Goal: Task Accomplishment & Management: Manage account settings

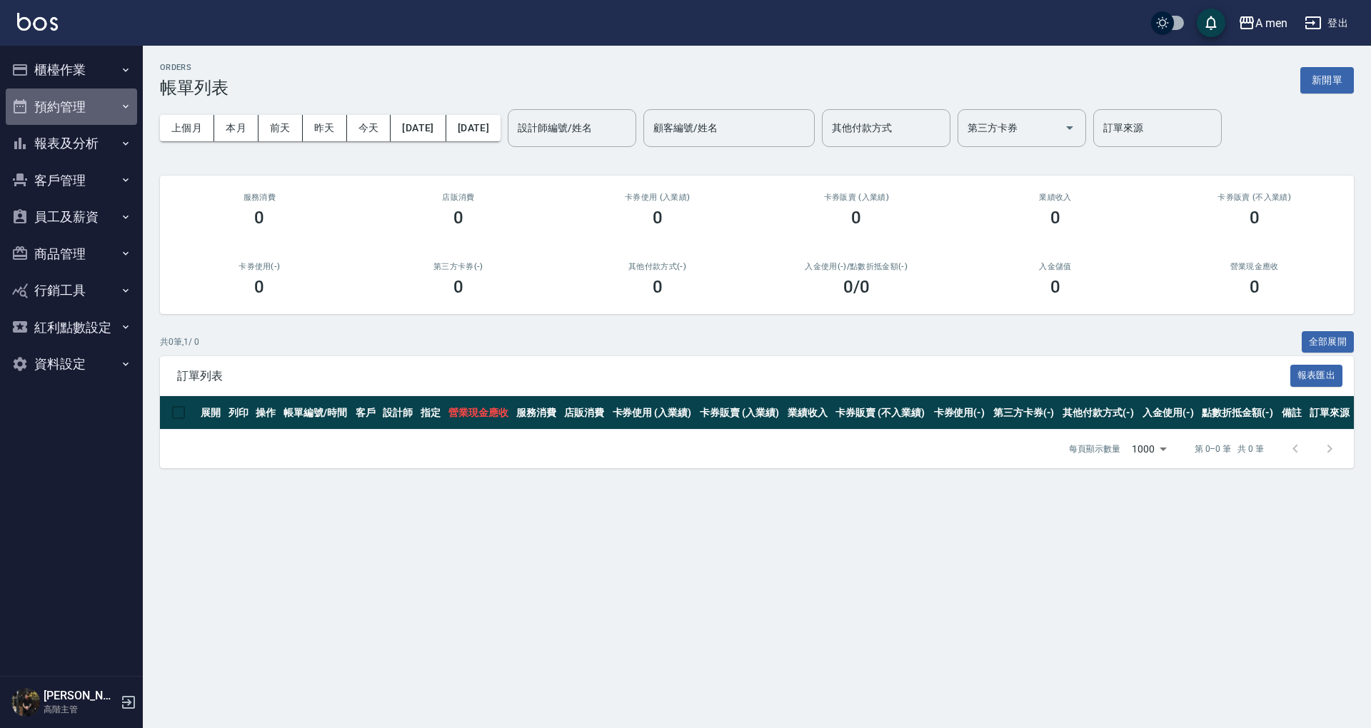
click at [54, 109] on button "預約管理" at bounding box center [71, 107] width 131 height 37
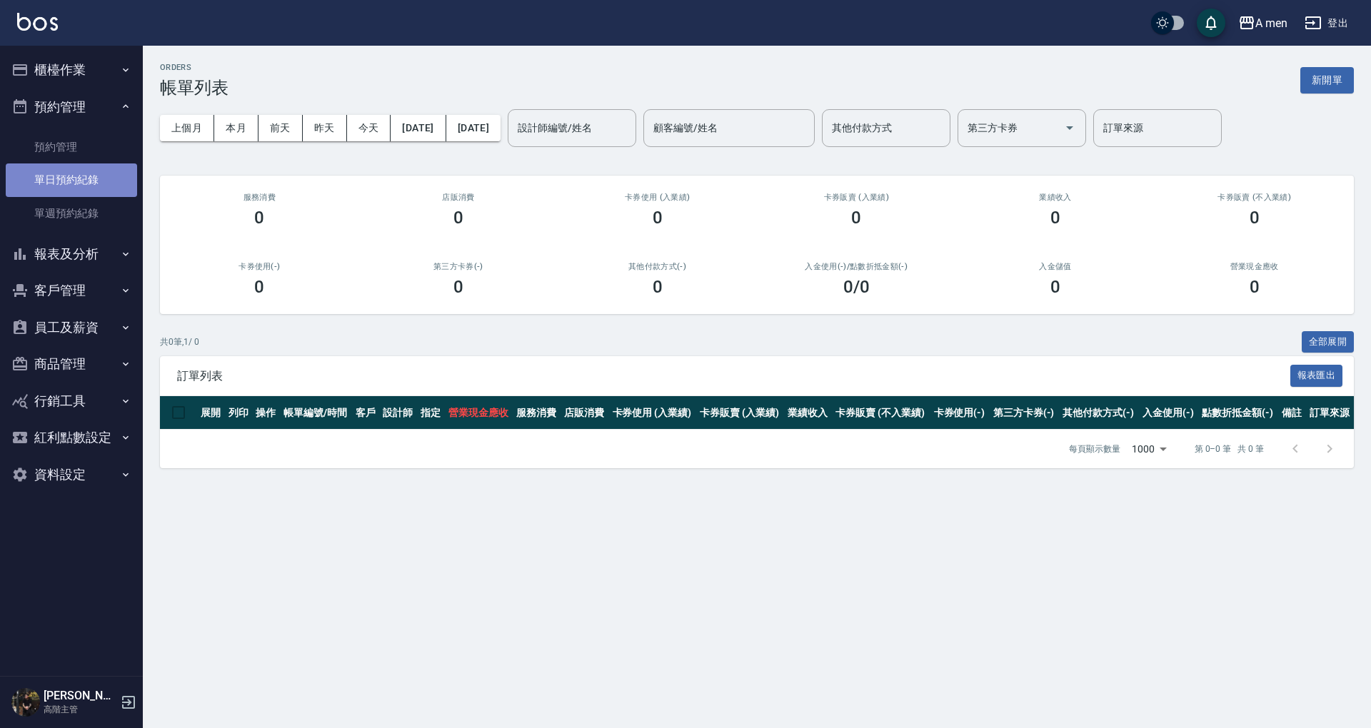
click at [50, 190] on link "單日預約紀錄" at bounding box center [71, 179] width 131 height 33
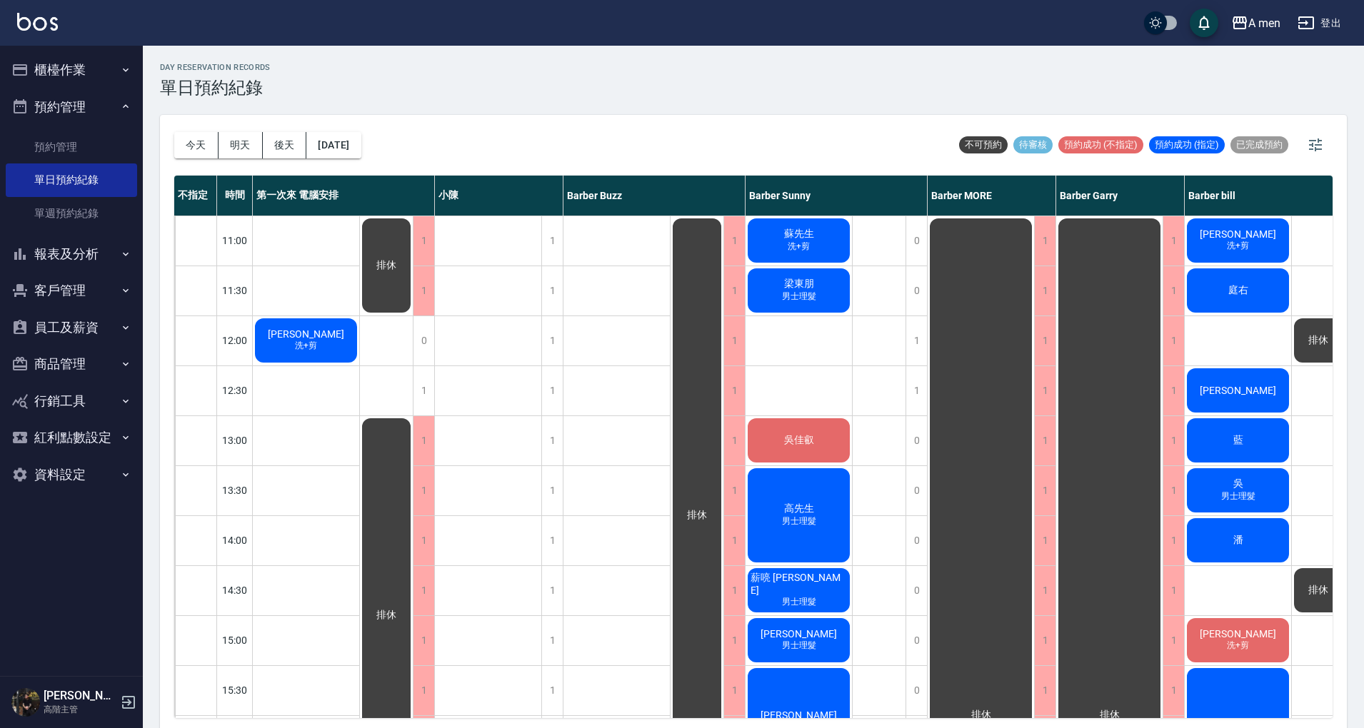
click at [531, 139] on div "今天 明天 後天 2025/10/06 不可預約 待審核 預約成功 (不指定) 預約成功 (指定) 已完成預約" at bounding box center [753, 145] width 1158 height 61
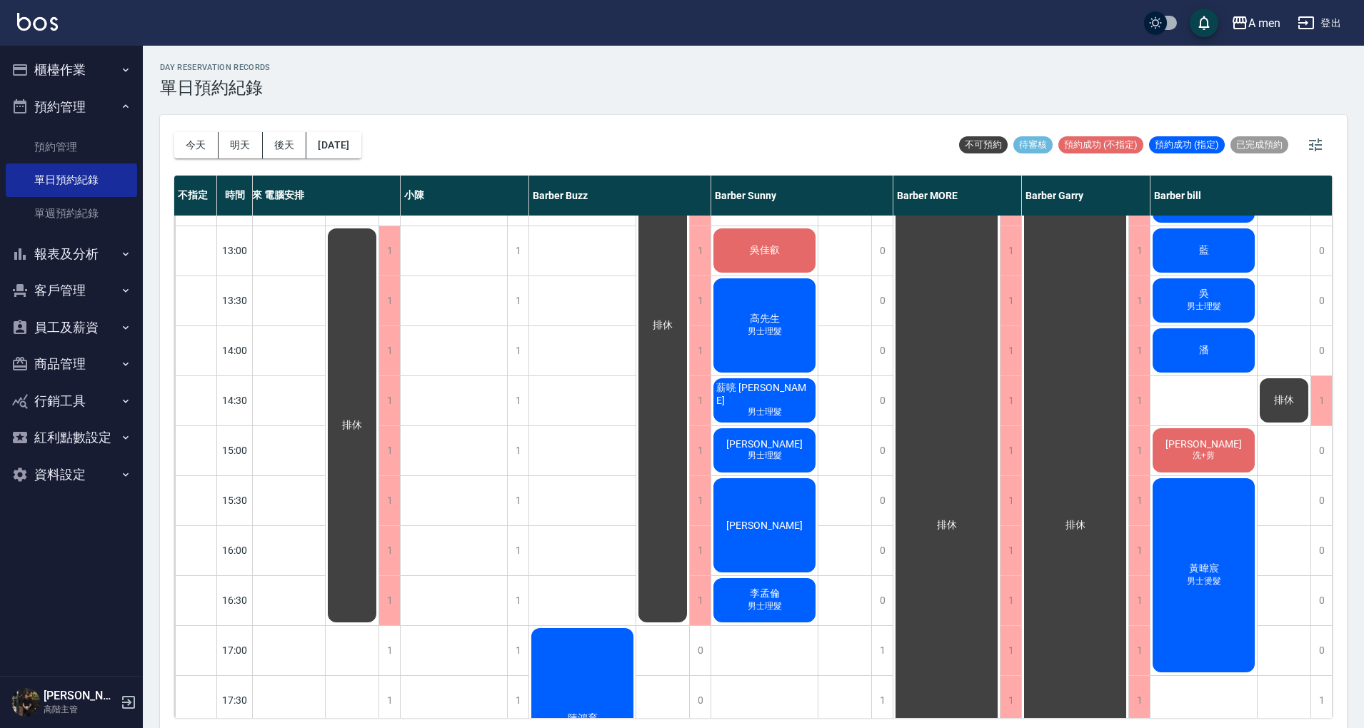
scroll to position [0, 41]
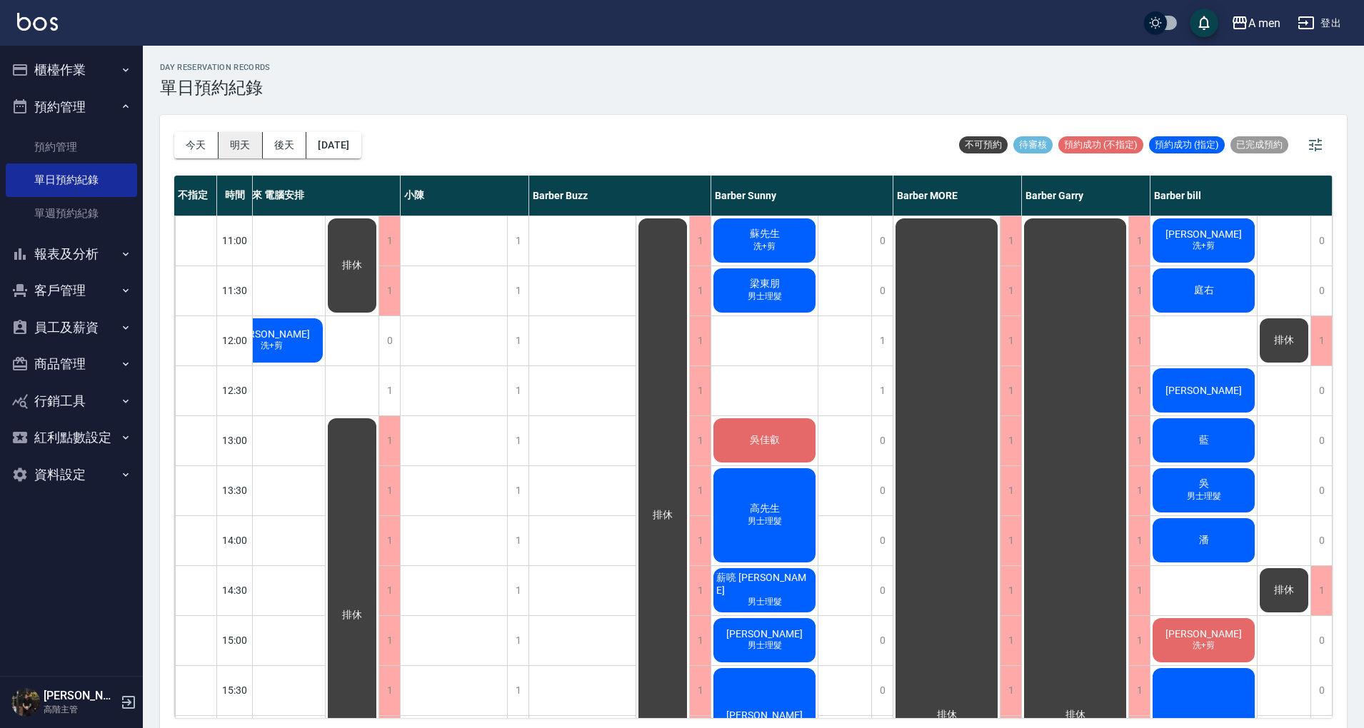
click at [243, 144] on button "明天" at bounding box center [240, 145] width 44 height 26
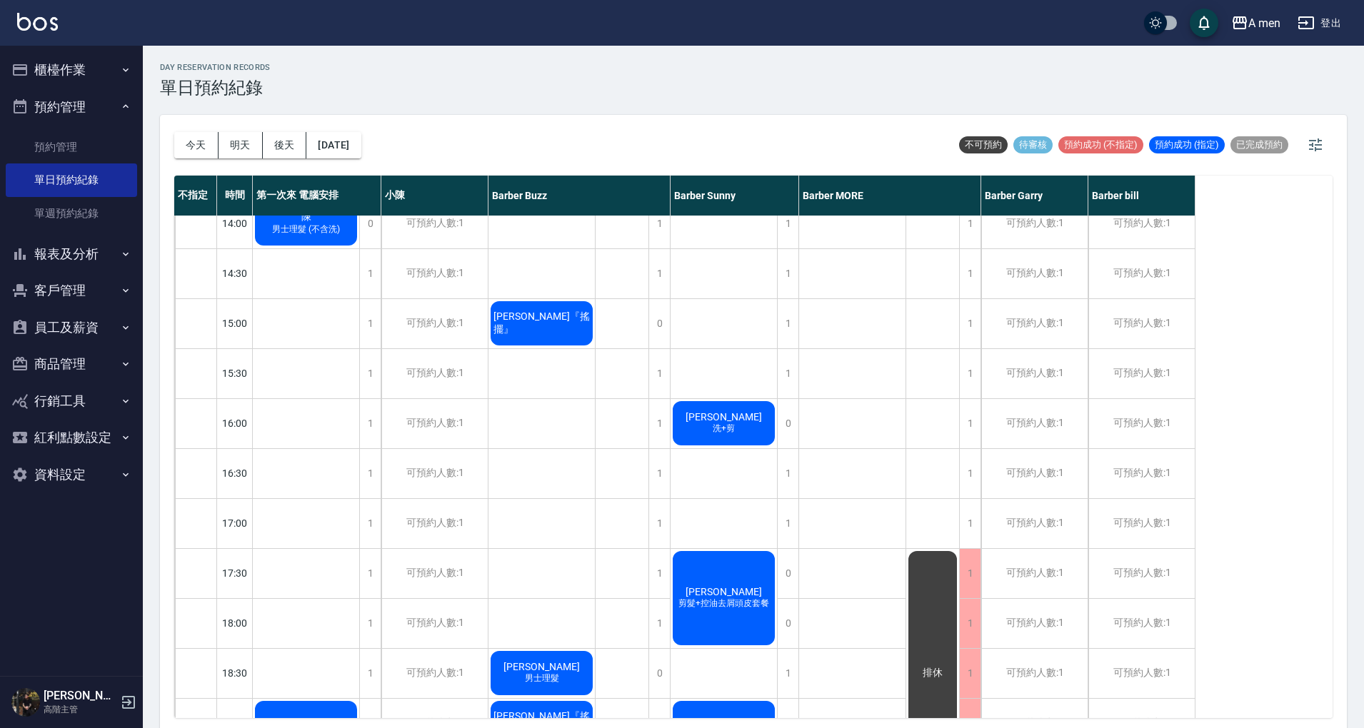
scroll to position [286, 0]
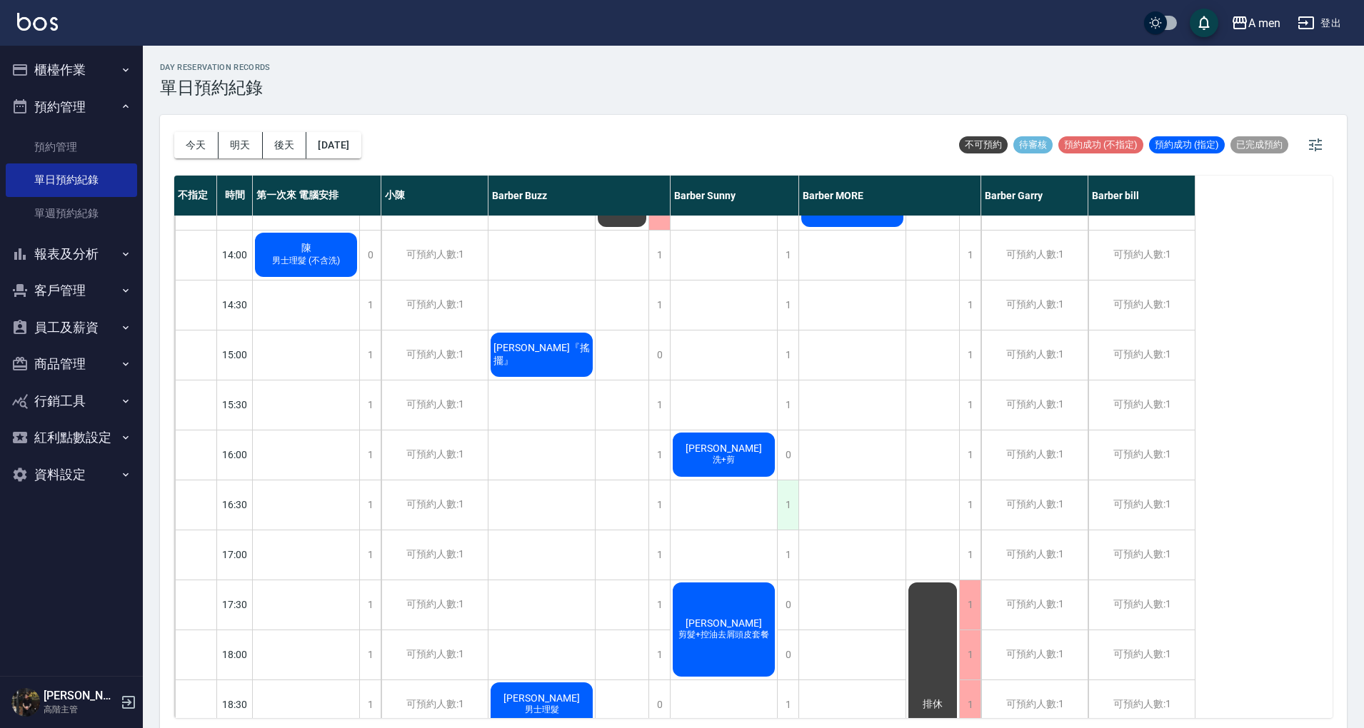
click at [791, 495] on div "1" at bounding box center [787, 504] width 21 height 49
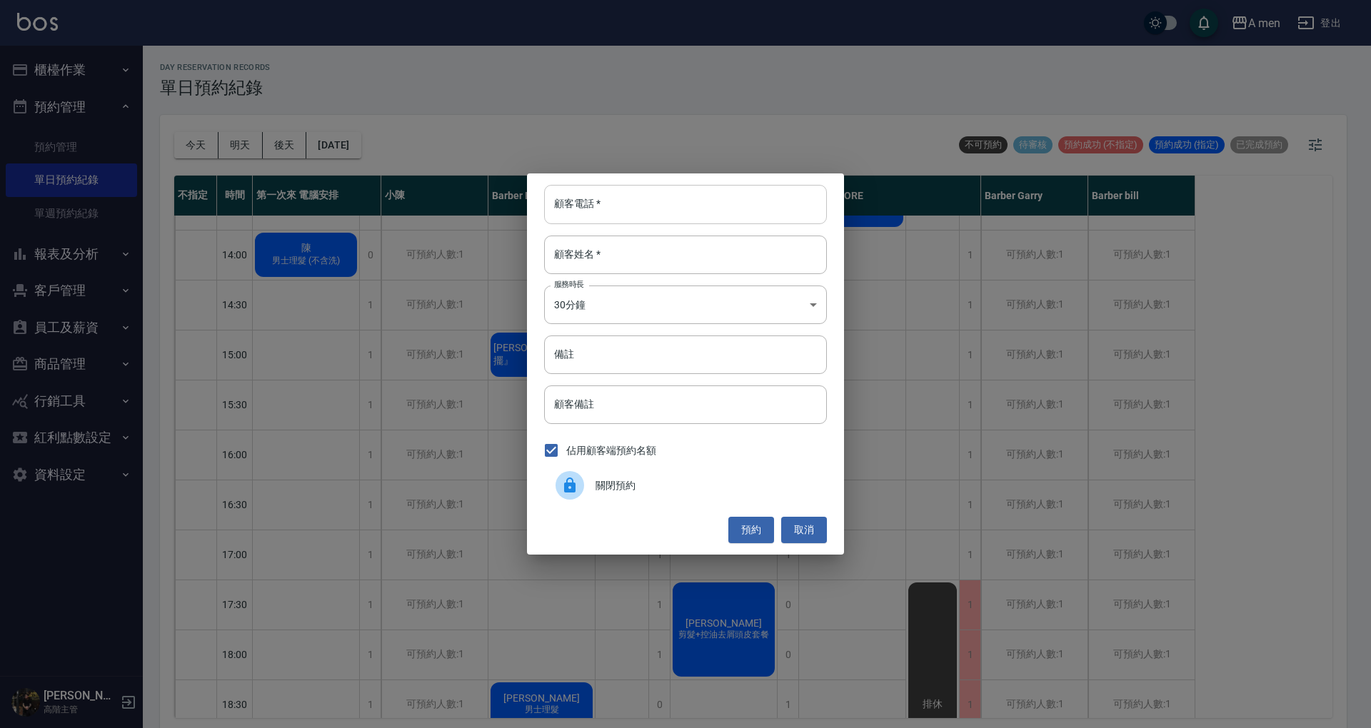
click at [684, 216] on input "顧客電話   *" at bounding box center [685, 204] width 283 height 39
type input "0934028883"
drag, startPoint x: 625, startPoint y: 264, endPoint x: 627, endPoint y: 256, distance: 8.0
click at [627, 257] on input "顧客姓名   *" at bounding box center [685, 255] width 283 height 39
type input "u"
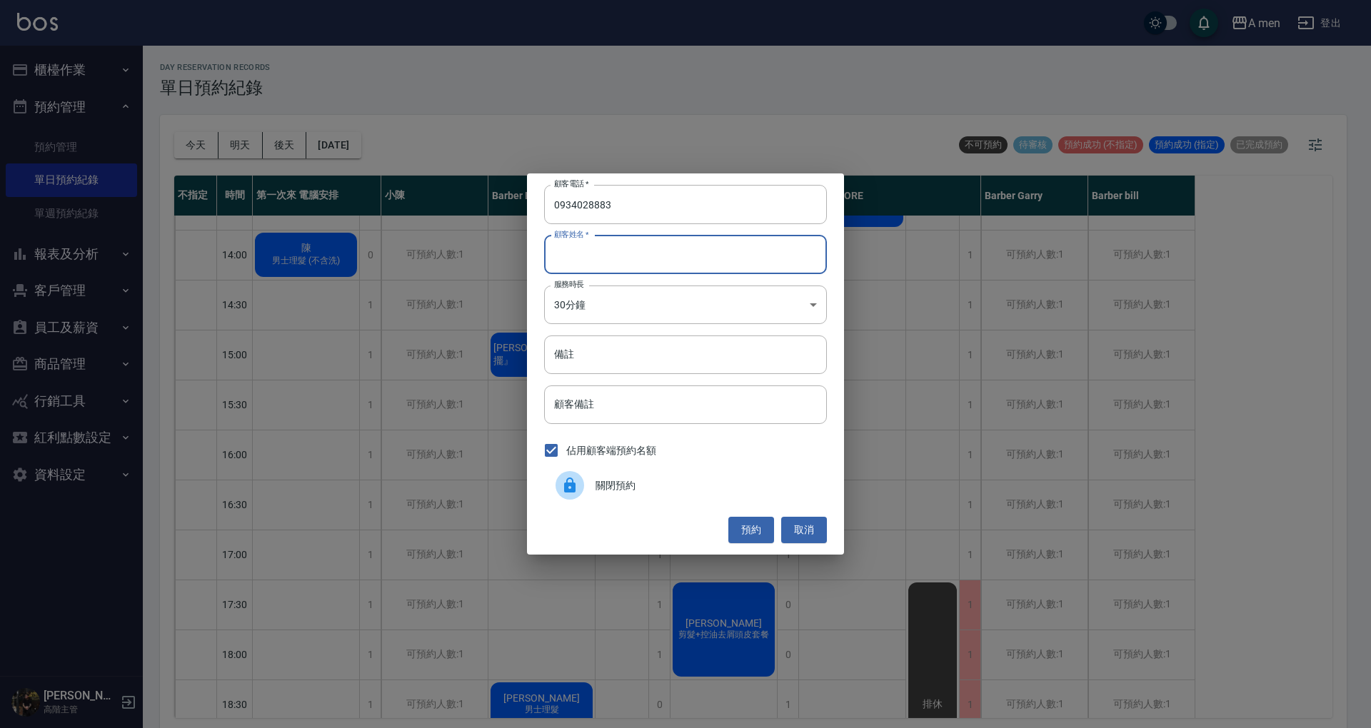
type input "u"
type input "g"
type input "v"
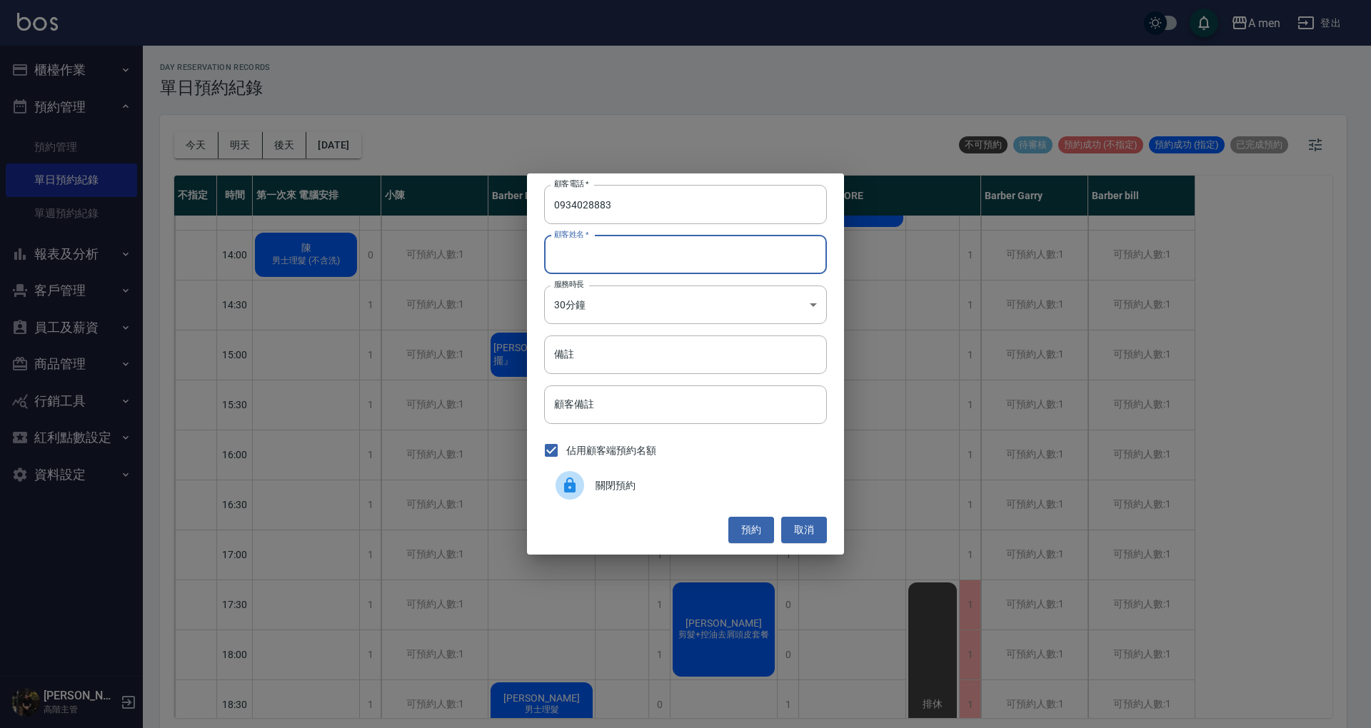
type input "b"
type input "x"
type input "c"
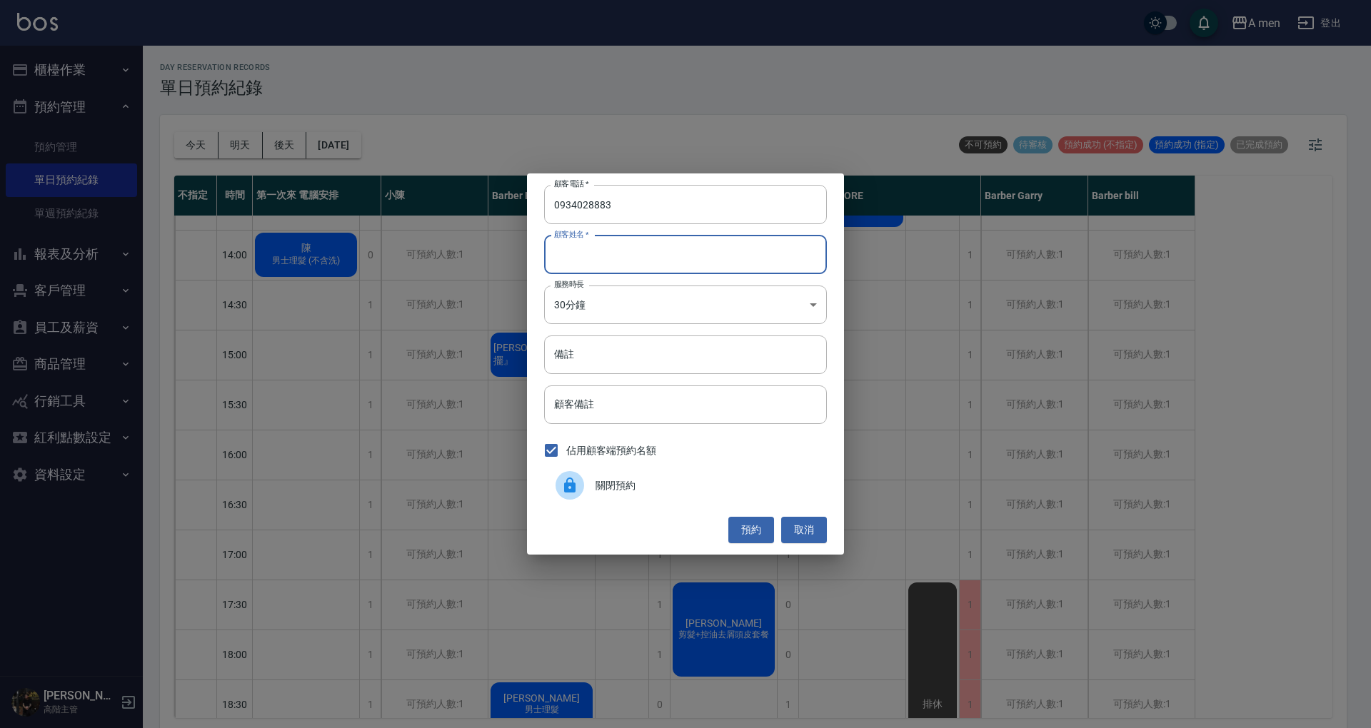
type input "x"
type input "X"
type input "l"
type input "ㄑ"
type input "游先生"
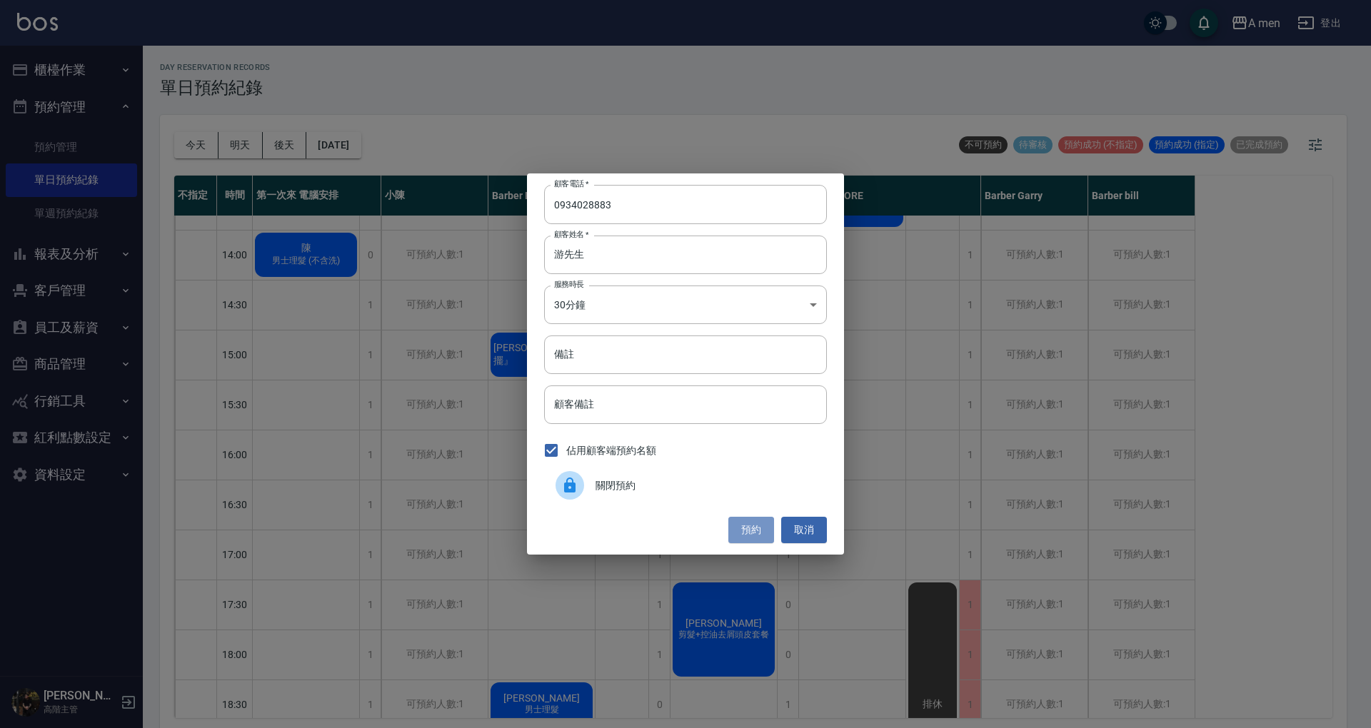
click at [746, 532] on button "預約" at bounding box center [751, 530] width 46 height 26
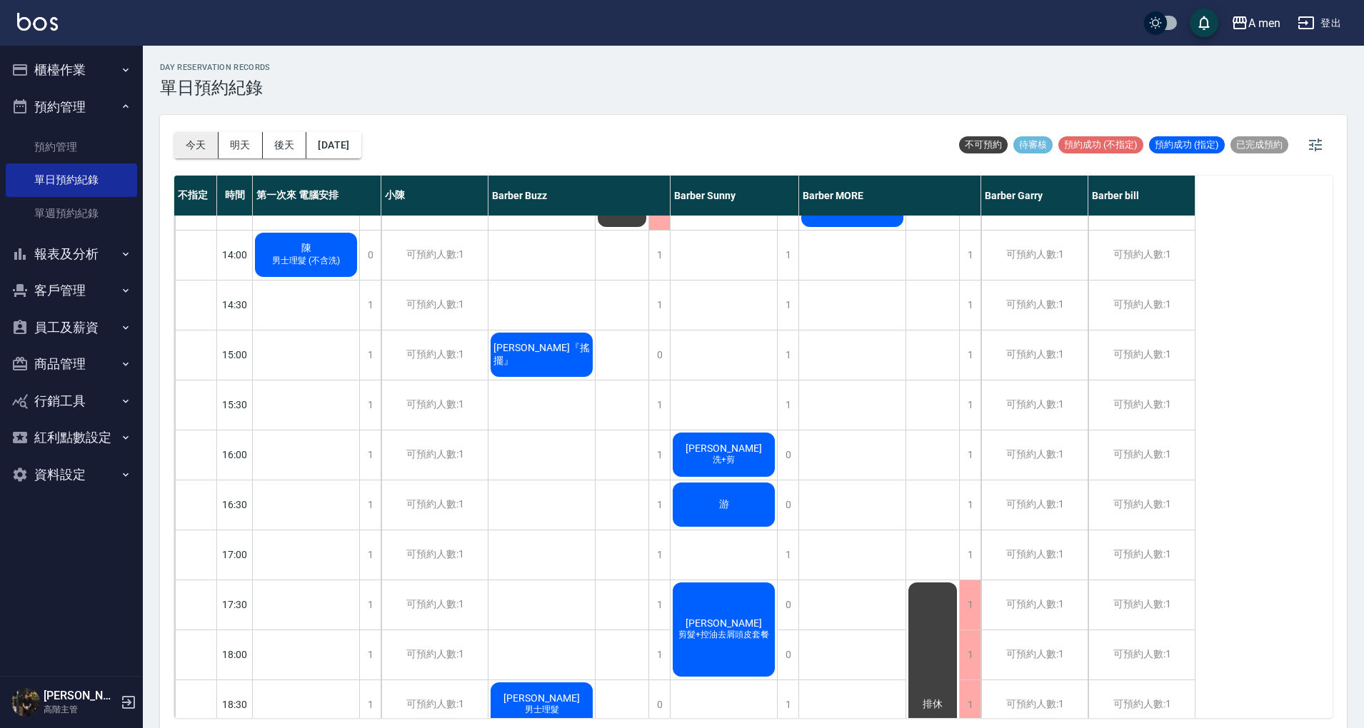
click at [194, 150] on button "今天" at bounding box center [196, 145] width 44 height 26
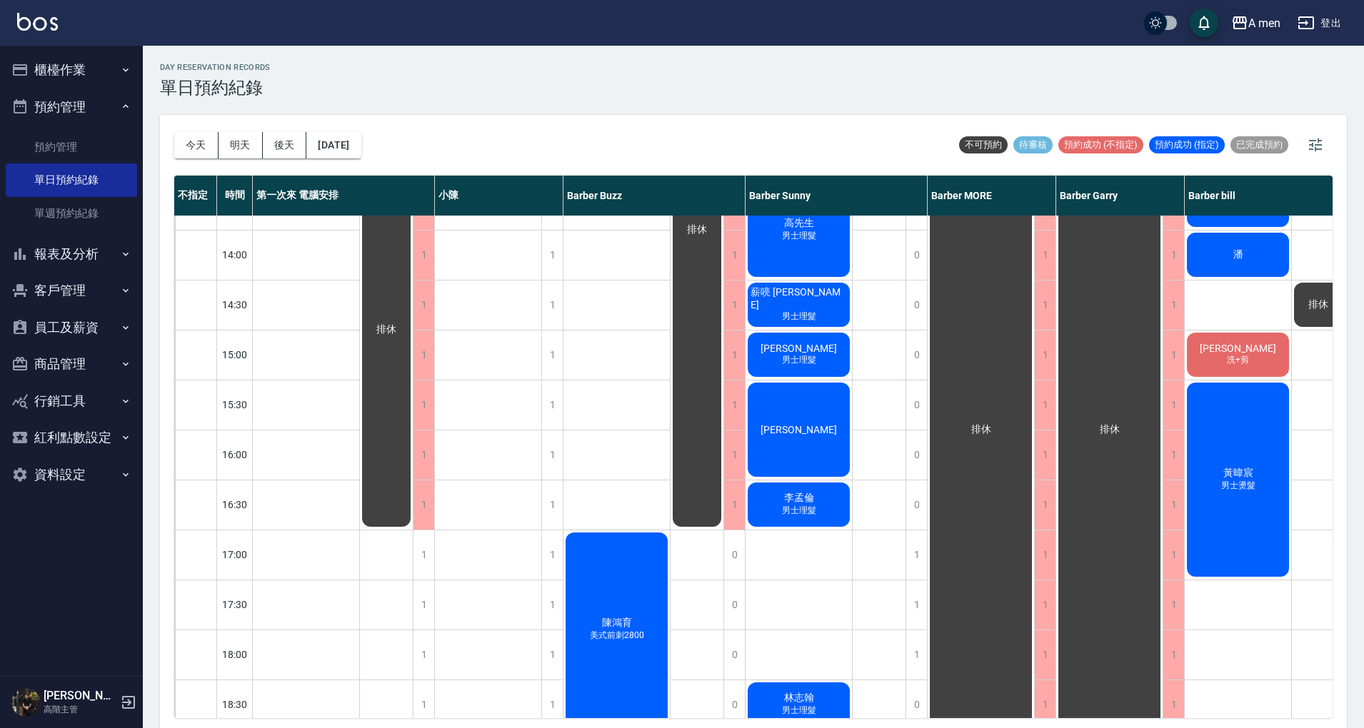
drag, startPoint x: 1353, startPoint y: 444, endPoint x: 1338, endPoint y: 445, distance: 15.1
click at [1355, 451] on div "day Reservation records 單日預約紀錄 今天 明天 後天 2025/10/06 不可預約 待審核 預約成功 (不指定) 預約成功 (指定…" at bounding box center [753, 389] width 1221 height 687
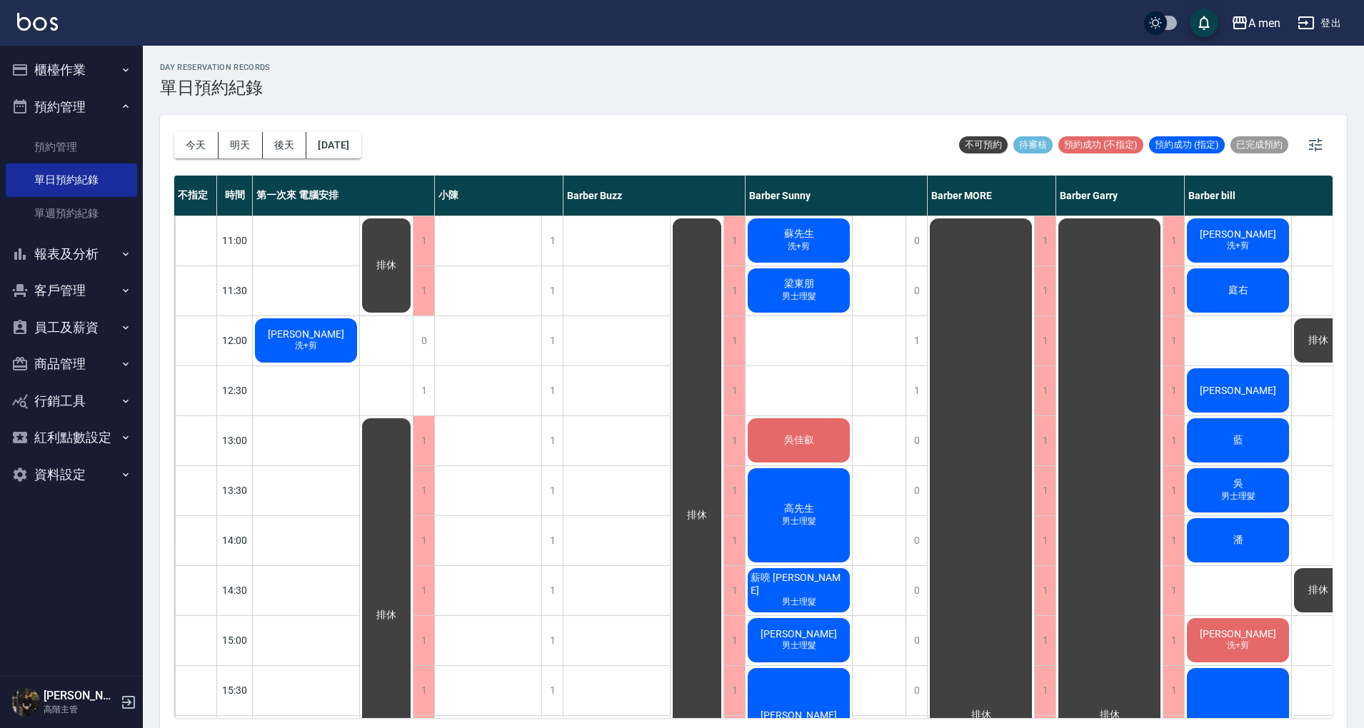
click at [328, 333] on div "陳先生 洗+剪" at bounding box center [306, 340] width 106 height 49
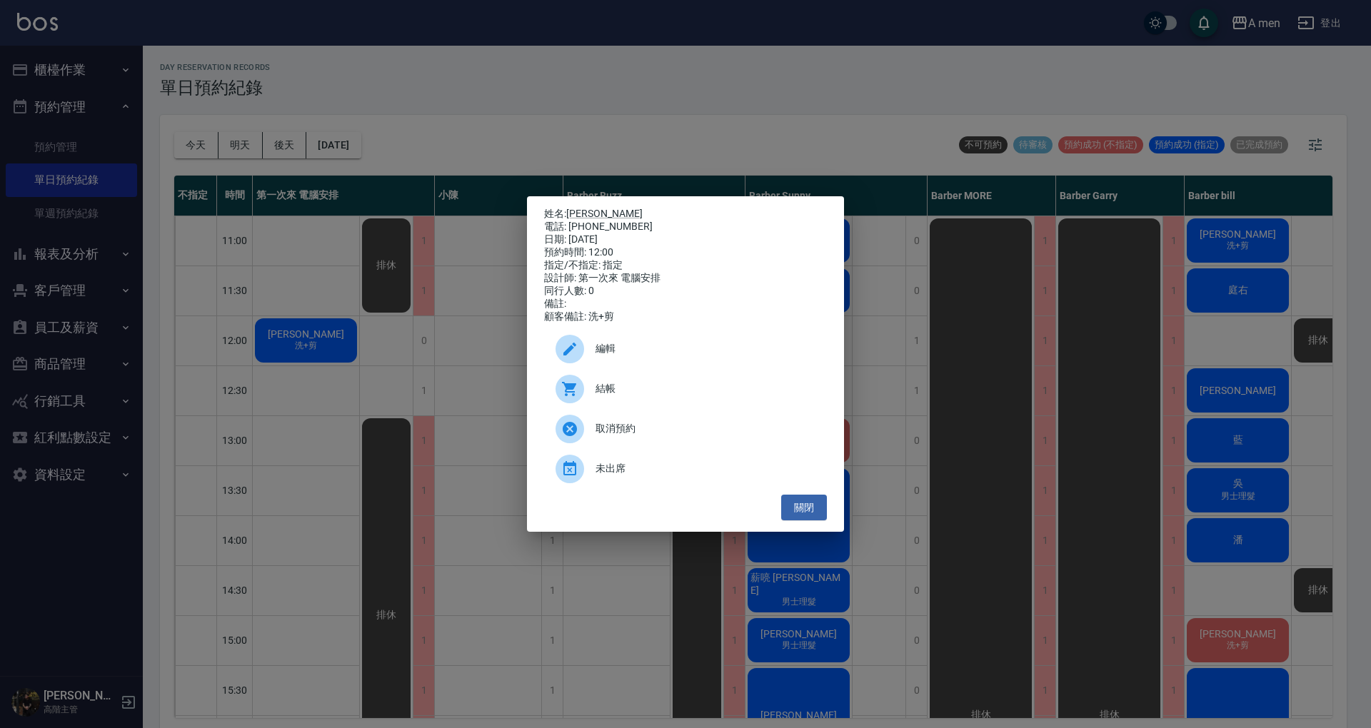
click at [580, 353] on div at bounding box center [569, 349] width 29 height 29
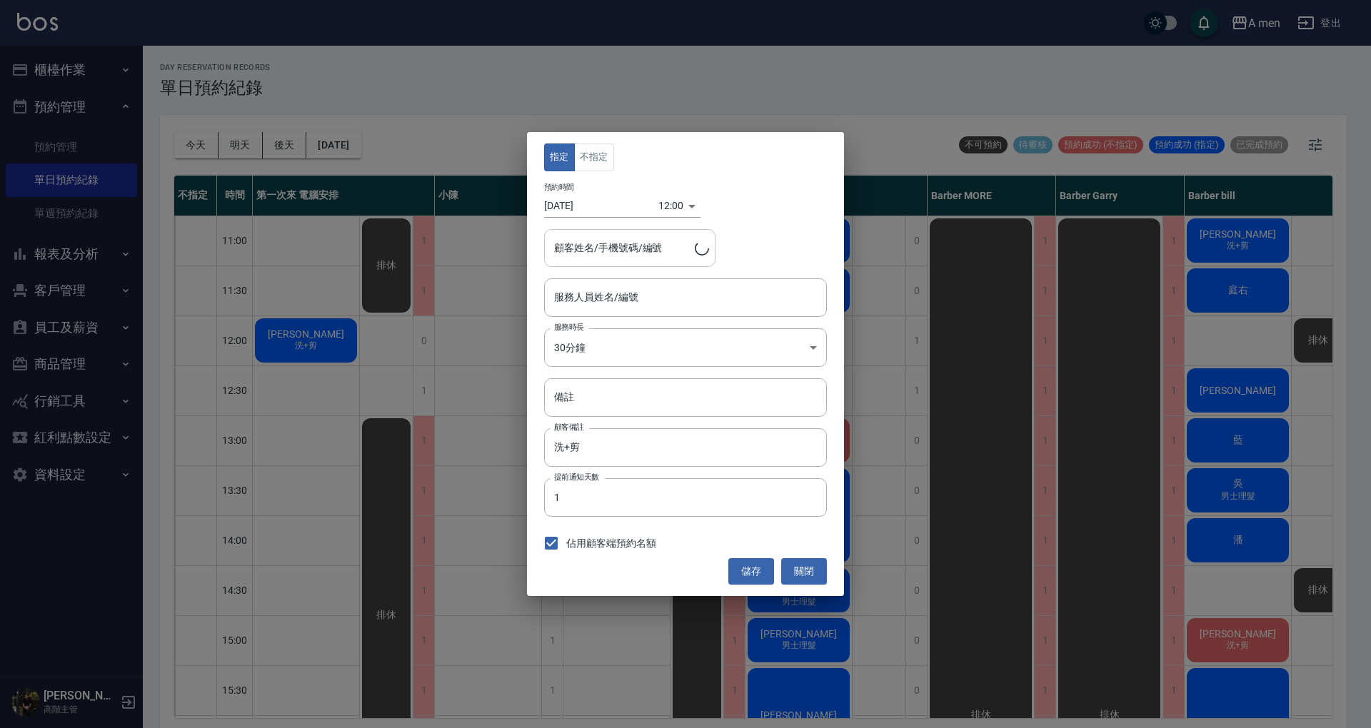
type input "第一次來 電腦安排-100"
type input "陳先生/0952020861"
click at [597, 166] on button "不指定" at bounding box center [594, 157] width 40 height 28
click at [644, 292] on input "第一次來 電腦安排-100" at bounding box center [674, 297] width 248 height 25
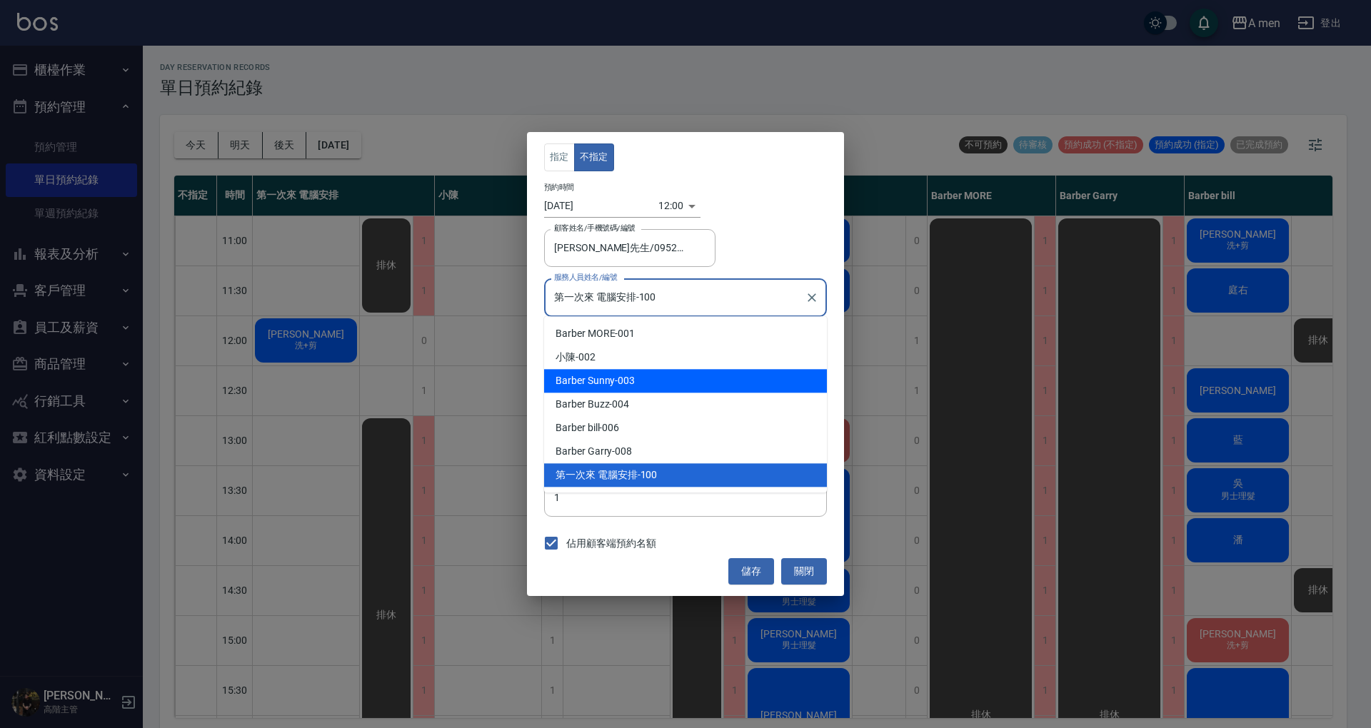
click at [646, 388] on div "Barber Sunny -003" at bounding box center [685, 381] width 283 height 24
type input "Barber Sunny -003"
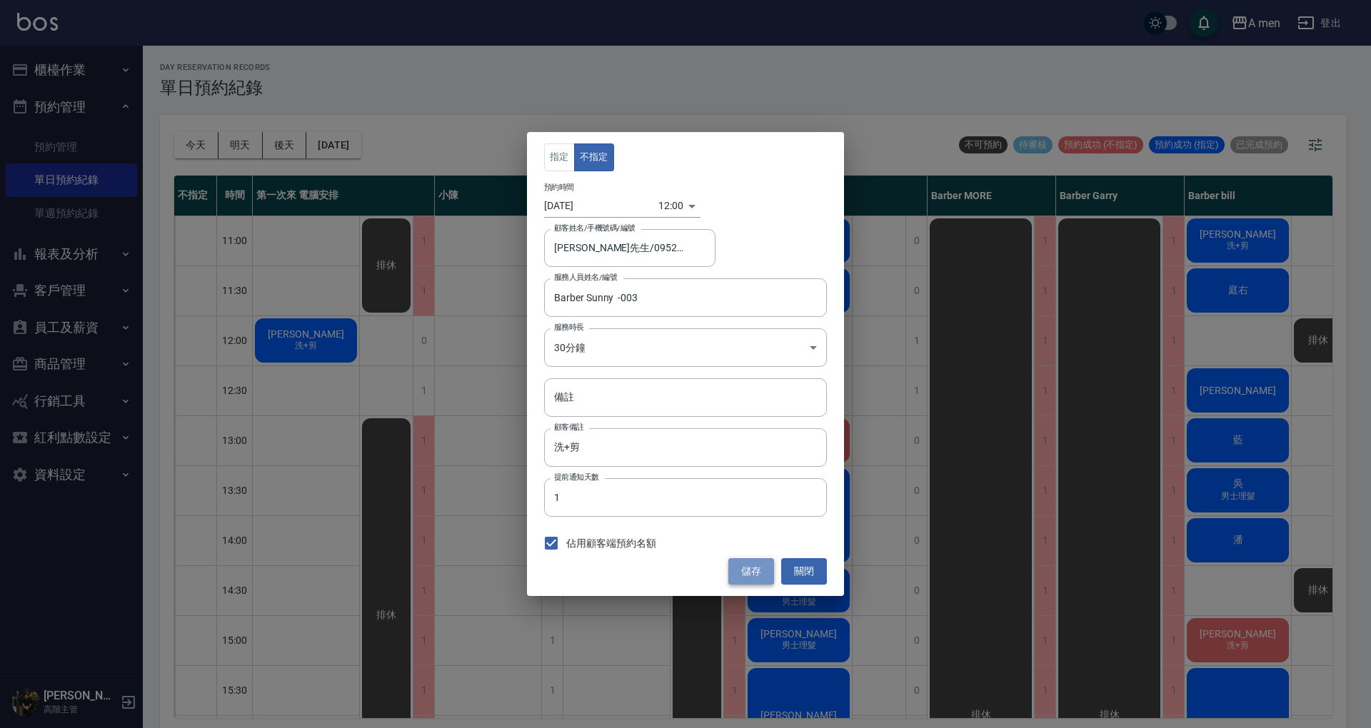
click at [745, 568] on button "儲存" at bounding box center [751, 571] width 46 height 26
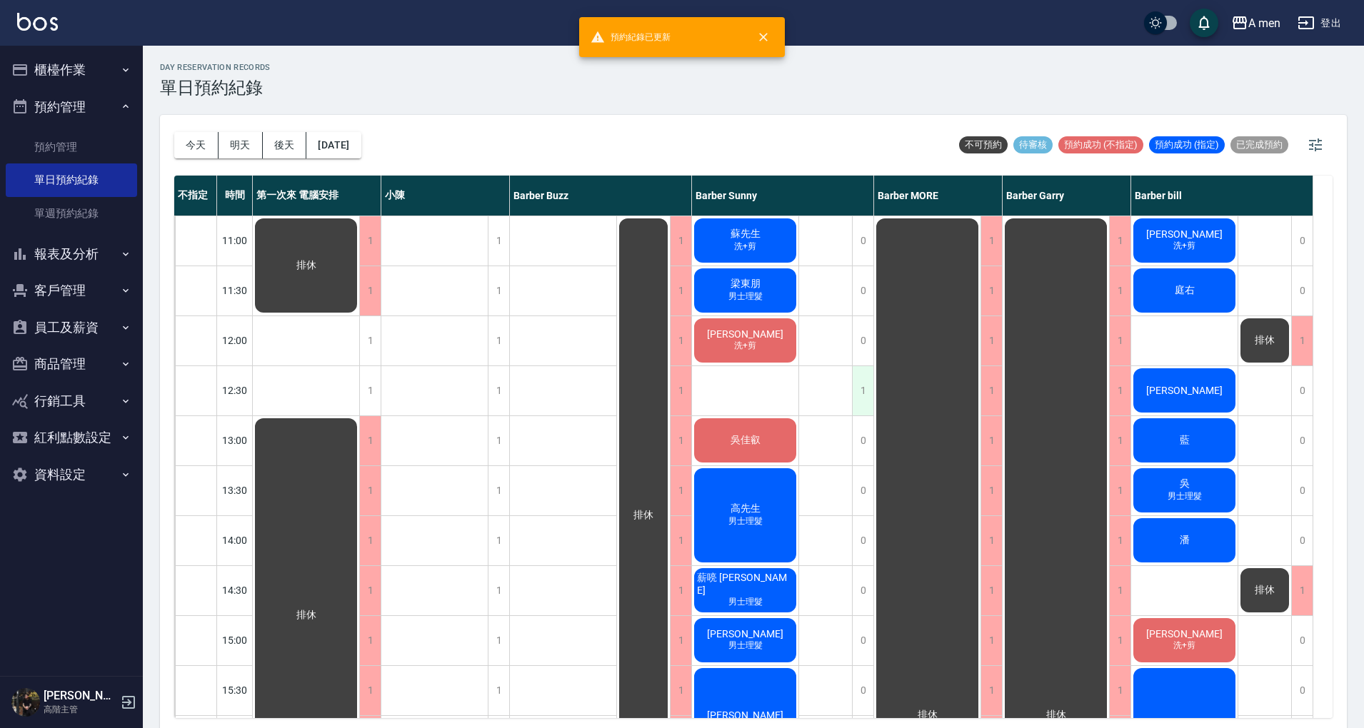
click at [858, 393] on div "1" at bounding box center [862, 390] width 21 height 49
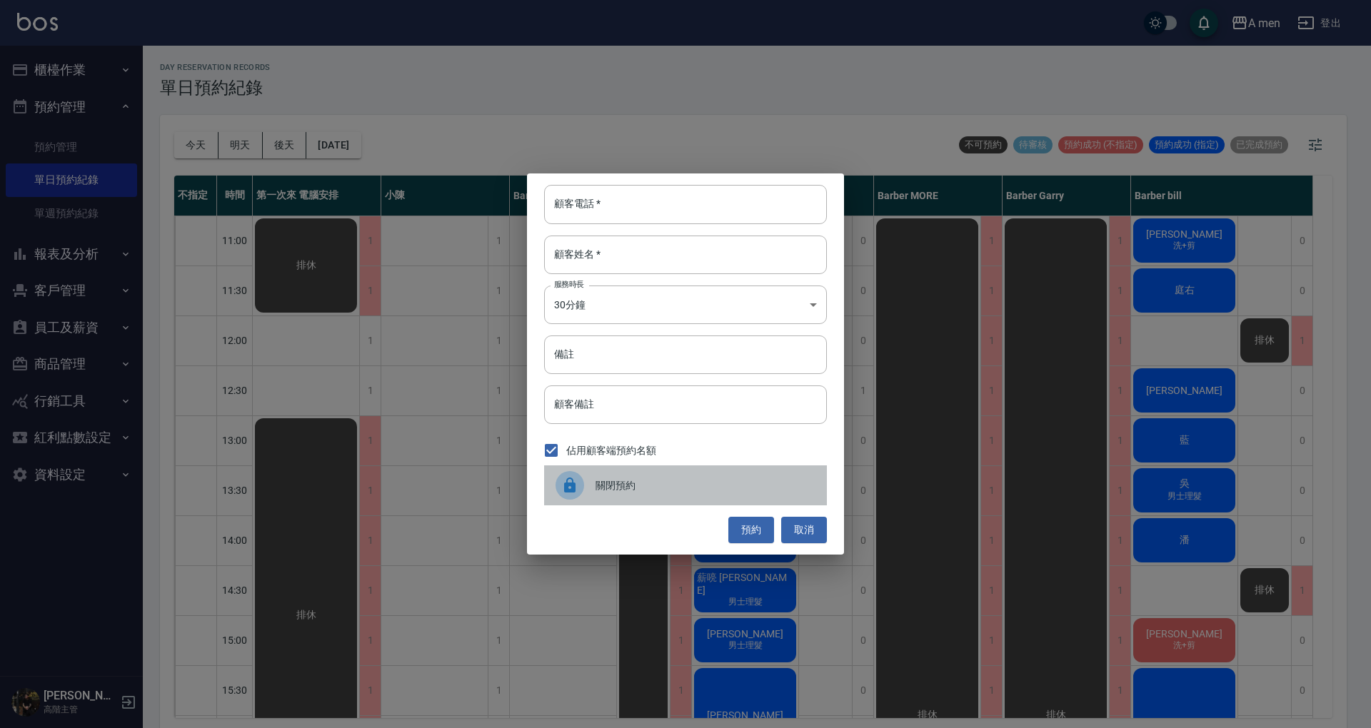
click at [787, 481] on span "關閉預約" at bounding box center [705, 485] width 220 height 15
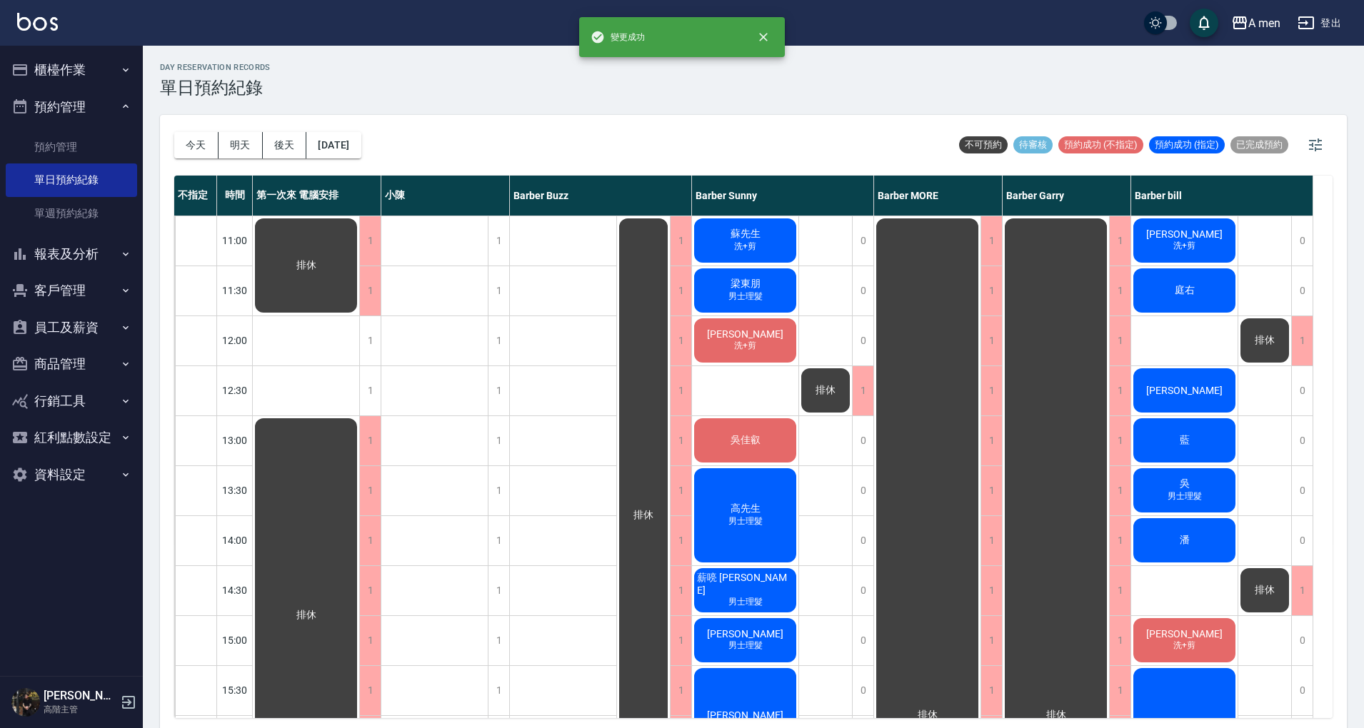
drag, startPoint x: 765, startPoint y: 384, endPoint x: 773, endPoint y: 387, distance: 8.4
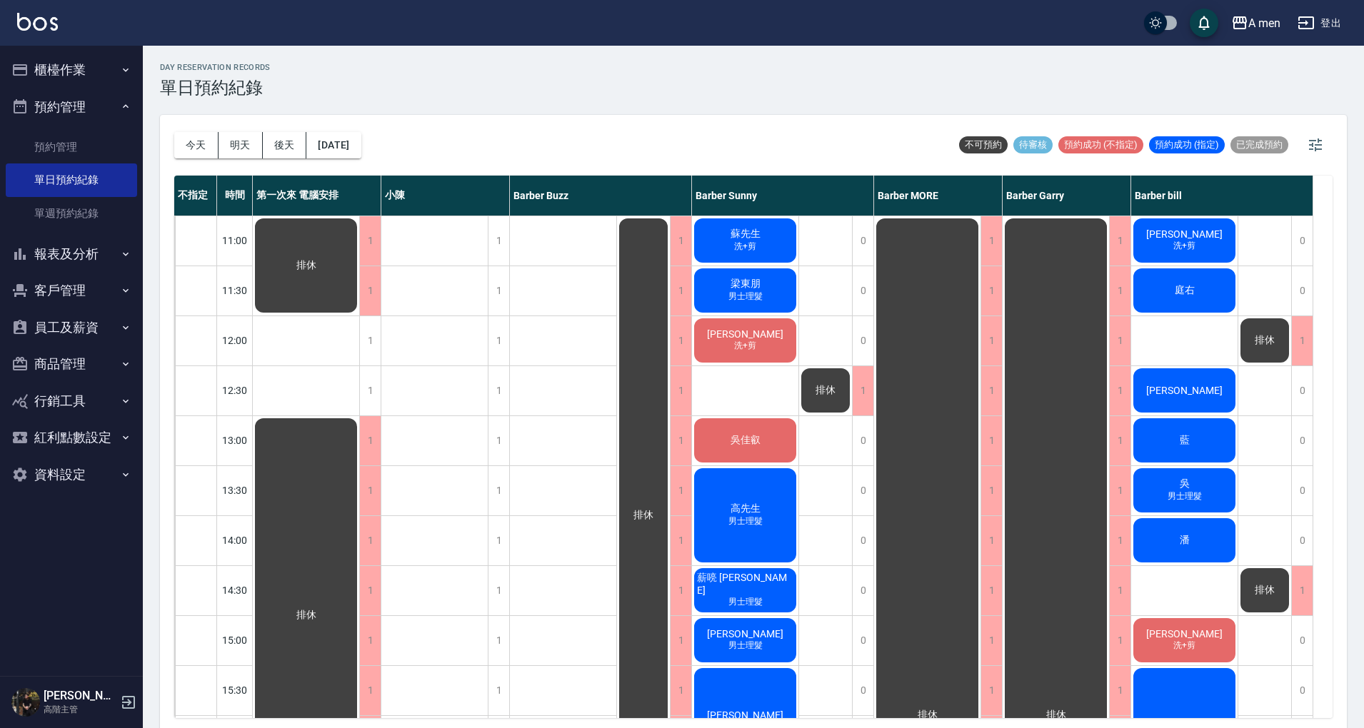
click at [747, 288] on div "[PERSON_NAME] 男士理髮" at bounding box center [745, 290] width 106 height 49
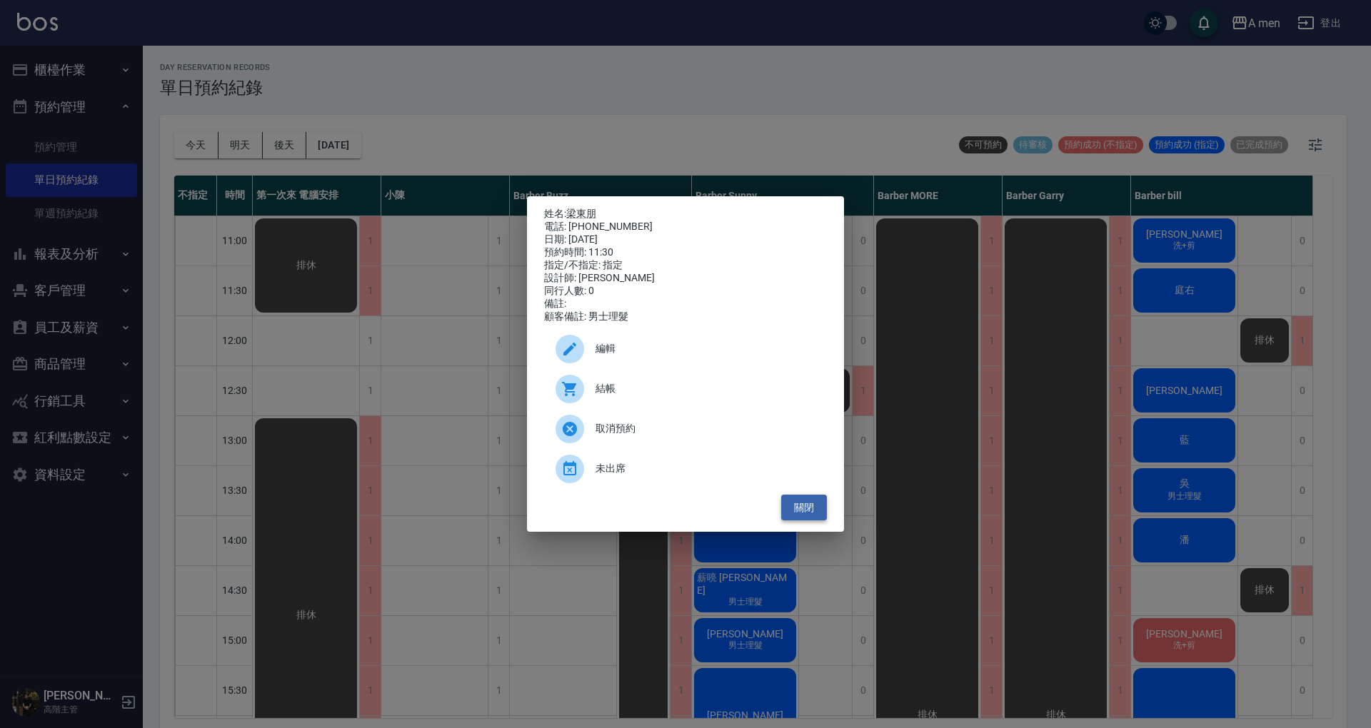
click at [815, 520] on button "關閉" at bounding box center [804, 508] width 46 height 26
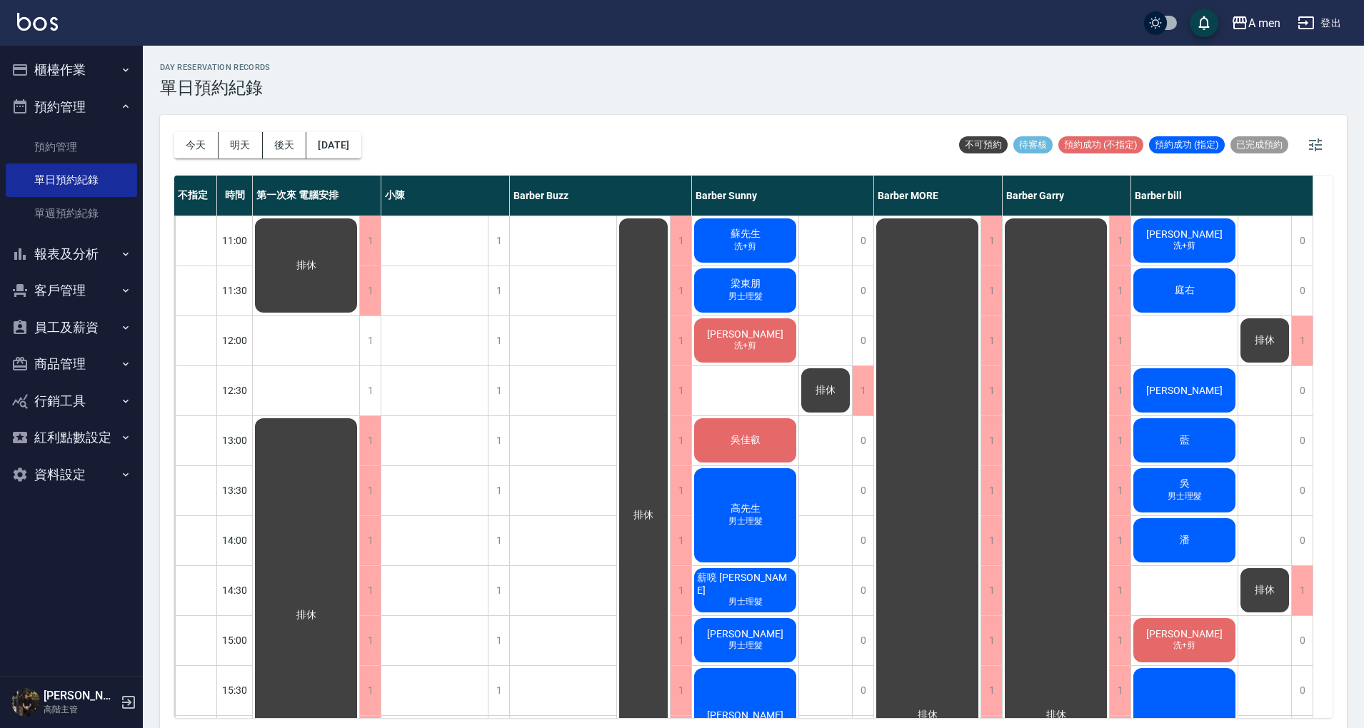
click at [333, 130] on div "今天 明天 後天 2025/10/06" at bounding box center [267, 145] width 187 height 61
click at [347, 126] on div "今天 明天 後天 2025/10/06" at bounding box center [267, 145] width 187 height 61
click at [350, 133] on button "[DATE]" at bounding box center [333, 145] width 54 height 26
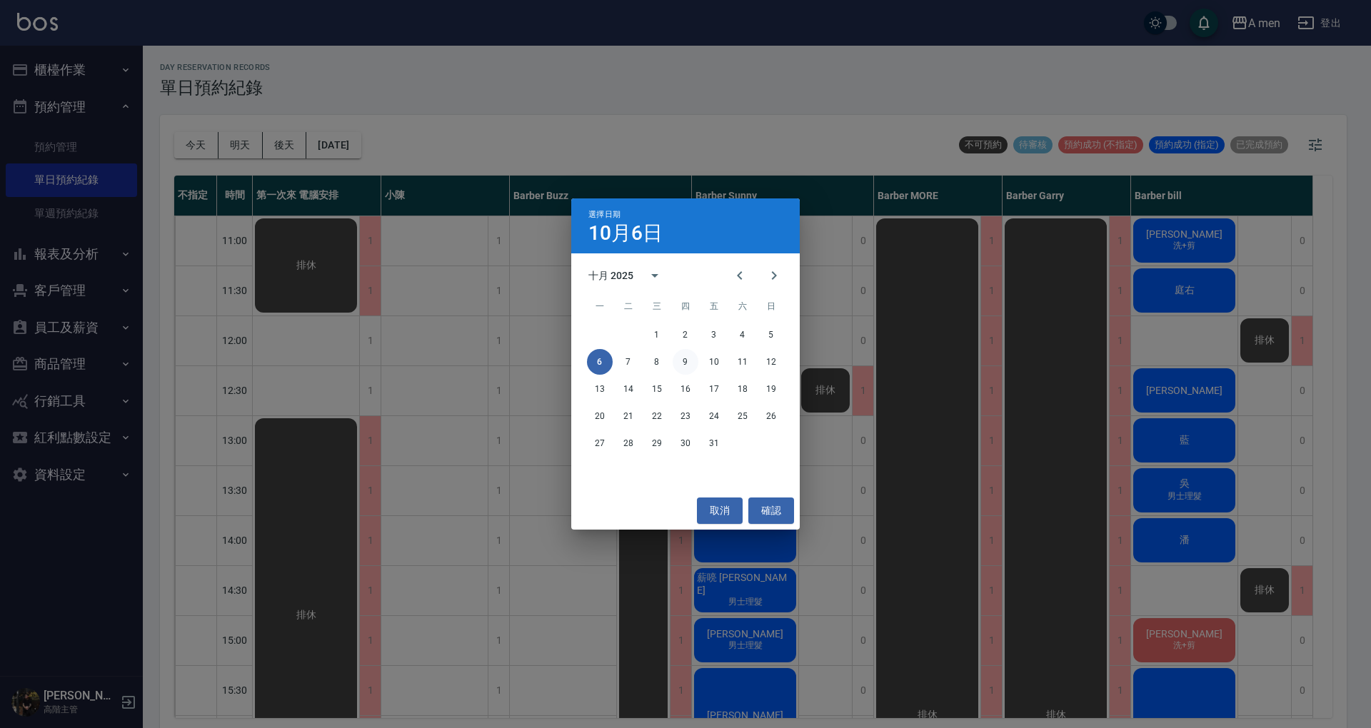
click at [690, 357] on button "9" at bounding box center [685, 362] width 26 height 26
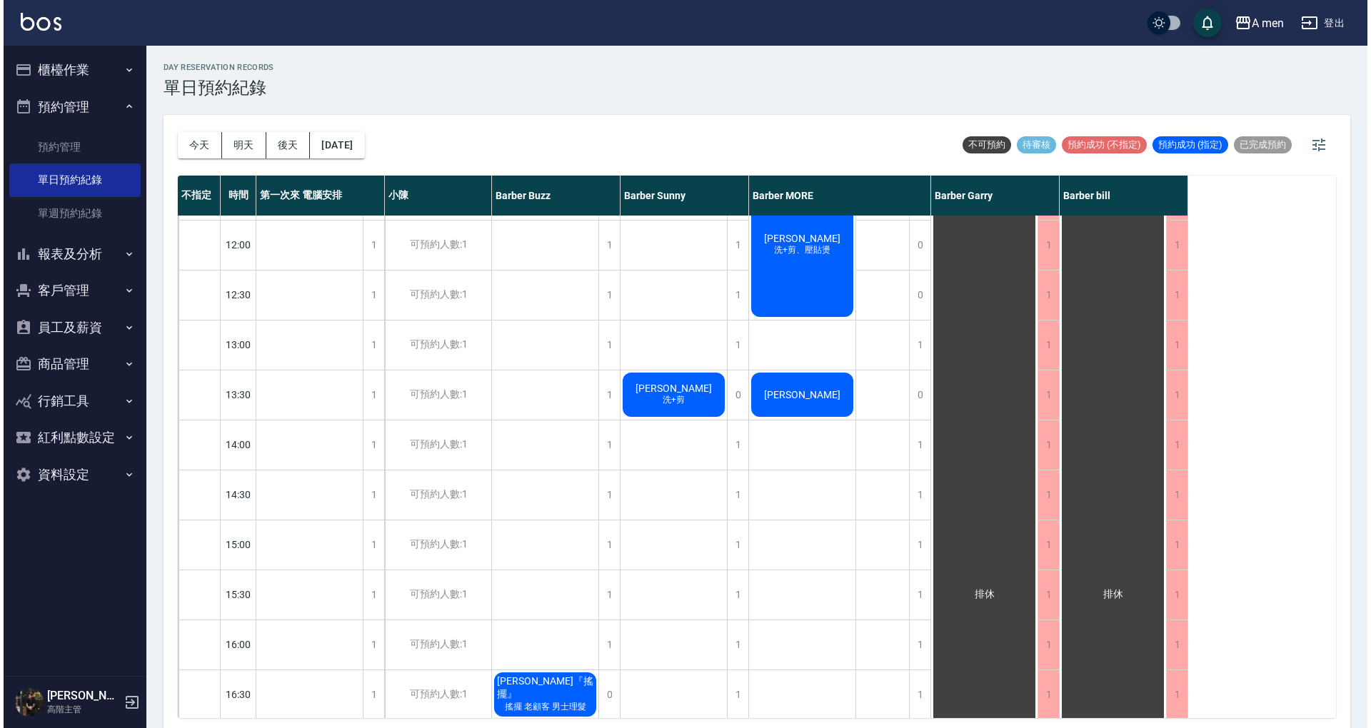
scroll to position [95, 0]
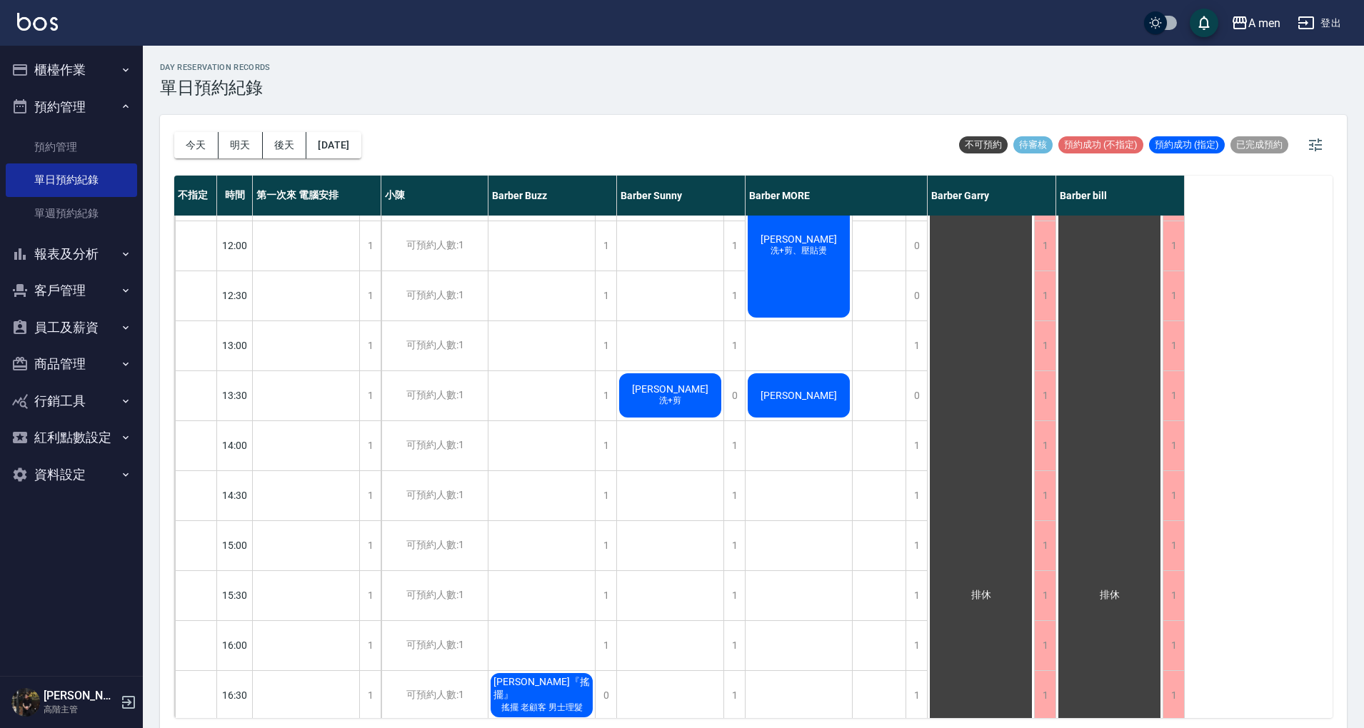
click at [801, 395] on span "zack" at bounding box center [798, 395] width 82 height 11
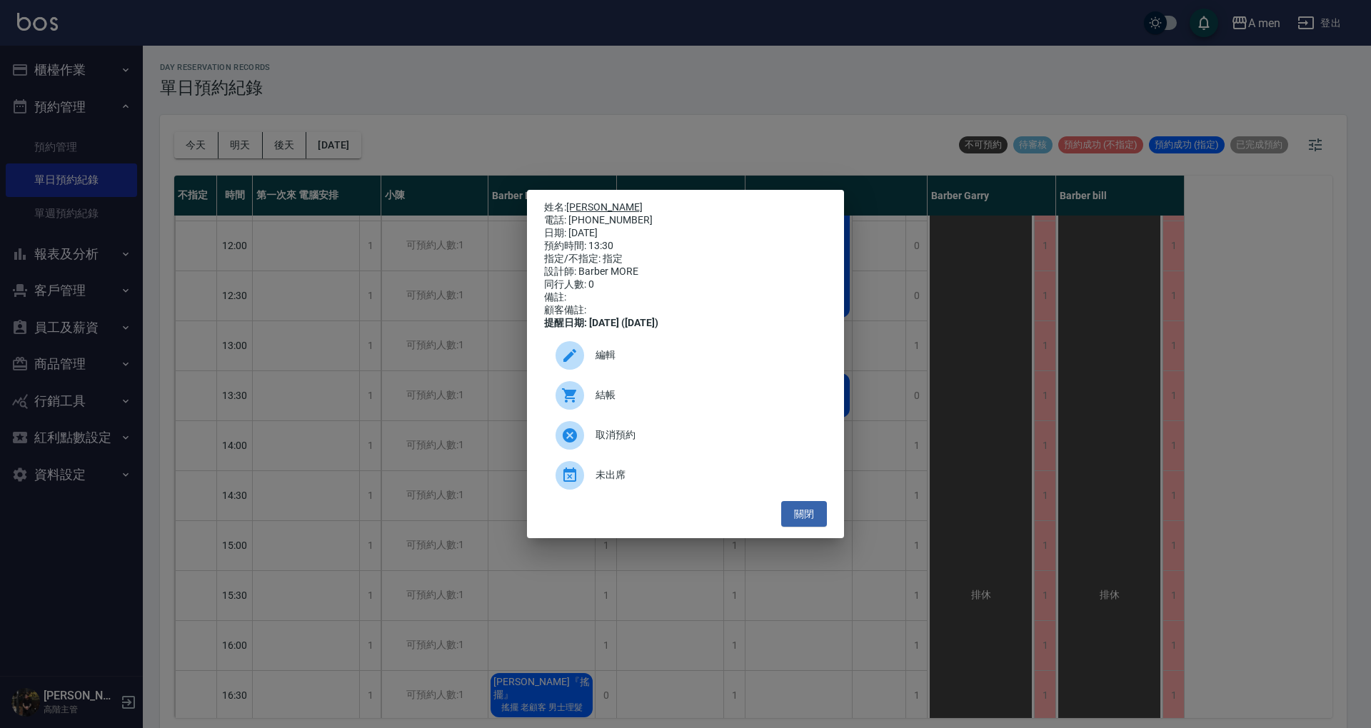
click at [585, 201] on link "zack" at bounding box center [604, 206] width 76 height 11
drag, startPoint x: 814, startPoint y: 521, endPoint x: 858, endPoint y: 86, distance: 437.0
click at [812, 517] on button "關閉" at bounding box center [804, 514] width 46 height 26
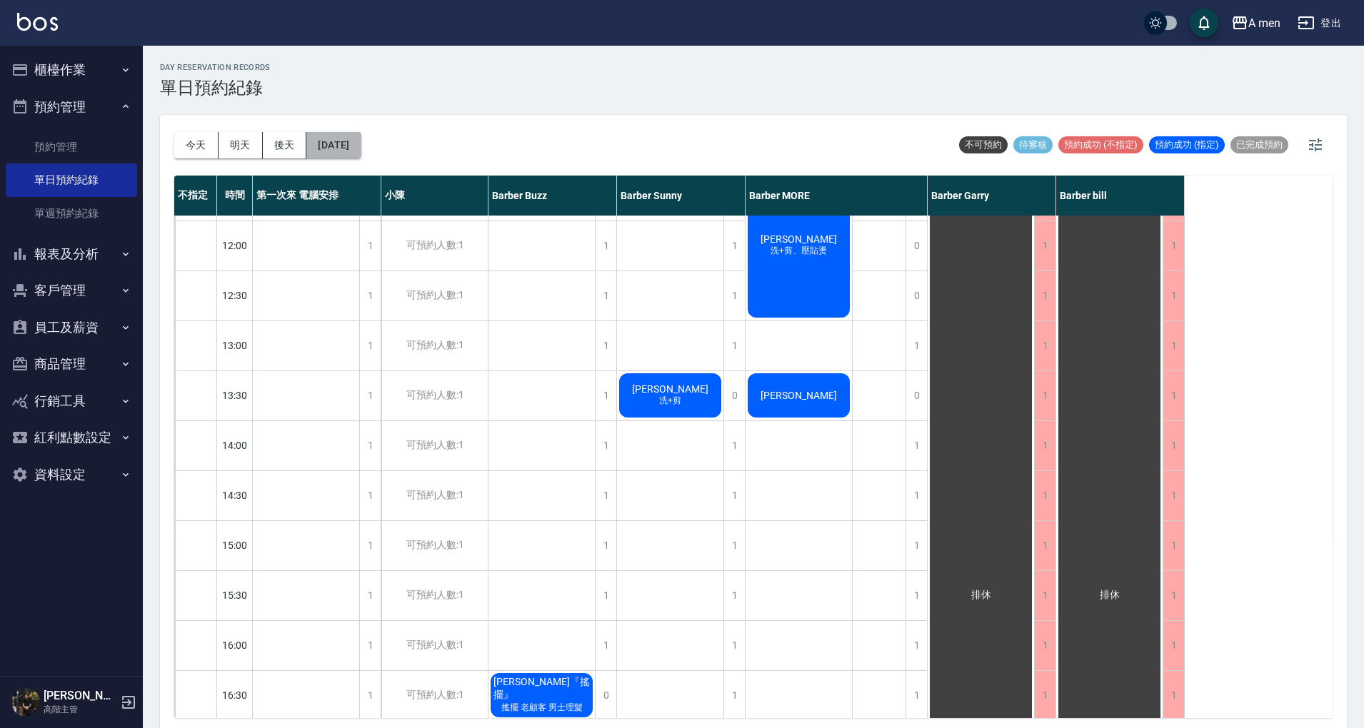
click at [361, 137] on button "2025/10/09" at bounding box center [333, 145] width 54 height 26
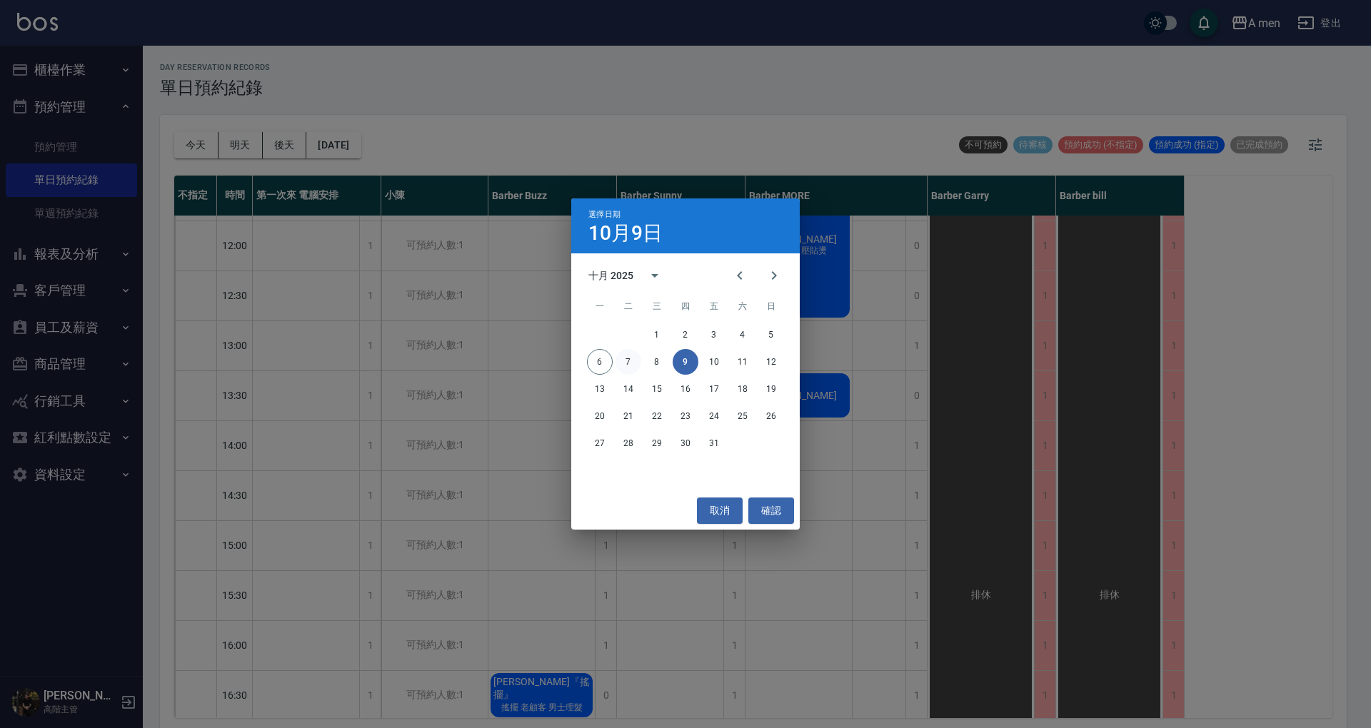
click at [633, 359] on button "7" at bounding box center [628, 362] width 26 height 26
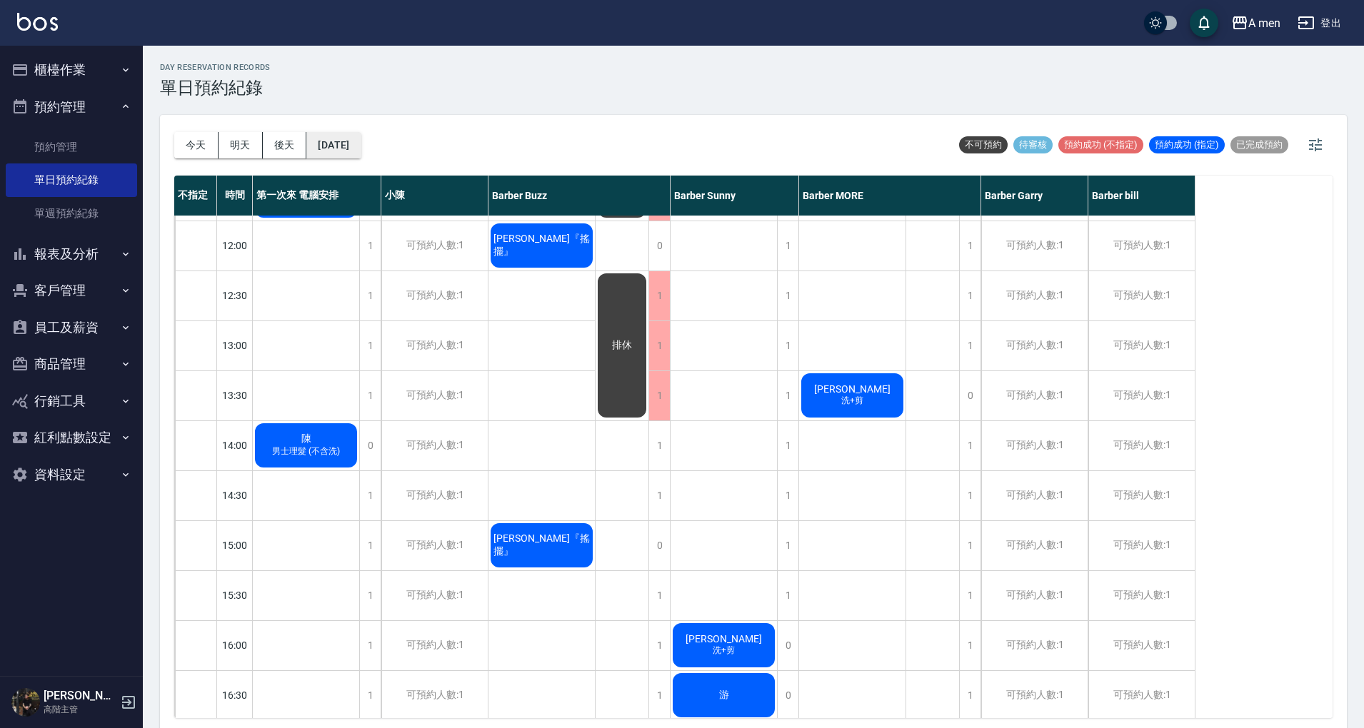
click at [361, 141] on button "2025/10/07" at bounding box center [333, 145] width 54 height 26
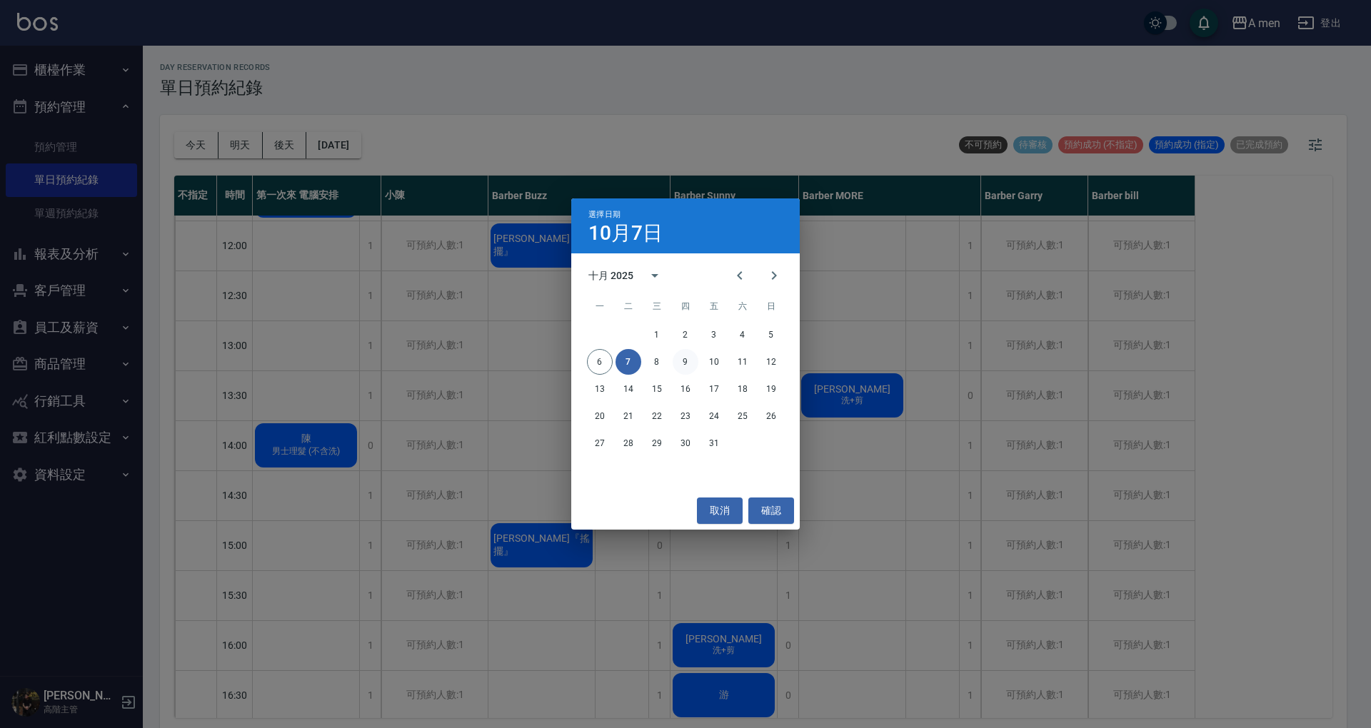
click at [685, 358] on button "9" at bounding box center [685, 362] width 26 height 26
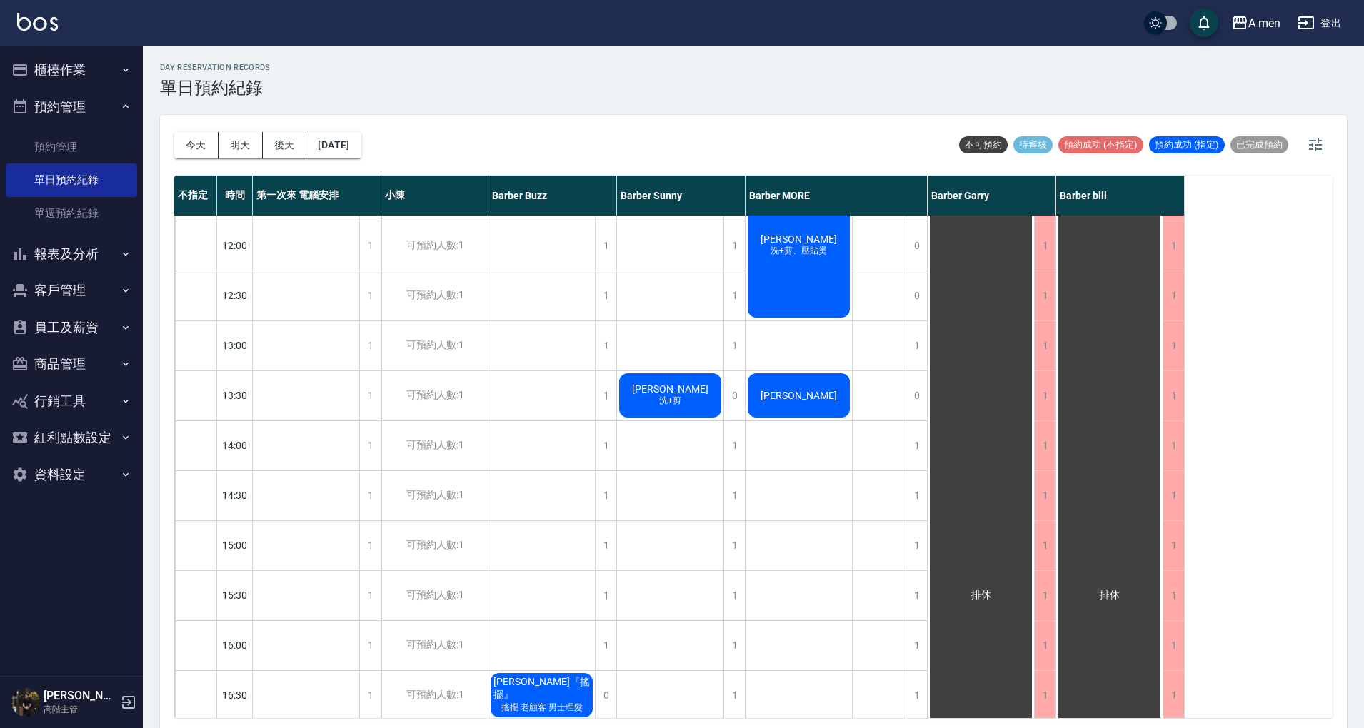
click at [797, 412] on div "zack" at bounding box center [798, 395] width 106 height 49
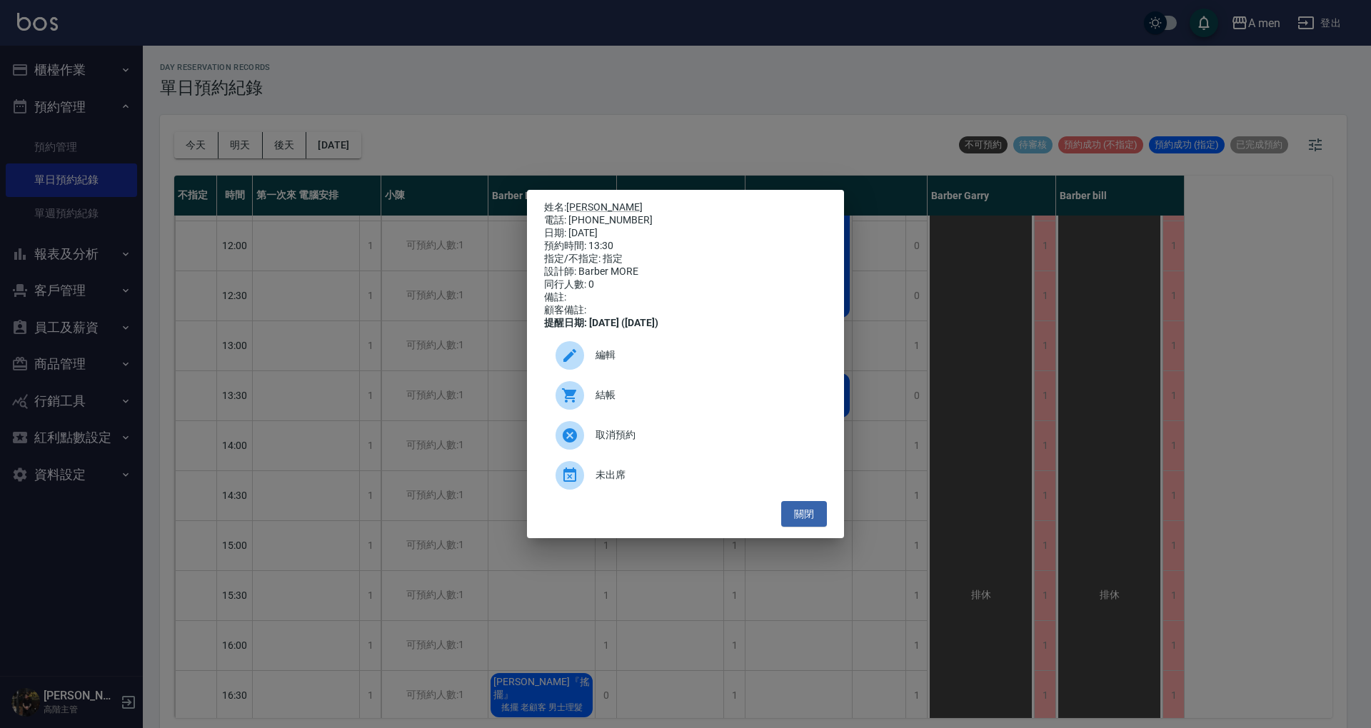
click at [749, 357] on span "編輯" at bounding box center [705, 355] width 220 height 15
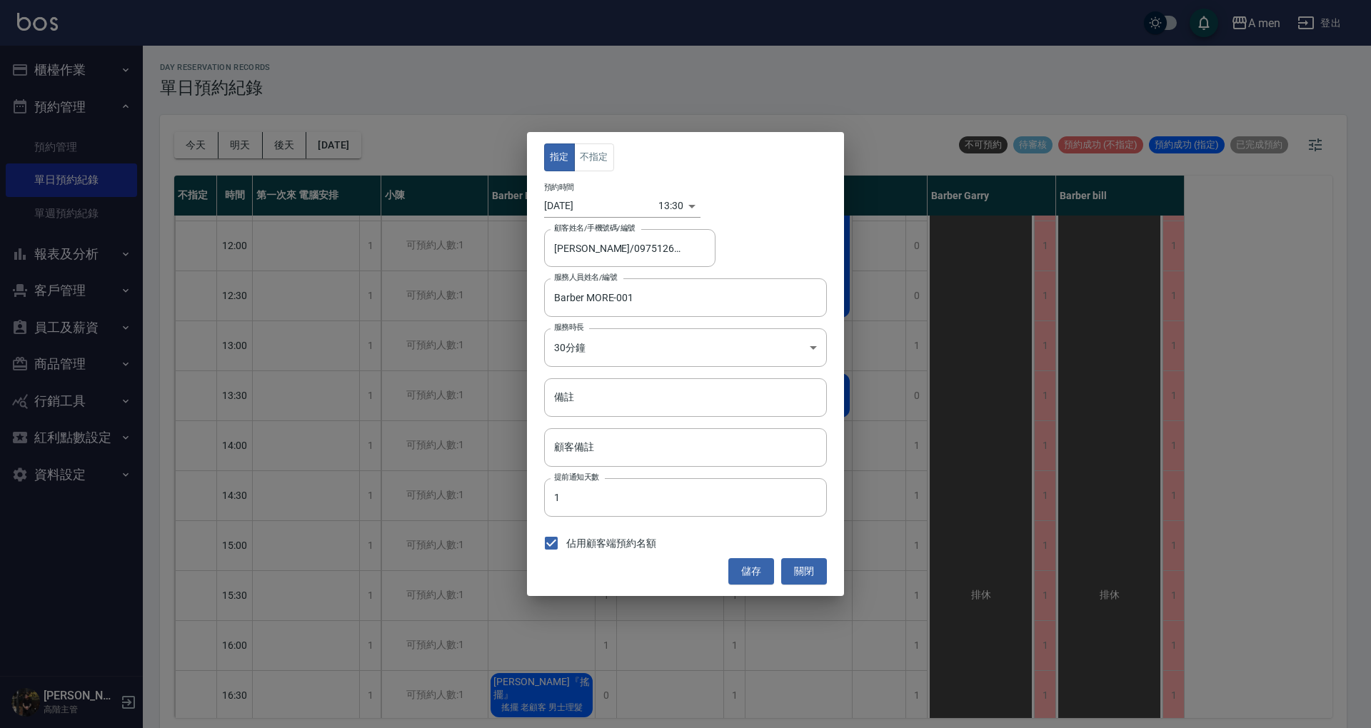
click at [617, 206] on input "2025/10/09" at bounding box center [601, 206] width 114 height 24
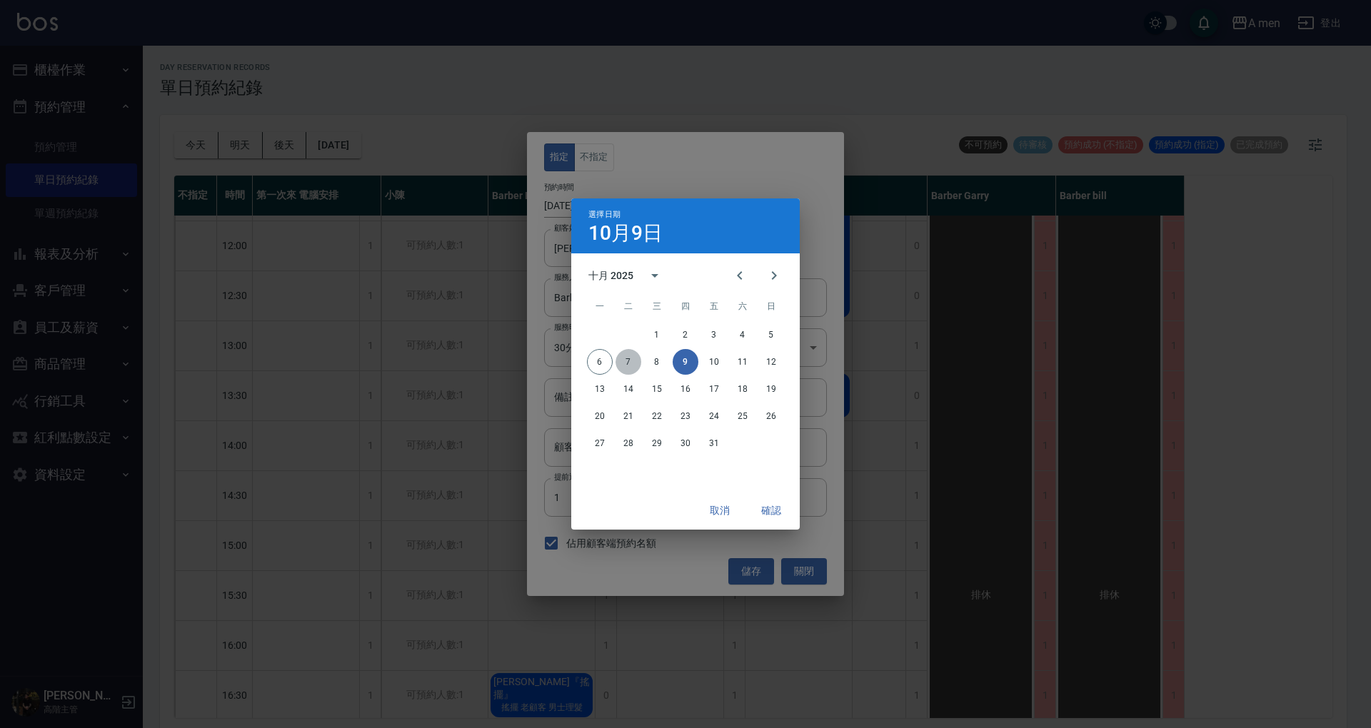
click at [631, 362] on button "7" at bounding box center [628, 362] width 26 height 26
type input "2025/10/07"
drag, startPoint x: 769, startPoint y: 510, endPoint x: 708, endPoint y: 265, distance: 252.3
click at [769, 507] on button "確認" at bounding box center [771, 511] width 46 height 26
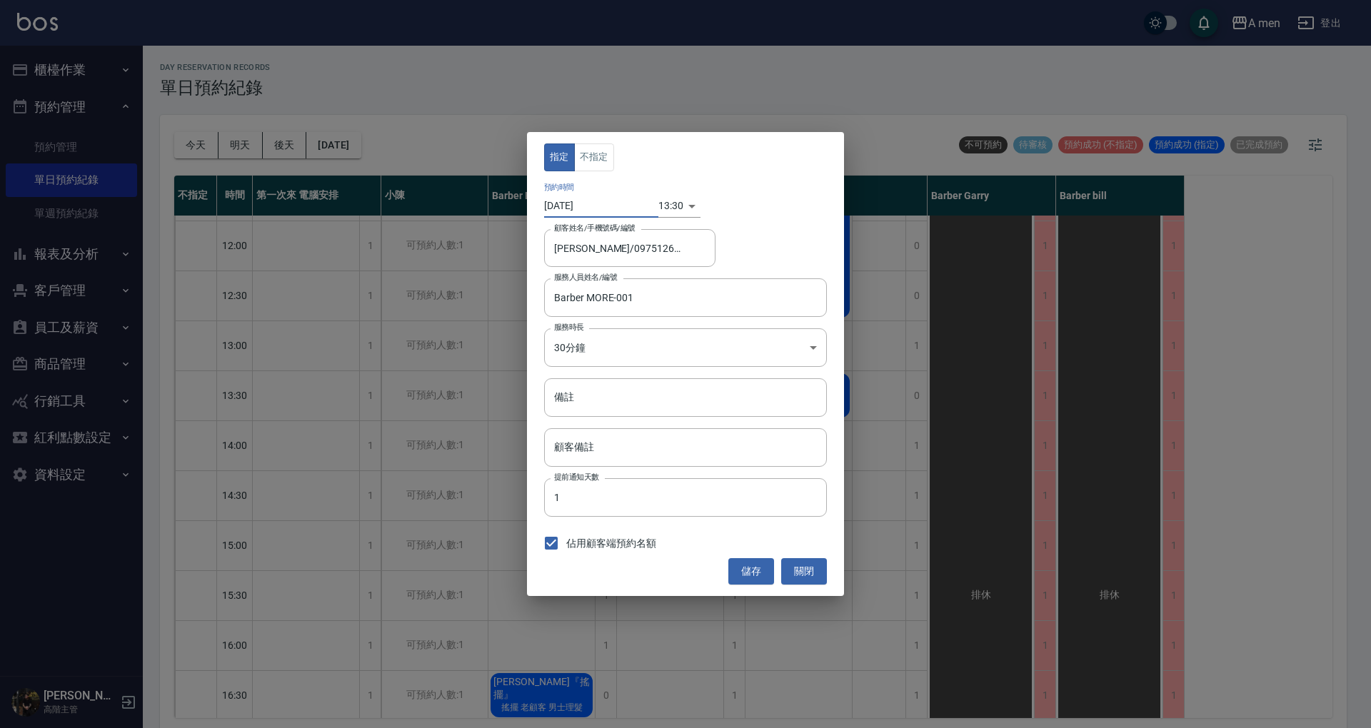
click at [678, 214] on div "13:30 1759815000000" at bounding box center [679, 206] width 42 height 24
click at [685, 213] on div "13:30 1759815000000" at bounding box center [679, 206] width 42 height 24
drag, startPoint x: 682, startPoint y: 201, endPoint x: 674, endPoint y: 198, distance: 9.0
click at [675, 199] on div "13:30 1759815000000" at bounding box center [679, 206] width 42 height 24
click at [672, 198] on body "A men 登出 櫃檯作業 打帳單 帳單列表 營業儀表板 現金收支登錄 高階收支登錄 材料自購登錄 每日結帳 排班表 現場電腦打卡 掃碼打卡 預約管理 預約管…" at bounding box center [685, 366] width 1371 height 732
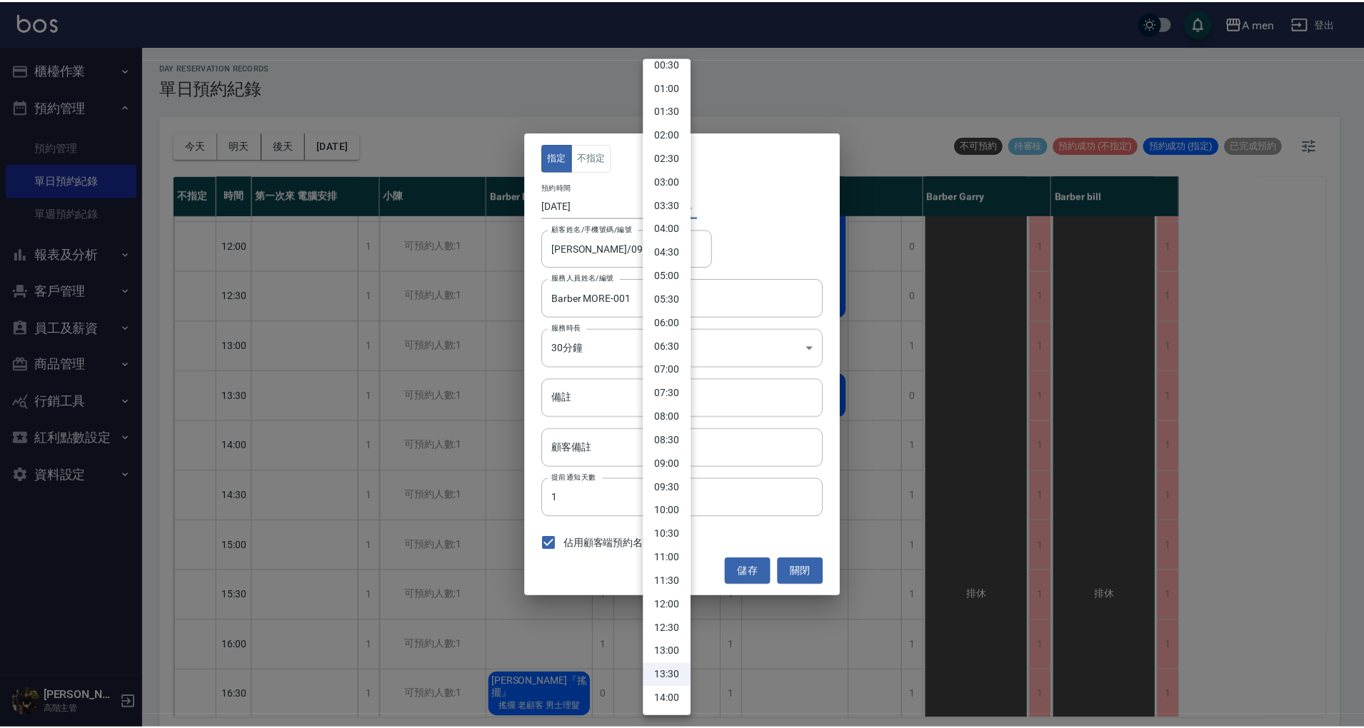
scroll to position [101, 0]
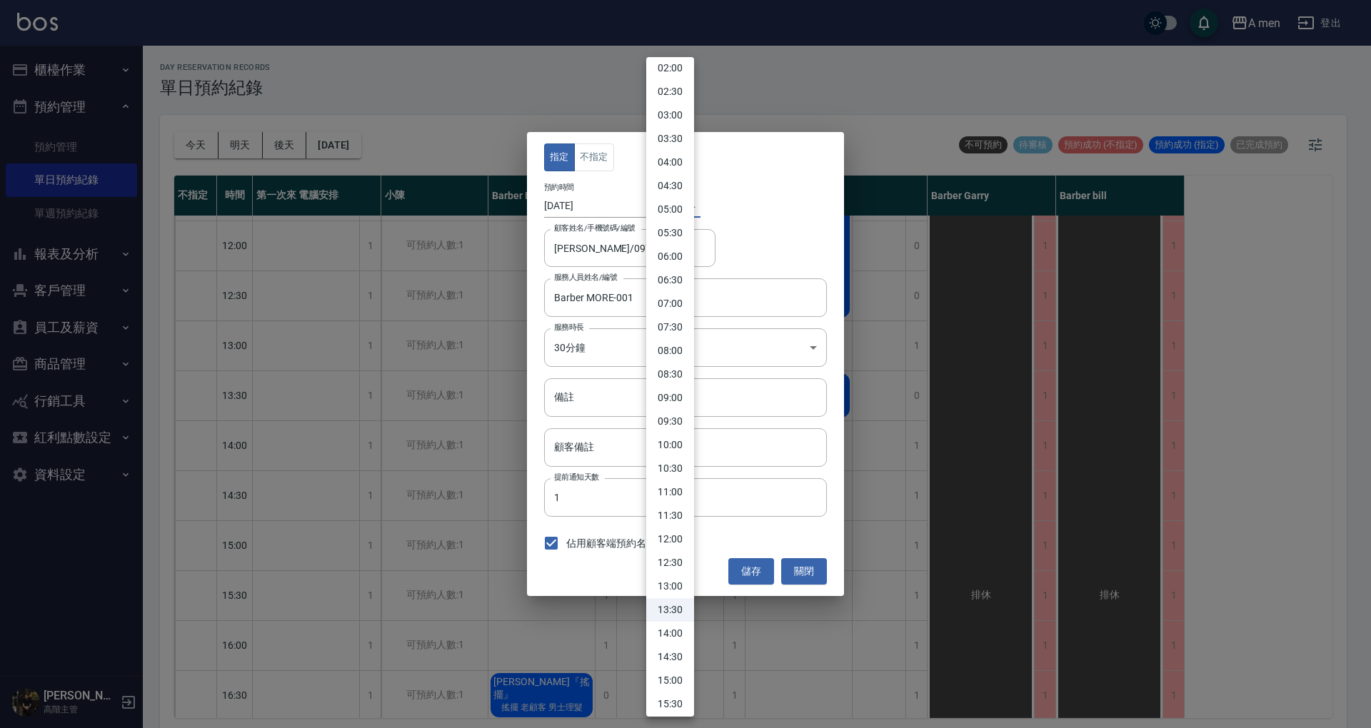
click at [678, 651] on li "14:30" at bounding box center [670, 657] width 48 height 24
type input "1759818600000"
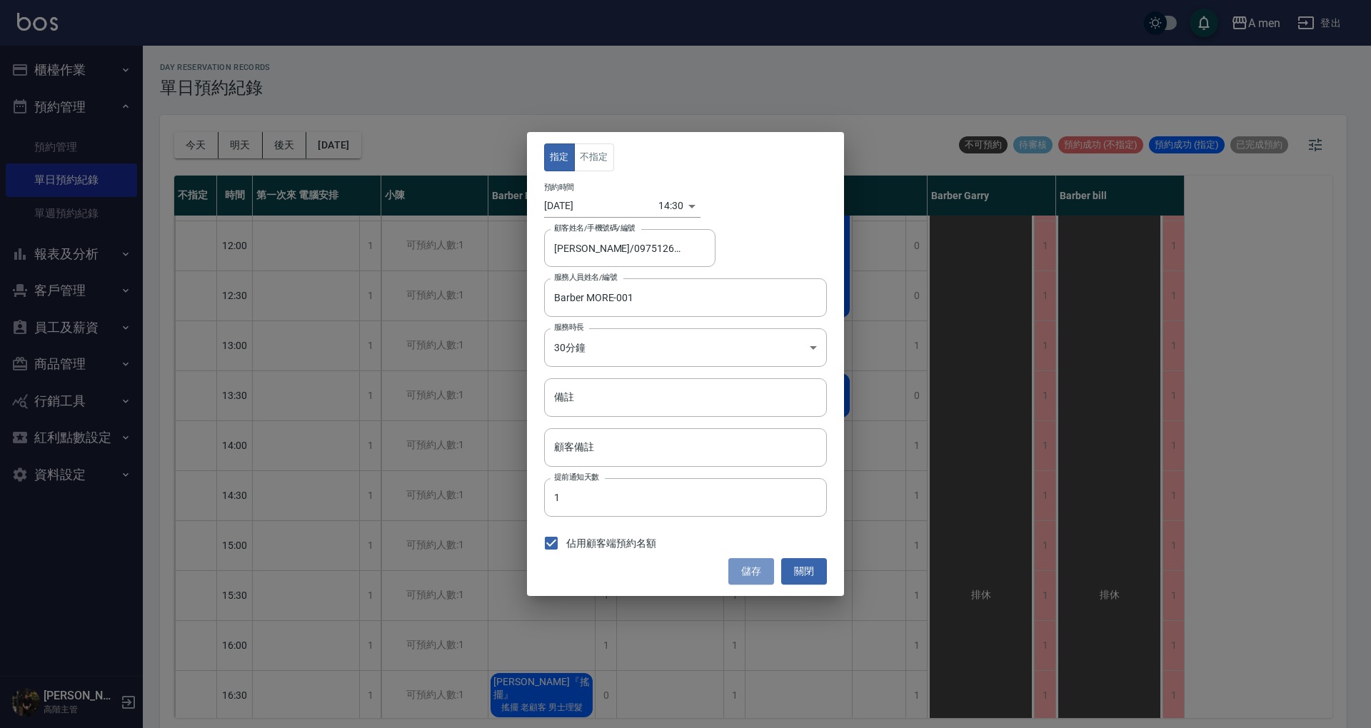
click at [753, 573] on button "儲存" at bounding box center [751, 571] width 46 height 26
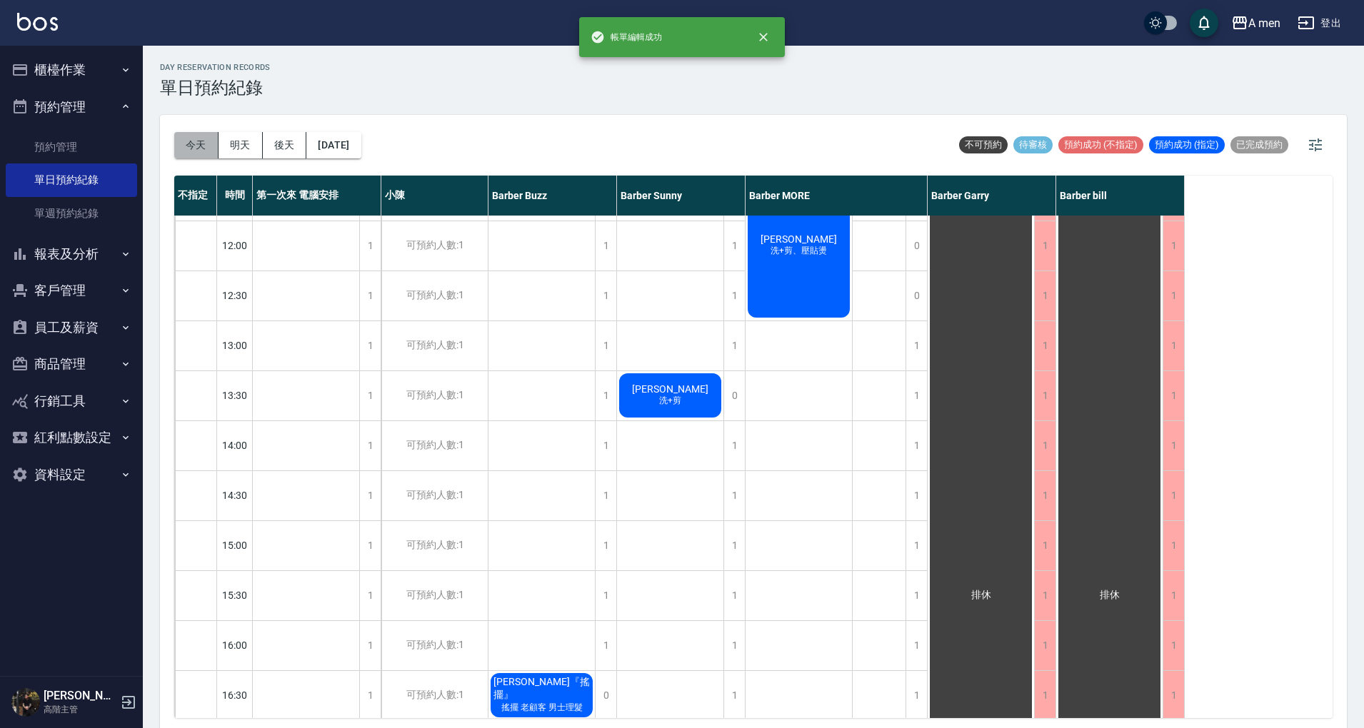
click at [189, 152] on button "今天" at bounding box center [196, 145] width 44 height 26
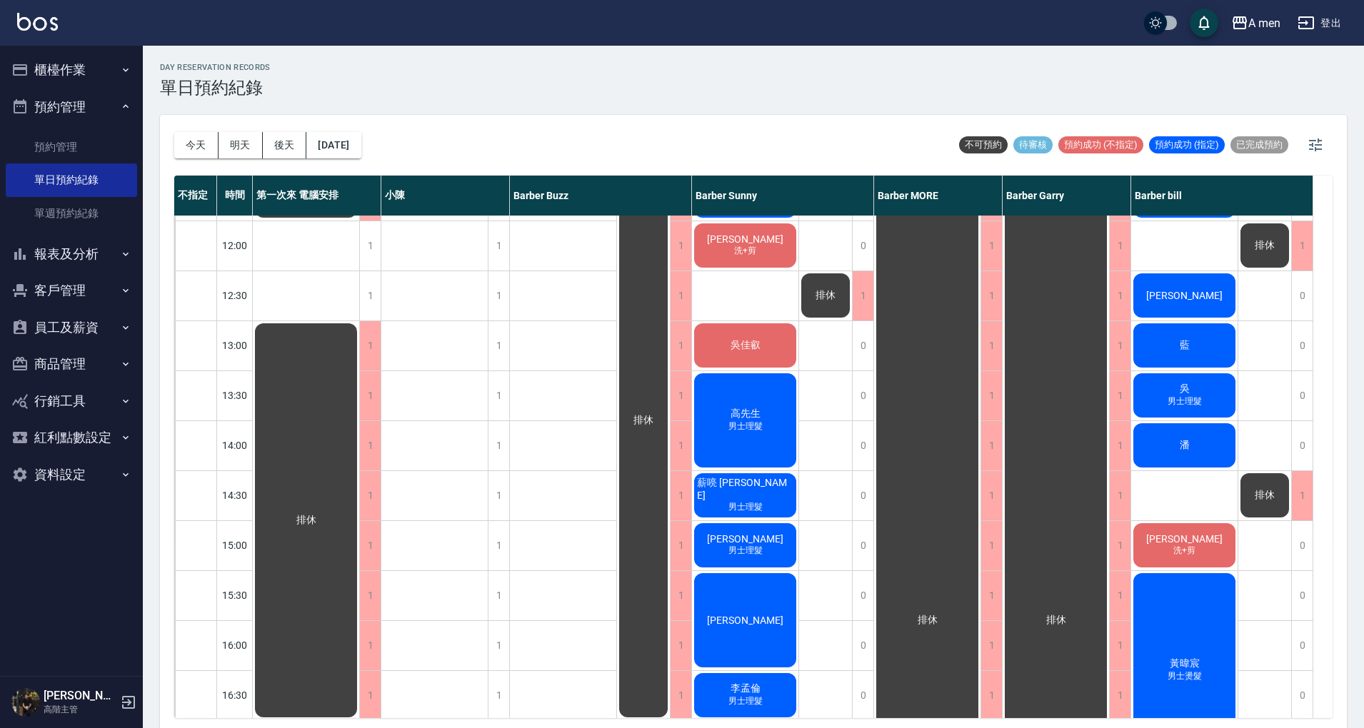
click at [243, 140] on button "明天" at bounding box center [240, 145] width 44 height 26
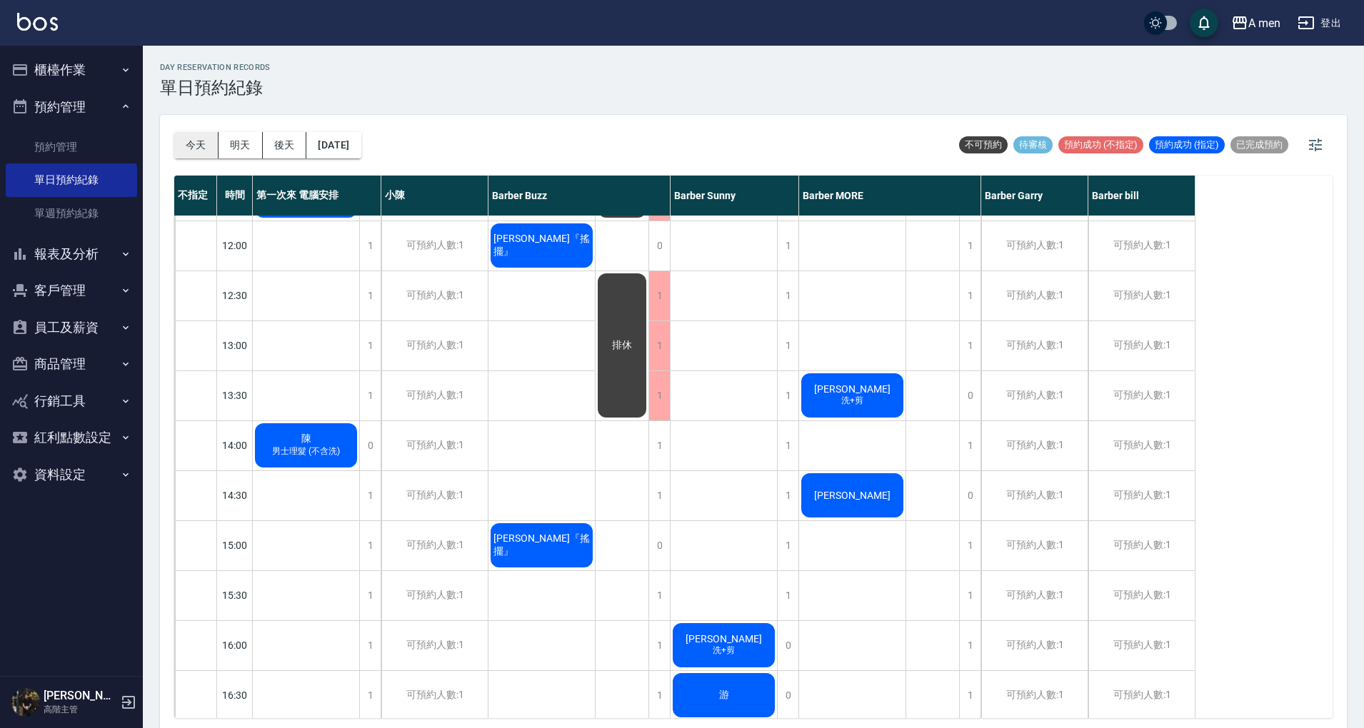
click at [193, 141] on button "今天" at bounding box center [196, 145] width 44 height 26
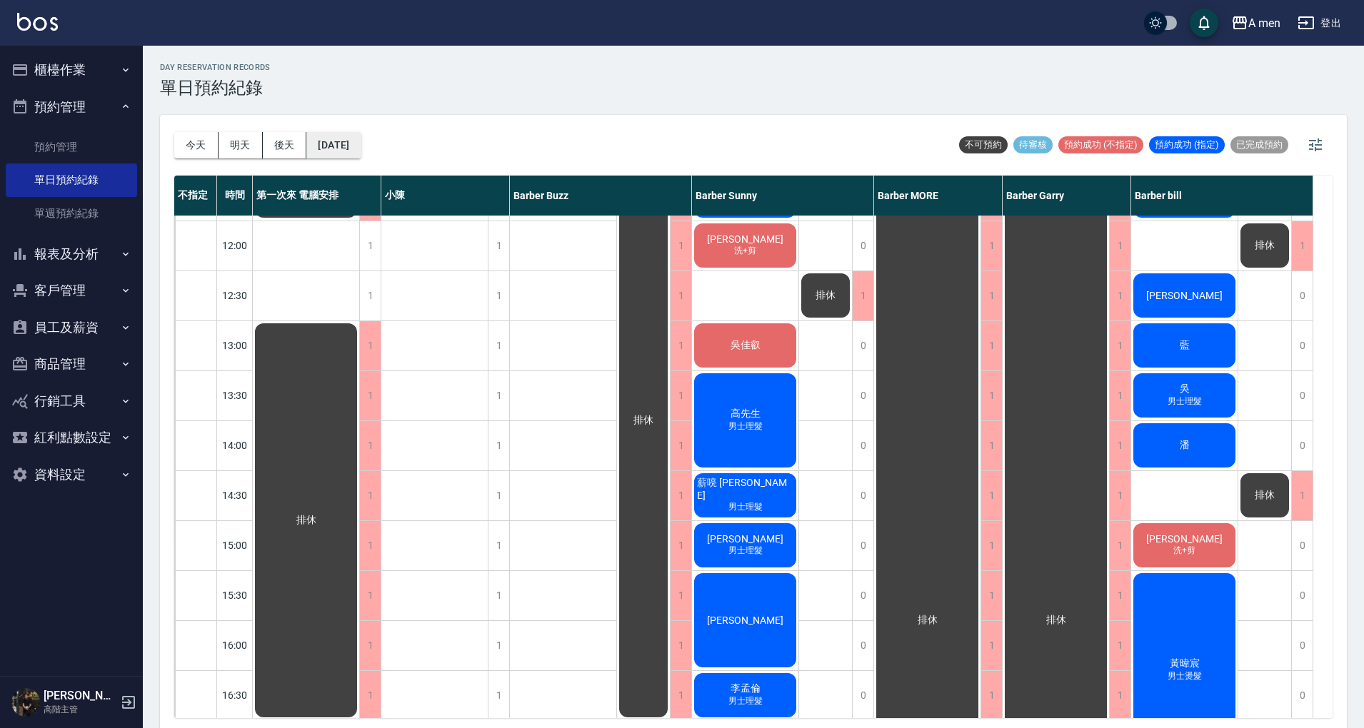
click at [343, 144] on button "[DATE]" at bounding box center [333, 145] width 54 height 26
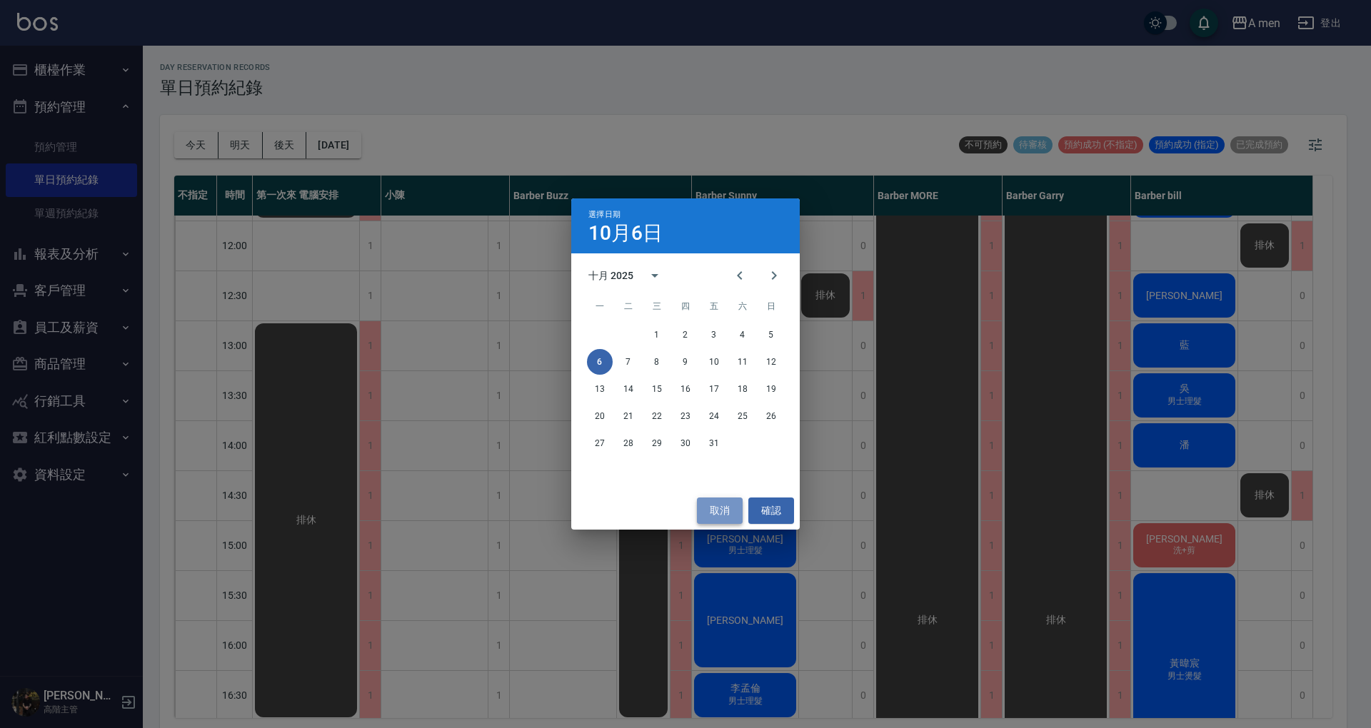
click at [716, 510] on button "取消" at bounding box center [720, 511] width 46 height 26
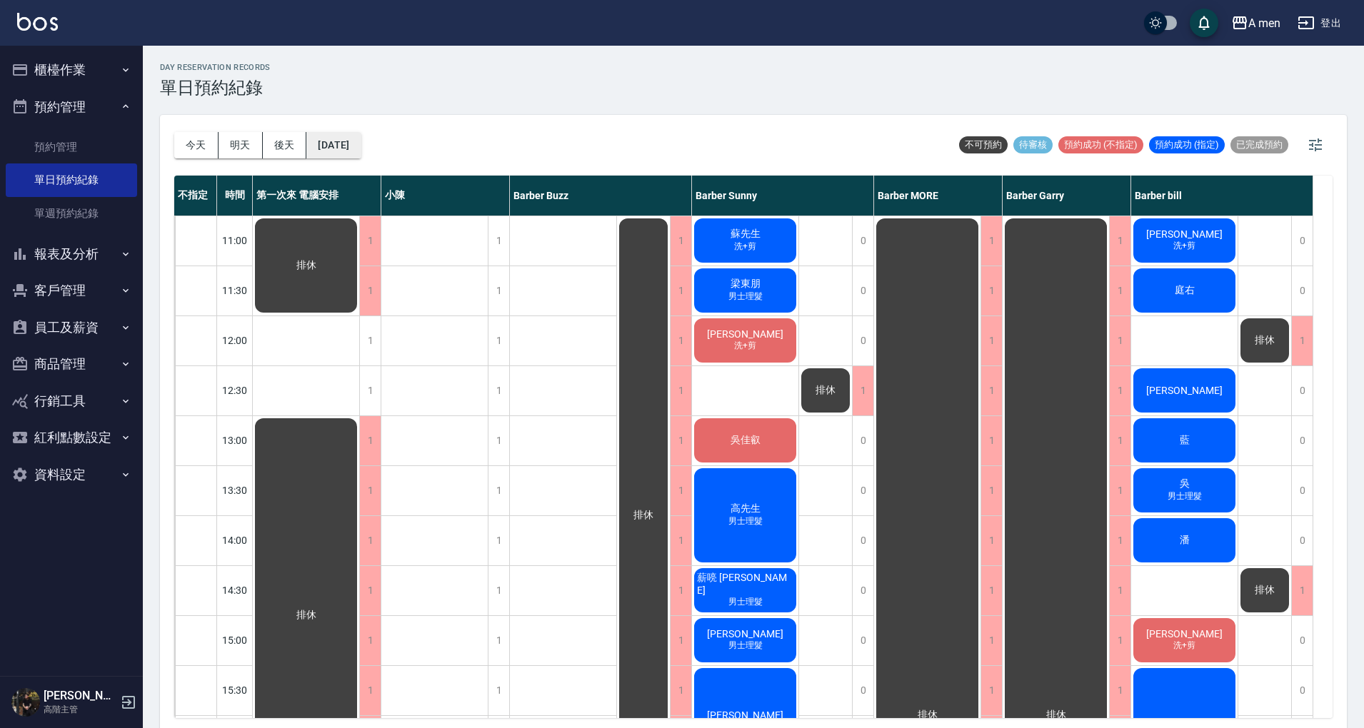
click at [348, 143] on button "[DATE]" at bounding box center [333, 145] width 54 height 26
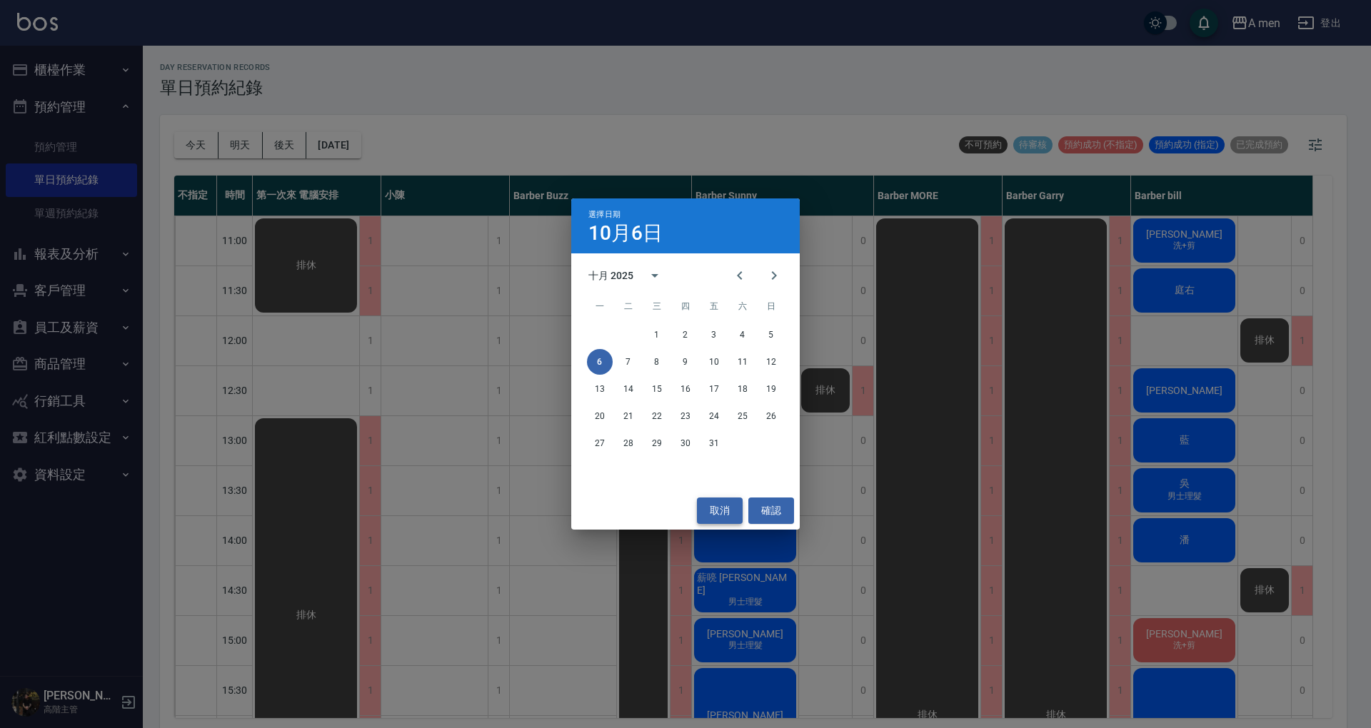
click at [711, 515] on button "取消" at bounding box center [720, 511] width 46 height 26
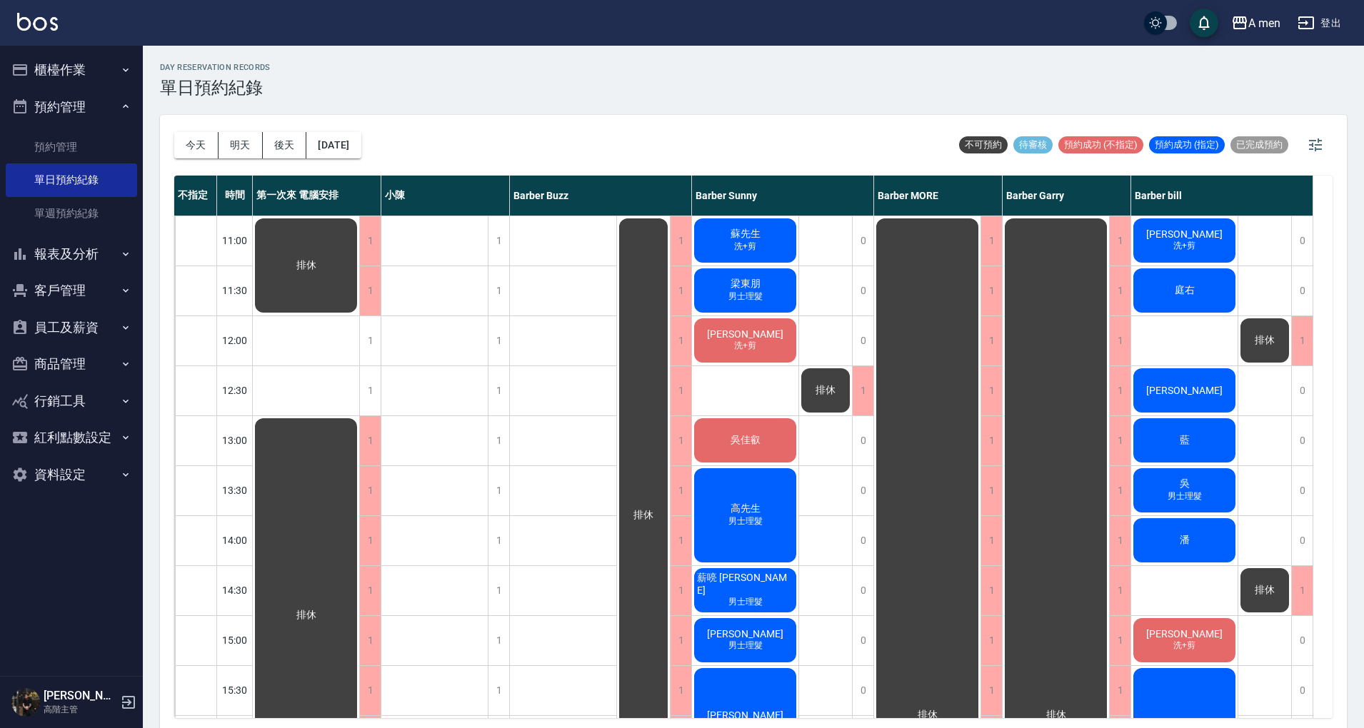
click at [754, 352] on span "洗+剪" at bounding box center [745, 346] width 28 height 12
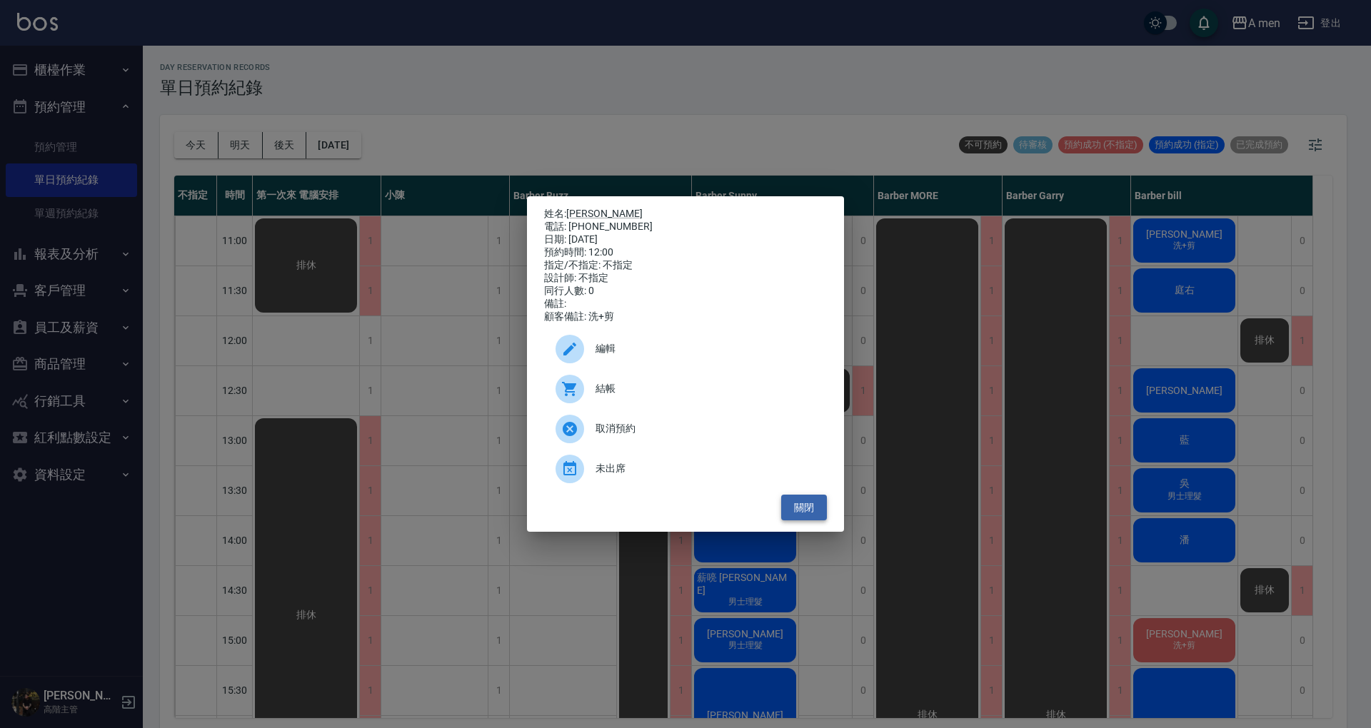
click at [799, 514] on button "關閉" at bounding box center [804, 508] width 46 height 26
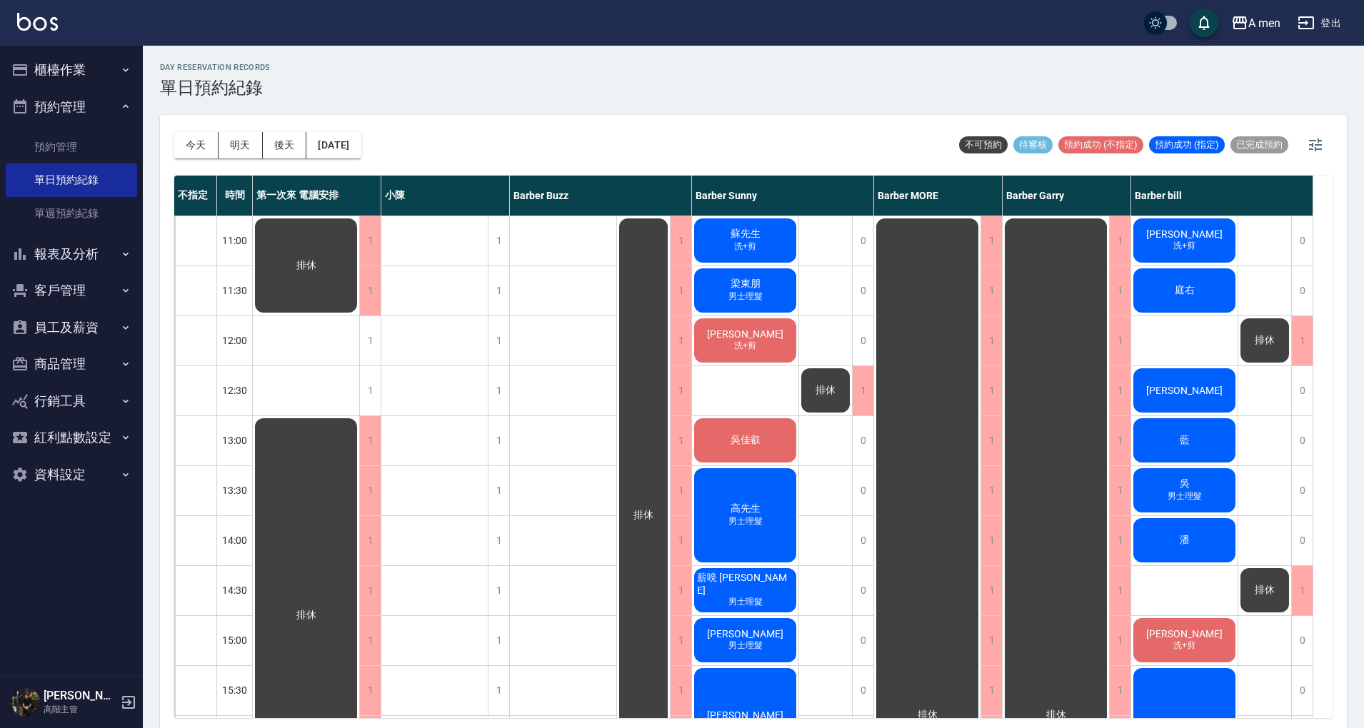
click at [760, 353] on div "陳先生 洗+剪" at bounding box center [745, 340] width 106 height 49
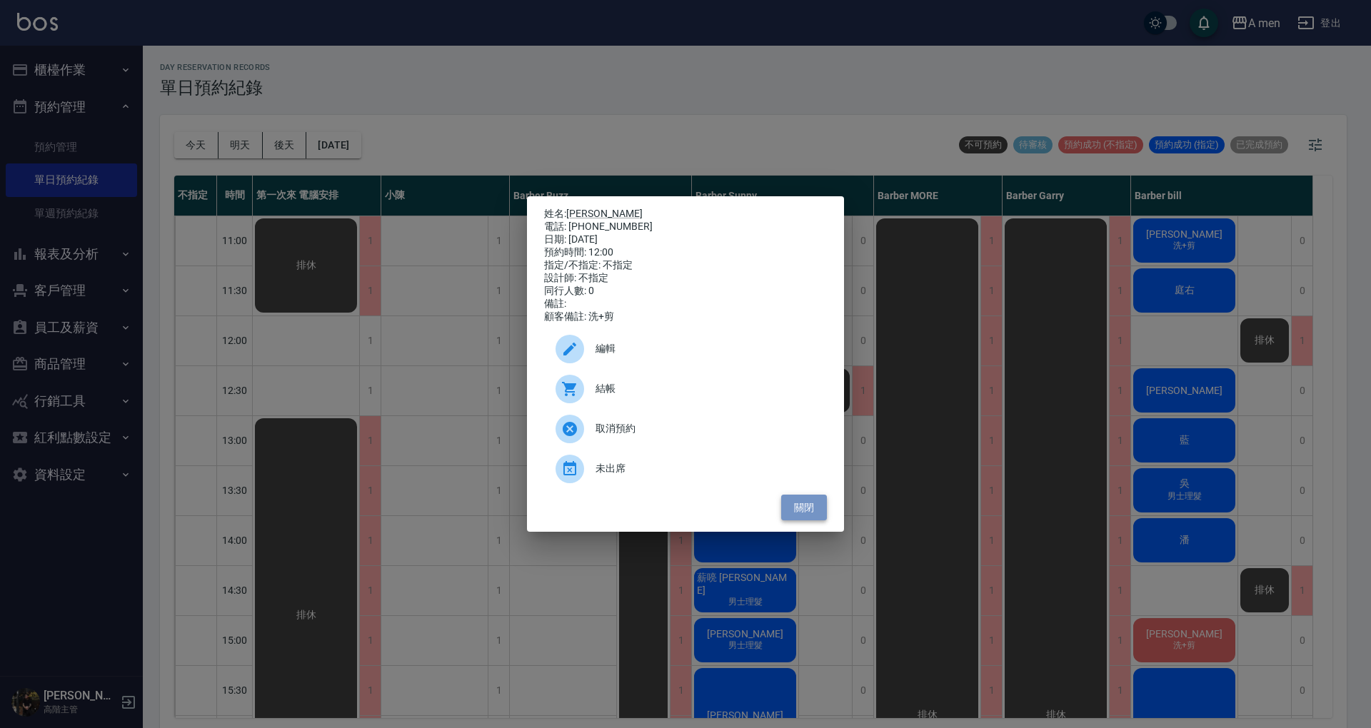
click at [808, 512] on button "關閉" at bounding box center [804, 508] width 46 height 26
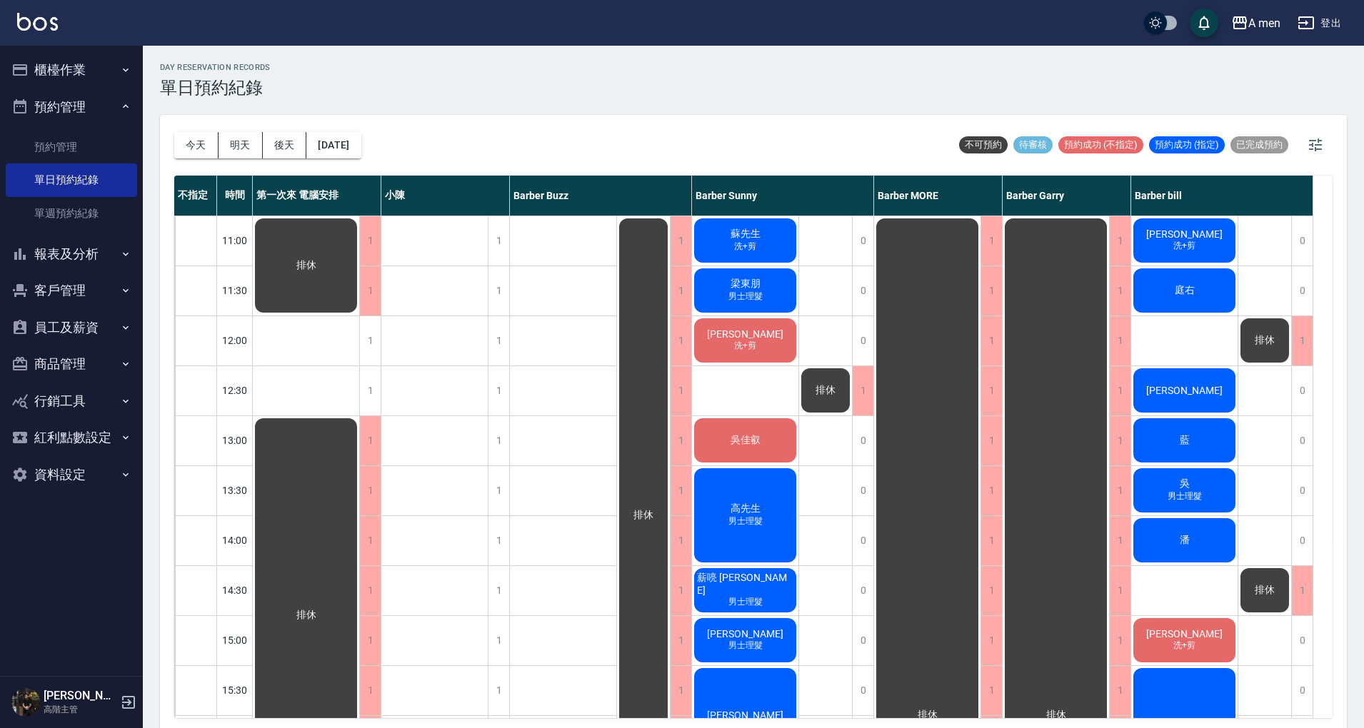
click at [777, 455] on div "吳佳叡" at bounding box center [745, 440] width 106 height 49
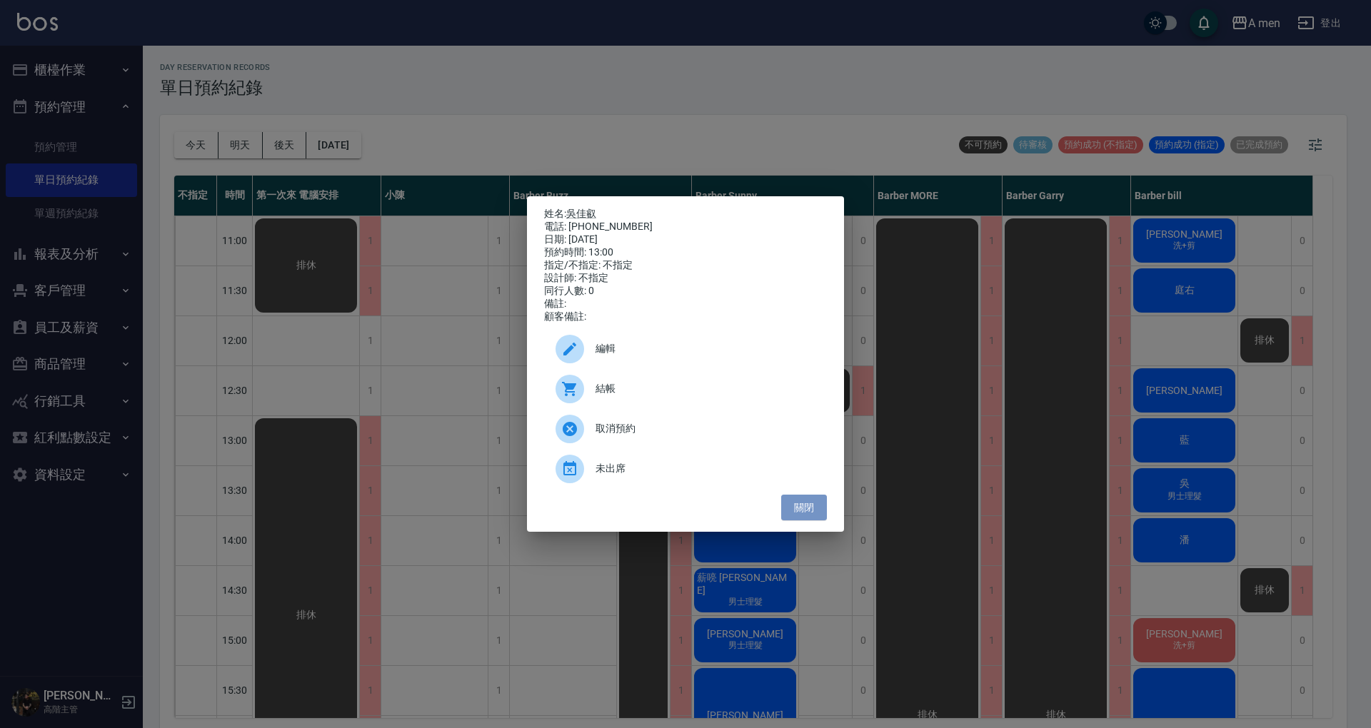
drag, startPoint x: 792, startPoint y: 516, endPoint x: 764, endPoint y: 513, distance: 28.1
click at [792, 515] on button "關閉" at bounding box center [804, 508] width 46 height 26
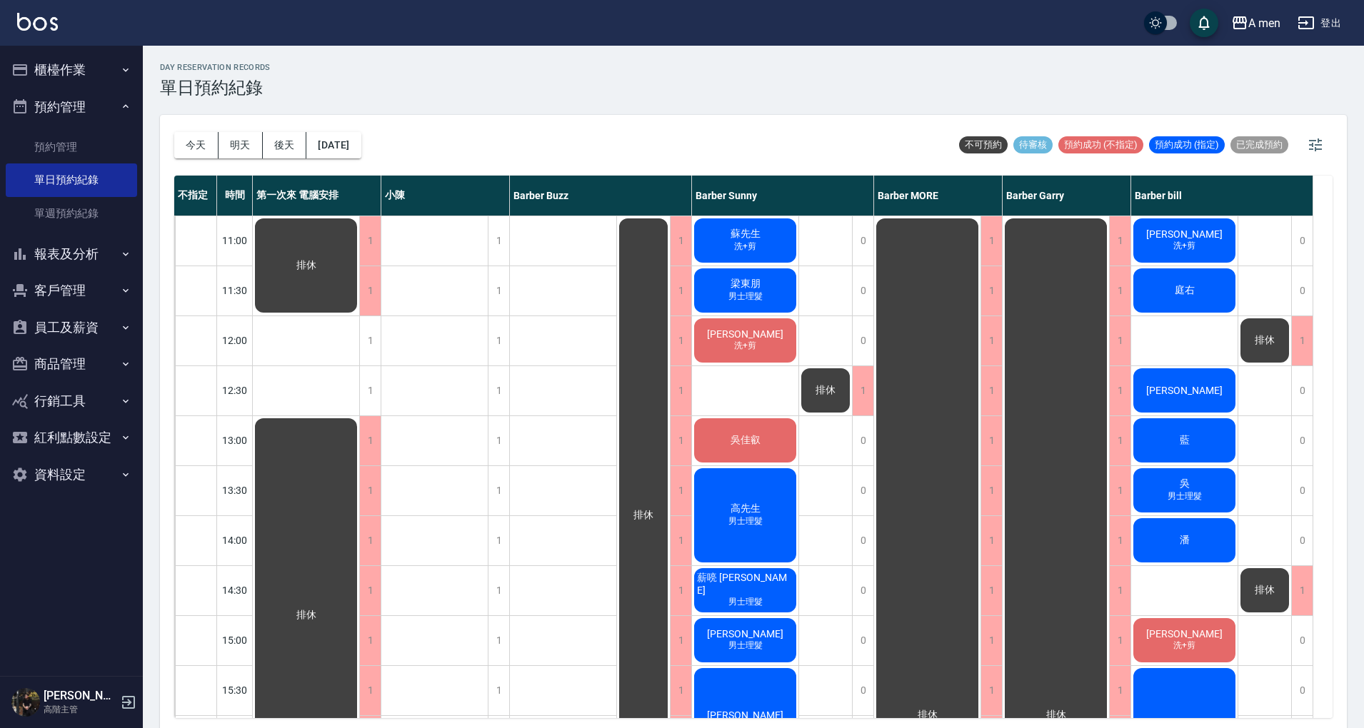
click at [788, 525] on div "高先生 男士理髮" at bounding box center [745, 515] width 106 height 99
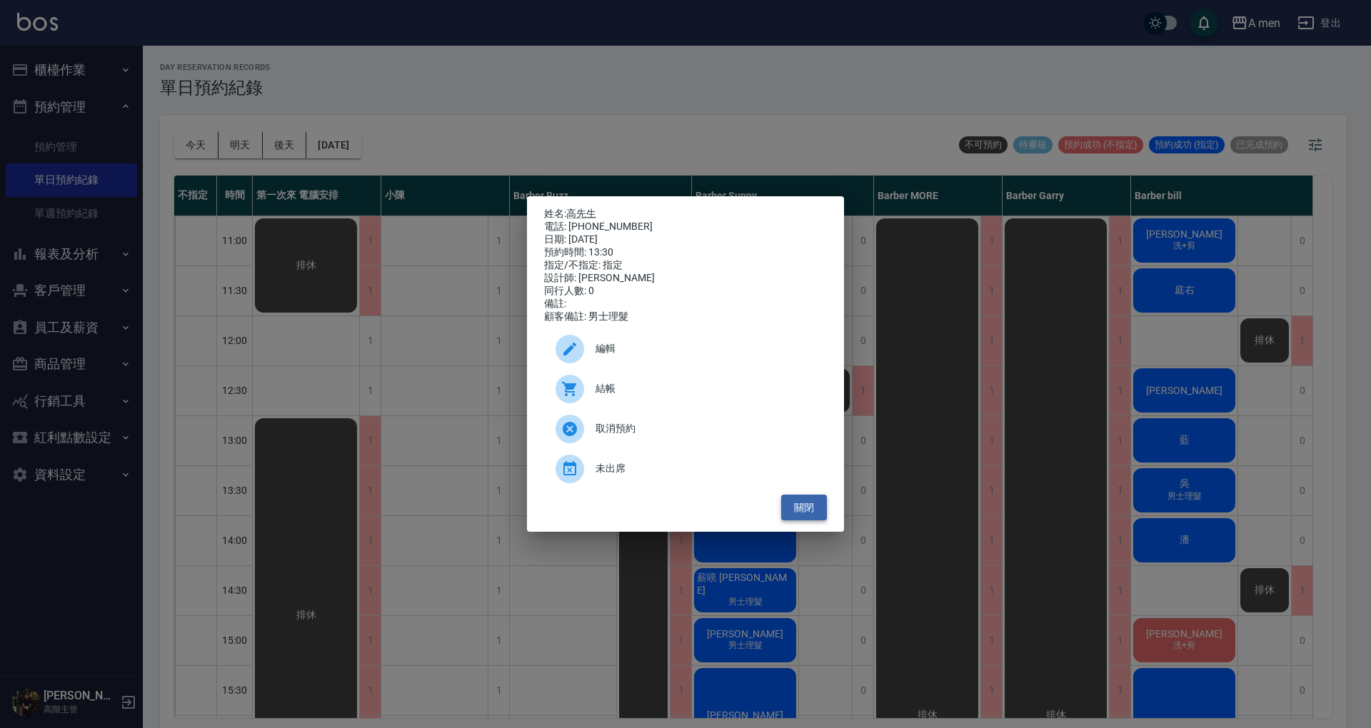
click at [814, 515] on button "關閉" at bounding box center [804, 508] width 46 height 26
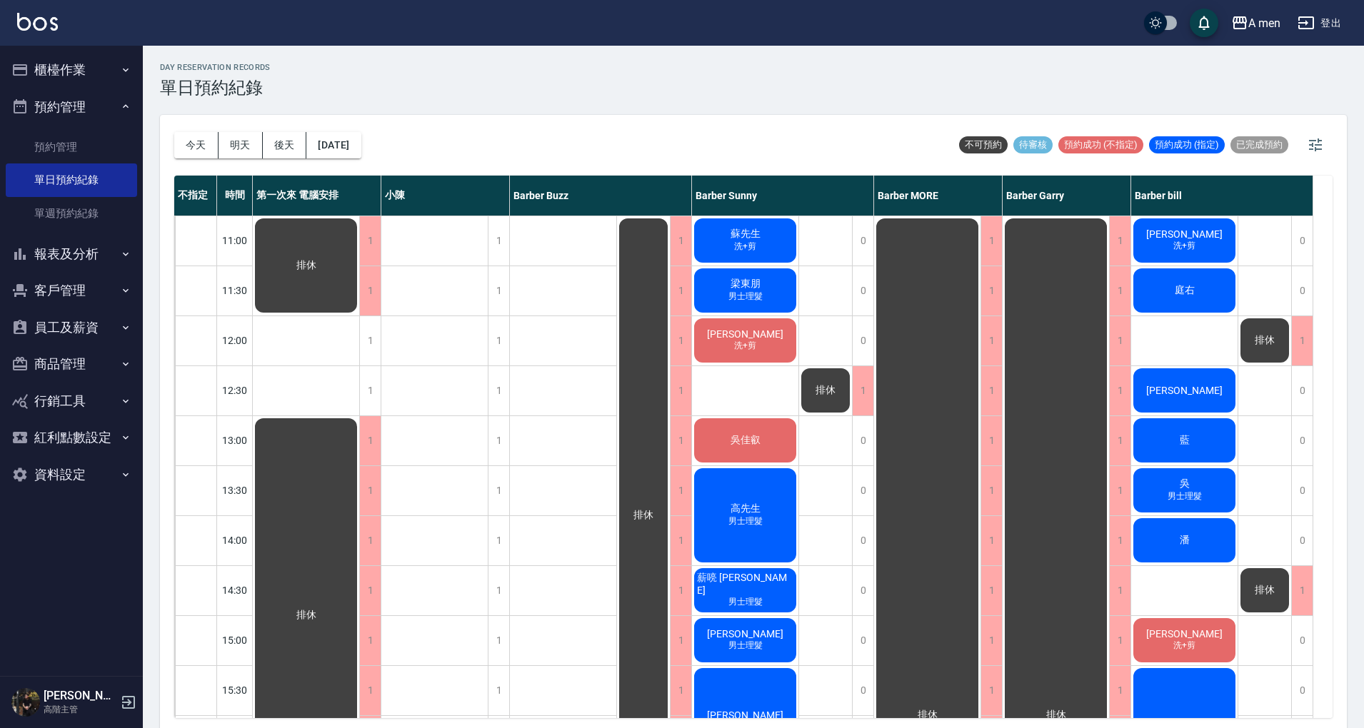
click at [762, 596] on span "男士理髮" at bounding box center [745, 602] width 40 height 12
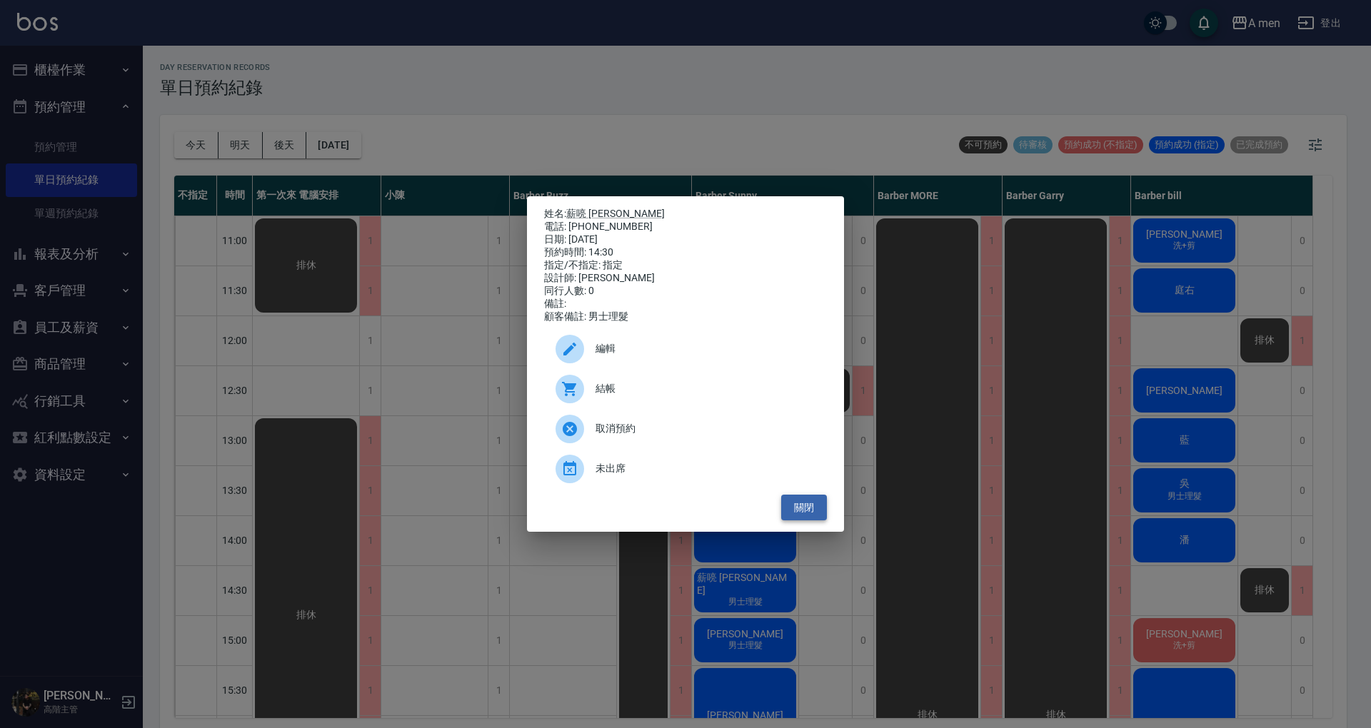
click at [804, 514] on button "關閉" at bounding box center [804, 508] width 46 height 26
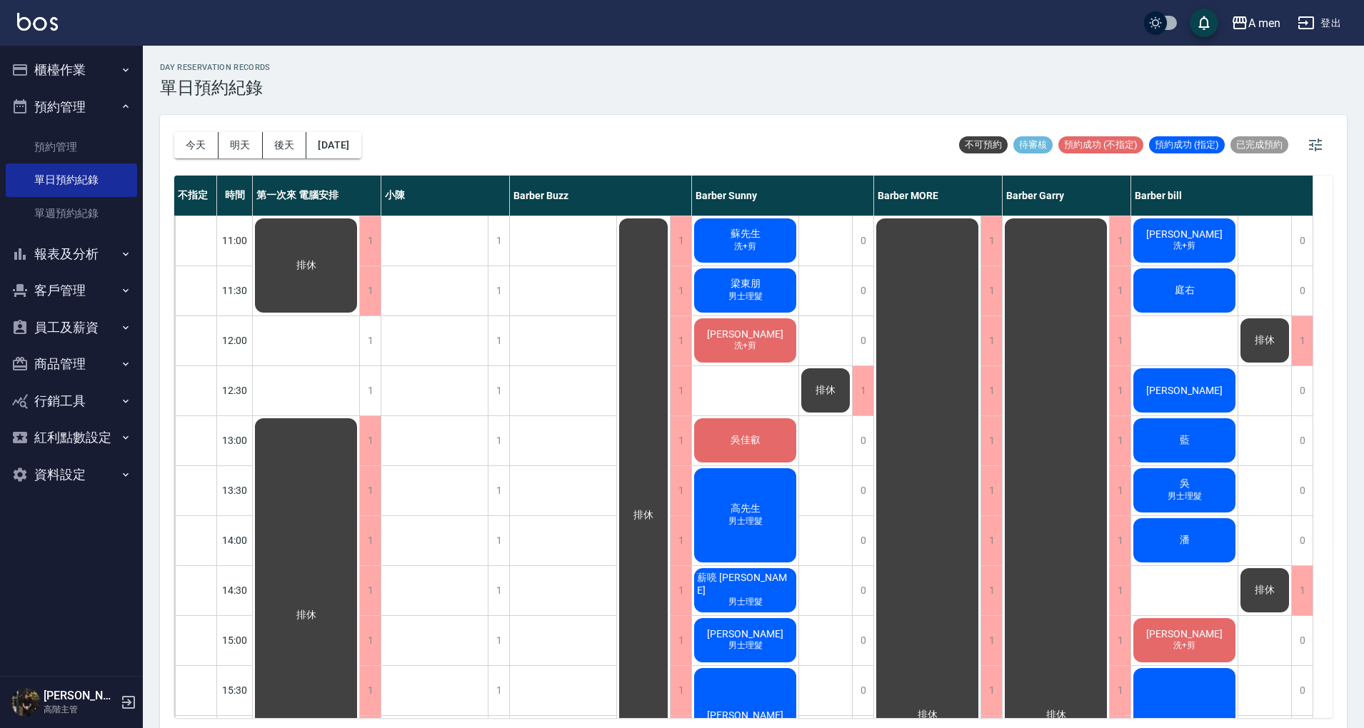
scroll to position [95, 0]
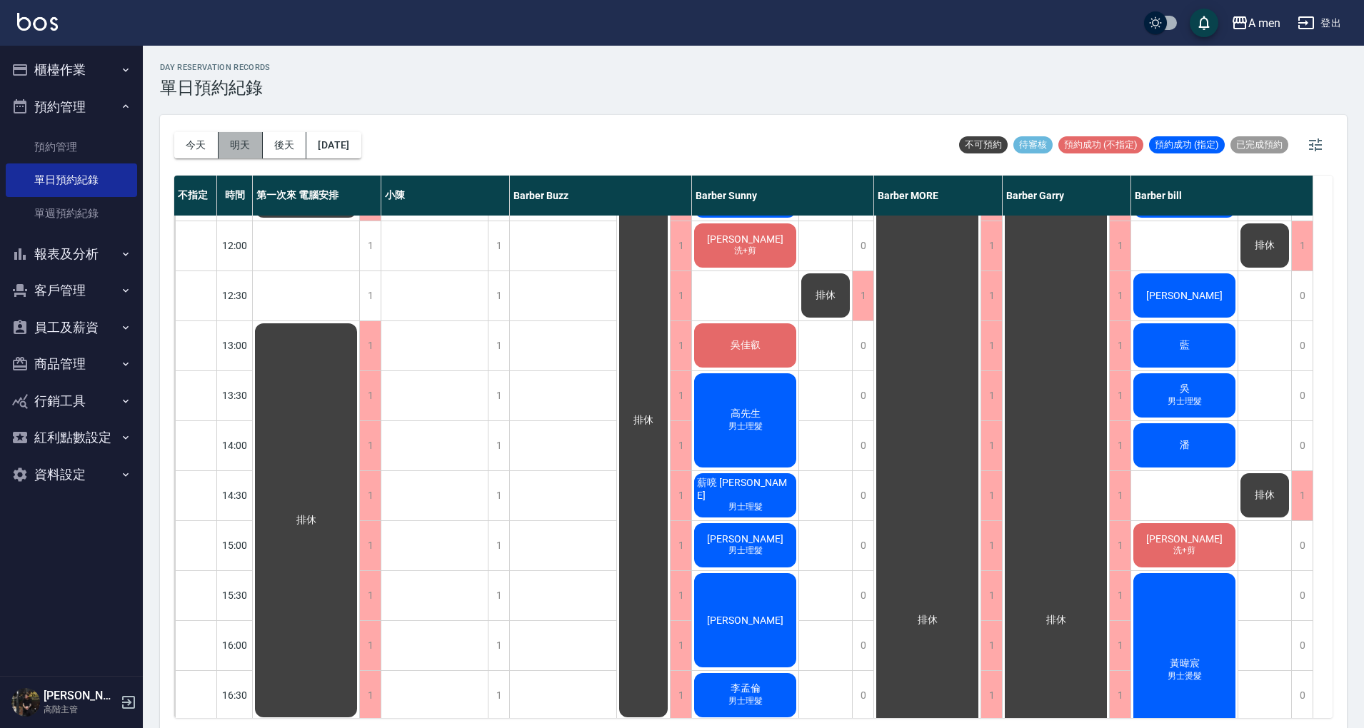
click at [240, 151] on button "明天" at bounding box center [240, 145] width 44 height 26
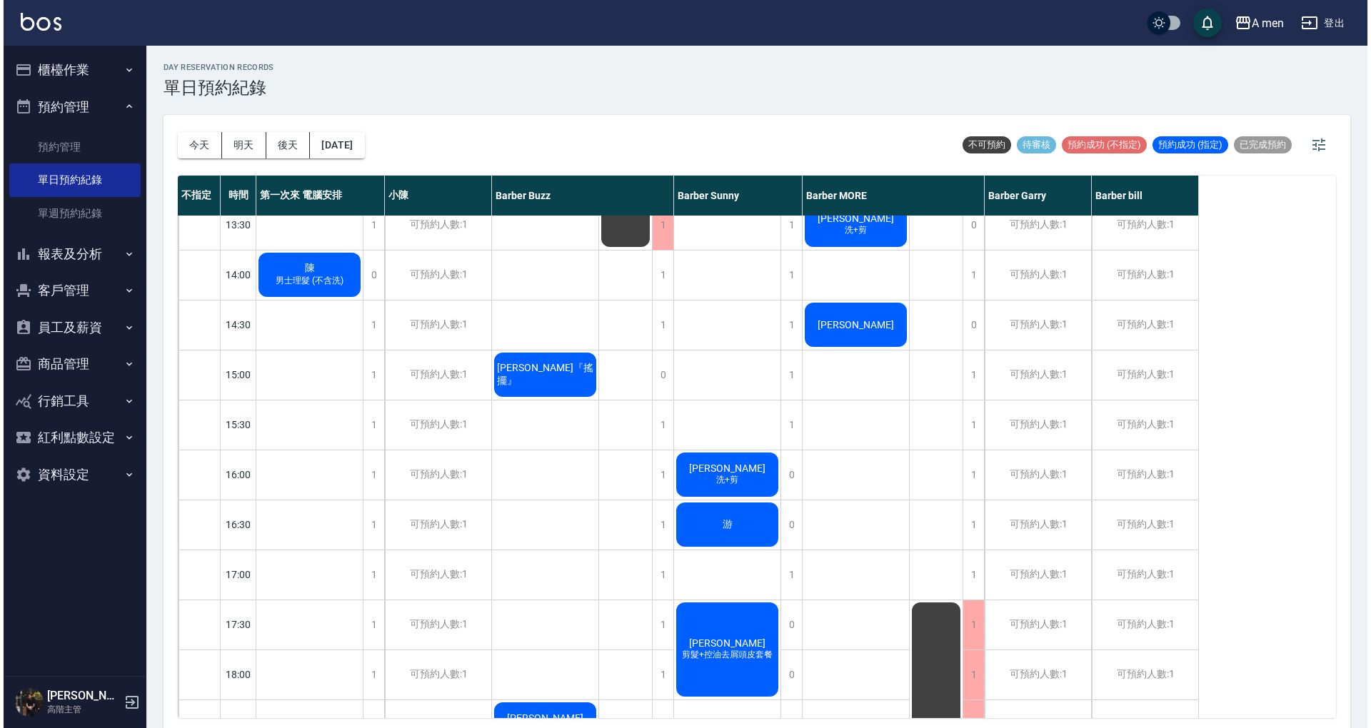
scroll to position [286, 0]
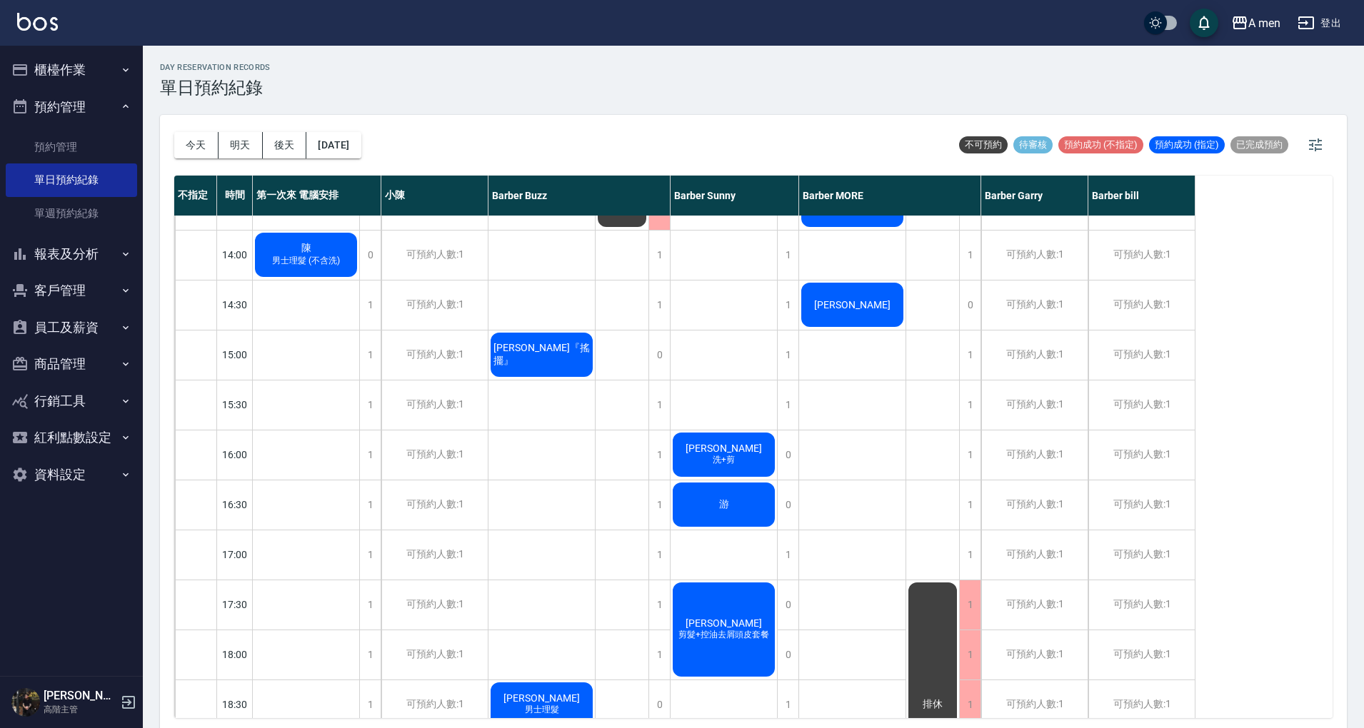
click at [711, 493] on div "游" at bounding box center [723, 504] width 106 height 49
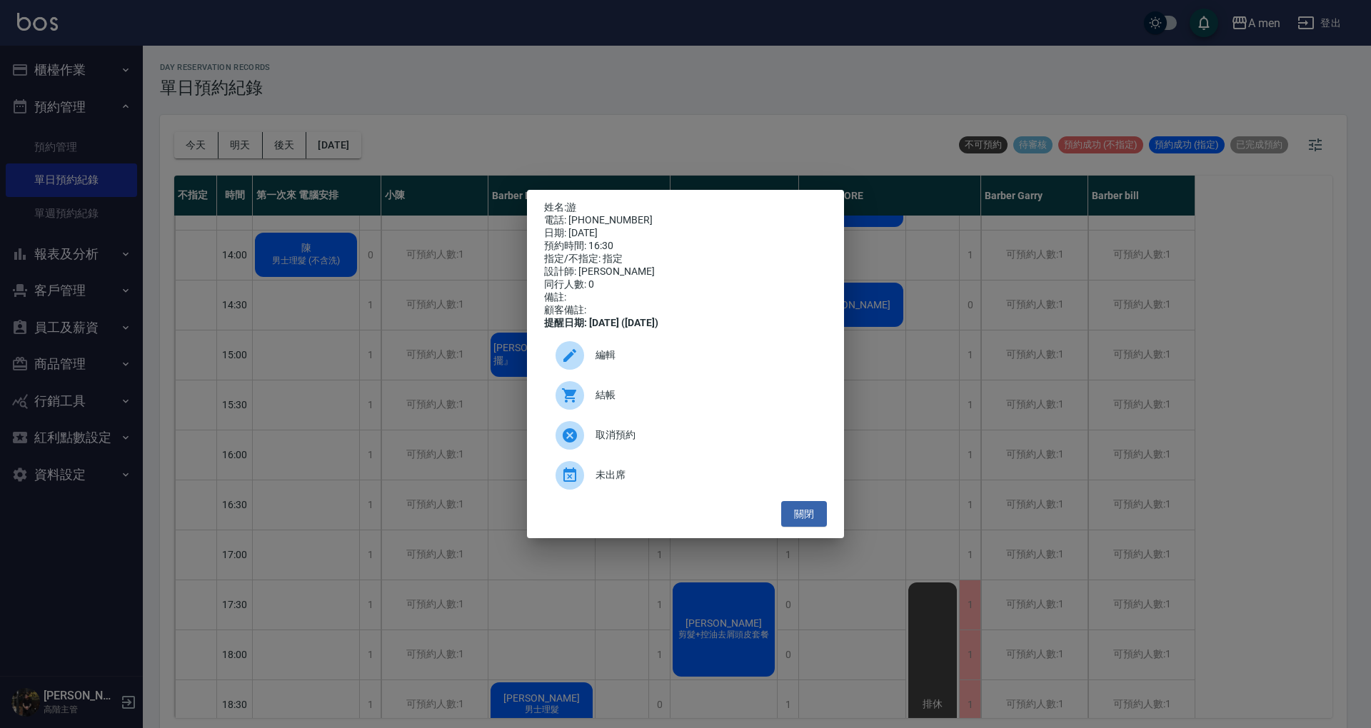
drag, startPoint x: 710, startPoint y: 352, endPoint x: 694, endPoint y: 327, distance: 29.5
click at [710, 352] on div "編輯" at bounding box center [685, 356] width 283 height 40
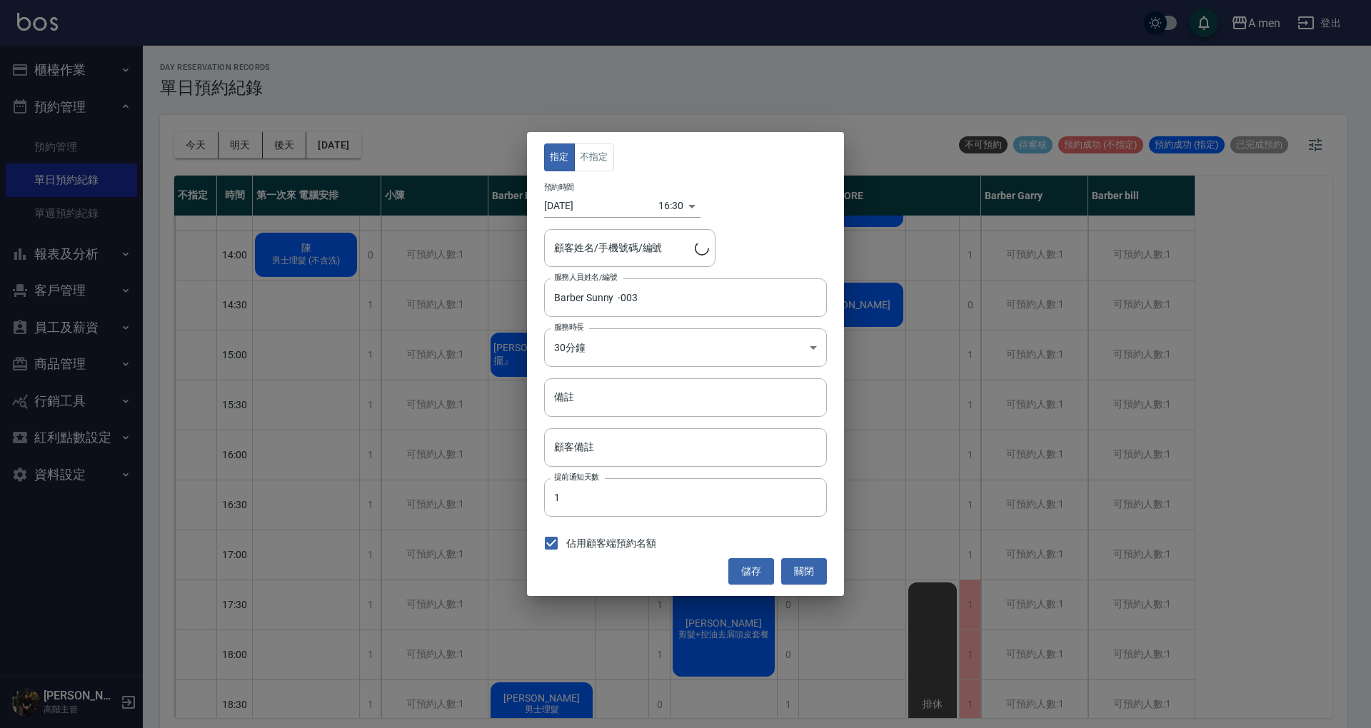
type input "游/0934028883"
click at [674, 202] on body "A men 登出 櫃檯作業 打帳單 帳單列表 營業儀表板 現金收支登錄 高階收支登錄 材料自購登錄 每日結帳 排班表 現場電腦打卡 掃碼打卡 預約管理 預約管…" at bounding box center [685, 366] width 1371 height 732
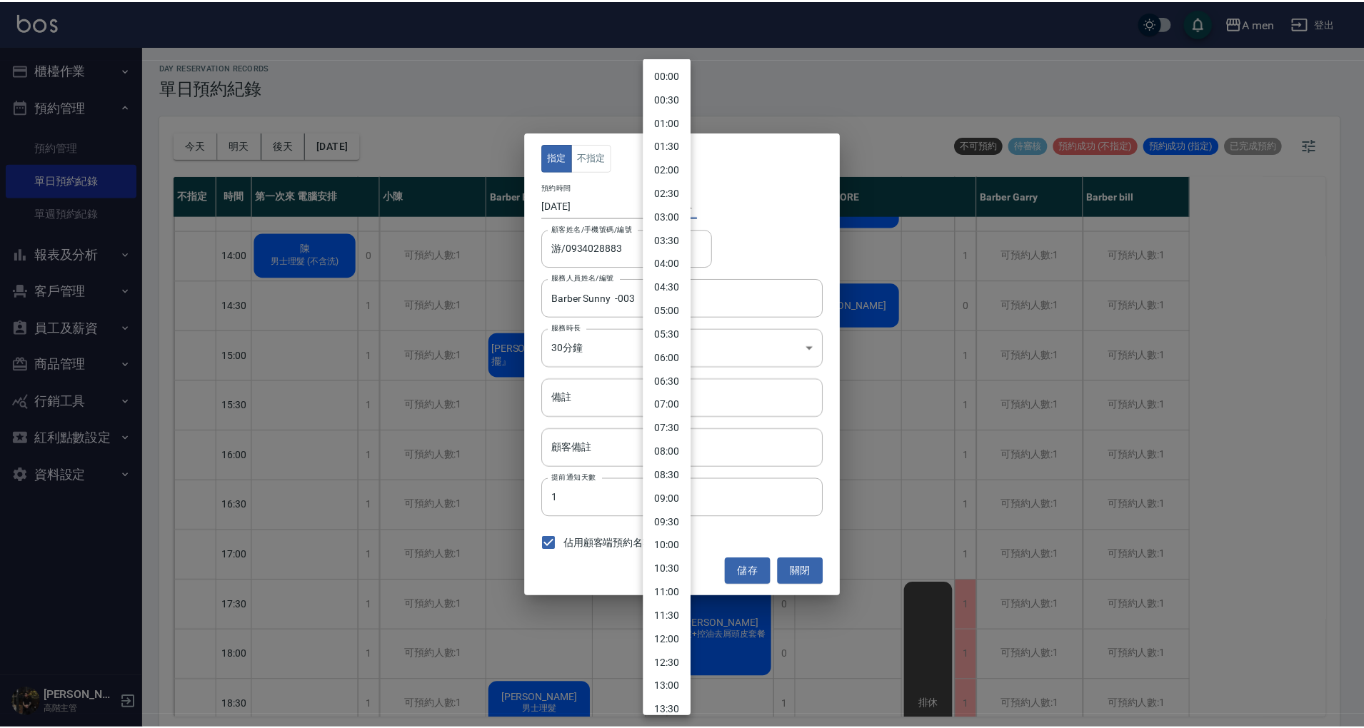
scroll to position [465, 0]
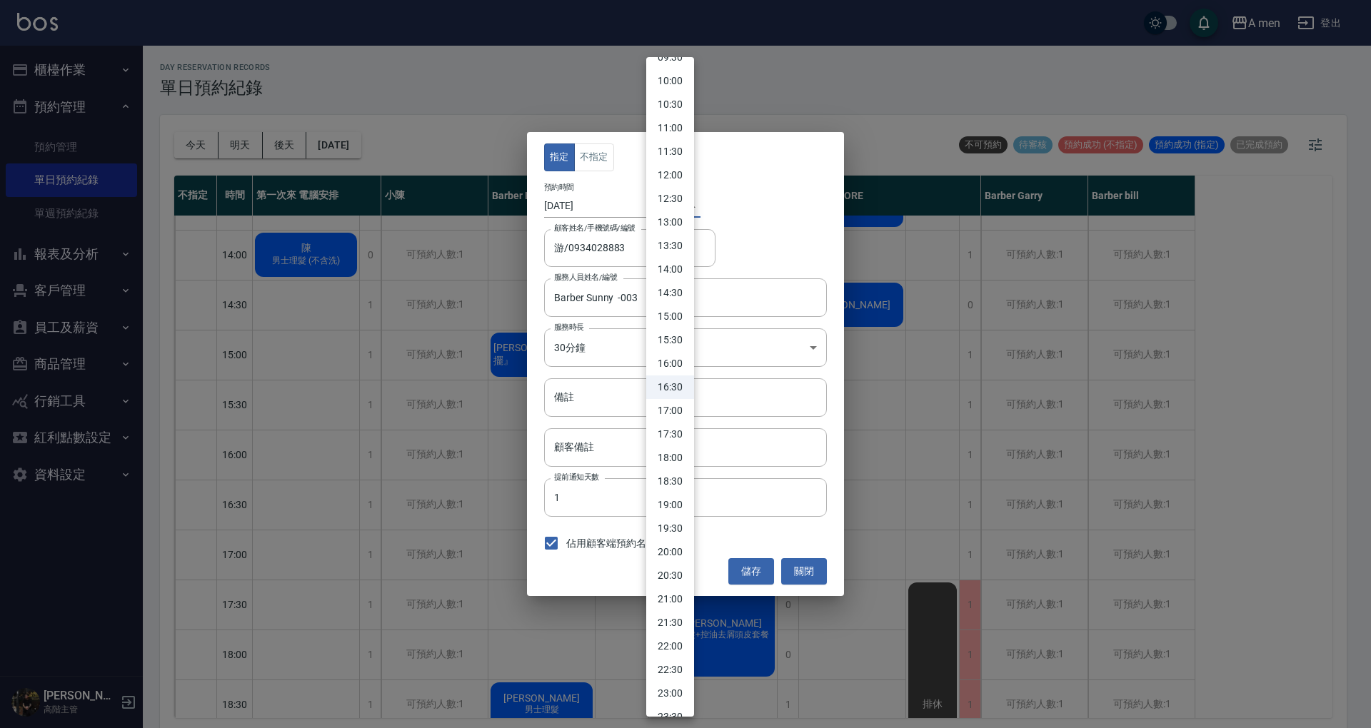
drag, startPoint x: 667, startPoint y: 438, endPoint x: 662, endPoint y: 403, distance: 34.6
click at [665, 433] on li "17:30" at bounding box center [670, 435] width 48 height 24
type input "1759829400000"
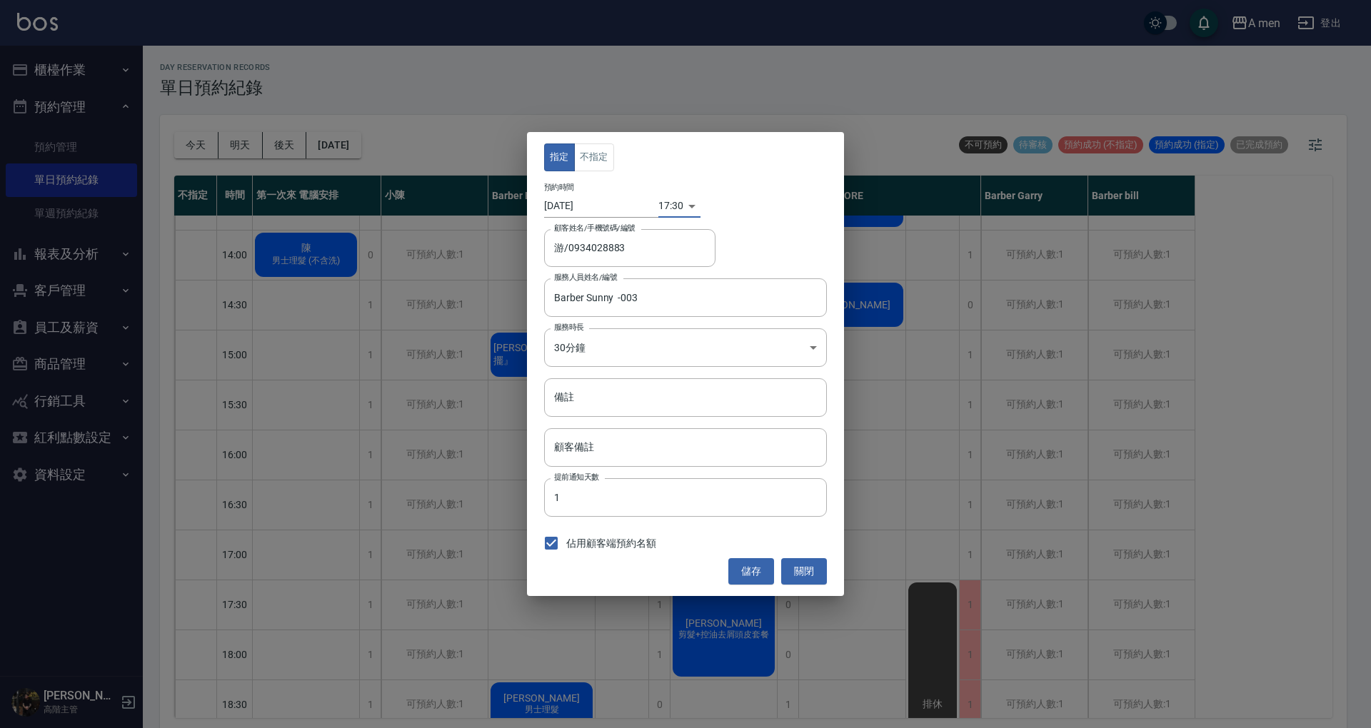
click at [573, 198] on div "00:00 00:30 01:00 01:30 02:00 02:30 03:00 03:30 04:00 04:30 05:00 05:30 06:00 0…" at bounding box center [685, 364] width 1371 height 728
click at [579, 206] on input "2025/10/07" at bounding box center [601, 206] width 114 height 24
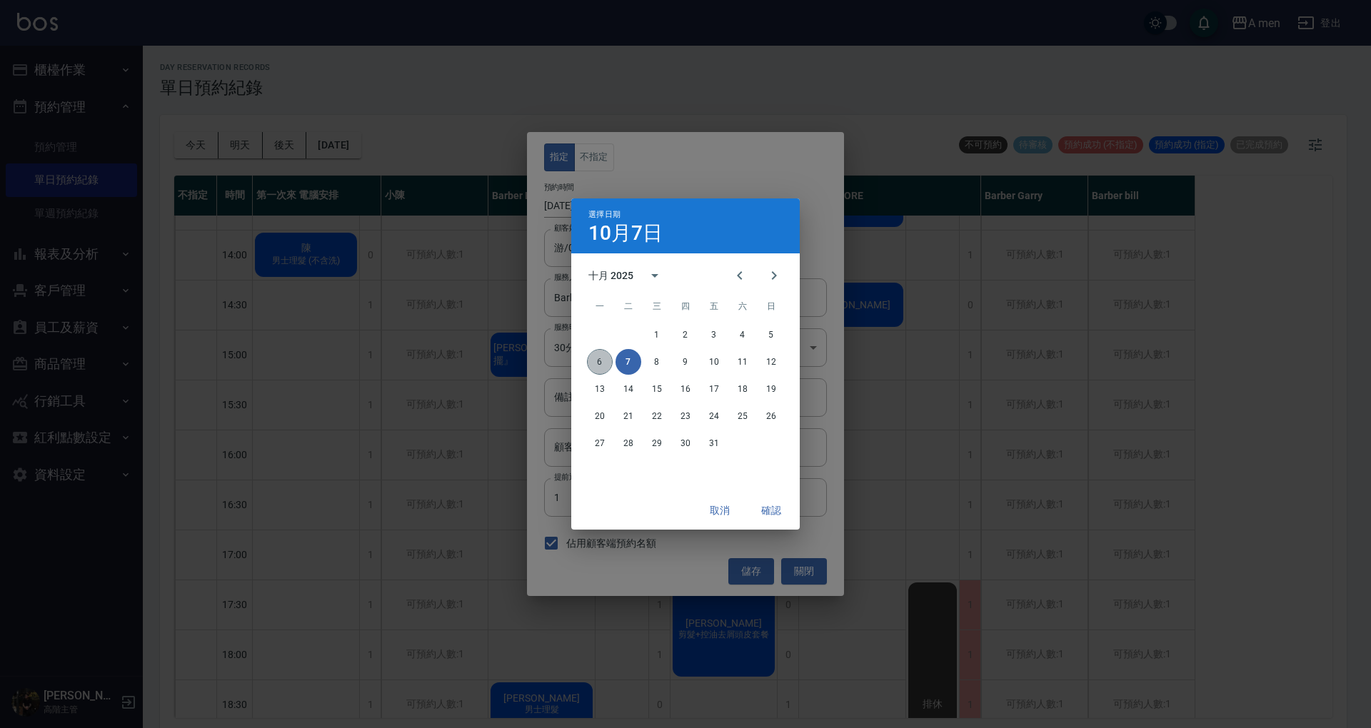
click at [600, 353] on button "6" at bounding box center [600, 362] width 26 height 26
type input "2025/10/06"
type input "1759743000000"
click at [770, 517] on button "確認" at bounding box center [771, 511] width 46 height 26
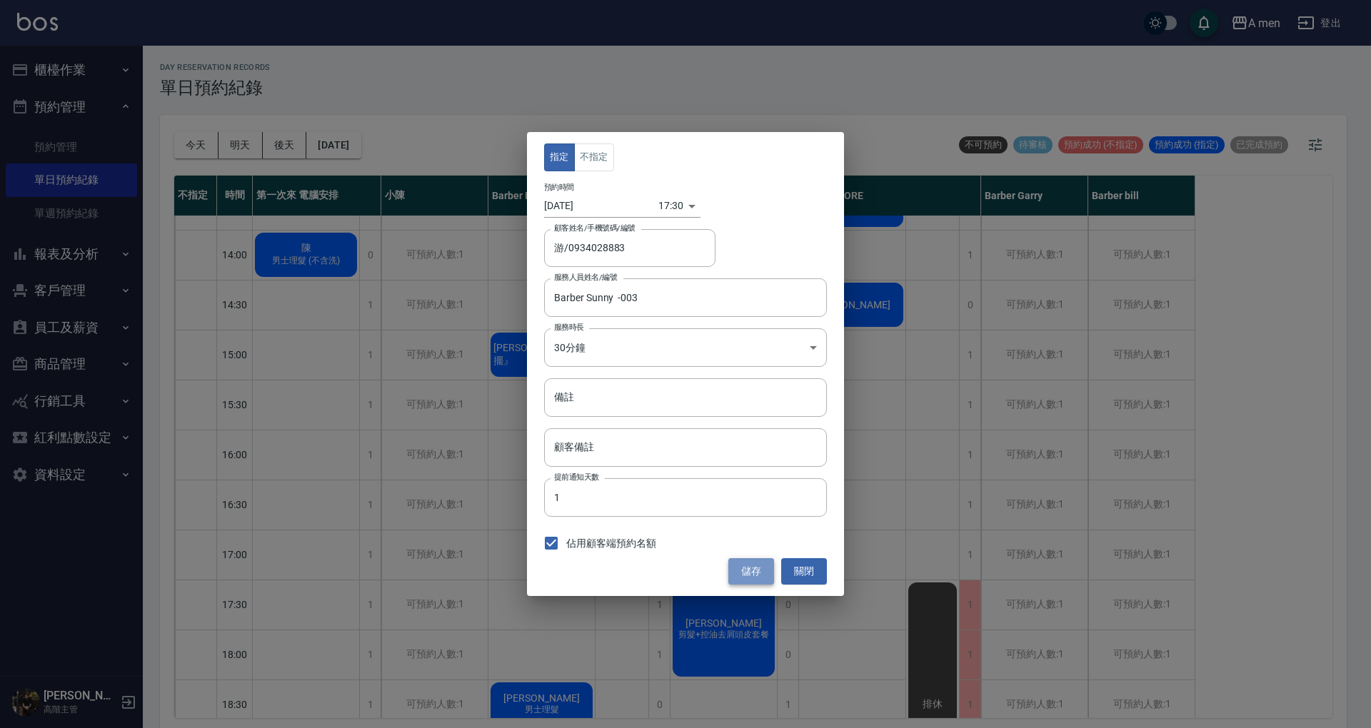
click at [765, 573] on button "儲存" at bounding box center [751, 571] width 46 height 26
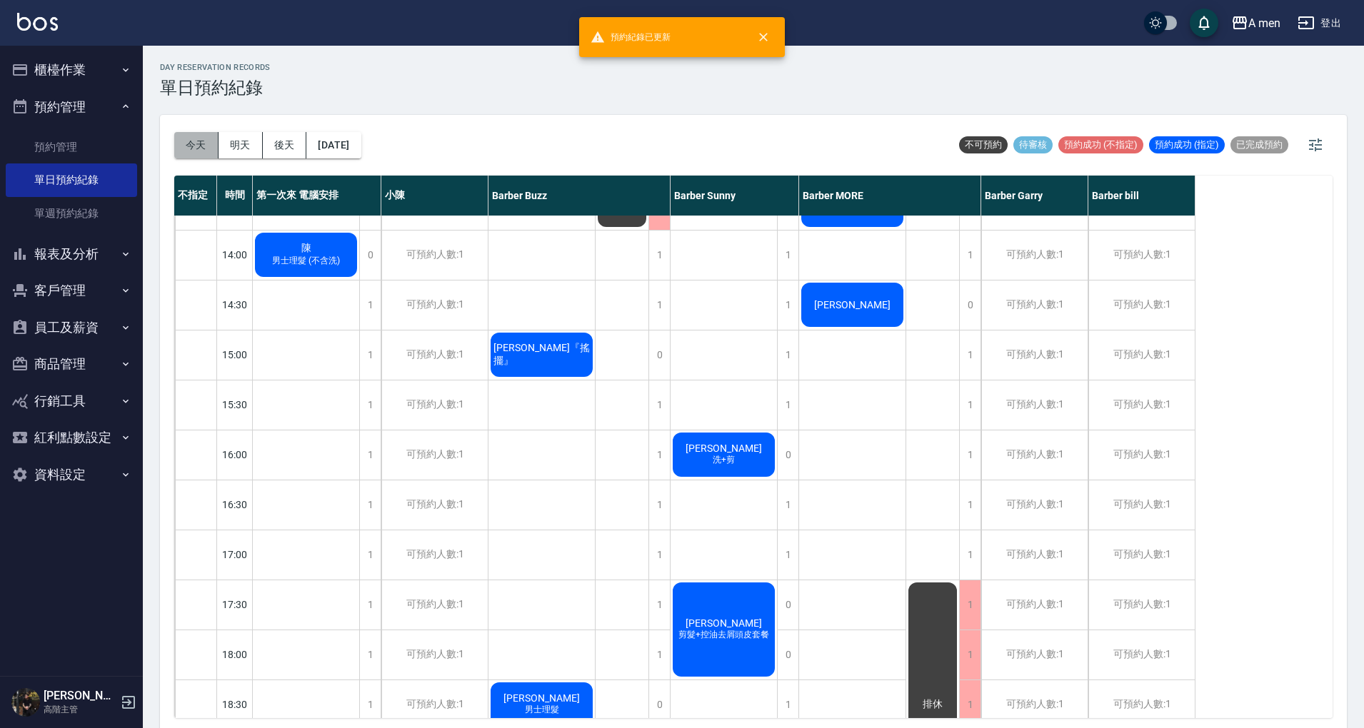
click at [183, 156] on button "今天" at bounding box center [196, 145] width 44 height 26
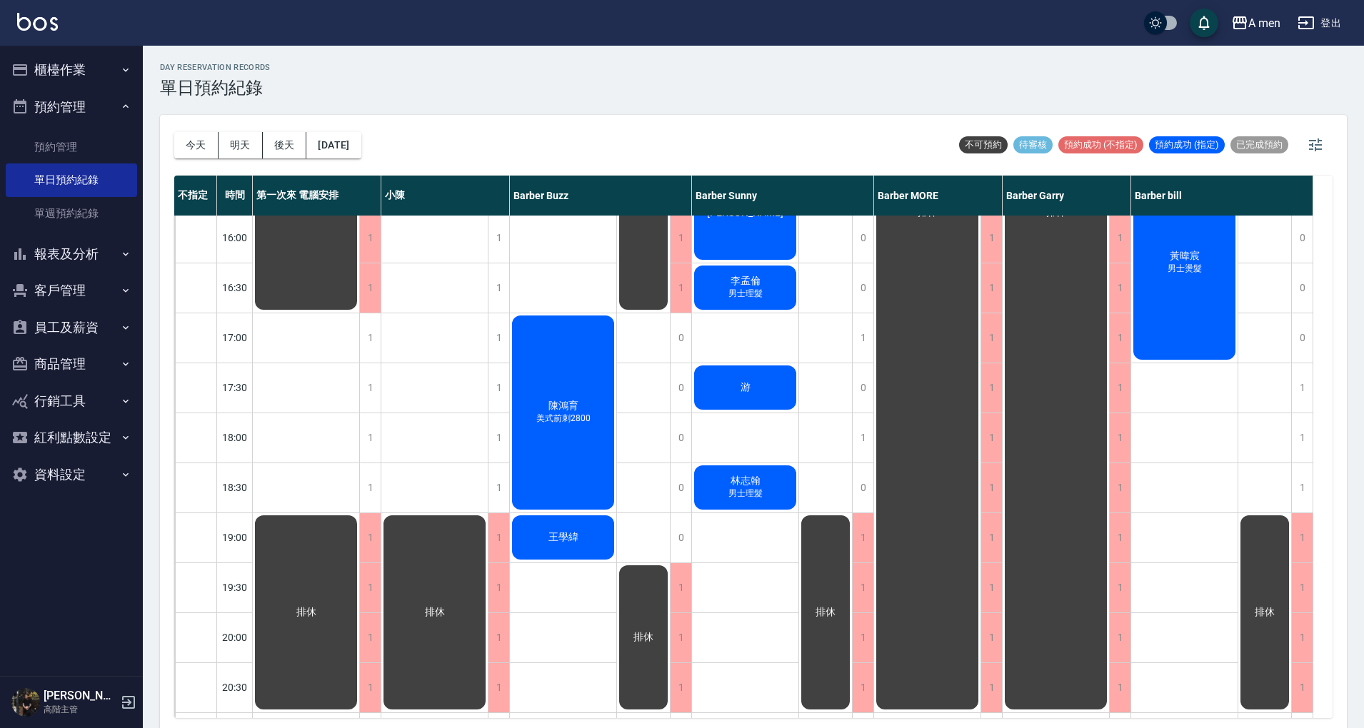
scroll to position [286, 0]
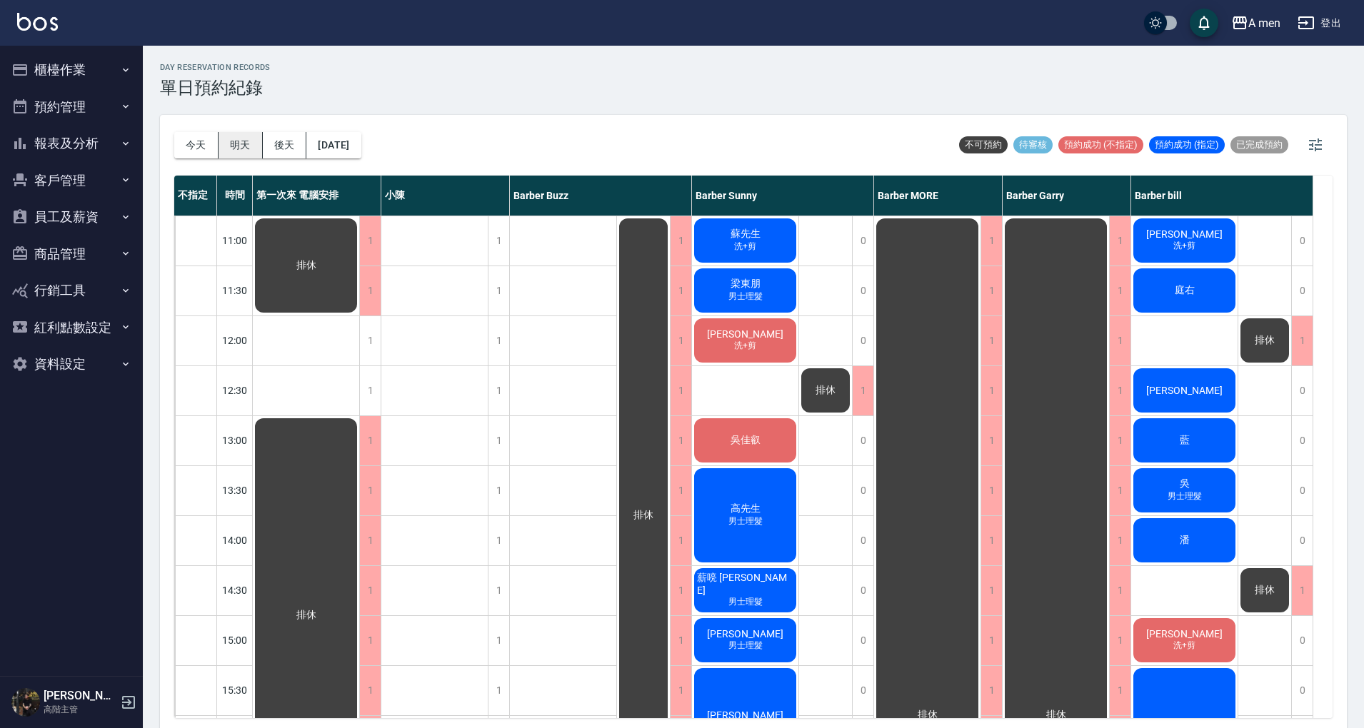
click at [235, 142] on button "明天" at bounding box center [240, 145] width 44 height 26
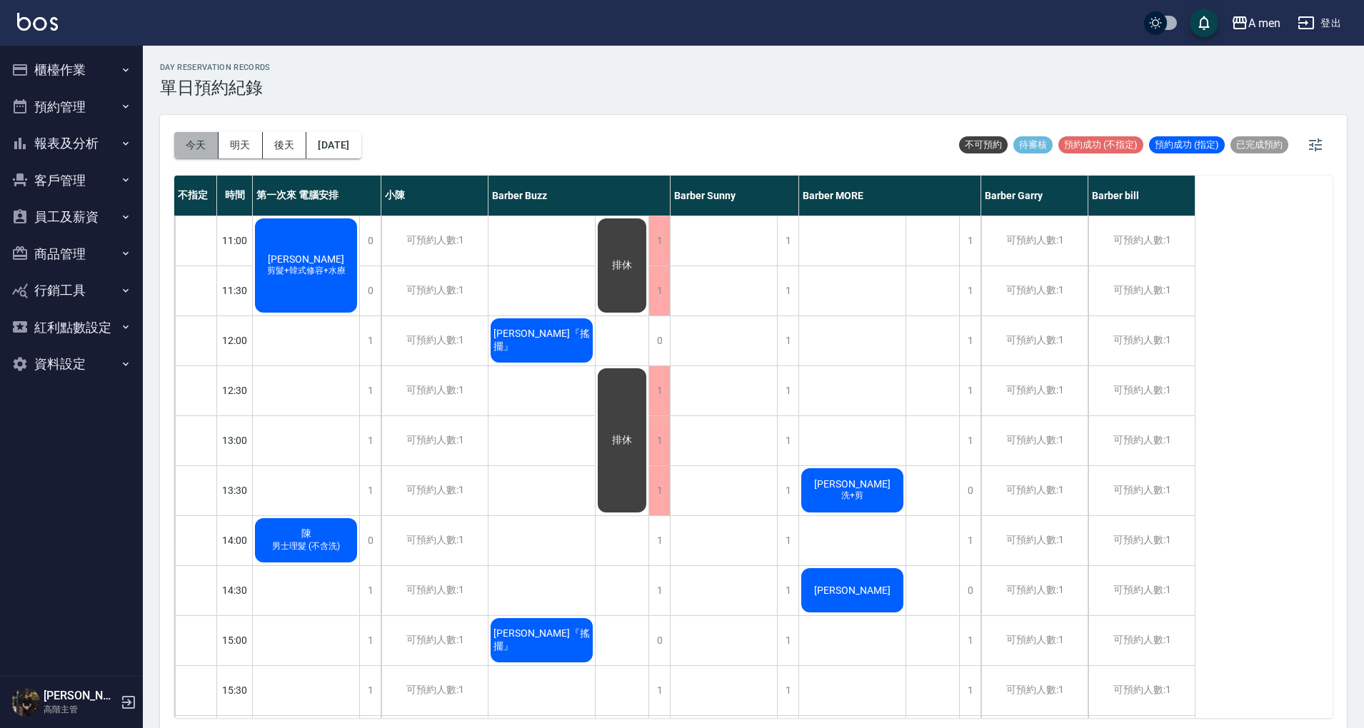
click at [198, 148] on button "今天" at bounding box center [196, 145] width 44 height 26
click at [707, 104] on div at bounding box center [682, 364] width 1364 height 728
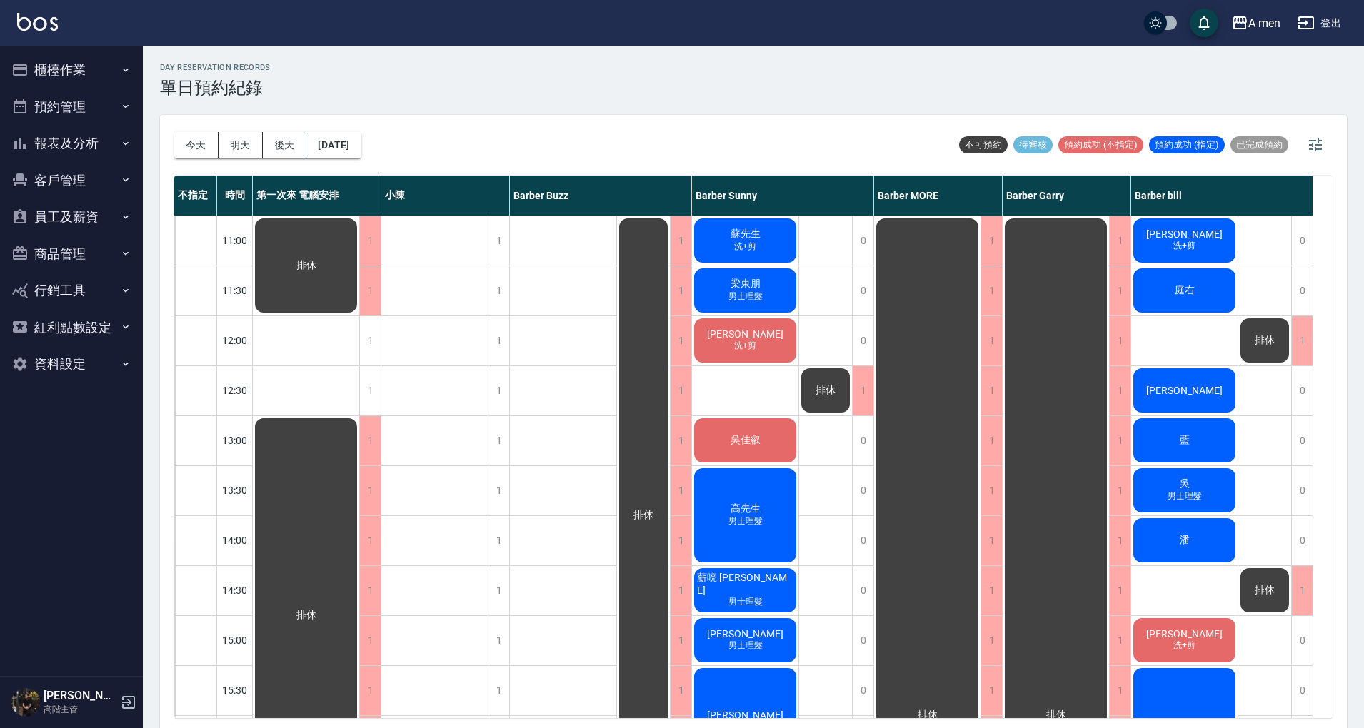
click at [1214, 241] on div "秉晏 洗+剪" at bounding box center [1184, 240] width 106 height 49
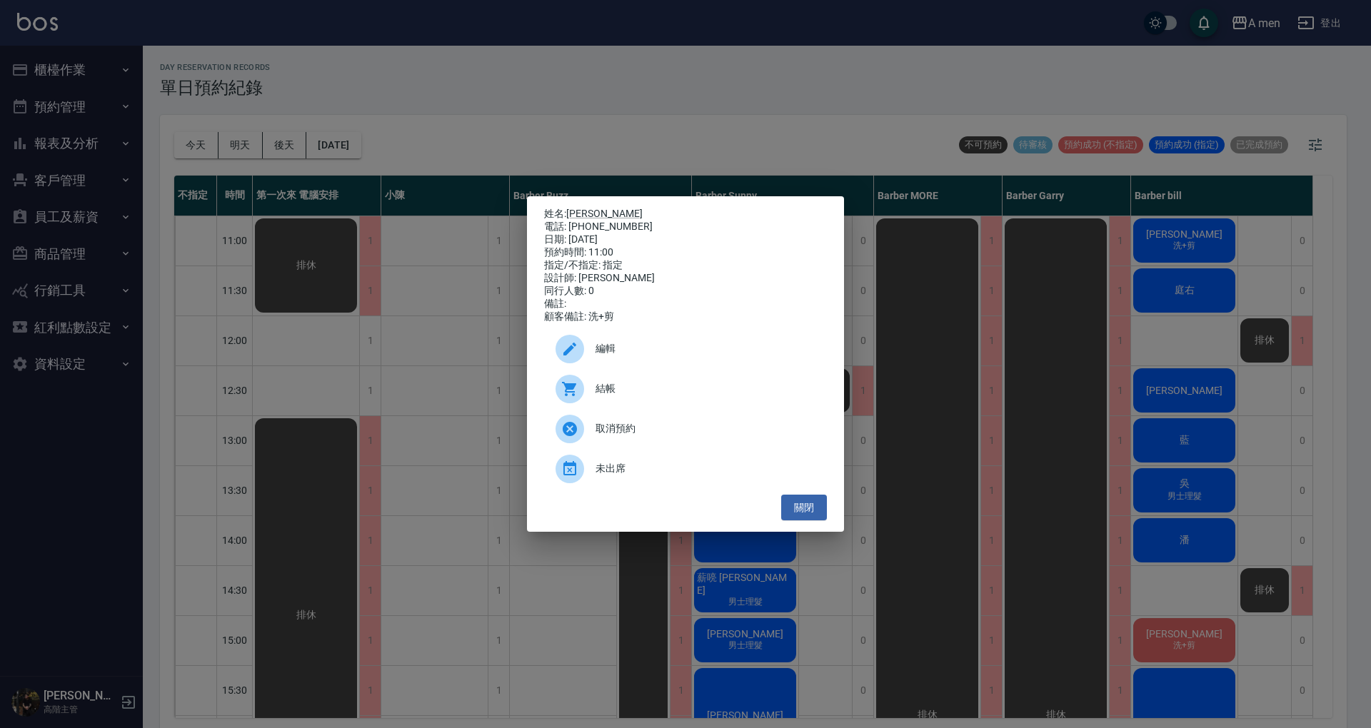
click at [588, 400] on div at bounding box center [575, 389] width 40 height 29
click at [822, 518] on button "關閉" at bounding box center [804, 508] width 46 height 26
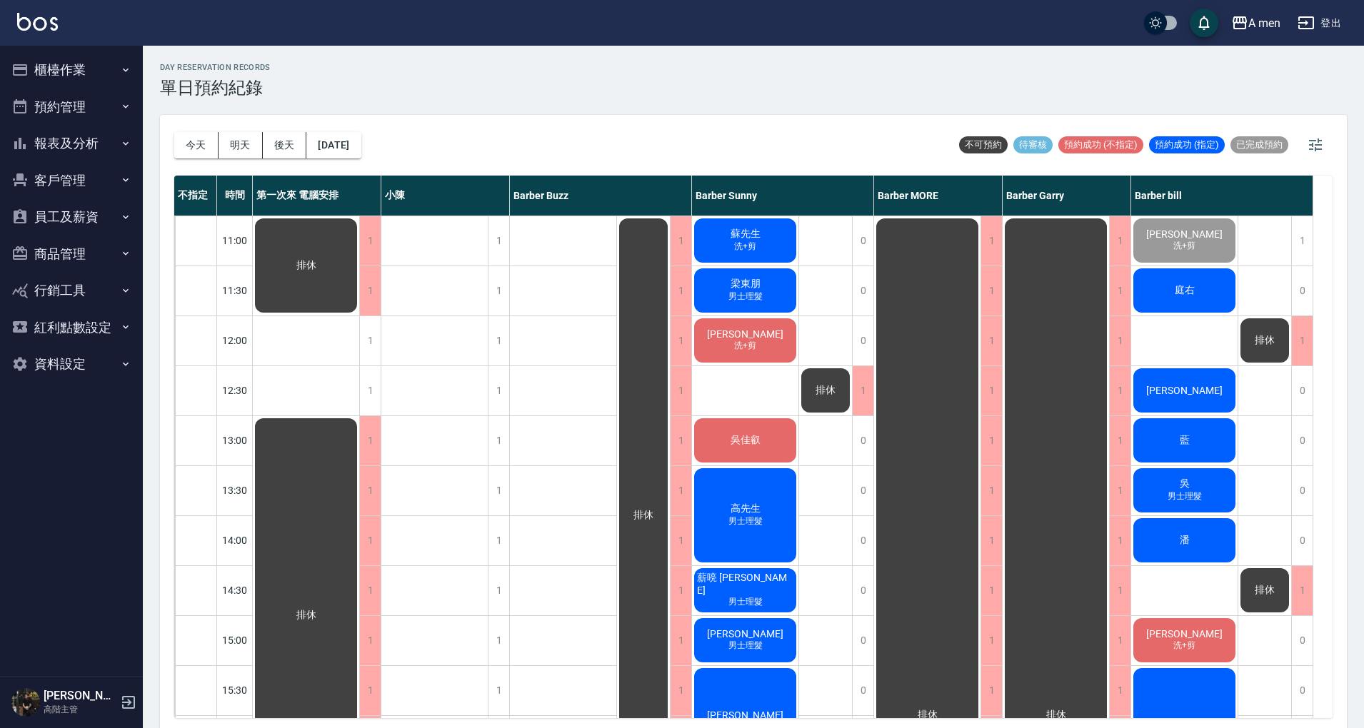
click at [775, 217] on div "蘇先生 洗+剪" at bounding box center [745, 240] width 106 height 49
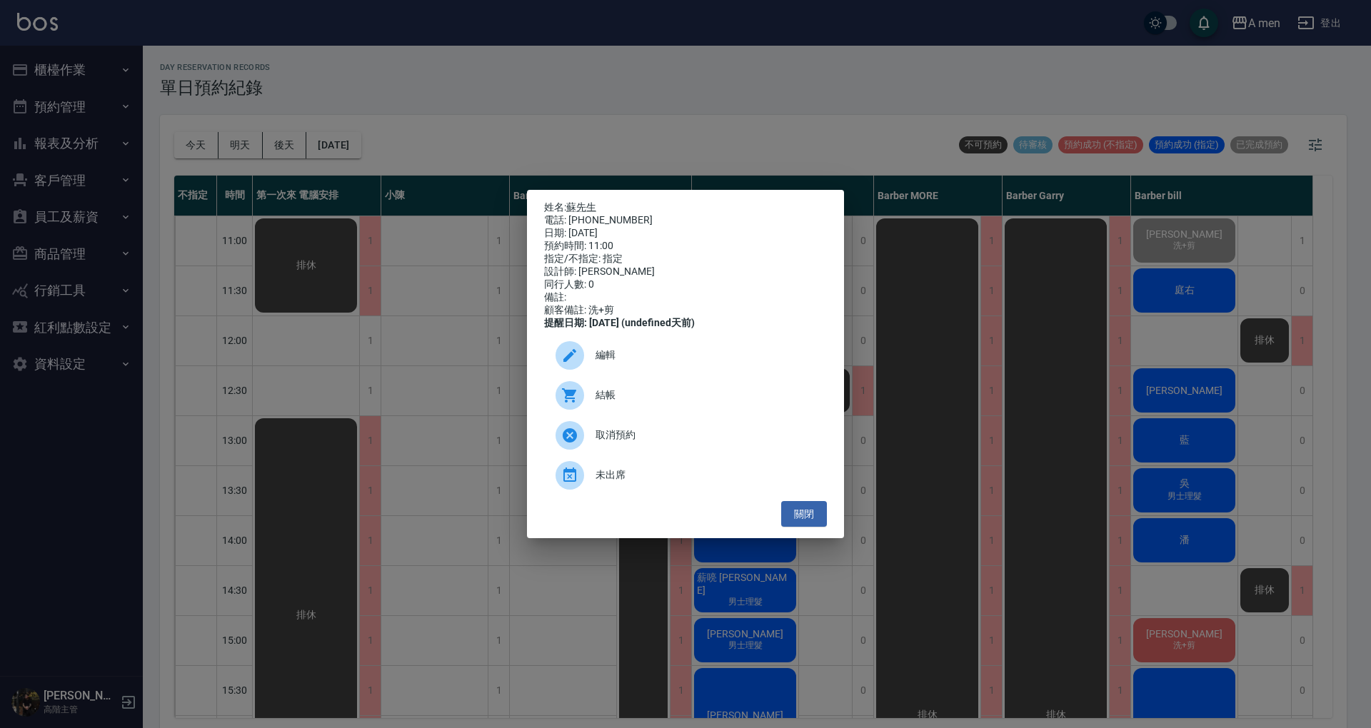
click at [631, 399] on span "結帳" at bounding box center [705, 395] width 220 height 15
click at [803, 518] on button "關閉" at bounding box center [804, 514] width 46 height 26
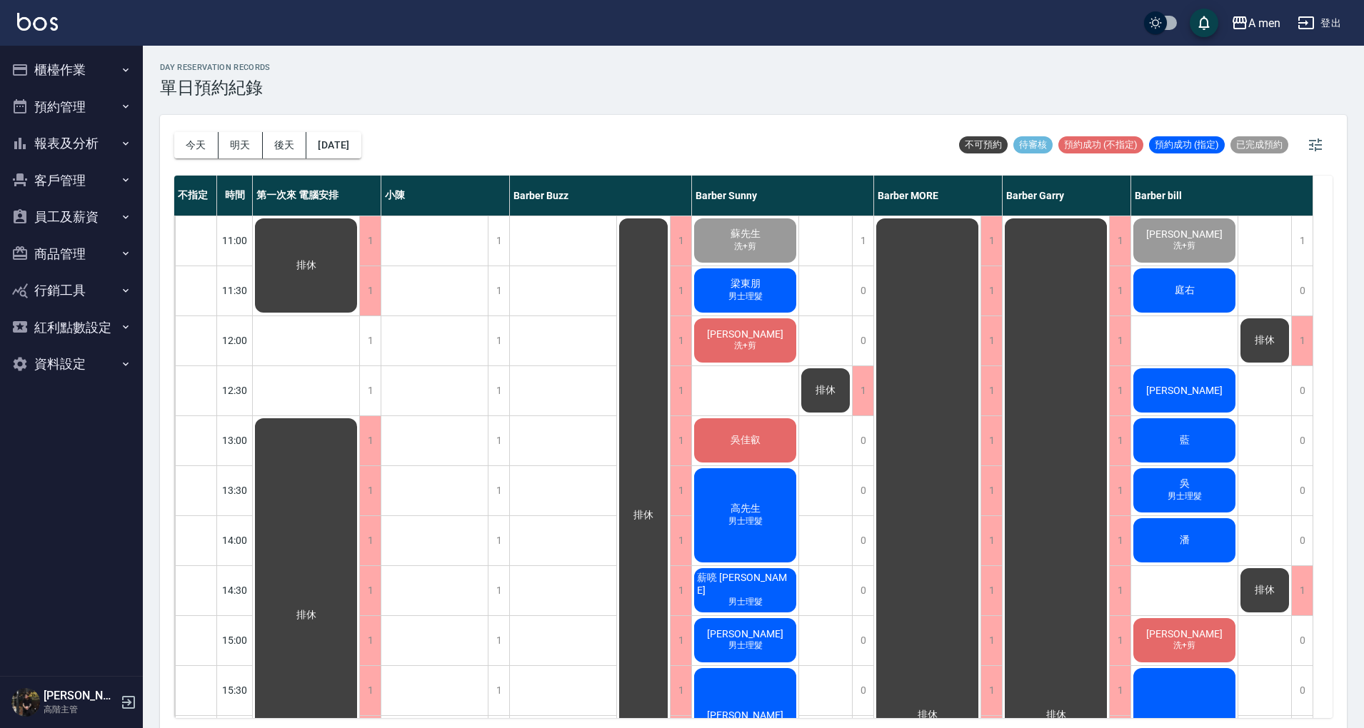
click at [755, 287] on span "梁東朋" at bounding box center [745, 284] width 36 height 13
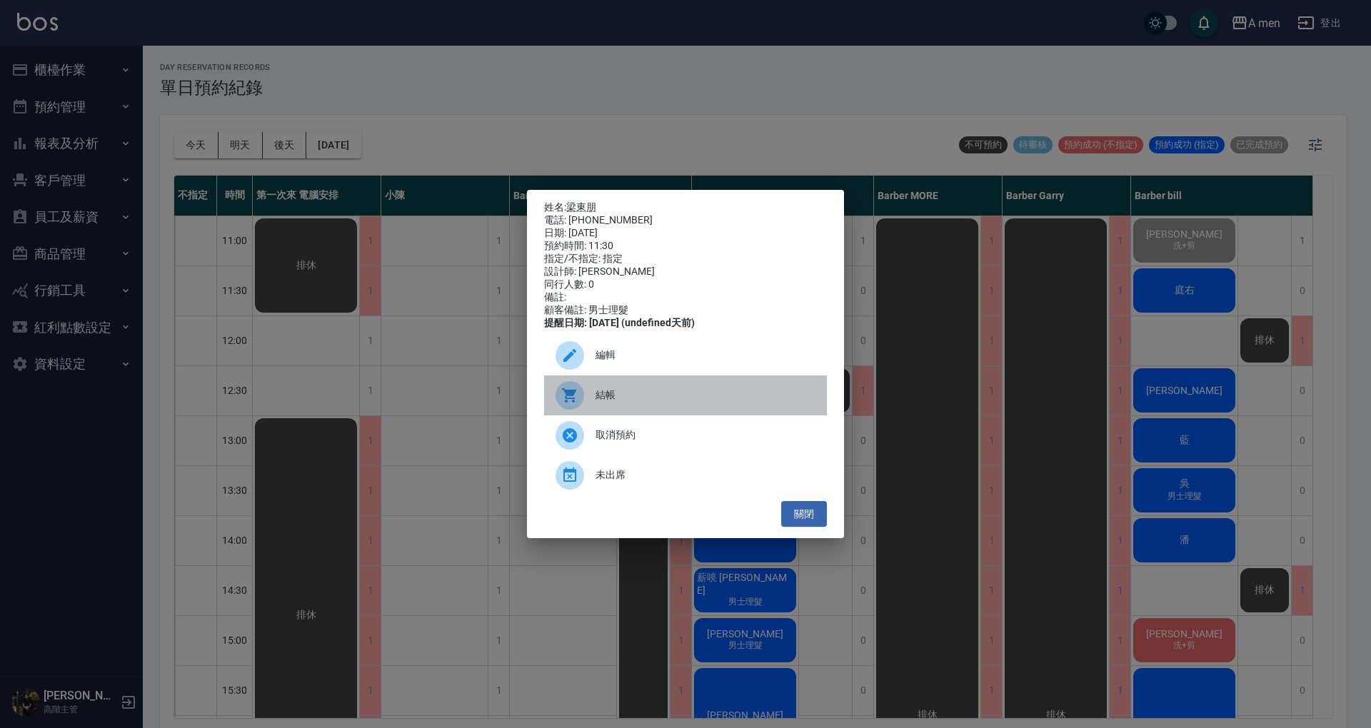
click at [697, 403] on span "結帳" at bounding box center [705, 395] width 220 height 15
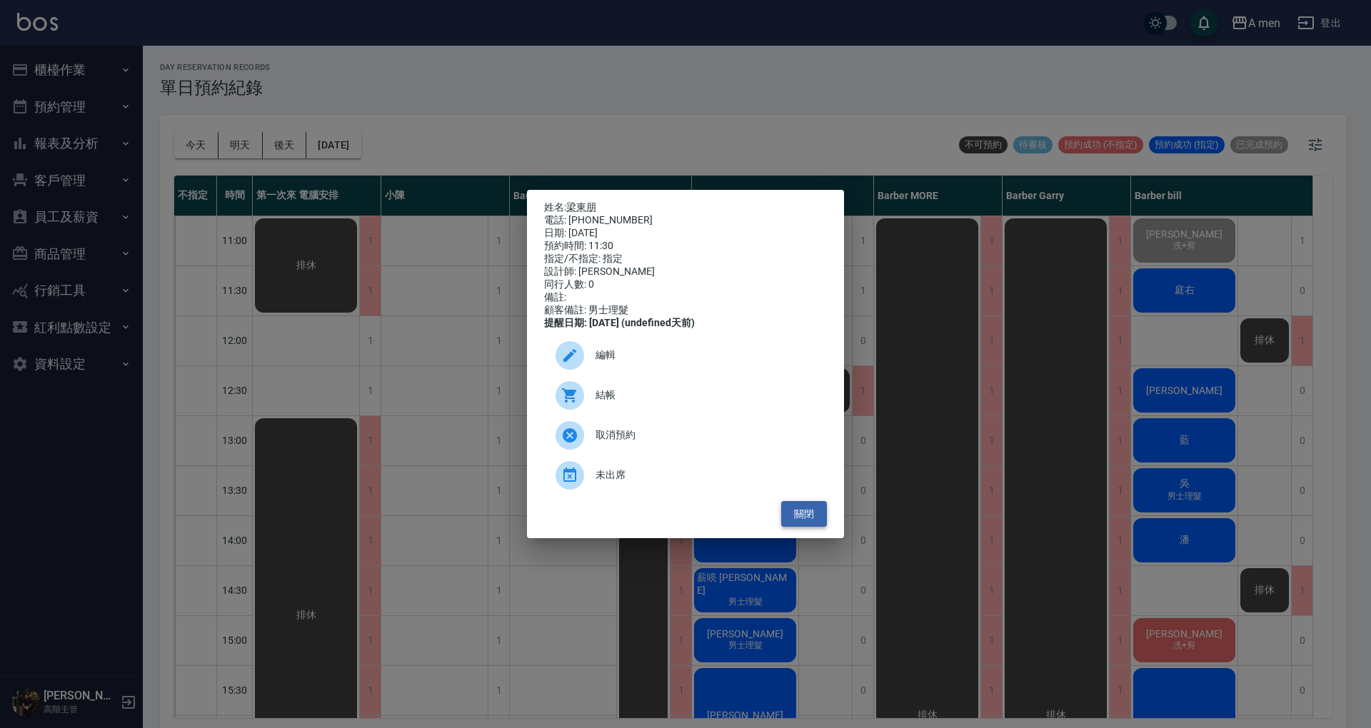
click at [794, 521] on button "關閉" at bounding box center [804, 514] width 46 height 26
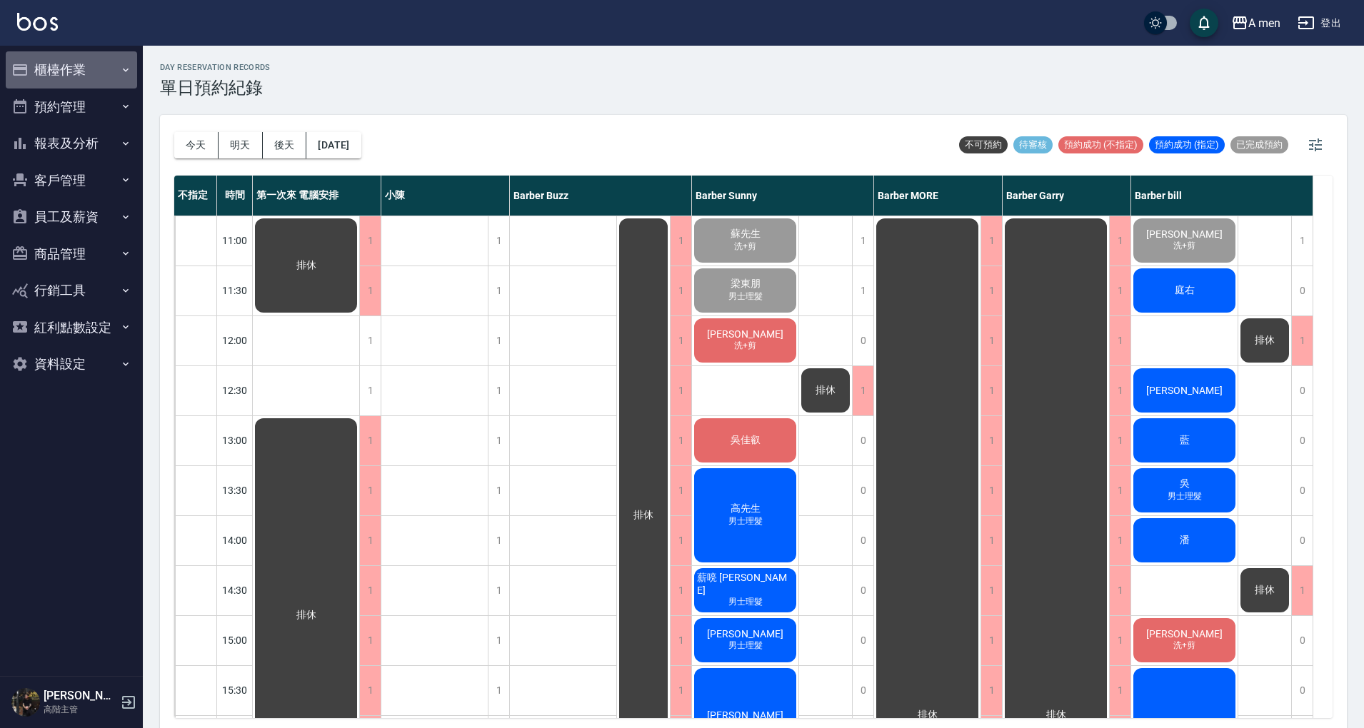
click at [49, 62] on button "櫃檯作業" at bounding box center [71, 69] width 131 height 37
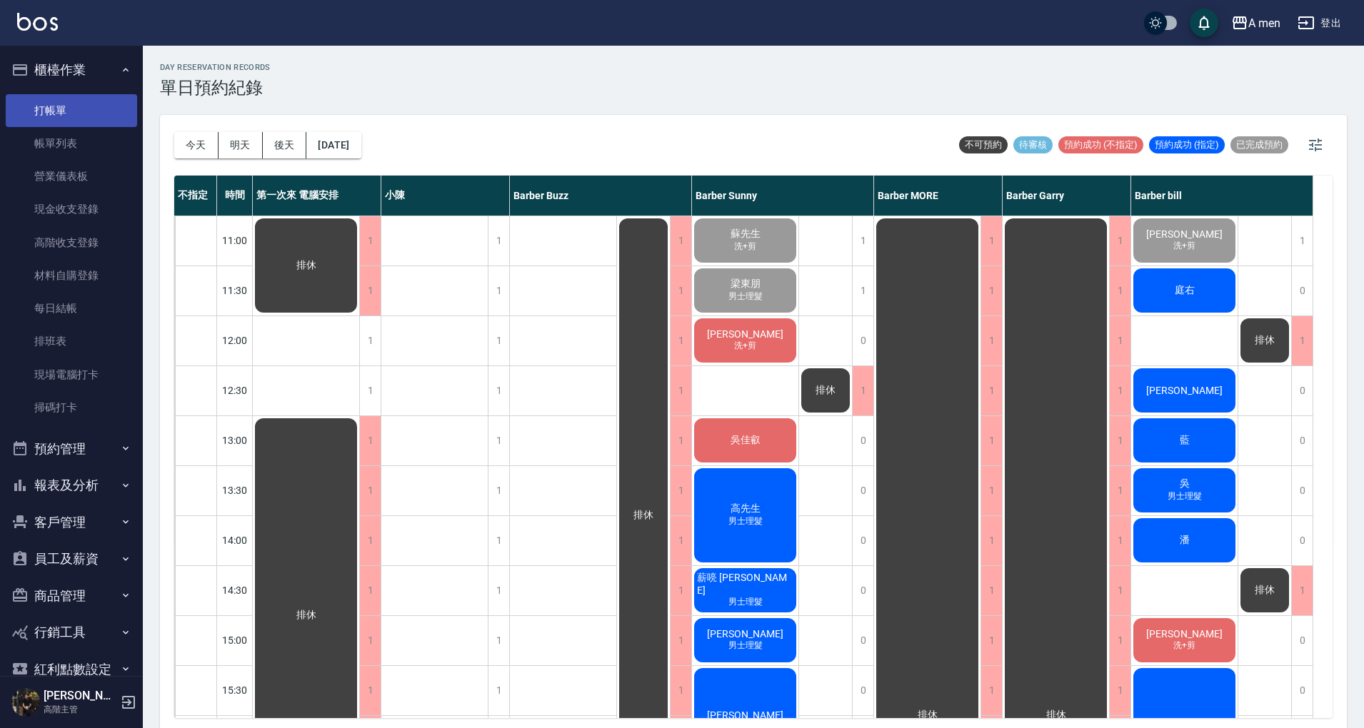
click at [75, 101] on link "打帳單" at bounding box center [71, 110] width 131 height 33
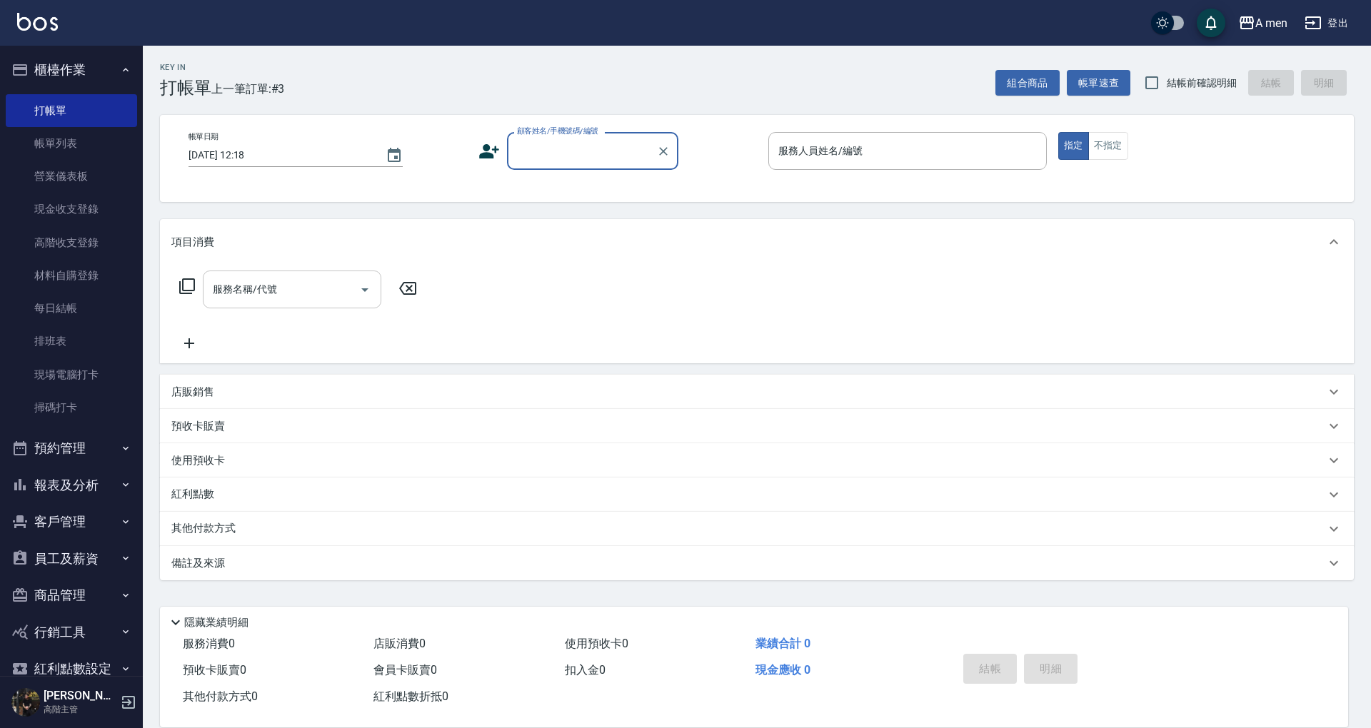
click at [328, 299] on input "服務名稱/代號" at bounding box center [281, 289] width 144 height 25
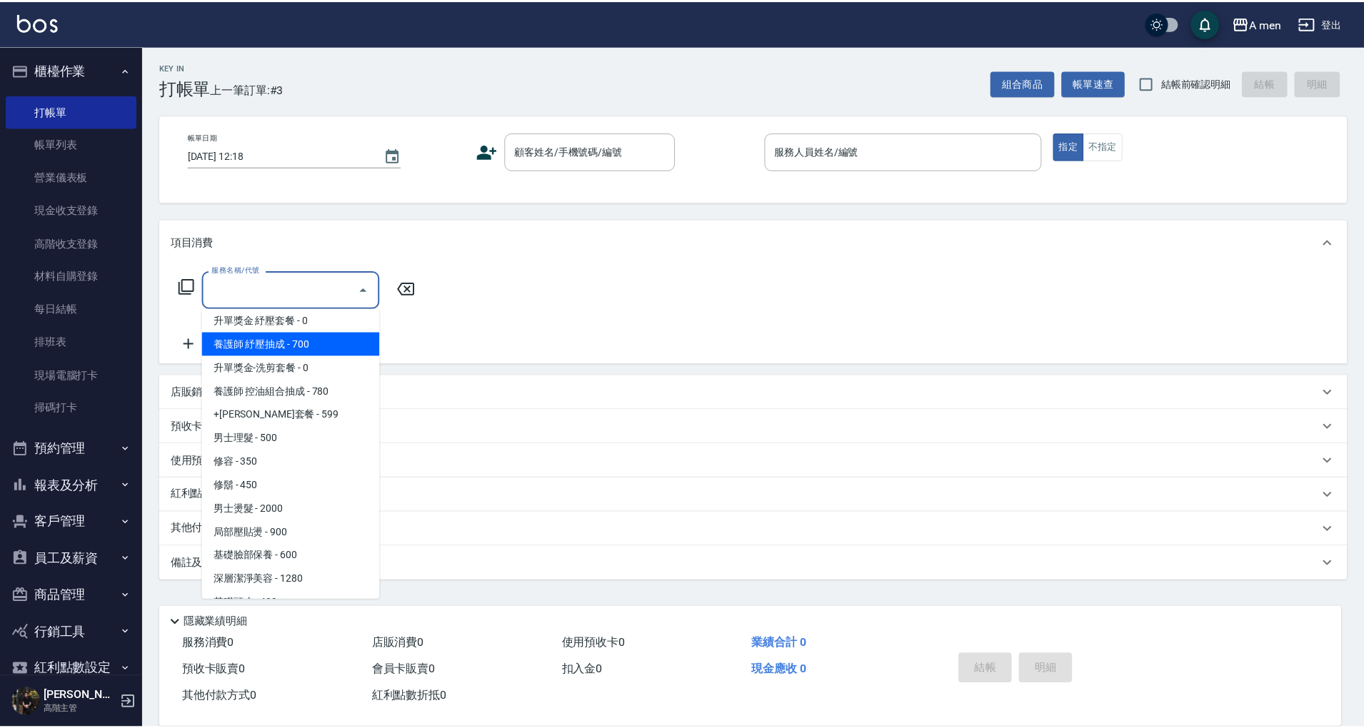
scroll to position [450, 0]
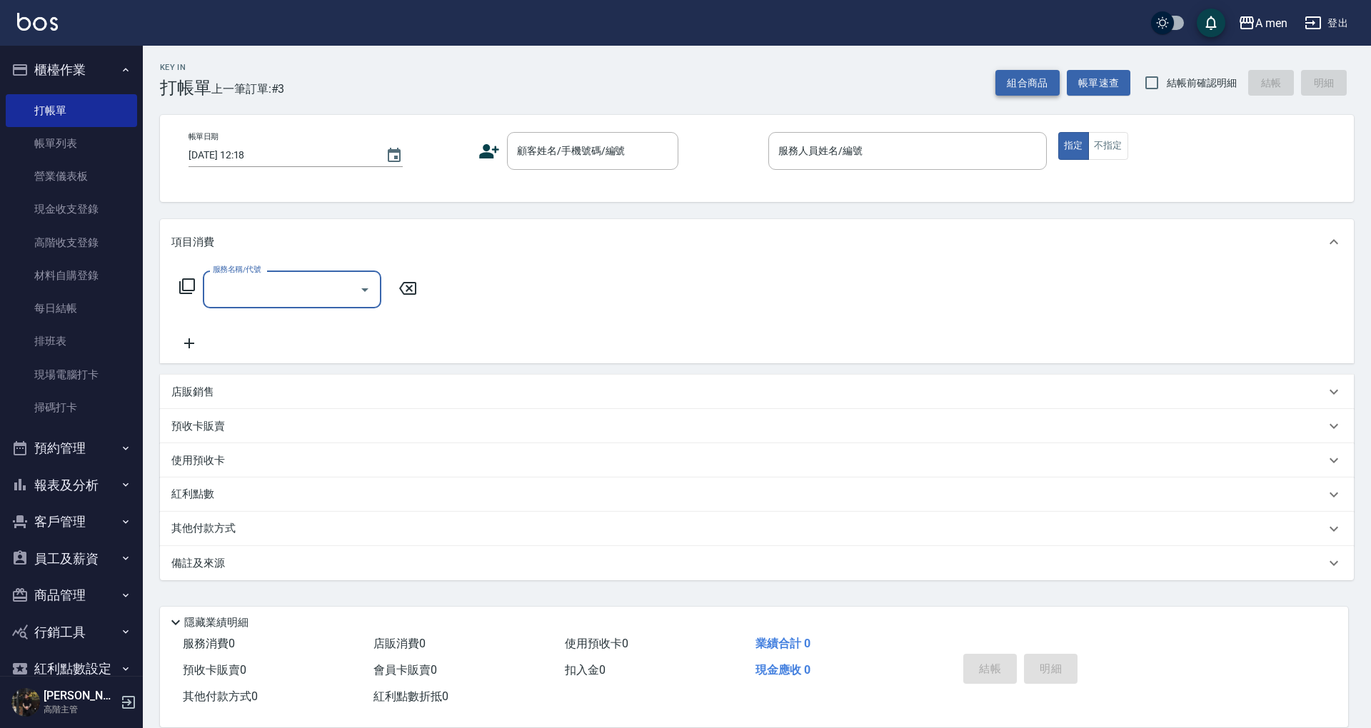
click at [1018, 83] on button "組合商品" at bounding box center [1027, 83] width 64 height 26
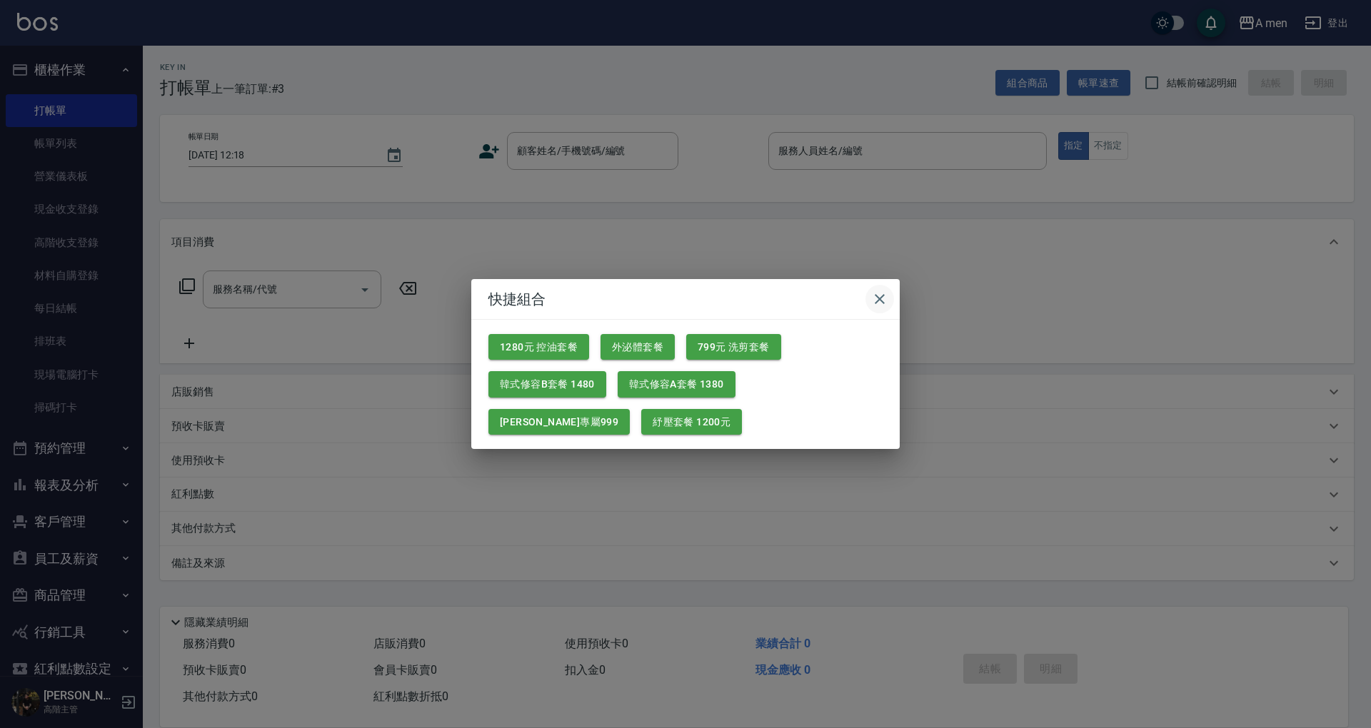
click at [882, 298] on icon "button" at bounding box center [879, 299] width 17 height 17
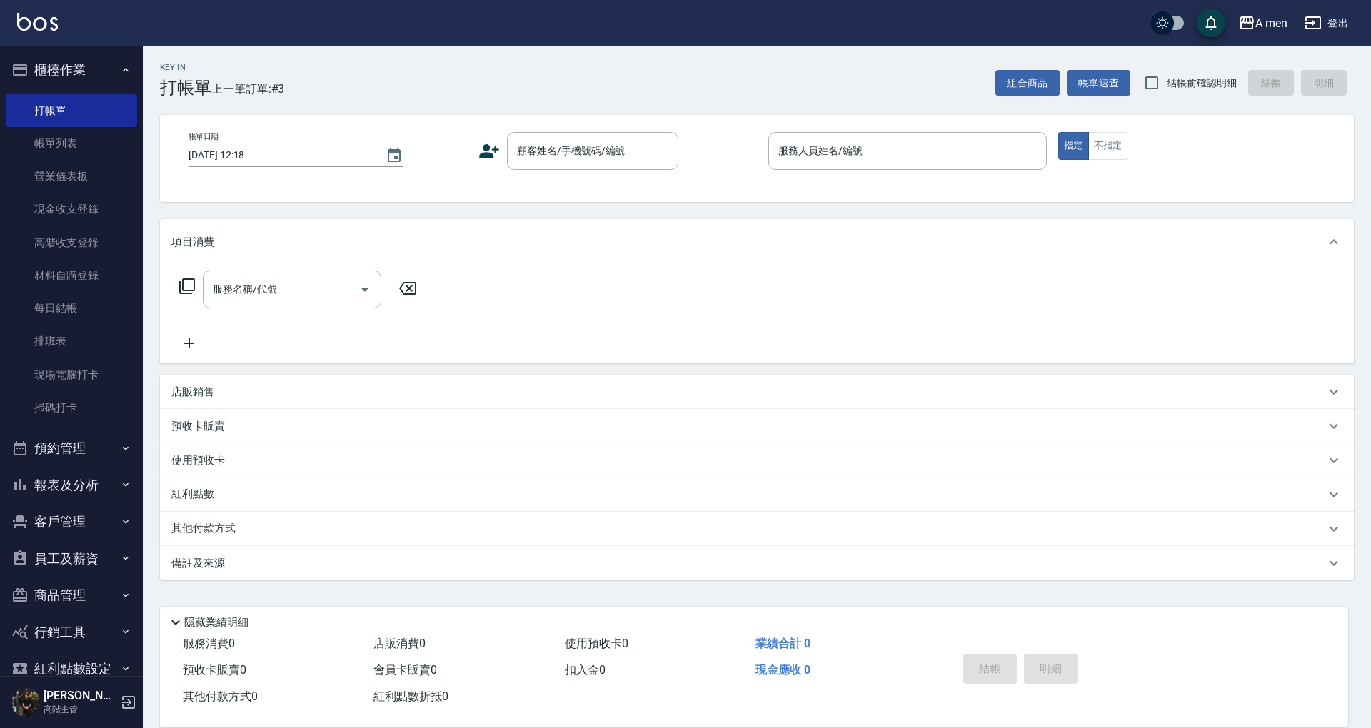
click at [75, 441] on button "預約管理" at bounding box center [71, 448] width 131 height 37
click at [74, 518] on link "單日預約紀錄" at bounding box center [71, 521] width 131 height 33
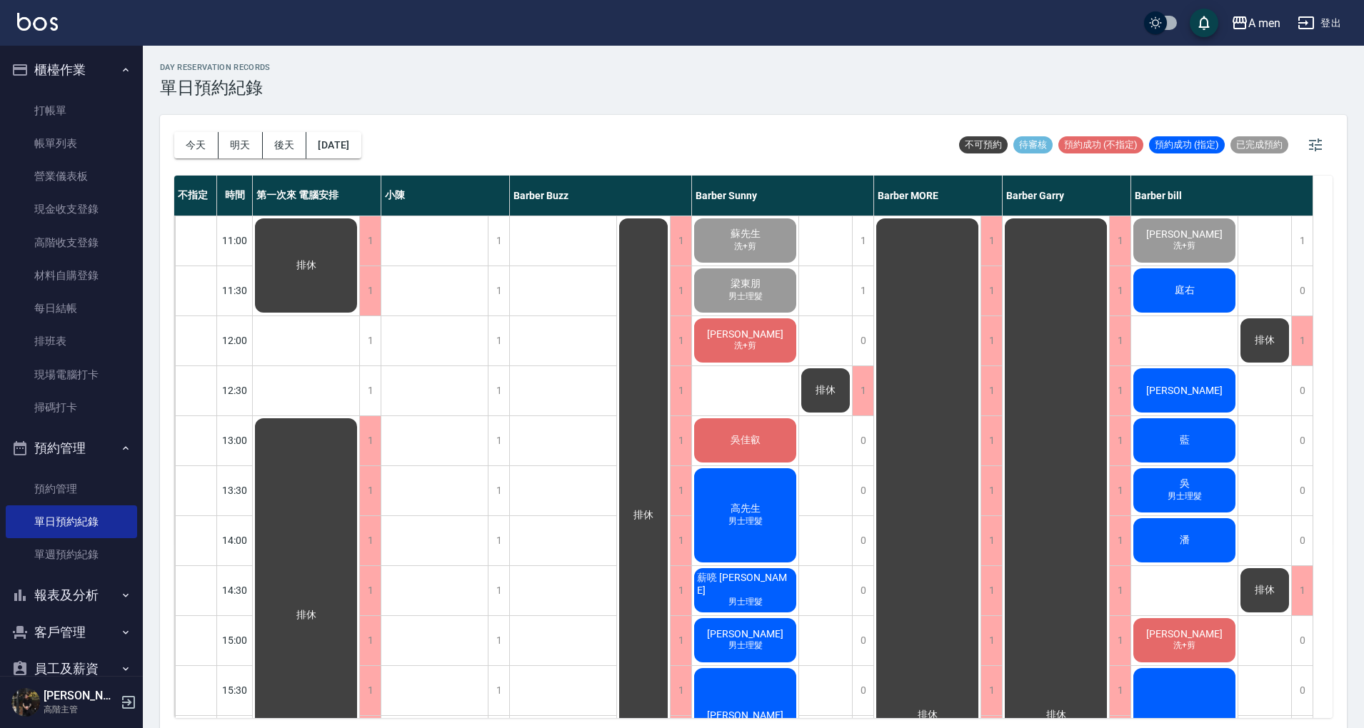
click at [1200, 395] on div "楊茵" at bounding box center [1184, 390] width 106 height 49
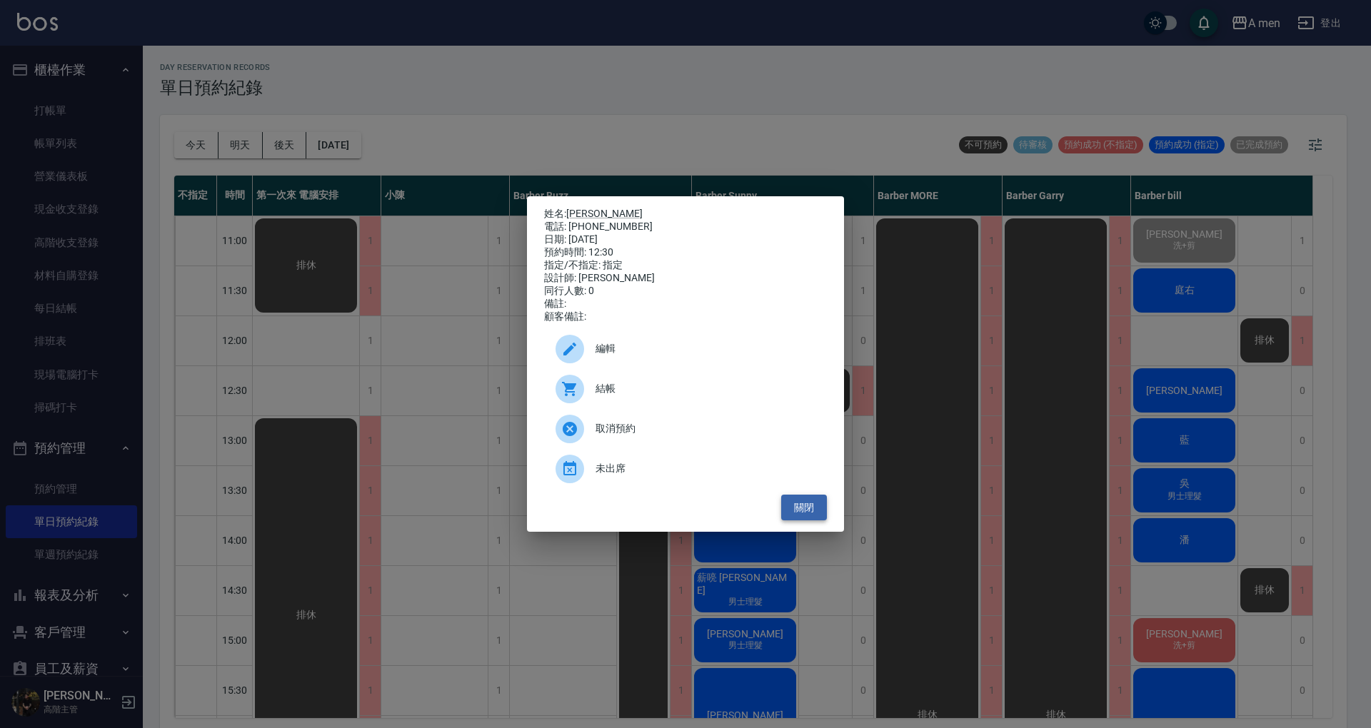
click at [812, 521] on button "關閉" at bounding box center [804, 508] width 46 height 26
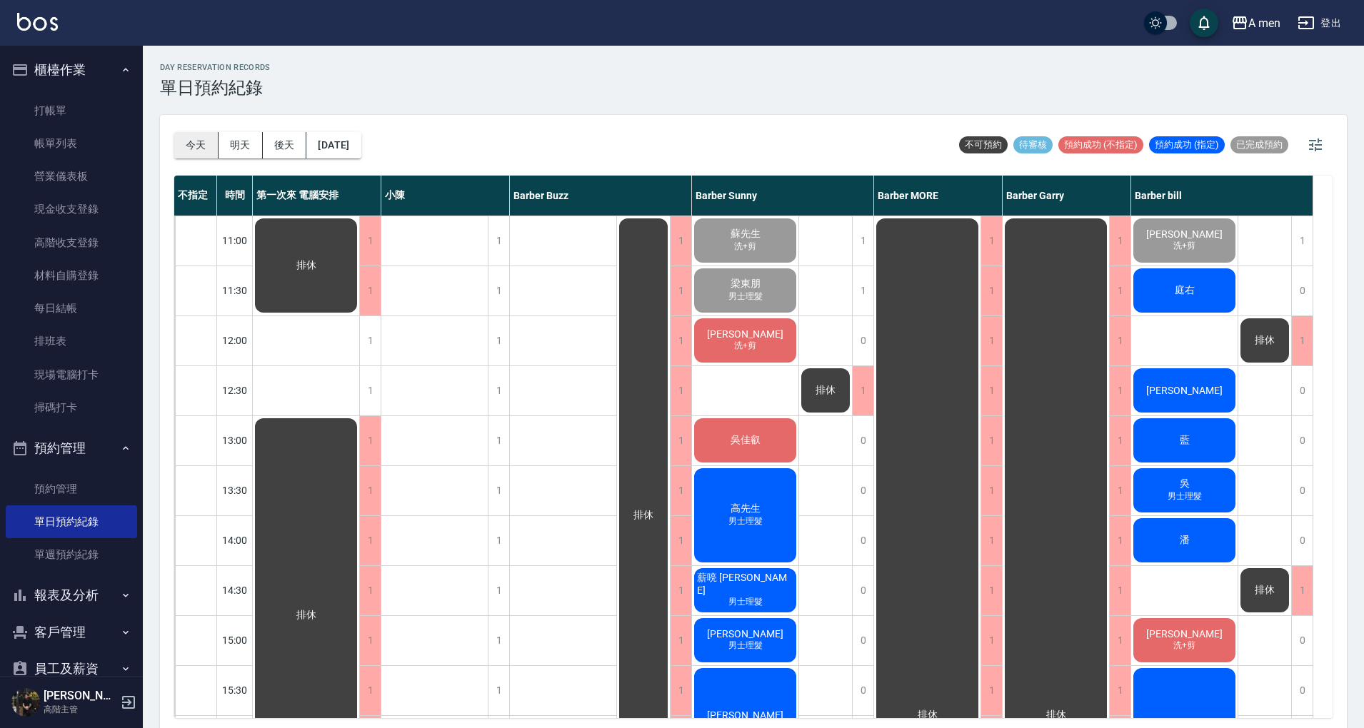
click at [196, 151] on button "今天" at bounding box center [196, 145] width 44 height 26
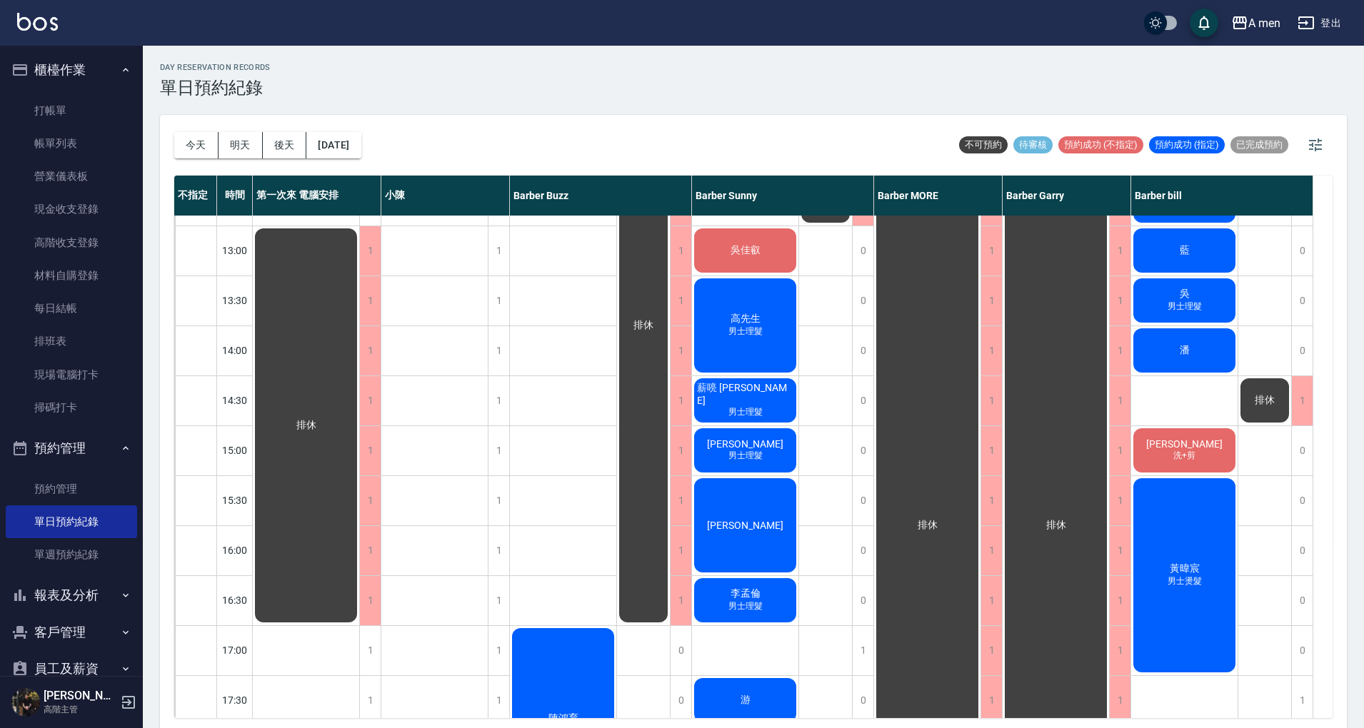
scroll to position [380, 0]
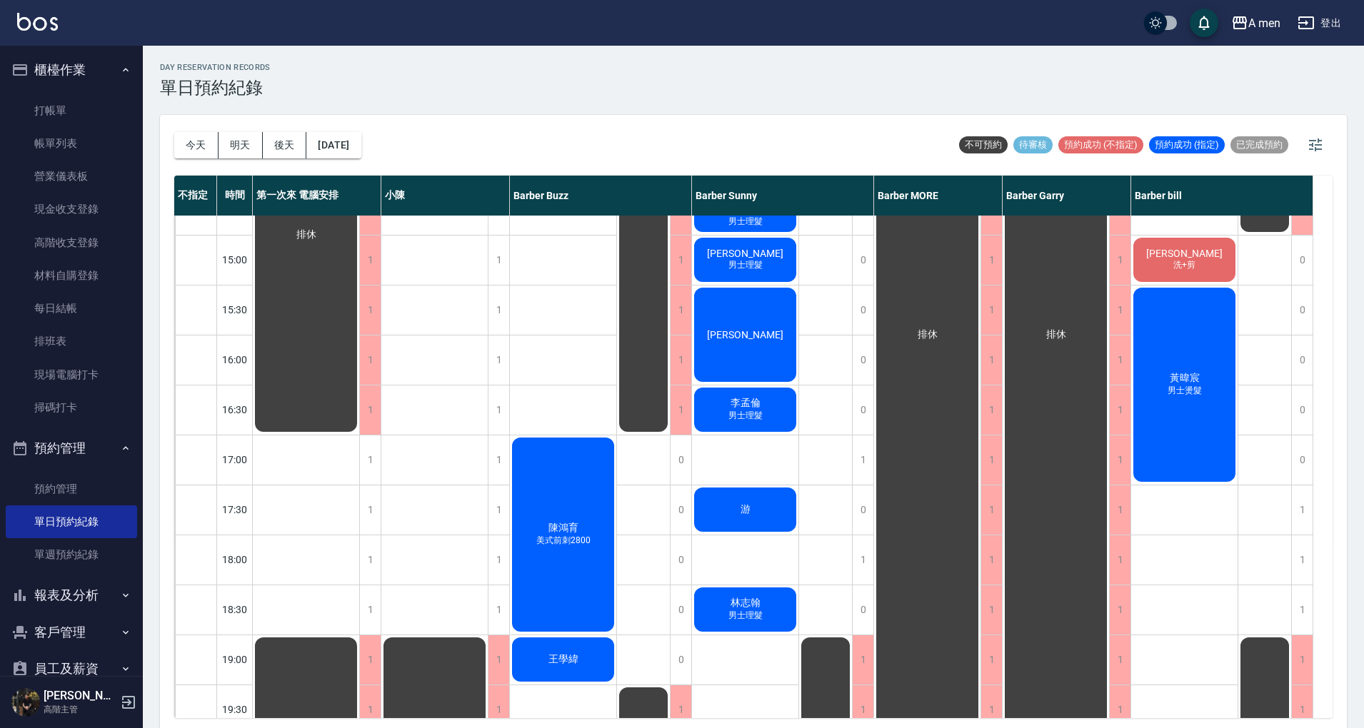
click at [837, 417] on div "排休 排休" at bounding box center [826, 459] width 54 height 1249
click at [236, 140] on button "明天" at bounding box center [240, 145] width 44 height 26
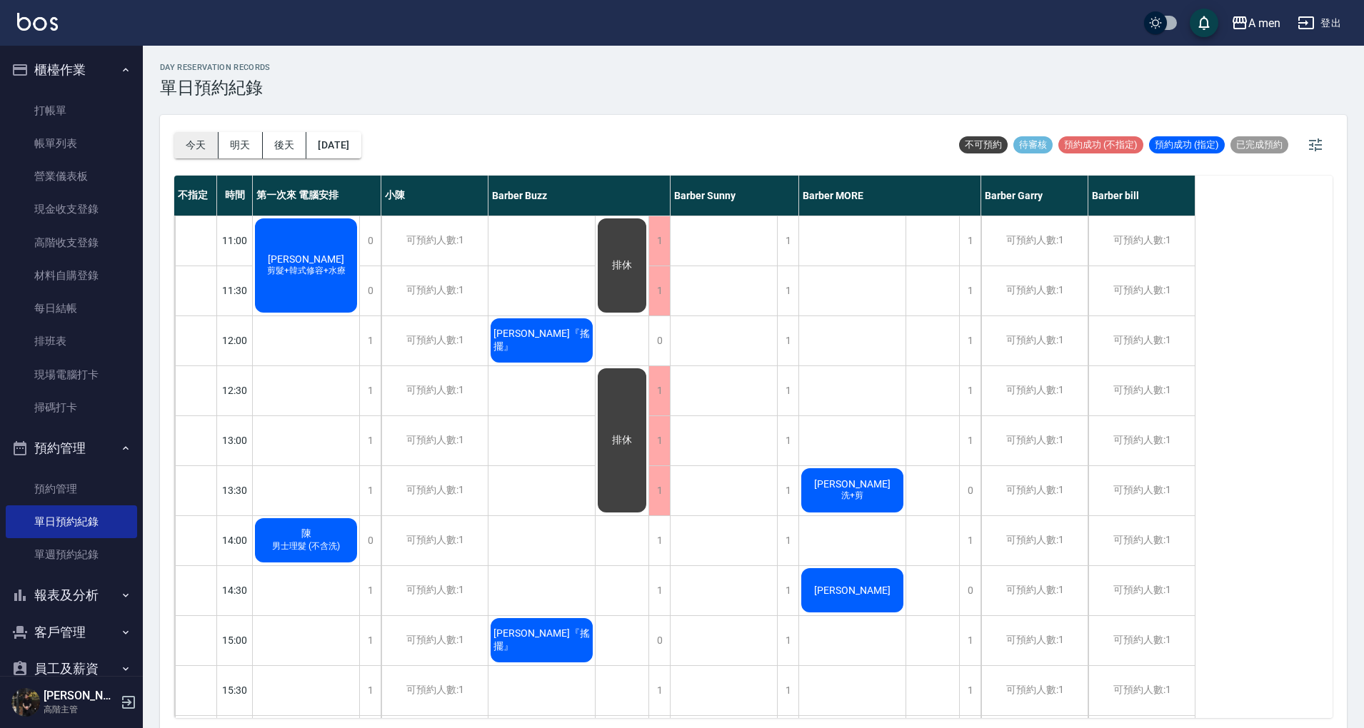
click at [202, 141] on button "今天" at bounding box center [196, 145] width 44 height 26
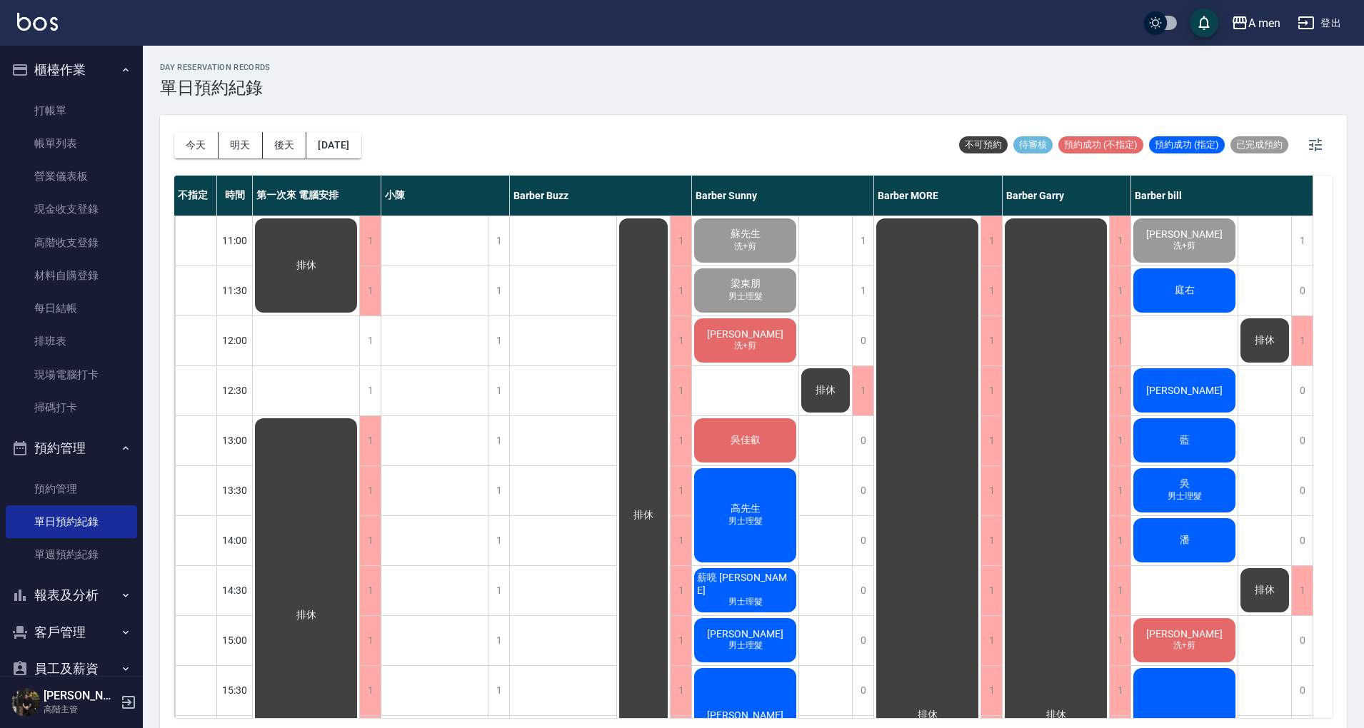
click at [718, 336] on div "陳先生 洗+剪" at bounding box center [745, 340] width 106 height 49
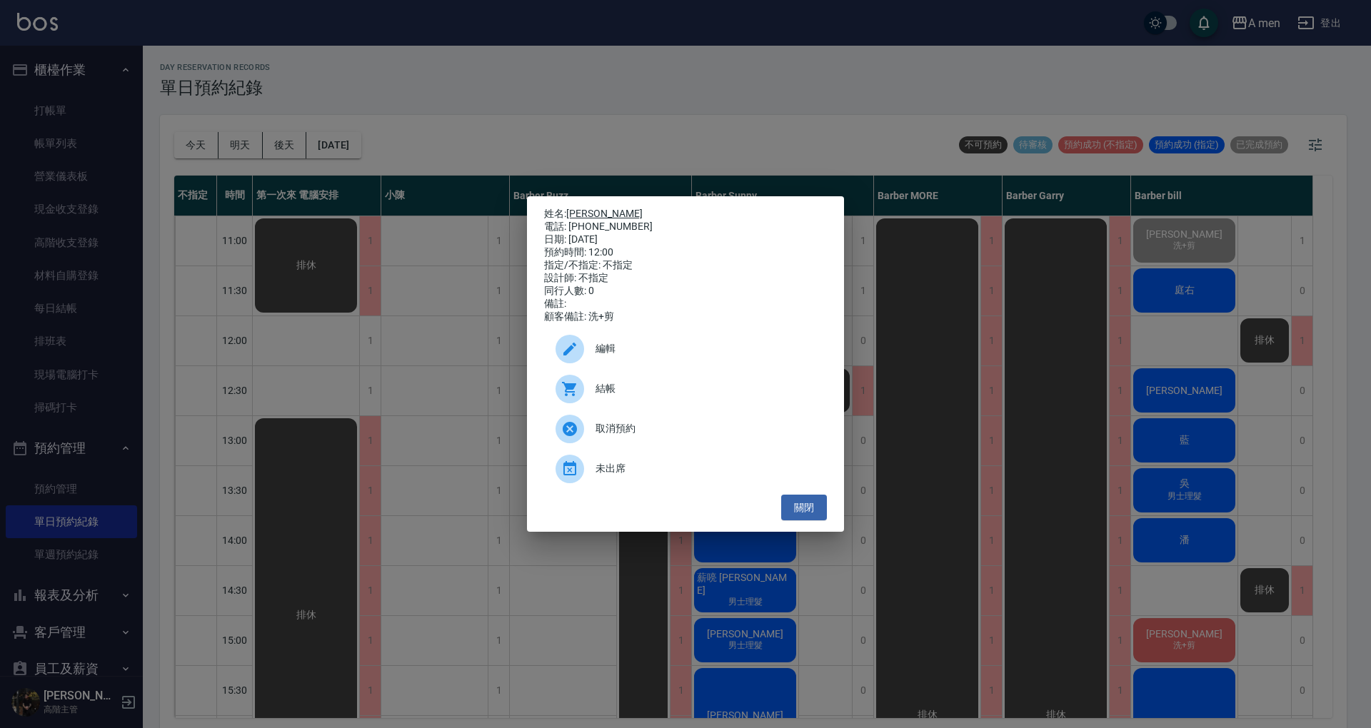
click at [586, 208] on link "[PERSON_NAME]" at bounding box center [604, 213] width 76 height 11
click at [817, 510] on button "關閉" at bounding box center [804, 508] width 46 height 26
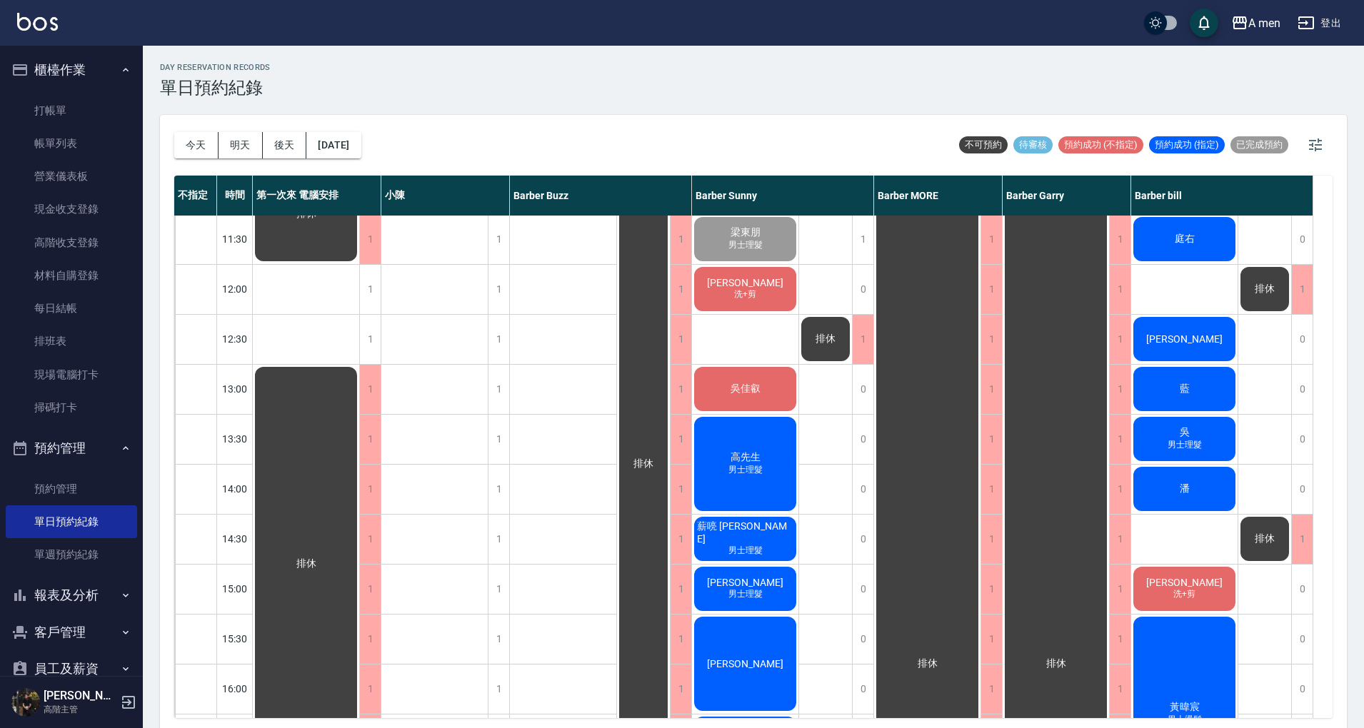
scroll to position [95, 0]
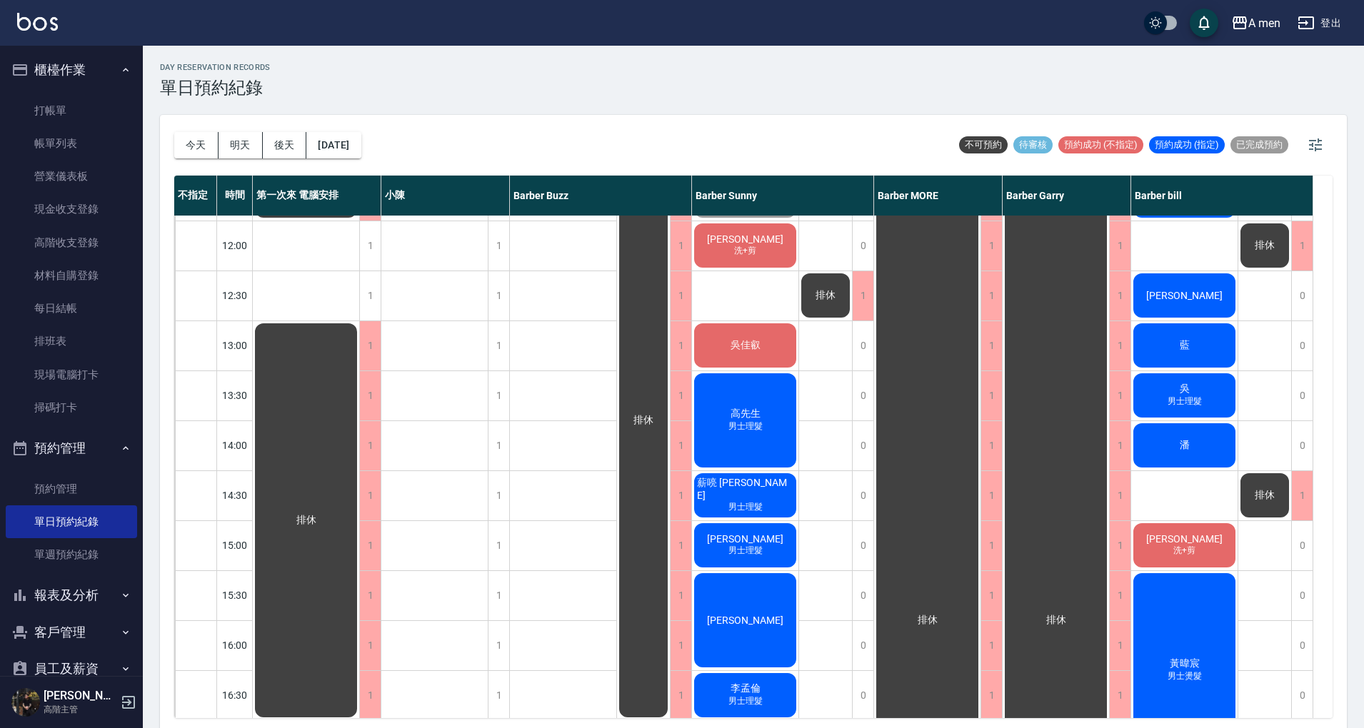
click at [767, 338] on div "吳佳叡" at bounding box center [745, 345] width 106 height 49
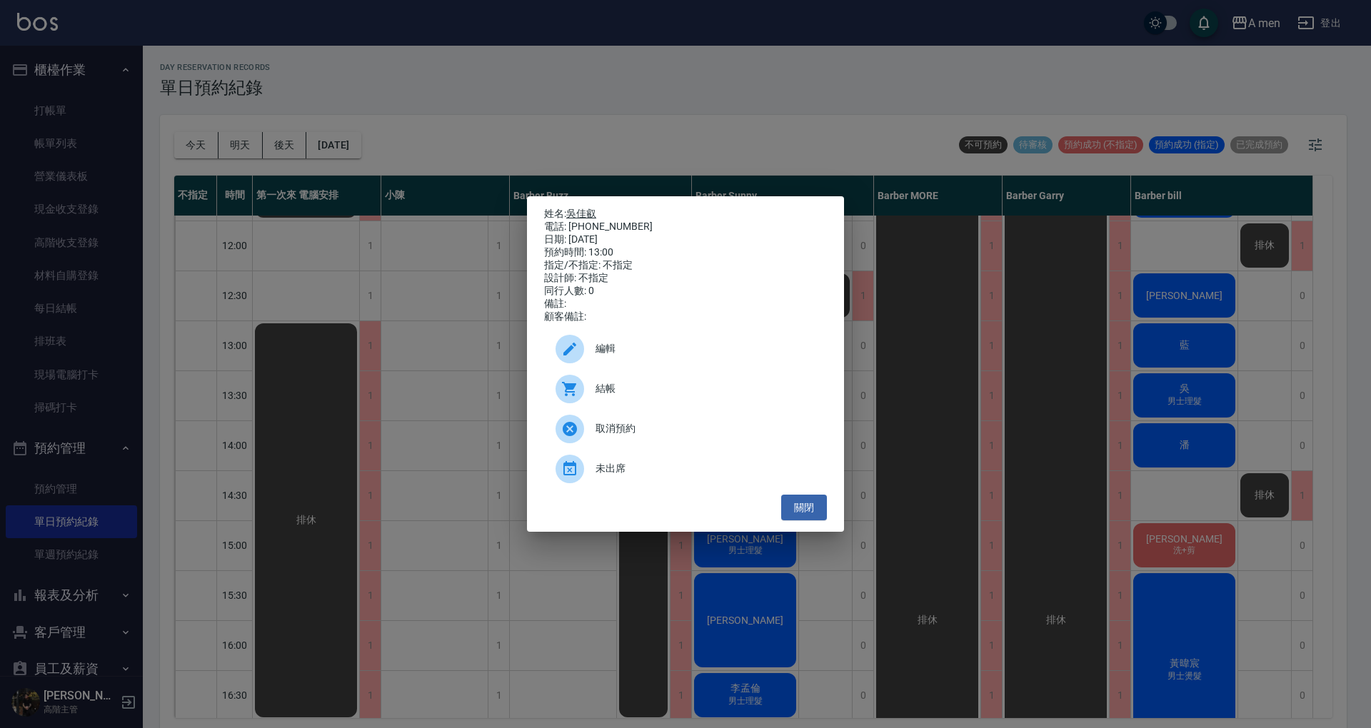
click at [590, 208] on link "吳佳叡" at bounding box center [581, 213] width 30 height 11
click at [821, 511] on button "關閉" at bounding box center [804, 508] width 46 height 26
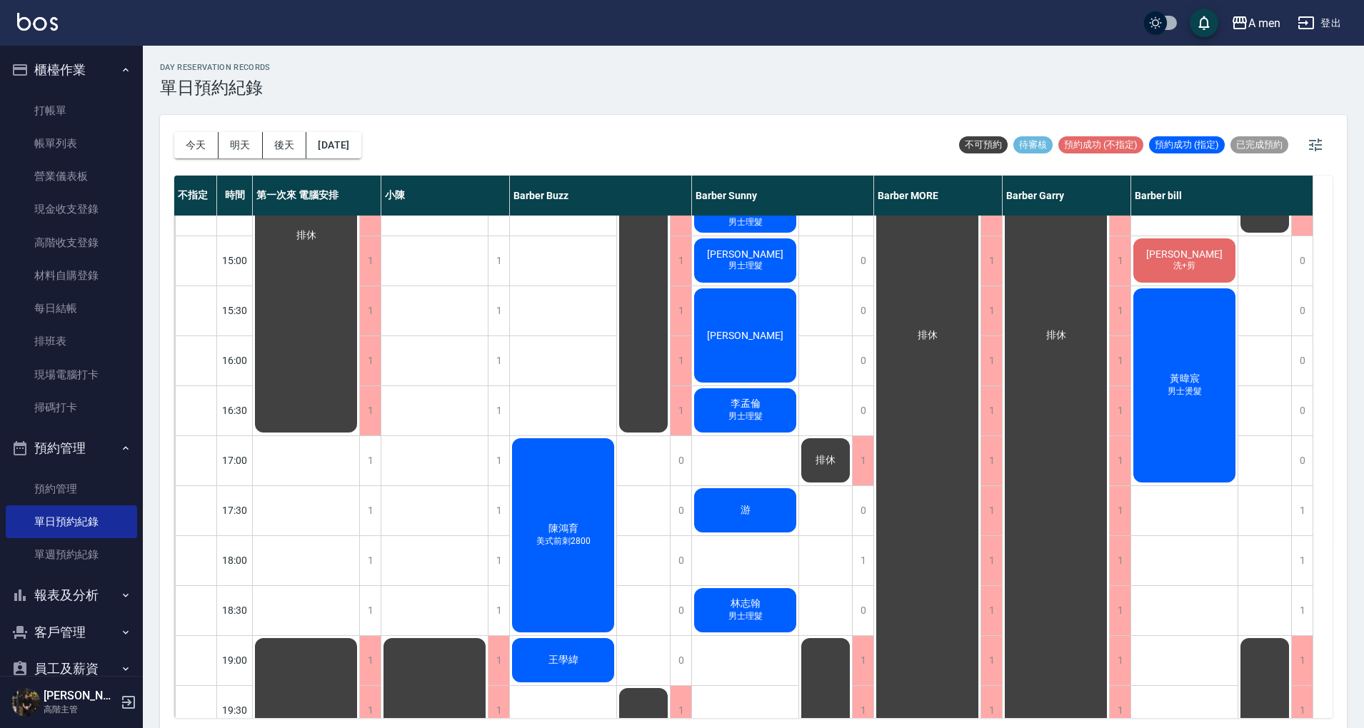
scroll to position [380, 0]
click at [197, 140] on button "今天" at bounding box center [196, 145] width 44 height 26
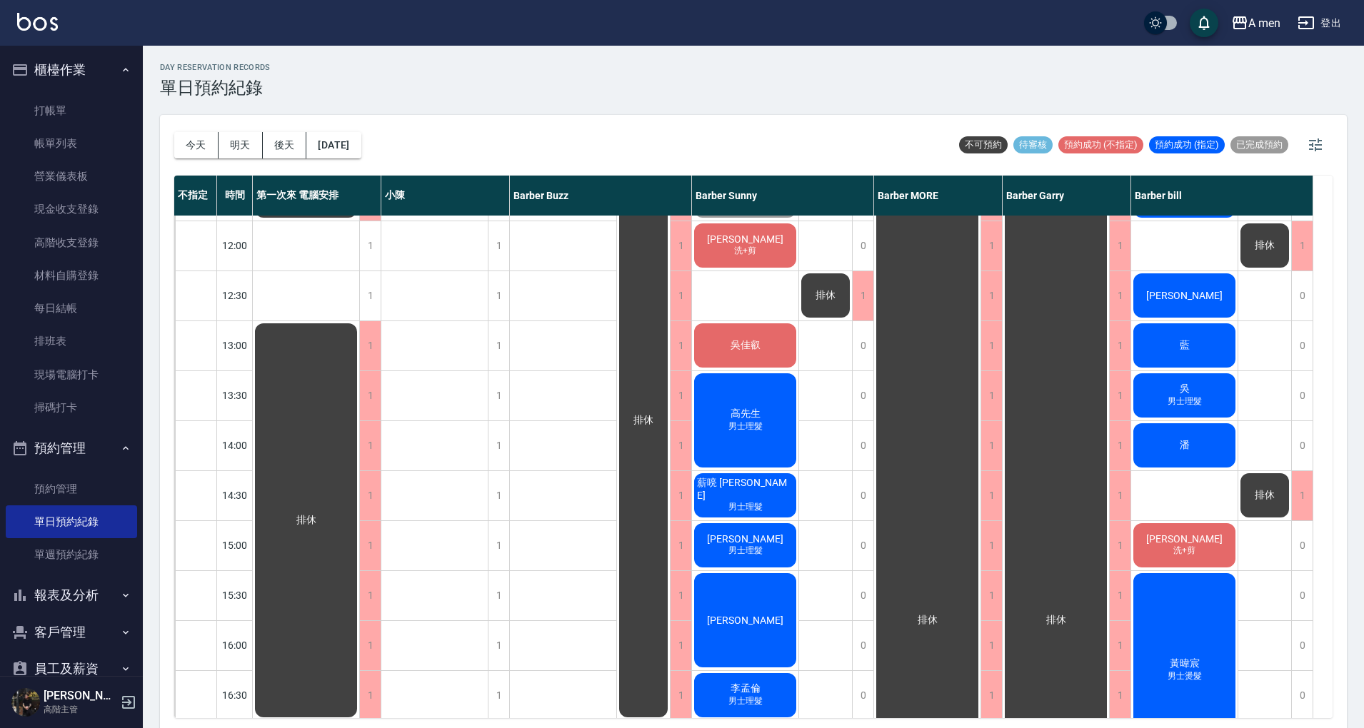
scroll to position [0, 0]
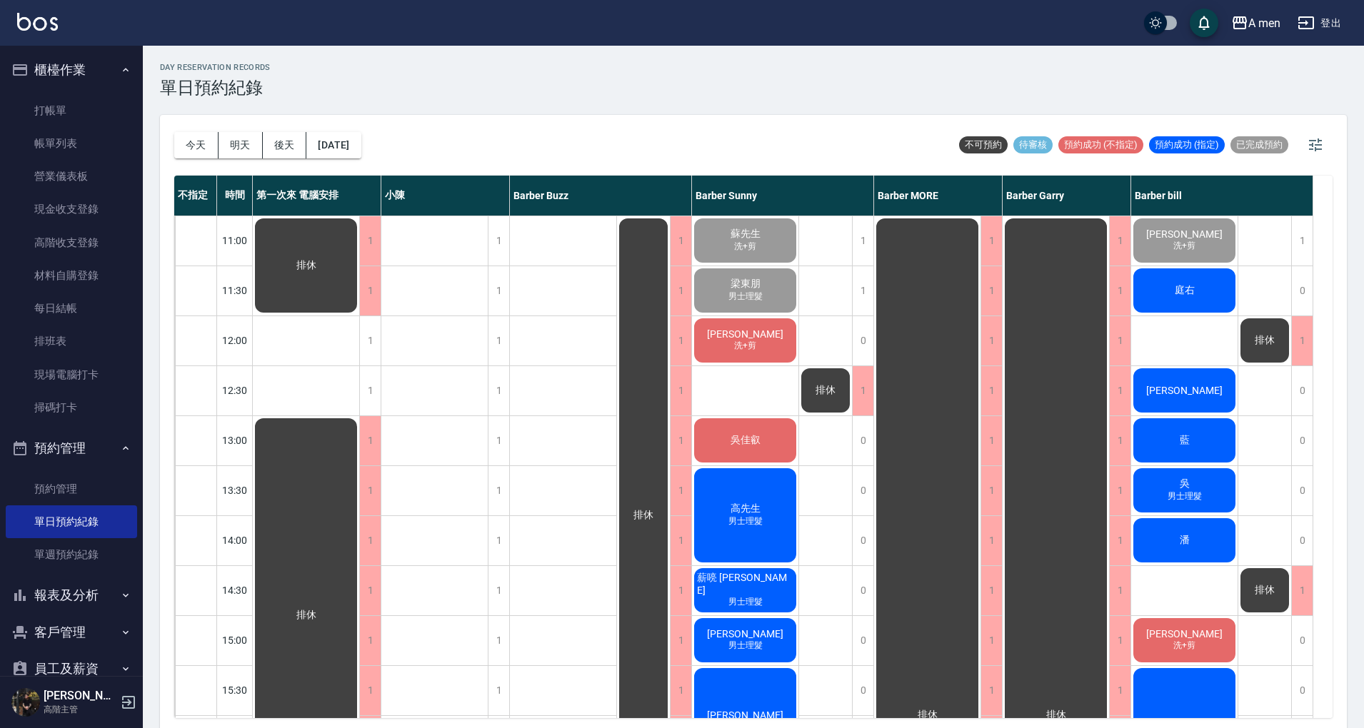
click at [1219, 281] on div "庭右" at bounding box center [1184, 290] width 106 height 49
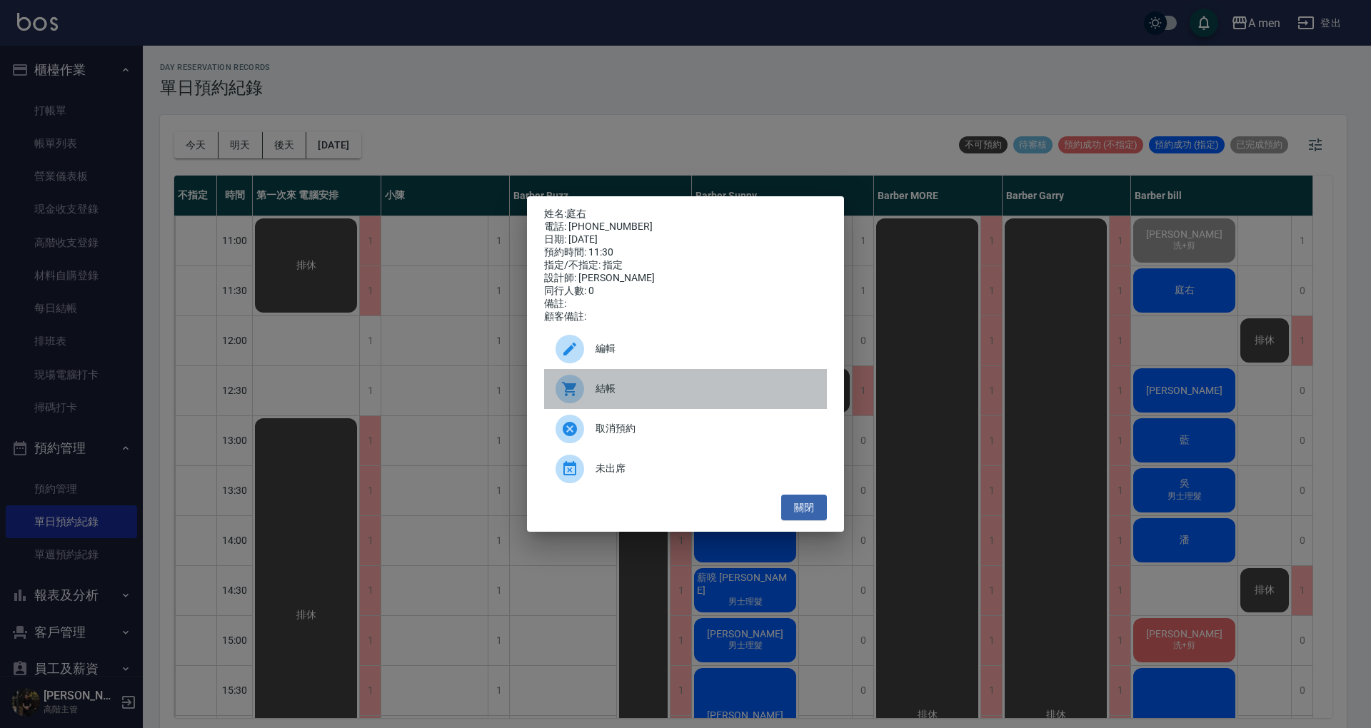
click at [676, 386] on div "結帳" at bounding box center [685, 389] width 283 height 40
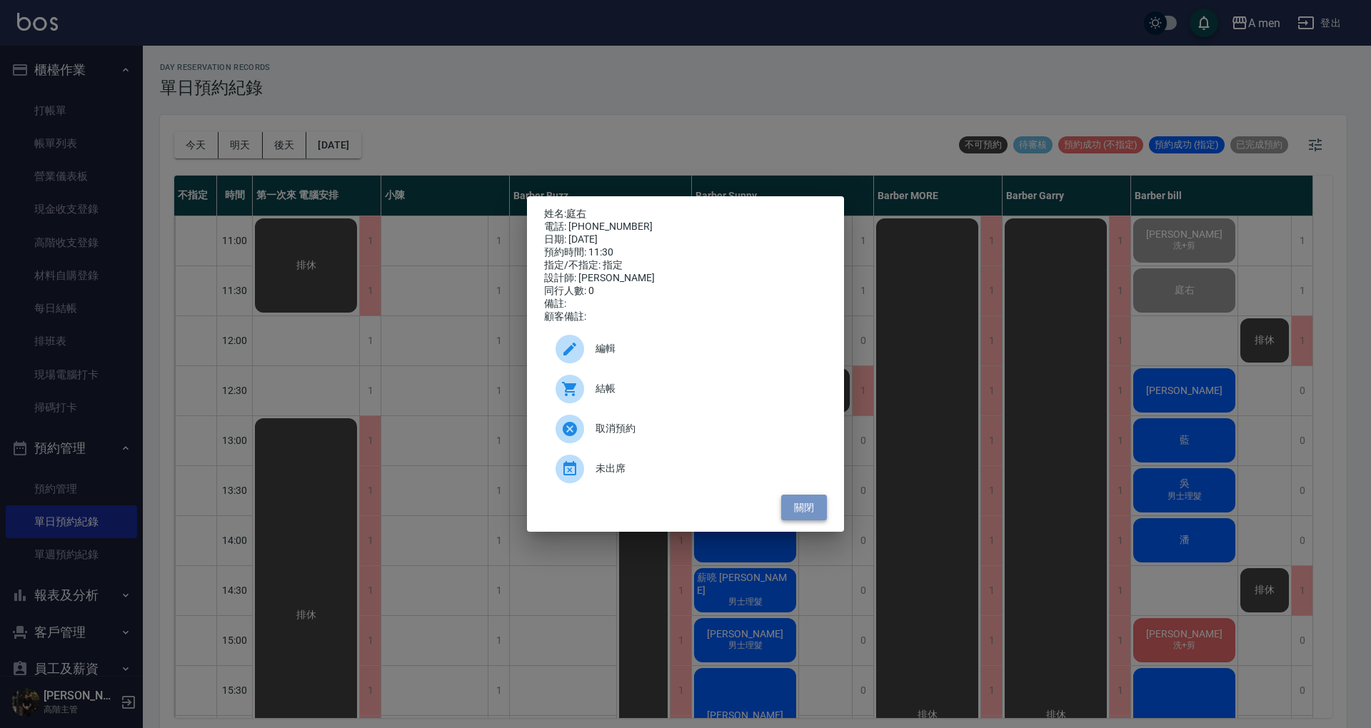
click at [812, 515] on button "關閉" at bounding box center [804, 508] width 46 height 26
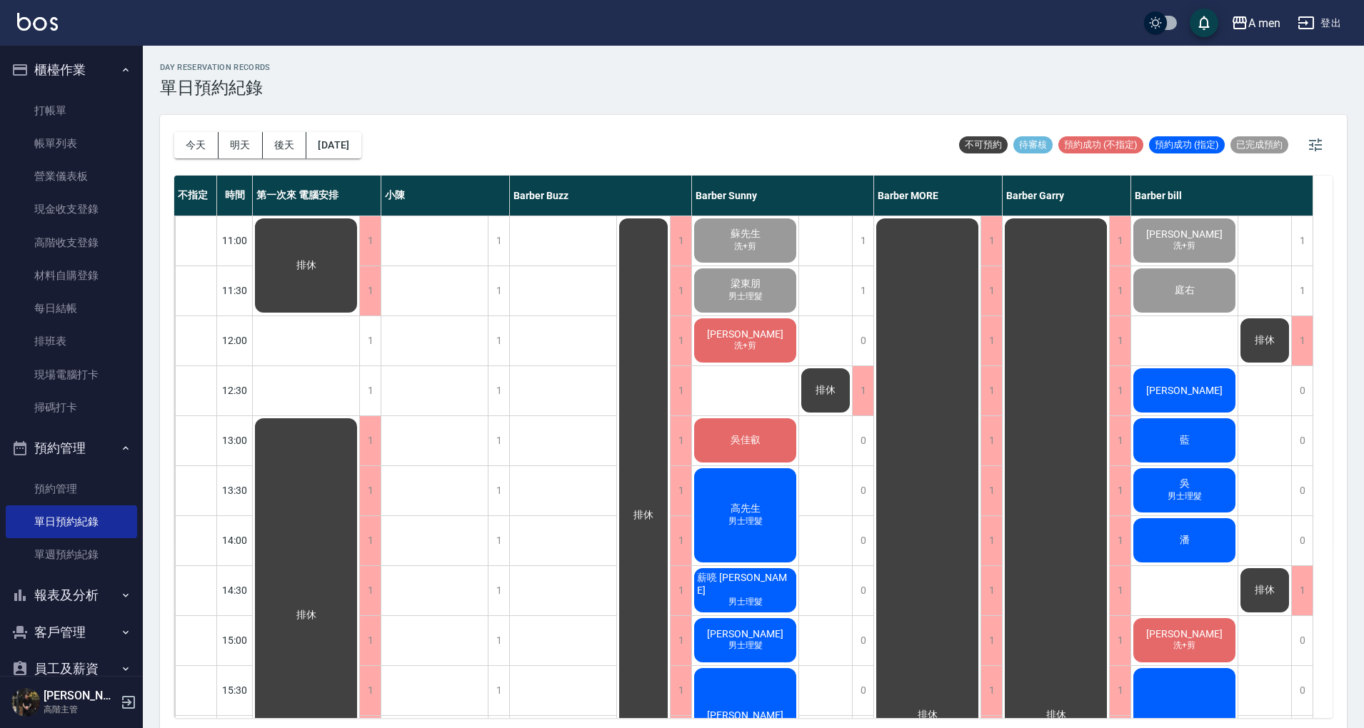
click at [196, 141] on button "今天" at bounding box center [196, 145] width 44 height 26
click at [715, 334] on div "陳先生 洗+剪" at bounding box center [745, 340] width 106 height 49
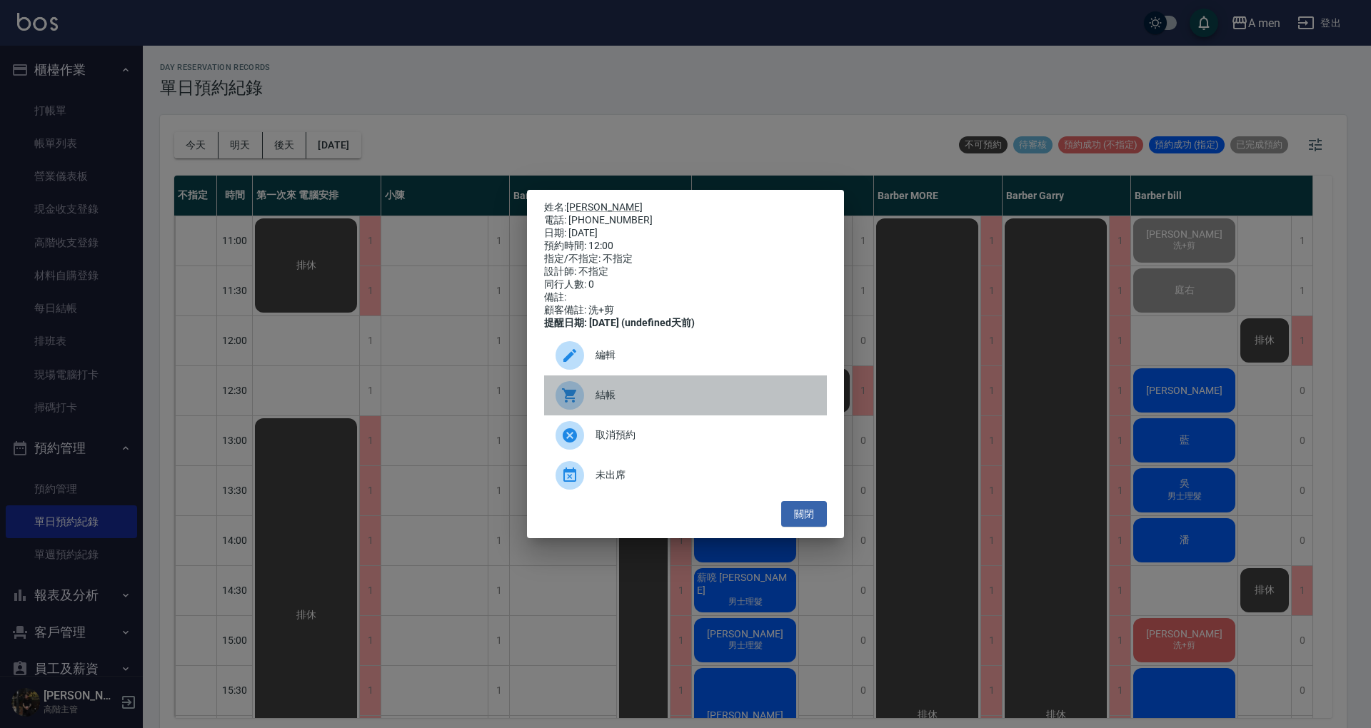
click at [644, 403] on span "結帳" at bounding box center [705, 395] width 220 height 15
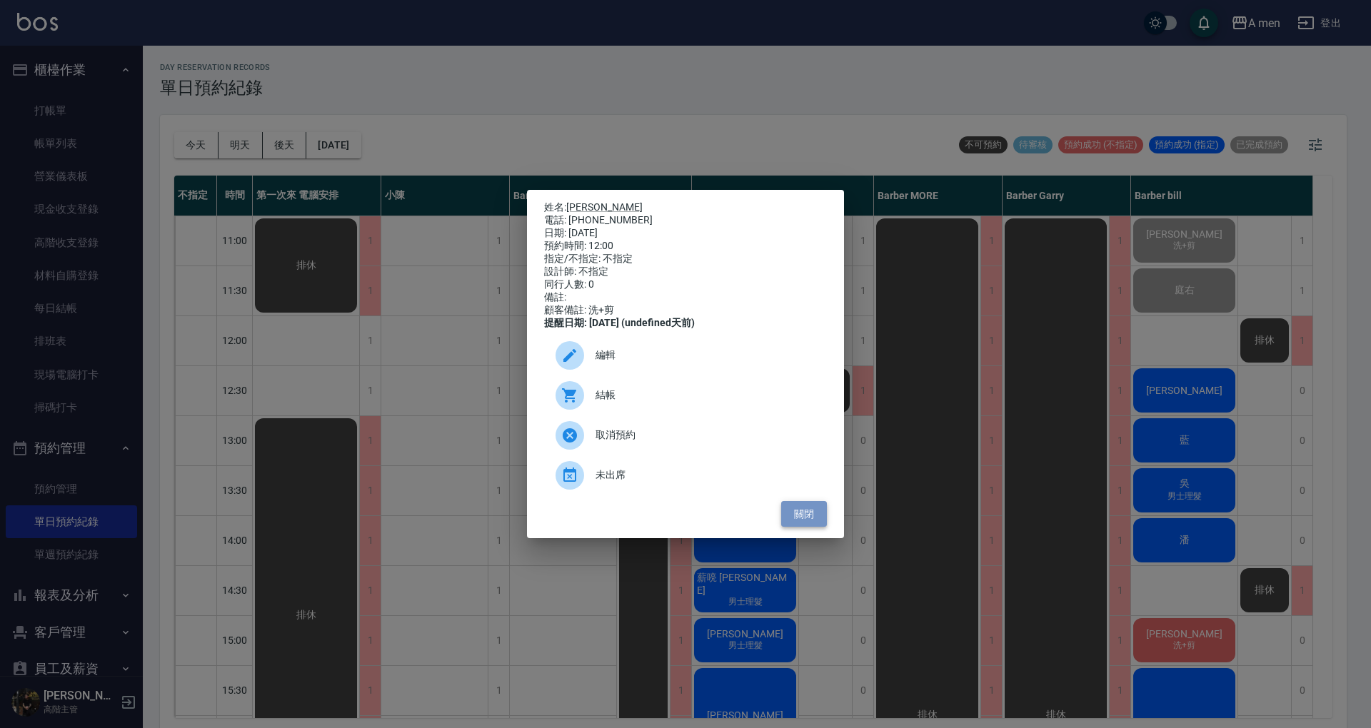
click at [818, 525] on button "關閉" at bounding box center [804, 514] width 46 height 26
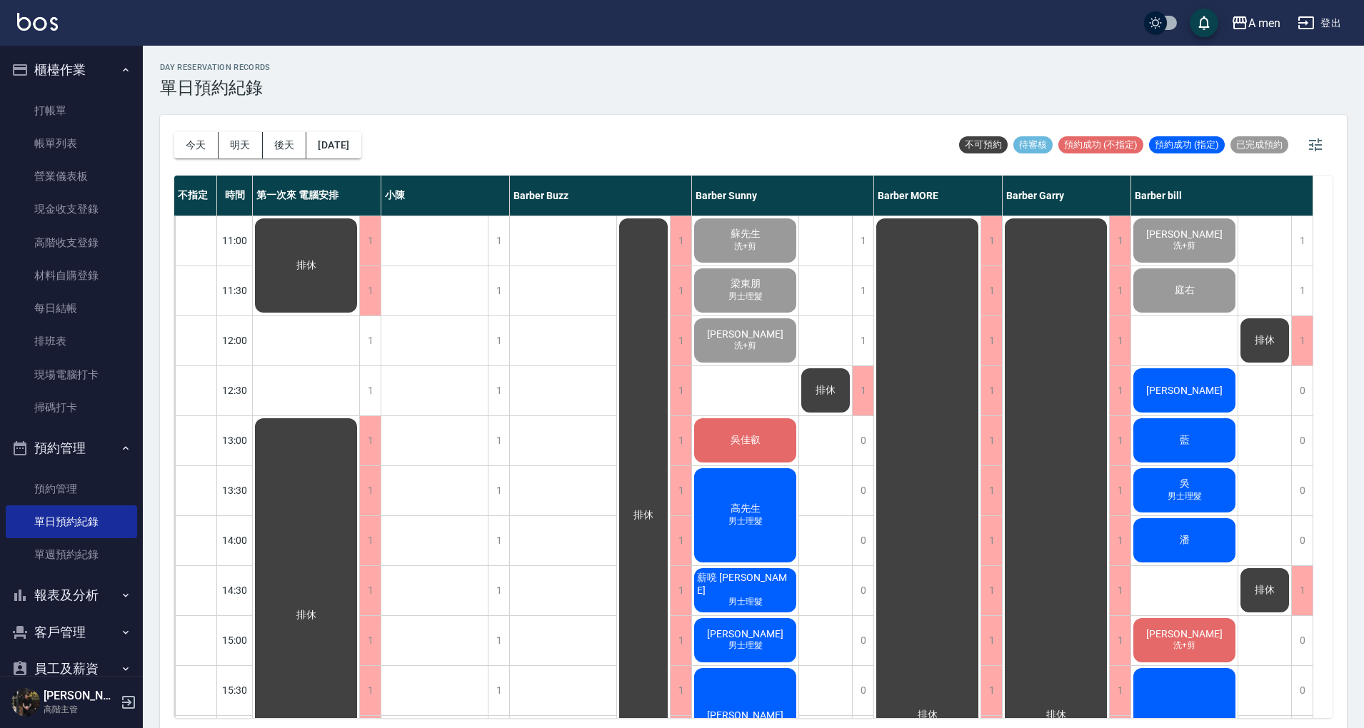
click at [198, 137] on button "今天" at bounding box center [196, 145] width 44 height 26
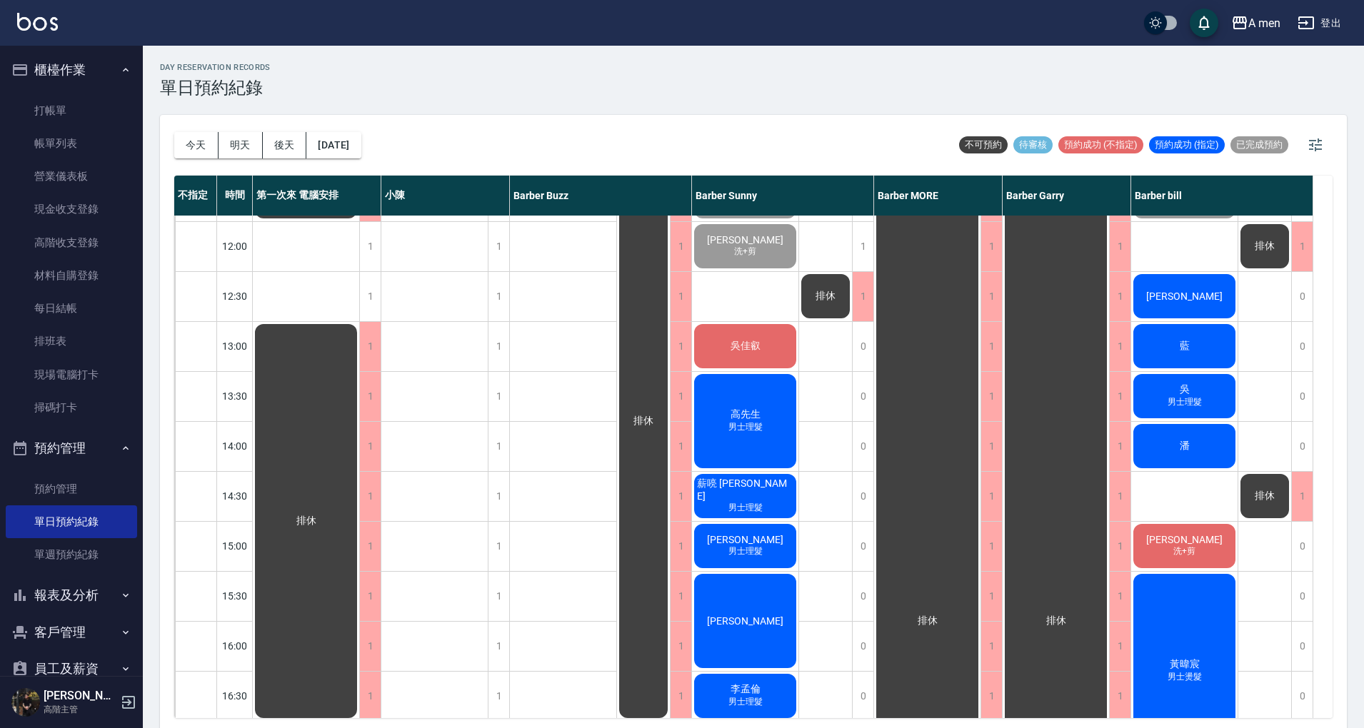
scroll to position [95, 0]
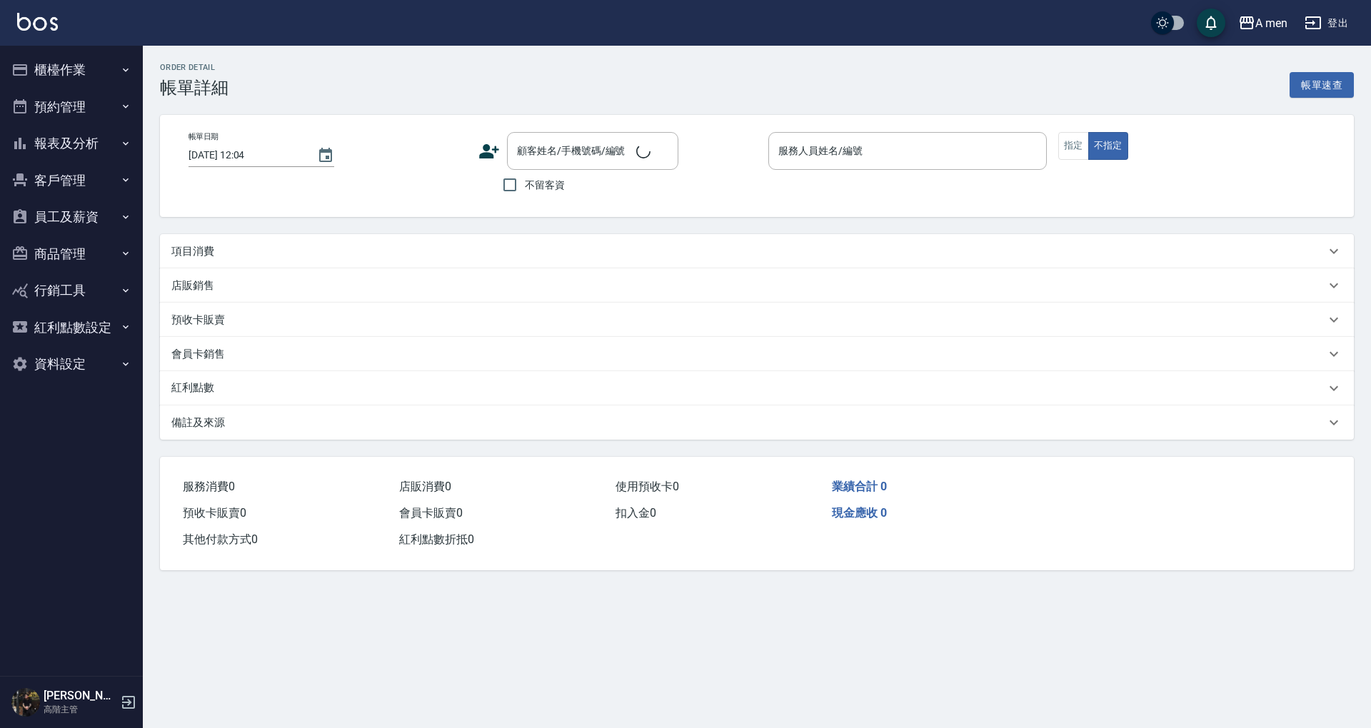
type input "[DATE] 11:00"
type input "Barber bill-006"
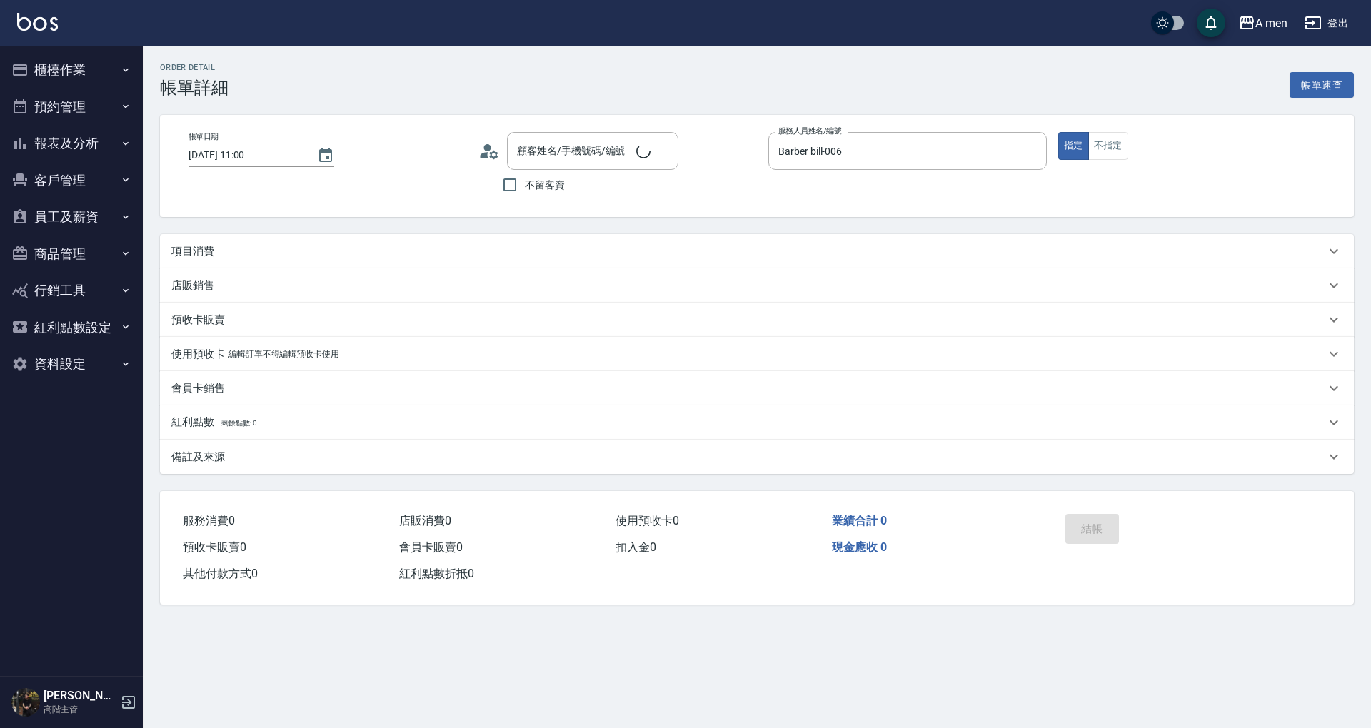
type input "秉晏/0905789781/null"
click at [1247, 86] on button "組合商品" at bounding box center [1251, 85] width 64 height 26
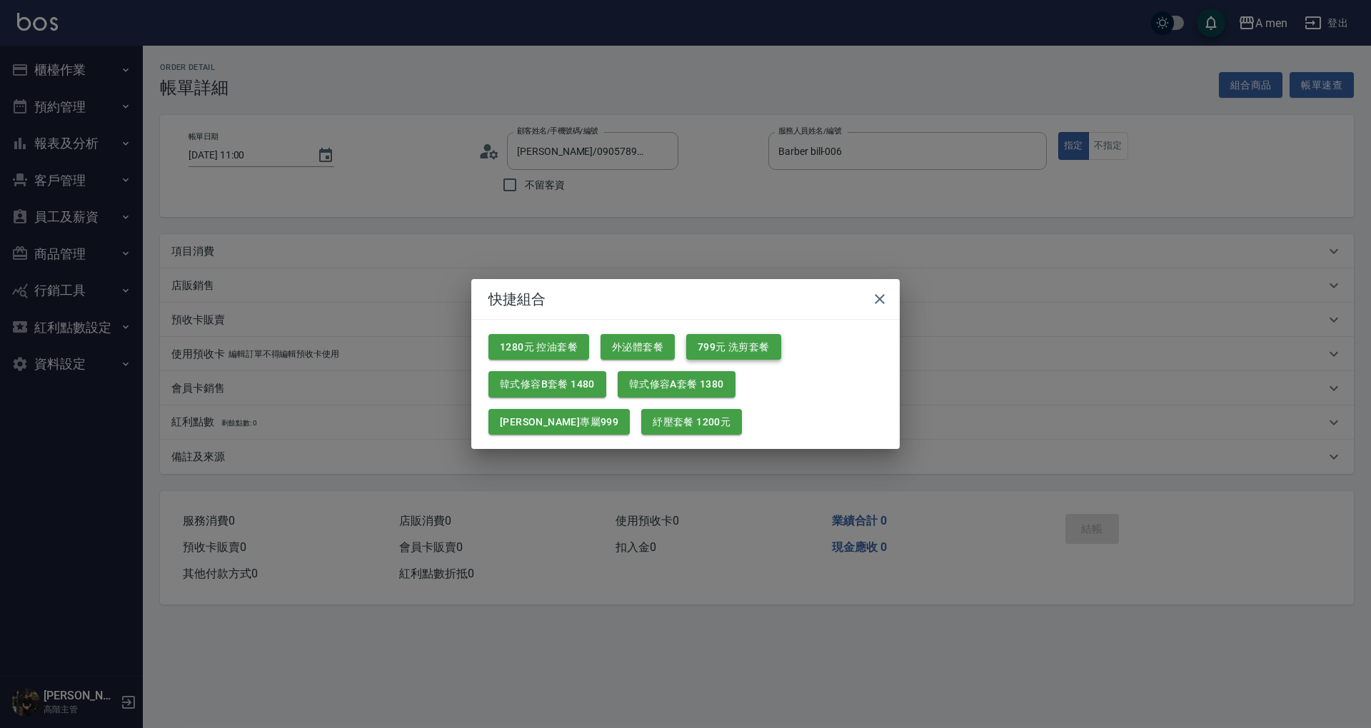
click at [765, 336] on button "799元 洗剪套餐" at bounding box center [733, 347] width 95 height 26
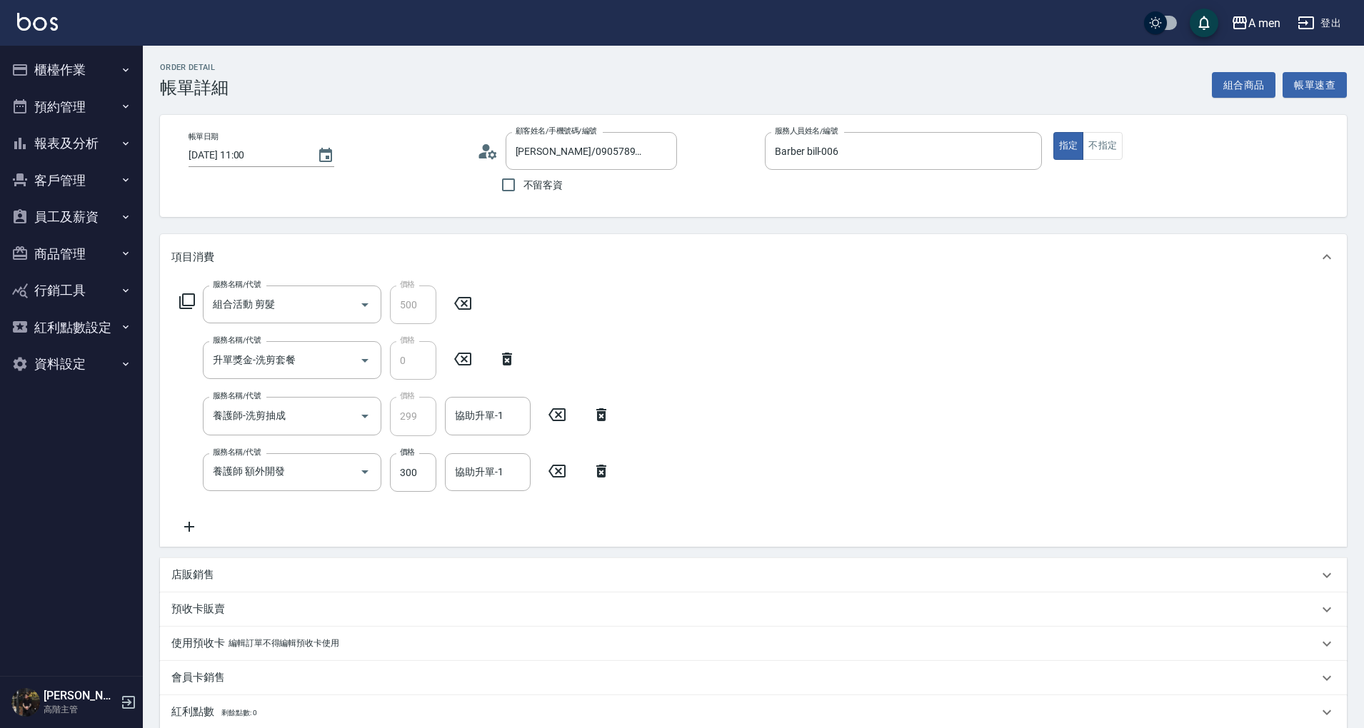
drag, startPoint x: 598, startPoint y: 474, endPoint x: 477, endPoint y: 420, distance: 132.0
click at [598, 473] on icon at bounding box center [601, 471] width 10 height 13
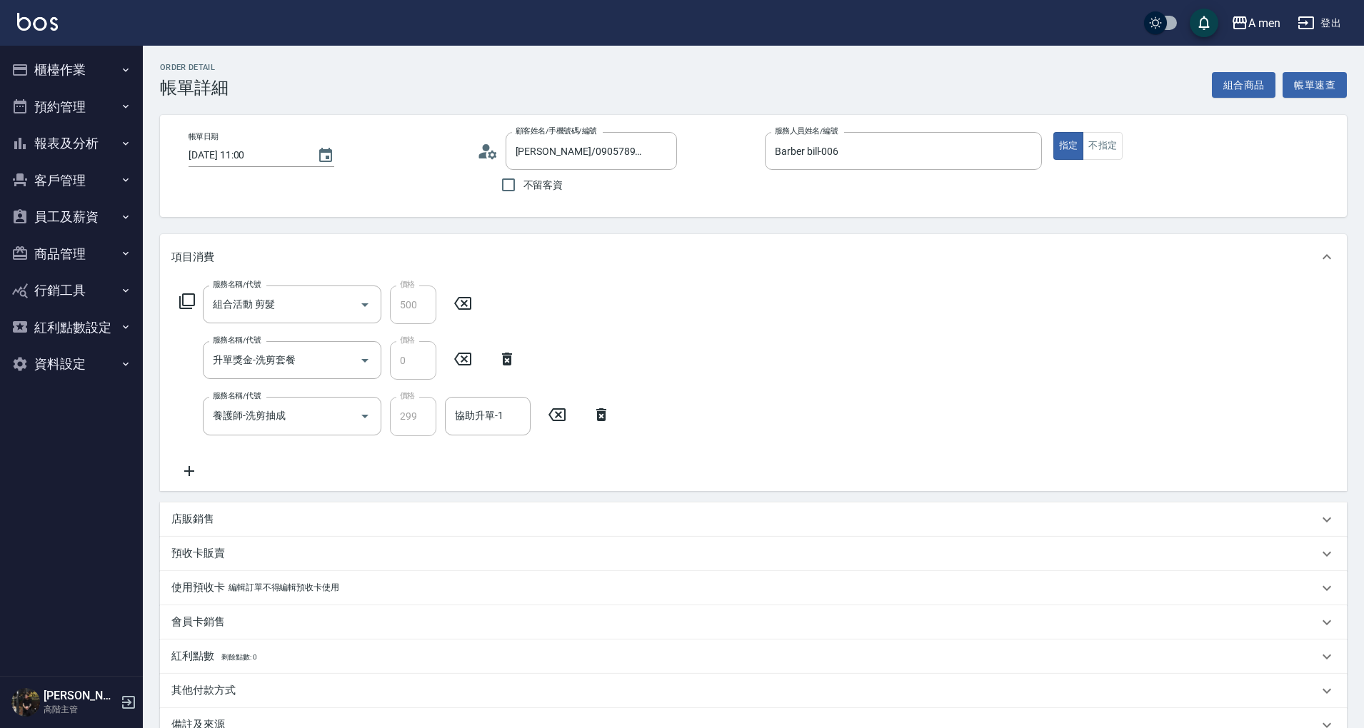
click at [464, 411] on div "協助升單-1 協助升單-1" at bounding box center [488, 416] width 86 height 38
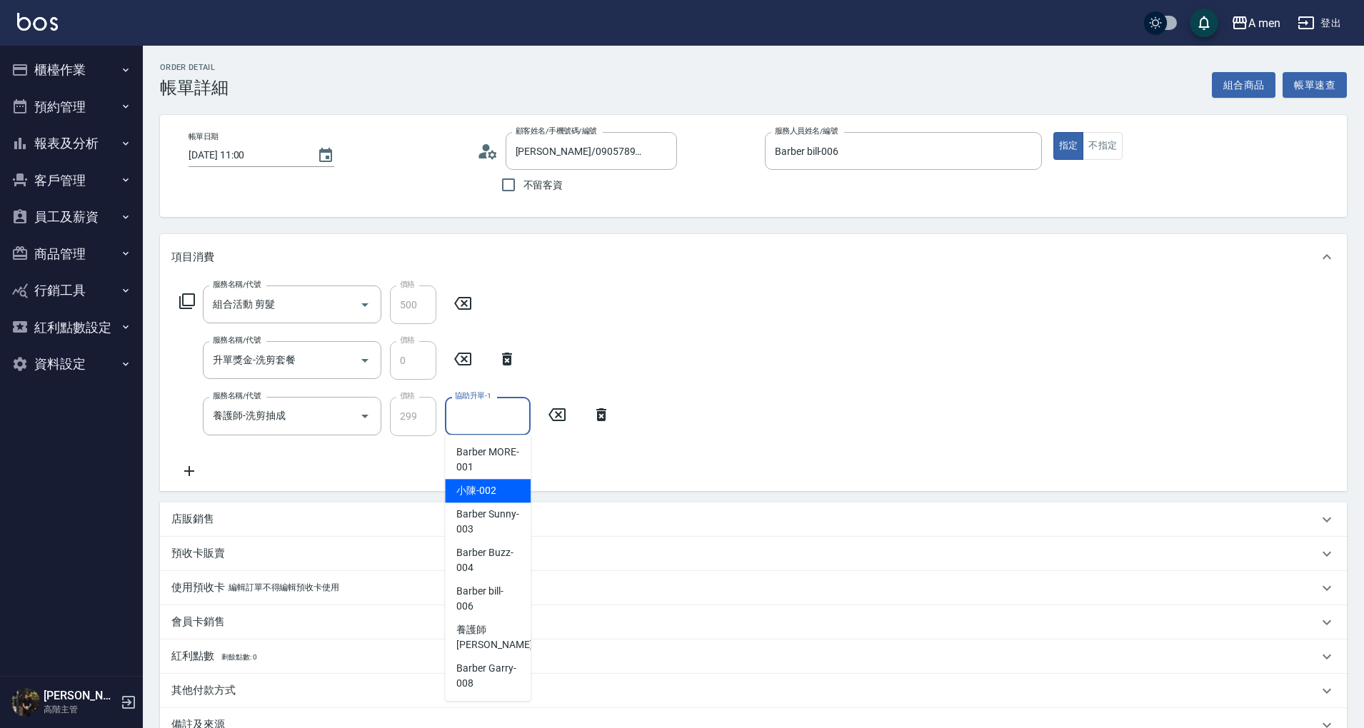
click at [491, 497] on span "小陳 -002" at bounding box center [476, 490] width 40 height 15
type input "小陳-002"
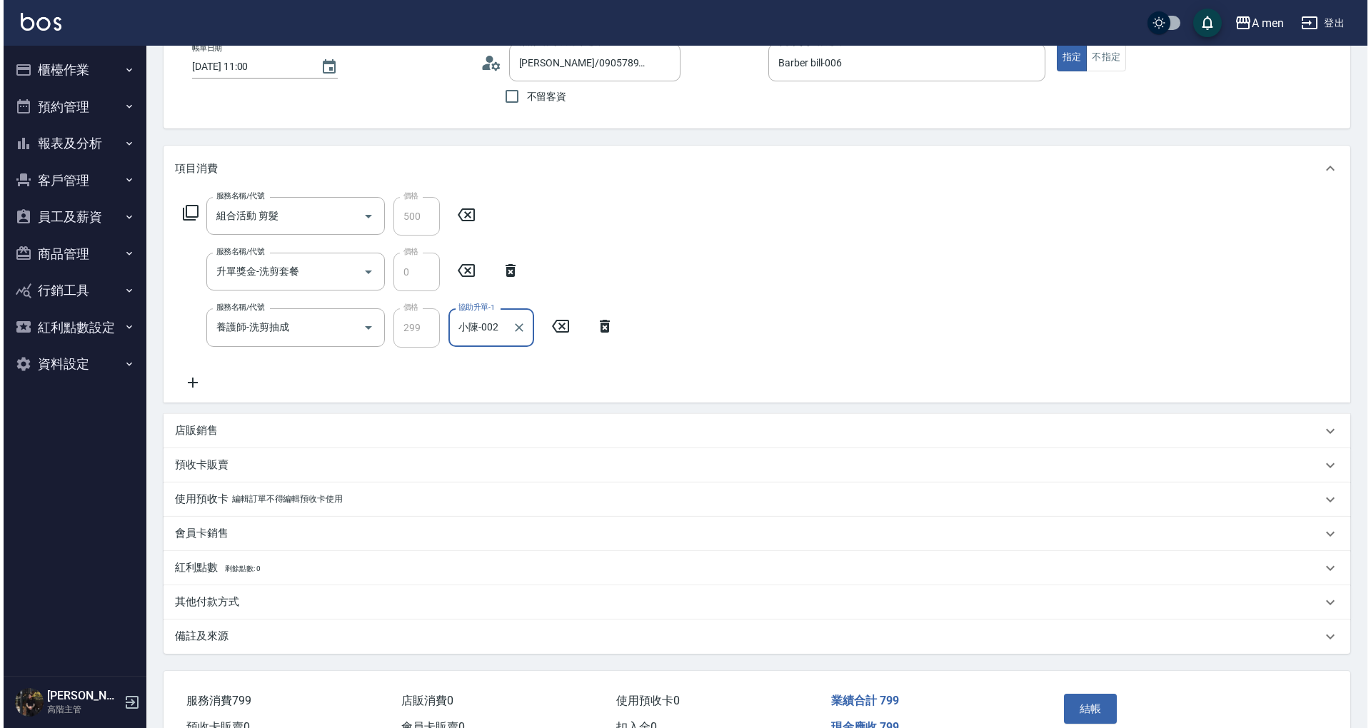
scroll to position [166, 0]
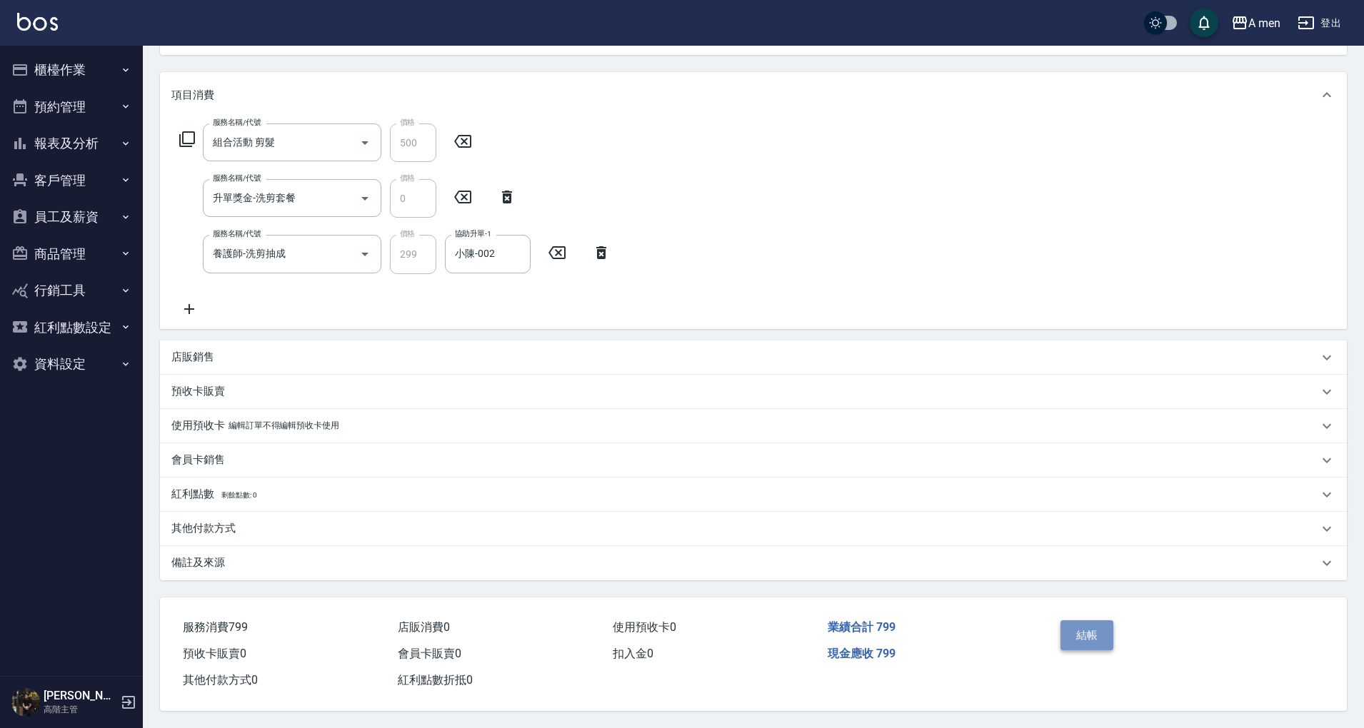
click at [1094, 640] on button "結帳" at bounding box center [1087, 635] width 54 height 30
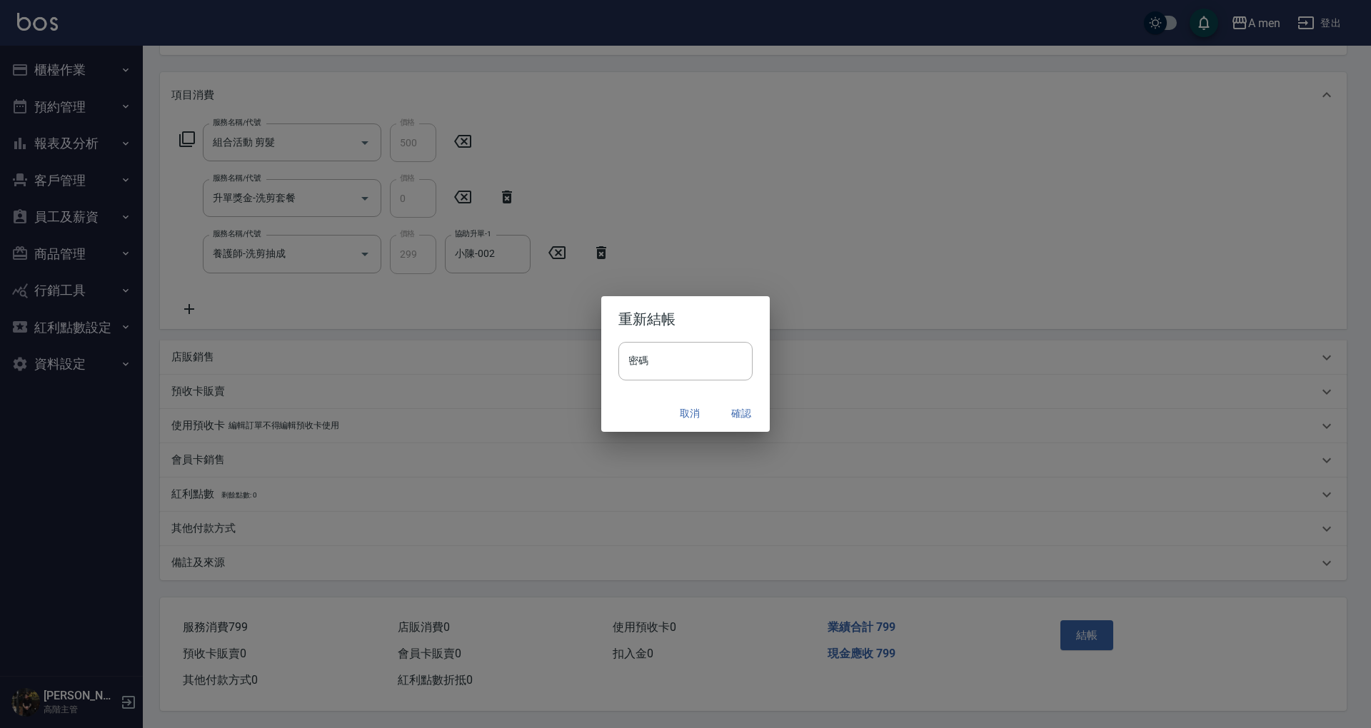
click at [741, 416] on button "確認" at bounding box center [741, 413] width 46 height 26
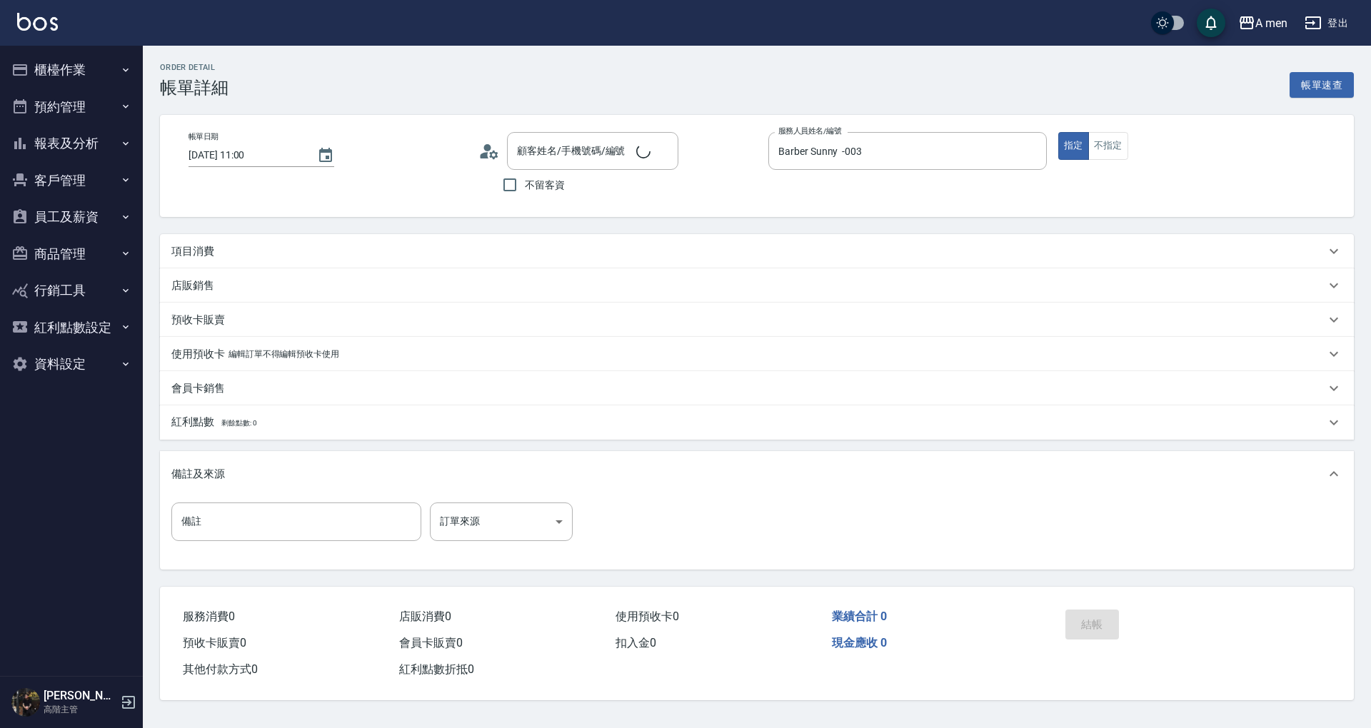
type input "[DATE] 11:00"
type input "Barber Sunny -003"
type input "蘇先生/0928837471/null"
click at [1221, 86] on button "組合商品" at bounding box center [1251, 85] width 64 height 26
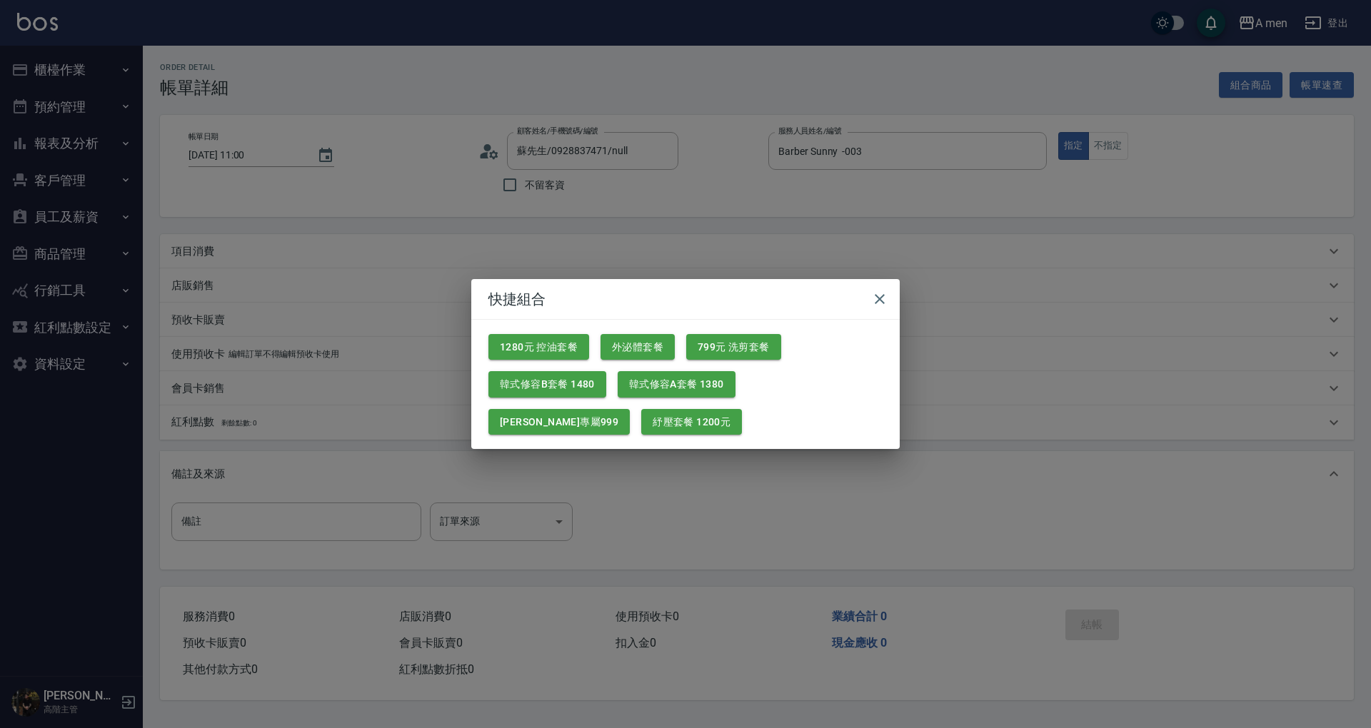
click at [728, 354] on button "799元 洗剪套餐" at bounding box center [733, 347] width 95 height 26
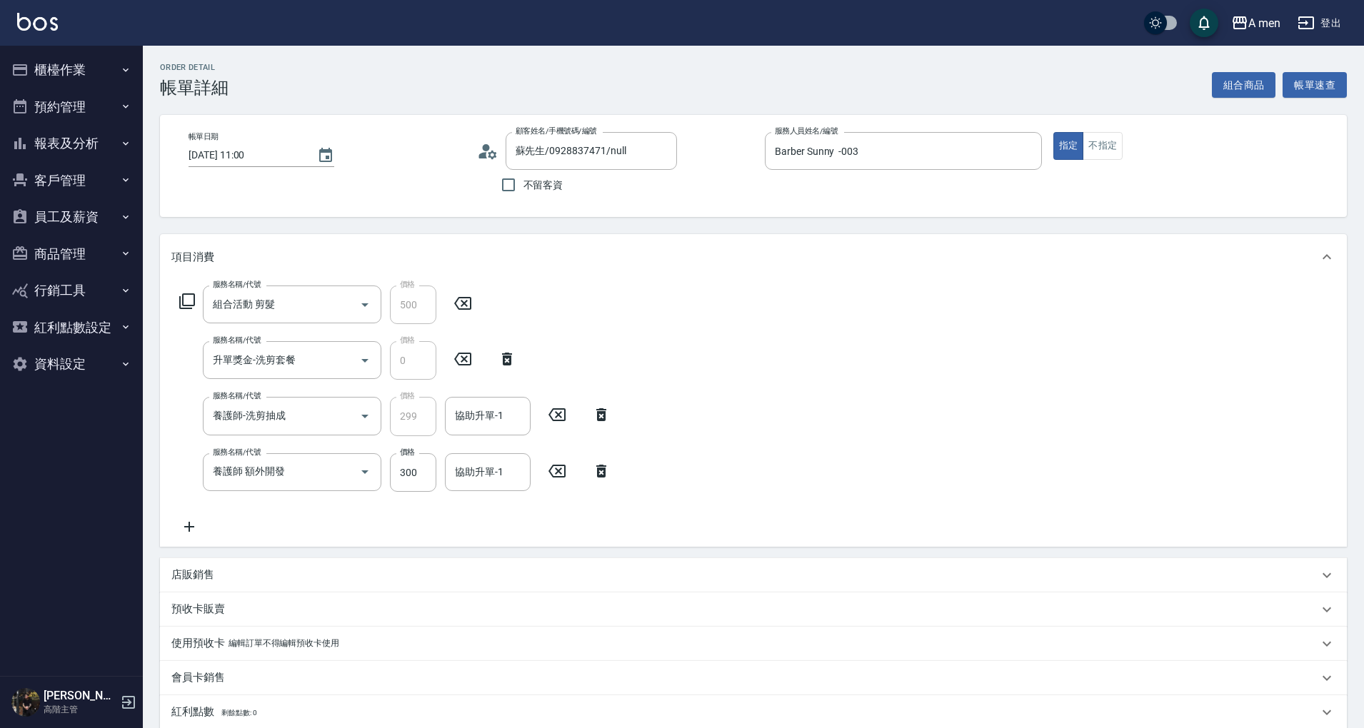
click at [611, 457] on div "服務名稱/代號 養護師 額外開發 服務名稱/代號 價格 300 價格 協助升單-1 協助升單-1" at bounding box center [395, 472] width 448 height 39
drag, startPoint x: 584, startPoint y: 469, endPoint x: 581, endPoint y: 461, distance: 8.4
click at [588, 469] on icon at bounding box center [601, 471] width 36 height 17
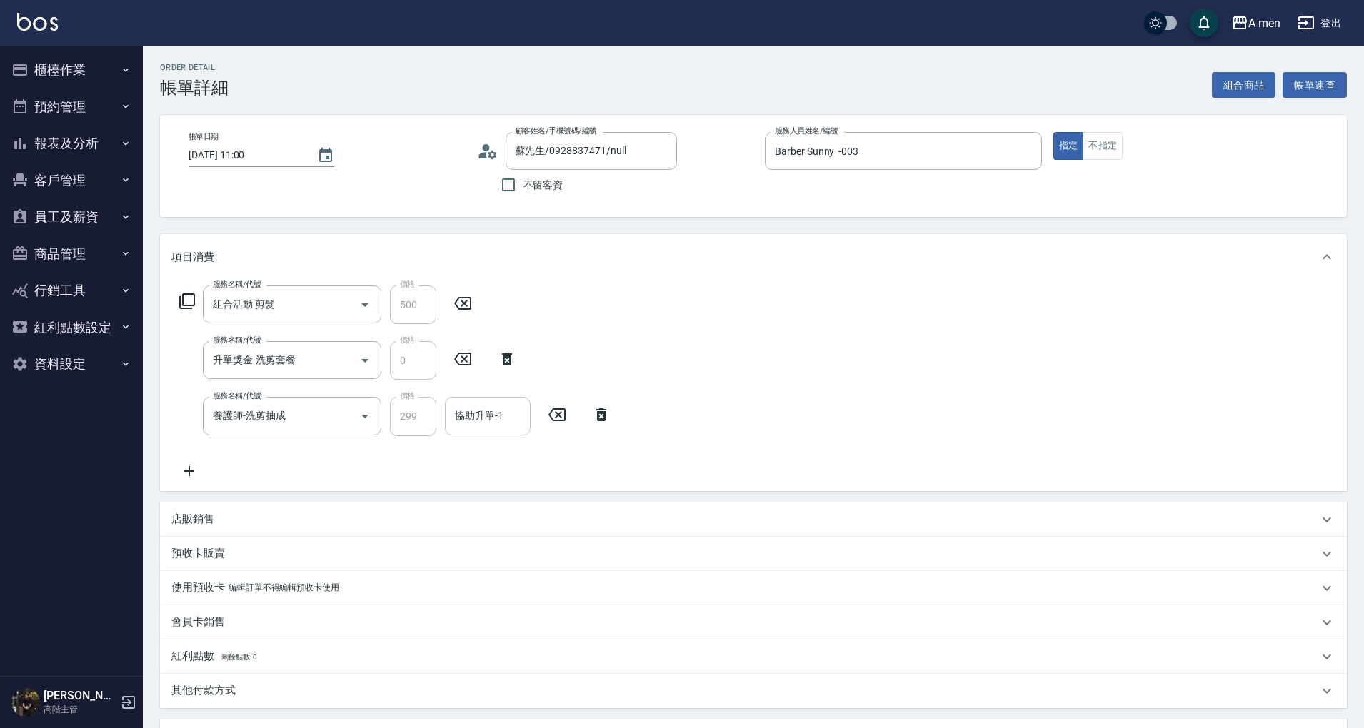
click at [510, 421] on input "協助升單-1" at bounding box center [487, 415] width 73 height 25
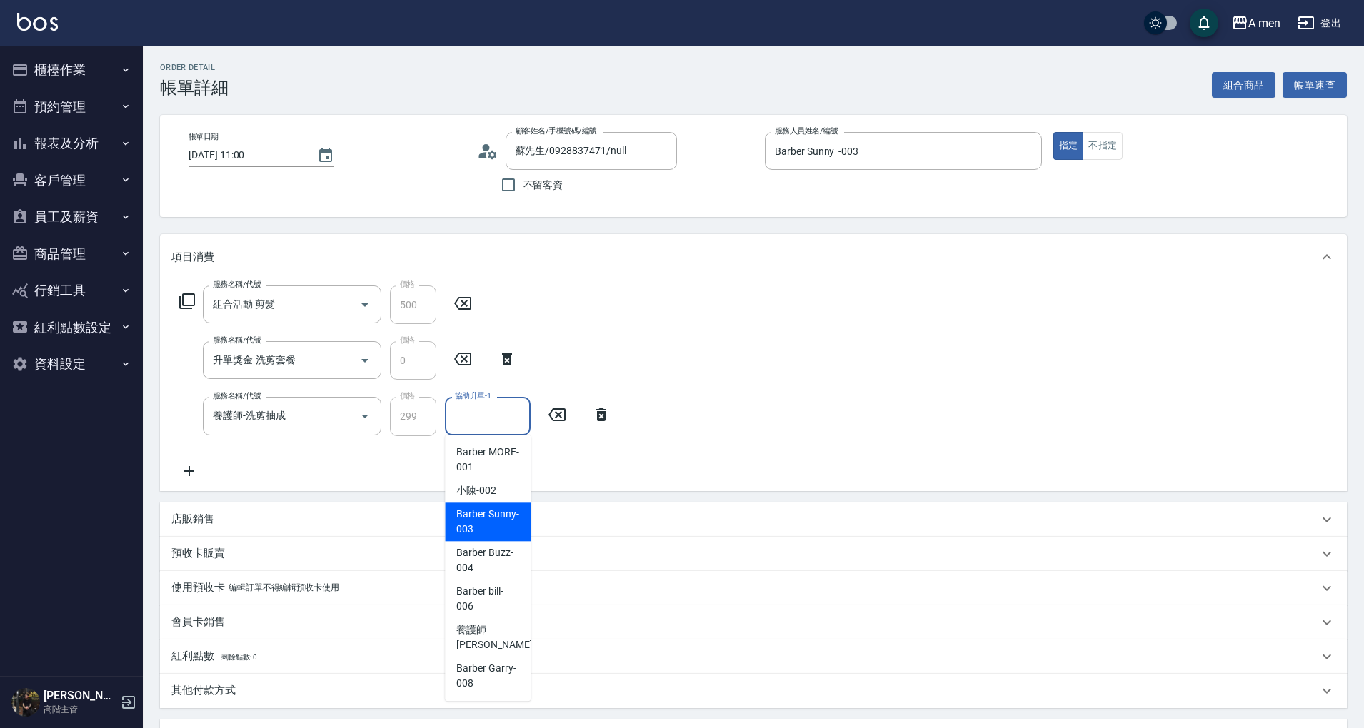
click at [504, 520] on span "Barber Sunny -003" at bounding box center [487, 522] width 63 height 30
type input "Barber Sunny -003"
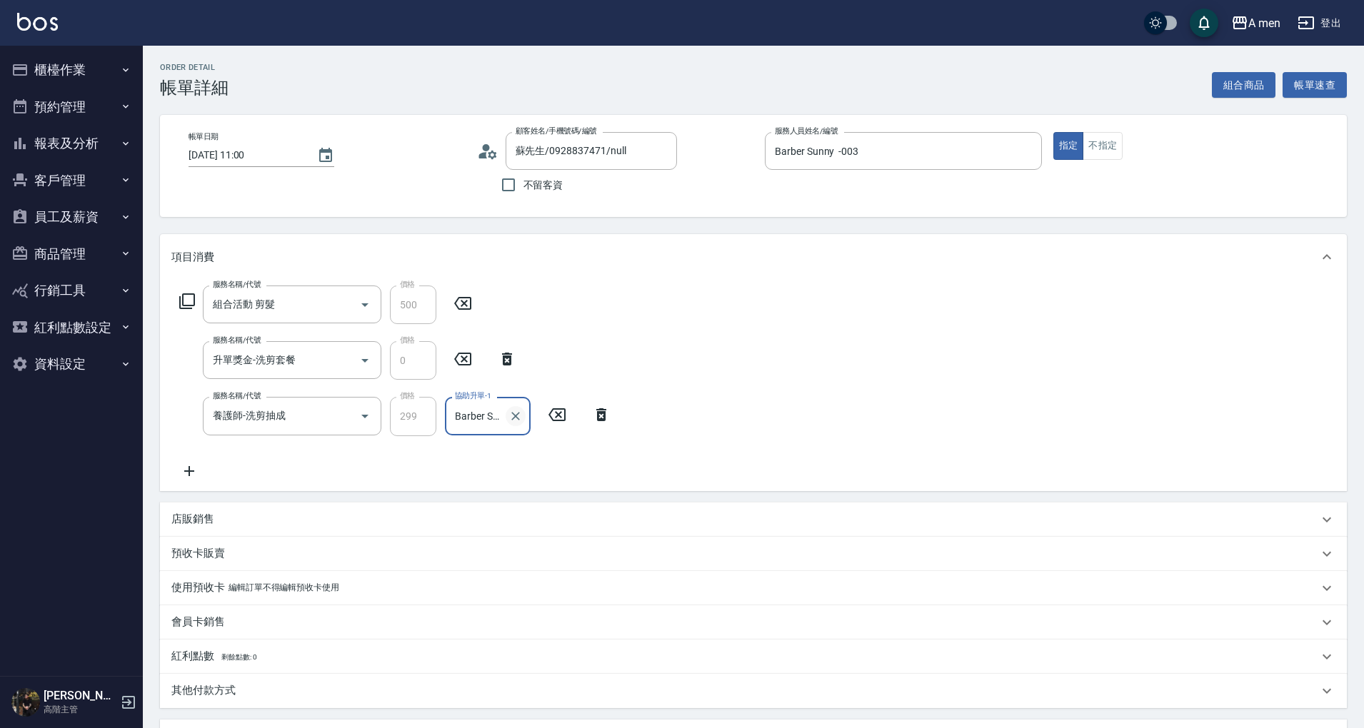
click at [522, 421] on icon "Clear" at bounding box center [515, 416] width 14 height 14
click at [507, 418] on input "協助升單-1" at bounding box center [487, 415] width 73 height 25
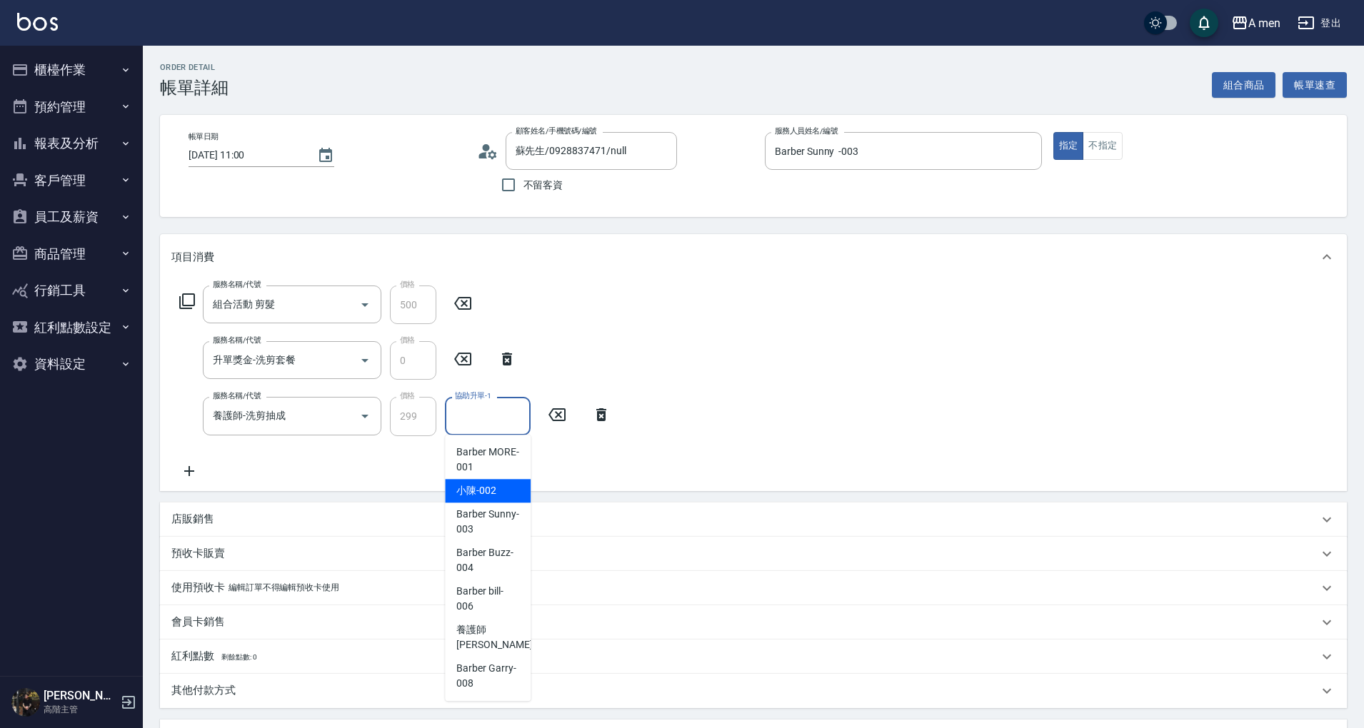
click at [507, 493] on div "小陳 -002" at bounding box center [488, 491] width 86 height 24
type input "小陳-002"
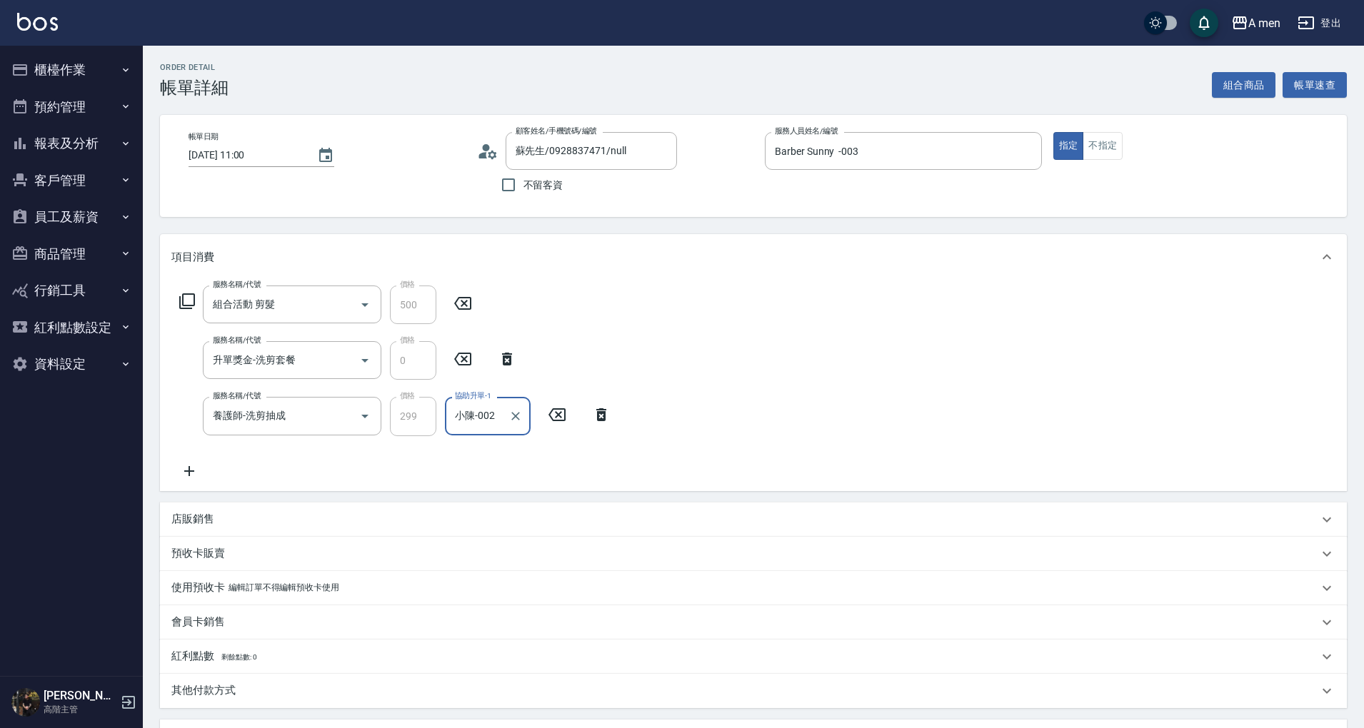
click at [493, 428] on div "小陳-002 協助升單-1" at bounding box center [488, 416] width 86 height 38
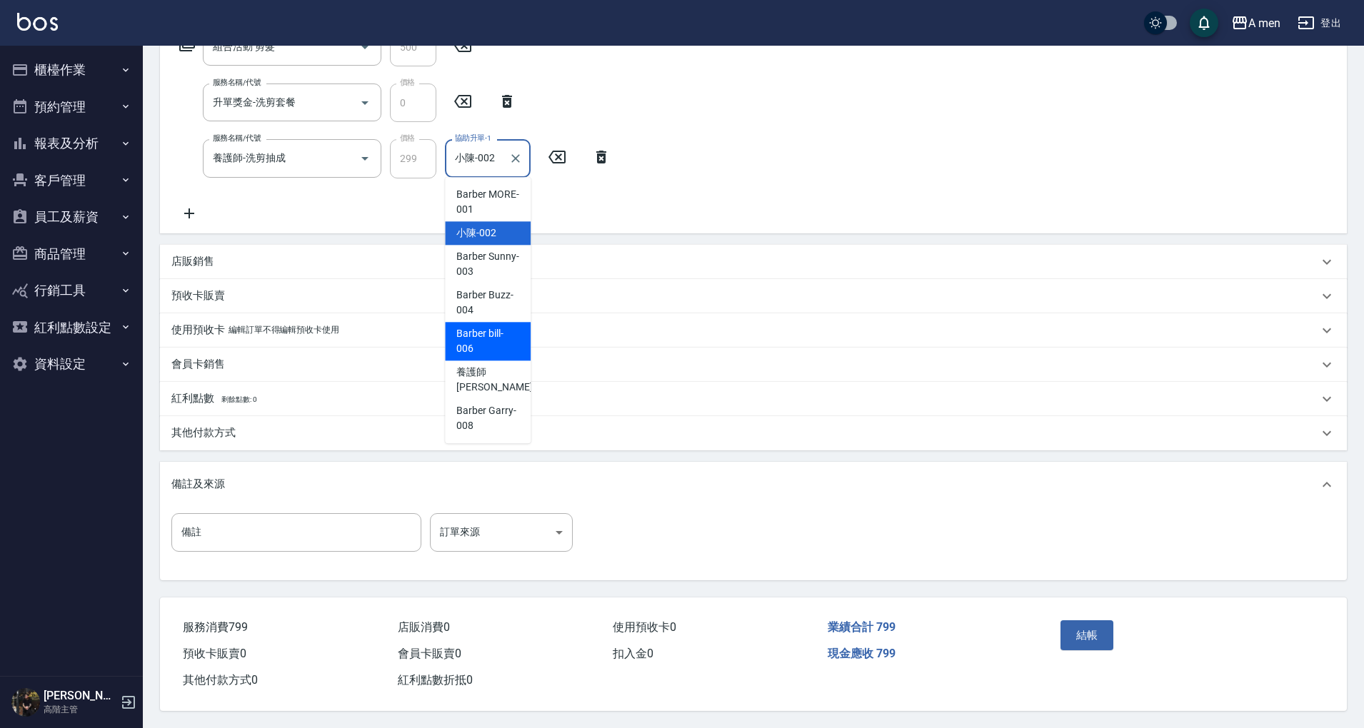
scroll to position [71, 0]
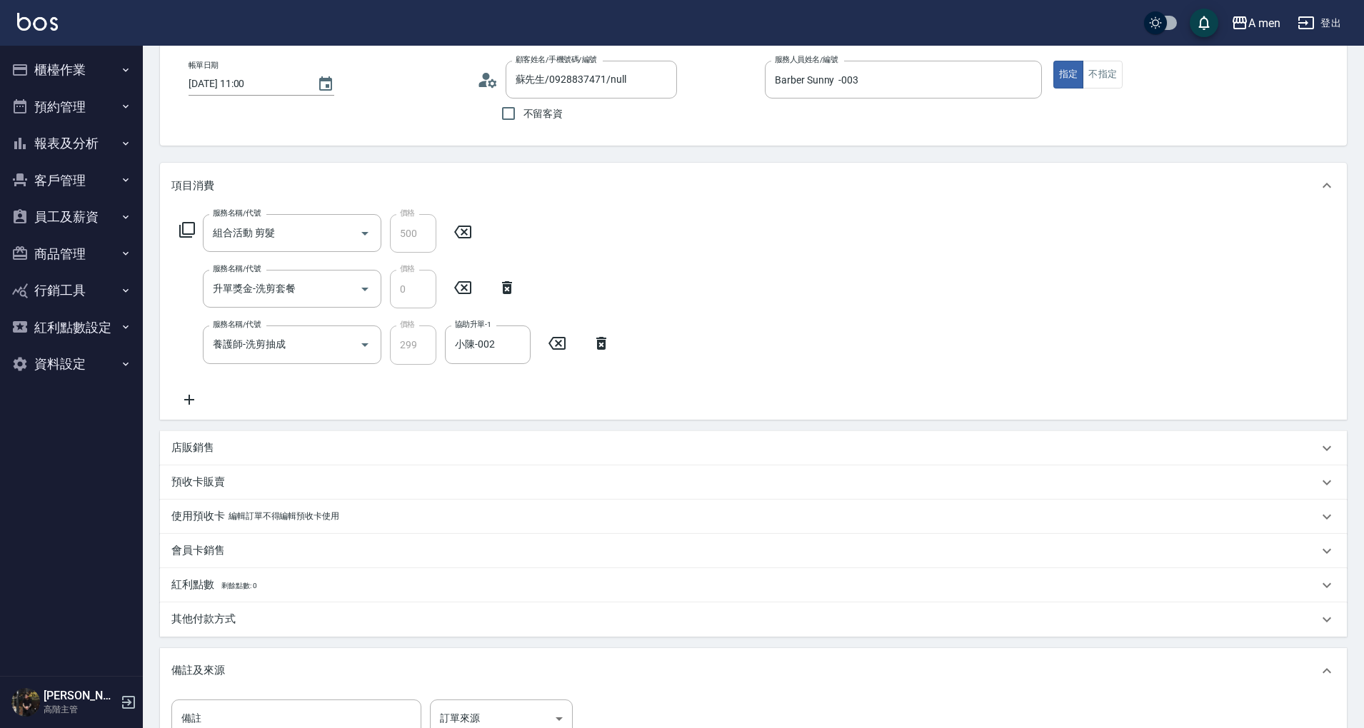
click at [916, 341] on div "服務名稱/代號 組合活動 剪髮 服務名稱/代號 價格 500 價格 服務名稱/代號 升單獎金-洗剪套餐 服務名稱/代號 價格 0 價格 服務名稱/代號 養護師…" at bounding box center [753, 313] width 1186 height 211
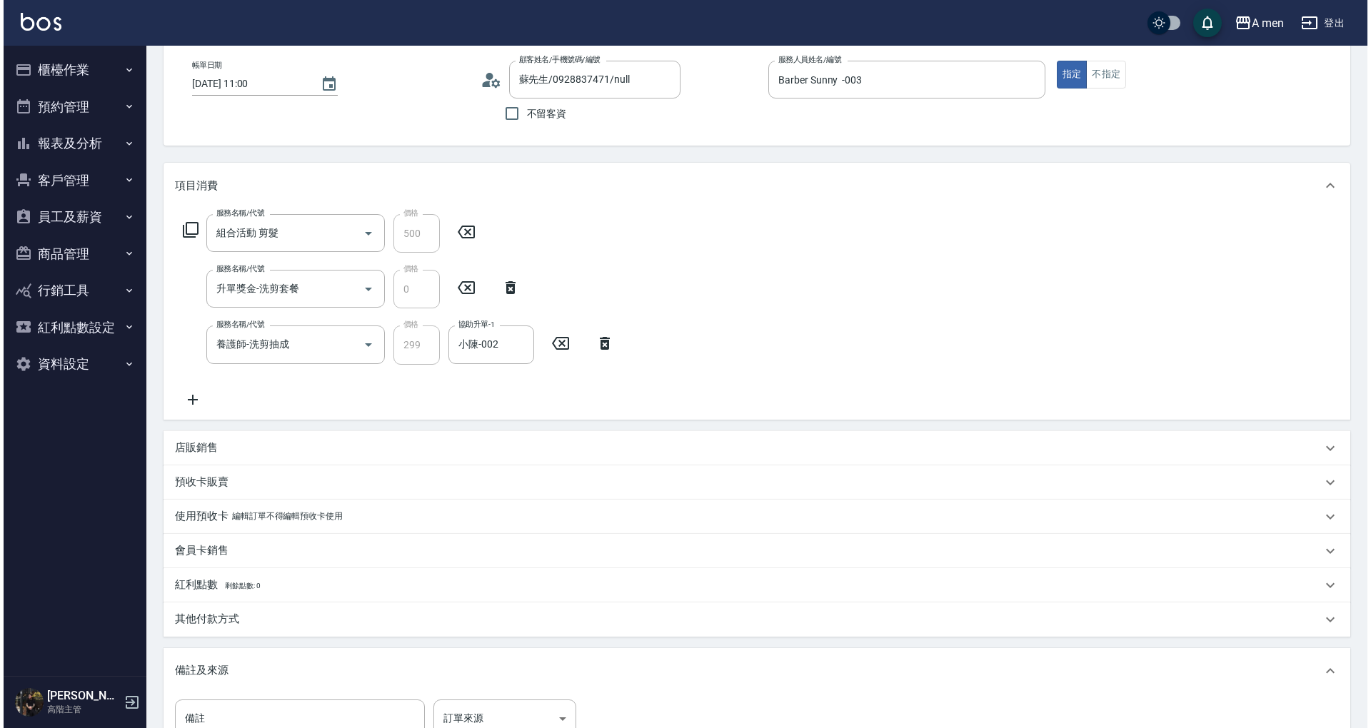
scroll to position [262, 0]
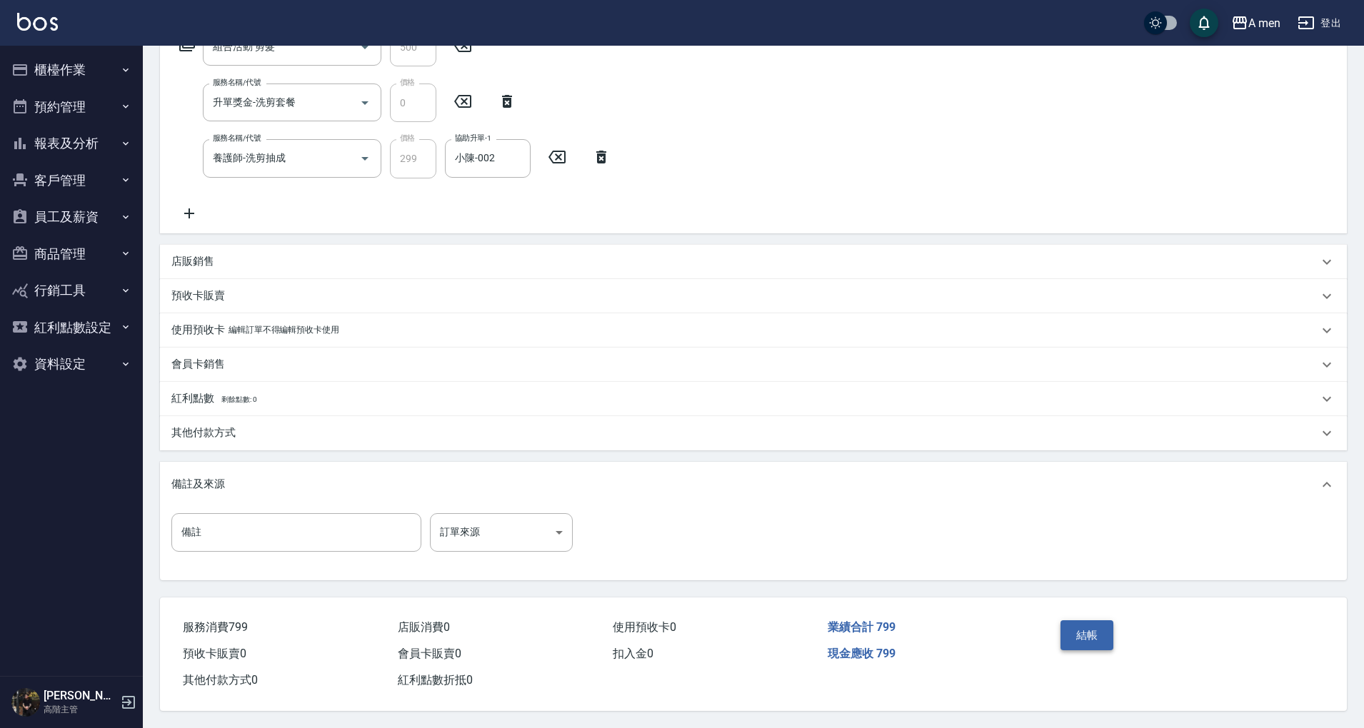
click at [1099, 631] on button "結帳" at bounding box center [1087, 635] width 54 height 30
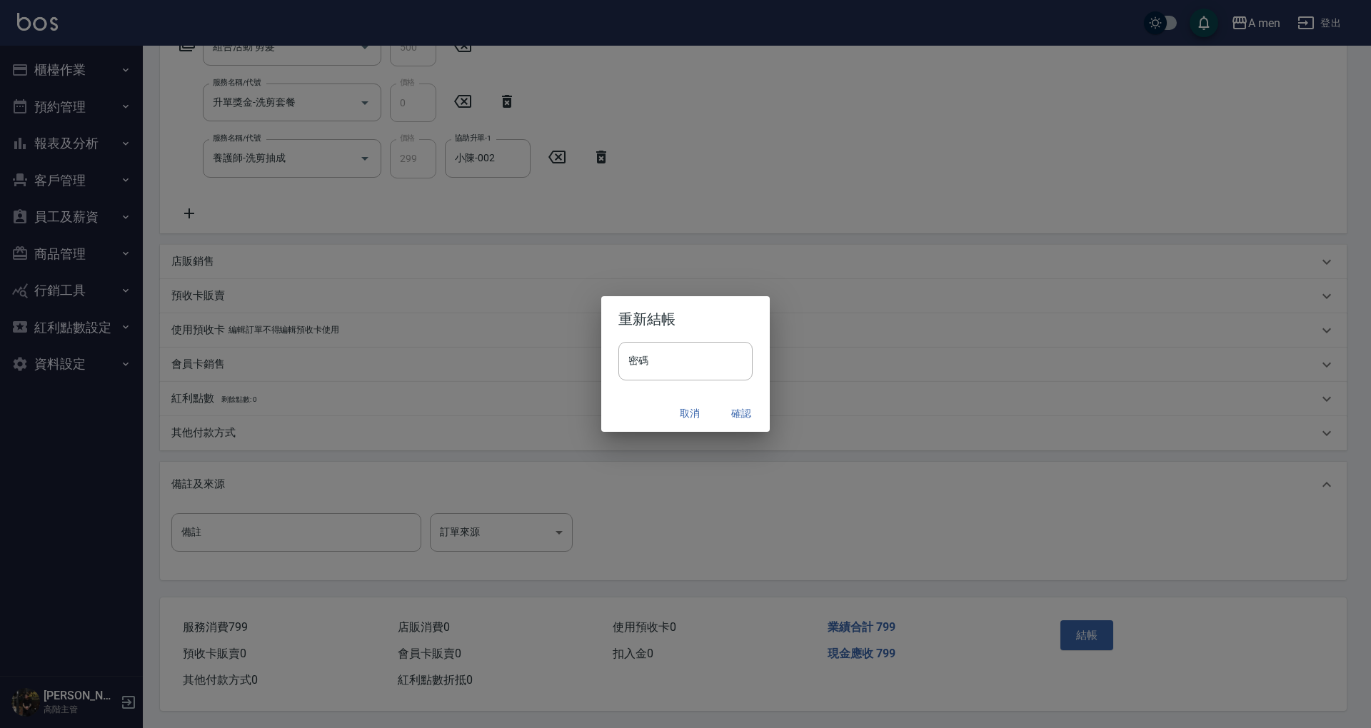
drag, startPoint x: 744, startPoint y: 413, endPoint x: 732, endPoint y: 402, distance: 16.2
click at [743, 412] on button "確認" at bounding box center [741, 413] width 46 height 26
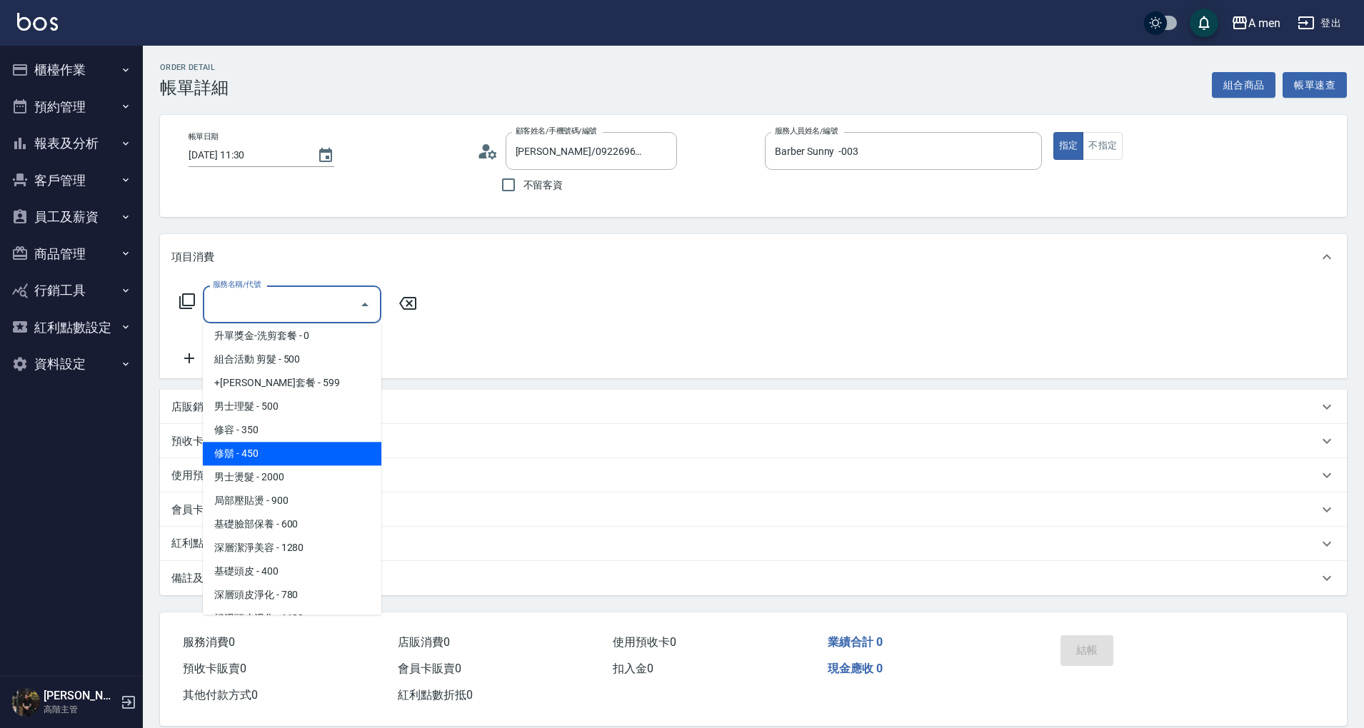
scroll to position [286, 0]
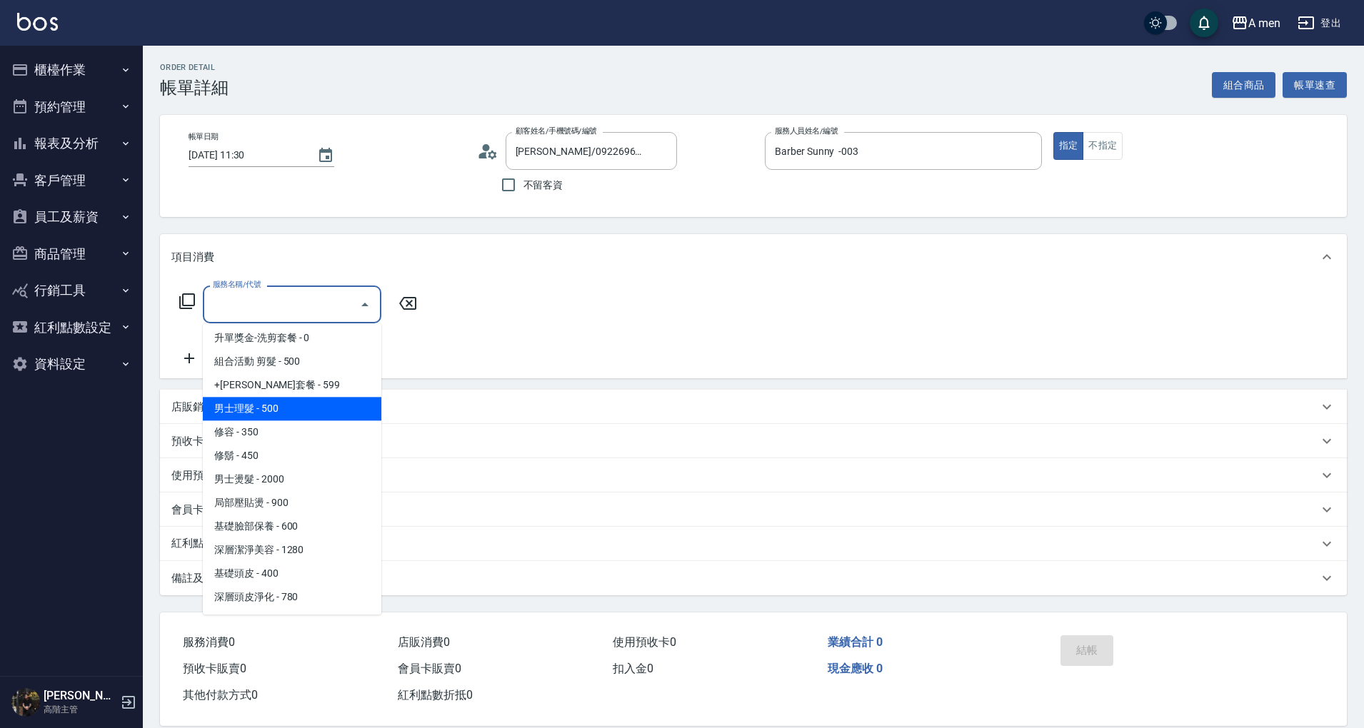
click at [293, 407] on span "男士理髮 - 500" at bounding box center [292, 409] width 178 height 24
type input "男士理髮(A01)"
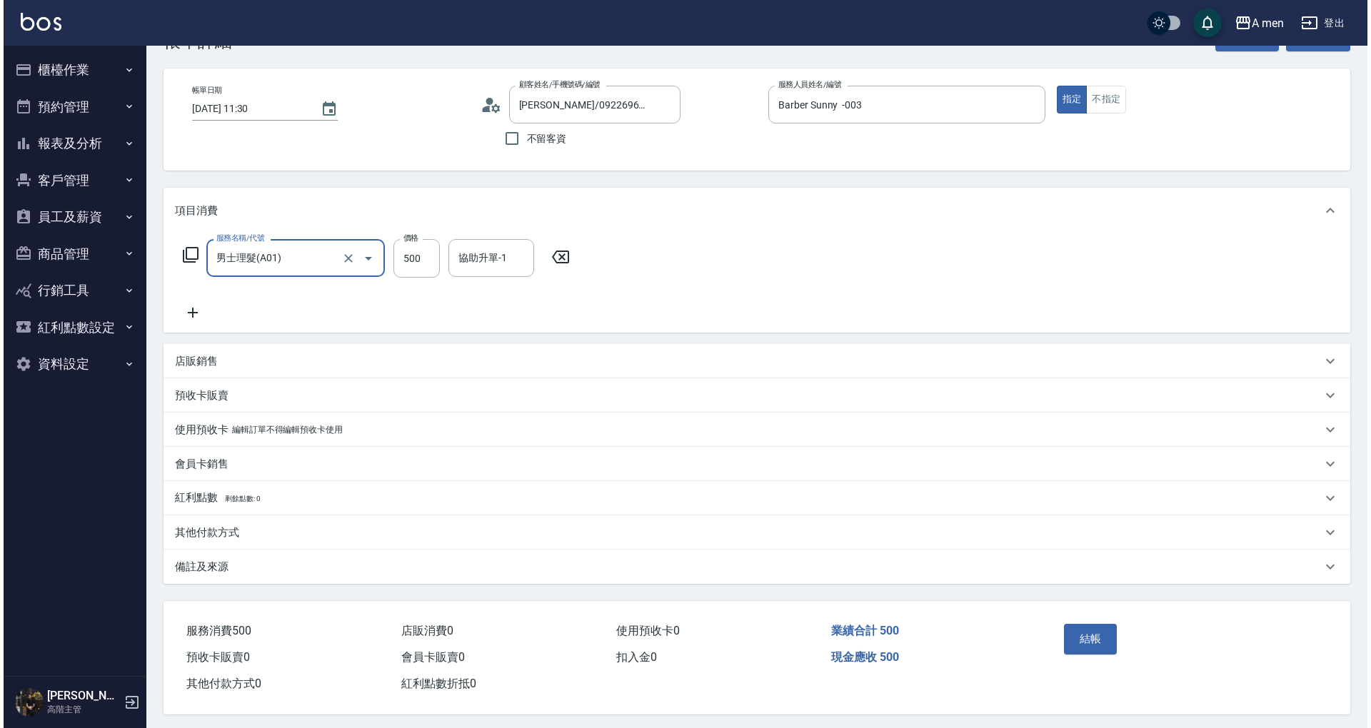
scroll to position [55, 0]
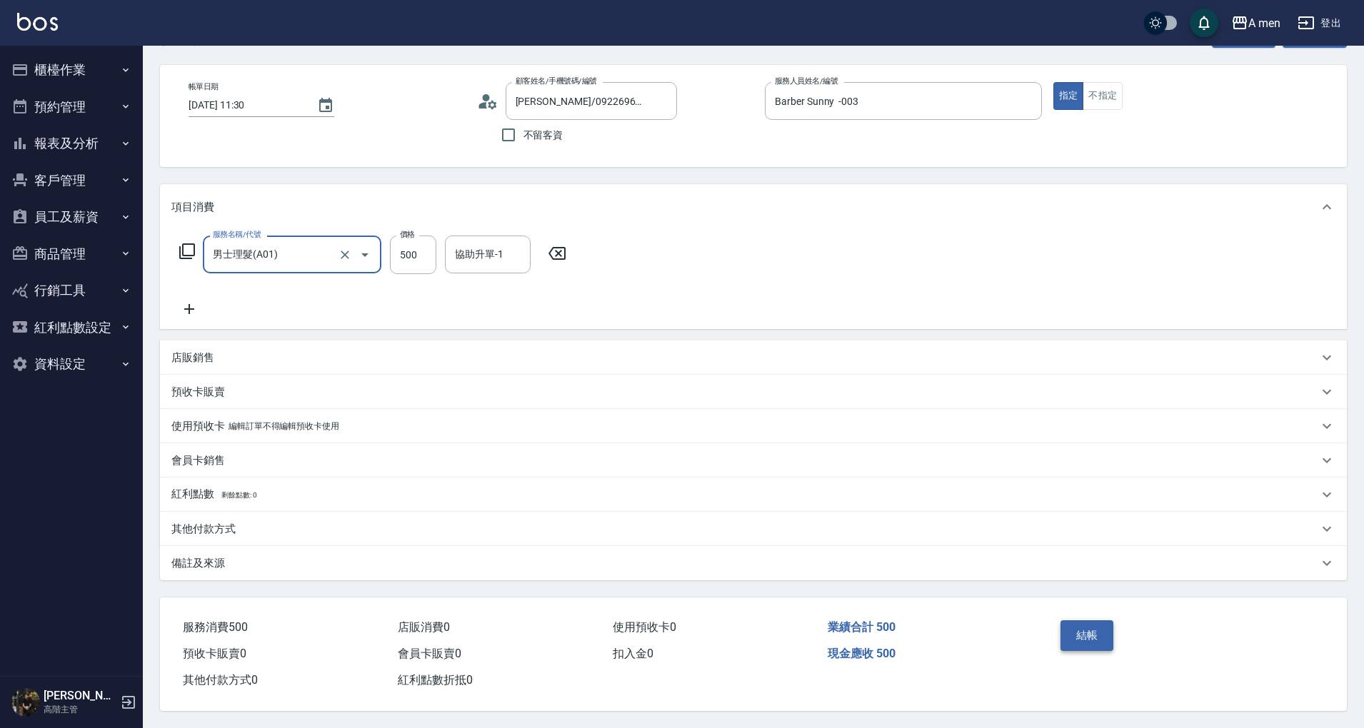
click at [1107, 630] on button "結帳" at bounding box center [1087, 635] width 54 height 30
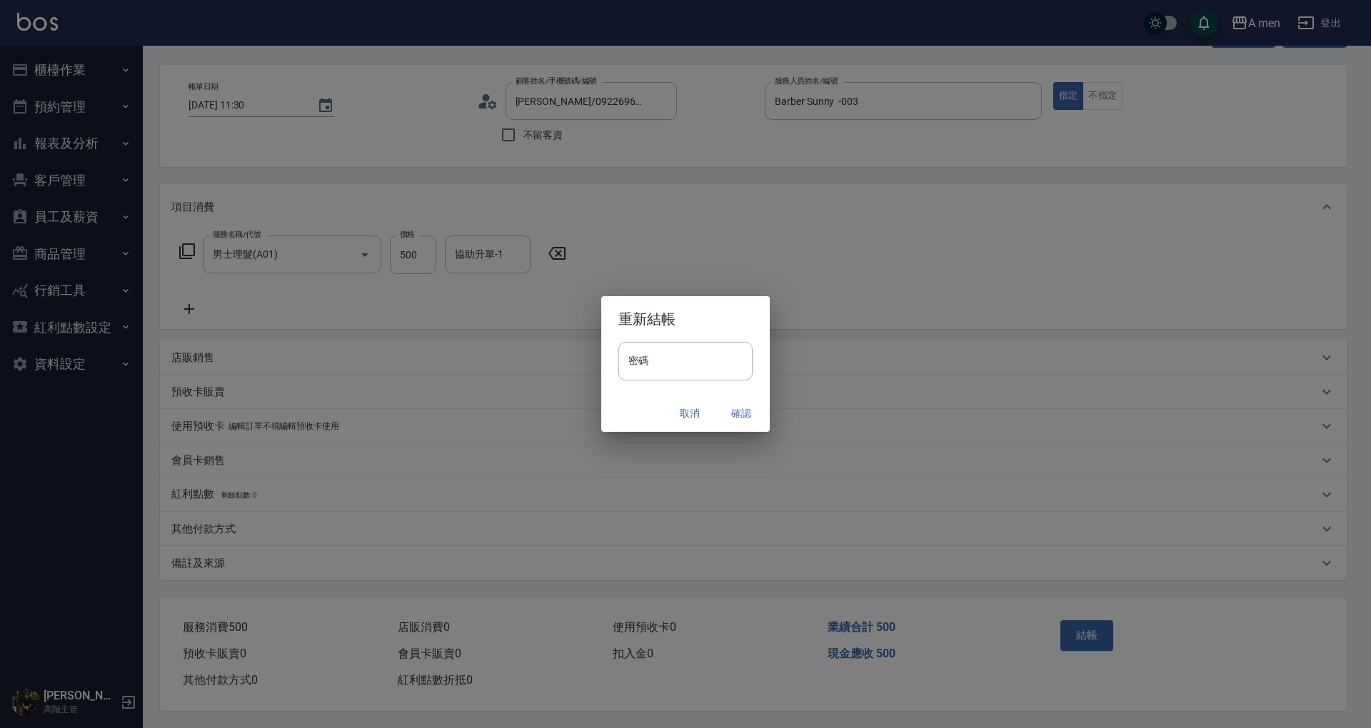
click at [747, 425] on button "確認" at bounding box center [741, 413] width 46 height 26
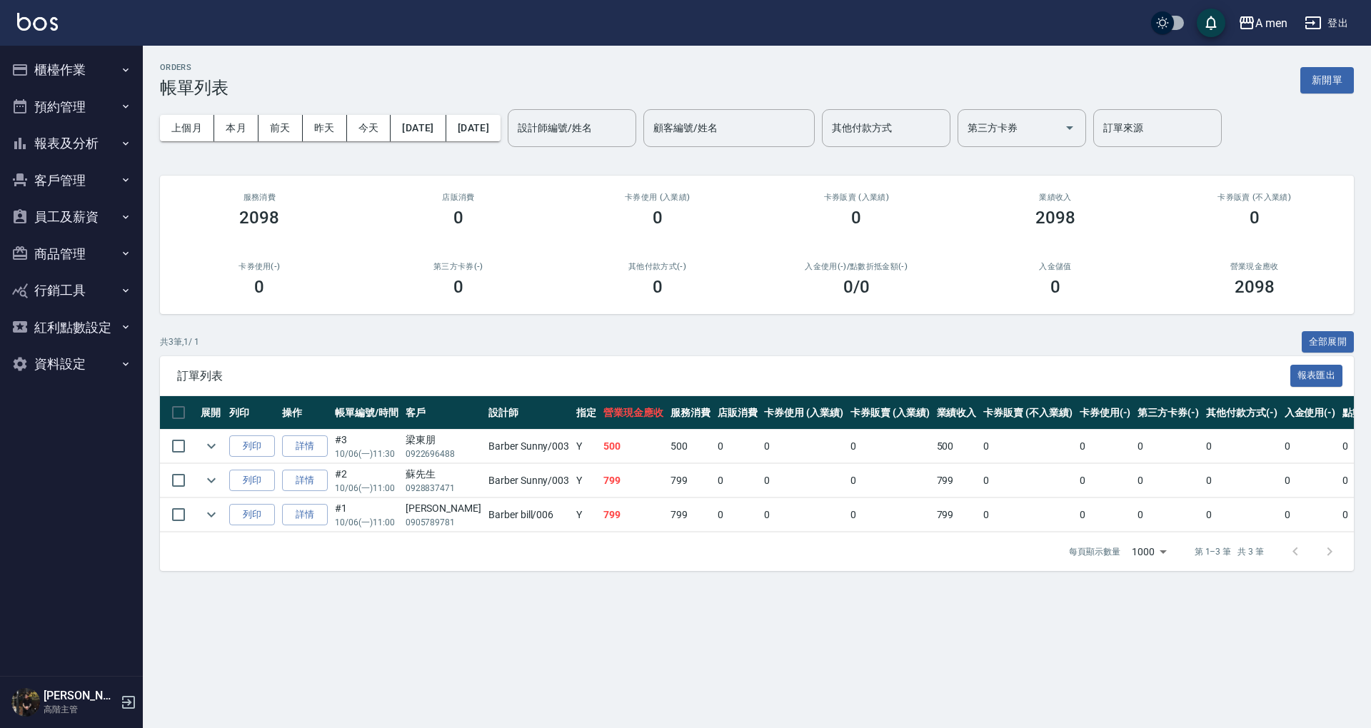
click at [98, 70] on button "櫃檯作業" at bounding box center [71, 69] width 131 height 37
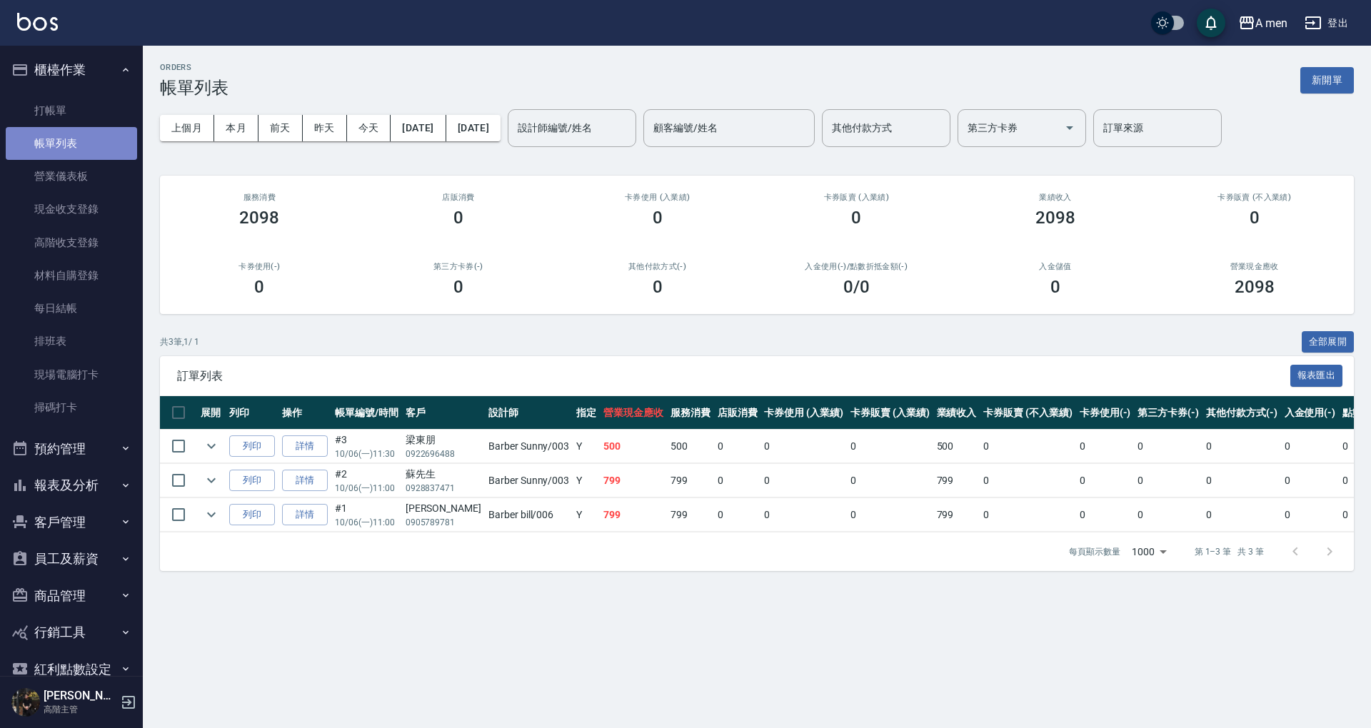
click at [117, 156] on link "帳單列表" at bounding box center [71, 143] width 131 height 33
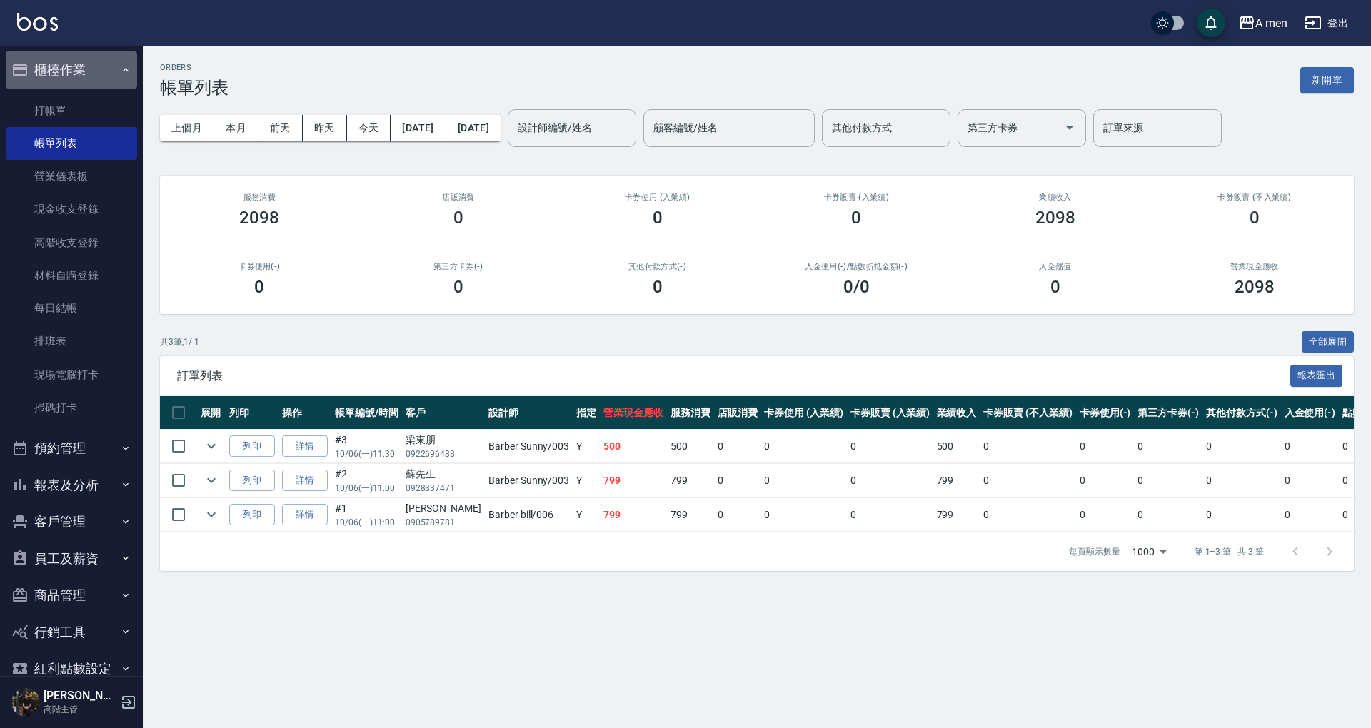
click at [79, 69] on button "櫃檯作業" at bounding box center [71, 69] width 131 height 37
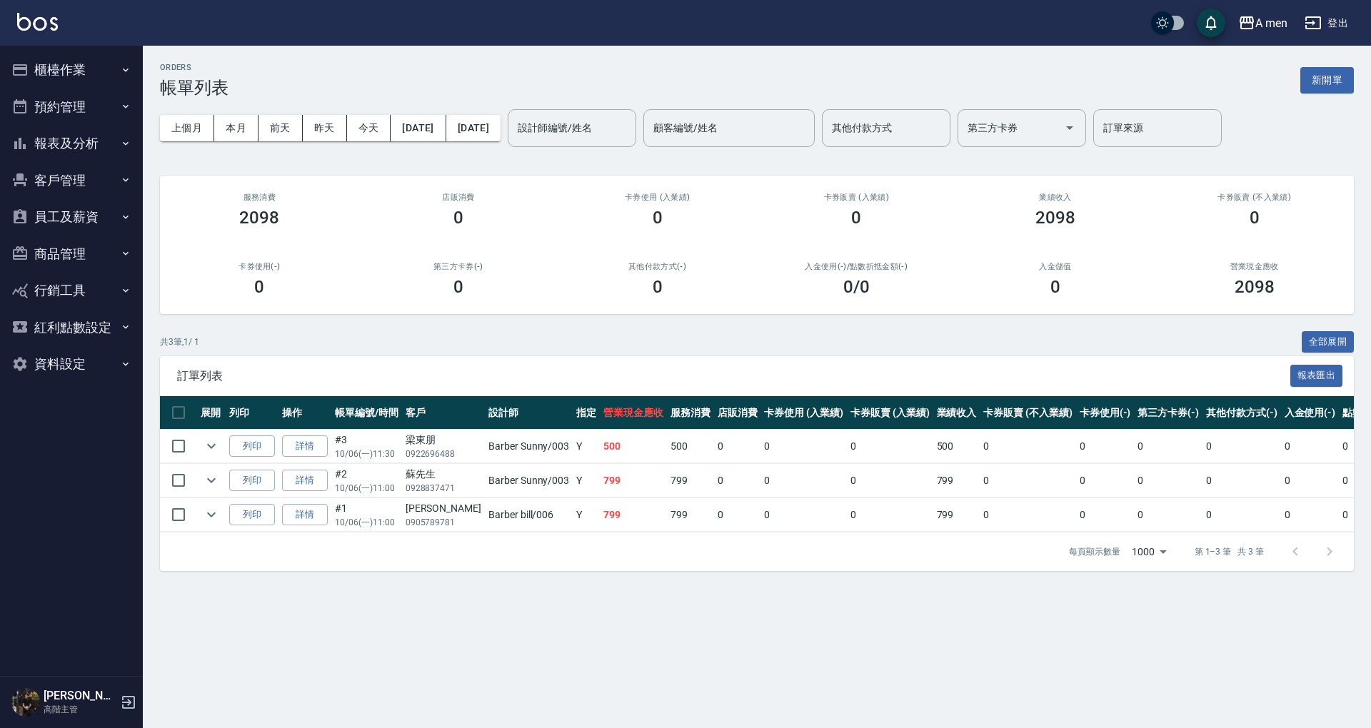
click at [79, 71] on button "櫃檯作業" at bounding box center [71, 69] width 131 height 37
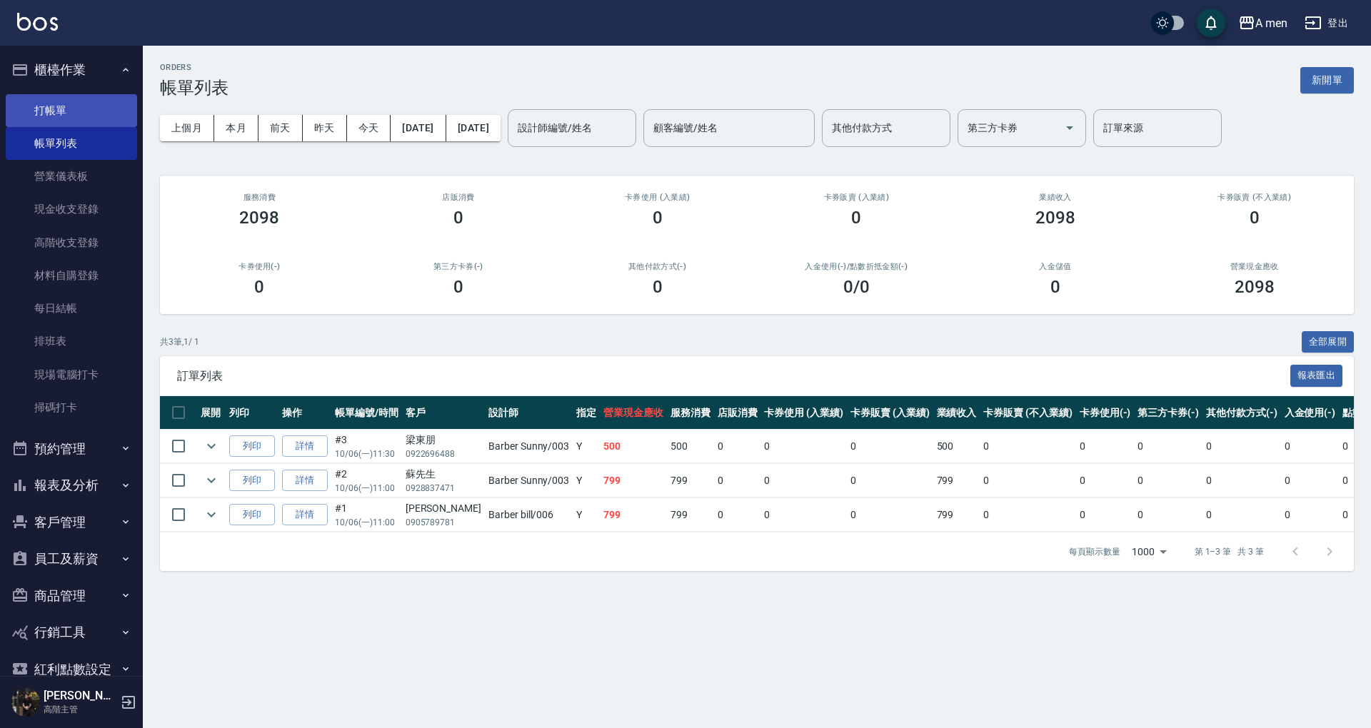
click at [89, 109] on link "打帳單" at bounding box center [71, 110] width 131 height 33
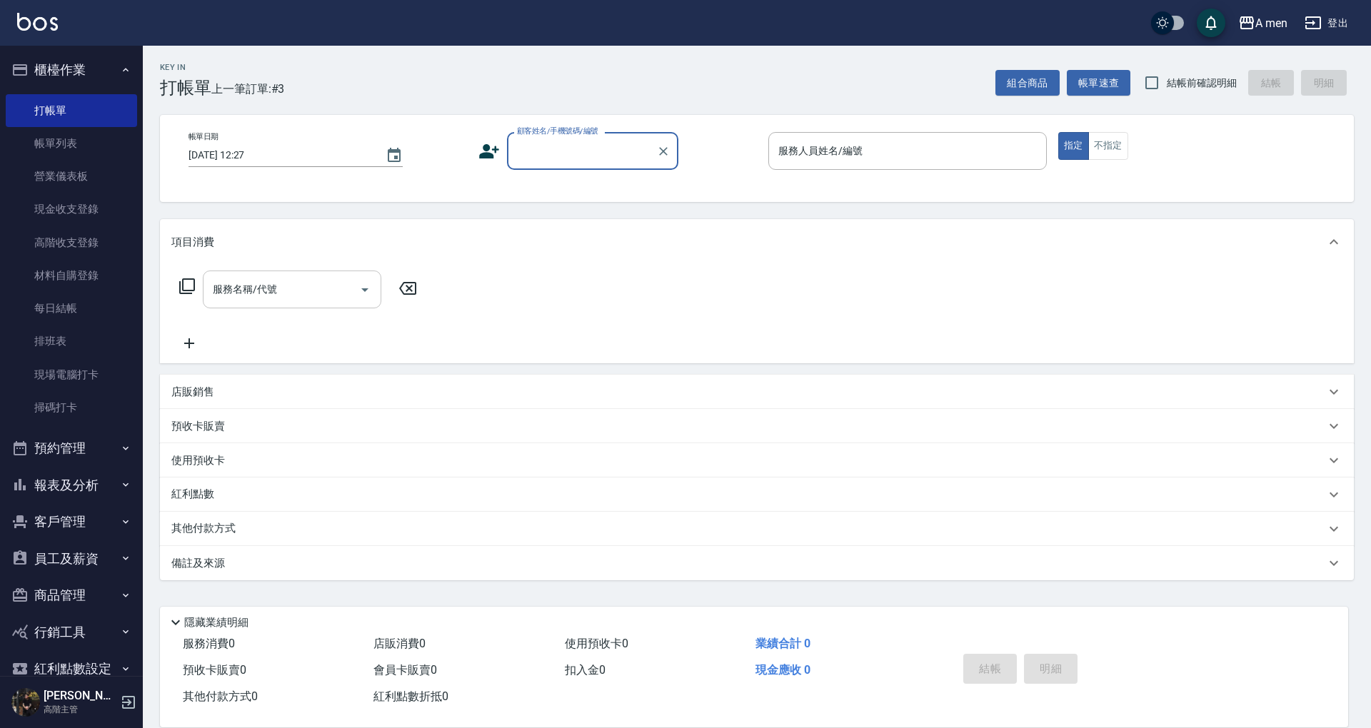
click at [323, 300] on input "服務名稱/代號" at bounding box center [281, 289] width 144 height 25
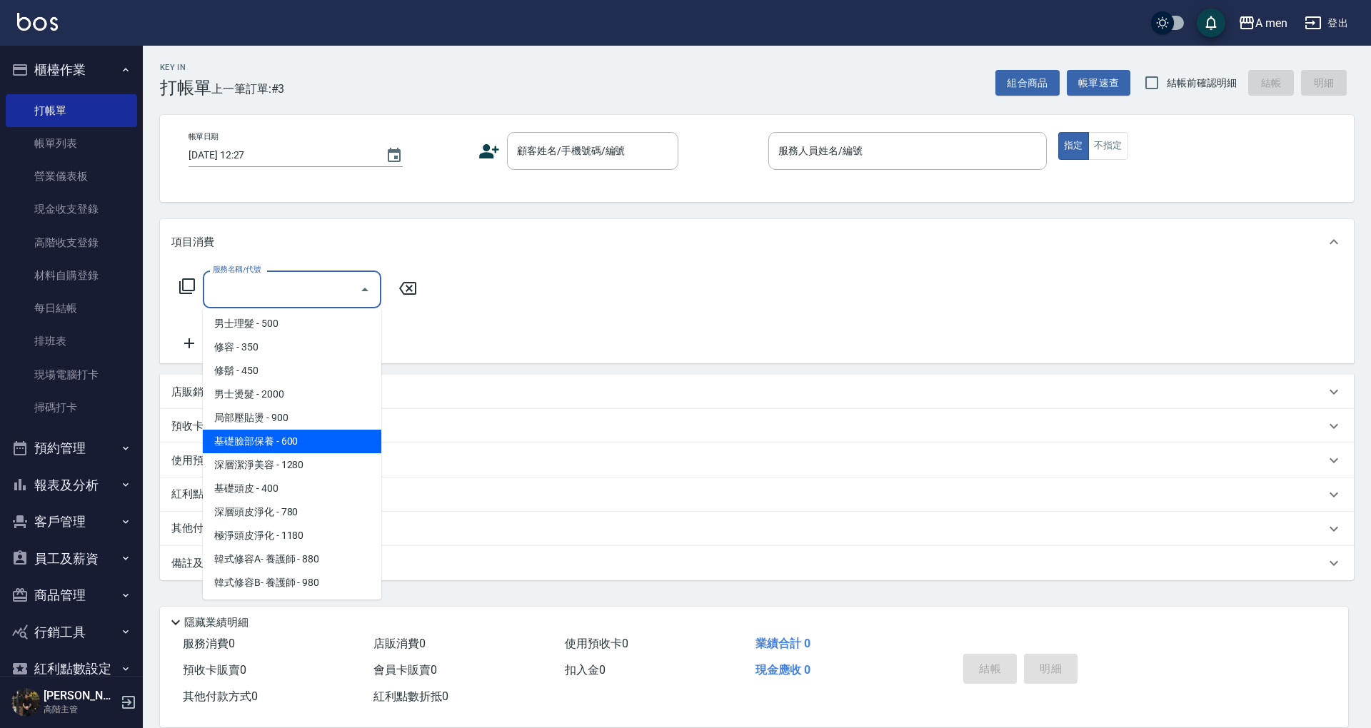
scroll to position [260, 0]
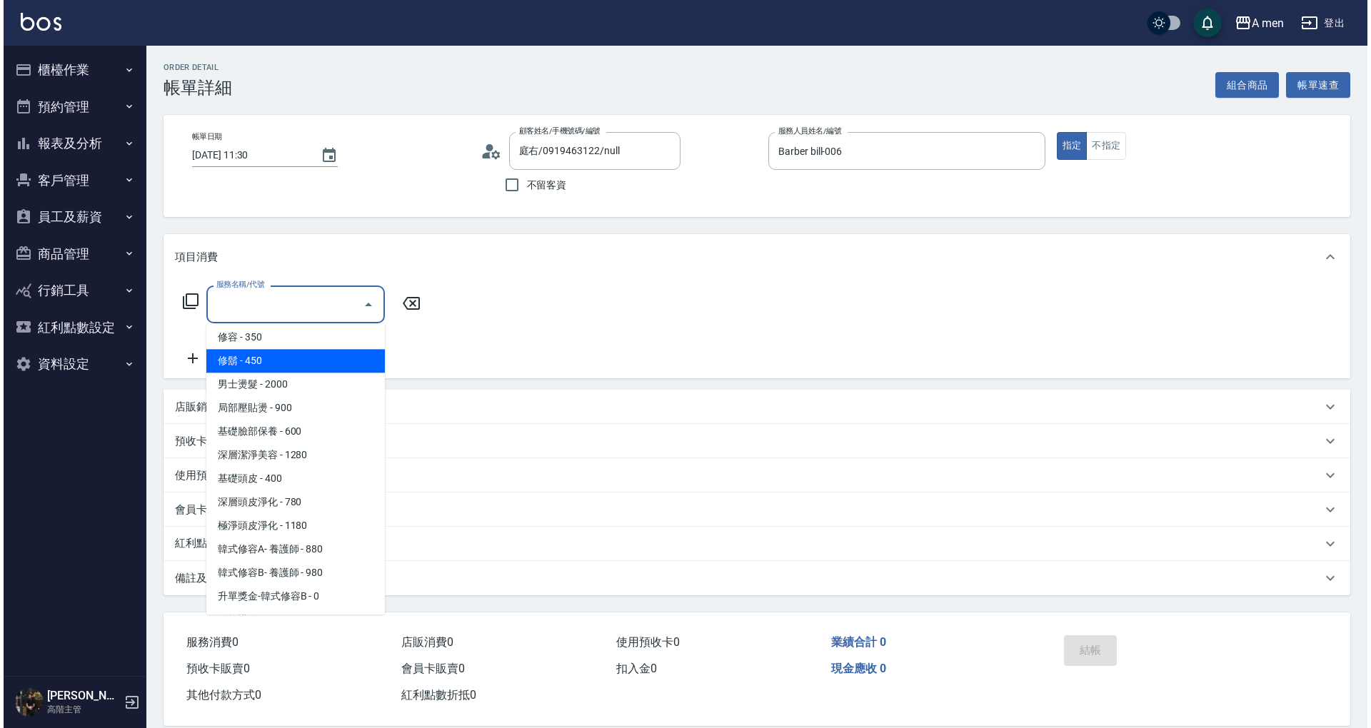
scroll to position [286, 0]
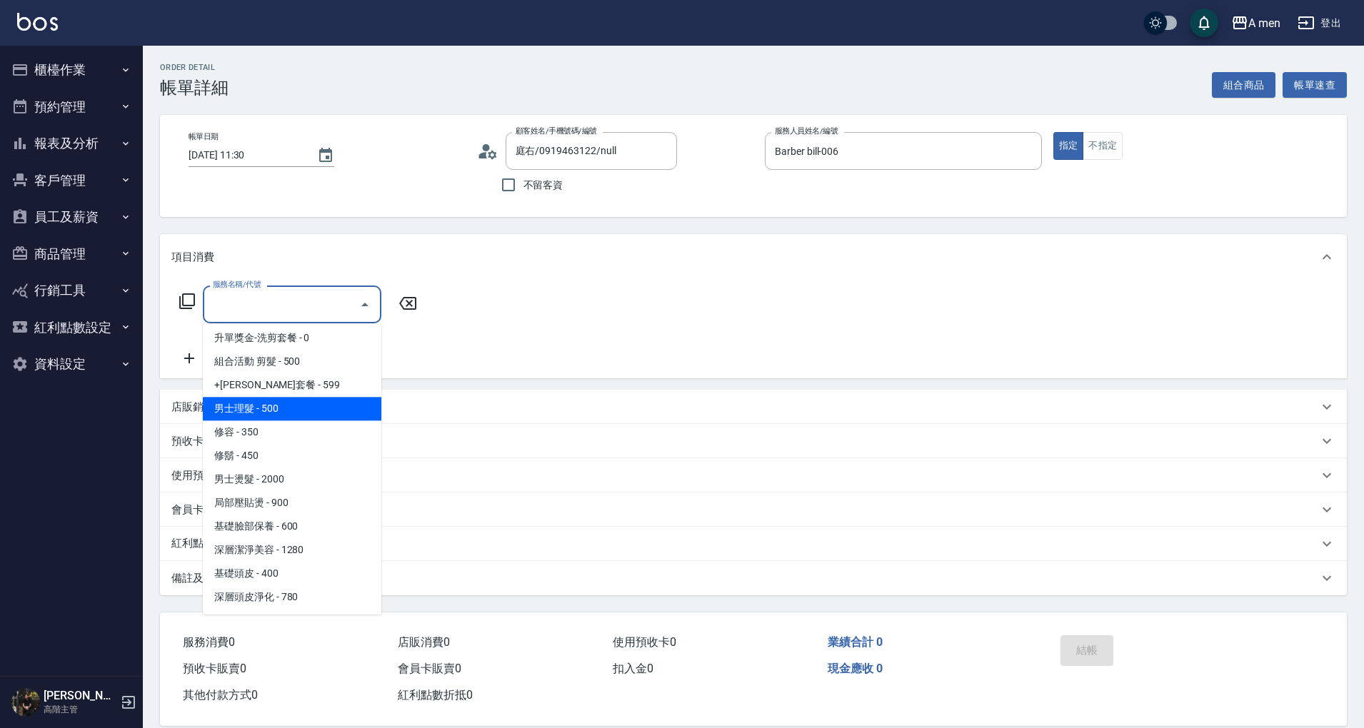
click at [303, 401] on span "男士理髮 - 500" at bounding box center [292, 409] width 178 height 24
type input "男士理髮(A01)"
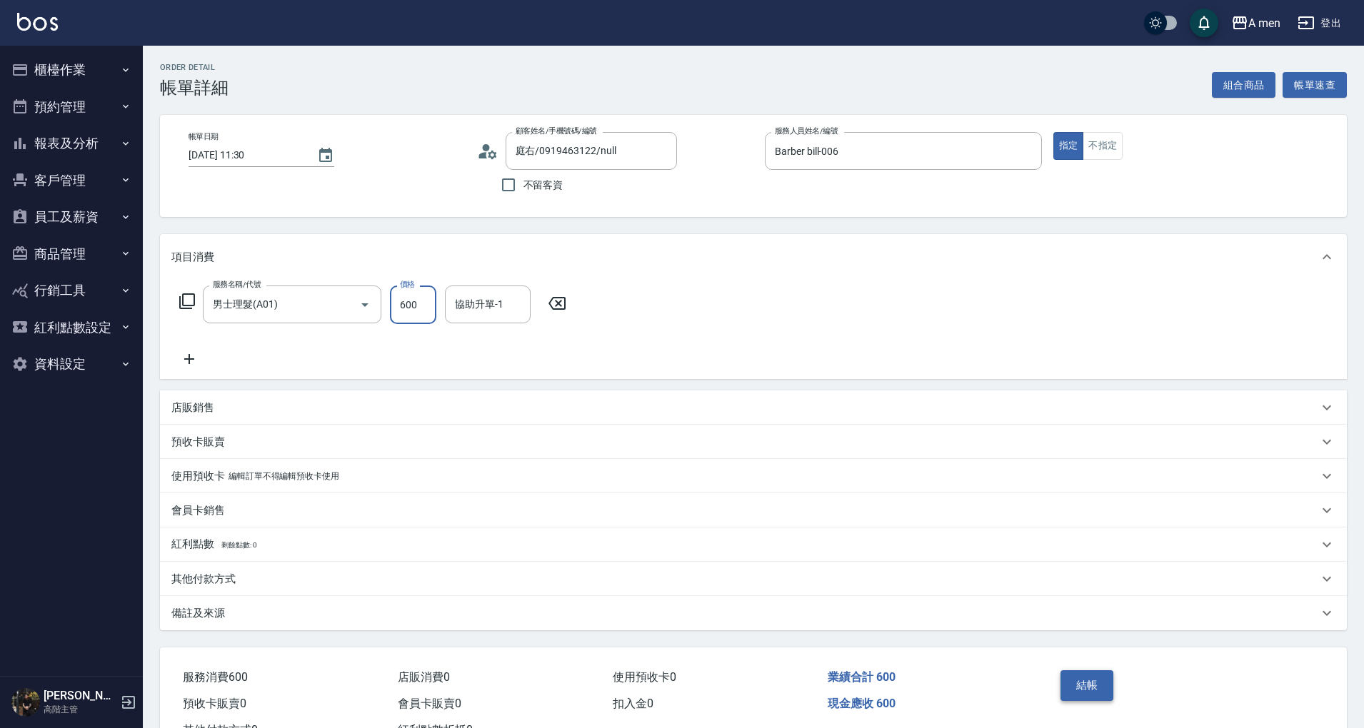
type input "600"
click at [1099, 687] on button "結帳" at bounding box center [1087, 685] width 54 height 30
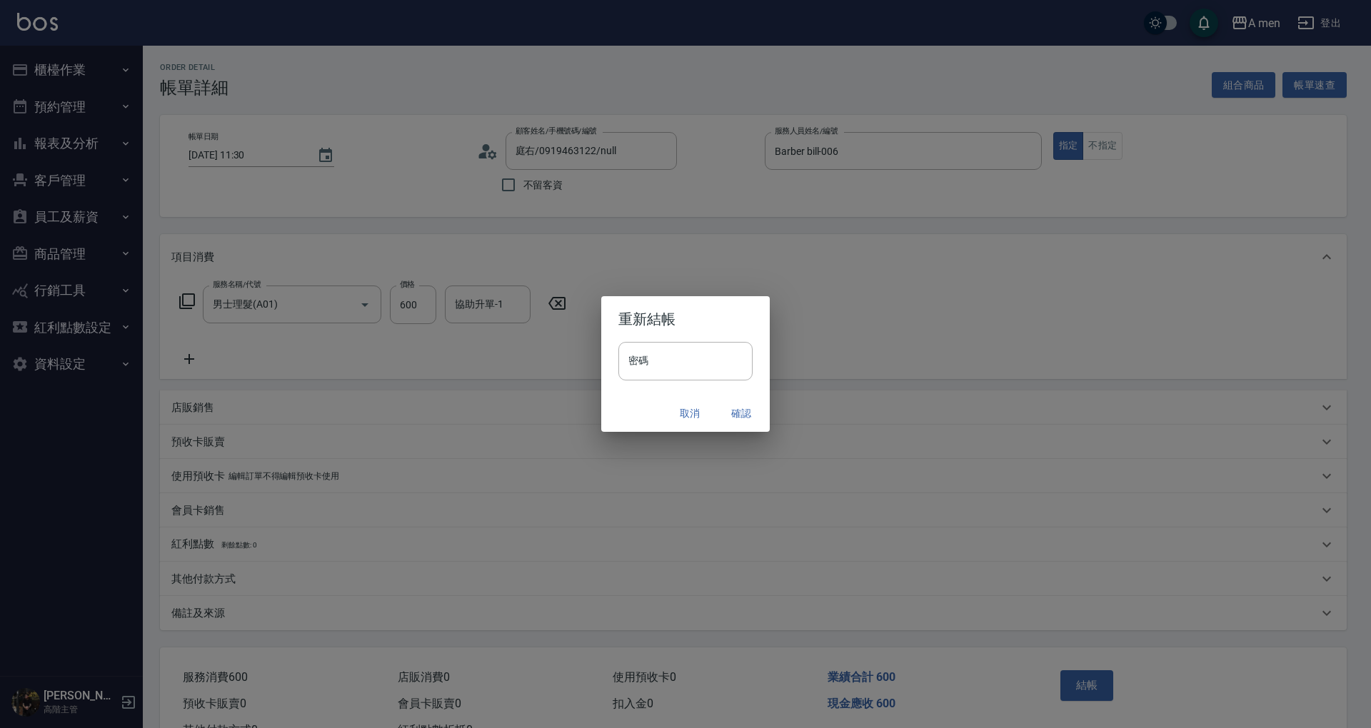
click at [752, 401] on button "確認" at bounding box center [741, 413] width 46 height 26
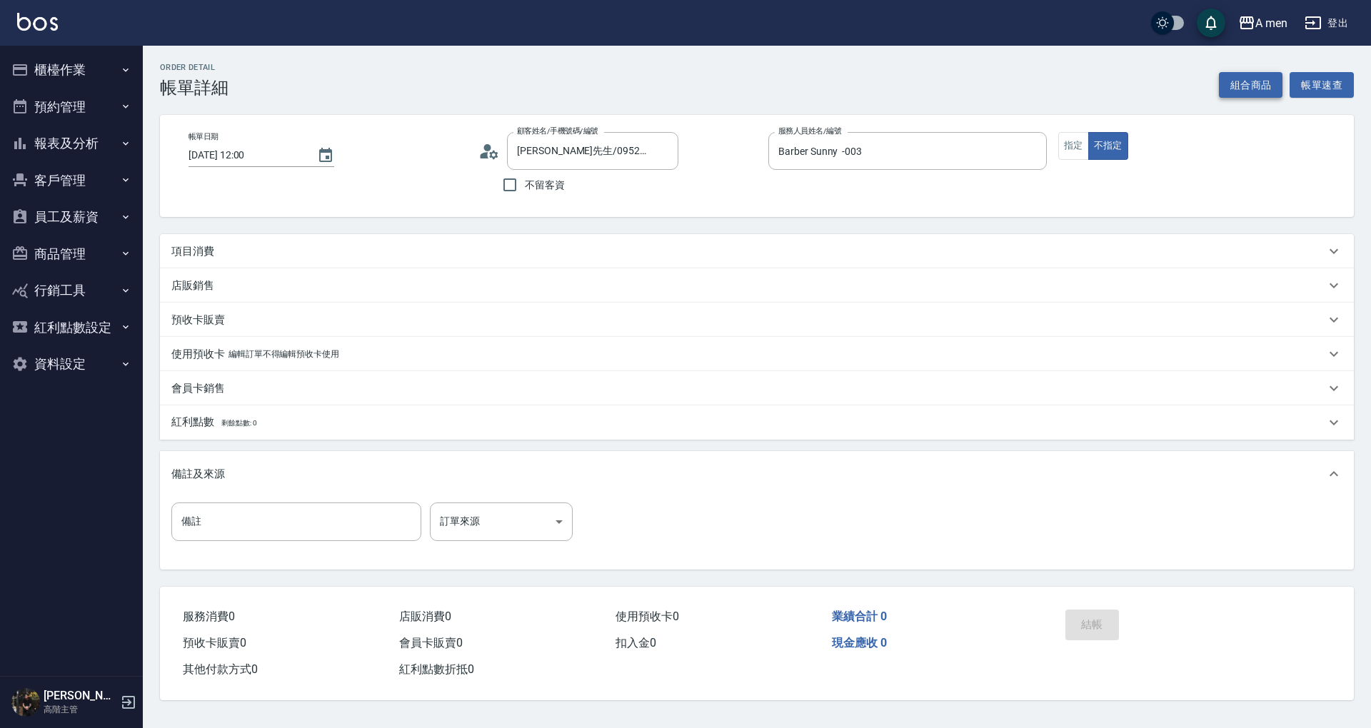
click at [1229, 94] on button "組合商品" at bounding box center [1251, 85] width 64 height 26
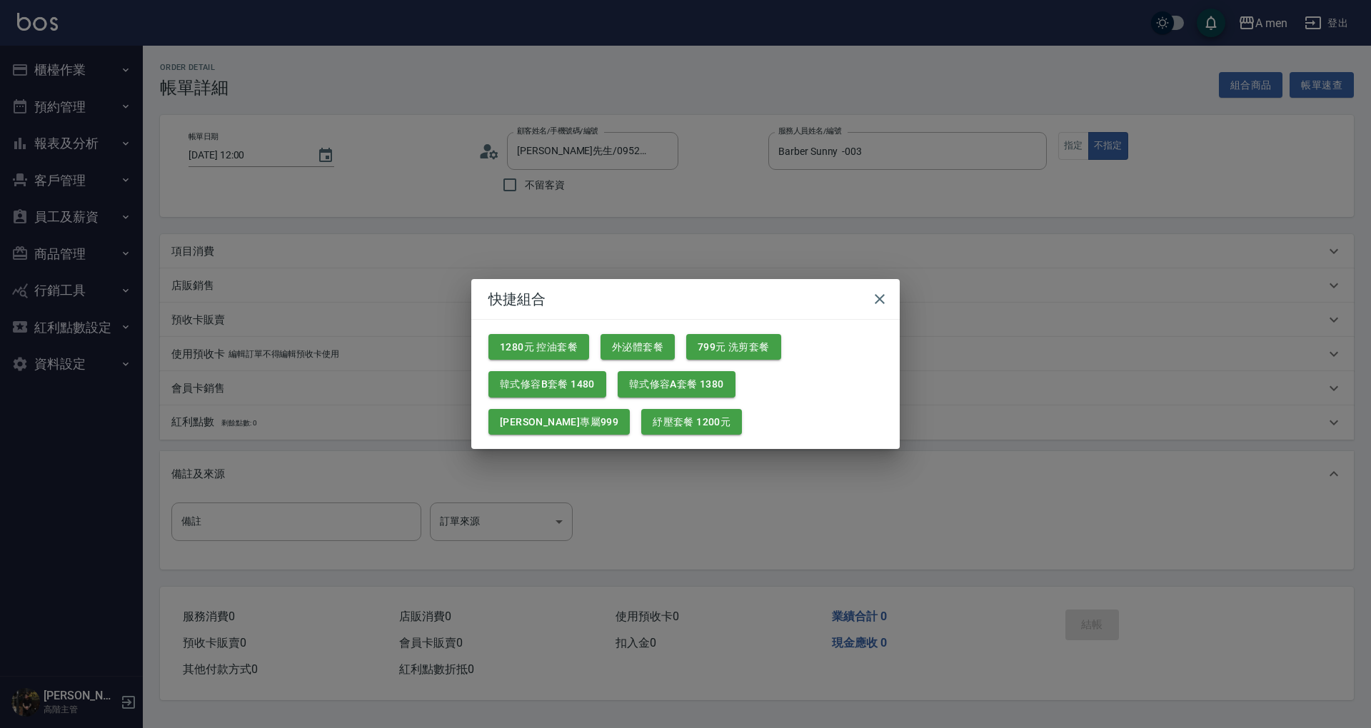
drag, startPoint x: 705, startPoint y: 358, endPoint x: 714, endPoint y: 360, distance: 8.7
click at [709, 360] on div "1280元 控油套餐 外泌體套餐 799元 洗剪套餐 韓式修容B套餐 1480 韓式修容A套餐 1380 楊莫專屬999 紓壓套餐 1200元" at bounding box center [679, 379] width 405 height 113
drag, startPoint x: 719, startPoint y: 357, endPoint x: 721, endPoint y: 350, distance: 7.5
click at [719, 353] on button "799元 洗剪套餐" at bounding box center [733, 347] width 95 height 26
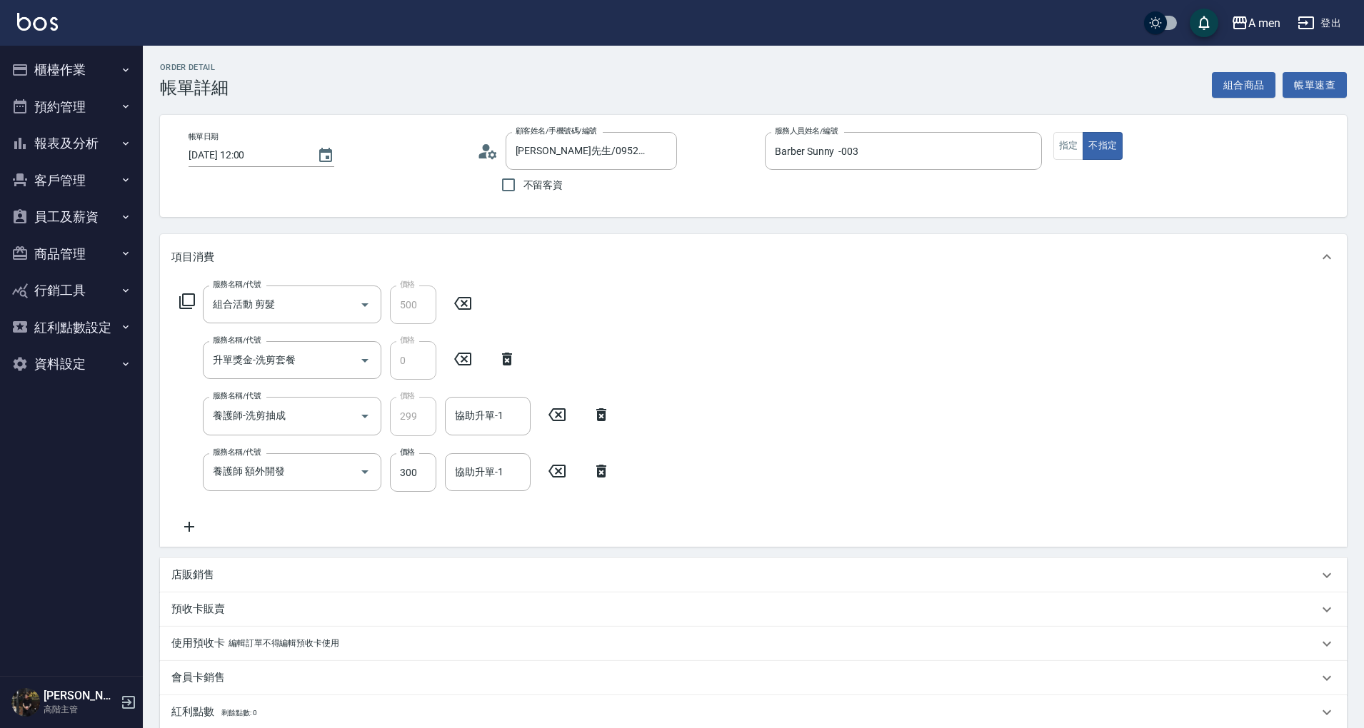
click at [603, 461] on div "服務名稱/代號 養護師 額外開發 服務名稱/代號 價格 300 價格 協助升單-1 協助升單-1" at bounding box center [395, 472] width 448 height 39
click at [595, 472] on icon at bounding box center [601, 471] width 36 height 17
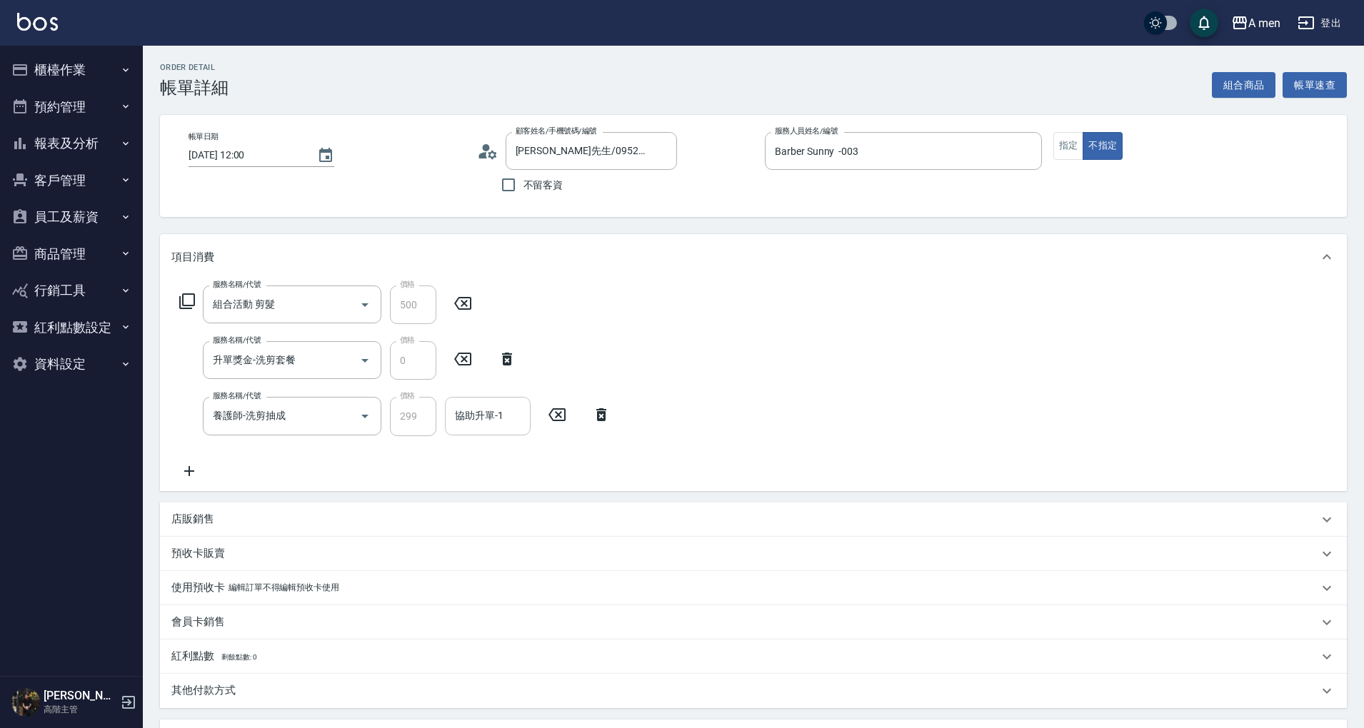
click at [470, 403] on div "協助升單-1" at bounding box center [488, 416] width 86 height 38
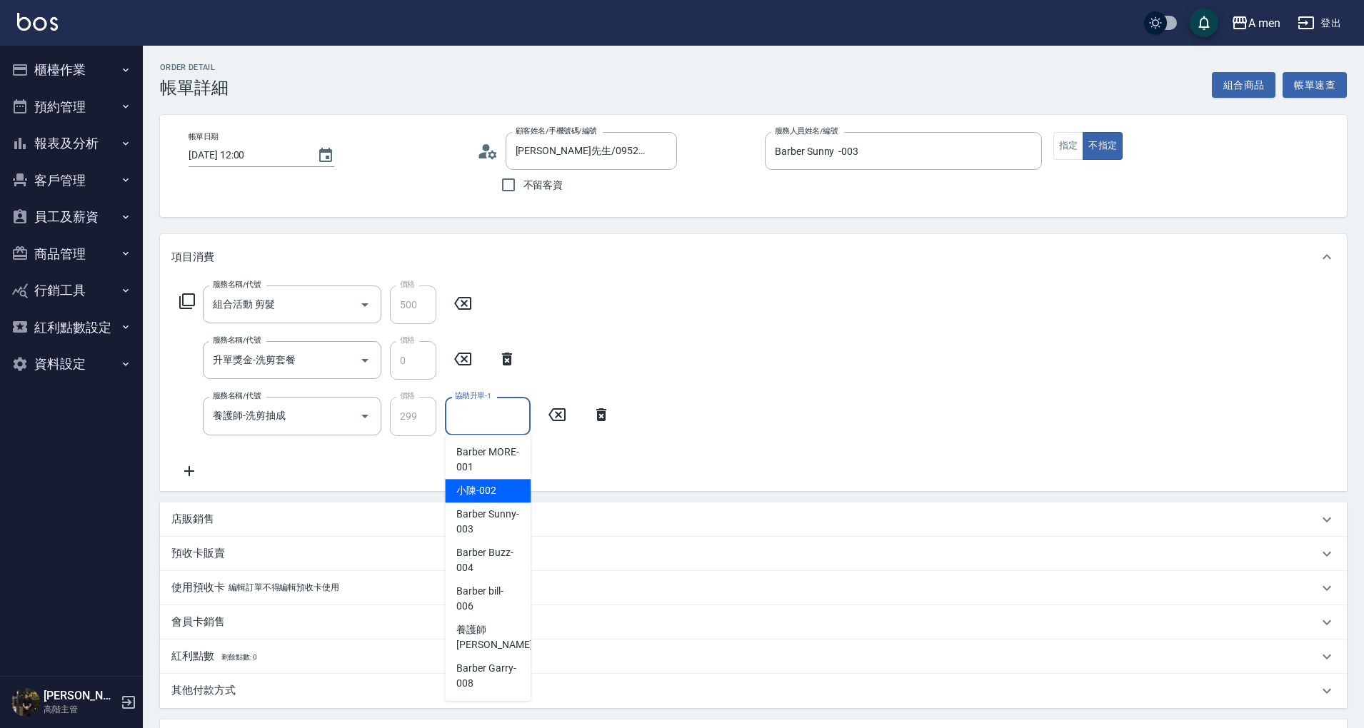
click at [510, 492] on div "小陳 -002" at bounding box center [488, 491] width 86 height 24
type input "小陳-002"
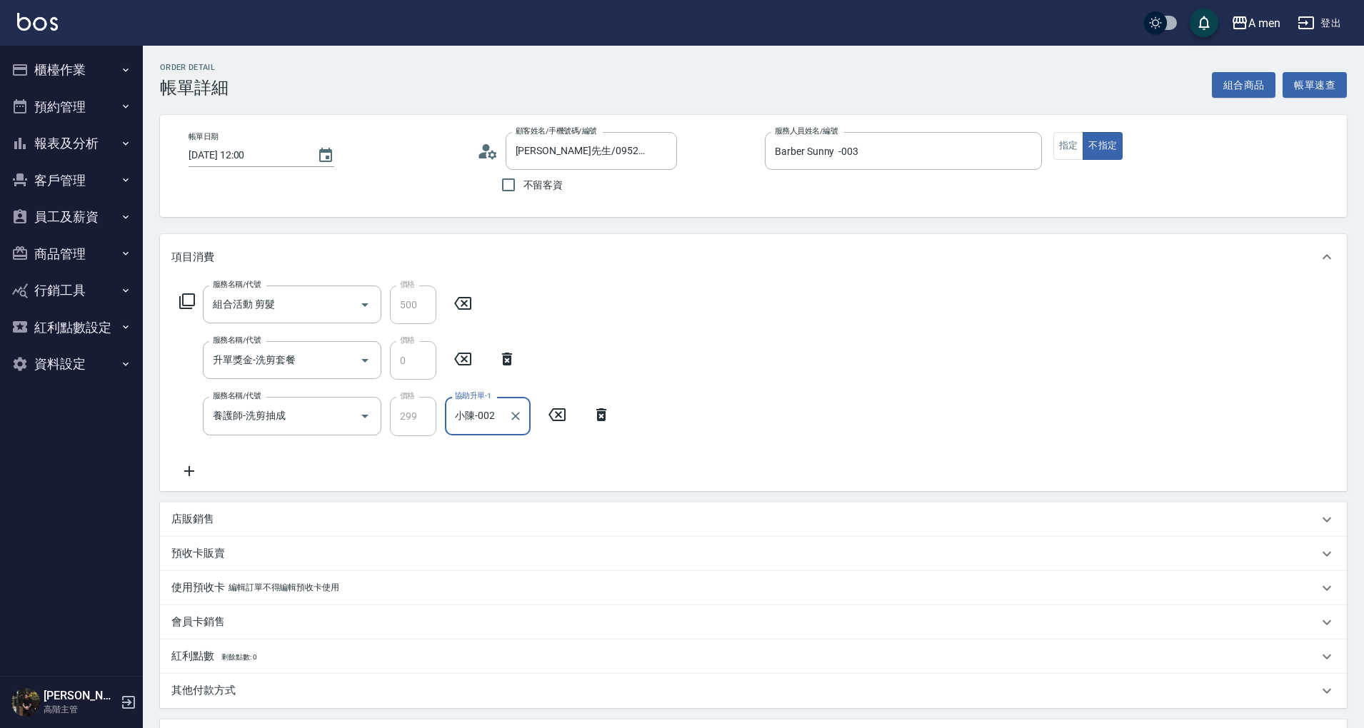
click at [778, 448] on div "服務名稱/代號 組合活動 剪髮 服務名稱/代號 價格 500 價格 服務名稱/代號 升單獎金-洗剪套餐 服務名稱/代號 價格 0 價格 服務名稱/代號 養護師…" at bounding box center [753, 385] width 1186 height 211
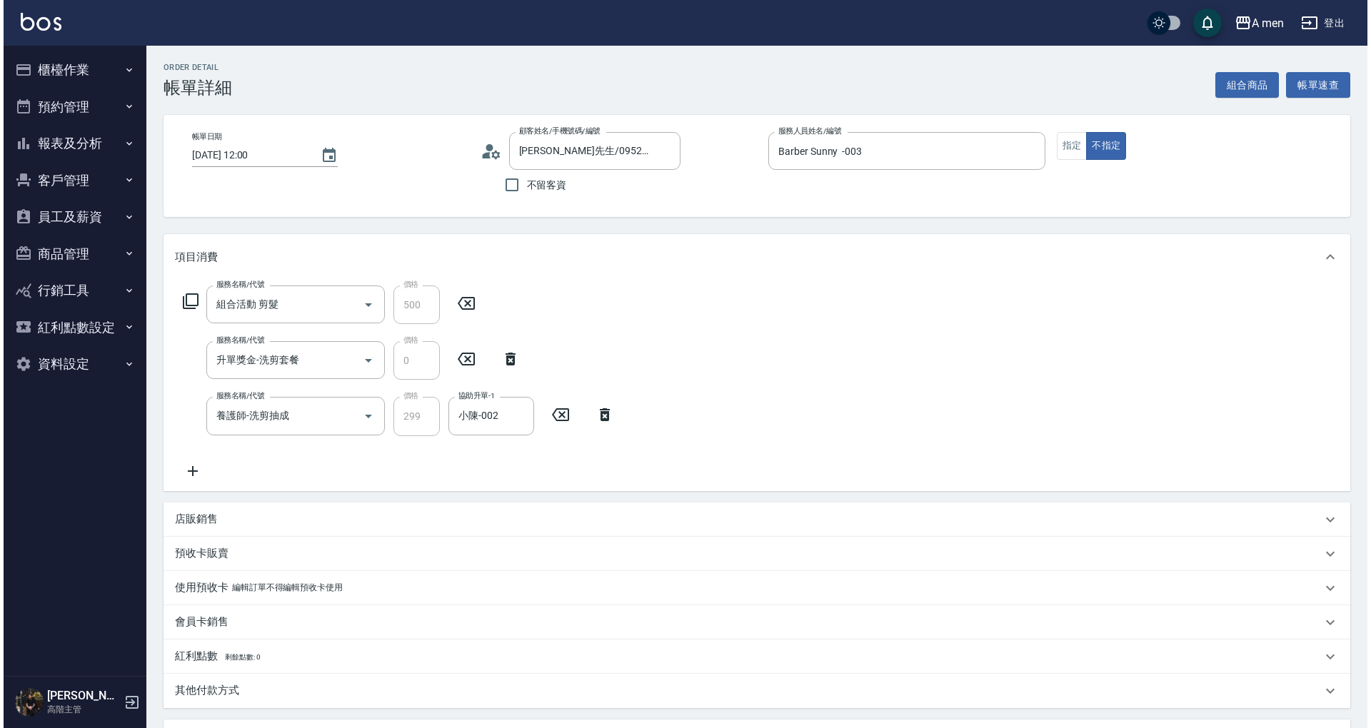
scroll to position [262, 0]
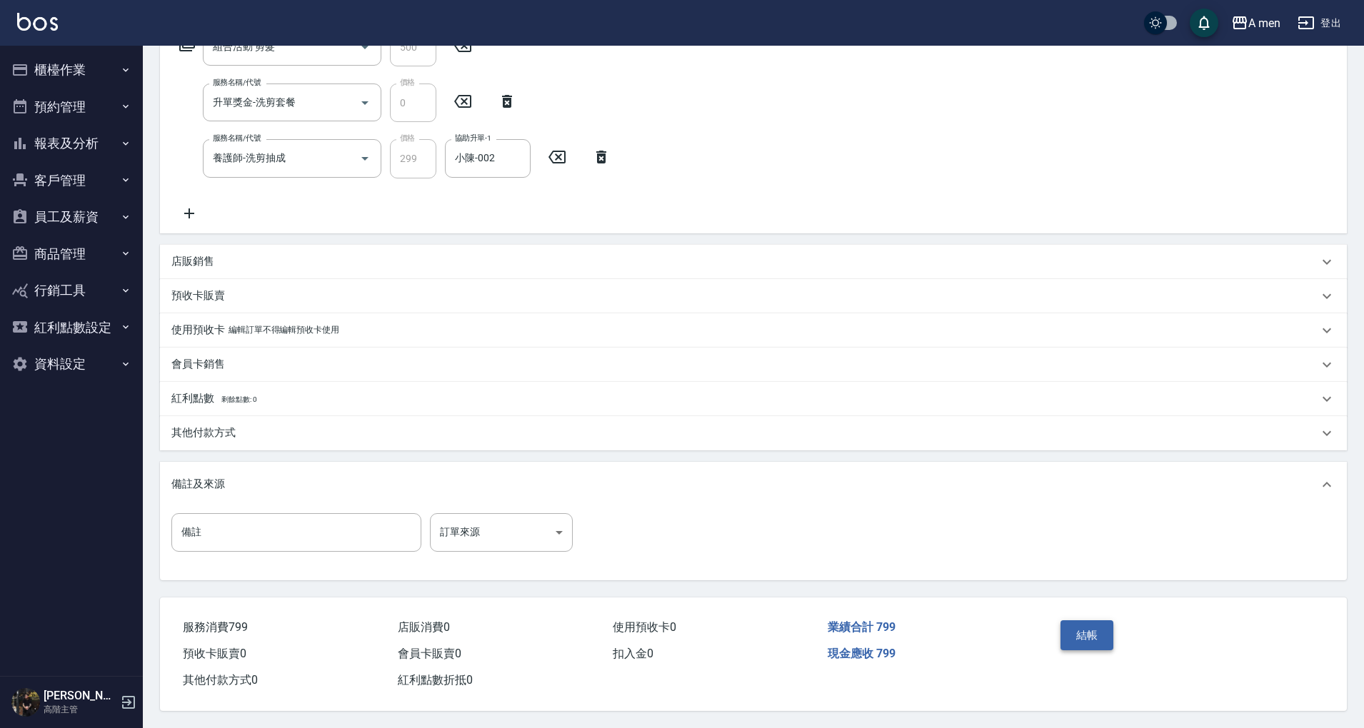
click at [1098, 636] on button "結帳" at bounding box center [1087, 635] width 54 height 30
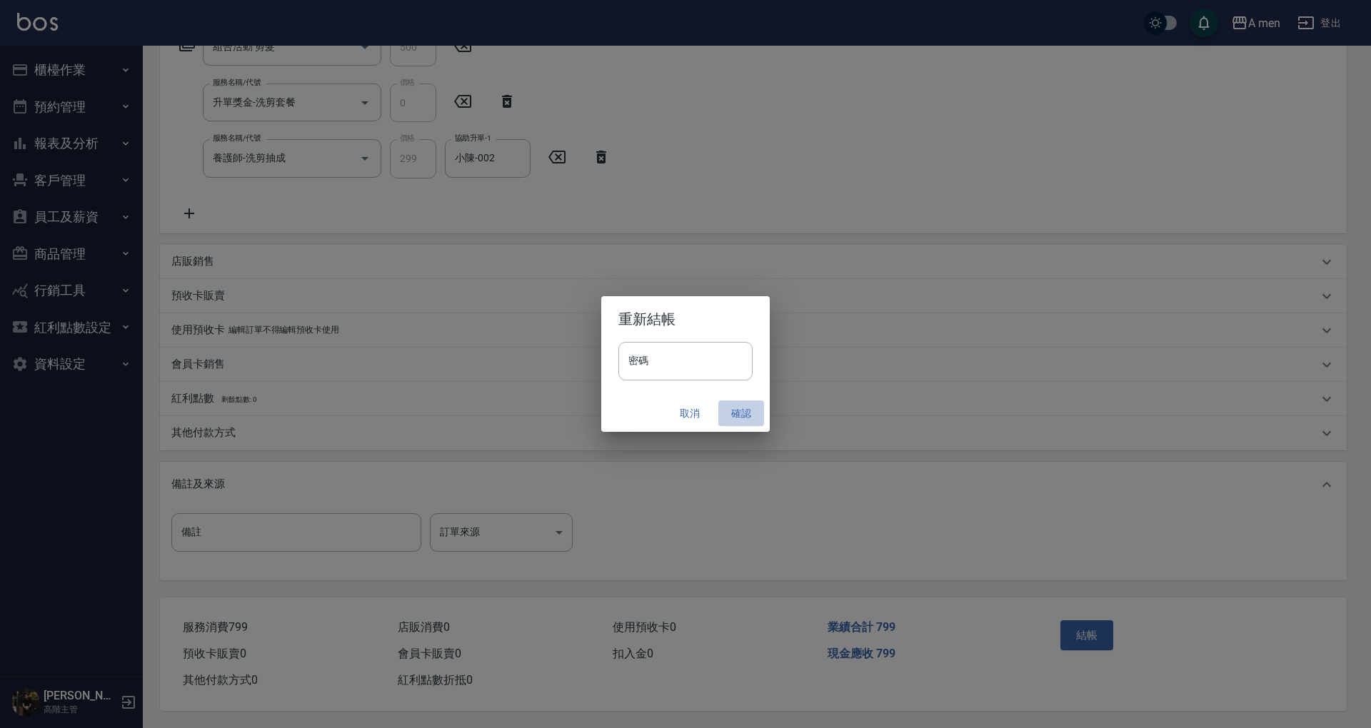
click at [741, 414] on button "確認" at bounding box center [741, 413] width 46 height 26
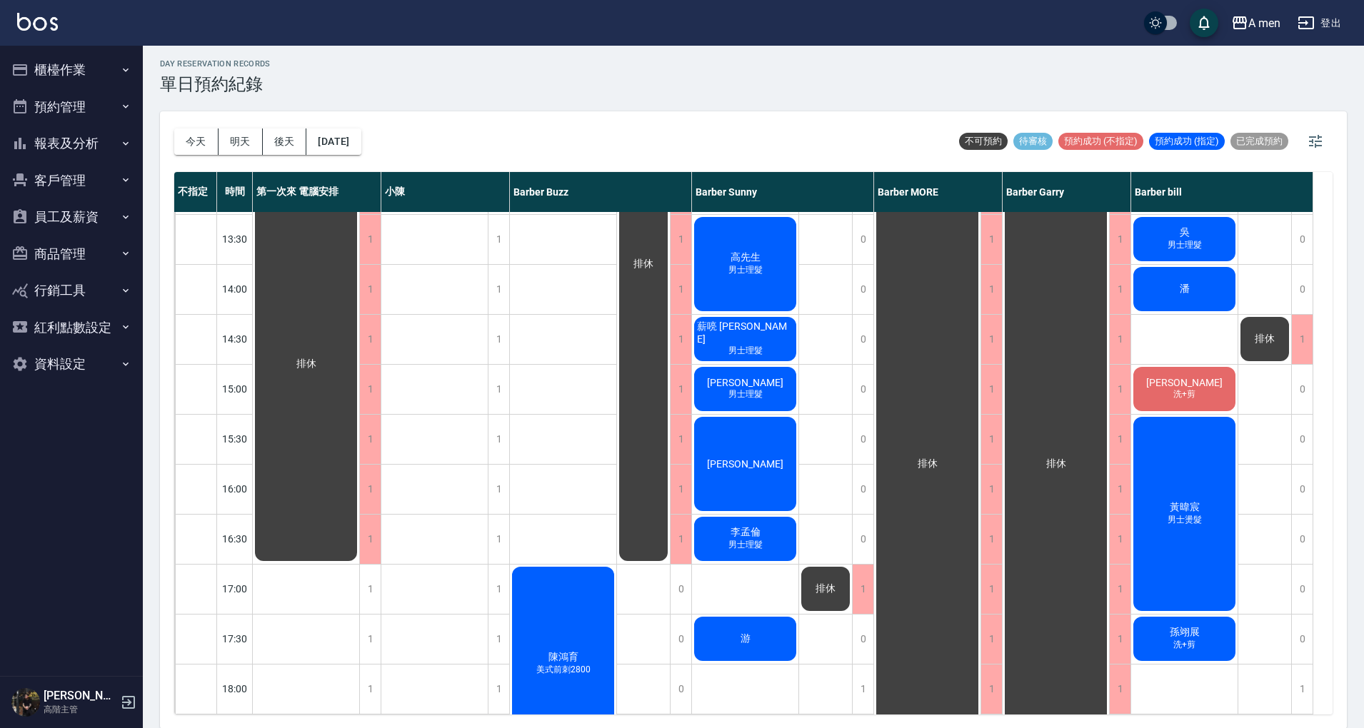
scroll to position [286, 0]
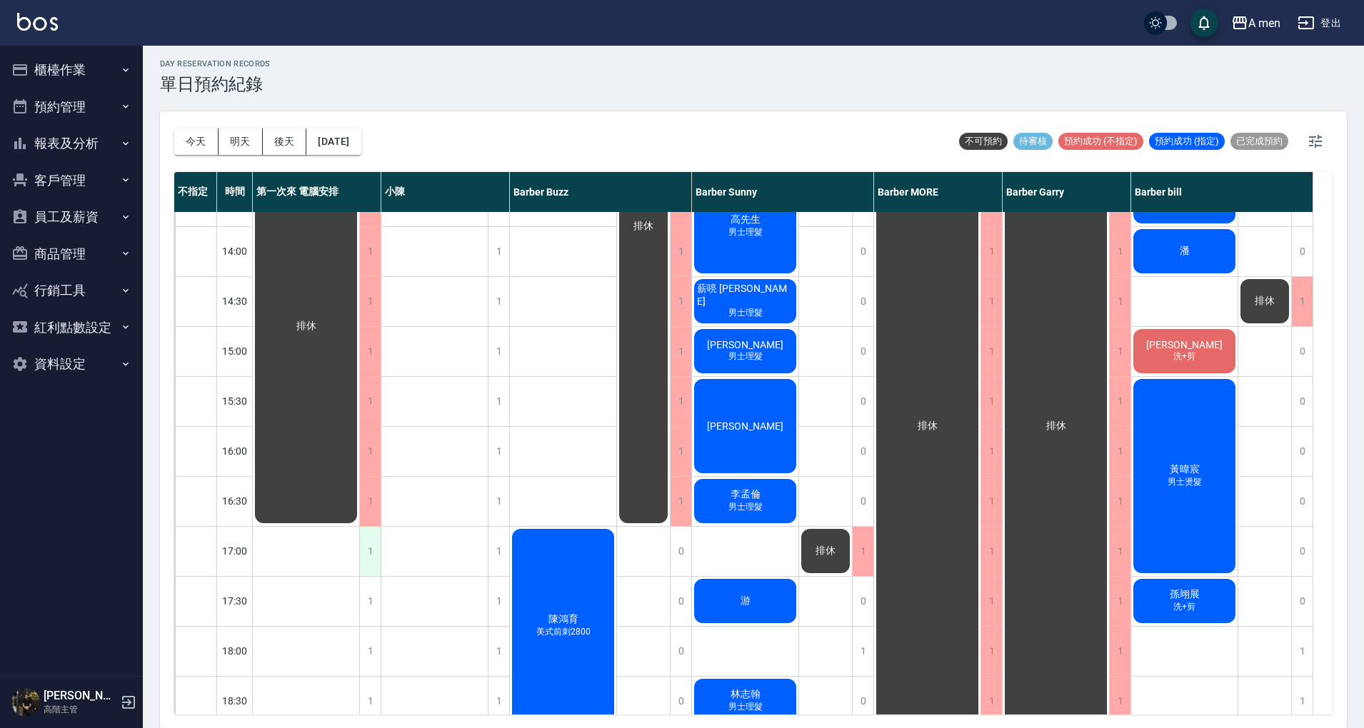
click at [372, 542] on div "1" at bounding box center [369, 551] width 21 height 49
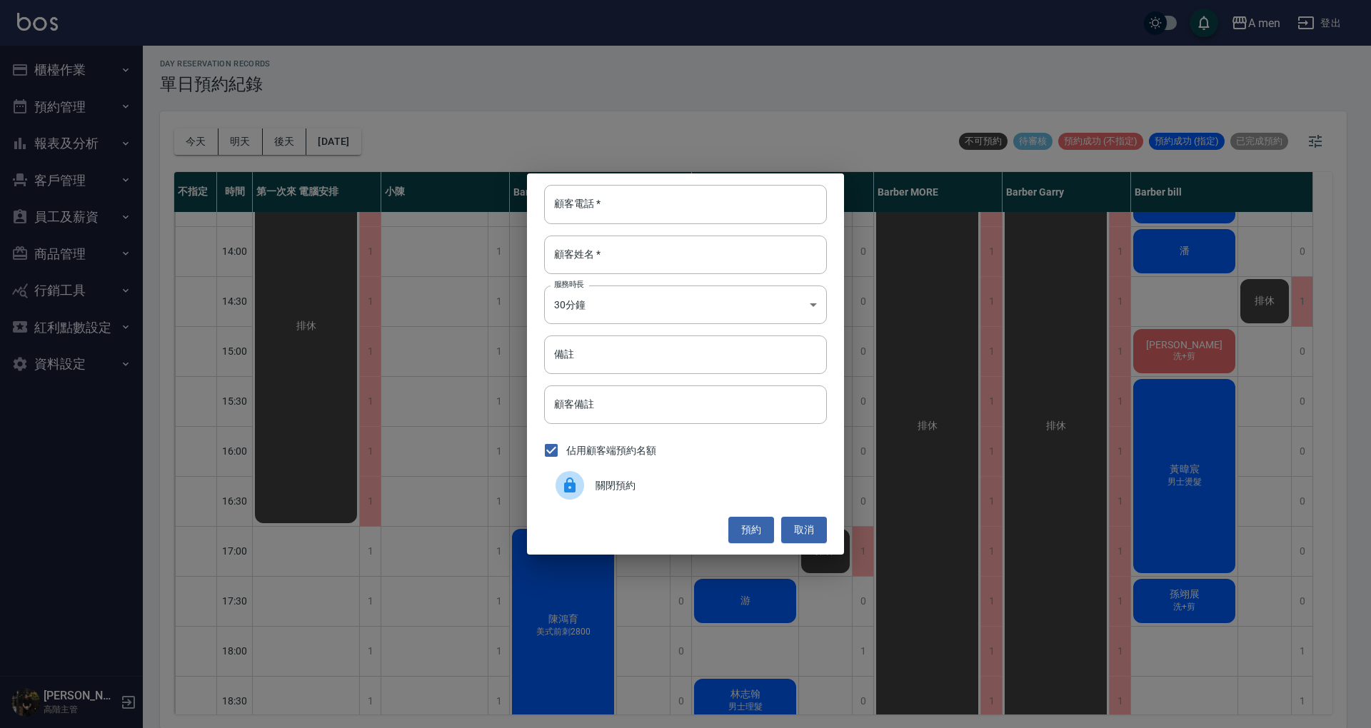
click at [682, 491] on span "關閉預約" at bounding box center [705, 485] width 220 height 15
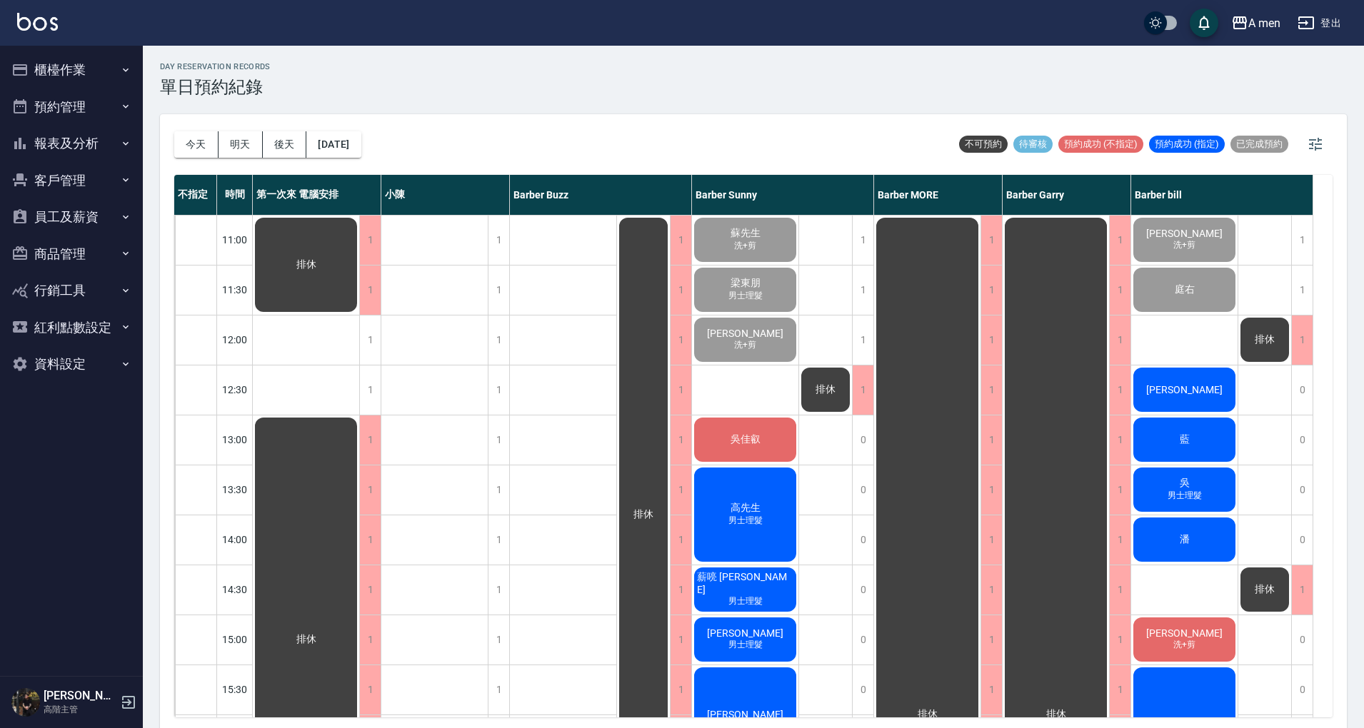
scroll to position [0, 0]
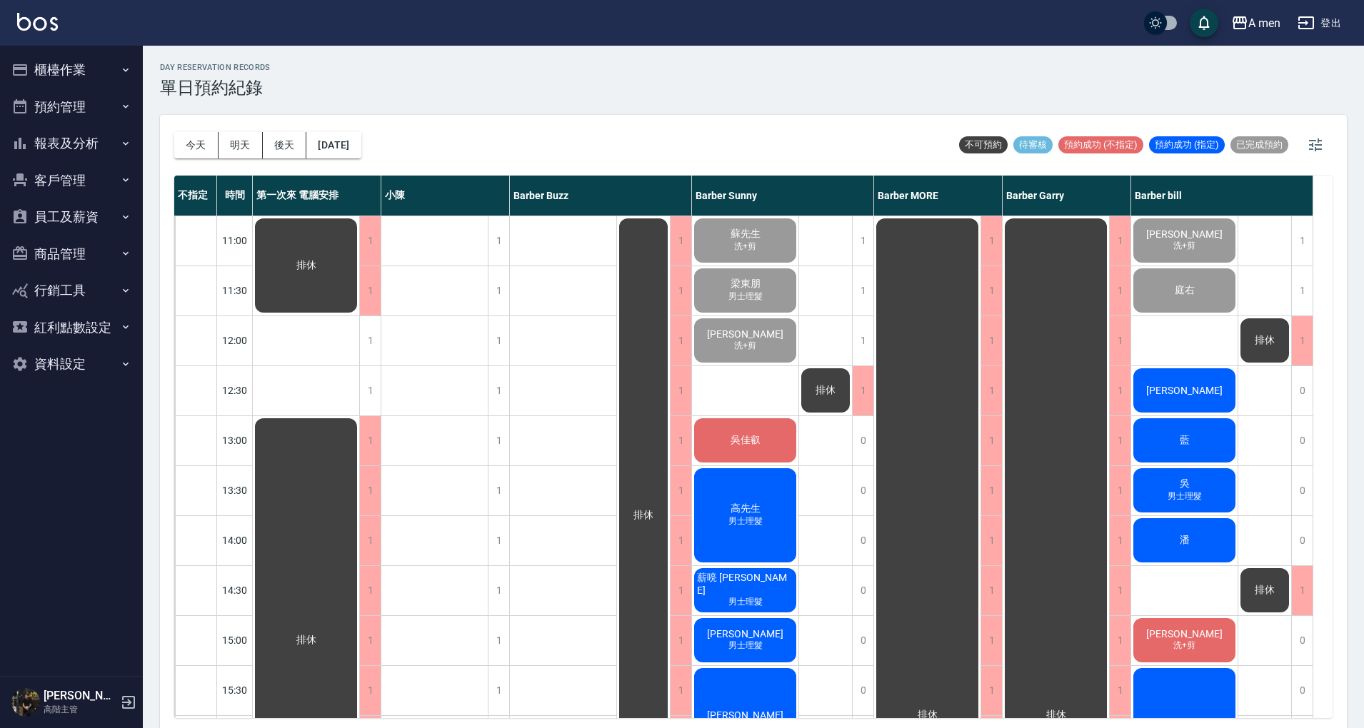
click at [795, 297] on div "[PERSON_NAME] 男士理髮" at bounding box center [745, 290] width 106 height 49
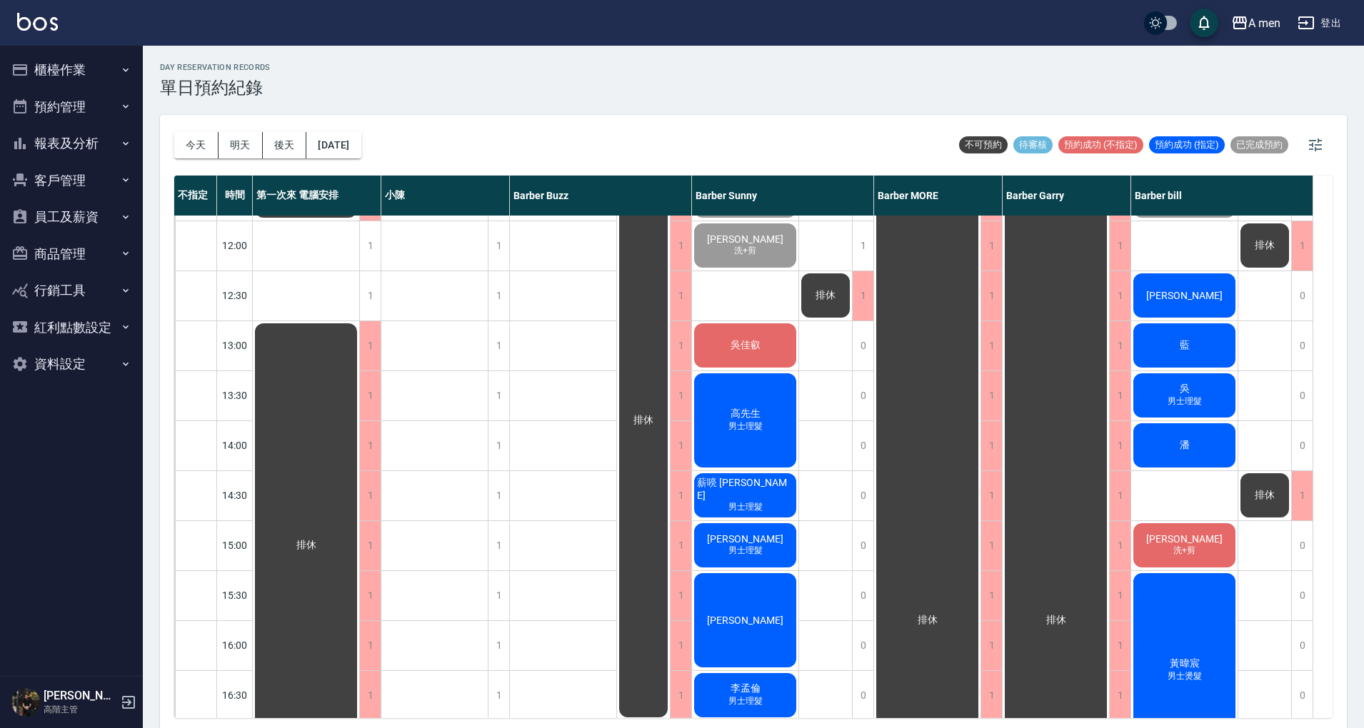
click at [1203, 291] on div "[PERSON_NAME]" at bounding box center [1184, 295] width 106 height 49
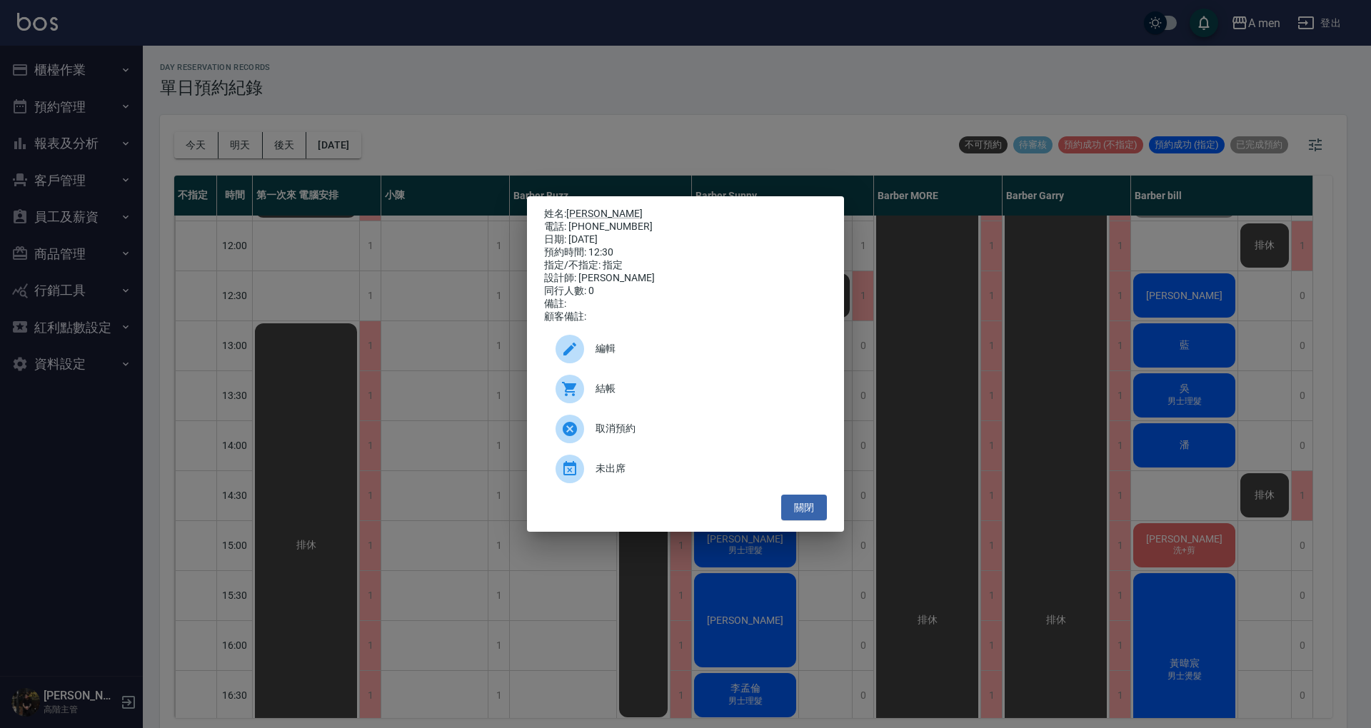
click at [672, 403] on div "結帳" at bounding box center [685, 389] width 283 height 40
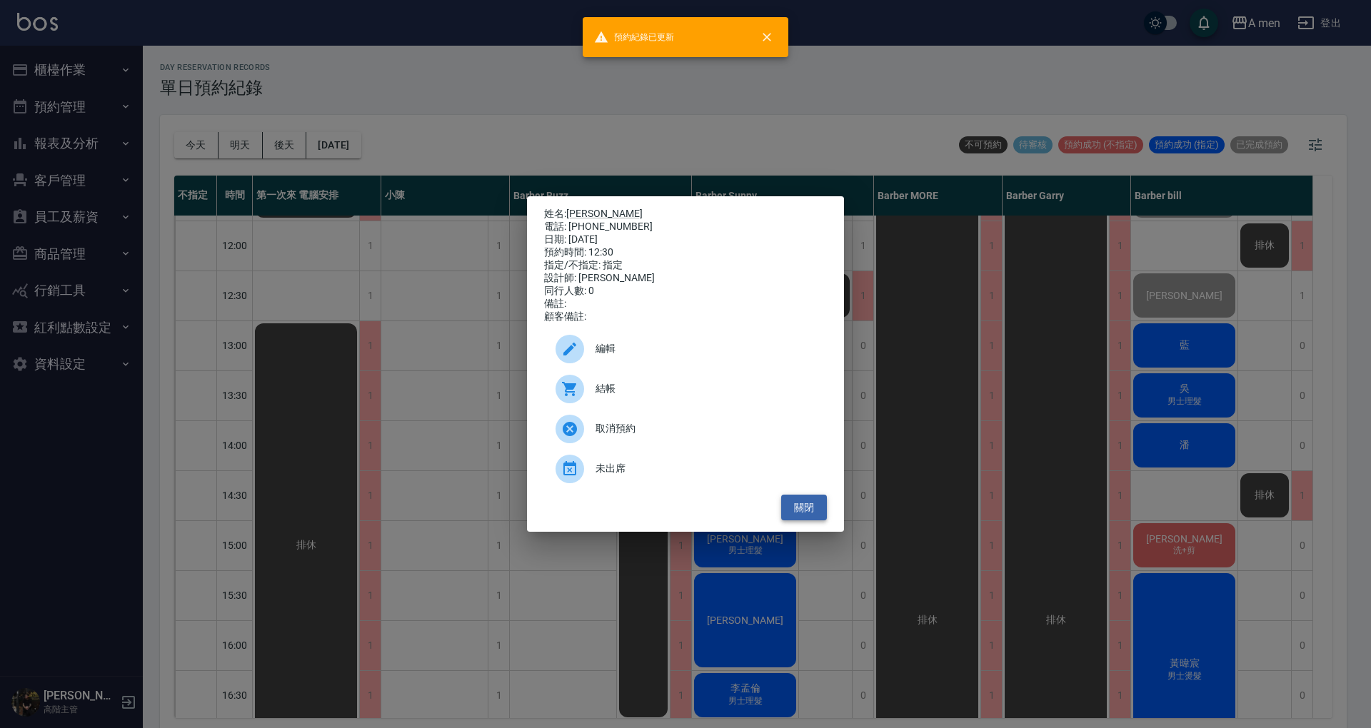
click at [809, 507] on button "關閉" at bounding box center [804, 508] width 46 height 26
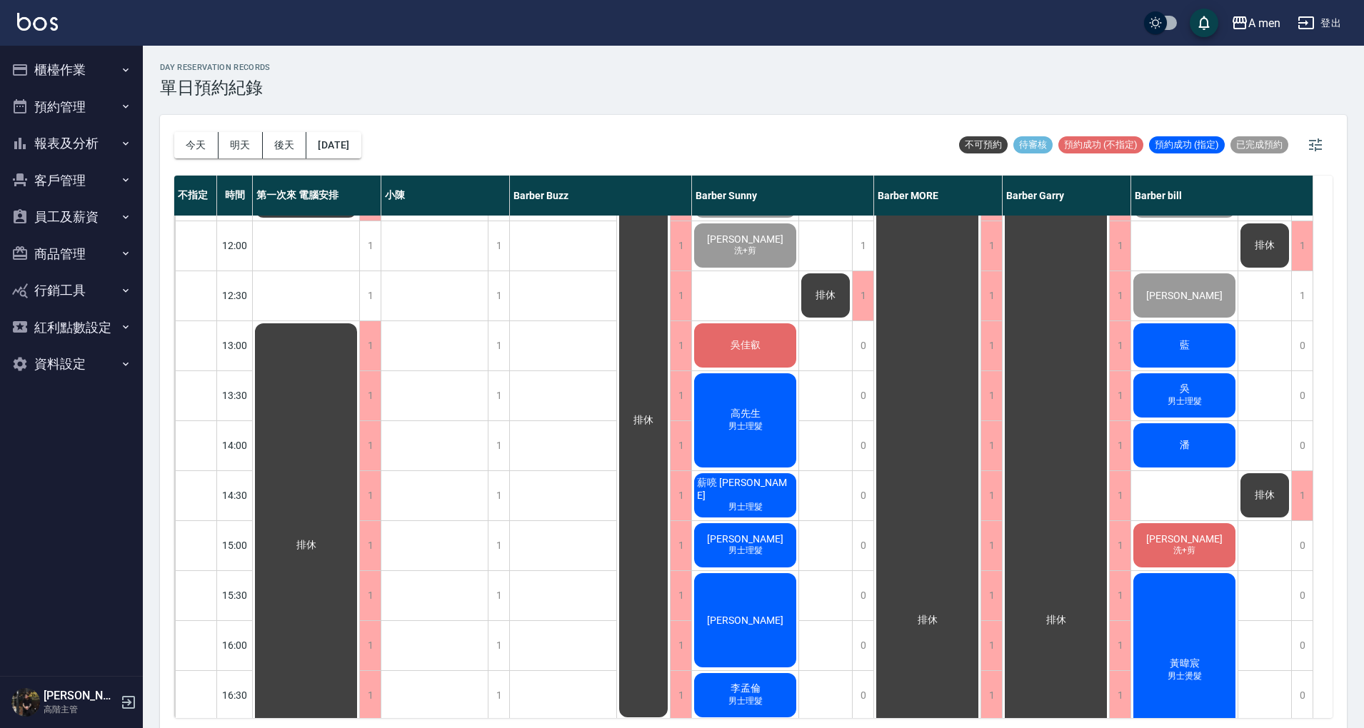
click at [1209, 352] on div "藍" at bounding box center [1184, 345] width 106 height 49
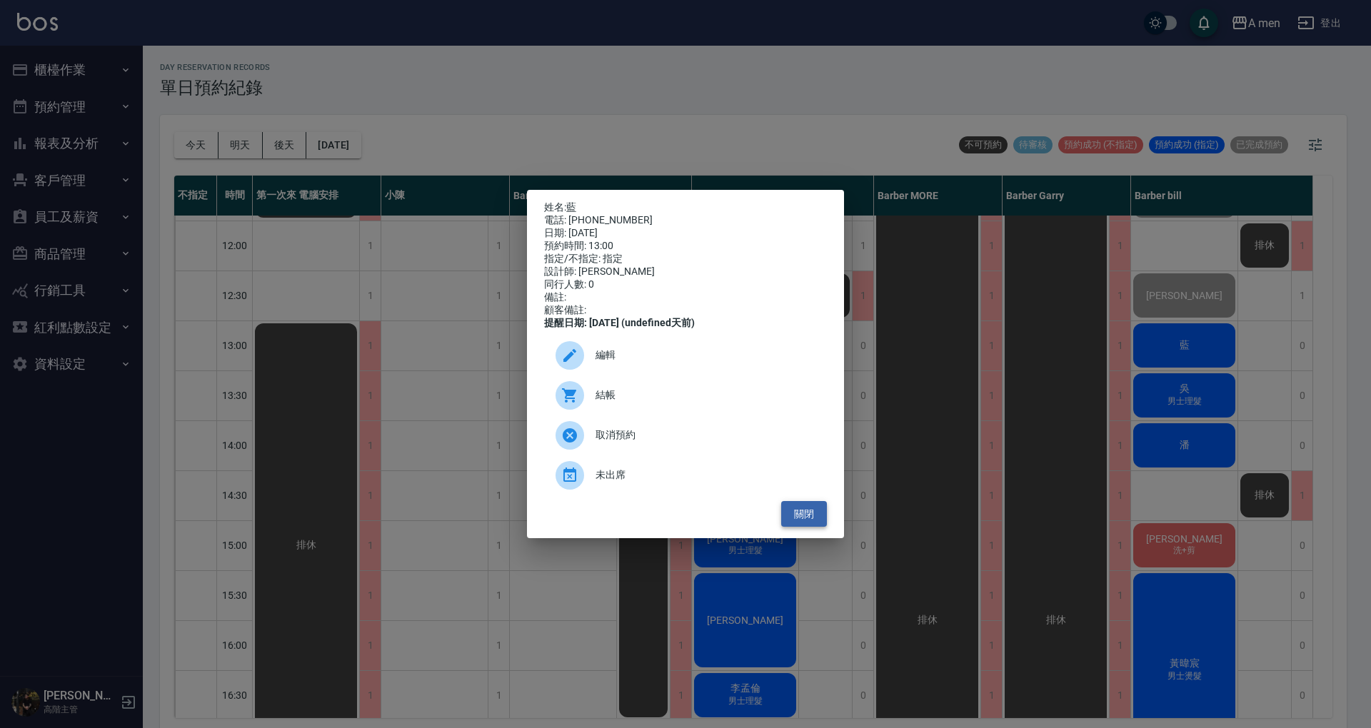
click at [797, 524] on button "關閉" at bounding box center [804, 514] width 46 height 26
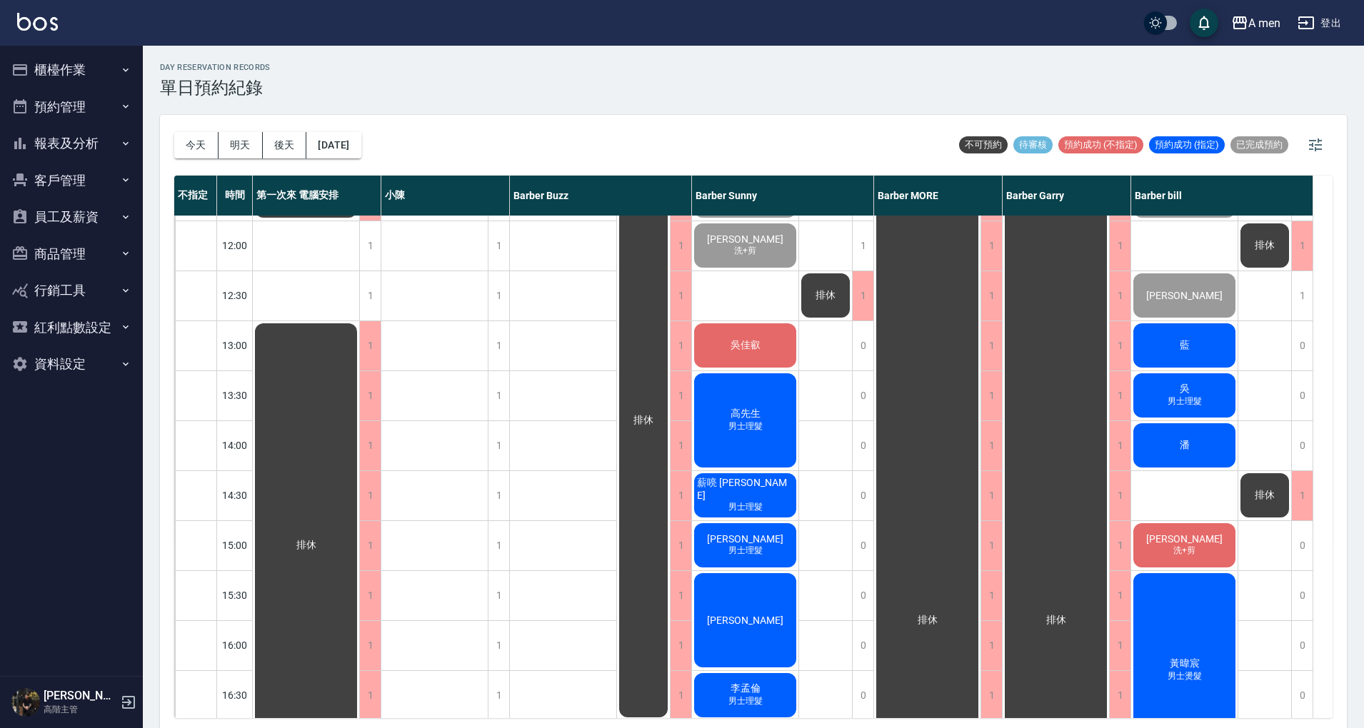
click at [1189, 343] on span "藍" at bounding box center [1184, 345] width 16 height 13
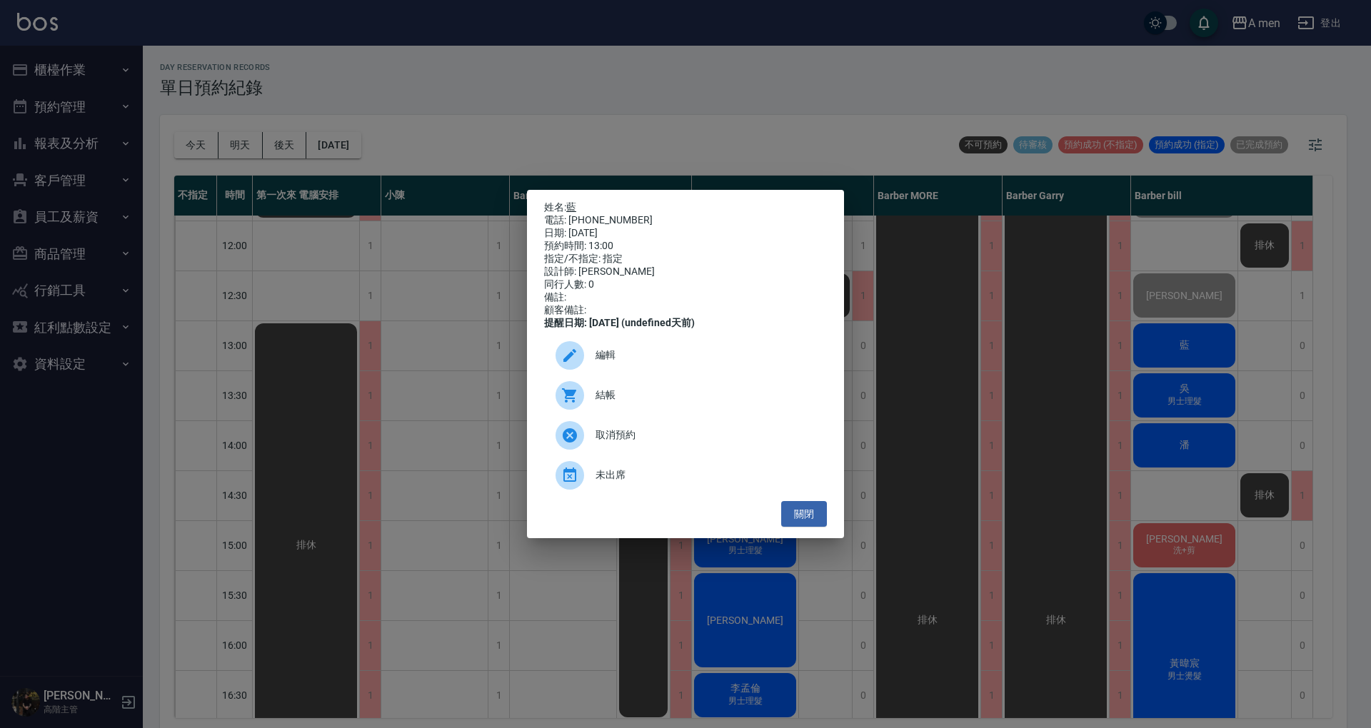
click at [573, 204] on link "藍" at bounding box center [571, 206] width 10 height 11
click at [817, 527] on button "關閉" at bounding box center [804, 514] width 46 height 26
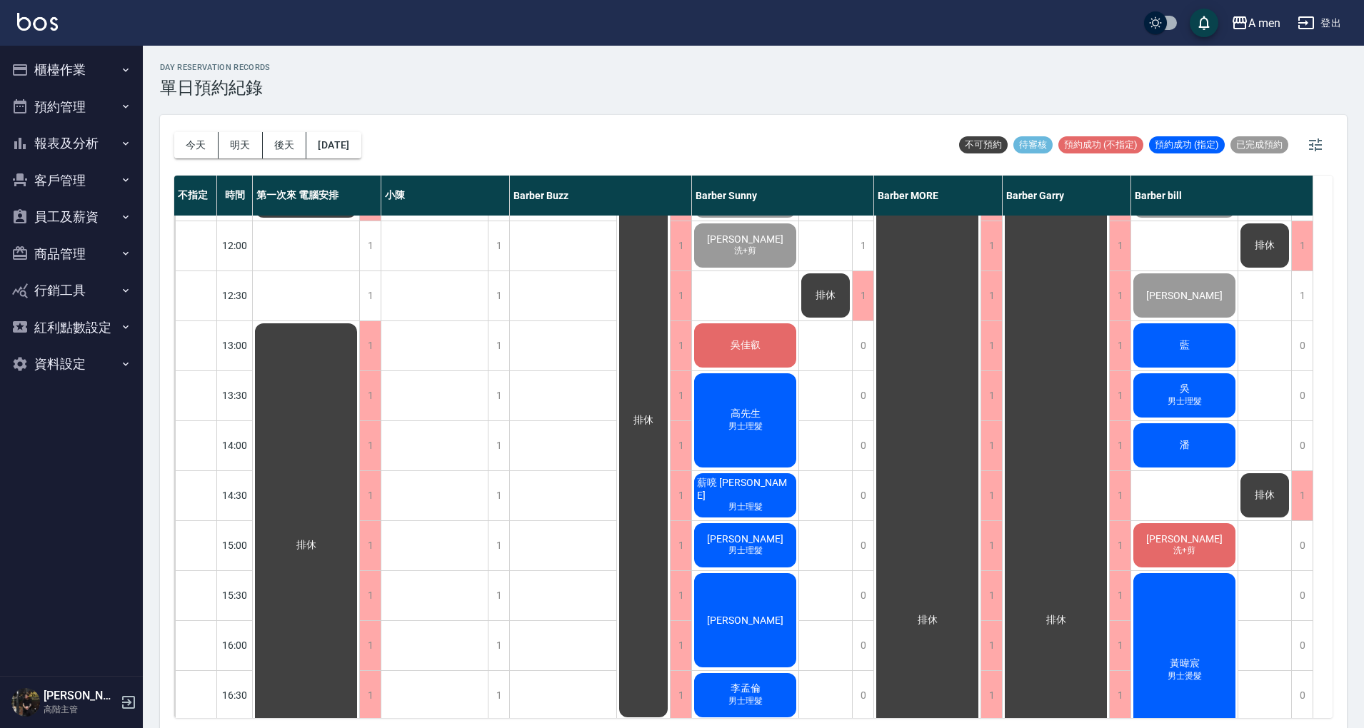
click at [1202, 338] on div "藍" at bounding box center [1184, 345] width 106 height 49
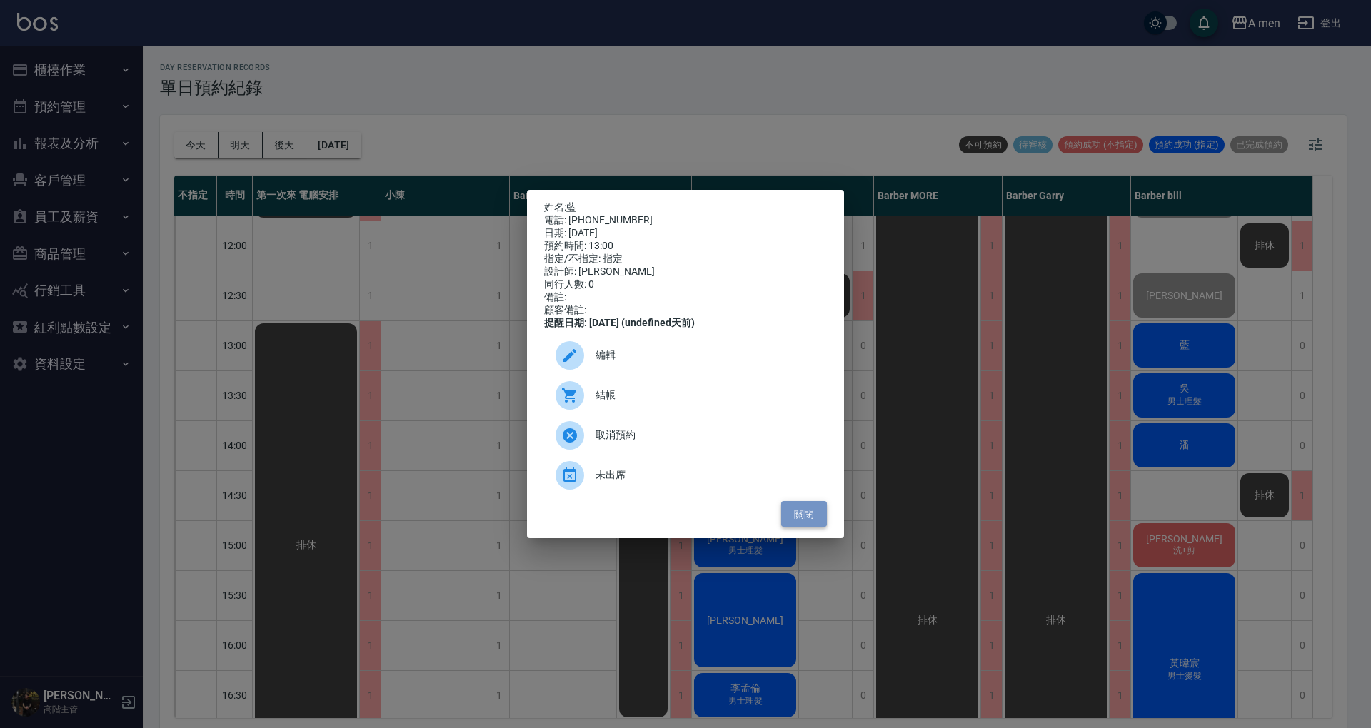
click at [812, 523] on button "關閉" at bounding box center [804, 514] width 46 height 26
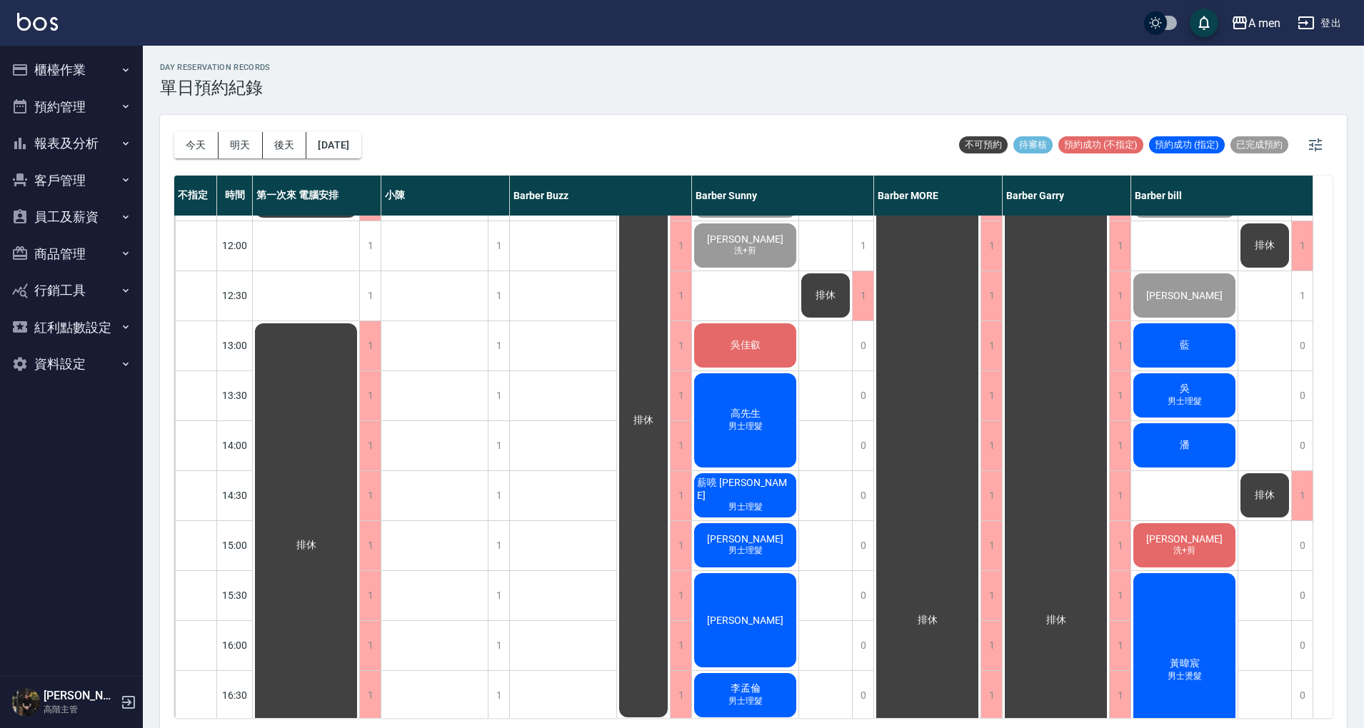
click at [1209, 351] on div "藍" at bounding box center [1184, 345] width 106 height 49
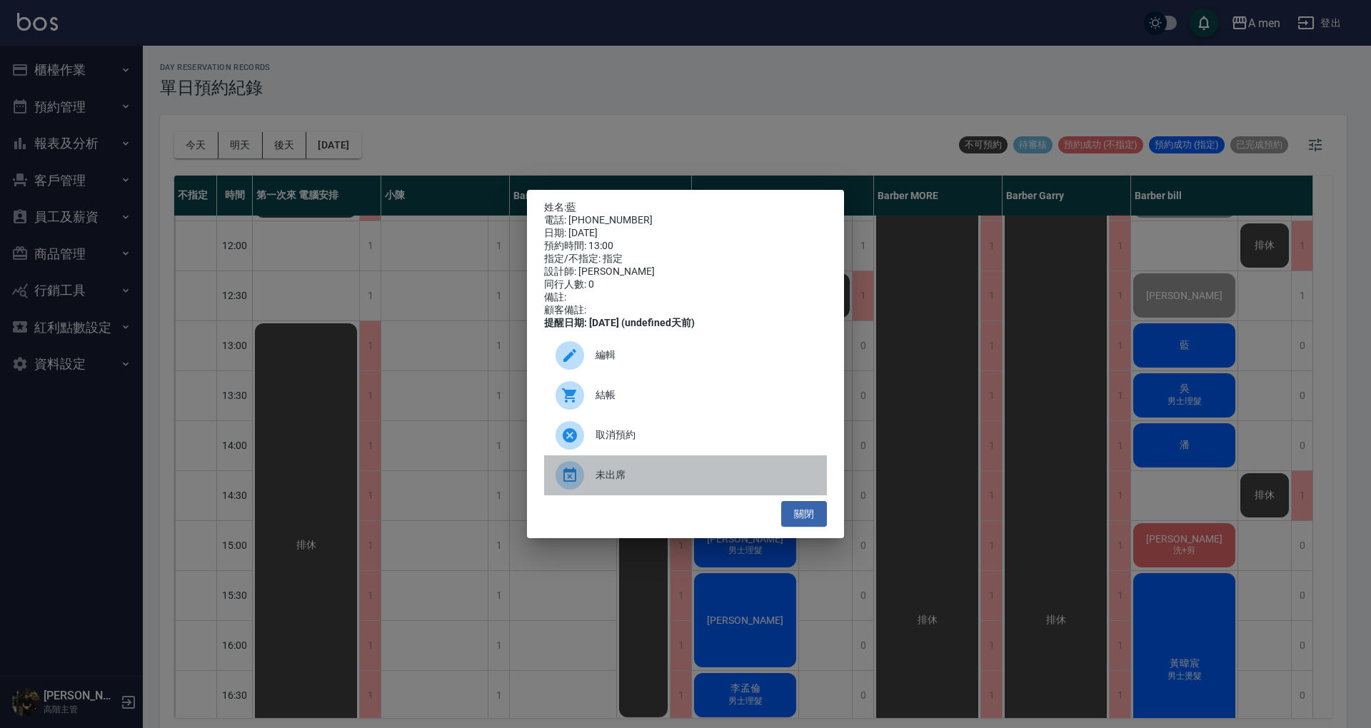
click at [644, 478] on span "未出席" at bounding box center [705, 475] width 220 height 15
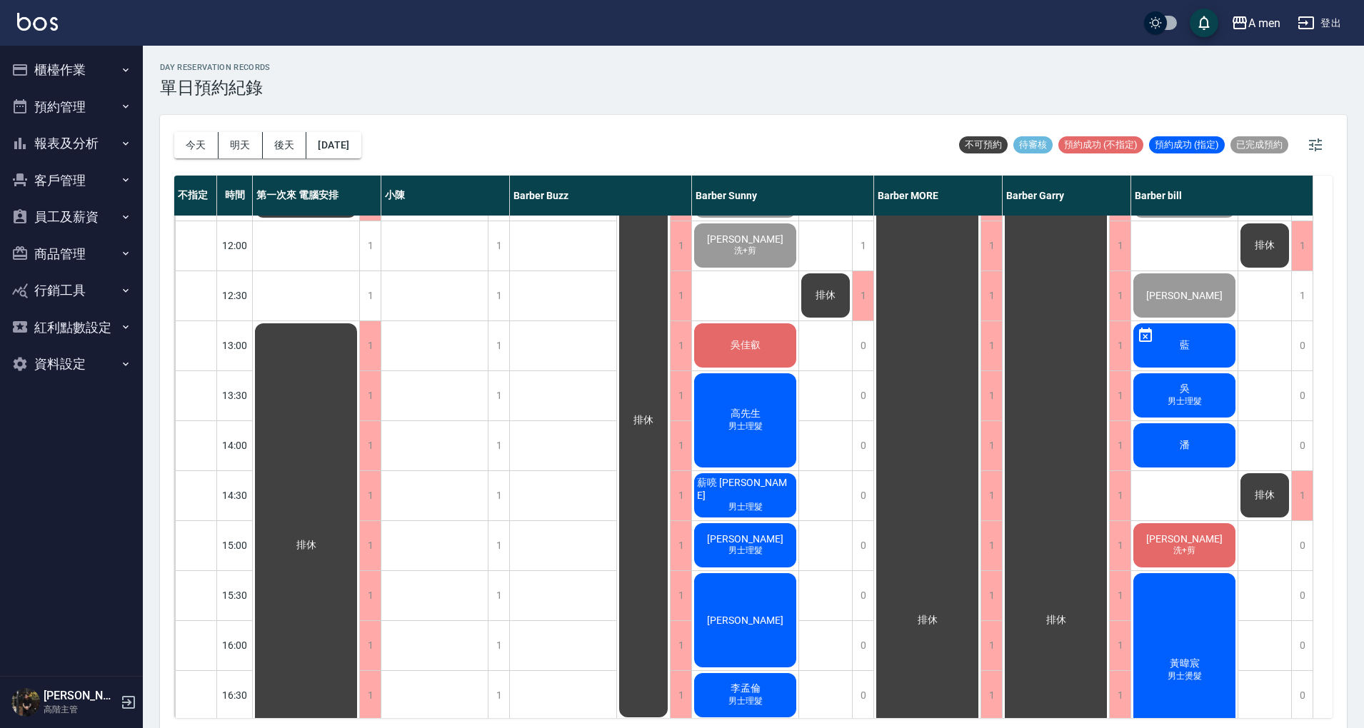
click at [722, 380] on div "高先生 男士理髮" at bounding box center [745, 420] width 106 height 99
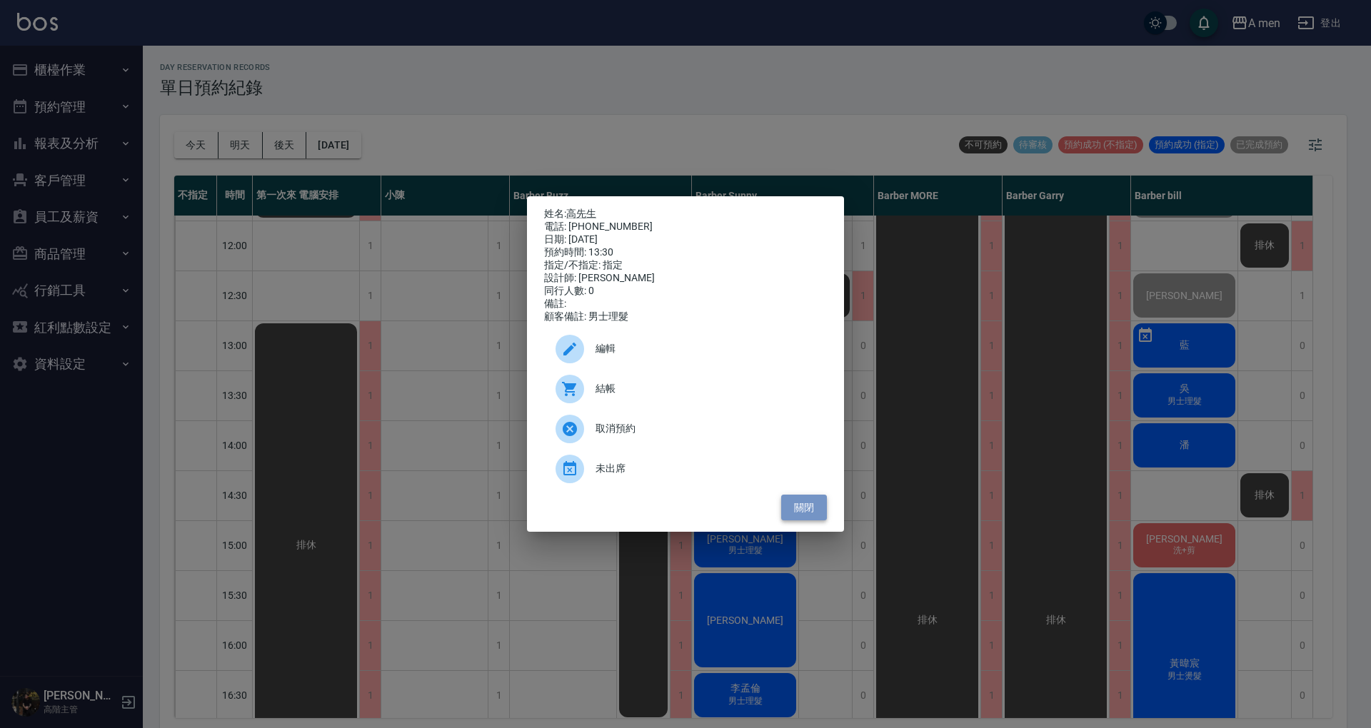
click at [802, 520] on button "關閉" at bounding box center [804, 508] width 46 height 26
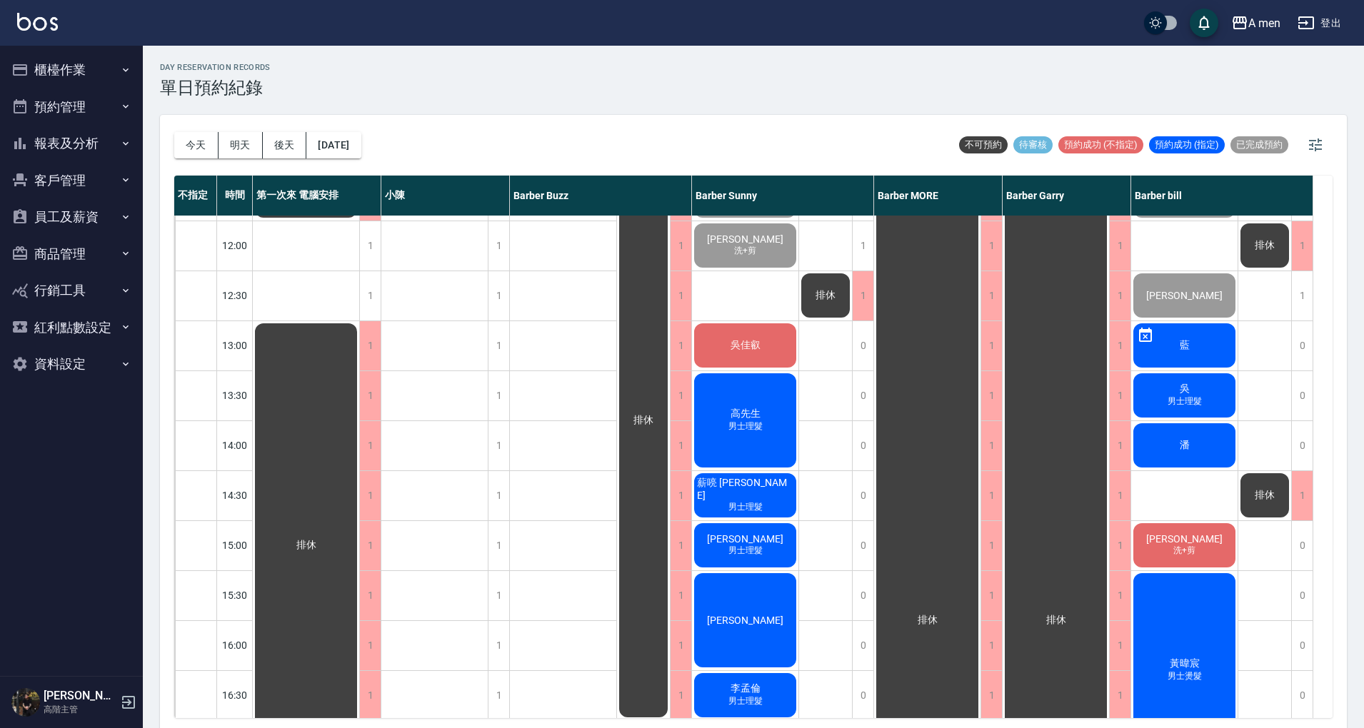
click at [1176, 392] on span "吳" at bounding box center [1184, 389] width 16 height 13
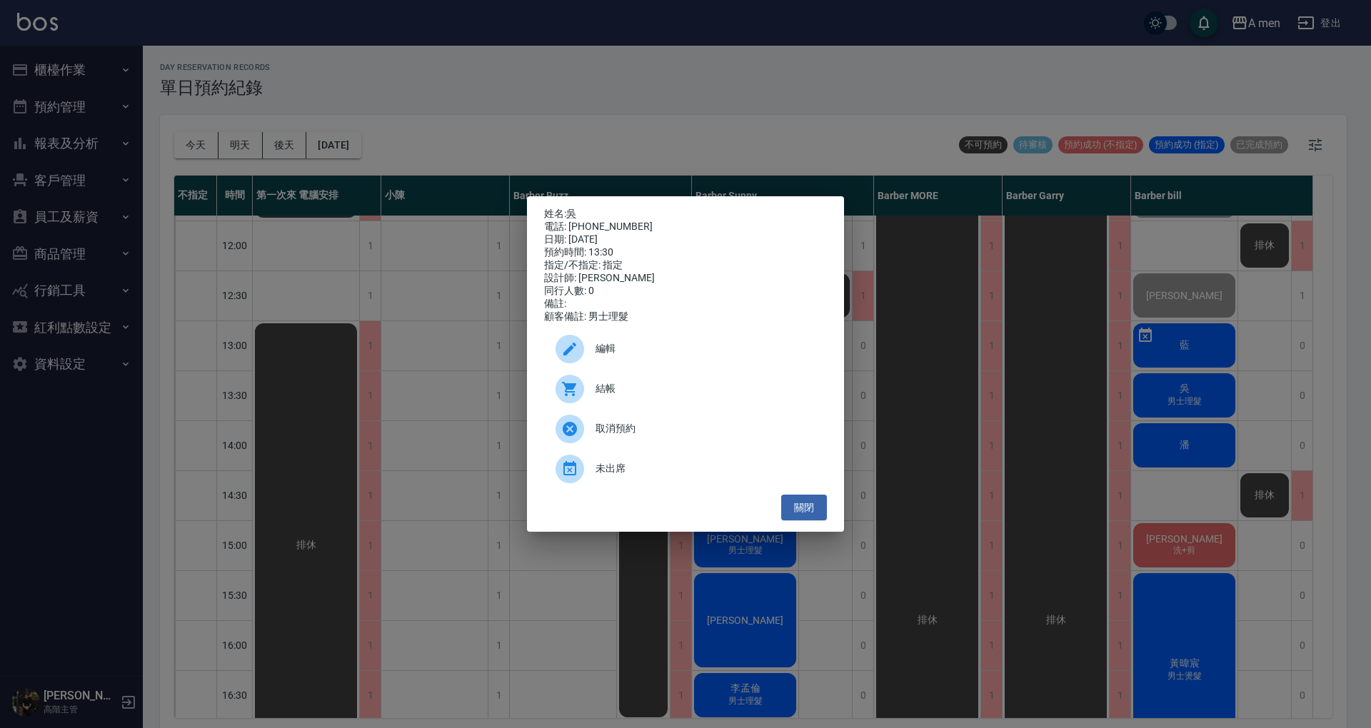
click at [790, 498] on div "姓名: 吳 電話: 0986965338 日期: 2025/10/06 預約時間: 13:30 指定/不指定: 指定 設計師: Barber bill 同行人…" at bounding box center [685, 364] width 317 height 336
click at [810, 521] on button "關閉" at bounding box center [804, 508] width 46 height 26
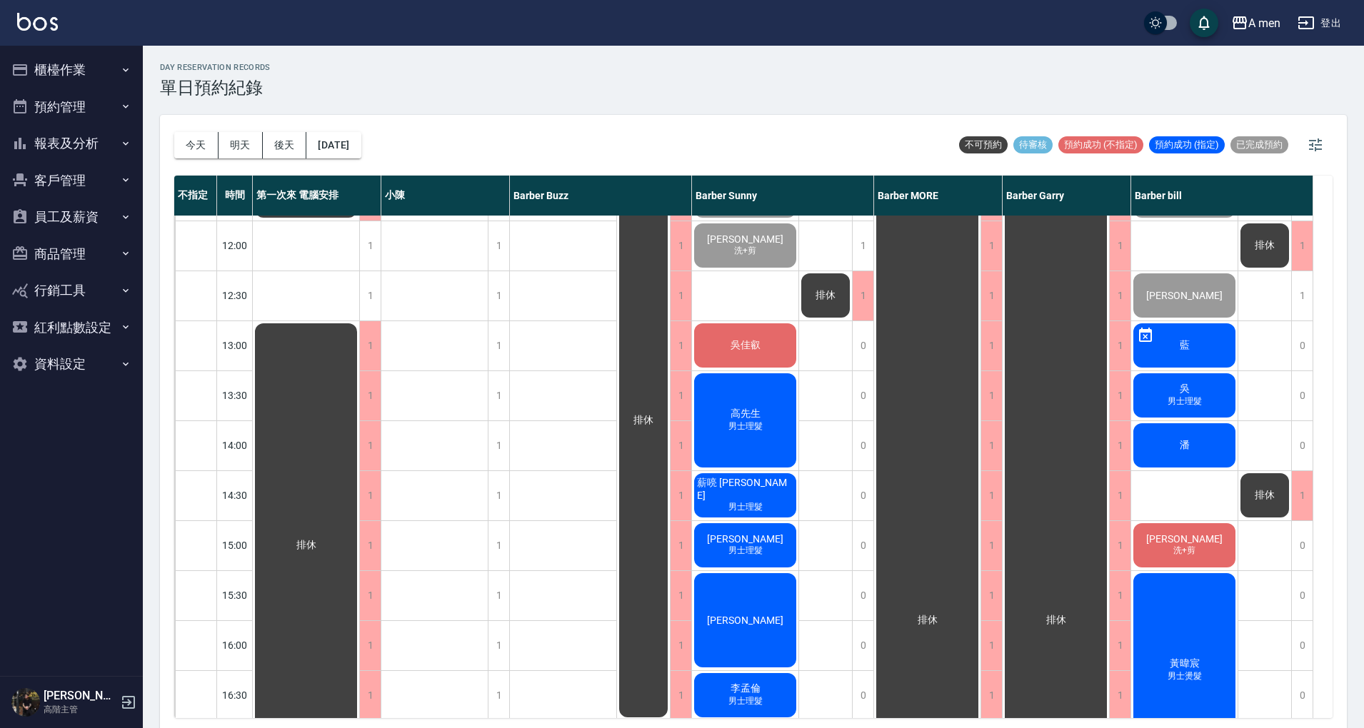
click at [1199, 407] on span "男士理髮" at bounding box center [1184, 401] width 40 height 12
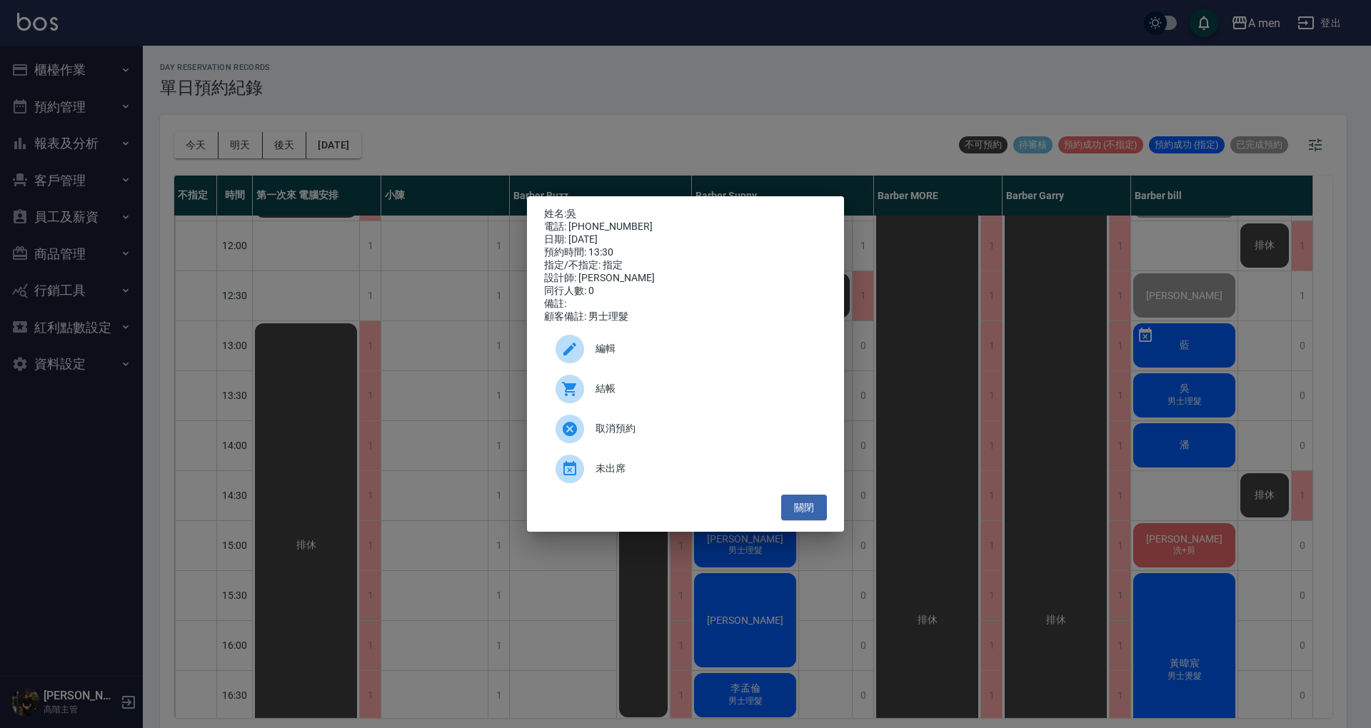
click at [575, 222] on div "電話: 0986965338" at bounding box center [685, 227] width 283 height 13
click at [572, 208] on link "吳" at bounding box center [571, 213] width 10 height 11
click at [798, 503] on button "關閉" at bounding box center [804, 508] width 46 height 26
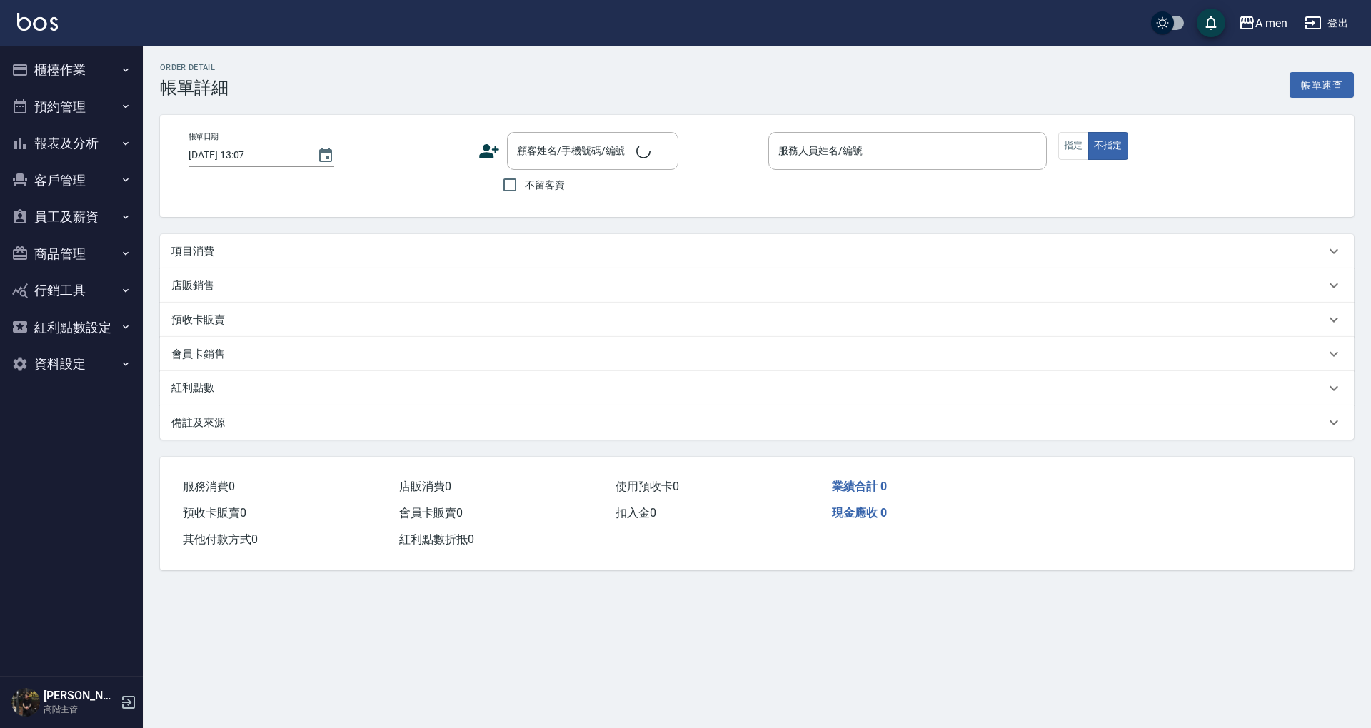
type input "[DATE] 11:30"
type input "Barber Sunny -003"
type input "[PERSON_NAME]/0922696488/null"
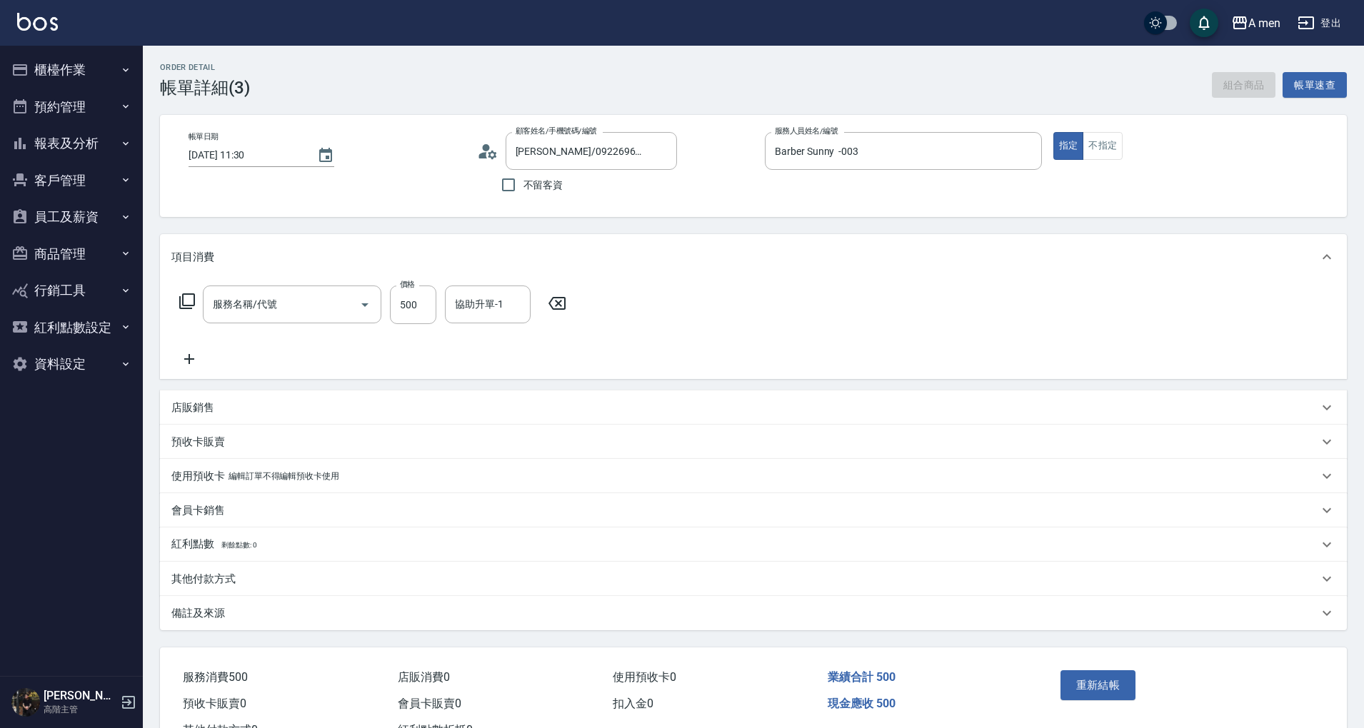
type input "男士理髮(A01)"
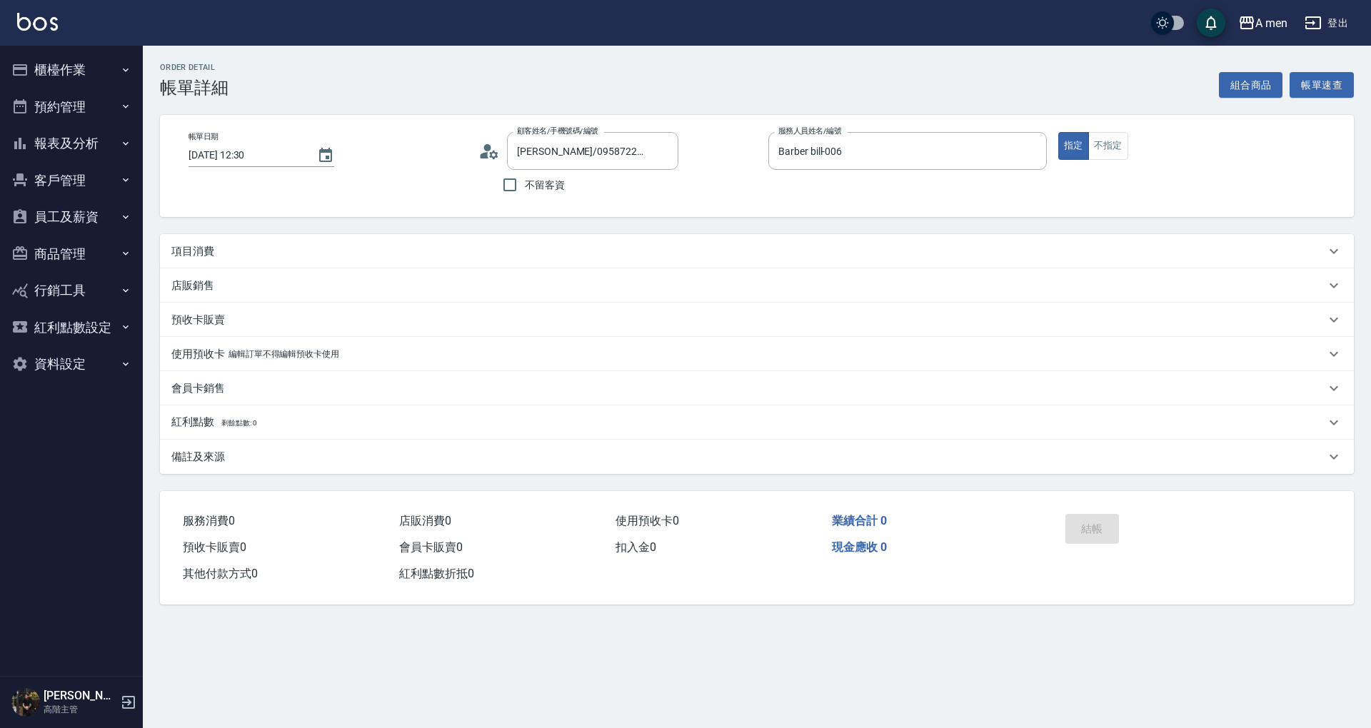
click at [706, 245] on div "項目消費" at bounding box center [748, 251] width 1154 height 15
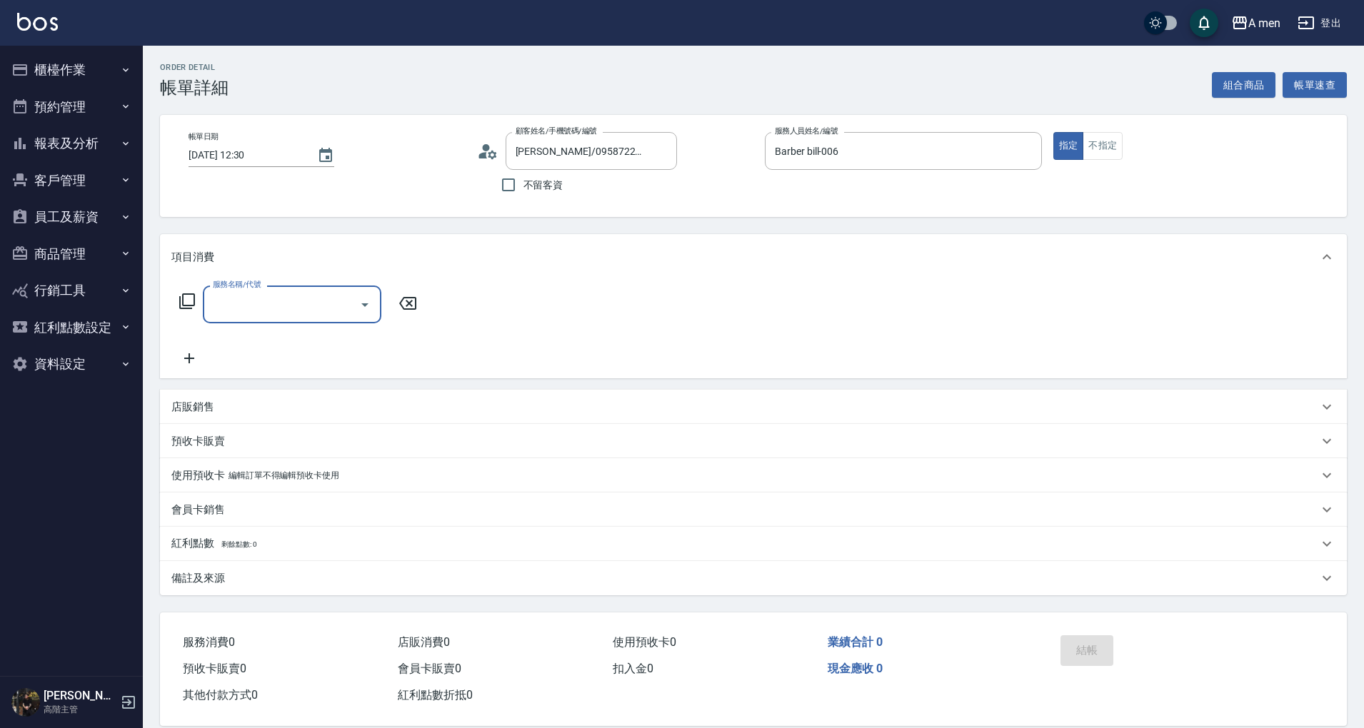
click at [274, 300] on input "服務名稱/代號" at bounding box center [281, 304] width 144 height 25
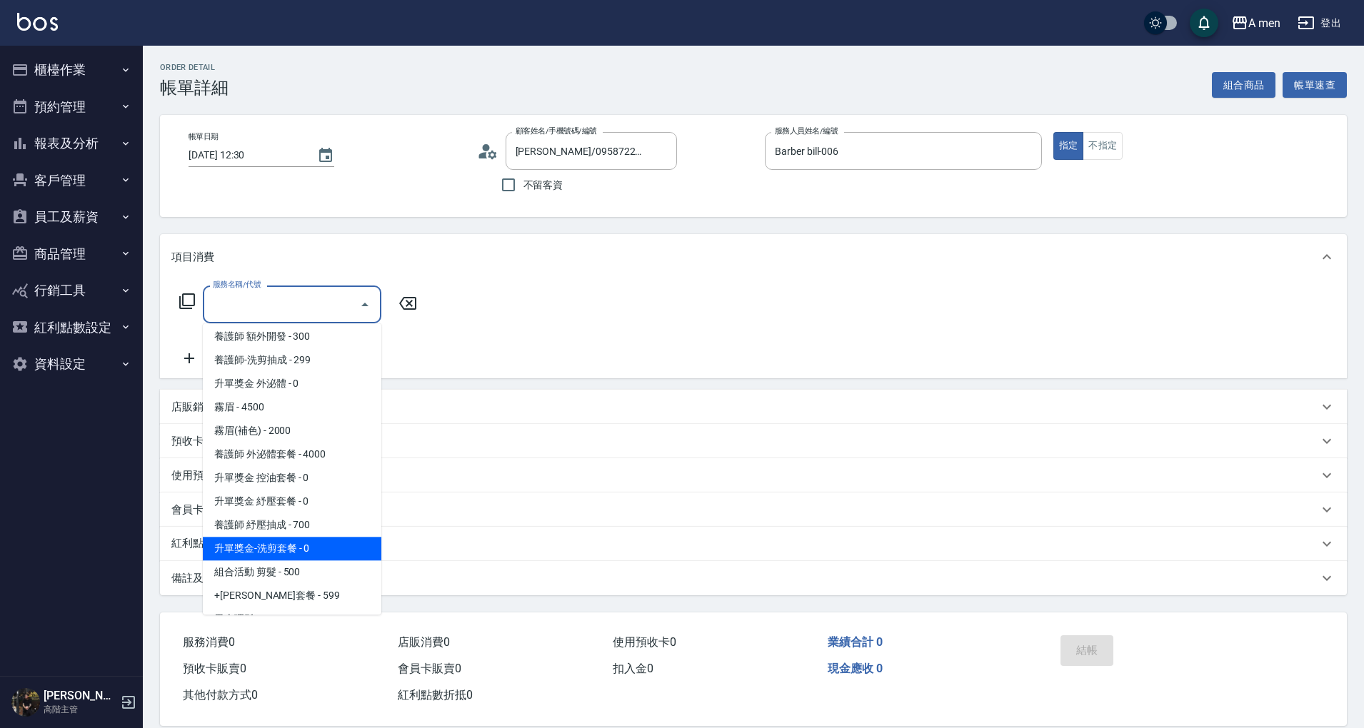
scroll to position [190, 0]
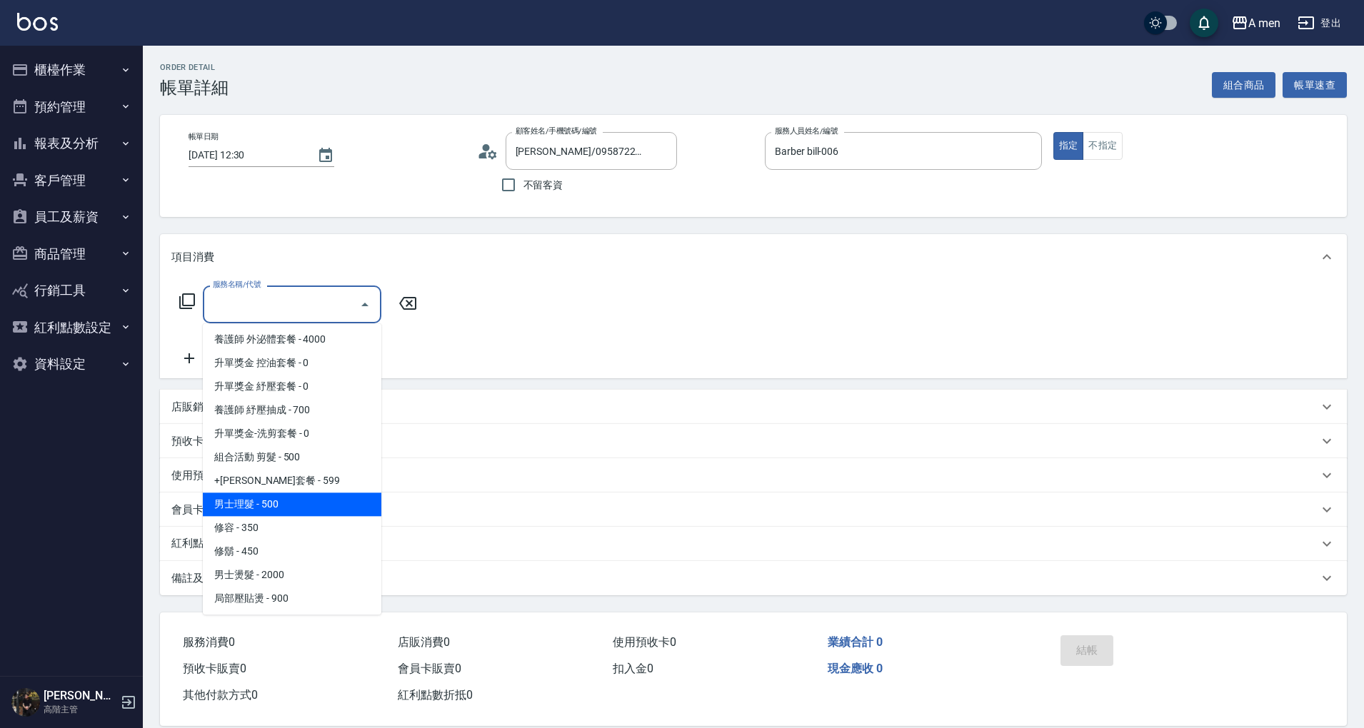
click at [297, 515] on span "男士理髮 - 500" at bounding box center [292, 505] width 178 height 24
type input "男士理髮(A01)"
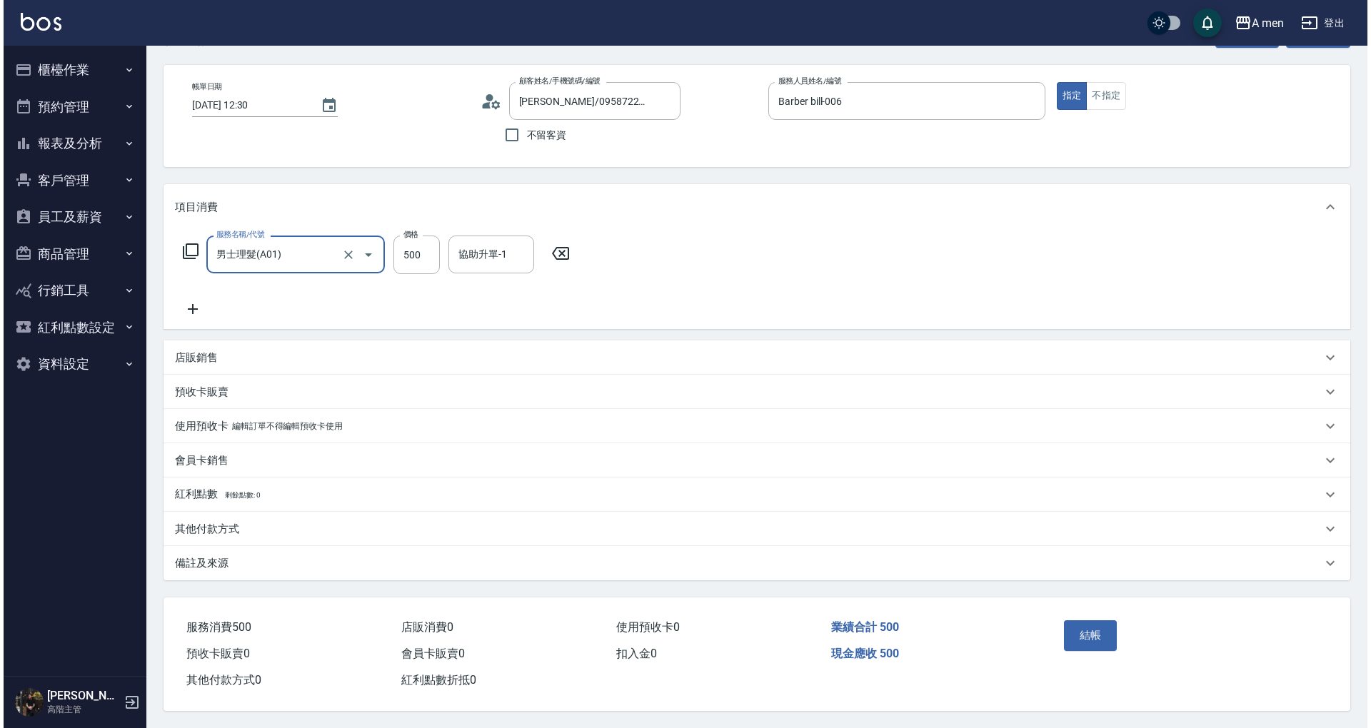
scroll to position [55, 0]
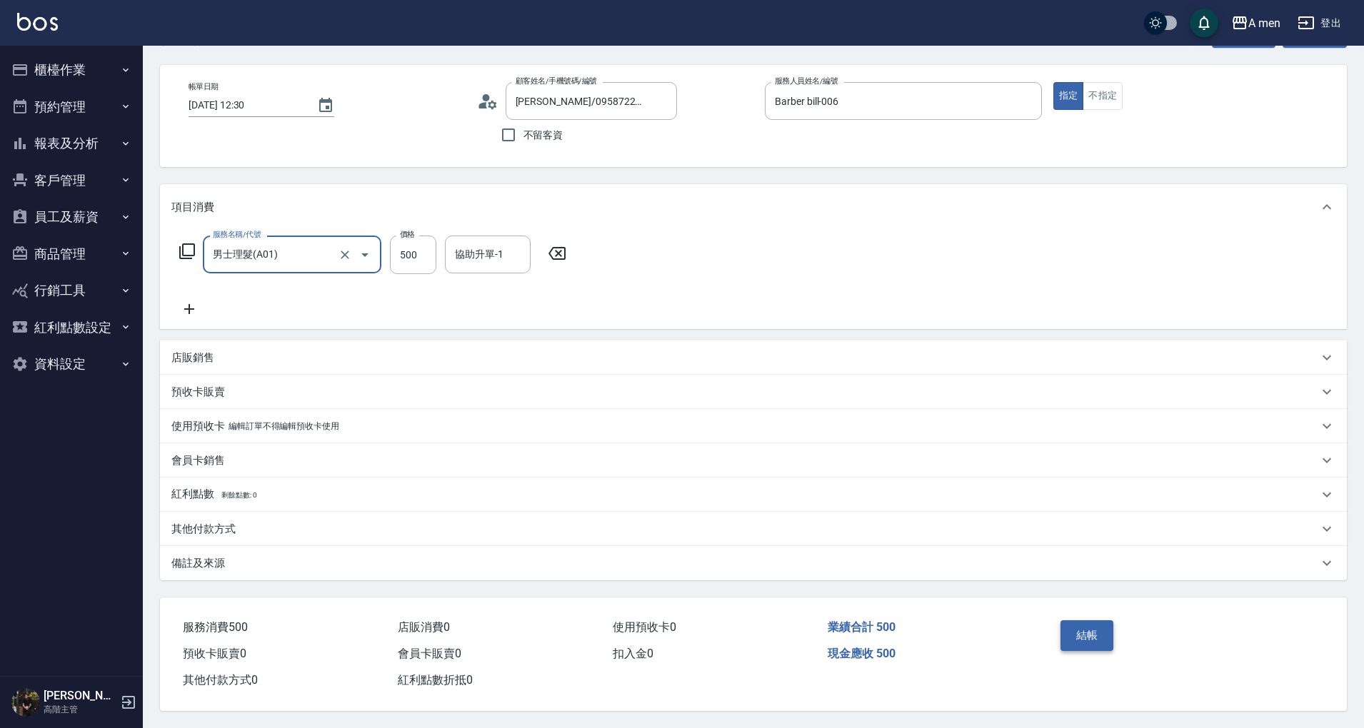
click at [1094, 629] on button "結帳" at bounding box center [1087, 635] width 54 height 30
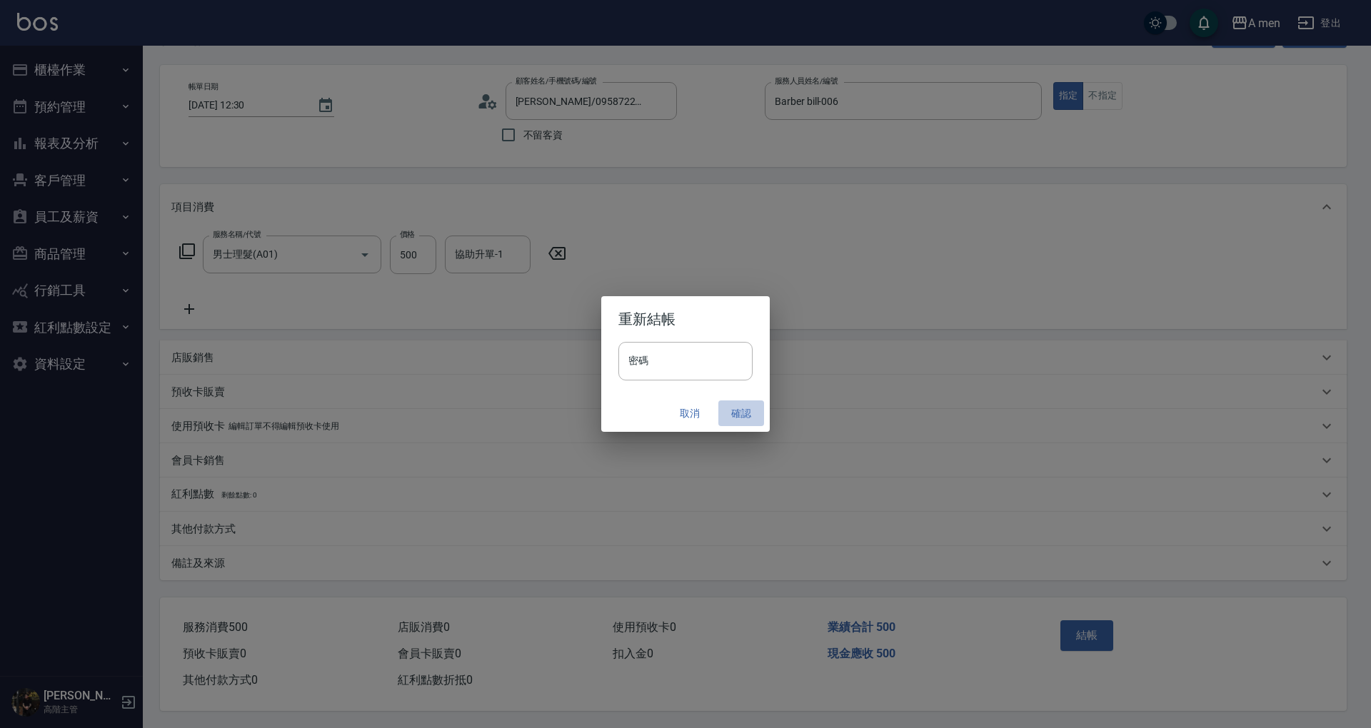
click at [742, 420] on button "確認" at bounding box center [741, 413] width 46 height 26
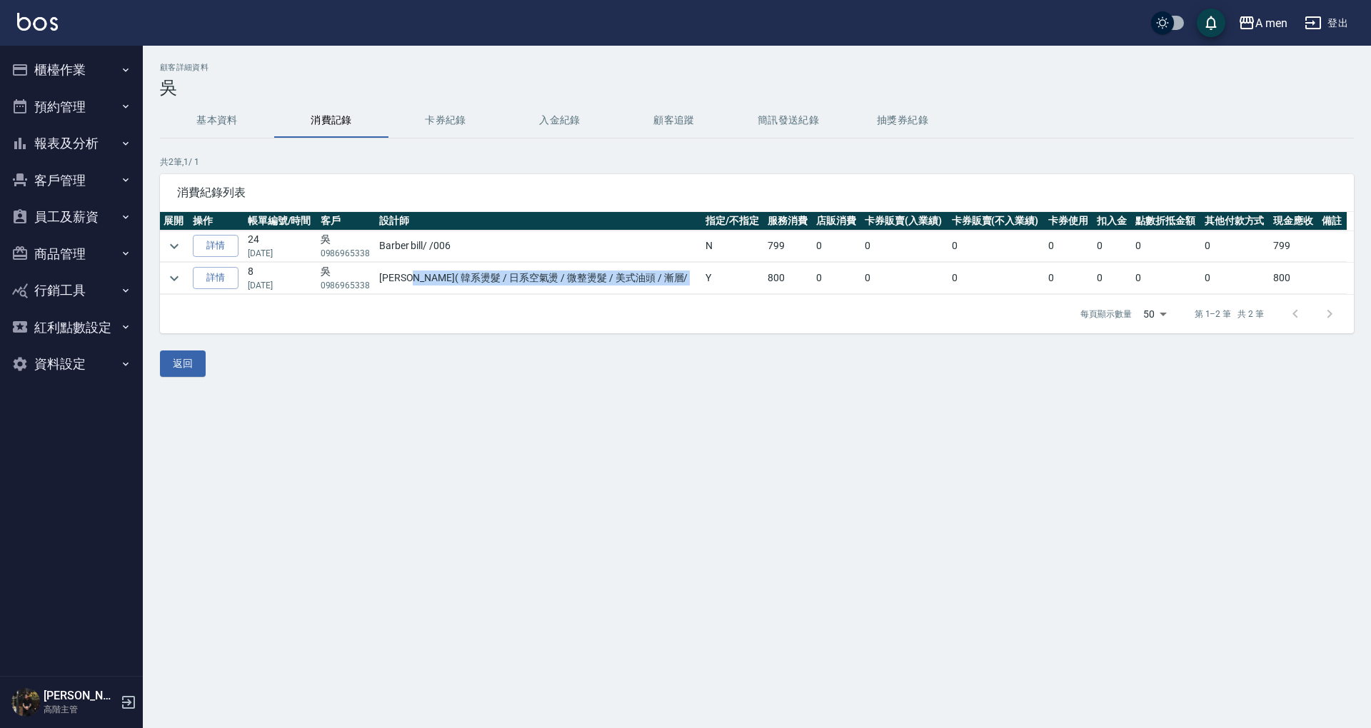
drag, startPoint x: 414, startPoint y: 271, endPoint x: 714, endPoint y: 277, distance: 299.9
click at [714, 277] on tr "詳情 8 [DATE] 吳 0986965338 [PERSON_NAME]( 韓系燙髮 / 日系空氣燙 / 微整燙髮 / 美式油頭 / 漸層 / Y 800…" at bounding box center [757, 278] width 1194 height 31
click at [724, 278] on td "Y" at bounding box center [733, 278] width 62 height 31
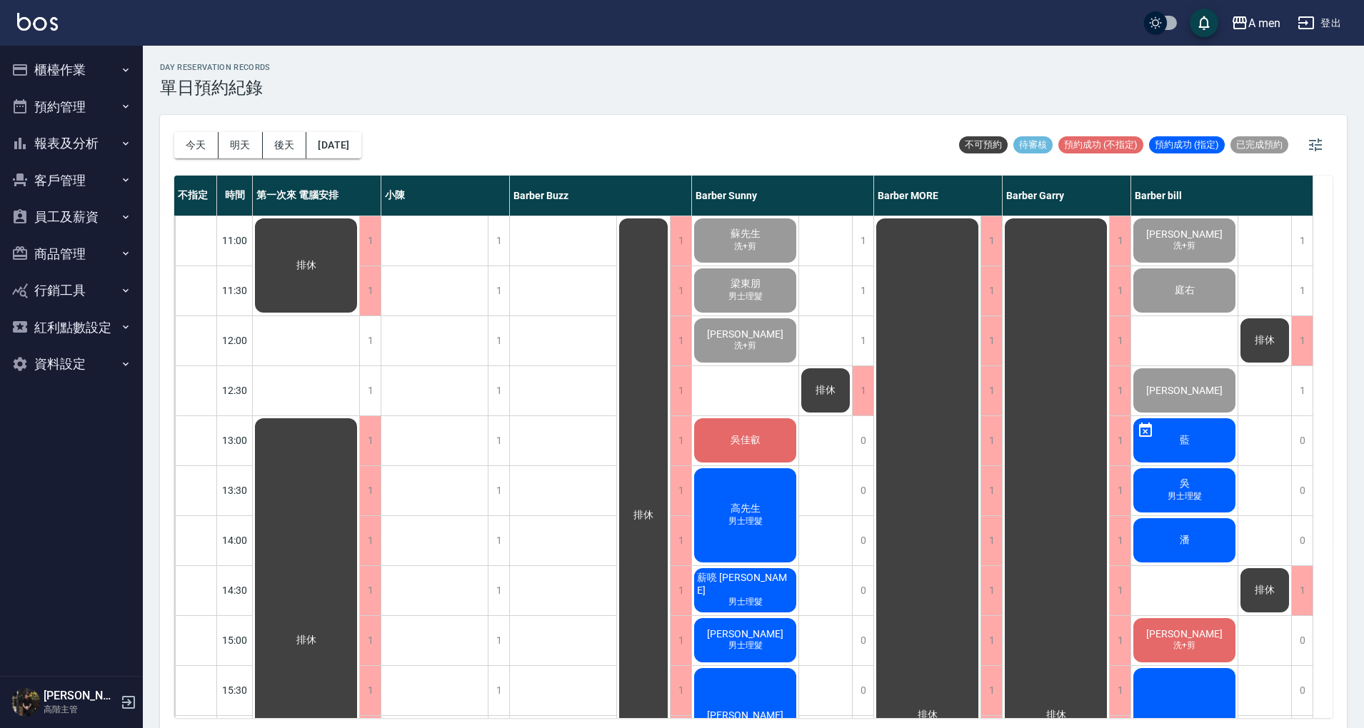
click at [1214, 480] on div "吳 男士理髮" at bounding box center [1184, 490] width 106 height 49
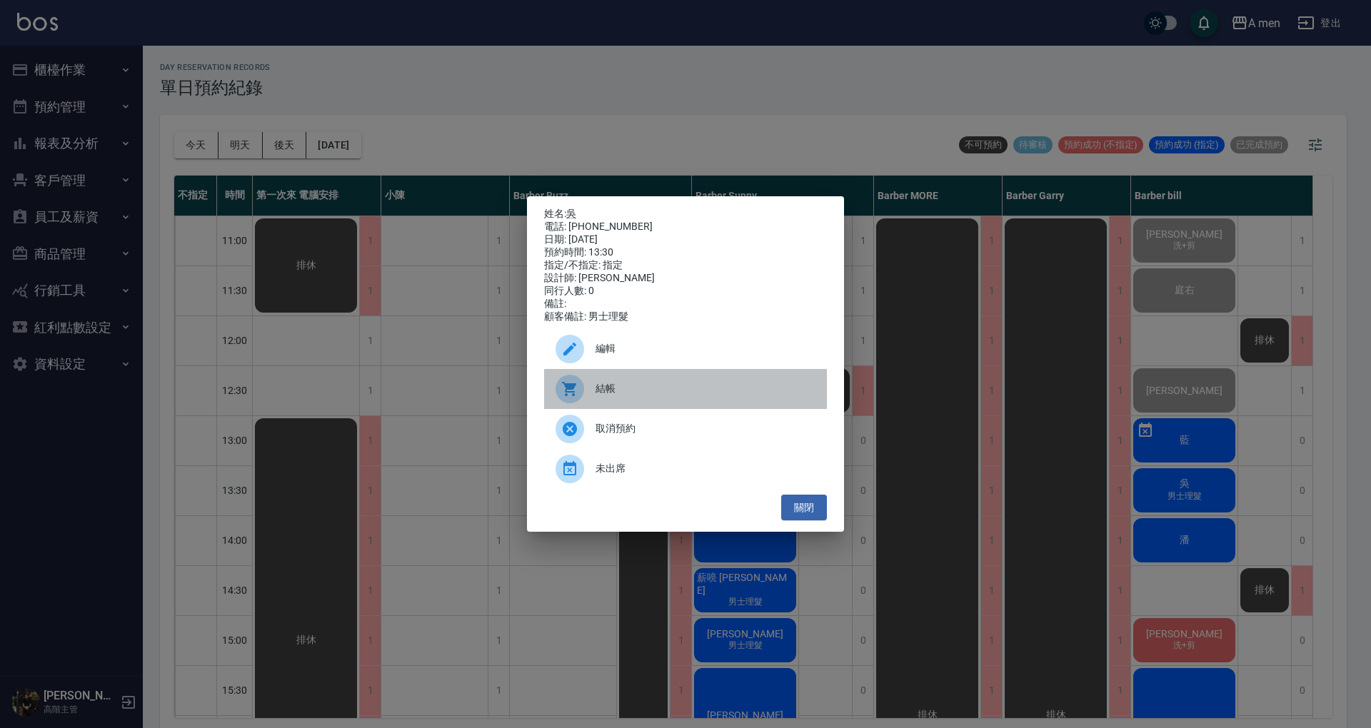
click at [621, 392] on span "結帳" at bounding box center [705, 388] width 220 height 15
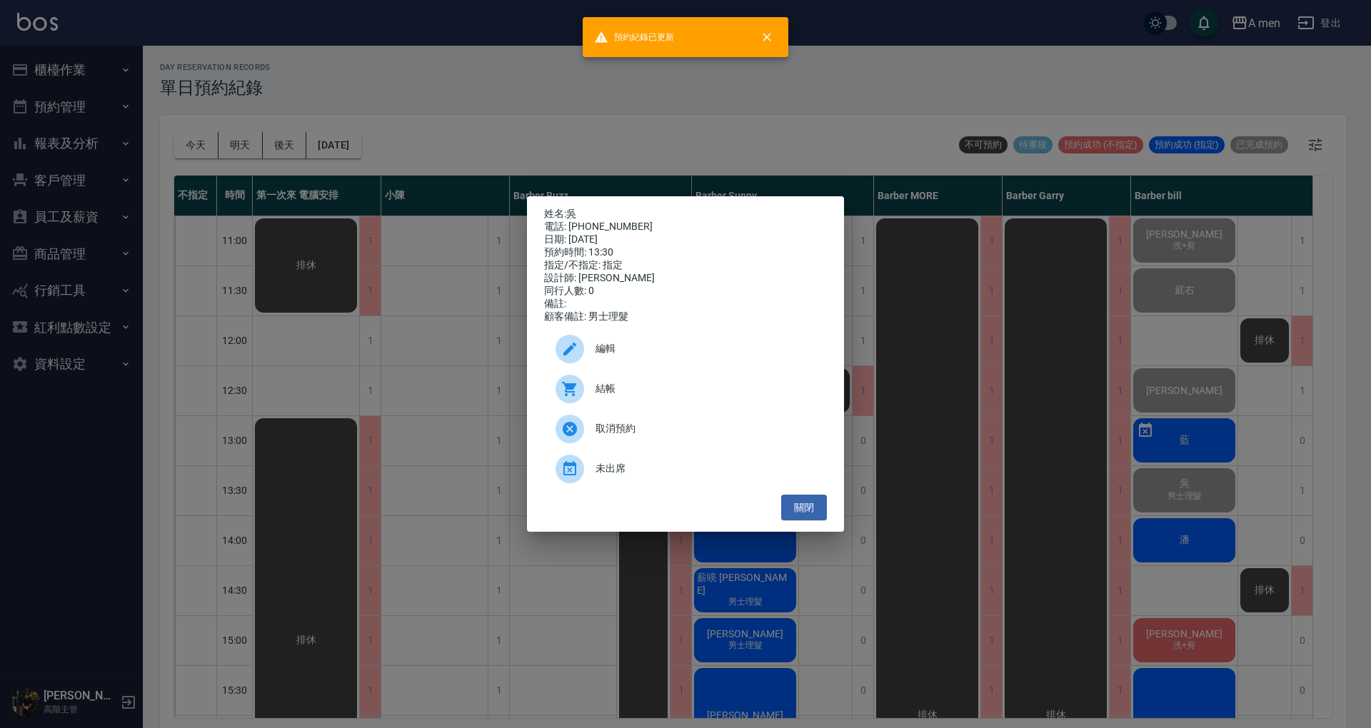
click at [1067, 354] on div "姓名: 吳 電話: 0986965338 日期: 2025/10/06 預約時間: 13:30 指定/不指定: 指定 設計師: Barber bill 同行人…" at bounding box center [685, 364] width 1371 height 728
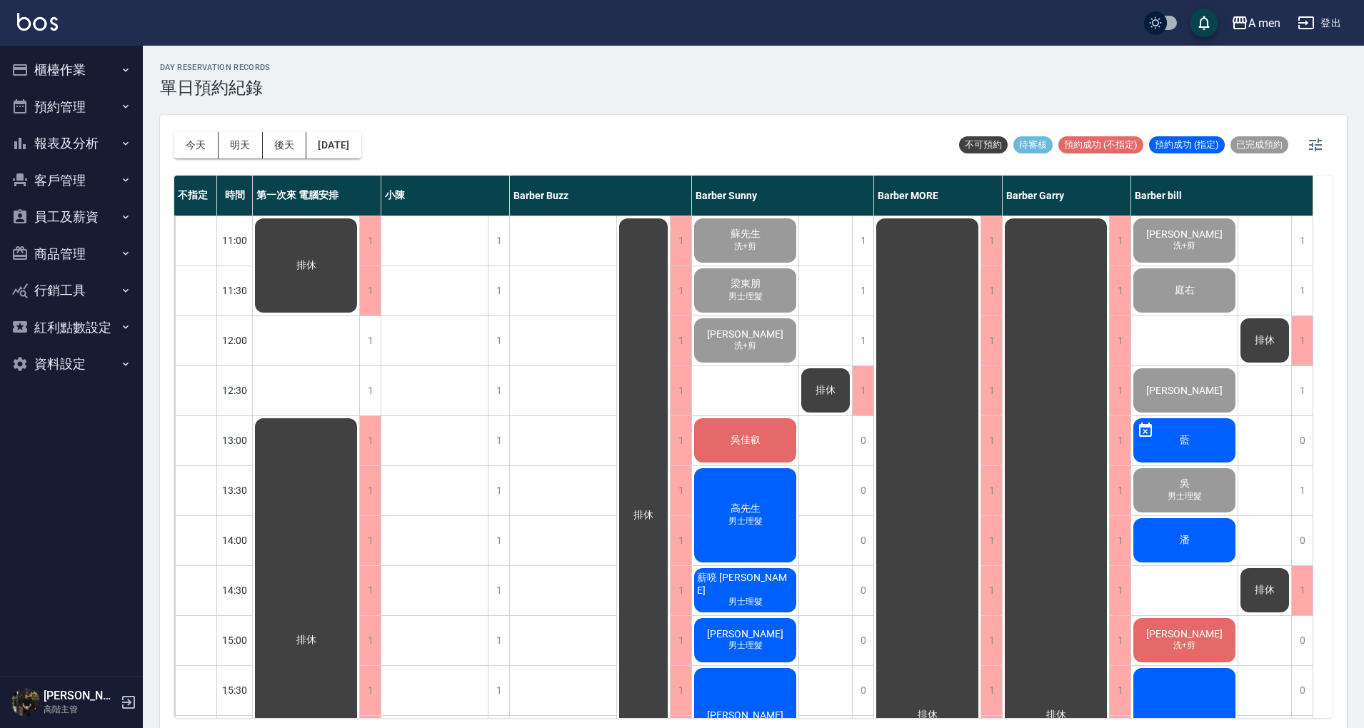
click at [731, 497] on div "高先生 男士理髮" at bounding box center [745, 515] width 106 height 99
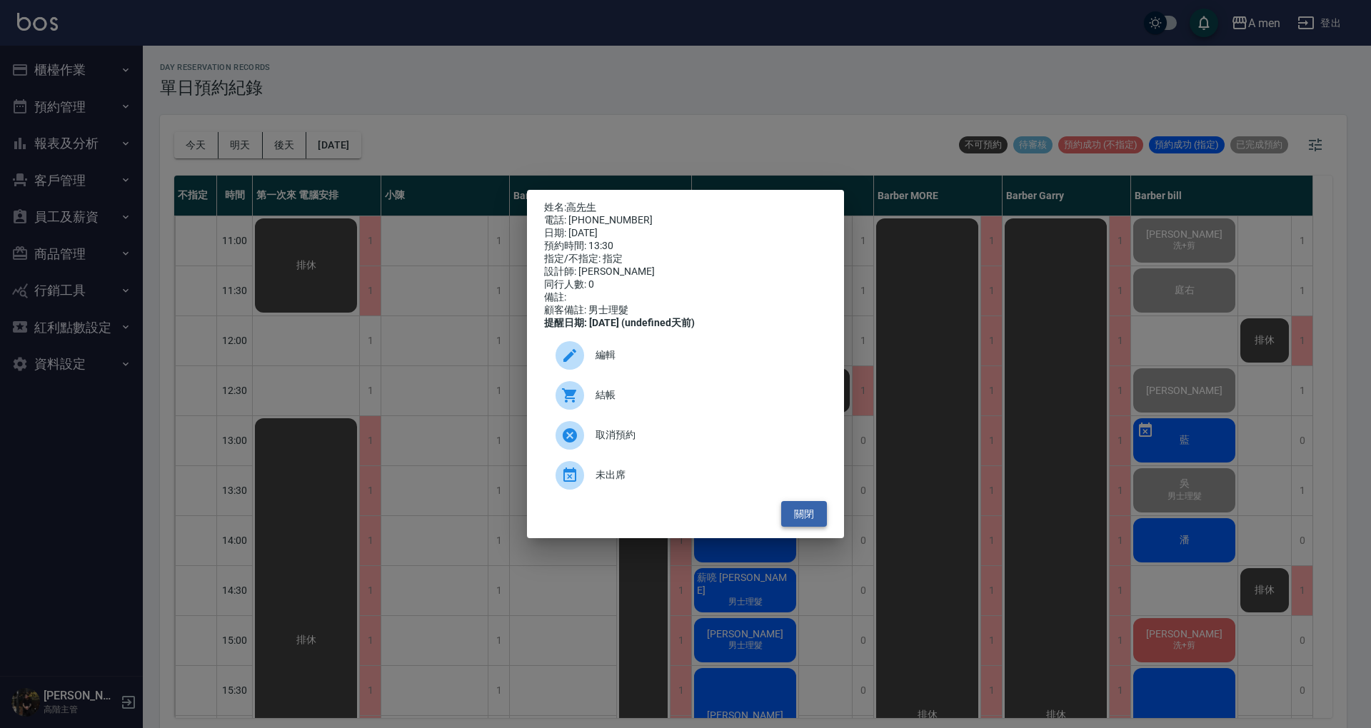
click at [810, 508] on button "關閉" at bounding box center [804, 514] width 46 height 26
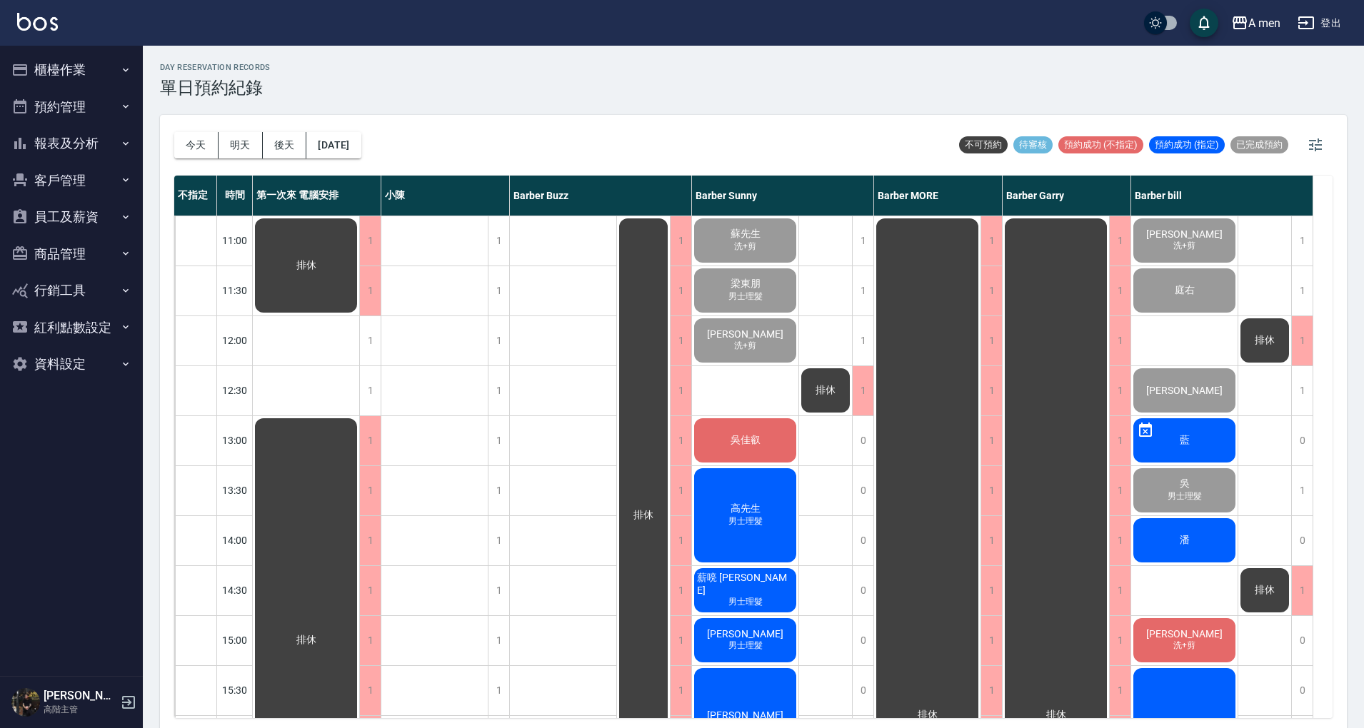
click at [740, 521] on span "男士理髮" at bounding box center [745, 521] width 40 height 12
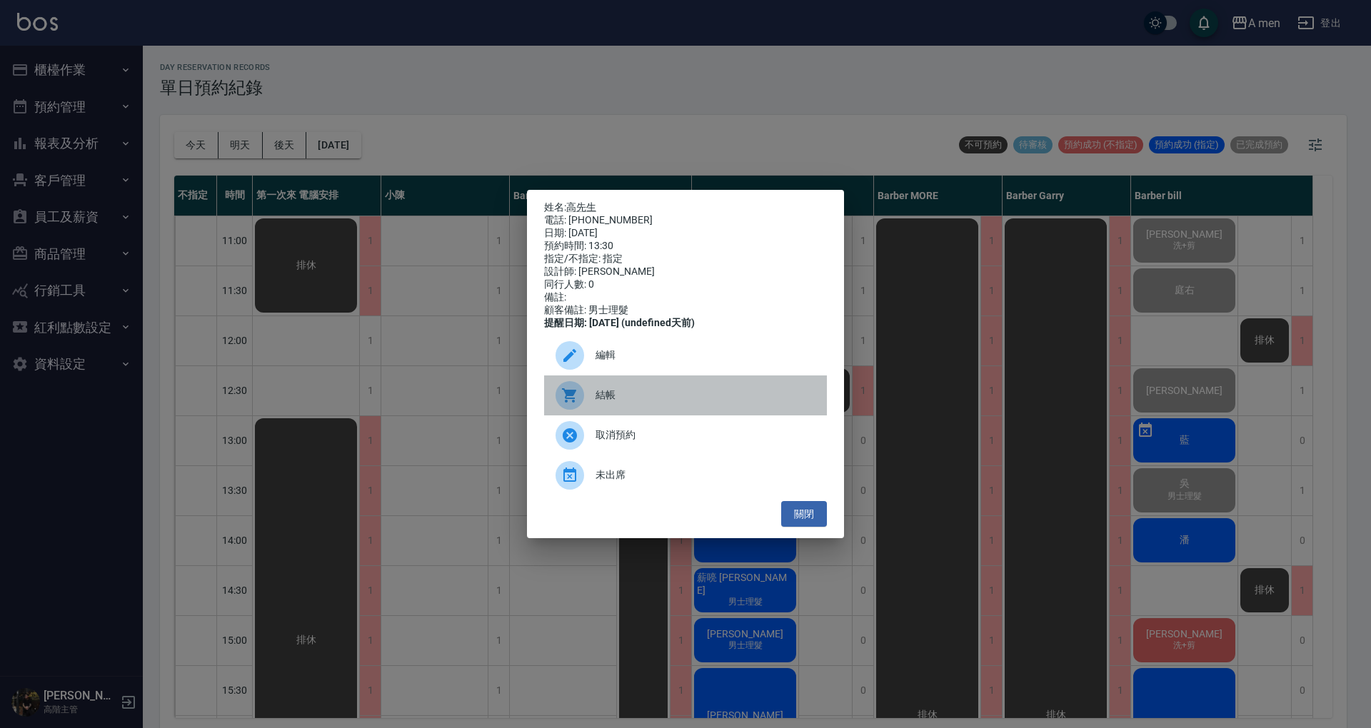
click at [671, 394] on div "結帳" at bounding box center [685, 395] width 283 height 40
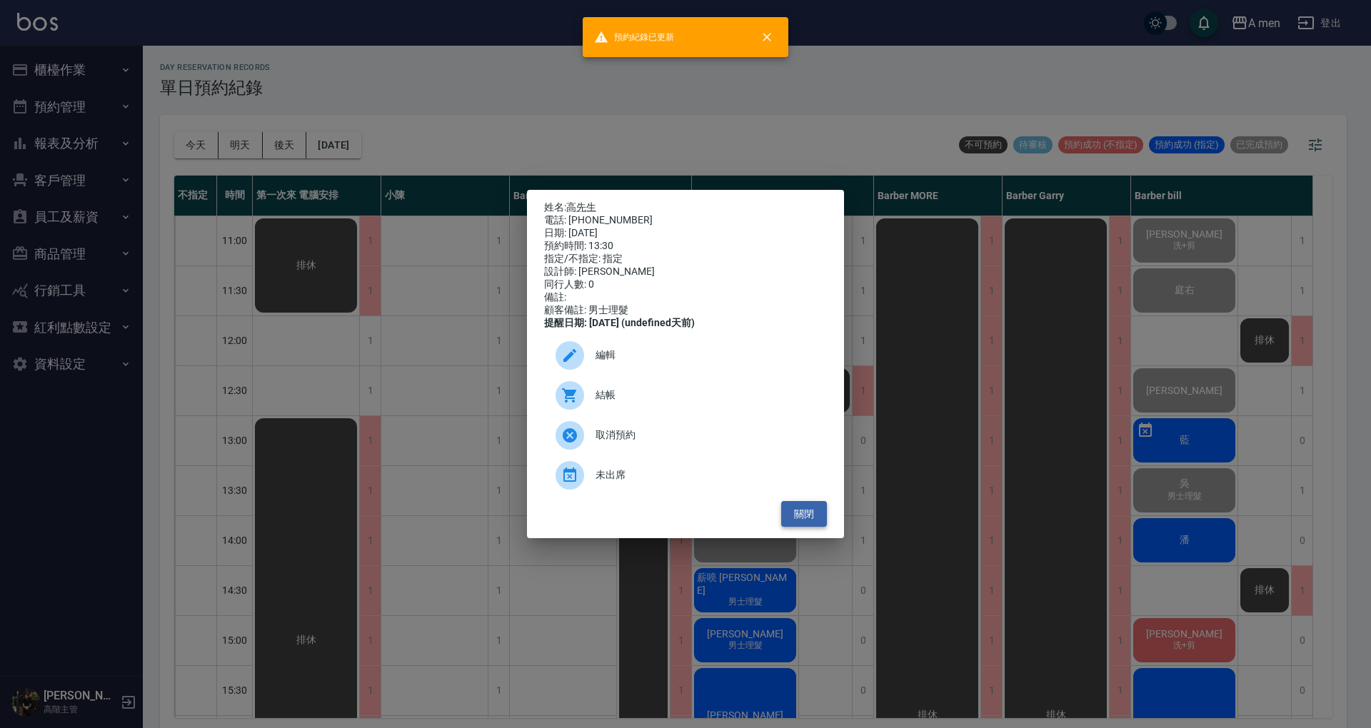
click at [799, 518] on button "關閉" at bounding box center [804, 514] width 46 height 26
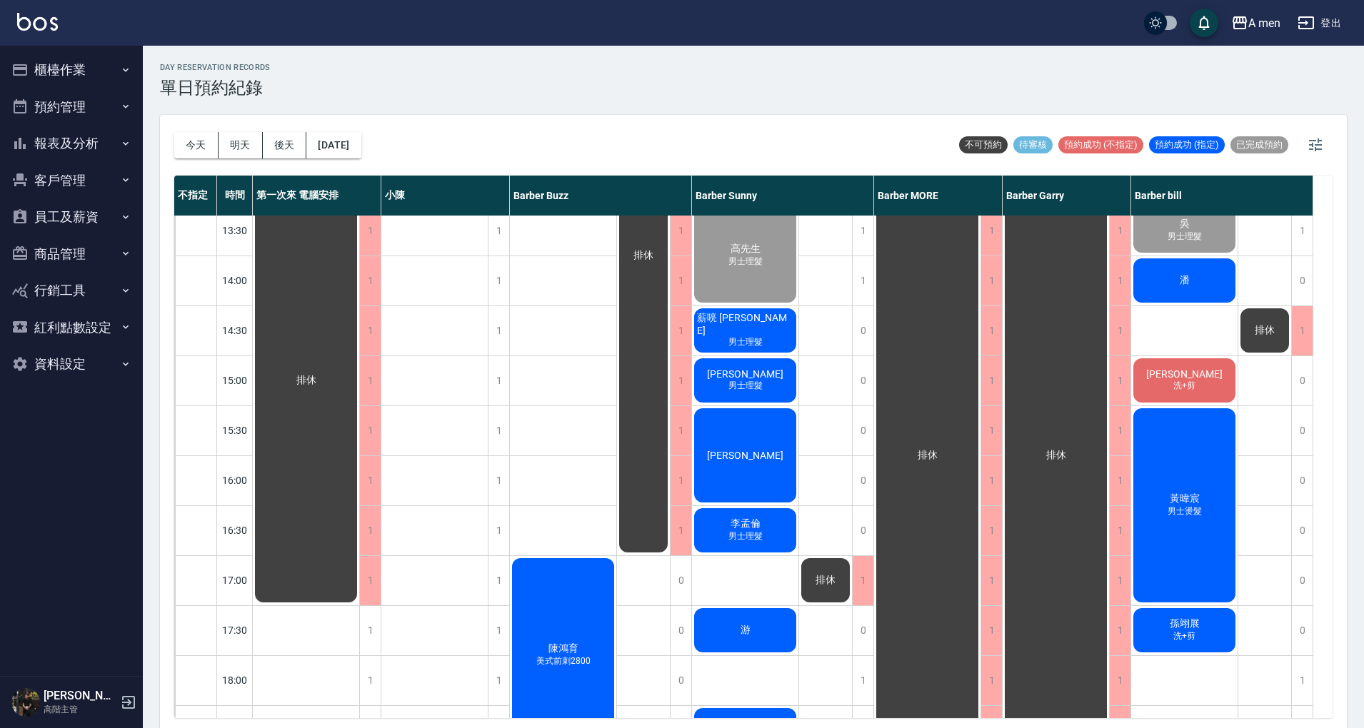
scroll to position [286, 0]
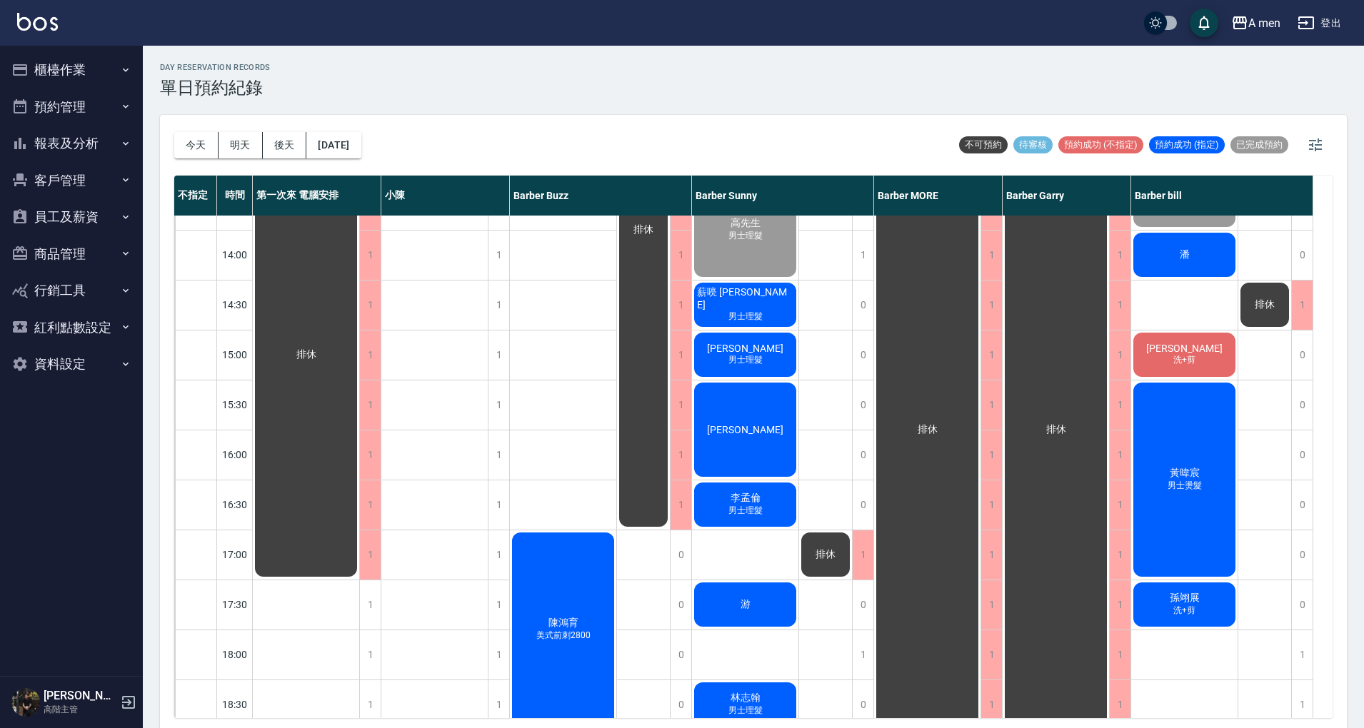
click at [777, 303] on div "薪喨 Gary 男士理髮" at bounding box center [745, 305] width 106 height 49
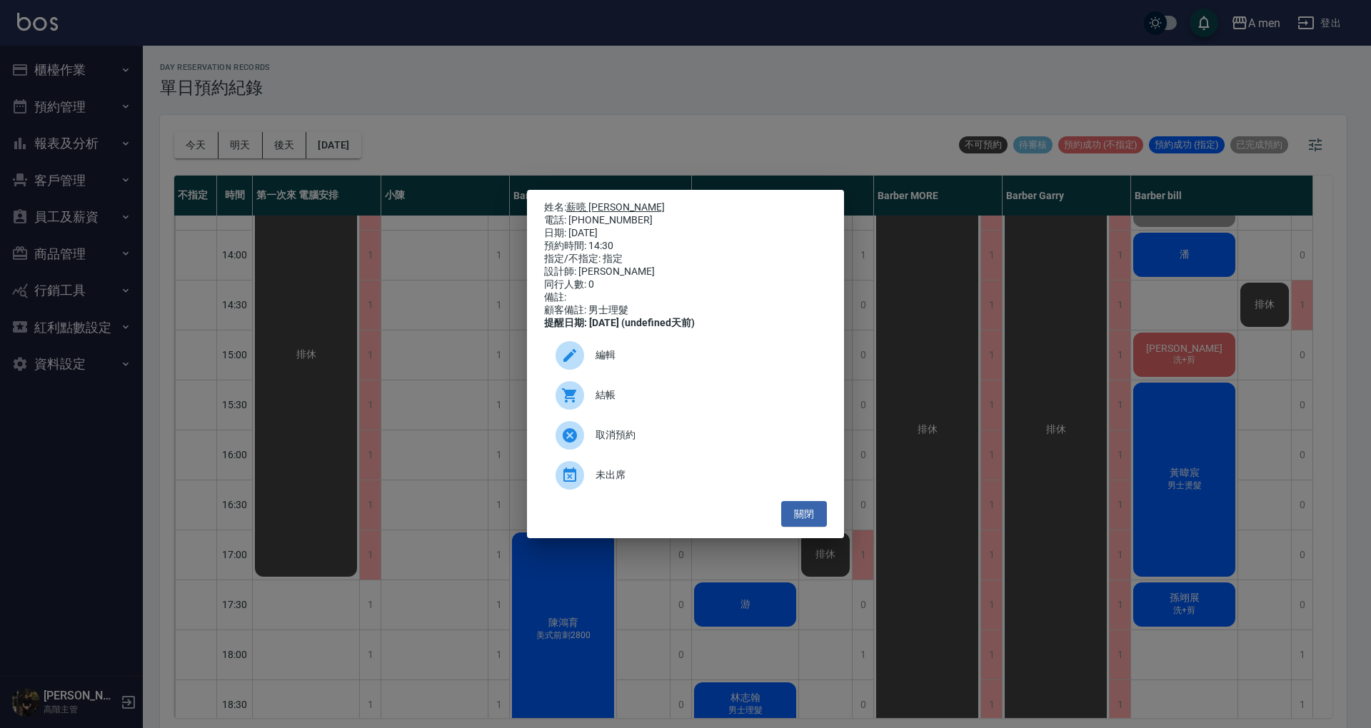
click at [590, 201] on link "薪喨 Gary" at bounding box center [615, 206] width 99 height 11
click at [810, 516] on button "關閉" at bounding box center [804, 514] width 46 height 26
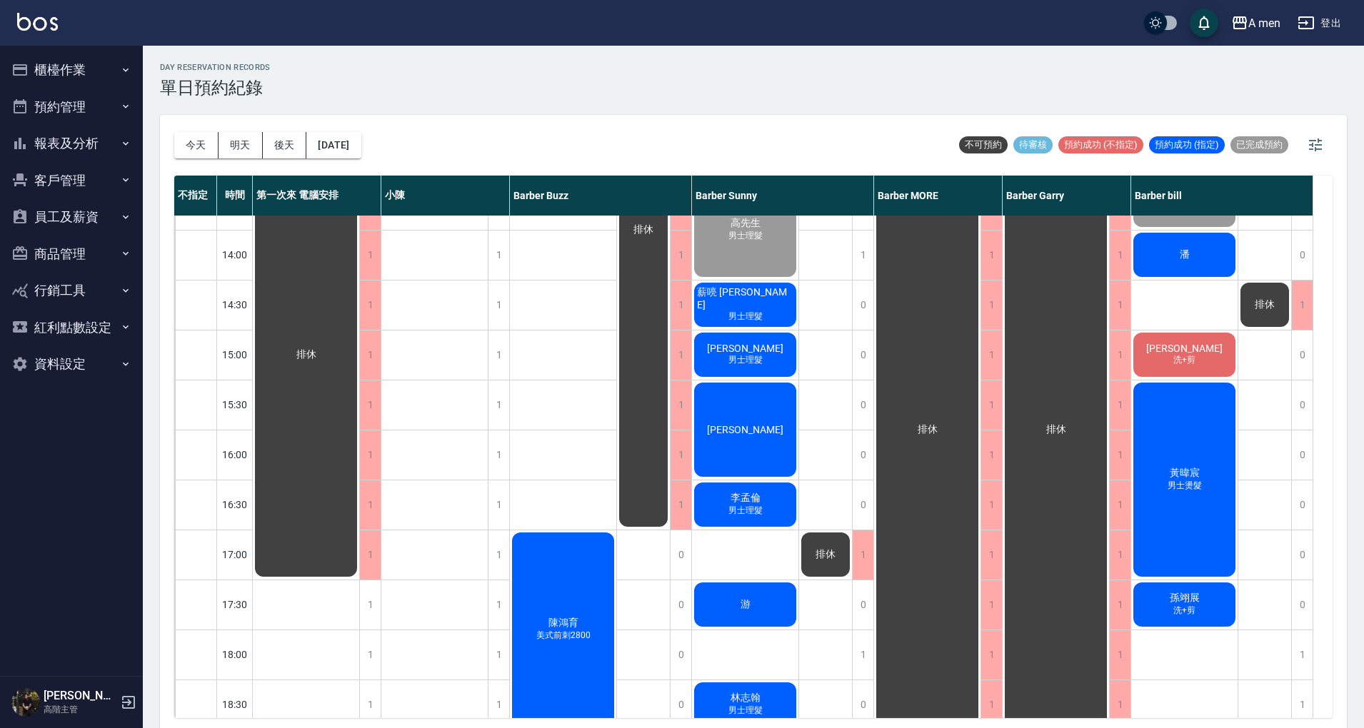
click at [756, 352] on span "Peter" at bounding box center [745, 348] width 82 height 11
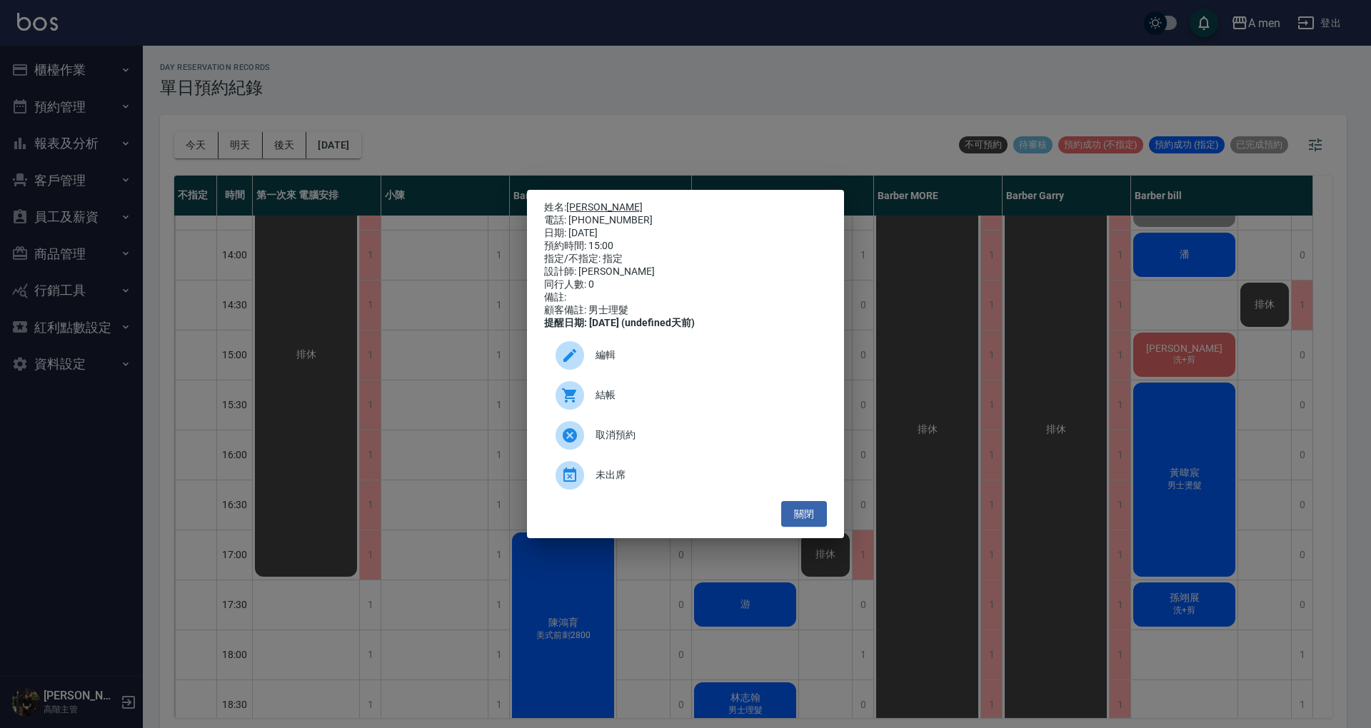
click at [586, 201] on link "Peter" at bounding box center [604, 206] width 76 height 11
click at [802, 528] on button "關閉" at bounding box center [804, 514] width 46 height 26
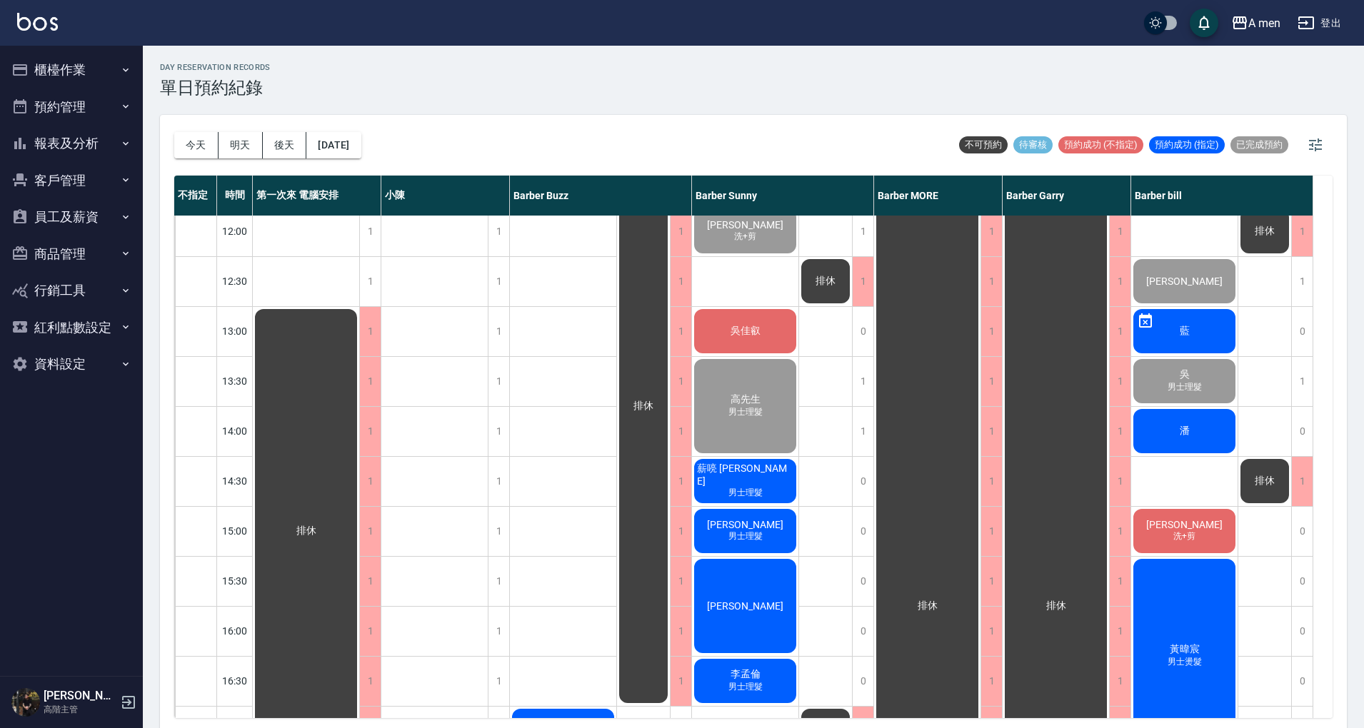
scroll to position [95, 0]
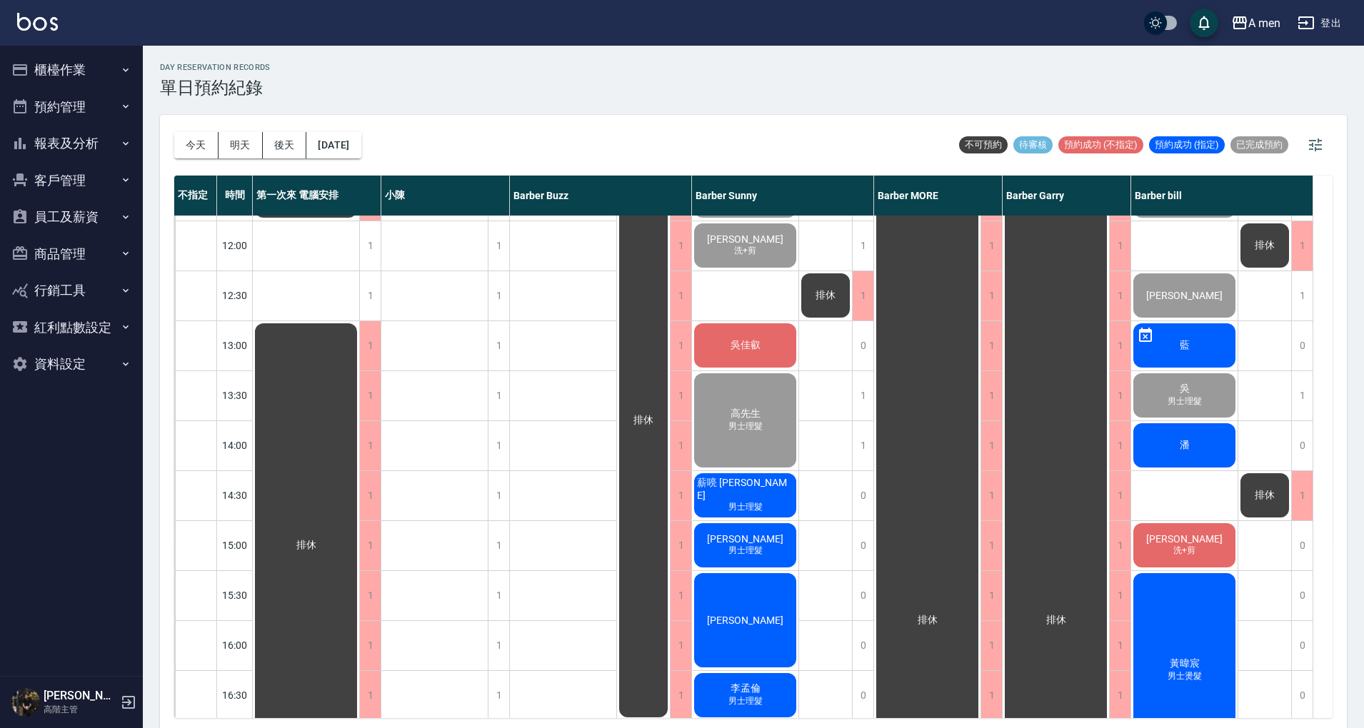
click at [776, 499] on div "薪喨 Gary 男士理髮" at bounding box center [745, 495] width 106 height 49
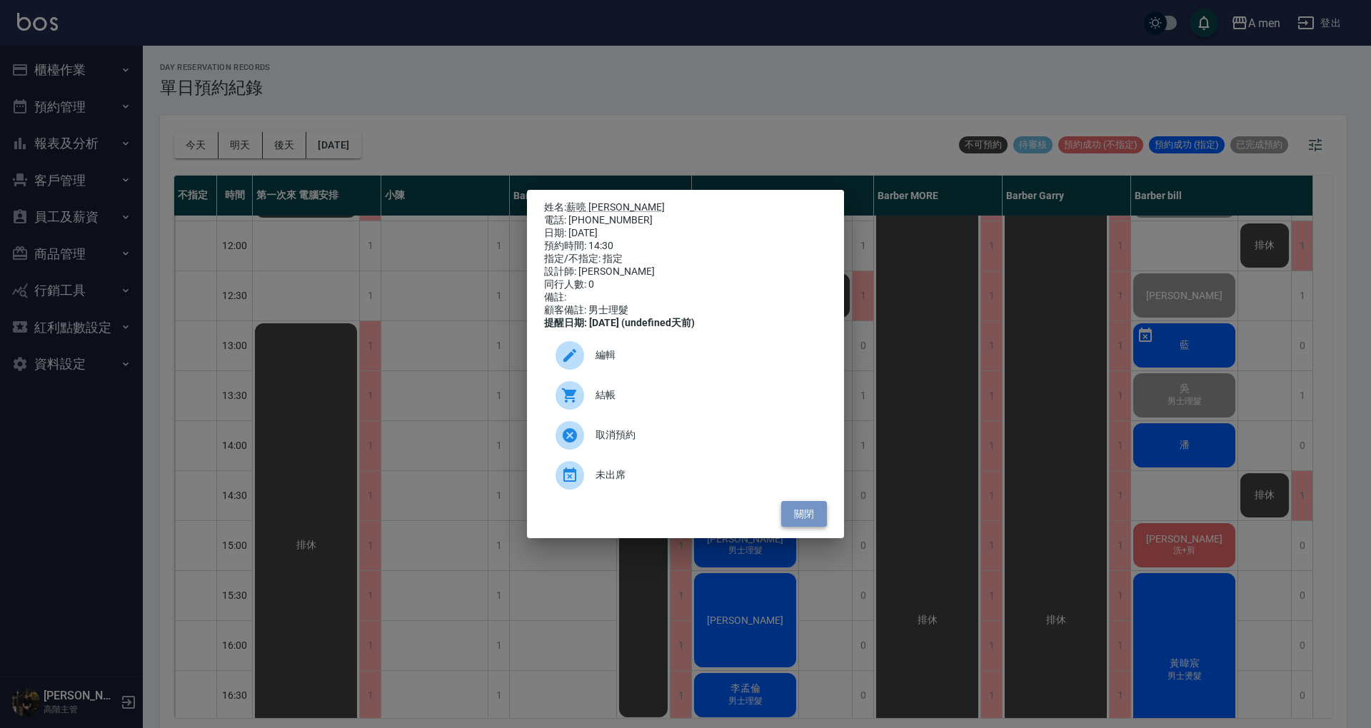
click at [803, 518] on button "關閉" at bounding box center [804, 514] width 46 height 26
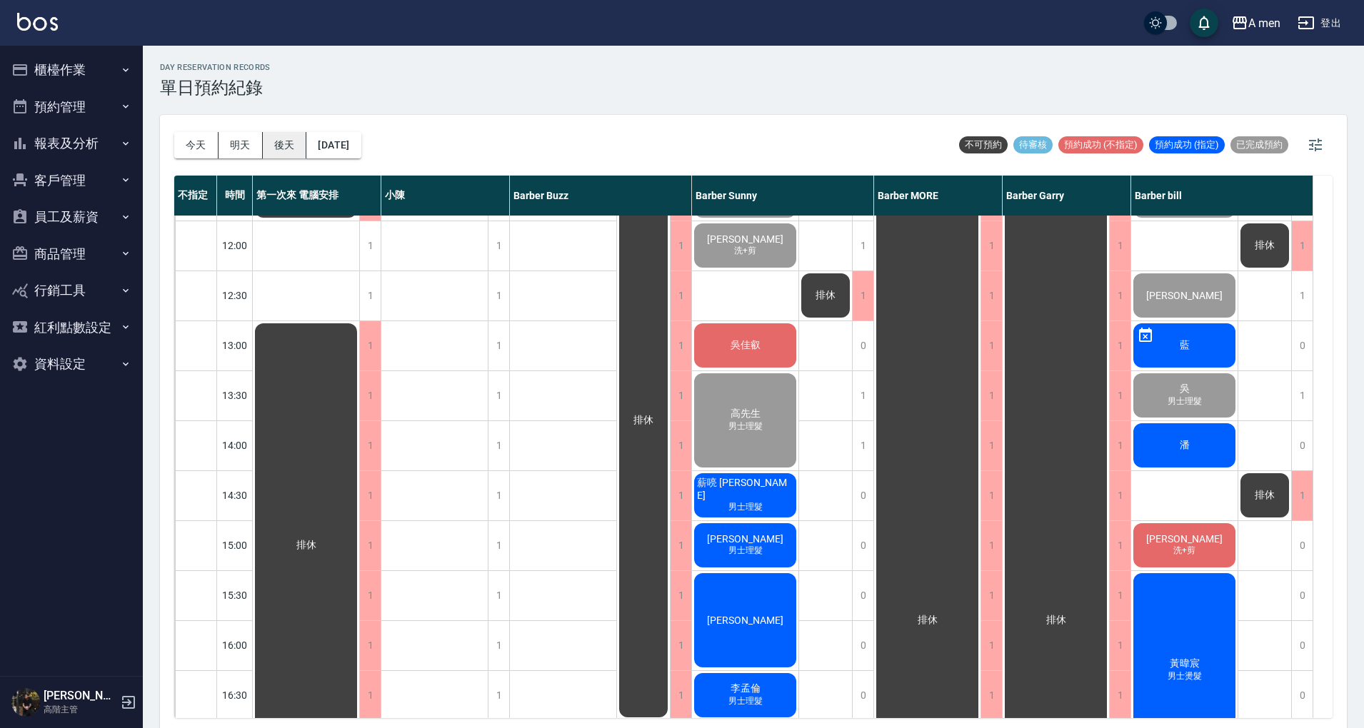
click at [286, 146] on button "後天" at bounding box center [285, 145] width 44 height 26
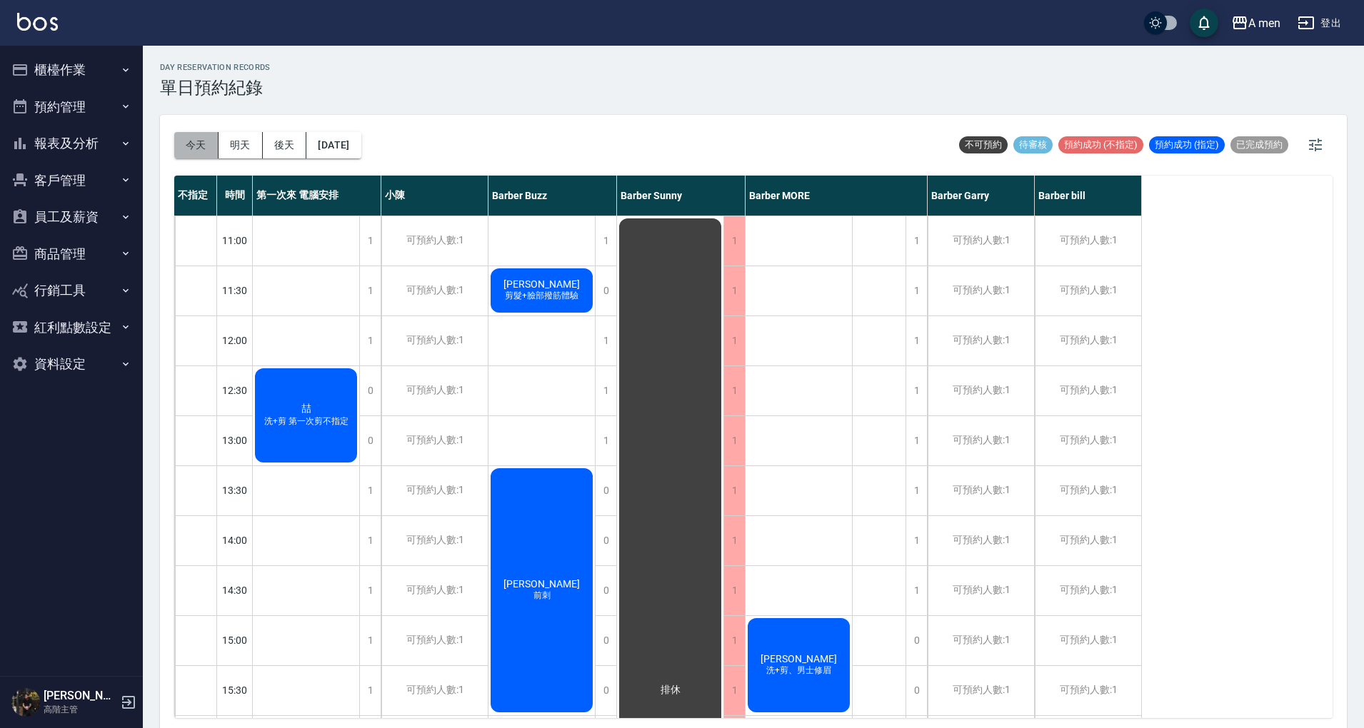
click at [195, 141] on button "今天" at bounding box center [196, 145] width 44 height 26
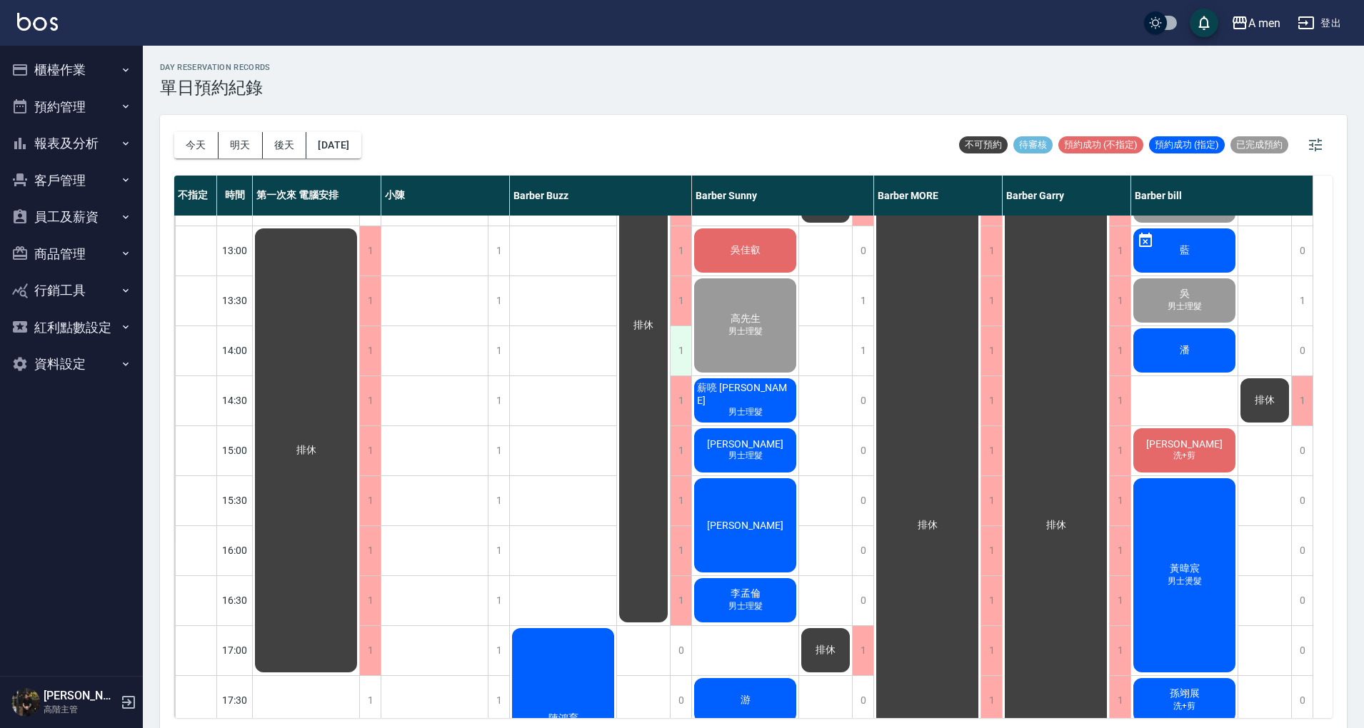
scroll to position [95, 0]
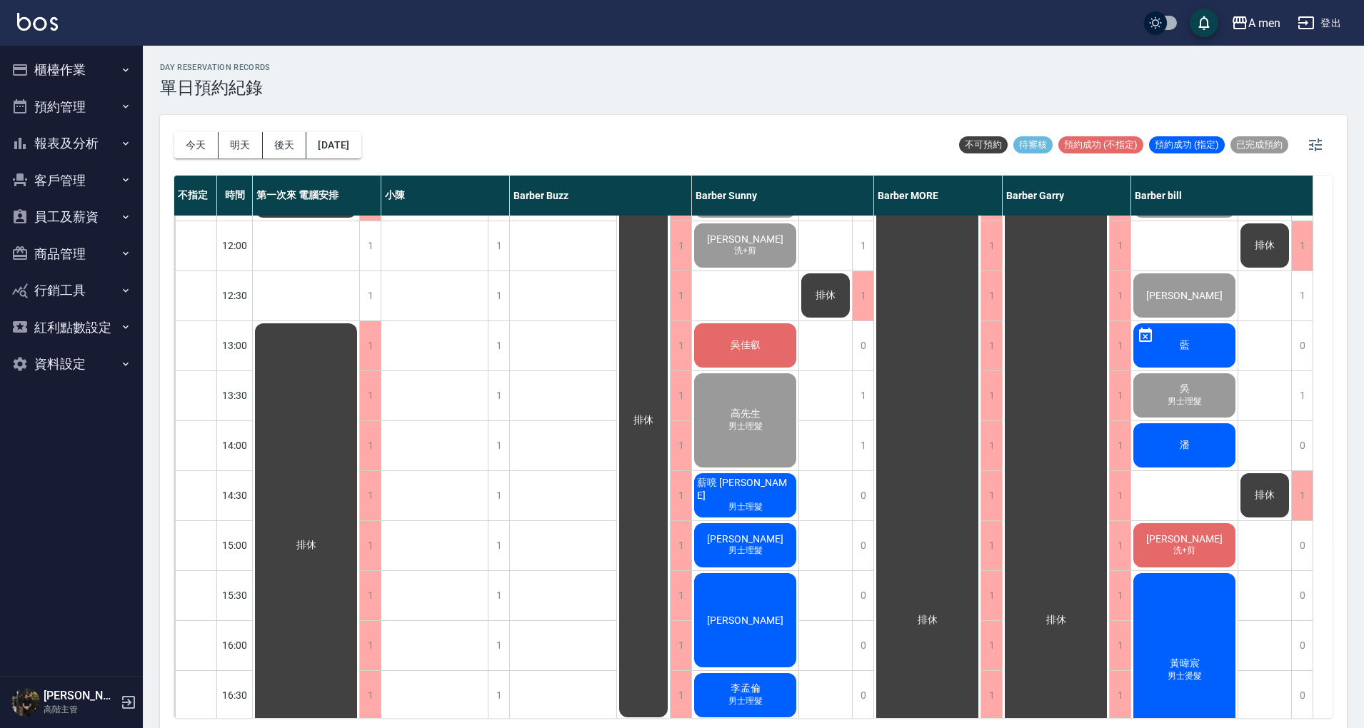
click at [778, 491] on div "薪喨 Gary 男士理髮" at bounding box center [745, 495] width 106 height 49
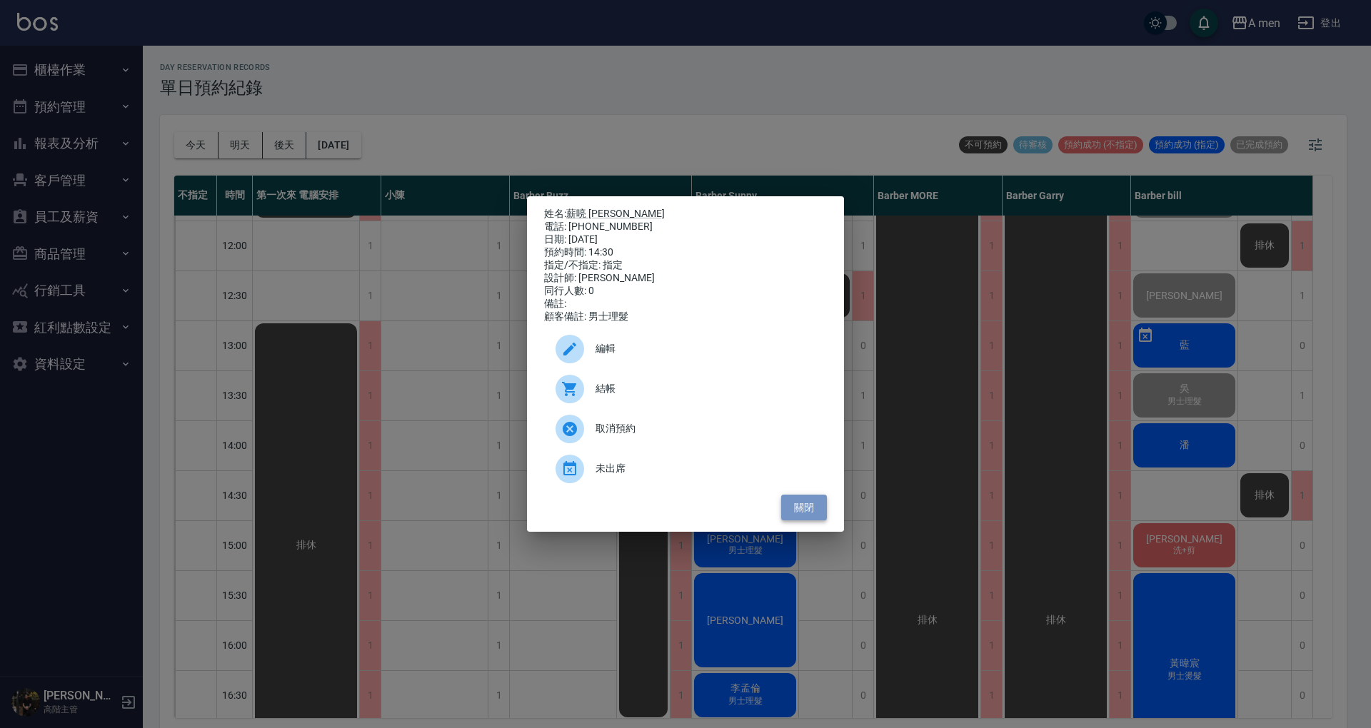
click at [808, 507] on button "關閉" at bounding box center [804, 508] width 46 height 26
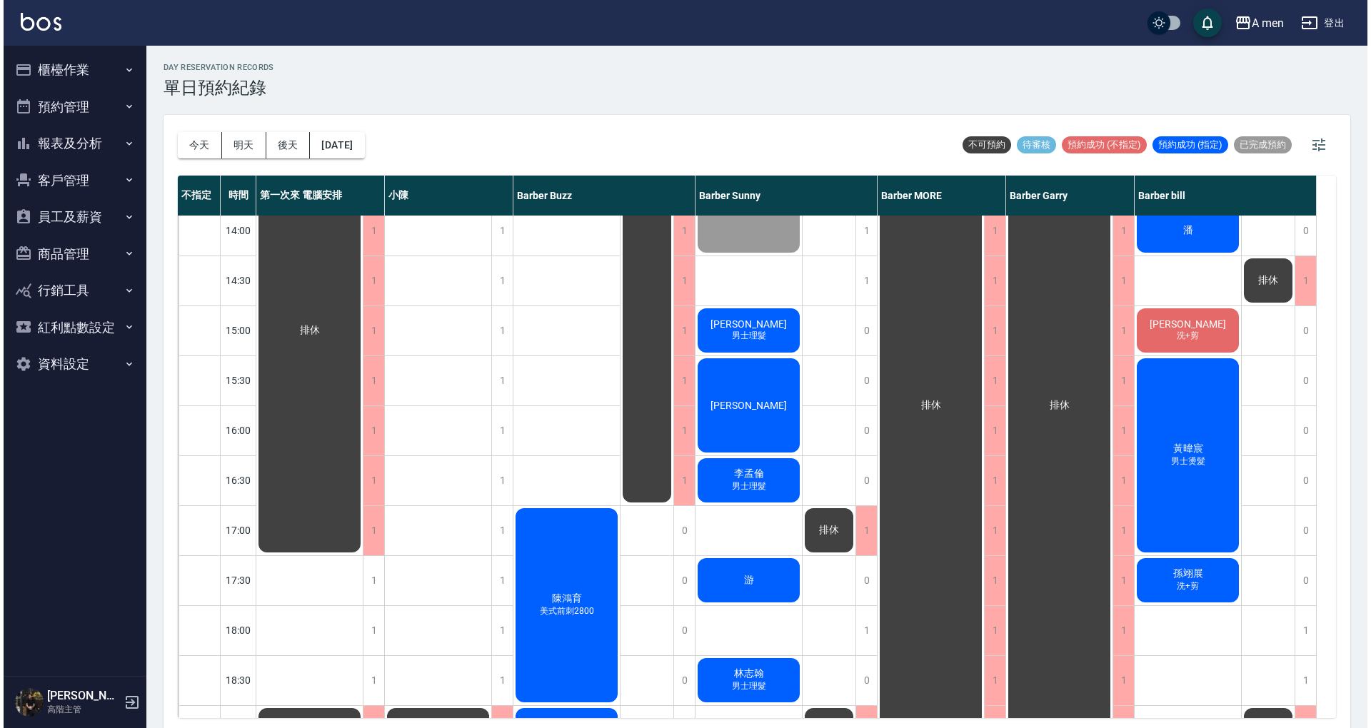
scroll to position [190, 0]
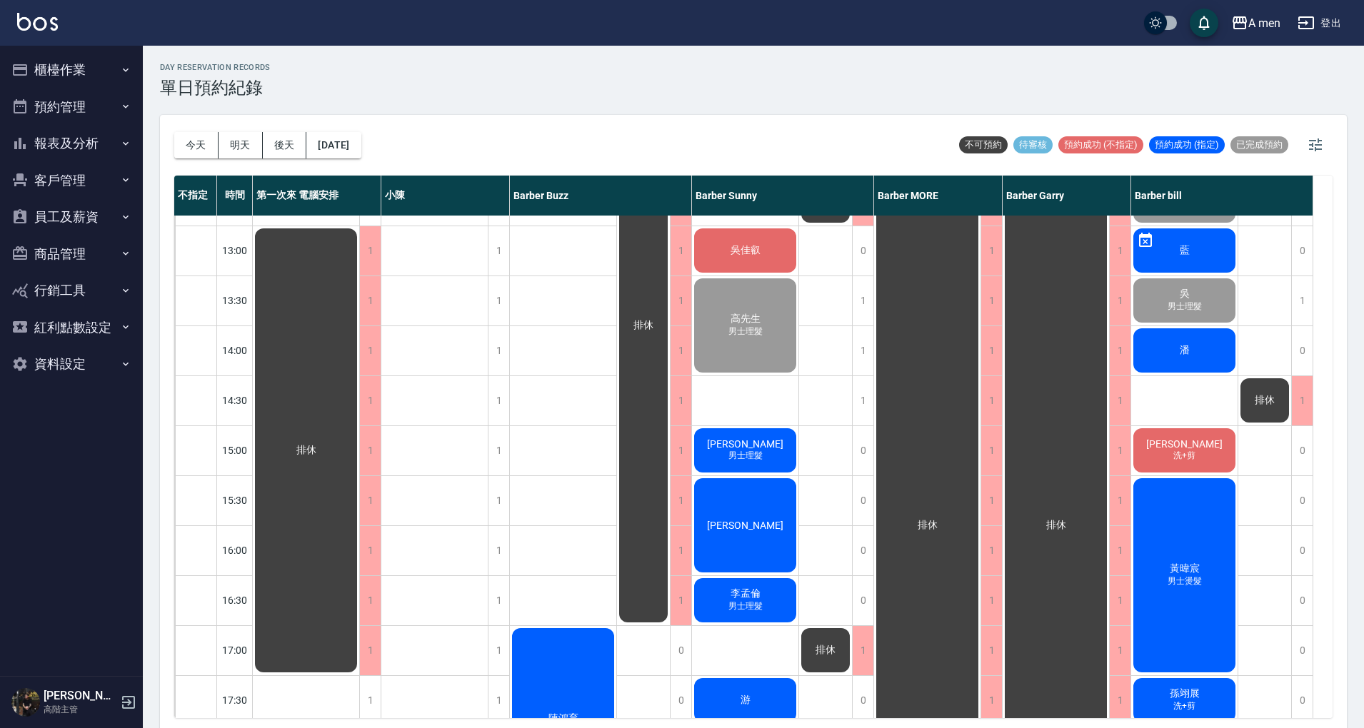
click at [762, 257] on div "吳佳叡" at bounding box center [745, 250] width 106 height 49
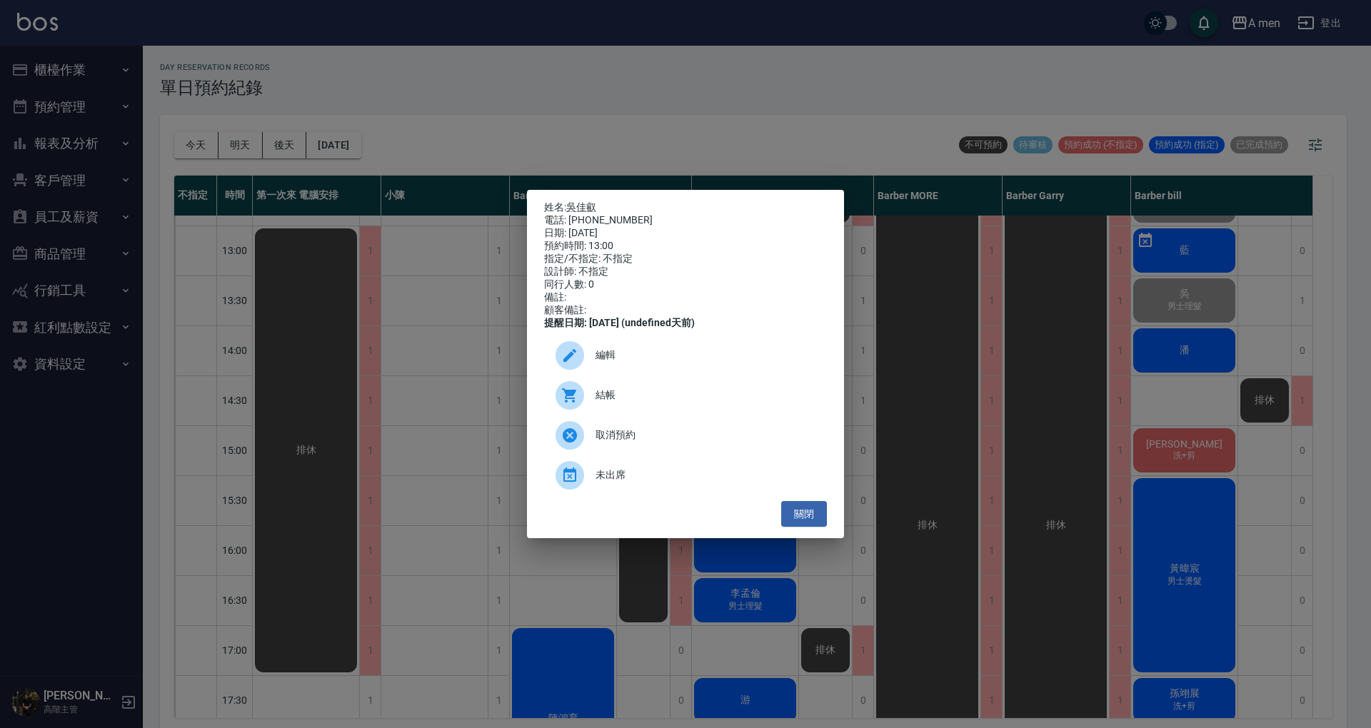
click at [617, 403] on span "結帳" at bounding box center [705, 395] width 220 height 15
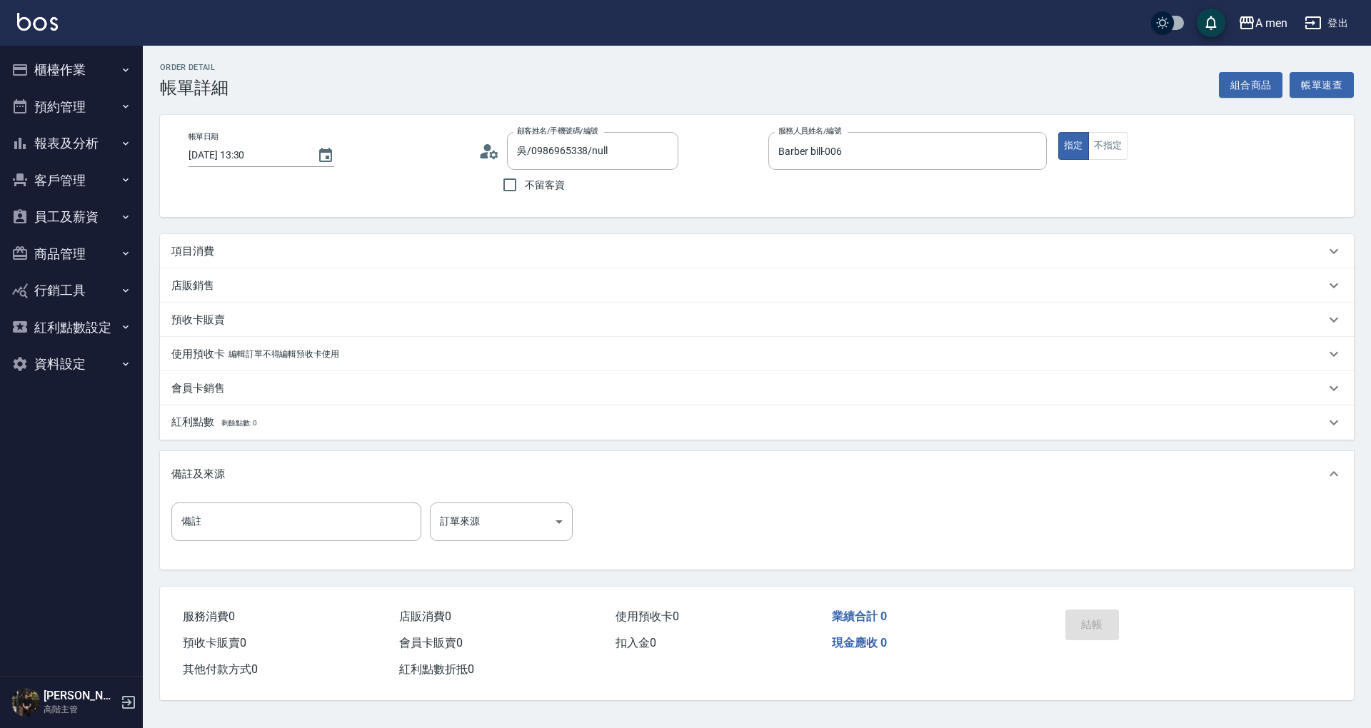
click at [444, 252] on div "項目消費" at bounding box center [748, 251] width 1154 height 15
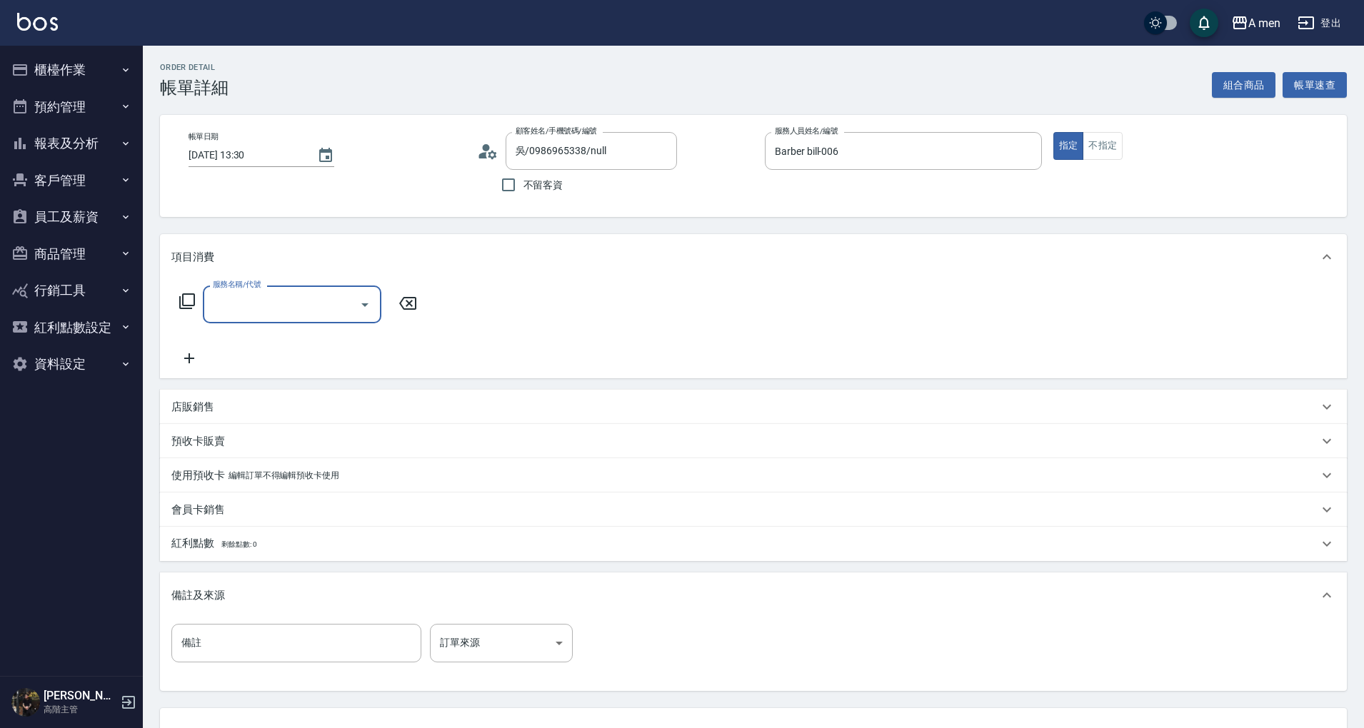
click at [313, 304] on input "服務名稱/代號" at bounding box center [281, 304] width 144 height 25
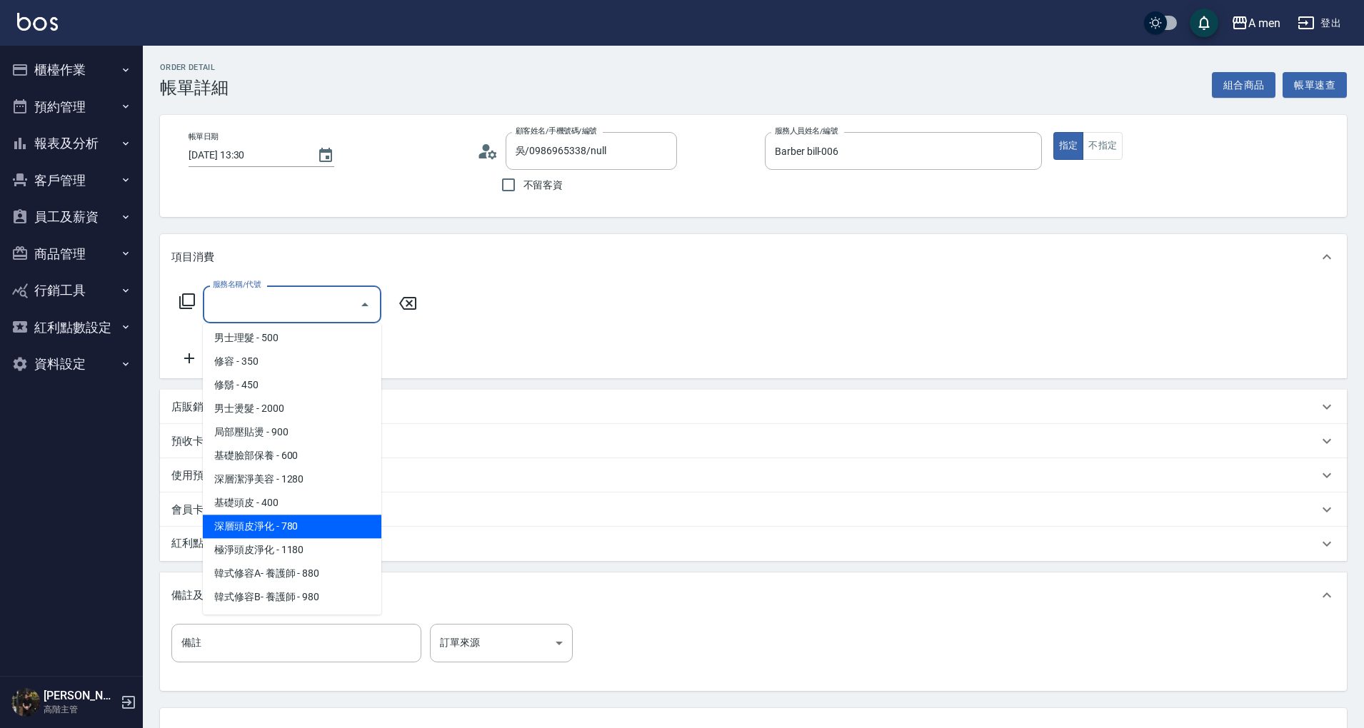
scroll to position [260, 0]
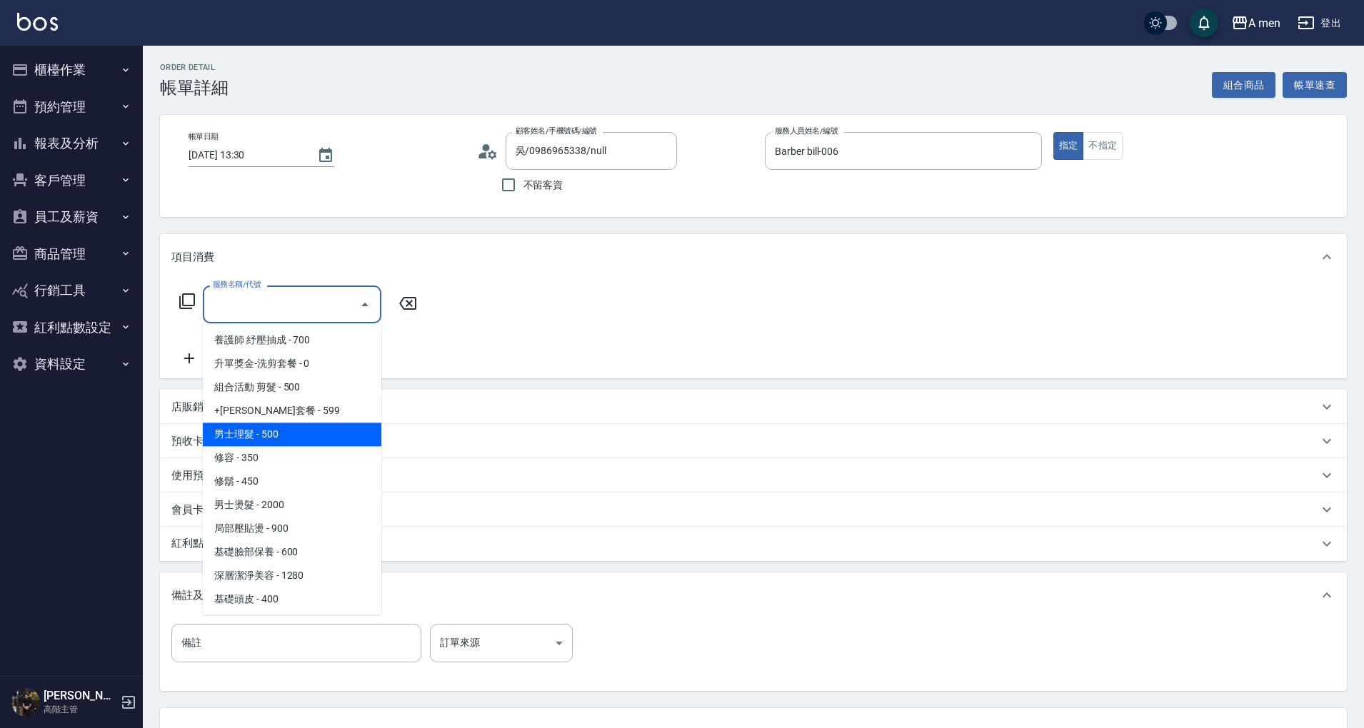
click at [314, 430] on span "男士理髮 - 500" at bounding box center [292, 435] width 178 height 24
type input "男士理髮(A01)"
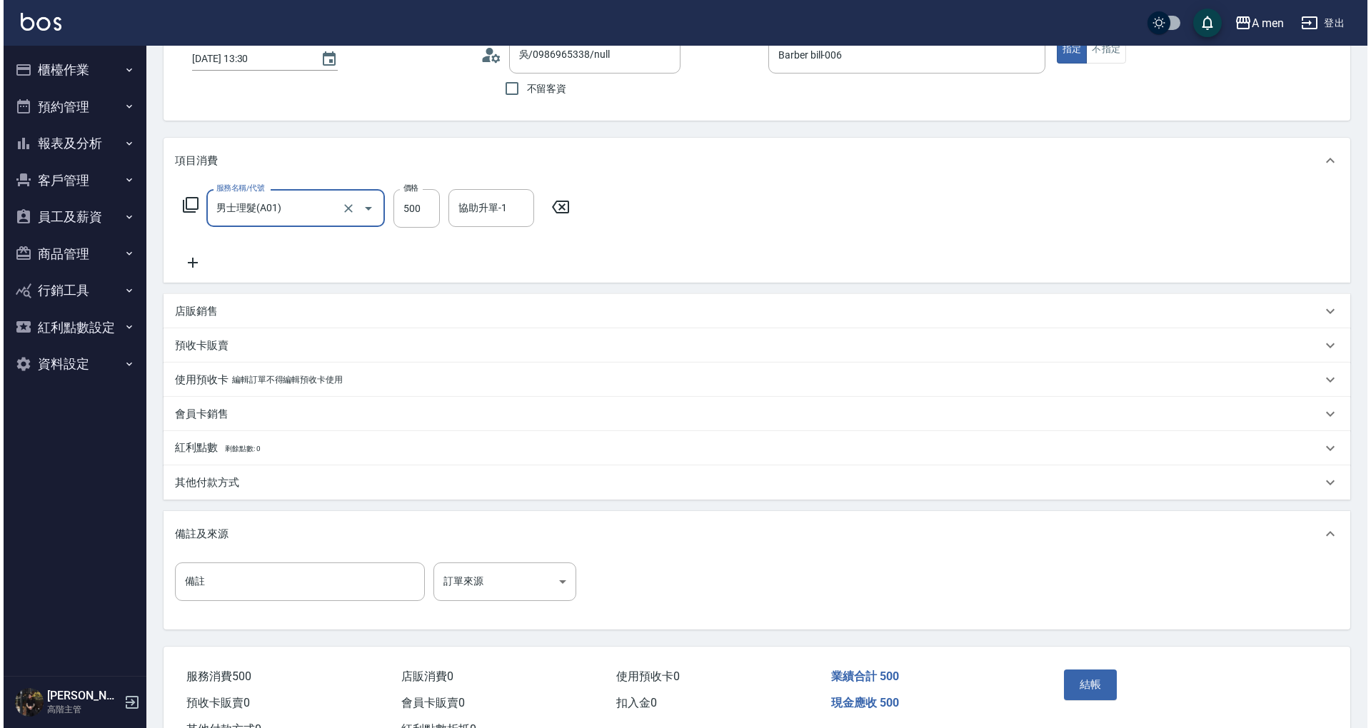
scroll to position [151, 0]
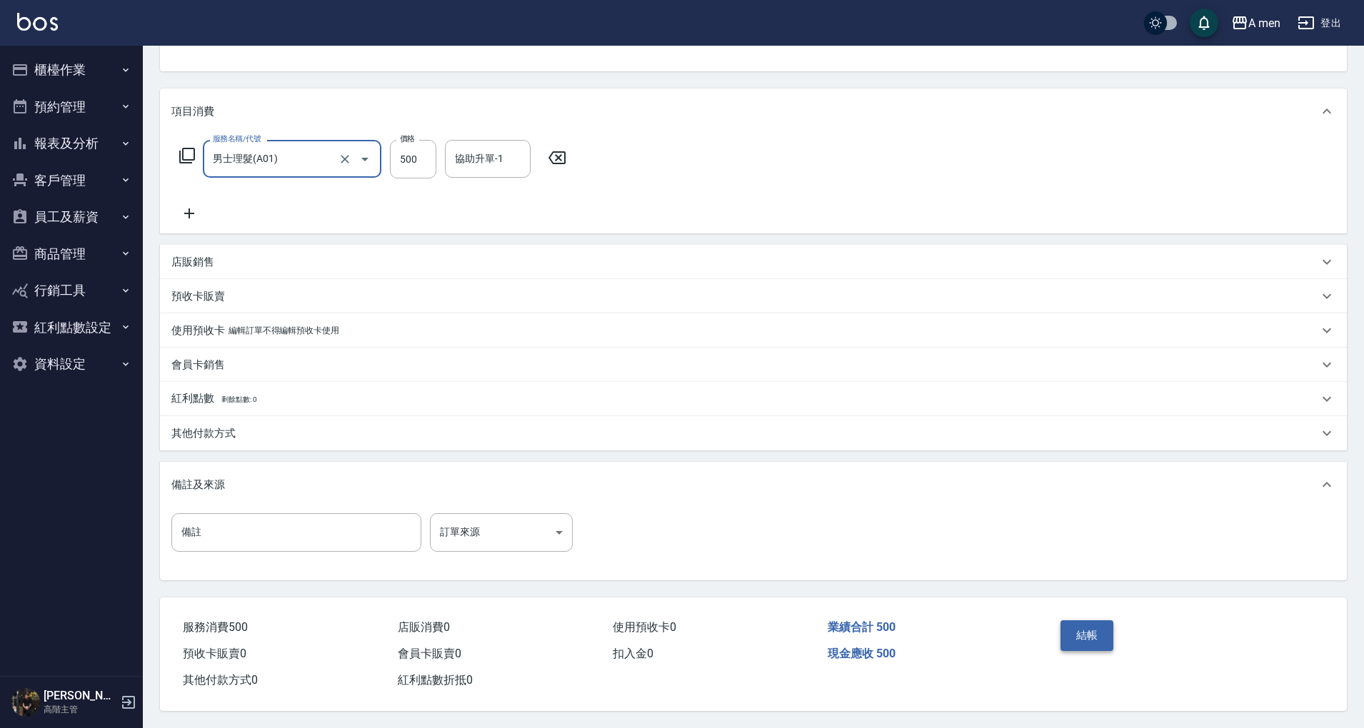
click at [1109, 620] on button "結帳" at bounding box center [1087, 635] width 54 height 30
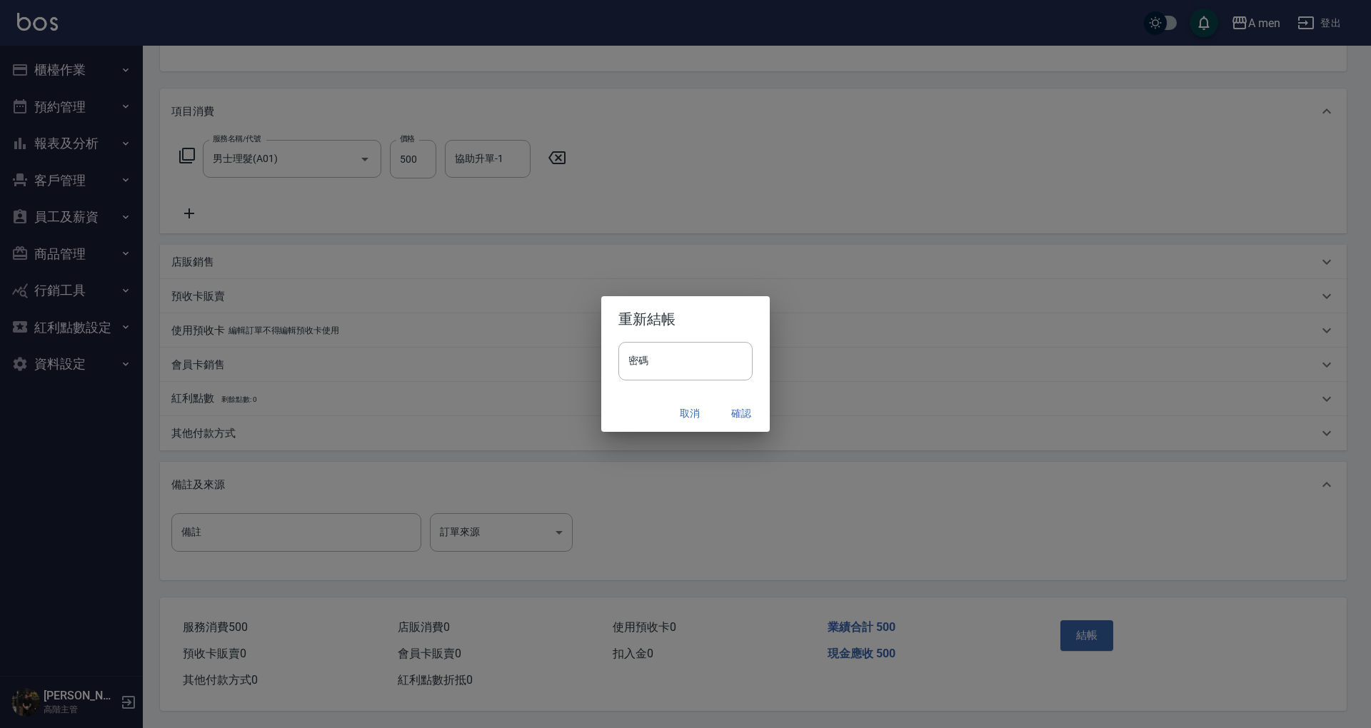
click at [745, 401] on button "確認" at bounding box center [741, 413] width 46 height 26
click at [745, 404] on div "取消 確認" at bounding box center [685, 414] width 168 height 38
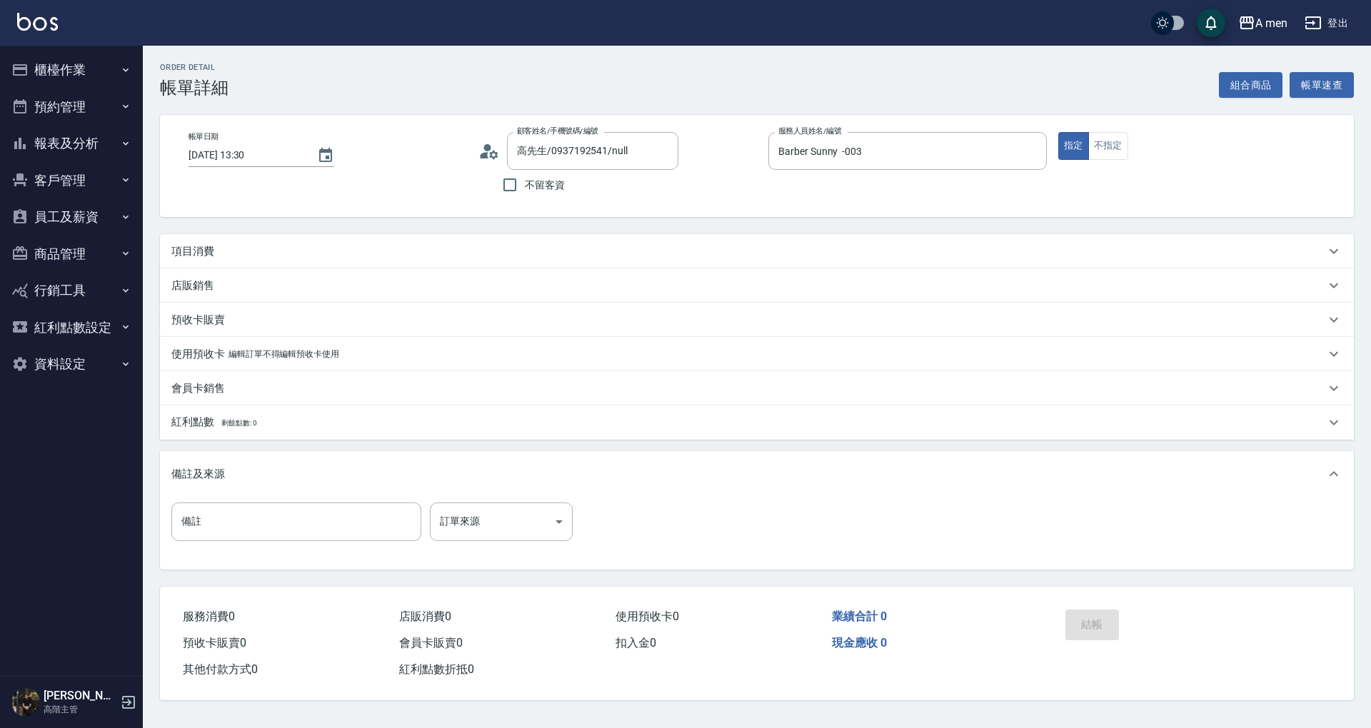
click at [280, 244] on div "項目消費" at bounding box center [748, 251] width 1154 height 15
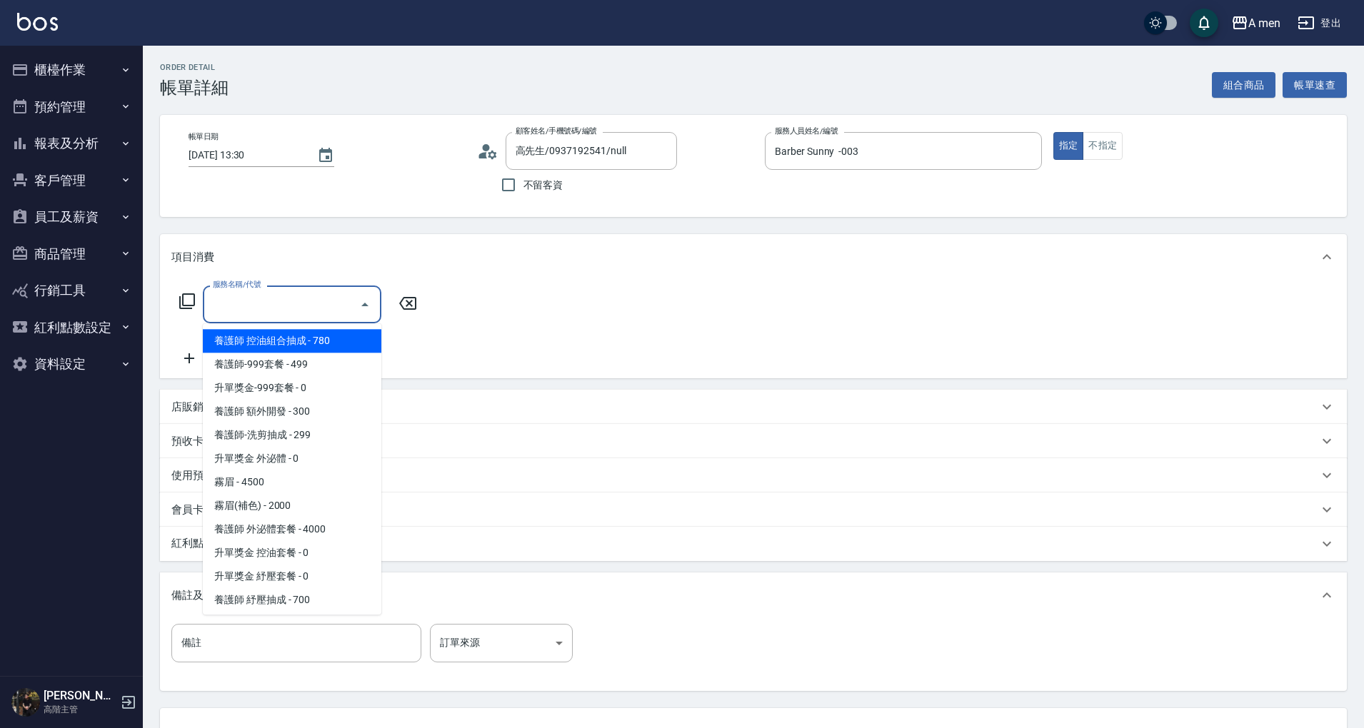
click at [291, 299] on input "服務名稱/代號" at bounding box center [281, 304] width 144 height 25
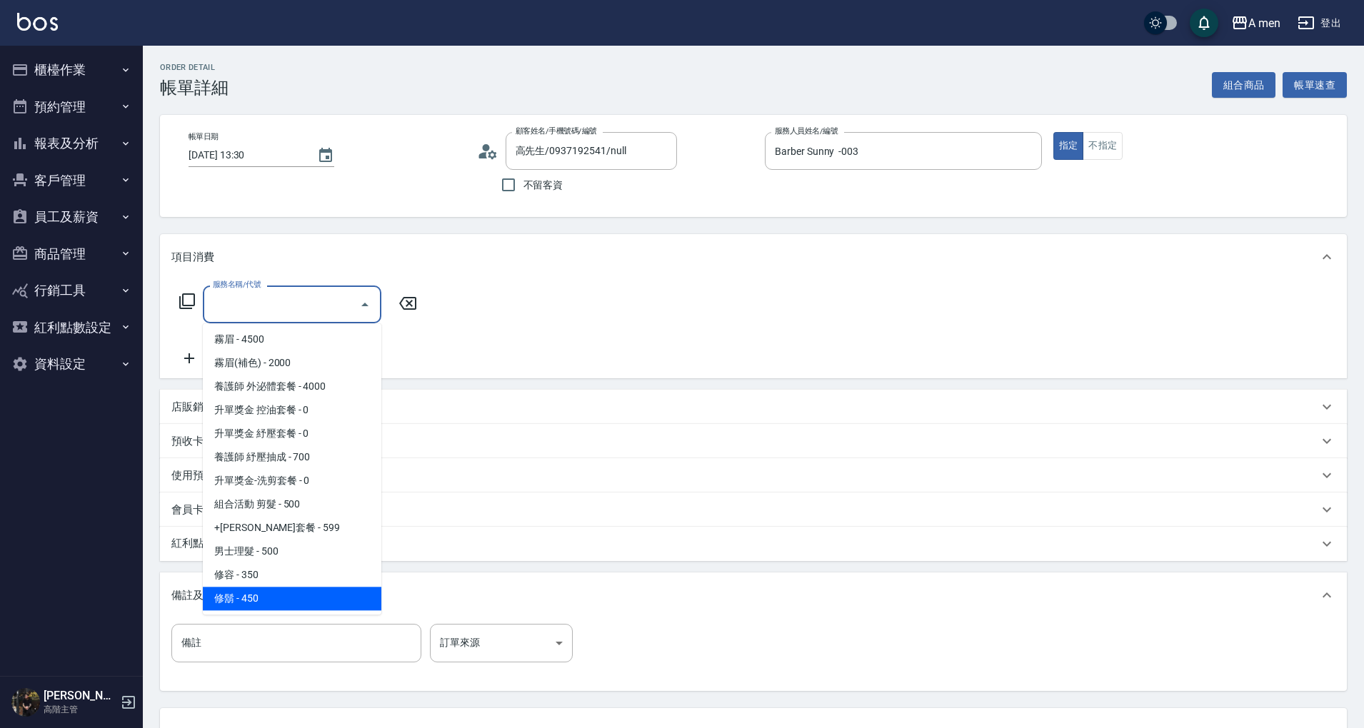
scroll to position [286, 0]
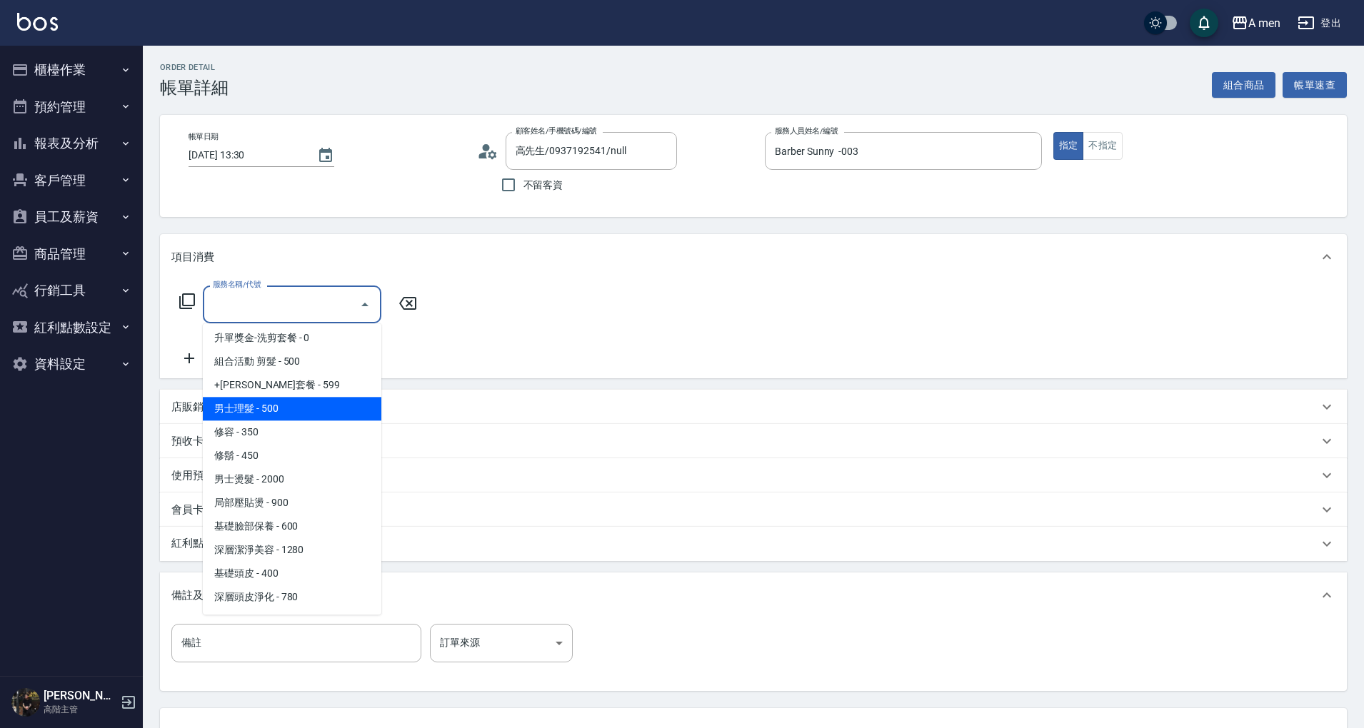
click at [330, 410] on span "男士理髮 - 500" at bounding box center [292, 409] width 178 height 24
type input "男士理髮(A01)"
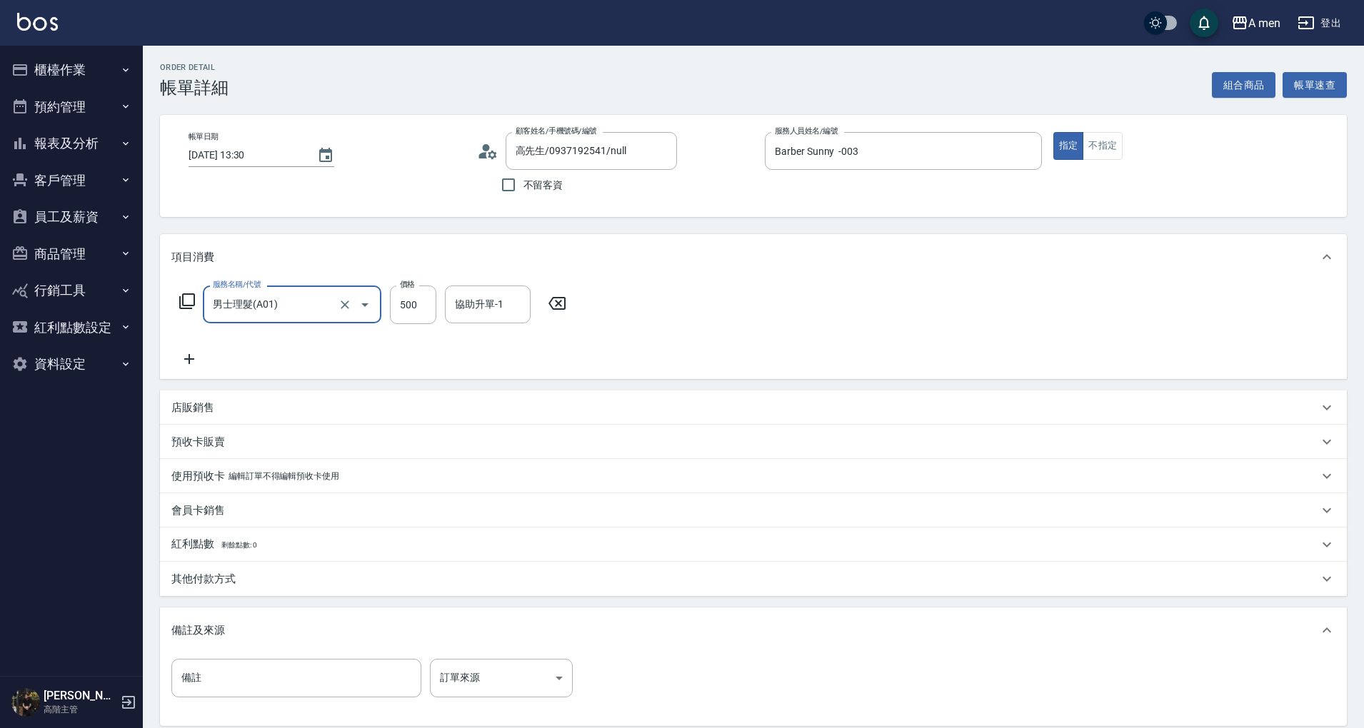
click at [231, 577] on p "其他付款方式" at bounding box center [203, 579] width 64 height 15
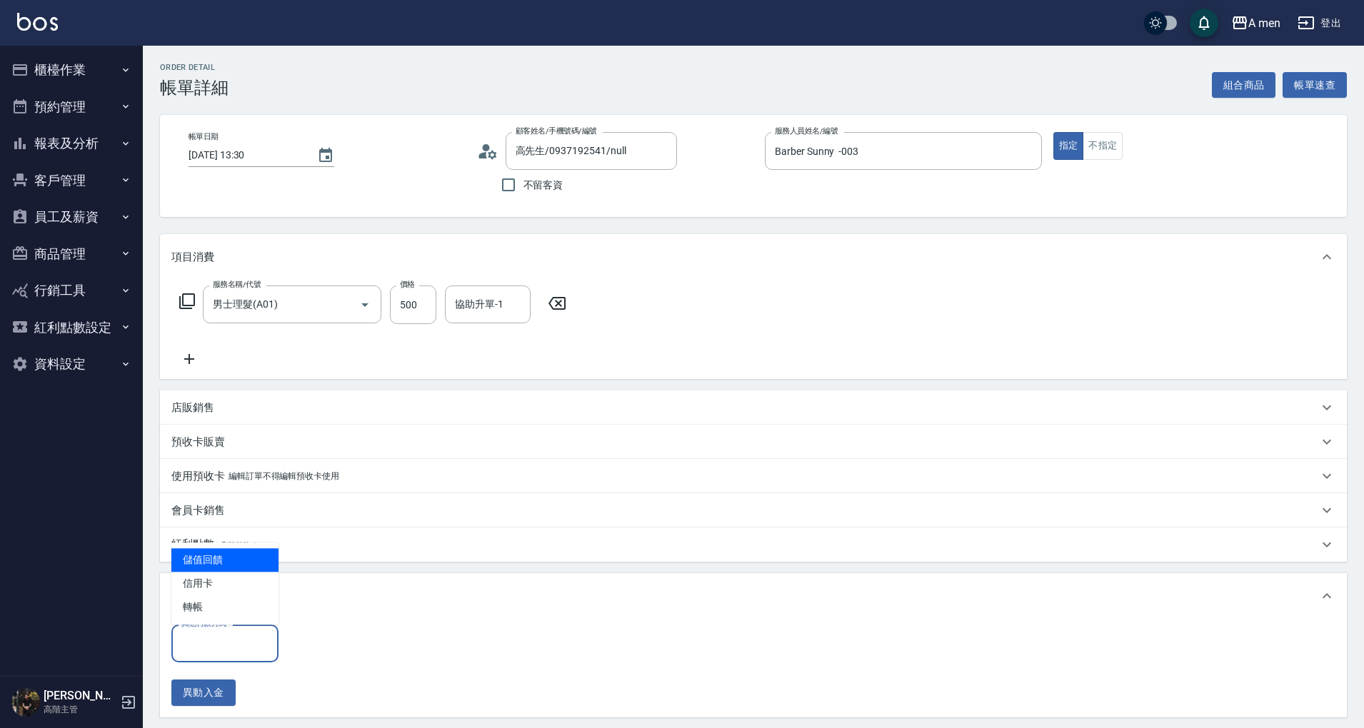
click at [233, 634] on input "其他付款方式" at bounding box center [225, 643] width 94 height 25
click at [228, 610] on span "轉帳" at bounding box center [224, 607] width 107 height 24
type input "轉帳"
click at [339, 645] on input "0" at bounding box center [340, 644] width 107 height 39
click at [320, 655] on input "0" at bounding box center [340, 644] width 107 height 39
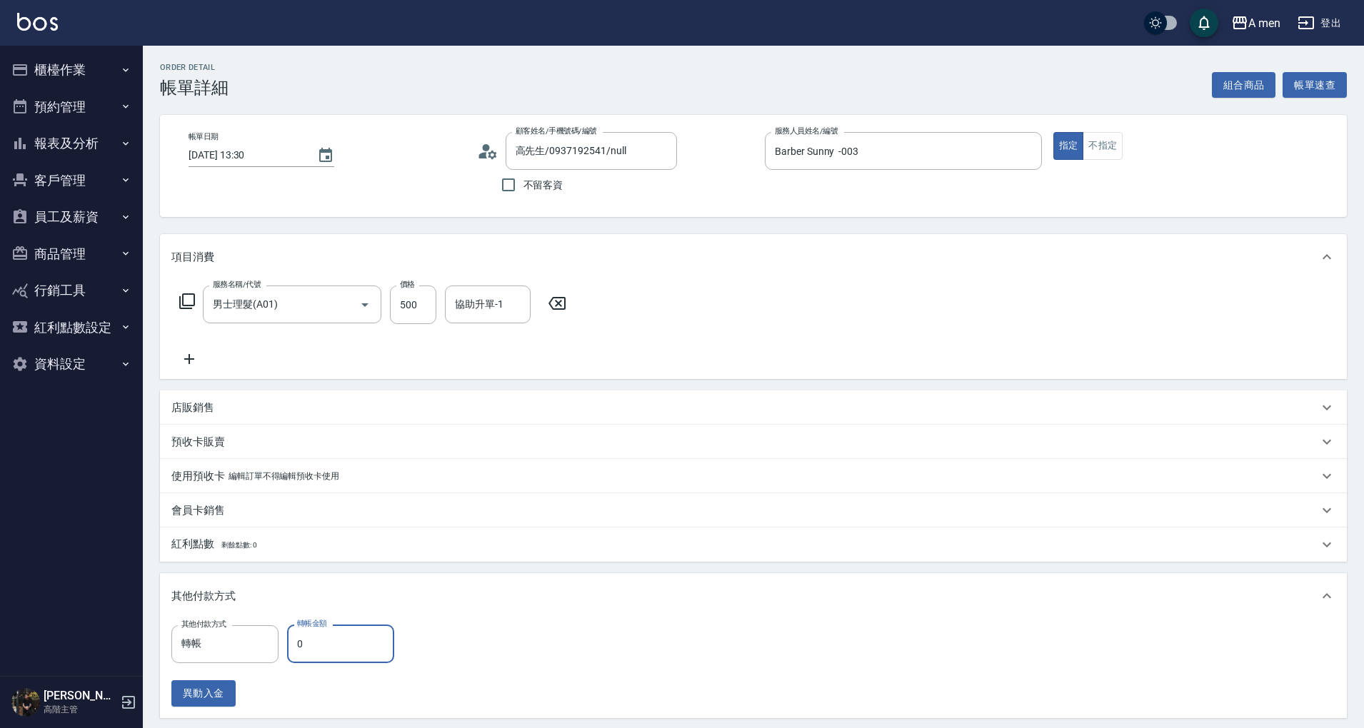
drag, startPoint x: 317, startPoint y: 655, endPoint x: 293, endPoint y: 647, distance: 24.8
click at [293, 647] on input "0" at bounding box center [340, 644] width 107 height 39
drag, startPoint x: 320, startPoint y: 643, endPoint x: 281, endPoint y: 640, distance: 38.7
click at [281, 640] on div "其他付款方式 轉帳 其他付款方式 轉帳金額 0 轉帳金額" at bounding box center [286, 644] width 231 height 39
drag, startPoint x: 307, startPoint y: 642, endPoint x: 292, endPoint y: 654, distance: 18.8
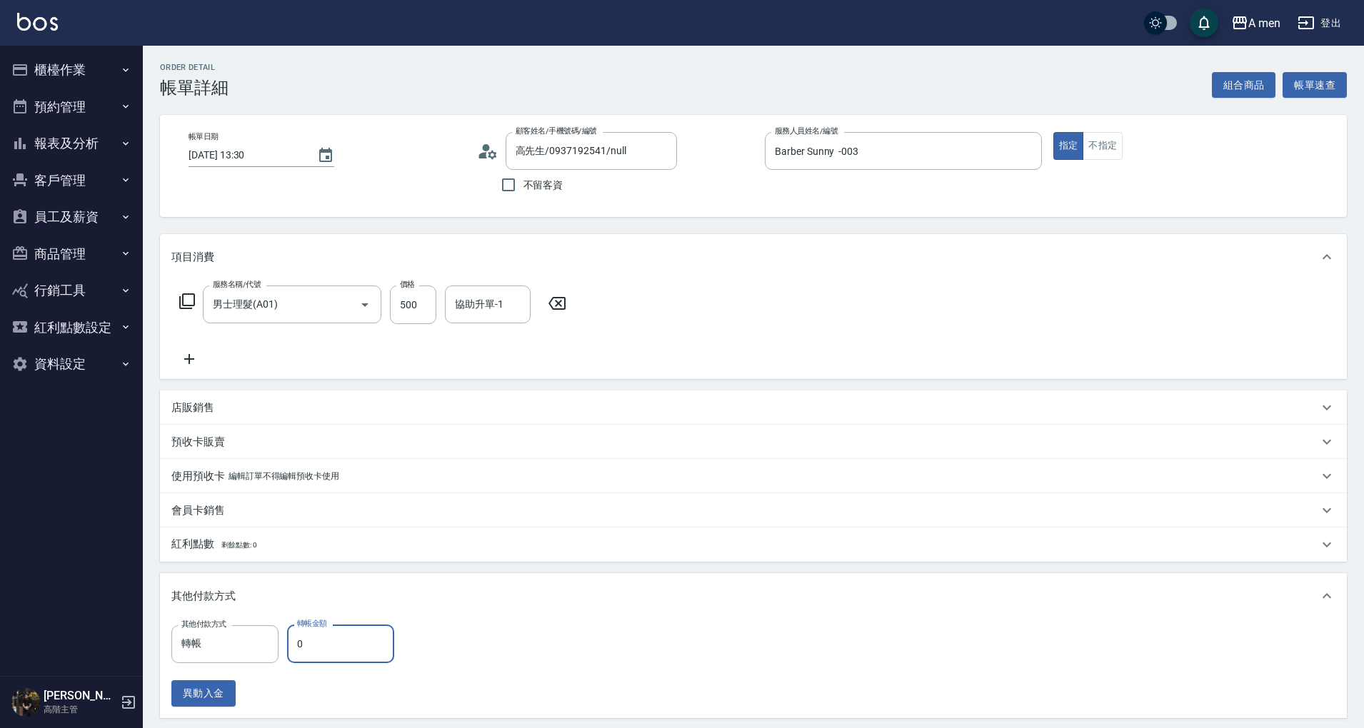
click at [292, 654] on input "0" at bounding box center [340, 644] width 107 height 39
drag, startPoint x: 302, startPoint y: 647, endPoint x: 270, endPoint y: 641, distance: 32.6
click at [270, 641] on div "其他付款方式 轉帳 其他付款方式 轉帳金額 0 轉帳金額" at bounding box center [286, 644] width 231 height 39
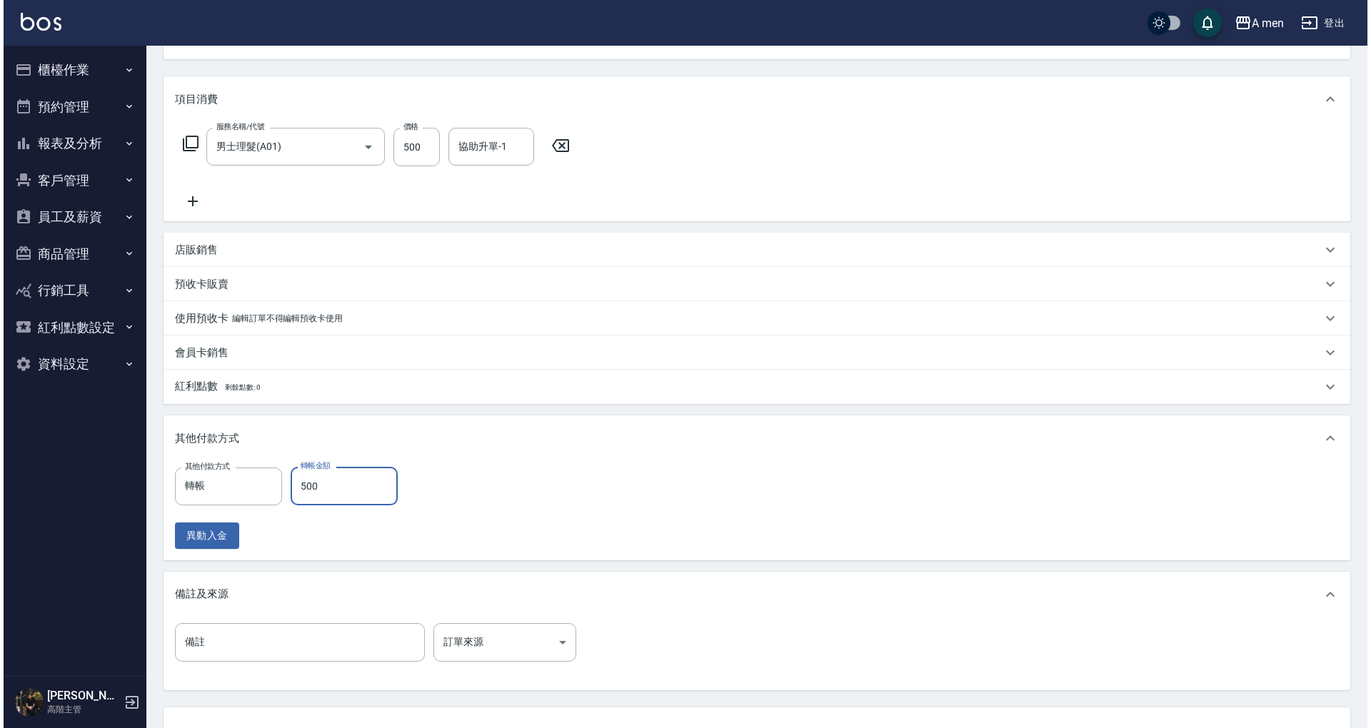
scroll to position [273, 0]
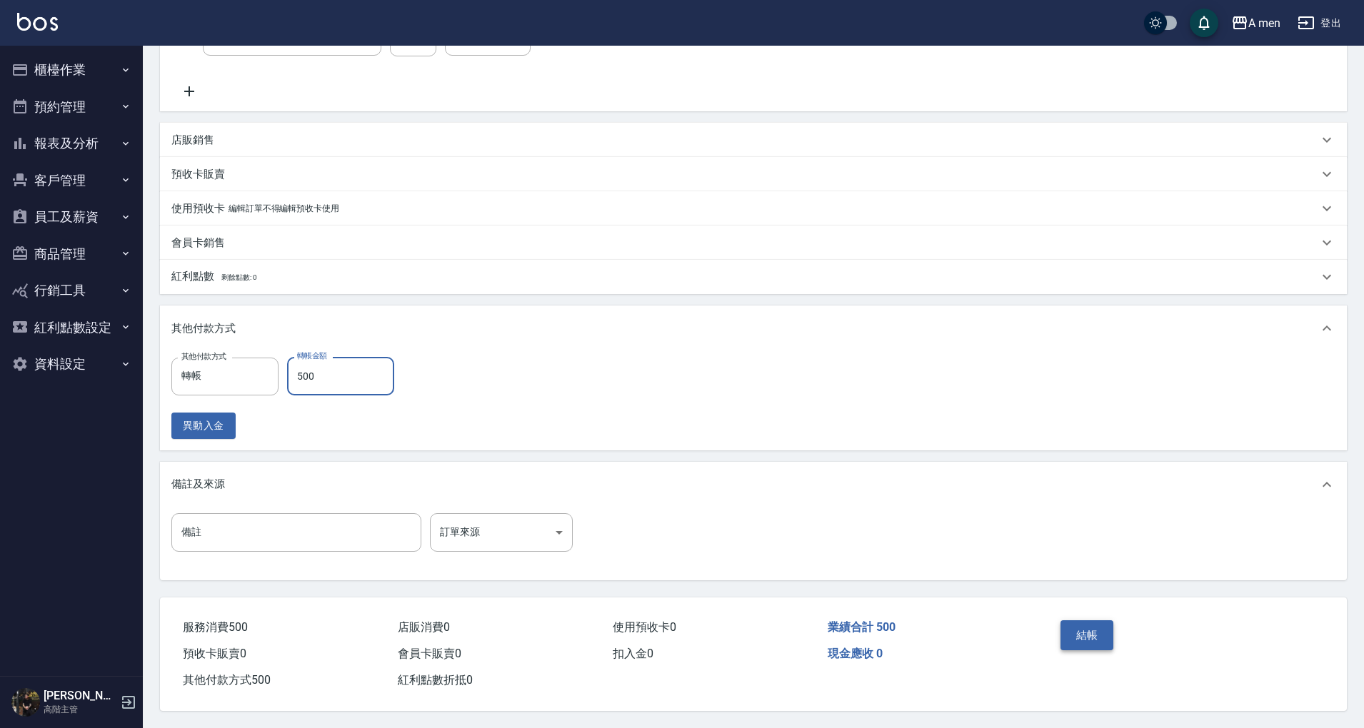
type input "500"
click at [1087, 625] on button "結帳" at bounding box center [1087, 635] width 54 height 30
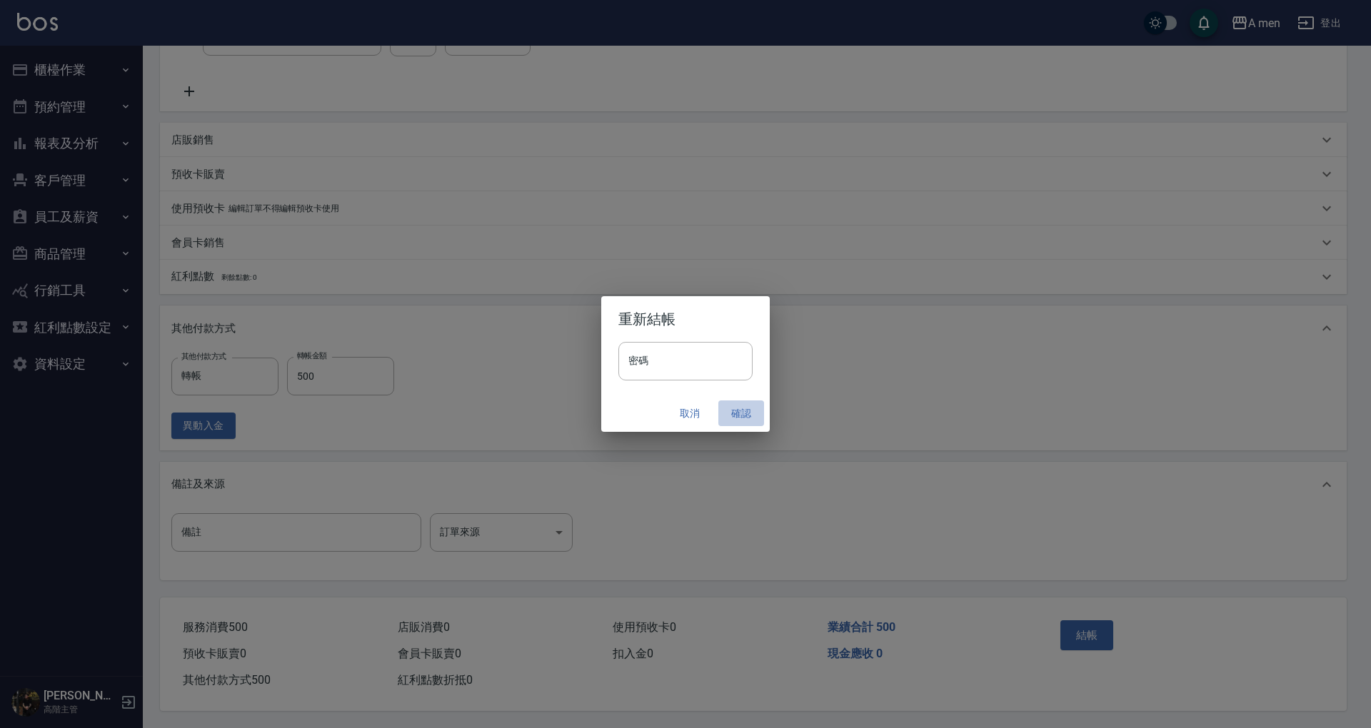
click at [745, 411] on button "確認" at bounding box center [741, 413] width 46 height 26
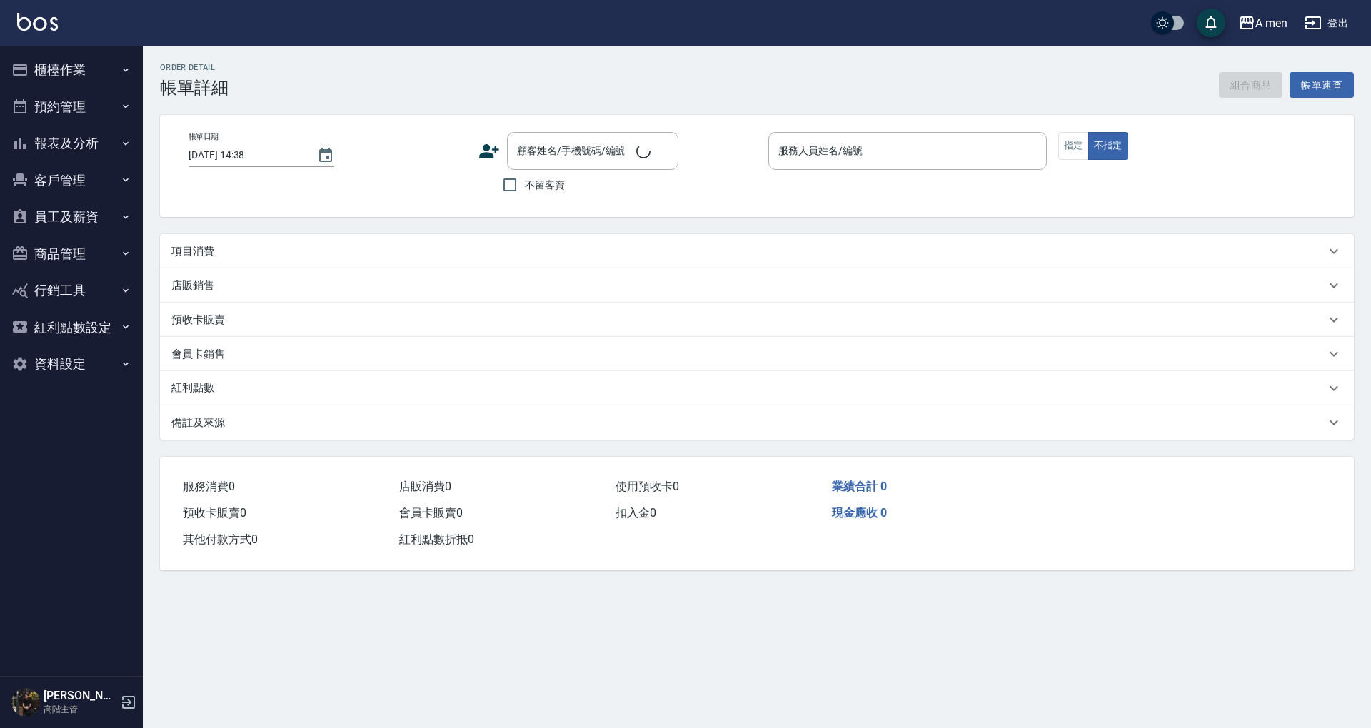
type input "[DATE] 13:00"
type input "Barber Sunny -003"
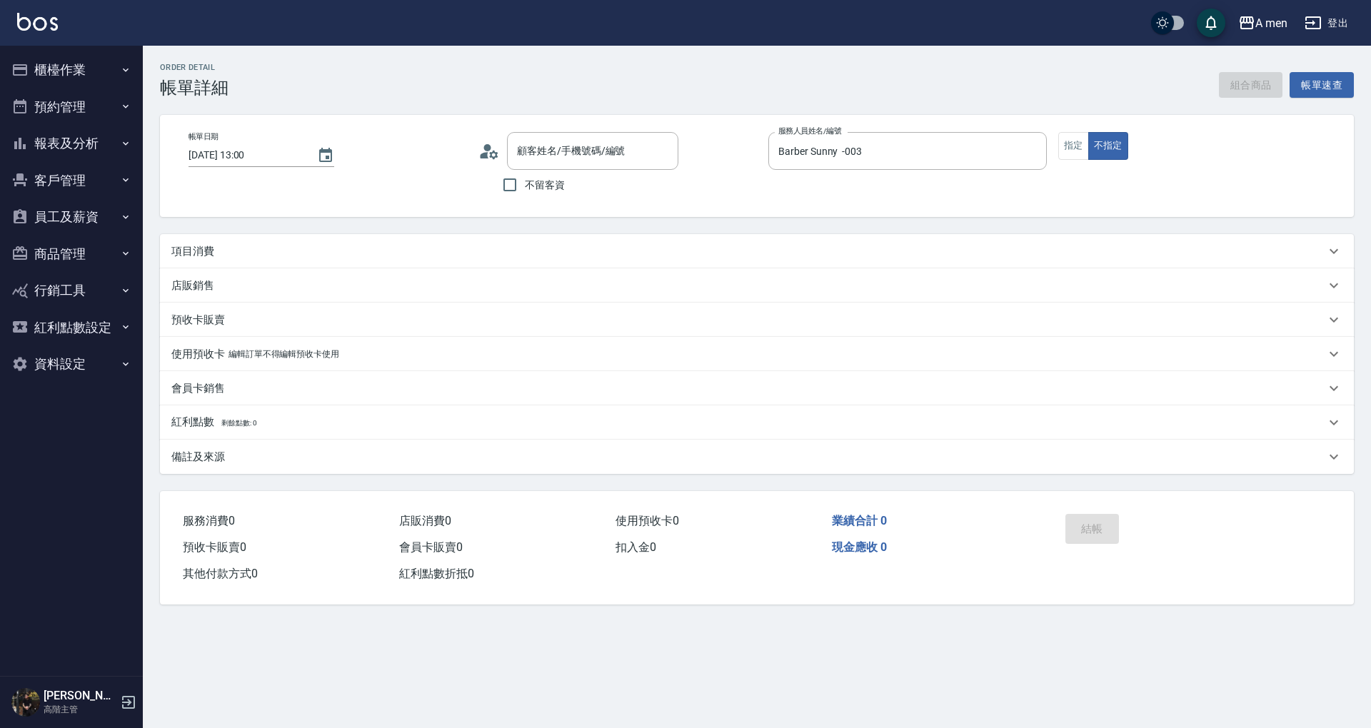
type input "[PERSON_NAME]/0988110441/null"
click at [1235, 89] on button "組合商品" at bounding box center [1251, 85] width 64 height 26
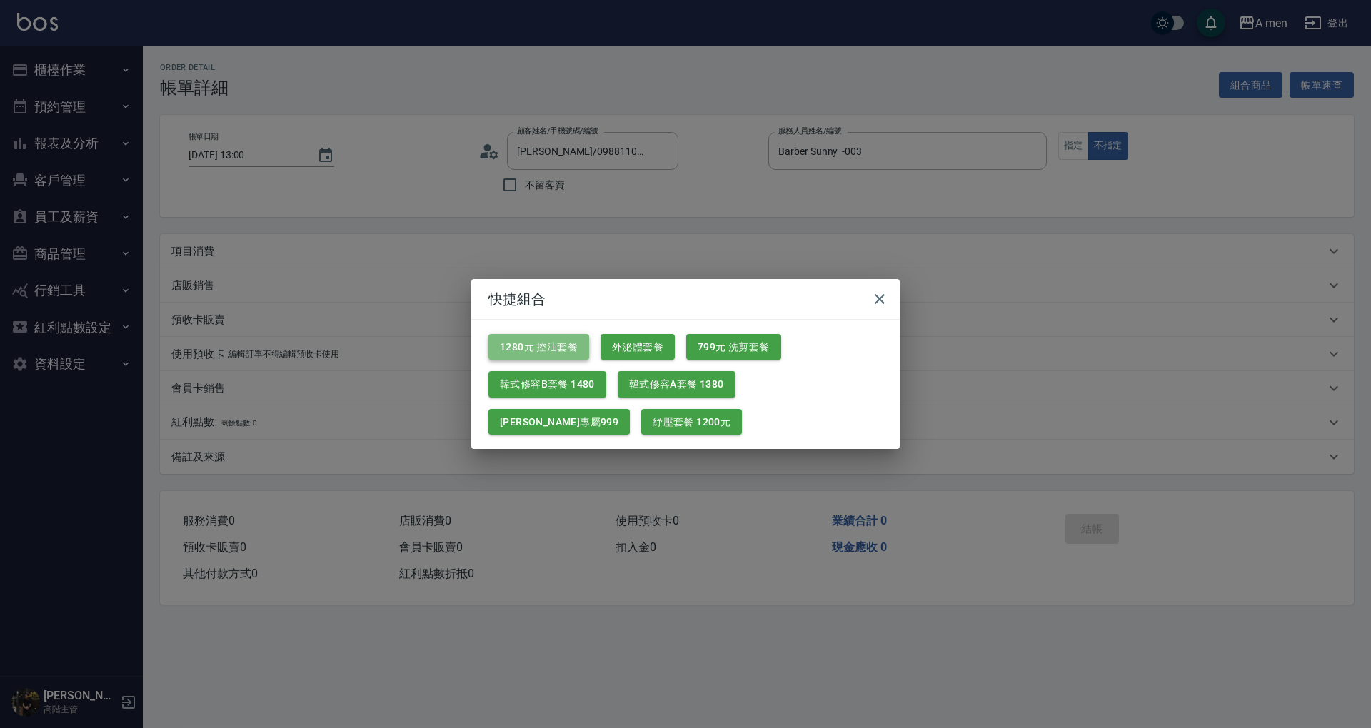
click at [584, 350] on button "1280元 控油套餐" at bounding box center [538, 347] width 101 height 26
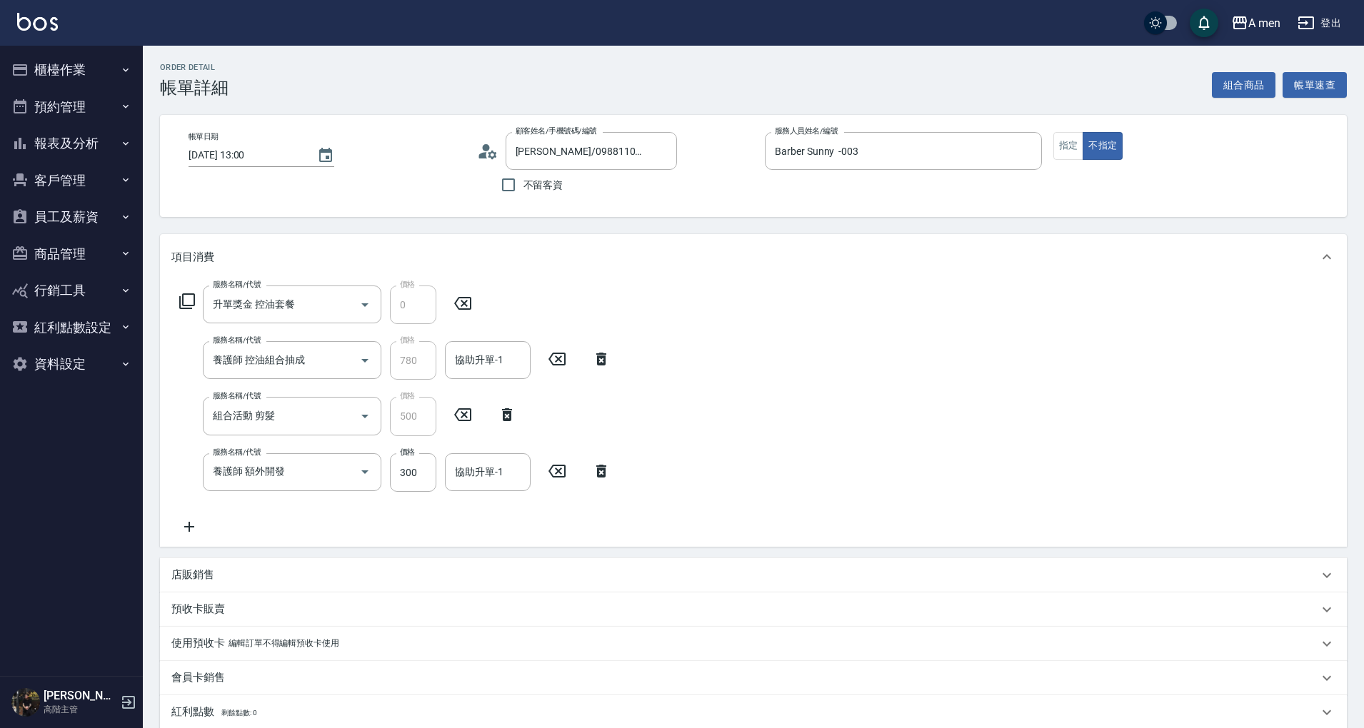
click at [597, 472] on icon at bounding box center [601, 471] width 10 height 13
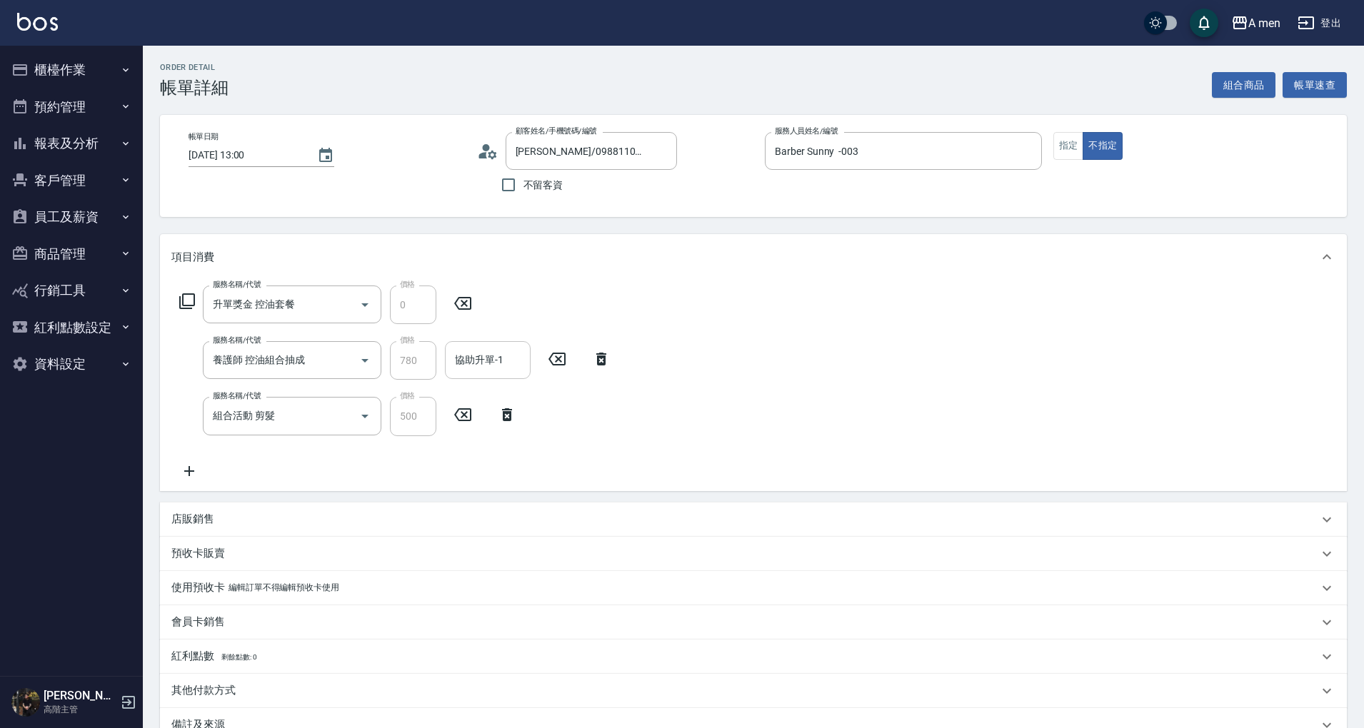
click at [505, 361] on input "協助升單-1" at bounding box center [487, 360] width 73 height 25
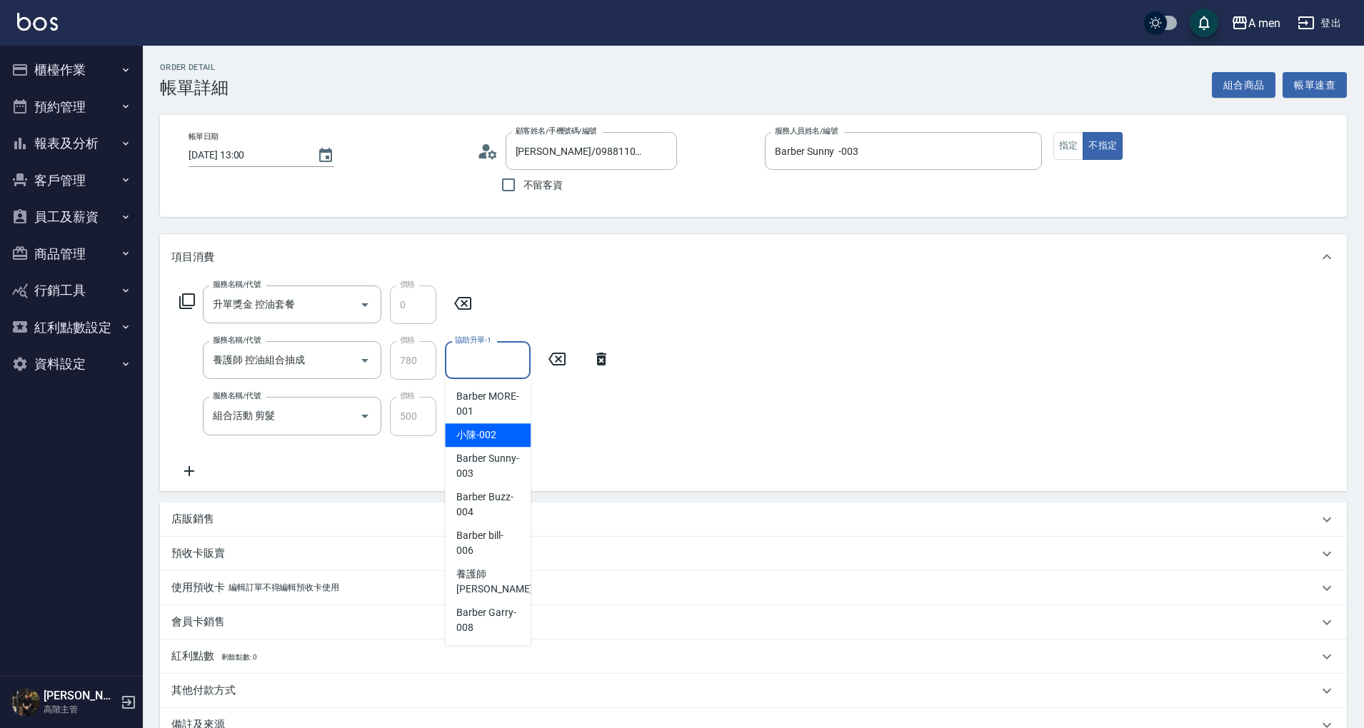
click at [496, 431] on div "小陳 -002" at bounding box center [488, 435] width 86 height 24
type input "小陳-002"
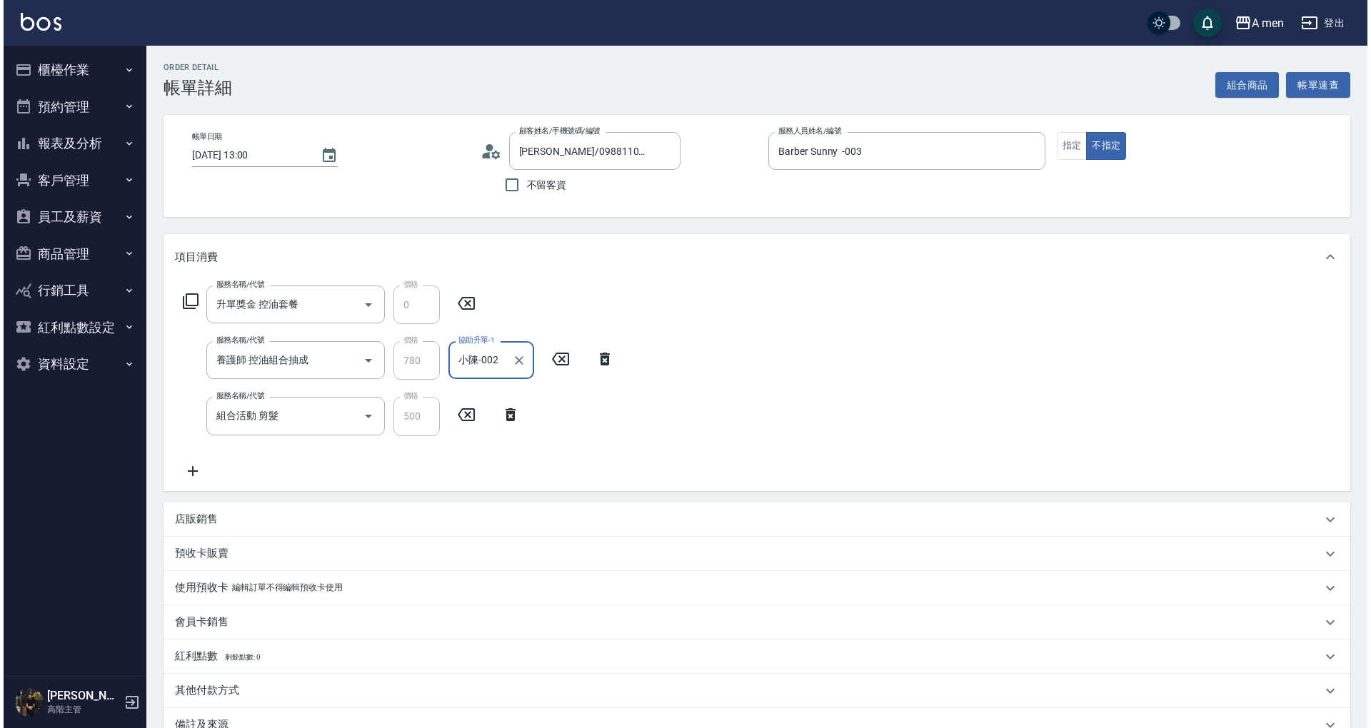
scroll to position [166, 0]
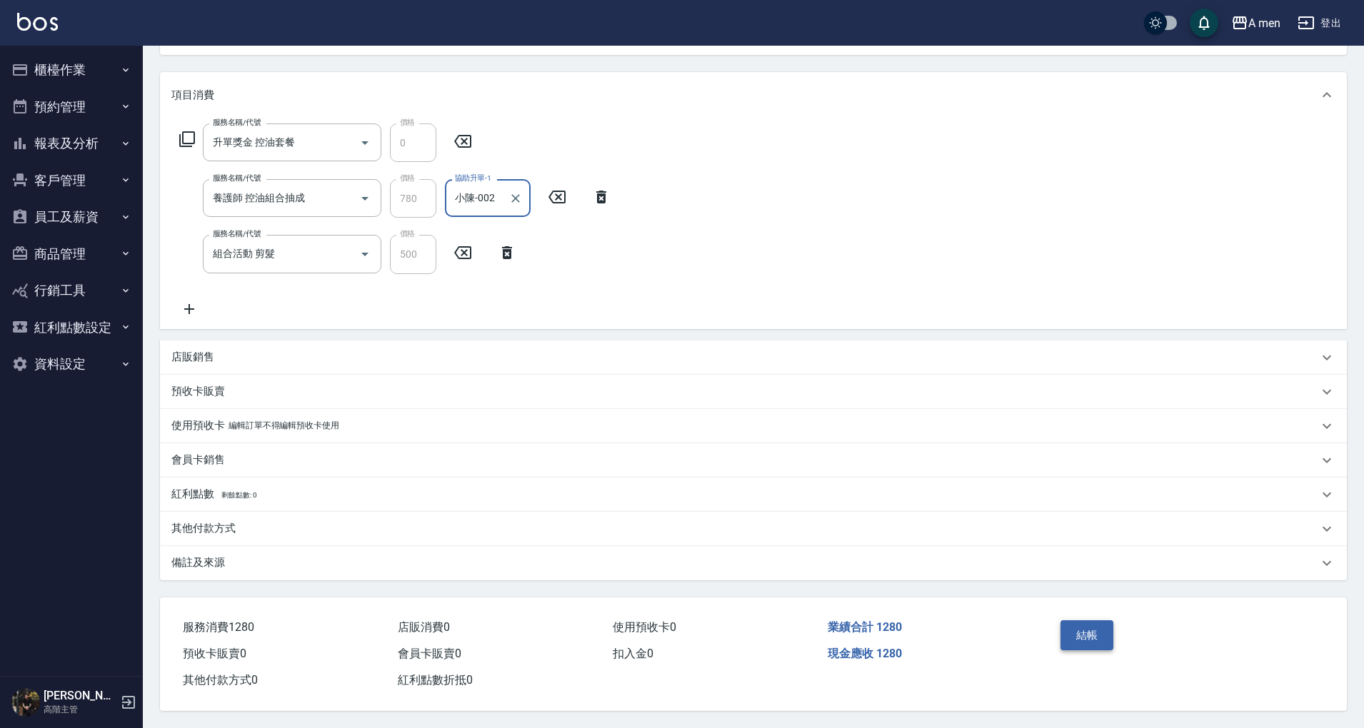
click at [1076, 630] on button "結帳" at bounding box center [1087, 635] width 54 height 30
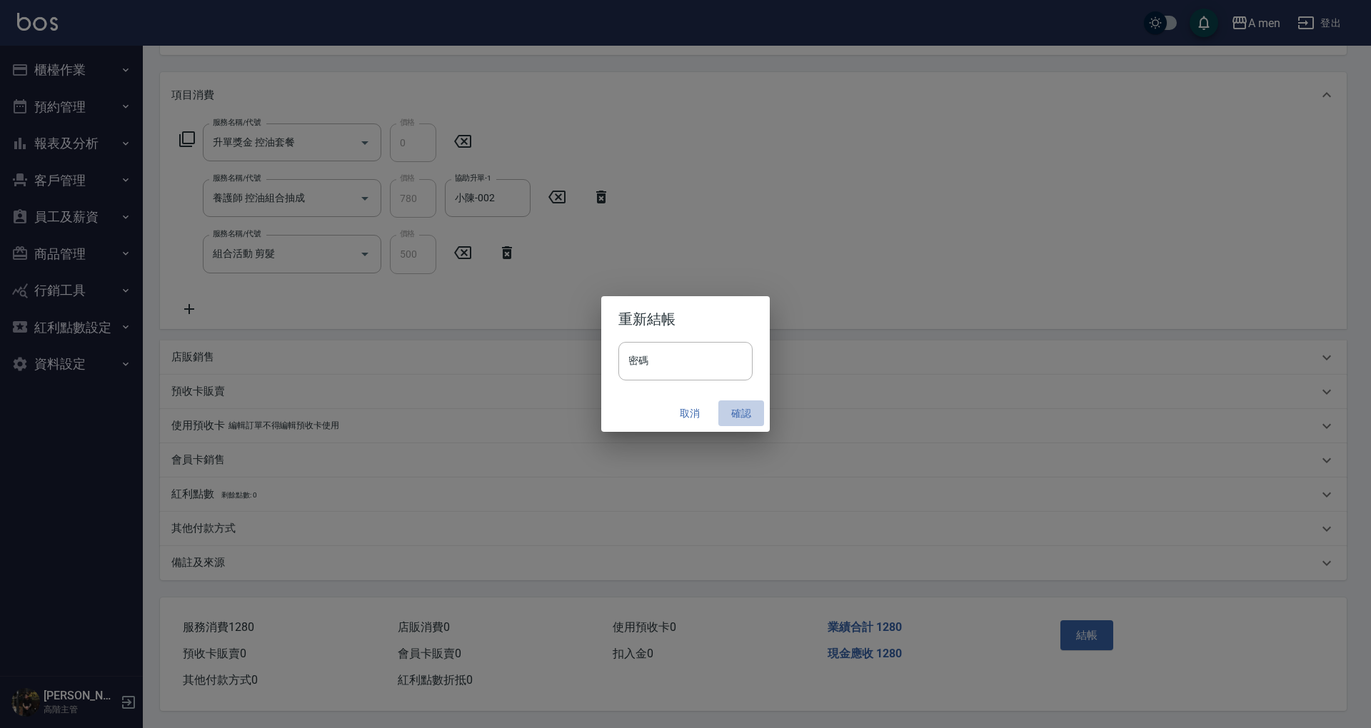
click at [735, 413] on button "確認" at bounding box center [741, 413] width 46 height 26
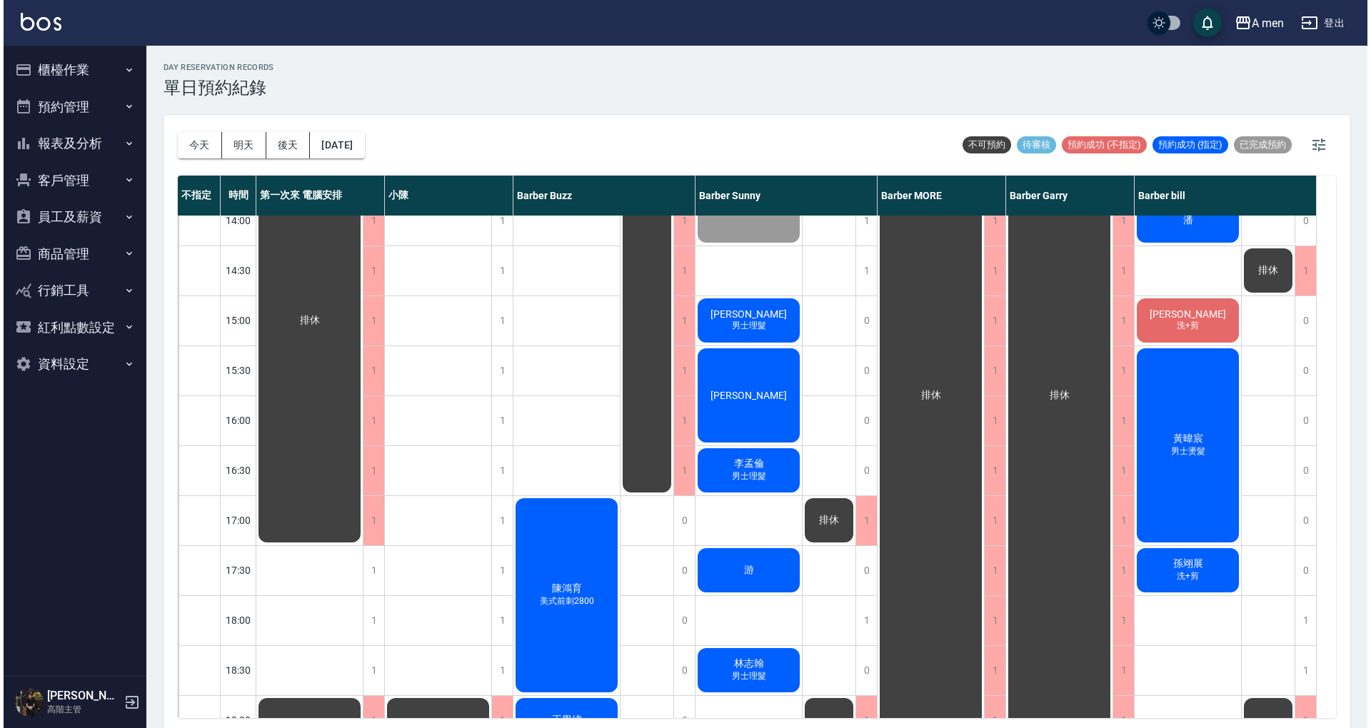
scroll to position [286, 0]
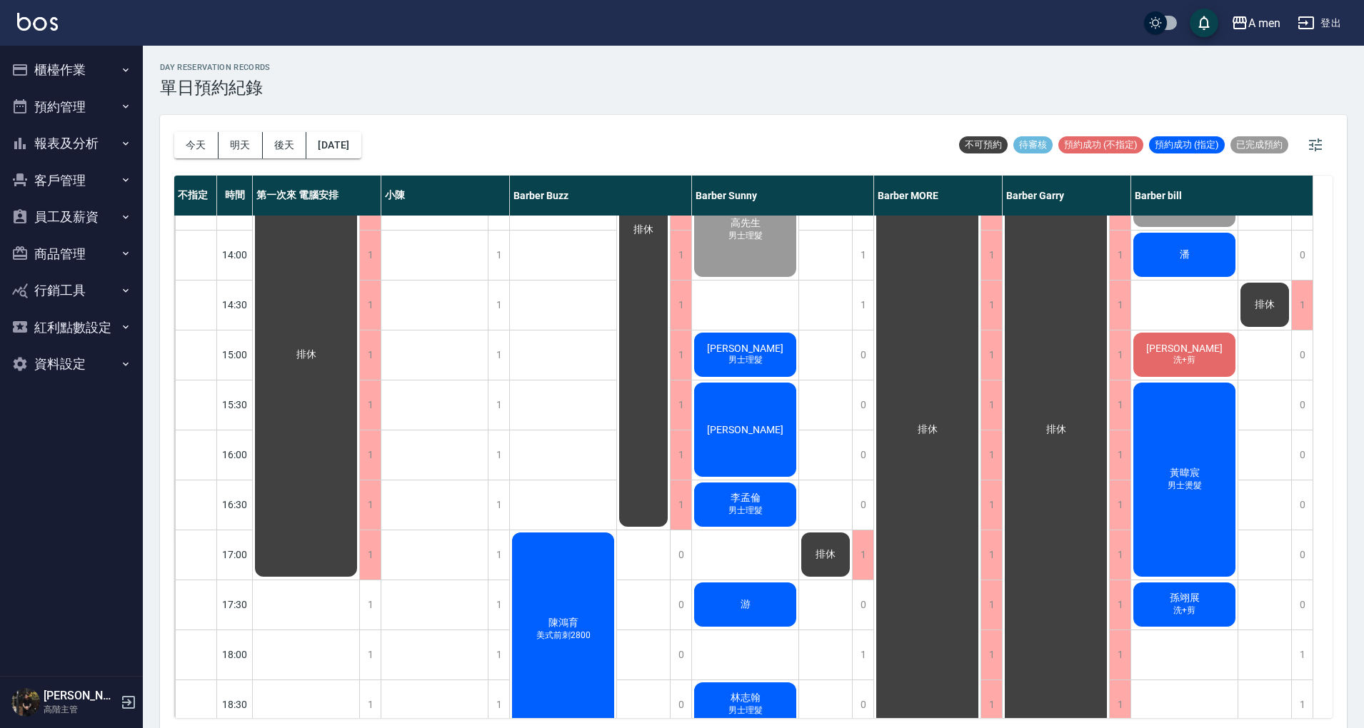
click at [74, 59] on button "櫃檯作業" at bounding box center [71, 69] width 131 height 37
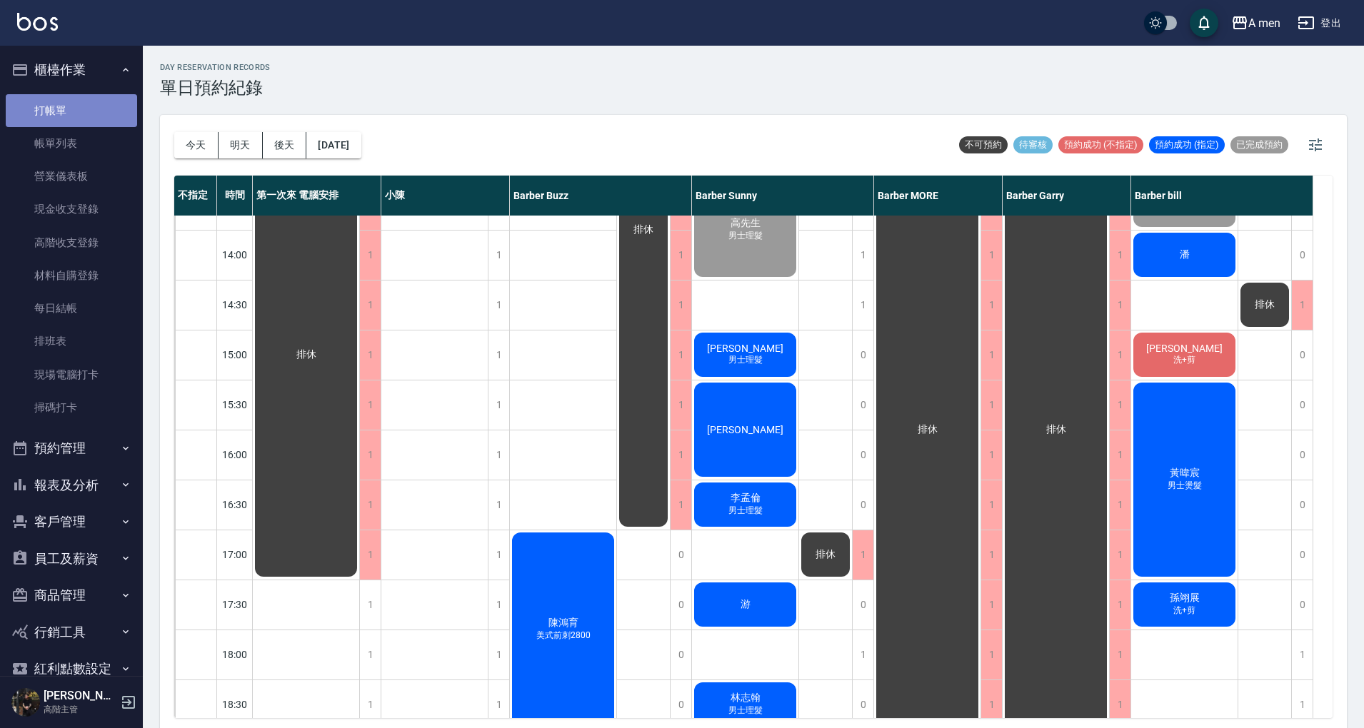
click at [73, 97] on link "打帳單" at bounding box center [71, 110] width 131 height 33
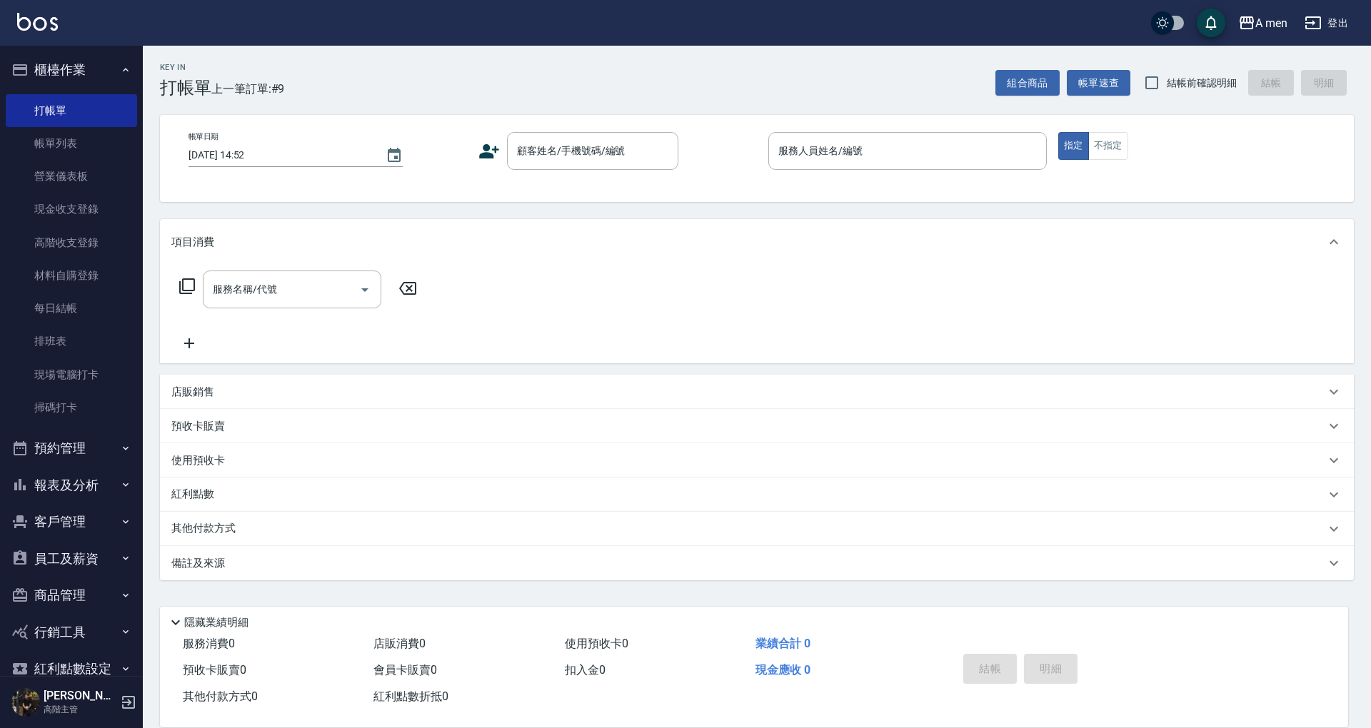
drag, startPoint x: 264, startPoint y: 393, endPoint x: 265, endPoint y: 415, distance: 21.4
click at [265, 393] on div "店販銷售" at bounding box center [748, 392] width 1154 height 15
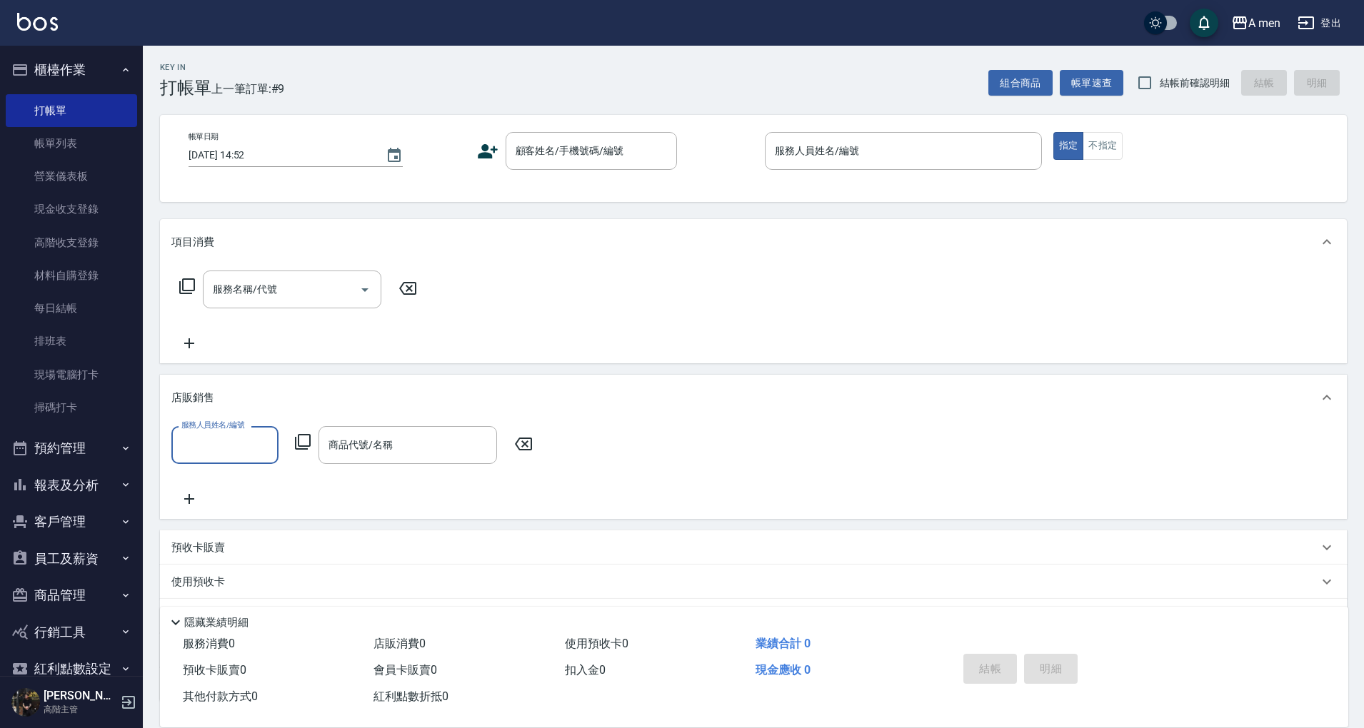
click at [263, 438] on input "服務人員姓名/編號" at bounding box center [225, 445] width 94 height 25
click at [383, 458] on div "商品代號/名稱" at bounding box center [407, 445] width 178 height 38
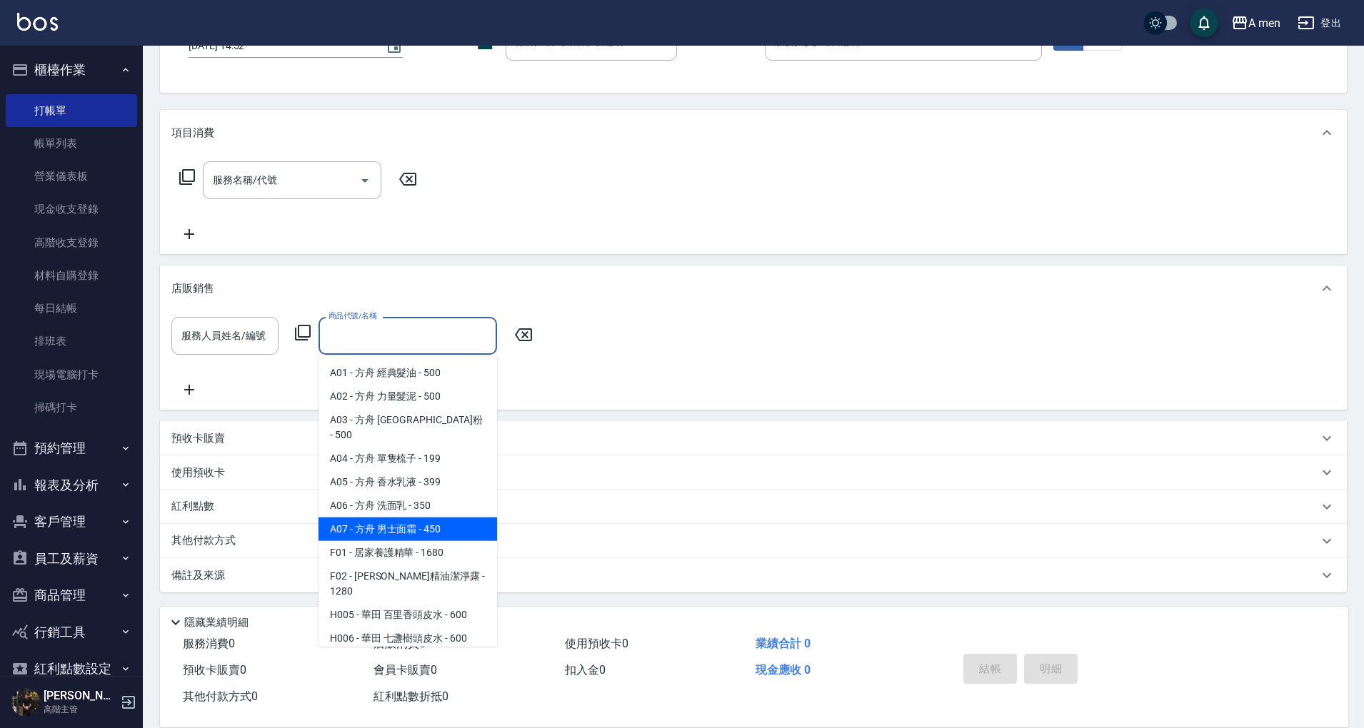
scroll to position [95, 0]
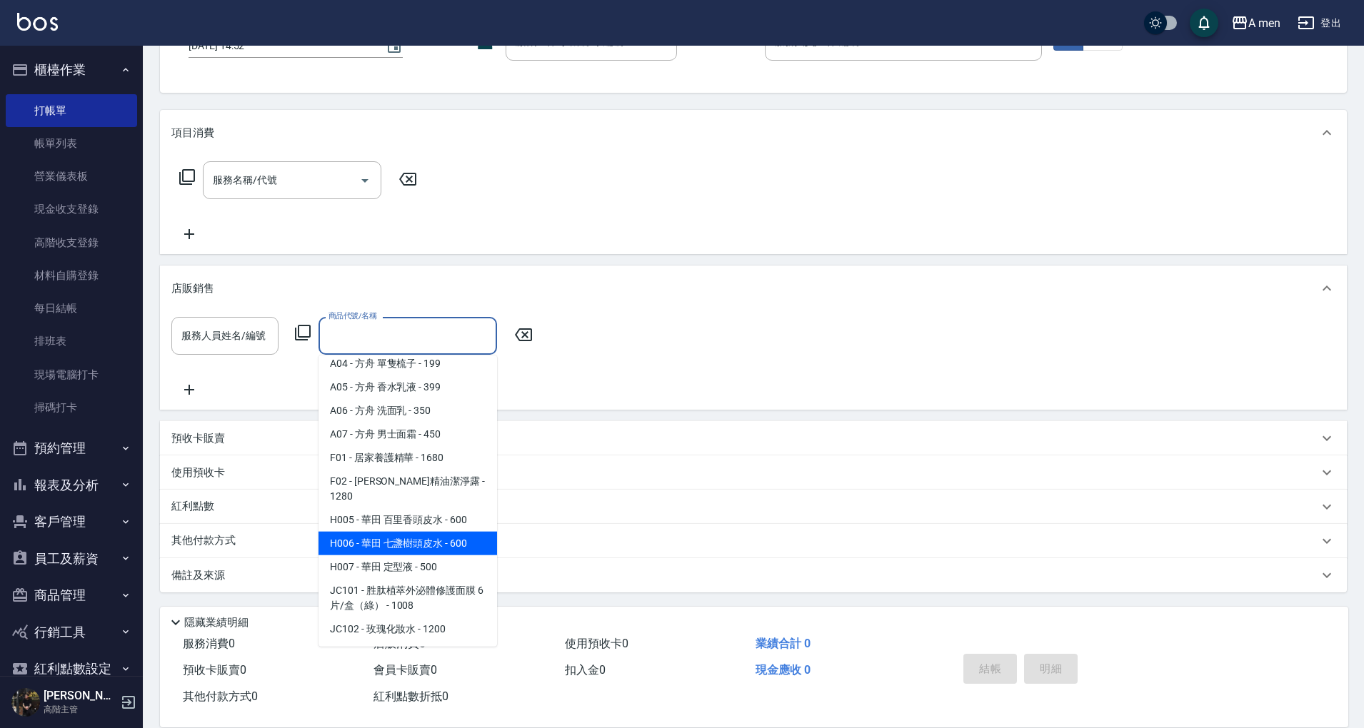
click at [711, 368] on div "服務人員姓名/編號 服務人員姓名/編號 商品代號/名稱 商品代號/名稱" at bounding box center [753, 357] width 1164 height 81
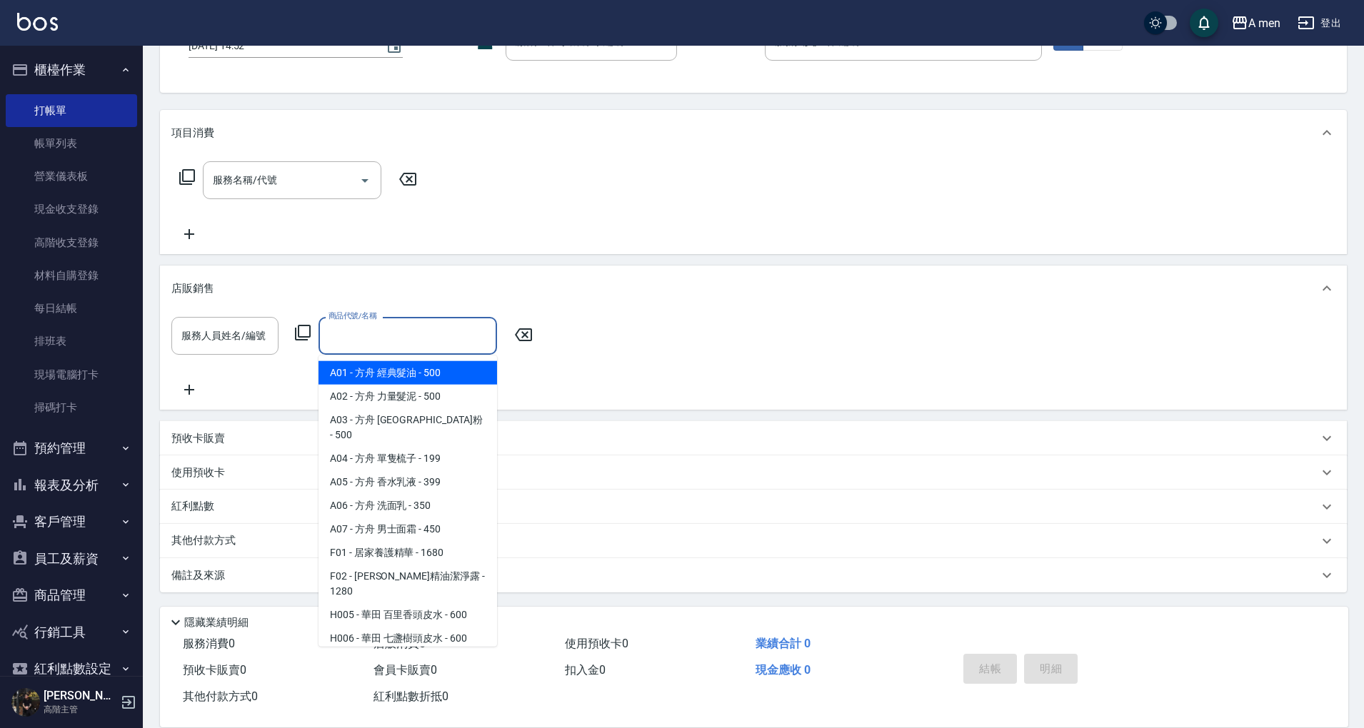
click at [443, 326] on input "商品代號/名稱" at bounding box center [408, 335] width 166 height 25
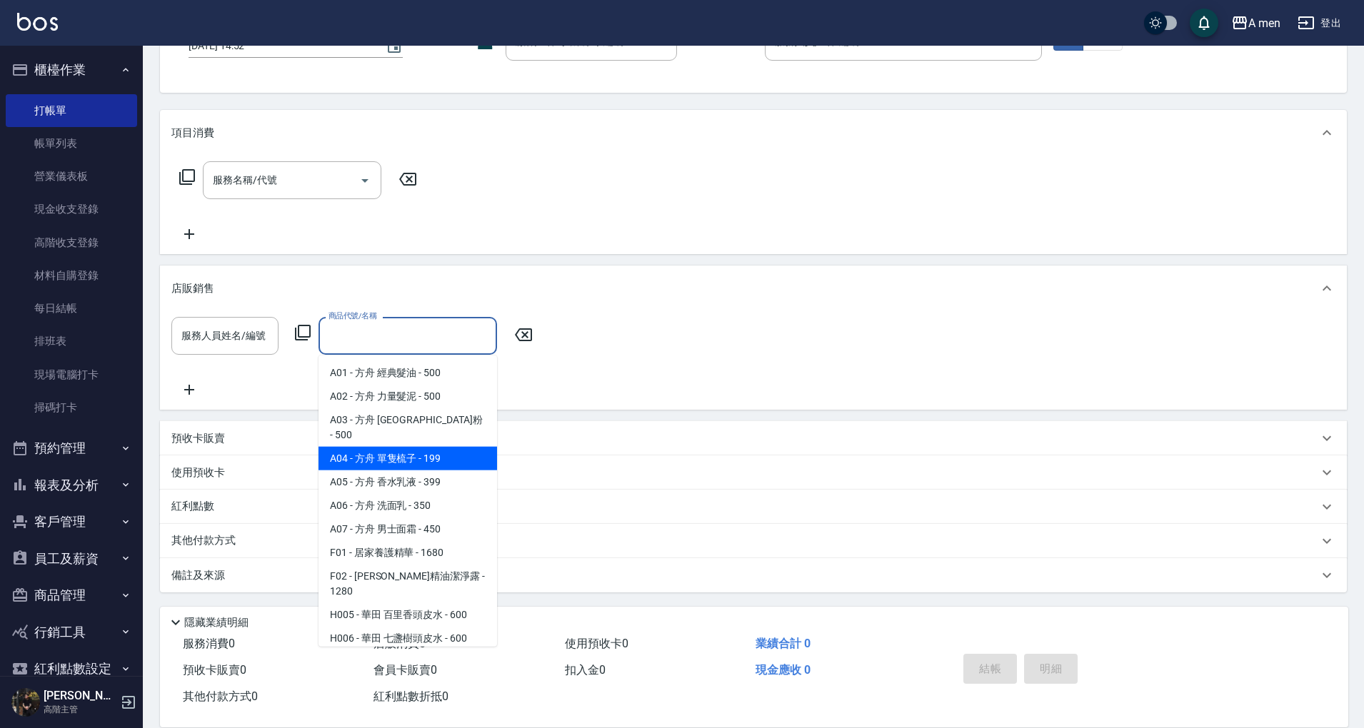
click at [560, 219] on div "服務名稱/代號 服務名稱/代號" at bounding box center [753, 205] width 1186 height 99
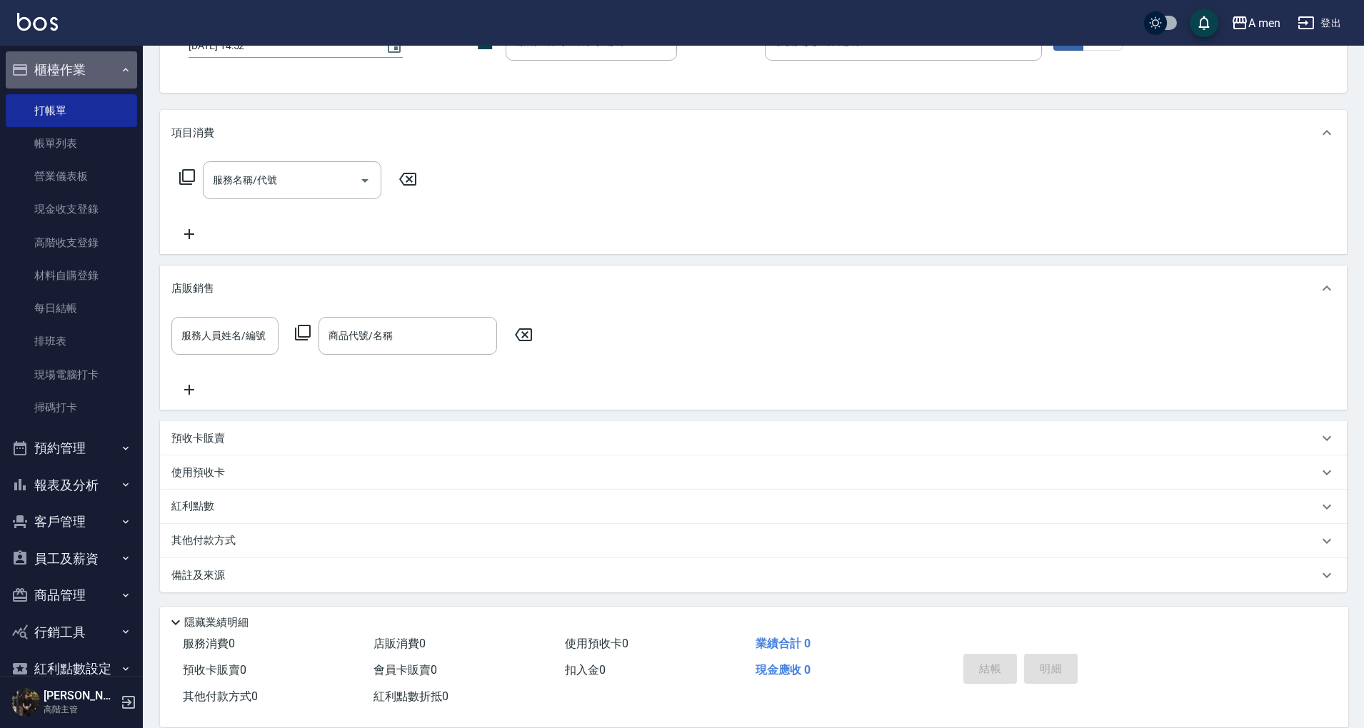
click at [73, 72] on button "櫃檯作業" at bounding box center [71, 69] width 131 height 37
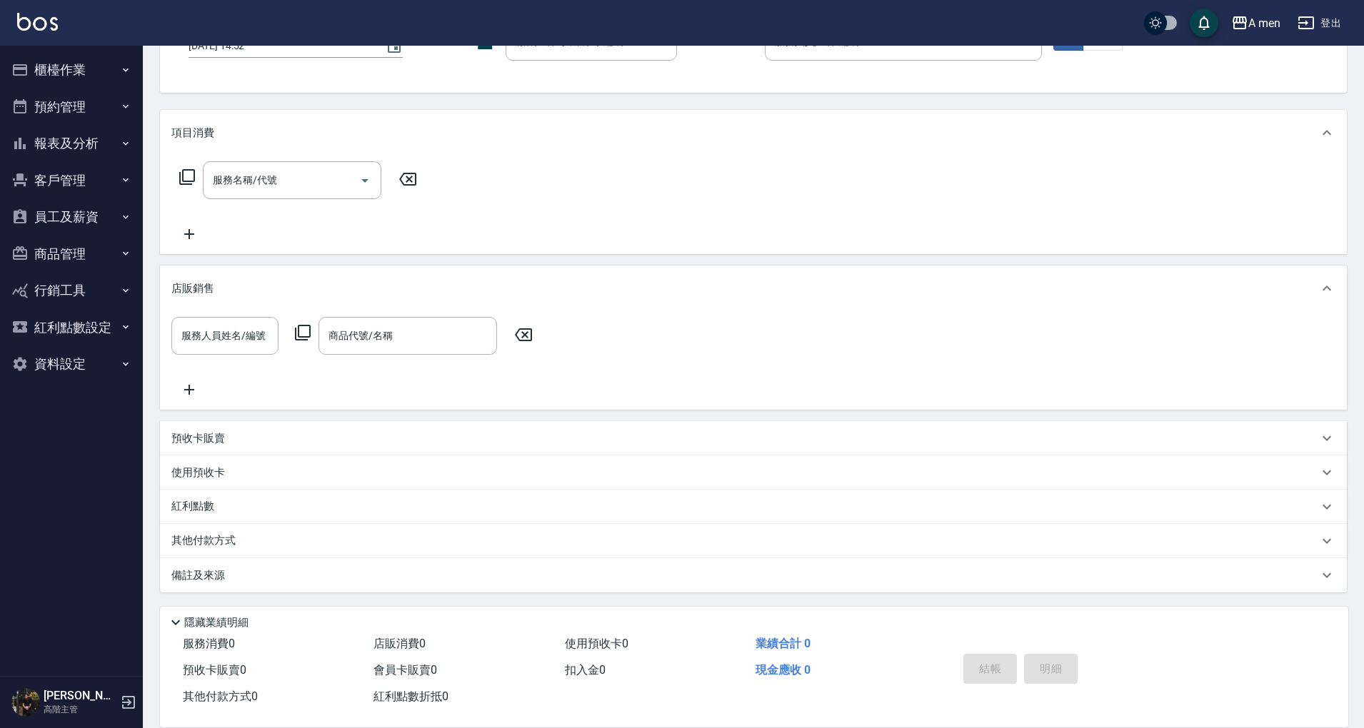
click at [106, 105] on button "預約管理" at bounding box center [71, 107] width 131 height 37
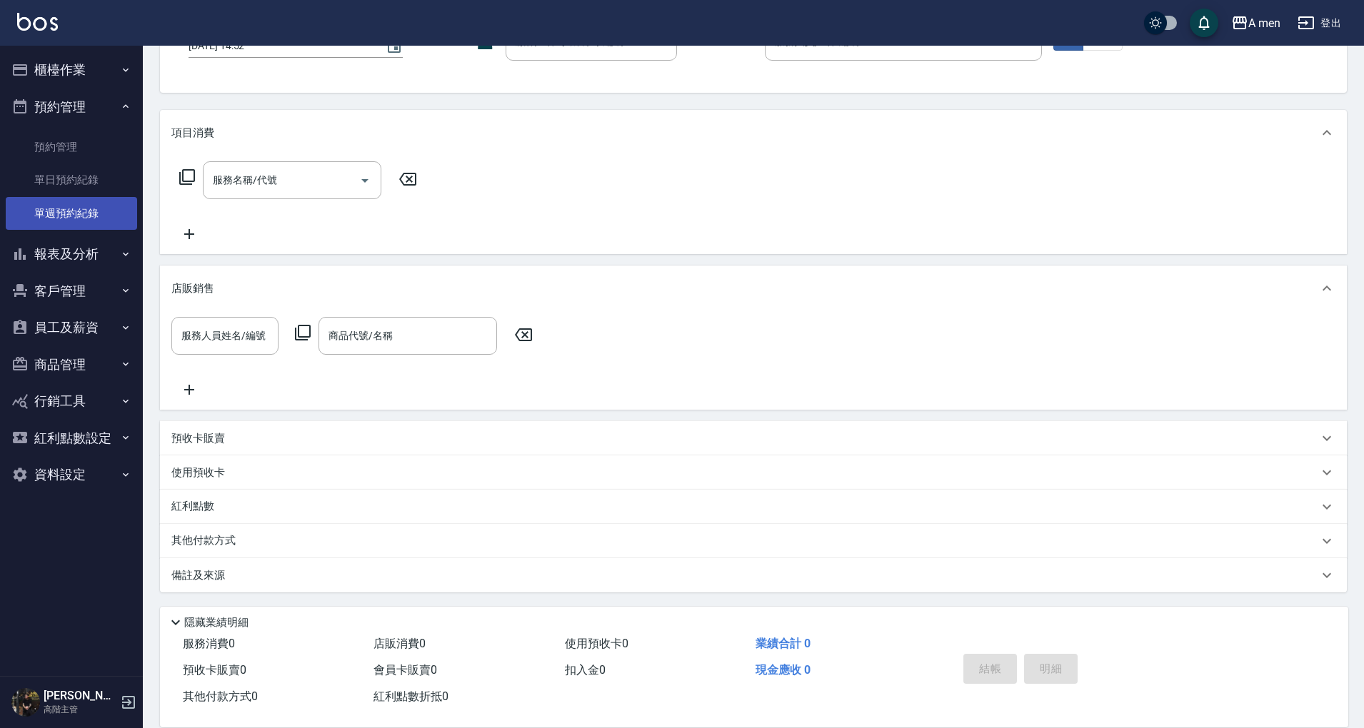
click at [99, 197] on link "單週預約紀錄" at bounding box center [71, 213] width 131 height 33
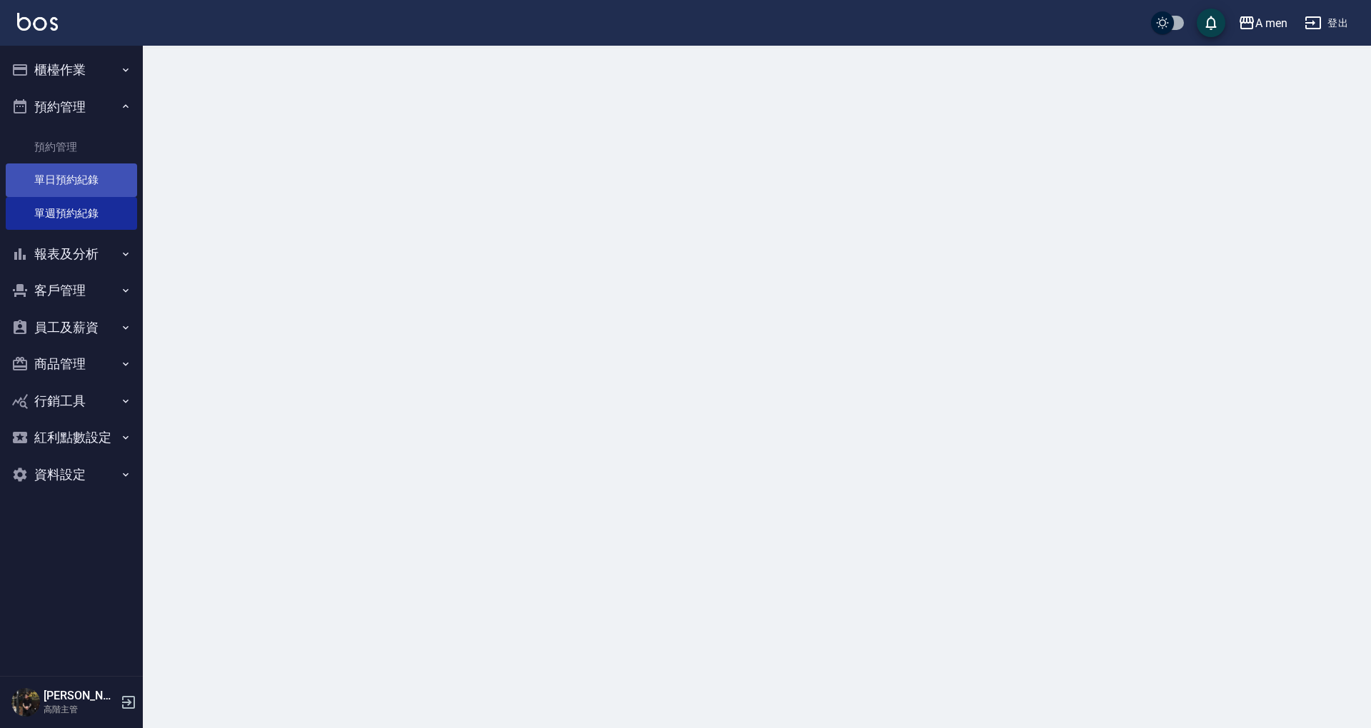
drag, startPoint x: 100, startPoint y: 182, endPoint x: 138, endPoint y: 148, distance: 51.1
click at [100, 181] on link "單日預約紀錄" at bounding box center [71, 179] width 131 height 33
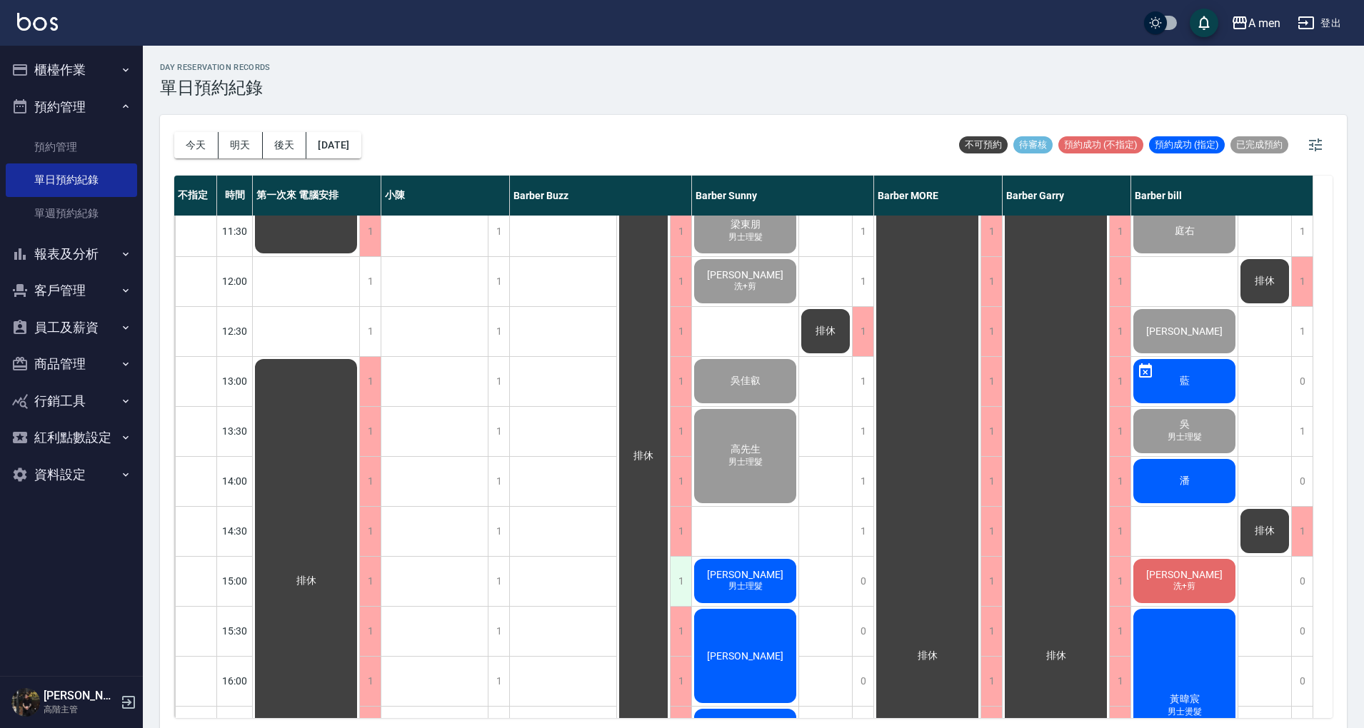
scroll to position [95, 0]
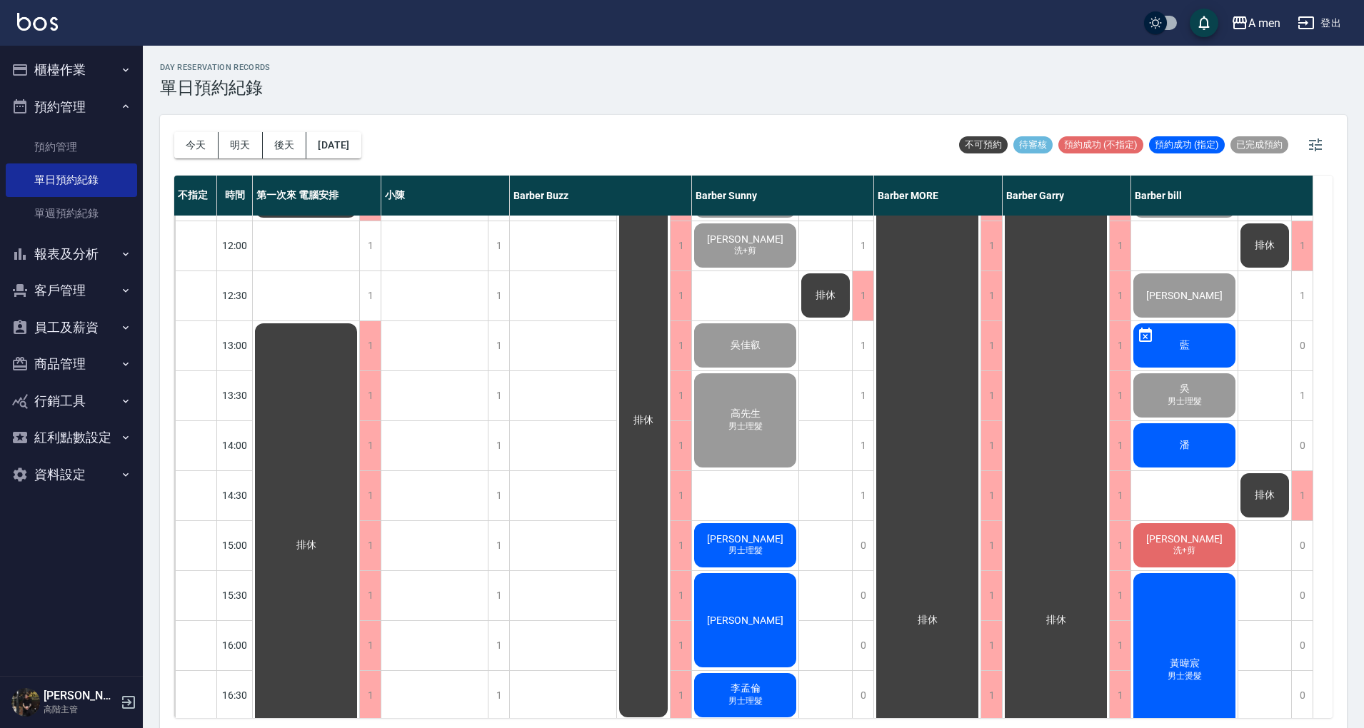
click at [749, 557] on span "男士理髮" at bounding box center [745, 551] width 40 height 12
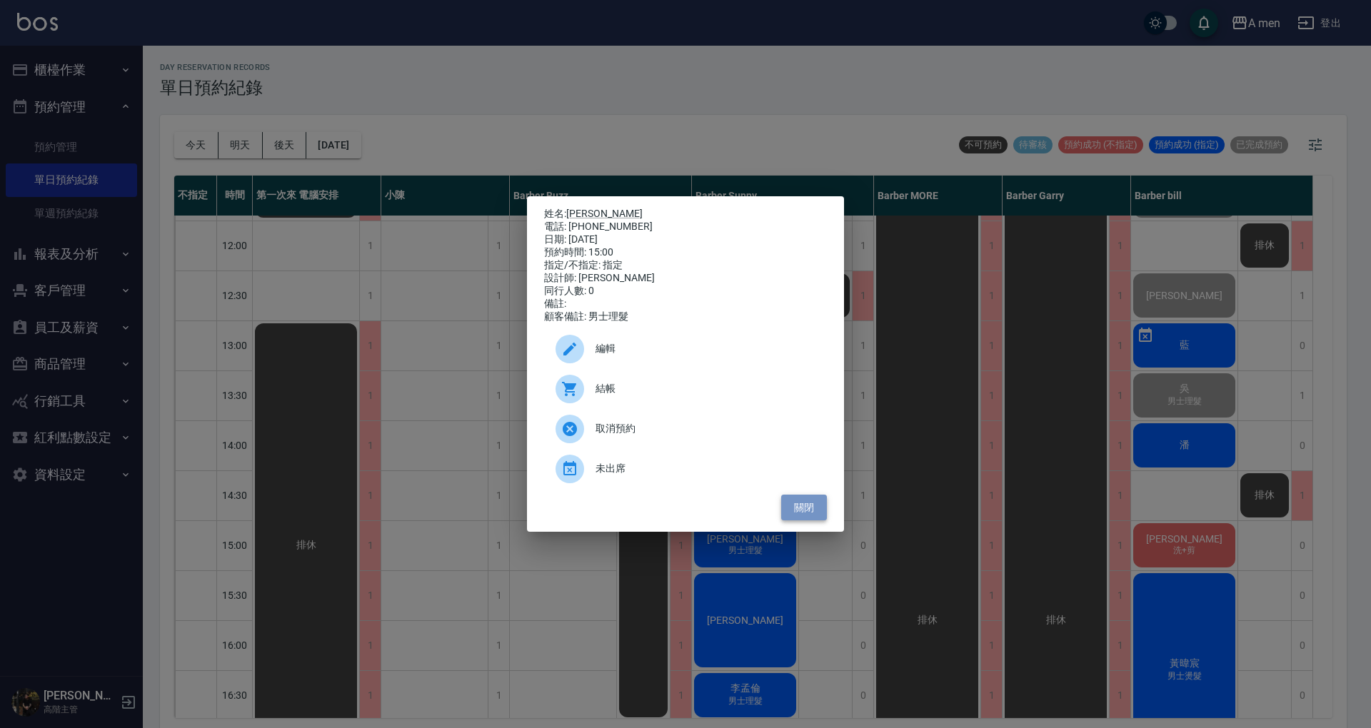
click at [792, 513] on button "關閉" at bounding box center [804, 508] width 46 height 26
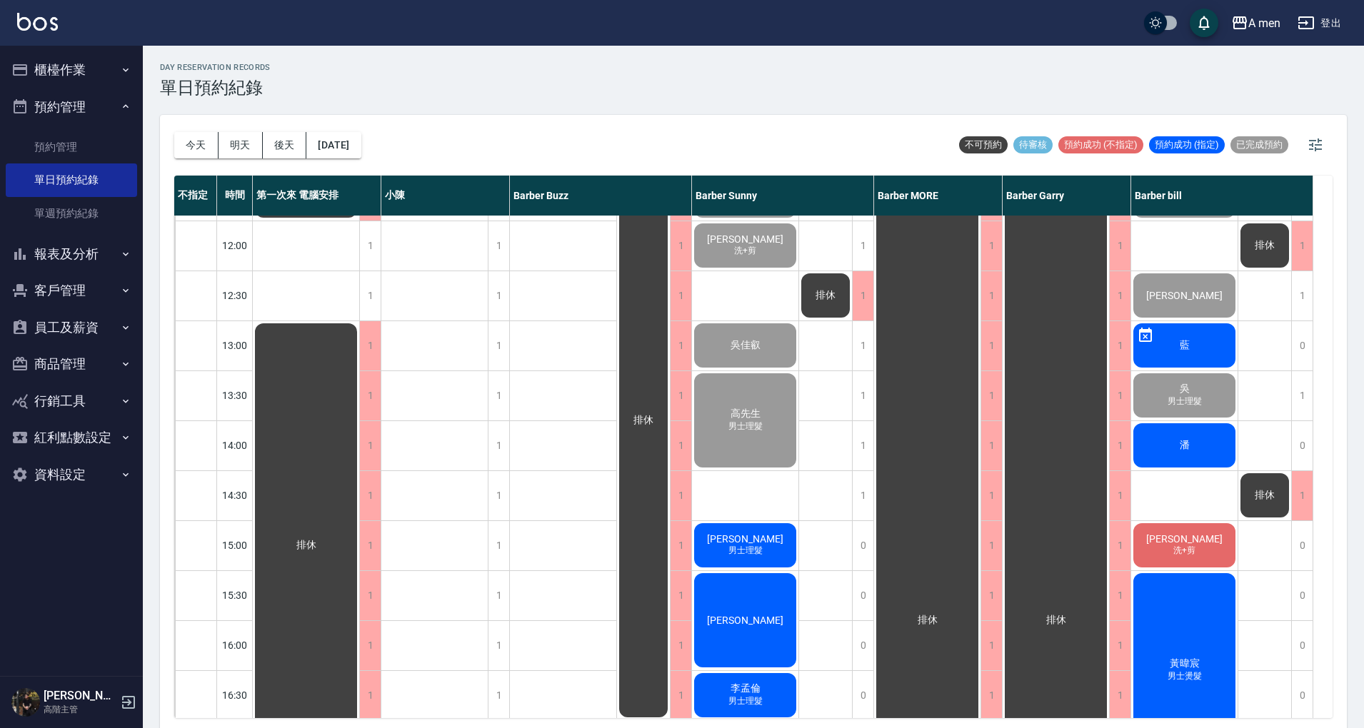
click at [762, 541] on div "Peter 男士理髮" at bounding box center [745, 545] width 106 height 49
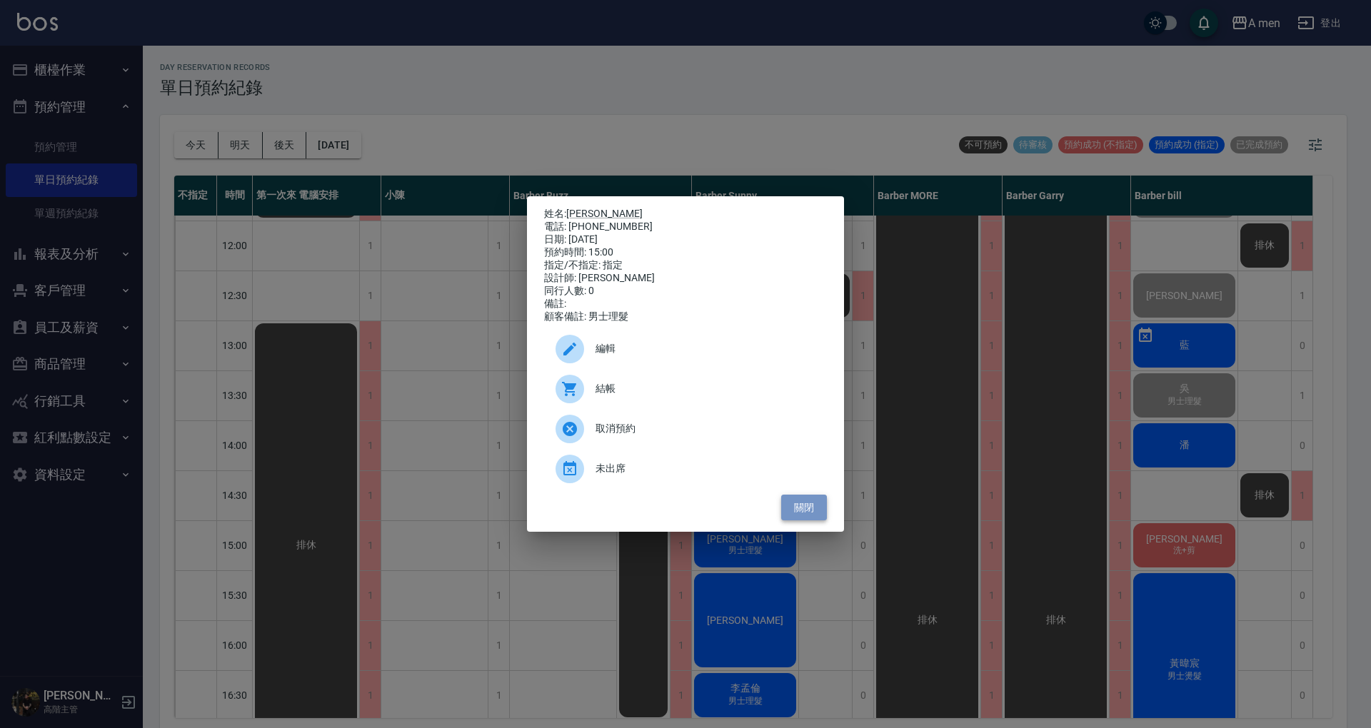
click at [793, 516] on button "關閉" at bounding box center [804, 508] width 46 height 26
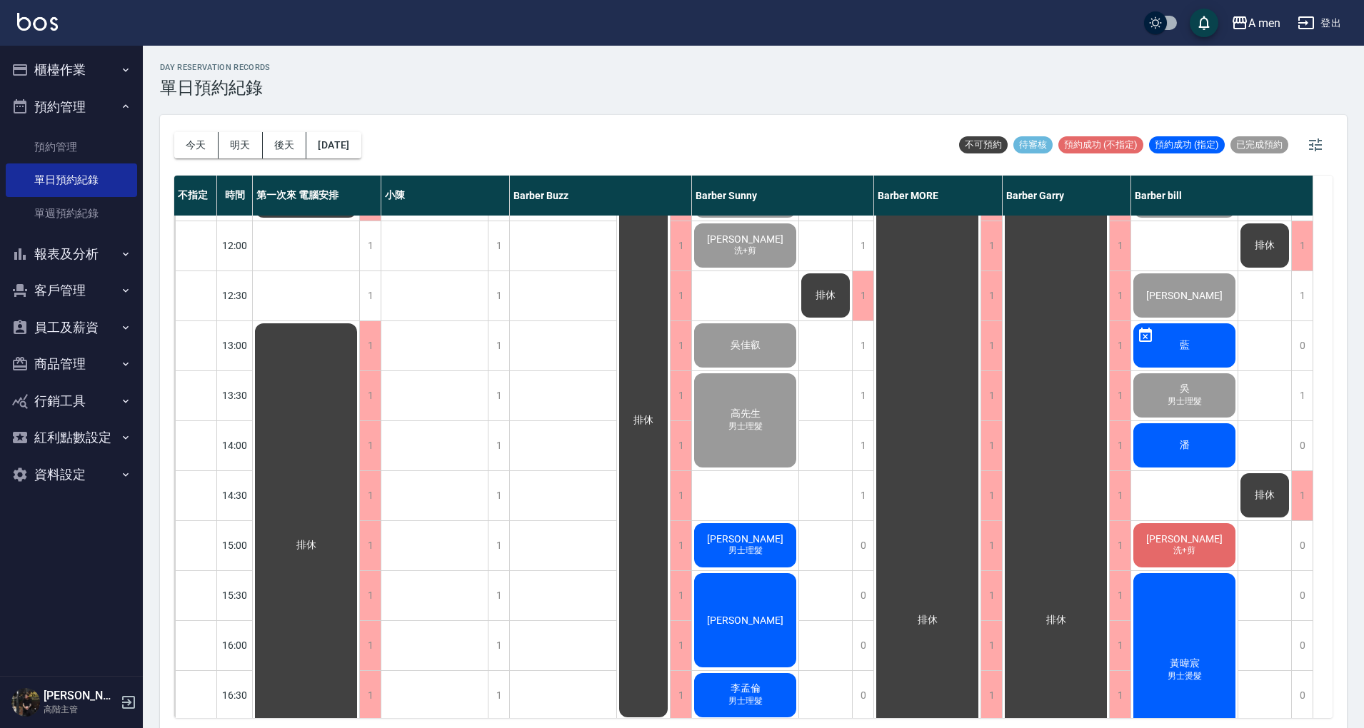
click at [752, 556] on div "Peter 男士理髮" at bounding box center [745, 545] width 106 height 49
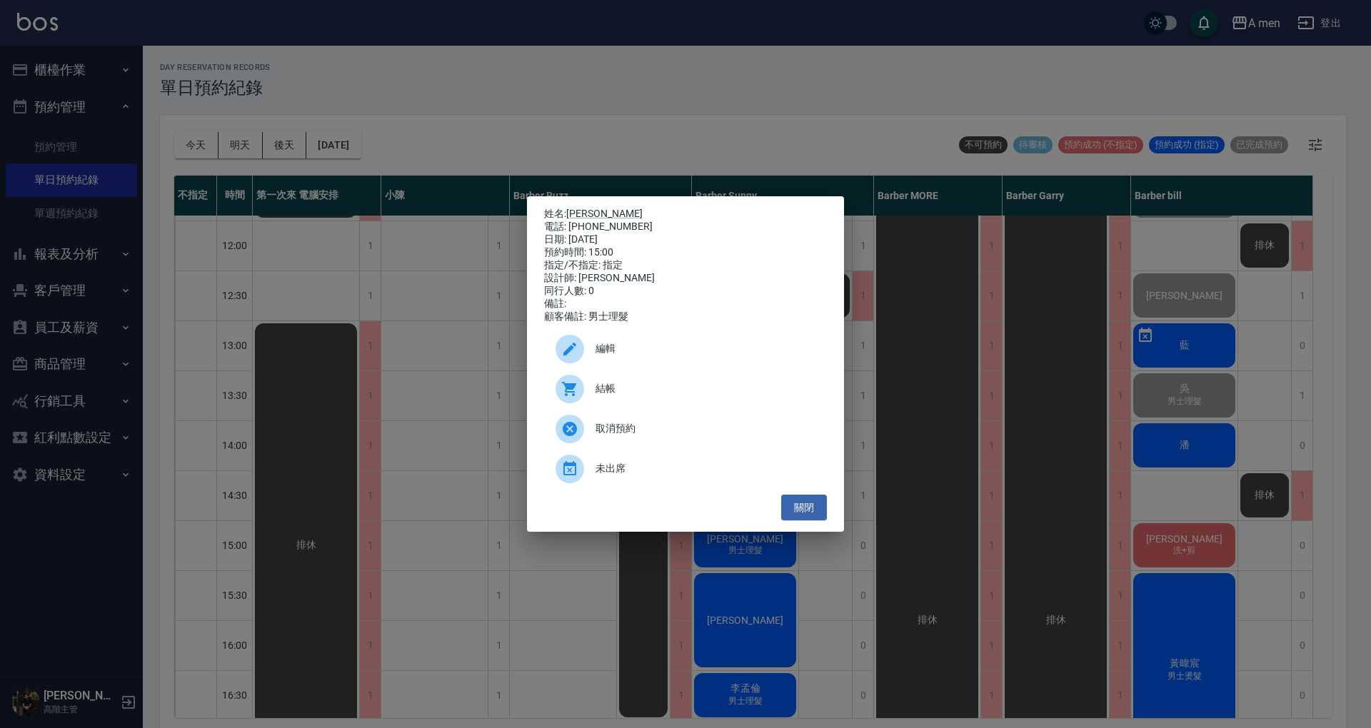
click at [580, 221] on div "電話: 0952301471" at bounding box center [685, 227] width 283 height 13
click at [575, 211] on link "[PERSON_NAME]" at bounding box center [604, 213] width 76 height 11
click at [814, 513] on button "關閉" at bounding box center [804, 508] width 46 height 26
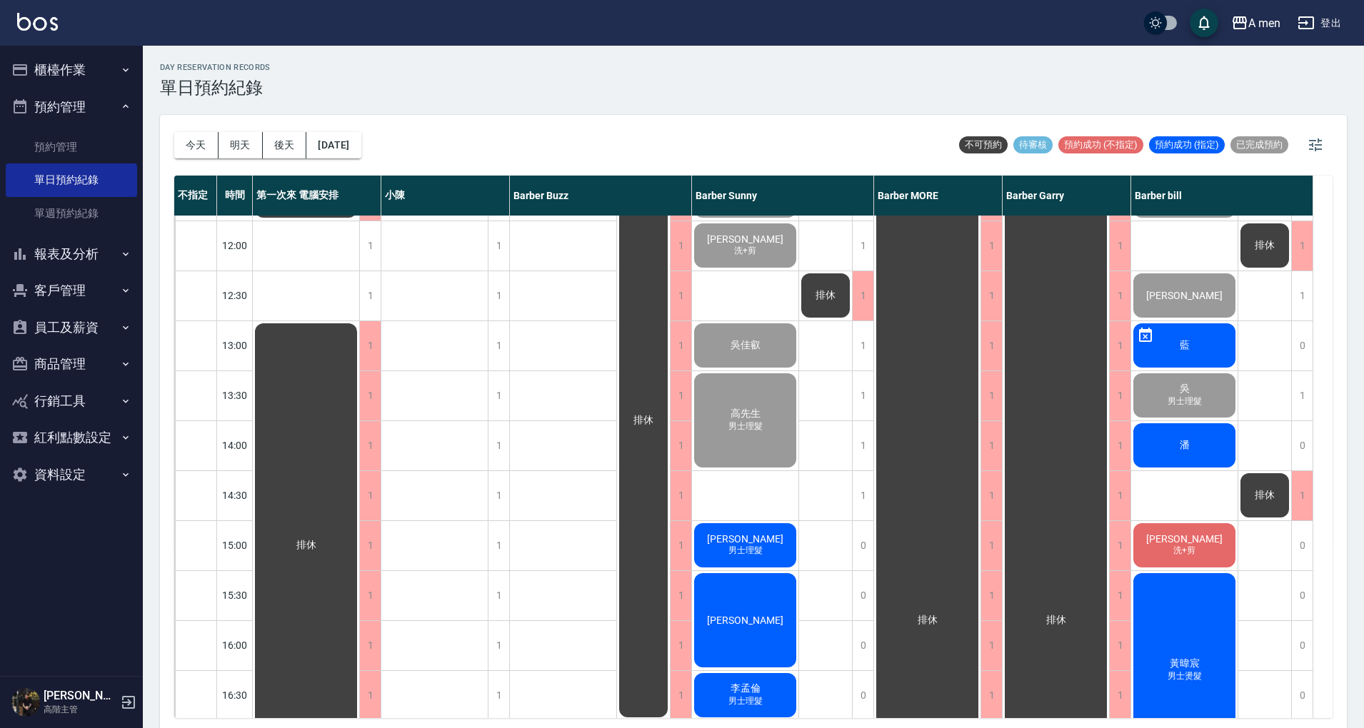
click at [1182, 541] on span "Gary" at bounding box center [1184, 538] width 82 height 11
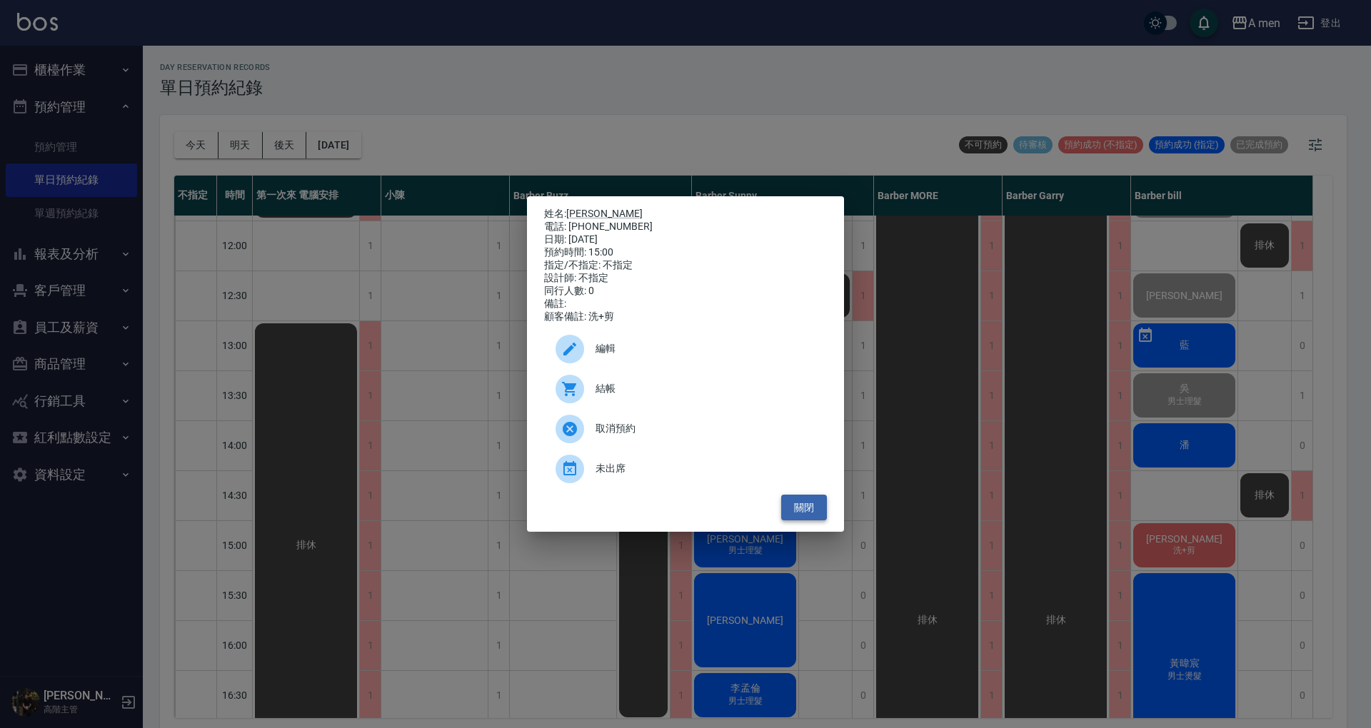
click at [814, 521] on button "關閉" at bounding box center [804, 508] width 46 height 26
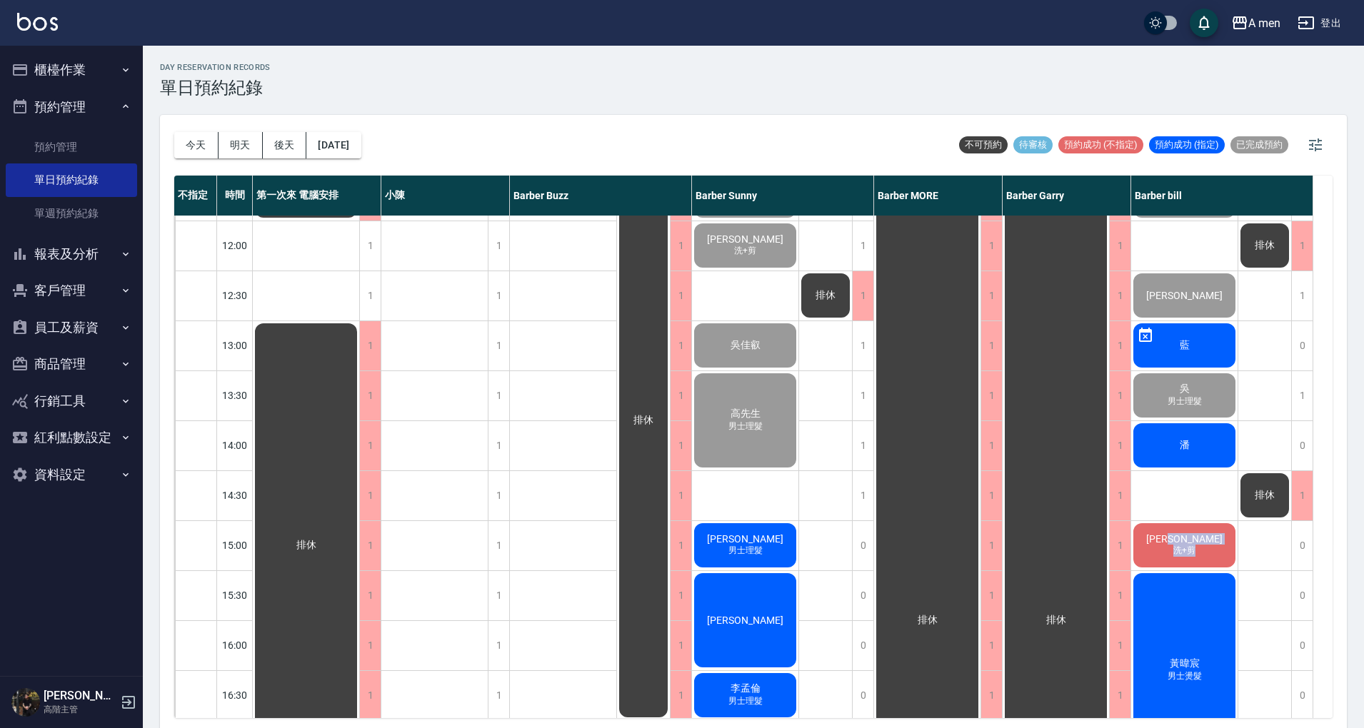
click at [1214, 541] on div "Gary 洗+剪" at bounding box center [1184, 545] width 106 height 49
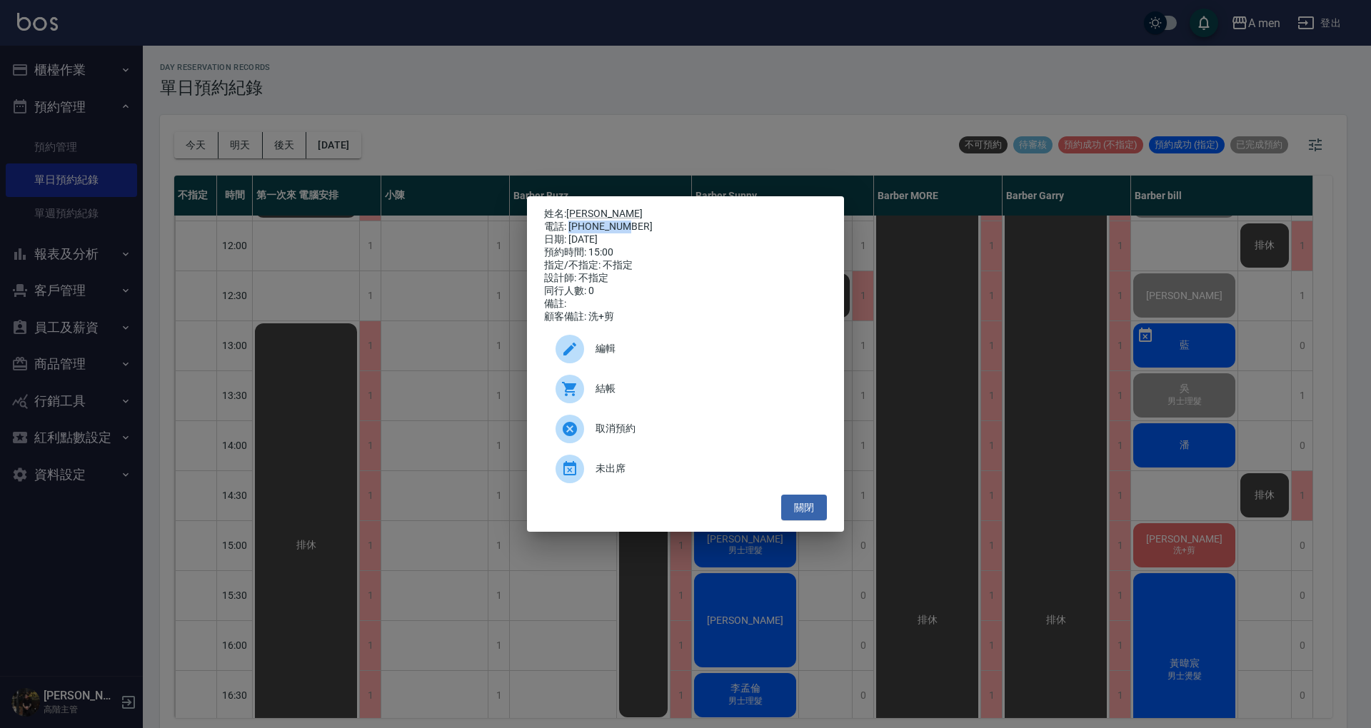
drag, startPoint x: 570, startPoint y: 226, endPoint x: 637, endPoint y: 226, distance: 66.4
click at [637, 226] on div "電話: 0903623053" at bounding box center [685, 227] width 283 height 13
copy div "0903623053"
click at [800, 520] on button "關閉" at bounding box center [804, 508] width 46 height 26
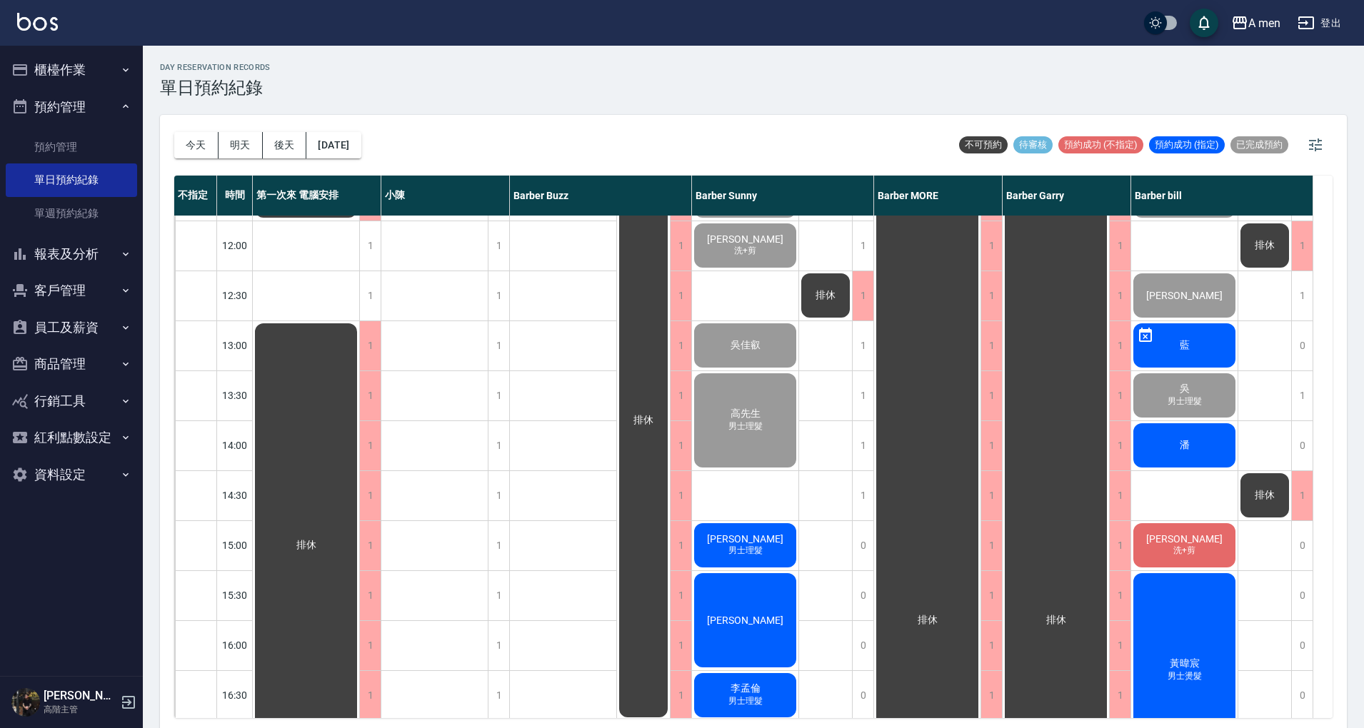
click at [684, 86] on div "day Reservation records 單日預約紀錄" at bounding box center [753, 80] width 1186 height 35
click at [1200, 459] on div "潘" at bounding box center [1184, 445] width 106 height 49
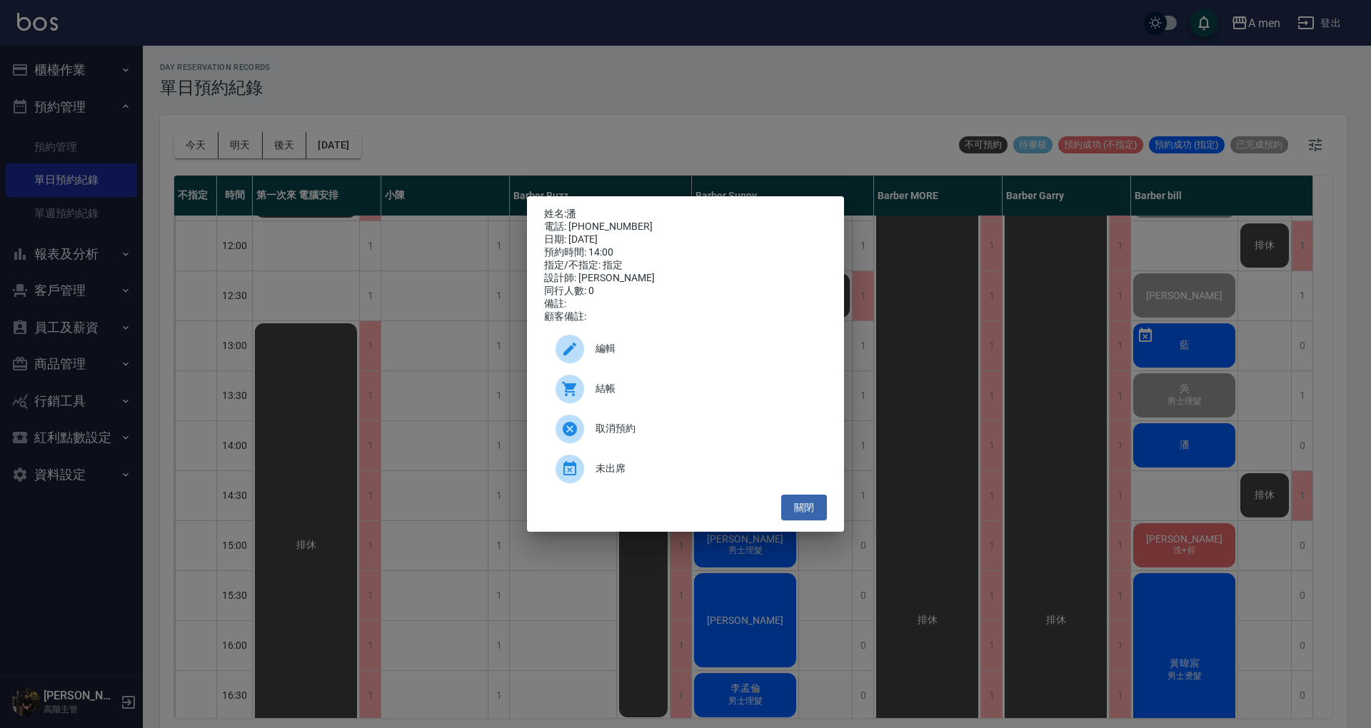
click at [767, 468] on span "未出席" at bounding box center [705, 468] width 220 height 15
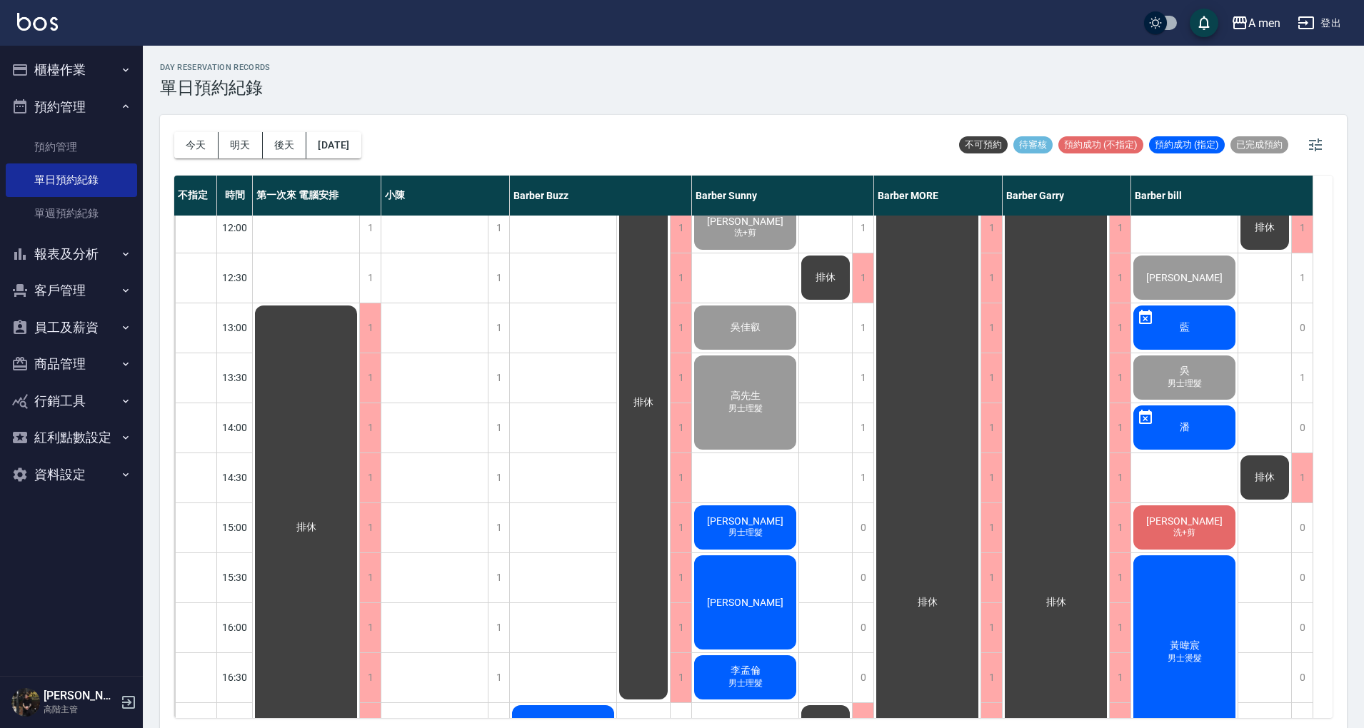
scroll to position [110, 0]
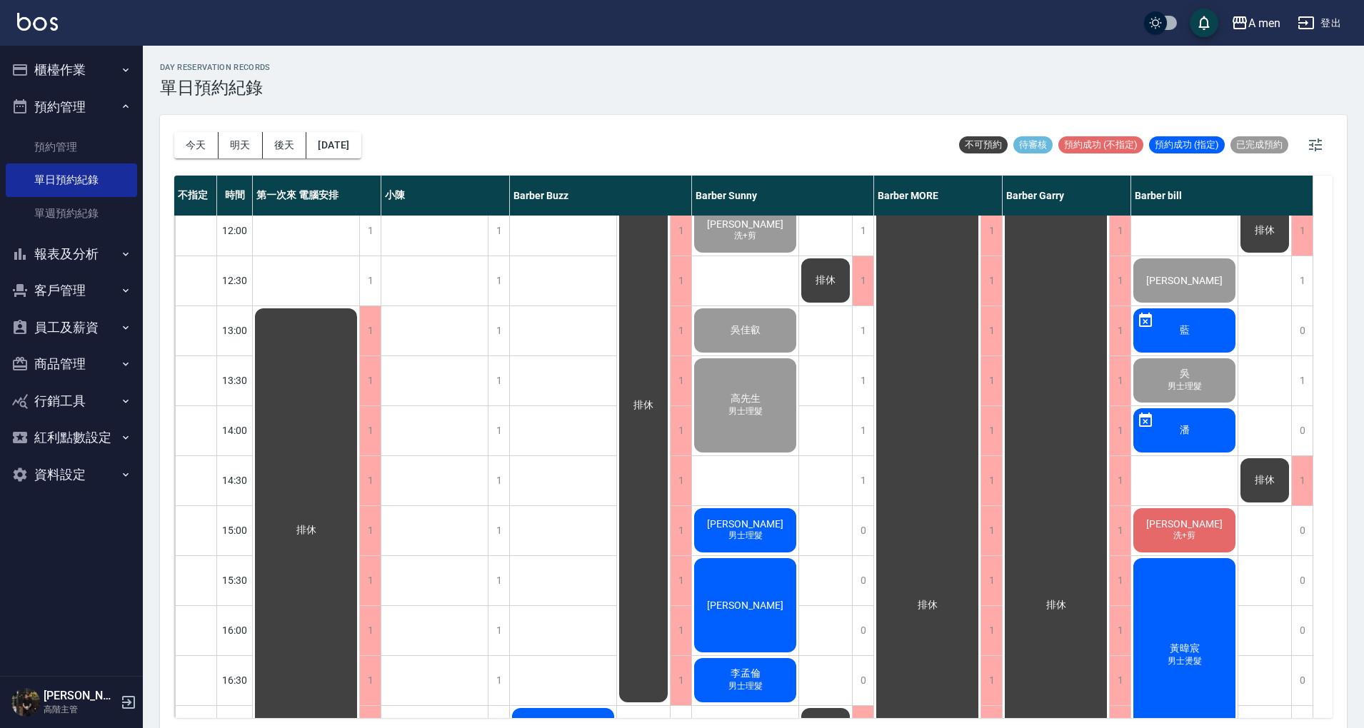
click at [1200, 440] on div "潘" at bounding box center [1184, 430] width 106 height 49
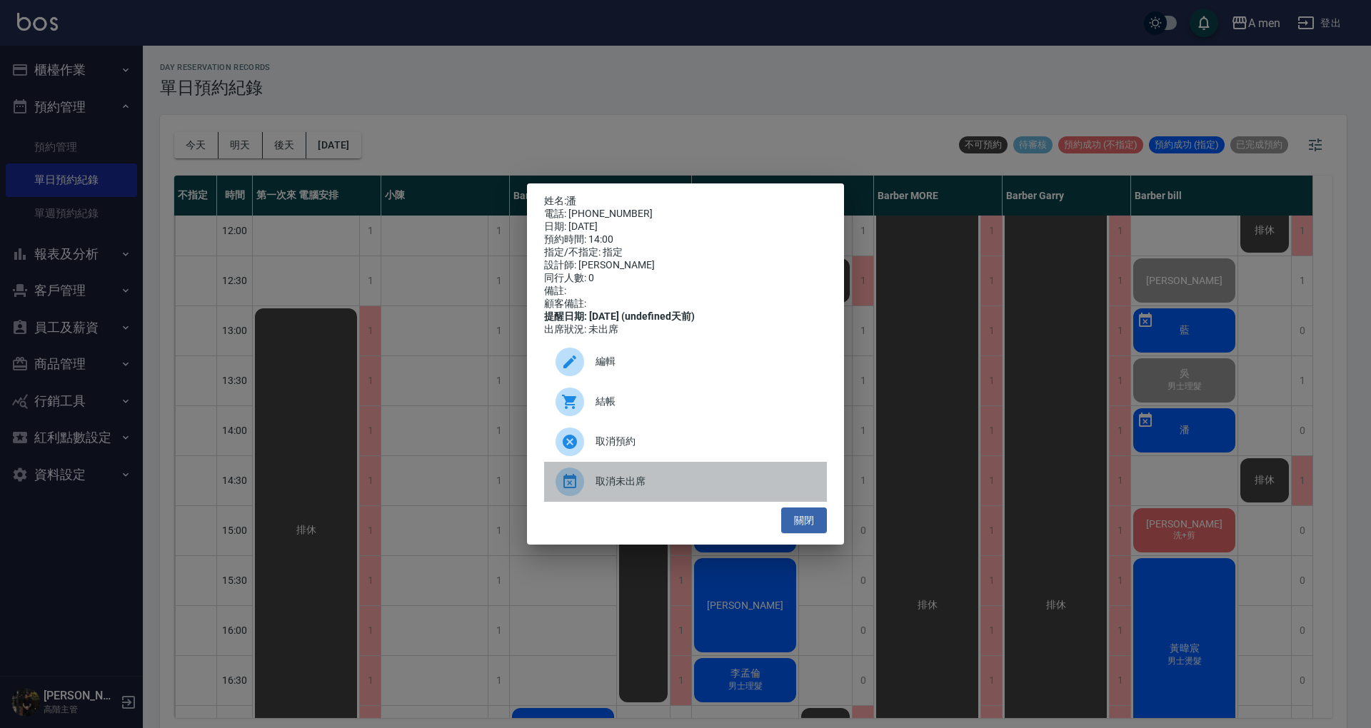
click at [655, 489] on span "取消未出席" at bounding box center [705, 481] width 220 height 15
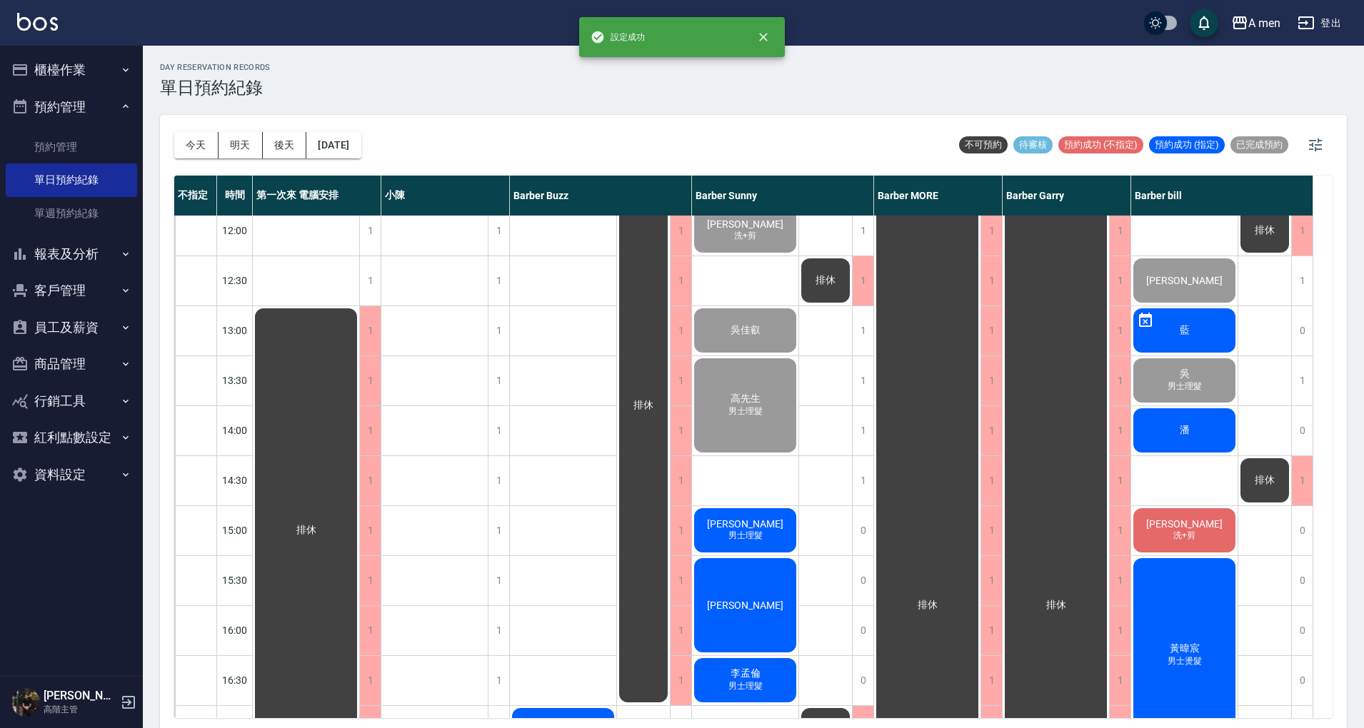
click at [1178, 528] on span "Gary" at bounding box center [1184, 523] width 82 height 11
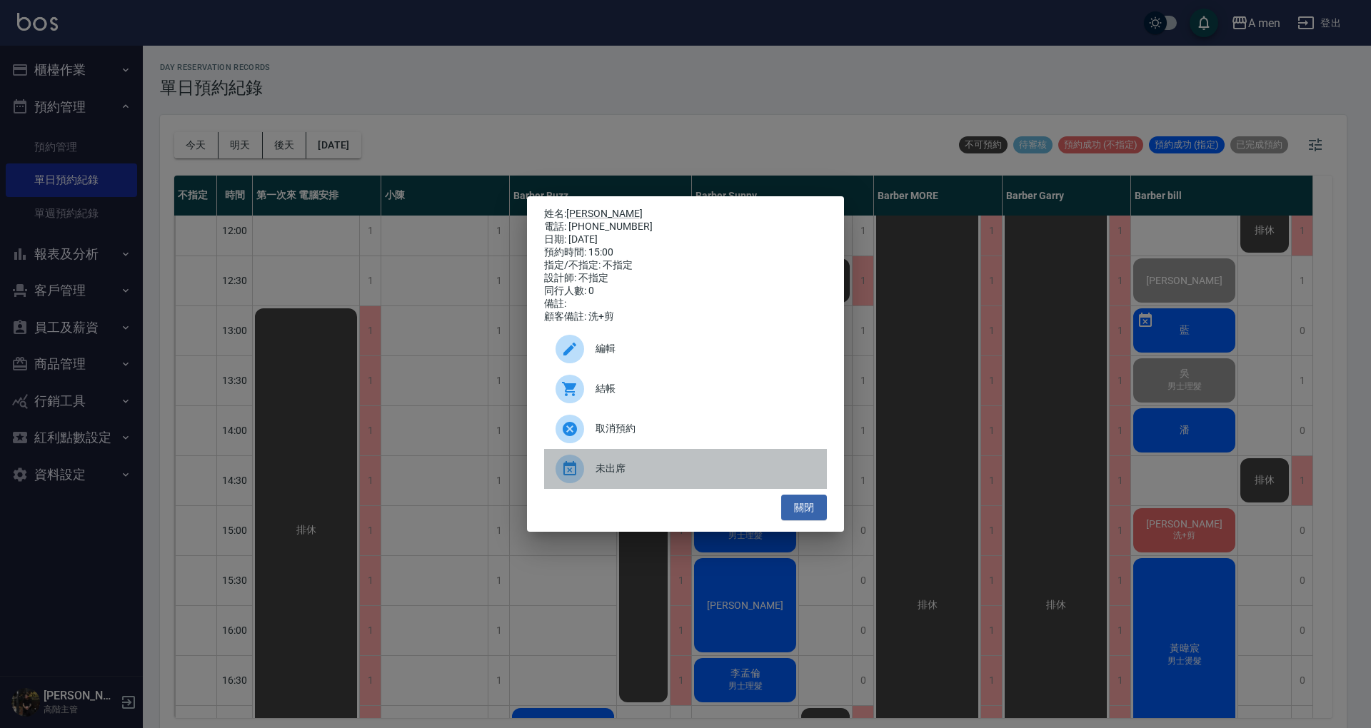
click at [623, 485] on div "未出席" at bounding box center [685, 469] width 283 height 40
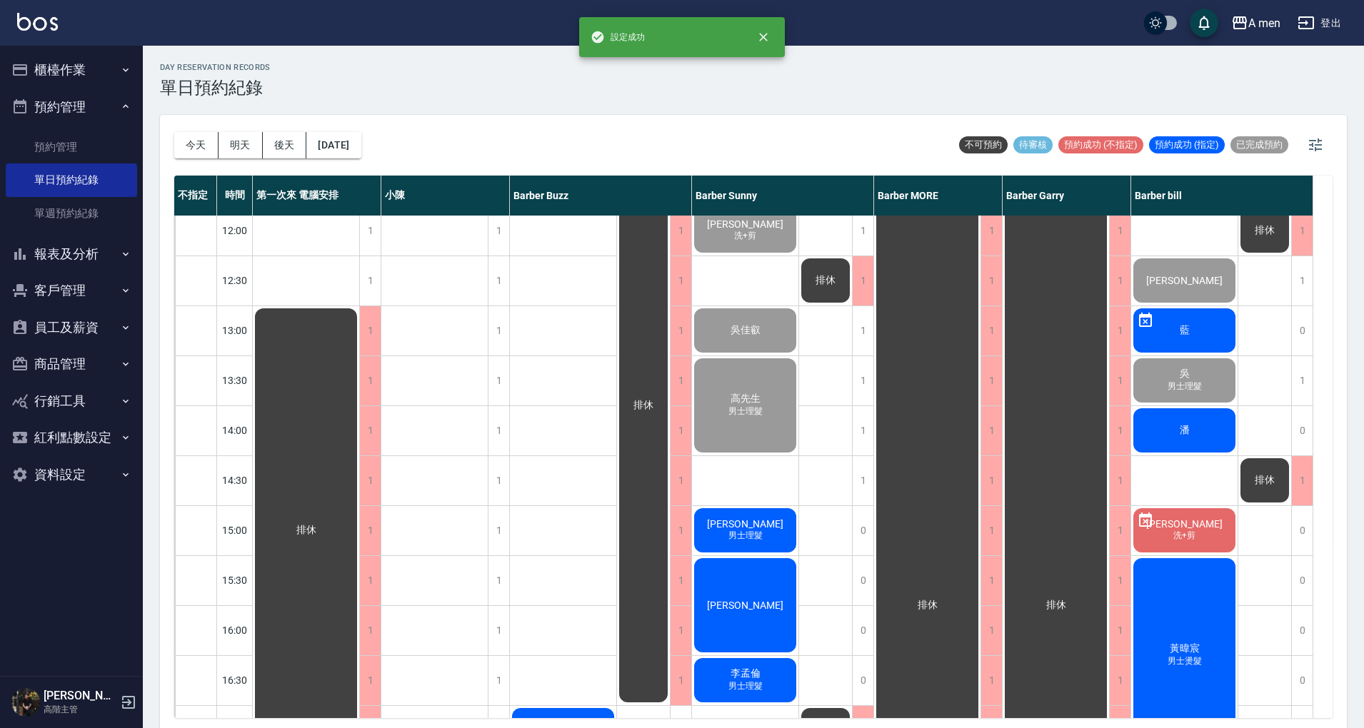
click at [1155, 438] on div "潘" at bounding box center [1184, 430] width 106 height 49
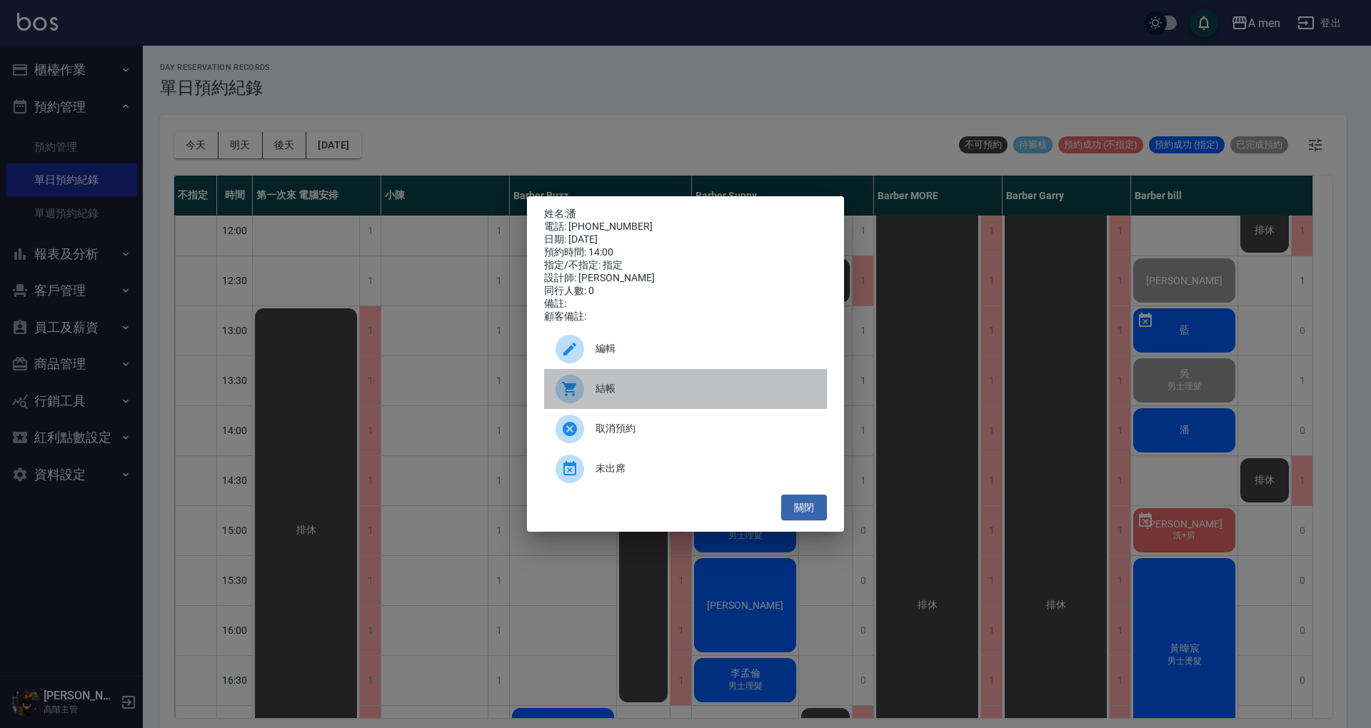
click at [628, 396] on span "結帳" at bounding box center [705, 388] width 220 height 15
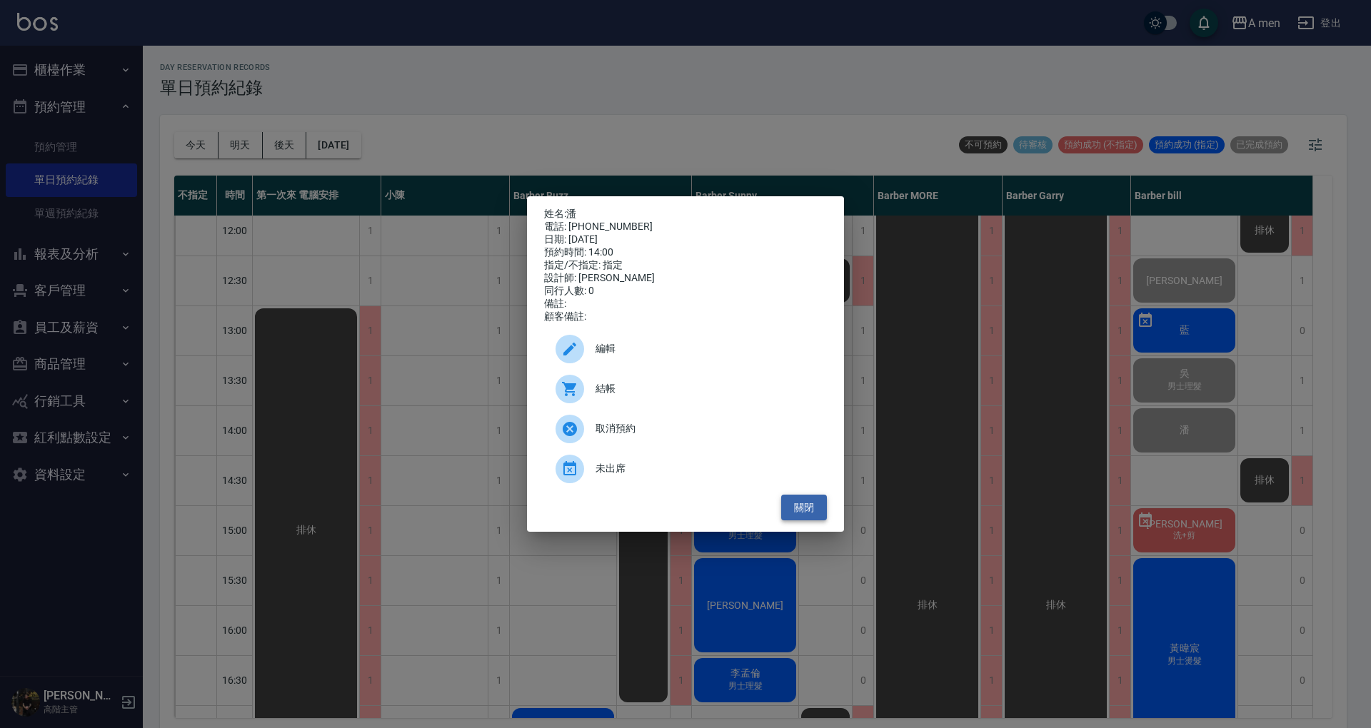
click at [808, 517] on button "關閉" at bounding box center [804, 508] width 46 height 26
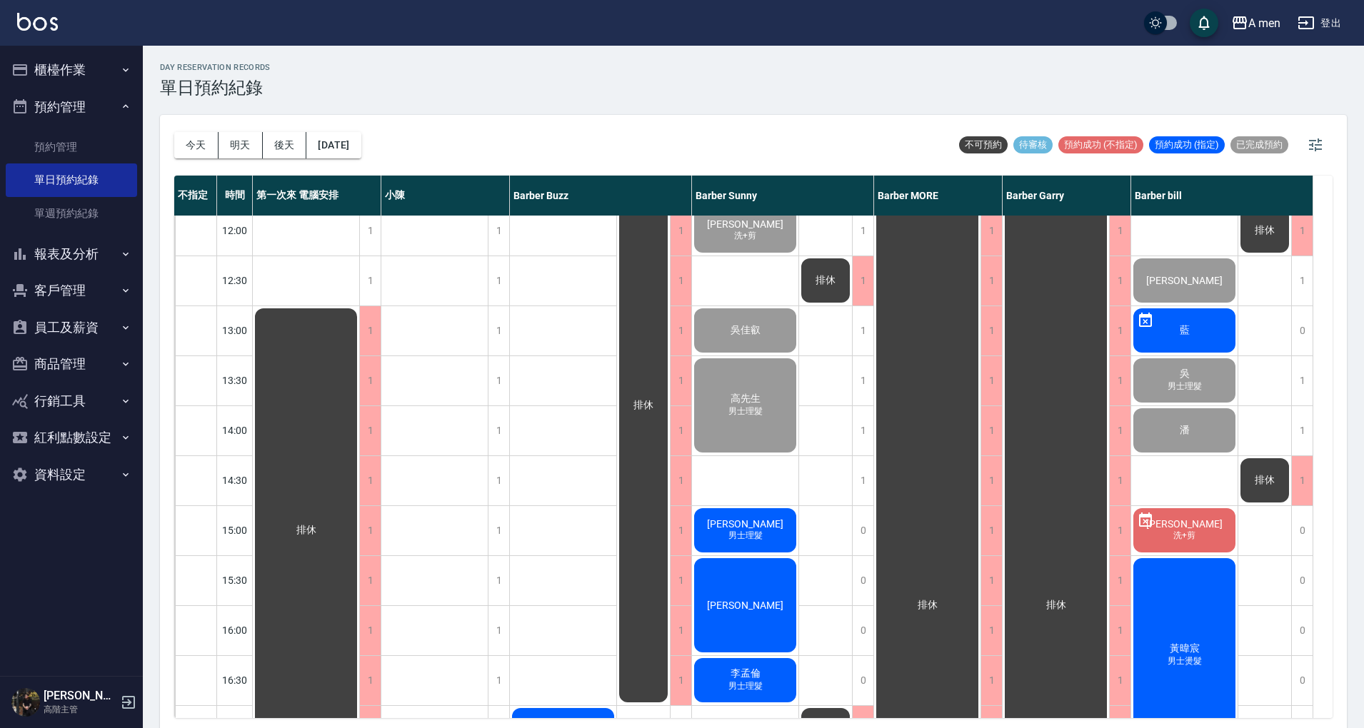
click at [1189, 525] on span "Gary" at bounding box center [1184, 523] width 82 height 11
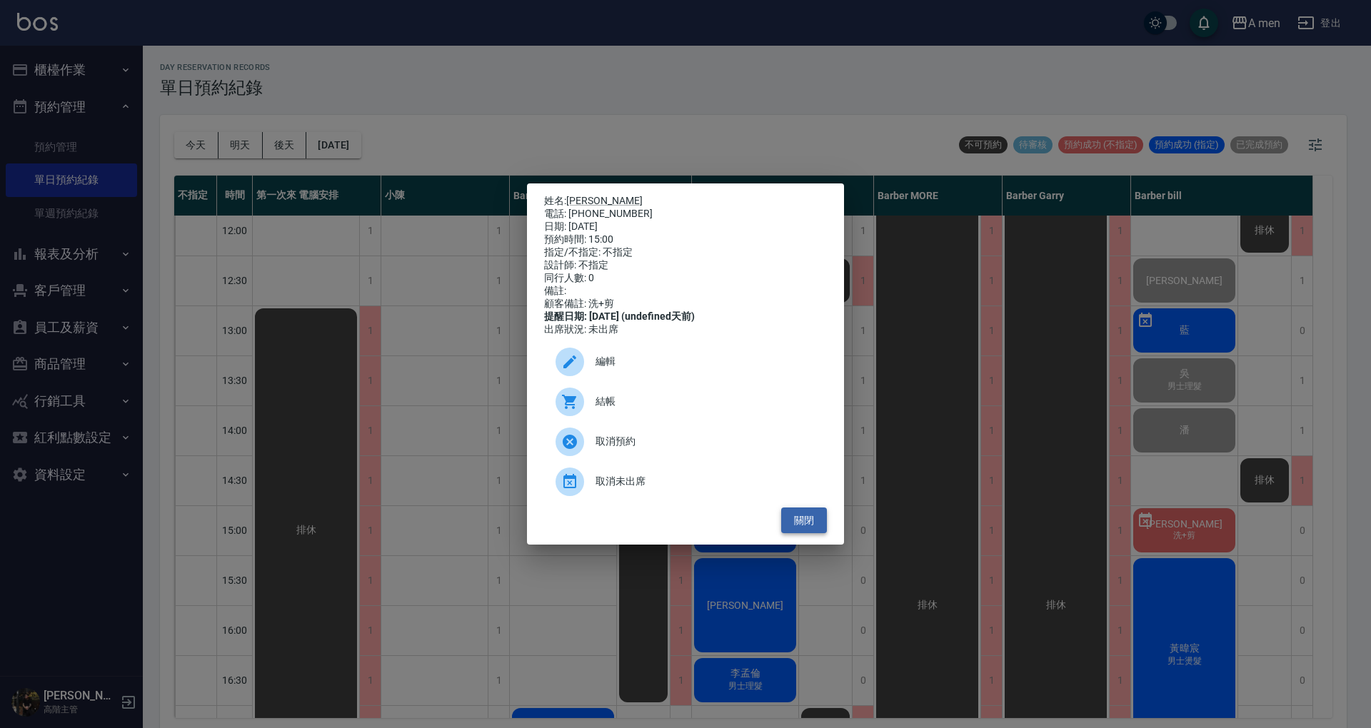
click at [823, 532] on button "關閉" at bounding box center [804, 521] width 46 height 26
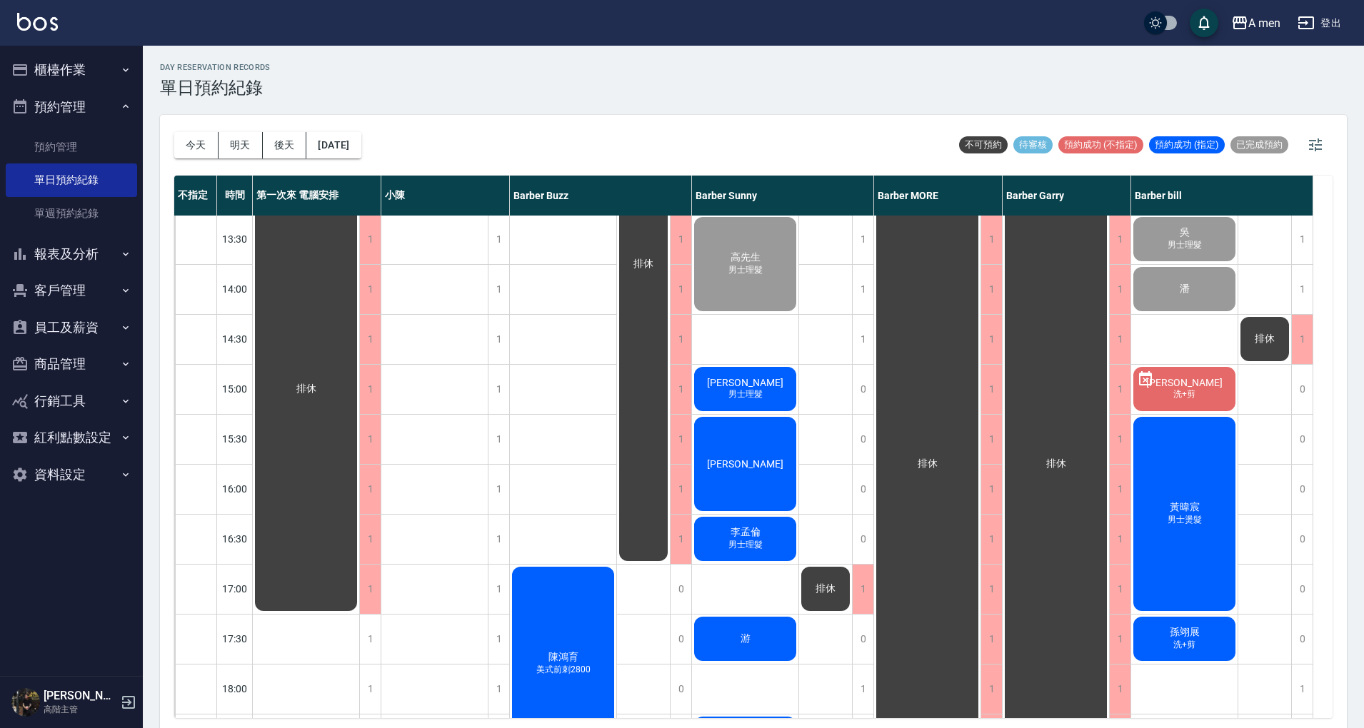
scroll to position [206, 0]
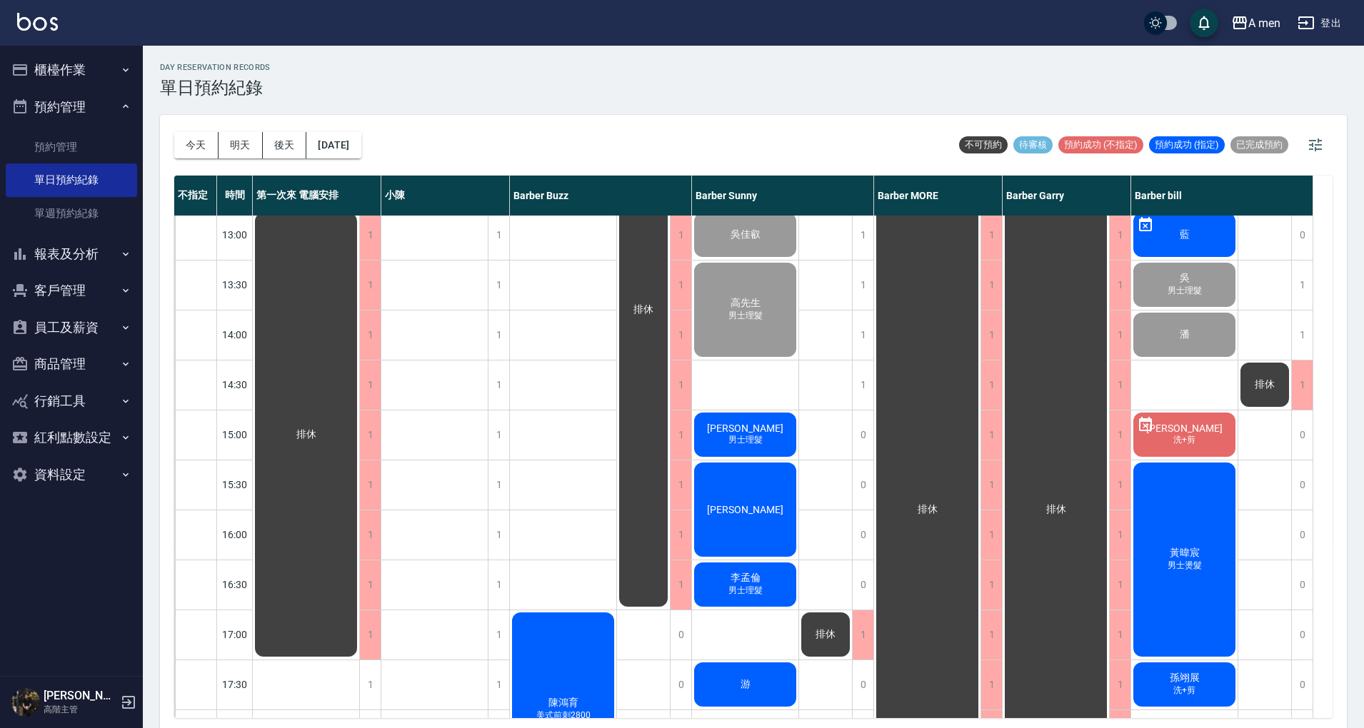
click at [1270, 498] on div "排休 排休 排休" at bounding box center [1265, 634] width 54 height 1249
click at [1194, 524] on div "黃暐宸 男士燙髮" at bounding box center [1184, 559] width 106 height 198
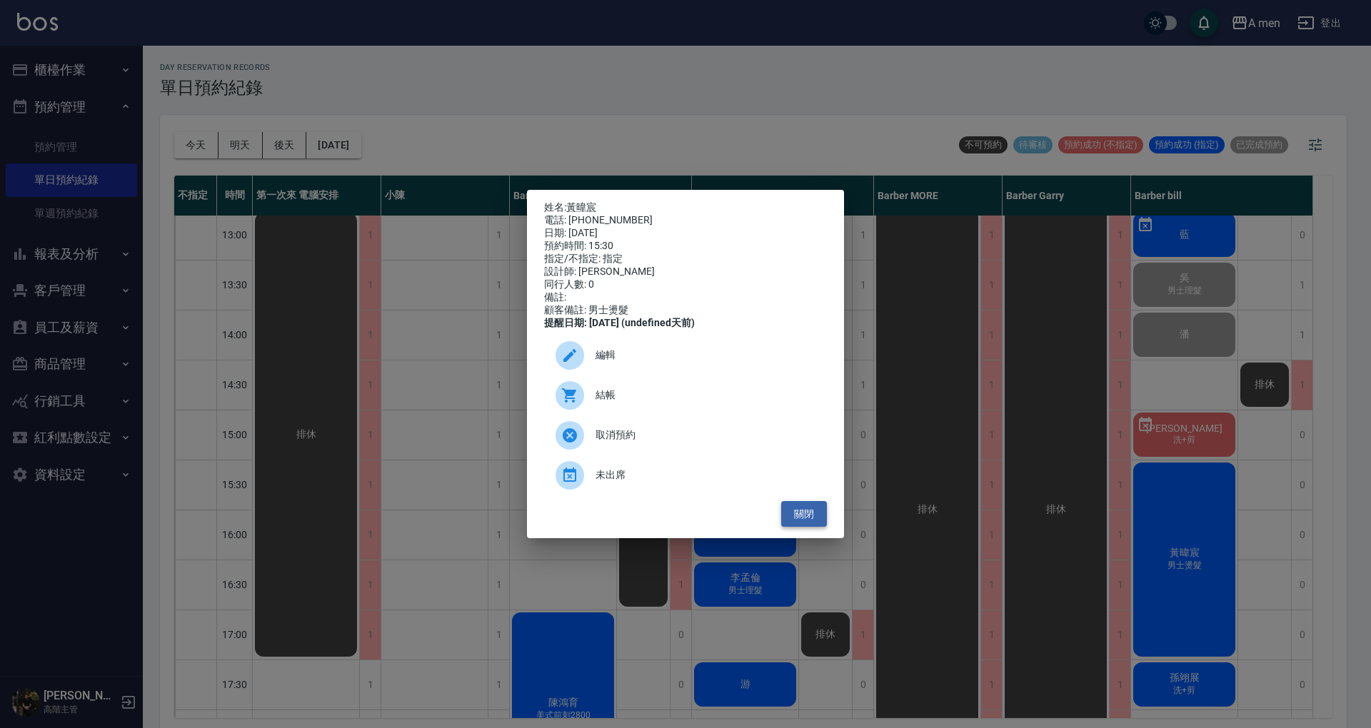
click at [820, 528] on button "關閉" at bounding box center [804, 514] width 46 height 26
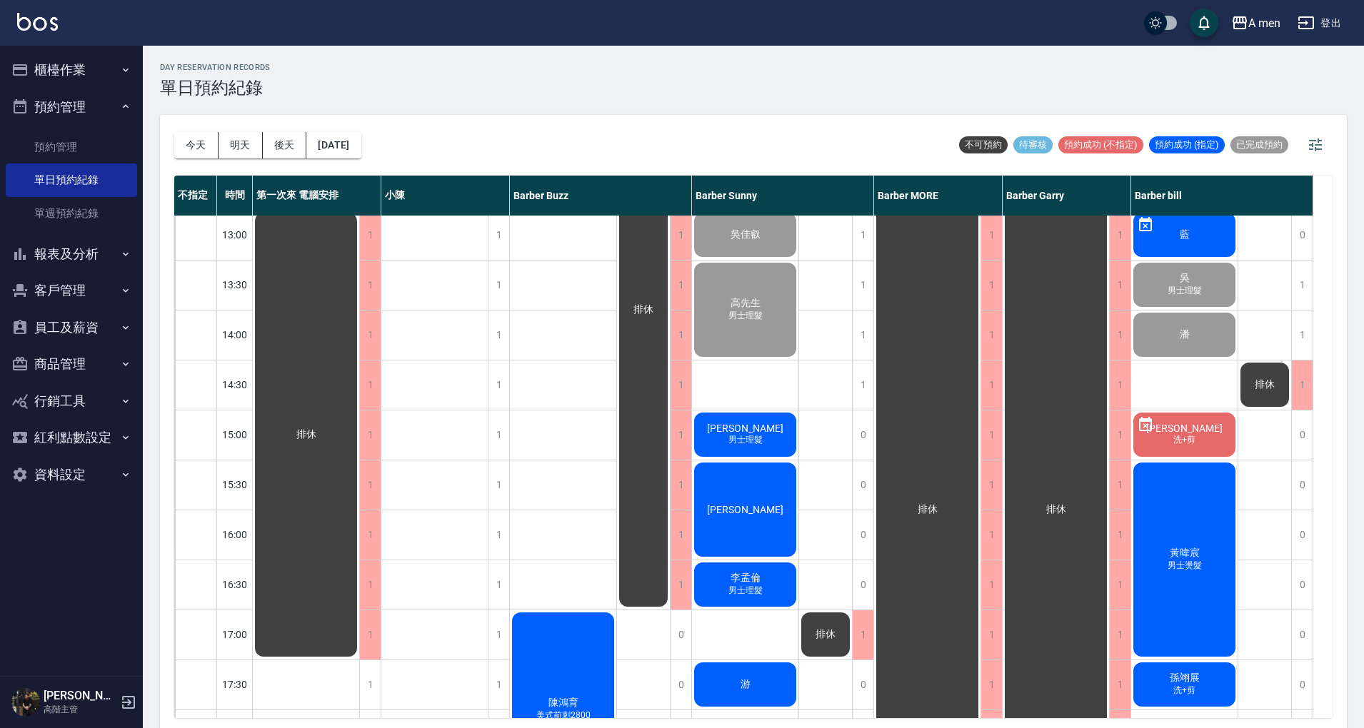
click at [839, 515] on div "排休 排休 排休" at bounding box center [826, 634] width 54 height 1249
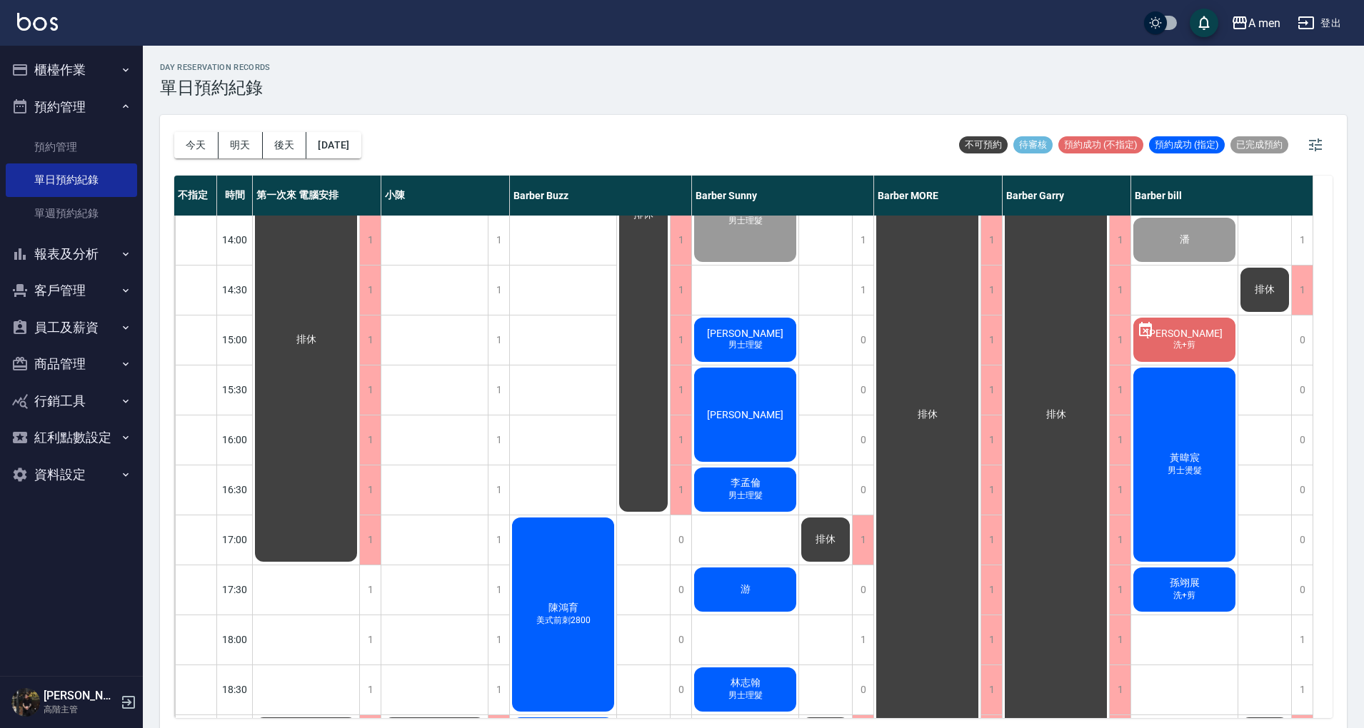
click at [1256, 537] on div "排休 排休 排休" at bounding box center [1265, 539] width 54 height 1249
click at [1268, 503] on div "排休 排休 排休" at bounding box center [1265, 539] width 54 height 1249
click at [1298, 491] on div "0" at bounding box center [1301, 489] width 21 height 49
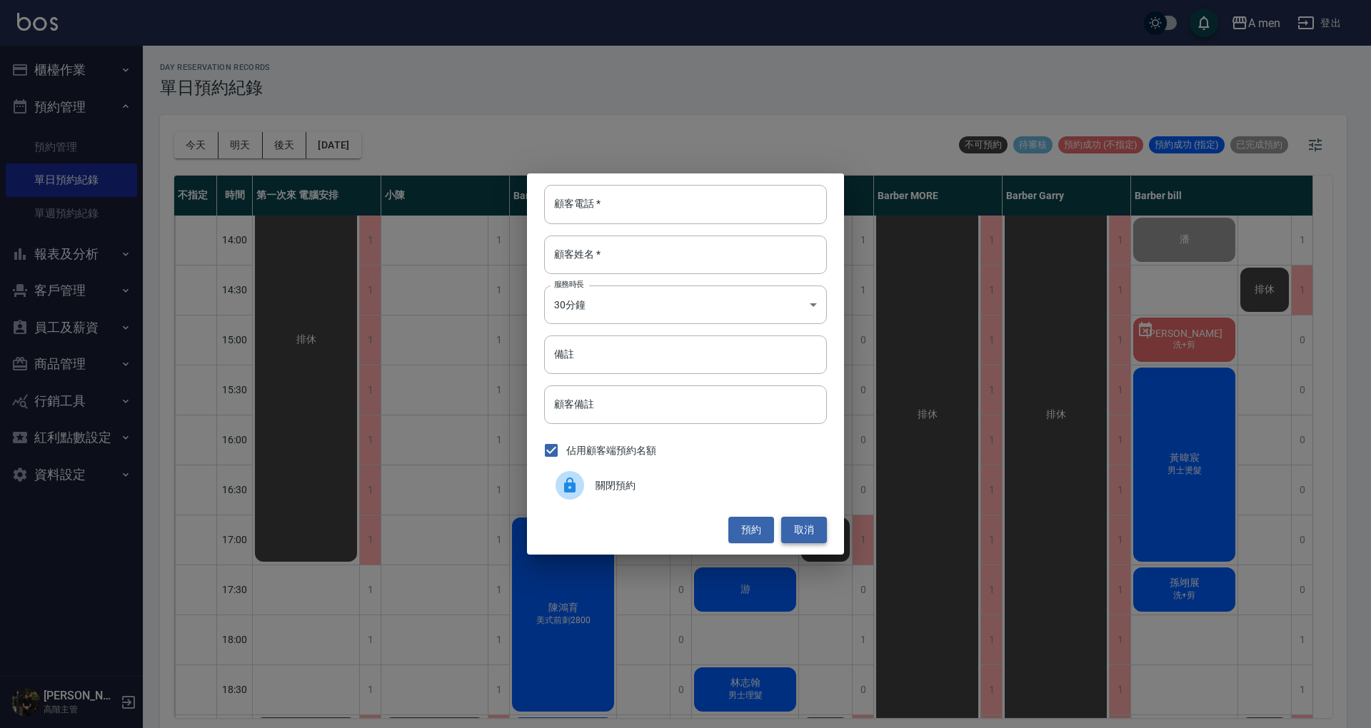
click at [811, 534] on button "取消" at bounding box center [804, 530] width 46 height 26
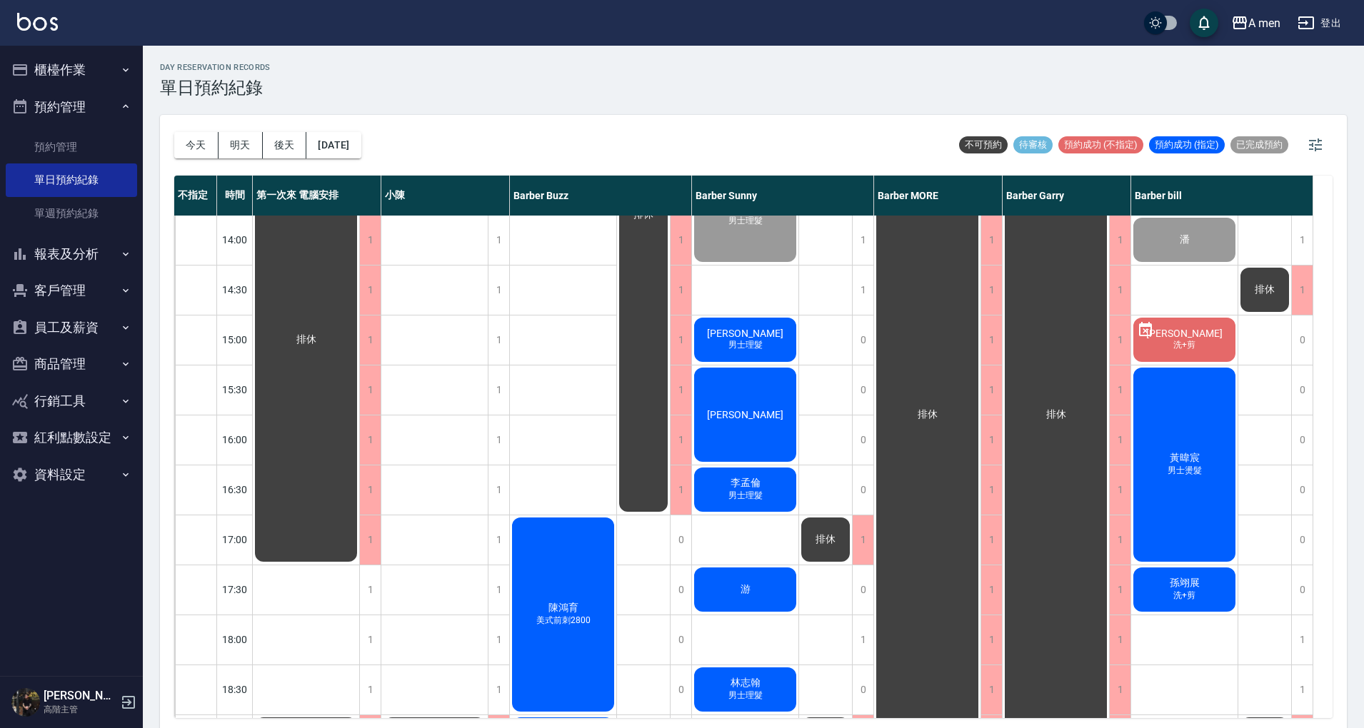
click at [1266, 499] on div "排休 排休 排休" at bounding box center [1265, 539] width 54 height 1249
click at [1188, 334] on span "Gary" at bounding box center [1184, 333] width 82 height 11
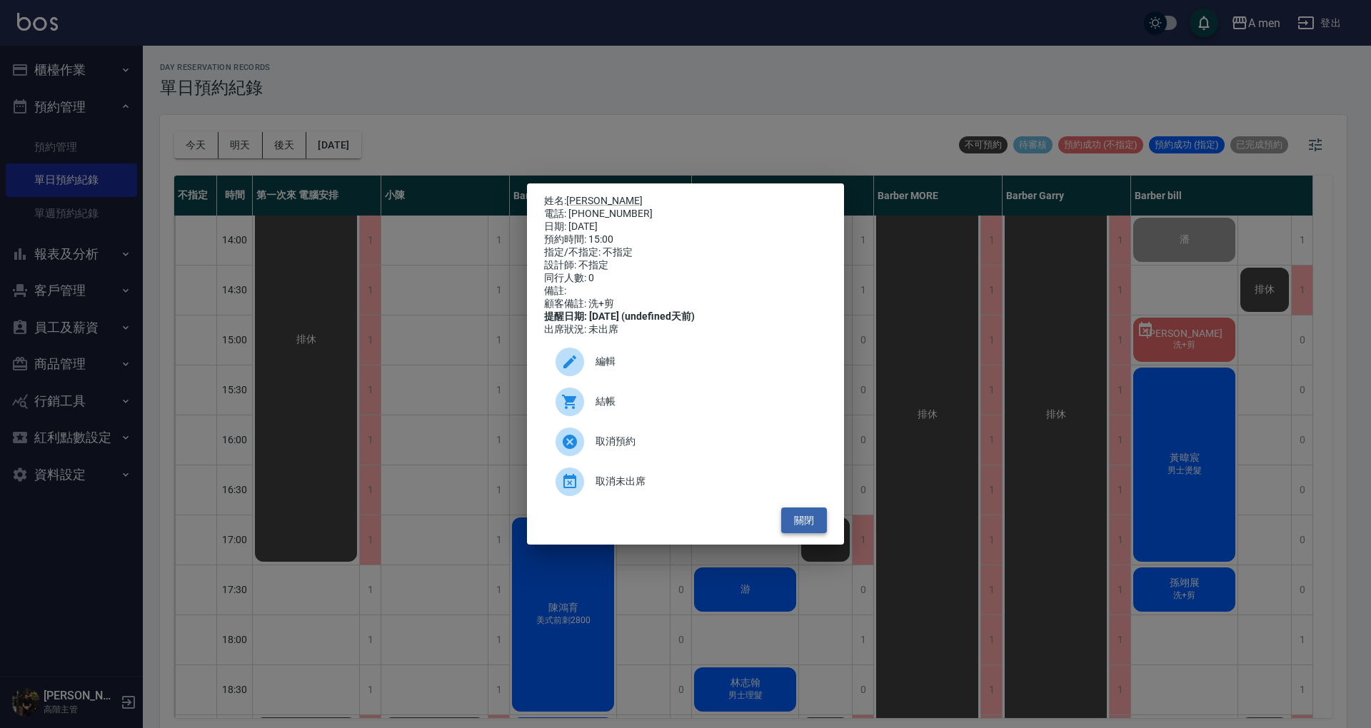
click at [812, 533] on button "關閉" at bounding box center [804, 521] width 46 height 26
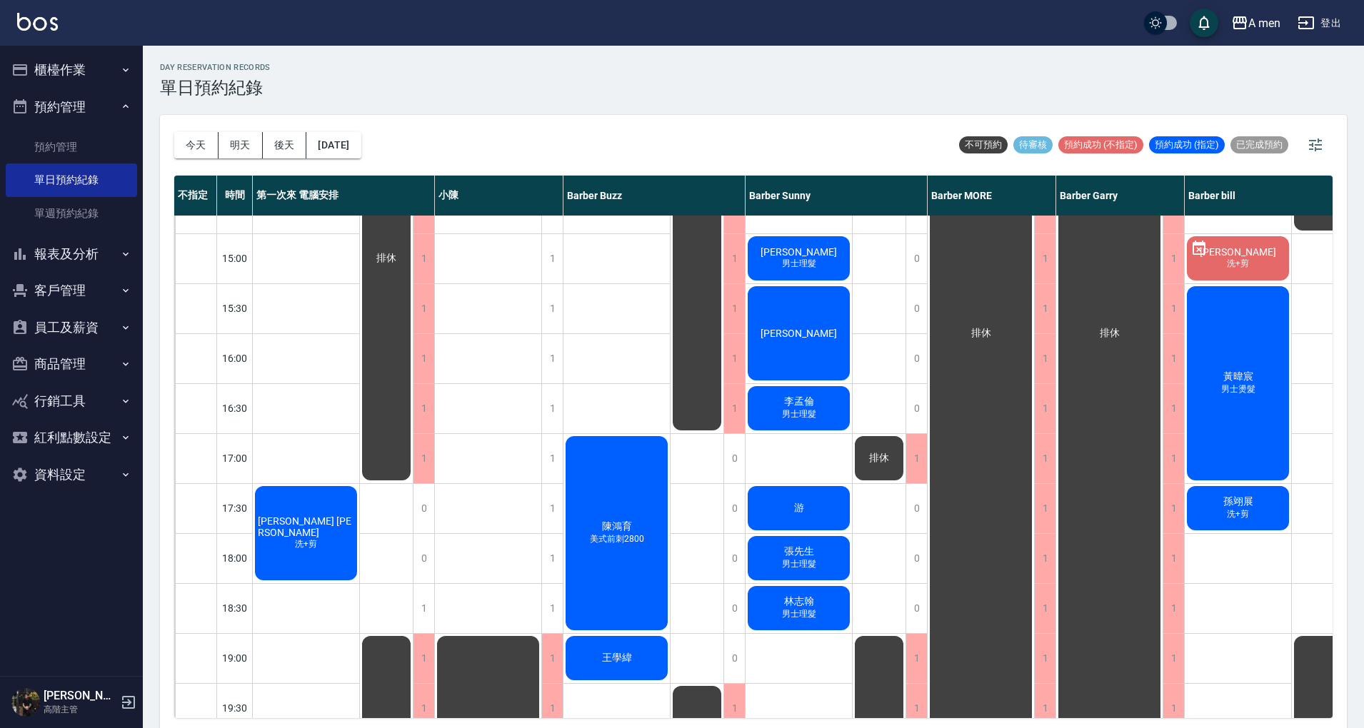
scroll to position [491, 0]
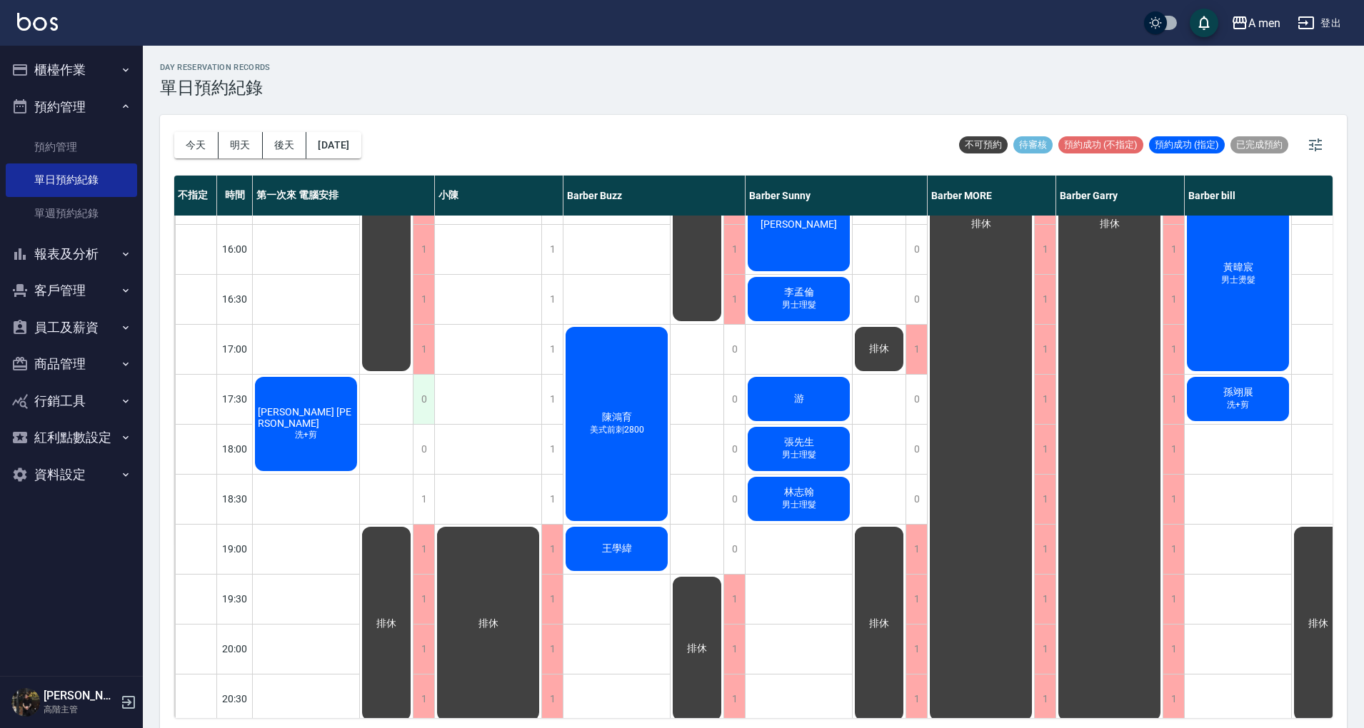
click at [431, 392] on div "0" at bounding box center [423, 399] width 21 height 49
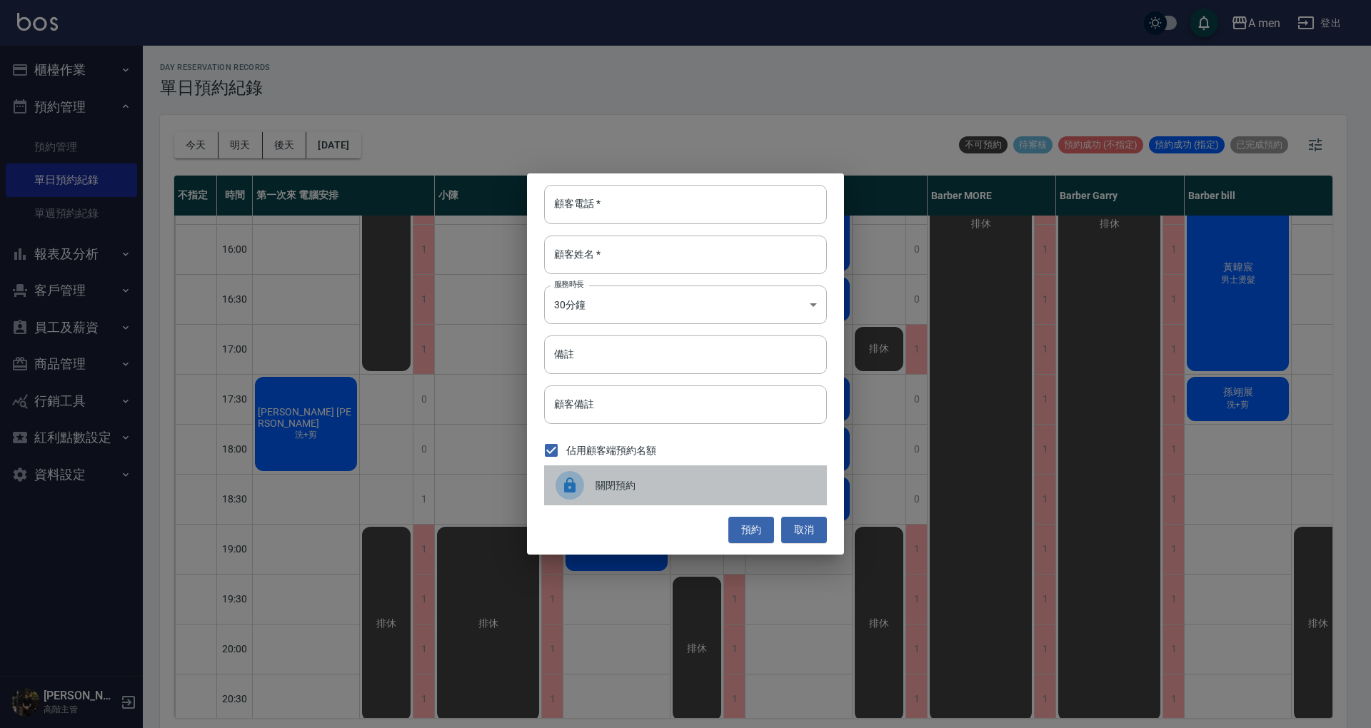
click at [682, 495] on div "關閉預約" at bounding box center [685, 485] width 283 height 40
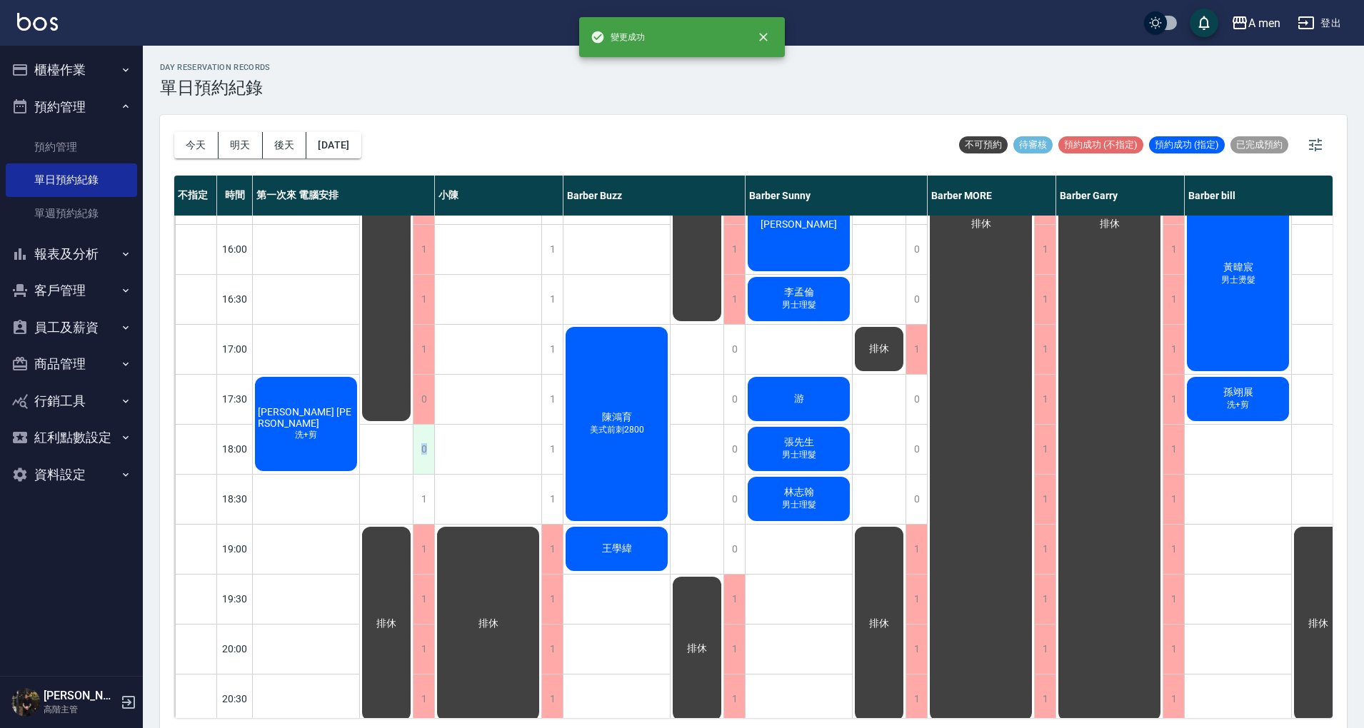
click at [424, 443] on div "0" at bounding box center [423, 449] width 21 height 49
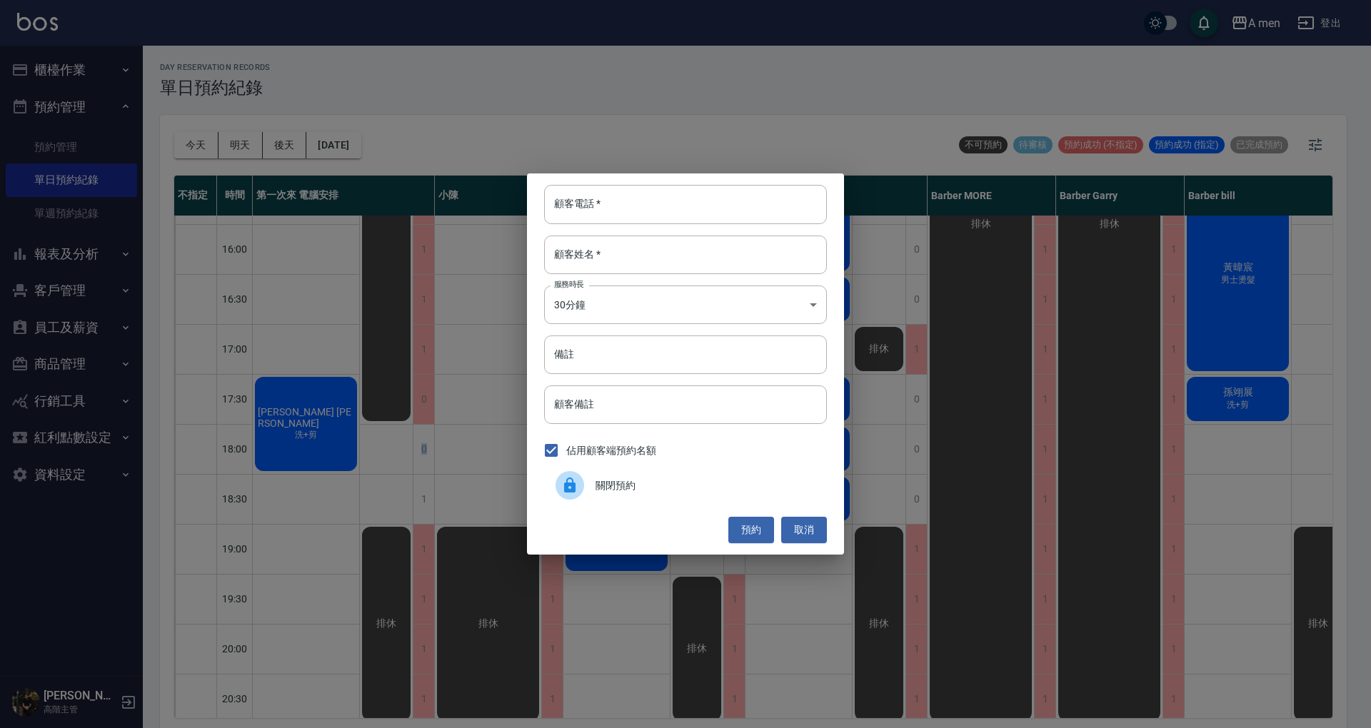
click at [611, 490] on span "關閉預約" at bounding box center [705, 485] width 220 height 15
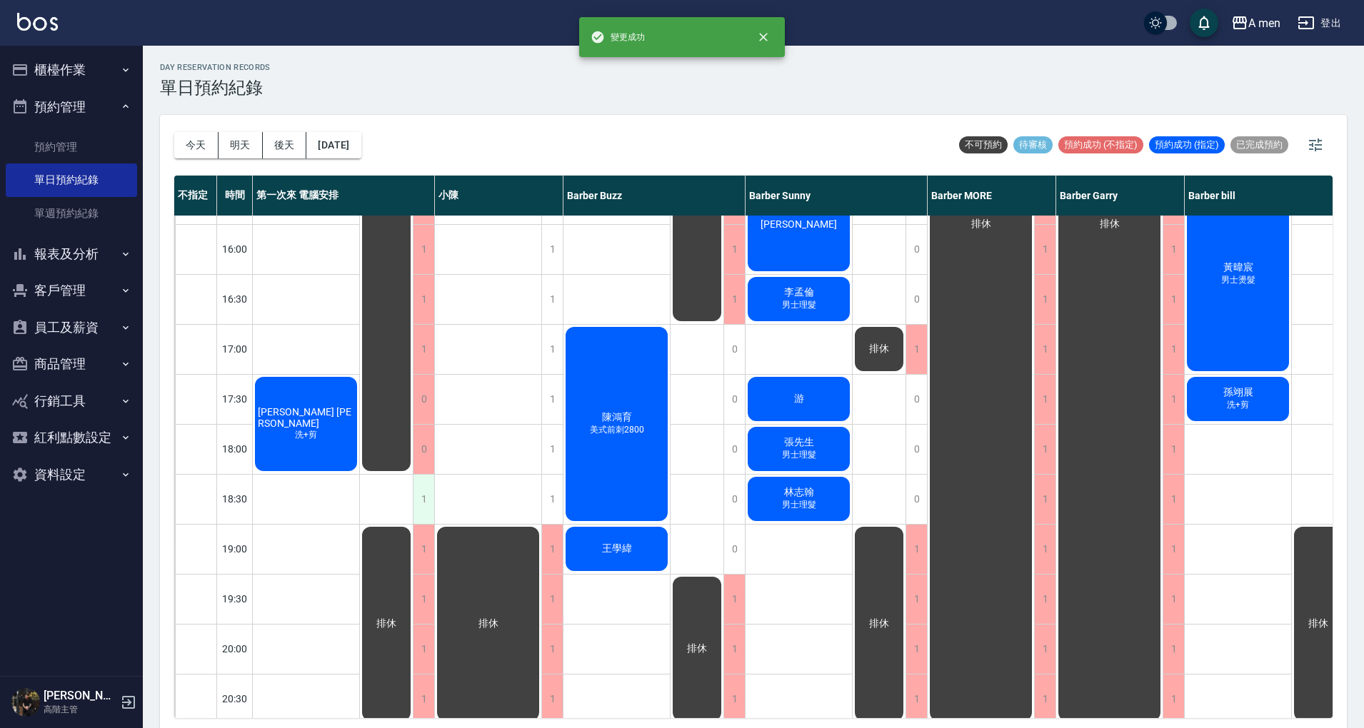
click at [421, 497] on div "1" at bounding box center [423, 499] width 21 height 49
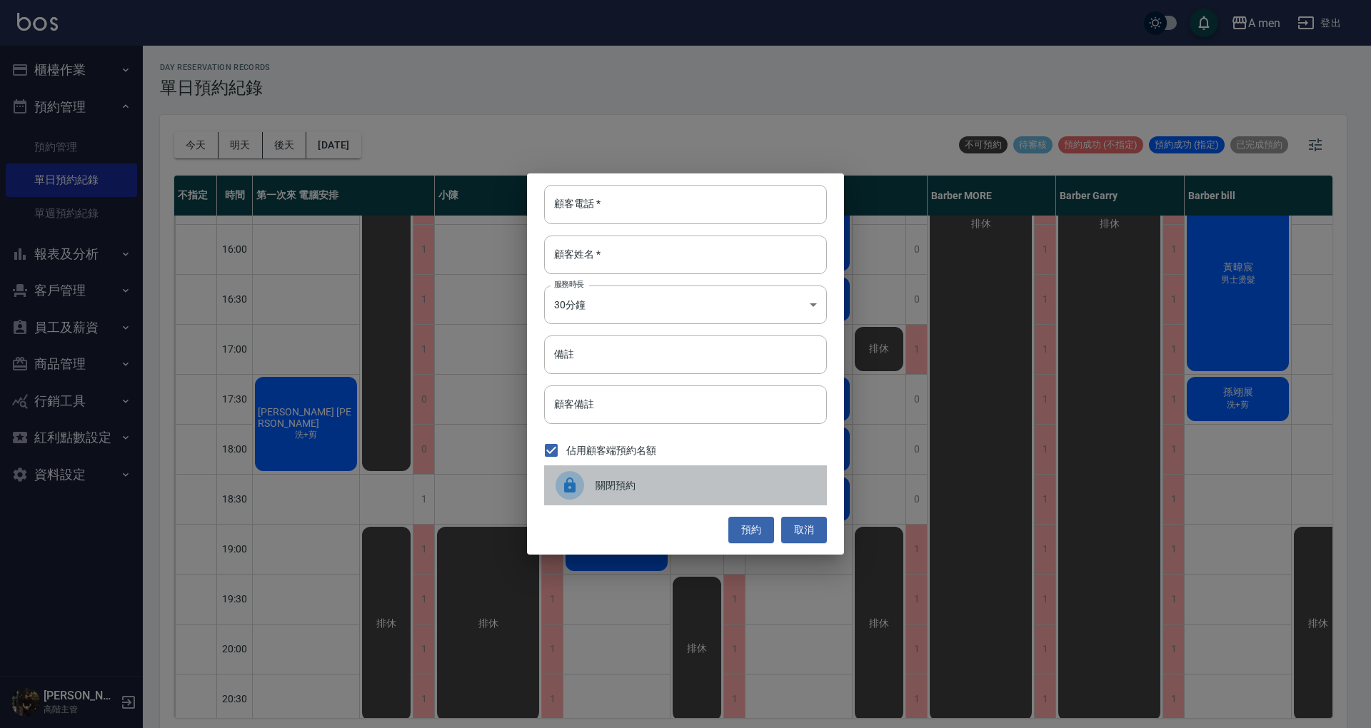
click at [657, 500] on div "關閉預約" at bounding box center [685, 485] width 283 height 40
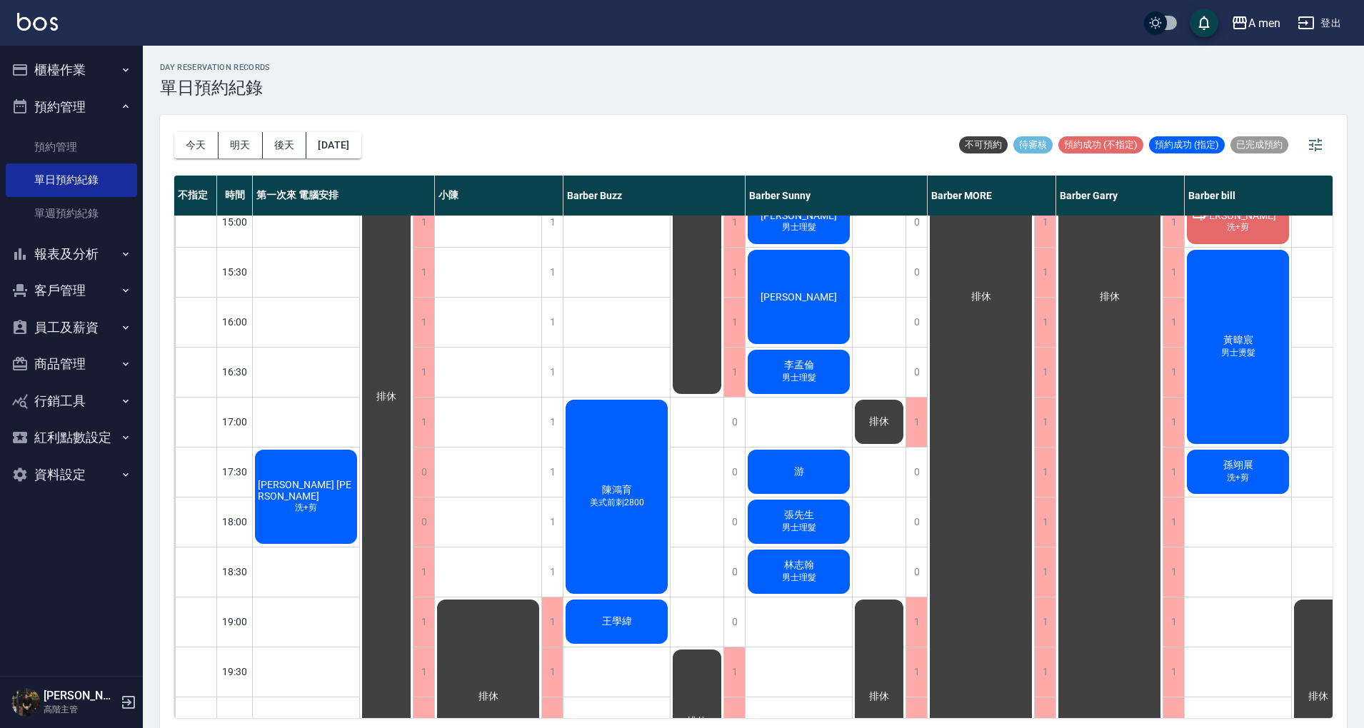
scroll to position [301, 0]
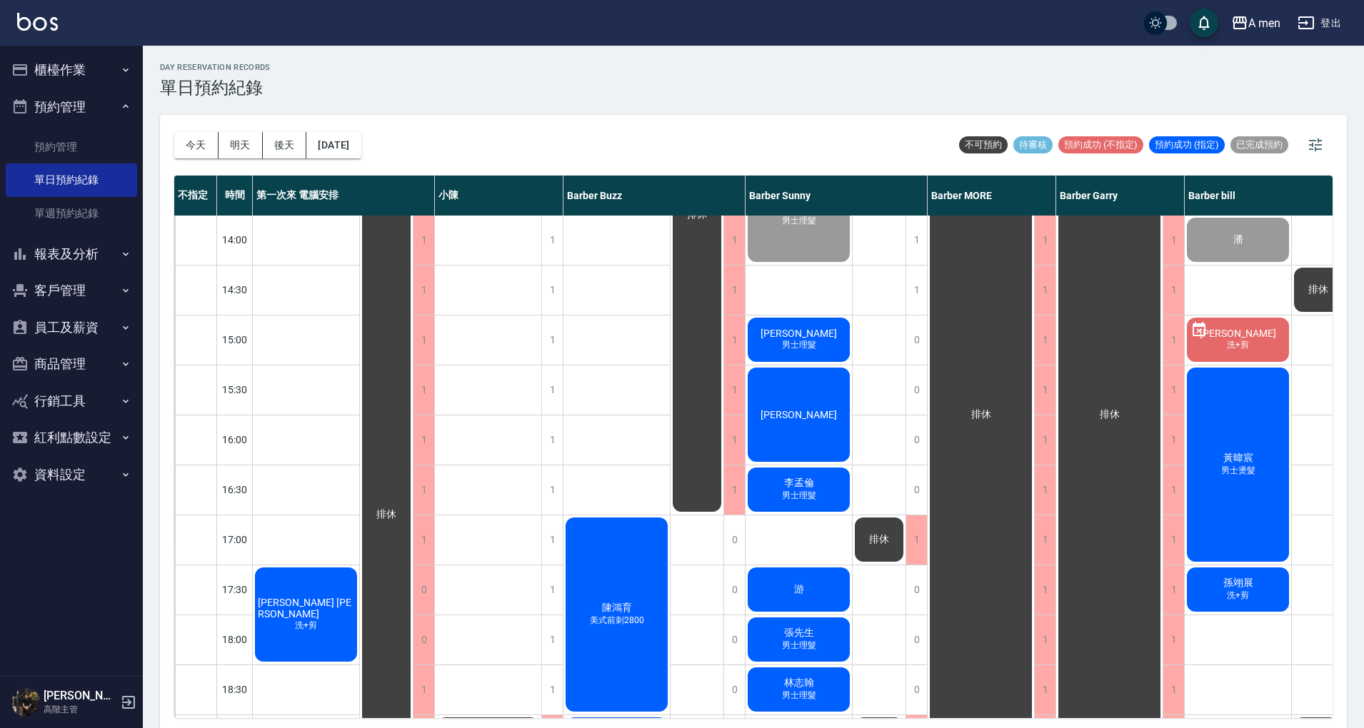
click at [825, 324] on div "Peter 男士理髮" at bounding box center [798, 340] width 106 height 49
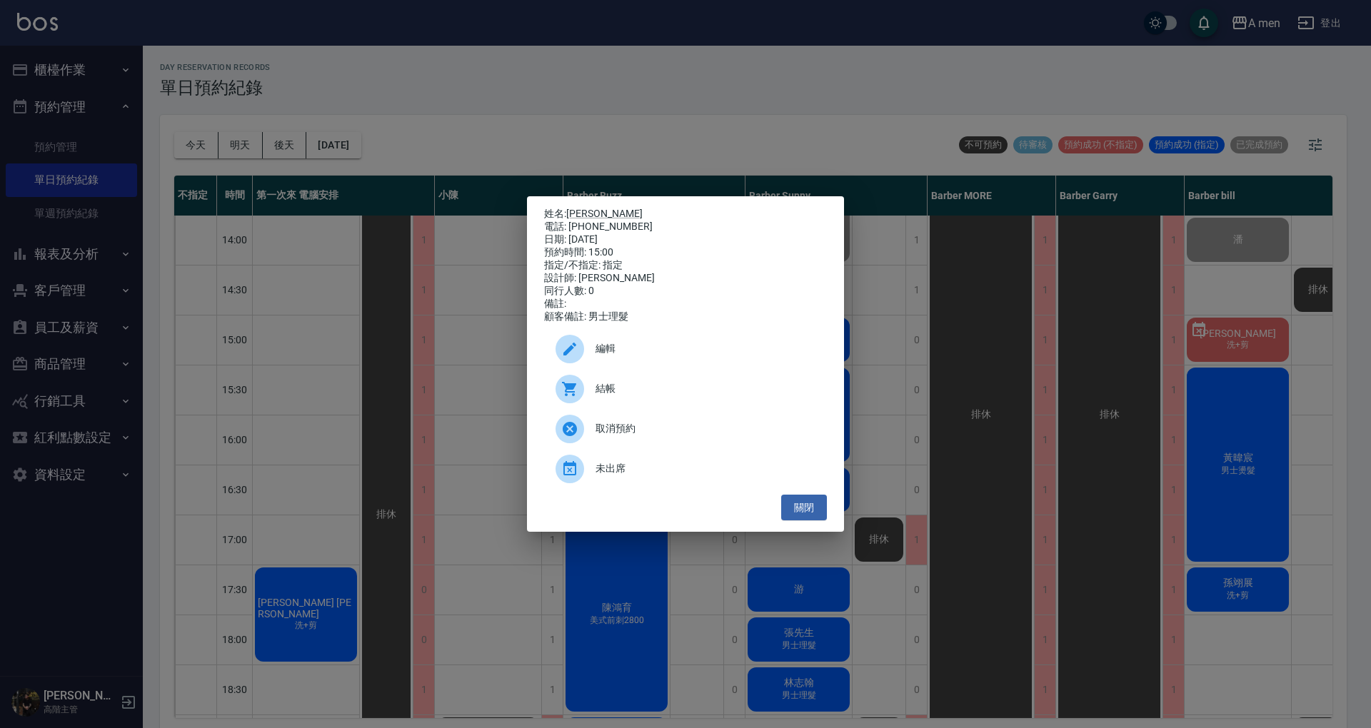
click at [618, 408] on div "結帳" at bounding box center [685, 389] width 283 height 40
click at [818, 520] on button "關閉" at bounding box center [804, 508] width 46 height 26
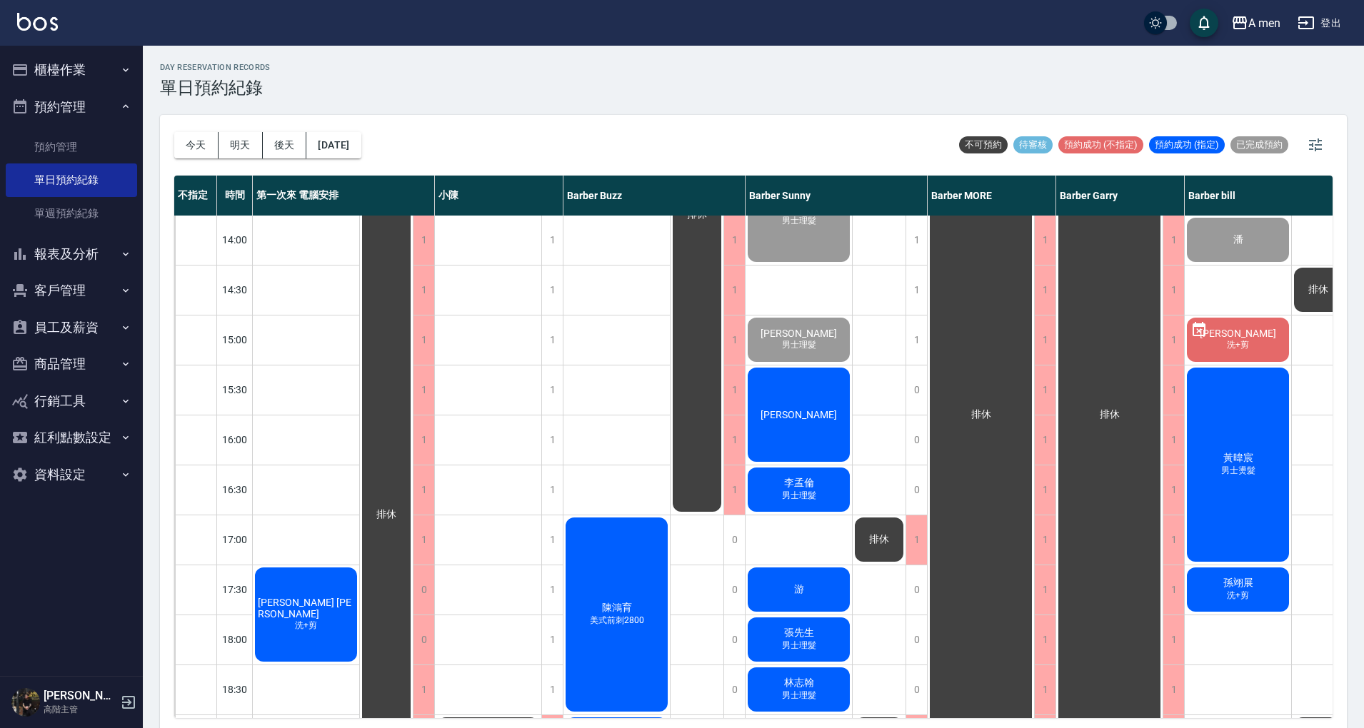
click at [308, 588] on div "Michael Lin 洗+剪" at bounding box center [306, 614] width 106 height 99
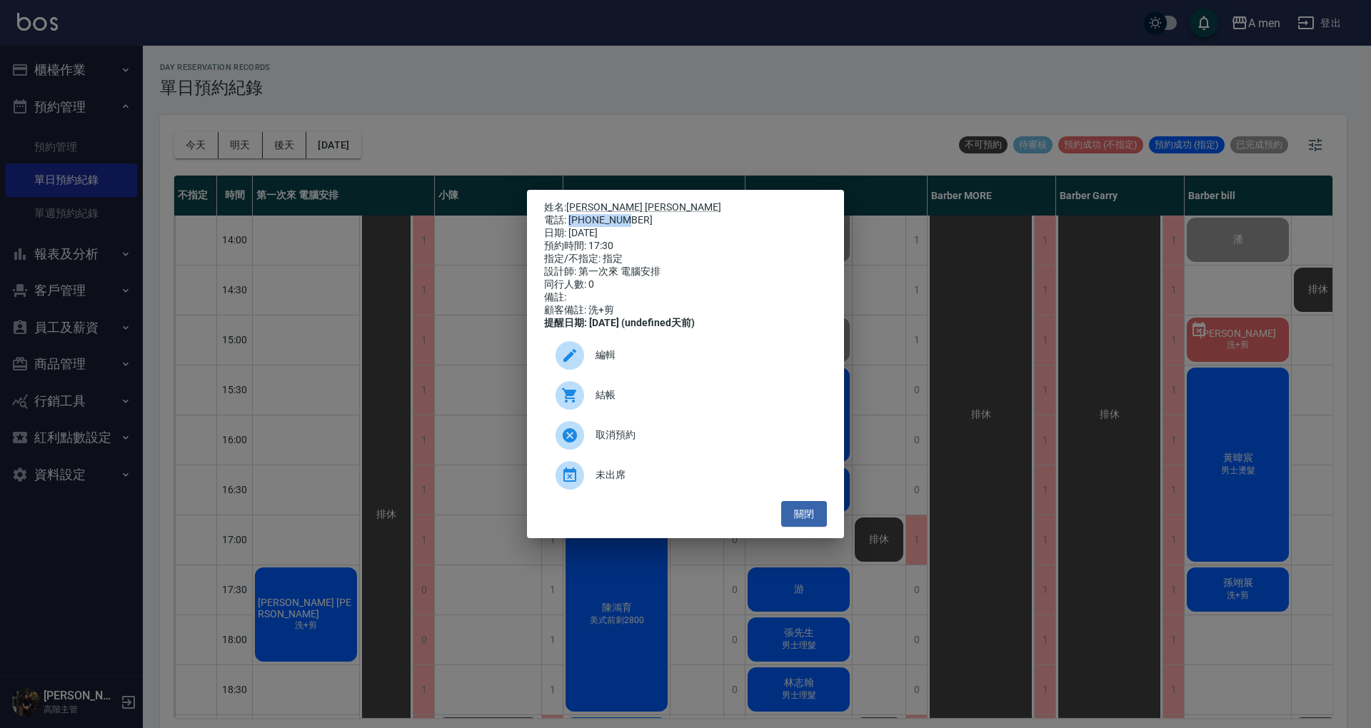
drag, startPoint x: 569, startPoint y: 213, endPoint x: 630, endPoint y: 218, distance: 61.5
click at [630, 218] on div "電話: 0911262086" at bounding box center [685, 220] width 283 height 13
copy div "0911262086"
click at [807, 528] on button "關閉" at bounding box center [804, 514] width 46 height 26
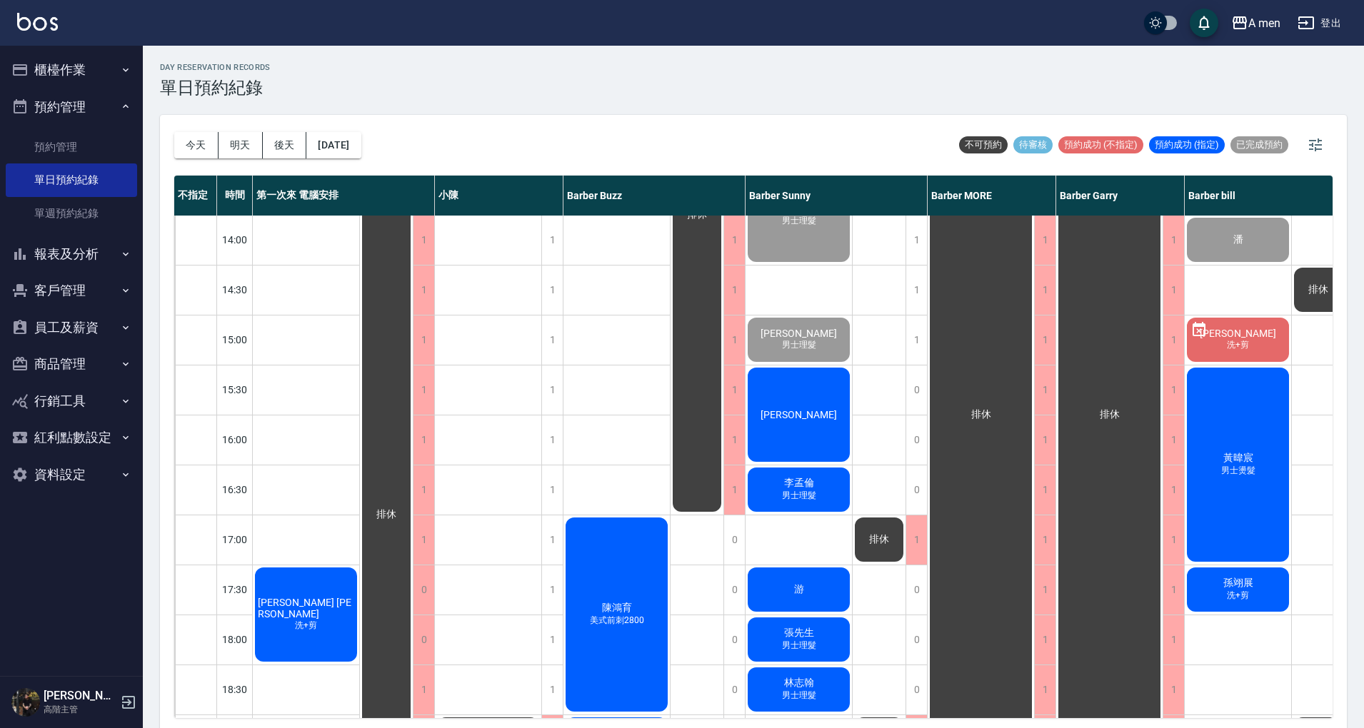
click at [885, 403] on div "排休 排休 排休" at bounding box center [879, 539] width 54 height 1249
click at [782, 485] on span "李孟倫" at bounding box center [799, 483] width 36 height 13
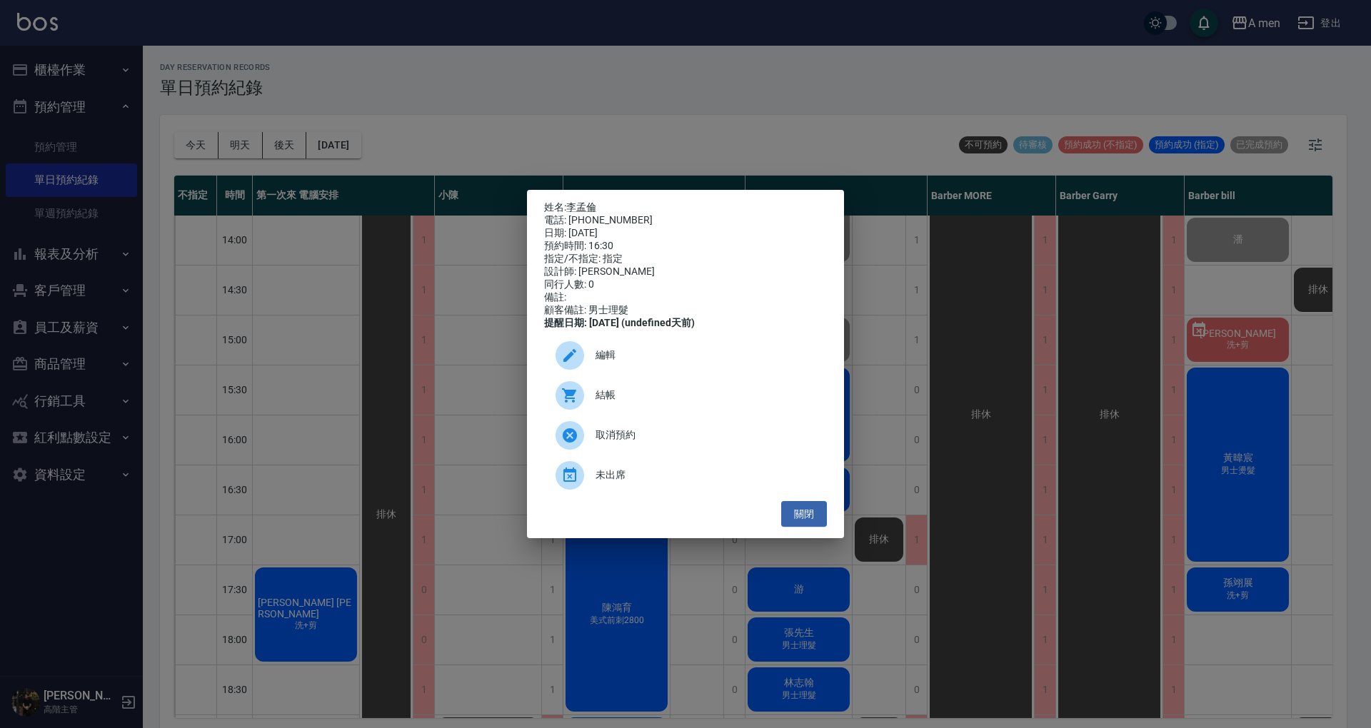
drag, startPoint x: 816, startPoint y: 521, endPoint x: 834, endPoint y: 518, distance: 18.1
click at [815, 521] on button "關閉" at bounding box center [804, 514] width 46 height 26
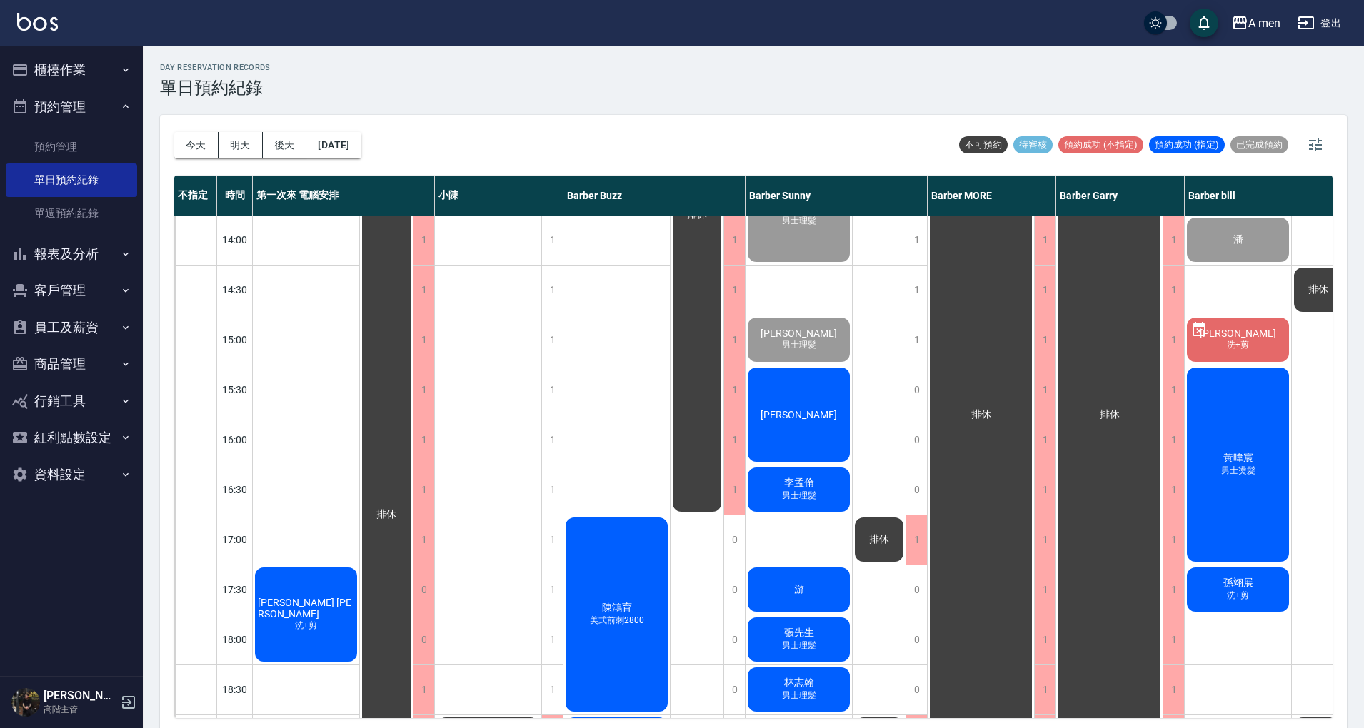
click at [869, 498] on div "排休 排休 排休" at bounding box center [879, 539] width 54 height 1249
click at [617, 378] on div "陳鴻育 美式前刺2800 王學緯" at bounding box center [616, 539] width 107 height 1249
click at [805, 373] on div "彭路易" at bounding box center [798, 415] width 106 height 99
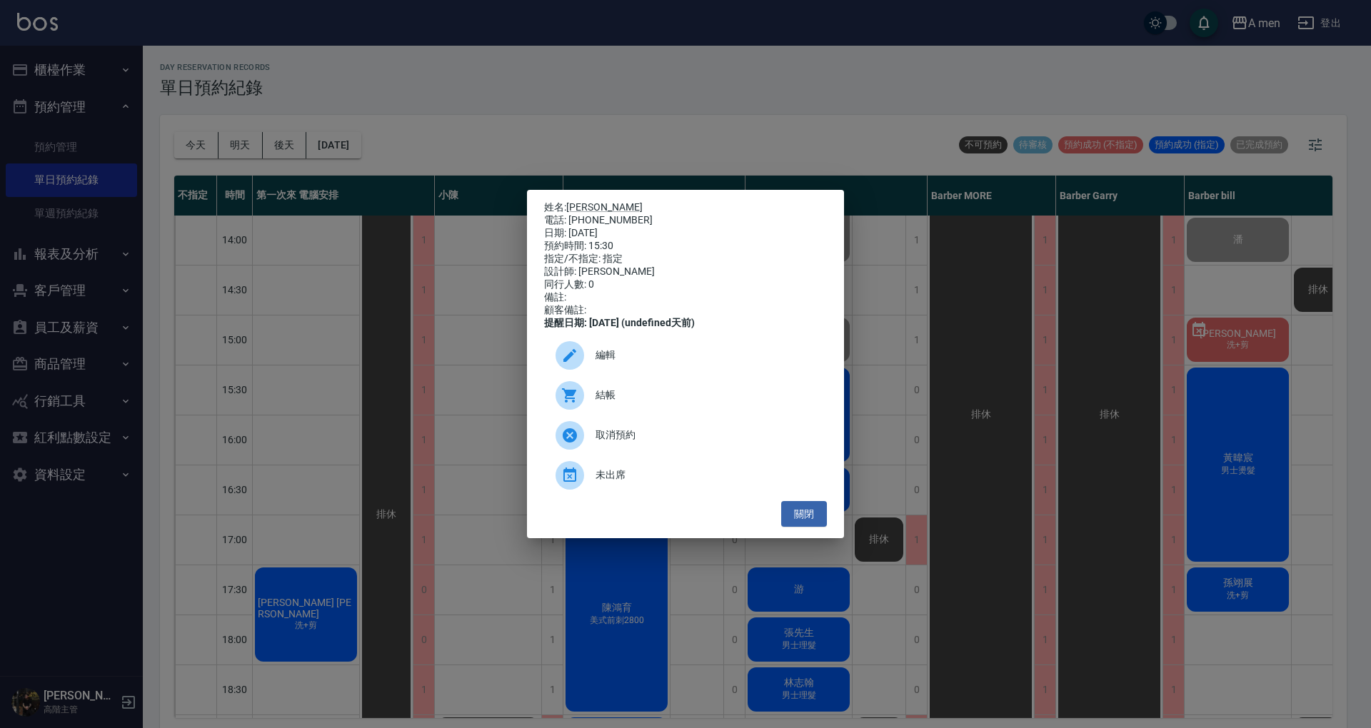
click at [752, 403] on span "結帳" at bounding box center [705, 395] width 220 height 15
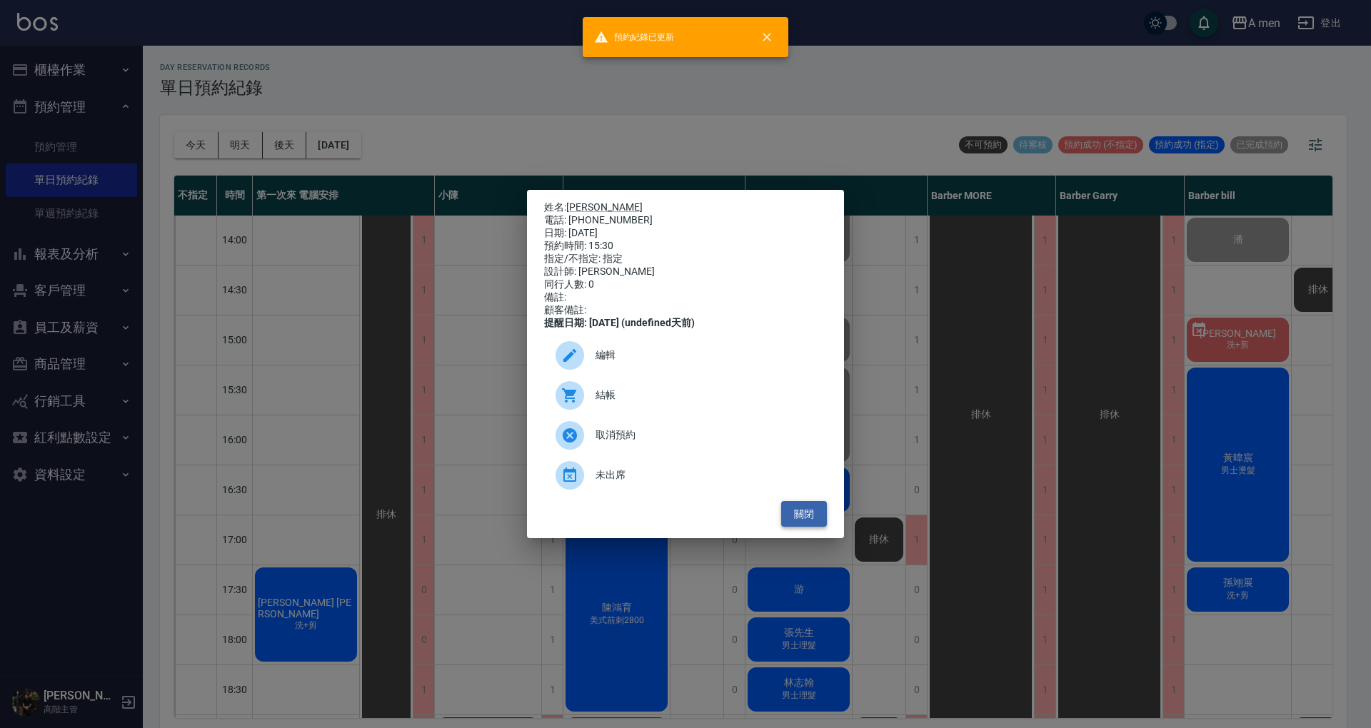
click at [818, 515] on button "關閉" at bounding box center [804, 514] width 46 height 26
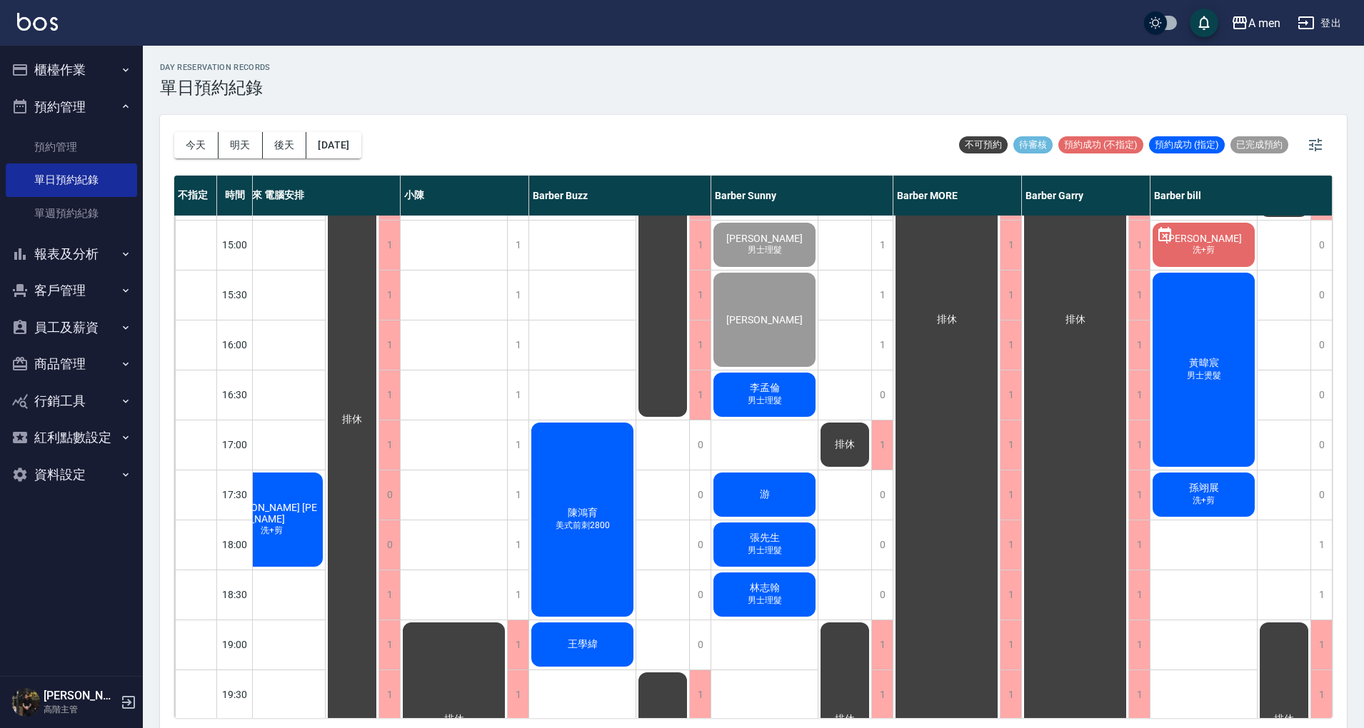
scroll to position [395, 0]
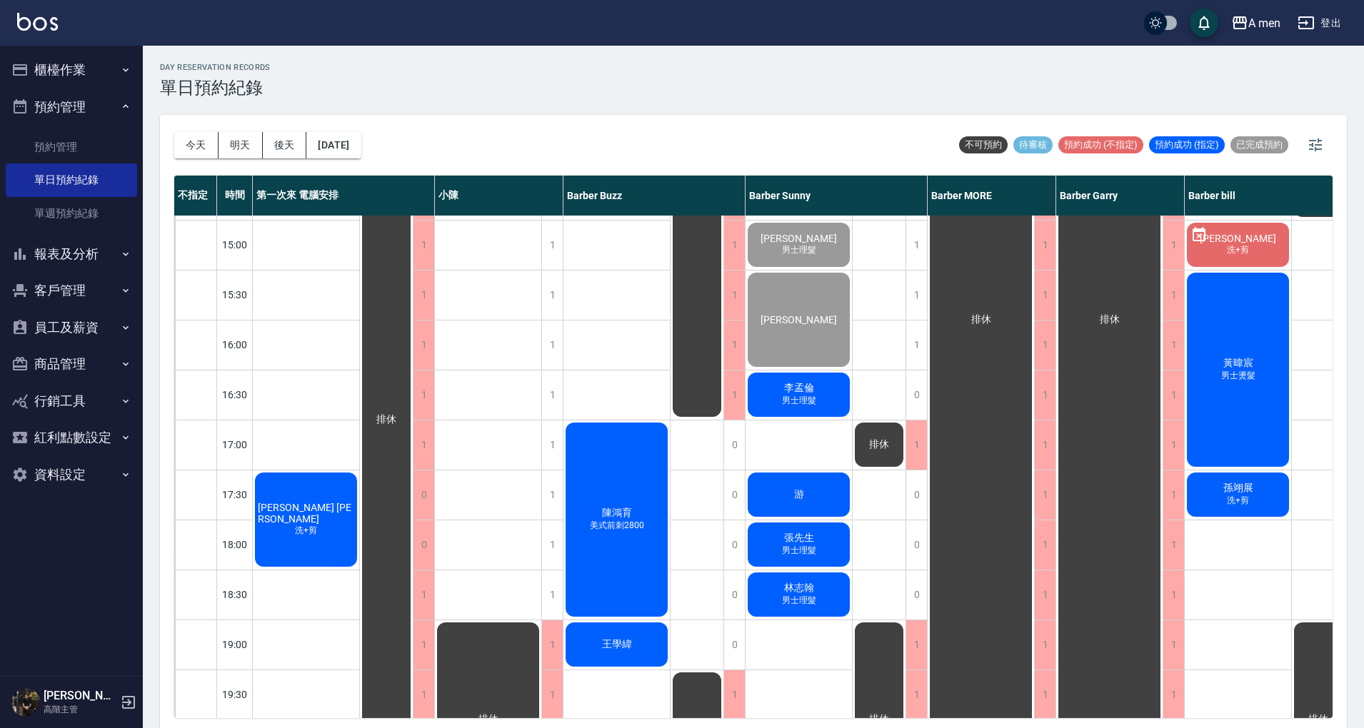
click at [306, 525] on span "洗+剪" at bounding box center [306, 531] width 28 height 12
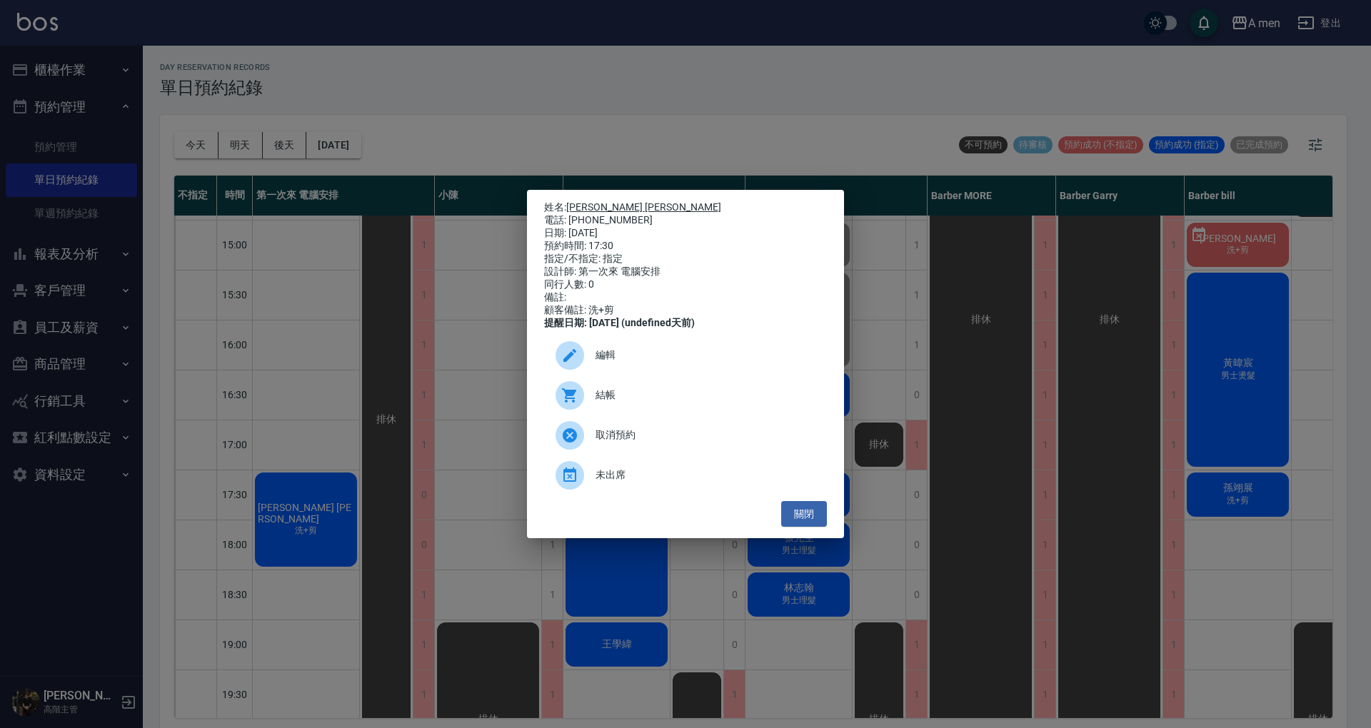
click at [588, 203] on link "Michael Lin" at bounding box center [643, 206] width 155 height 11
click at [789, 521] on button "關閉" at bounding box center [804, 514] width 46 height 26
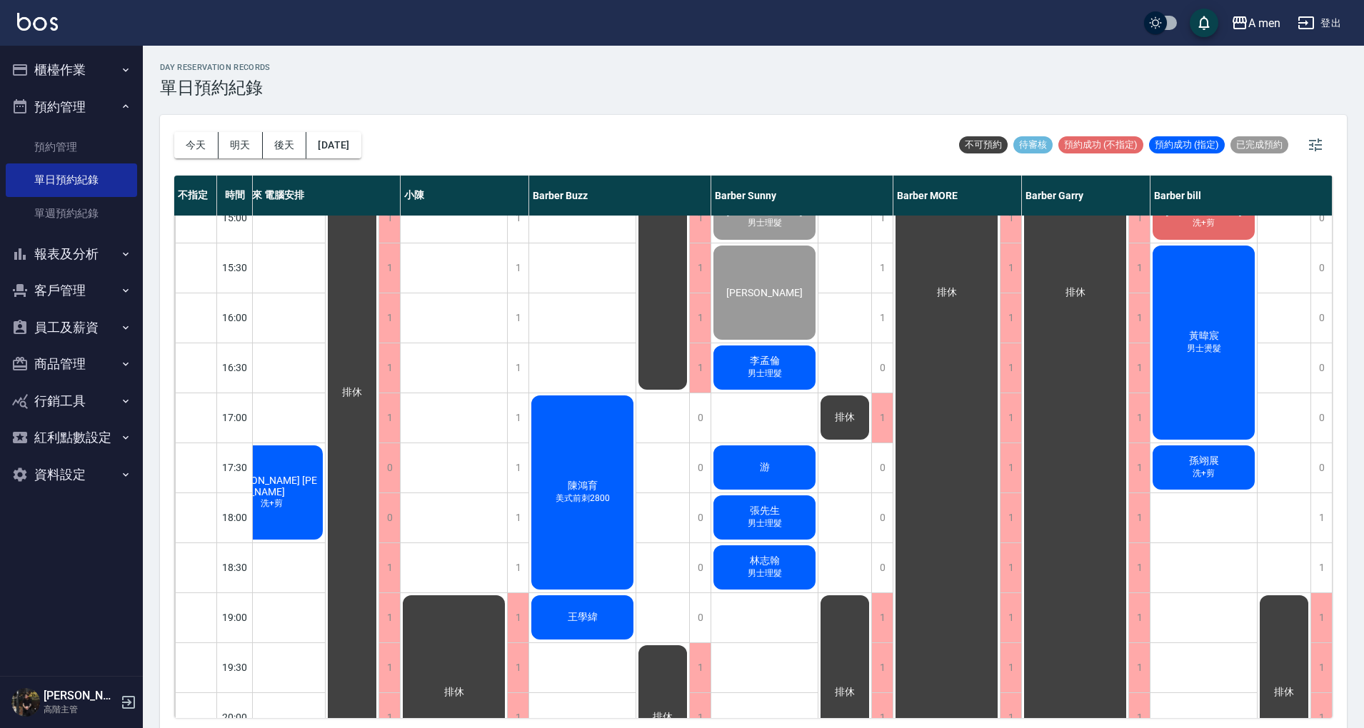
scroll to position [380, 41]
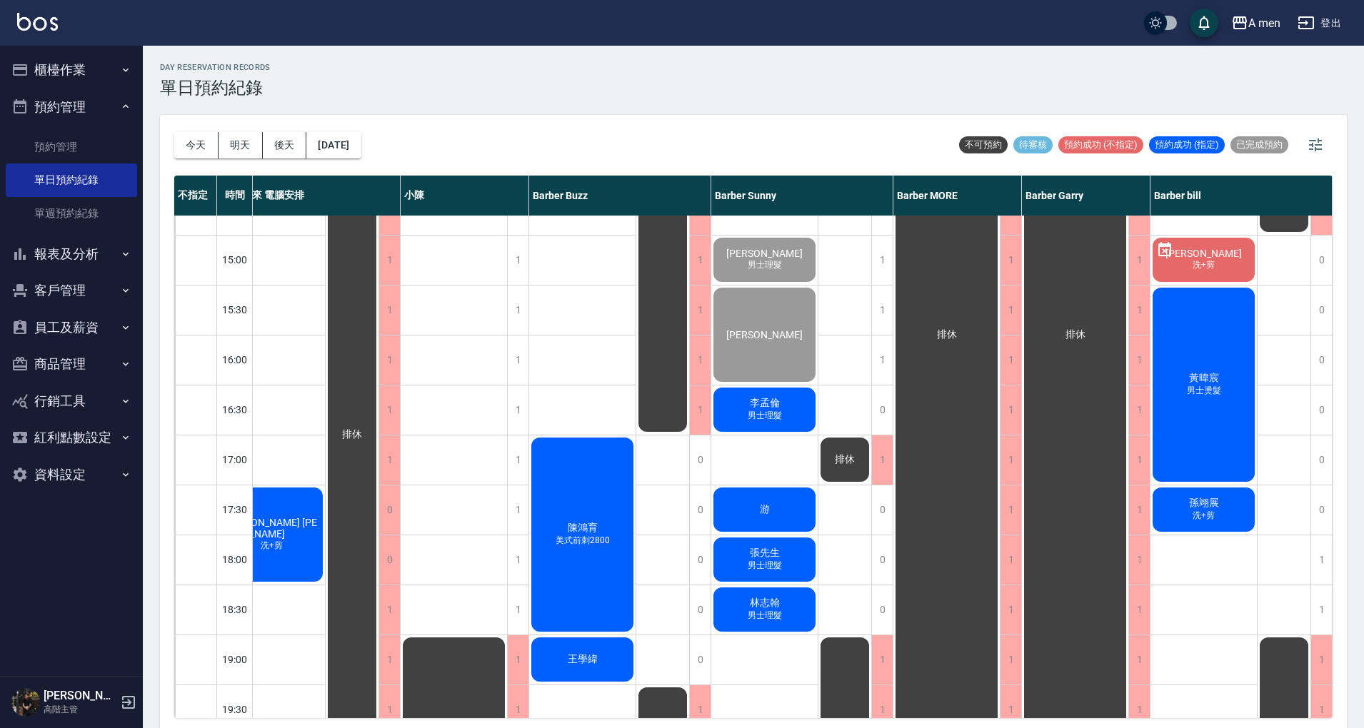
click at [1195, 521] on span "洗+剪" at bounding box center [1203, 516] width 28 height 12
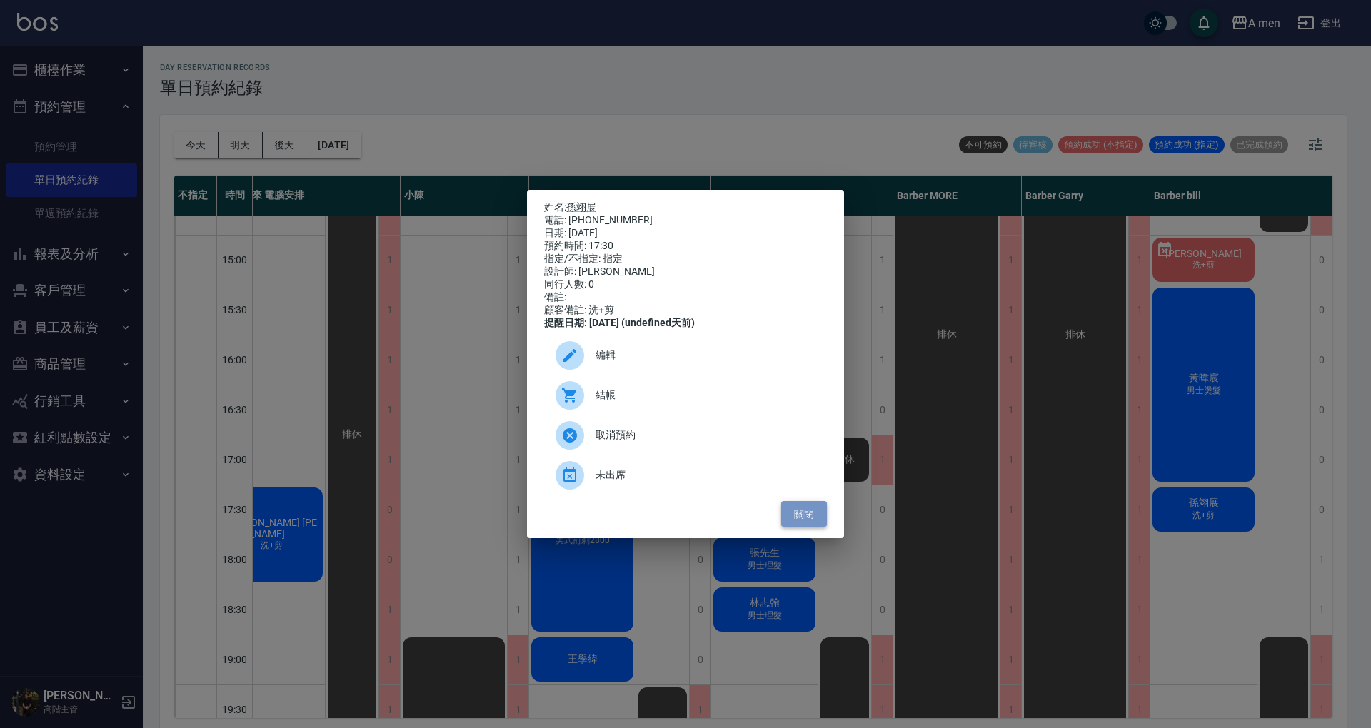
click at [795, 526] on button "關閉" at bounding box center [804, 514] width 46 height 26
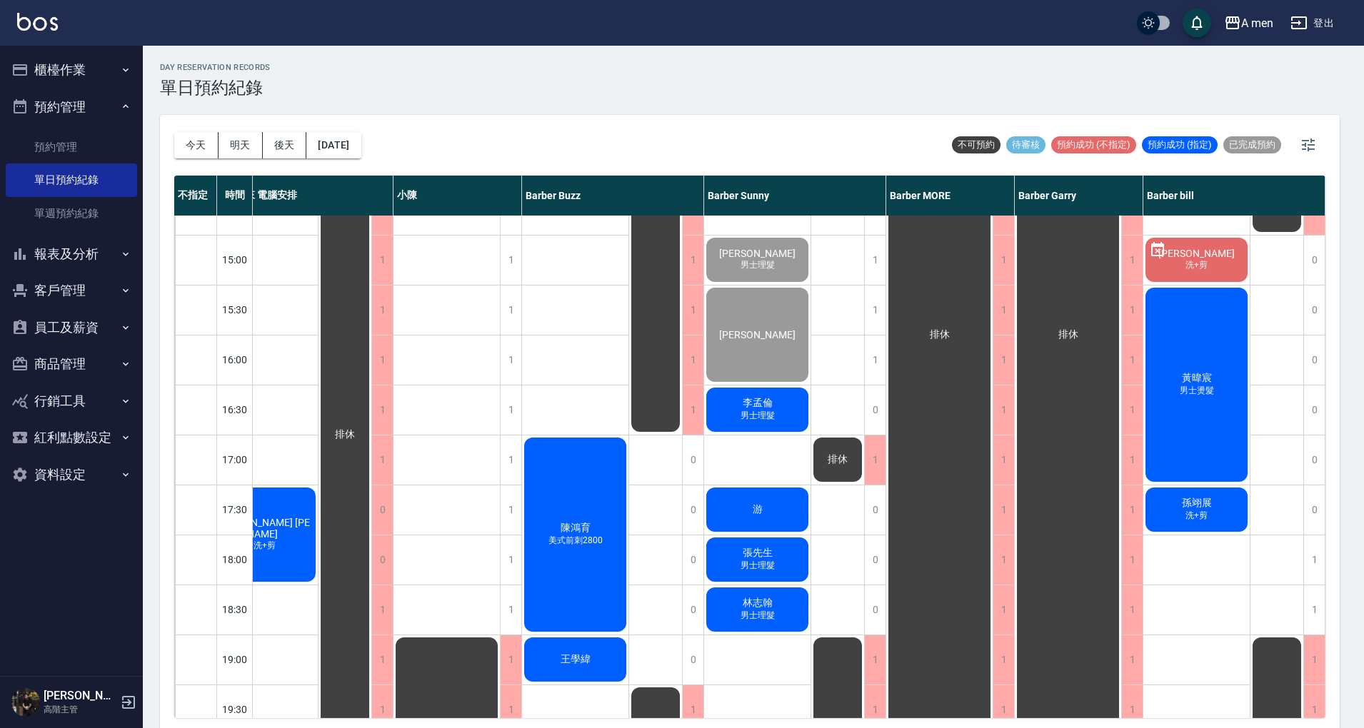
scroll to position [380, 34]
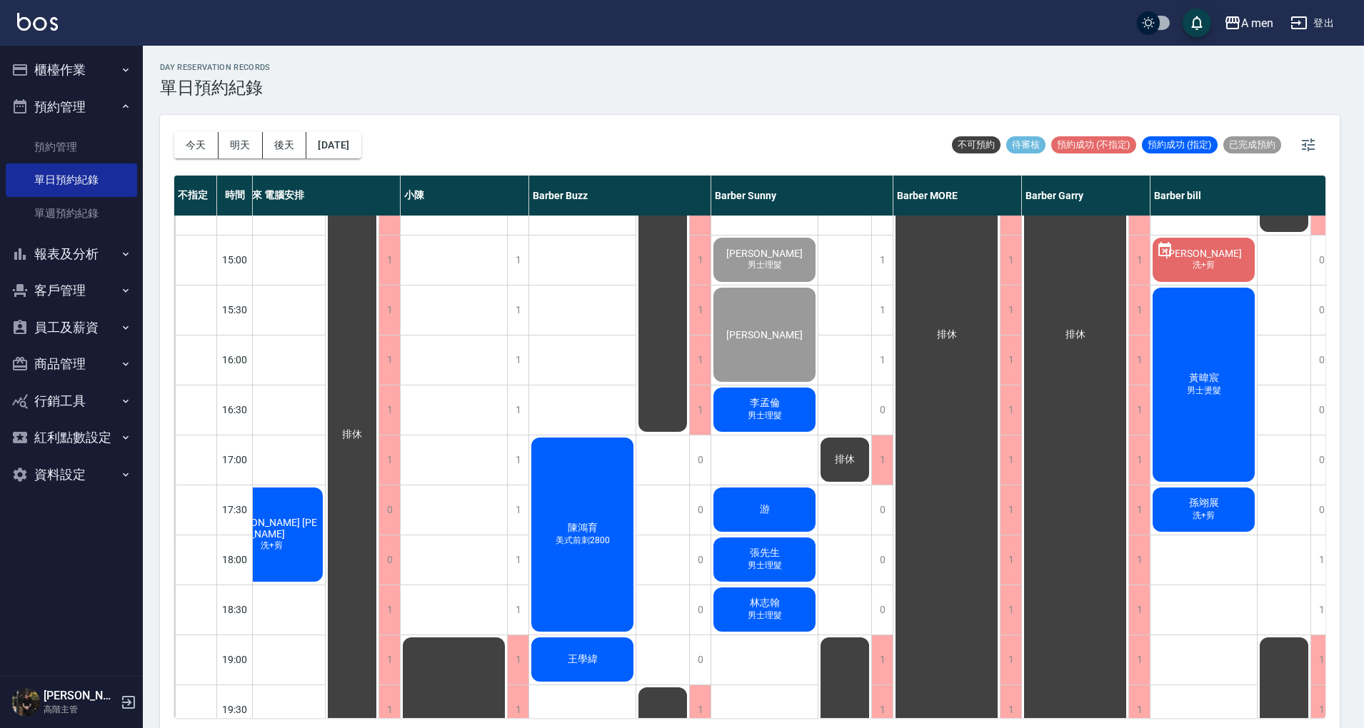
click at [767, 511] on span "游" at bounding box center [765, 509] width 16 height 13
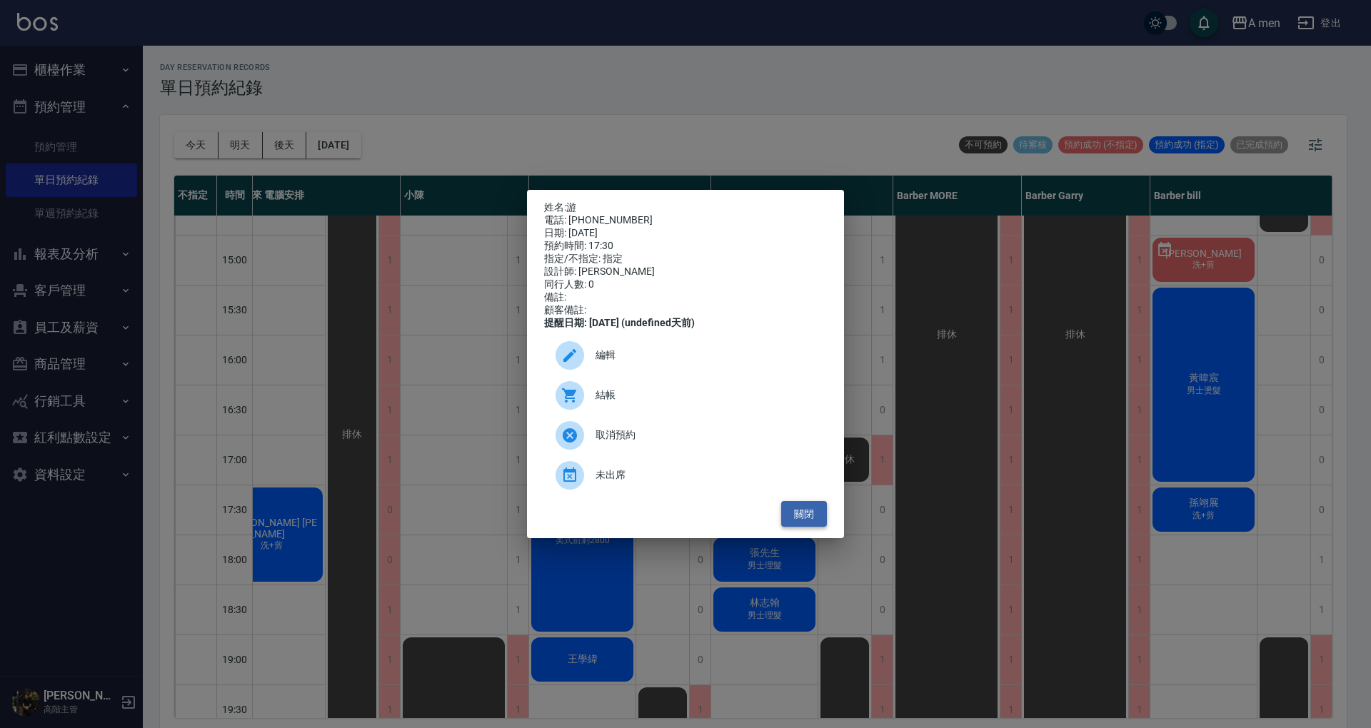
click at [807, 518] on button "關閉" at bounding box center [804, 514] width 46 height 26
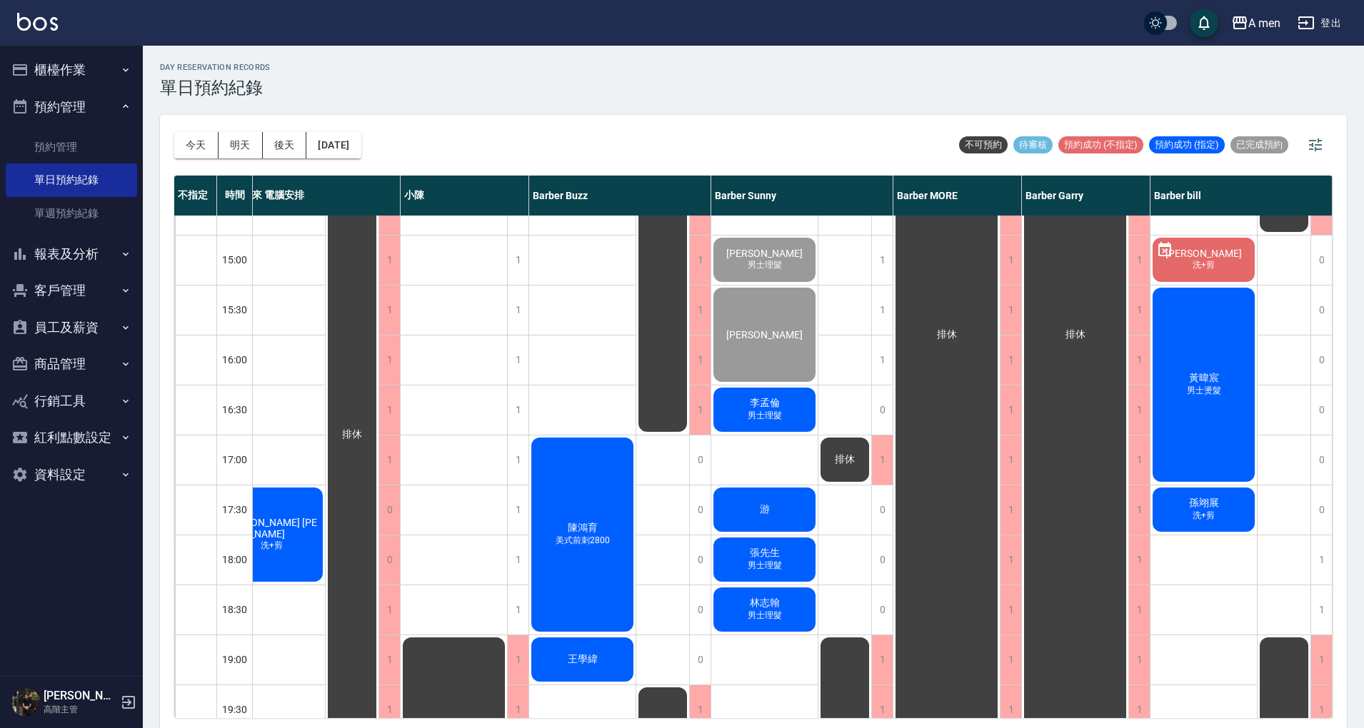
click at [838, 520] on div "排休 排休 排休" at bounding box center [845, 459] width 54 height 1249
click at [788, 505] on div "游" at bounding box center [764, 509] width 106 height 49
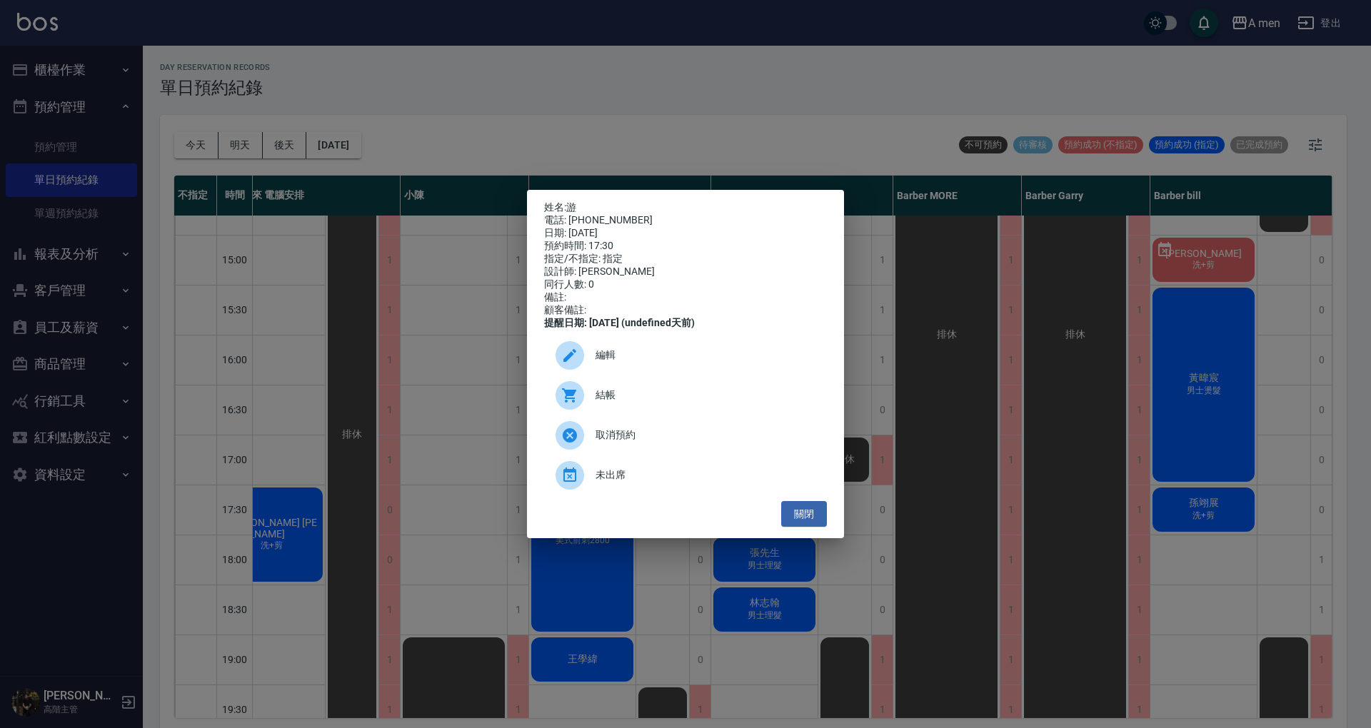
click at [708, 402] on span "結帳" at bounding box center [705, 395] width 220 height 15
click at [821, 527] on button "關閉" at bounding box center [804, 514] width 46 height 26
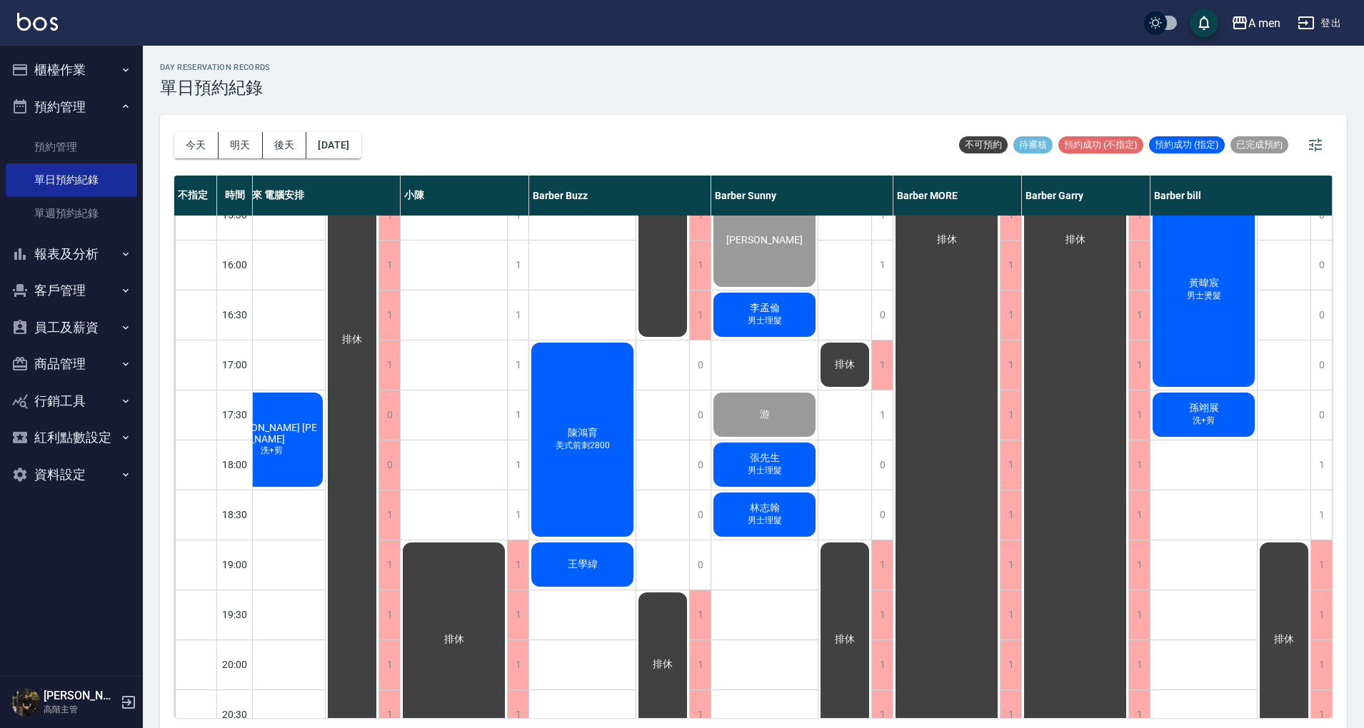
scroll to position [475, 41]
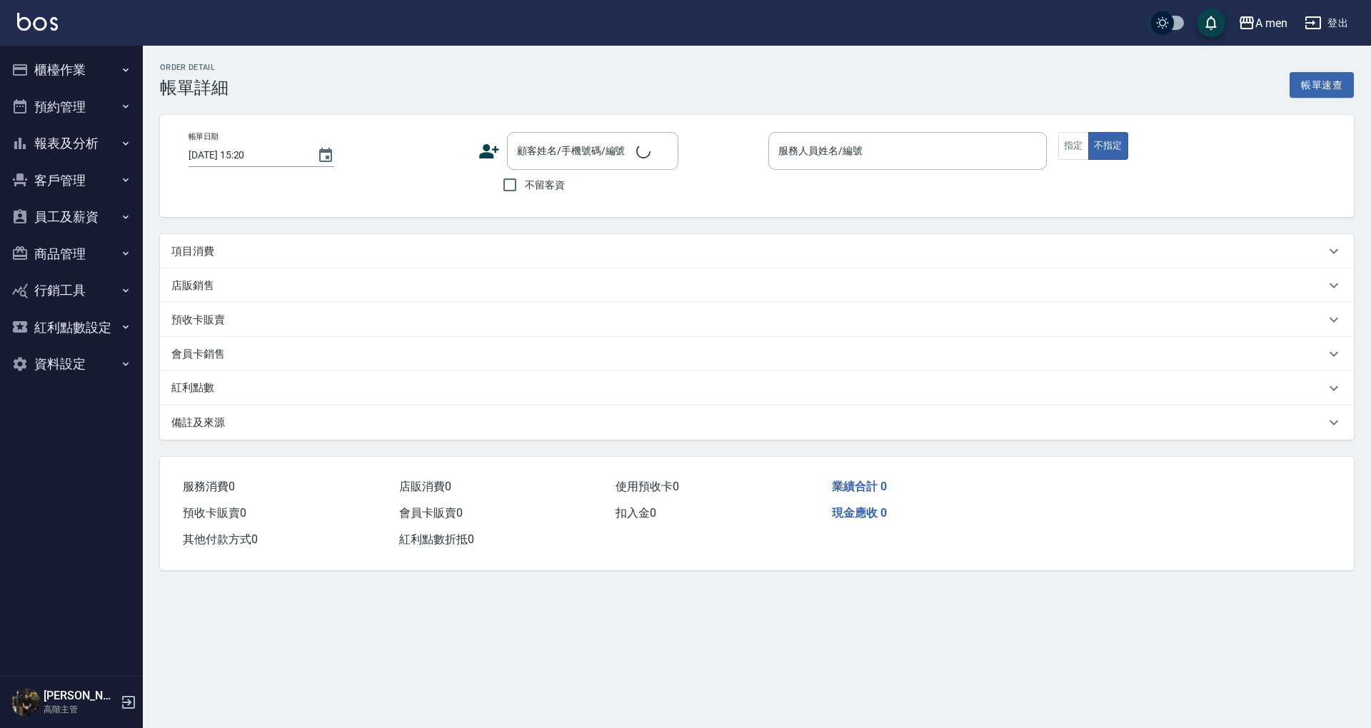
type input "[DATE] 14:00"
type input "Barber bill-006"
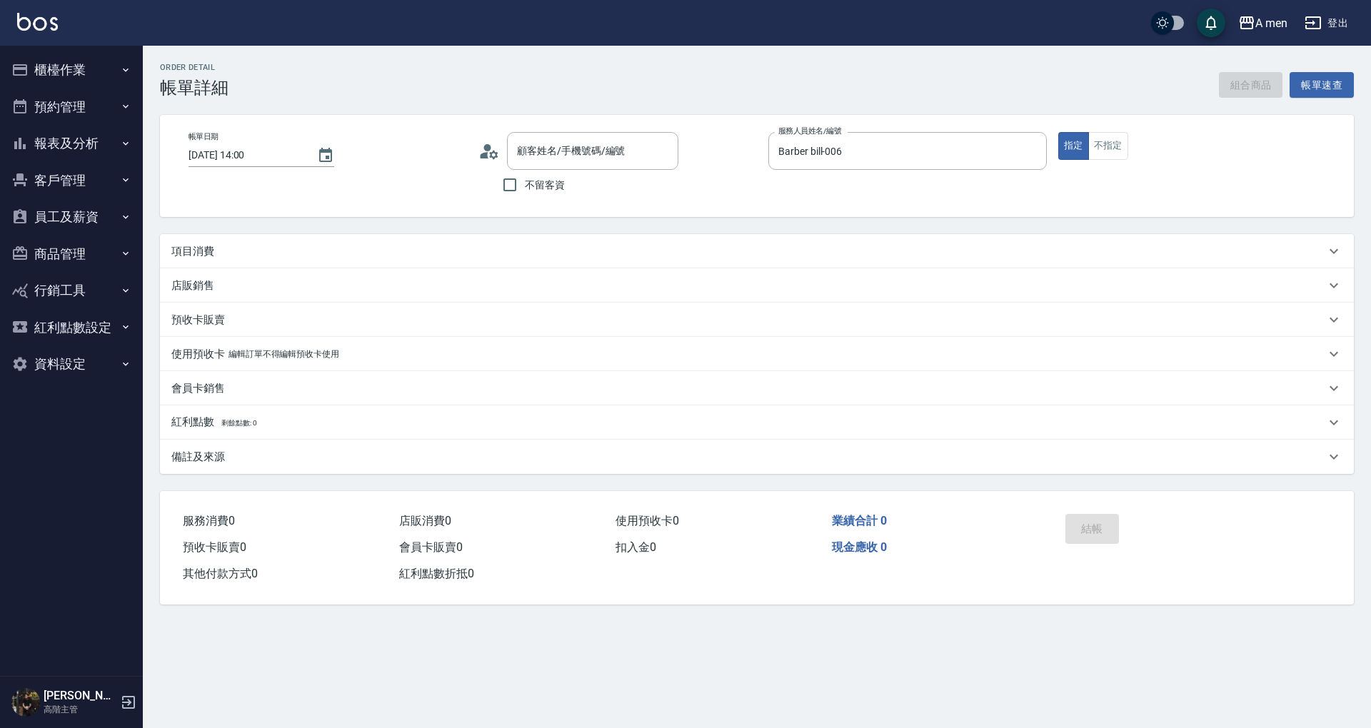
type input "[PERSON_NAME]/0917416288/null"
click at [697, 238] on div "項目消費" at bounding box center [757, 251] width 1194 height 34
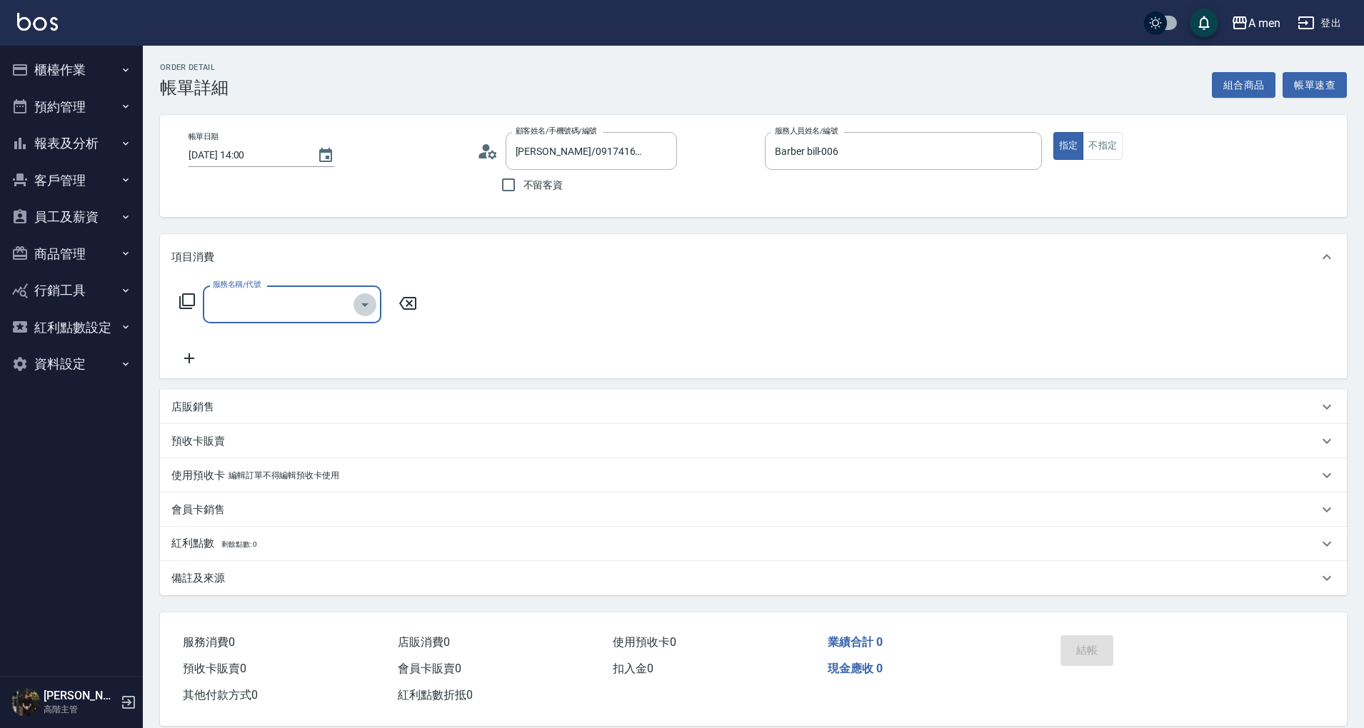
click at [359, 310] on icon "Open" at bounding box center [364, 304] width 17 height 17
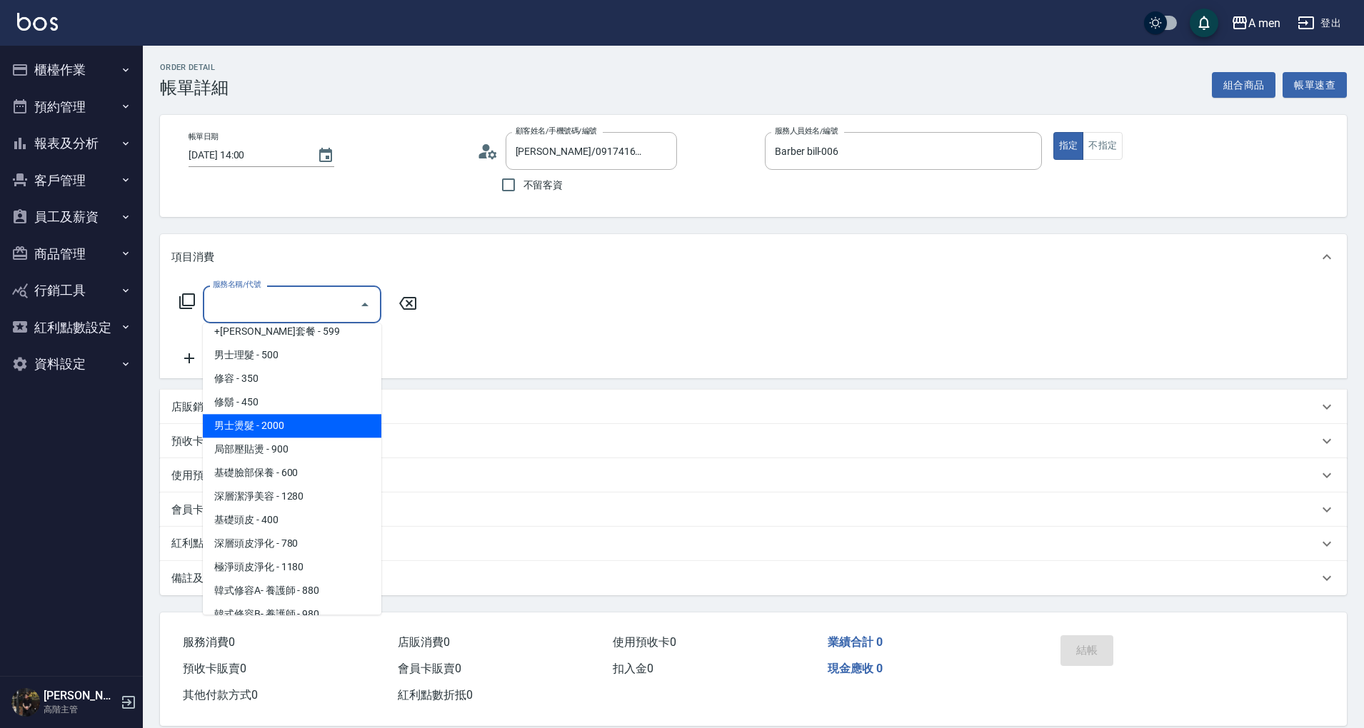
scroll to position [331, 0]
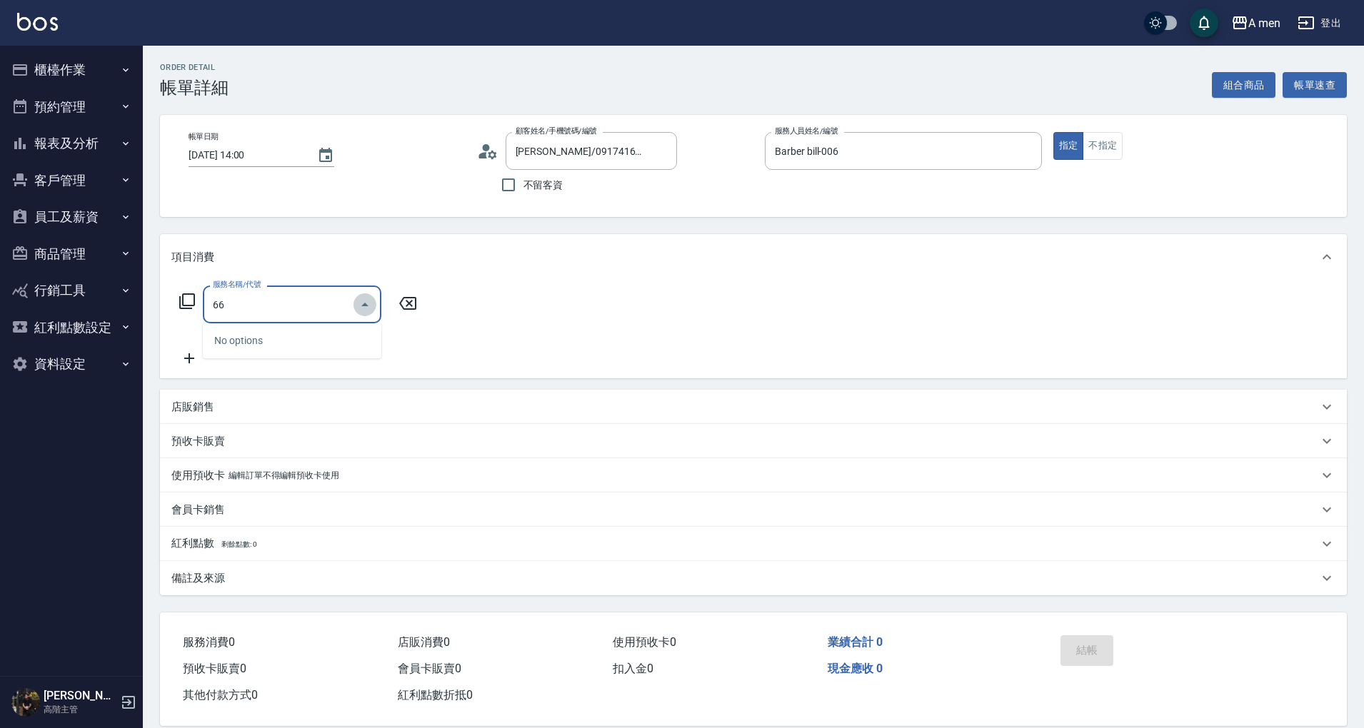
click at [363, 303] on icon "Close" at bounding box center [364, 304] width 17 height 17
click at [364, 304] on icon "Open" at bounding box center [364, 305] width 7 height 4
click at [310, 300] on input "66" at bounding box center [281, 304] width 144 height 25
type input "6"
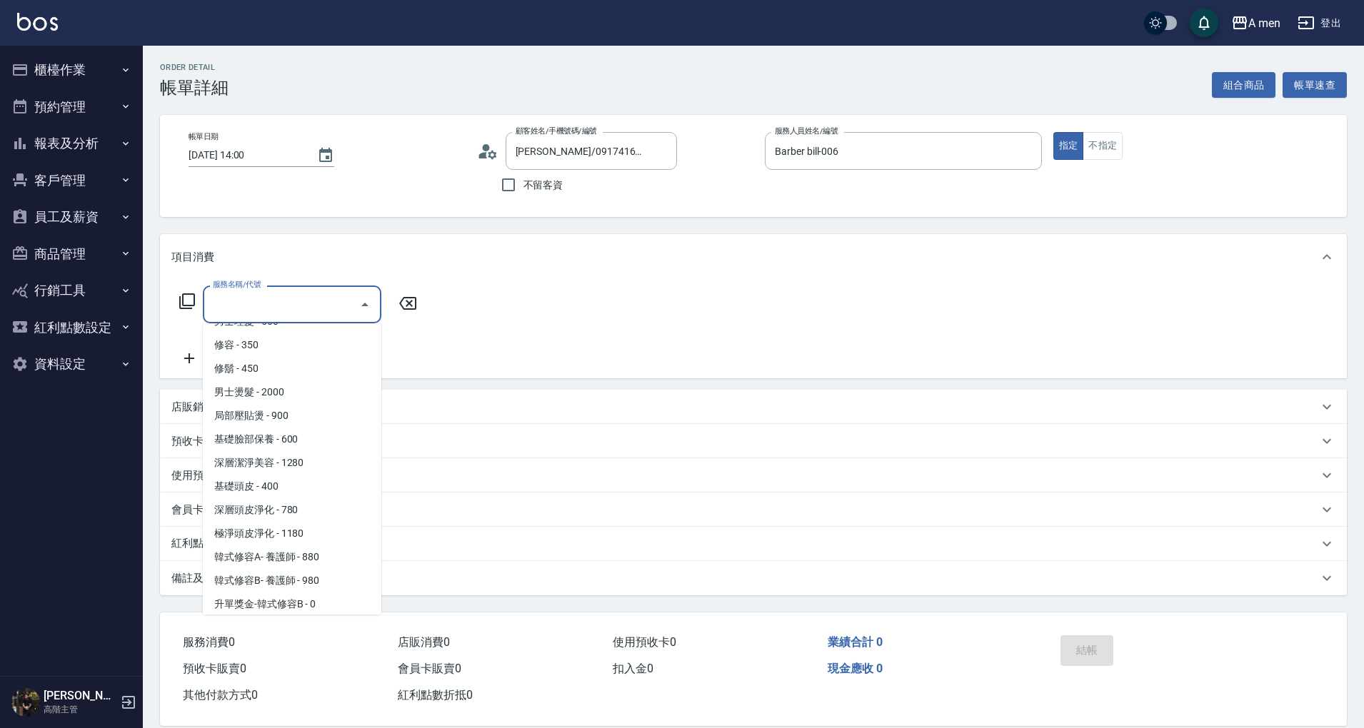
scroll to position [366, 0]
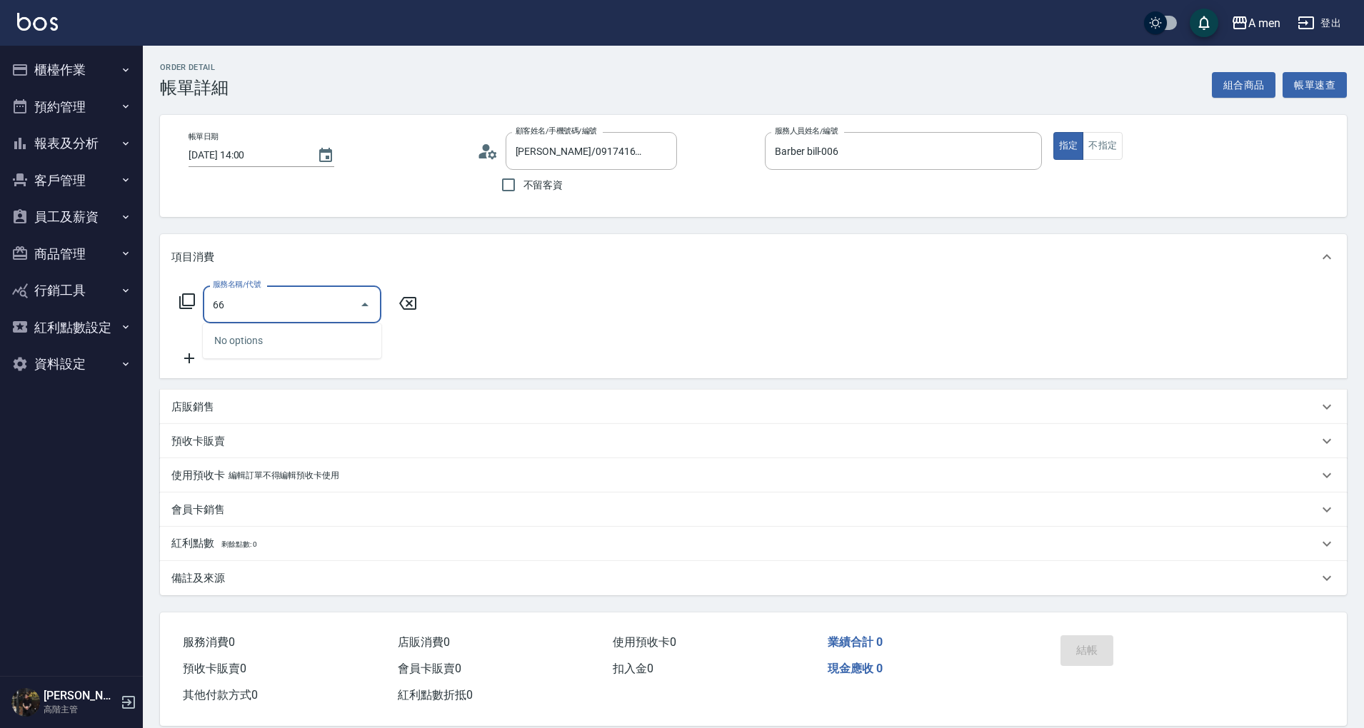
type input "6"
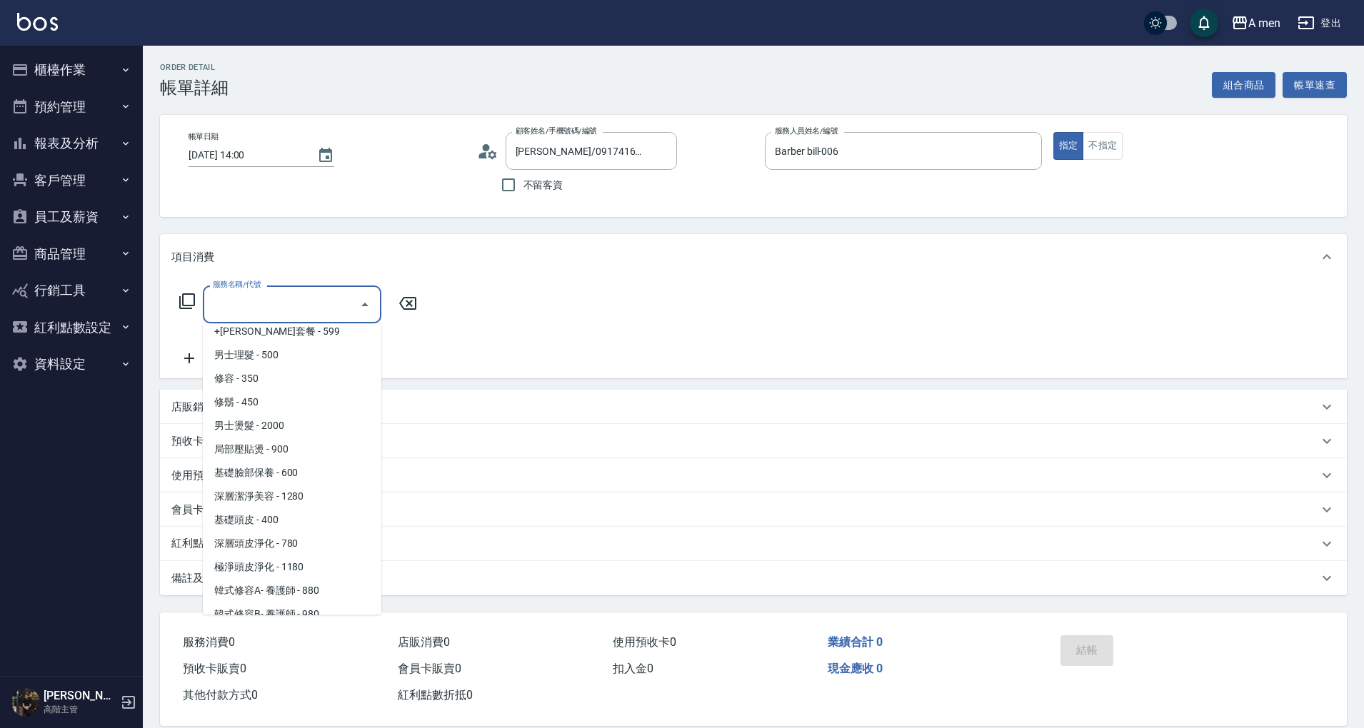
scroll to position [322, 0]
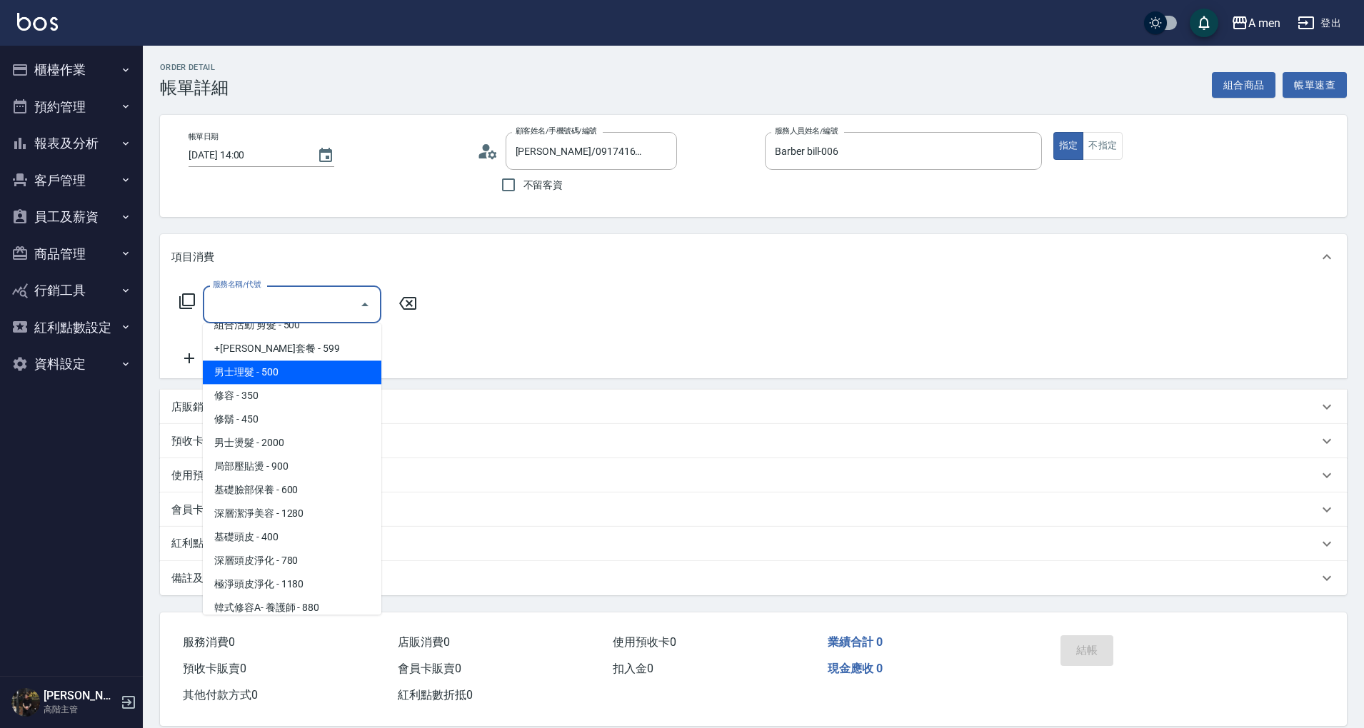
click at [278, 375] on span "男士理髮 - 500" at bounding box center [292, 373] width 178 height 24
type input "5"
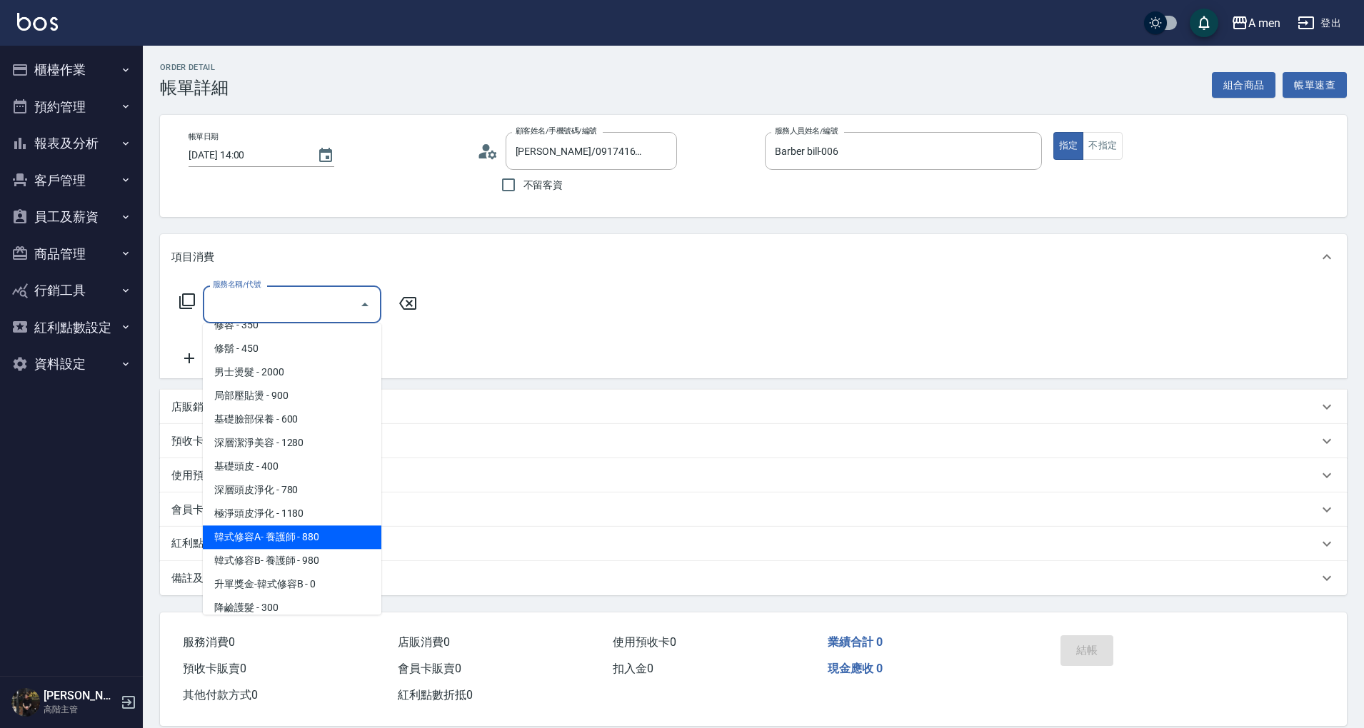
scroll to position [356, 0]
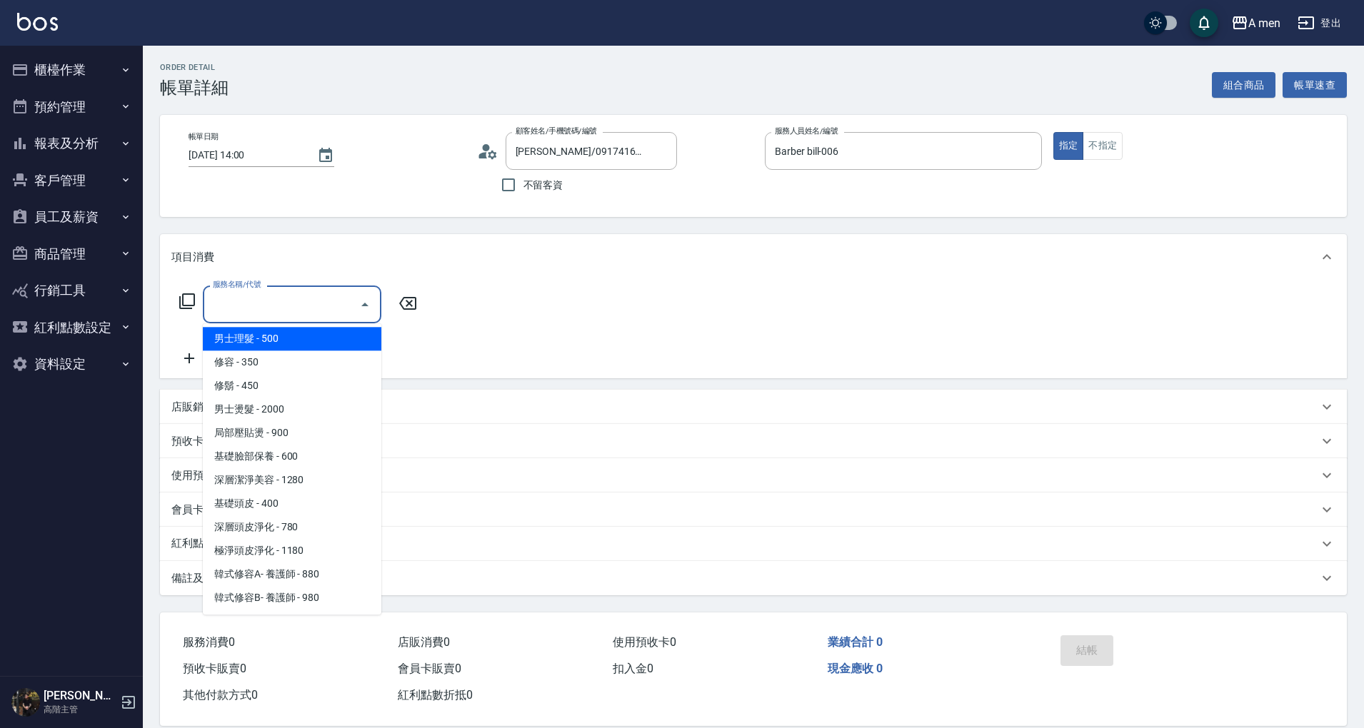
click at [296, 340] on span "男士理髮 - 500" at bounding box center [292, 339] width 178 height 24
type input "男士理髮(A01)"
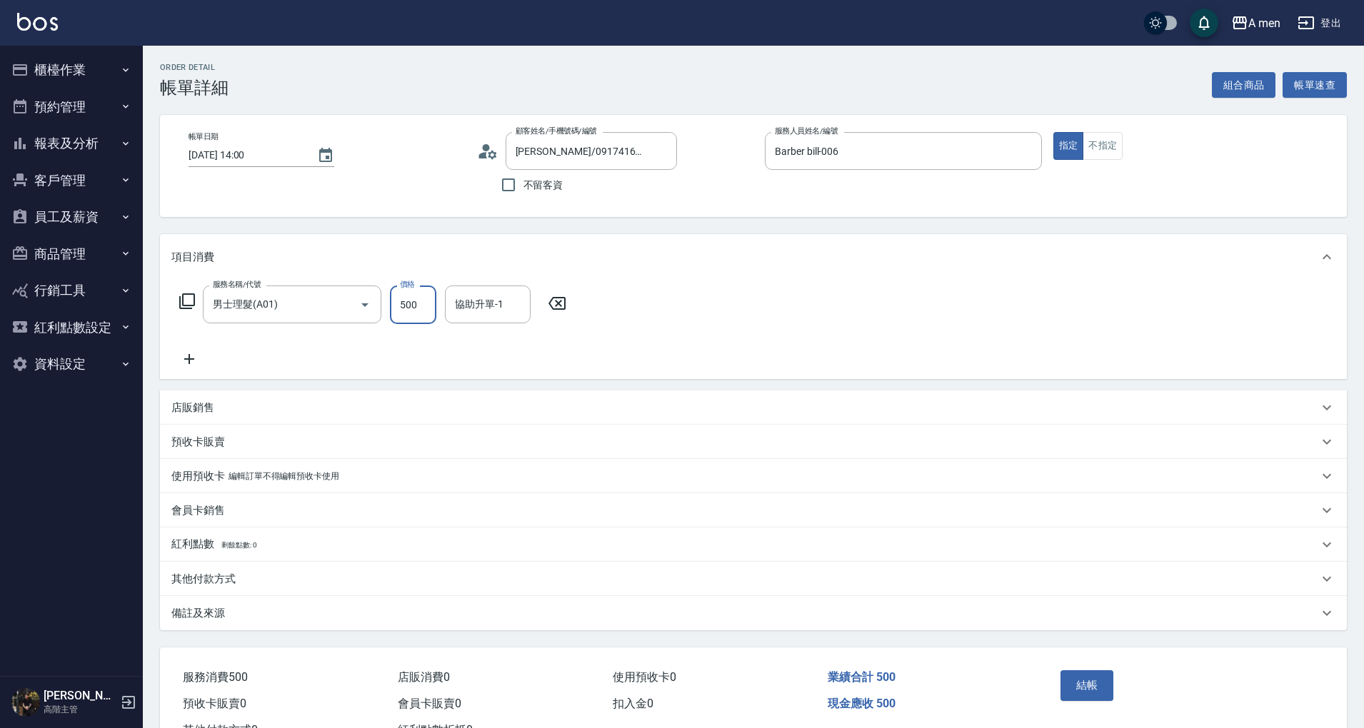
click at [423, 303] on input "500" at bounding box center [413, 305] width 46 height 39
click at [425, 303] on input "500" at bounding box center [413, 305] width 46 height 39
drag, startPoint x: 423, startPoint y: 302, endPoint x: 276, endPoint y: 307, distance: 146.4
click at [276, 307] on div "服務名稱/代號 男士理髮(A01) 服務名稱/代號 價格 500 價格 協助升單-1 協助升單-1" at bounding box center [372, 305] width 403 height 39
type input "600"
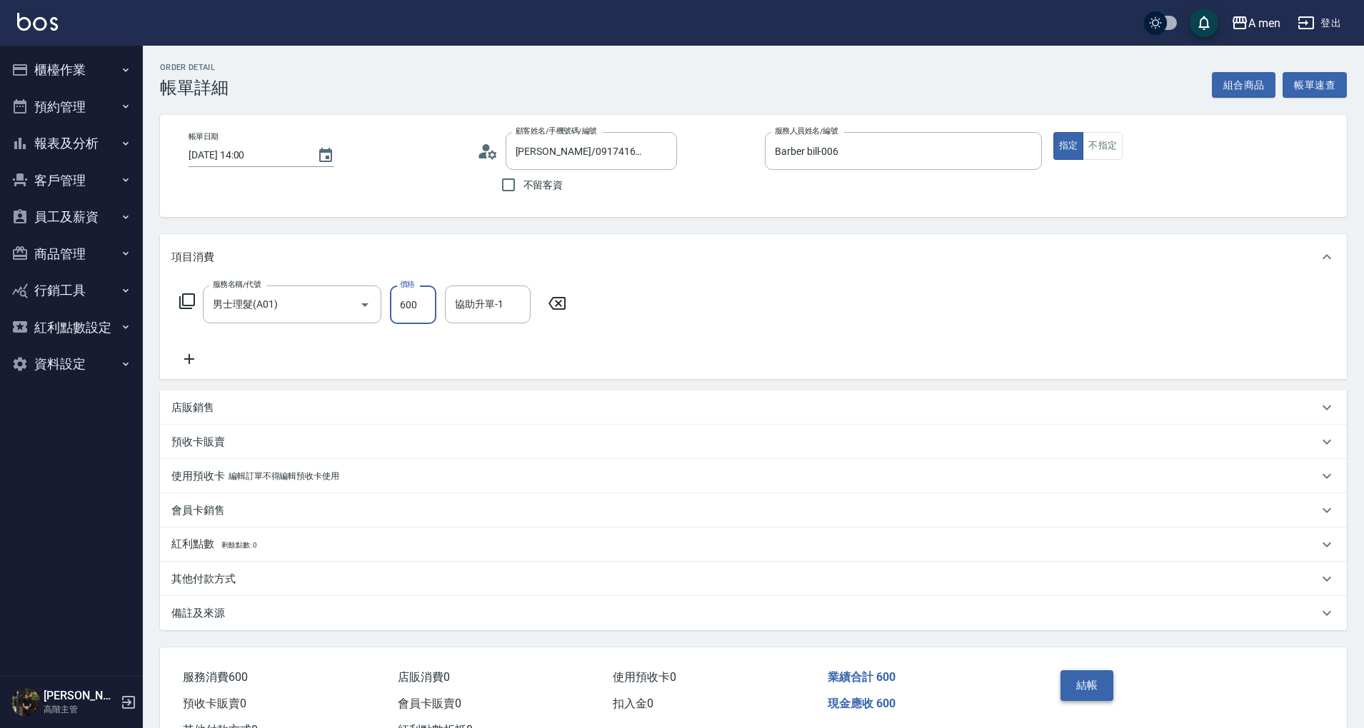
click at [1094, 684] on button "結帳" at bounding box center [1087, 685] width 54 height 30
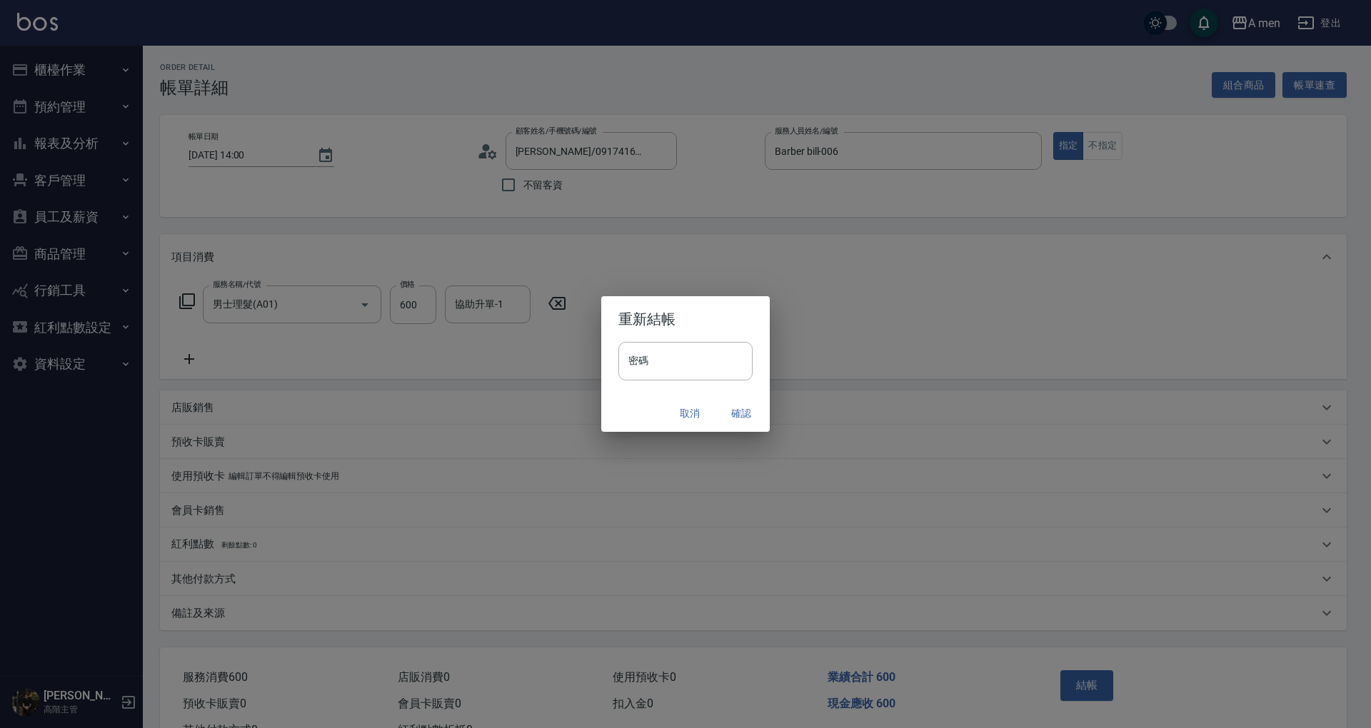
click at [738, 412] on button "確認" at bounding box center [741, 413] width 46 height 26
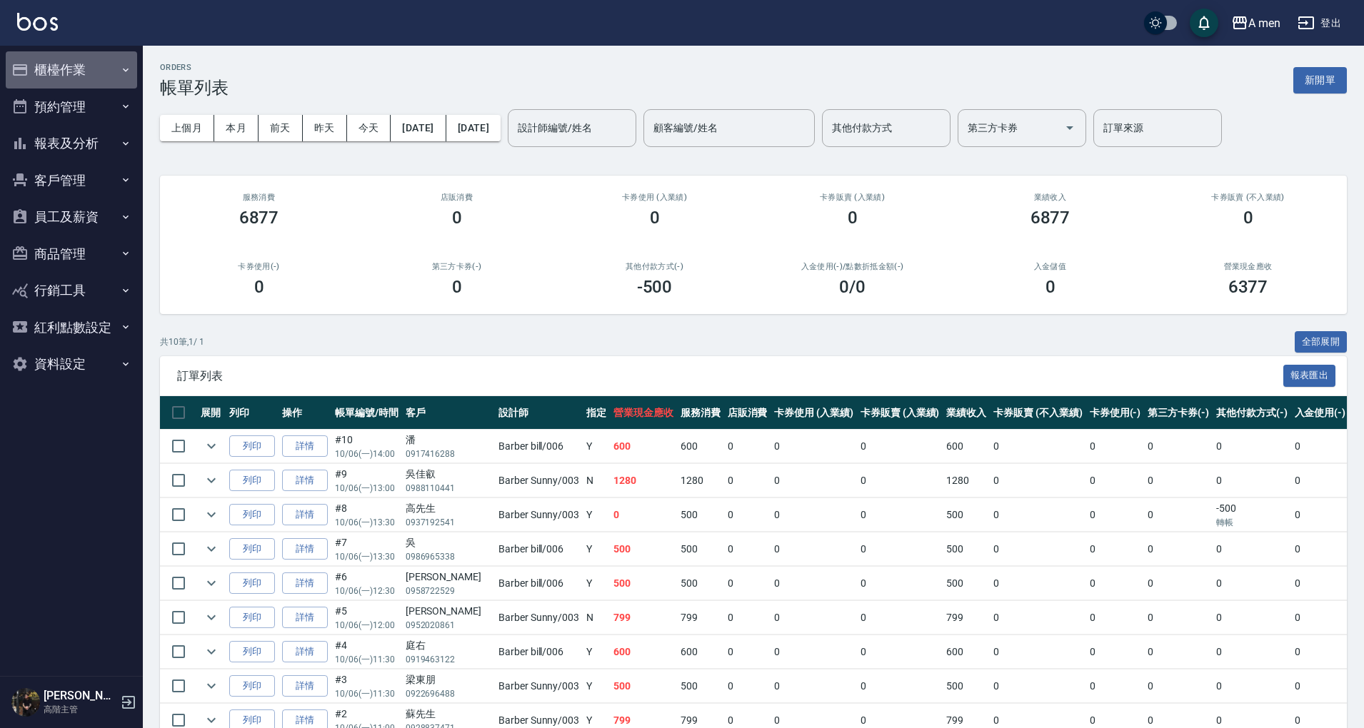
click at [89, 71] on button "櫃檯作業" at bounding box center [71, 69] width 131 height 37
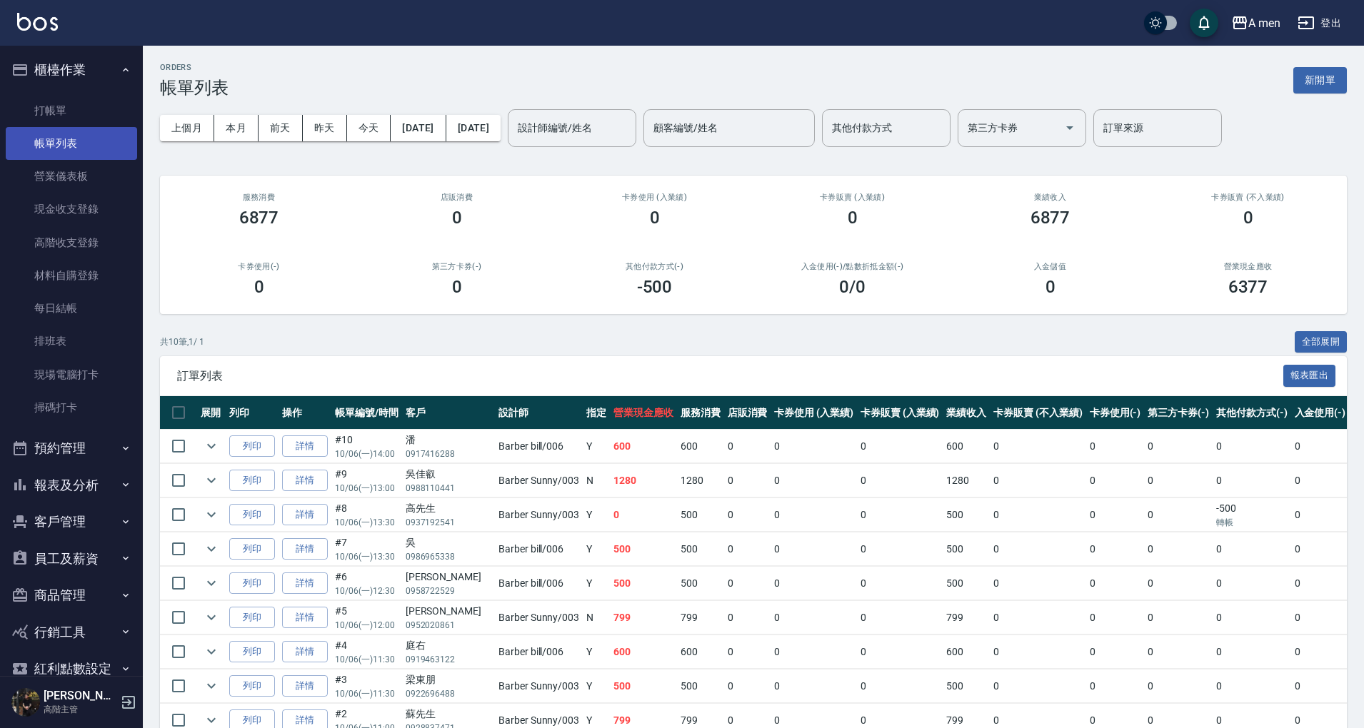
click at [100, 128] on link "帳單列表" at bounding box center [71, 143] width 131 height 33
click at [590, 121] on div "設計師編號/姓名 設計師編號/姓名" at bounding box center [572, 128] width 128 height 38
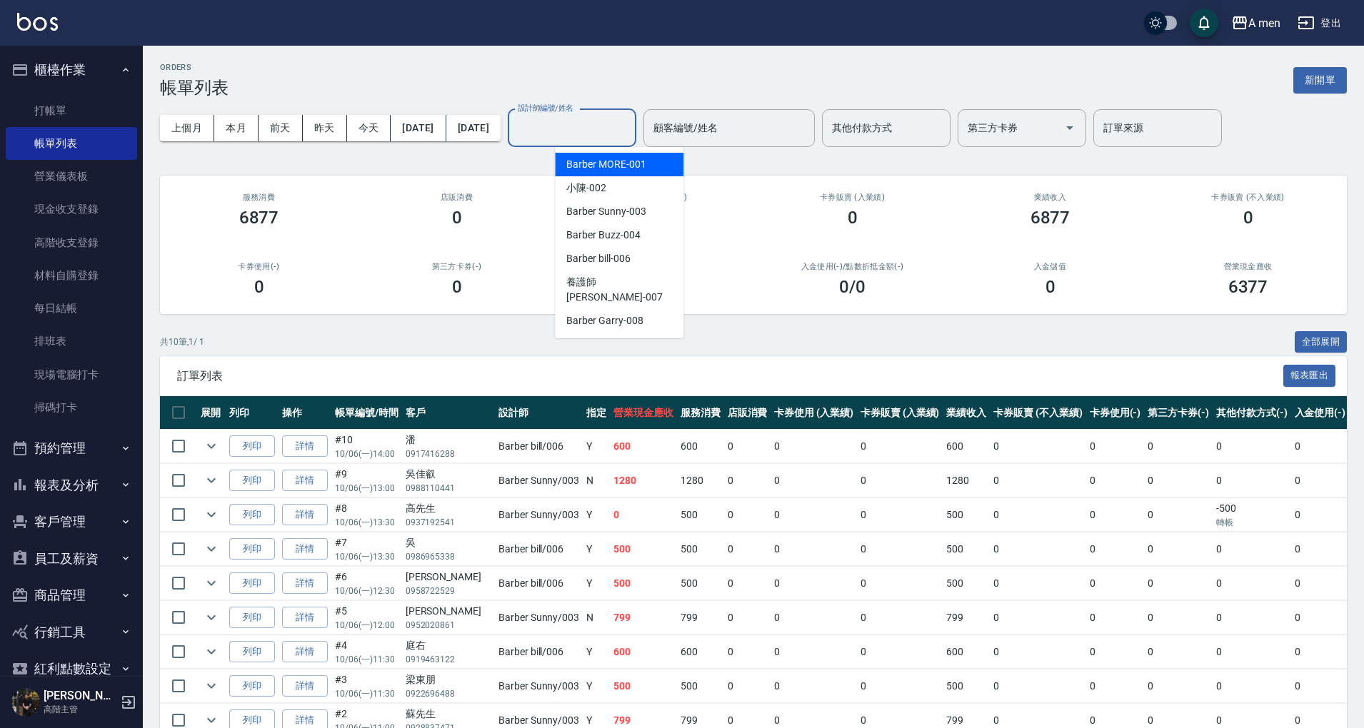
click at [478, 180] on div "店販消費 0" at bounding box center [457, 210] width 198 height 69
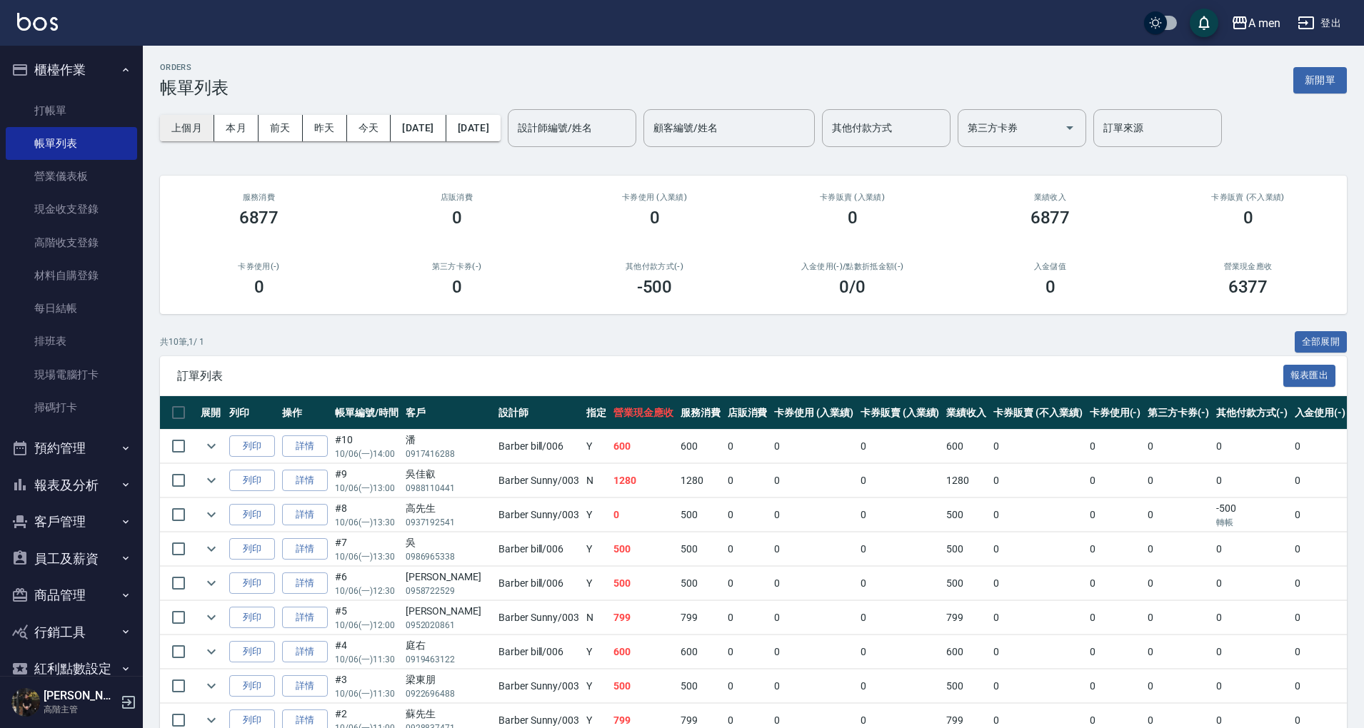
click at [193, 128] on button "上個月" at bounding box center [187, 128] width 54 height 26
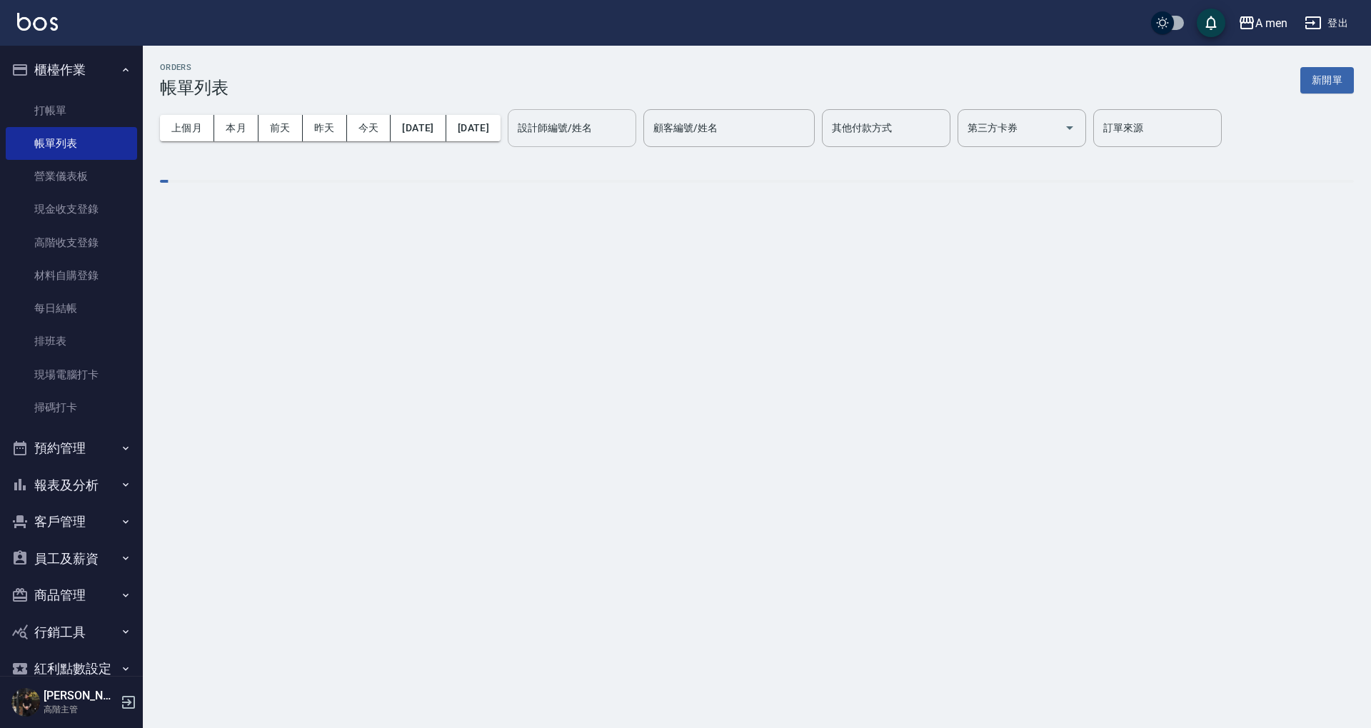
click at [600, 141] on div "設計師編號/姓名" at bounding box center [572, 128] width 128 height 38
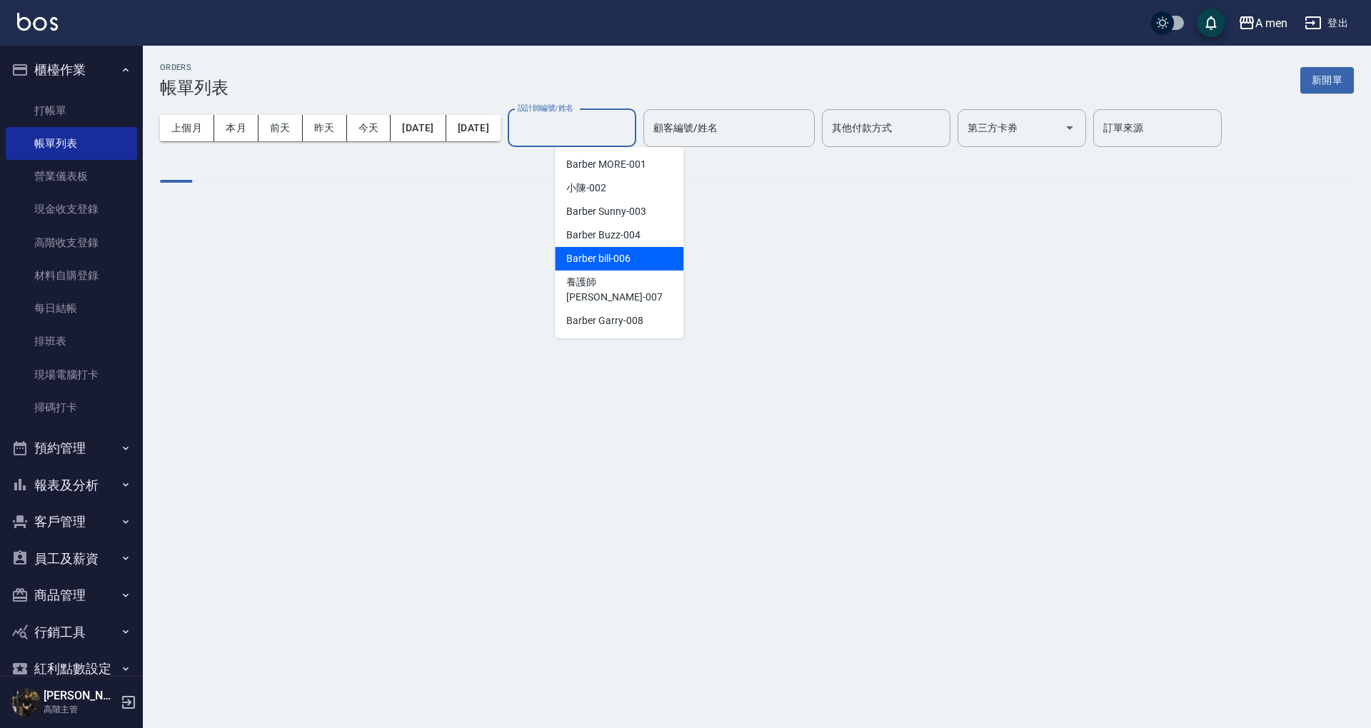
click at [642, 240] on div "Barber Buzz -004" at bounding box center [619, 235] width 128 height 24
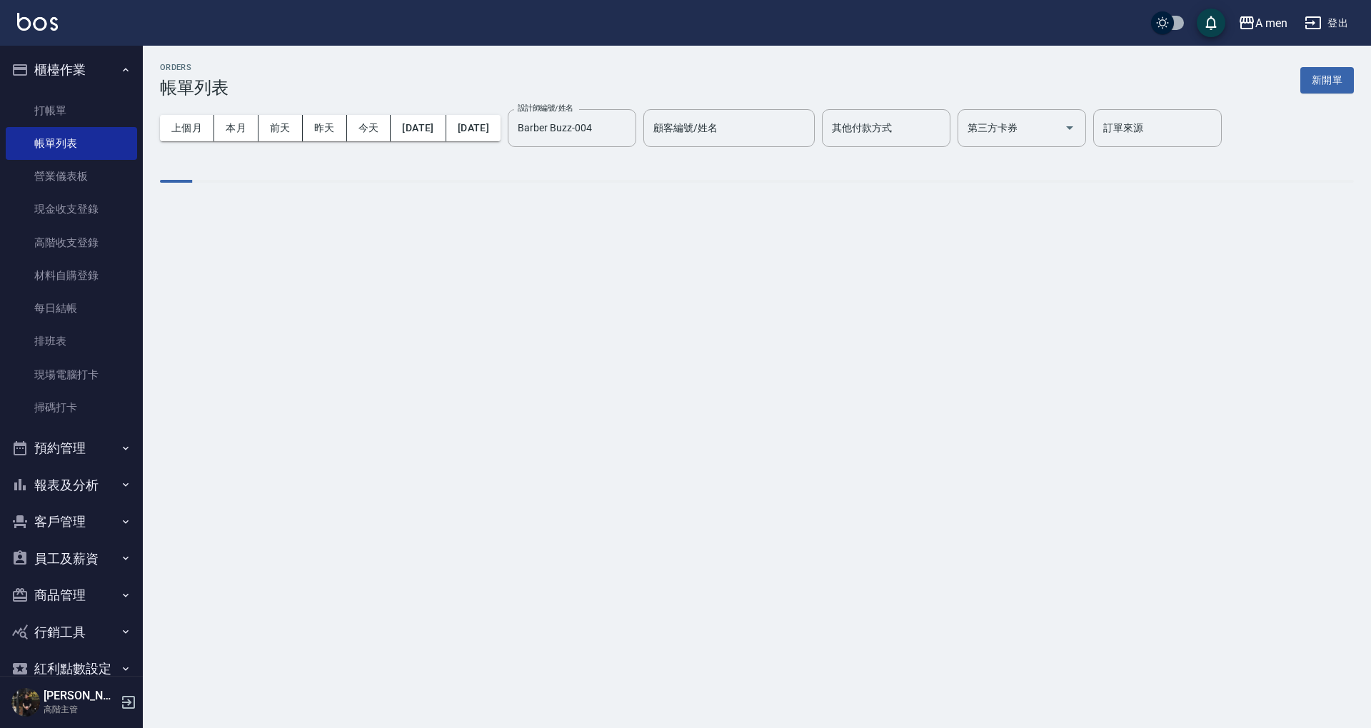
type input "Barber Buzz-004"
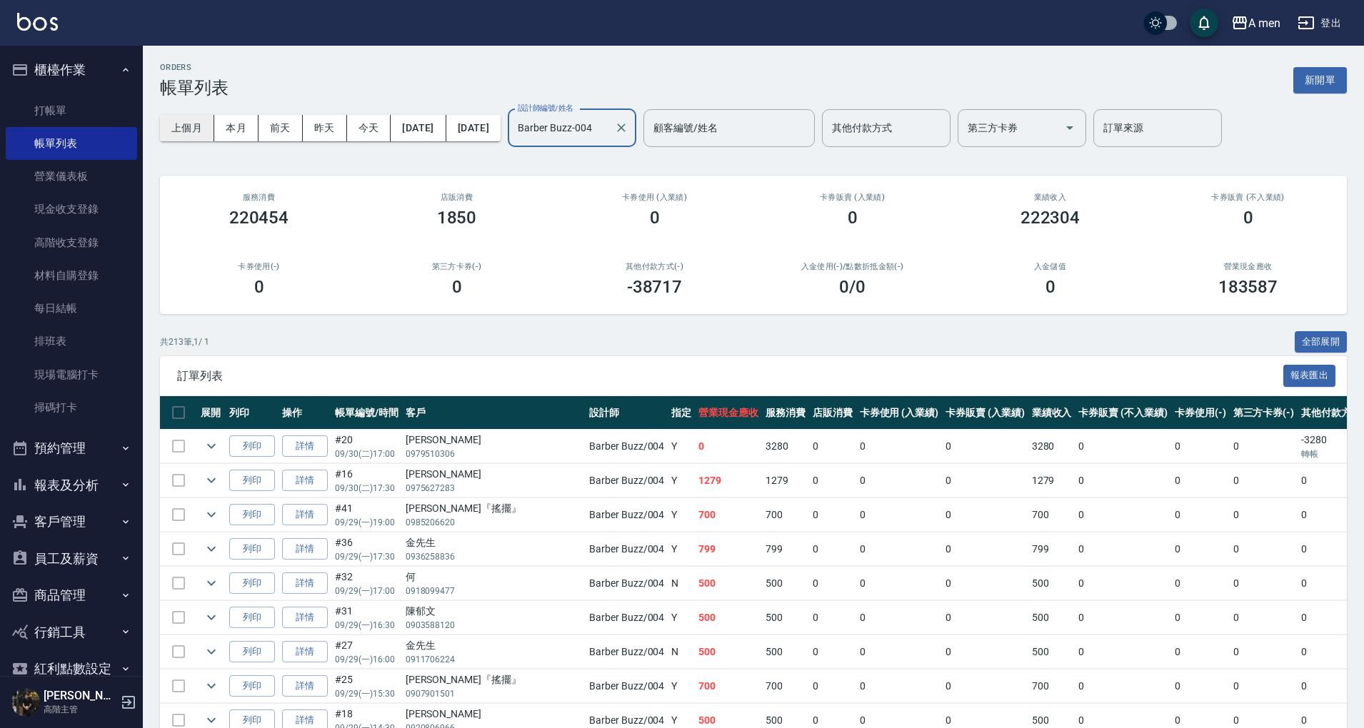
click at [202, 123] on button "上個月" at bounding box center [187, 128] width 54 height 26
click at [1097, 235] on div "業績收入 222304" at bounding box center [1050, 210] width 198 height 69
click at [1161, 129] on div "訂單來源 訂單來源" at bounding box center [1157, 128] width 128 height 38
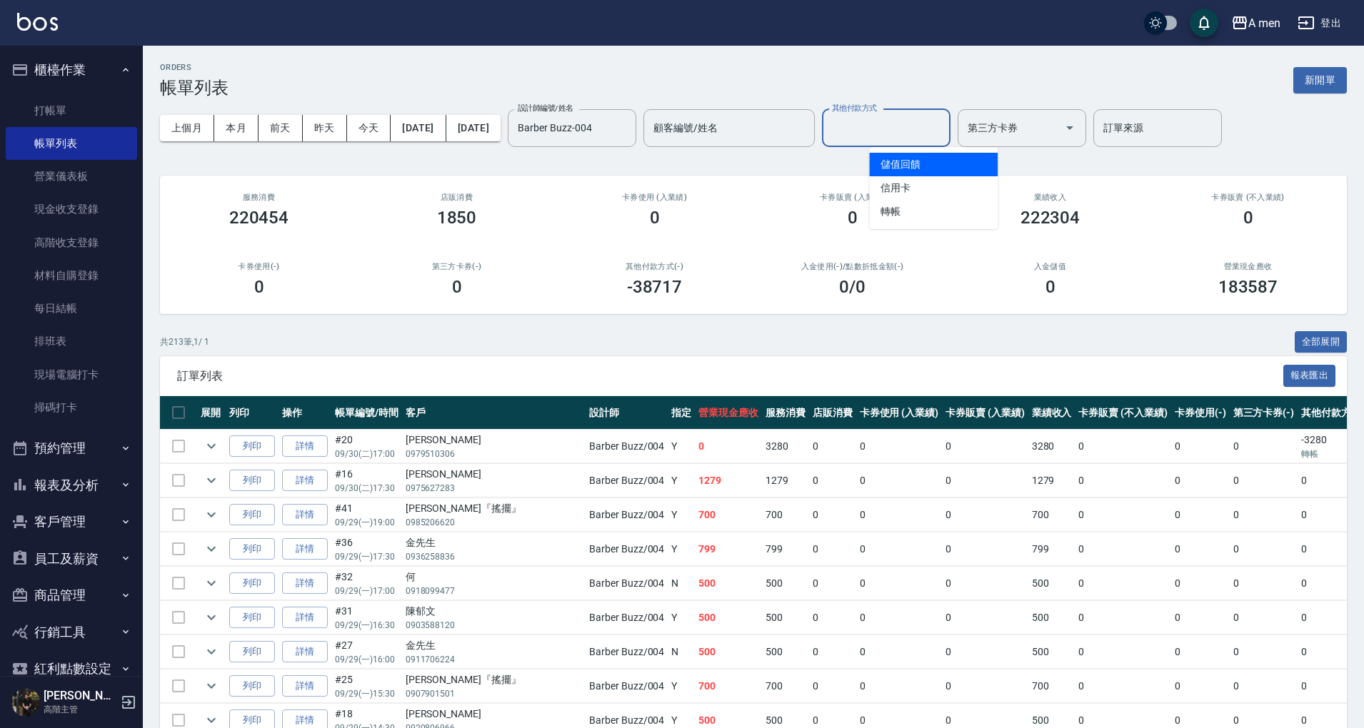
click at [923, 138] on input "其他付款方式" at bounding box center [886, 128] width 116 height 25
click at [1015, 136] on input "第三方卡券" at bounding box center [1011, 128] width 94 height 25
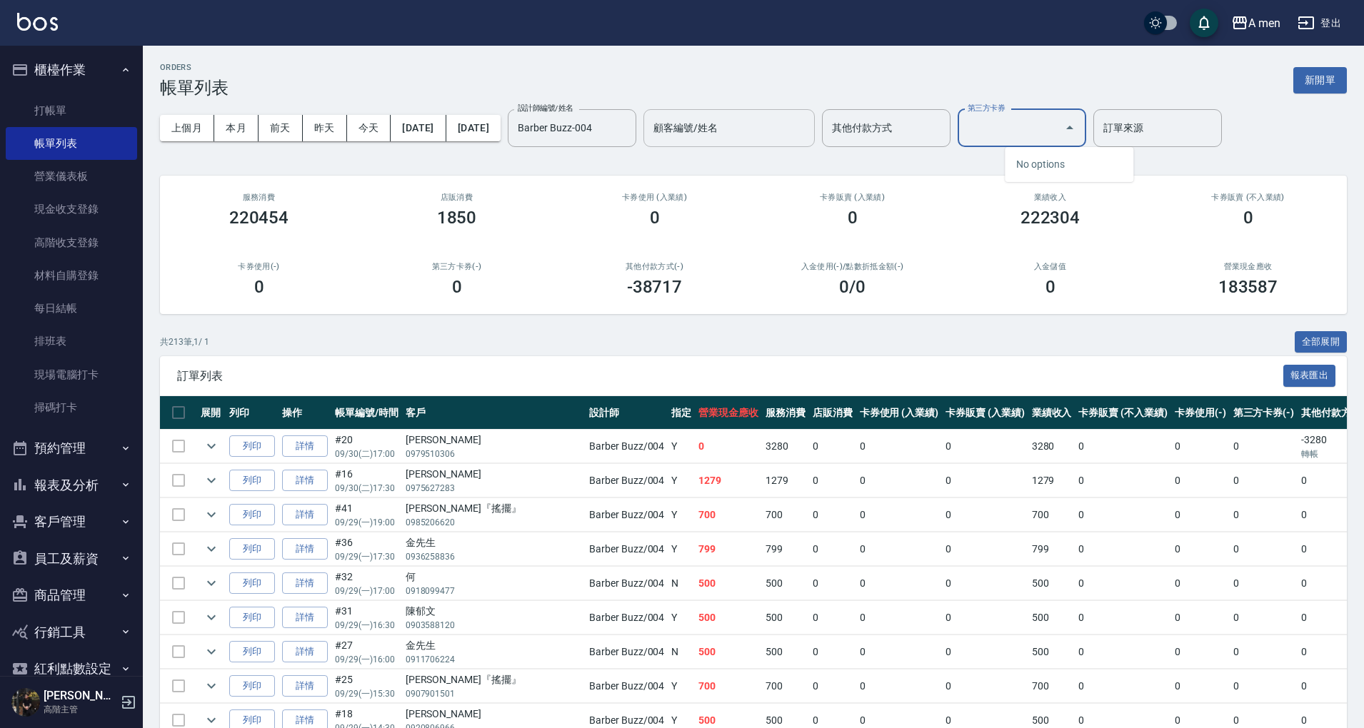
click at [798, 138] on input "顧客編號/姓名" at bounding box center [729, 128] width 158 height 25
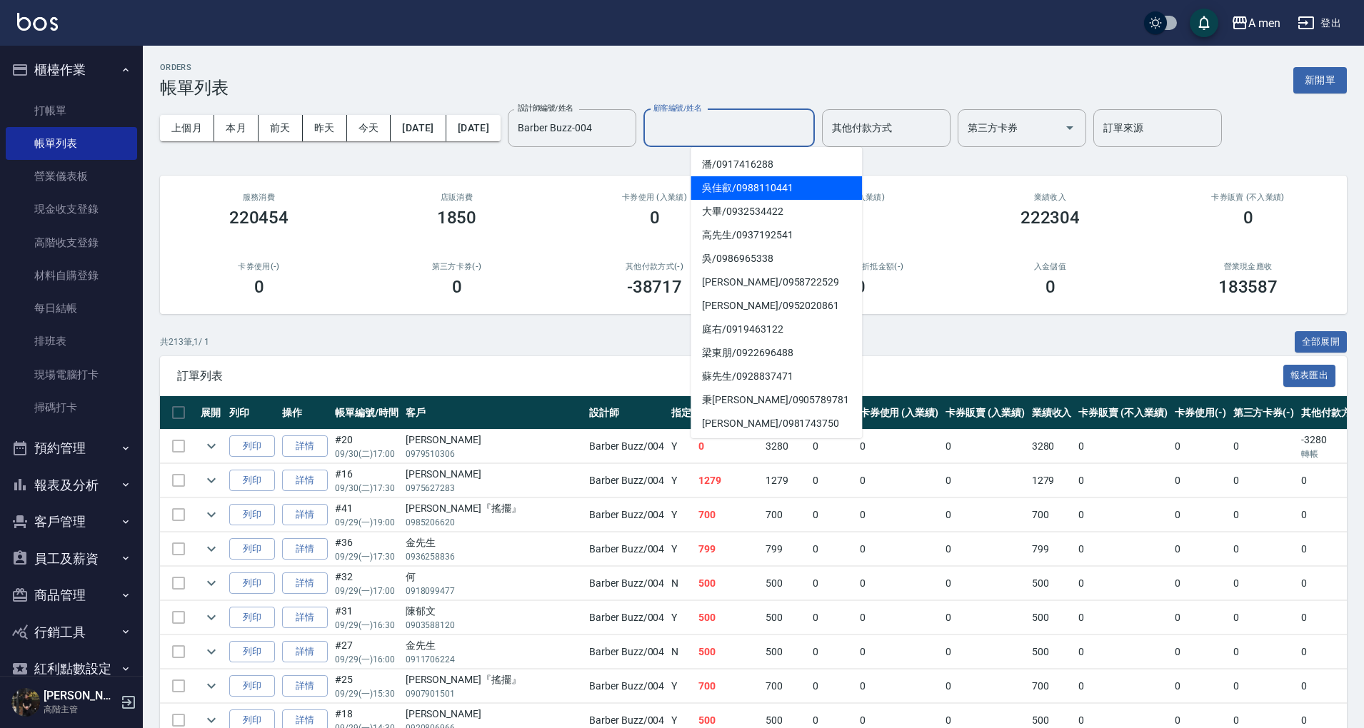
click at [617, 193] on h2 "卡券使用 (入業績)" at bounding box center [654, 197] width 163 height 9
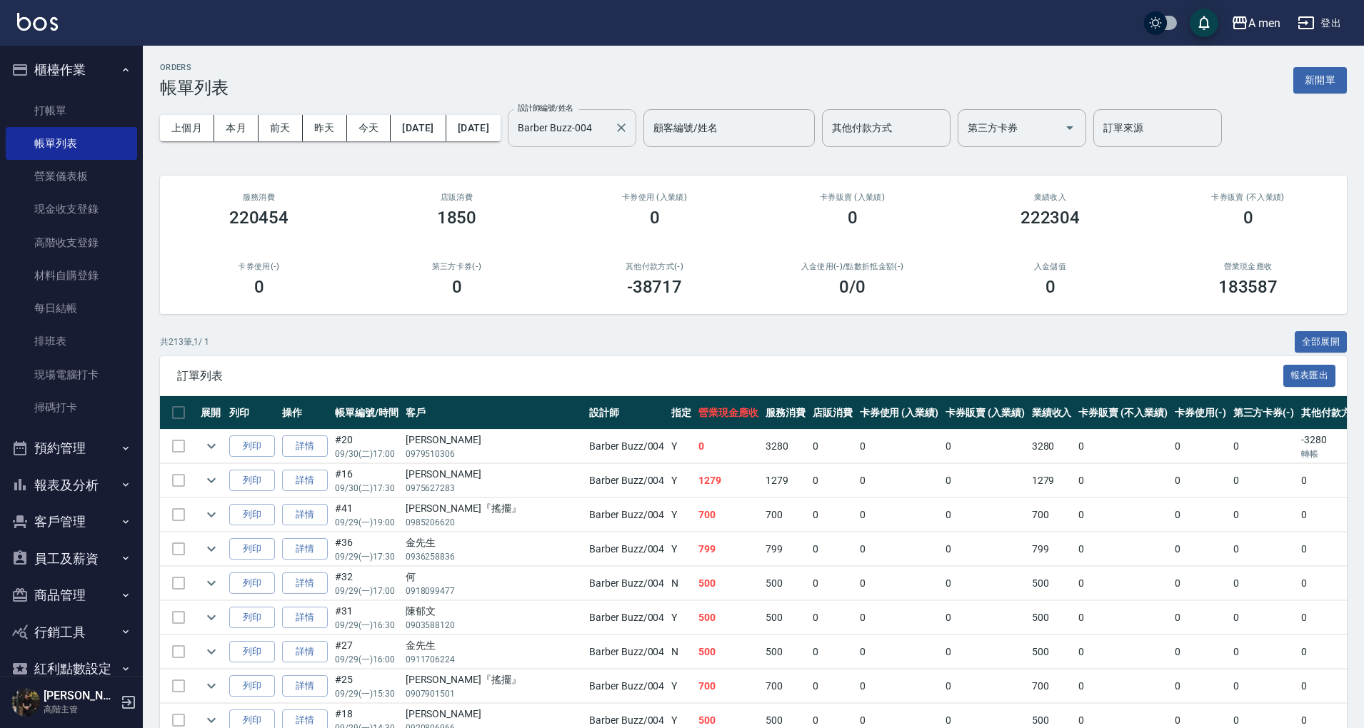
click at [608, 140] on input "Barber Buzz-004" at bounding box center [561, 128] width 94 height 25
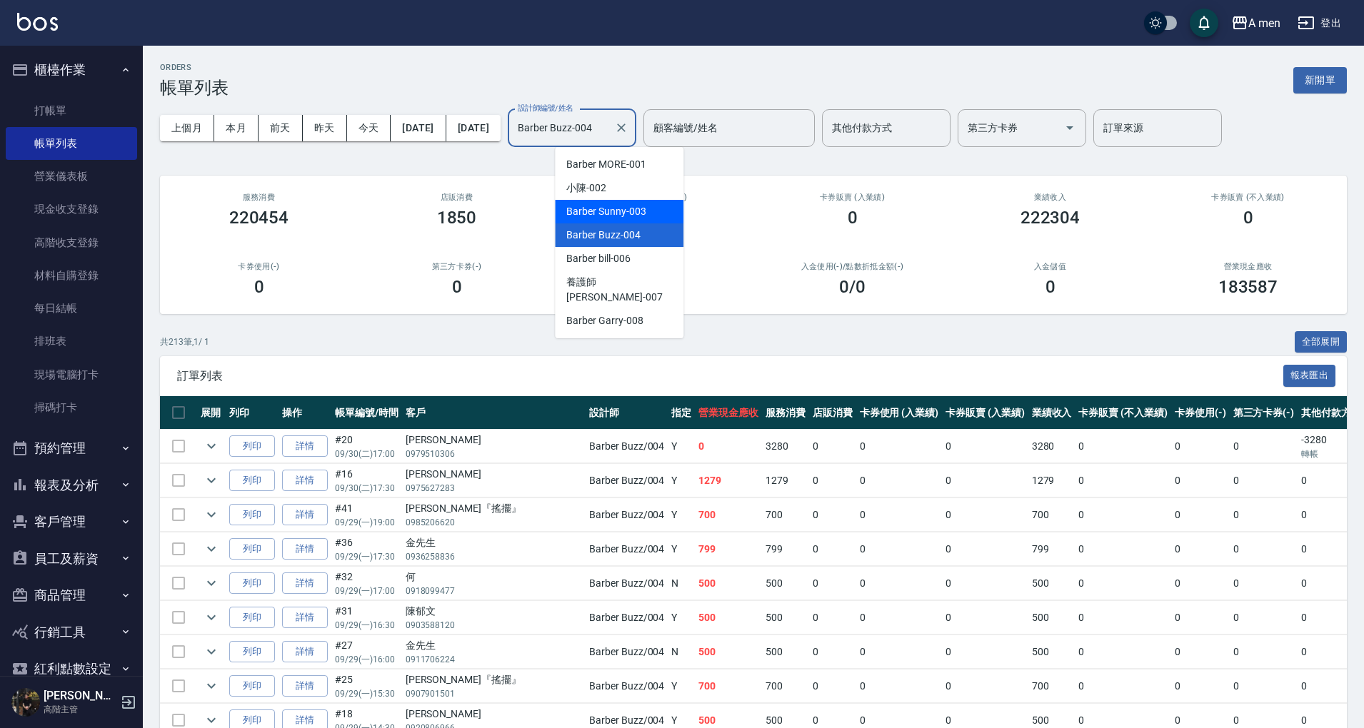
drag, startPoint x: 458, startPoint y: 223, endPoint x: 430, endPoint y: 203, distance: 34.5
click at [458, 222] on h3 "1850" at bounding box center [457, 218] width 40 height 20
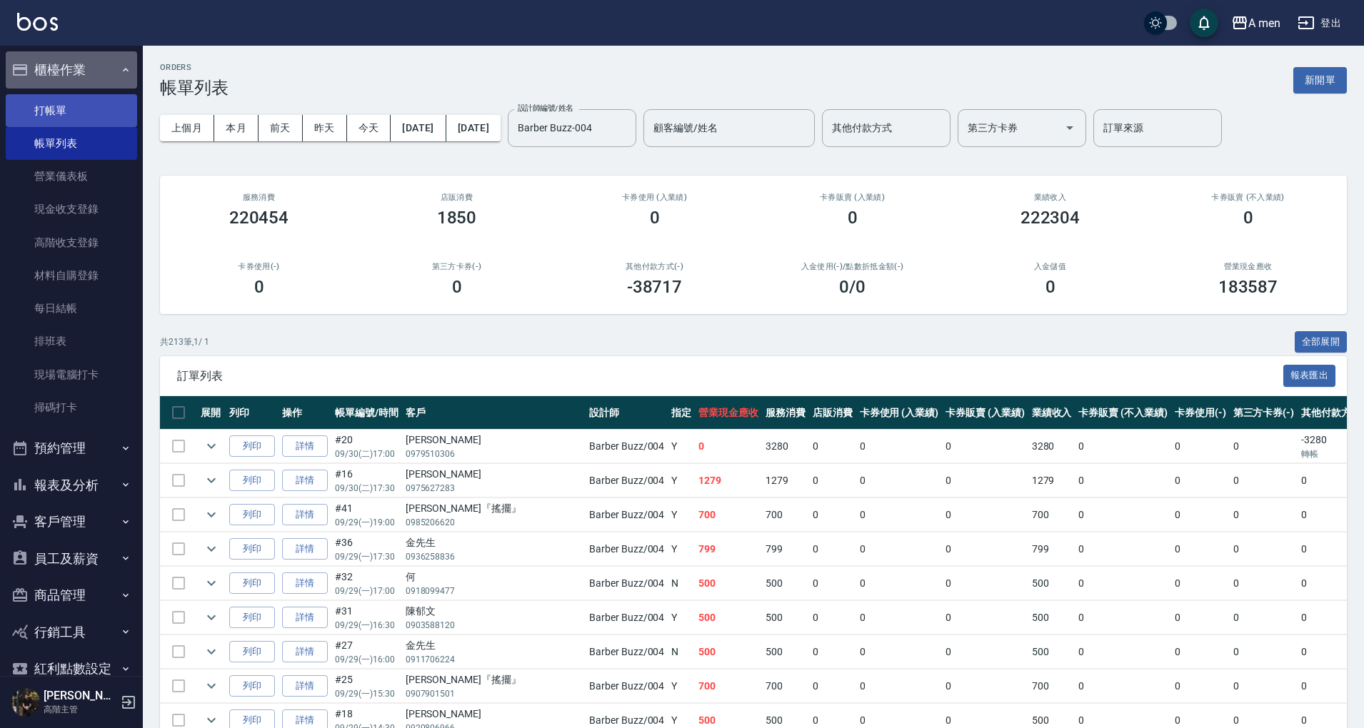
drag, startPoint x: 101, startPoint y: 74, endPoint x: 89, endPoint y: 107, distance: 35.7
click at [100, 73] on button "櫃檯作業" at bounding box center [71, 69] width 131 height 37
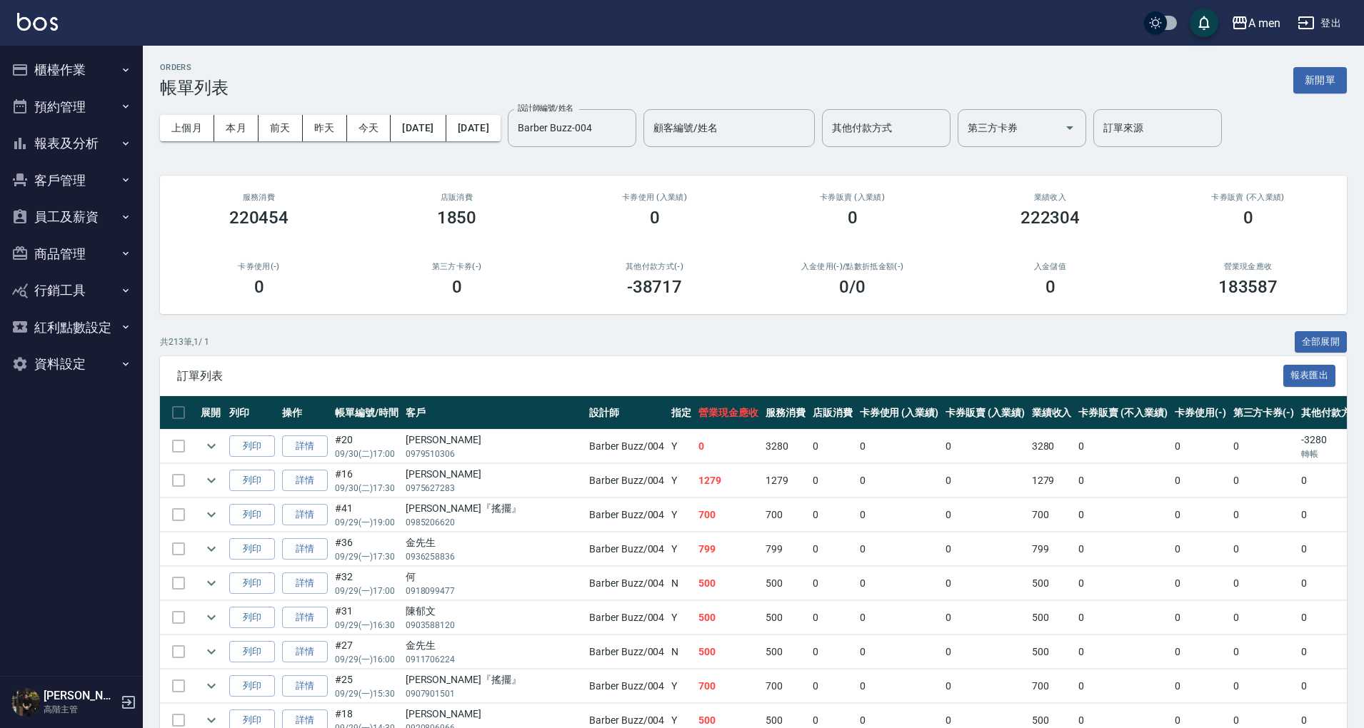
click at [115, 96] on button "預約管理" at bounding box center [71, 107] width 131 height 37
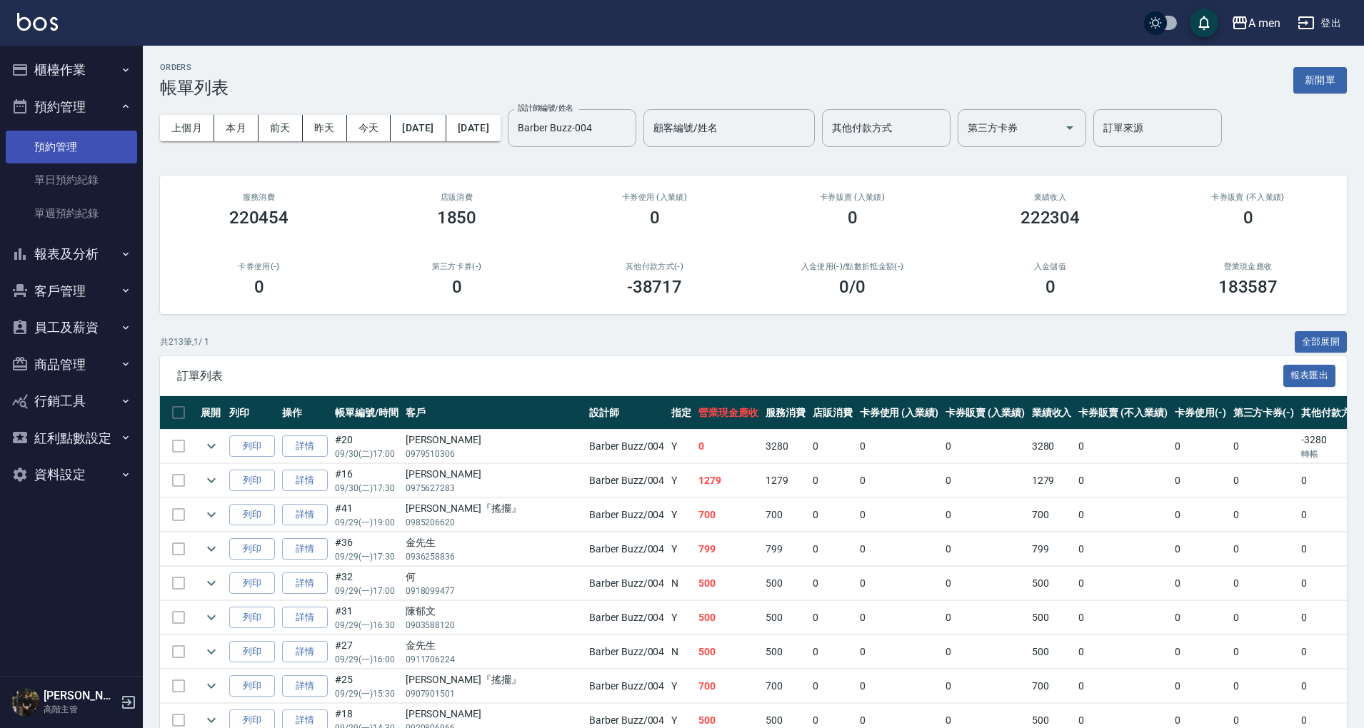
click at [83, 146] on link "預約管理" at bounding box center [71, 147] width 131 height 33
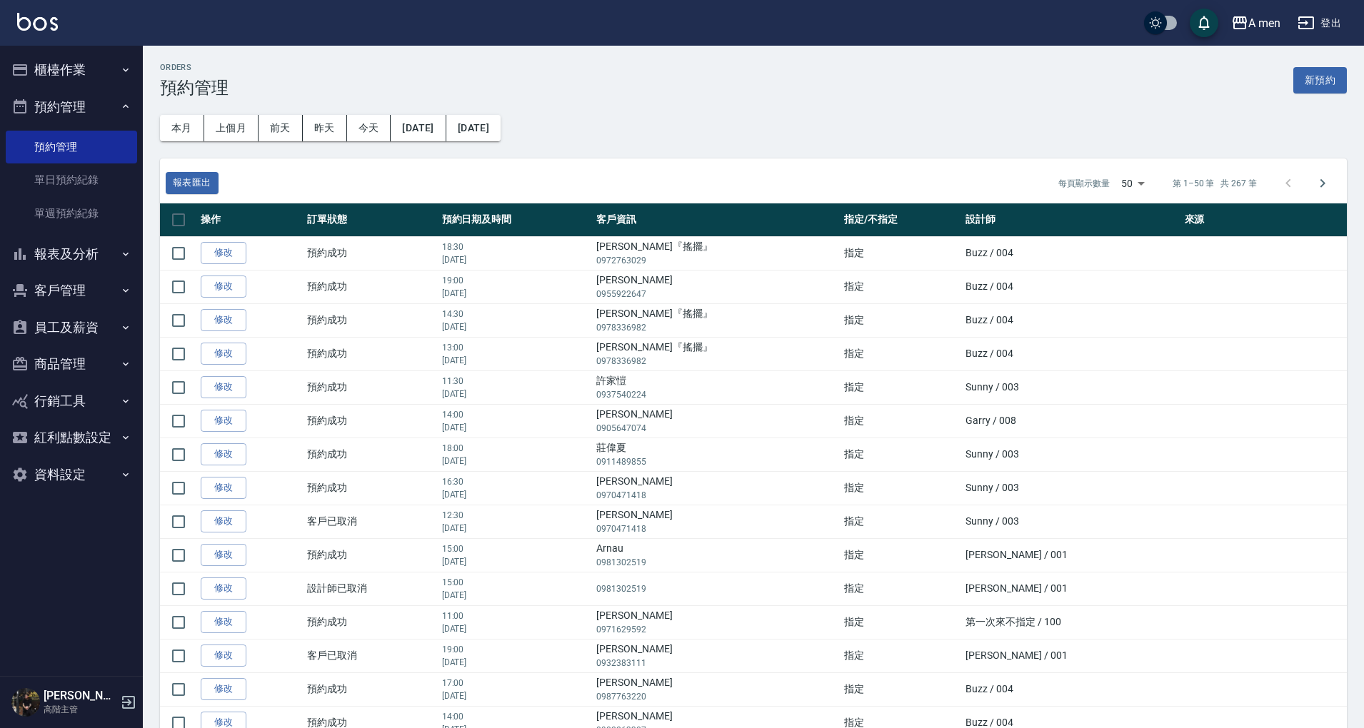
click at [101, 238] on button "報表及分析" at bounding box center [71, 254] width 131 height 37
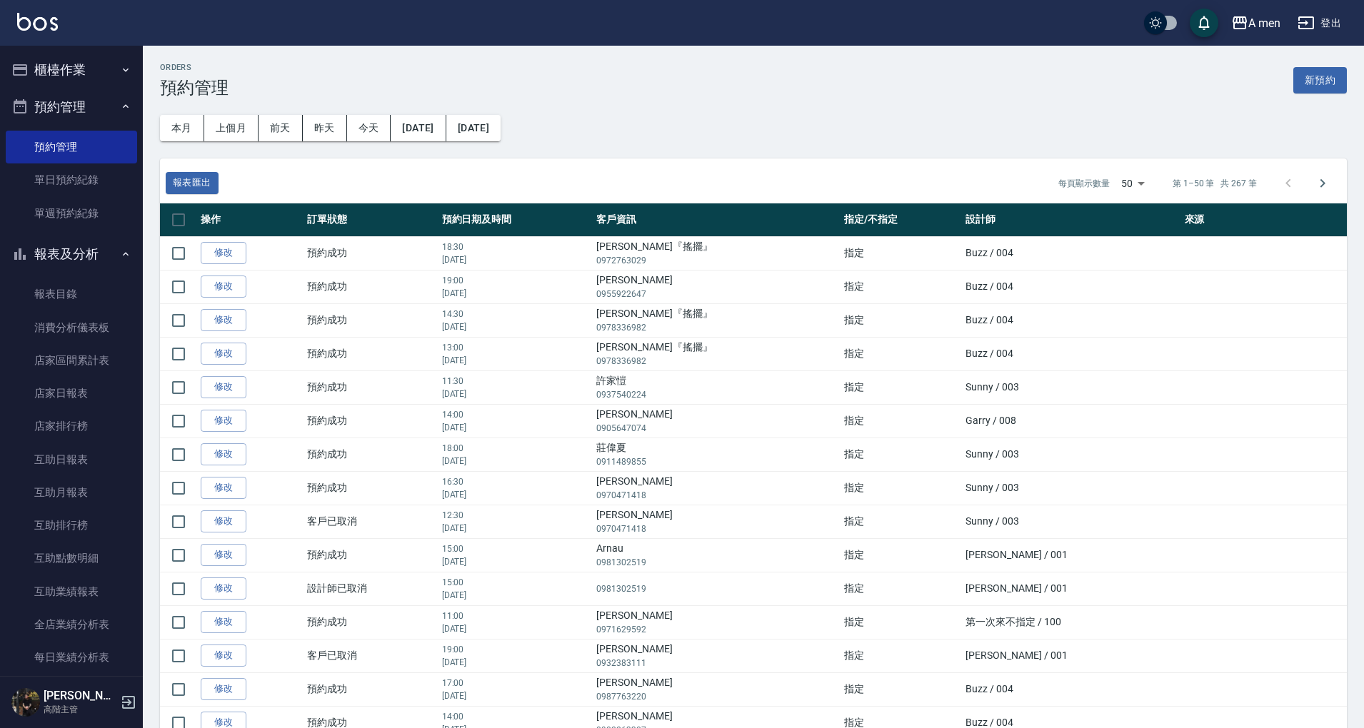
click at [105, 295] on link "報表目錄" at bounding box center [71, 294] width 131 height 33
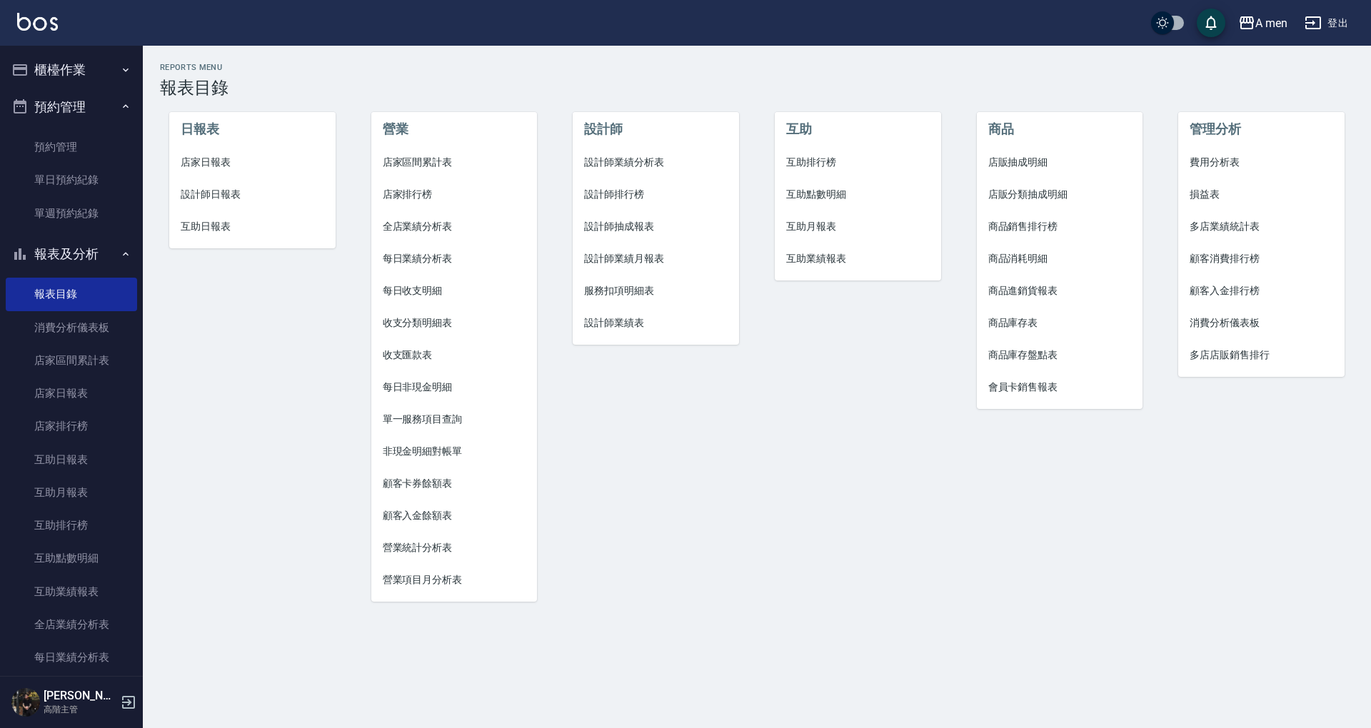
click at [637, 287] on span "服務扣項明細表" at bounding box center [655, 290] width 143 height 15
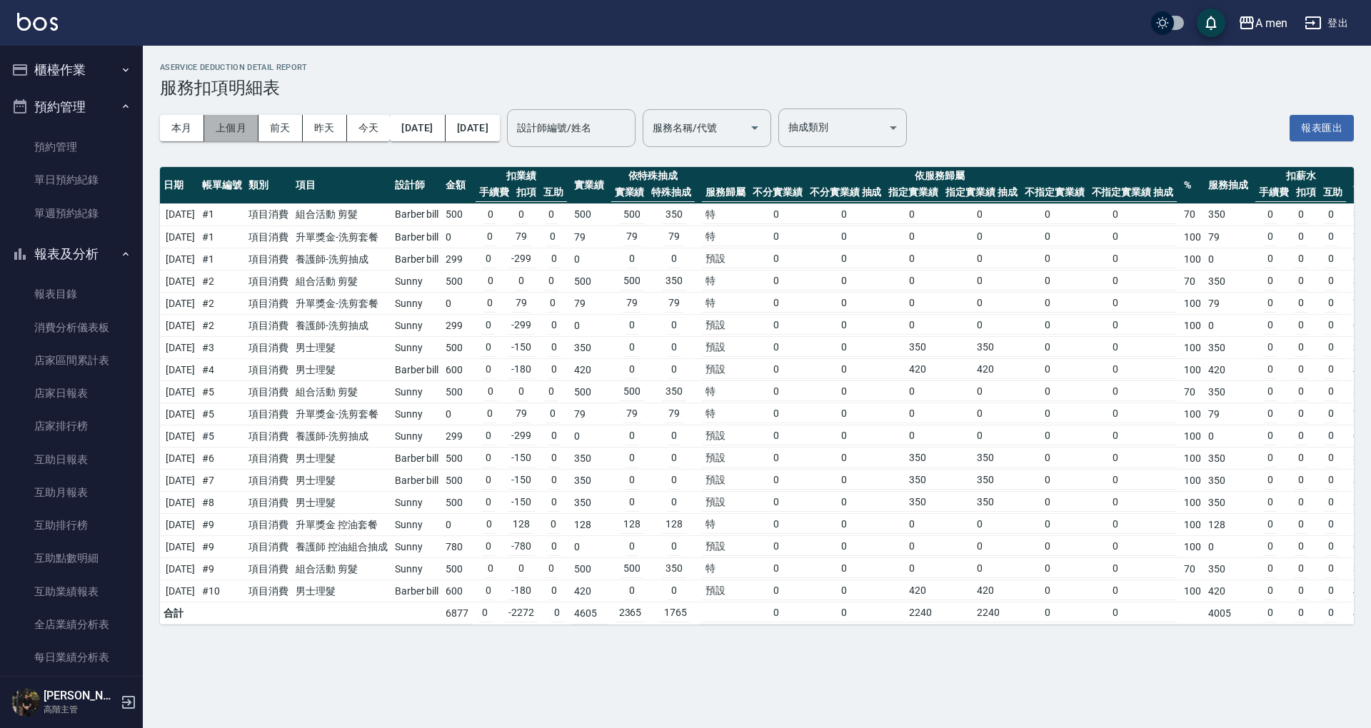
click at [229, 131] on button "上個月" at bounding box center [231, 128] width 54 height 26
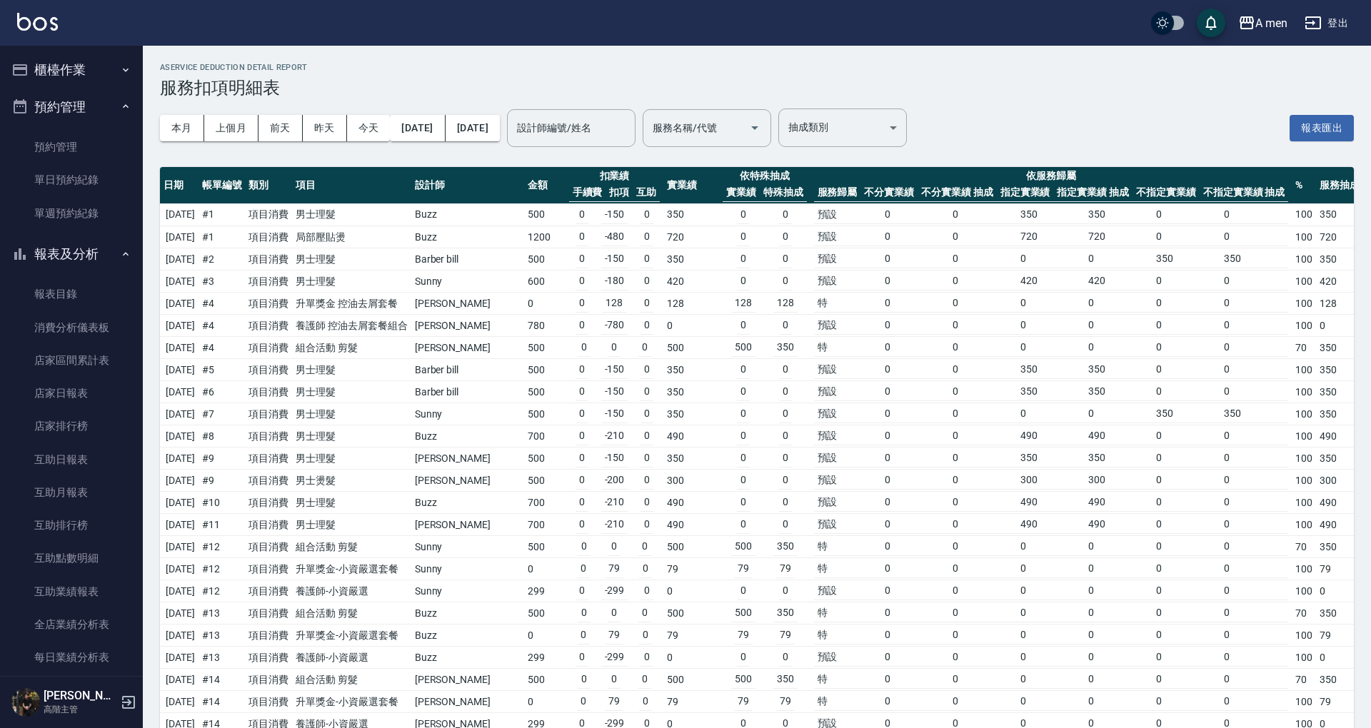
click at [629, 134] on input "設計師編號/姓名" at bounding box center [571, 128] width 116 height 25
click at [629, 116] on input "設計師編號/姓名" at bounding box center [571, 128] width 116 height 25
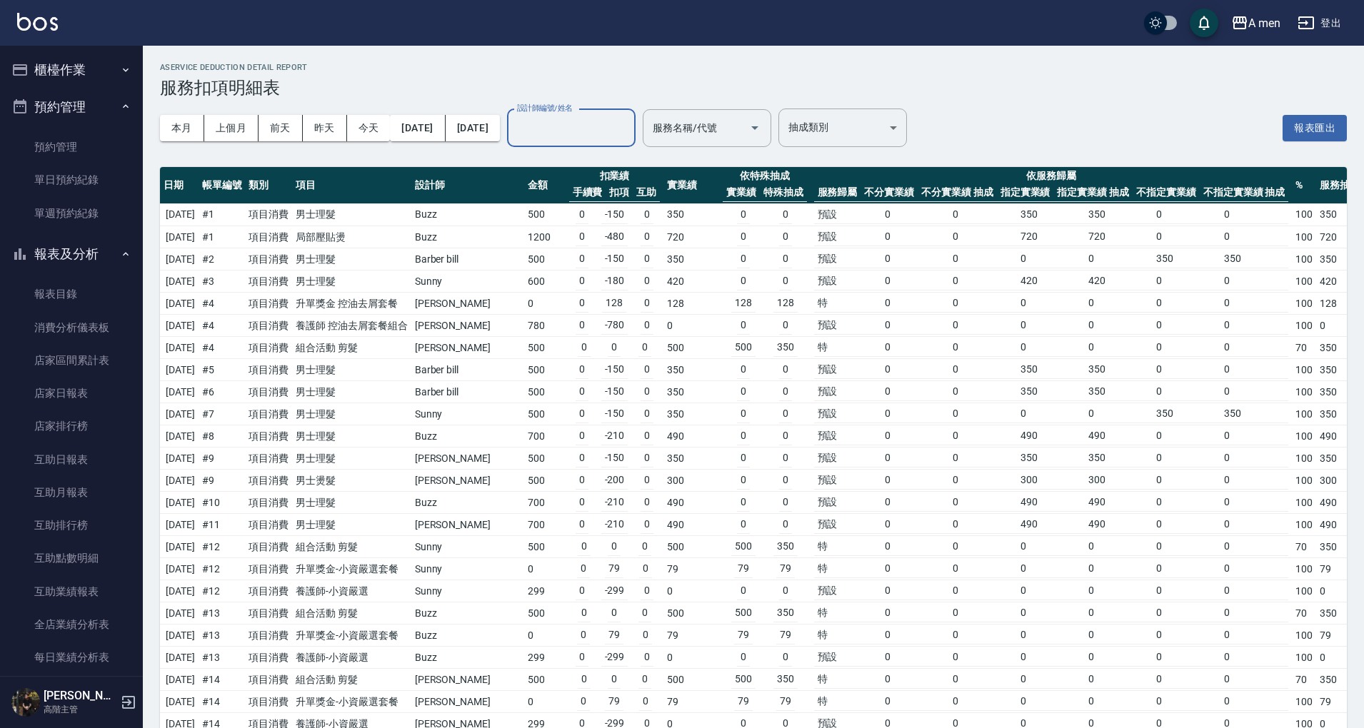
click at [635, 143] on div "設計師編號/姓名" at bounding box center [571, 128] width 128 height 38
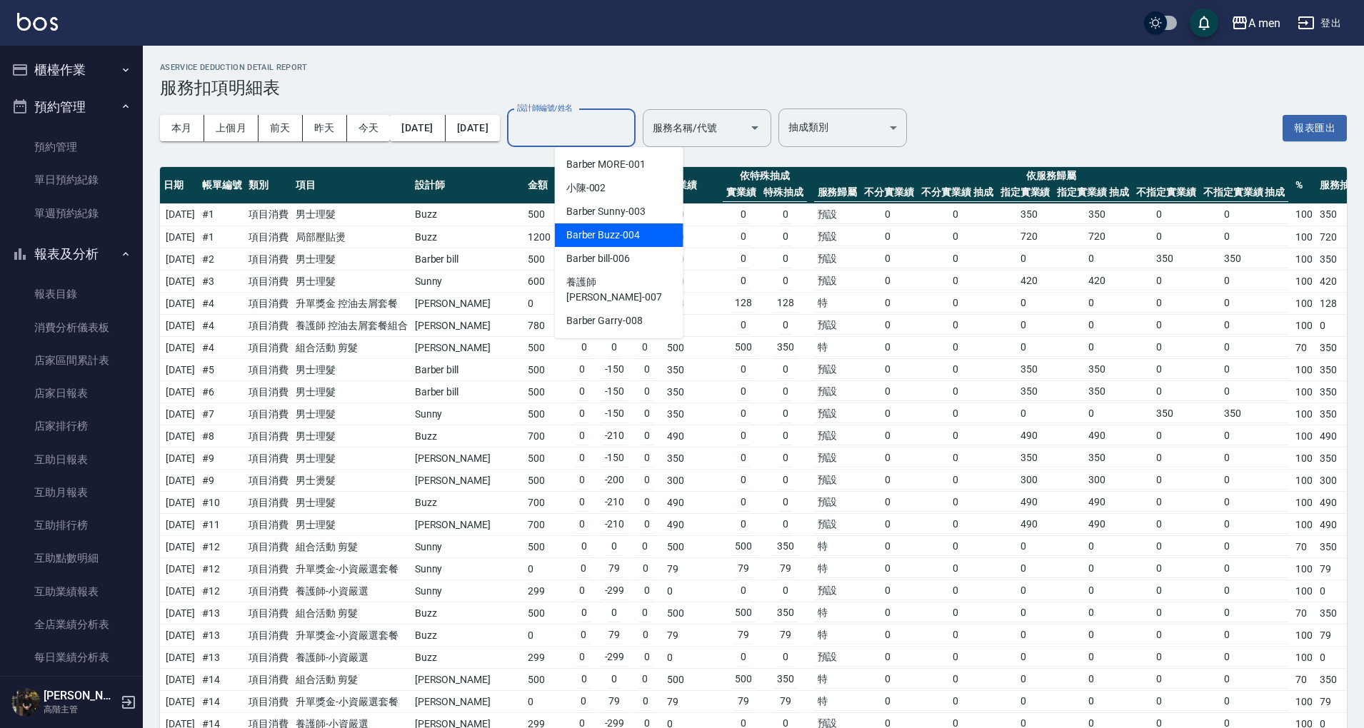
click at [635, 228] on span "Barber Buzz -004" at bounding box center [603, 235] width 74 height 15
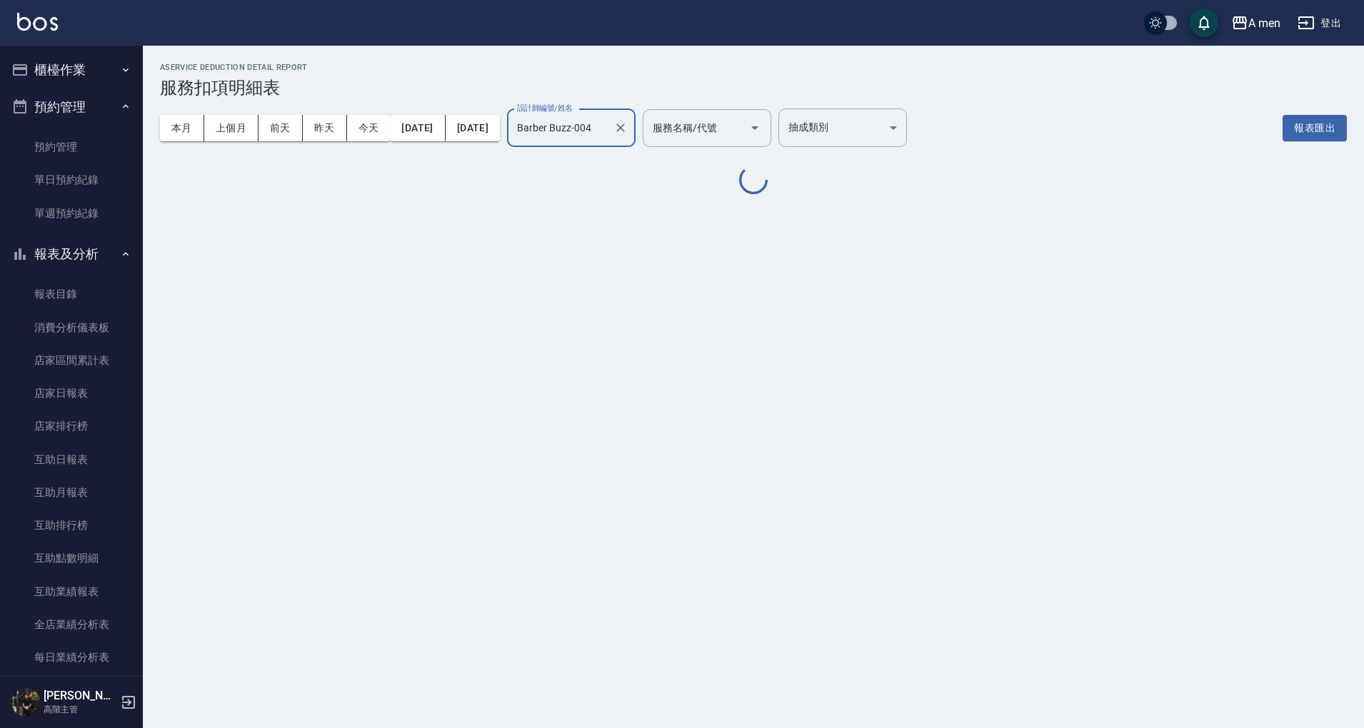
type input "Barber Buzz-004"
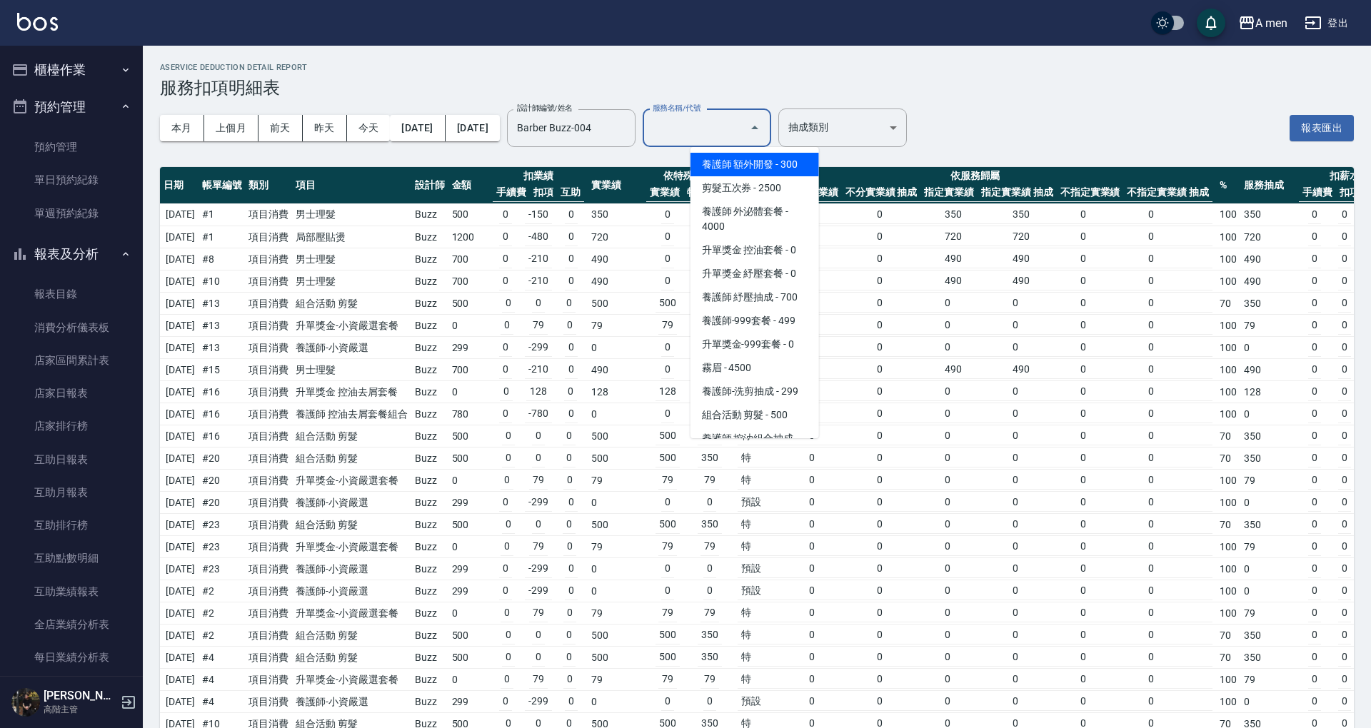
click at [743, 124] on input "服務名稱/代號" at bounding box center [696, 128] width 94 height 25
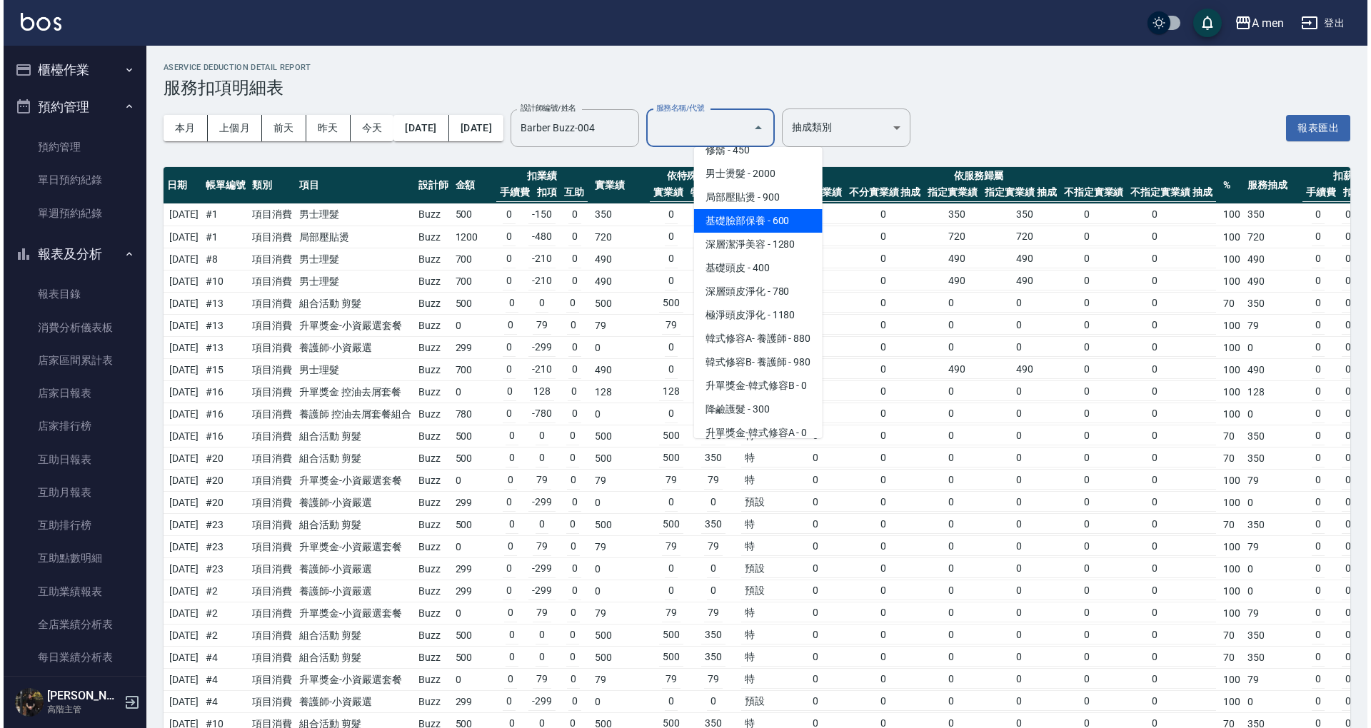
scroll to position [412, 0]
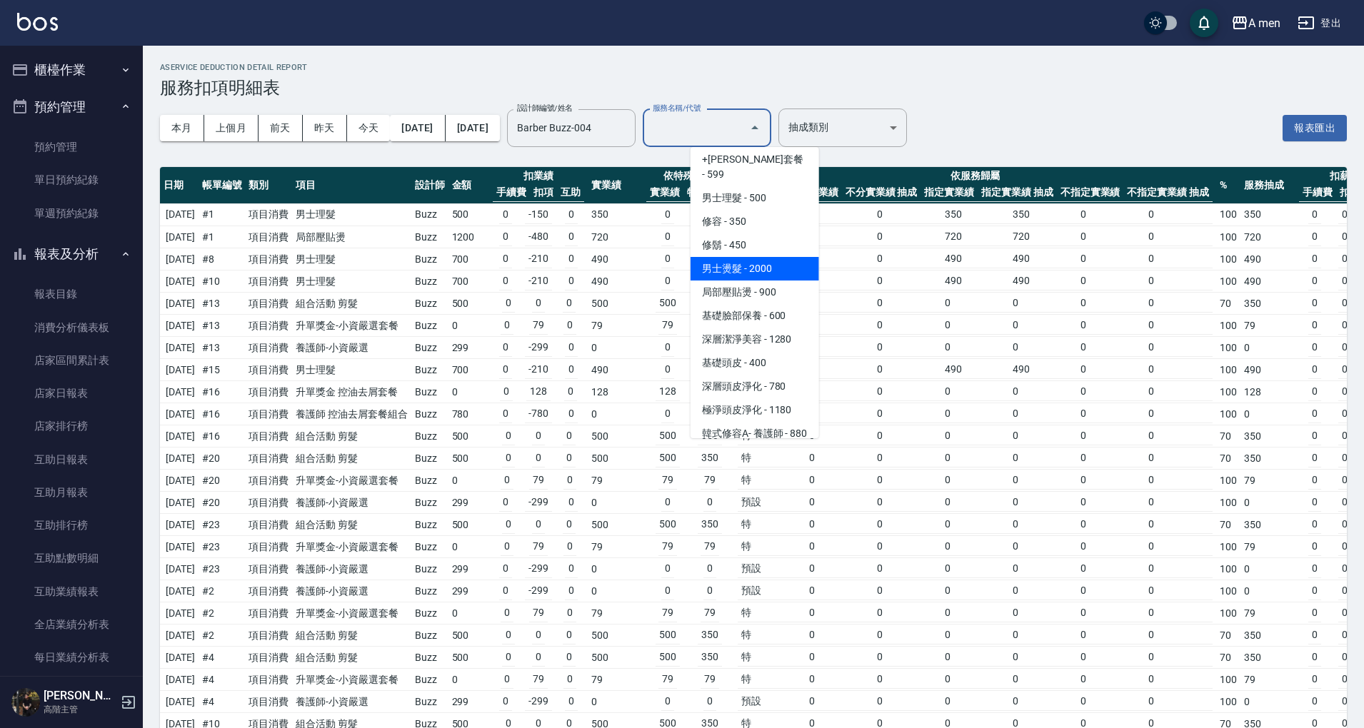
click at [784, 257] on span "男士燙髮 - 2000" at bounding box center [754, 269] width 128 height 24
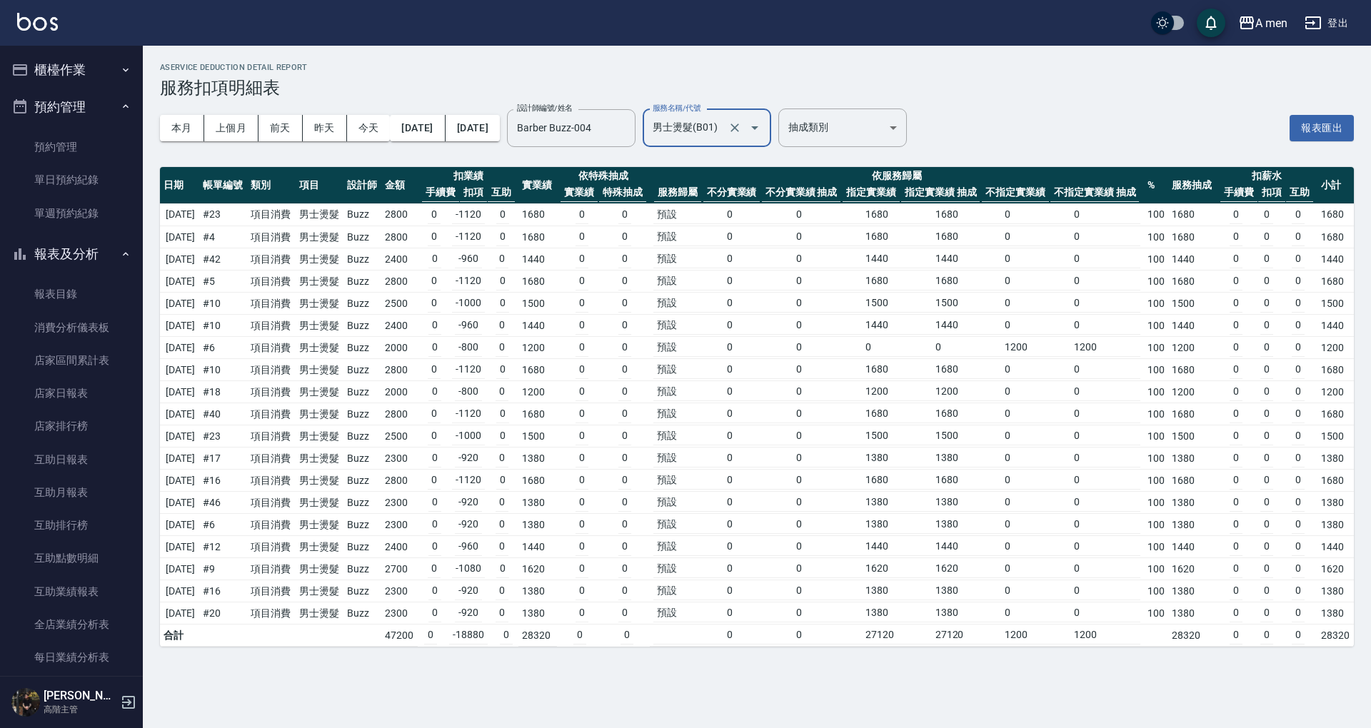
click at [763, 119] on icon "Open" at bounding box center [754, 127] width 17 height 17
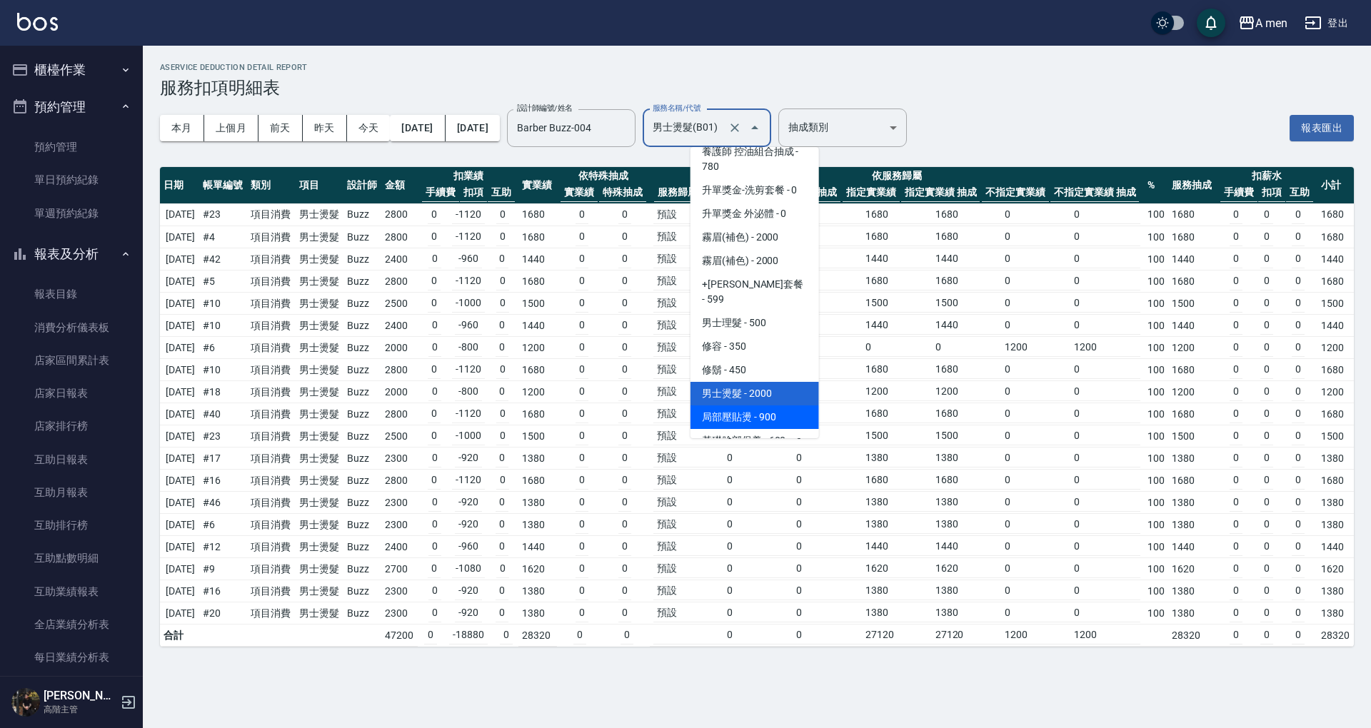
scroll to position [334, 0]
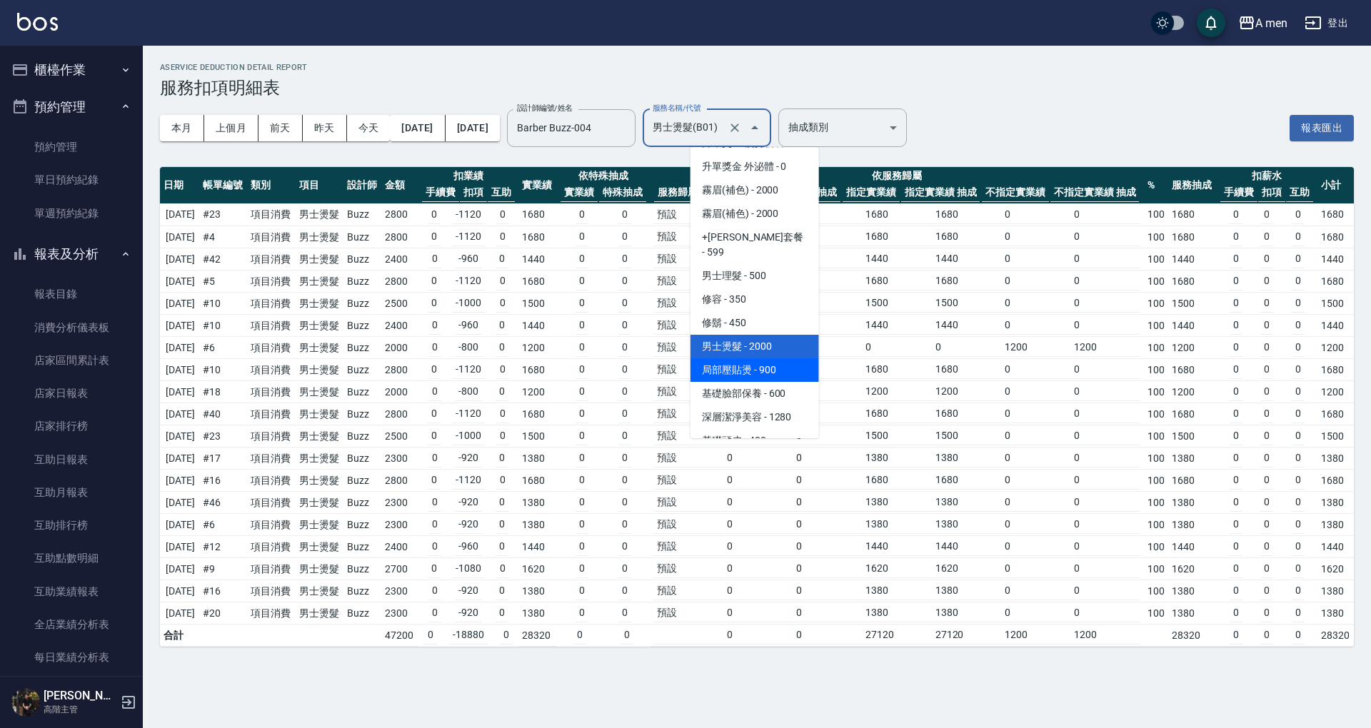
drag, startPoint x: 777, startPoint y: 375, endPoint x: 767, endPoint y: 347, distance: 29.6
click at [767, 347] on ul "養護師 額外開發 - 300 剪髮五次券 - 2500 養護師 外泌體套餐 - 4000 升單獎金 控油套餐 - 0 升單獎金 紓壓套餐 - 0 養護師 紓壓…" at bounding box center [754, 292] width 128 height 291
click at [768, 358] on span "局部壓貼燙 - 900" at bounding box center [754, 370] width 128 height 24
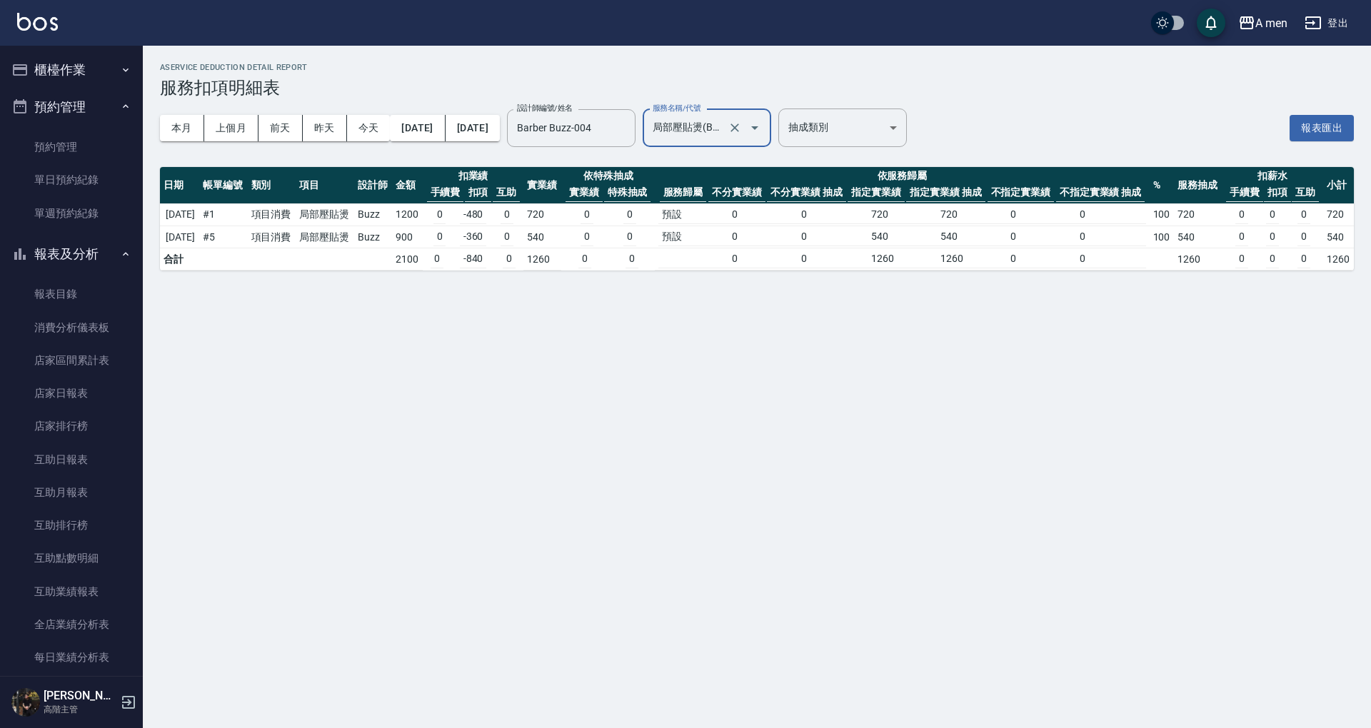
click at [763, 125] on icon "Open" at bounding box center [754, 127] width 17 height 17
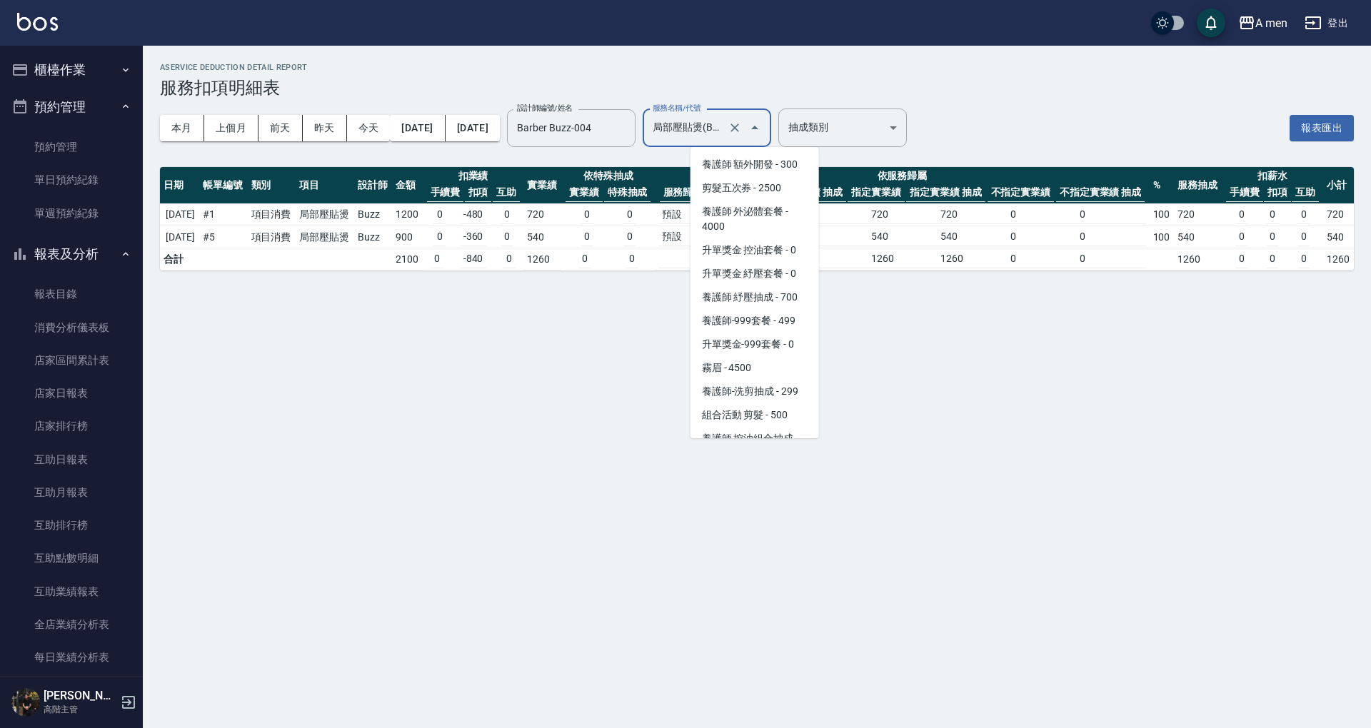
scroll to position [263, 0]
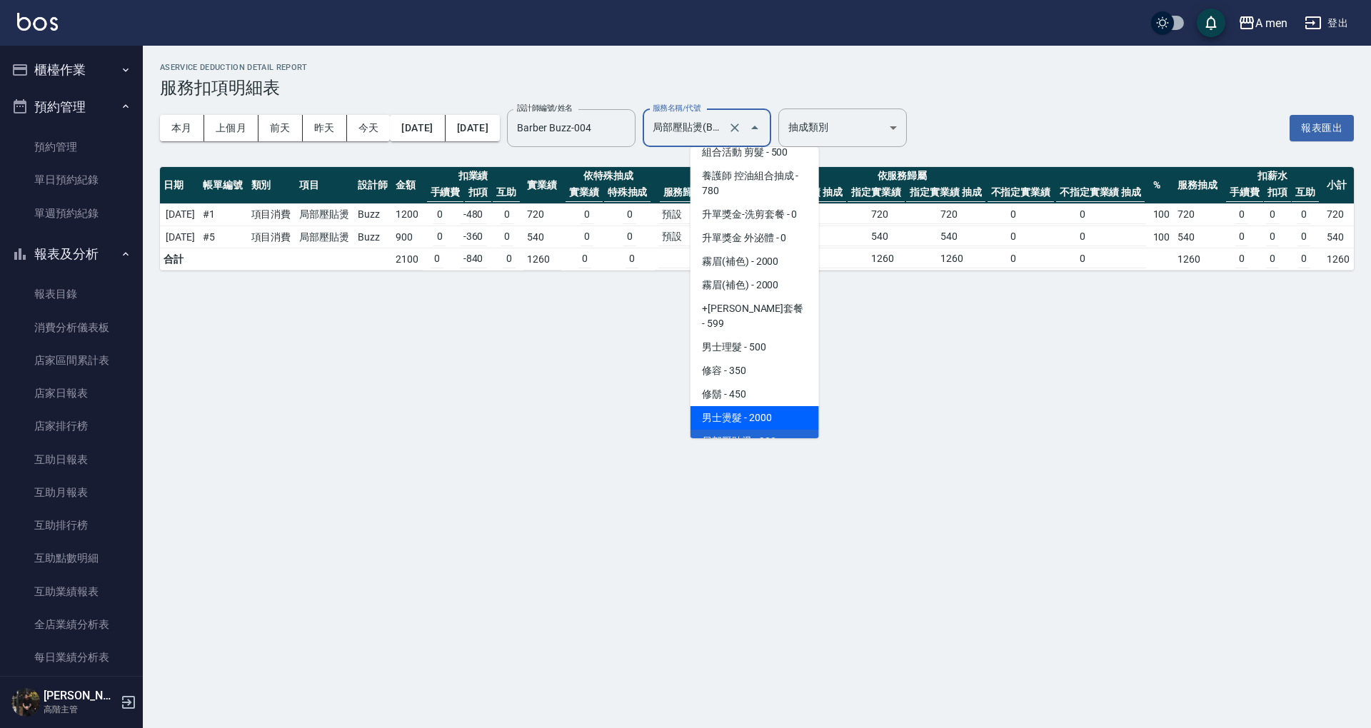
click at [775, 406] on span "男士燙髮 - 2000" at bounding box center [754, 418] width 128 height 24
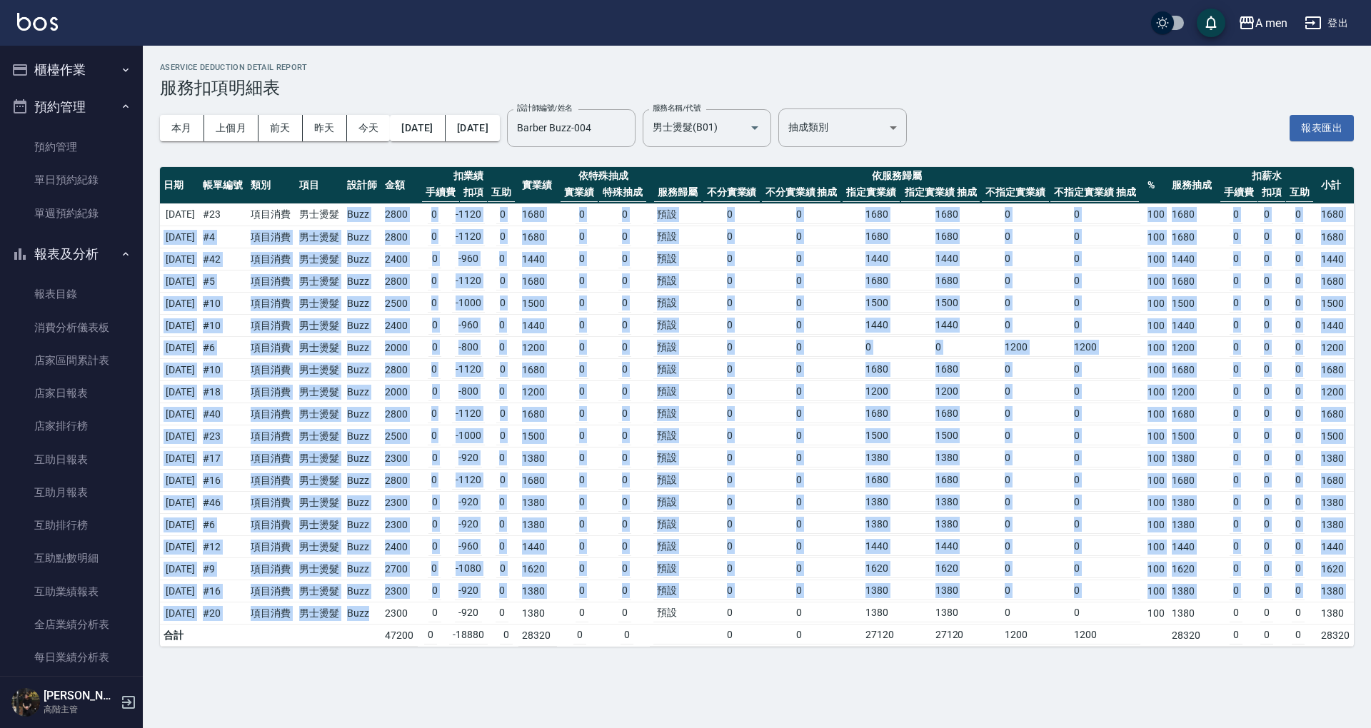
drag, startPoint x: 368, startPoint y: 221, endPoint x: 508, endPoint y: 435, distance: 255.4
click at [391, 593] on tbody "2025/09/02 # 23 項目消費 男士燙髮 Buzz 2800 0 -1120 0 1680 0 0 預設 0 0 1680 1680 0 0 100…" at bounding box center [757, 424] width 1194 height 443
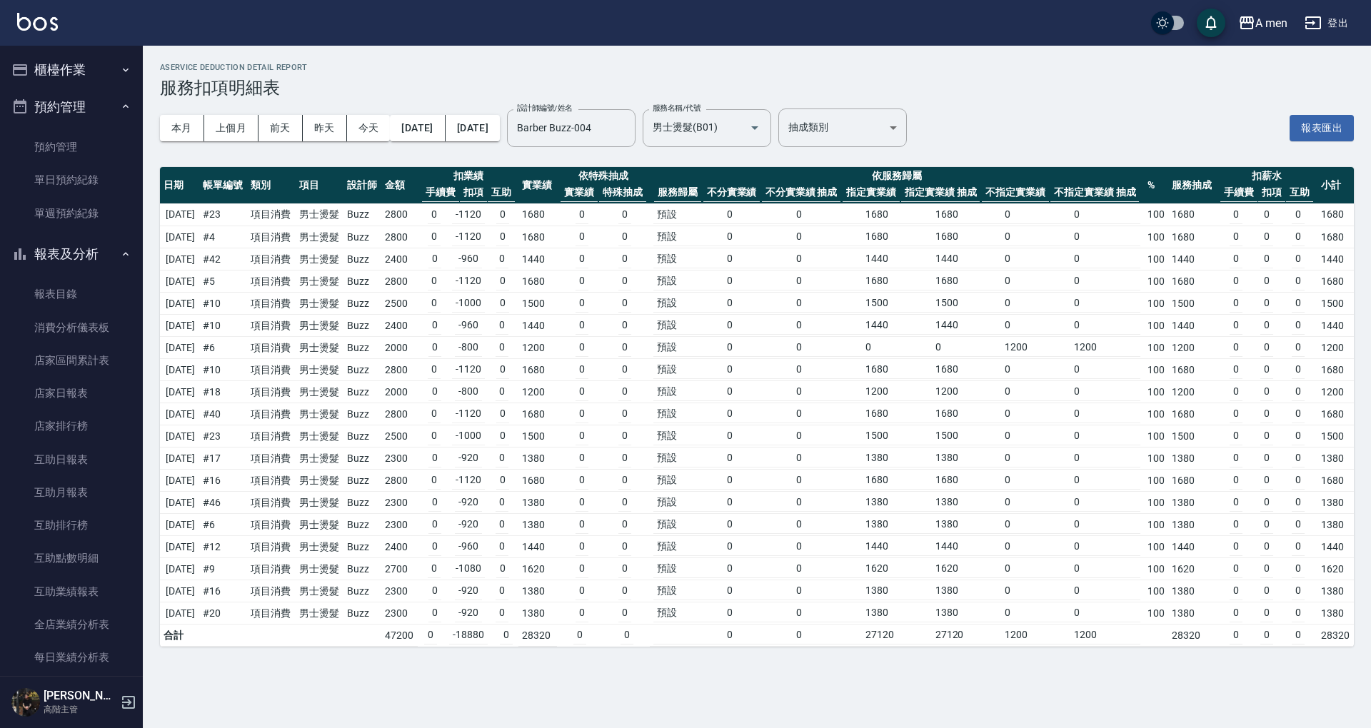
click at [444, 652] on div "AService Deduction Detail Report 服務扣項明細表 本月 上個月 前天 昨天 今天 2025/09/01 2025/09/30 …" at bounding box center [757, 355] width 1228 height 618
click at [1324, 119] on button "報表匯出" at bounding box center [1321, 128] width 64 height 26
click at [1029, 157] on div "本月 上個月 前天 昨天 今天 2025/09/01 2025/09/30 設計師編號/姓名 Barber Buzz-004 設計師編號/姓名 服務名稱/代號…" at bounding box center [757, 128] width 1194 height 61
click at [588, 273] on td "0" at bounding box center [581, 281] width 13 height 19
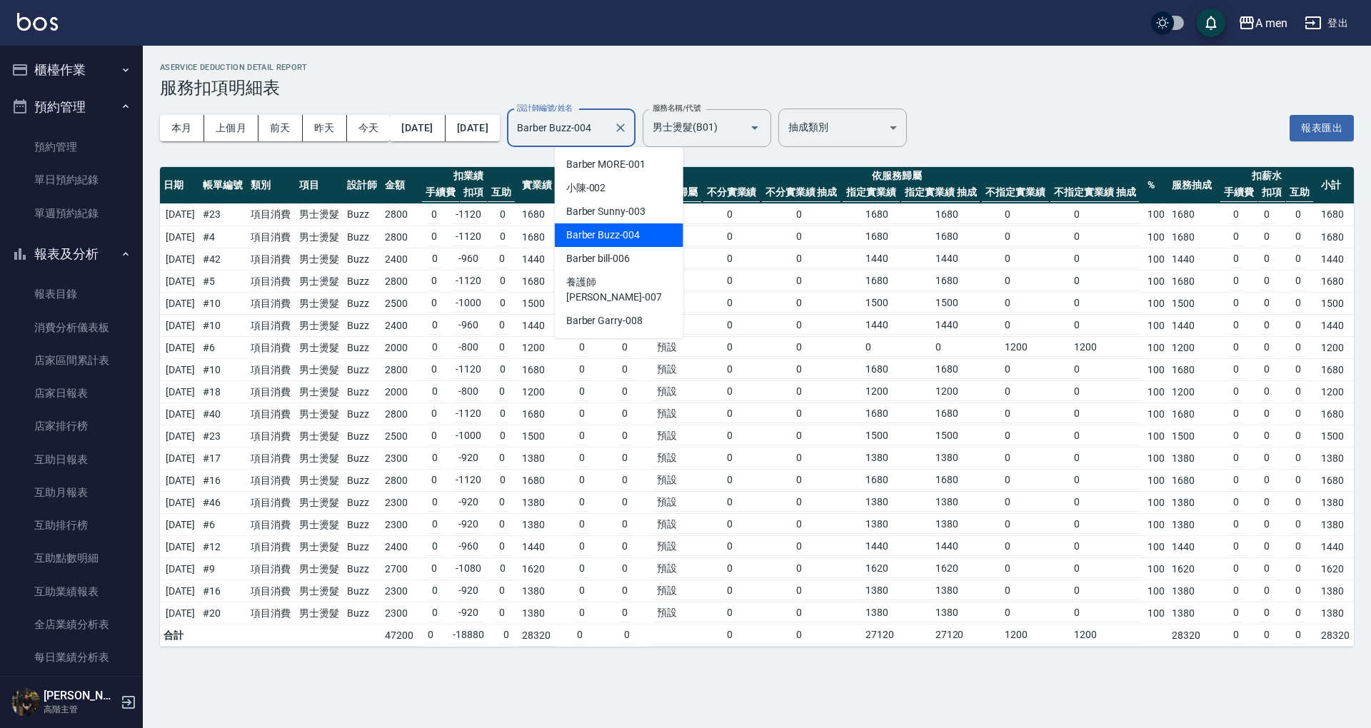
click at [608, 130] on input "Barber Buzz-004" at bounding box center [560, 128] width 94 height 25
click at [483, 156] on div "本月 上個月 前天 昨天 今天 2025/09/01 2025/09/30" at bounding box center [330, 128] width 340 height 61
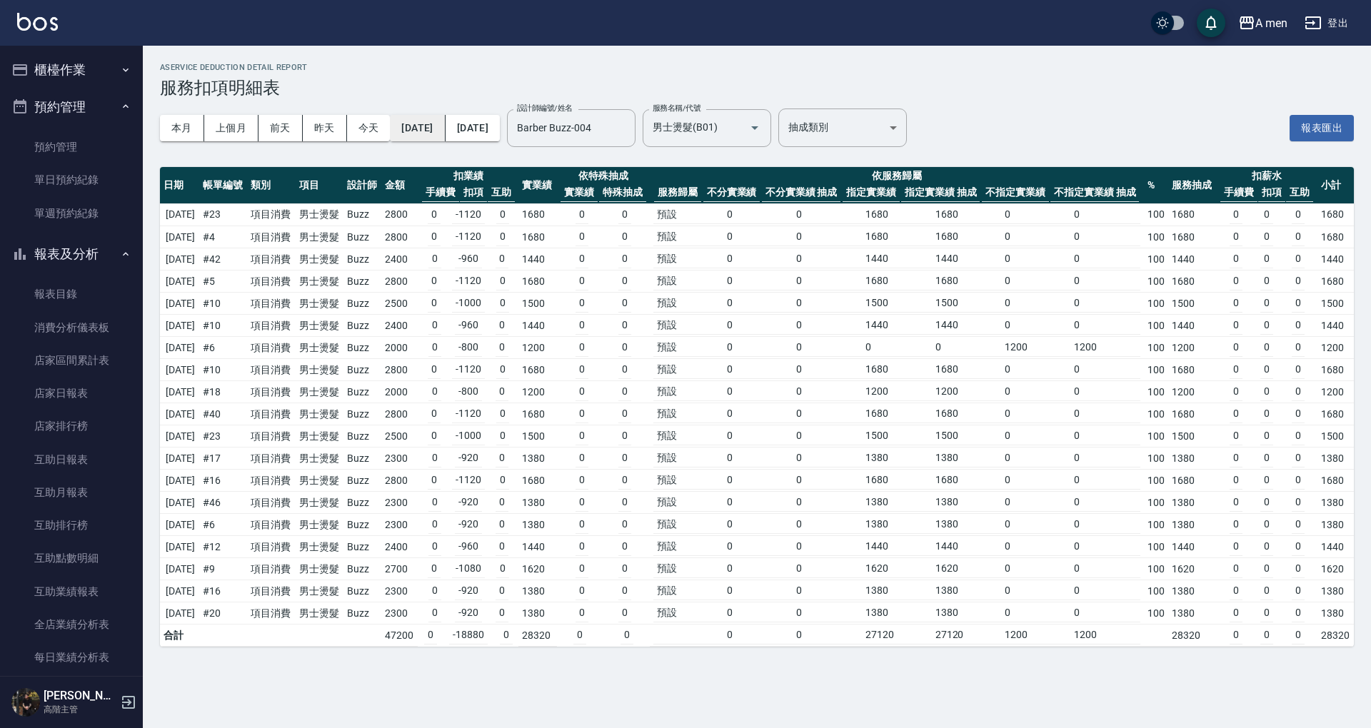
click at [428, 124] on button "2025/09/01" at bounding box center [417, 128] width 55 height 26
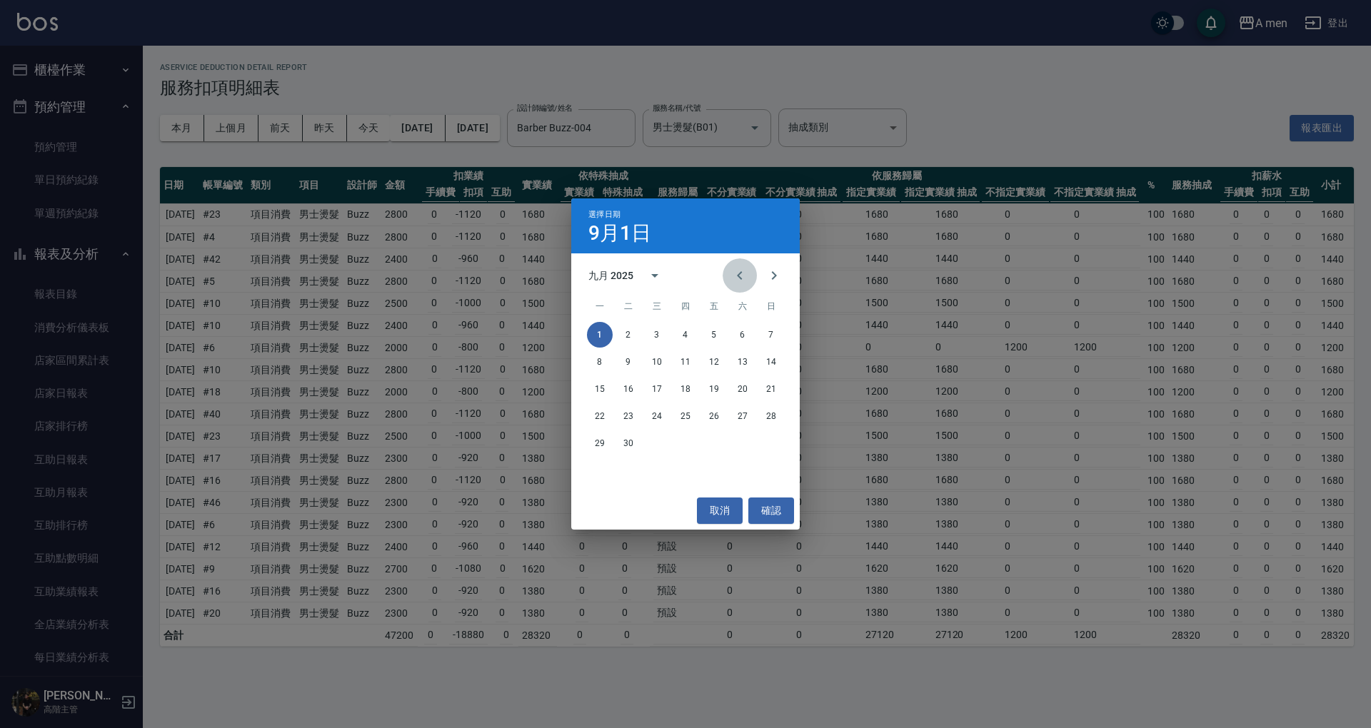
click at [742, 277] on icon "Previous month" at bounding box center [739, 275] width 17 height 17
click at [711, 337] on button "1" at bounding box center [714, 335] width 26 height 26
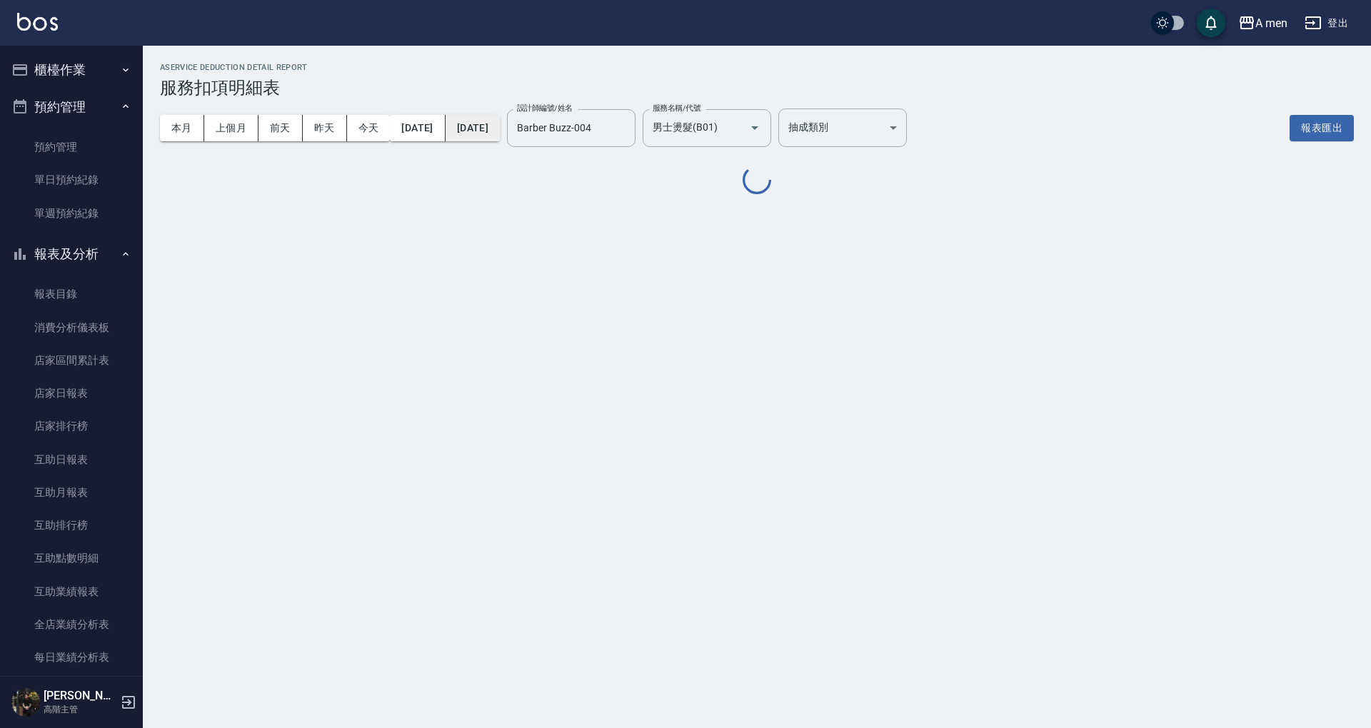
click at [500, 136] on button "2025/09/30" at bounding box center [472, 128] width 54 height 26
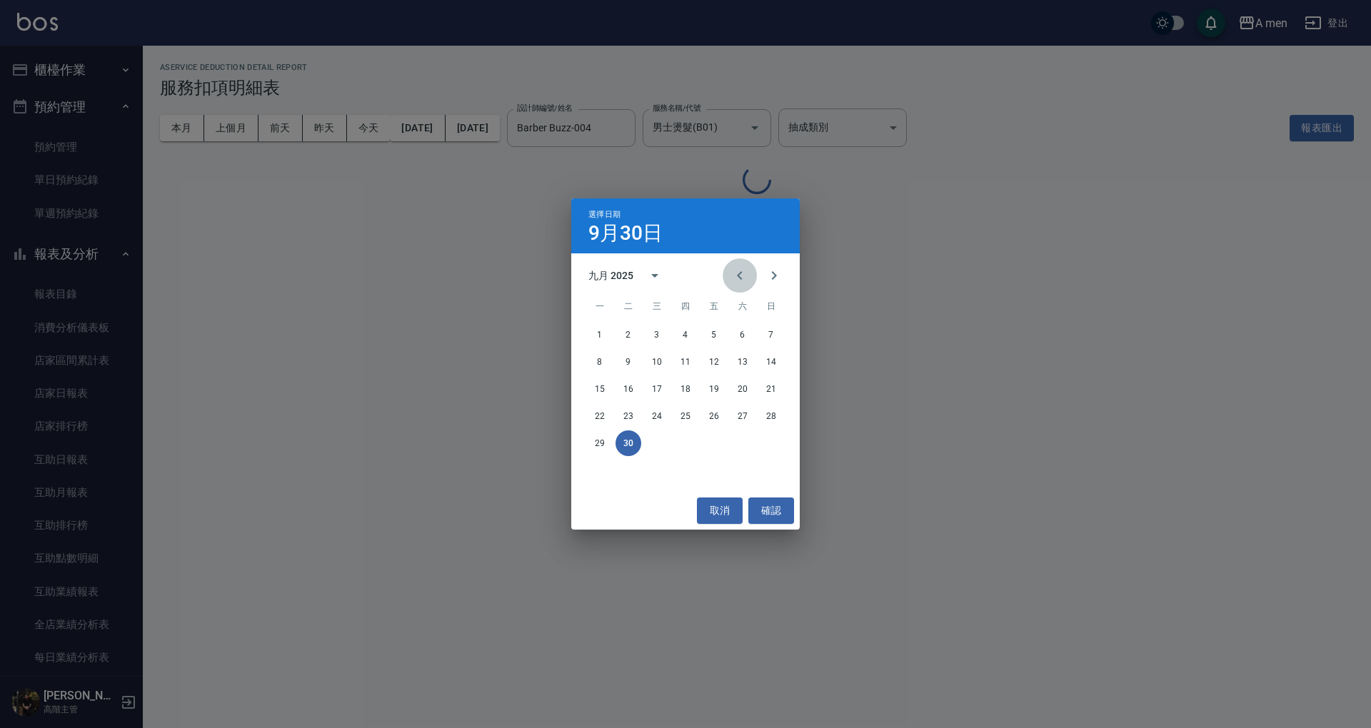
click at [732, 271] on icon "Previous month" at bounding box center [739, 275] width 17 height 17
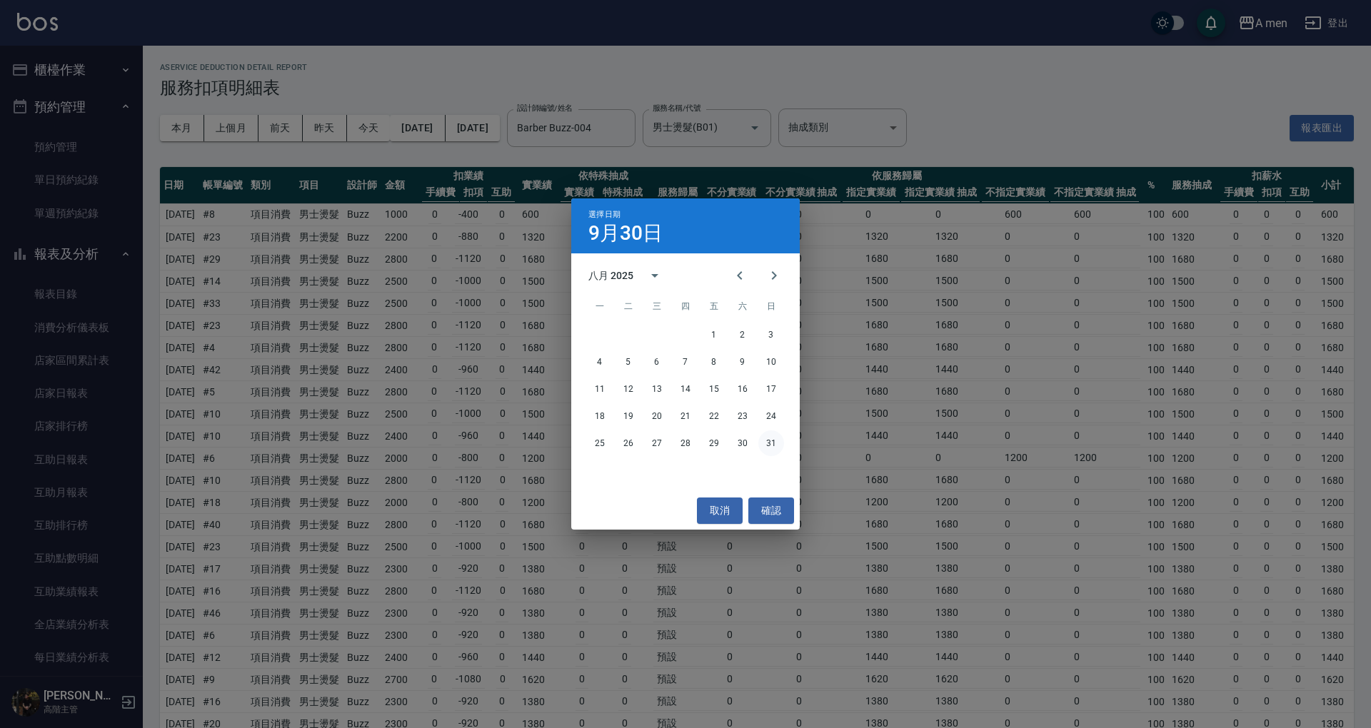
click at [768, 441] on button "31" at bounding box center [771, 443] width 26 height 26
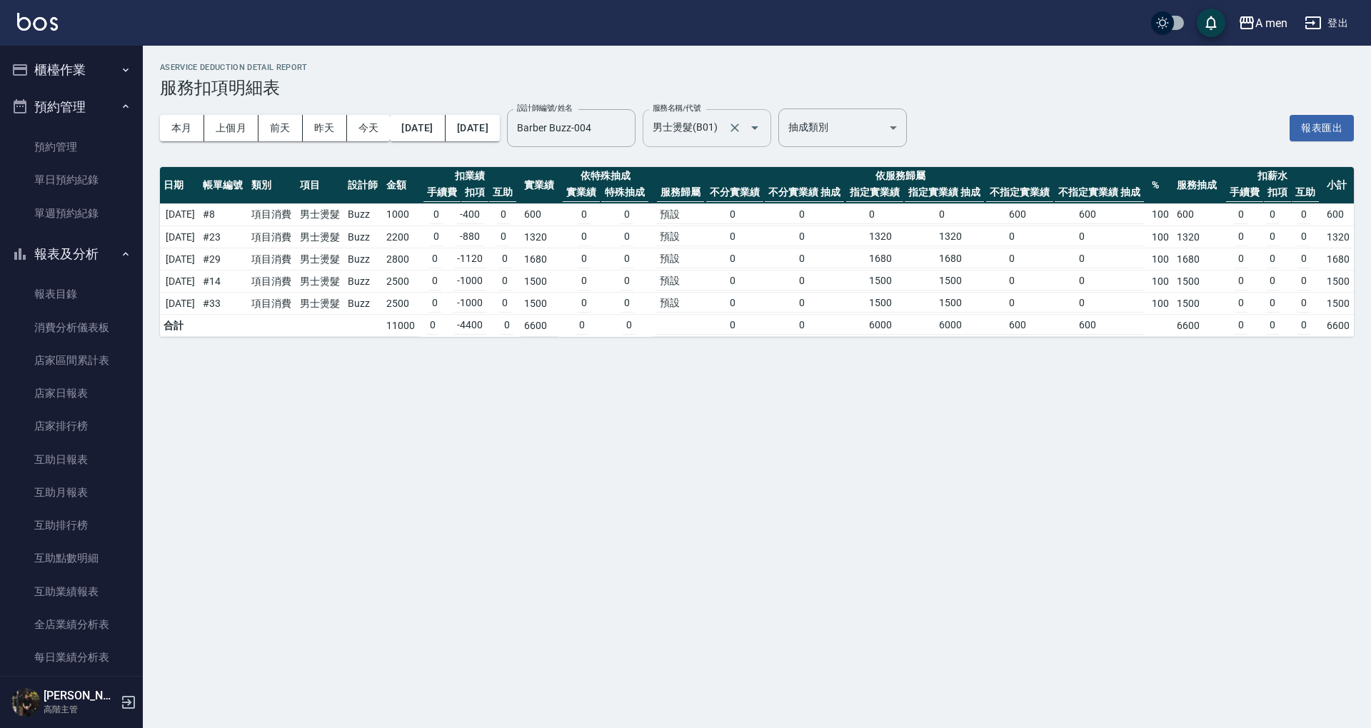
click at [707, 140] on input "男士燙髮(B01)" at bounding box center [687, 128] width 76 height 25
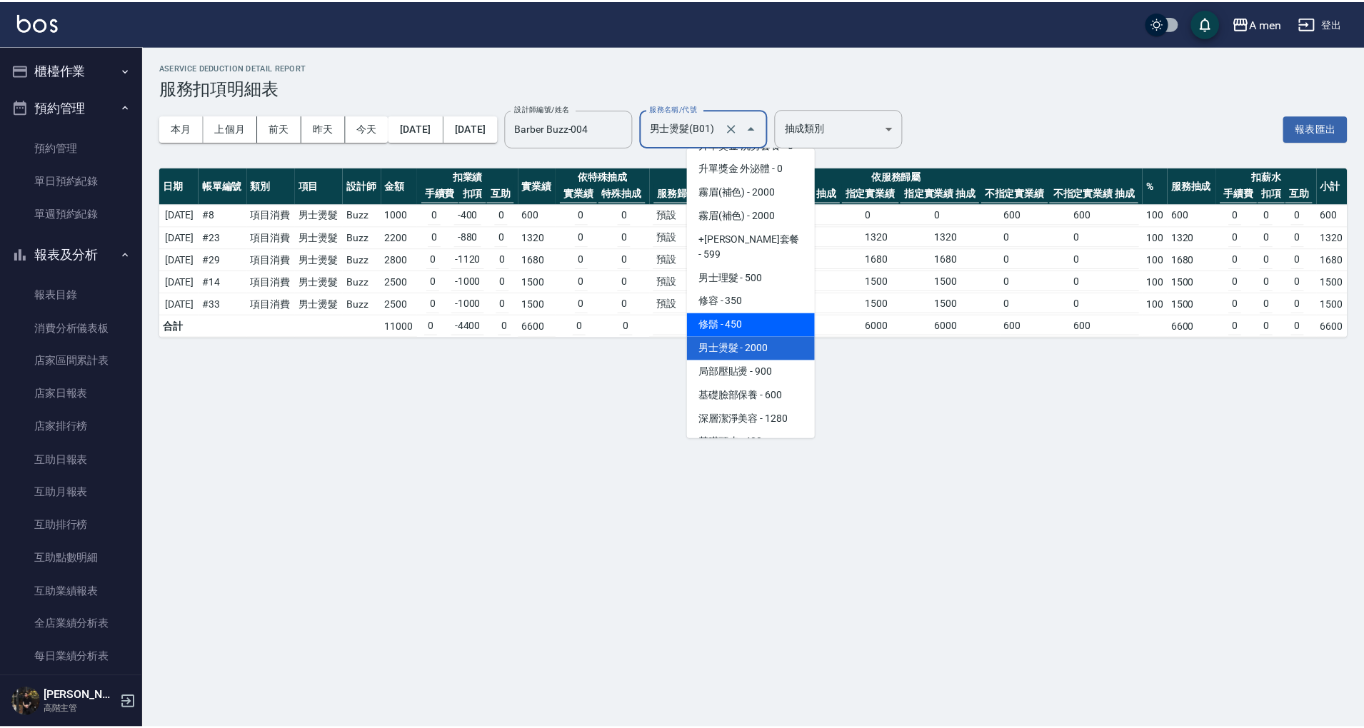
scroll to position [334, 0]
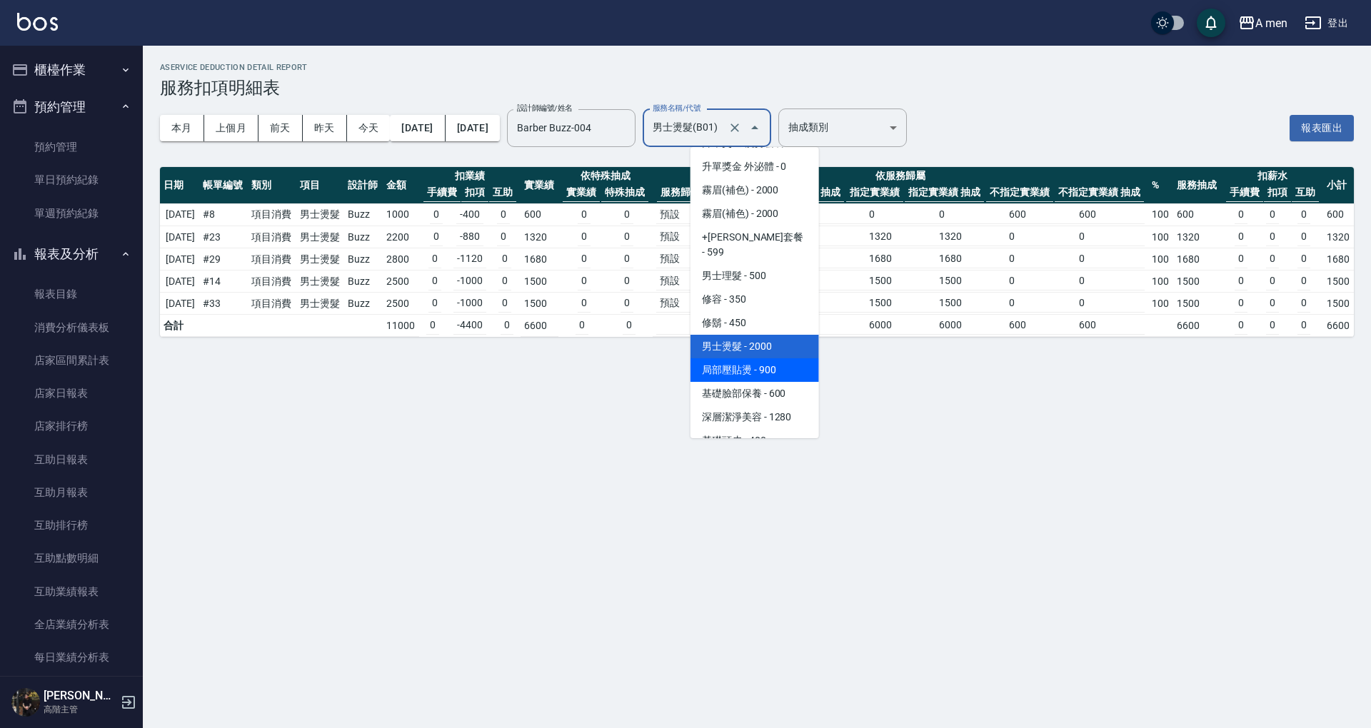
click at [754, 358] on span "局部壓貼燙 - 900" at bounding box center [754, 370] width 128 height 24
type input "局部壓貼燙(B02)"
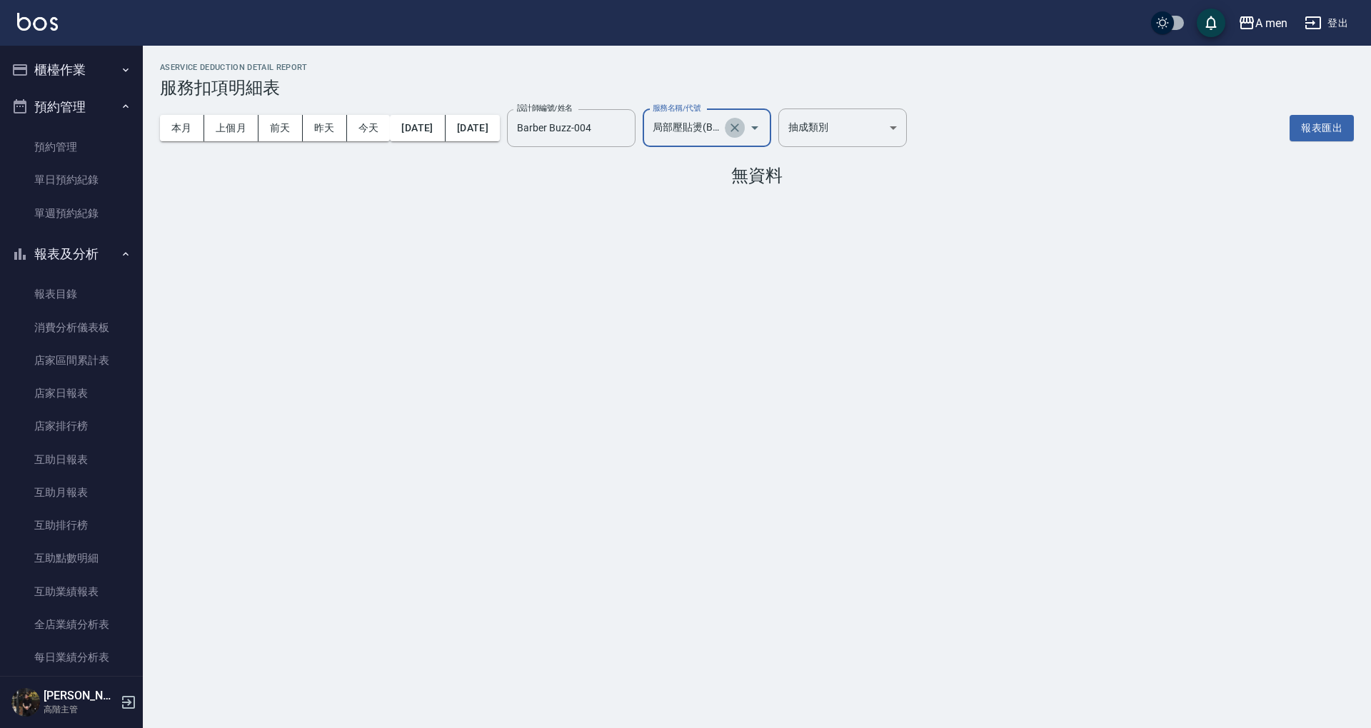
click at [742, 129] on icon "Clear" at bounding box center [734, 128] width 14 height 14
click at [743, 128] on input "服務名稱/代號" at bounding box center [696, 128] width 94 height 25
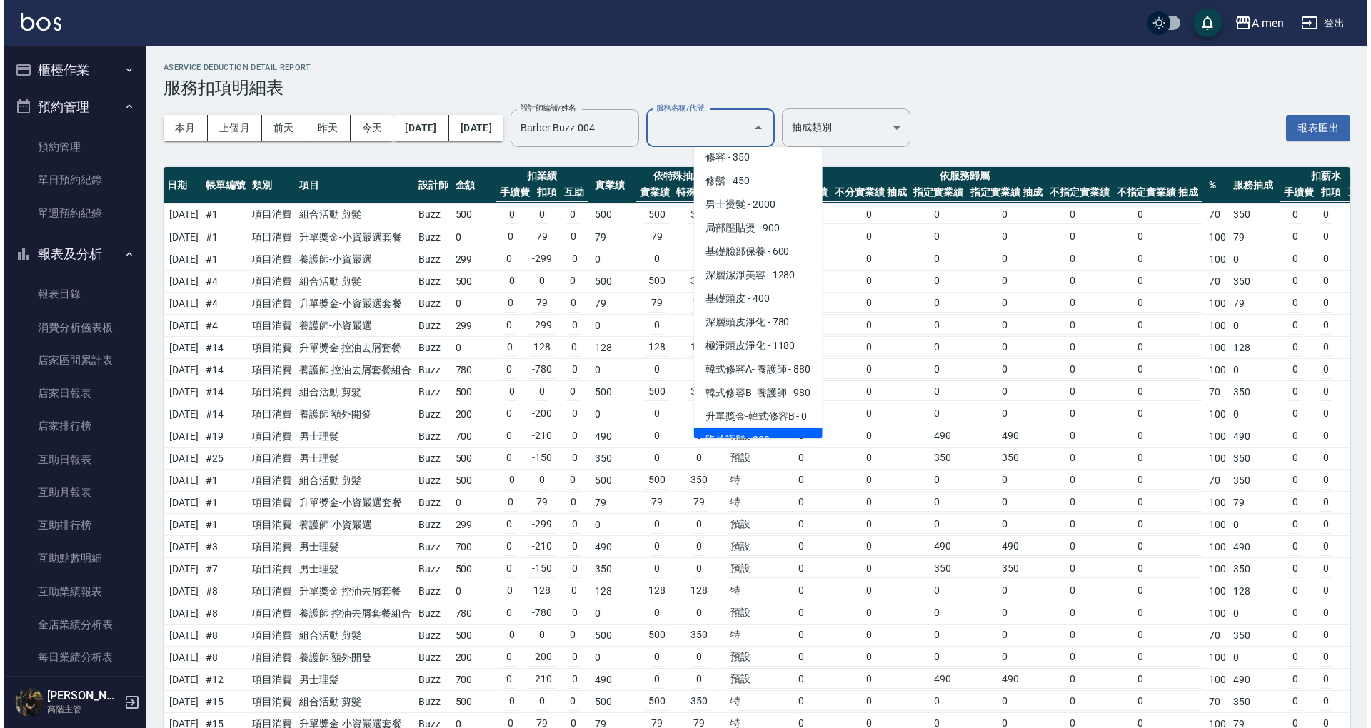
scroll to position [412, 0]
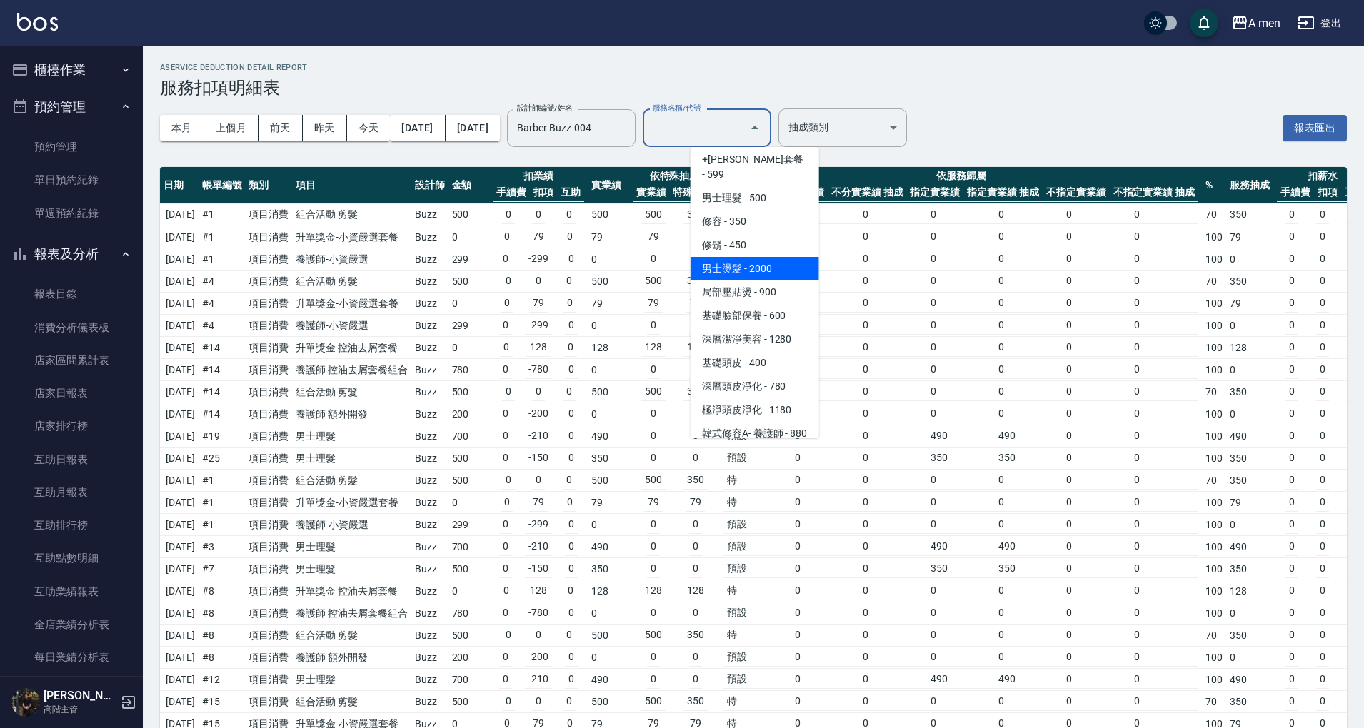
click at [761, 257] on span "男士燙髮 - 2000" at bounding box center [754, 269] width 128 height 24
type input "男士燙髮(B01)"
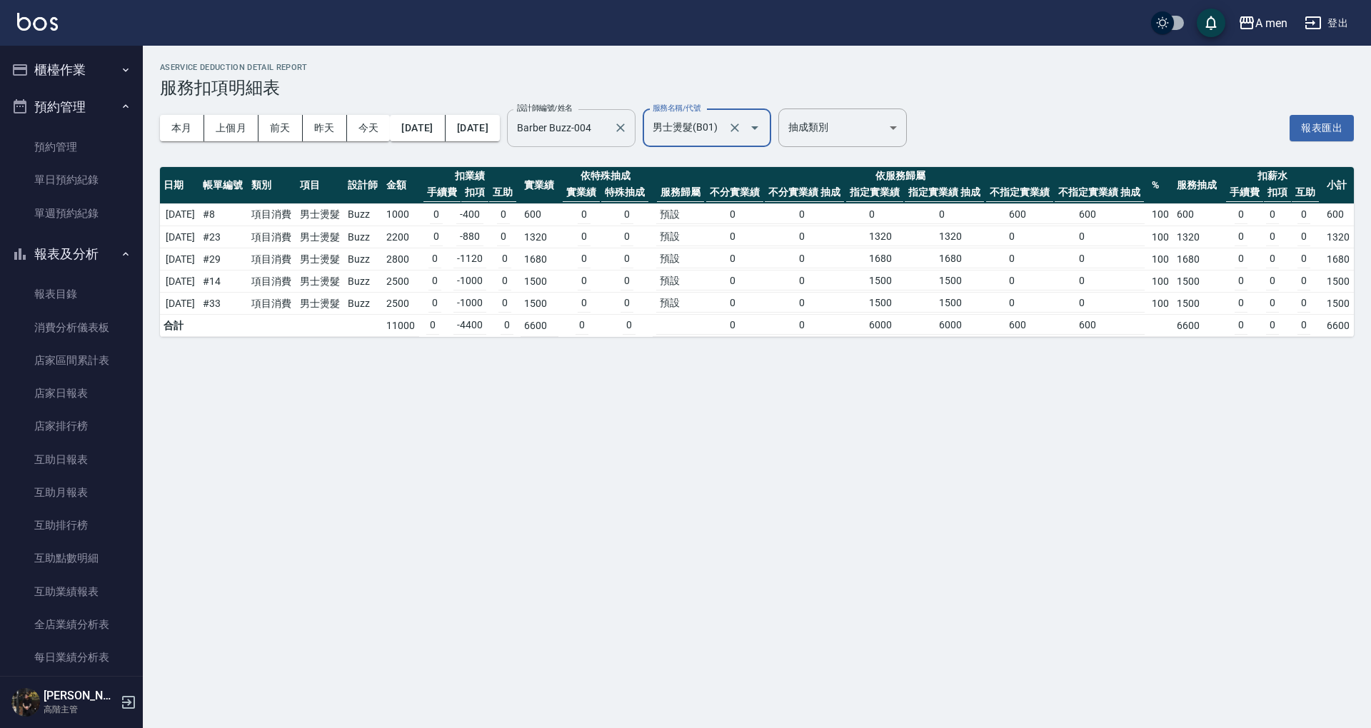
click at [629, 121] on div at bounding box center [619, 128] width 19 height 38
click at [627, 129] on icon "Clear" at bounding box center [620, 128] width 14 height 14
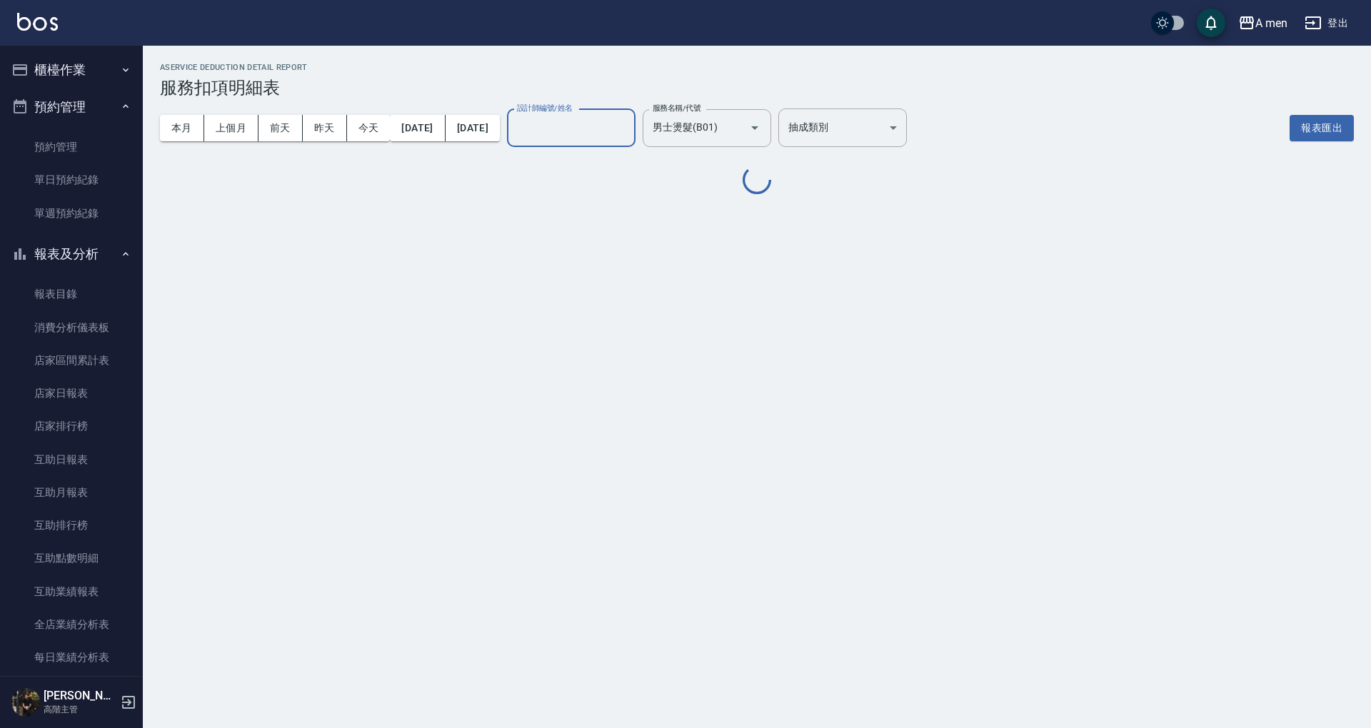
click at [617, 136] on input "設計師編號/姓名" at bounding box center [571, 128] width 116 height 25
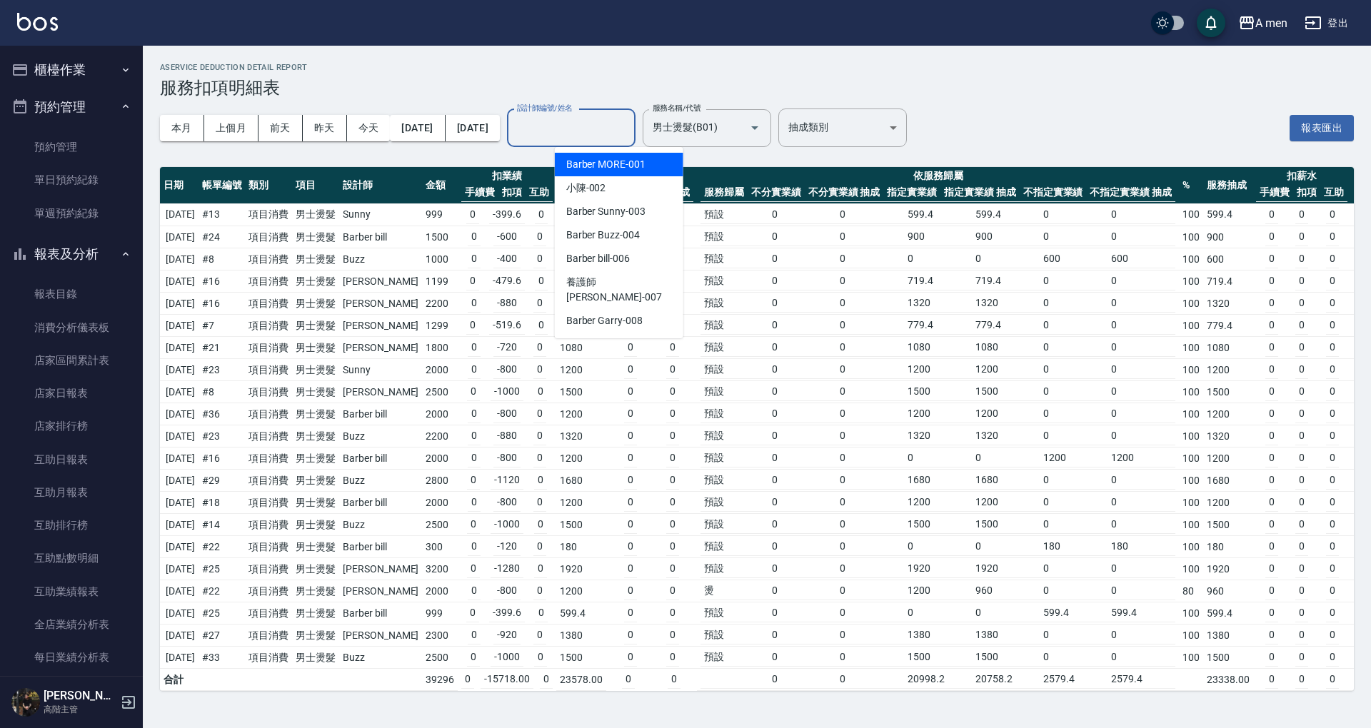
click at [635, 160] on span "Barber MORE -001" at bounding box center [605, 164] width 79 height 15
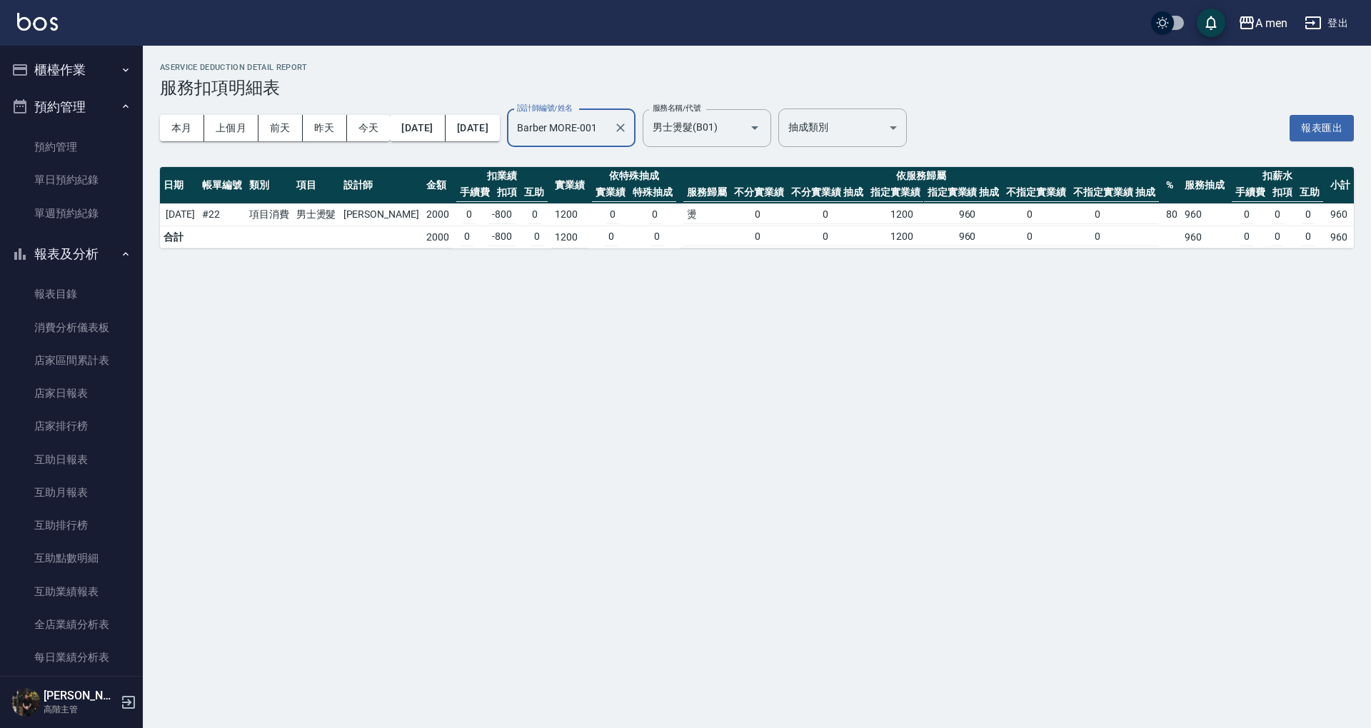
click at [608, 133] on input "Barber MORE-001" at bounding box center [560, 128] width 94 height 25
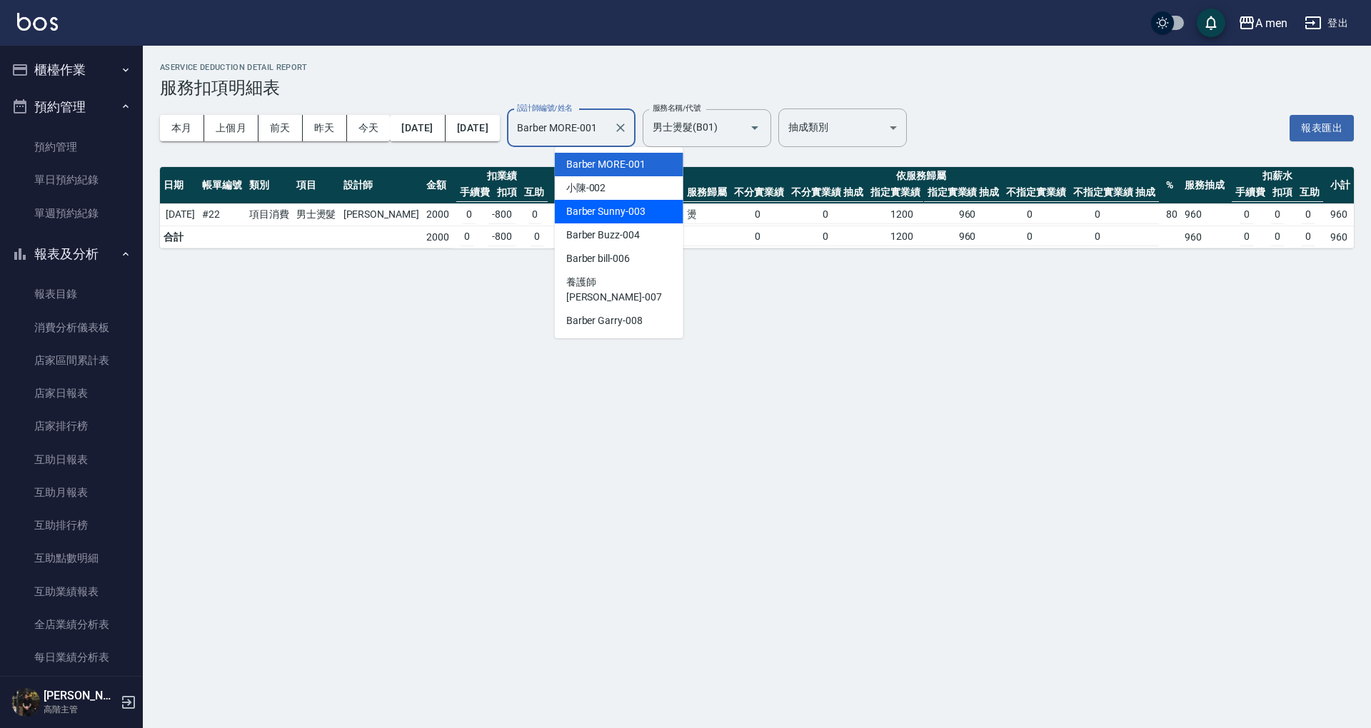
drag, startPoint x: 645, startPoint y: 213, endPoint x: 635, endPoint y: 206, distance: 12.3
click at [643, 211] on span "Barber Sunny -003" at bounding box center [605, 211] width 79 height 15
type input "Barber Sunny -003"
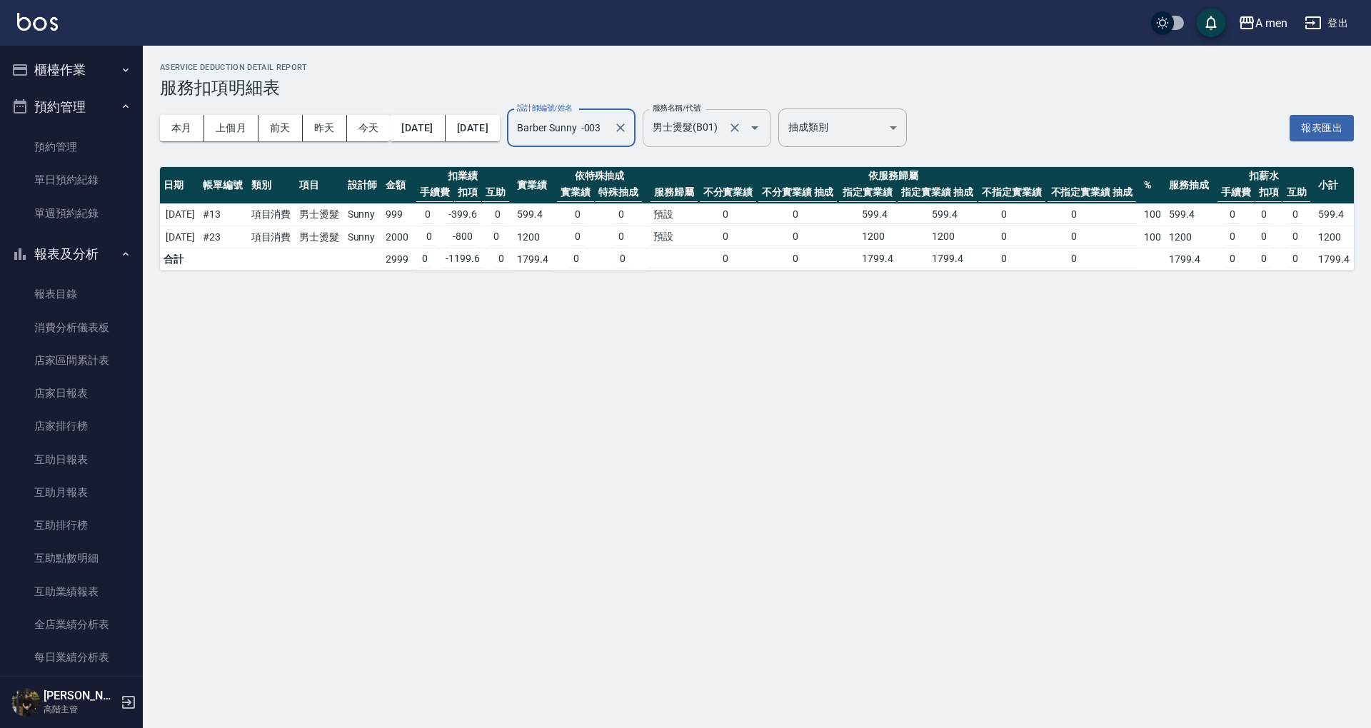
click at [725, 120] on input "男士燙髮(B01)" at bounding box center [687, 128] width 76 height 25
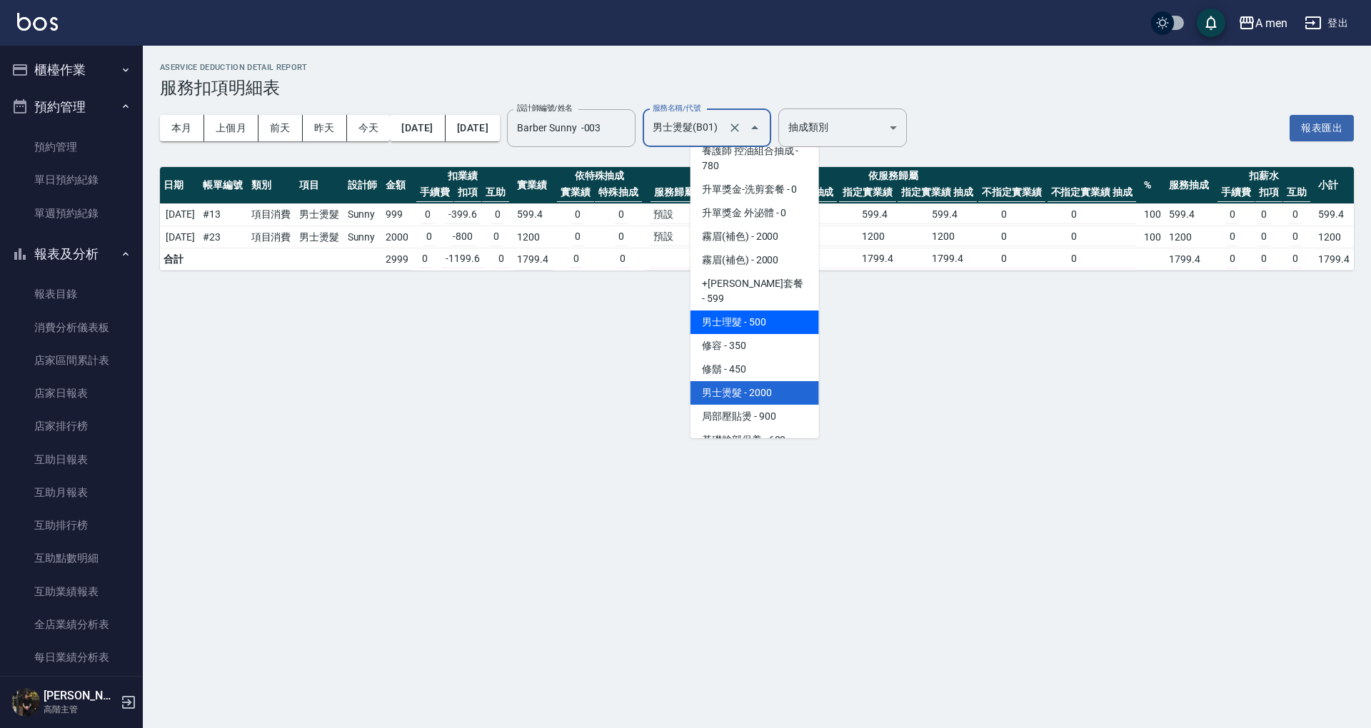
scroll to position [334, 0]
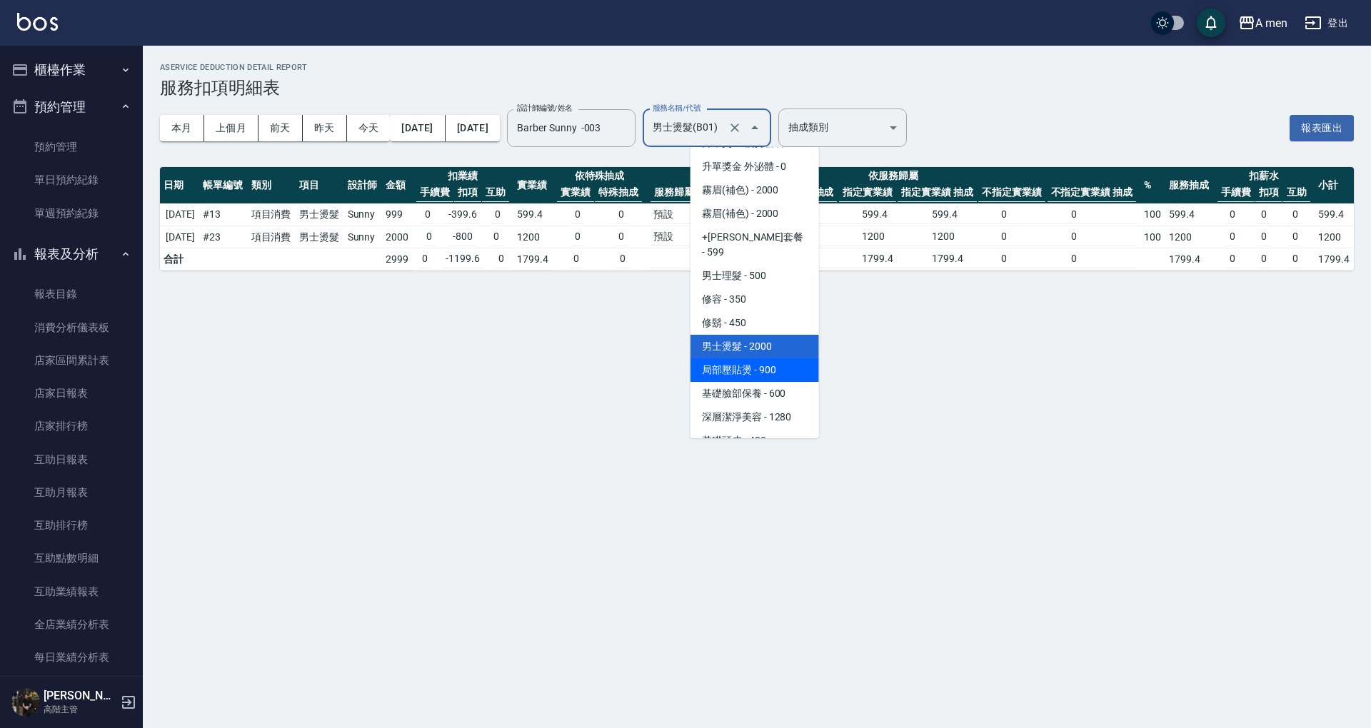
click at [766, 358] on span "局部壓貼燙 - 900" at bounding box center [754, 370] width 128 height 24
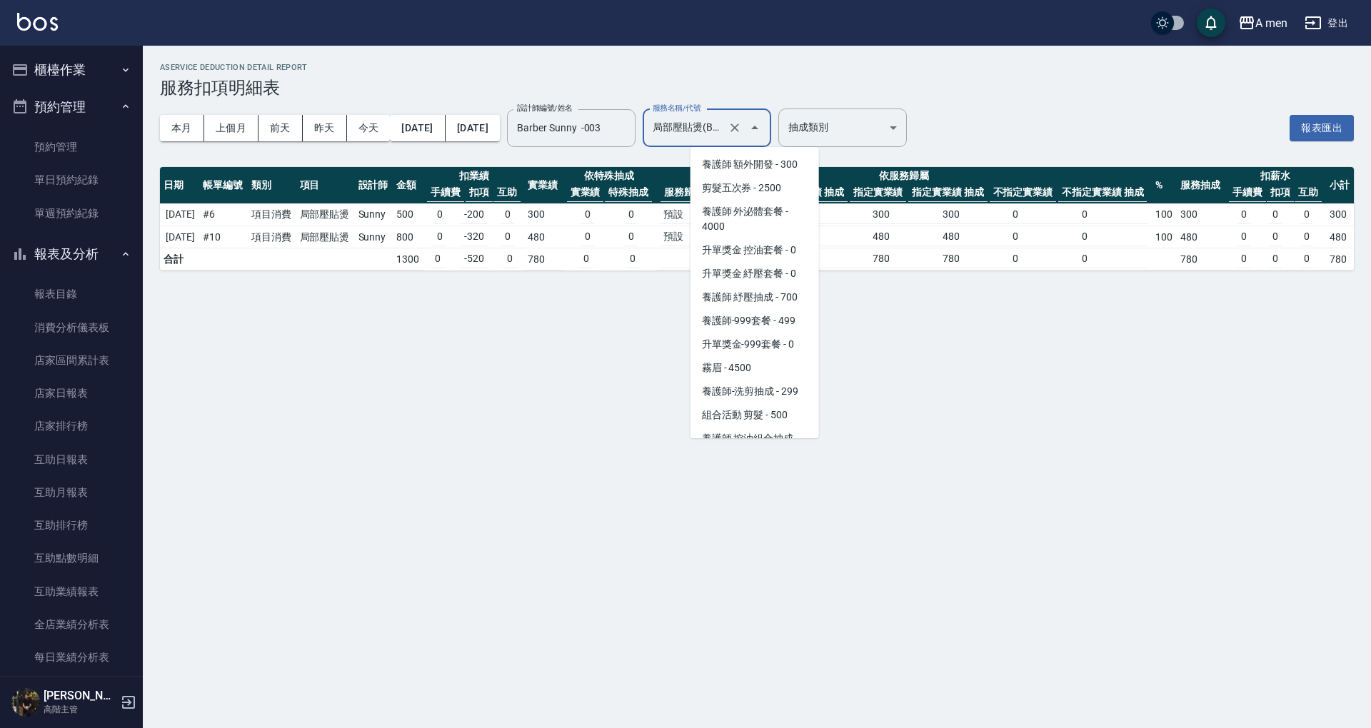
click at [725, 139] on input "局部壓貼燙(B02)" at bounding box center [687, 128] width 76 height 25
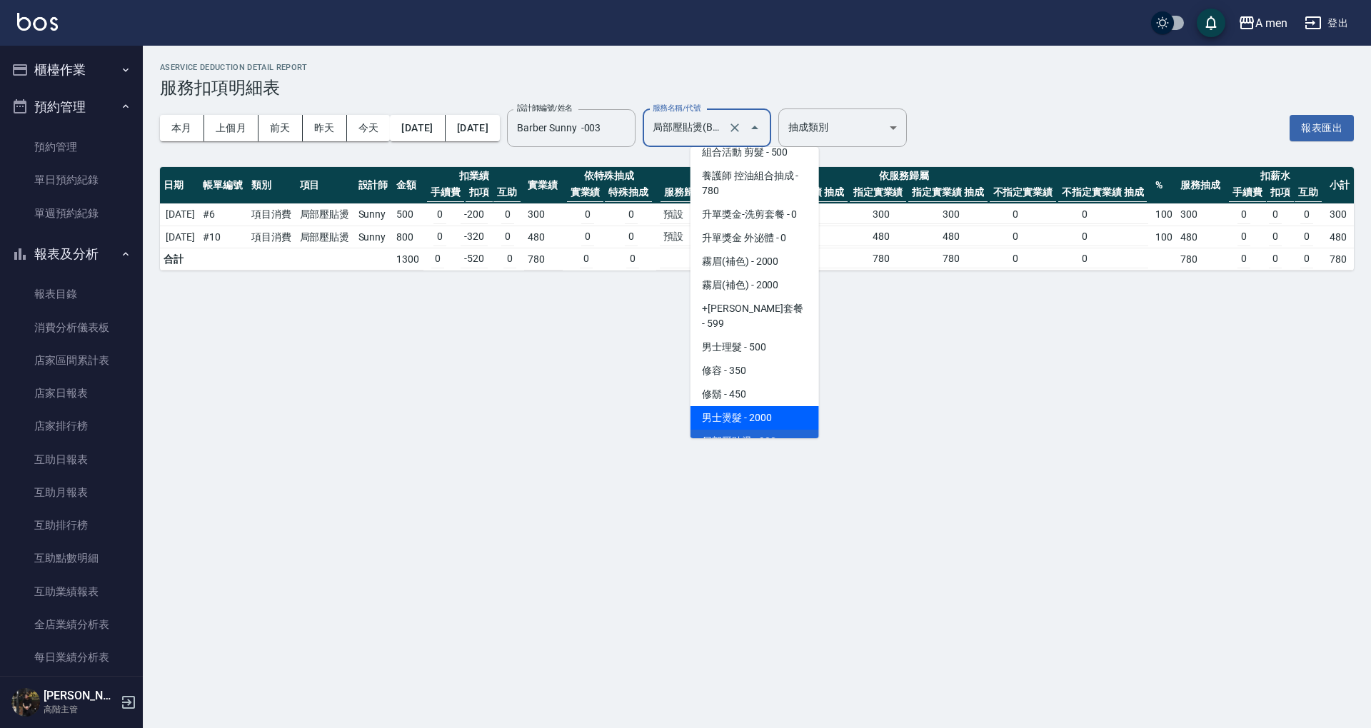
click at [753, 406] on span "男士燙髮 - 2000" at bounding box center [754, 418] width 128 height 24
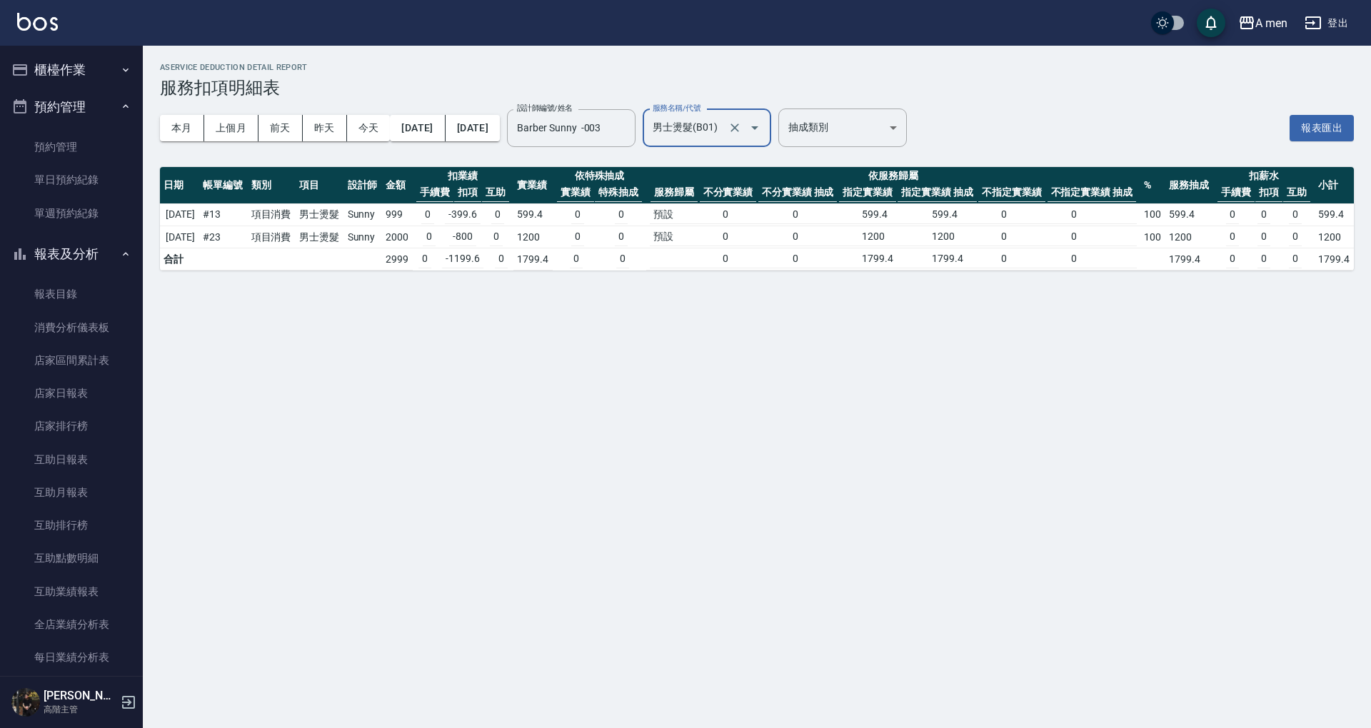
click at [725, 136] on input "男士燙髮(B01)" at bounding box center [687, 128] width 76 height 25
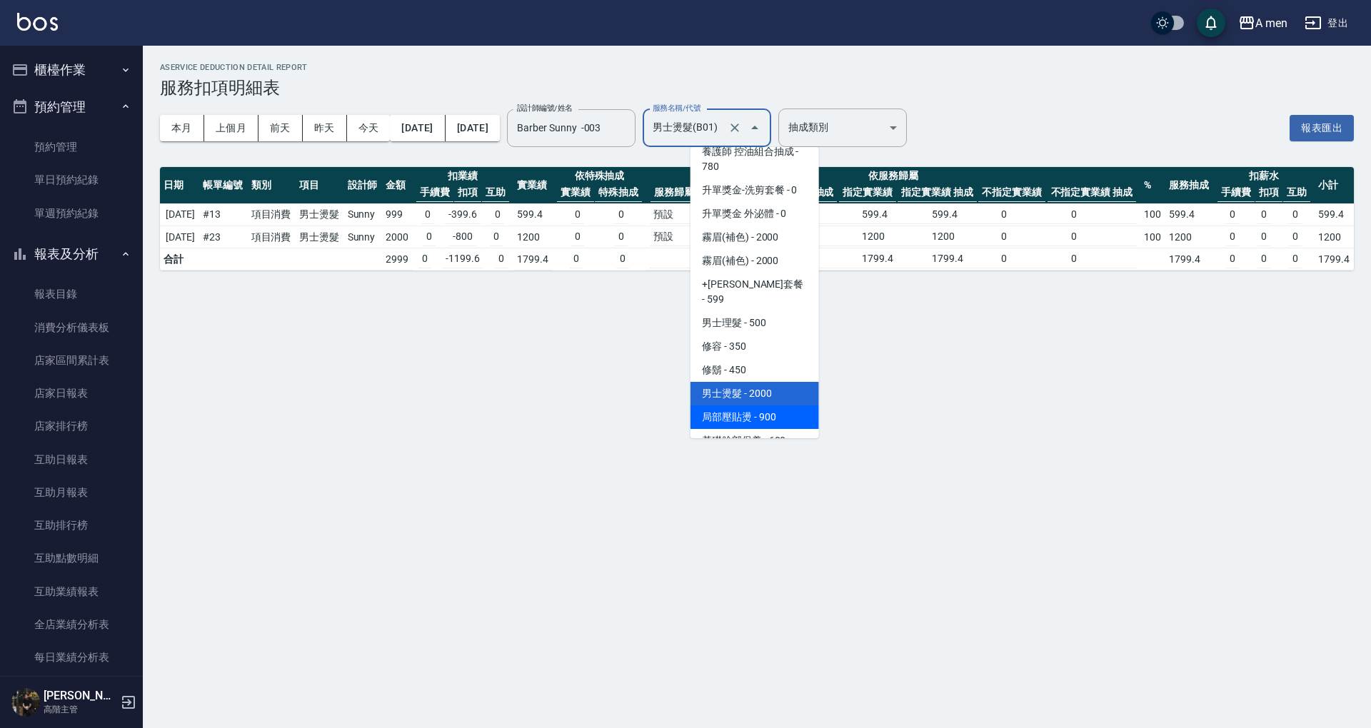
scroll to position [334, 0]
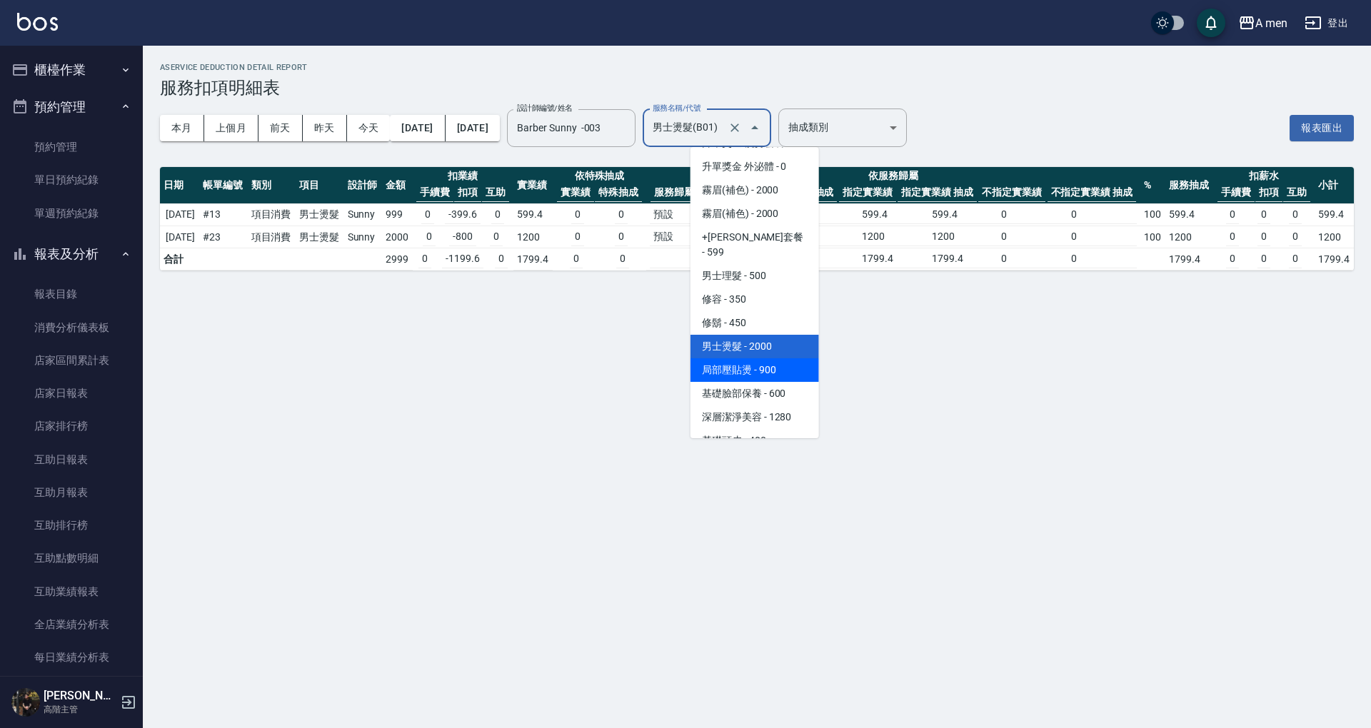
click at [779, 365] on span "局部壓貼燙 - 900" at bounding box center [754, 370] width 128 height 24
type input "局部壓貼燙(B02)"
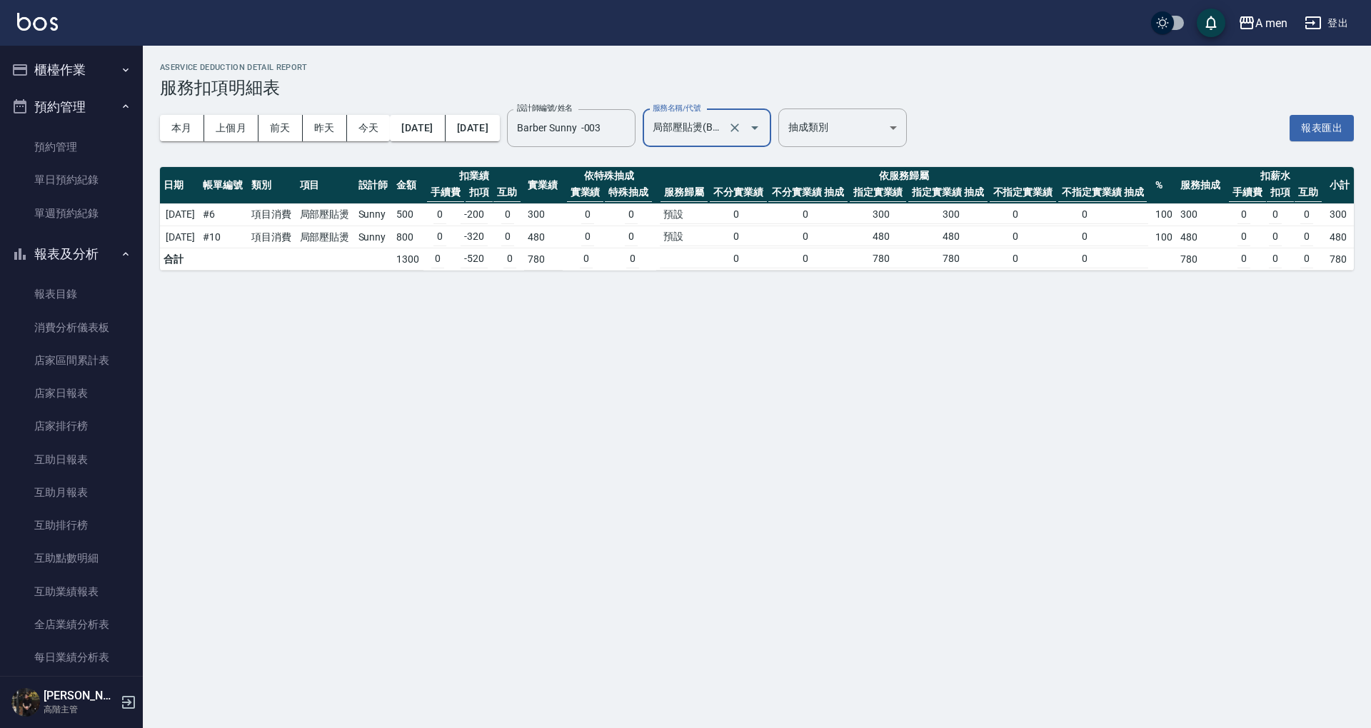
click at [748, 143] on div "局部壓貼燙(B02) 服務名稱/代號" at bounding box center [706, 128] width 128 height 38
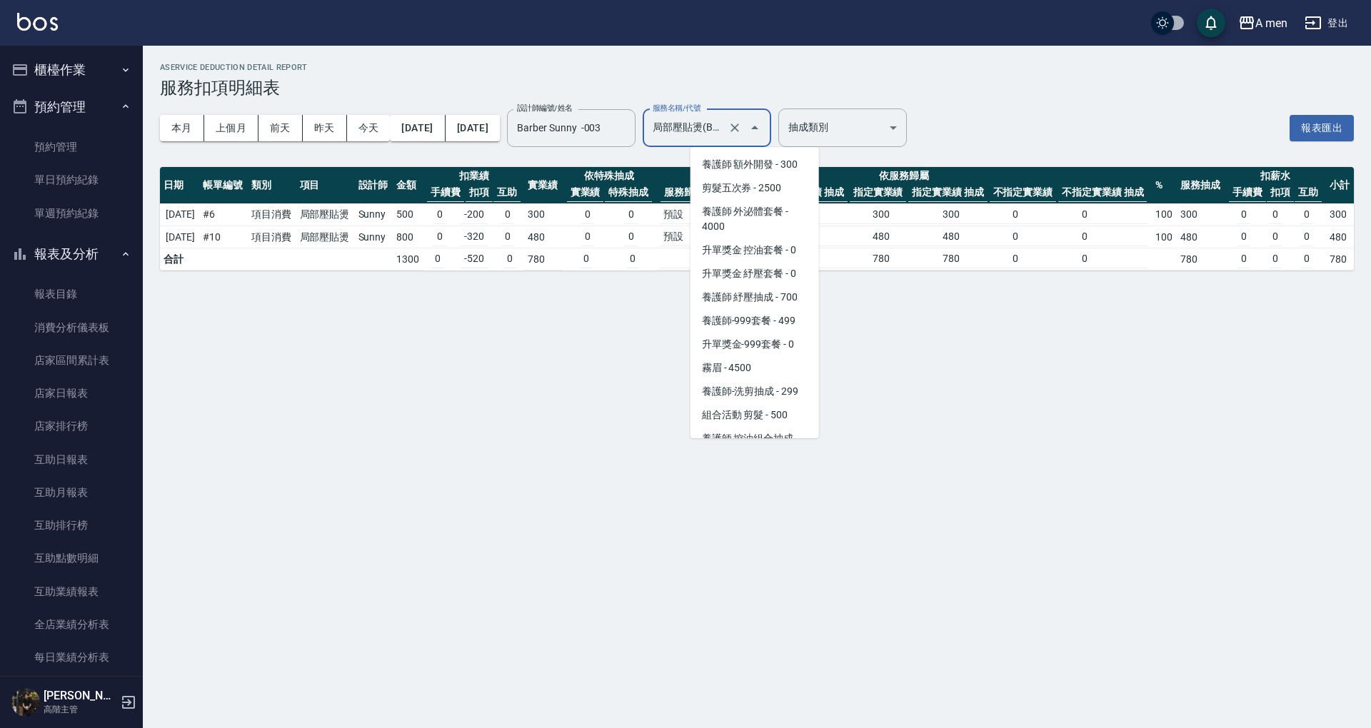
scroll to position [263, 0]
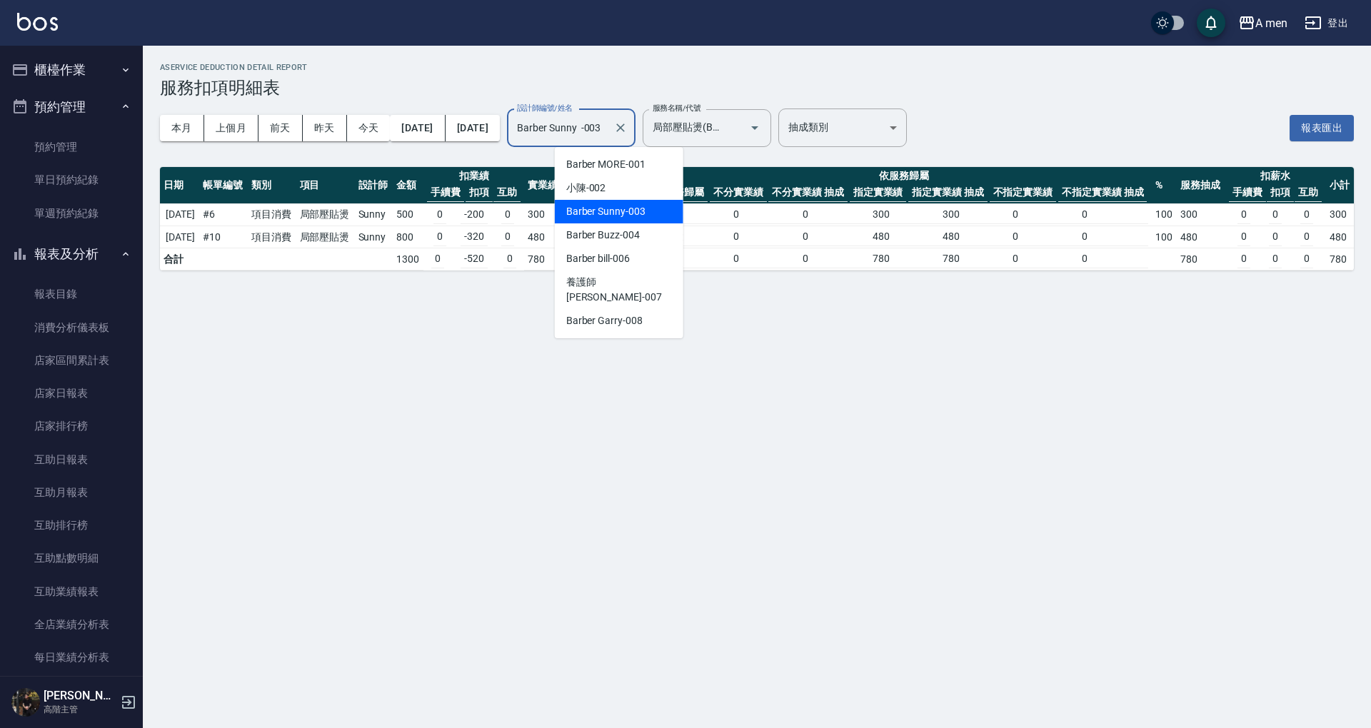
click at [608, 130] on input "Barber Sunny -003" at bounding box center [560, 128] width 94 height 25
click at [628, 257] on span "Barber bill -006" at bounding box center [598, 258] width 64 height 15
type input "Barber bill-006"
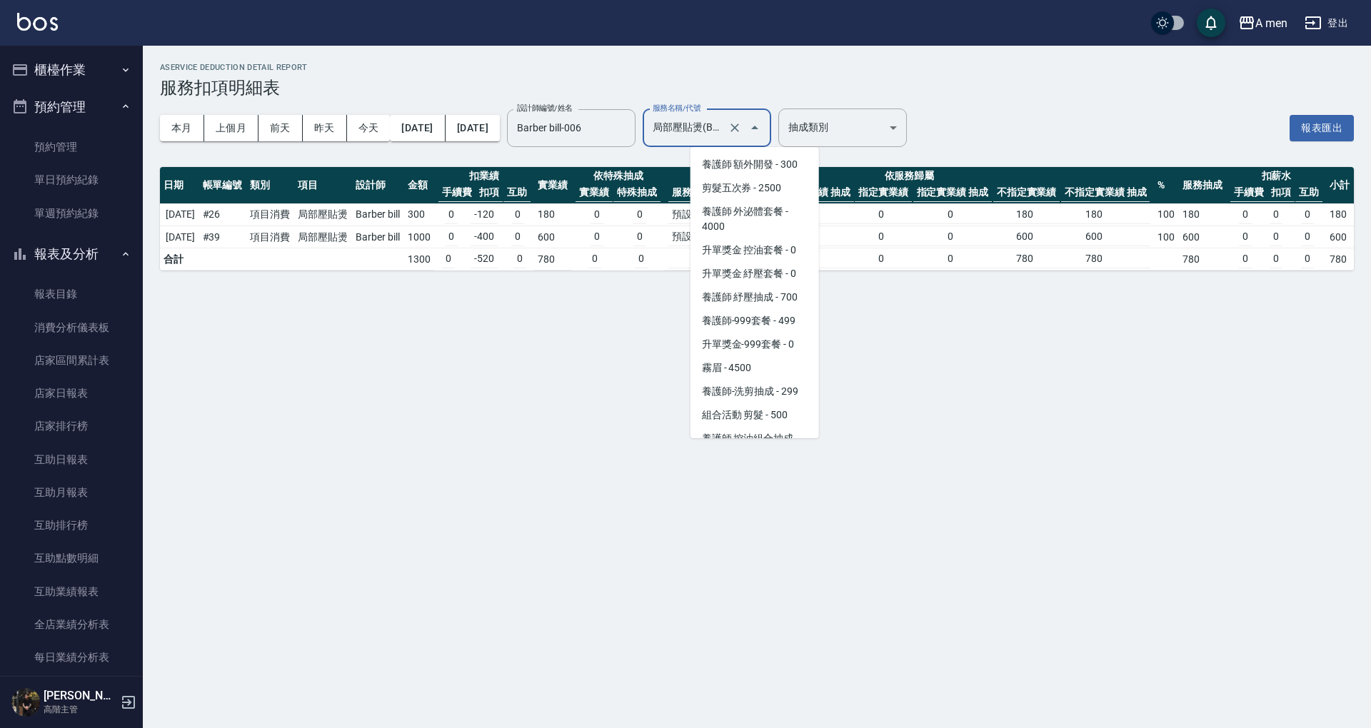
click at [725, 122] on input "局部壓貼燙(B02)" at bounding box center [687, 128] width 76 height 25
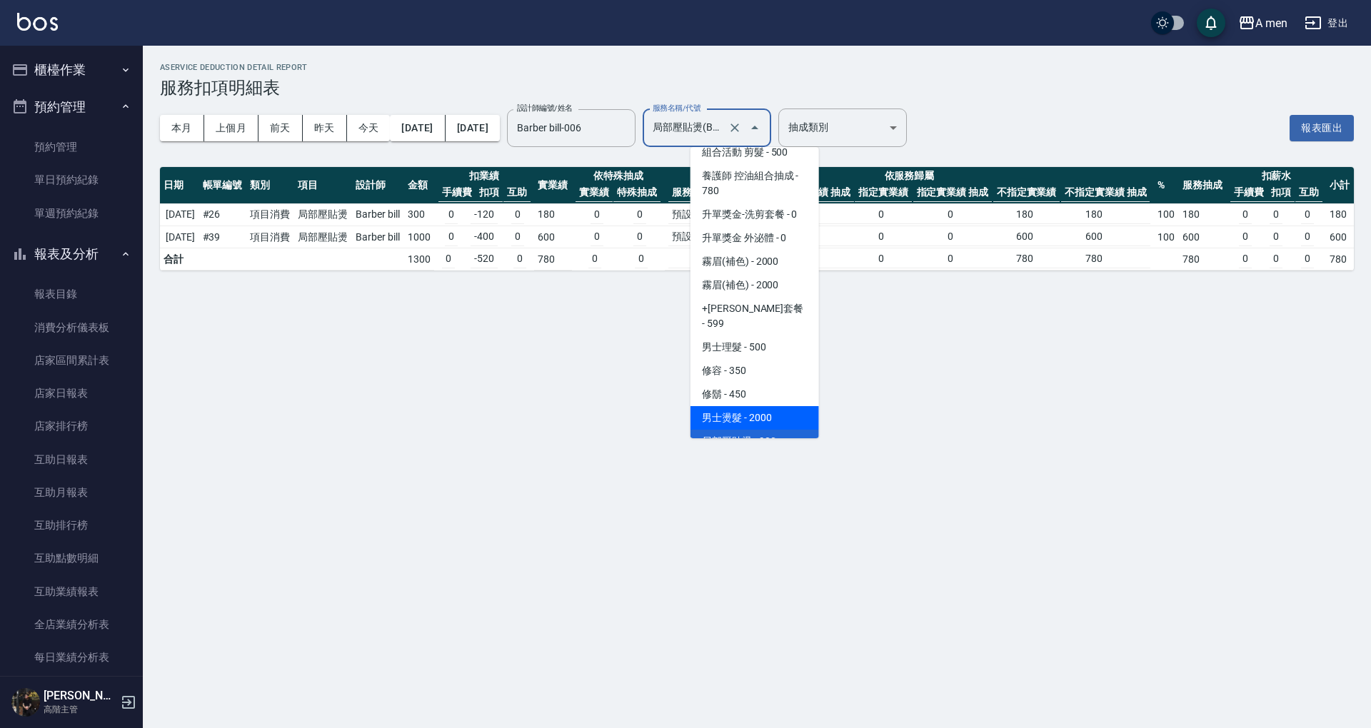
click at [791, 406] on span "男士燙髮 - 2000" at bounding box center [754, 418] width 128 height 24
type input "男士燙髮(B01)"
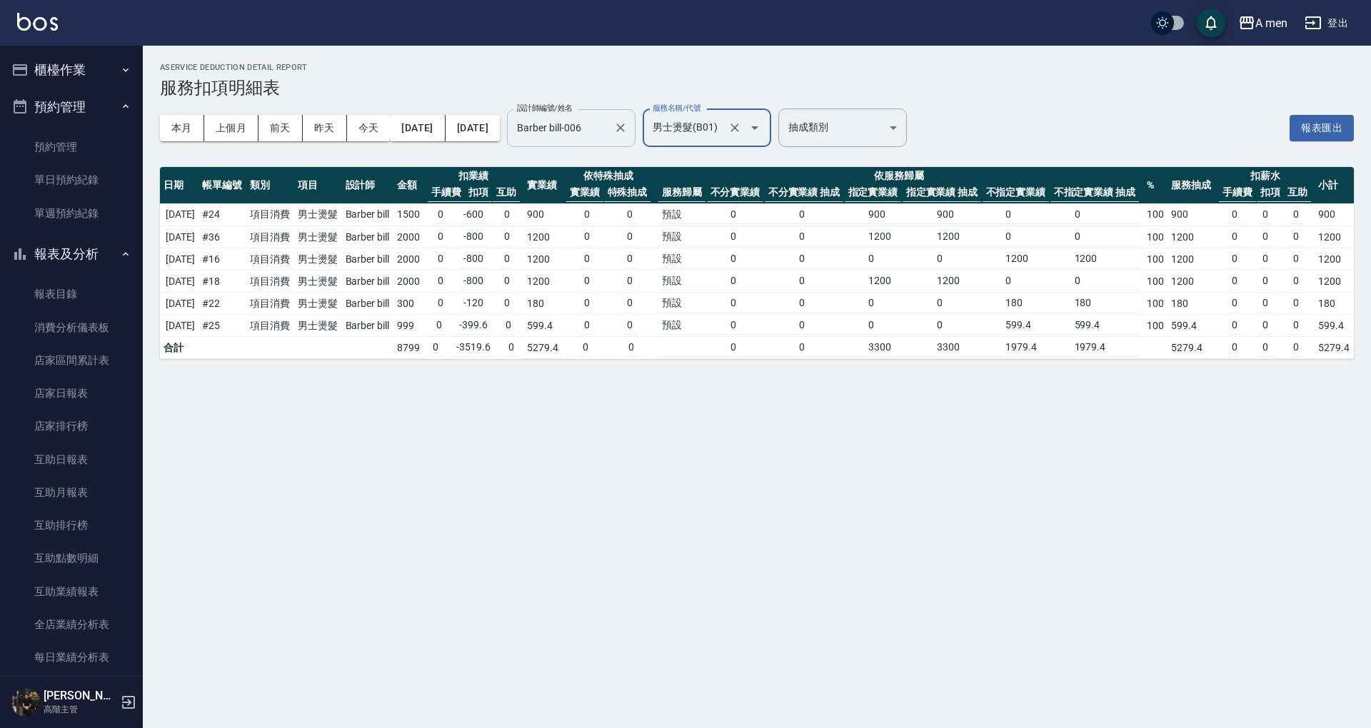
click at [608, 124] on input "Barber bill-006" at bounding box center [560, 128] width 94 height 25
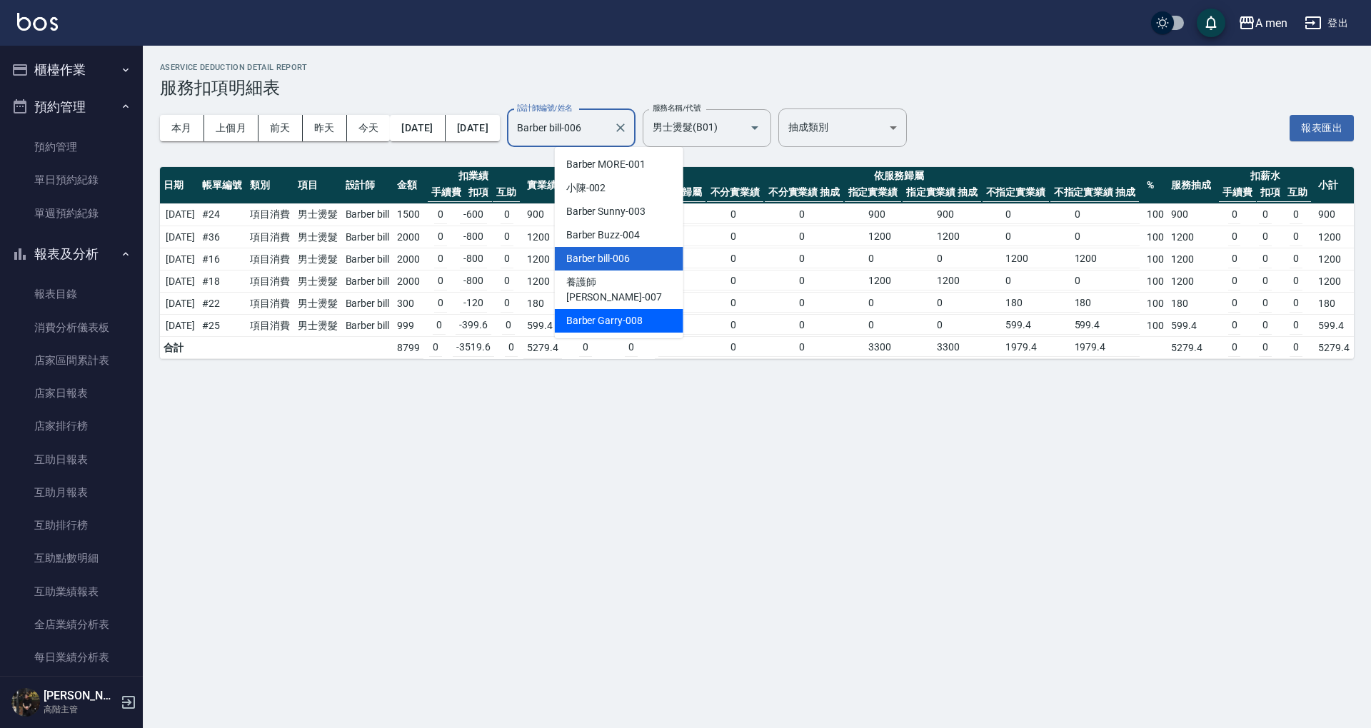
click at [634, 313] on span "Barber Garry -008" at bounding box center [604, 320] width 76 height 15
type input "Barber Garry-008"
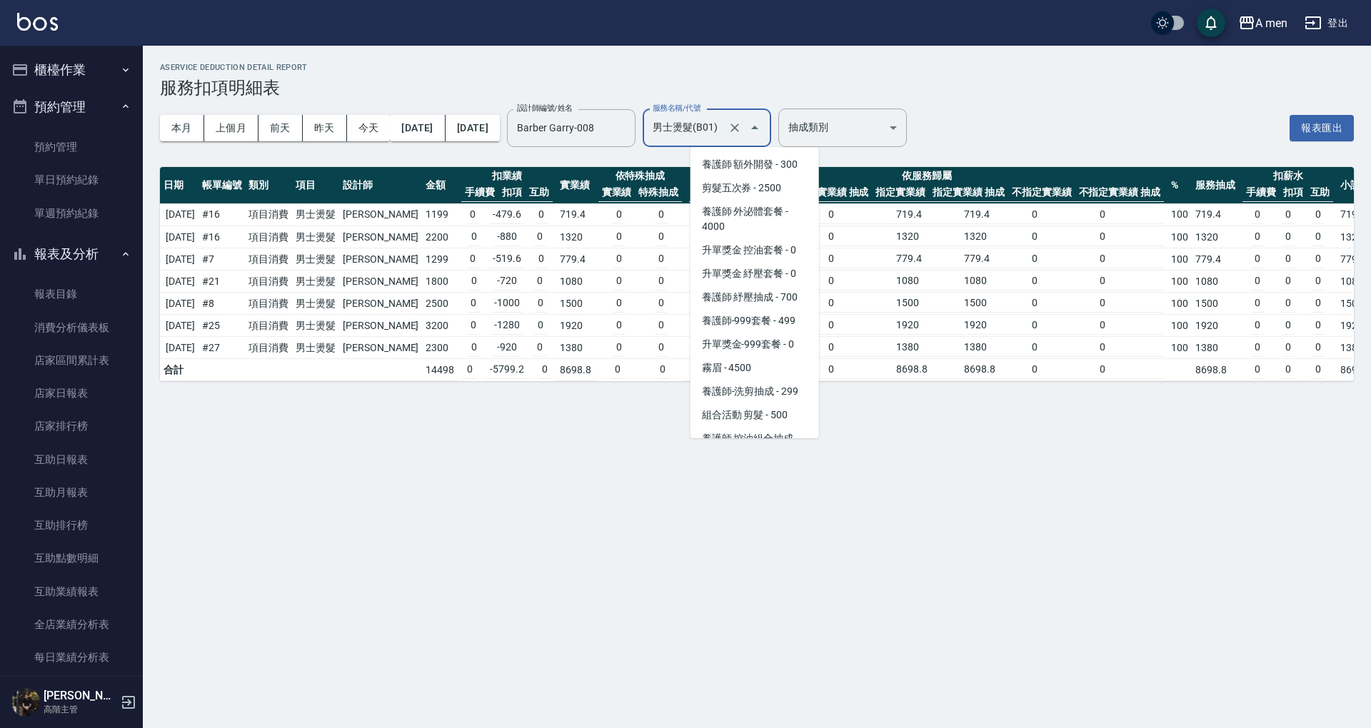
click at [725, 116] on input "男士燙髮(B01)" at bounding box center [687, 128] width 76 height 25
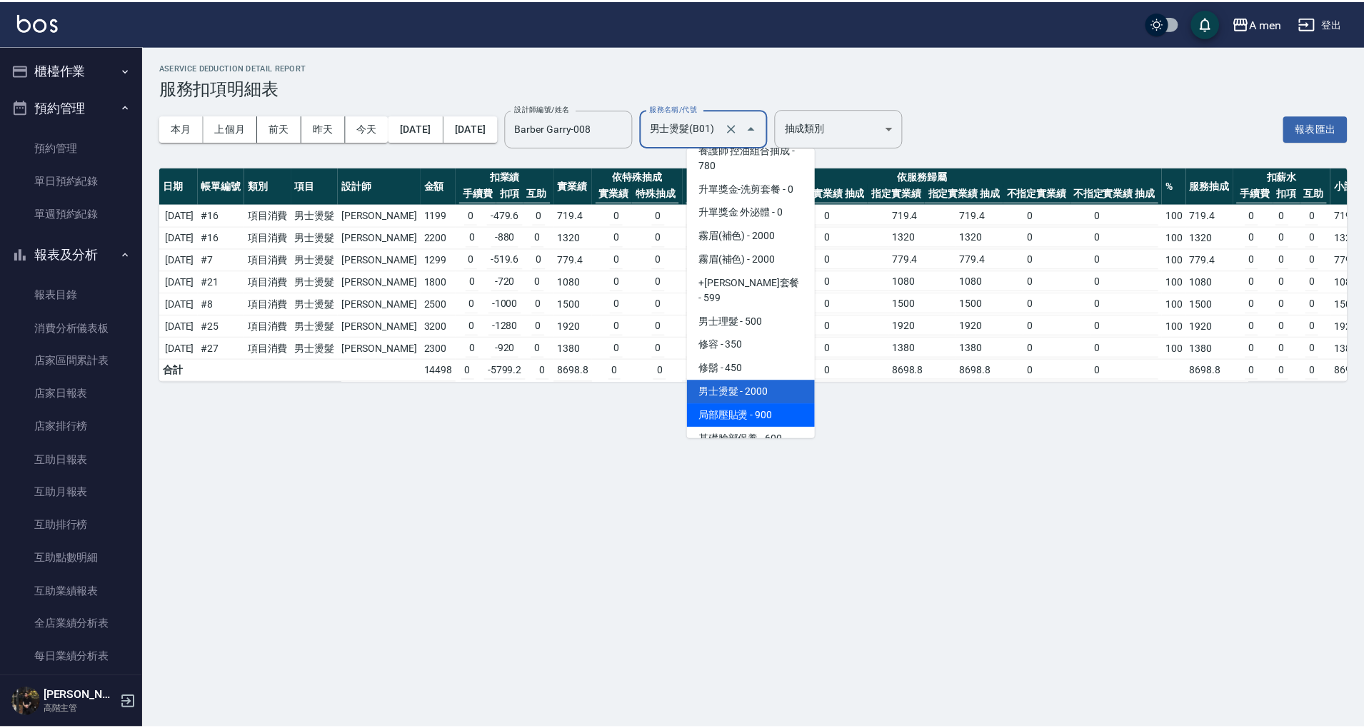
scroll to position [334, 0]
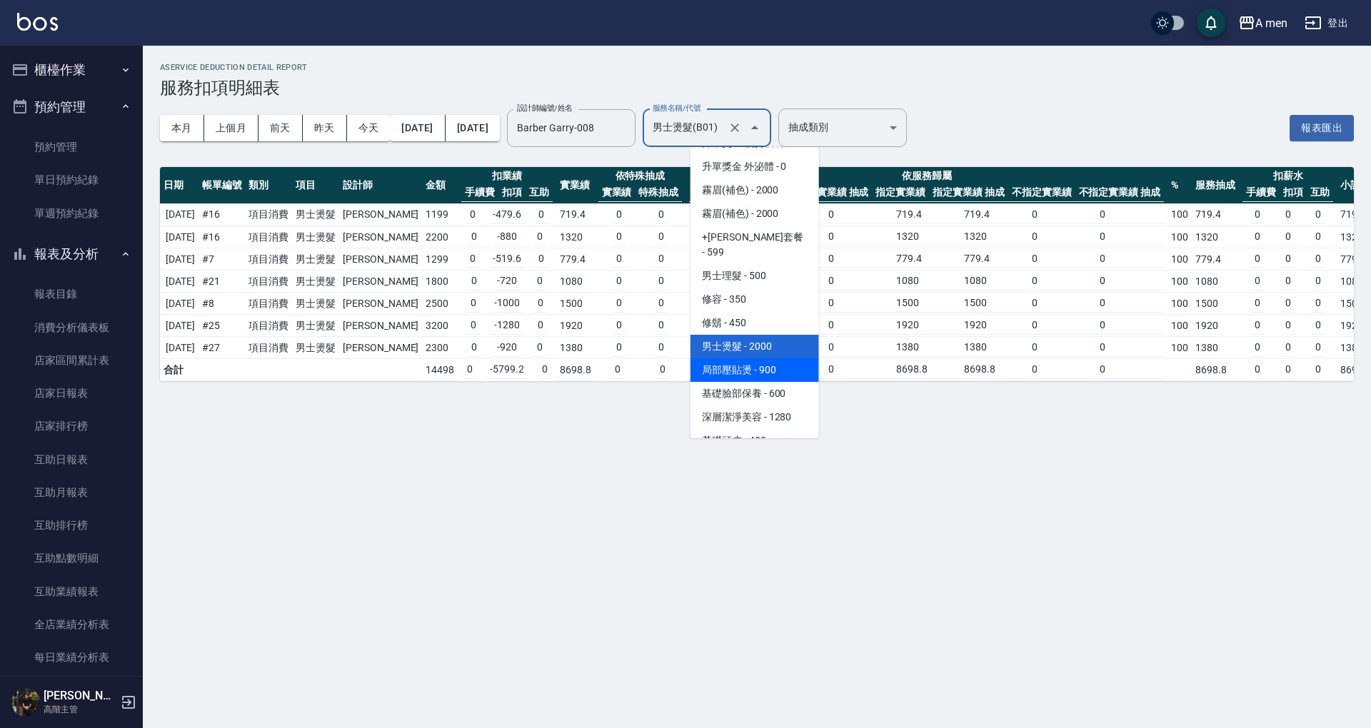
click at [787, 358] on span "局部壓貼燙 - 900" at bounding box center [754, 370] width 128 height 24
type input "局部壓貼燙(B02)"
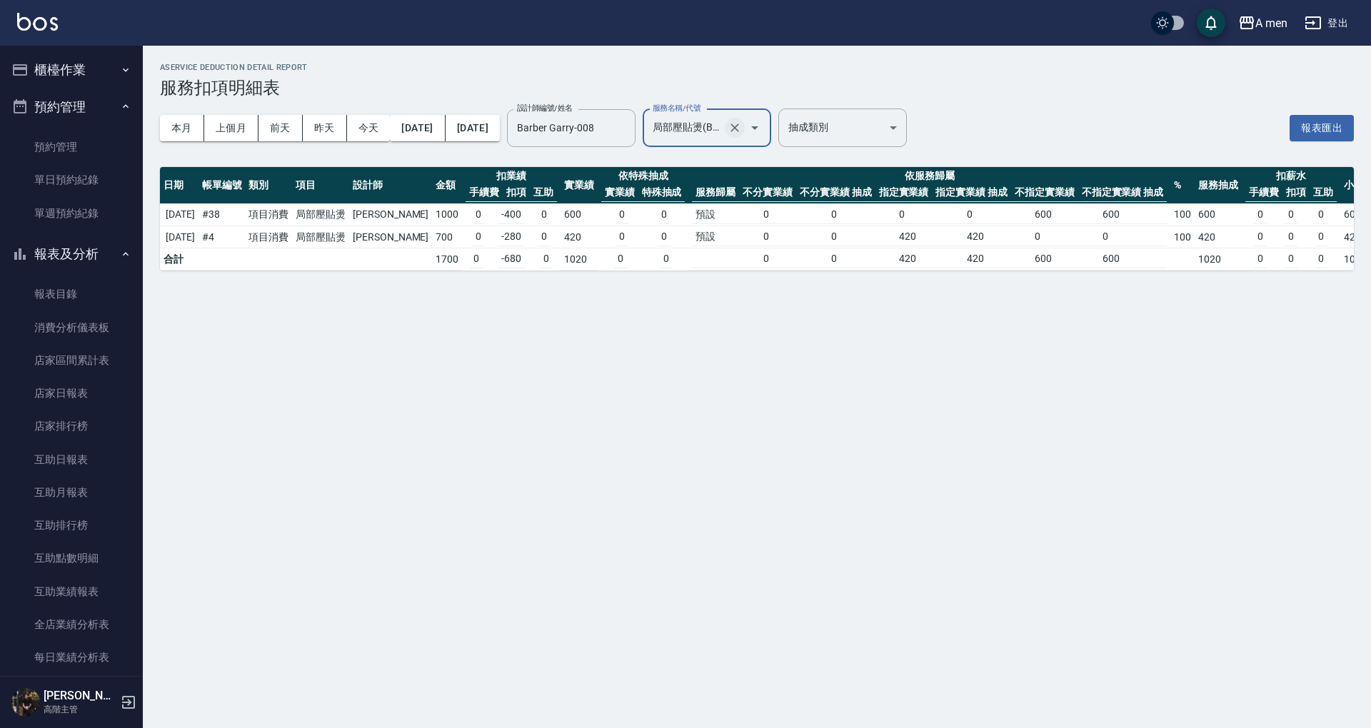
click at [742, 127] on icon "Clear" at bounding box center [734, 128] width 14 height 14
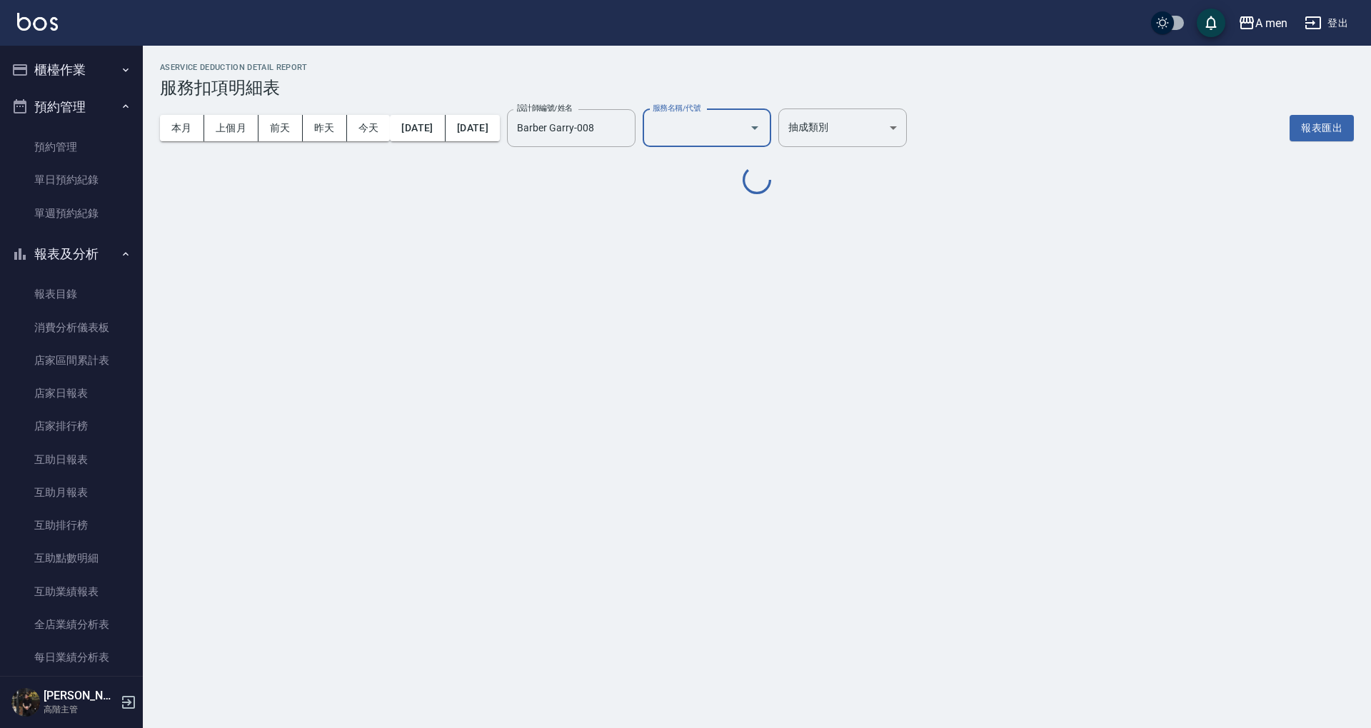
click at [743, 139] on input "服務名稱/代號" at bounding box center [696, 128] width 94 height 25
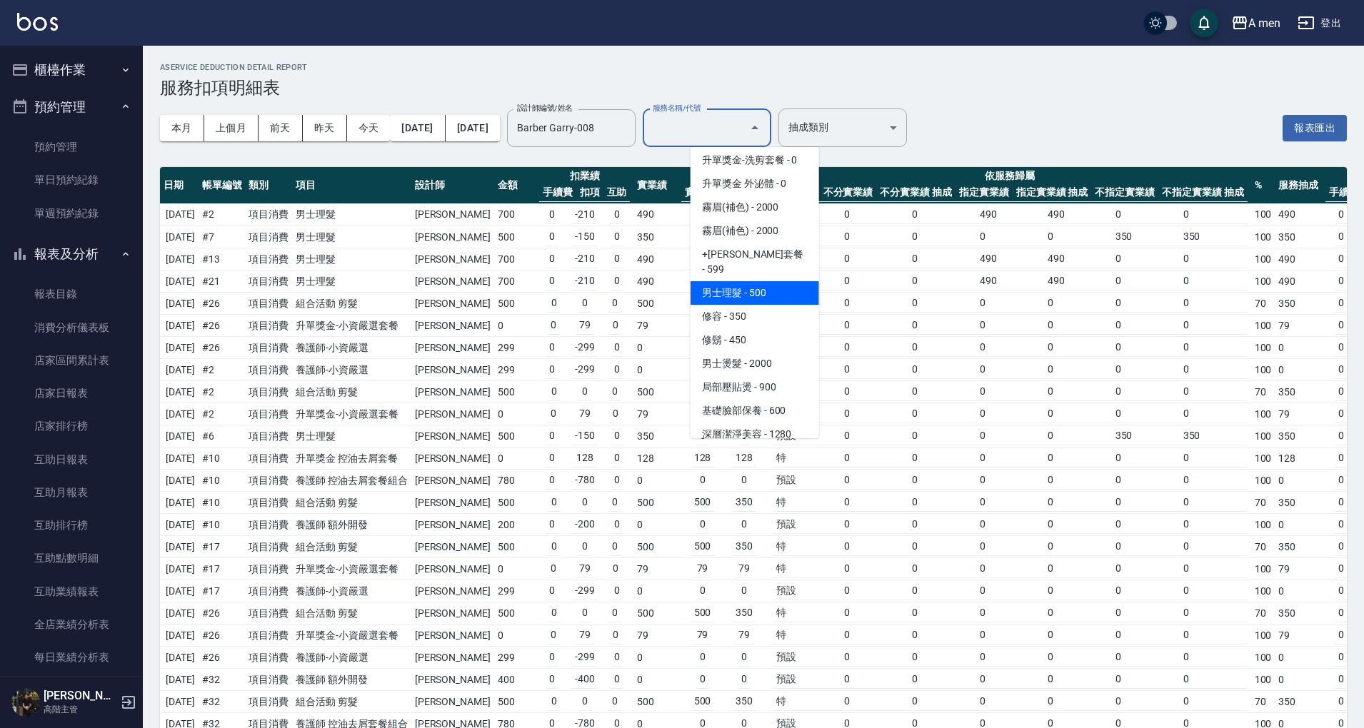
scroll to position [317, 0]
click at [773, 352] on span "男士燙髮 - 2000" at bounding box center [754, 364] width 128 height 24
type input "男士燙髮(B01)"
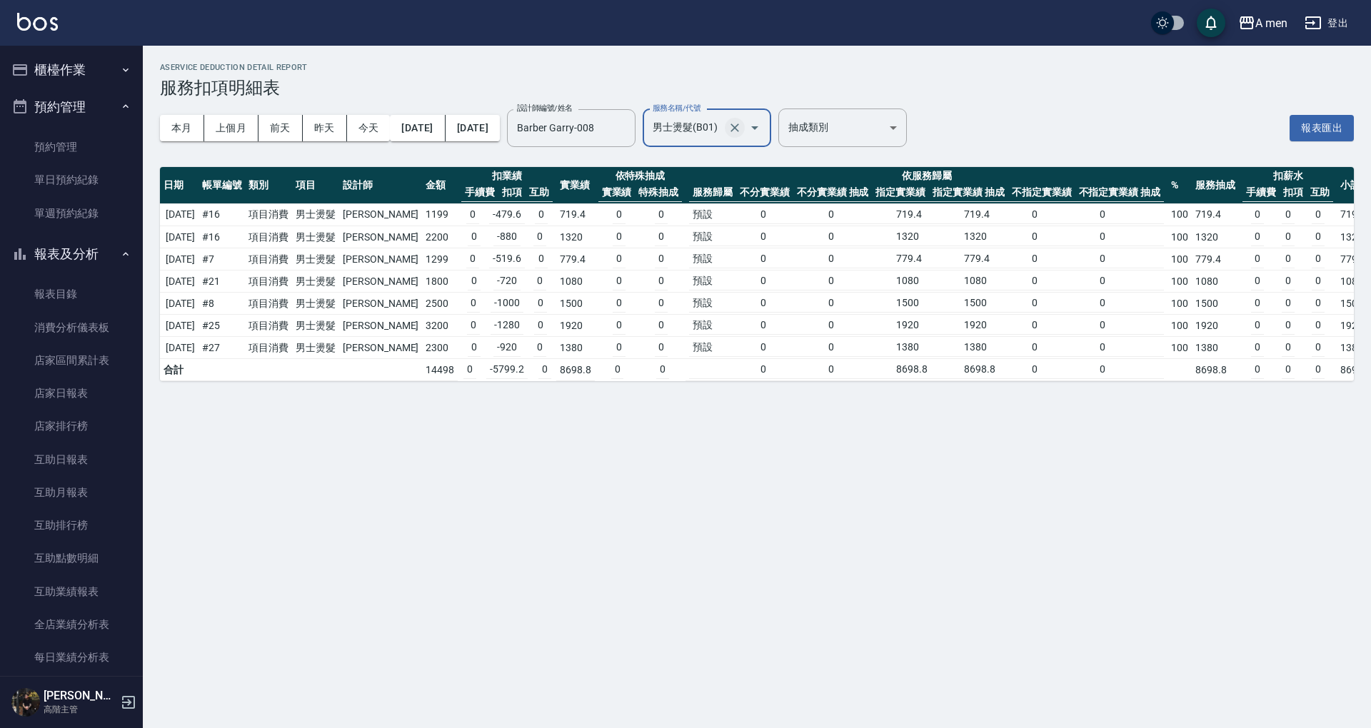
click at [745, 132] on button "Clear" at bounding box center [735, 128] width 20 height 20
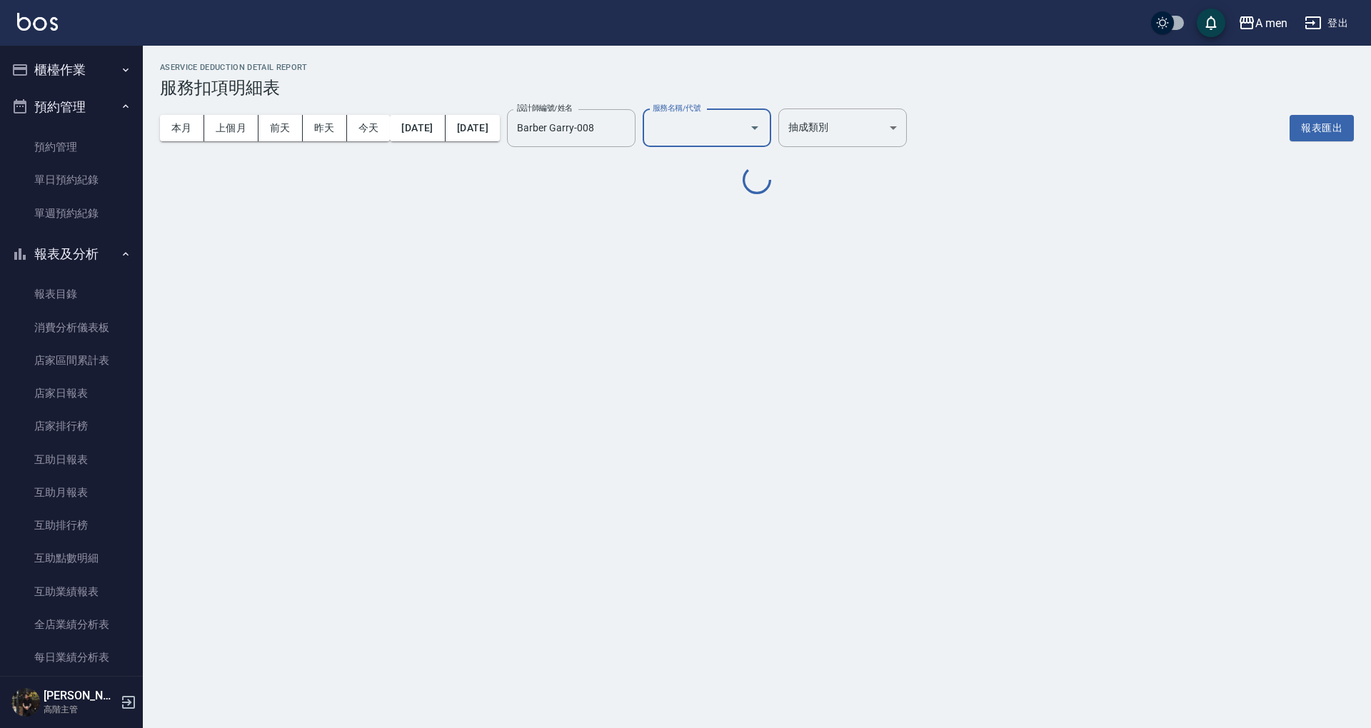
click at [743, 136] on input "服務名稱/代號" at bounding box center [696, 128] width 94 height 25
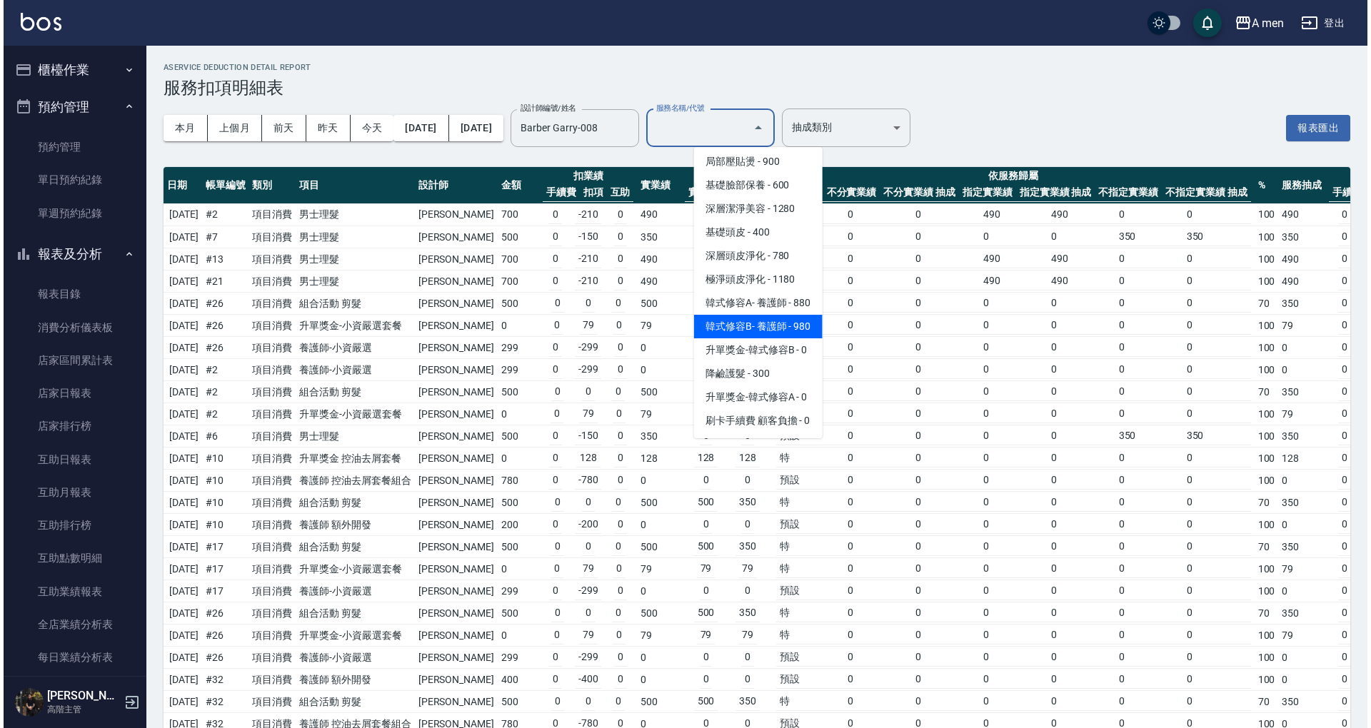
scroll to position [507, 0]
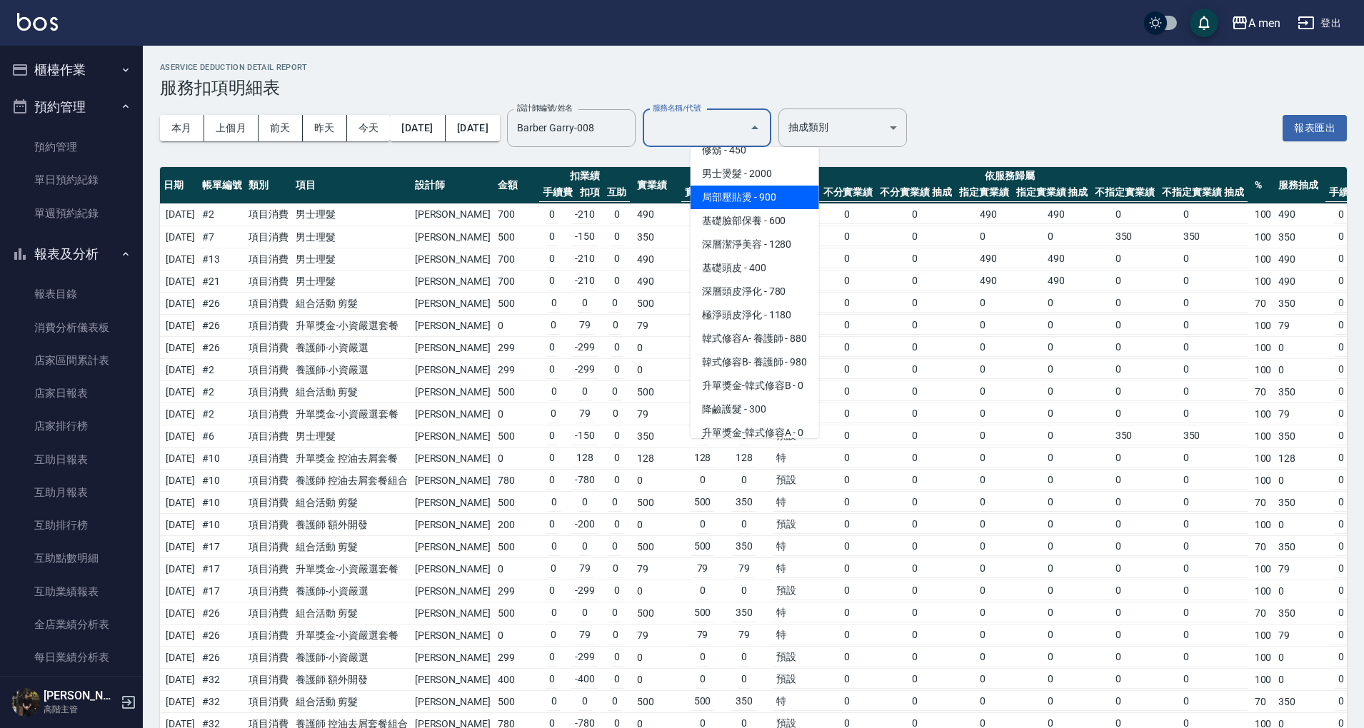
click at [772, 186] on span "局部壓貼燙 - 900" at bounding box center [754, 198] width 128 height 24
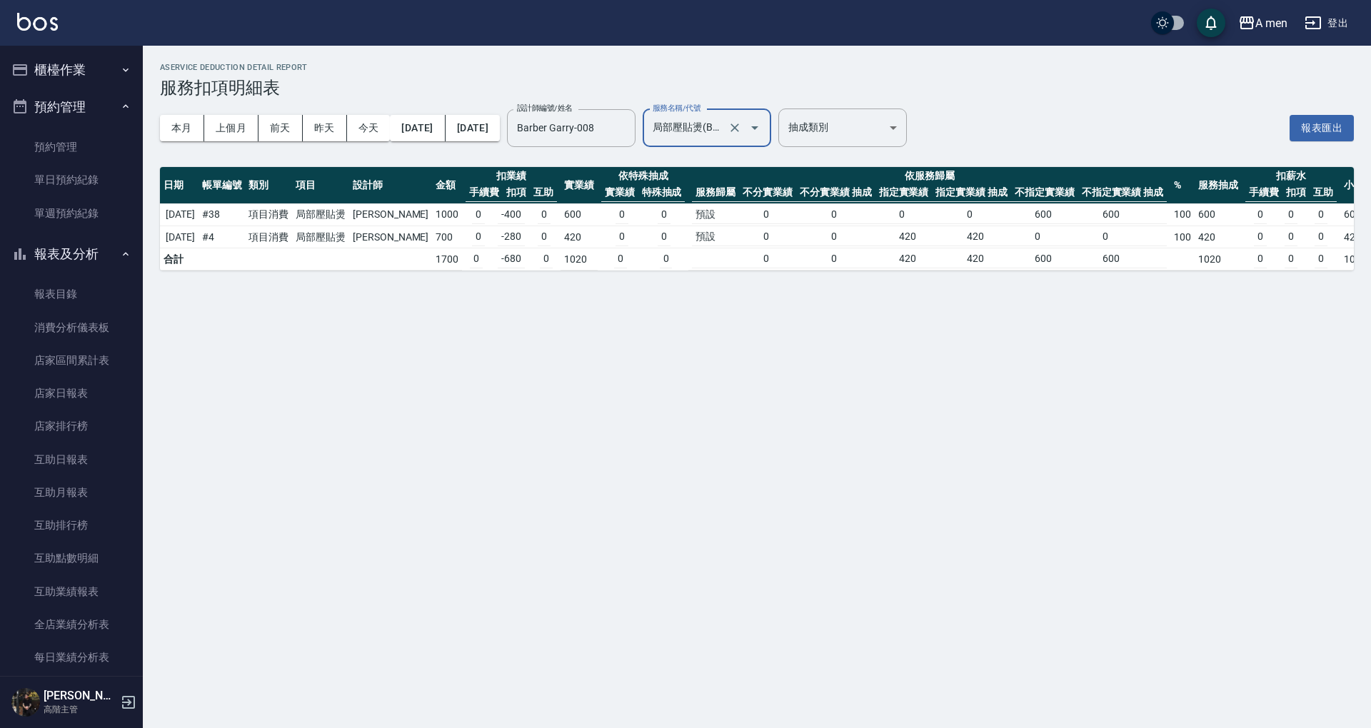
click at [725, 128] on input "局部壓貼燙(B02)" at bounding box center [687, 128] width 76 height 25
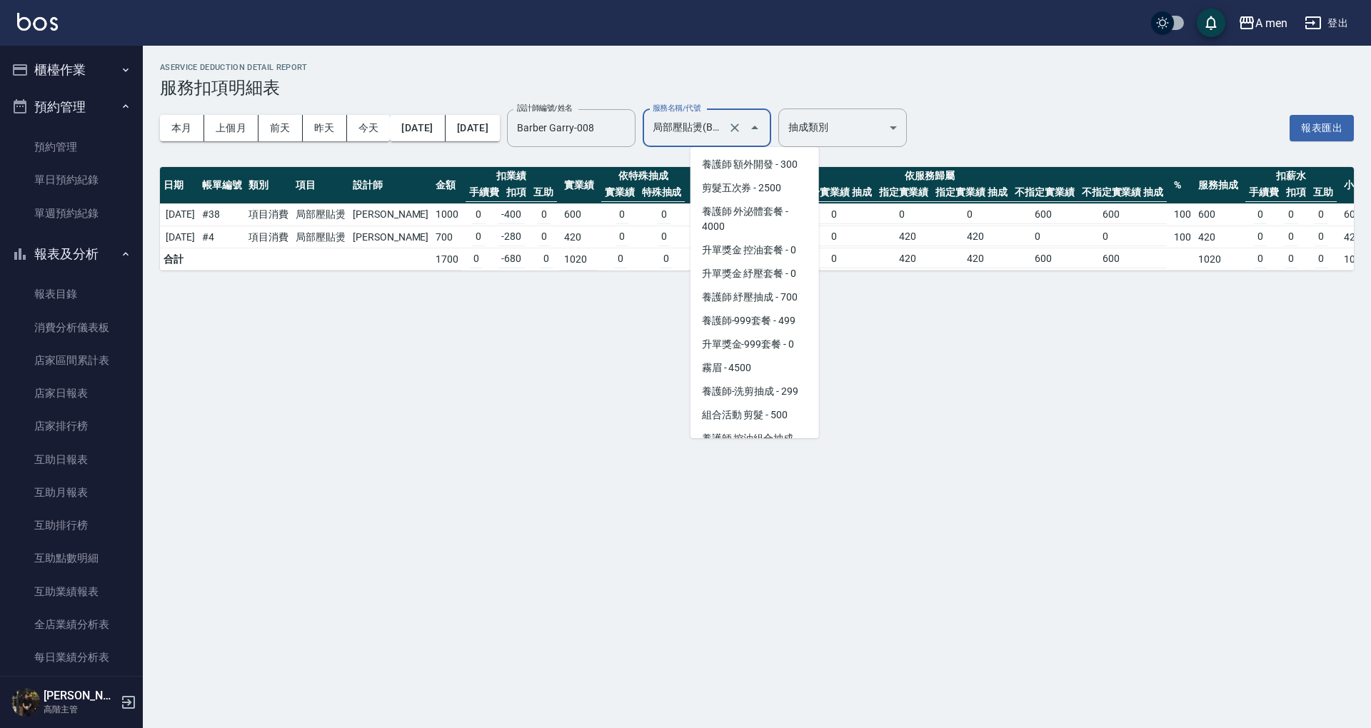
scroll to position [263, 0]
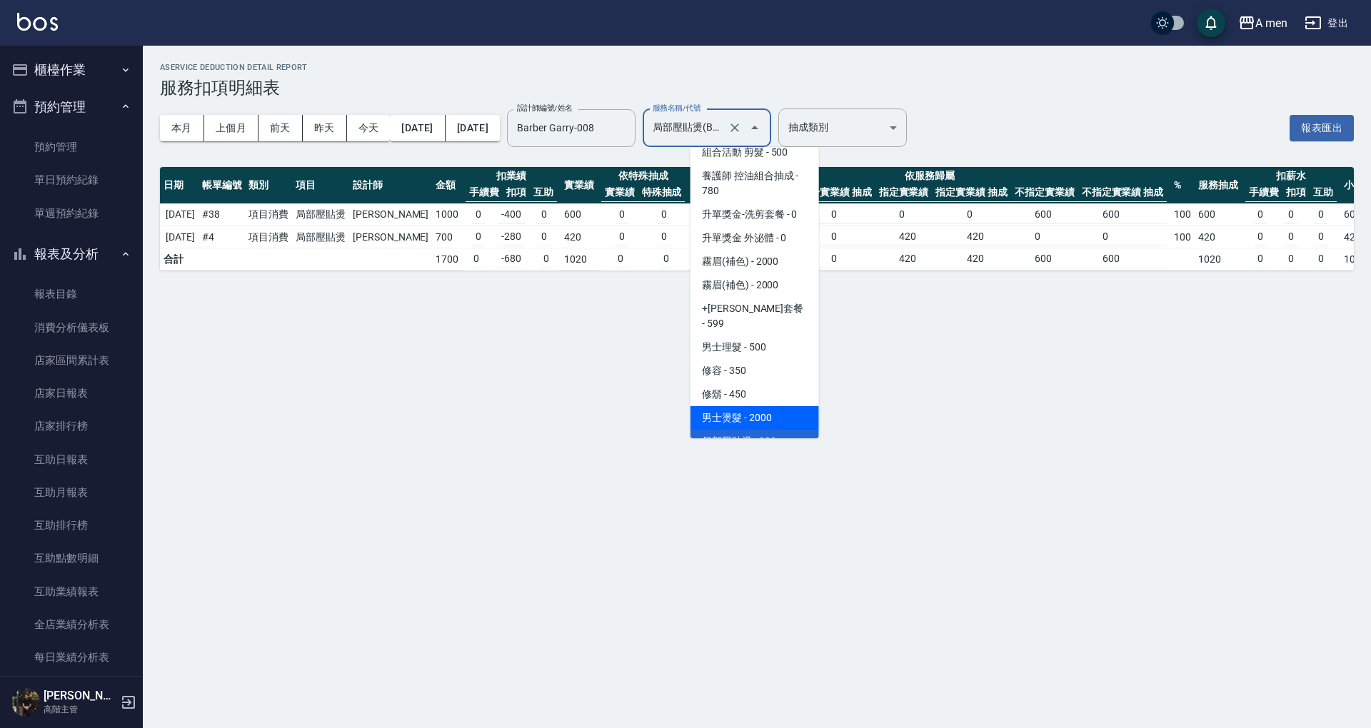
click at [747, 406] on span "男士燙髮 - 2000" at bounding box center [754, 418] width 128 height 24
type input "男士燙髮(B01)"
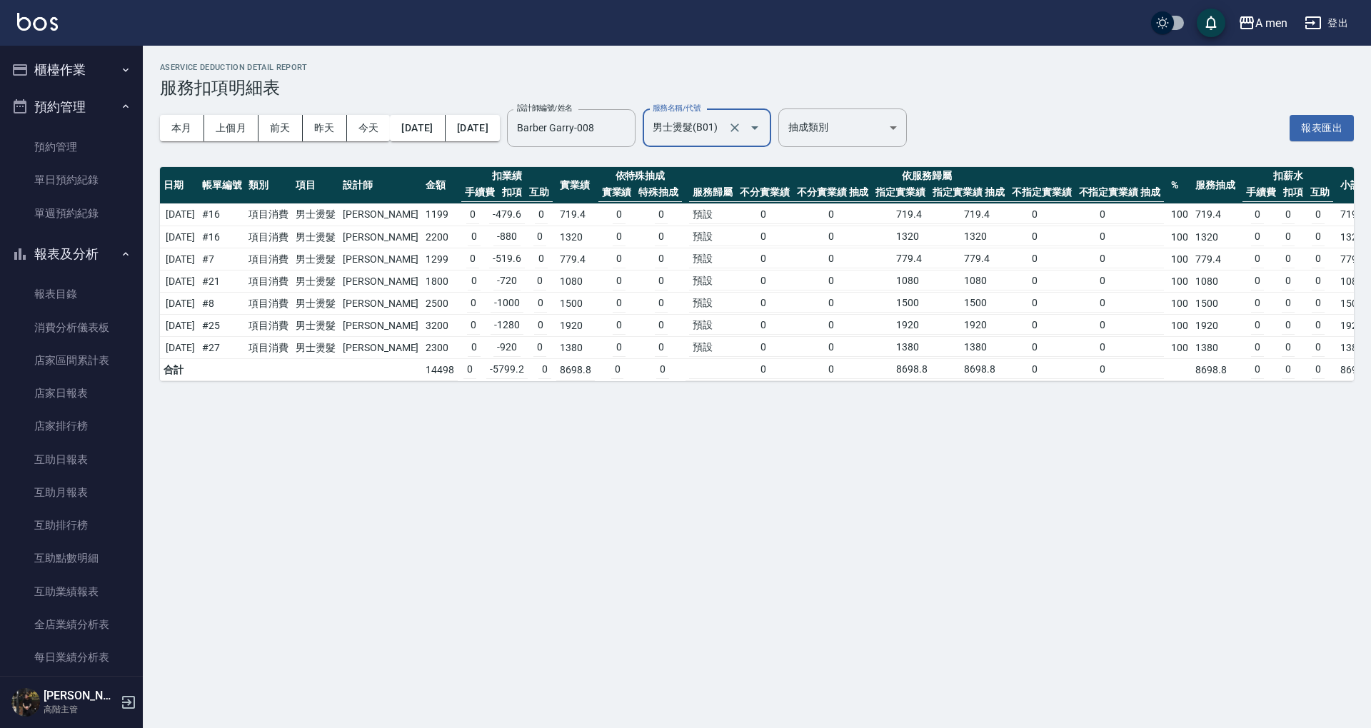
click at [763, 130] on icon "Open" at bounding box center [754, 127] width 17 height 17
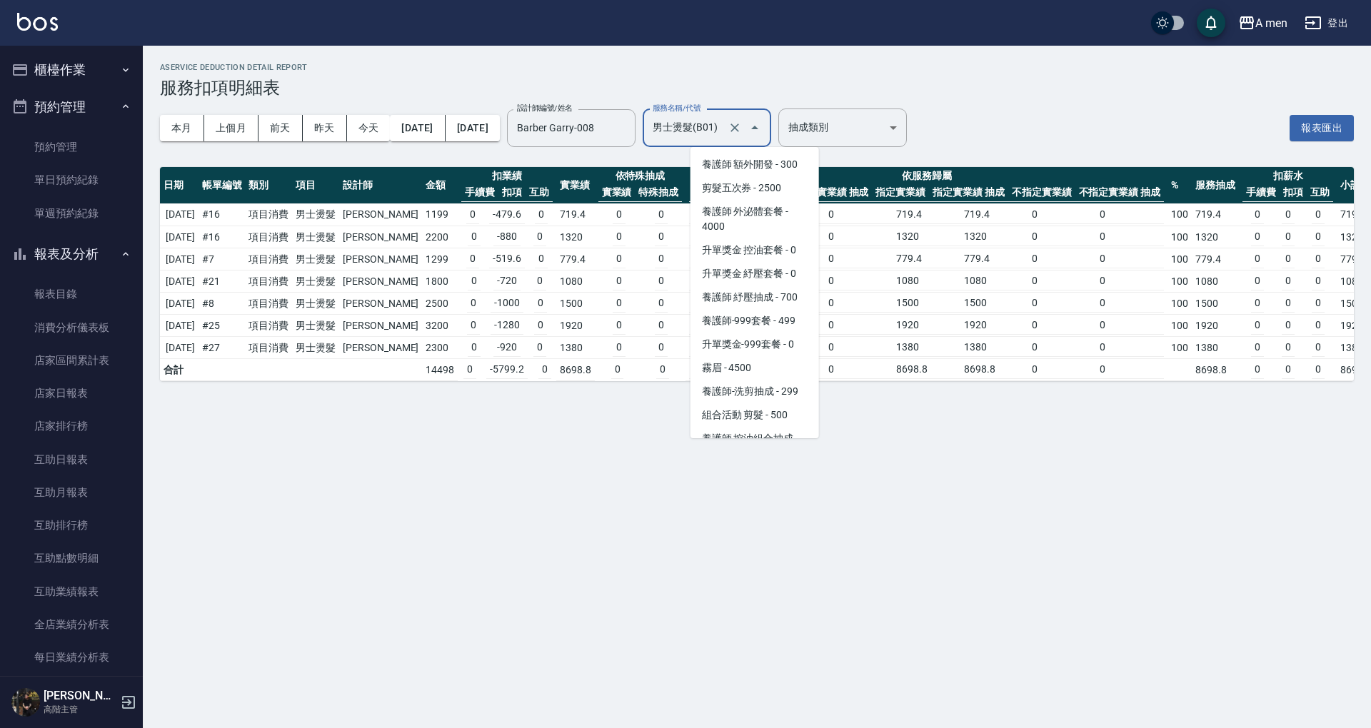
scroll to position [239, 0]
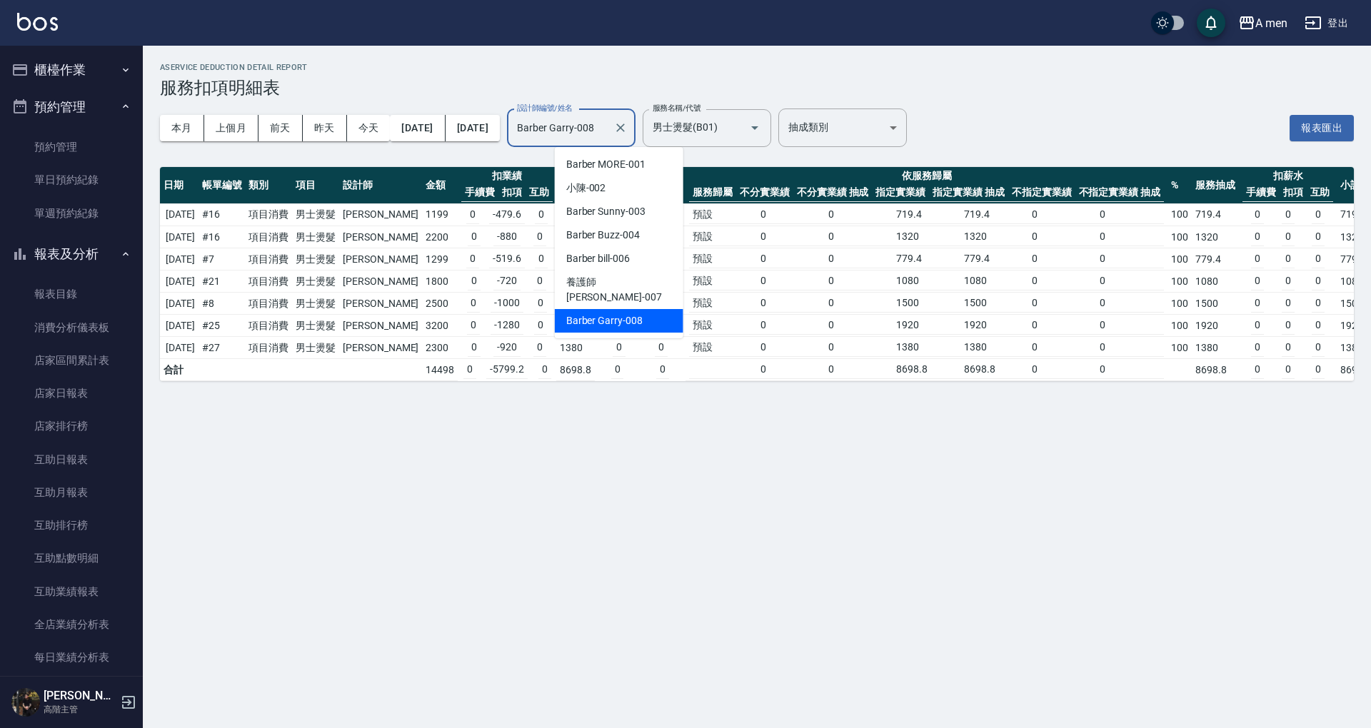
click at [608, 121] on input "Barber Garry-008" at bounding box center [560, 128] width 94 height 25
click at [627, 133] on icon "Clear" at bounding box center [620, 128] width 14 height 14
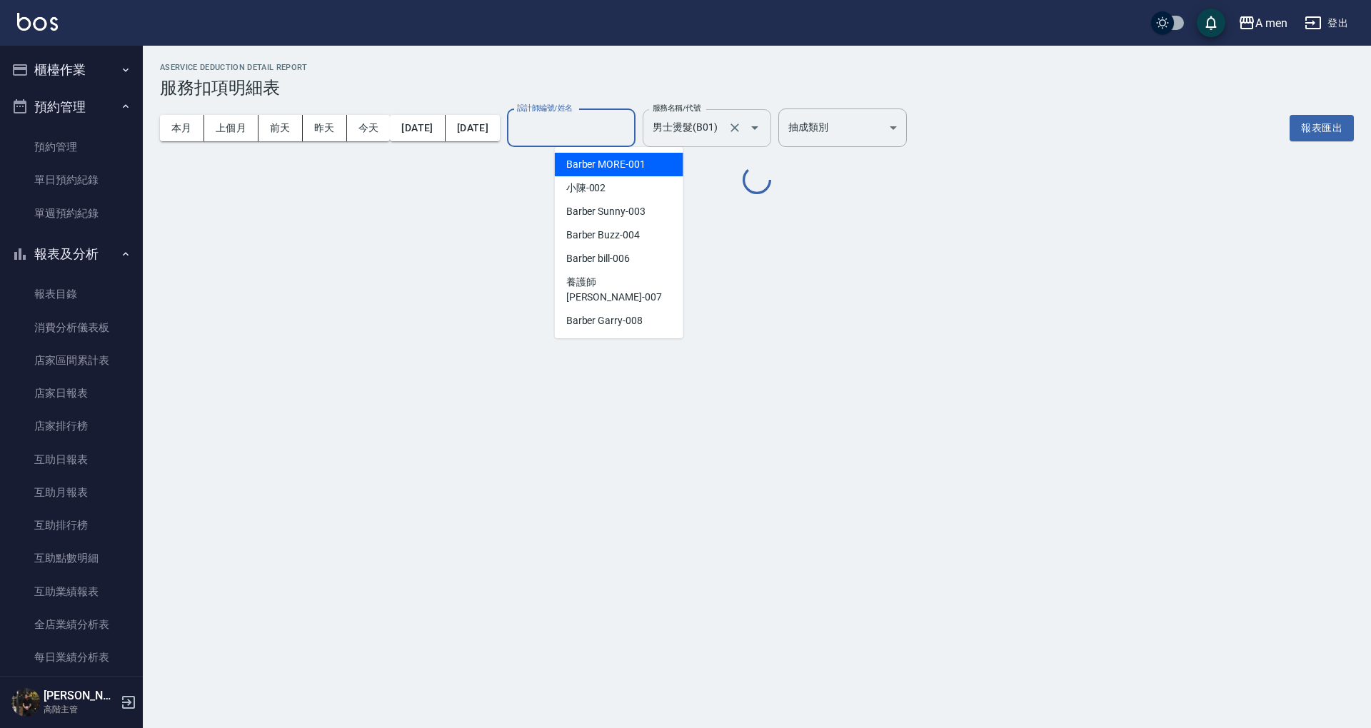
click at [725, 121] on input "男士燙髮(B01)" at bounding box center [687, 128] width 76 height 25
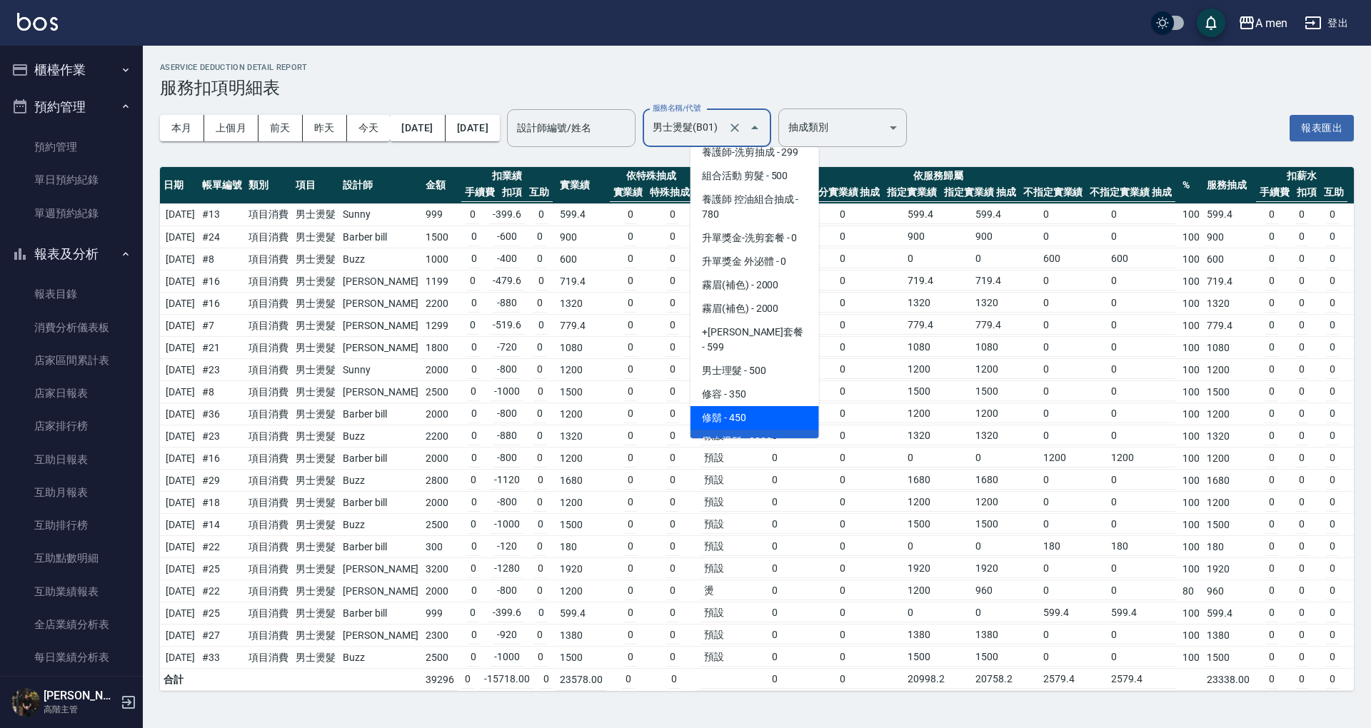
click at [577, 625] on td "1380" at bounding box center [581, 636] width 50 height 22
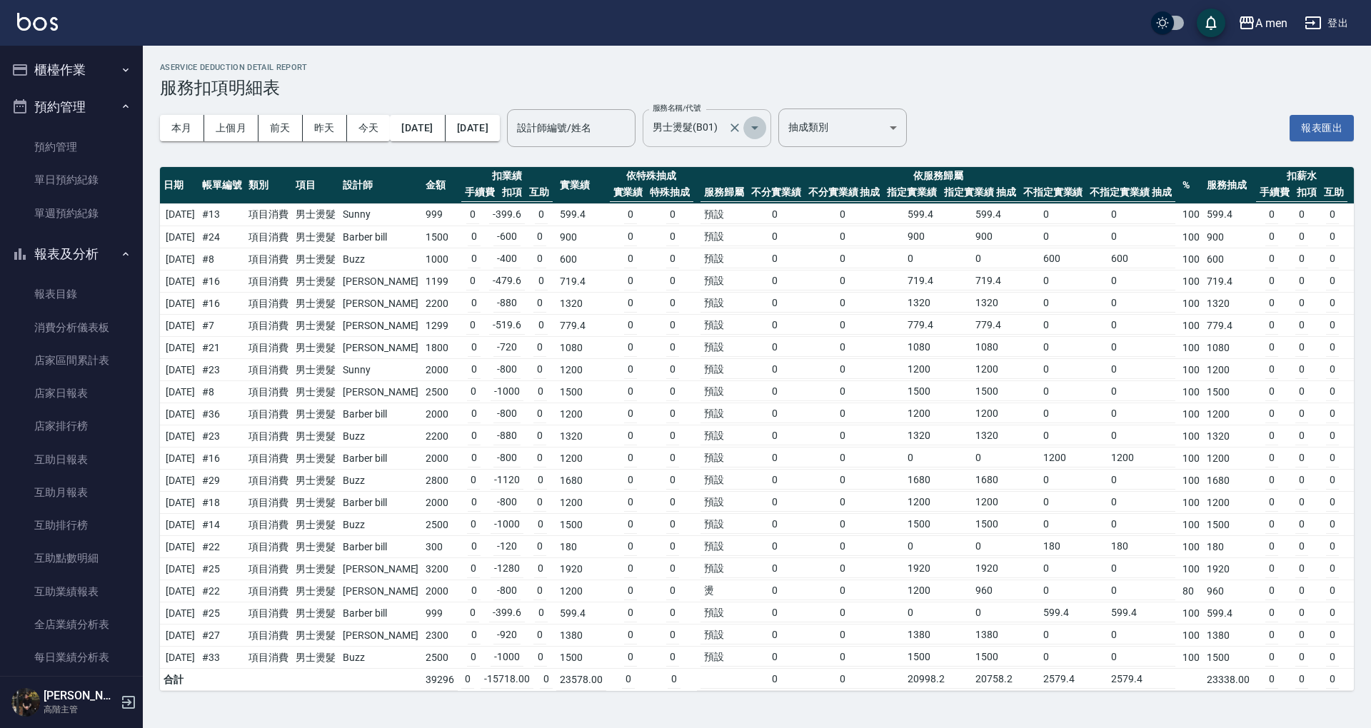
click at [763, 123] on icon "Open" at bounding box center [754, 127] width 17 height 17
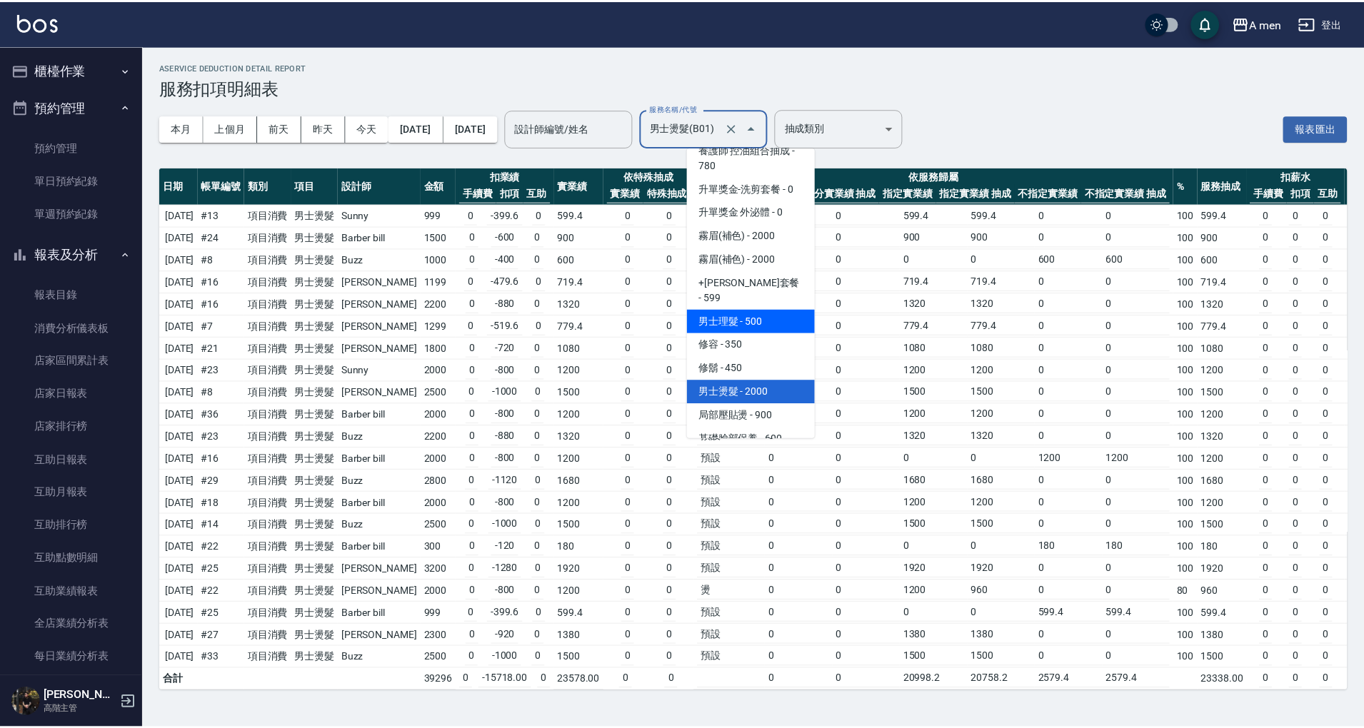
scroll to position [334, 0]
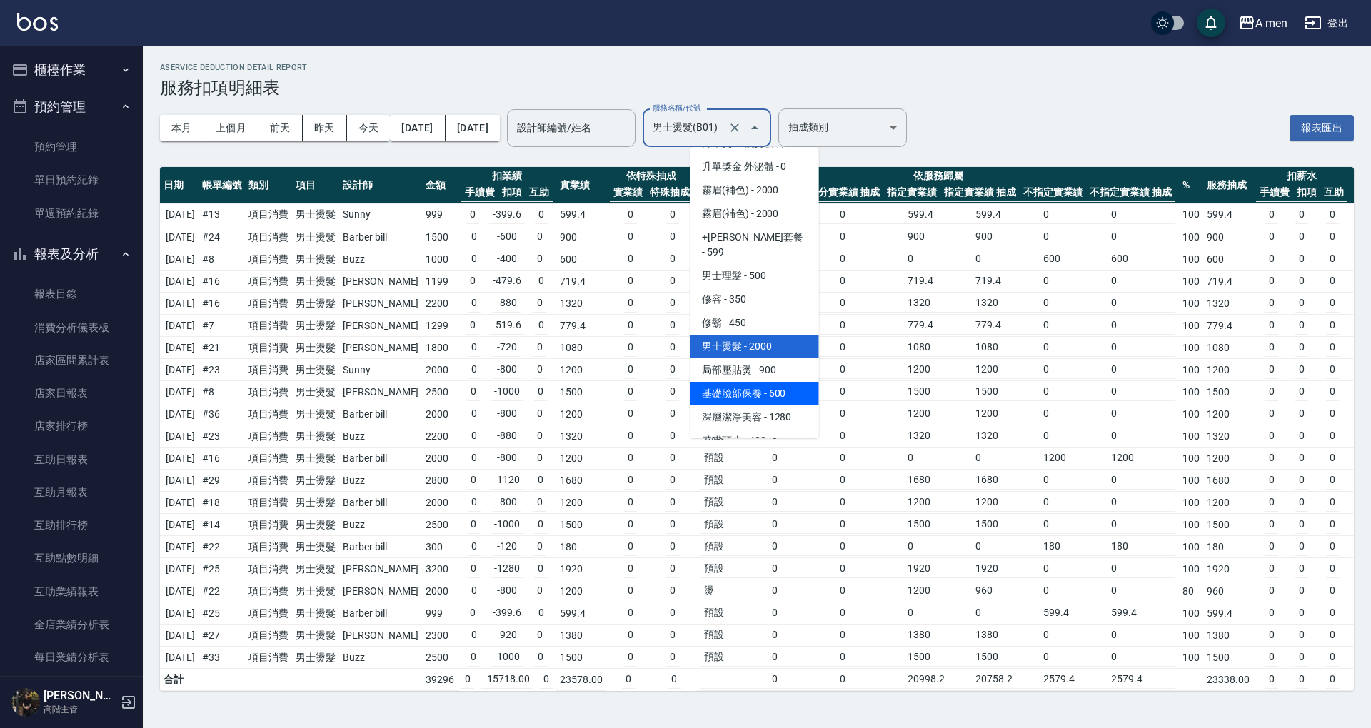
click at [760, 382] on span "基礎臉部保養 - 600" at bounding box center [754, 394] width 128 height 24
type input "基礎臉部保養(C01)"
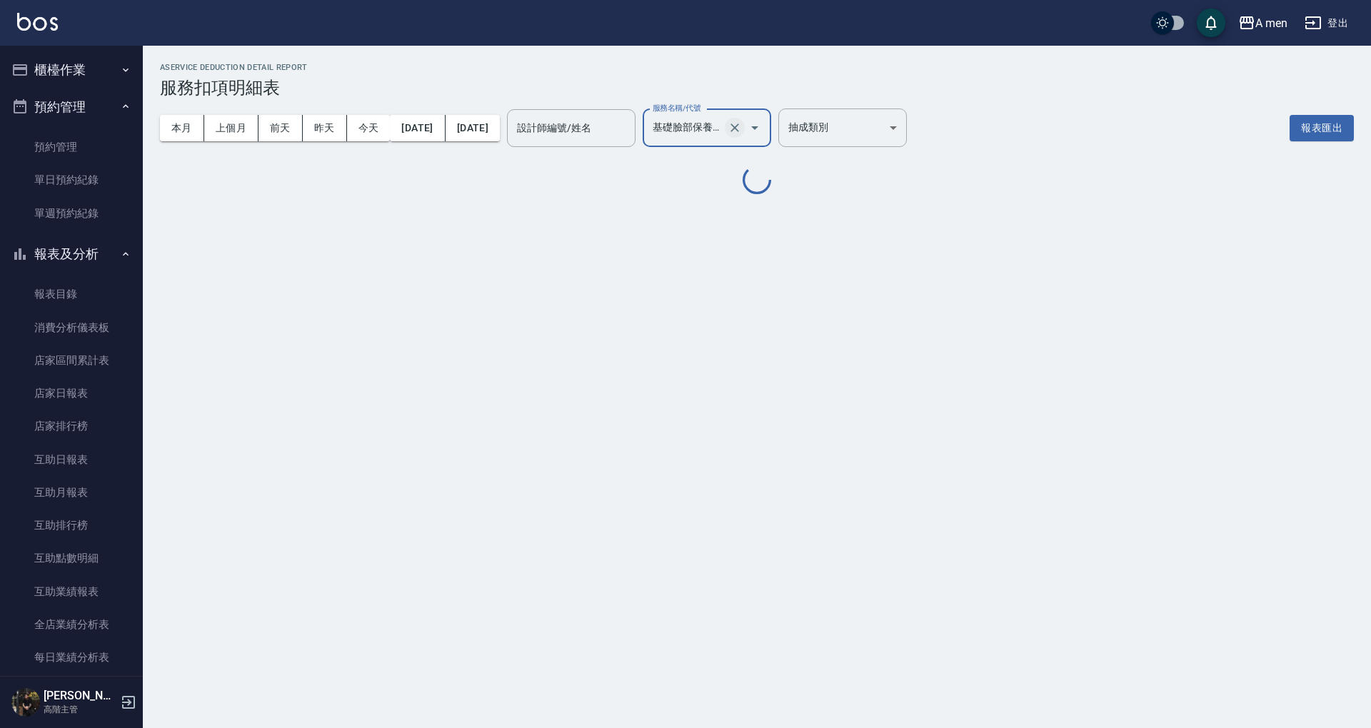
click at [742, 133] on icon "Clear" at bounding box center [734, 128] width 14 height 14
click at [741, 126] on input "服務名稱/代號" at bounding box center [696, 128] width 94 height 25
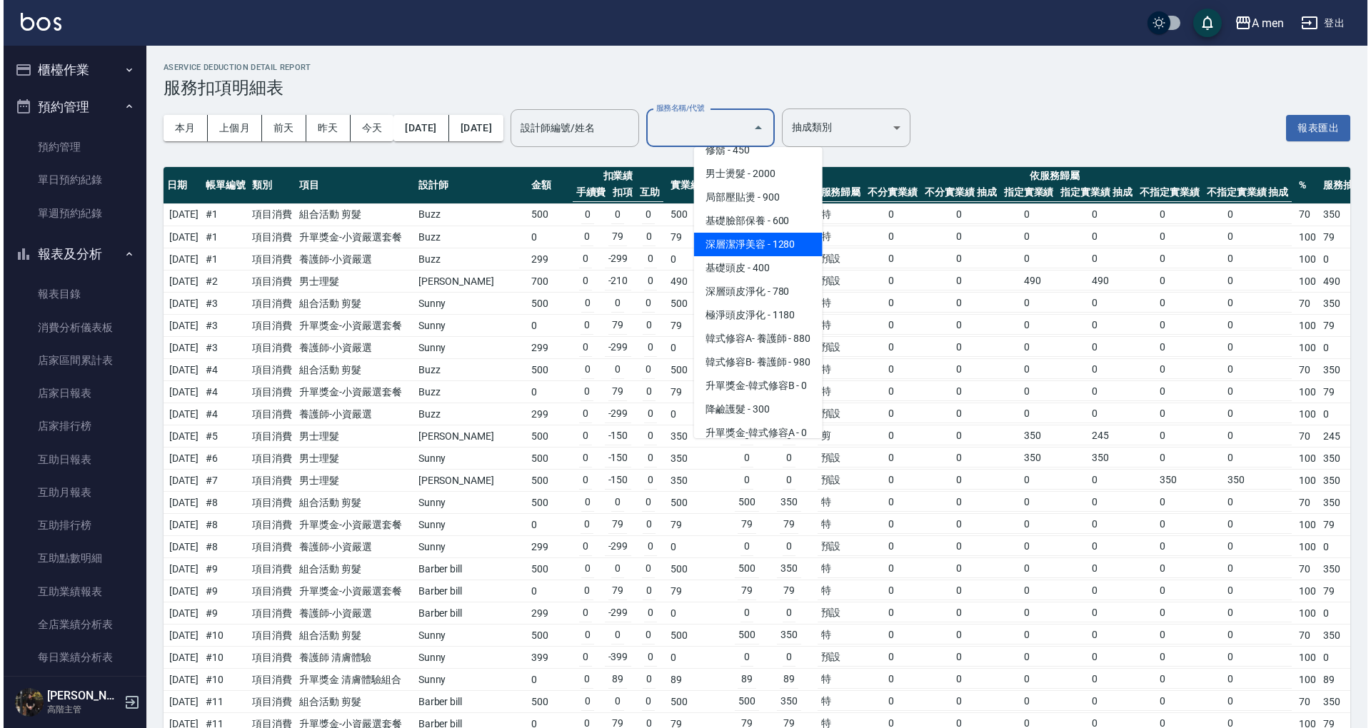
scroll to position [412, 0]
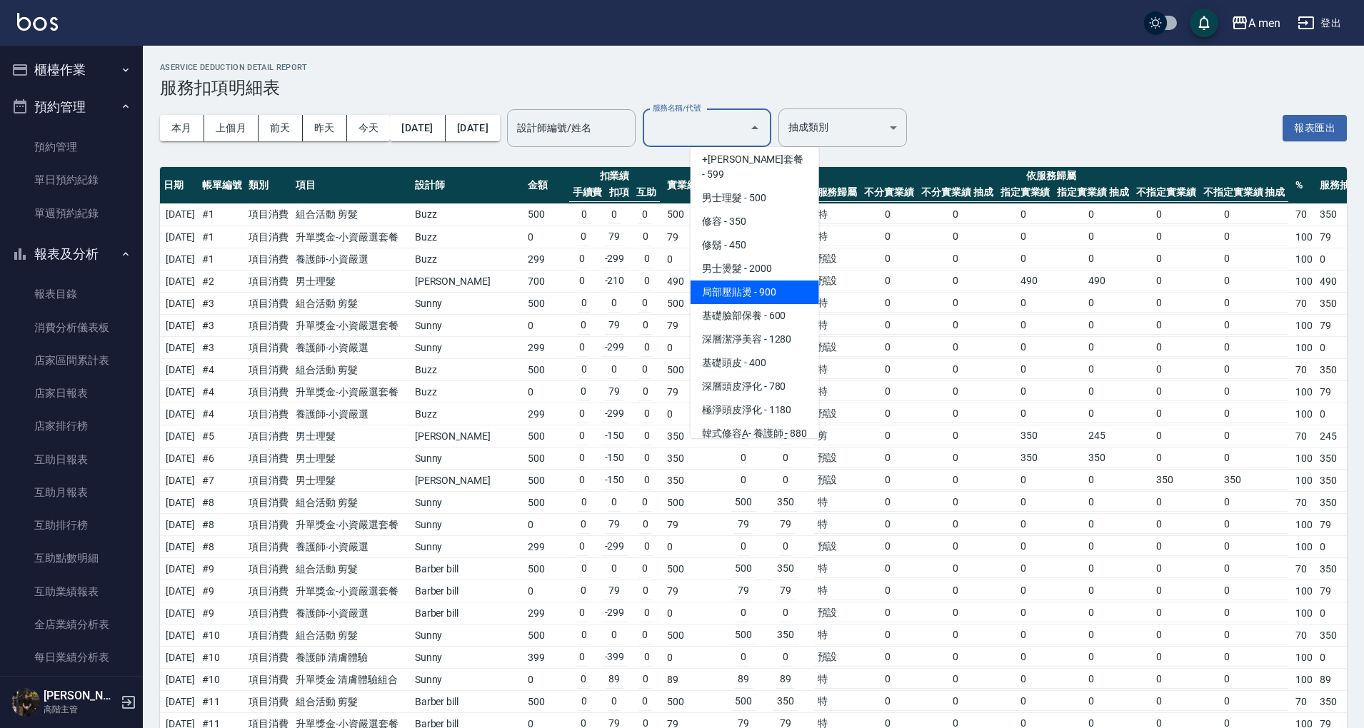
click at [767, 281] on span "局部壓貼燙 - 900" at bounding box center [754, 293] width 128 height 24
type input "局部壓貼燙(B02)"
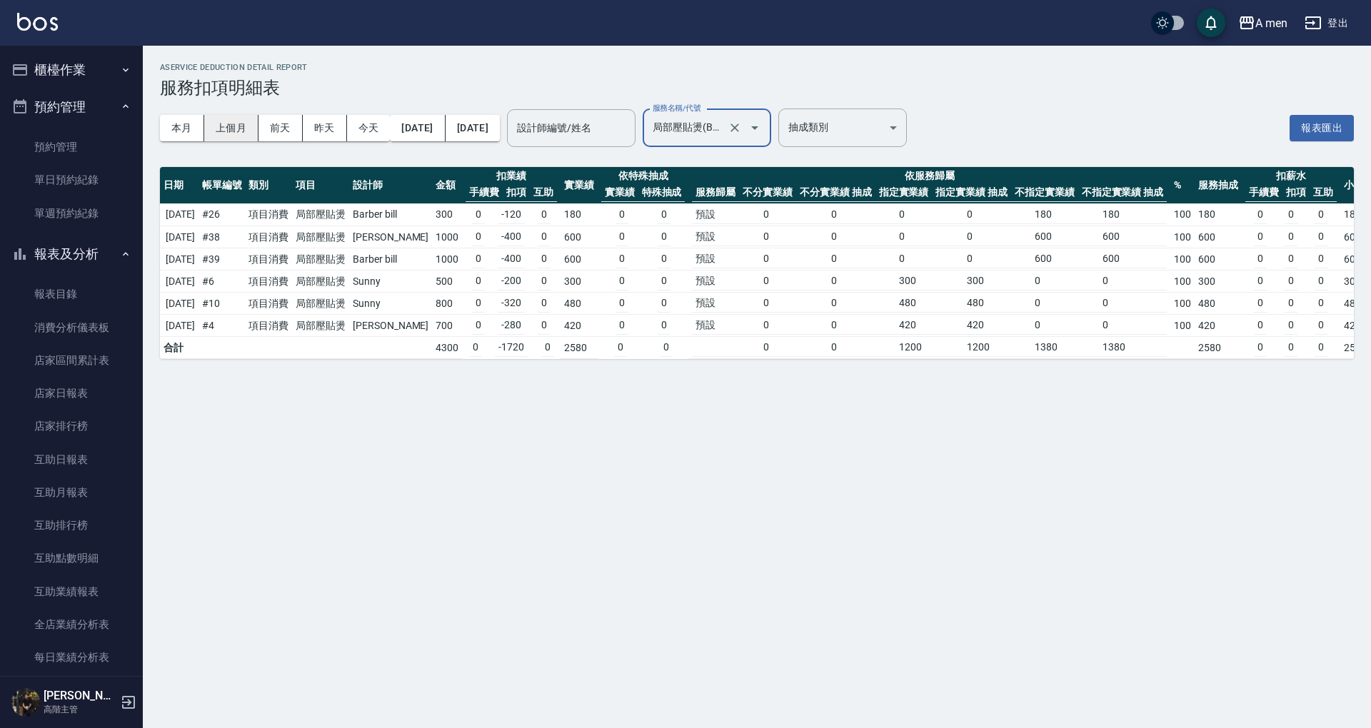
click at [221, 124] on button "上個月" at bounding box center [231, 128] width 54 height 26
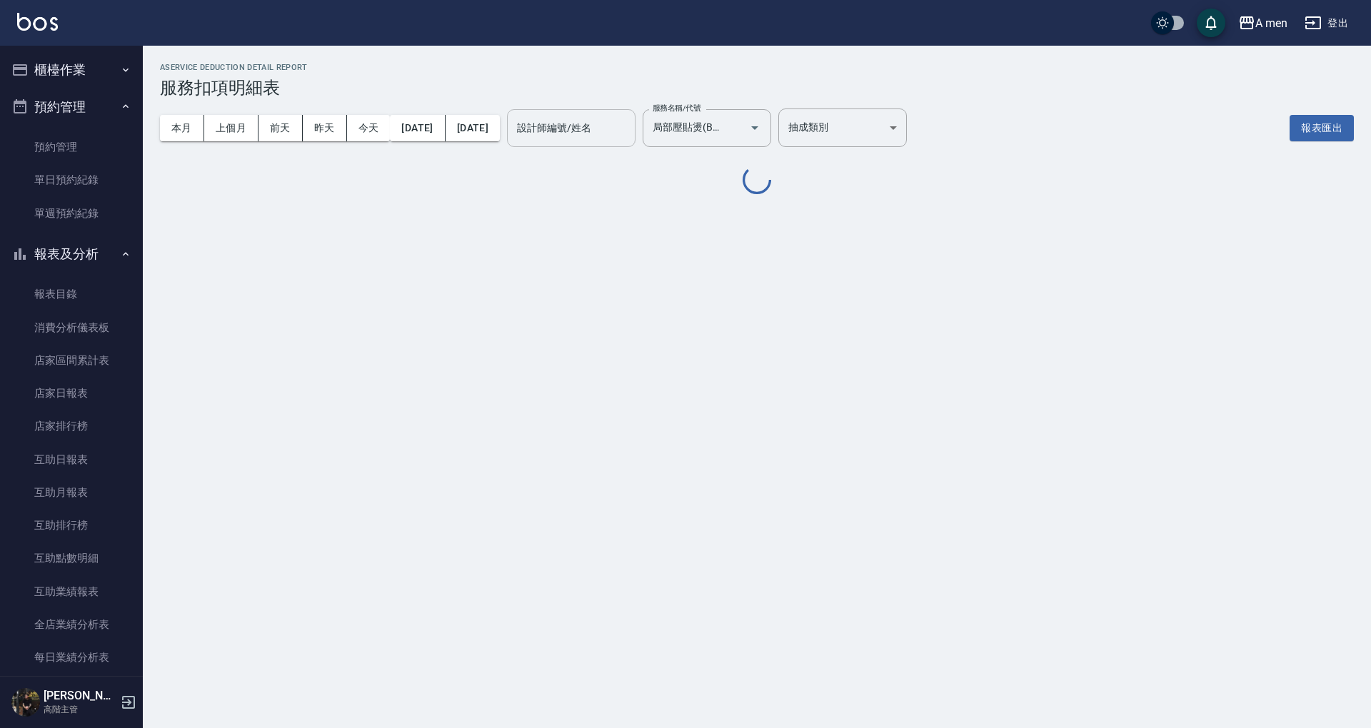
click at [629, 124] on input "設計師編號/姓名" at bounding box center [571, 128] width 116 height 25
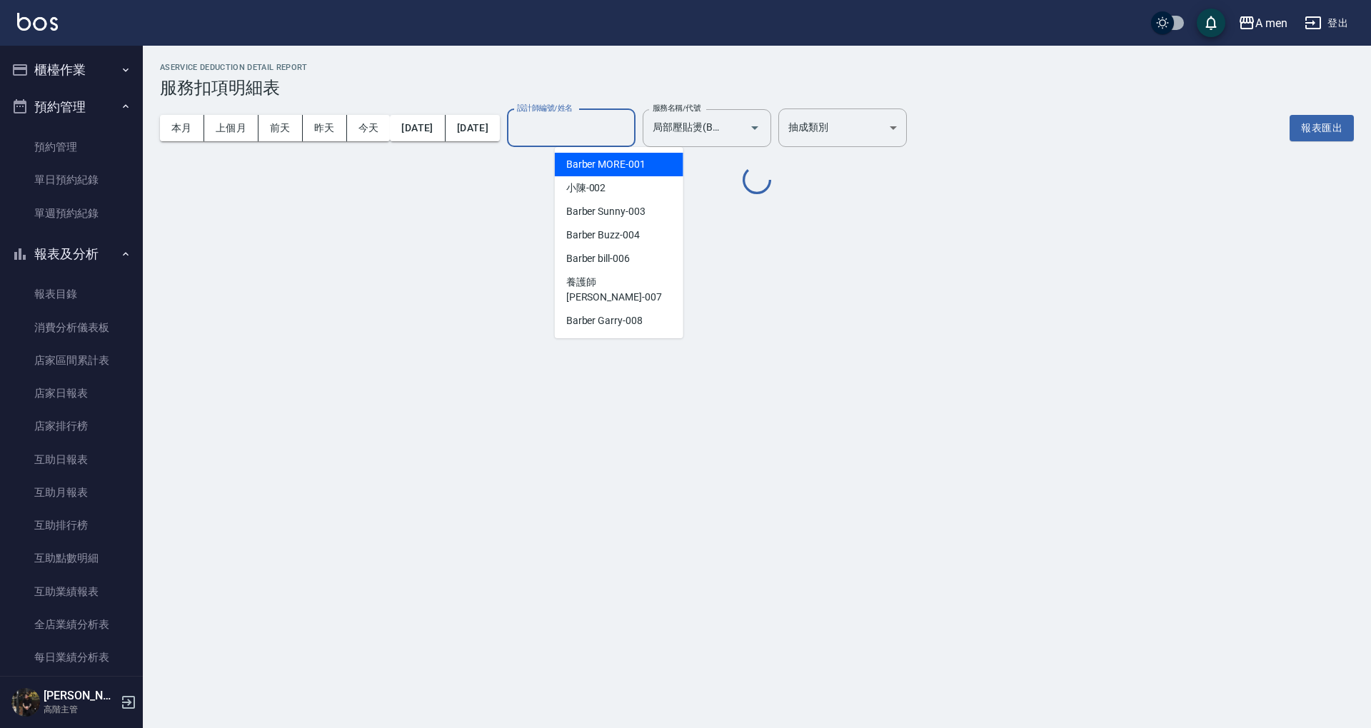
click at [628, 168] on span "Barber MORE -001" at bounding box center [605, 164] width 79 height 15
type input "Barber MORE-001"
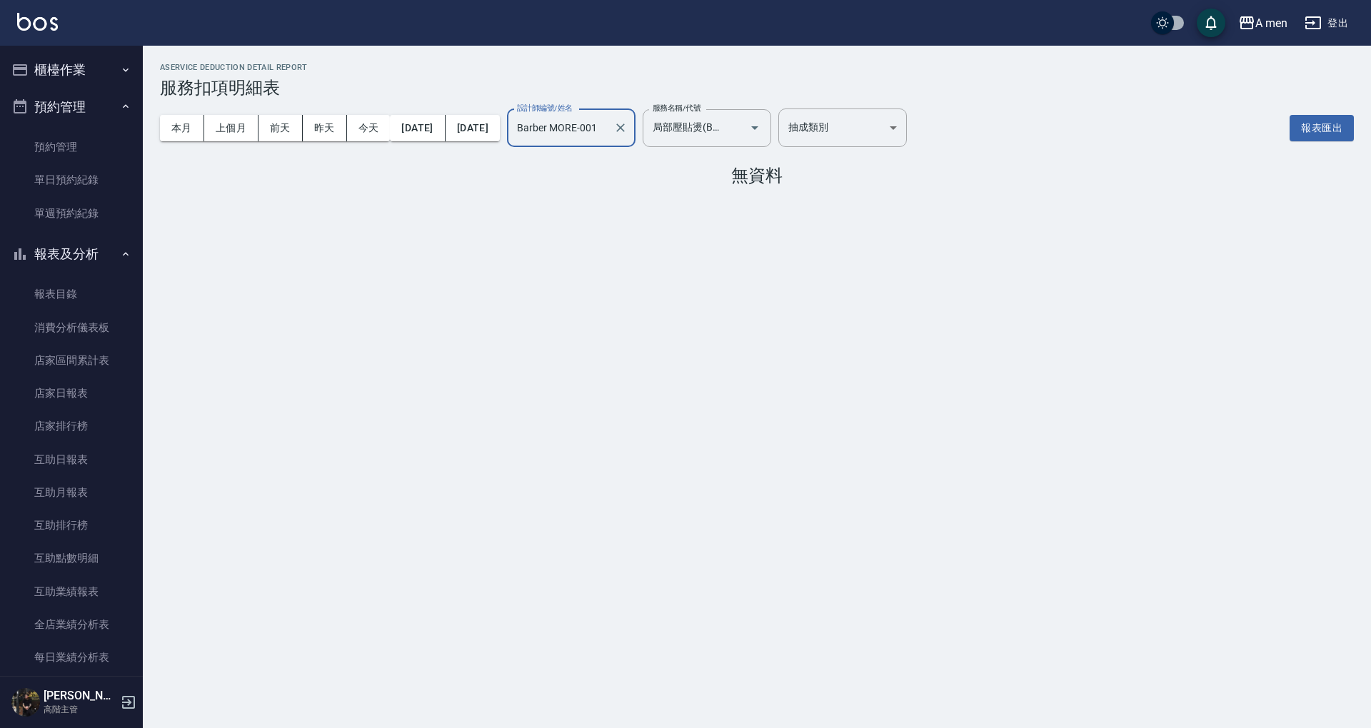
click at [742, 126] on icon "Clear" at bounding box center [734, 128] width 14 height 14
click at [763, 128] on icon "Open" at bounding box center [754, 127] width 17 height 17
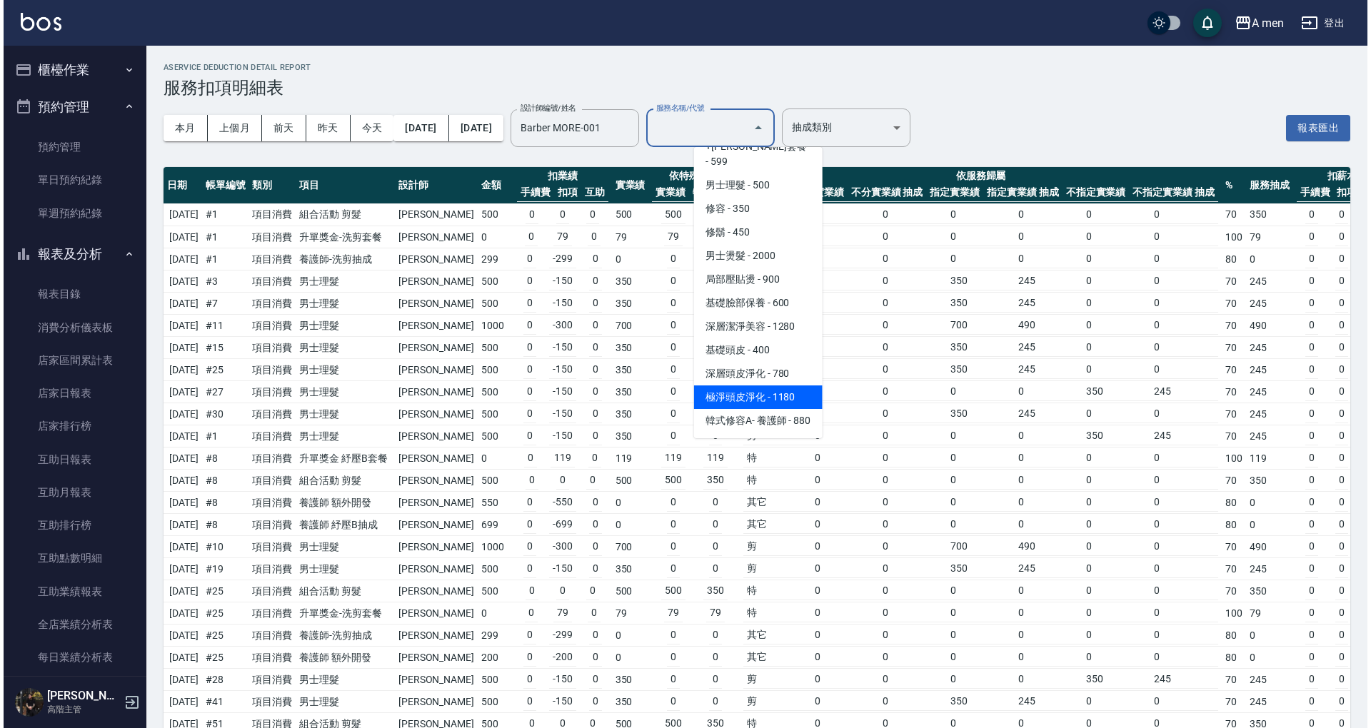
scroll to position [412, 0]
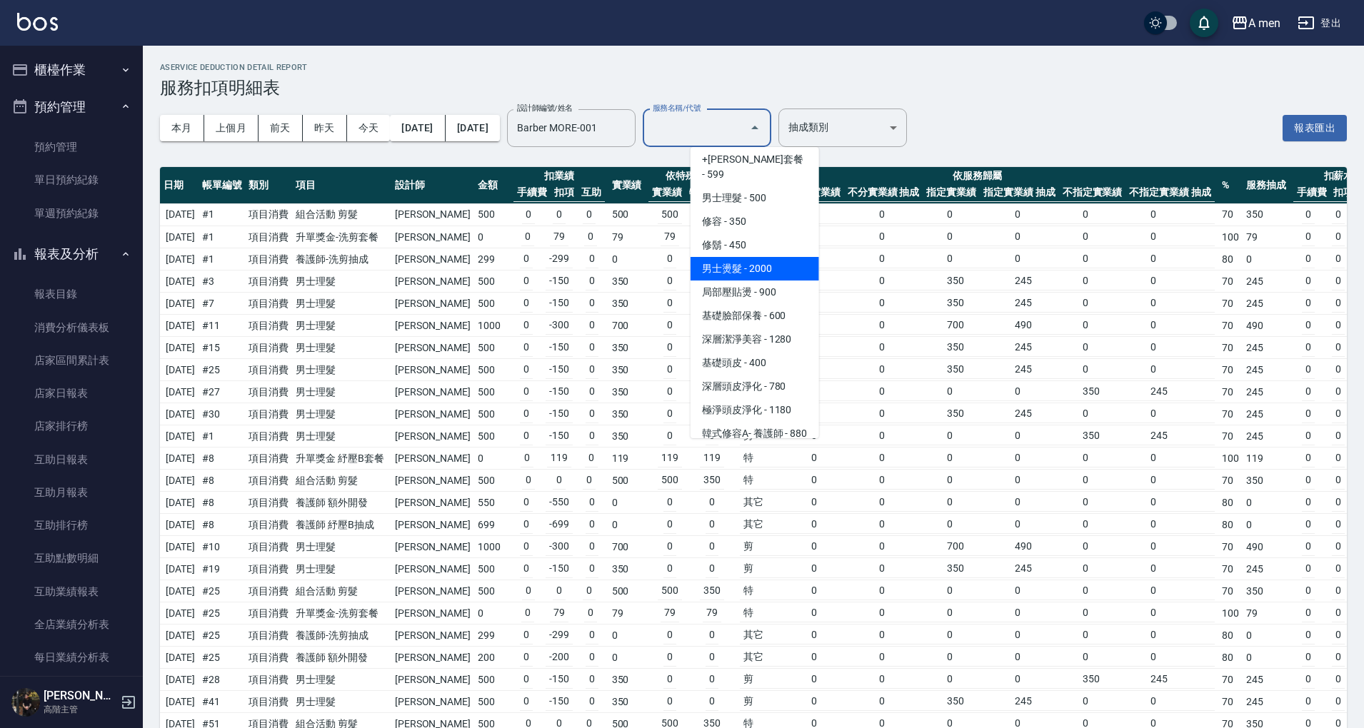
click at [763, 257] on span "男士燙髮 - 2000" at bounding box center [754, 269] width 128 height 24
type input "男士燙髮(B01)"
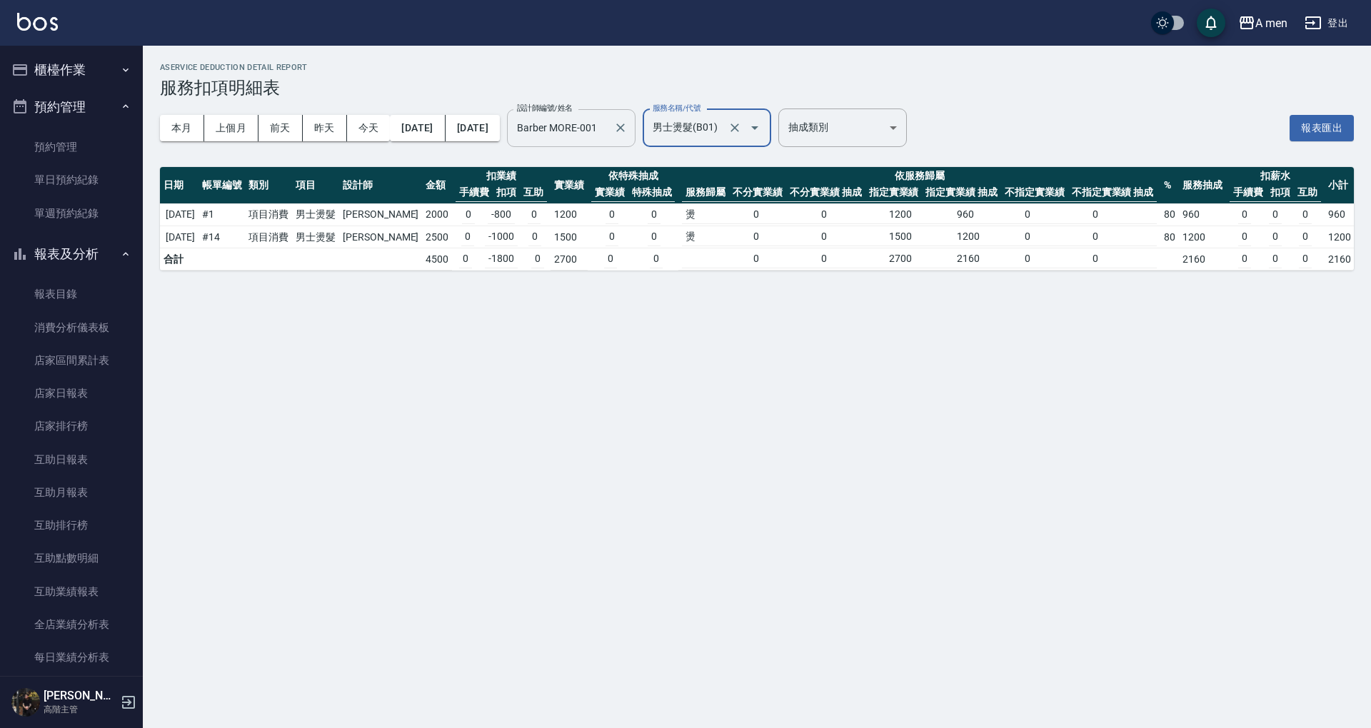
drag, startPoint x: 671, startPoint y: 127, endPoint x: 638, endPoint y: 124, distance: 33.0
click at [627, 126] on icon "Clear" at bounding box center [620, 128] width 14 height 14
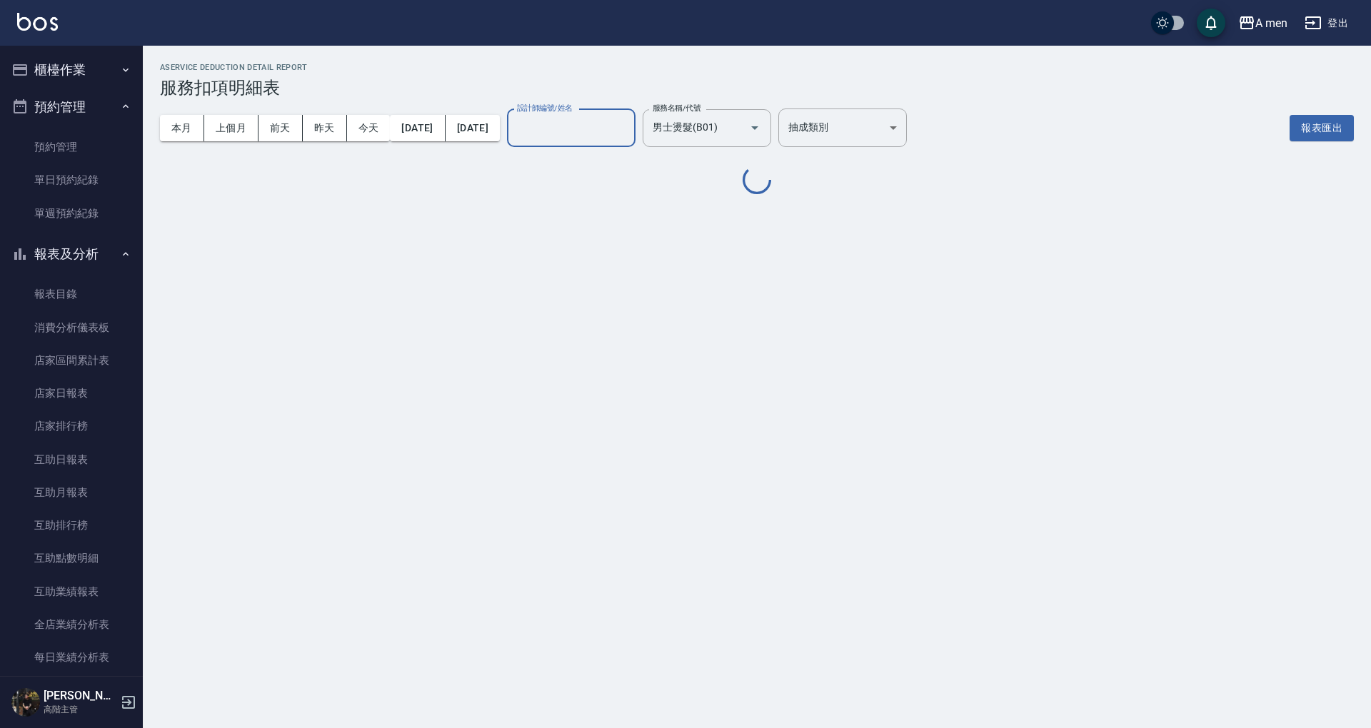
click at [629, 124] on input "設計師編號/姓名" at bounding box center [571, 128] width 116 height 25
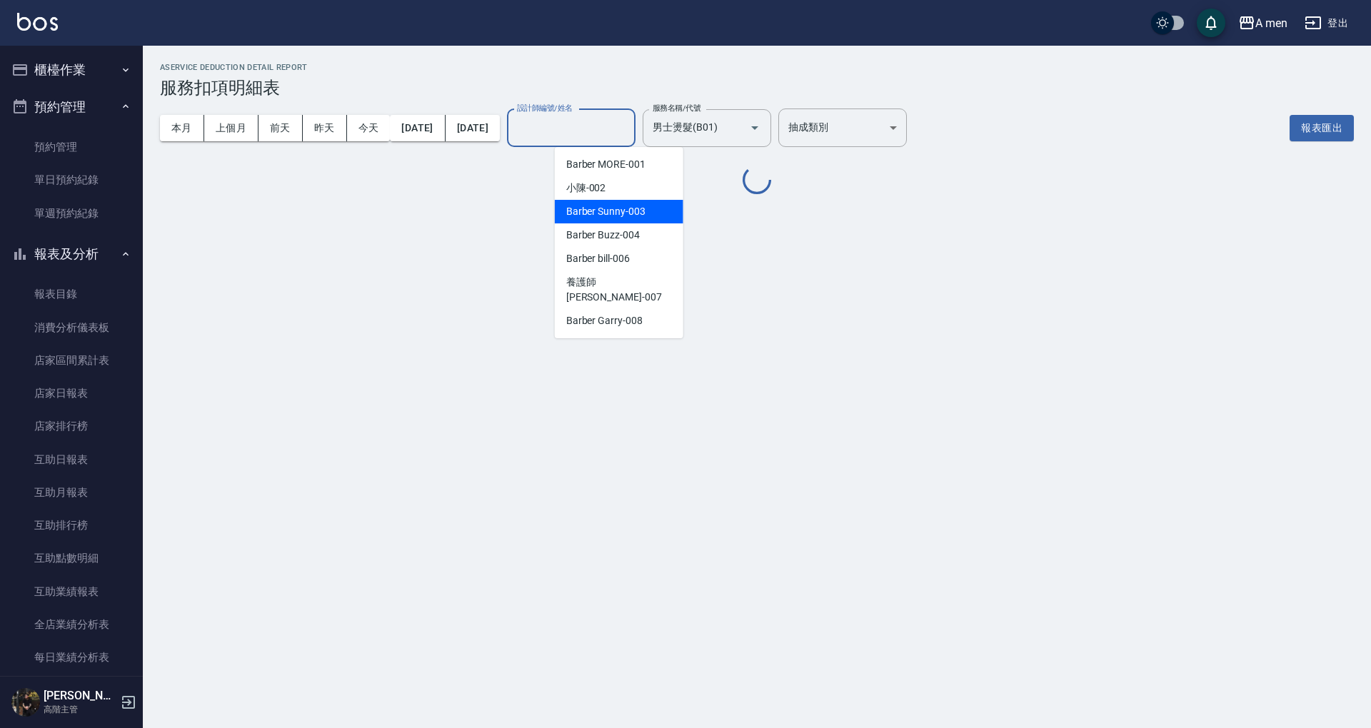
click at [638, 214] on span "Barber Sunny -003" at bounding box center [605, 211] width 79 height 15
type input "Barber Sunny -003"
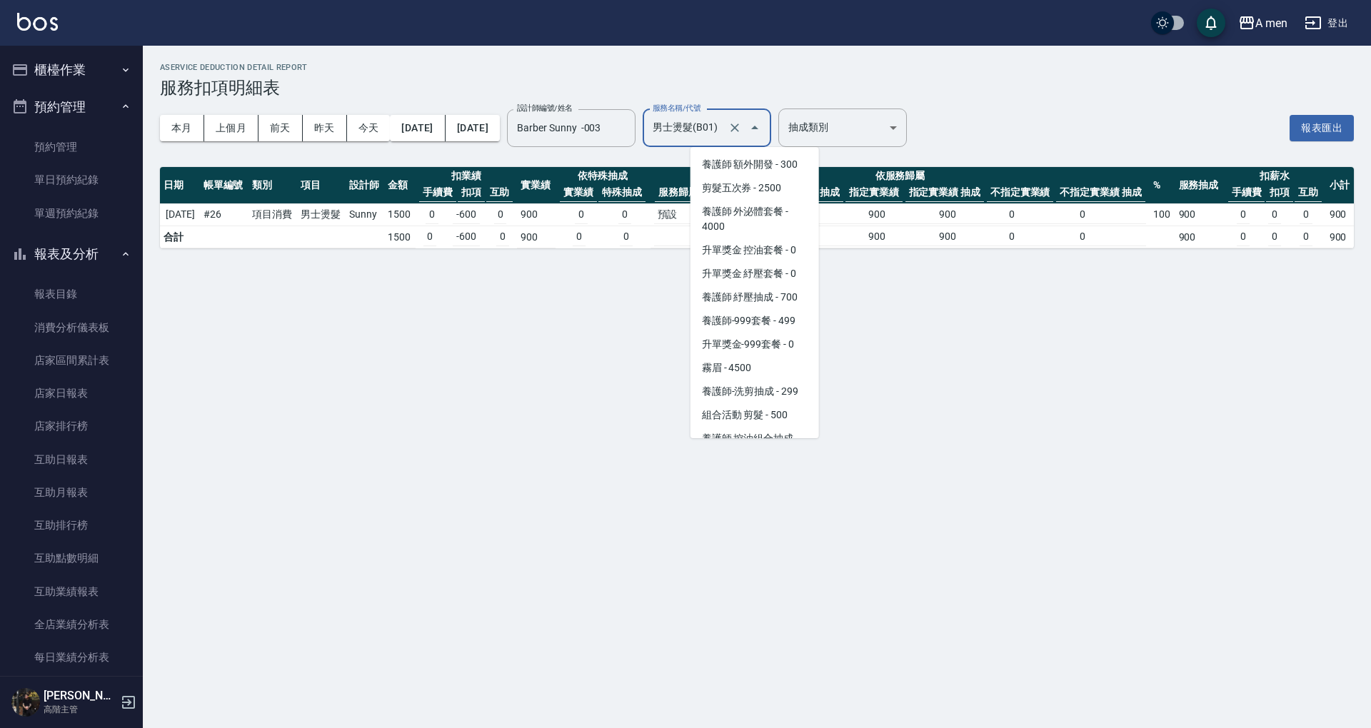
drag, startPoint x: 755, startPoint y: 126, endPoint x: 790, endPoint y: 211, distance: 92.3
click at [725, 126] on input "男士燙髮(B01)" at bounding box center [687, 128] width 76 height 25
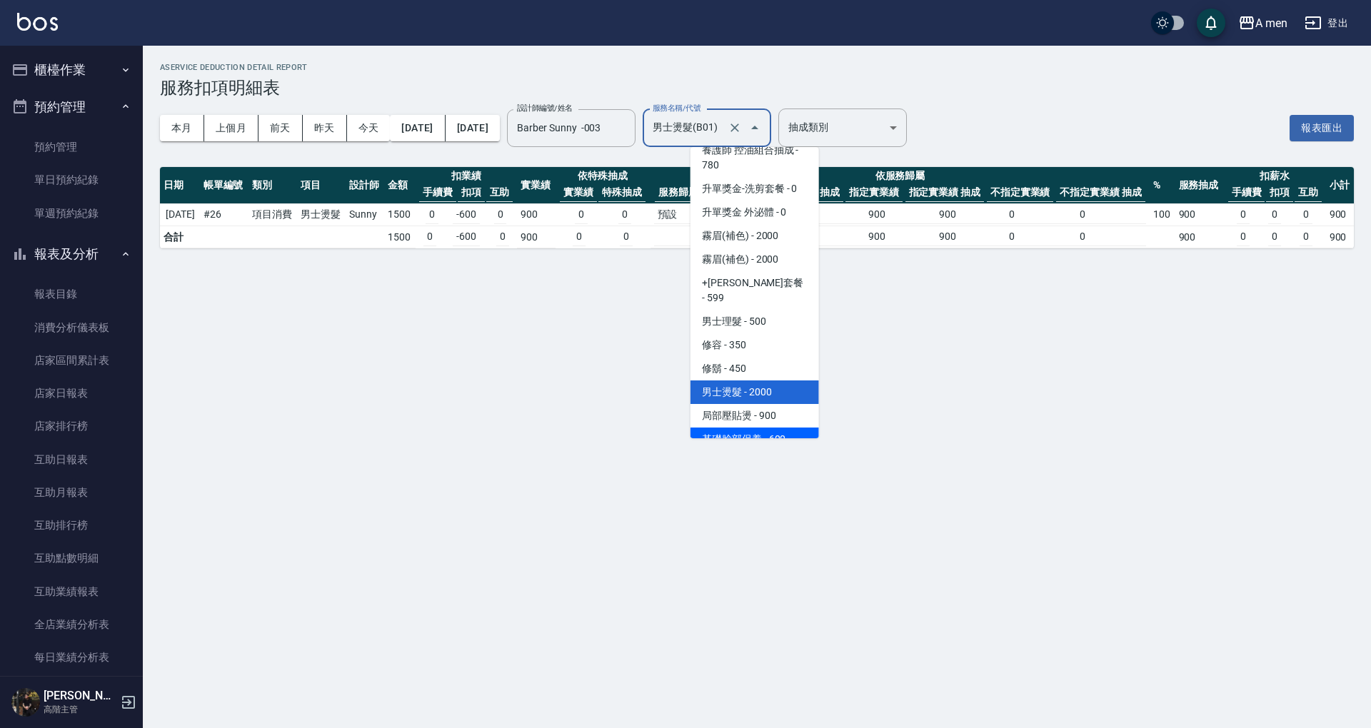
scroll to position [334, 0]
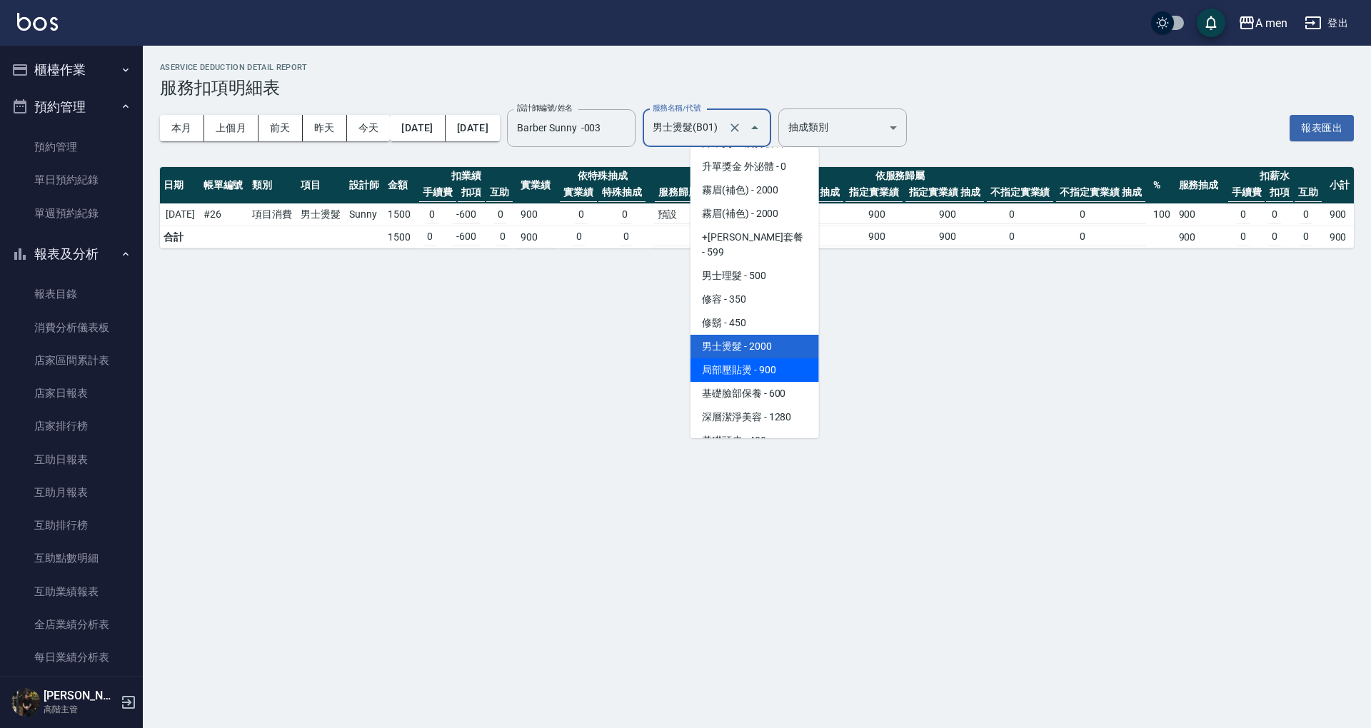
click at [767, 358] on span "局部壓貼燙 - 900" at bounding box center [754, 370] width 128 height 24
type input "局部壓貼燙(B02)"
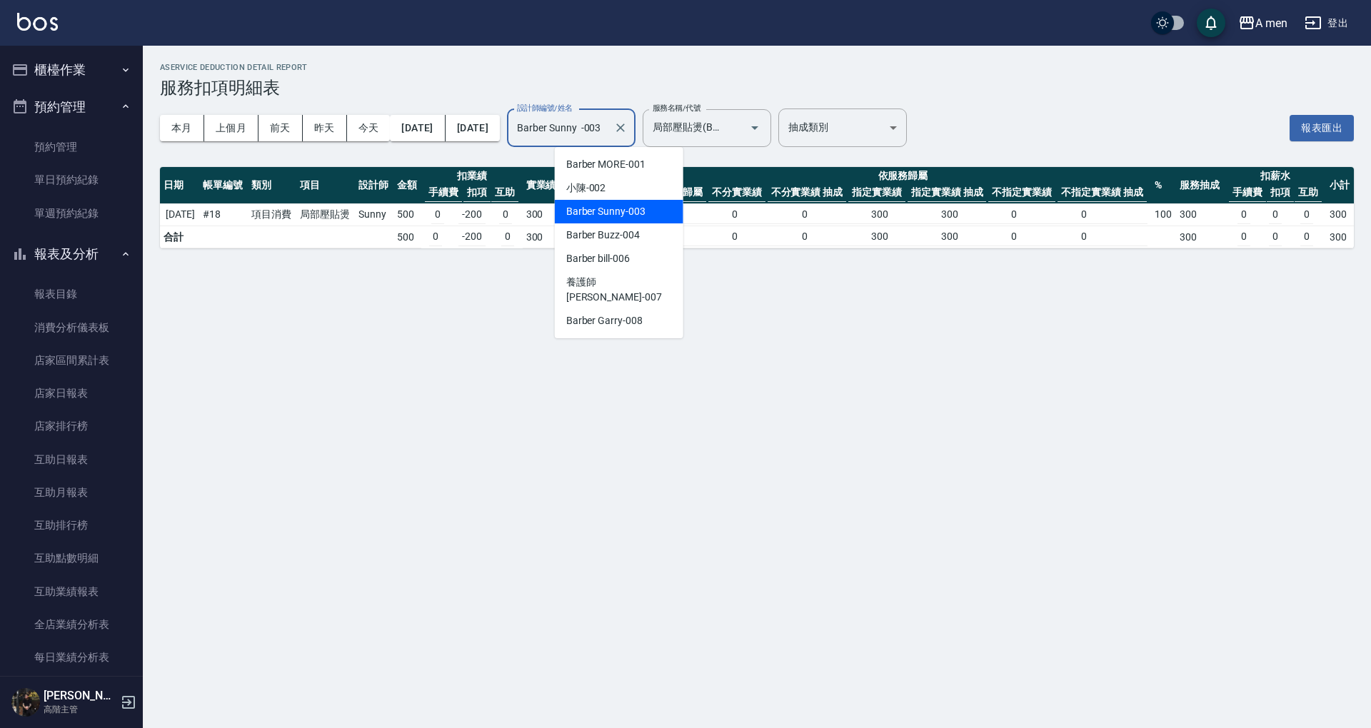
click at [608, 131] on input "Barber Sunny -003" at bounding box center [560, 128] width 94 height 25
click at [632, 240] on span "Barber Buzz -004" at bounding box center [603, 235] width 74 height 15
type input "Barber Buzz-004"
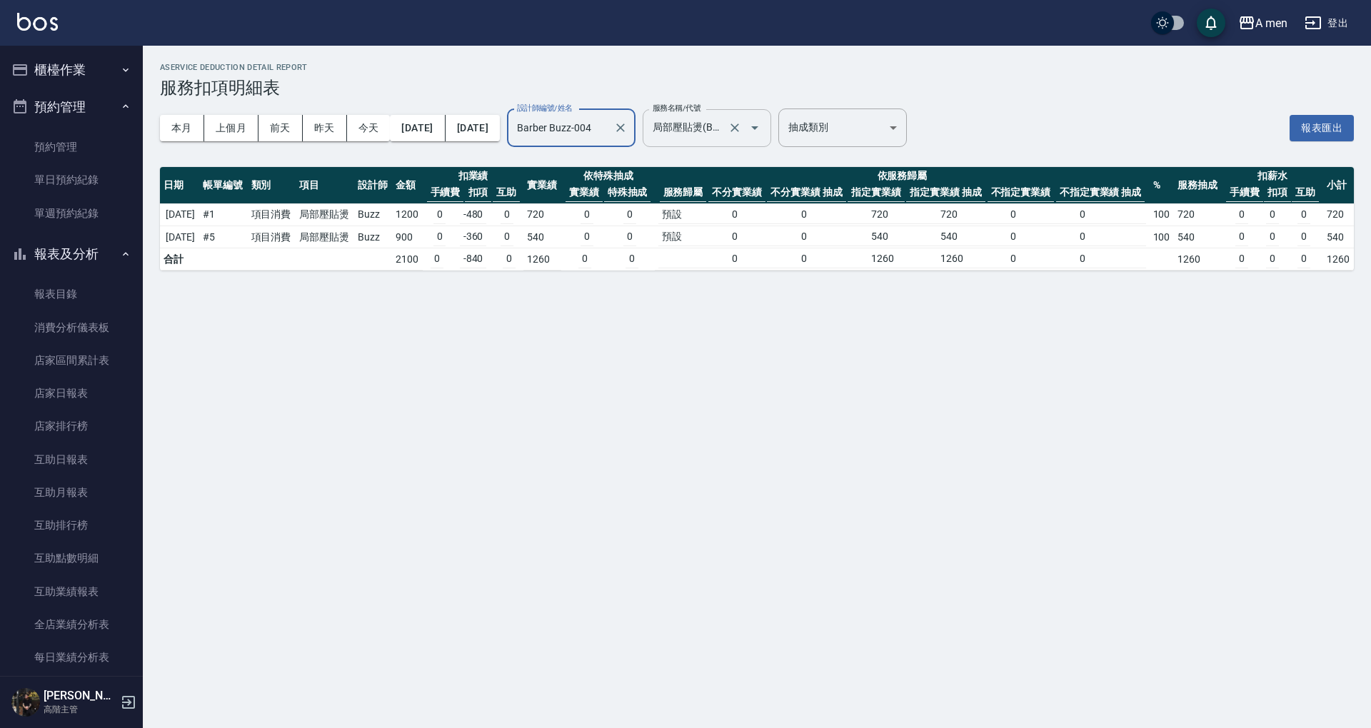
click at [725, 122] on input "局部壓貼燙(B02)" at bounding box center [687, 128] width 76 height 25
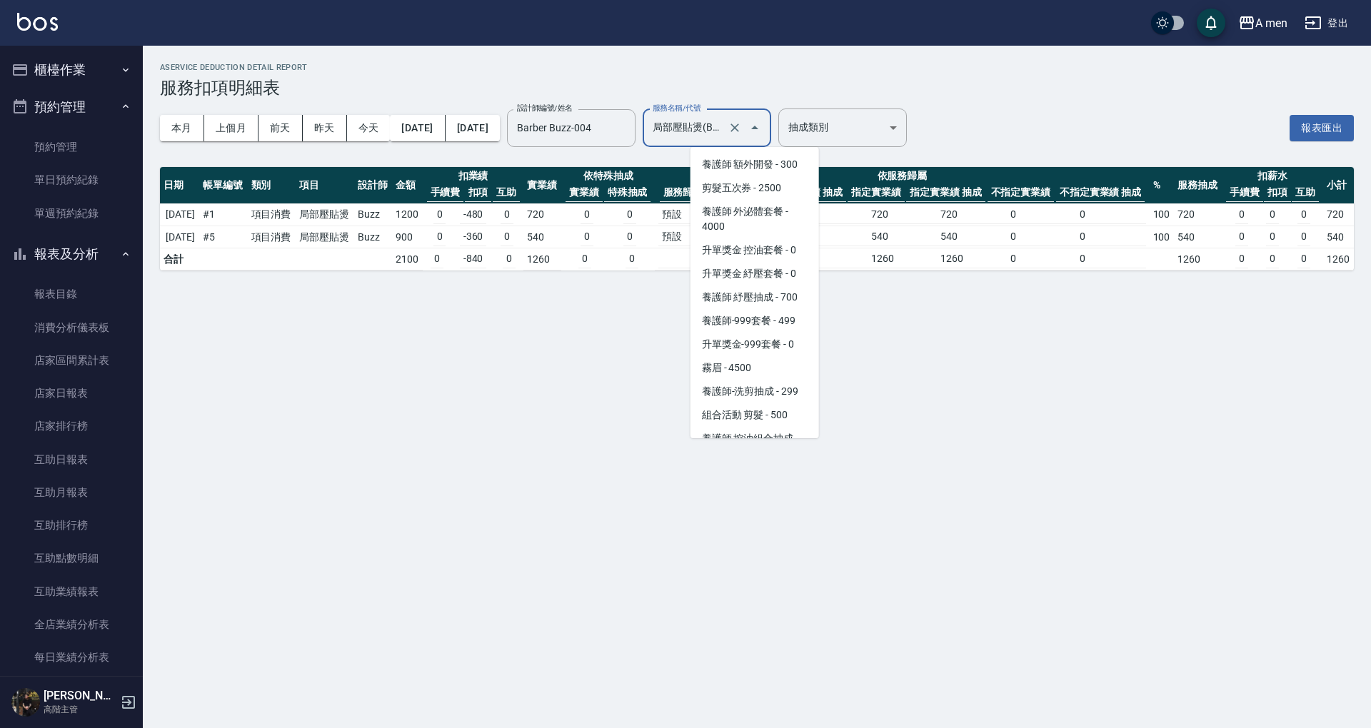
scroll to position [263, 0]
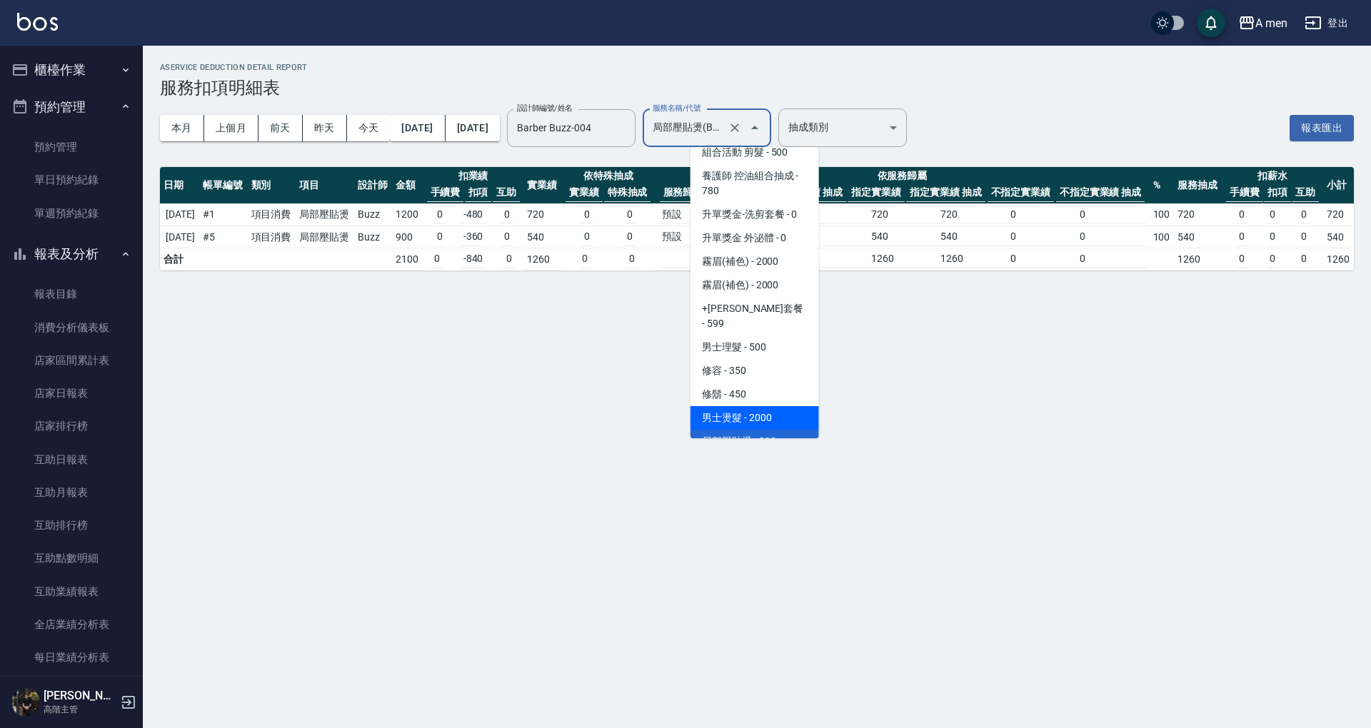
click at [762, 406] on span "男士燙髮 - 2000" at bounding box center [754, 418] width 128 height 24
type input "男士燙髮(B01)"
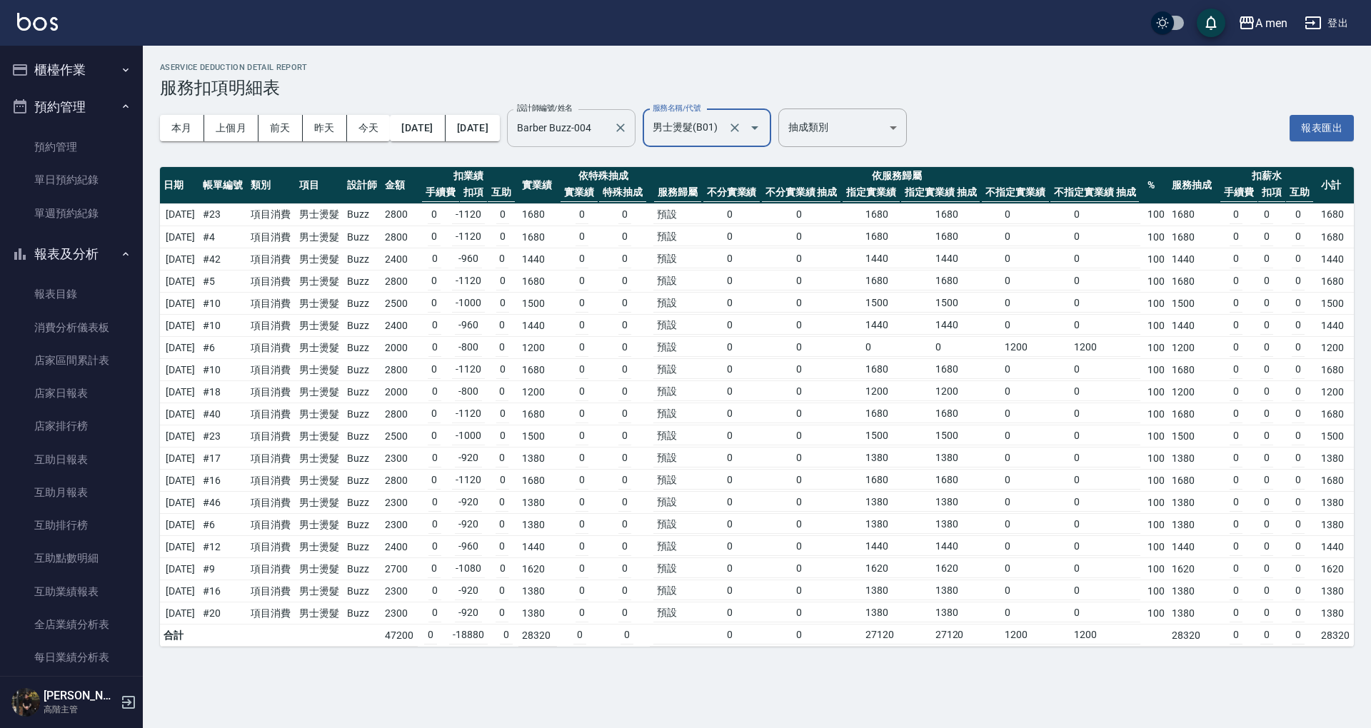
click at [635, 140] on div "Barber Buzz-004 設計師編號/姓名" at bounding box center [571, 128] width 128 height 38
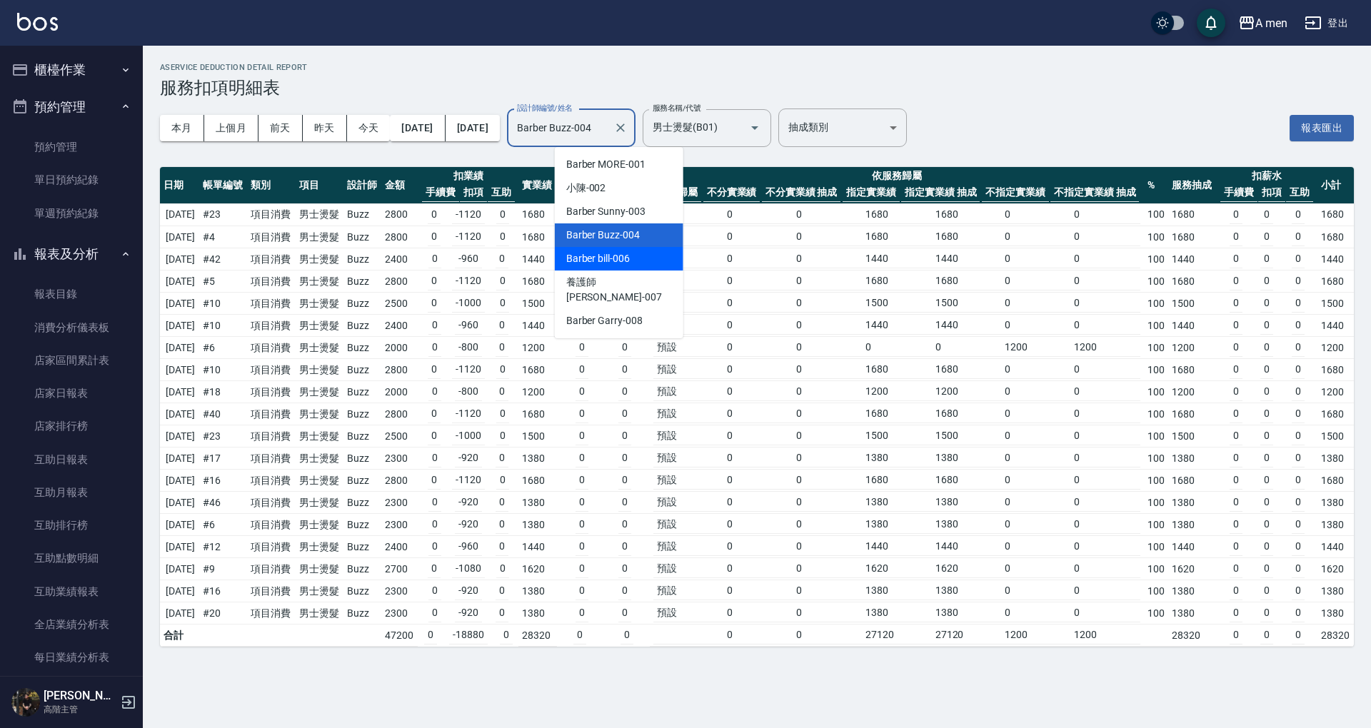
click at [638, 257] on div "Barber bill -006" at bounding box center [619, 259] width 128 height 24
type input "Barber bill-006"
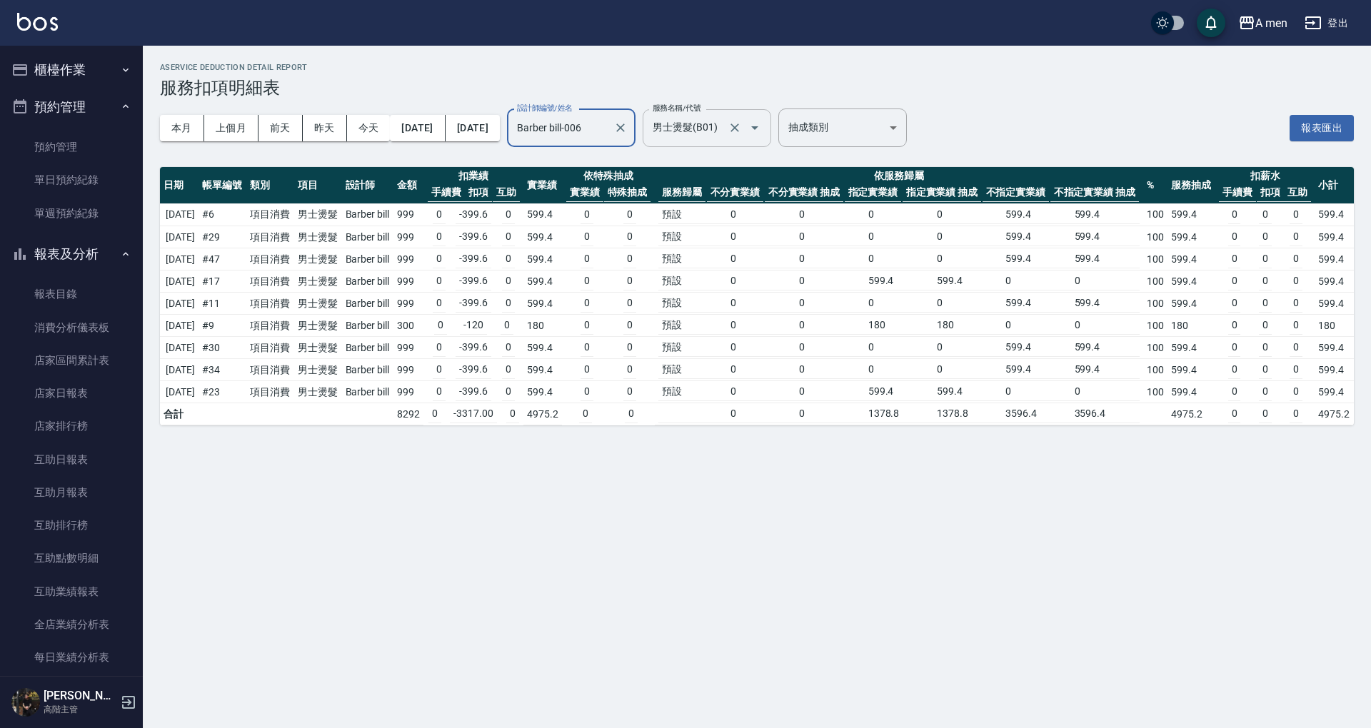
click at [725, 136] on input "男士燙髮(B01)" at bounding box center [687, 128] width 76 height 25
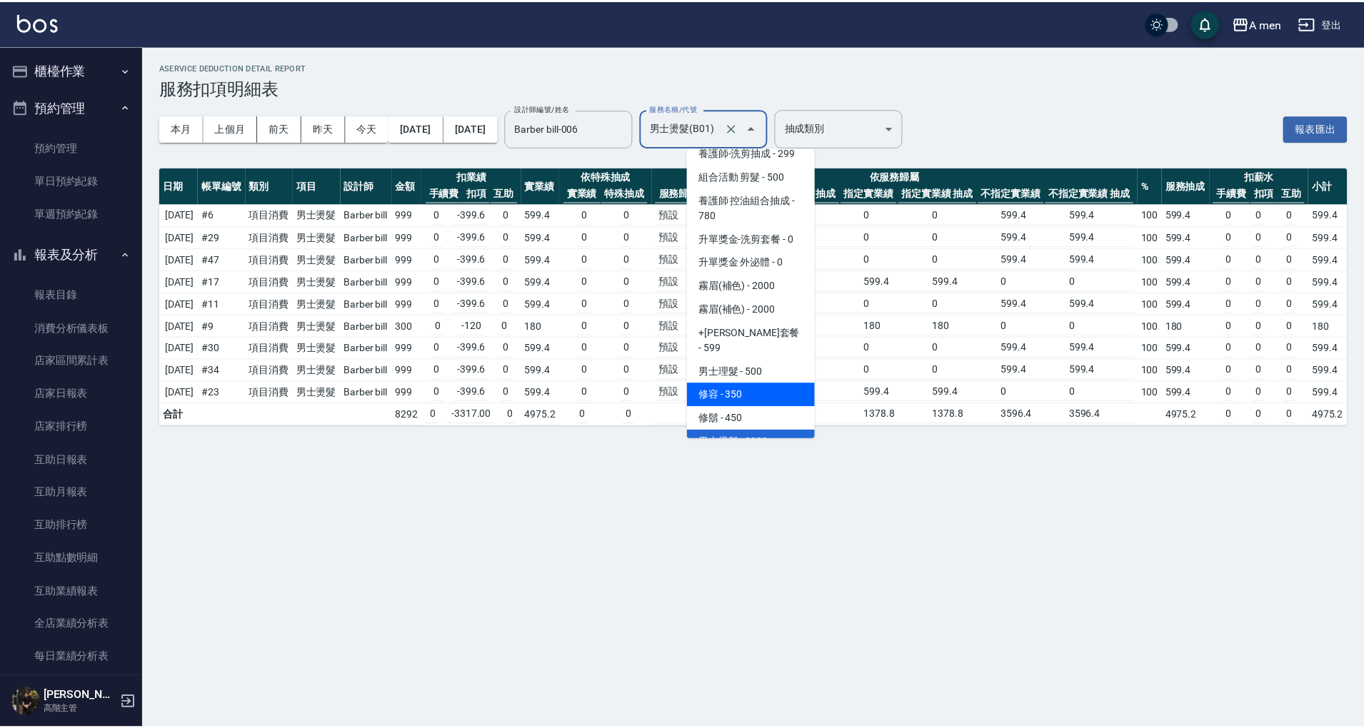
scroll to position [334, 0]
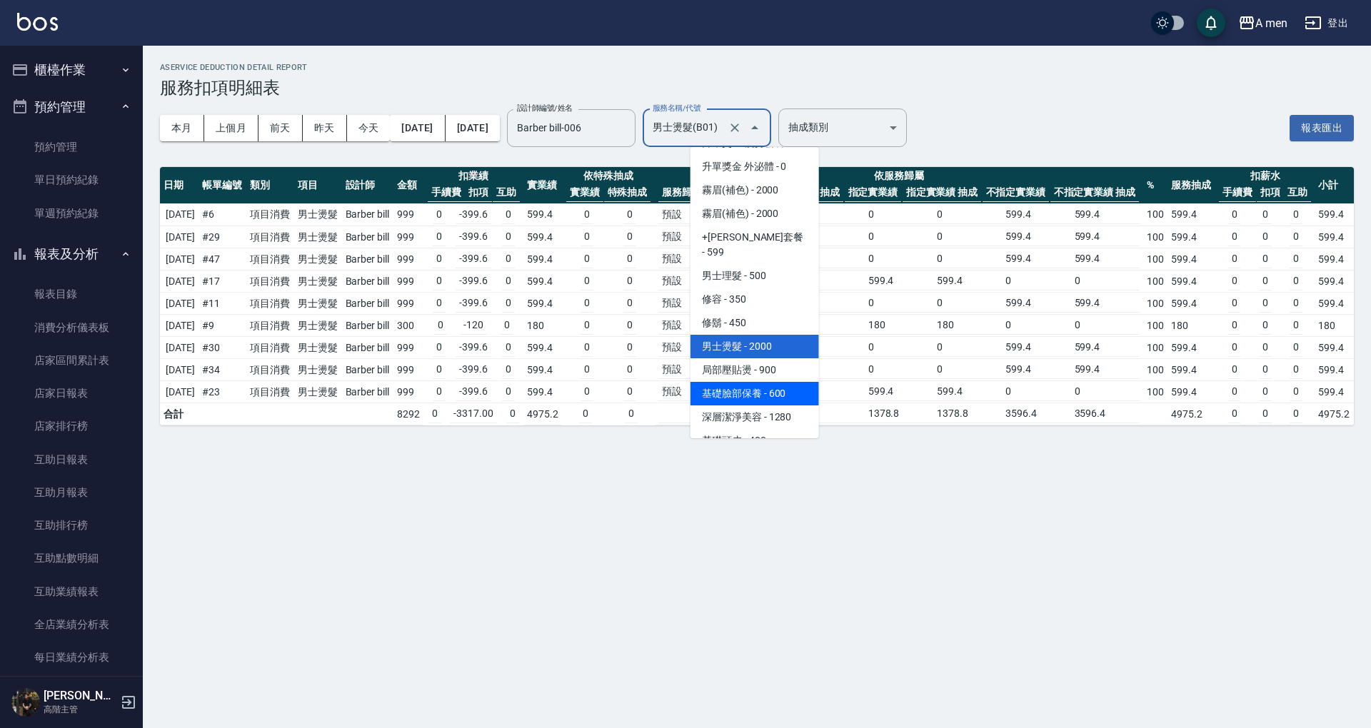
click at [772, 382] on span "基礎臉部保養 - 600" at bounding box center [754, 394] width 128 height 24
type input "基礎臉部保養(C01)"
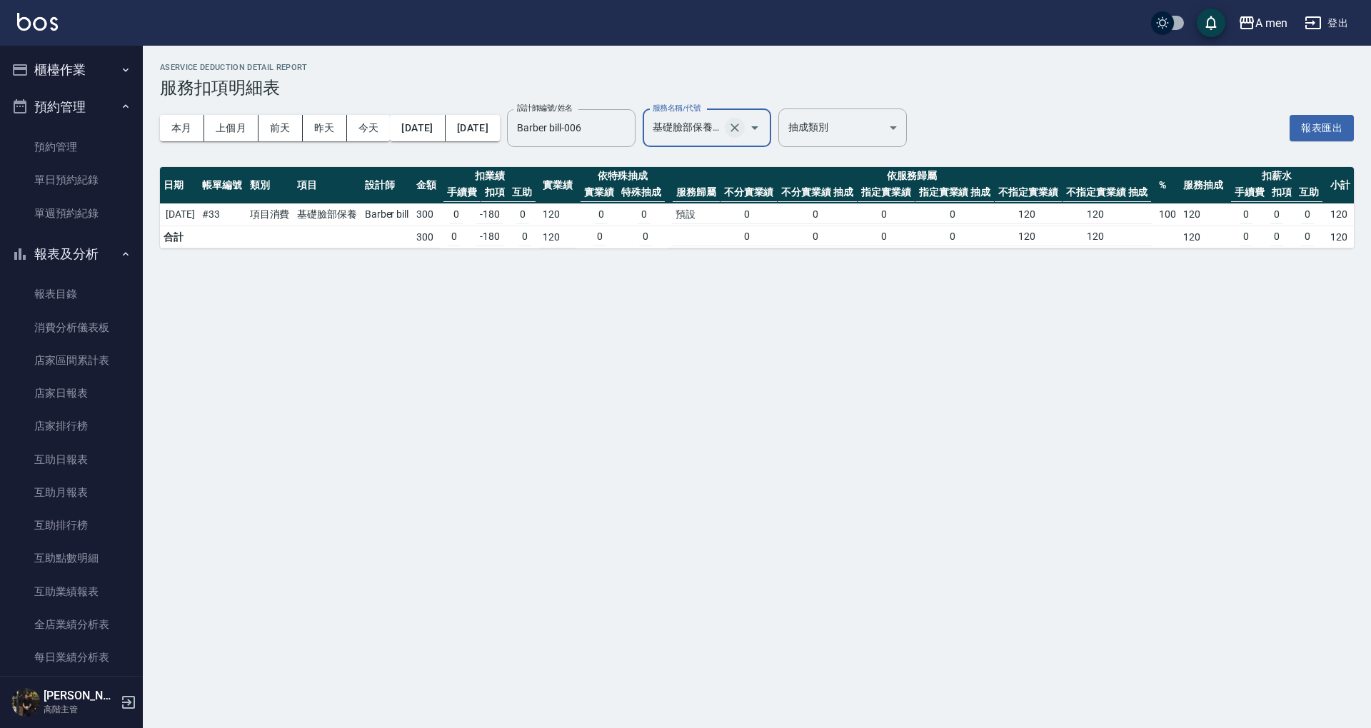
click at [742, 133] on icon "Clear" at bounding box center [734, 128] width 14 height 14
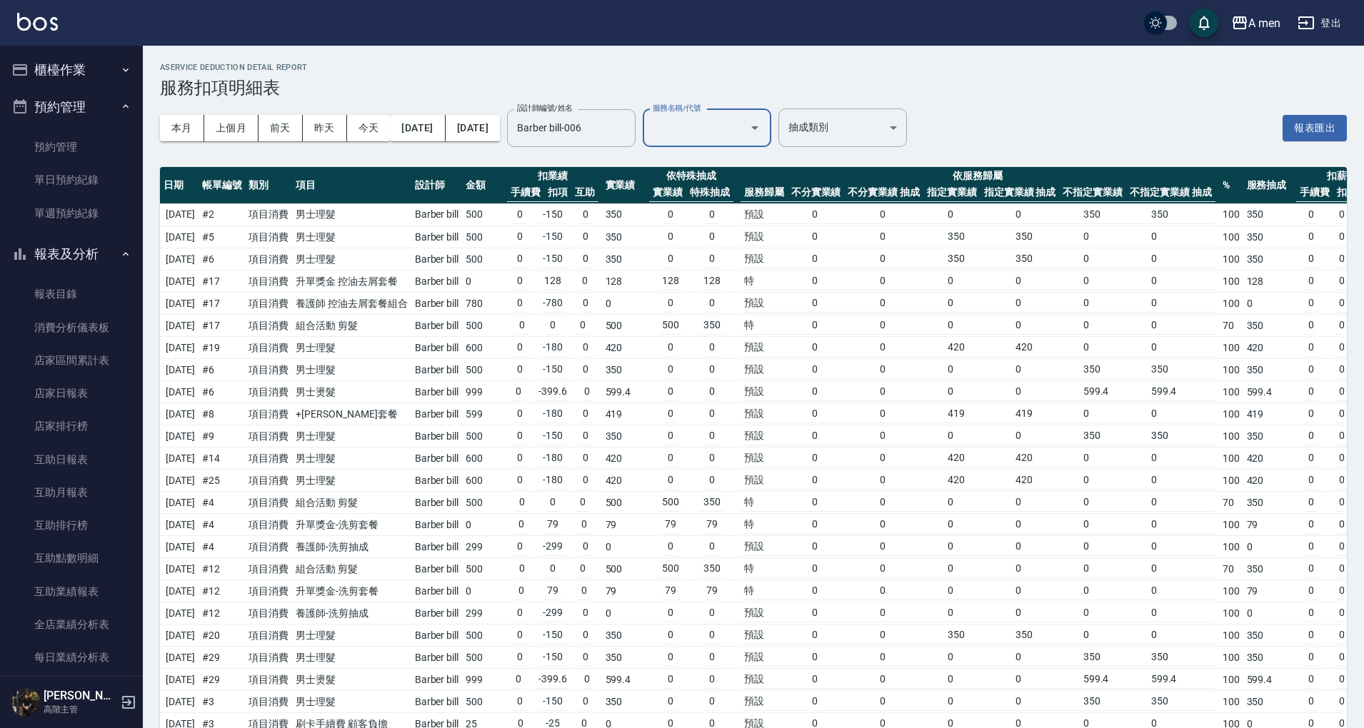
click at [743, 124] on input "服務名稱/代號" at bounding box center [696, 128] width 94 height 25
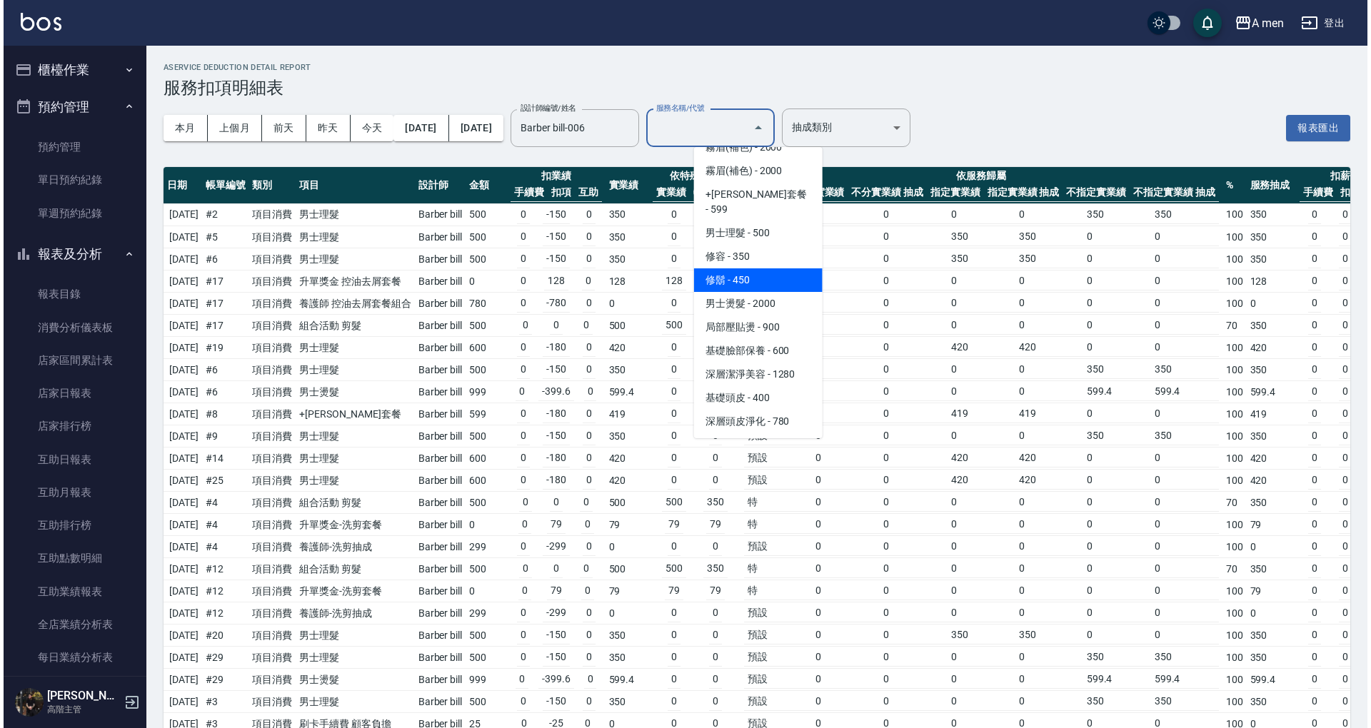
scroll to position [380, 0]
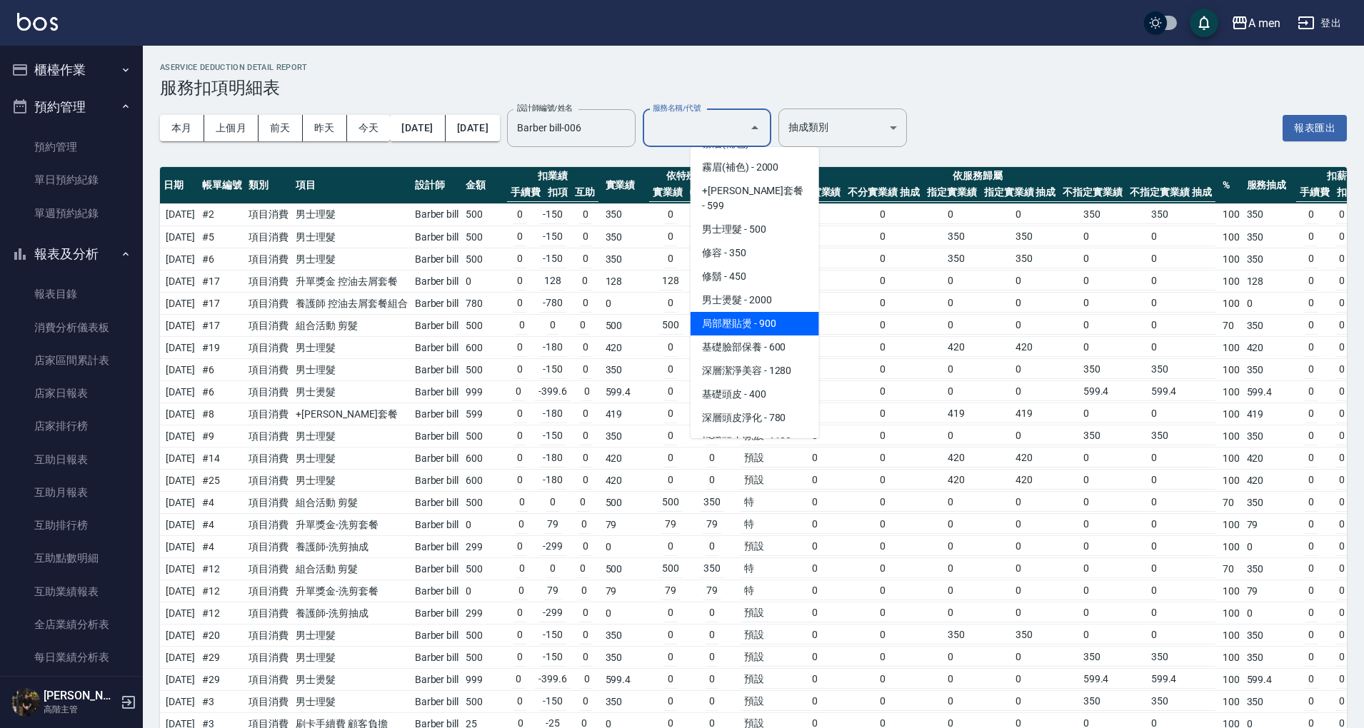
click at [758, 312] on span "局部壓貼燙 - 900" at bounding box center [754, 324] width 128 height 24
type input "局部壓貼燙(B02)"
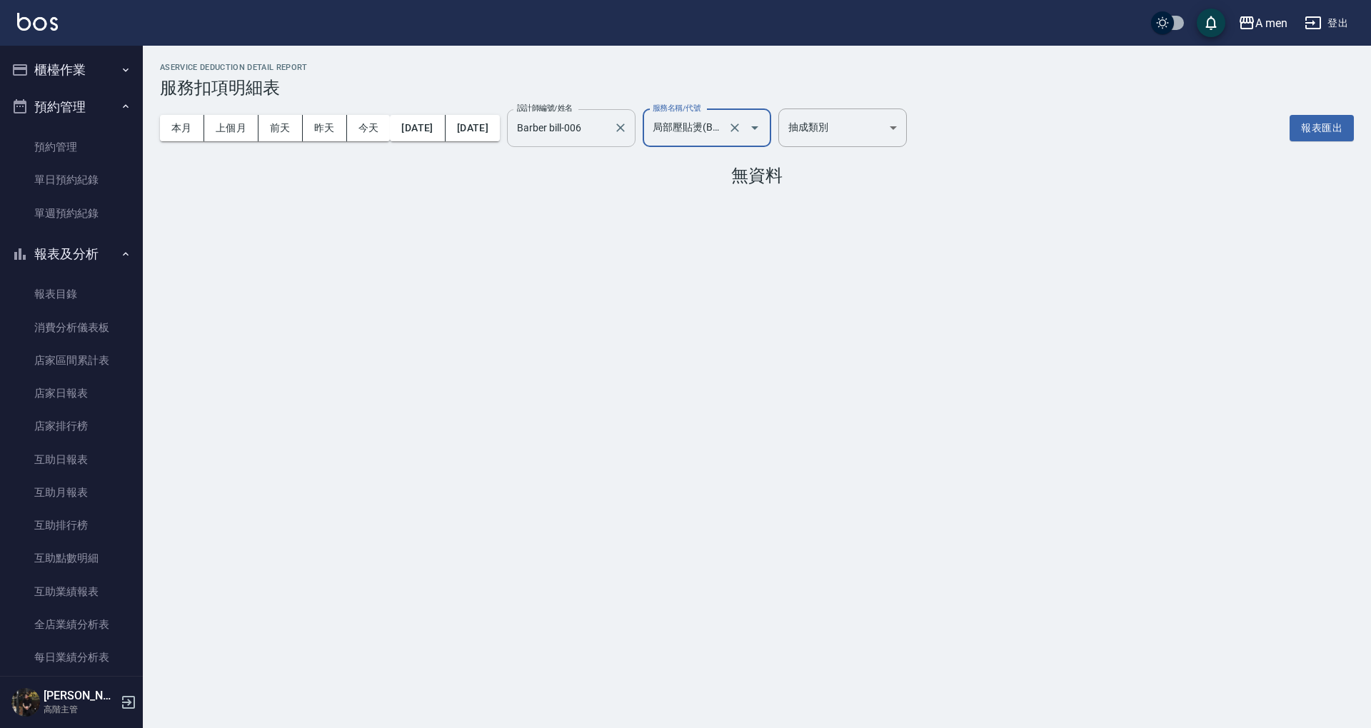
click at [608, 123] on input "Barber bill-006" at bounding box center [560, 128] width 94 height 25
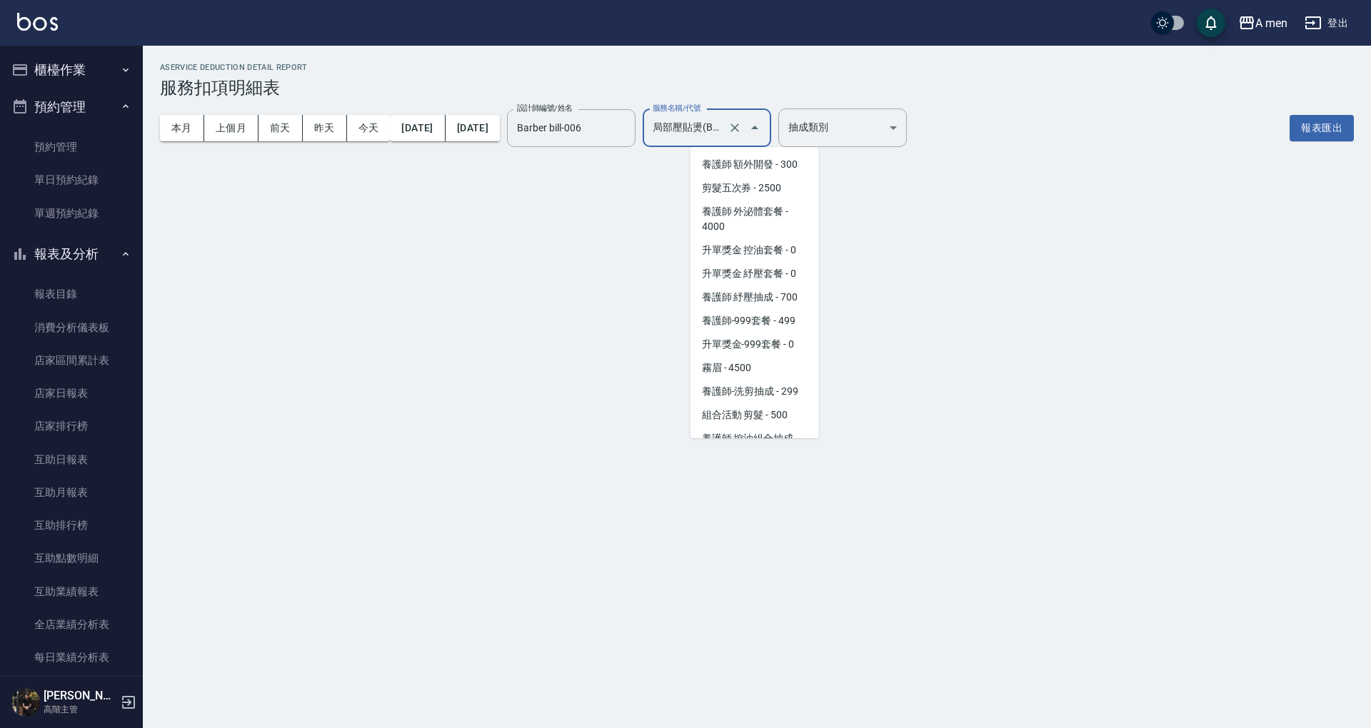
drag, startPoint x: 742, startPoint y: 130, endPoint x: 792, endPoint y: 130, distance: 50.0
click at [725, 130] on input "局部壓貼燙(B02)" at bounding box center [687, 128] width 76 height 25
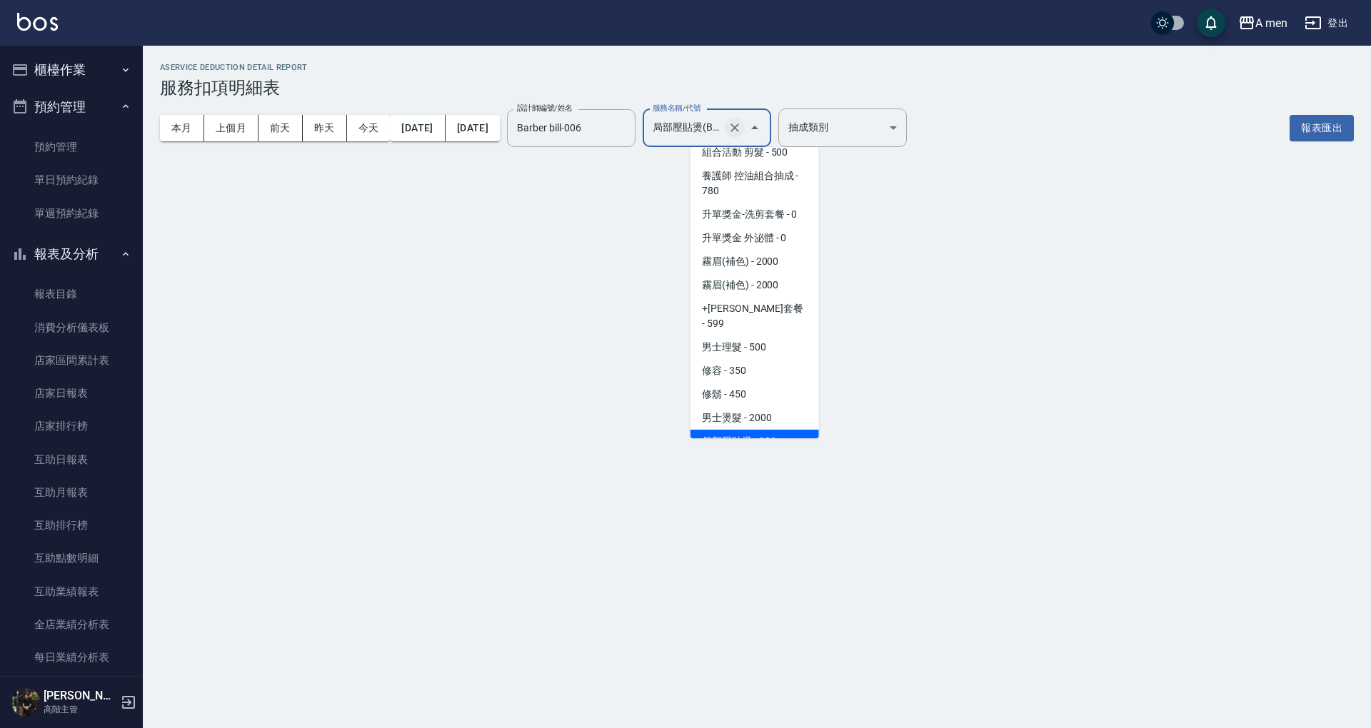
click at [742, 130] on icon "Clear" at bounding box center [734, 128] width 14 height 14
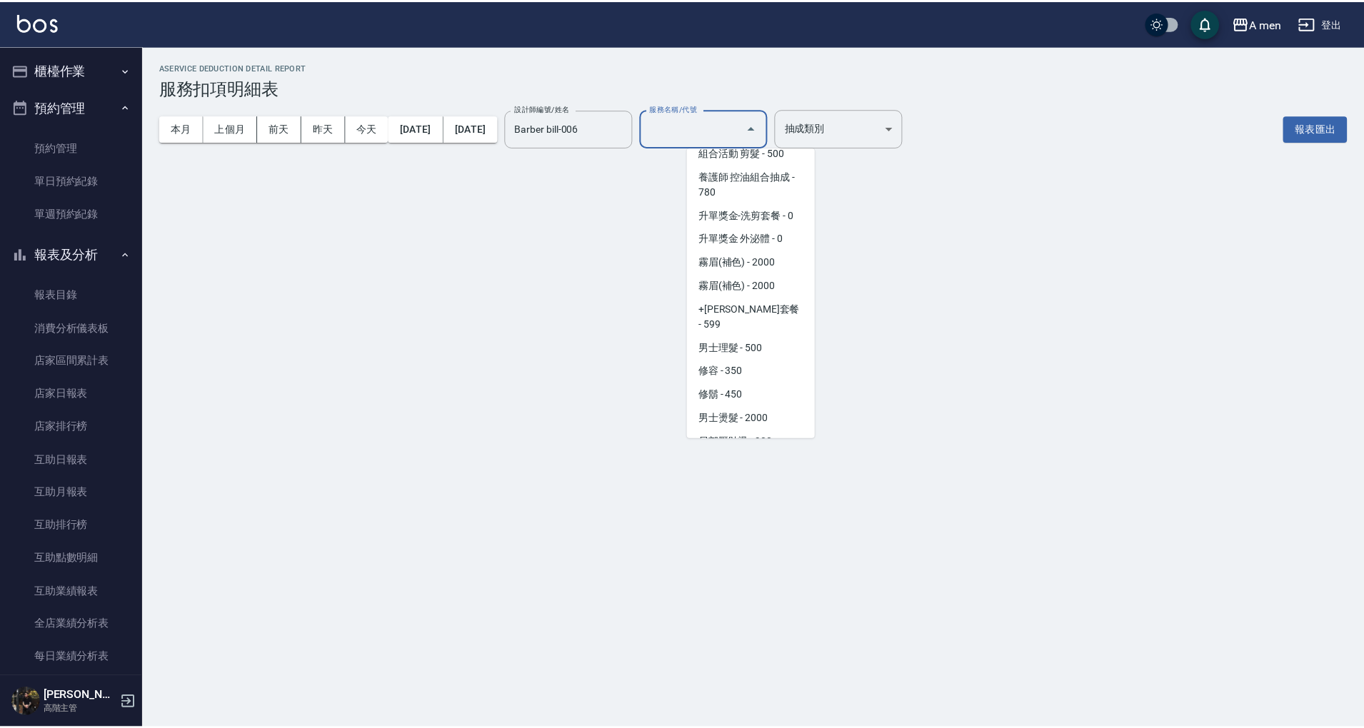
scroll to position [6, 0]
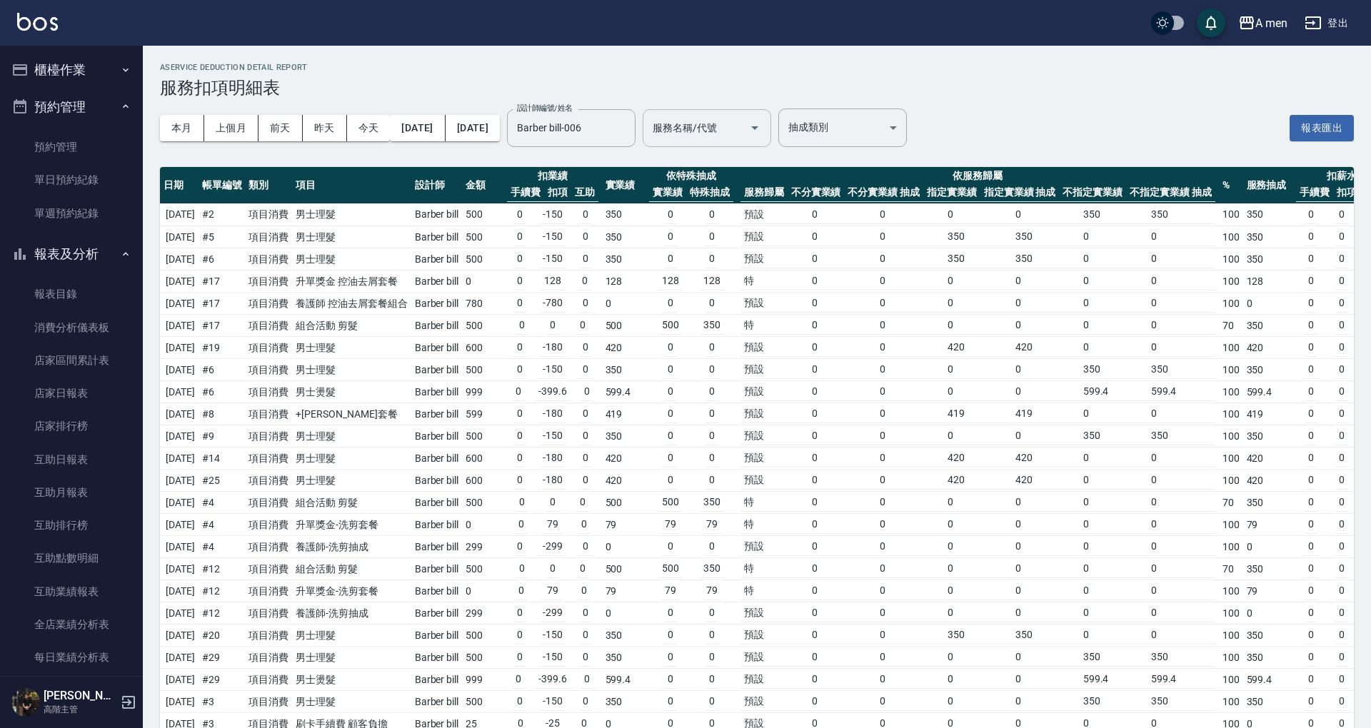
click at [741, 122] on input "服務名稱/代號" at bounding box center [696, 128] width 94 height 25
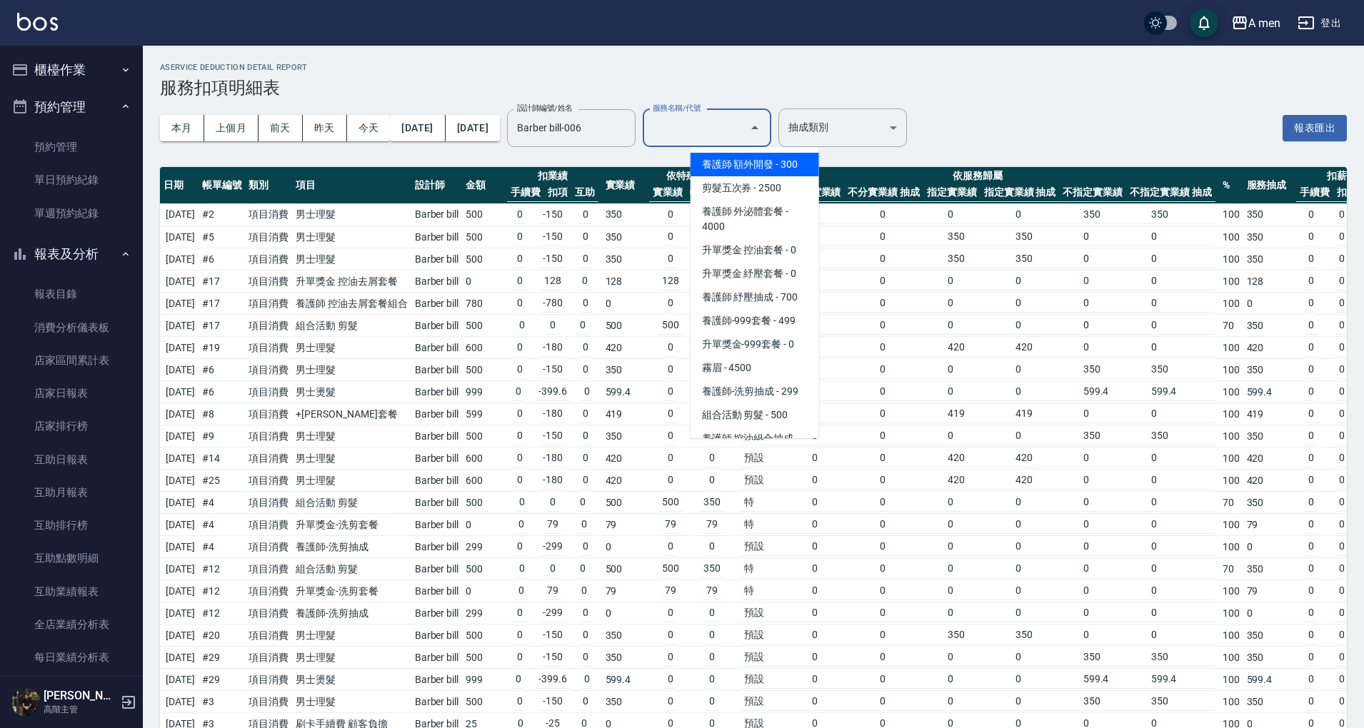
click at [743, 137] on input "服務名稱/代號" at bounding box center [696, 128] width 94 height 25
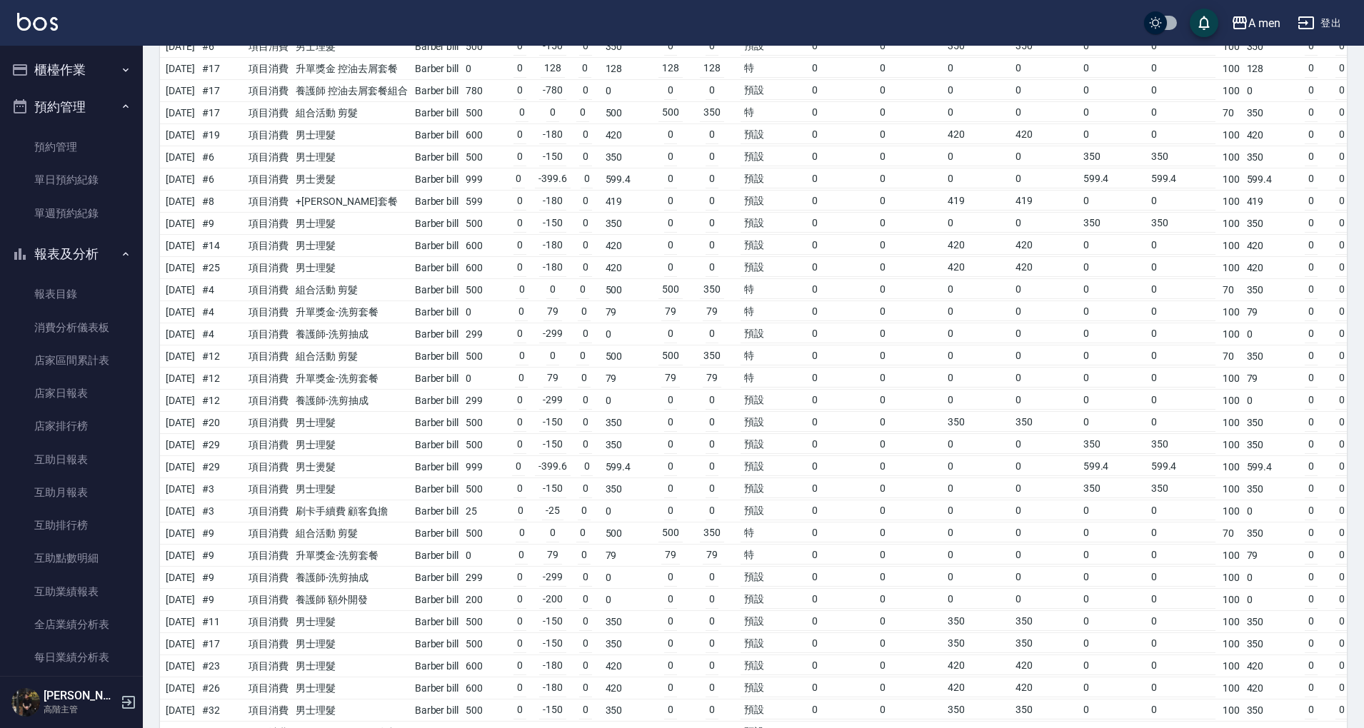
scroll to position [286, 0]
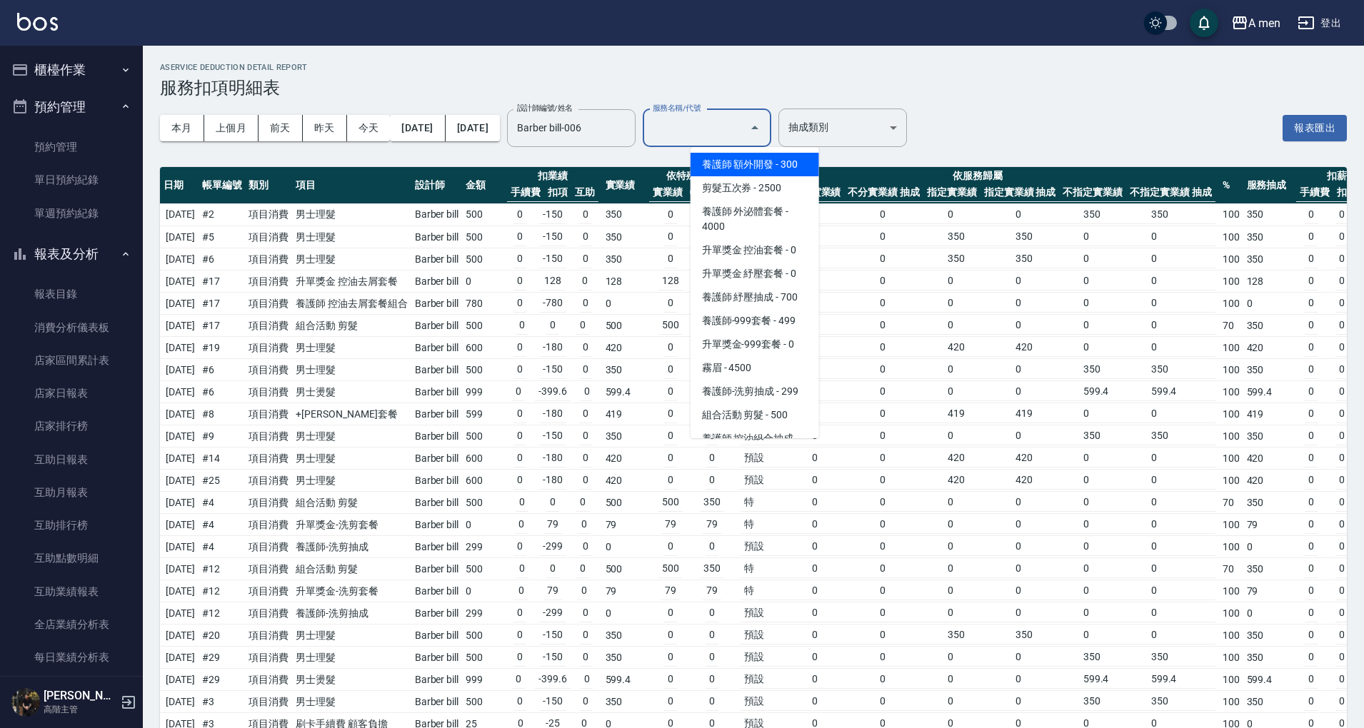
drag, startPoint x: 761, startPoint y: 133, endPoint x: 745, endPoint y: 201, distance: 69.6
click at [743, 133] on input "服務名稱/代號" at bounding box center [696, 128] width 94 height 25
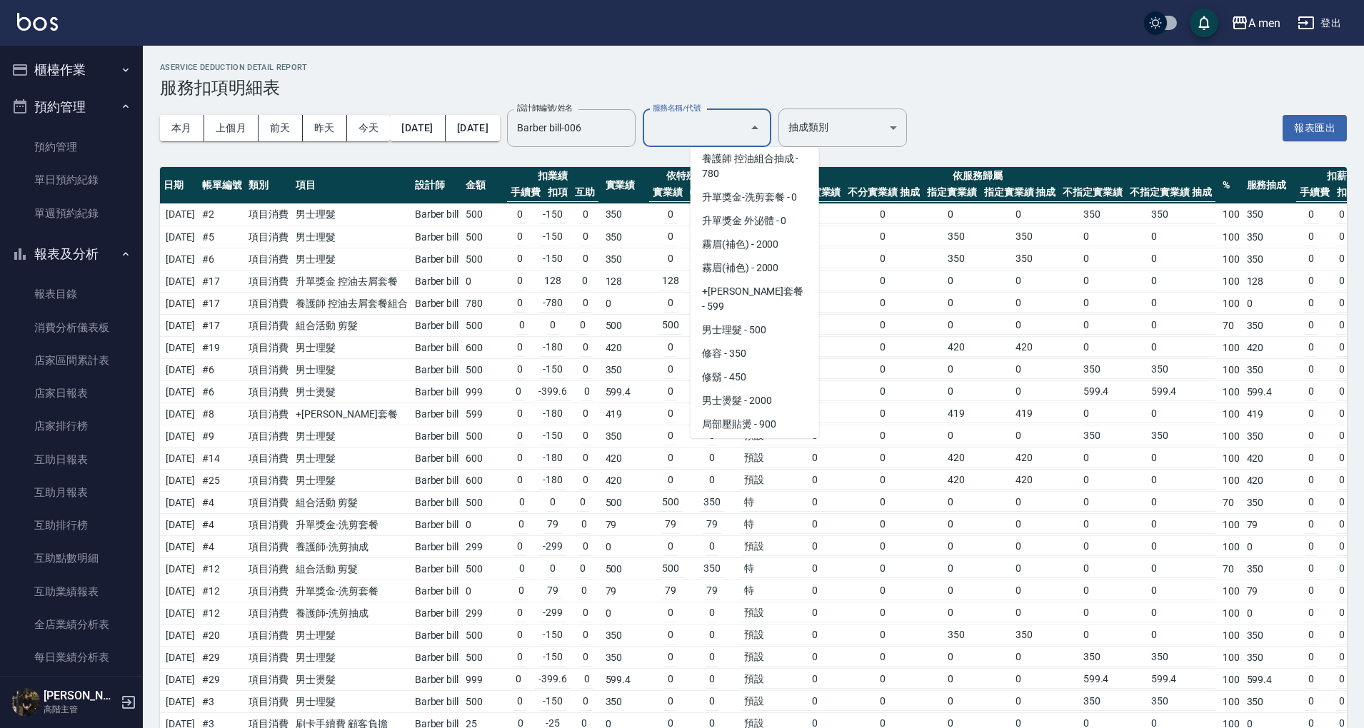
scroll to position [380, 0]
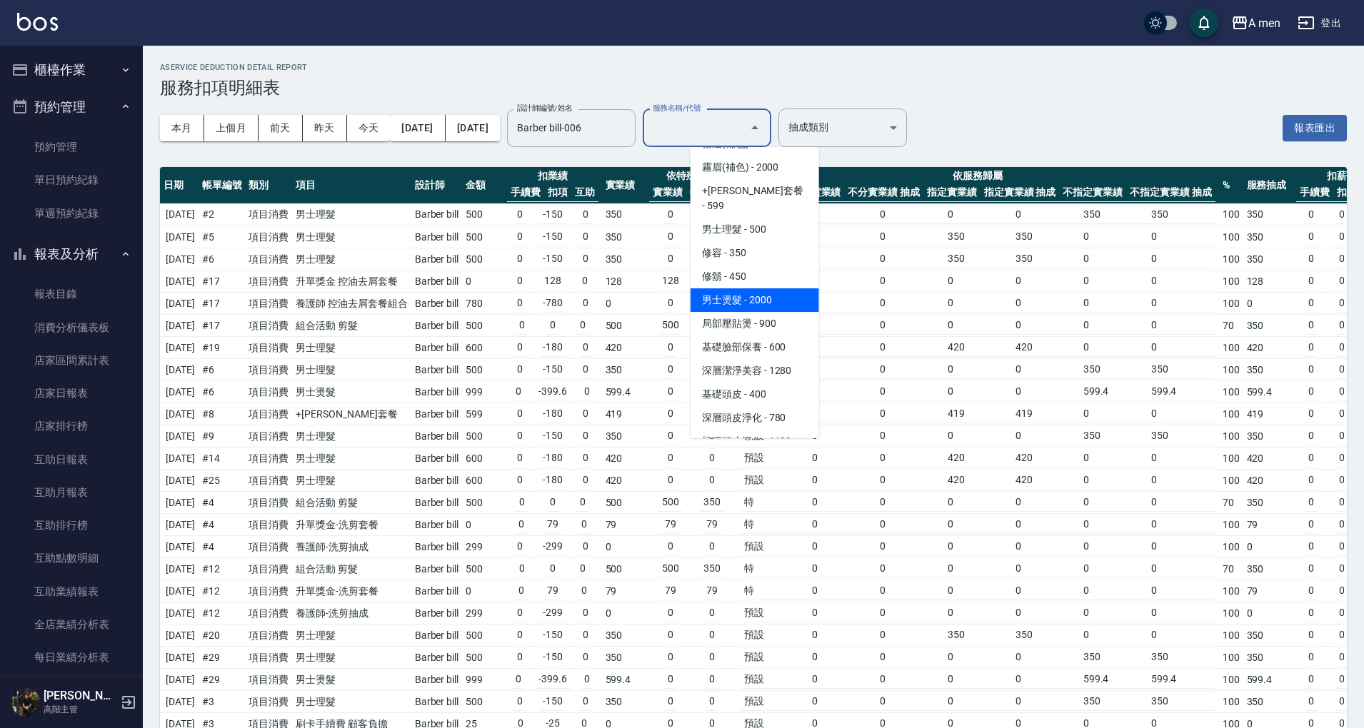
click at [752, 288] on span "男士燙髮 - 2000" at bounding box center [754, 300] width 128 height 24
type input "男士燙髮(B01)"
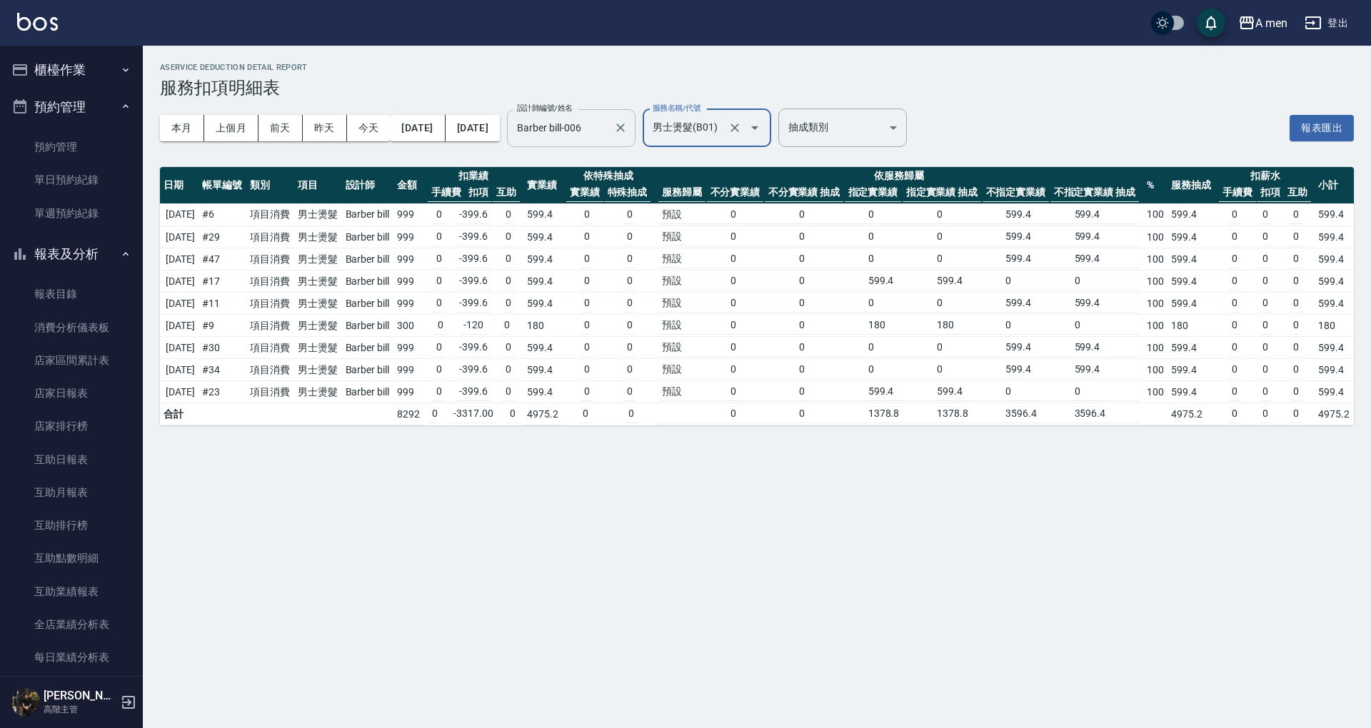
drag, startPoint x: 610, startPoint y: 128, endPoint x: 645, endPoint y: 124, distance: 35.2
click at [608, 126] on input "Barber bill-006" at bounding box center [560, 128] width 94 height 25
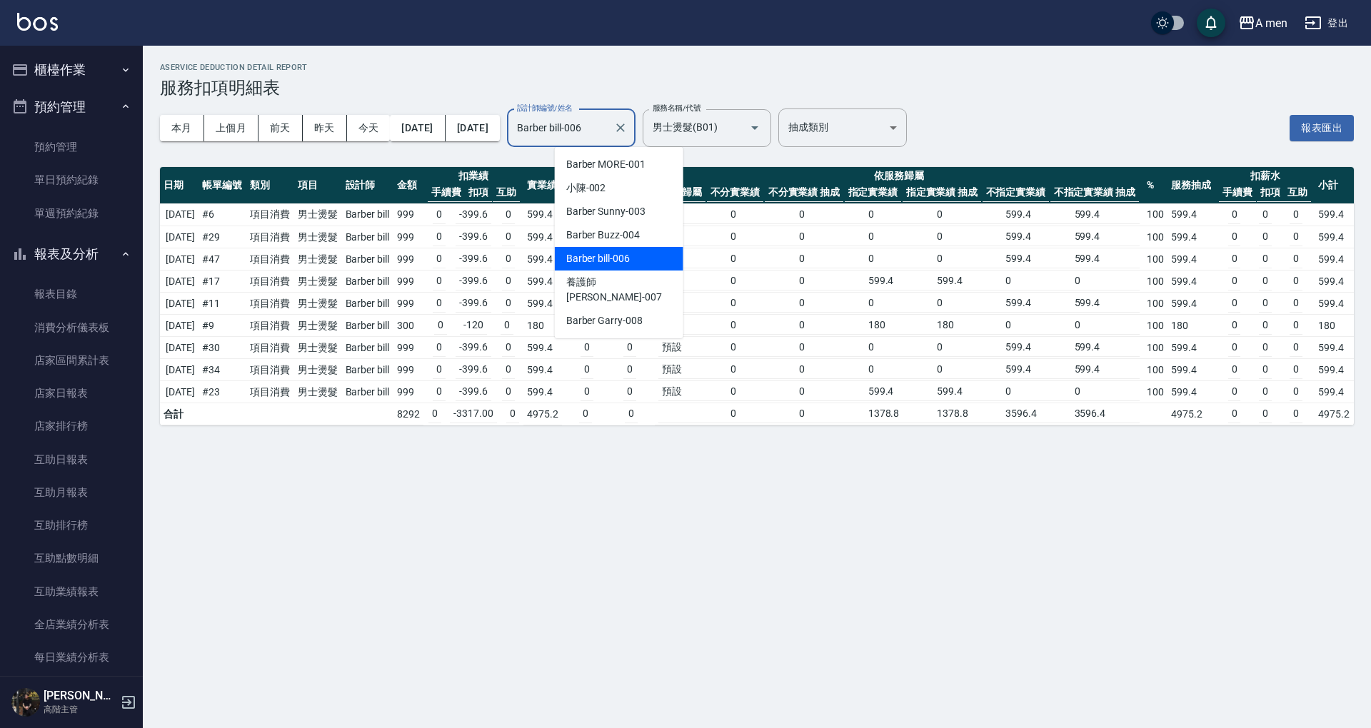
click at [627, 127] on icon "Clear" at bounding box center [620, 128] width 14 height 14
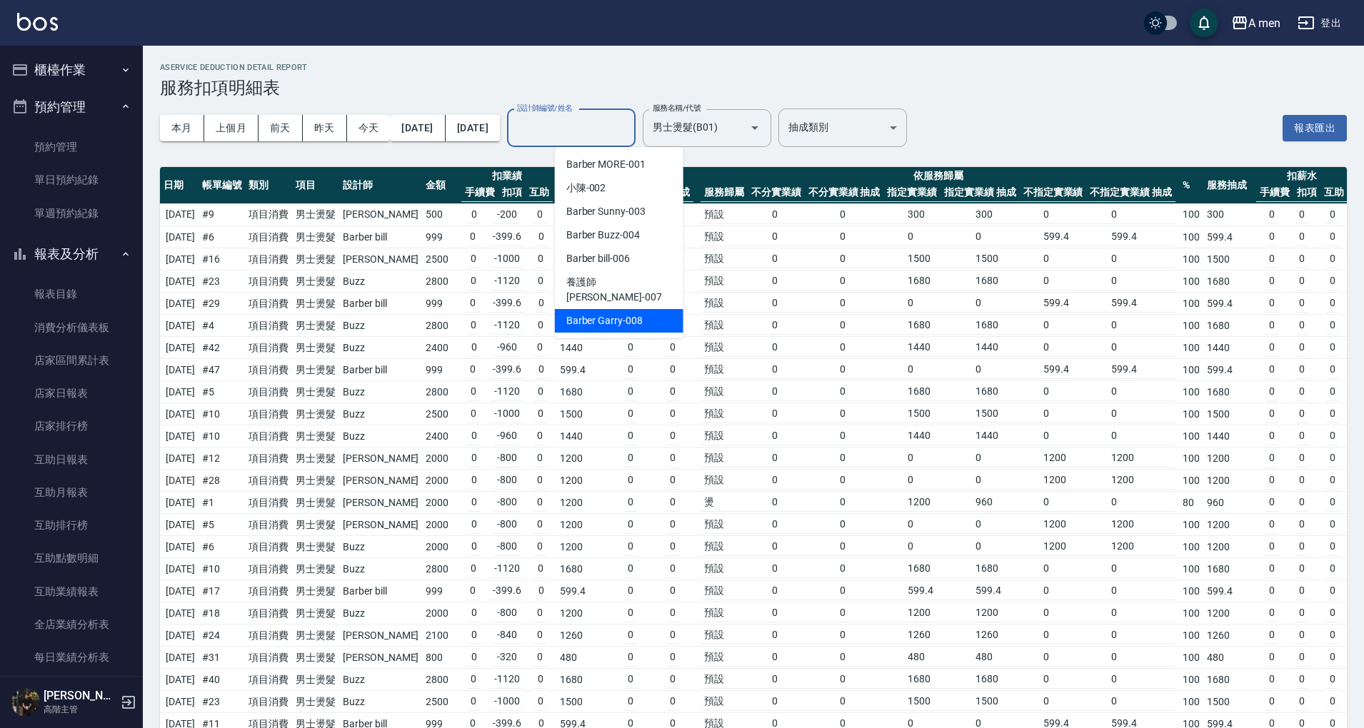
click at [630, 313] on span "Barber Garry -008" at bounding box center [604, 320] width 76 height 15
type input "Barber Garry-008"
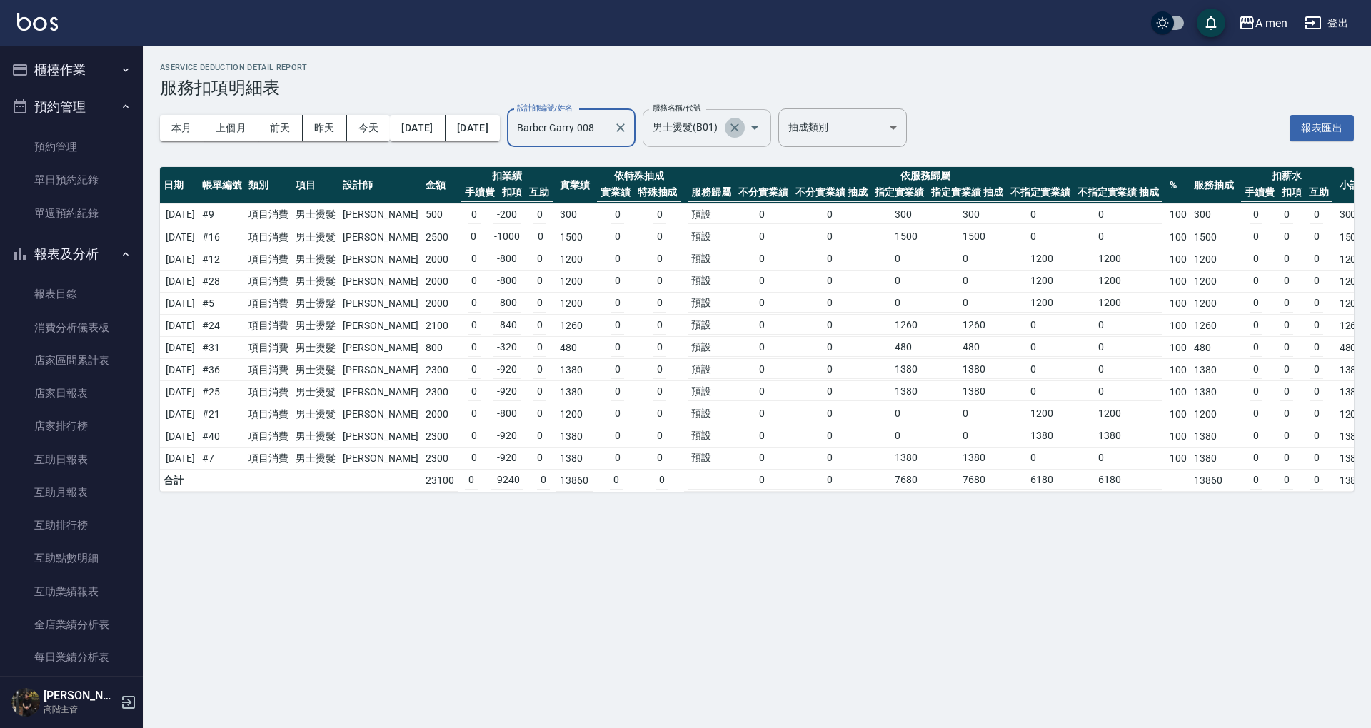
click at [742, 123] on icon "Clear" at bounding box center [734, 128] width 14 height 14
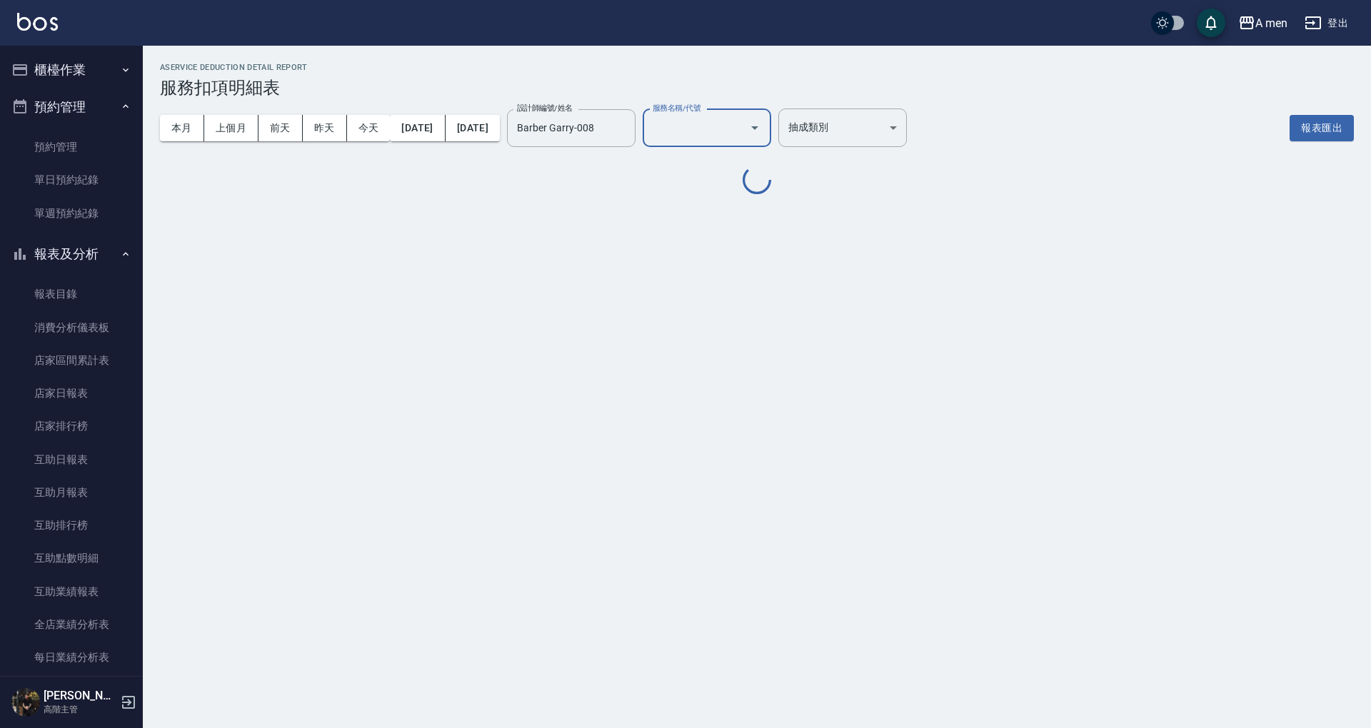
click at [743, 137] on input "服務名稱/代號" at bounding box center [696, 128] width 94 height 25
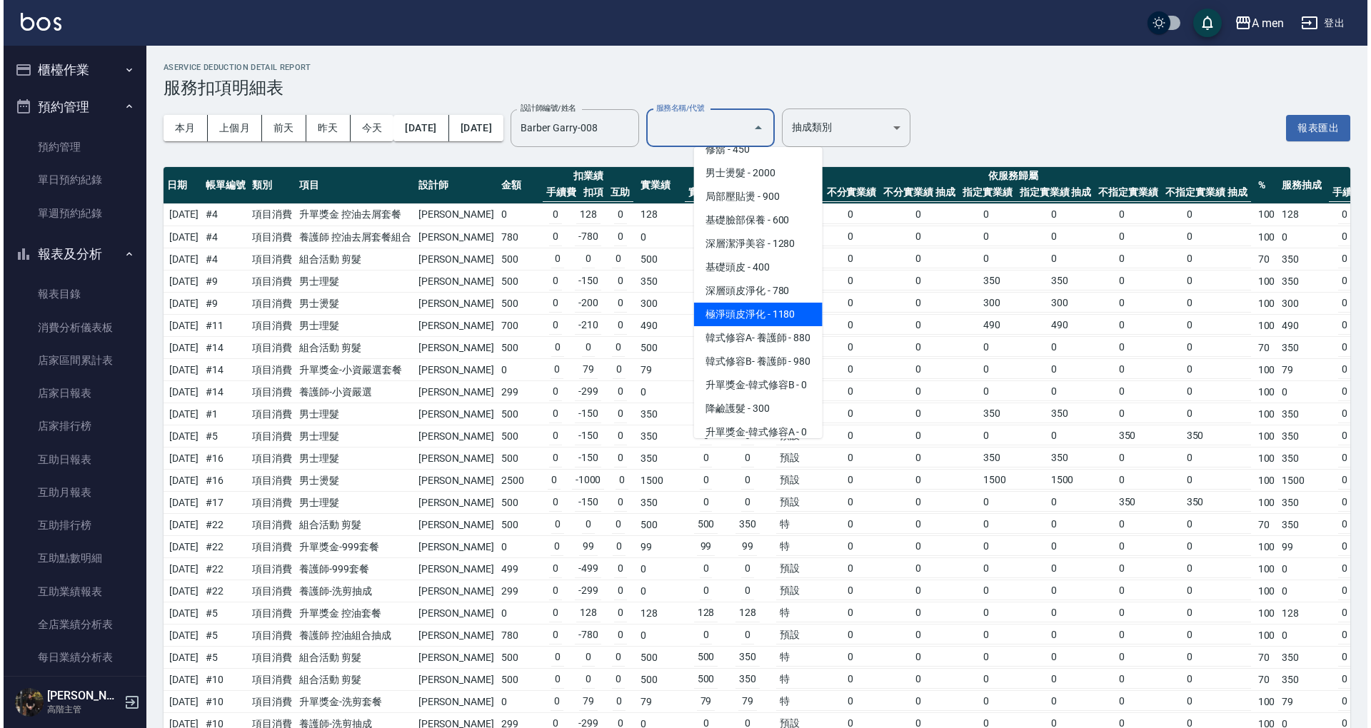
scroll to position [507, 0]
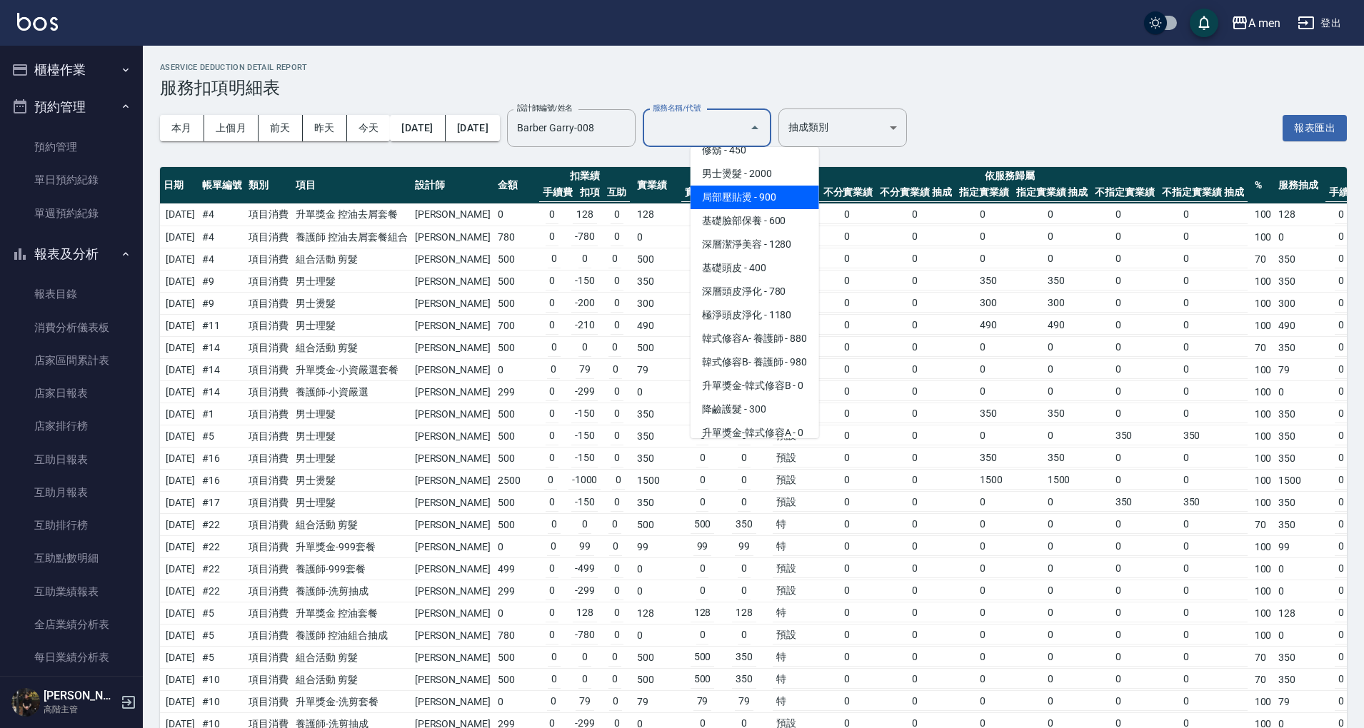
click at [758, 186] on span "局部壓貼燙 - 900" at bounding box center [754, 198] width 128 height 24
type input "局部壓貼燙(B02)"
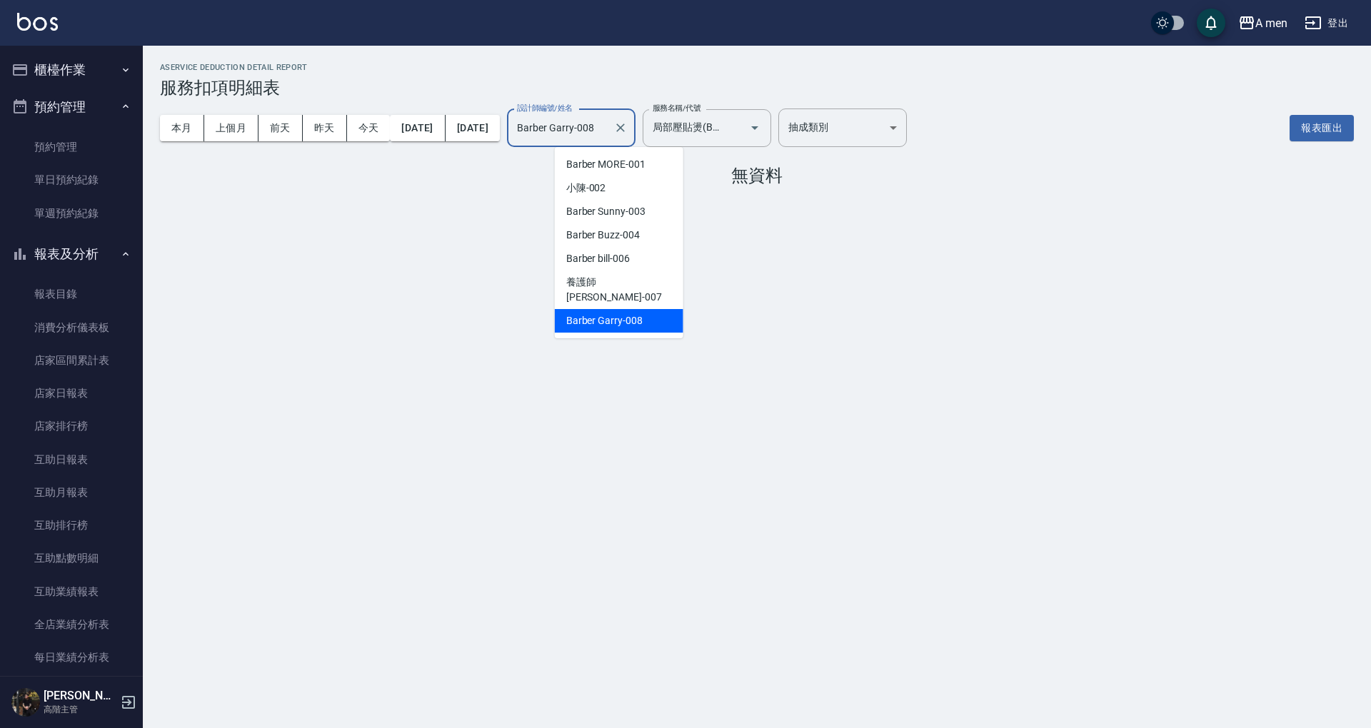
click at [608, 128] on input "Barber Garry-008" at bounding box center [560, 128] width 94 height 25
click at [625, 126] on icon "Clear" at bounding box center [620, 128] width 9 height 9
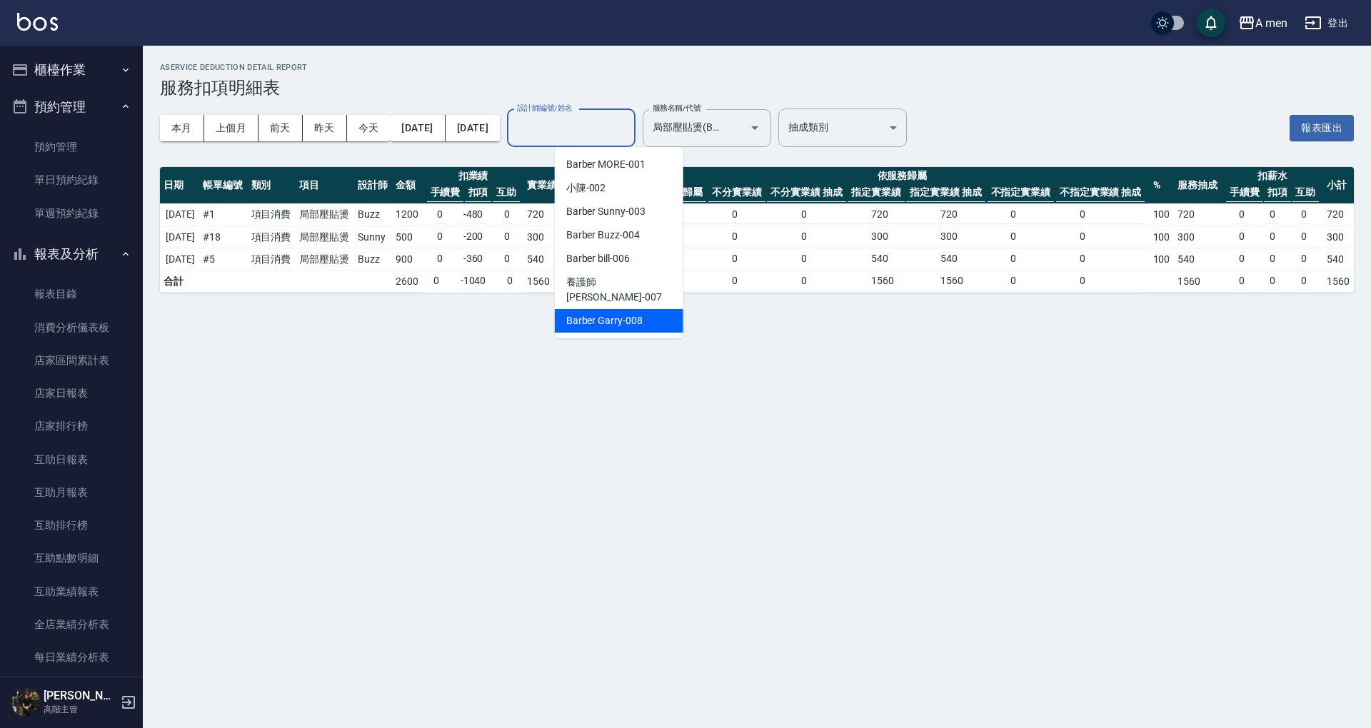
click at [575, 371] on div "AService Deduction Detail Report 服務扣項明細表 本月 上個月 [DATE] [DATE] [DATE] [DATE] [DA…" at bounding box center [685, 364] width 1371 height 728
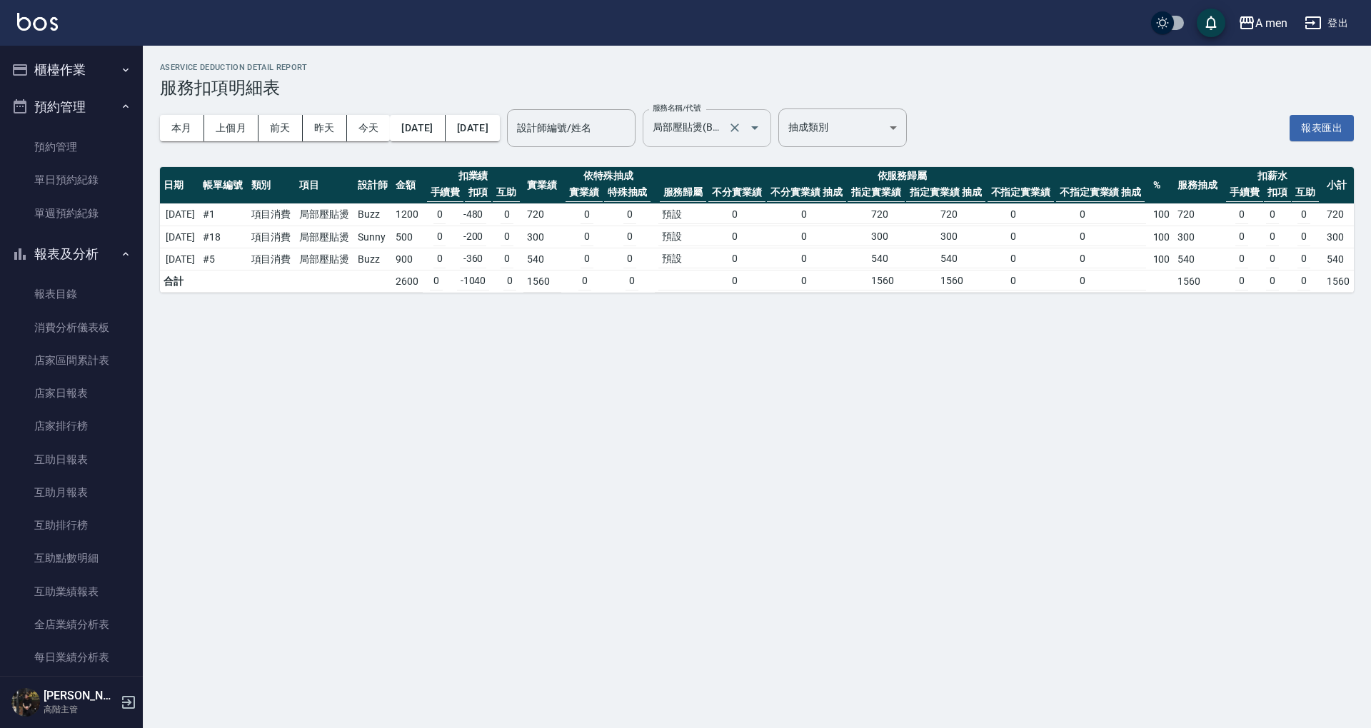
click at [725, 127] on input "局部壓貼燙(B02)" at bounding box center [687, 128] width 76 height 25
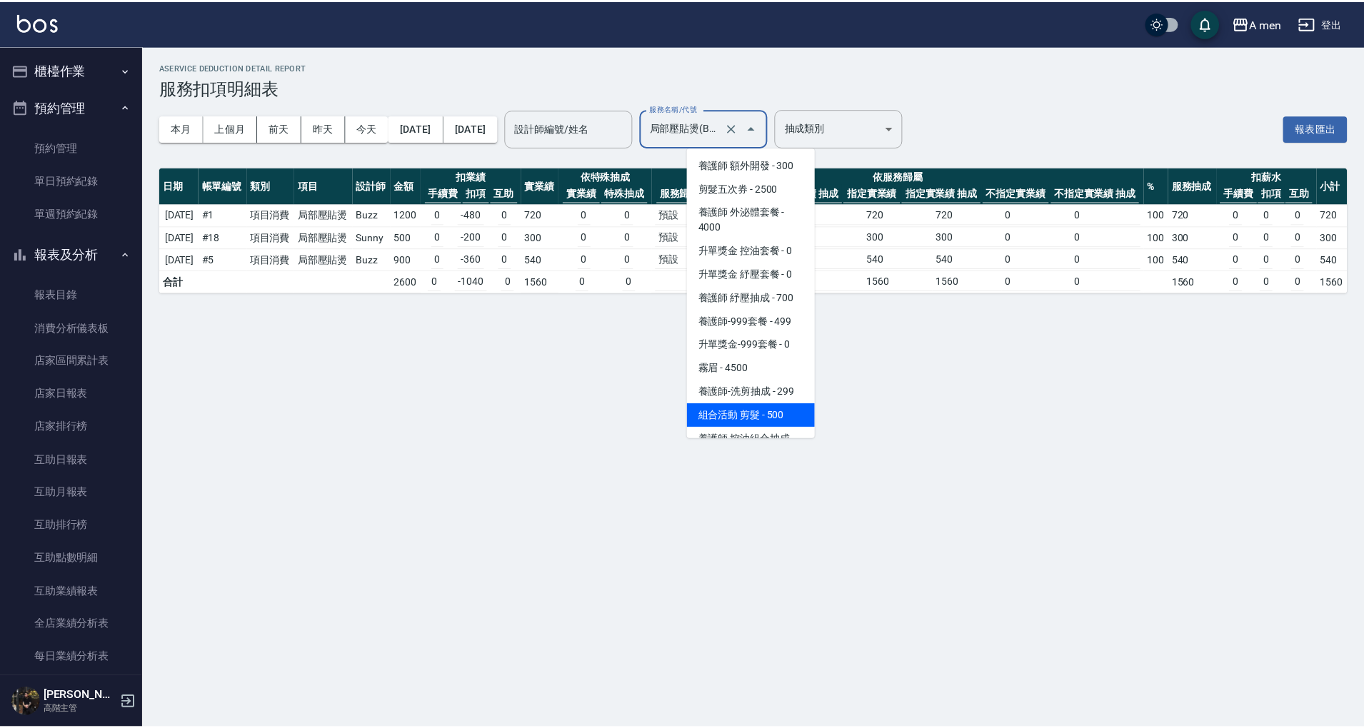
scroll to position [263, 0]
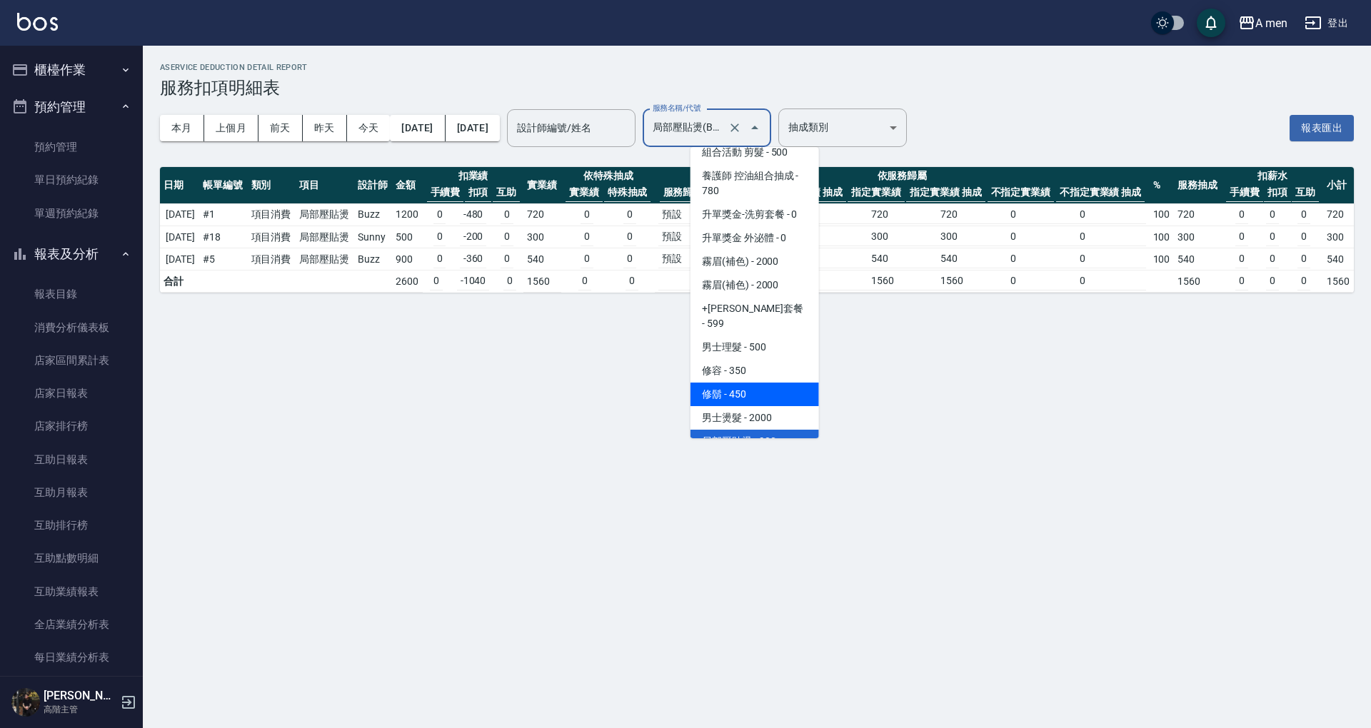
click at [787, 406] on span "男士燙髮 - 2000" at bounding box center [754, 418] width 128 height 24
type input "男士燙髮(B01)"
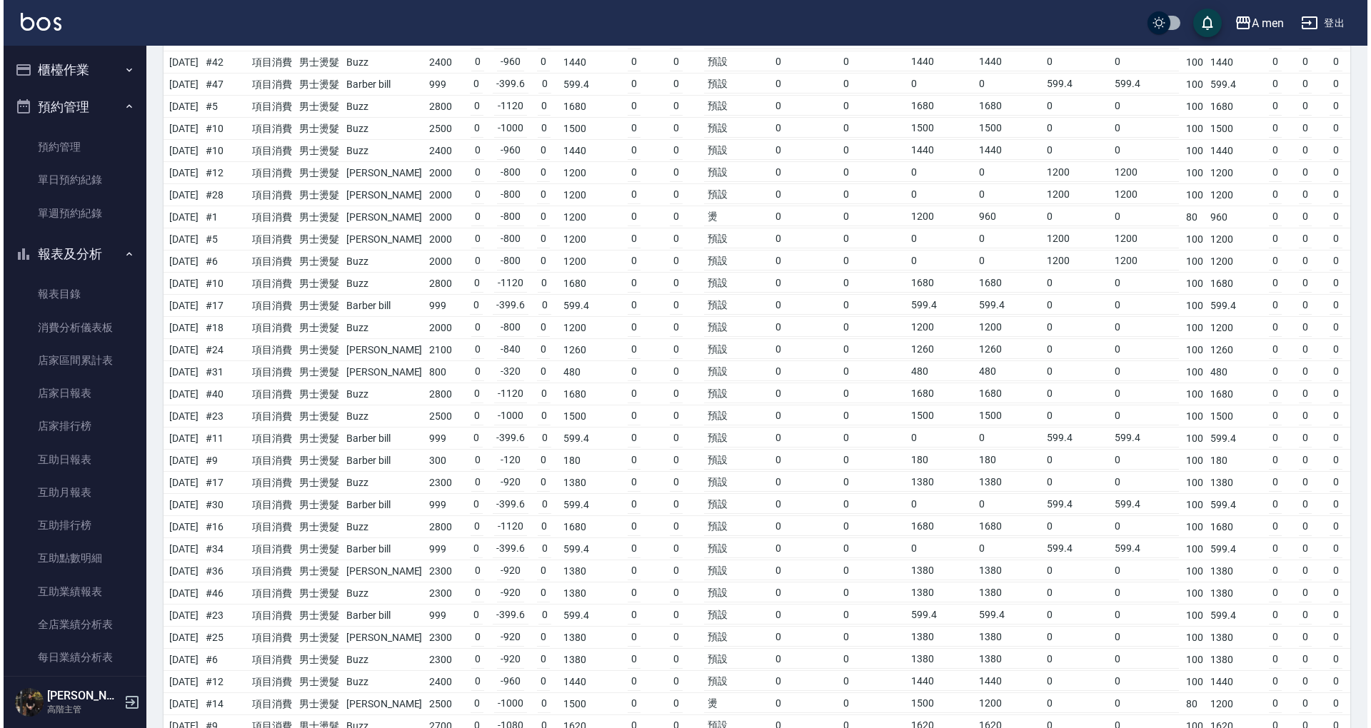
scroll to position [0, 0]
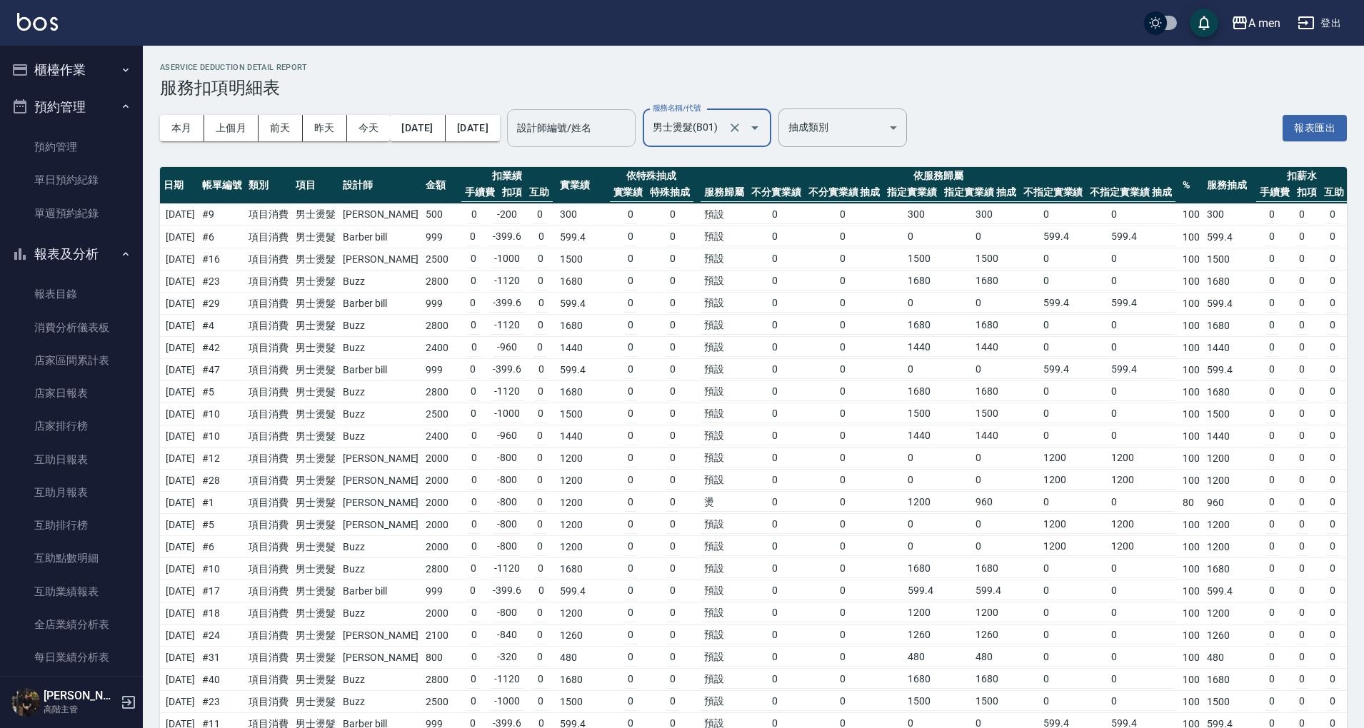
click at [635, 143] on div "設計師編號/姓名" at bounding box center [571, 128] width 128 height 38
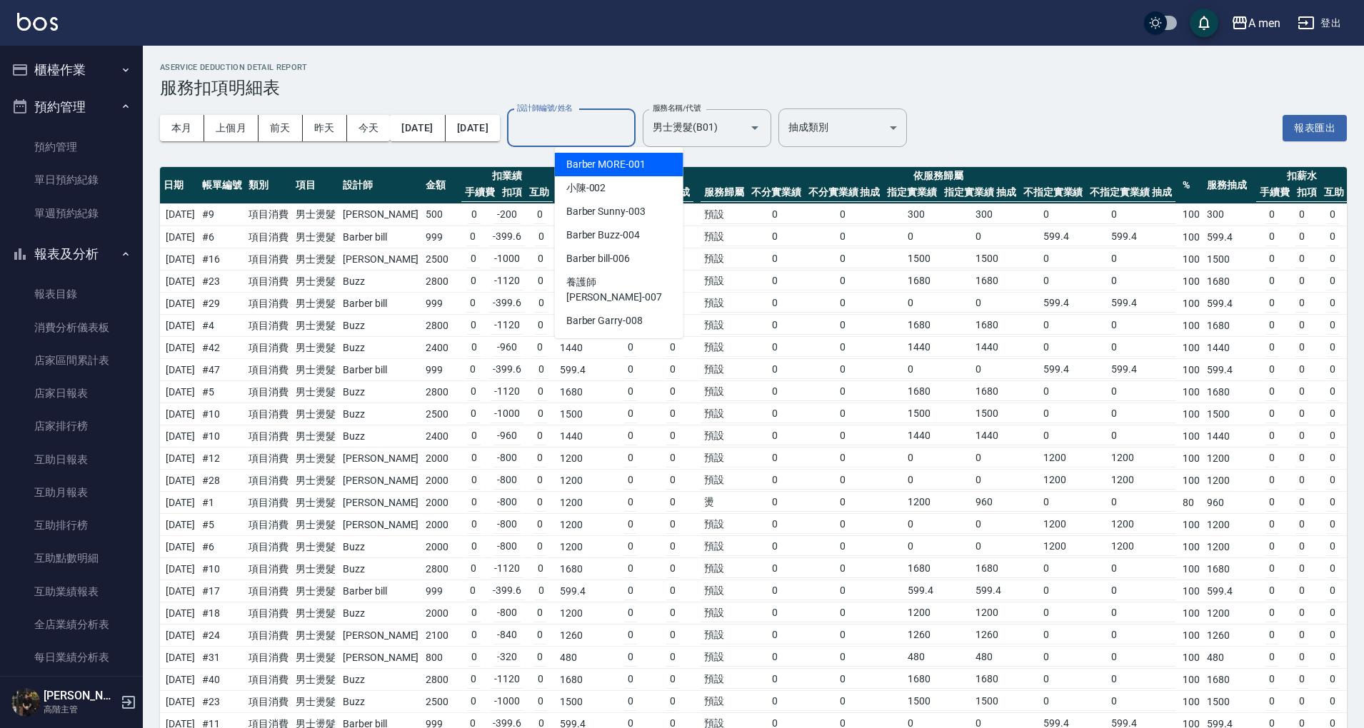
click at [637, 172] on div "Barber MORE -001" at bounding box center [619, 165] width 128 height 24
type input "Barber MORE-001"
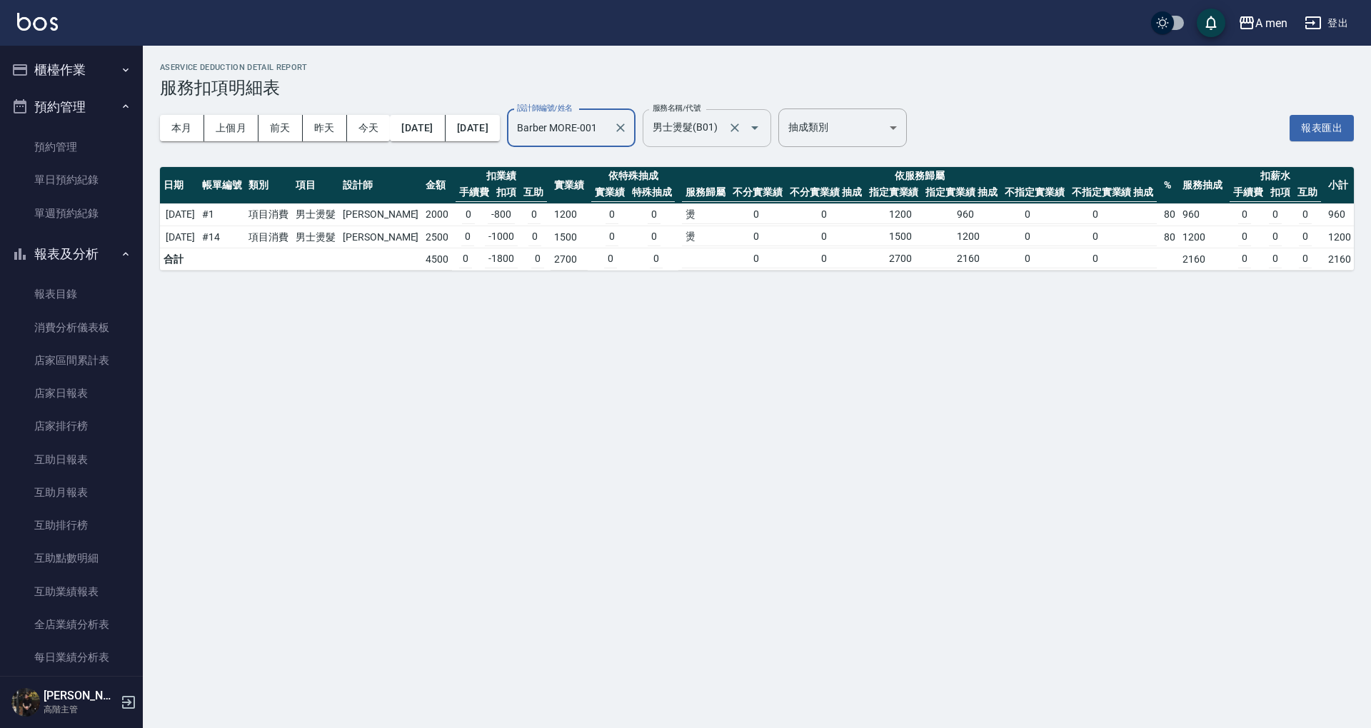
click at [725, 123] on input "男士燙髮(B01)" at bounding box center [687, 128] width 76 height 25
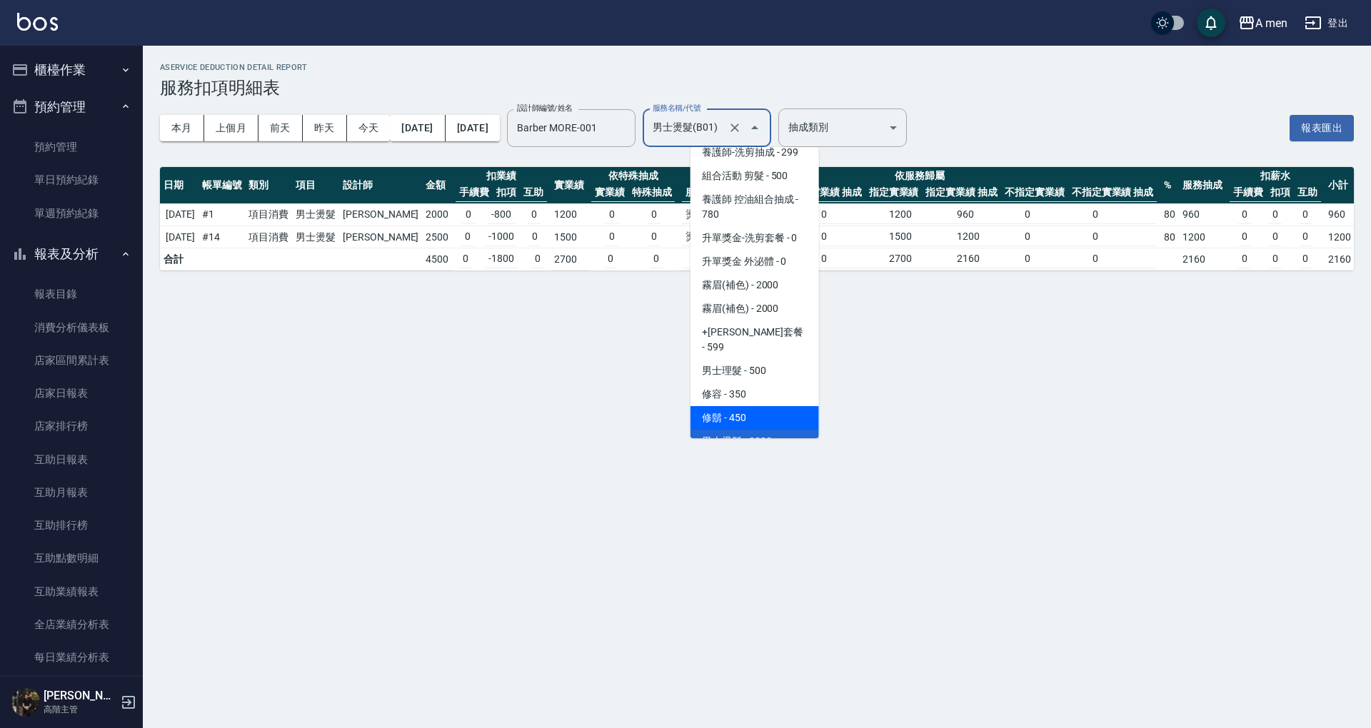
scroll to position [334, 0]
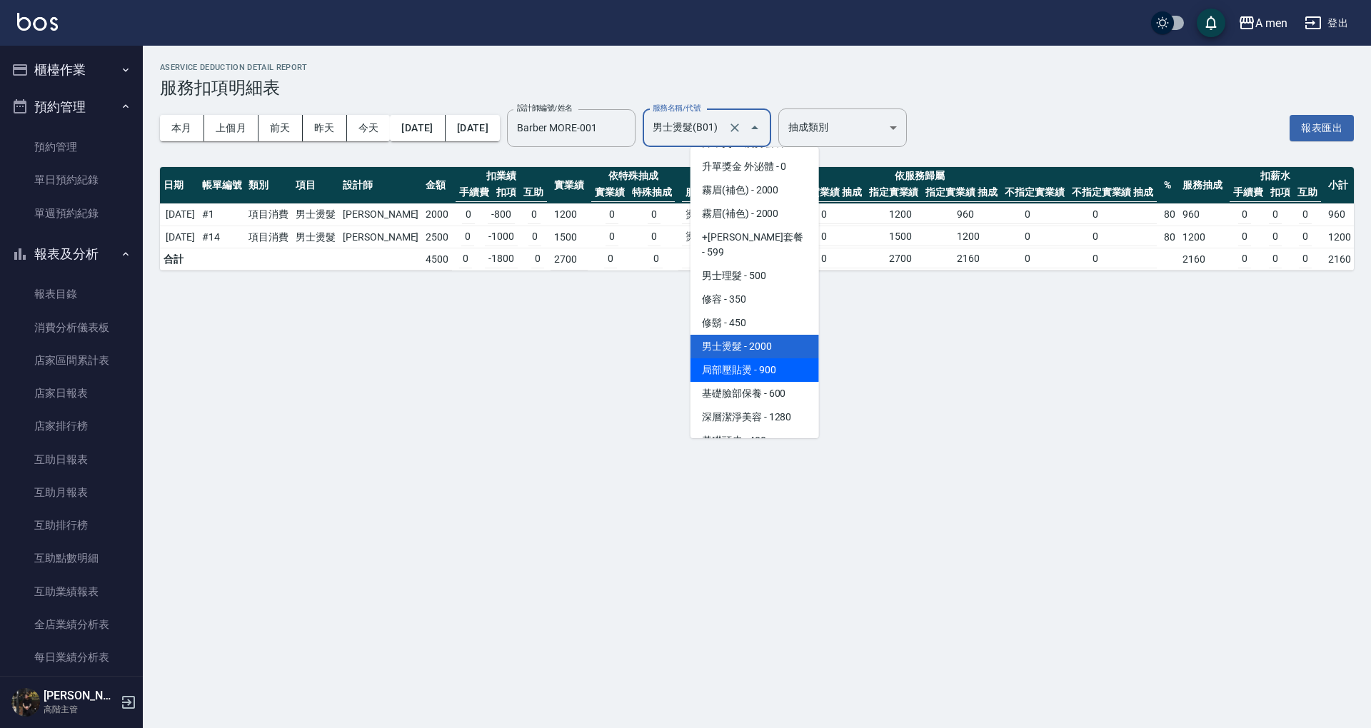
click at [775, 363] on span "局部壓貼燙 - 900" at bounding box center [754, 370] width 128 height 24
type input "局部壓貼燙(B02)"
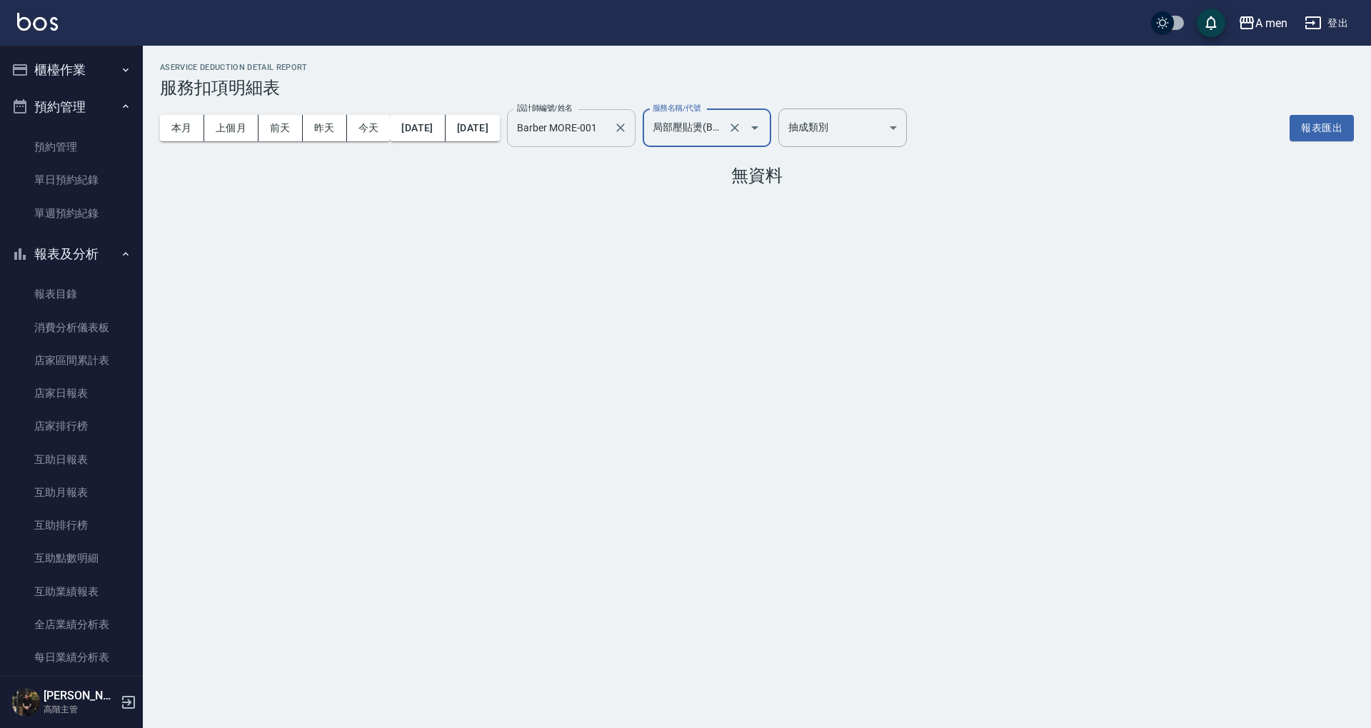
click at [608, 125] on input "Barber MORE-001" at bounding box center [560, 128] width 94 height 25
click at [573, 107] on label "設計師編號/姓名" at bounding box center [545, 108] width 56 height 11
click at [603, 116] on input "Barber MORE-001" at bounding box center [560, 128] width 94 height 25
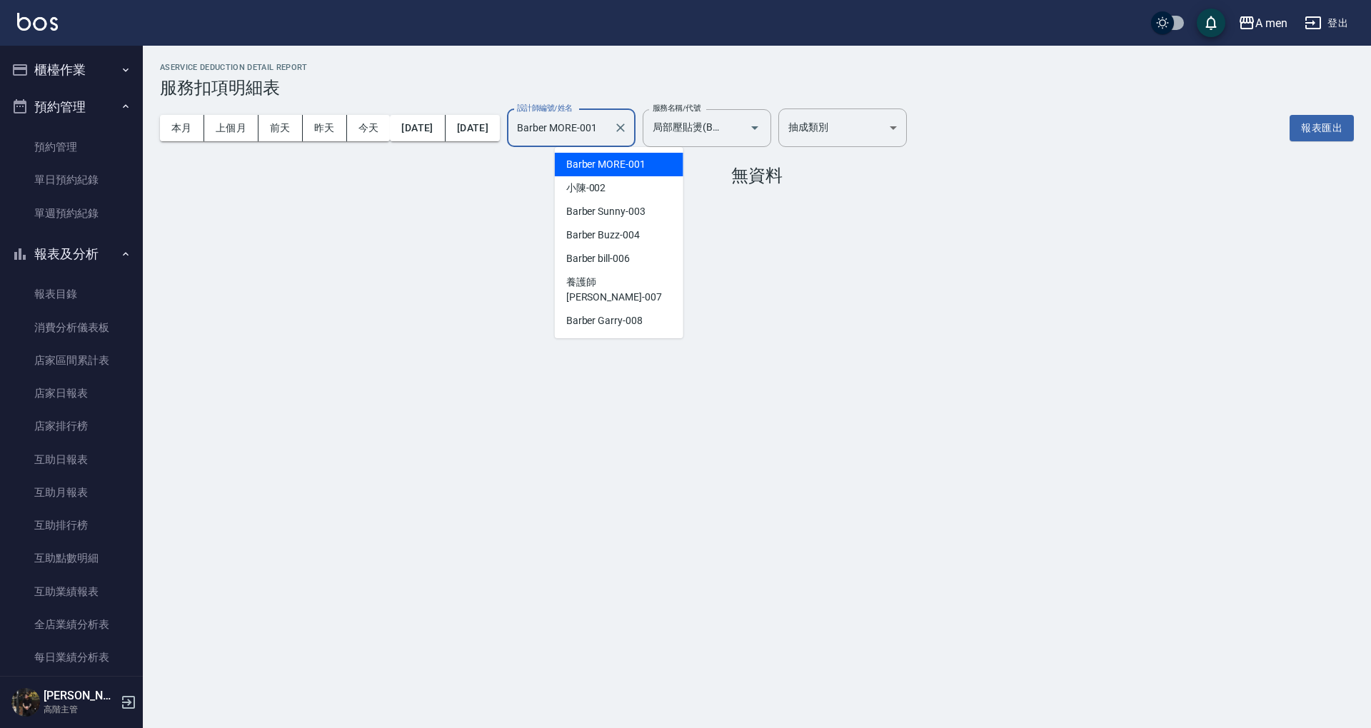
click at [608, 128] on input "Barber MORE-001" at bounding box center [560, 128] width 94 height 25
click at [636, 191] on div "小陳 -002" at bounding box center [619, 188] width 128 height 24
click at [608, 134] on input "小陳-002" at bounding box center [560, 128] width 94 height 25
click at [632, 210] on span "Barber Sunny -003" at bounding box center [605, 211] width 79 height 15
type input "Barber Sunny -003"
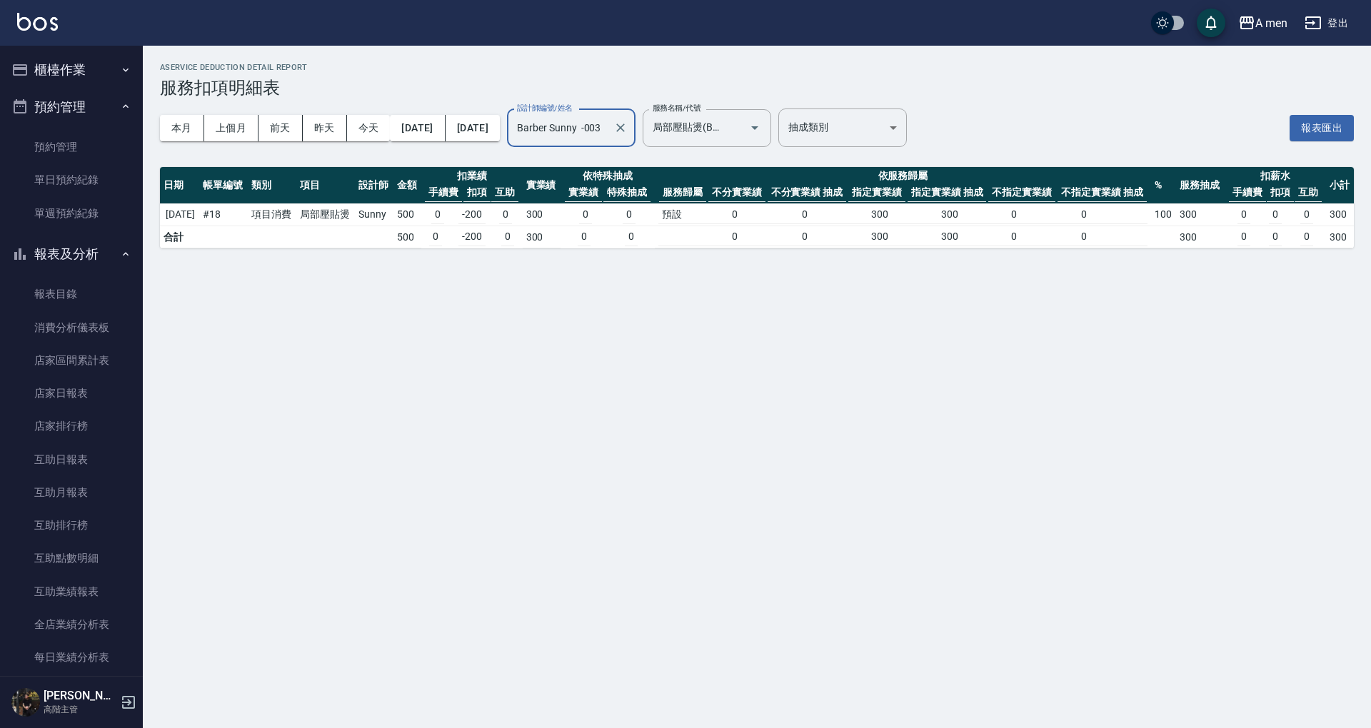
click at [608, 136] on input "Barber Sunny -003" at bounding box center [560, 128] width 94 height 25
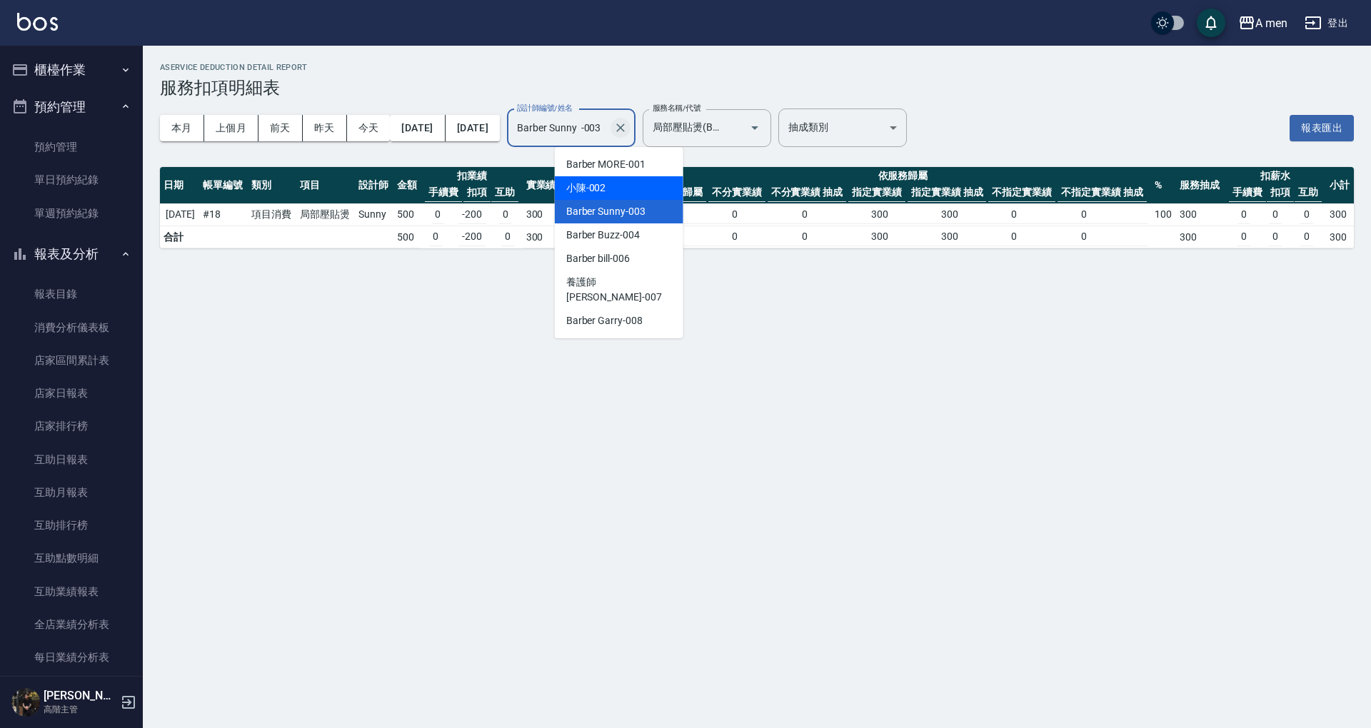
click at [627, 130] on icon "Clear" at bounding box center [620, 128] width 14 height 14
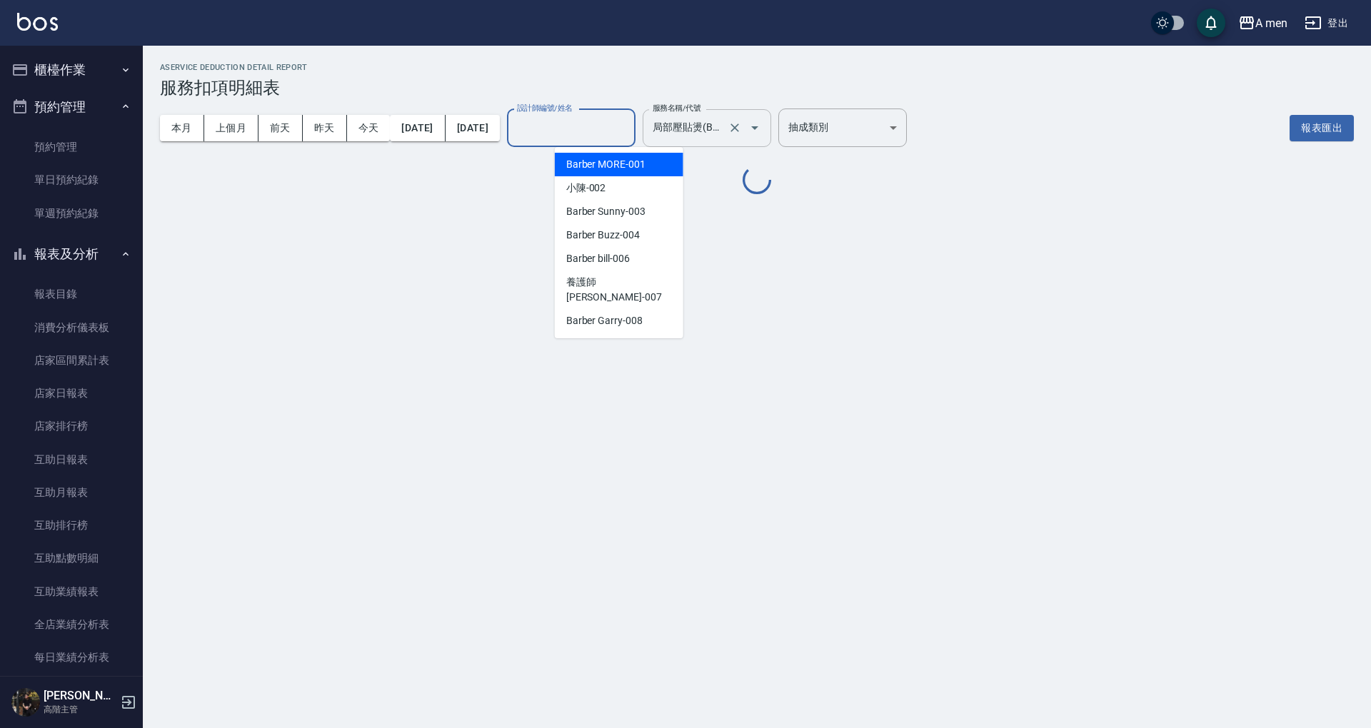
click at [725, 117] on input "局部壓貼燙(B02)" at bounding box center [687, 128] width 76 height 25
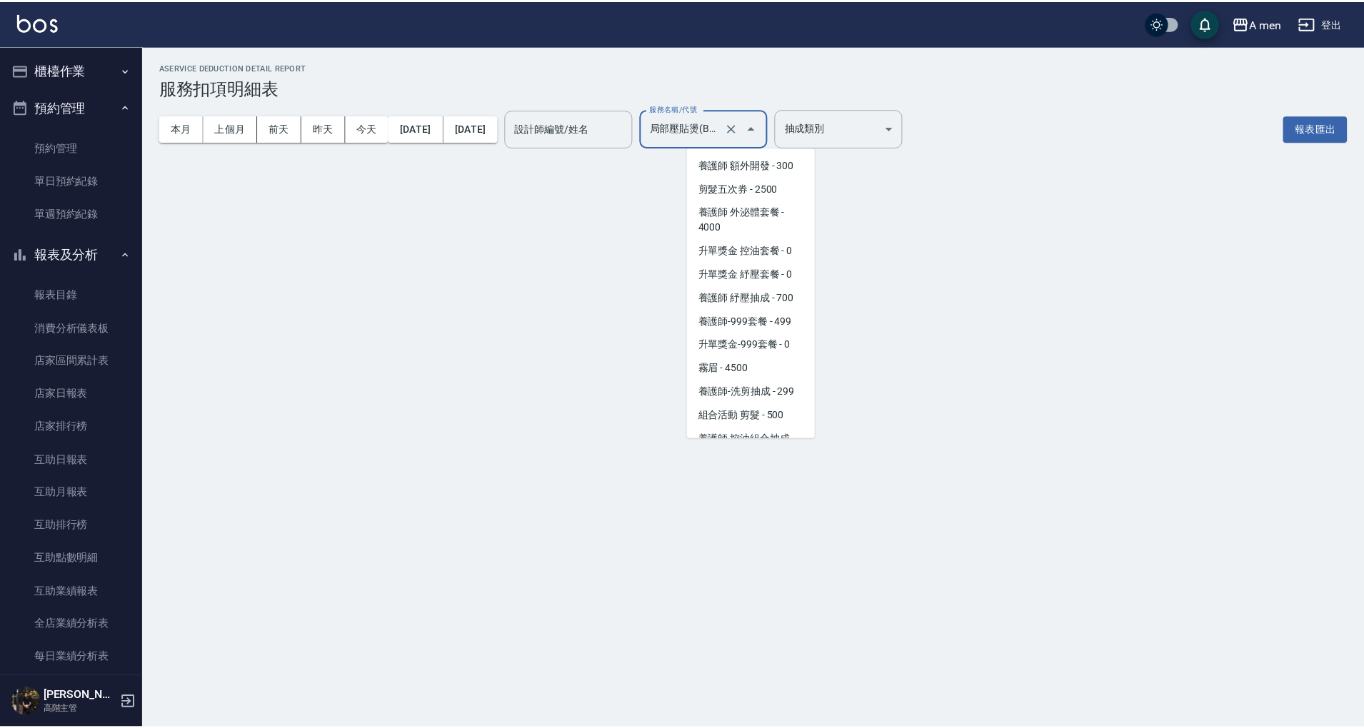
scroll to position [263, 0]
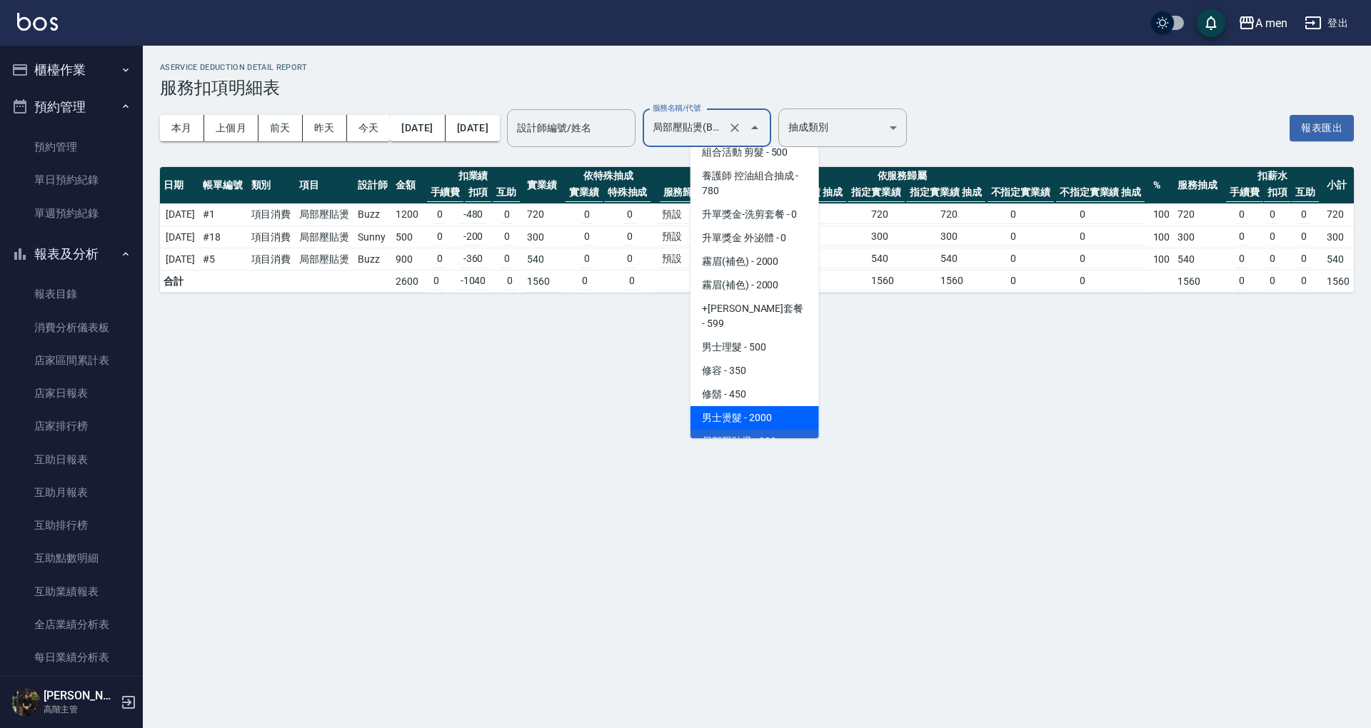
click at [774, 406] on span "男士燙髮 - 2000" at bounding box center [754, 418] width 128 height 24
type input "男士燙髮(B01)"
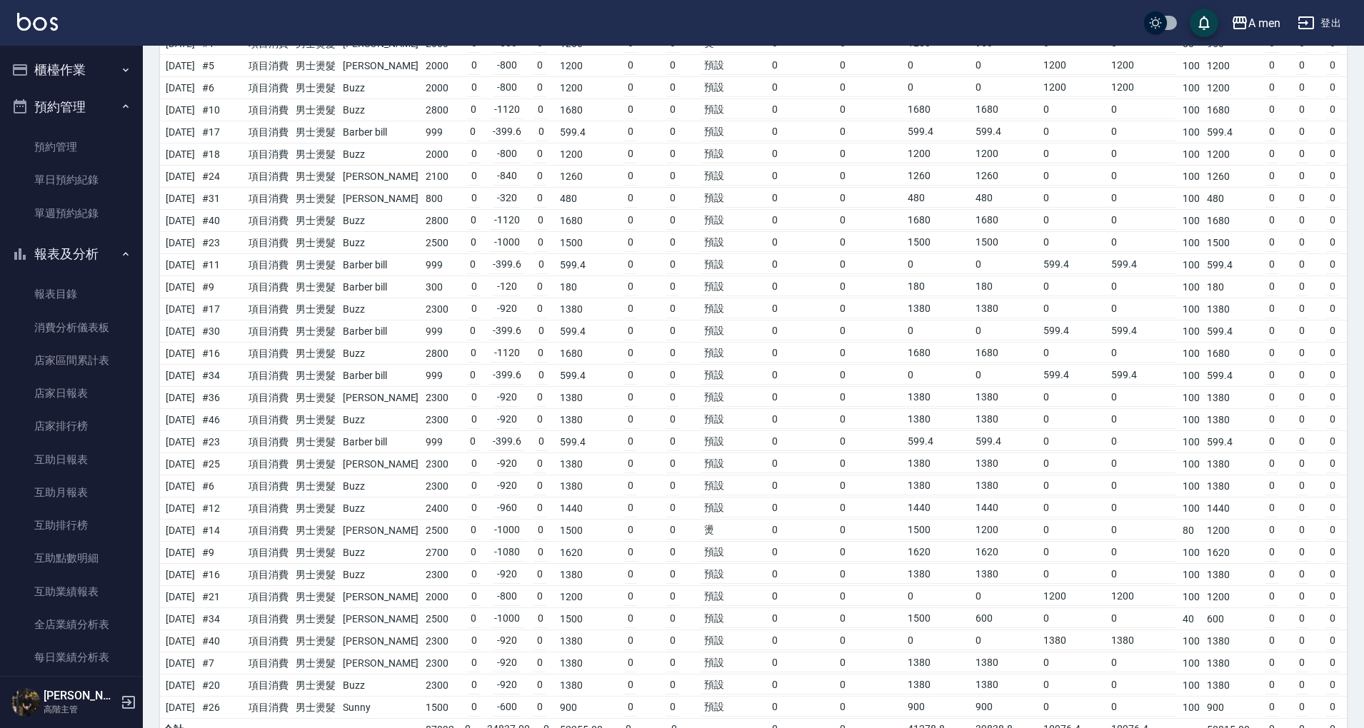
scroll to position [481, 0]
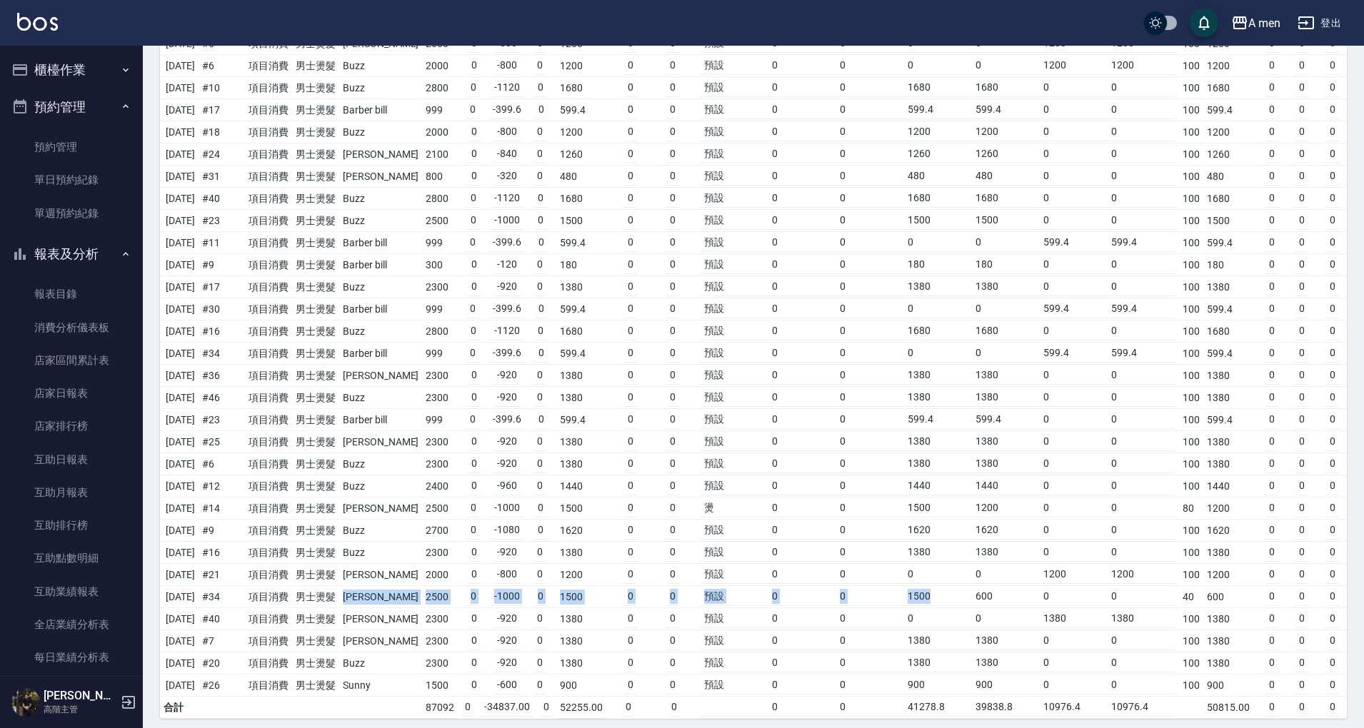
drag, startPoint x: 357, startPoint y: 579, endPoint x: 945, endPoint y: 576, distance: 588.2
click at [945, 586] on tr "2025/09/27 # 34 項目消費 男士燙髮 Danny 2500 0 -1000 0 1500 0 0 預設 0 0 1500 600 0 0 40 …" at bounding box center [780, 597] width 1241 height 22
click at [447, 586] on td "2500" at bounding box center [440, 597] width 36 height 22
click at [393, 586] on td "Danny" at bounding box center [380, 597] width 83 height 22
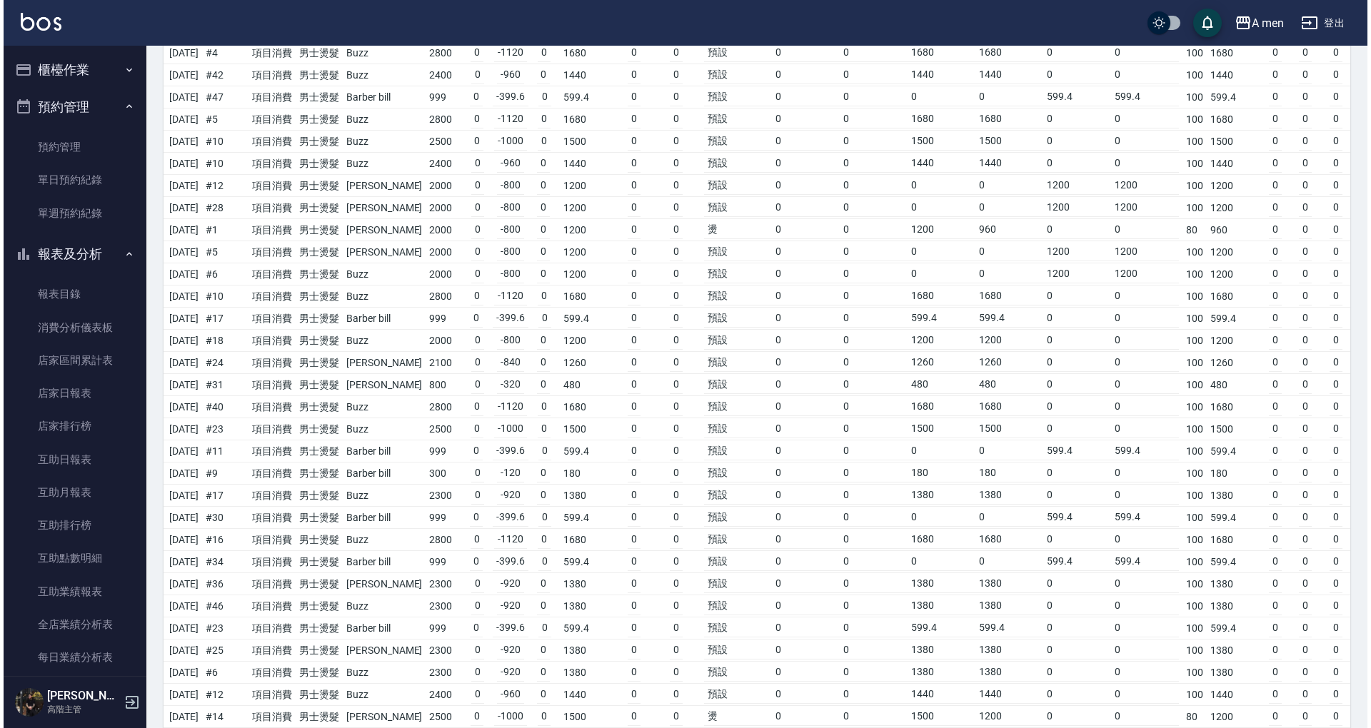
scroll to position [0, 0]
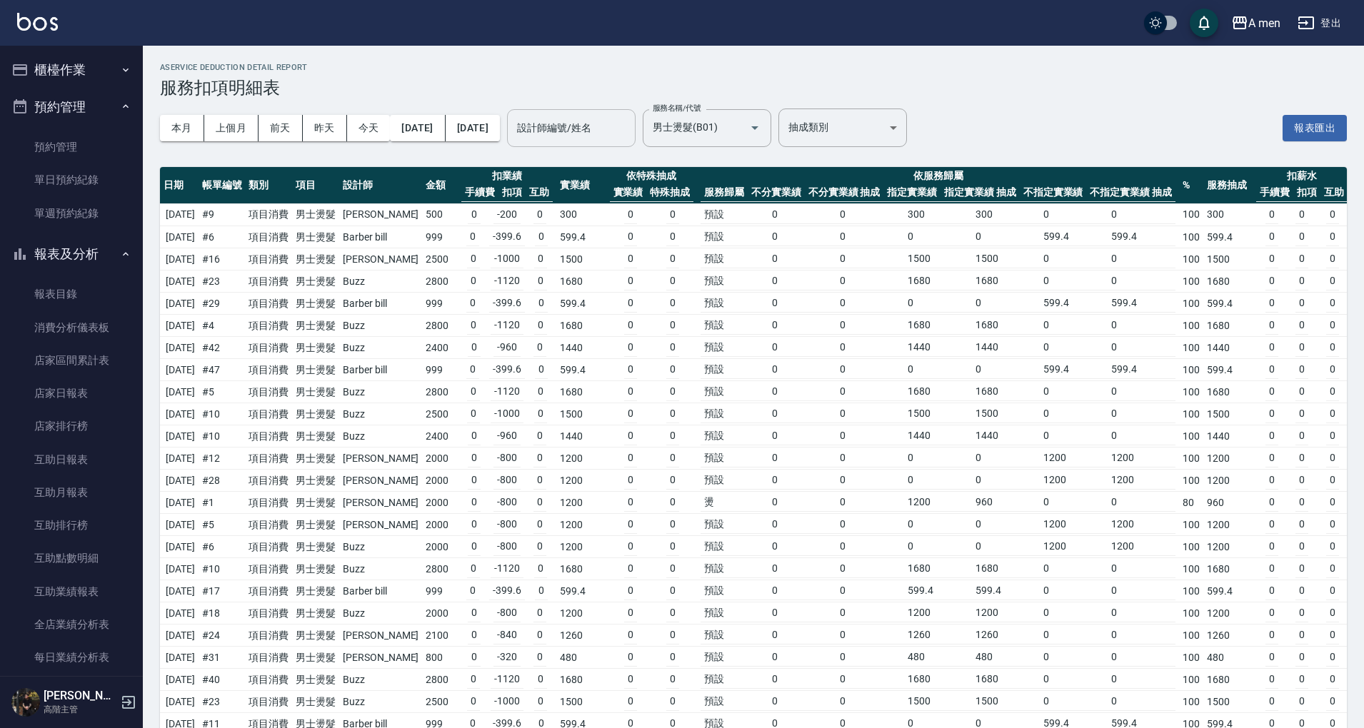
click at [586, 127] on input "設計師編號/姓名" at bounding box center [571, 128] width 116 height 25
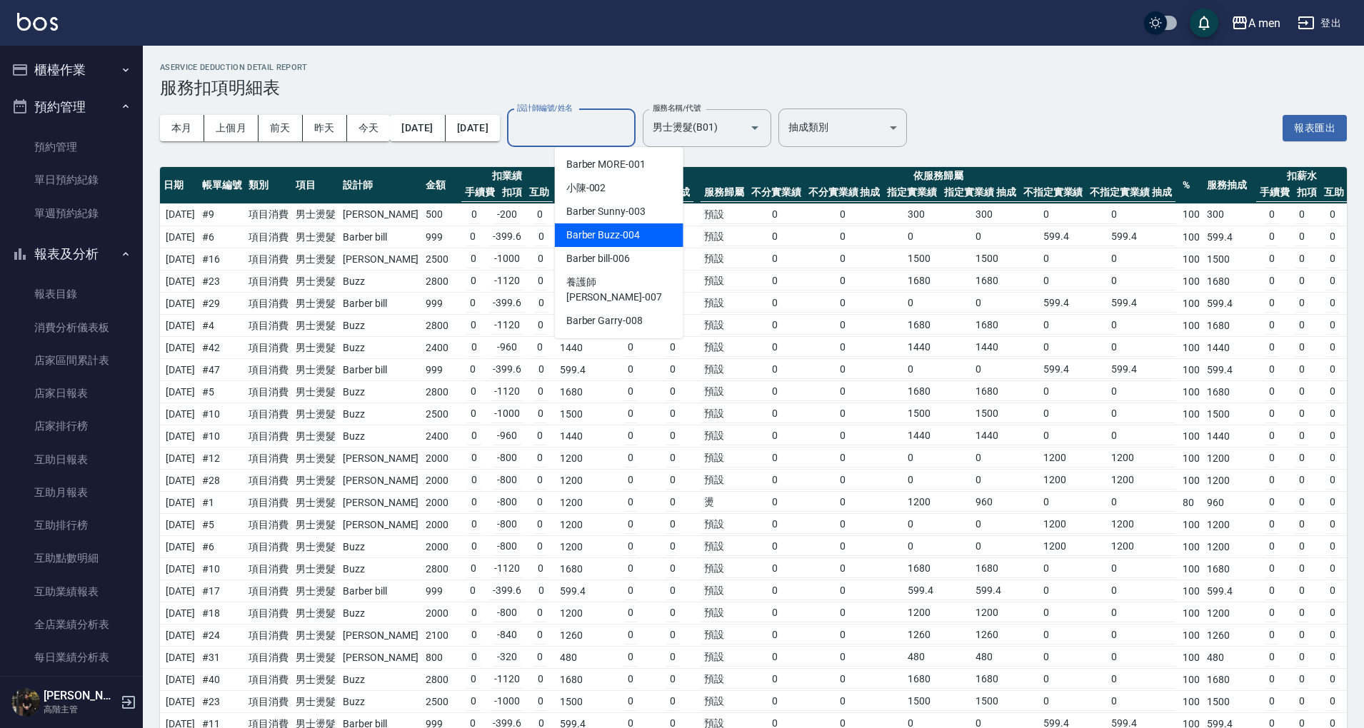
click at [637, 236] on span "Barber Buzz -004" at bounding box center [603, 235] width 74 height 15
type input "Barber Buzz-004"
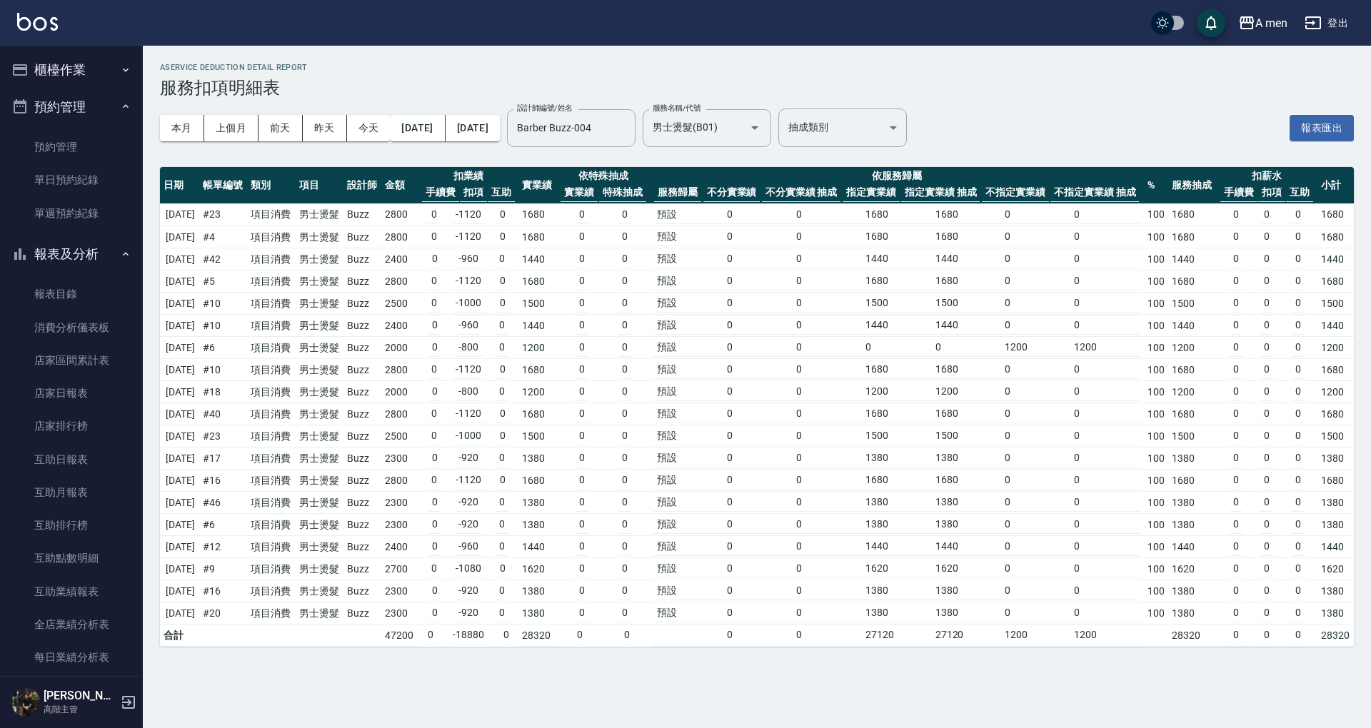
click at [418, 211] on td "2800" at bounding box center [399, 214] width 36 height 23
click at [418, 233] on td "2800" at bounding box center [399, 237] width 36 height 22
click at [435, 253] on td "0 -960 0" at bounding box center [468, 259] width 101 height 22
click at [418, 281] on td "2800" at bounding box center [399, 282] width 36 height 22
click at [438, 211] on td "0 -1120 0" at bounding box center [468, 215] width 101 height 22
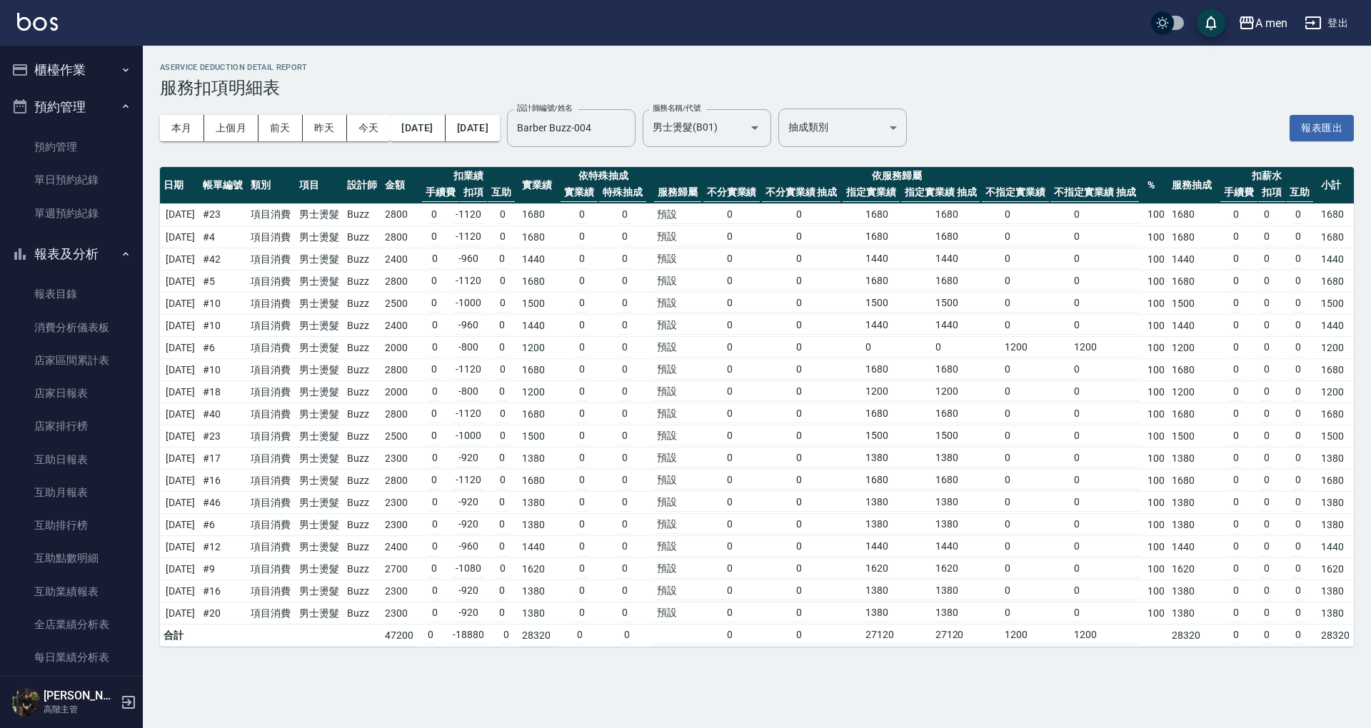
click at [438, 236] on td "0 -1120 0" at bounding box center [468, 237] width 101 height 22
click at [418, 250] on td "2400" at bounding box center [399, 259] width 36 height 22
click at [418, 276] on td "2800" at bounding box center [399, 282] width 36 height 22
click at [435, 298] on td "0 -1000 0" at bounding box center [468, 304] width 101 height 22
drag, startPoint x: 435, startPoint y: 318, endPoint x: 435, endPoint y: 336, distance: 17.1
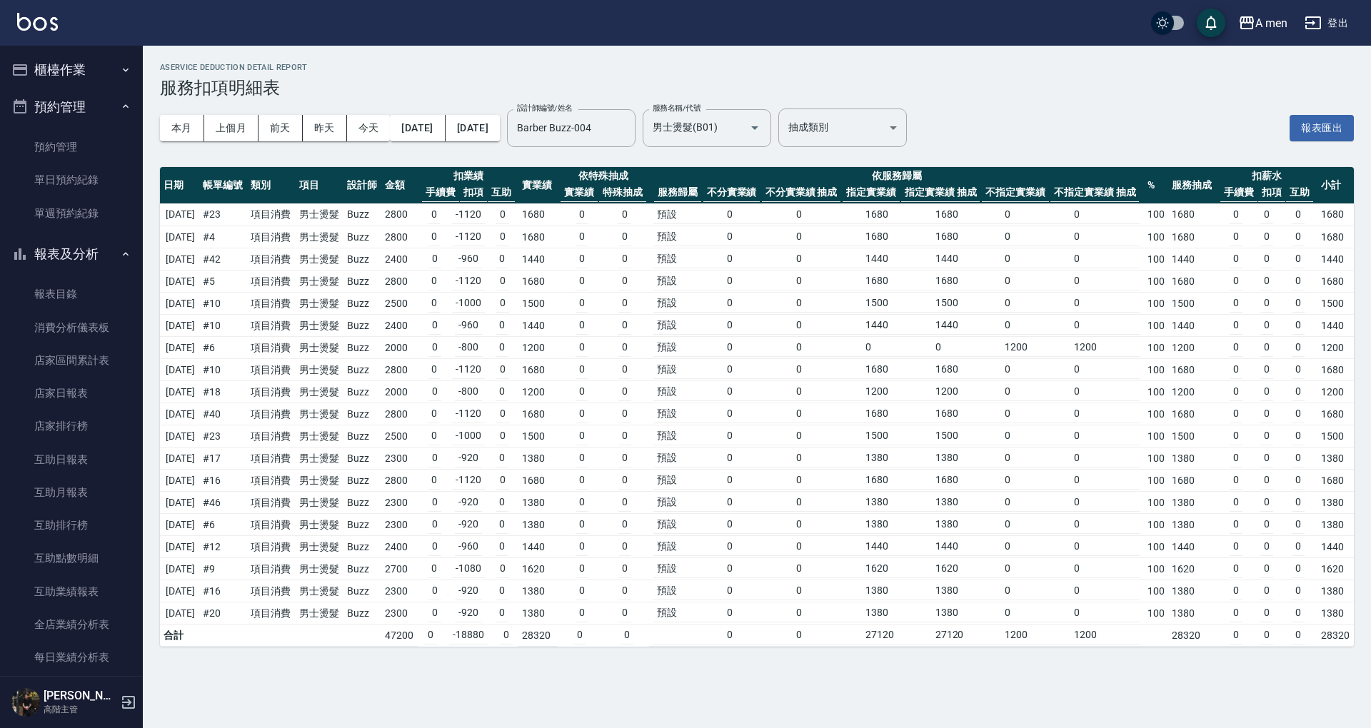
click at [418, 319] on td "2400" at bounding box center [399, 326] width 36 height 22
drag, startPoint x: 435, startPoint y: 343, endPoint x: 437, endPoint y: 353, distance: 9.5
click at [418, 345] on td "2000" at bounding box center [399, 348] width 36 height 22
click at [438, 359] on td "0 -1120 0" at bounding box center [468, 370] width 101 height 22
click at [439, 391] on td "0 -800 0" at bounding box center [468, 392] width 101 height 22
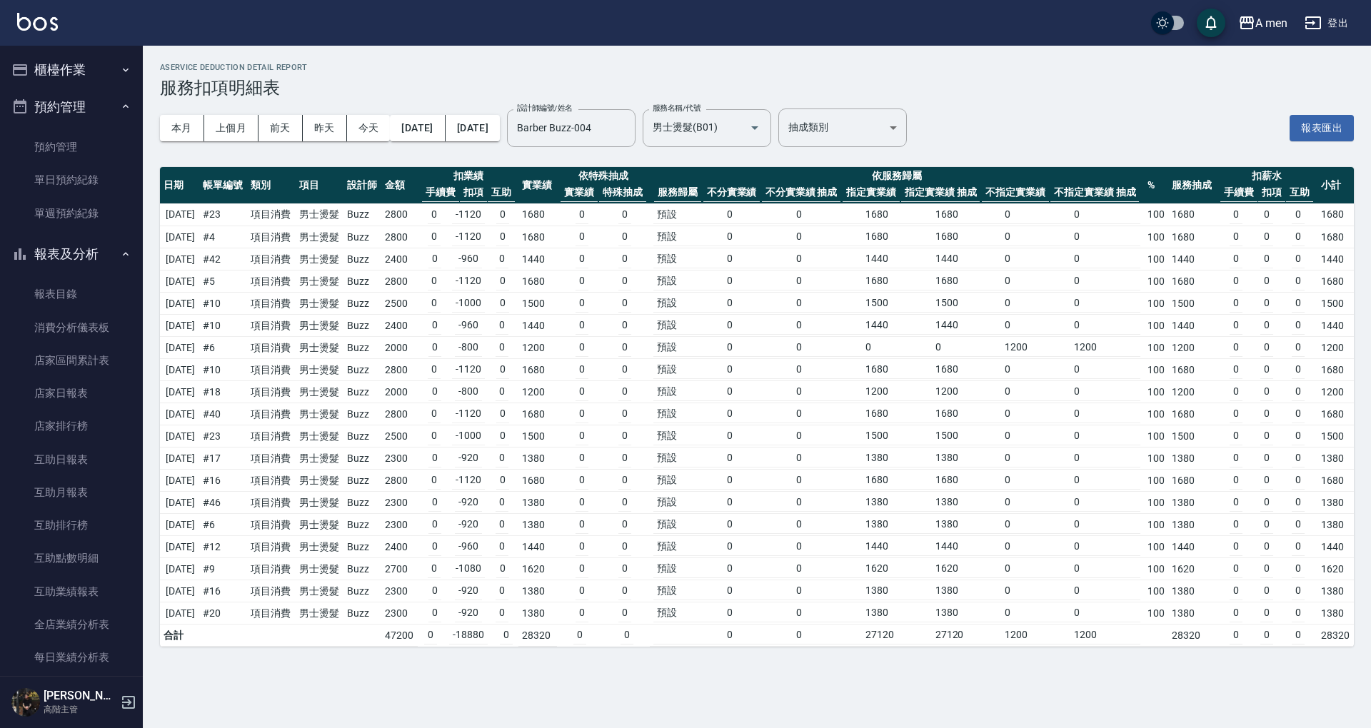
click at [445, 410] on td "0 -1120 0" at bounding box center [468, 414] width 101 height 22
click at [437, 438] on td "0 -1000 0" at bounding box center [468, 436] width 101 height 22
click at [440, 448] on td "0 -920 0" at bounding box center [468, 459] width 101 height 22
drag, startPoint x: 443, startPoint y: 471, endPoint x: 438, endPoint y: 486, distance: 15.8
click at [443, 472] on td "0 -1120 0" at bounding box center [468, 481] width 101 height 22
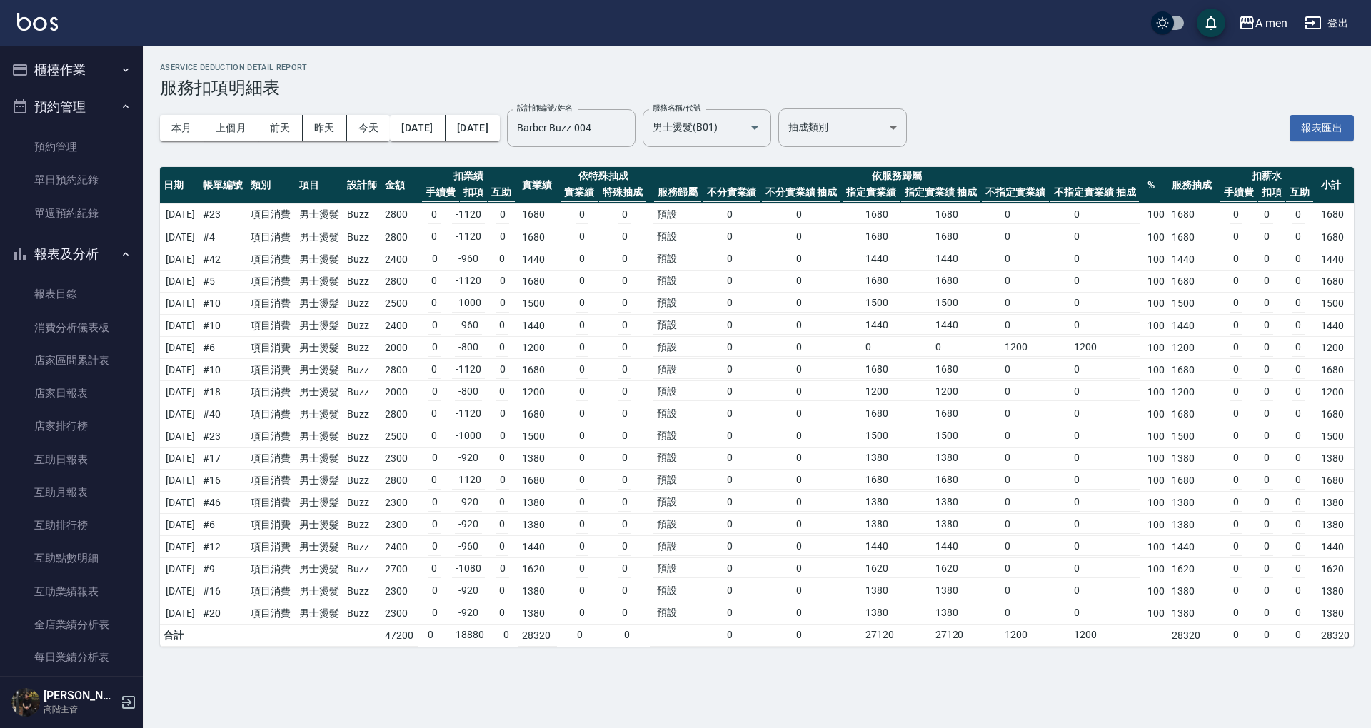
click at [435, 495] on tr "2025/09/20 # 46 項目消費 男士燙髮 Buzz 2300 0 -920 0 1380 0 0 預設 0 0 1380 1380 0 0 100 …" at bounding box center [757, 503] width 1194 height 22
click at [439, 523] on td "0 -920 0" at bounding box center [468, 525] width 101 height 22
click at [444, 538] on td "0 -960 0" at bounding box center [468, 547] width 101 height 22
click at [438, 559] on td "0 -1080 0" at bounding box center [468, 569] width 101 height 22
click at [437, 580] on td "0 -920 0" at bounding box center [468, 591] width 101 height 22
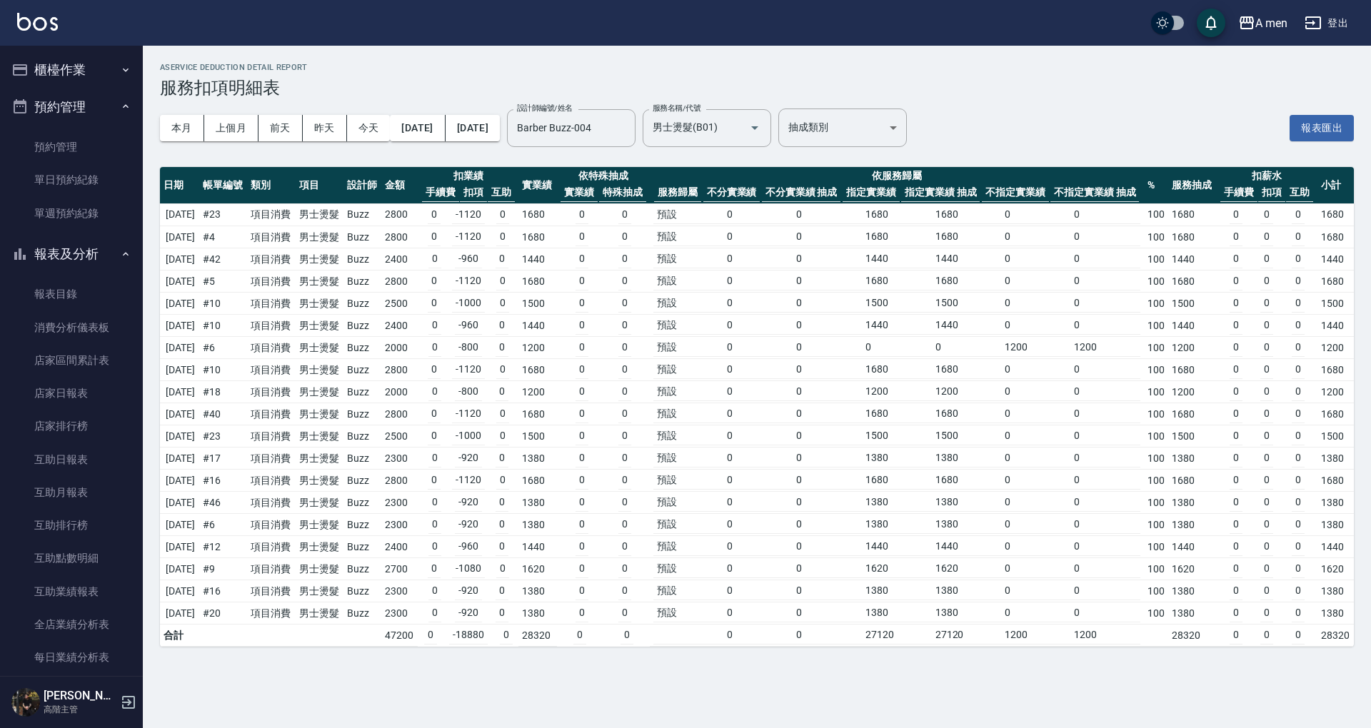
click at [434, 583] on tbody "2025/09/02 # 23 項目消費 男士燙髮 Buzz 2800 0 -1120 0 1680 0 0 預設 0 0 1680 1680 0 0 100…" at bounding box center [757, 424] width 1194 height 443
click at [725, 131] on input "男士燙髮(B01)" at bounding box center [687, 128] width 76 height 25
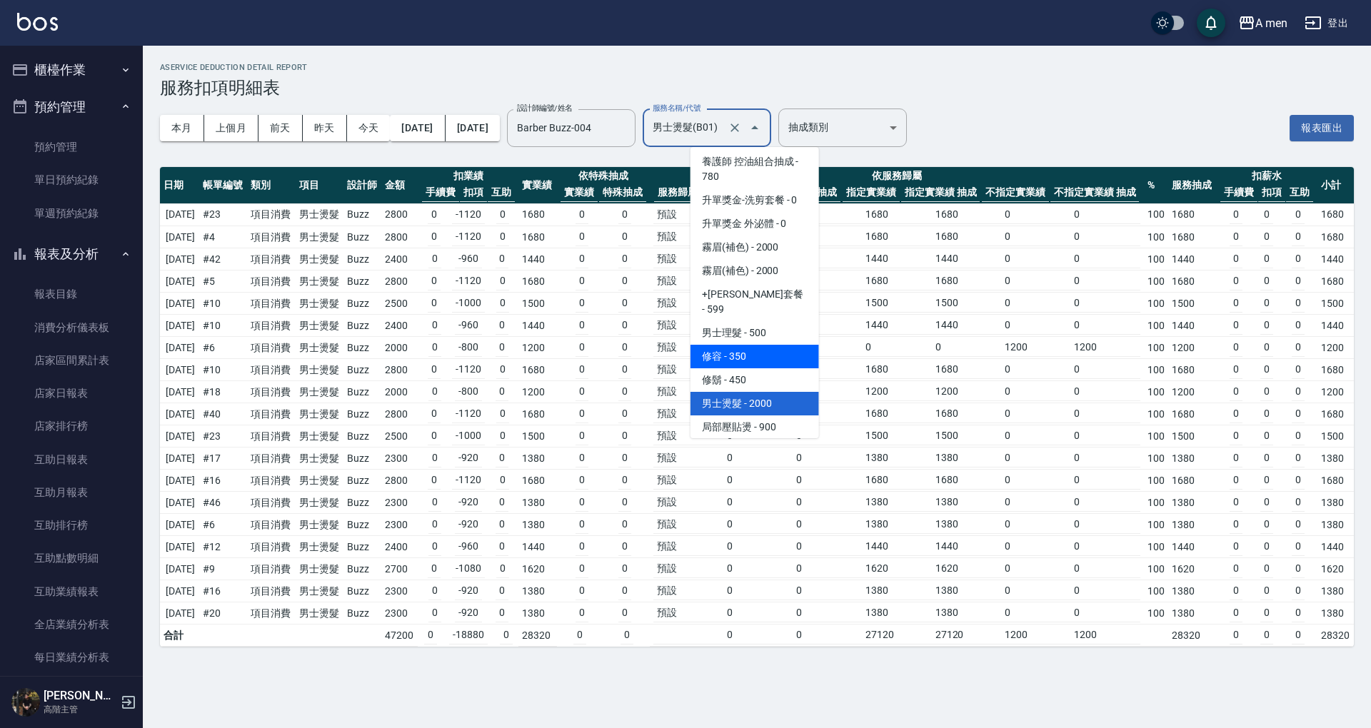
scroll to position [334, 0]
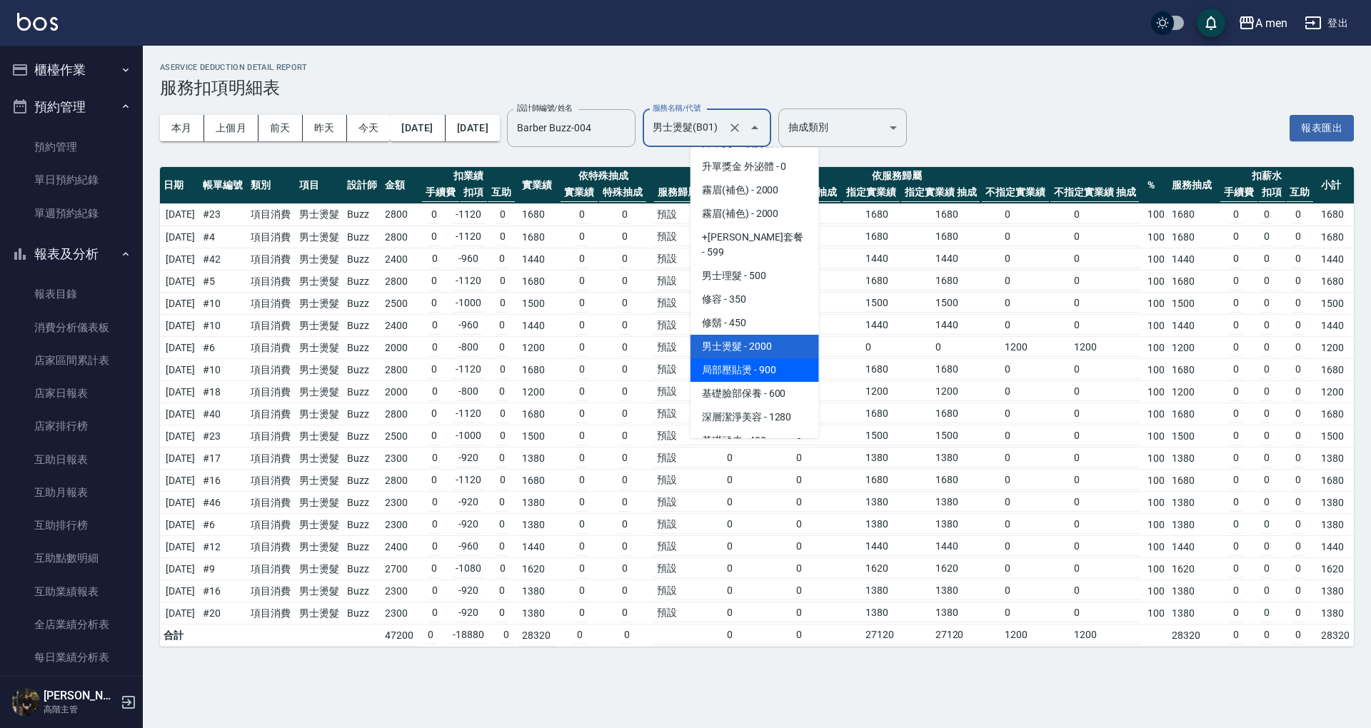
click at [763, 358] on span "局部壓貼燙 - 900" at bounding box center [754, 370] width 128 height 24
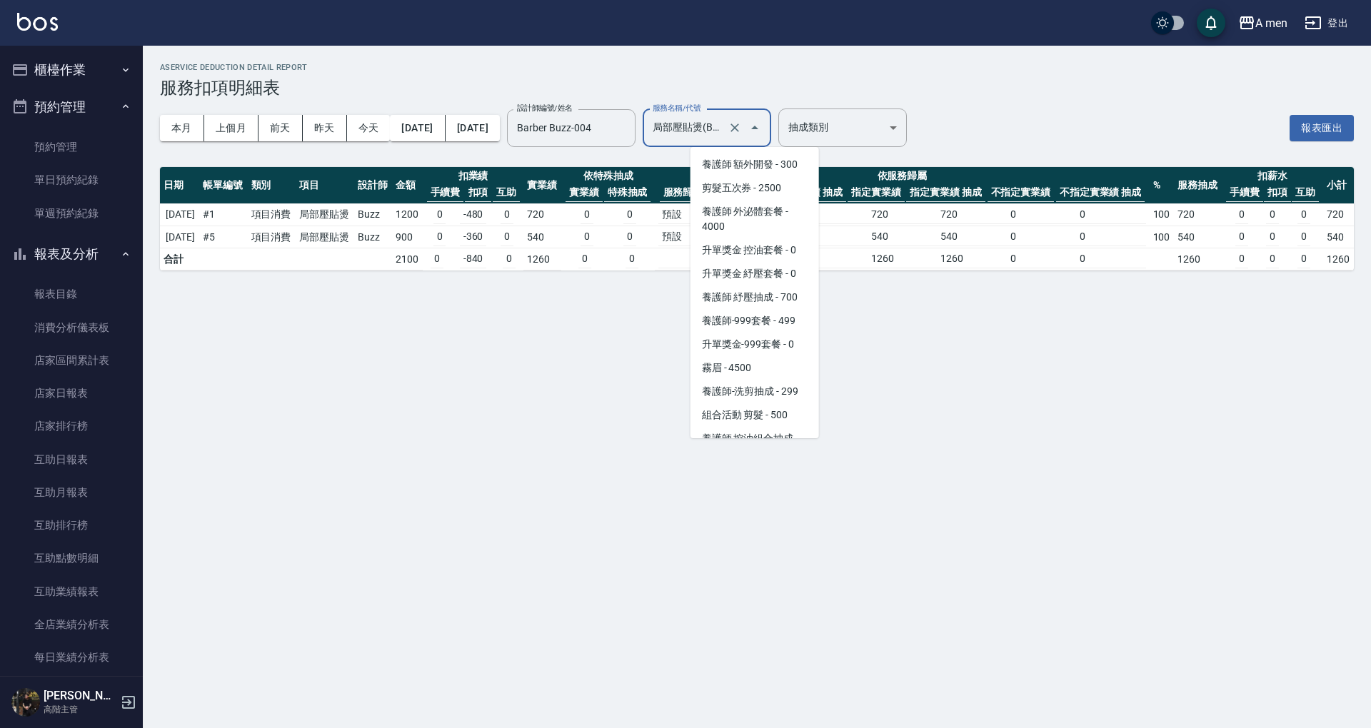
click at [725, 136] on input "局部壓貼燙(B02)" at bounding box center [687, 128] width 76 height 25
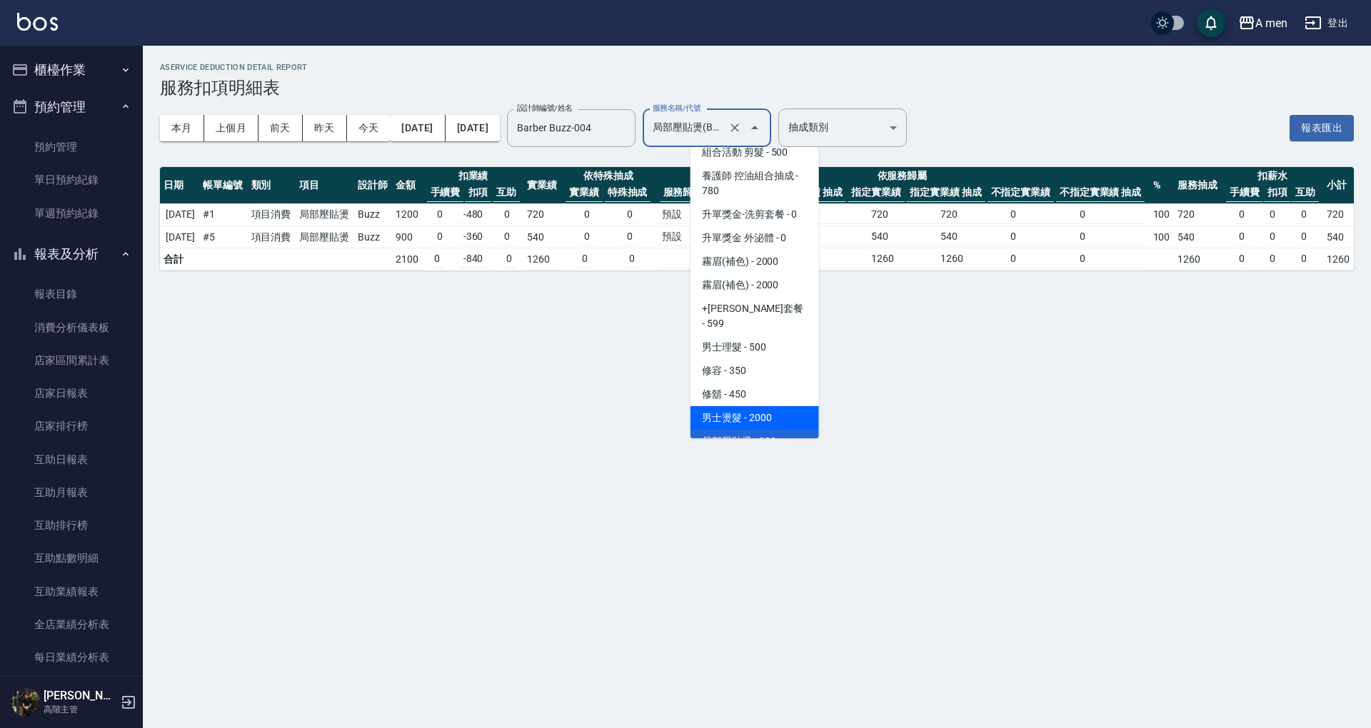
click at [770, 406] on span "男士燙髮 - 2000" at bounding box center [754, 418] width 128 height 24
type input "男士燙髮(B01)"
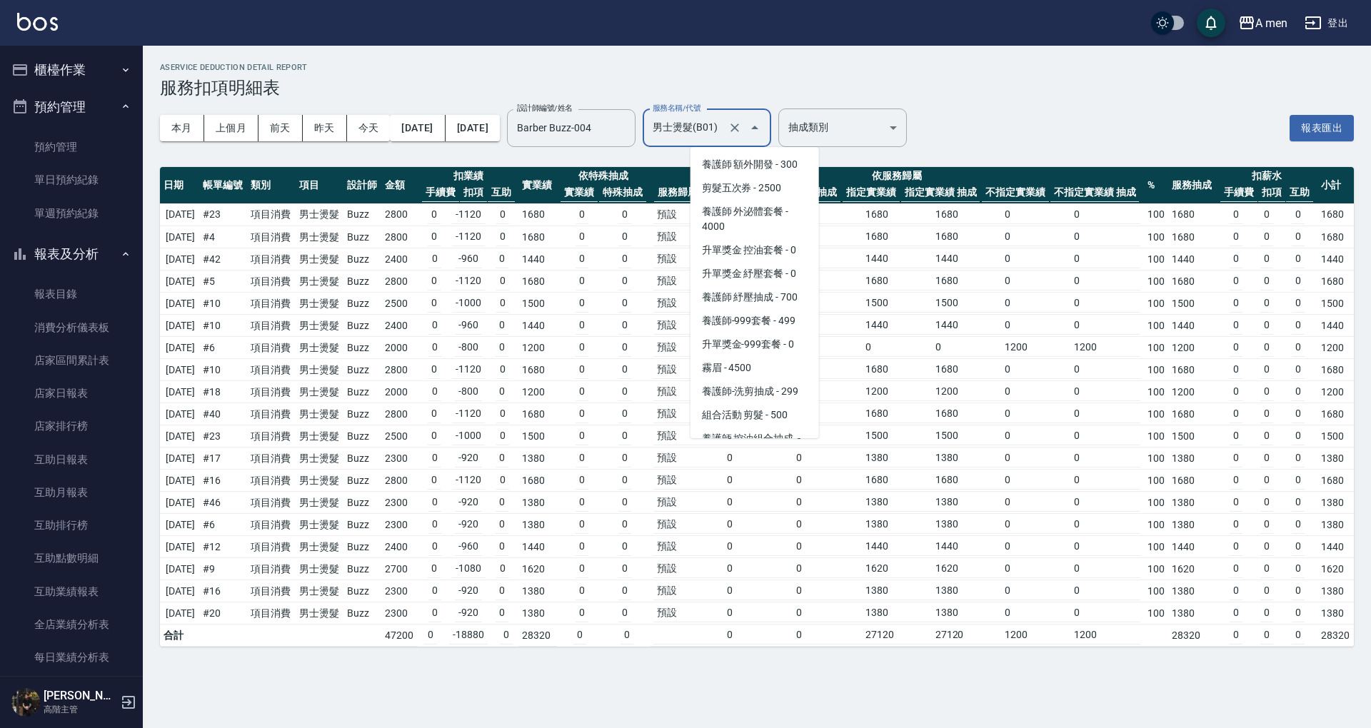
click at [725, 119] on input "男士燙髮(B01)" at bounding box center [687, 128] width 76 height 25
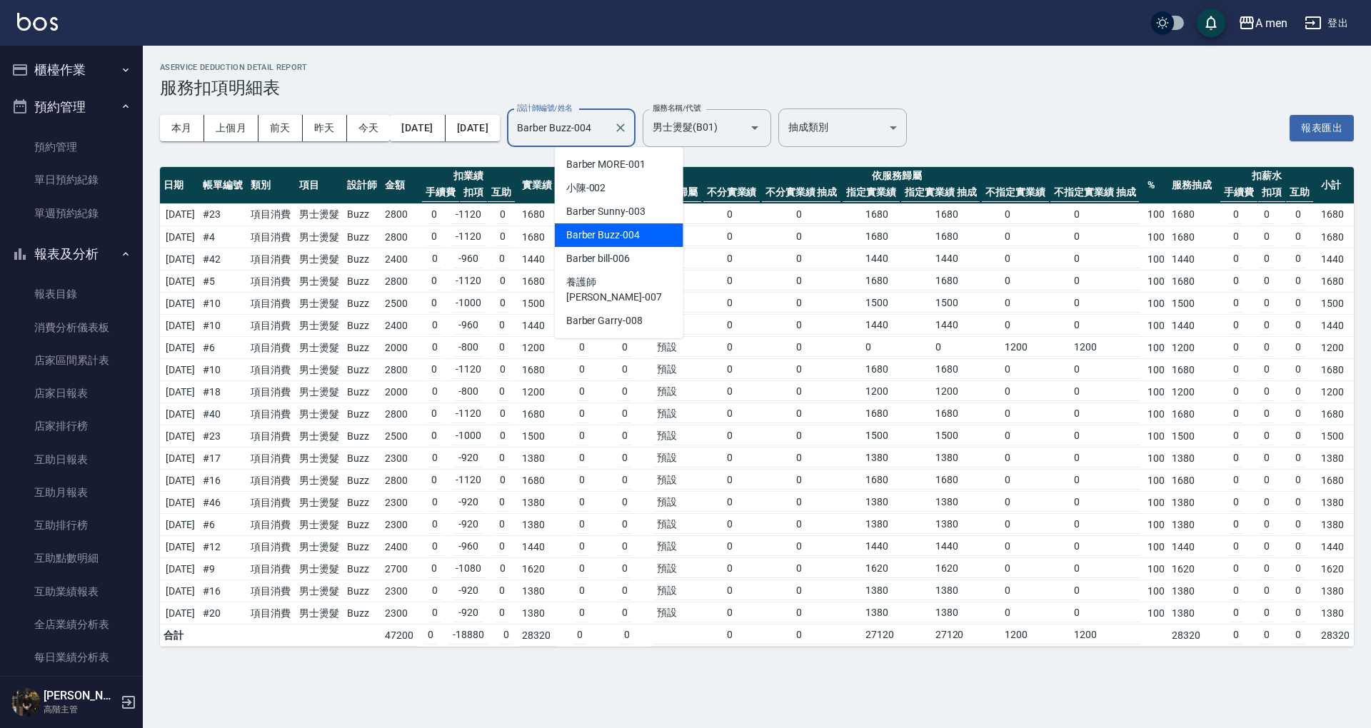
click at [608, 134] on input "Barber Buzz-004" at bounding box center [560, 128] width 94 height 25
click at [651, 210] on div "Barber Sunny -003" at bounding box center [619, 212] width 128 height 24
type input "Barber Sunny -003"
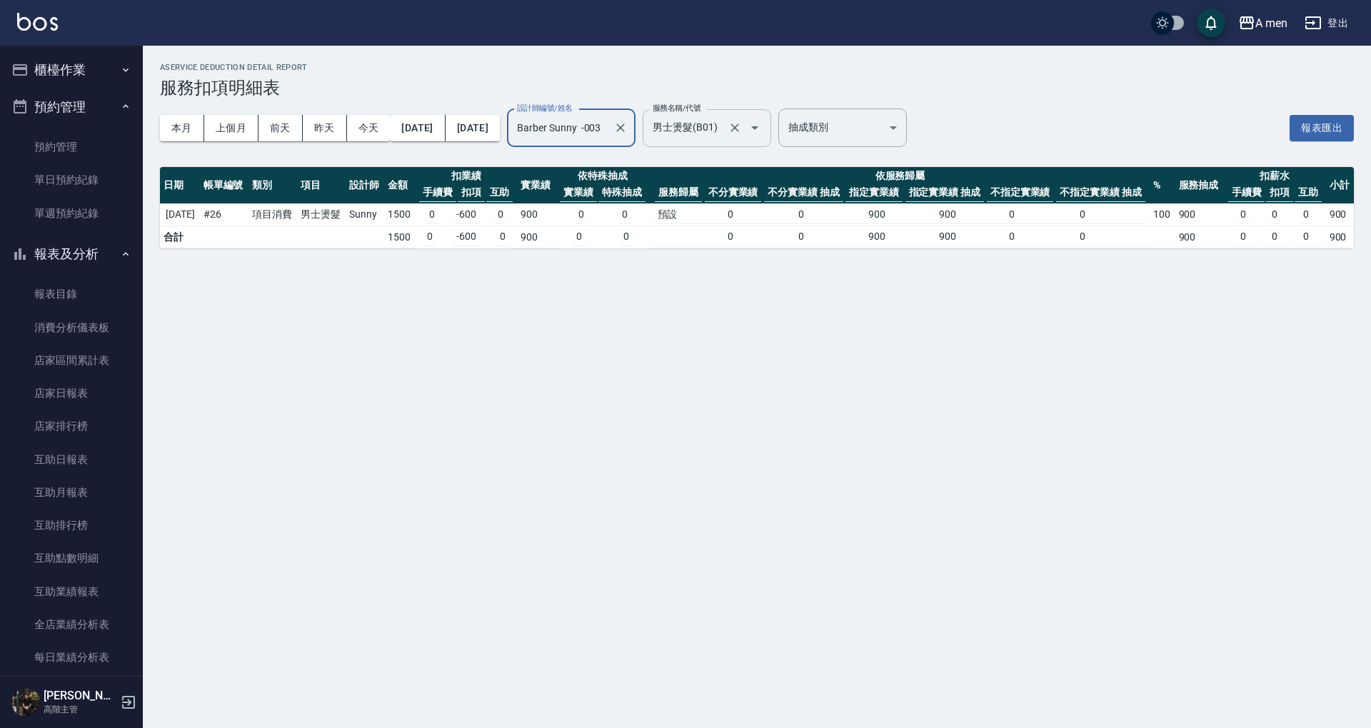
click at [725, 128] on input "男士燙髮(B01)" at bounding box center [687, 128] width 76 height 25
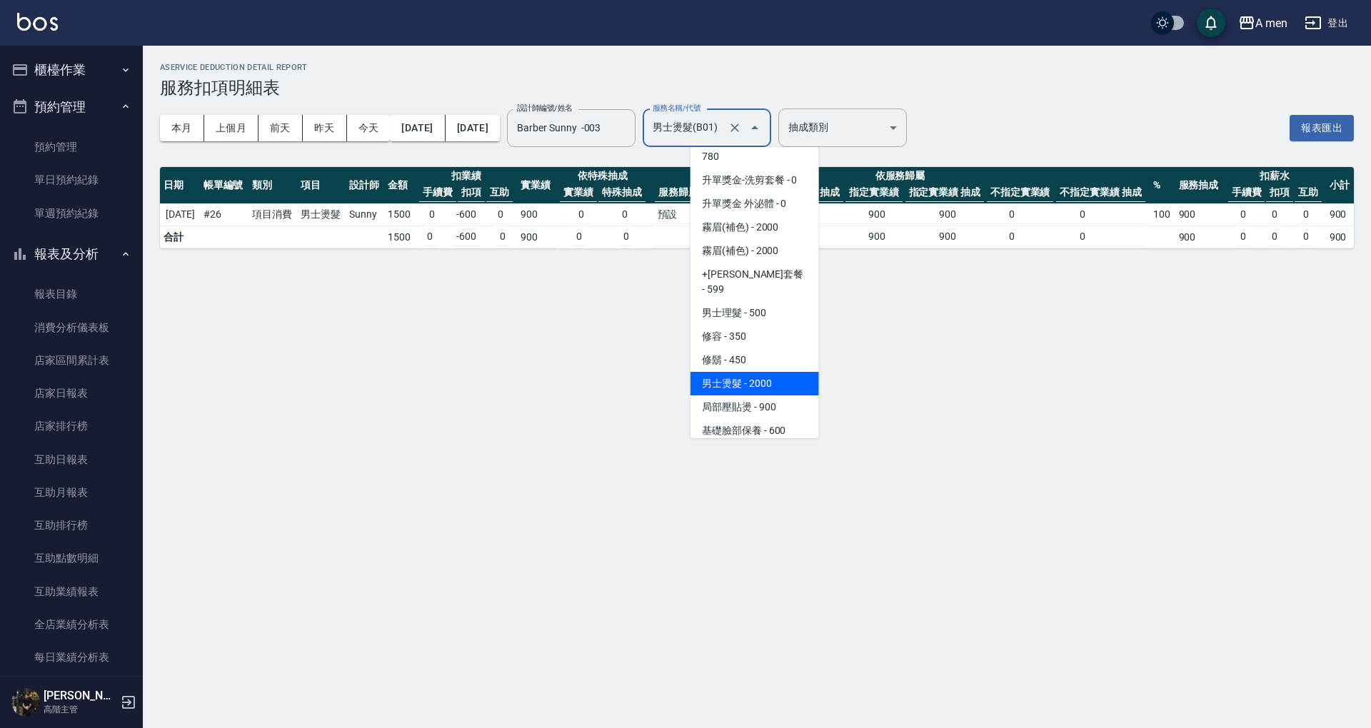
scroll to position [334, 0]
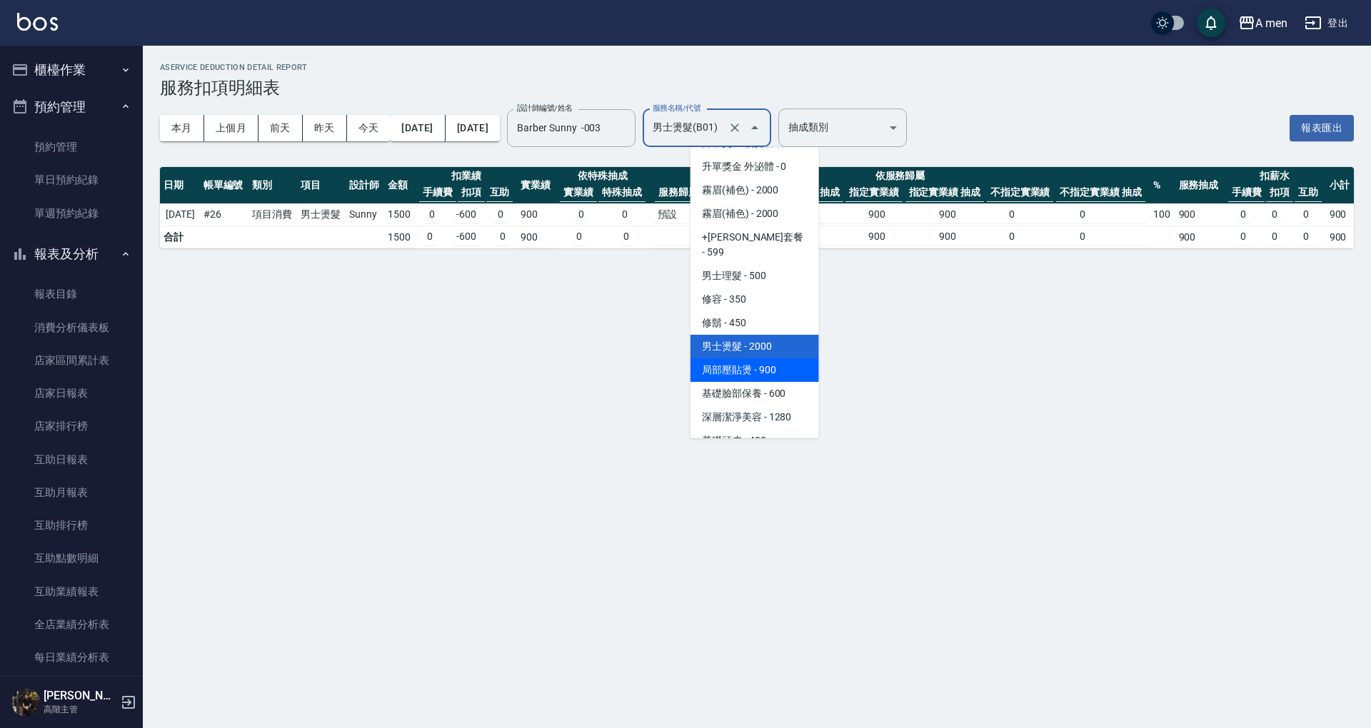
click at [768, 360] on span "局部壓貼燙 - 900" at bounding box center [754, 370] width 128 height 24
type input "局部壓貼燙(B02)"
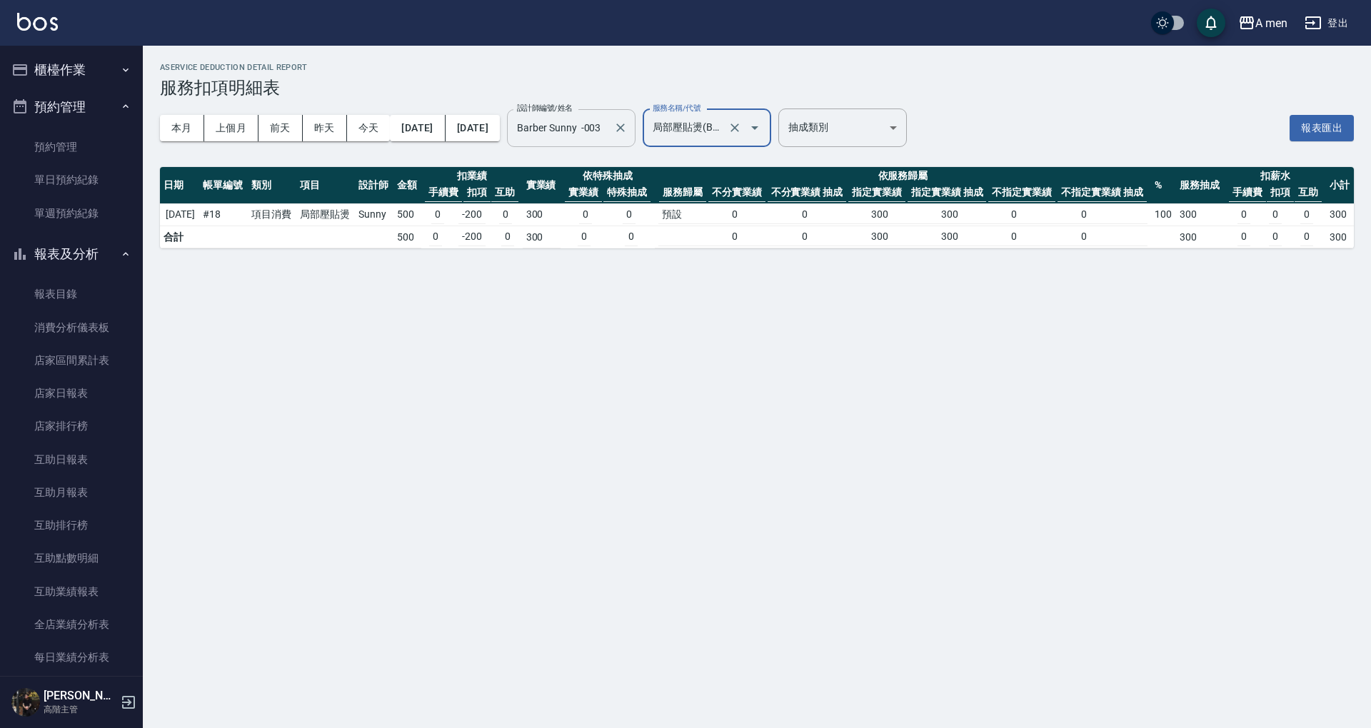
click at [608, 138] on input "Barber Sunny -003" at bounding box center [560, 128] width 94 height 25
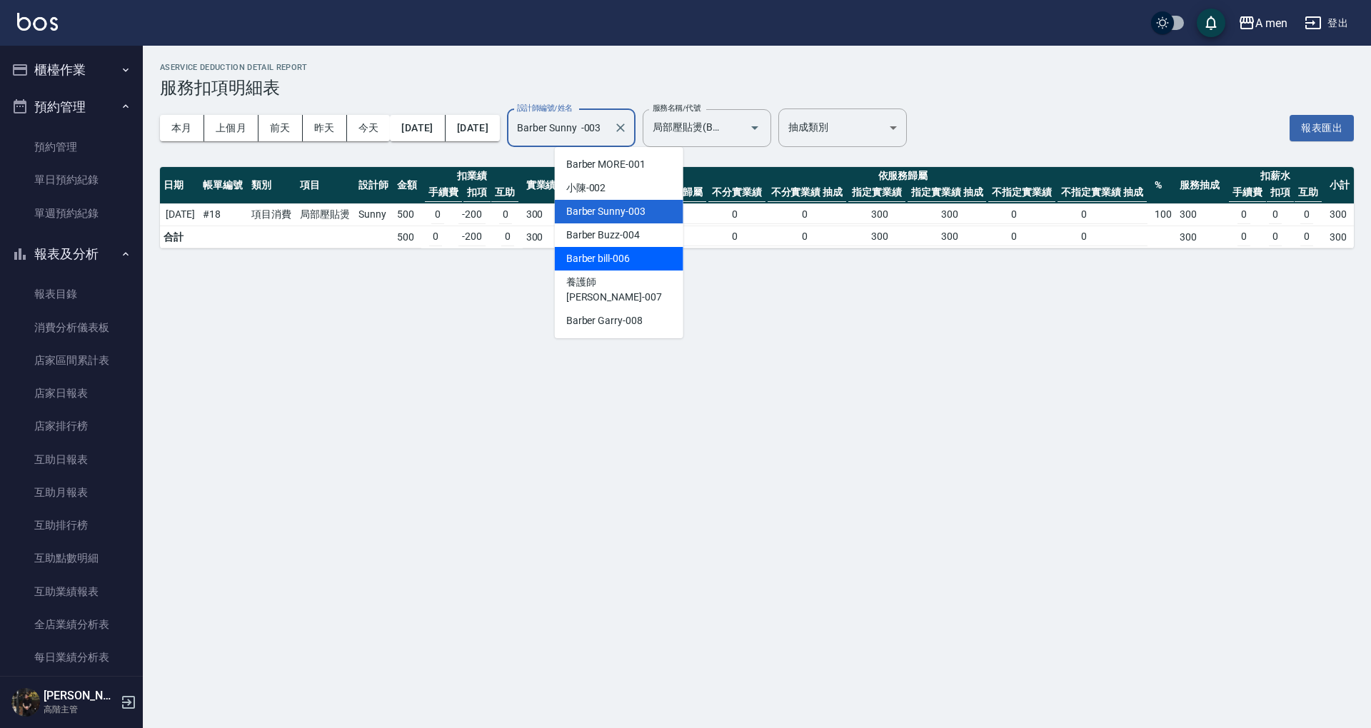
click at [635, 259] on div "Barber bill -006" at bounding box center [619, 259] width 128 height 24
type input "Barber bill-006"
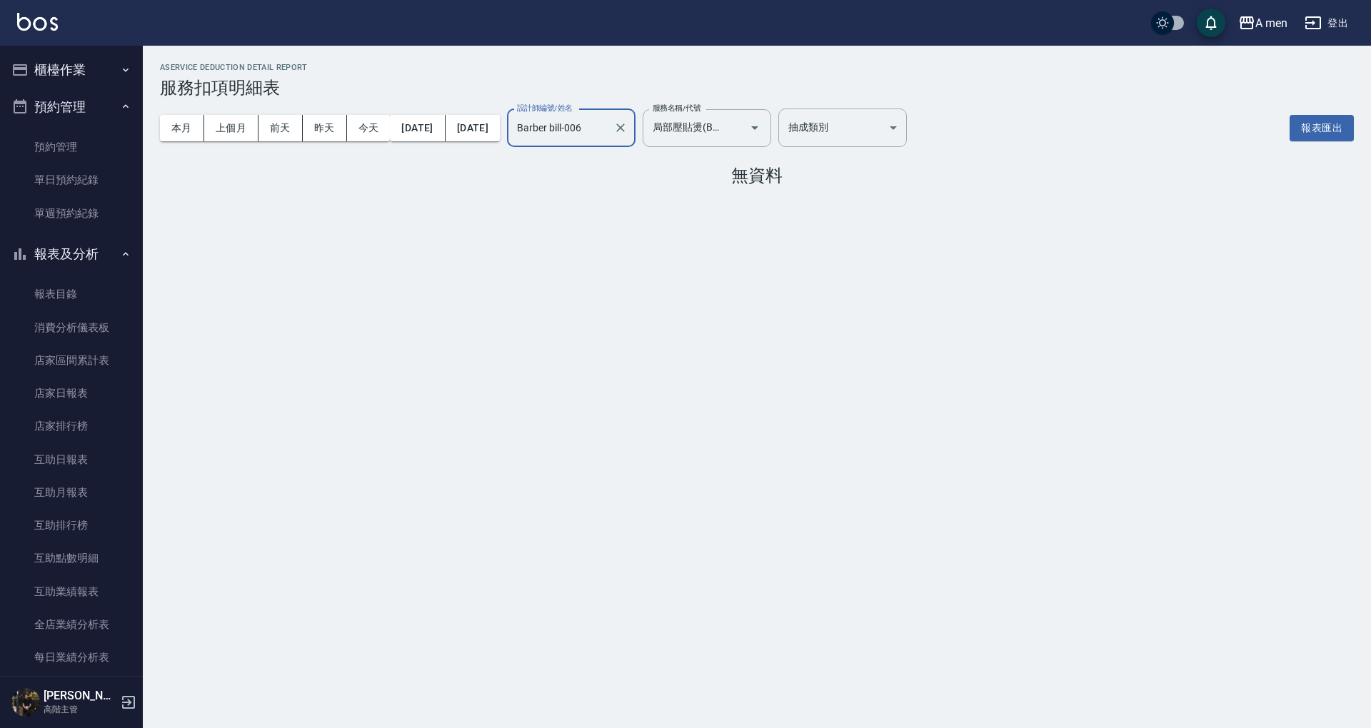
click at [765, 140] on div at bounding box center [745, 128] width 40 height 38
click at [765, 138] on div at bounding box center [745, 128] width 40 height 38
click at [763, 131] on icon "Open" at bounding box center [754, 127] width 17 height 17
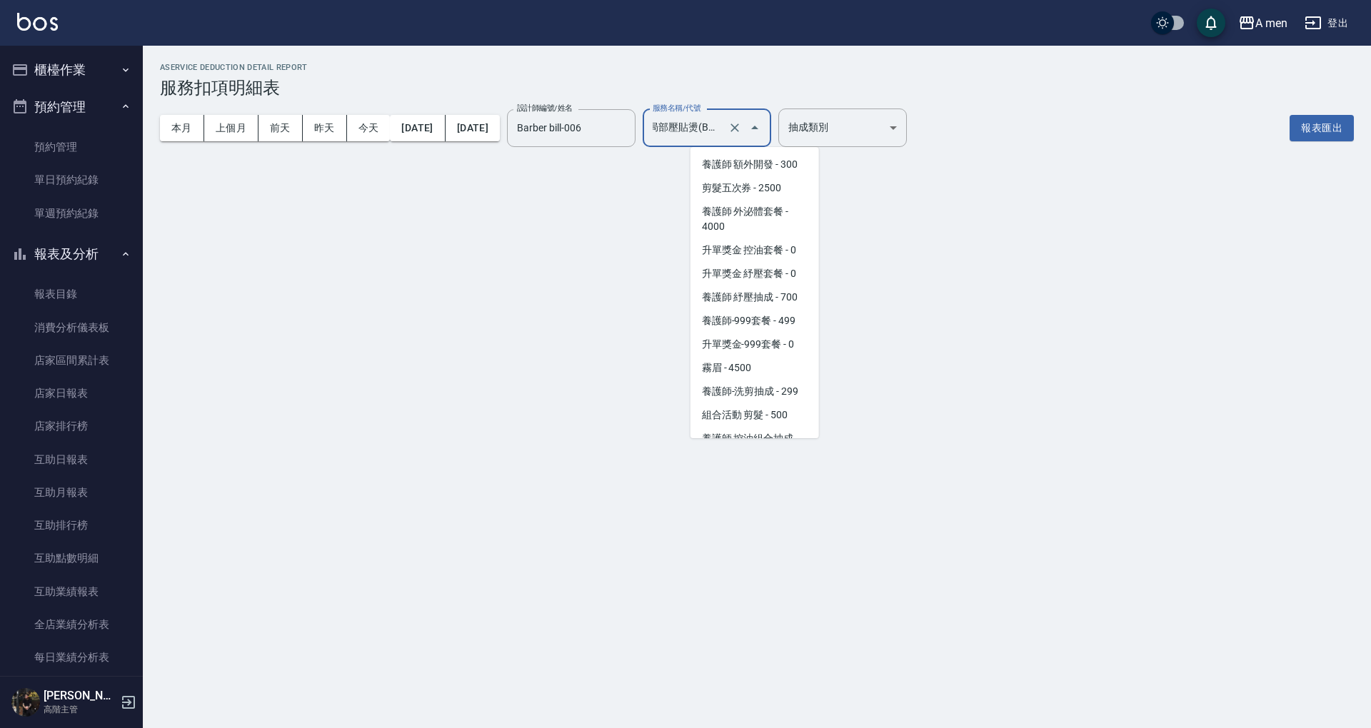
scroll to position [263, 0]
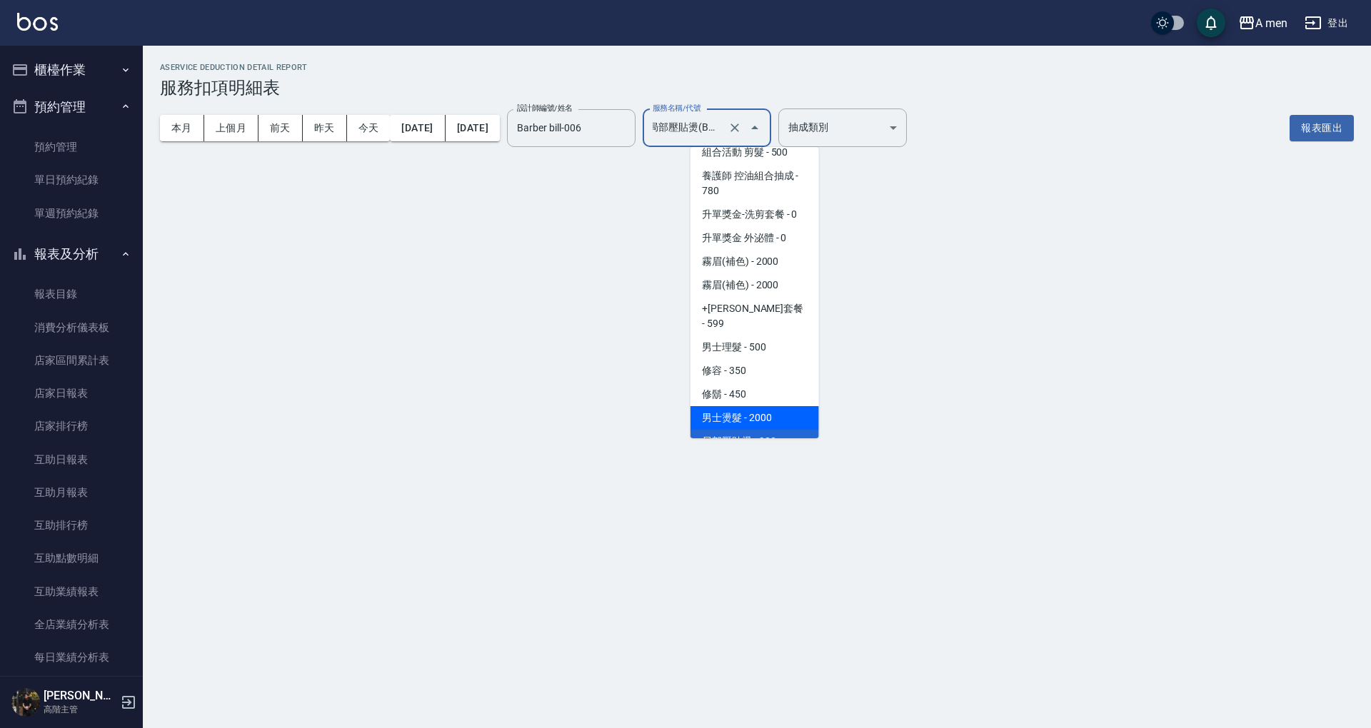
click at [770, 406] on span "男士燙髮 - 2000" at bounding box center [754, 418] width 128 height 24
type input "男士燙髮(B01)"
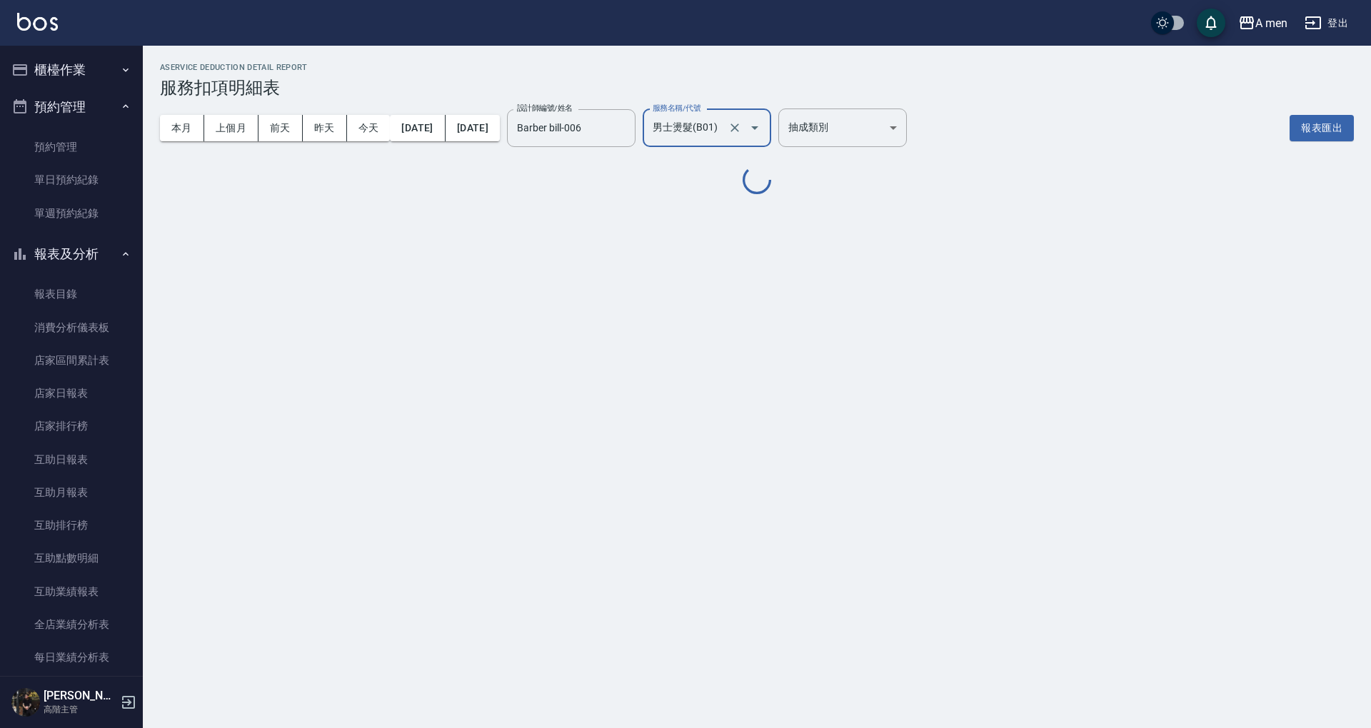
scroll to position [0, 0]
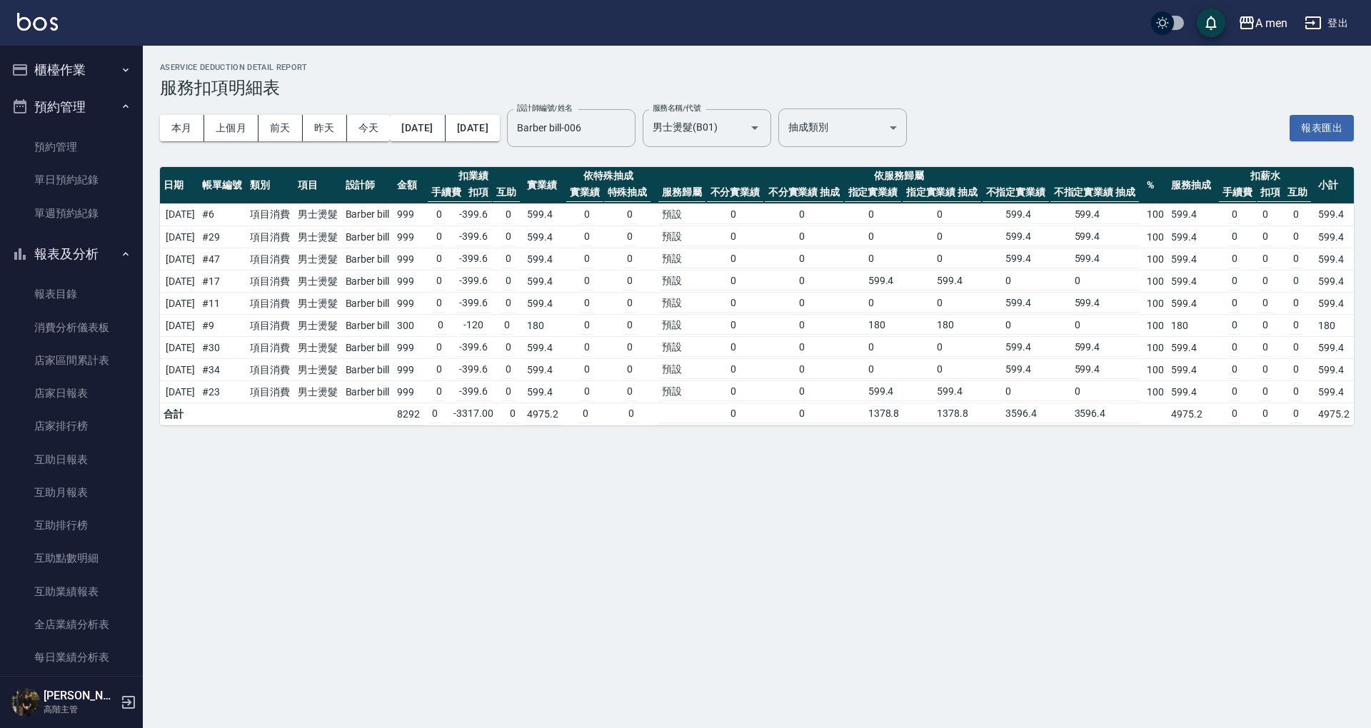
drag, startPoint x: 376, startPoint y: 218, endPoint x: 385, endPoint y: 231, distance: 16.0
click at [377, 218] on td "Barber bill" at bounding box center [367, 214] width 51 height 23
click at [393, 239] on td "Barber bill" at bounding box center [367, 237] width 51 height 22
click at [393, 253] on td "Barber bill" at bounding box center [367, 259] width 51 height 22
click at [423, 276] on td "999" at bounding box center [408, 282] width 30 height 22
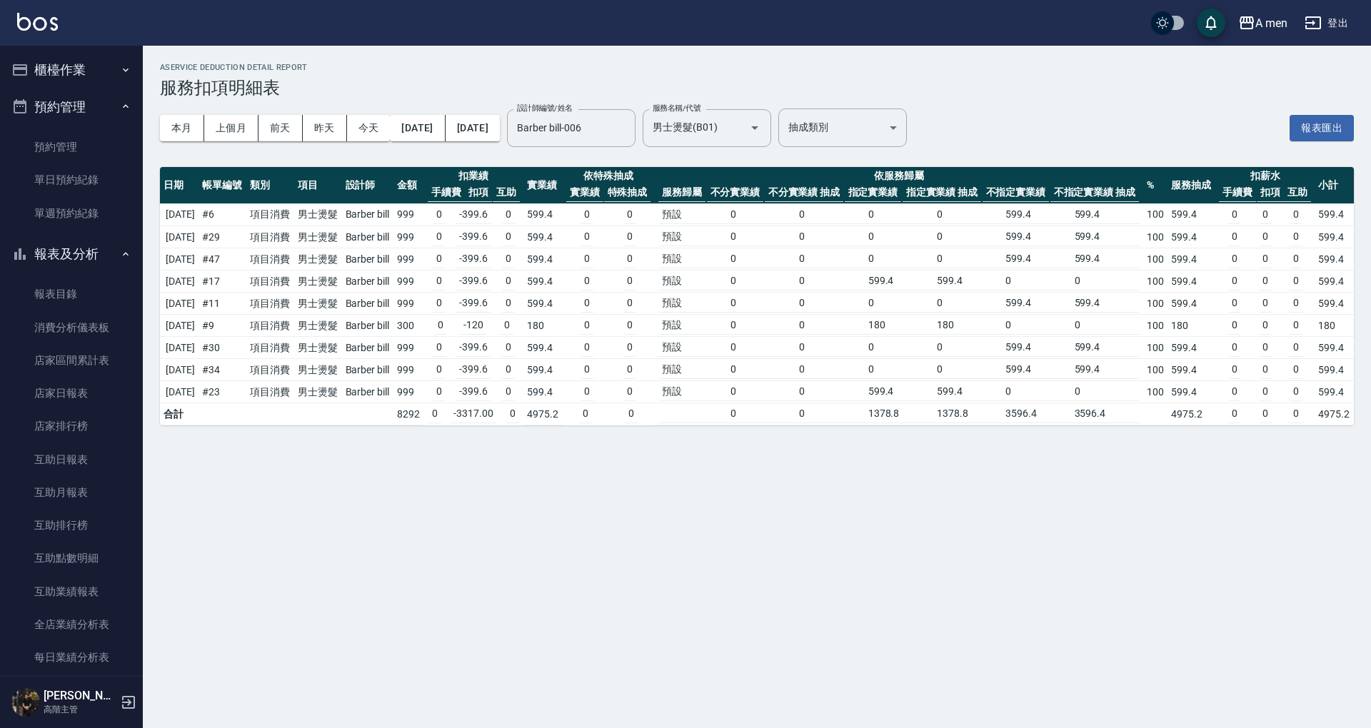
click at [423, 295] on td "999" at bounding box center [408, 304] width 30 height 22
click at [423, 321] on td "300" at bounding box center [408, 326] width 30 height 22
click at [423, 343] on td "999" at bounding box center [408, 348] width 30 height 22
click at [444, 368] on td "0 -399.6 0" at bounding box center [473, 370] width 100 height 22
drag, startPoint x: 440, startPoint y: 390, endPoint x: 450, endPoint y: 360, distance: 32.3
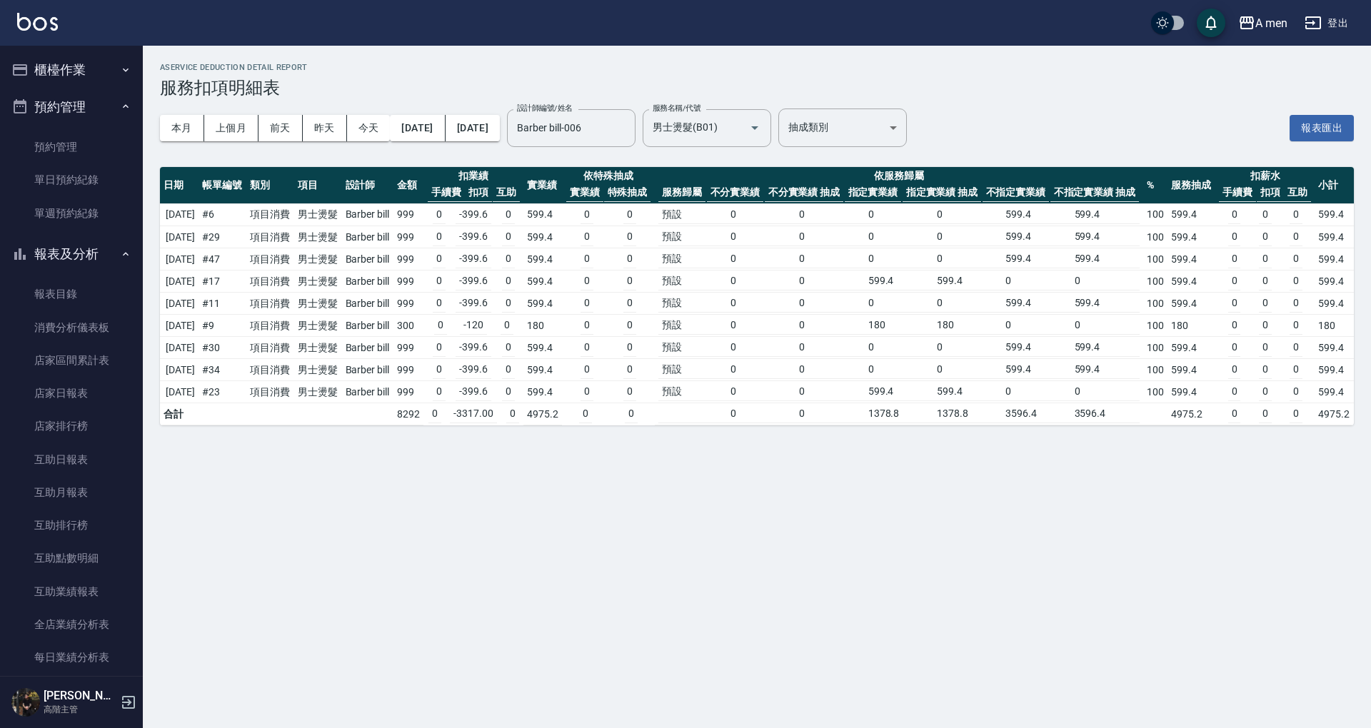
click at [423, 391] on td "999" at bounding box center [408, 392] width 30 height 22
click at [608, 132] on input "Barber bill-006" at bounding box center [560, 128] width 94 height 25
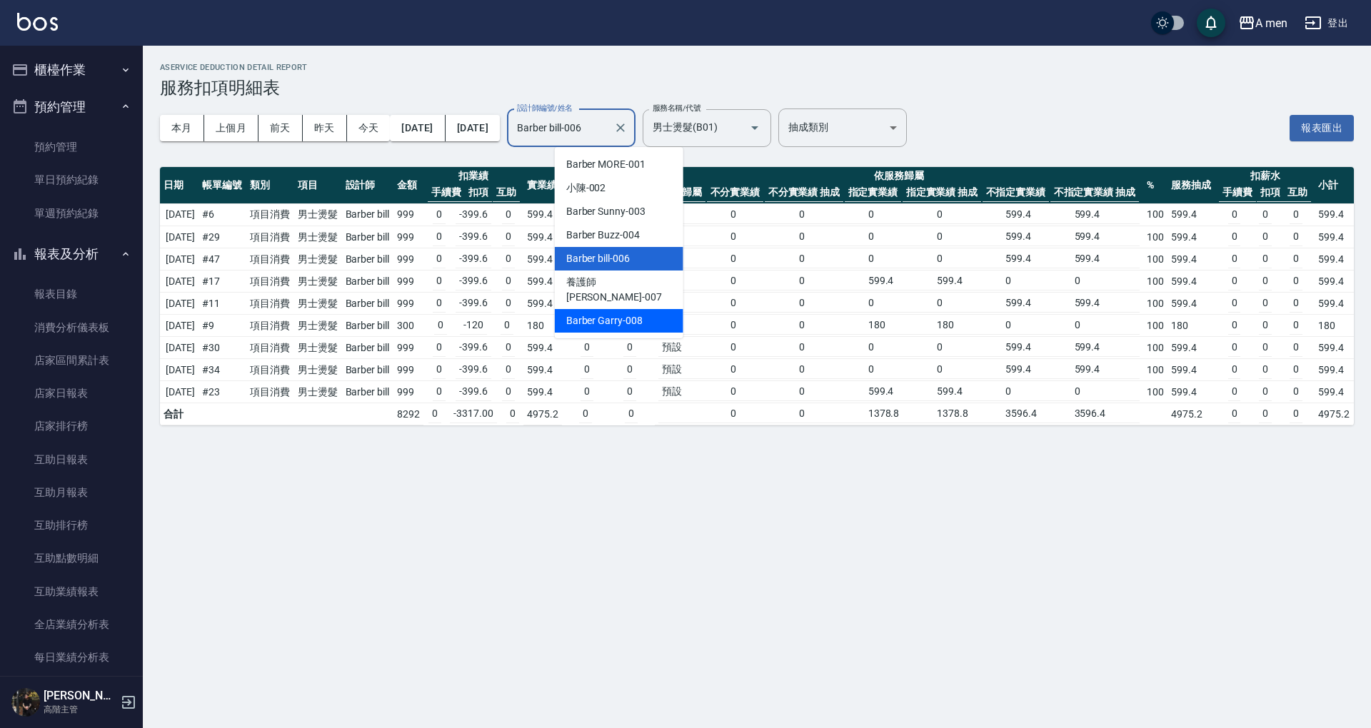
click at [635, 313] on span "Barber Garry -008" at bounding box center [604, 320] width 76 height 15
type input "Barber Garry-008"
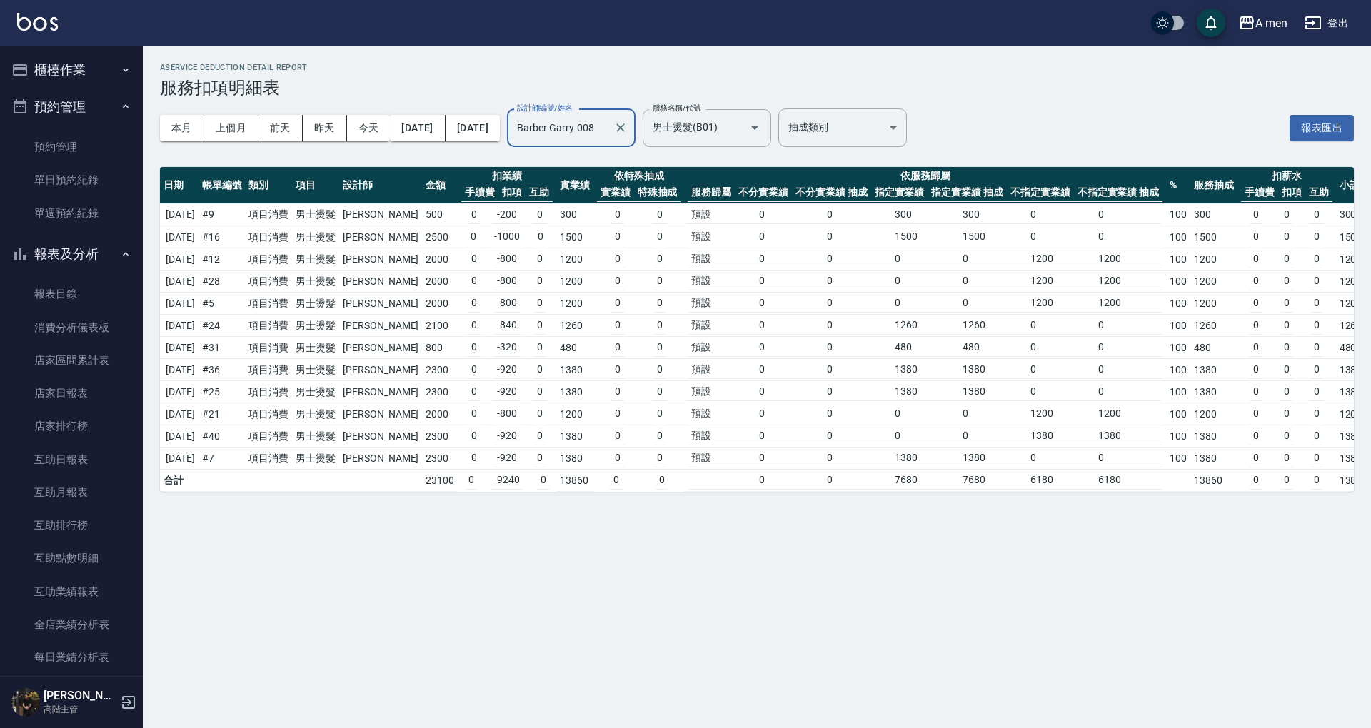
click at [435, 212] on td "500" at bounding box center [440, 214] width 36 height 23
click at [430, 237] on td "2500" at bounding box center [440, 237] width 36 height 22
click at [458, 258] on td "0 -800 0" at bounding box center [507, 259] width 99 height 22
click at [458, 277] on td "0 -800 0" at bounding box center [507, 282] width 99 height 22
click at [430, 300] on td "2000" at bounding box center [440, 304] width 36 height 22
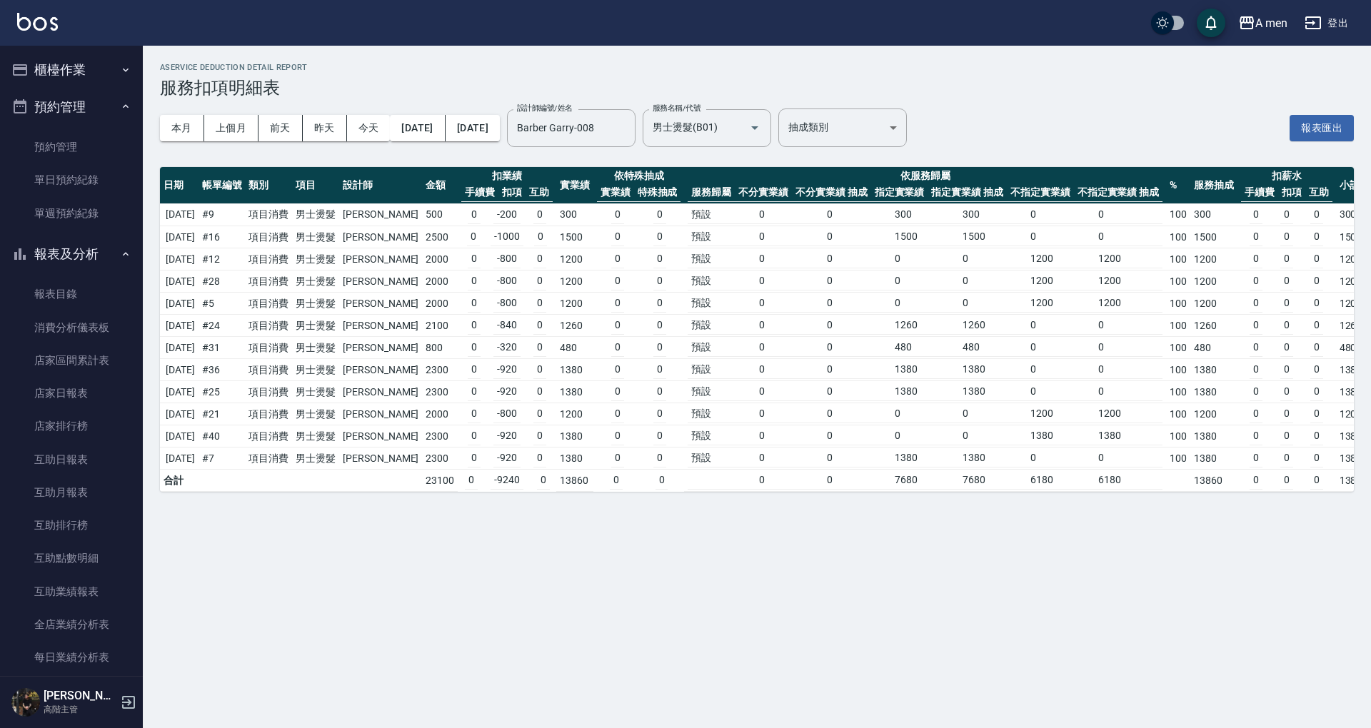
click at [424, 319] on td "2100" at bounding box center [440, 326] width 36 height 22
click at [425, 337] on td "800" at bounding box center [440, 348] width 36 height 22
click at [458, 364] on td "0 -920 0" at bounding box center [507, 370] width 99 height 22
click at [458, 390] on td "0 -920 0" at bounding box center [507, 392] width 99 height 22
click at [458, 405] on td "0 -800 0" at bounding box center [507, 414] width 99 height 22
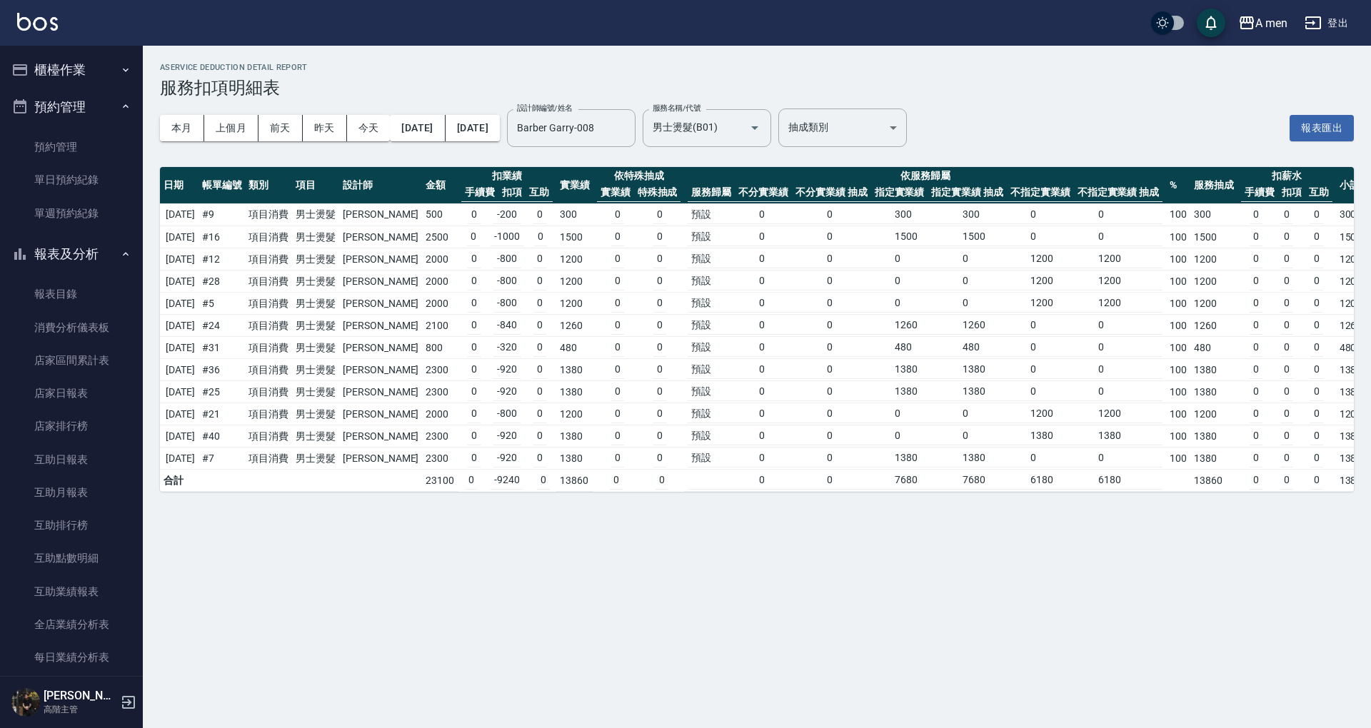
click at [458, 430] on td "0 -920 0" at bounding box center [507, 436] width 99 height 22
drag, startPoint x: 430, startPoint y: 464, endPoint x: 440, endPoint y: 441, distance: 24.9
click at [429, 470] on td "23100" at bounding box center [440, 481] width 36 height 22
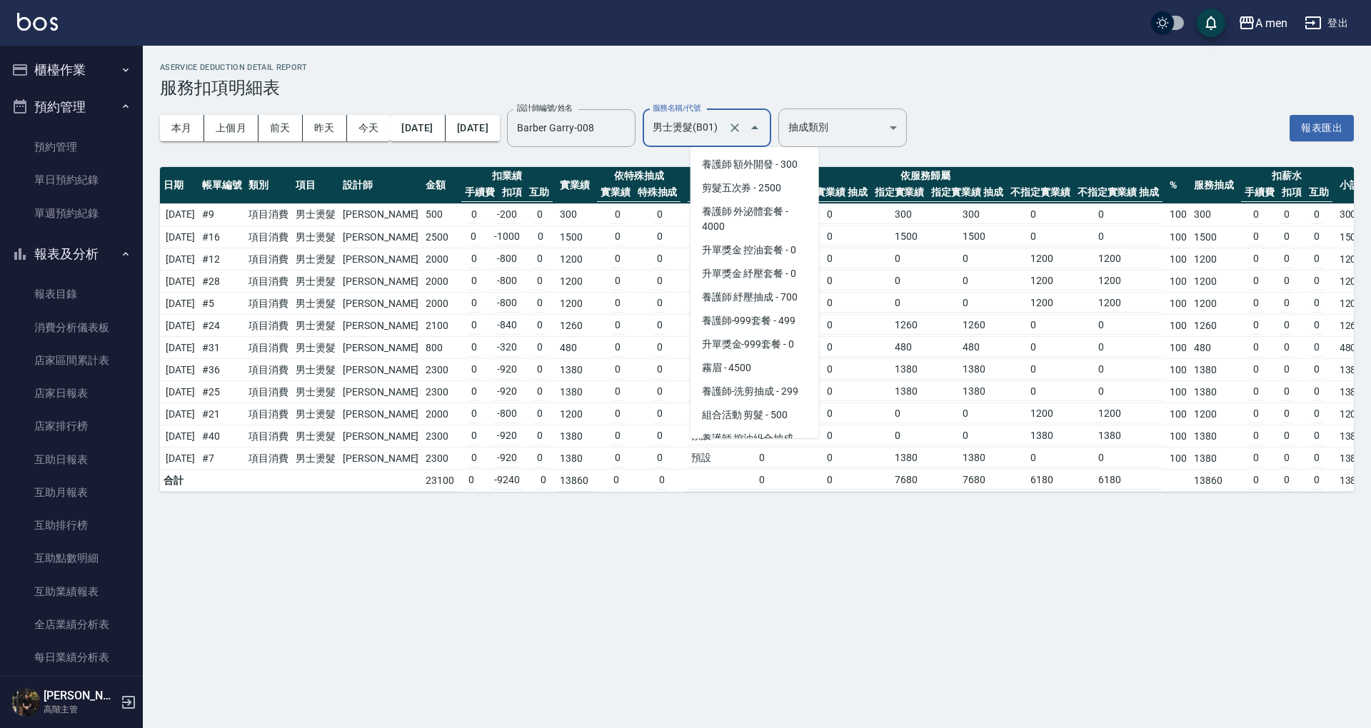
click at [725, 127] on input "男士燙髮(B01)" at bounding box center [687, 128] width 76 height 25
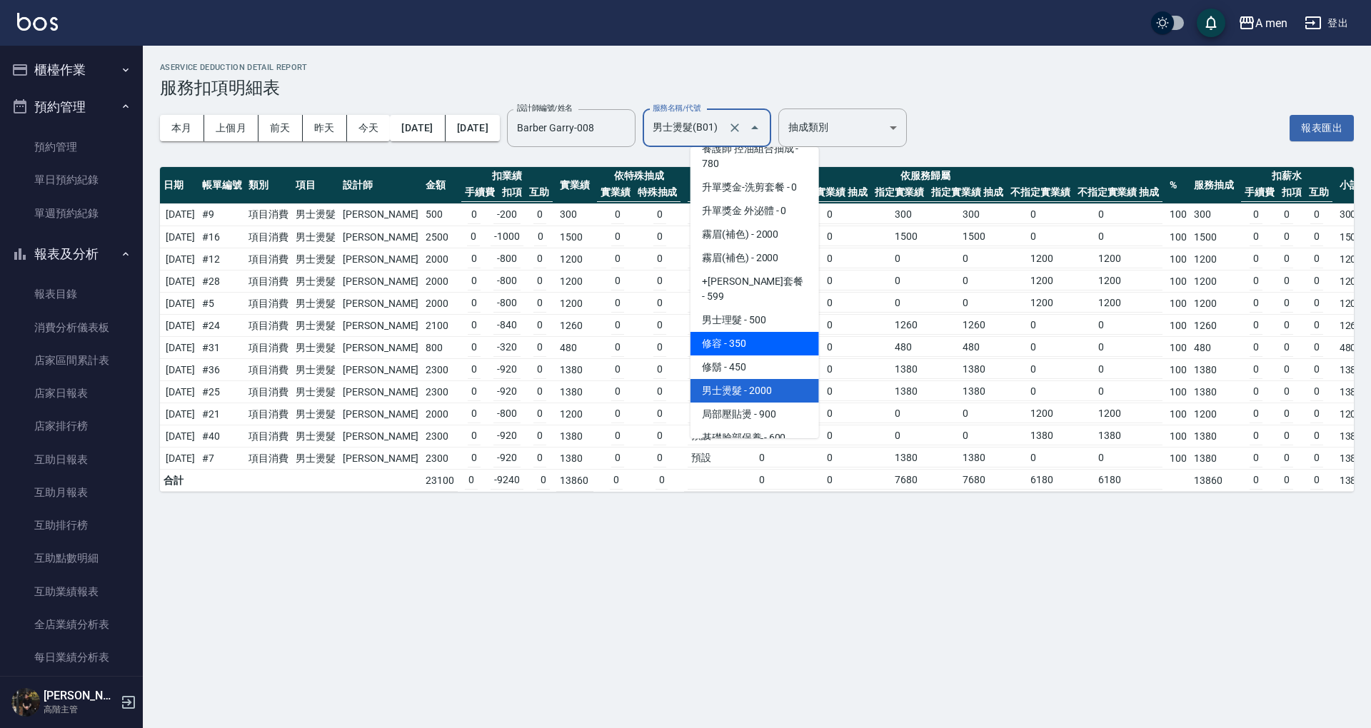
scroll to position [334, 0]
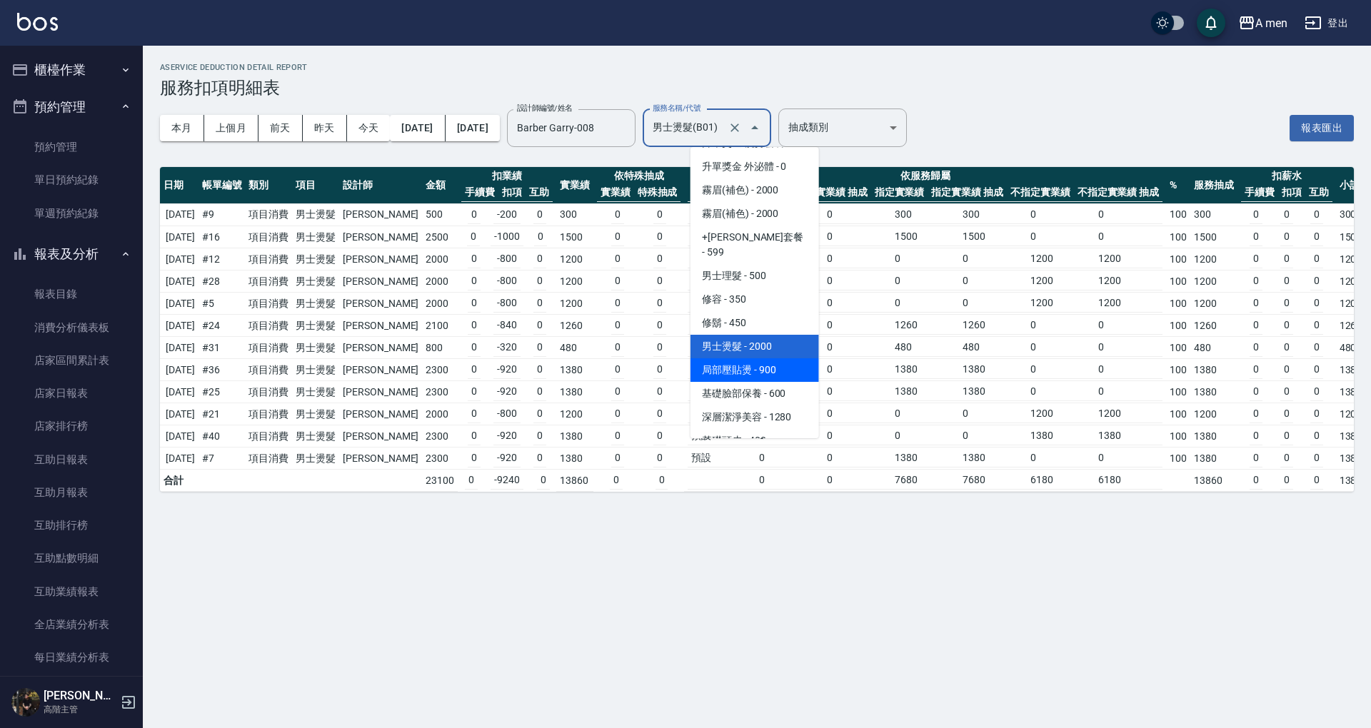
click at [764, 360] on span "局部壓貼燙 - 900" at bounding box center [754, 370] width 128 height 24
type input "局部壓貼燙(B02)"
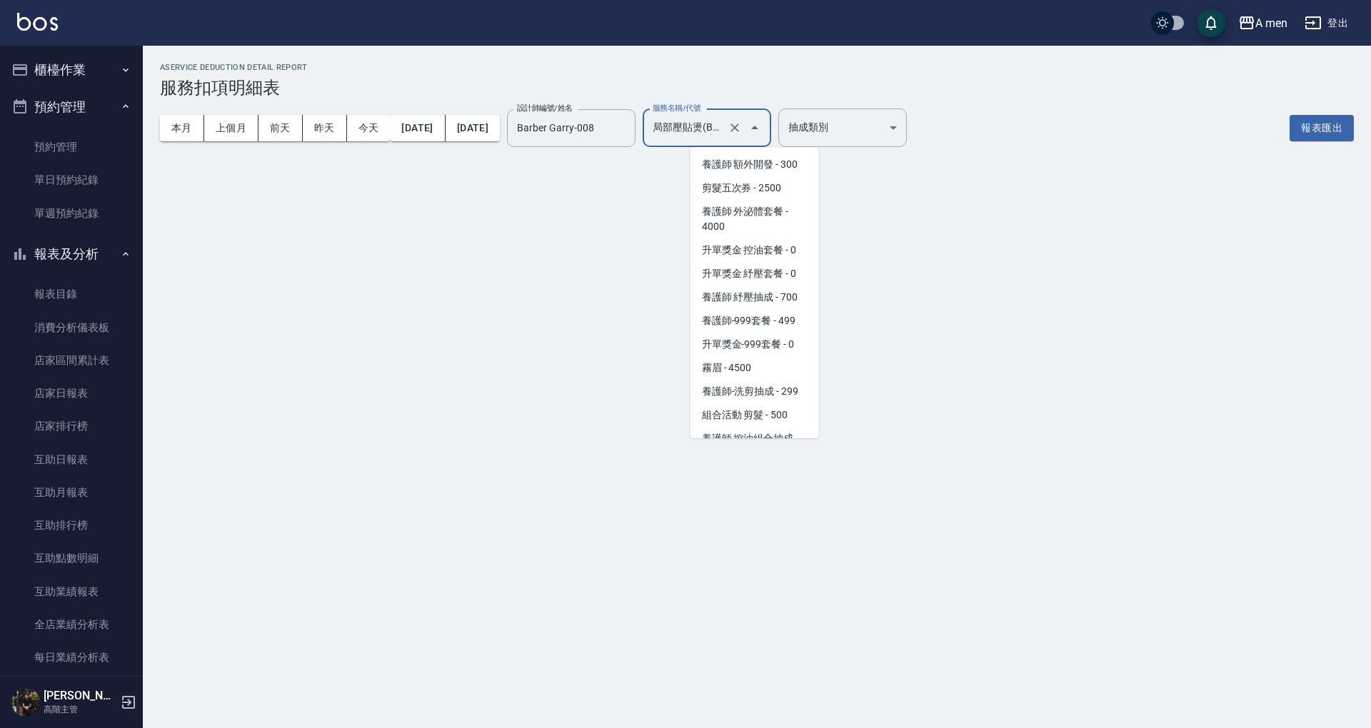
drag, startPoint x: 768, startPoint y: 119, endPoint x: 759, endPoint y: 146, distance: 28.7
click at [725, 120] on input "局部壓貼燙(B02)" at bounding box center [687, 128] width 76 height 25
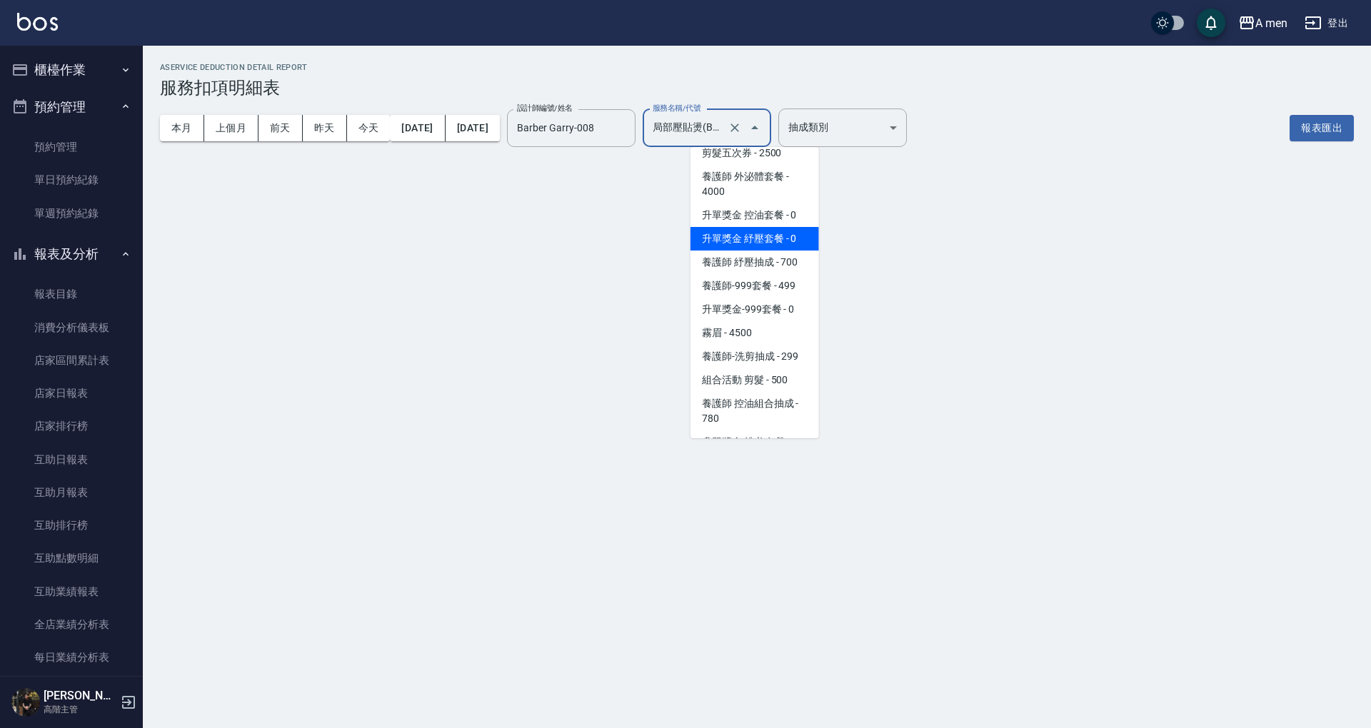
scroll to position [31, 0]
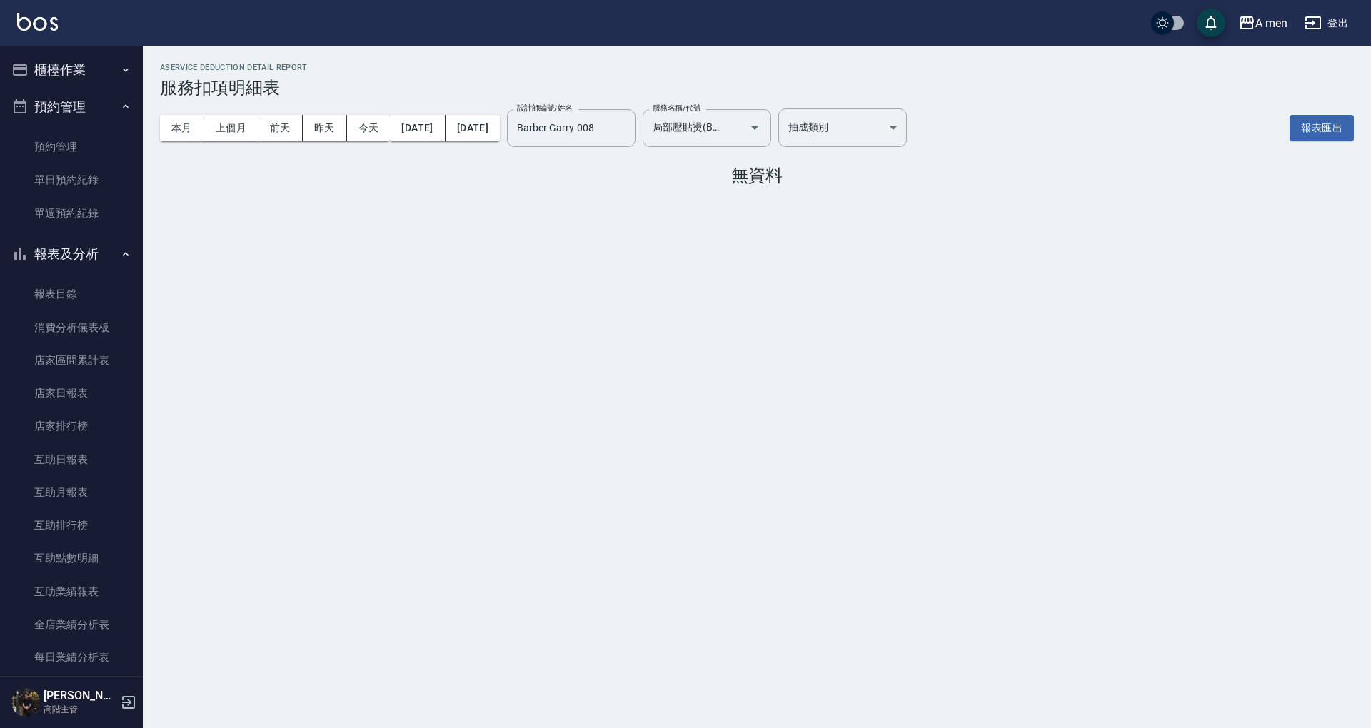
drag, startPoint x: 662, startPoint y: 196, endPoint x: 730, endPoint y: 135, distance: 91.5
click at [661, 194] on div "AService Deduction Detail Report 服務扣項明細表 本月 上個月 前天 昨天 今天 2025/09/01 2025/09/30 …" at bounding box center [757, 127] width 1228 height 163
click at [608, 130] on input "Barber Garry-008" at bounding box center [560, 128] width 94 height 25
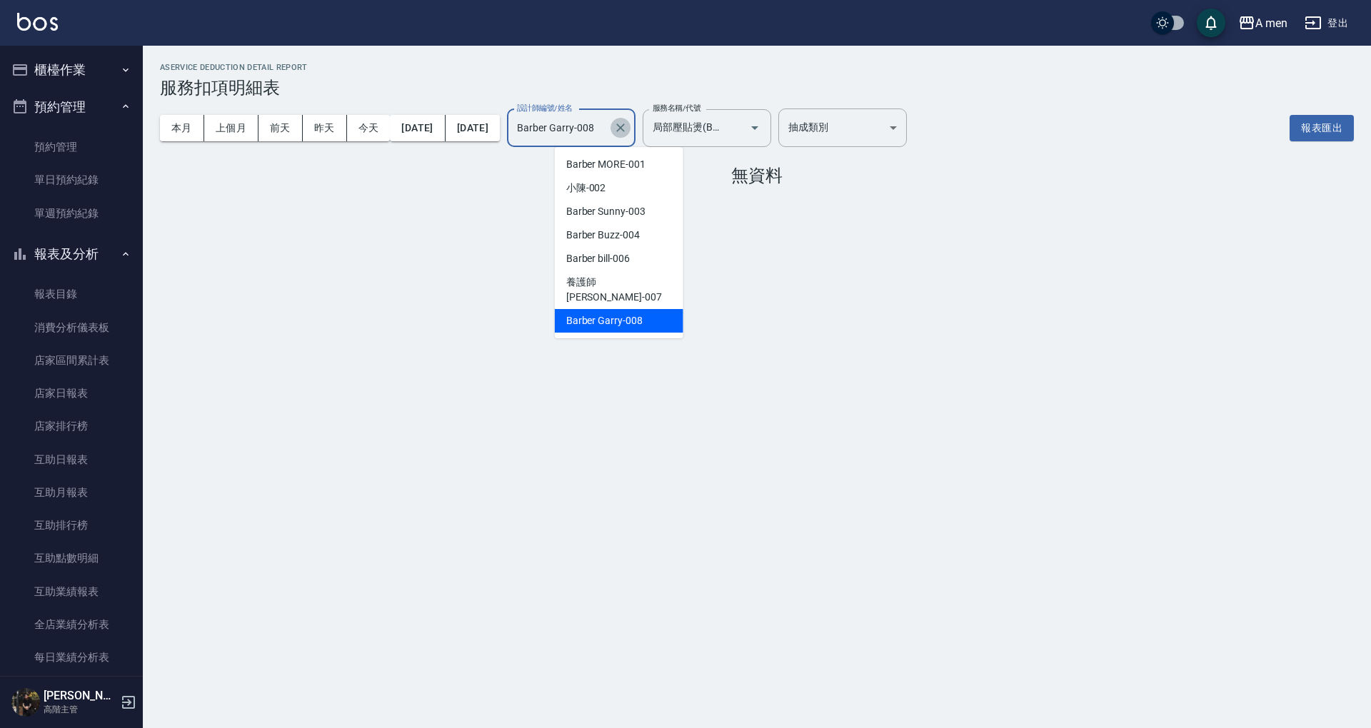
click at [630, 136] on button "Clear" at bounding box center [620, 128] width 20 height 20
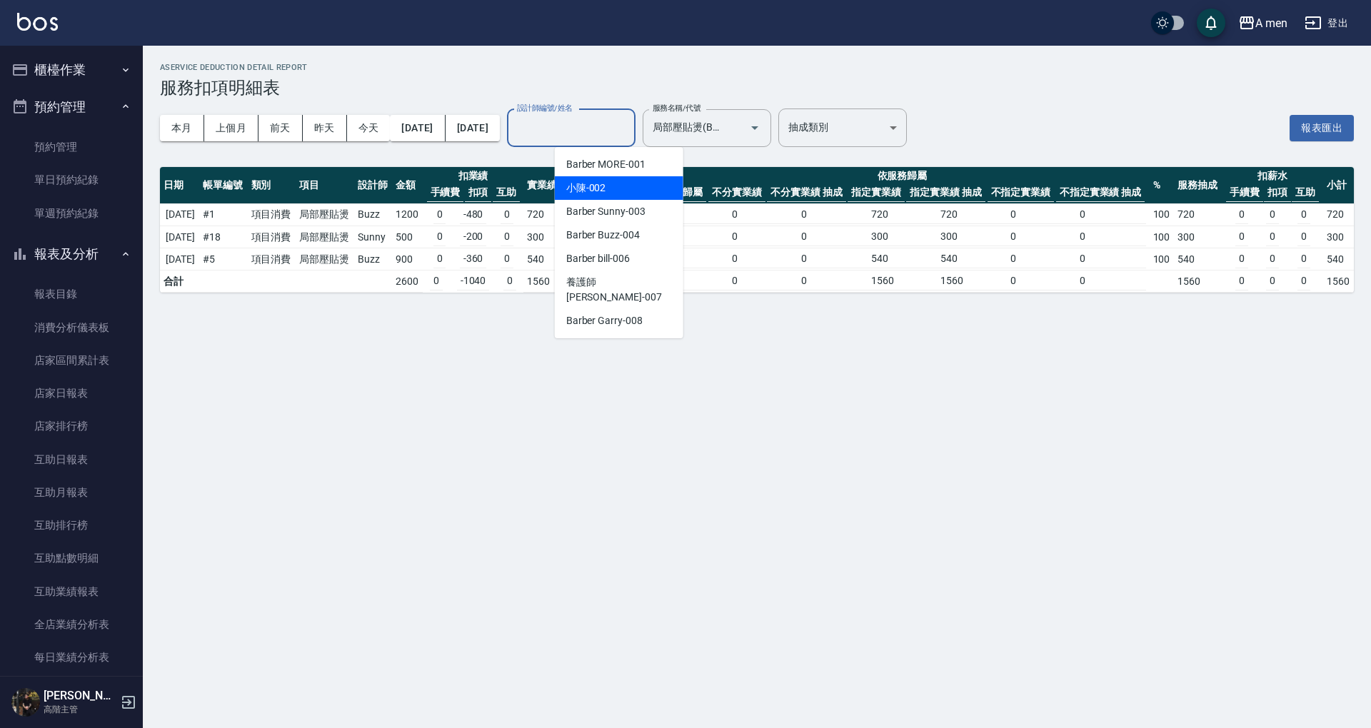
click at [655, 186] on div "小陳 -002" at bounding box center [619, 188] width 128 height 24
type input "小陳-002"
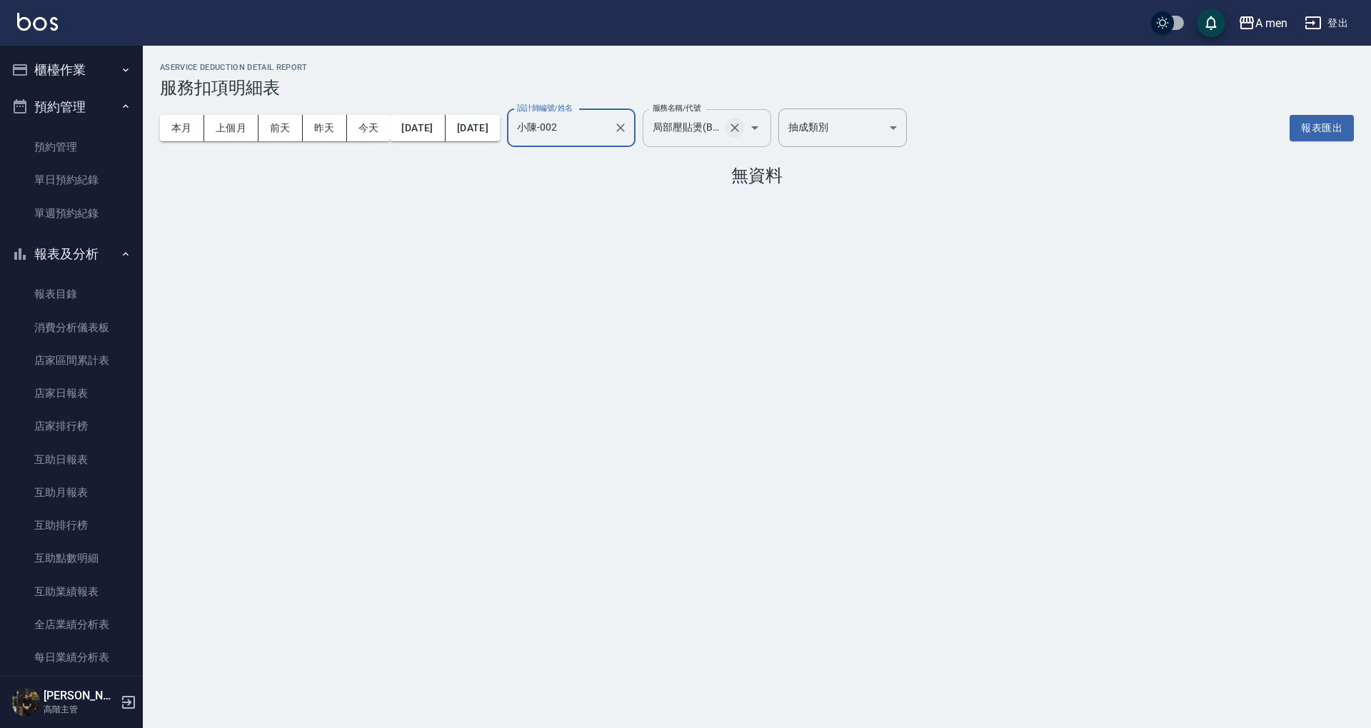
click at [742, 126] on icon "Clear" at bounding box center [734, 128] width 14 height 14
click at [608, 126] on input "小陳-002" at bounding box center [560, 128] width 94 height 25
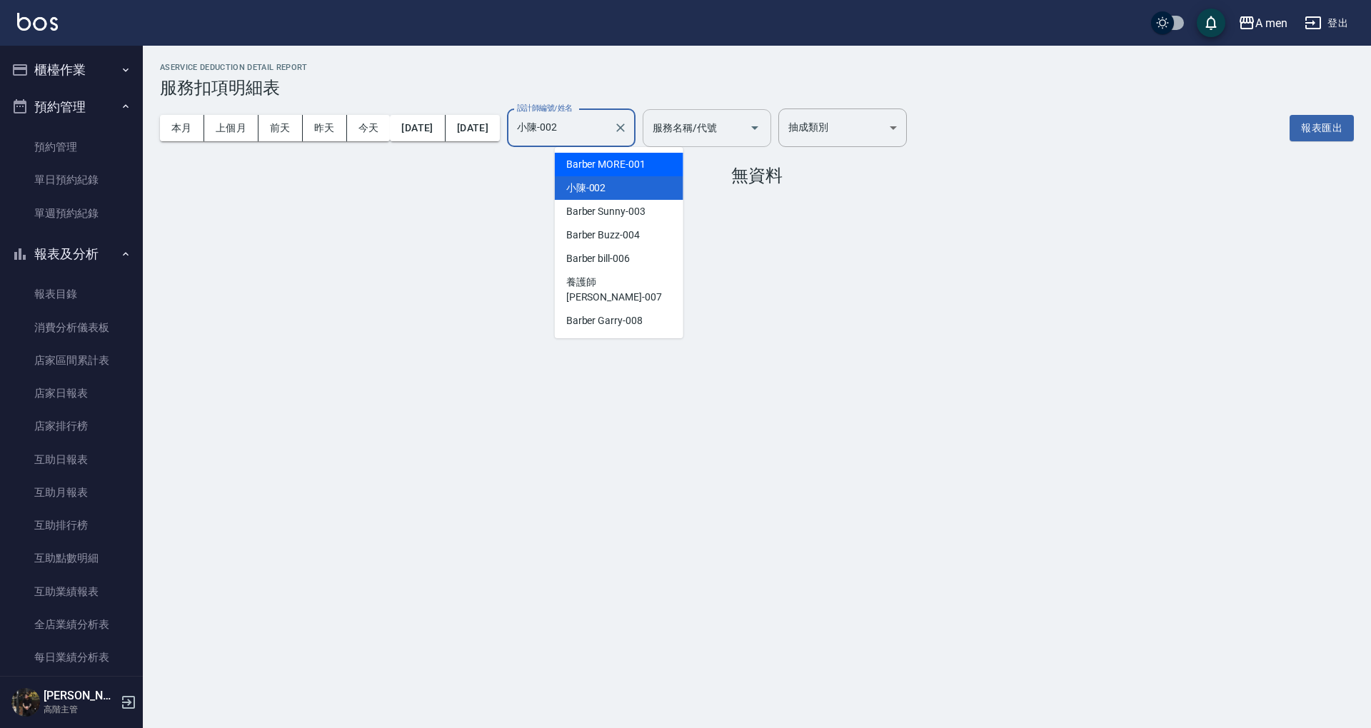
click at [647, 167] on div "Barber MORE -001" at bounding box center [619, 165] width 128 height 24
type input "Barber MORE-001"
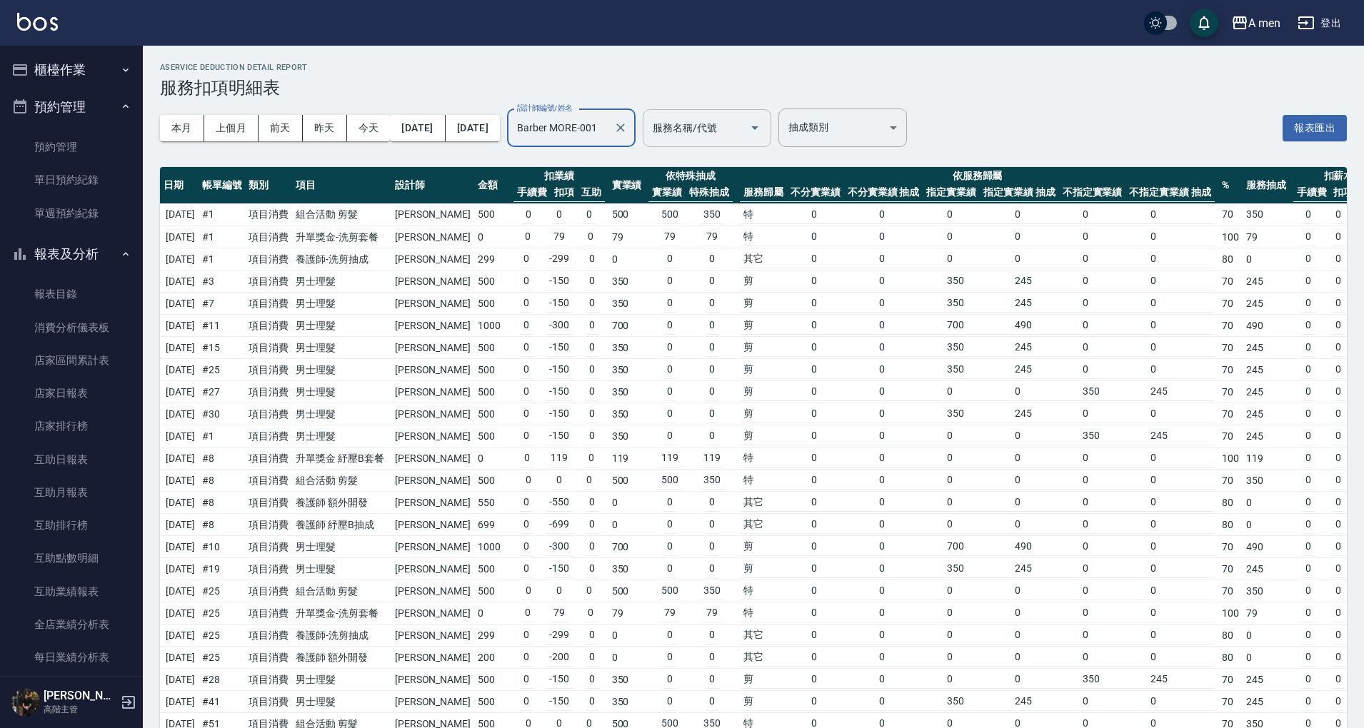
click at [707, 126] on input "服務名稱/代號" at bounding box center [696, 128] width 94 height 25
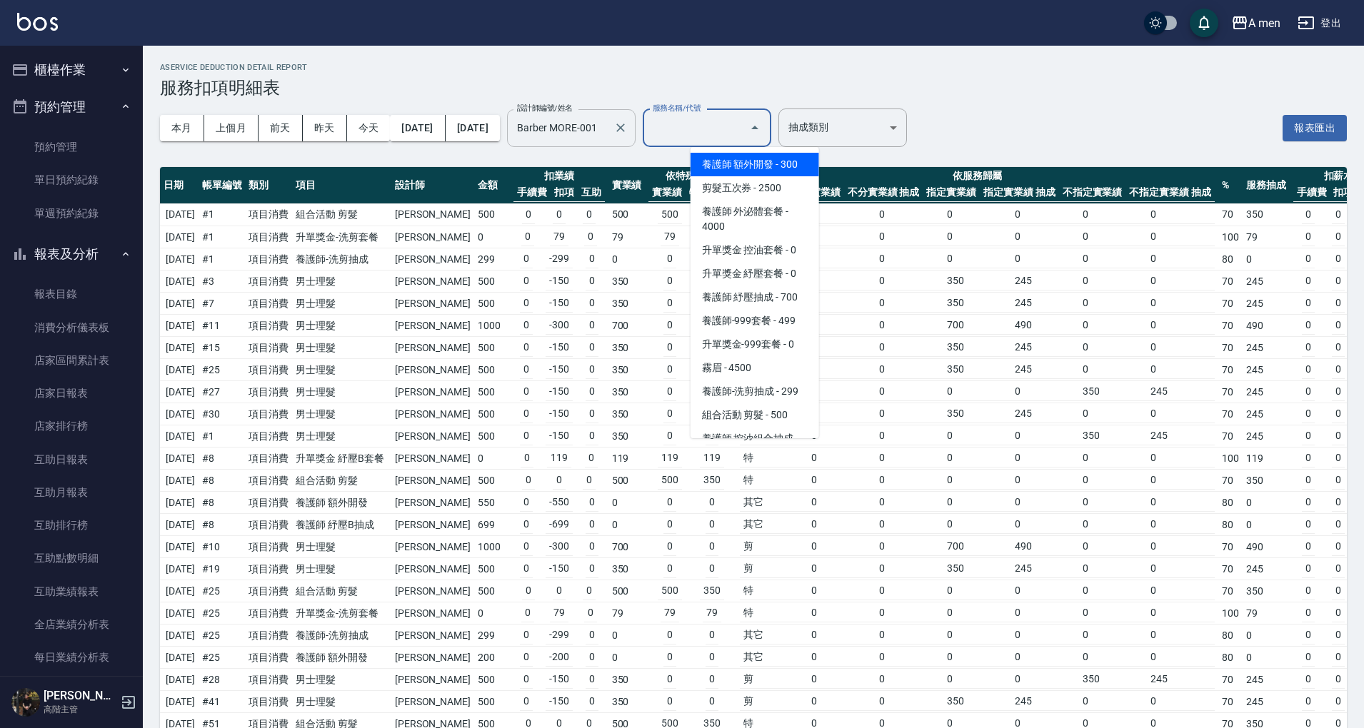
click at [608, 131] on input "Barber MORE-001" at bounding box center [560, 128] width 94 height 25
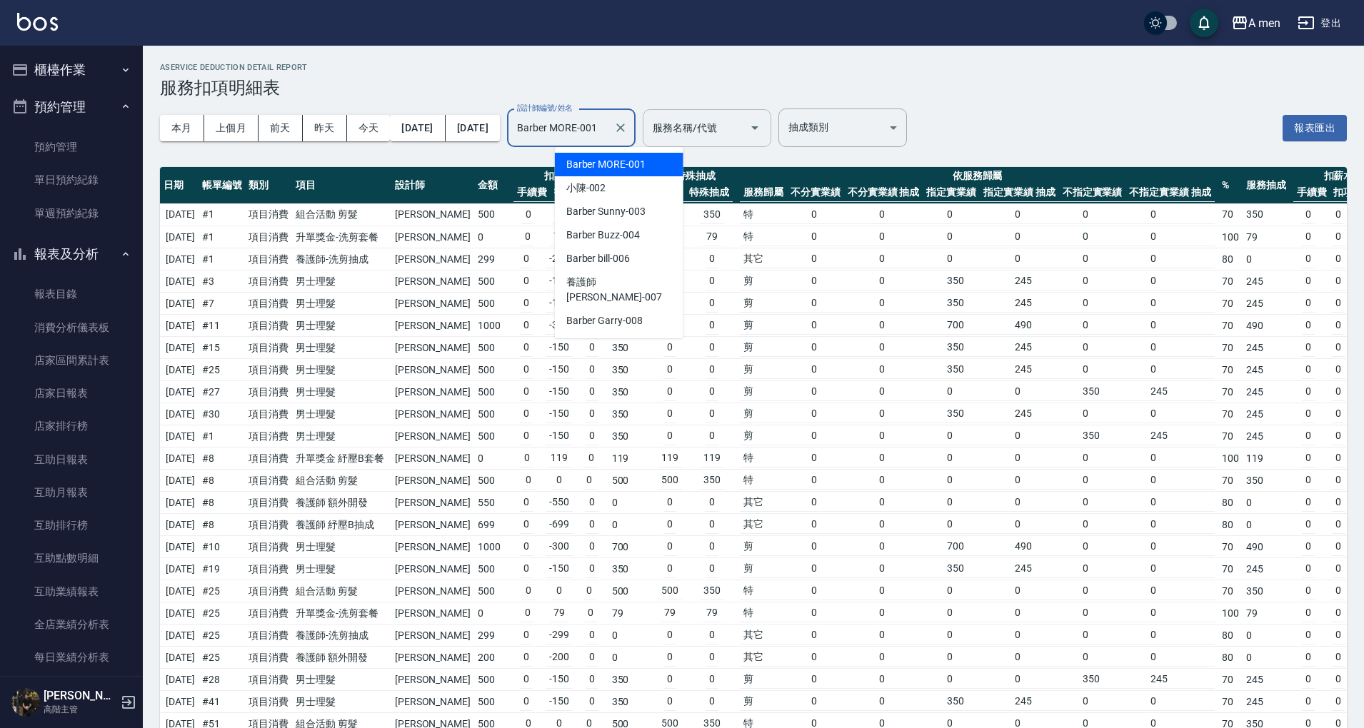
click at [627, 131] on icon "Clear" at bounding box center [620, 128] width 14 height 14
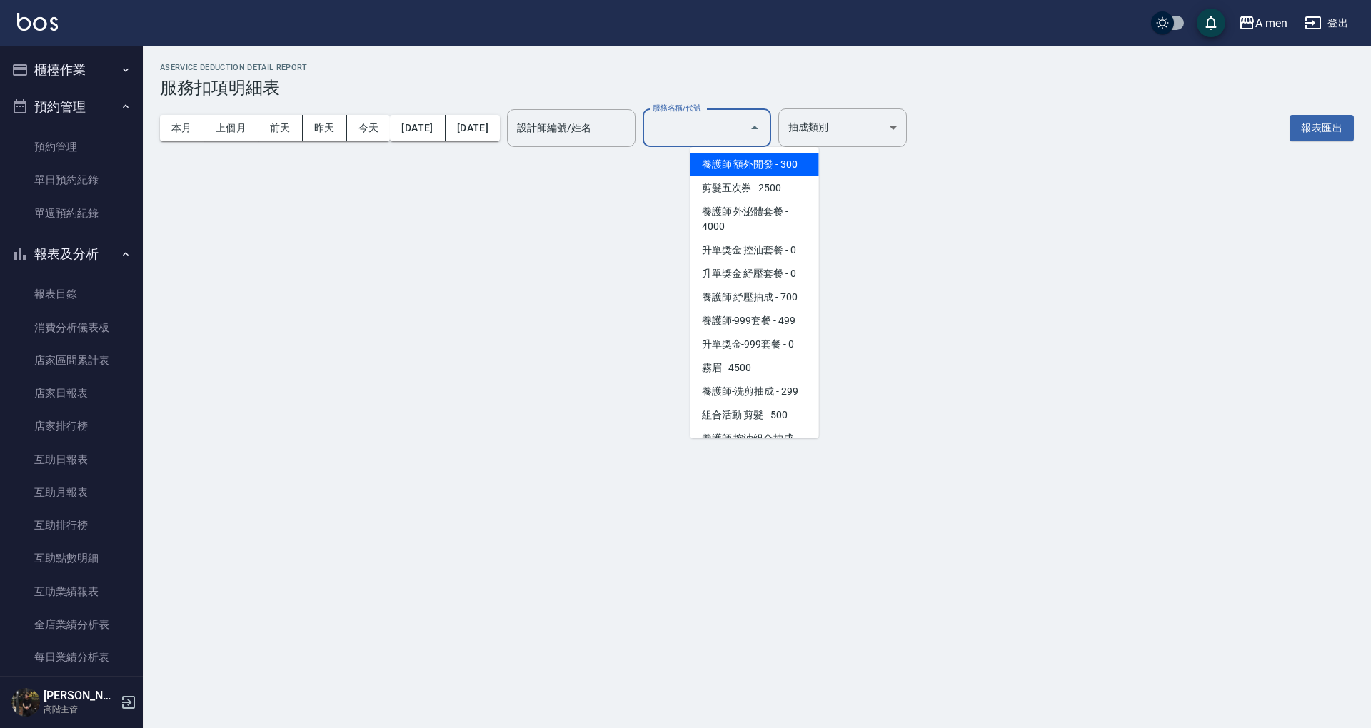
click at [720, 121] on input "服務名稱/代號" at bounding box center [696, 128] width 94 height 25
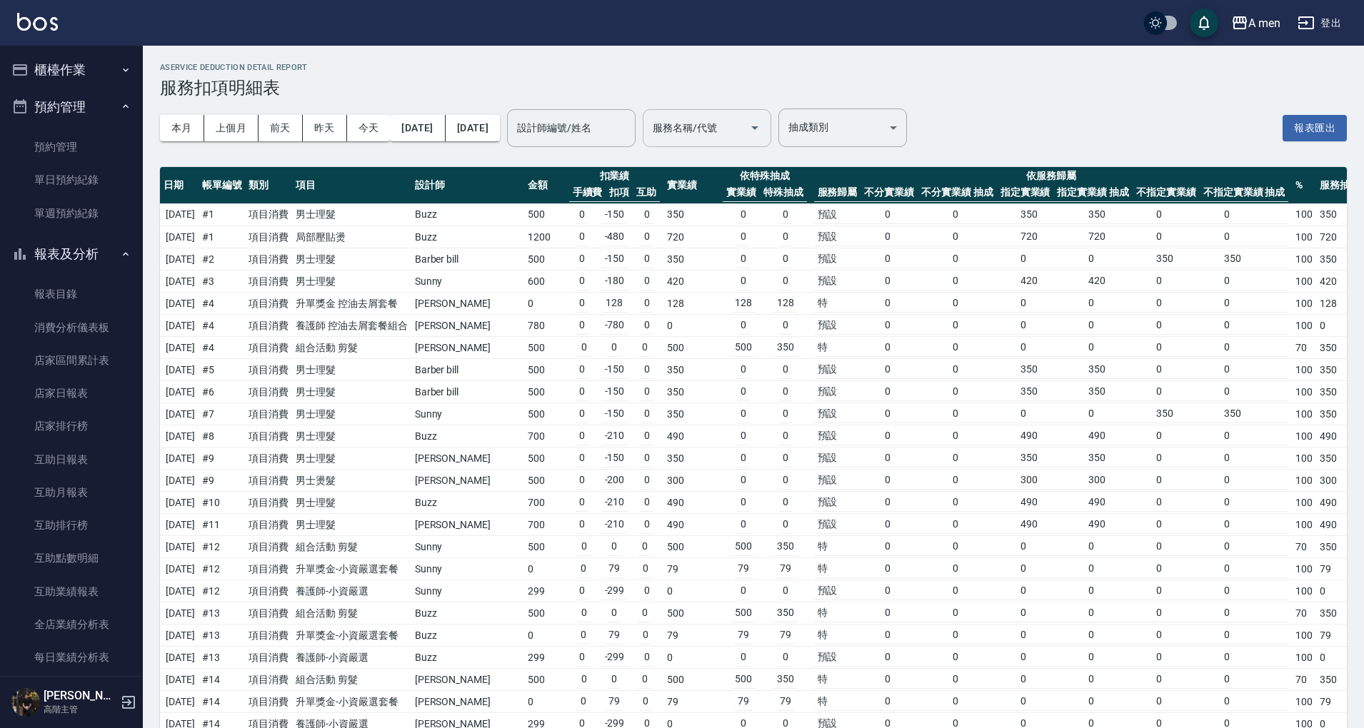
click at [768, 142] on div "服務名稱/代號" at bounding box center [706, 128] width 128 height 38
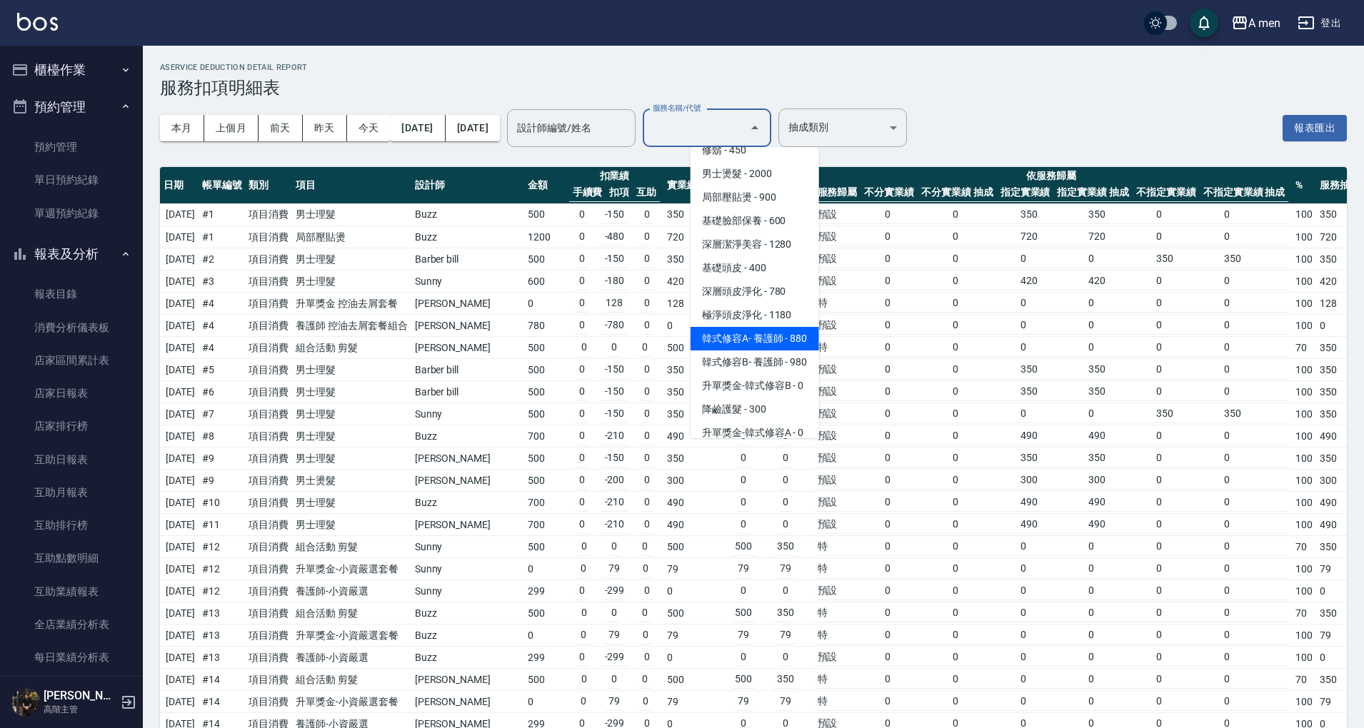
scroll to position [412, 0]
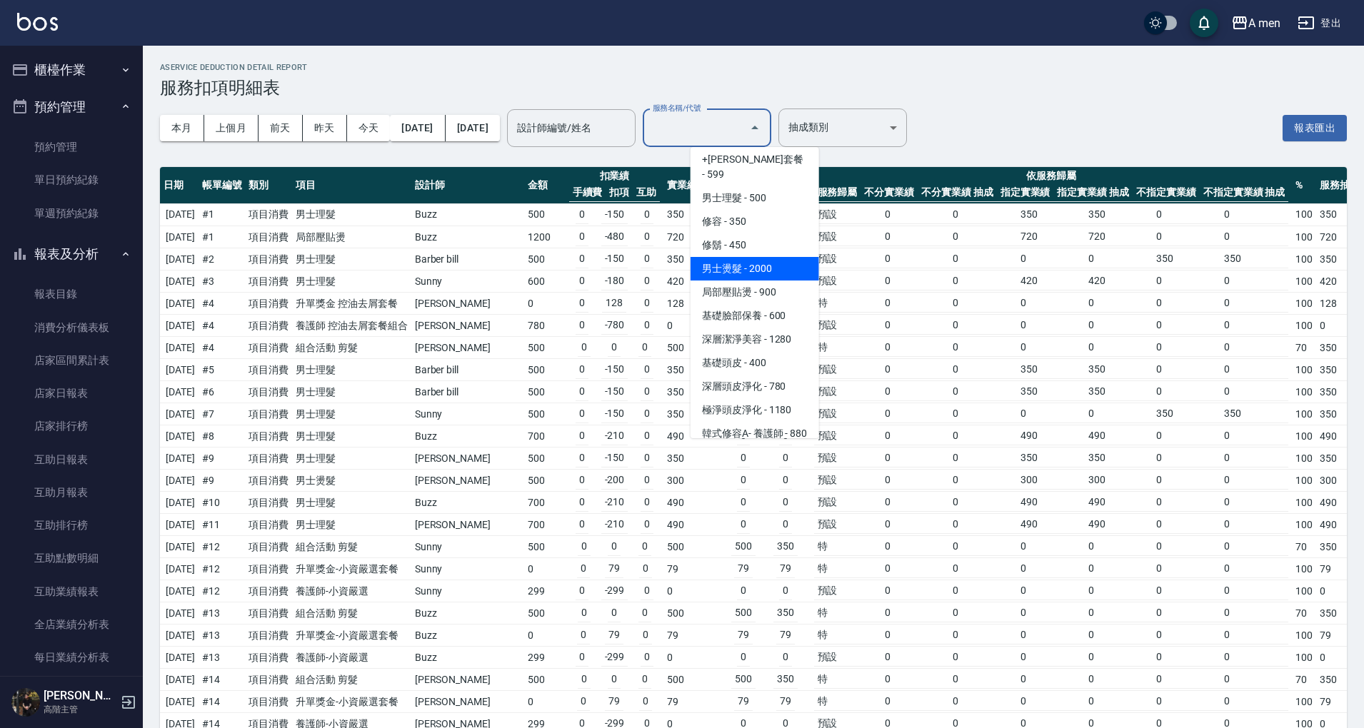
click at [769, 257] on span "男士燙髮 - 2000" at bounding box center [754, 269] width 128 height 24
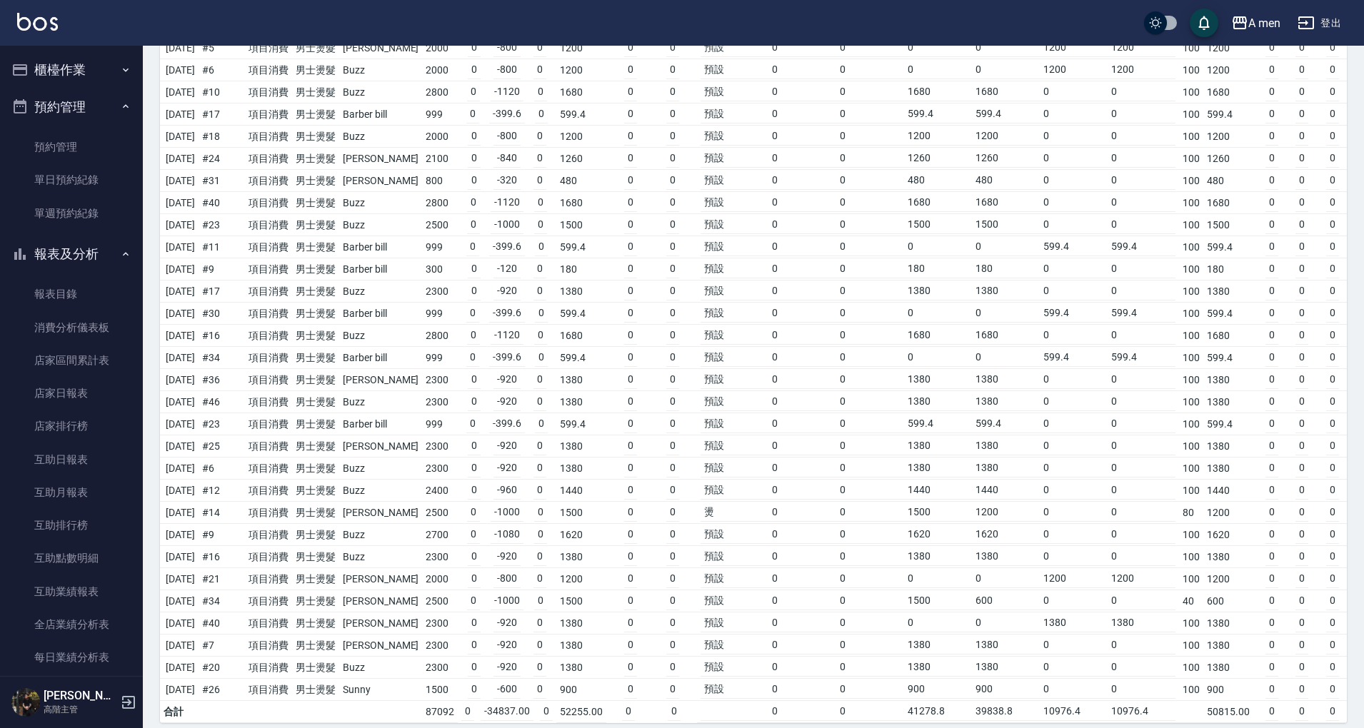
scroll to position [481, 0]
drag, startPoint x: 416, startPoint y: 682, endPoint x: 552, endPoint y: 681, distance: 135.6
click at [423, 697] on td "87092" at bounding box center [440, 708] width 36 height 22
click at [652, 652] on td "0 0" at bounding box center [651, 663] width 91 height 22
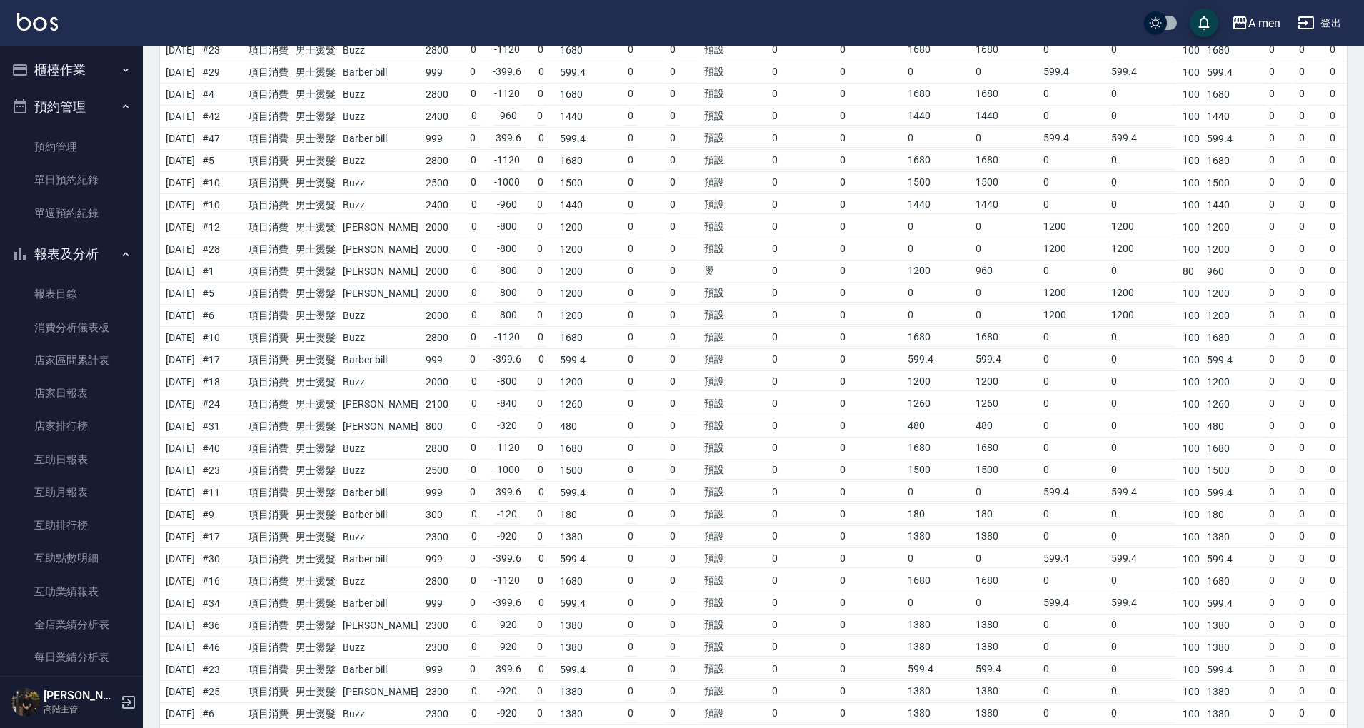
scroll to position [0, 0]
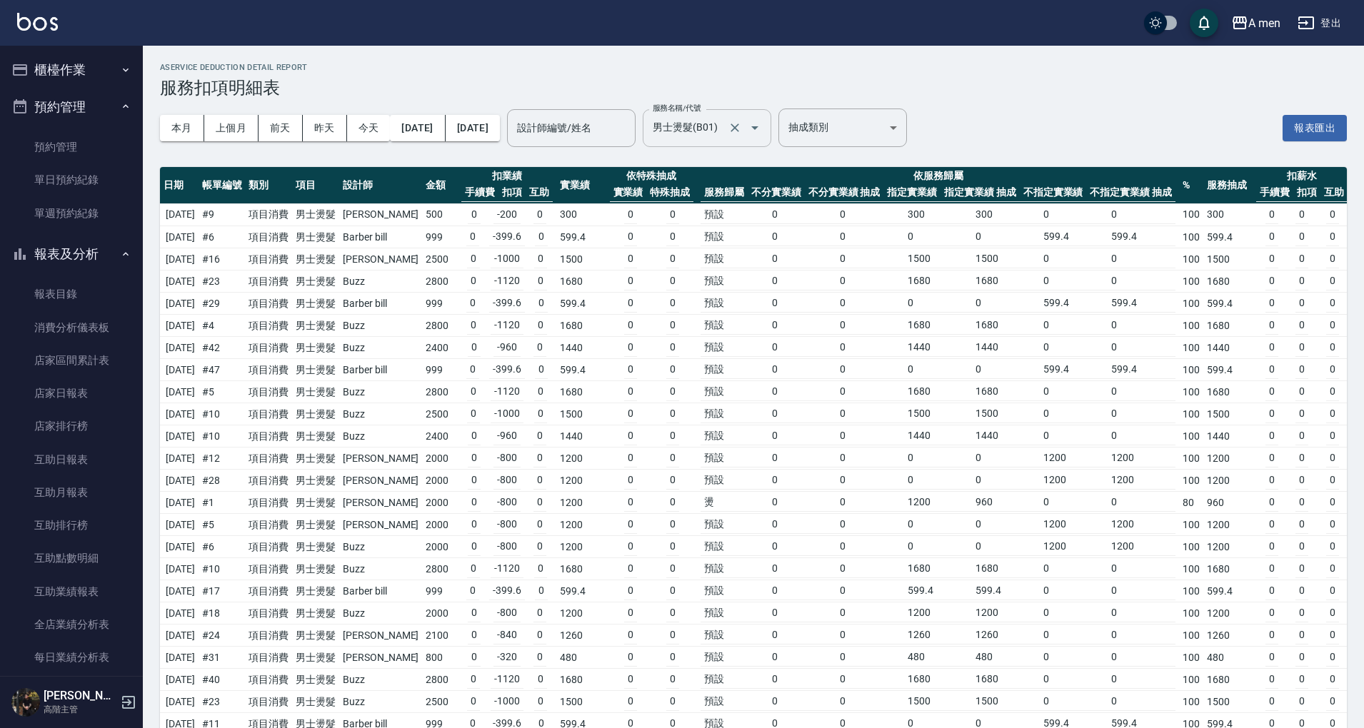
drag, startPoint x: 764, startPoint y: 107, endPoint x: 766, endPoint y: 117, distance: 10.2
click at [764, 107] on div "本月 上個月 前天 昨天 今天 2025/09/01 2025/09/30 設計師編號/姓名 設計師編號/姓名 服務名稱/代號 男士燙髮(B01) 服務名稱/…" at bounding box center [533, 128] width 747 height 61
click at [725, 126] on input "男士燙髮(B01)" at bounding box center [687, 128] width 76 height 25
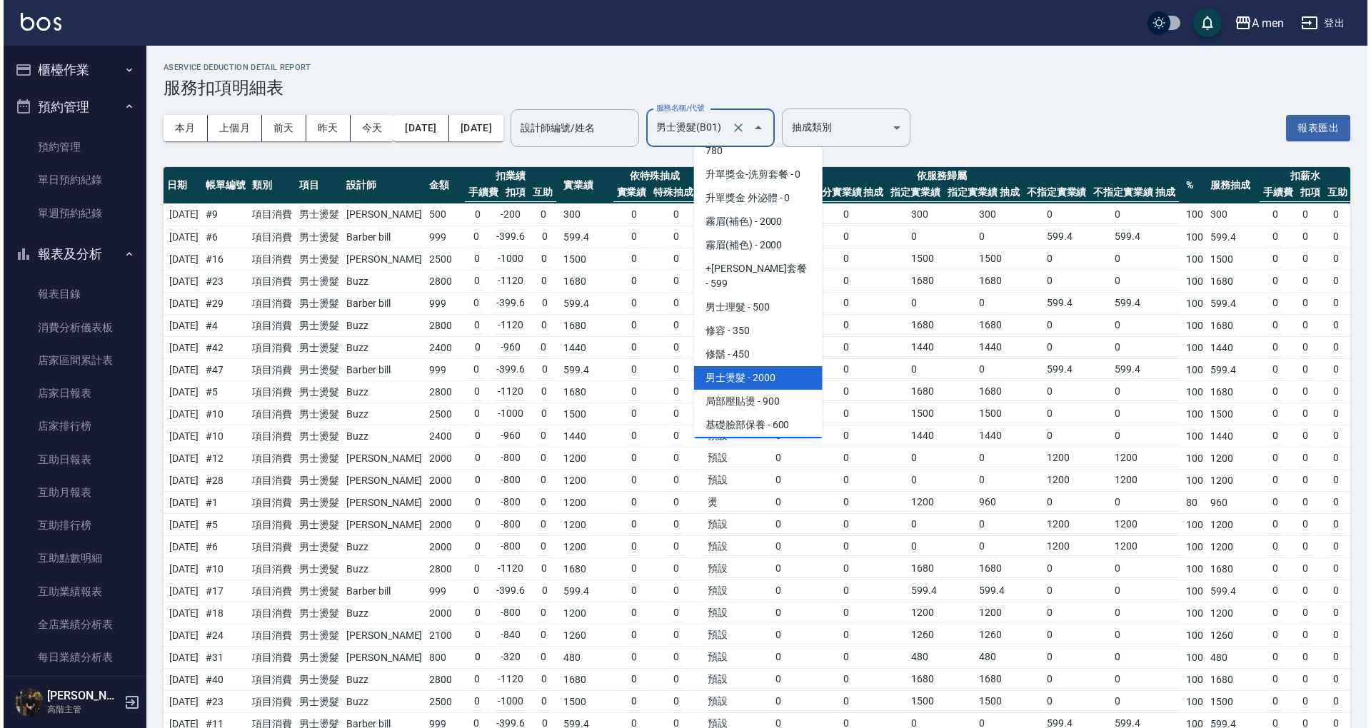
scroll to position [334, 0]
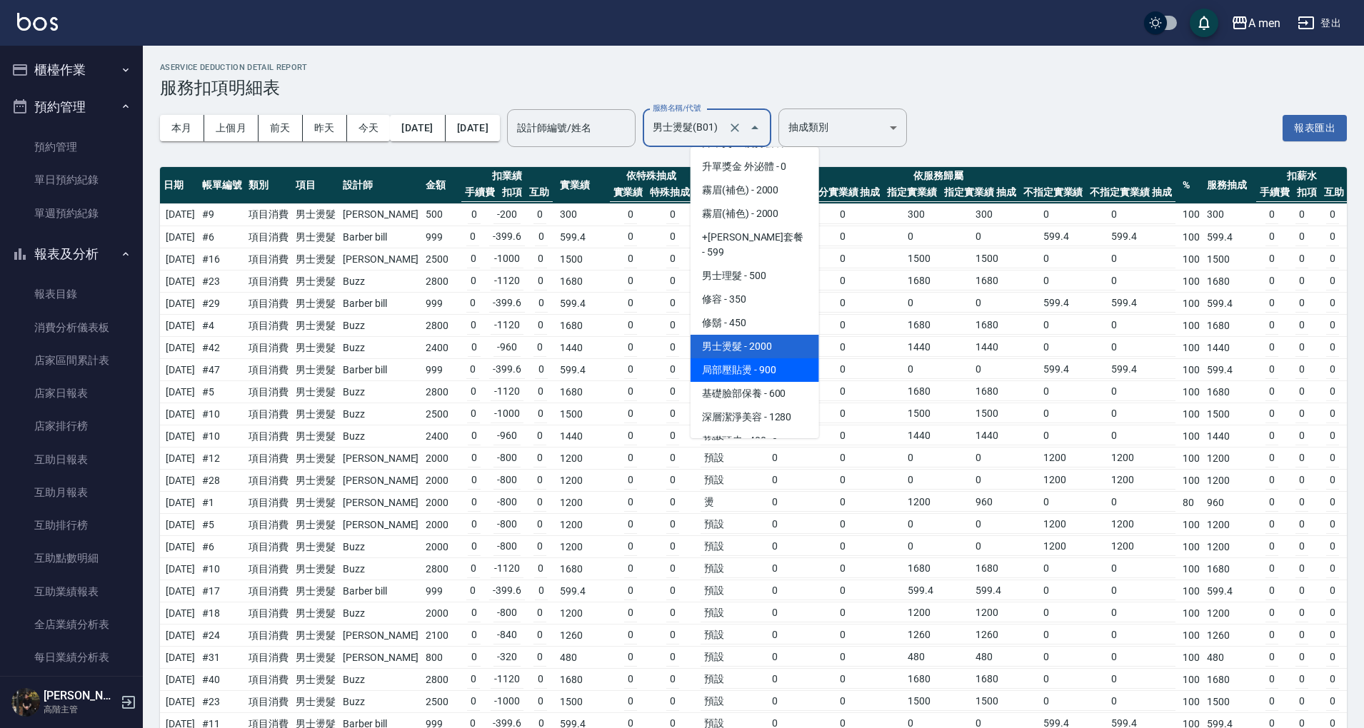
click at [774, 358] on span "局部壓貼燙 - 900" at bounding box center [754, 370] width 128 height 24
type input "局部壓貼燙(B02)"
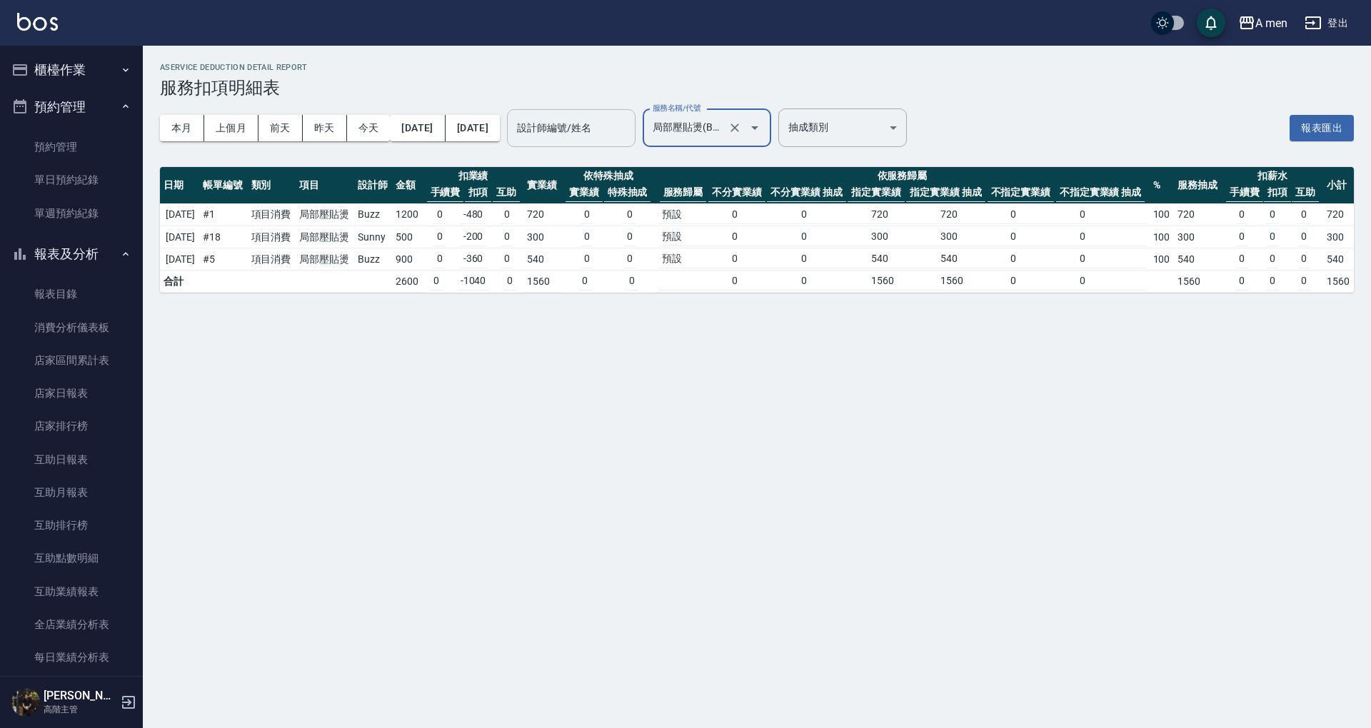
drag, startPoint x: 650, startPoint y: 131, endPoint x: 650, endPoint y: 143, distance: 12.8
click at [629, 131] on input "設計師編號/姓名" at bounding box center [571, 128] width 116 height 25
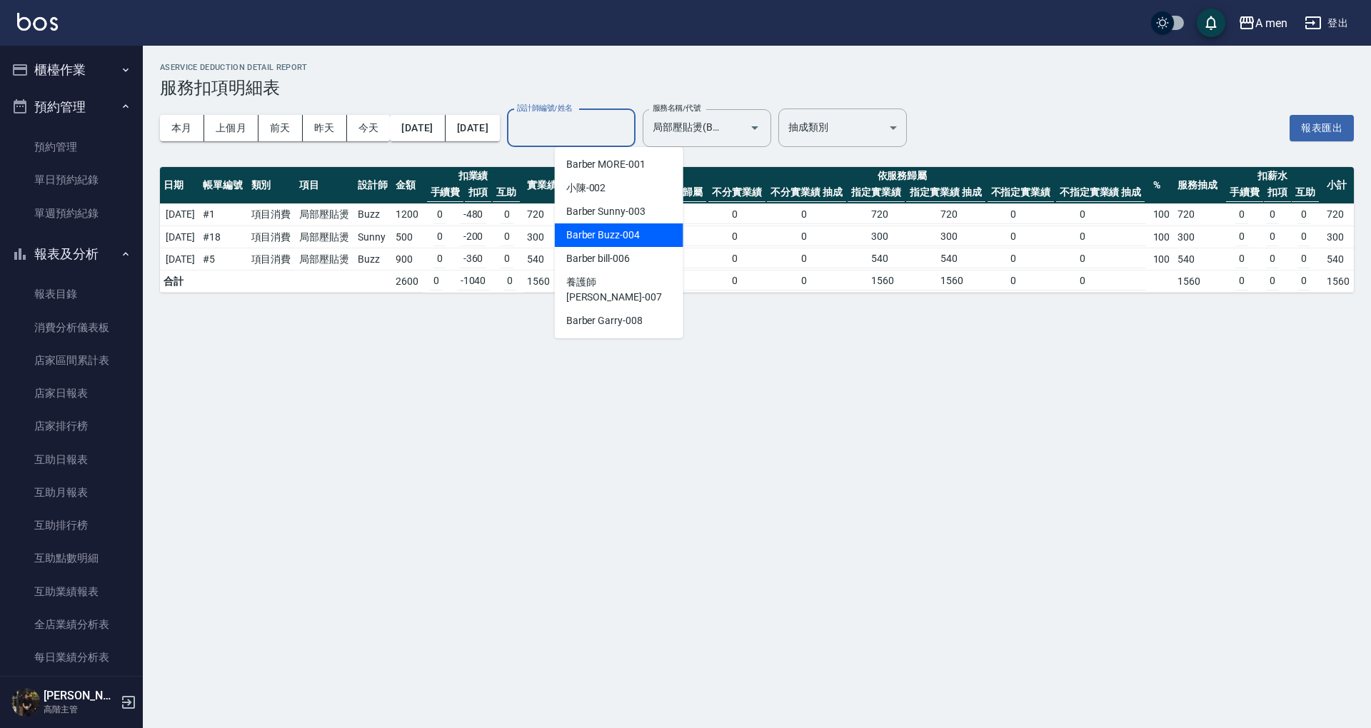
click at [638, 227] on div "Barber Buzz -004" at bounding box center [619, 235] width 128 height 24
type input "Barber Buzz-004"
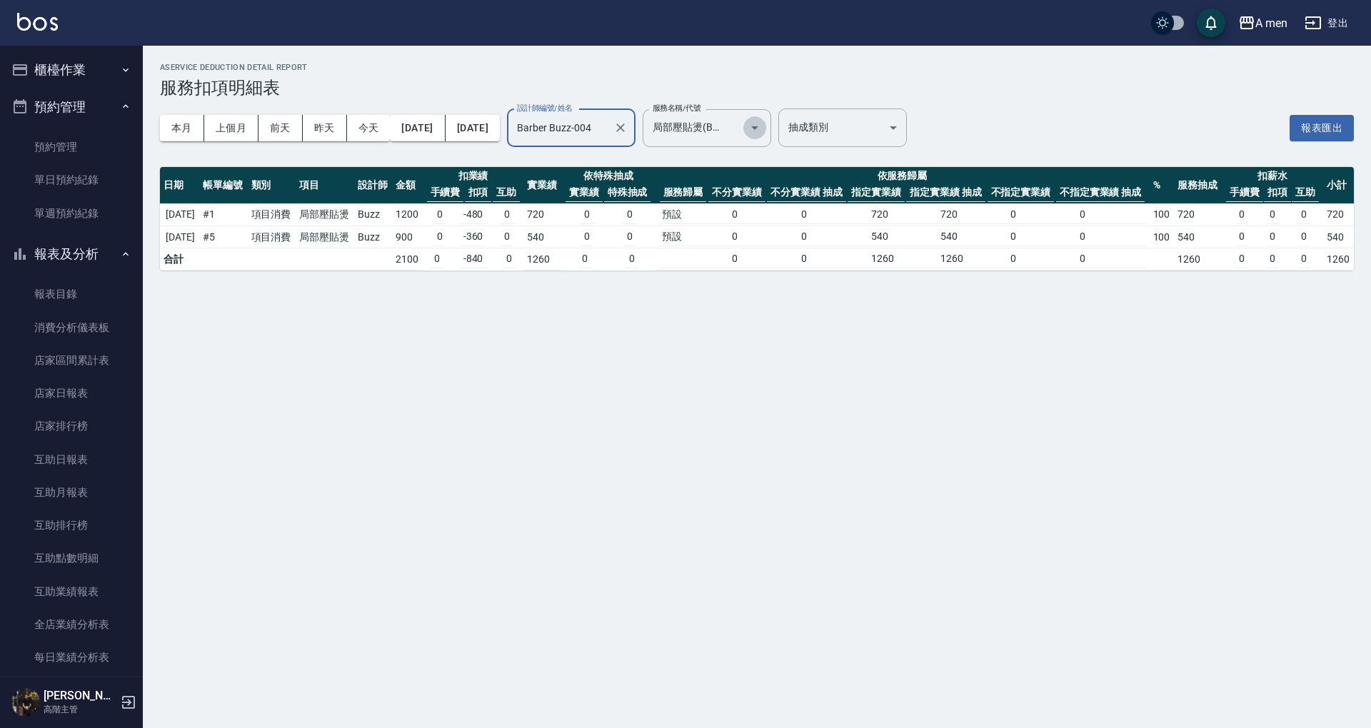
click at [766, 130] on button "Open" at bounding box center [754, 127] width 23 height 23
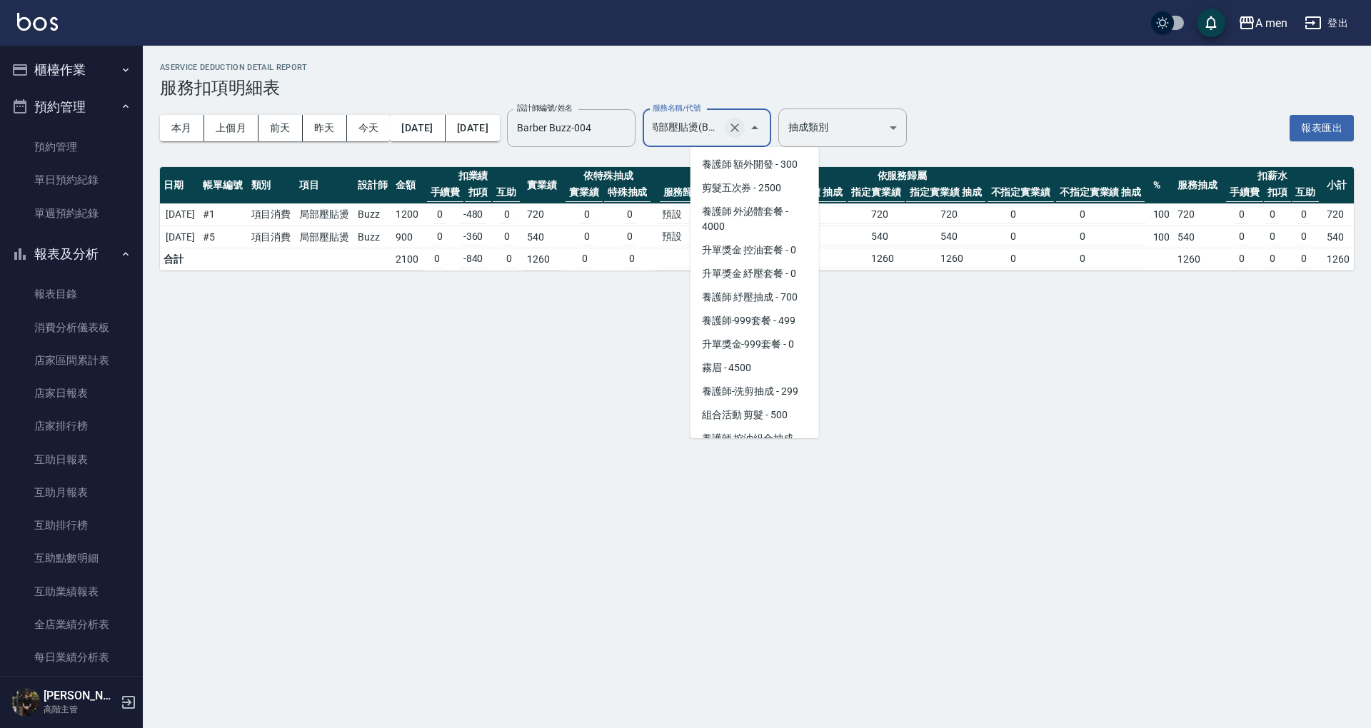
scroll to position [263, 0]
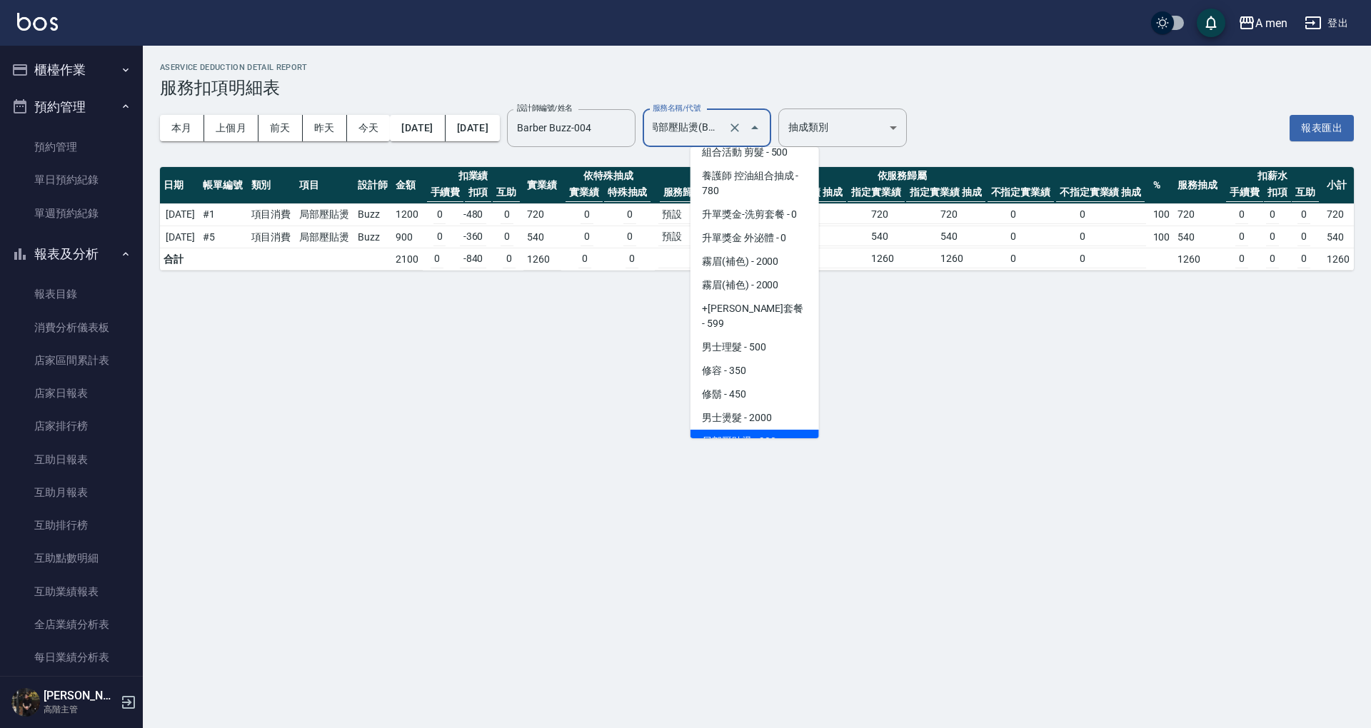
click at [765, 138] on div at bounding box center [745, 128] width 40 height 38
click at [742, 127] on icon "Clear" at bounding box center [734, 128] width 14 height 14
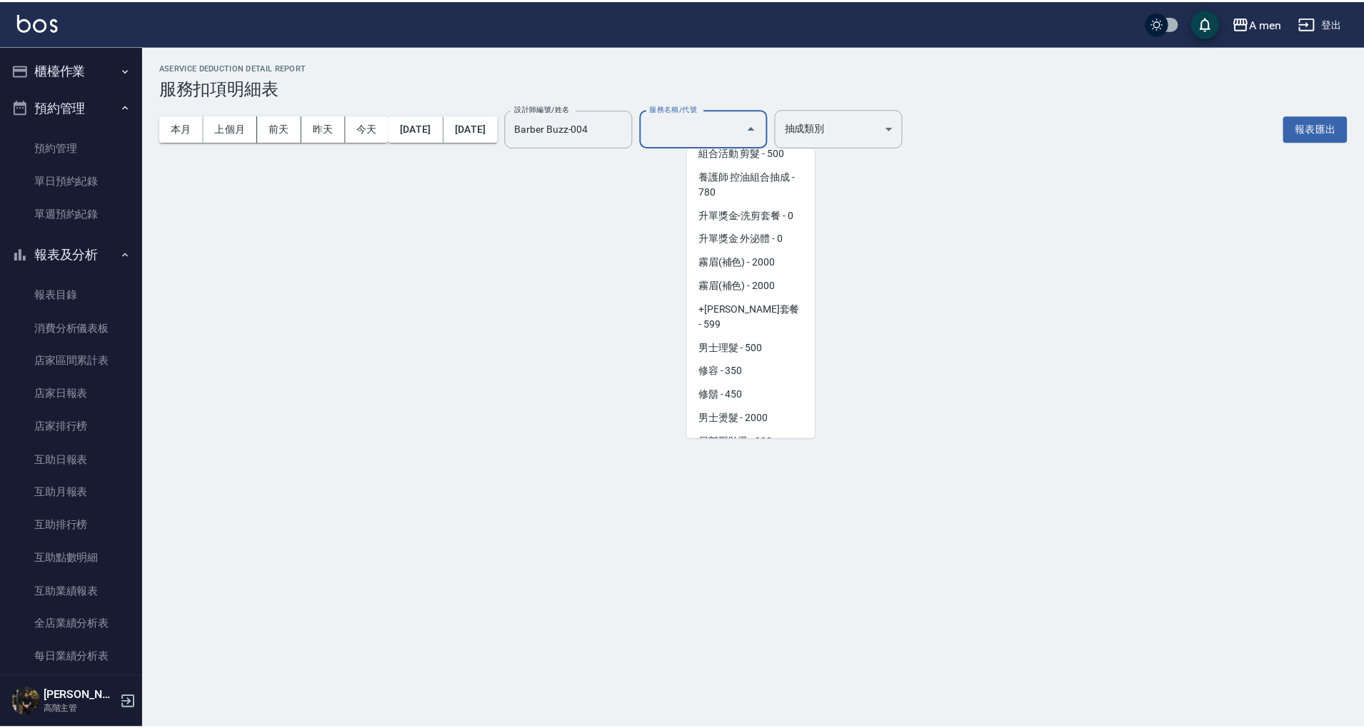
scroll to position [0, 0]
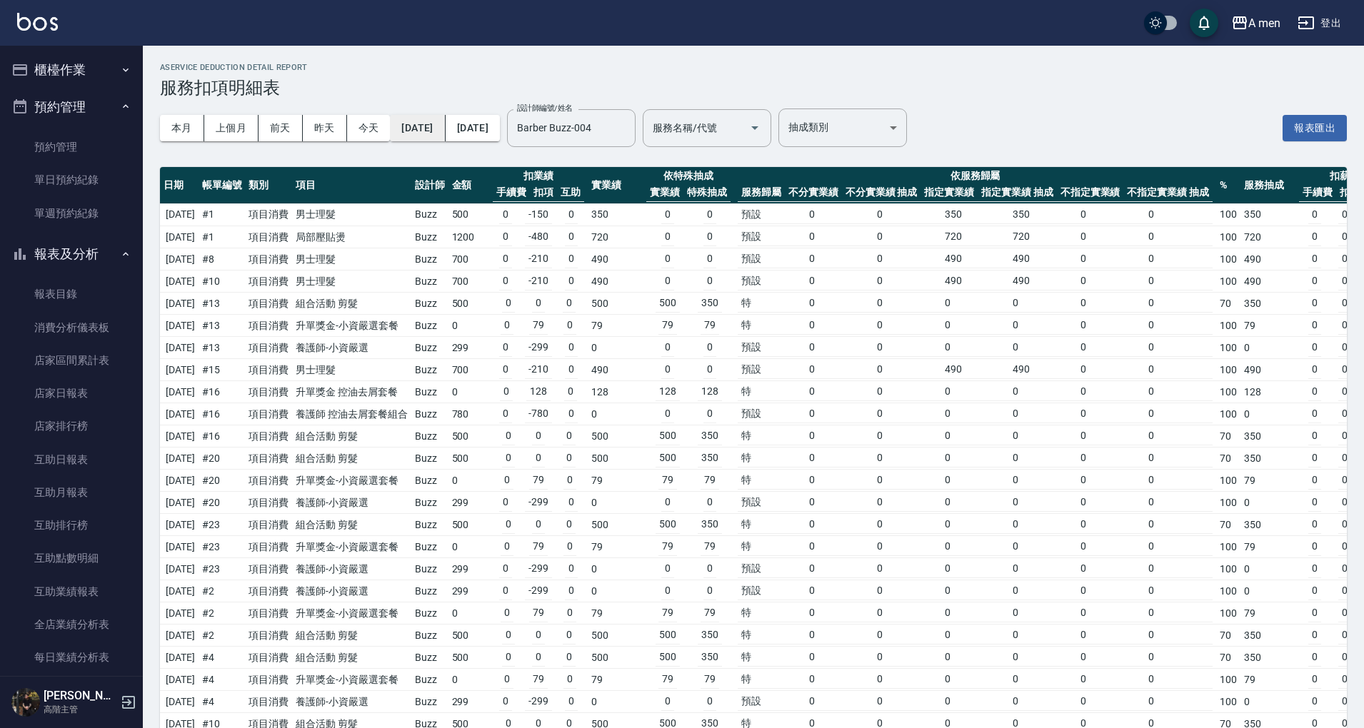
click at [445, 137] on button "2025/09/01" at bounding box center [417, 128] width 55 height 26
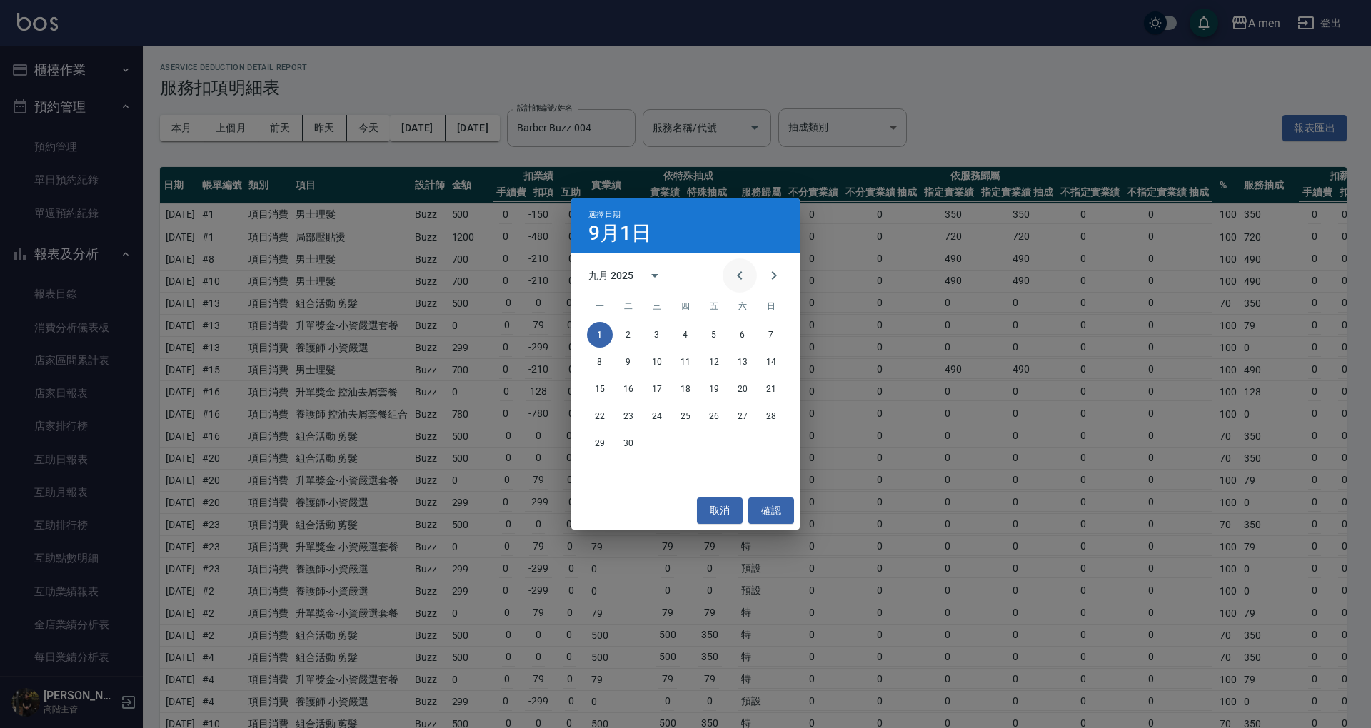
click at [737, 273] on icon "Previous month" at bounding box center [739, 275] width 17 height 17
click at [720, 335] on button "1" at bounding box center [714, 335] width 26 height 26
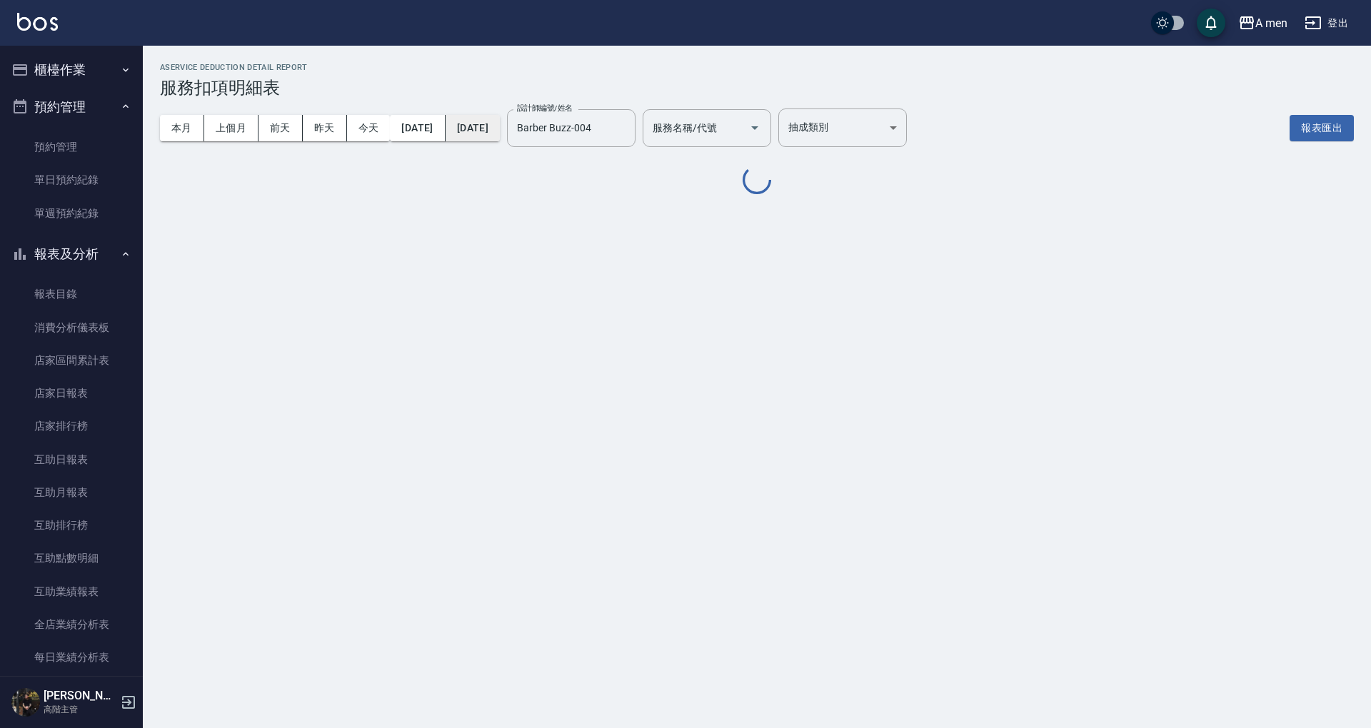
click at [500, 134] on button "2025/09/30" at bounding box center [472, 128] width 54 height 26
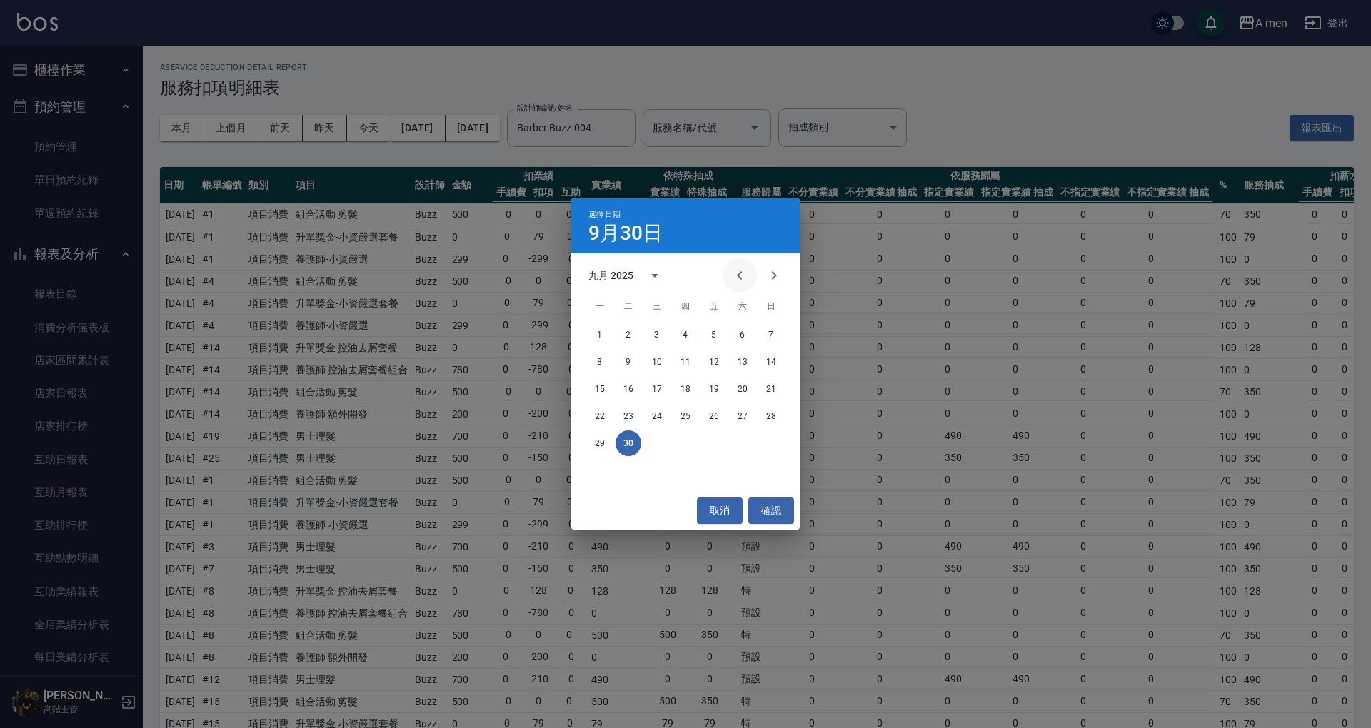
click at [737, 273] on icon "Previous month" at bounding box center [739, 275] width 17 height 17
click at [777, 275] on icon "Next month" at bounding box center [773, 275] width 17 height 17
click at [775, 445] on button "31" at bounding box center [771, 443] width 26 height 26
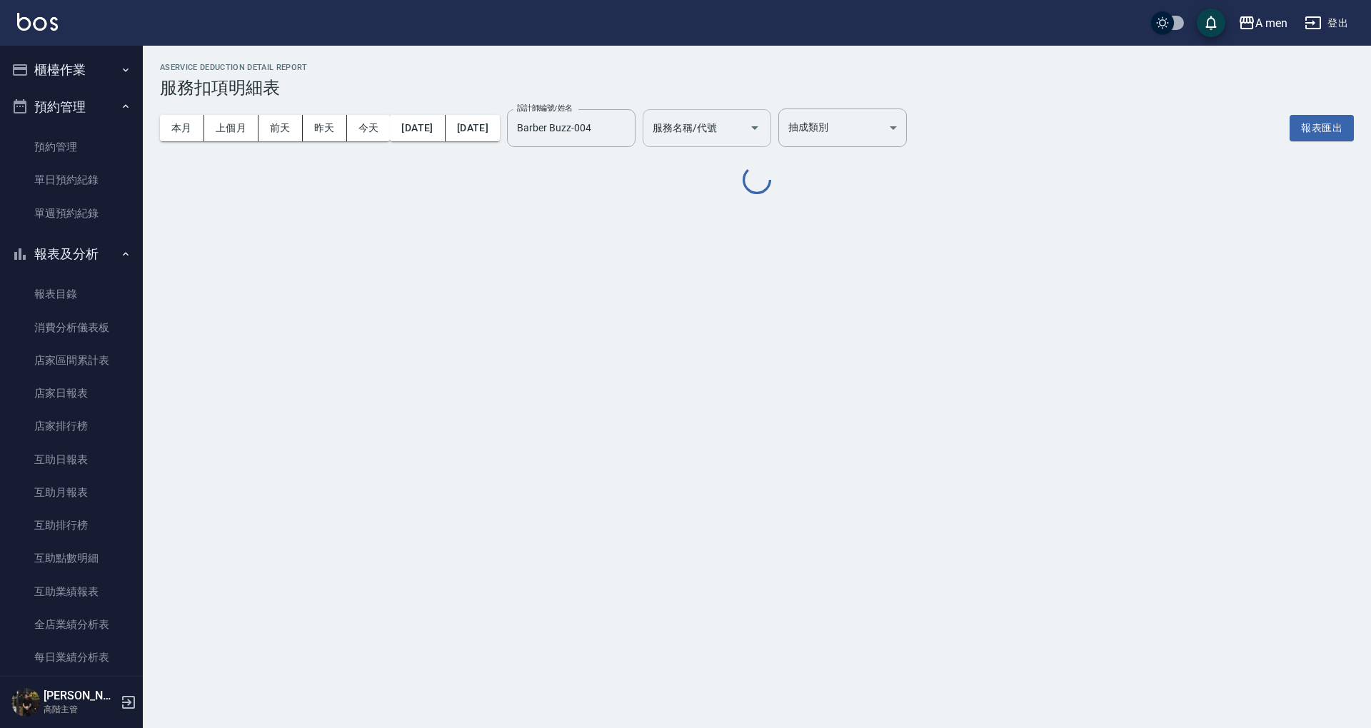
click at [736, 128] on div "服務名稱/代號 服務名稱/代號" at bounding box center [706, 128] width 128 height 38
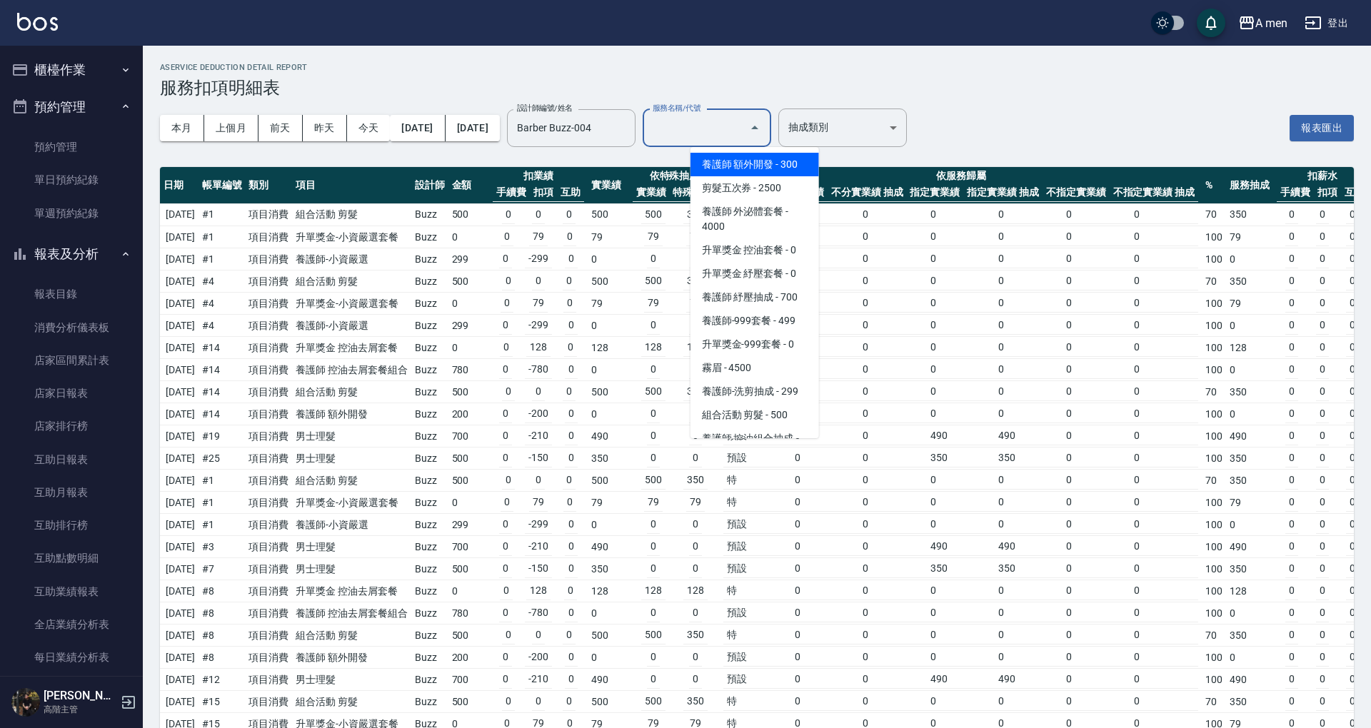
click at [750, 142] on div "服務名稱/代號" at bounding box center [706, 128] width 128 height 38
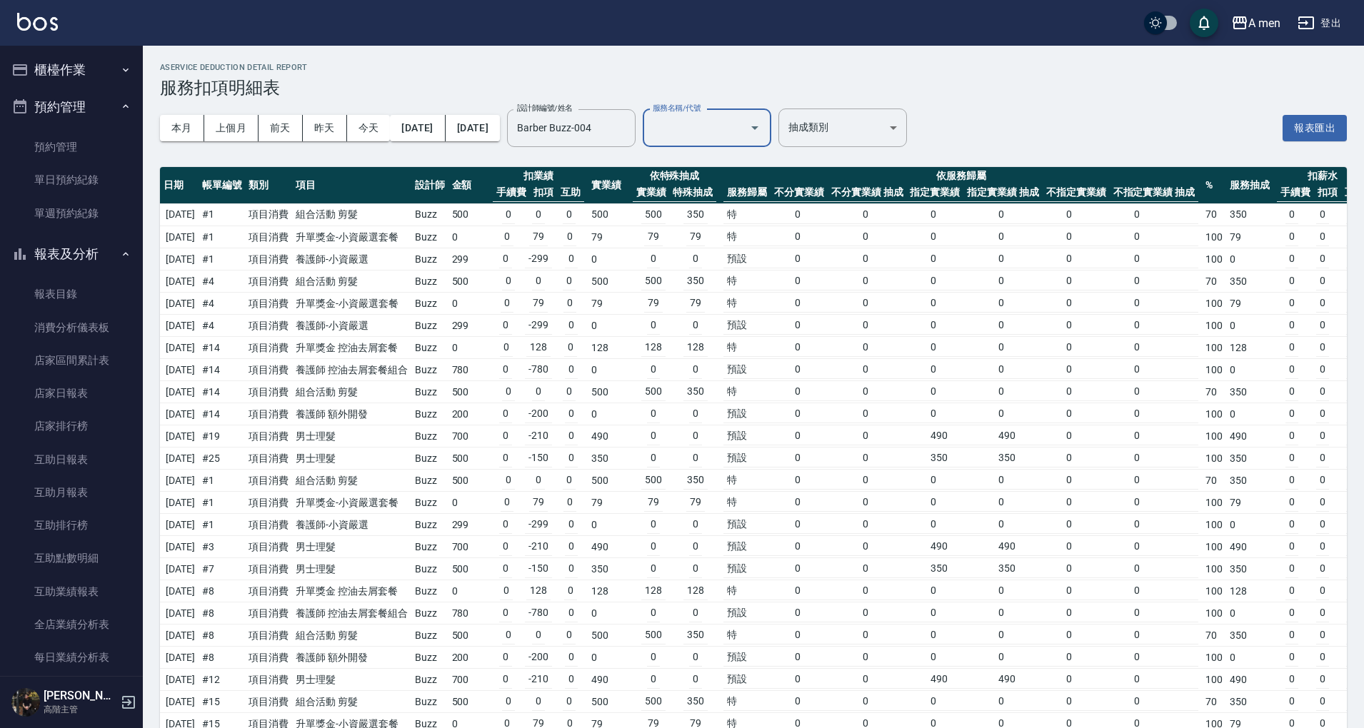
click at [745, 141] on div "服務名稱/代號" at bounding box center [706, 128] width 128 height 38
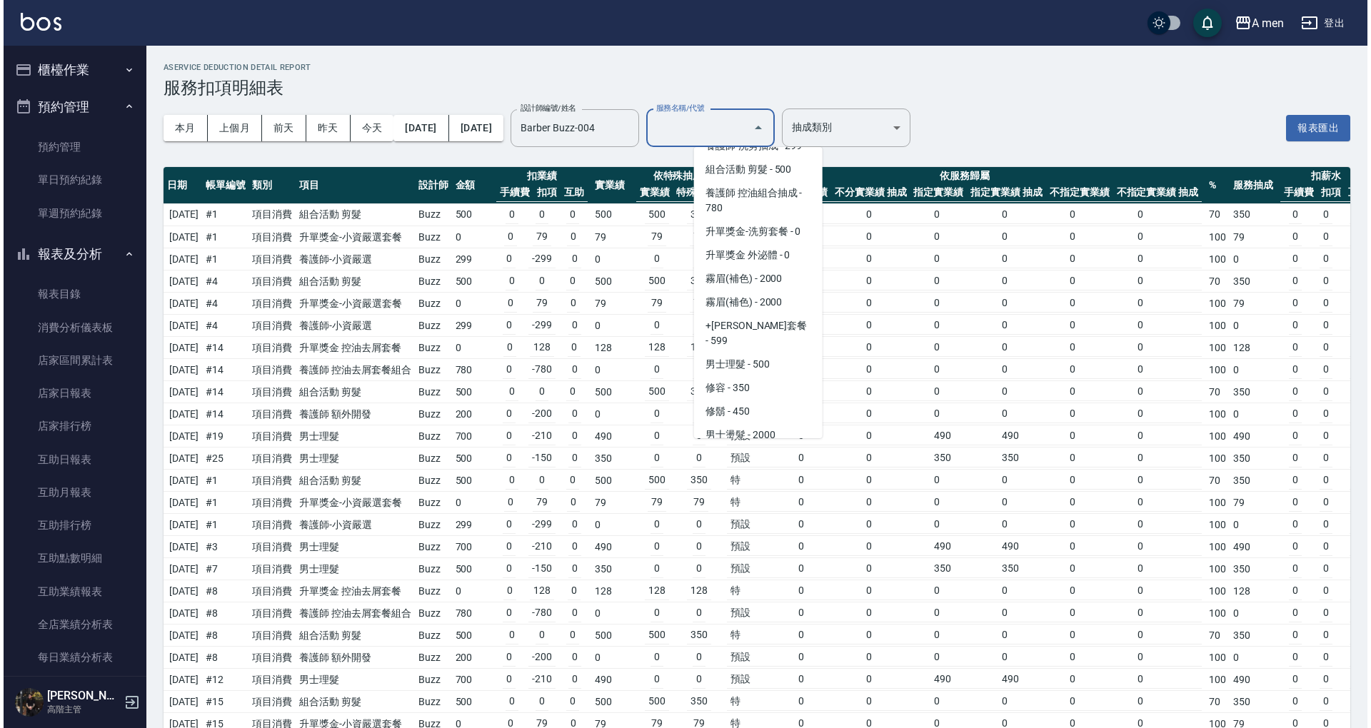
scroll to position [286, 0]
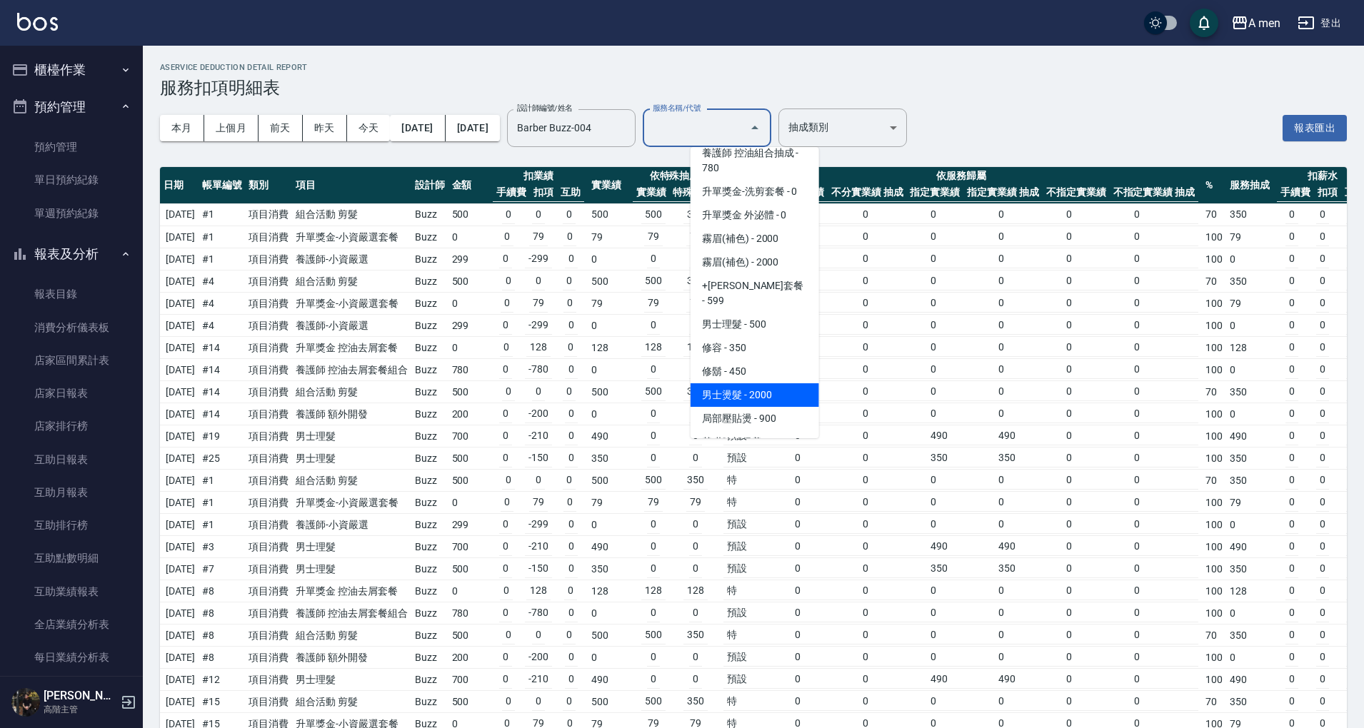
click at [761, 383] on span "男士燙髮 - 2000" at bounding box center [754, 395] width 128 height 24
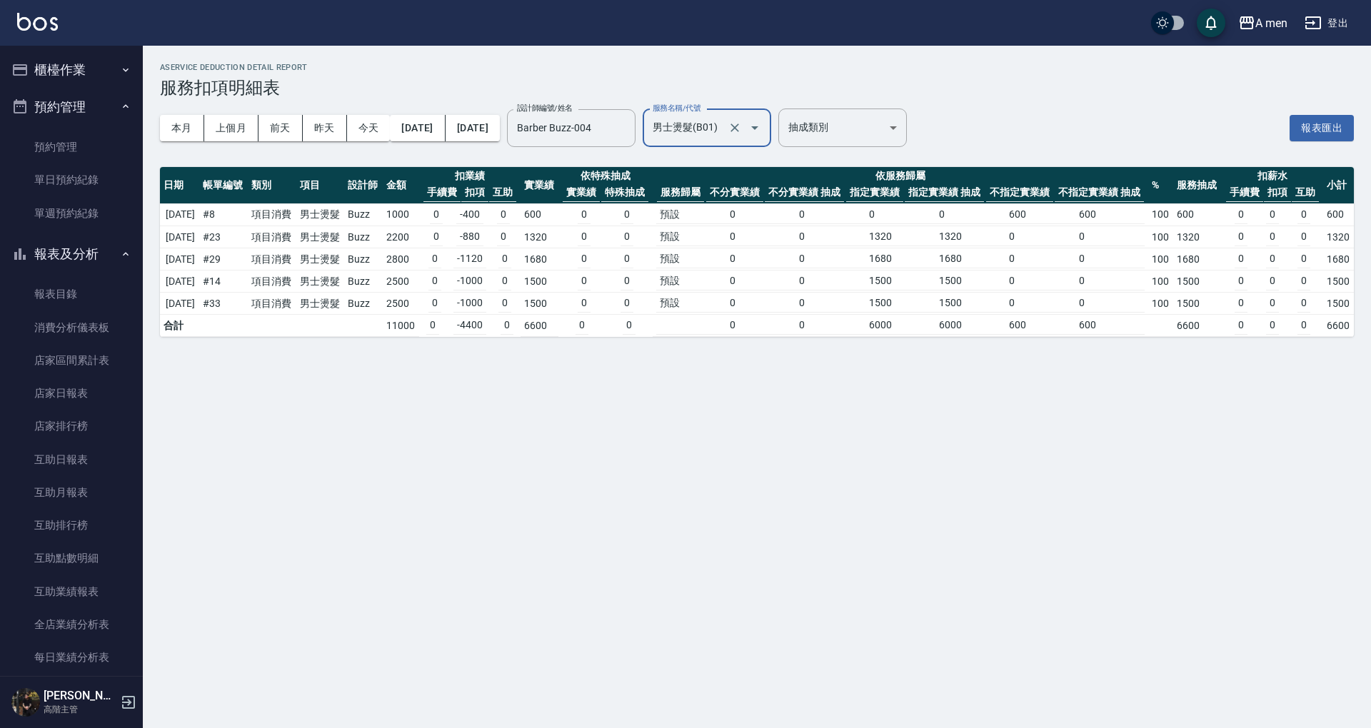
click at [771, 131] on div "男士燙髮(B01) 服務名稱/代號" at bounding box center [706, 128] width 128 height 38
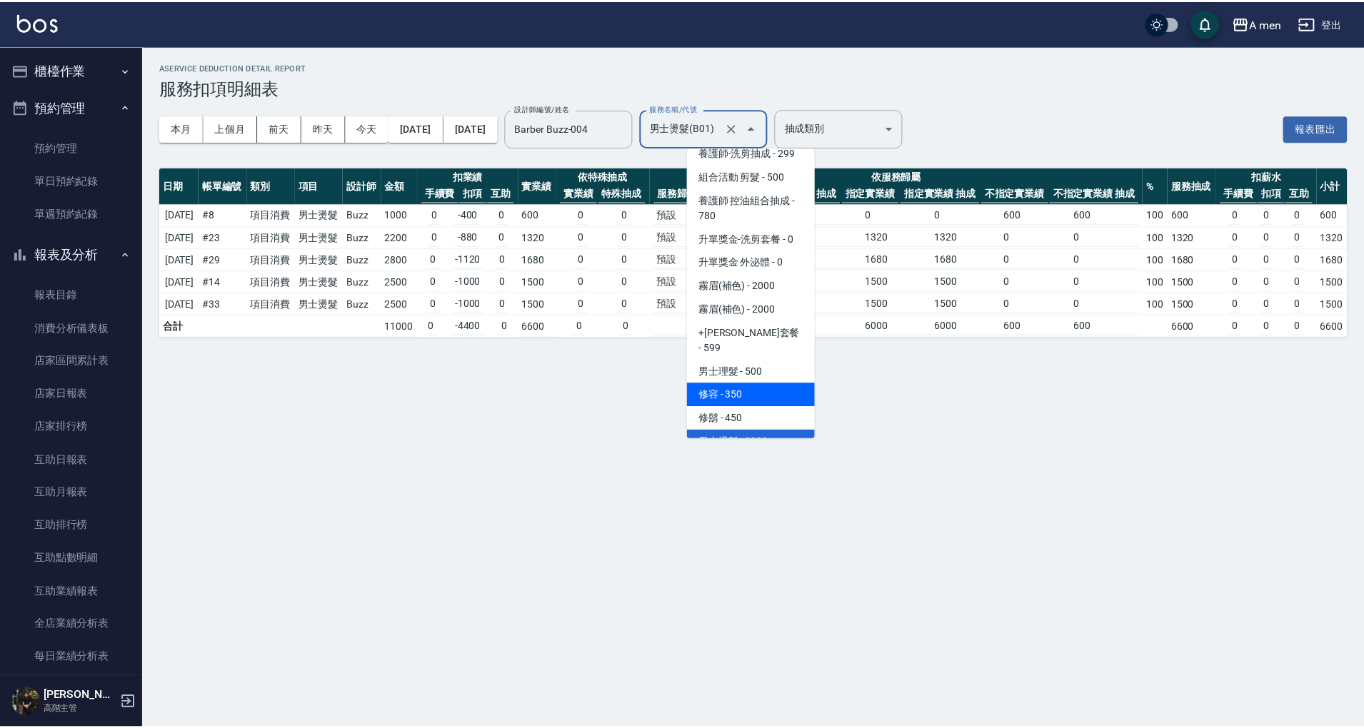
scroll to position [334, 0]
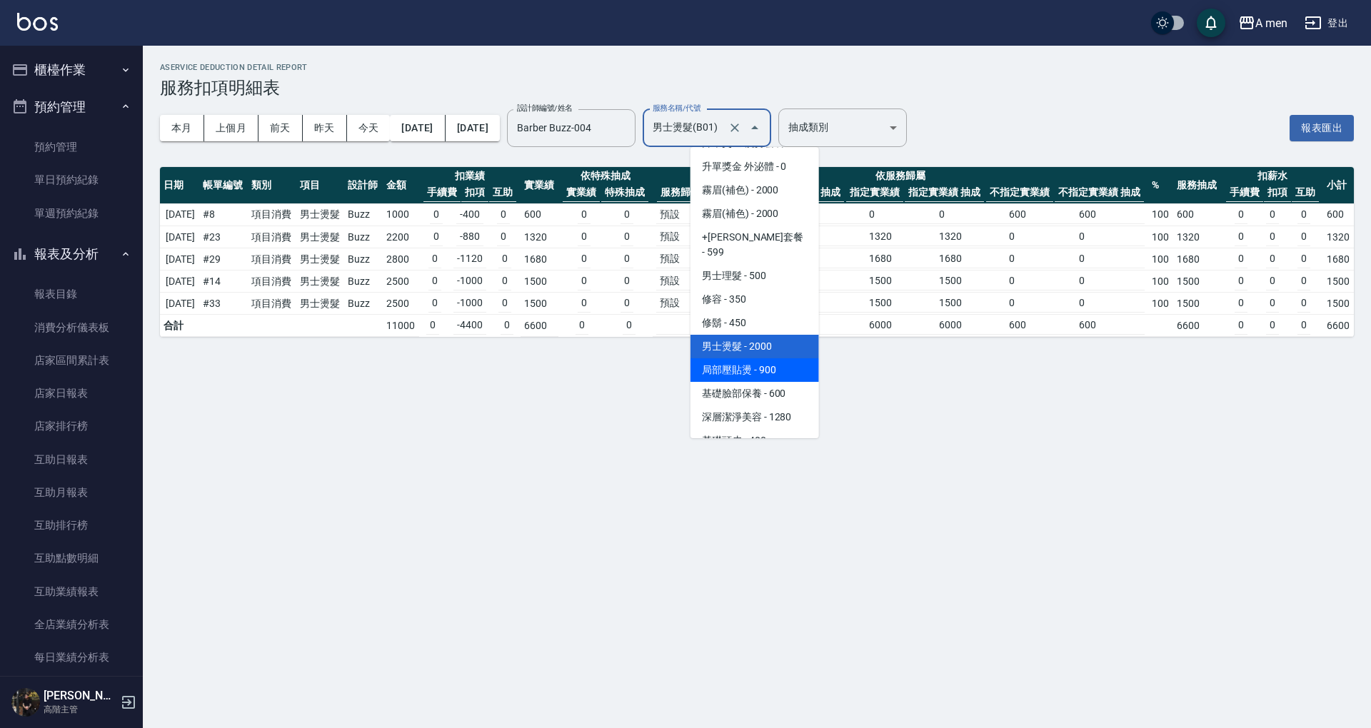
click at [777, 358] on span "局部壓貼燙 - 900" at bounding box center [754, 370] width 128 height 24
type input "局部壓貼燙(B02)"
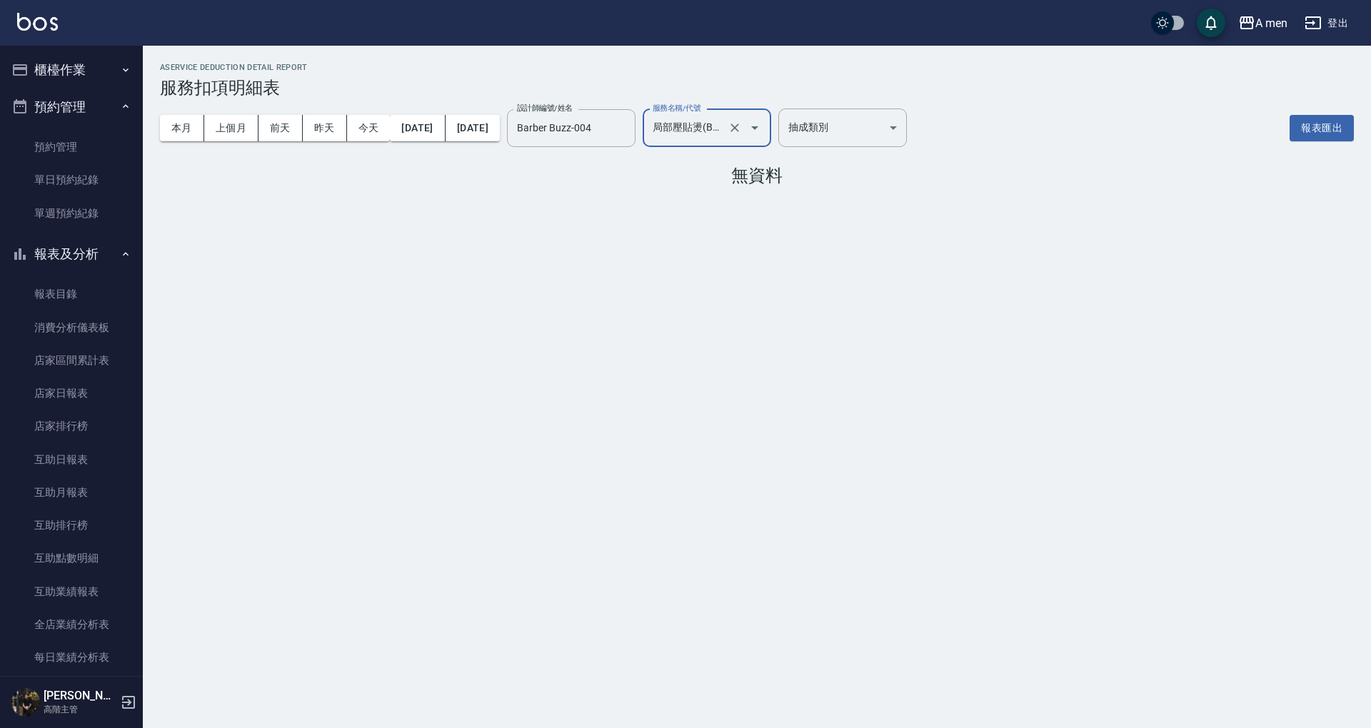
click at [765, 115] on div at bounding box center [745, 128] width 40 height 38
click at [742, 134] on icon "Clear" at bounding box center [734, 128] width 14 height 14
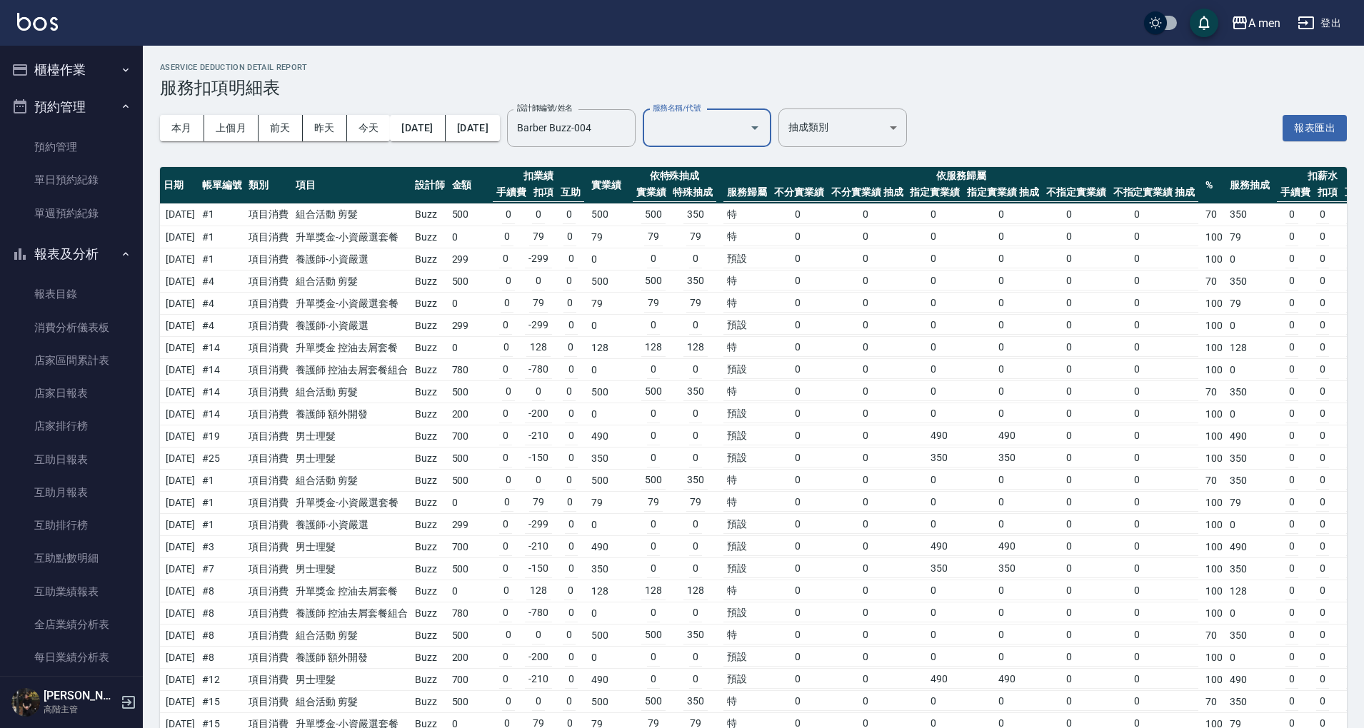
click at [730, 74] on div "AService Deduction Detail Report 服務扣項明細表" at bounding box center [753, 80] width 1186 height 35
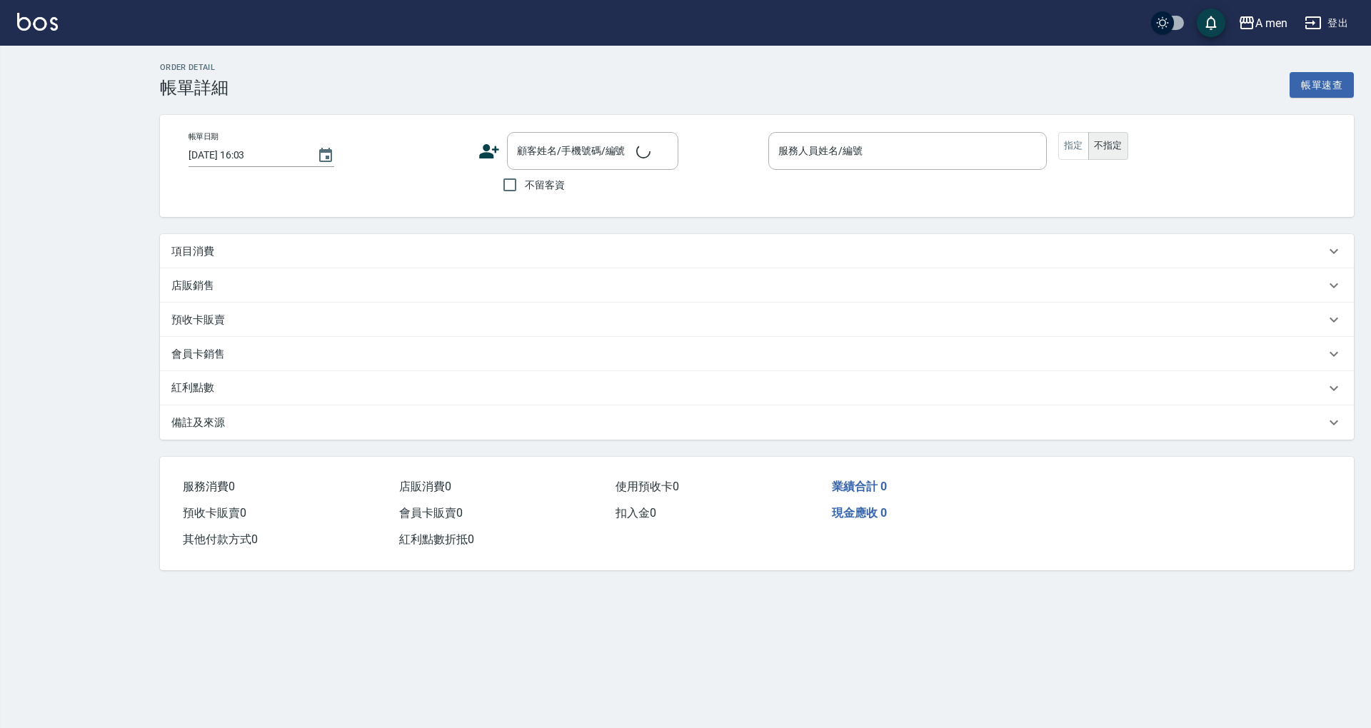
click at [263, 246] on div "項目消費" at bounding box center [748, 251] width 1154 height 15
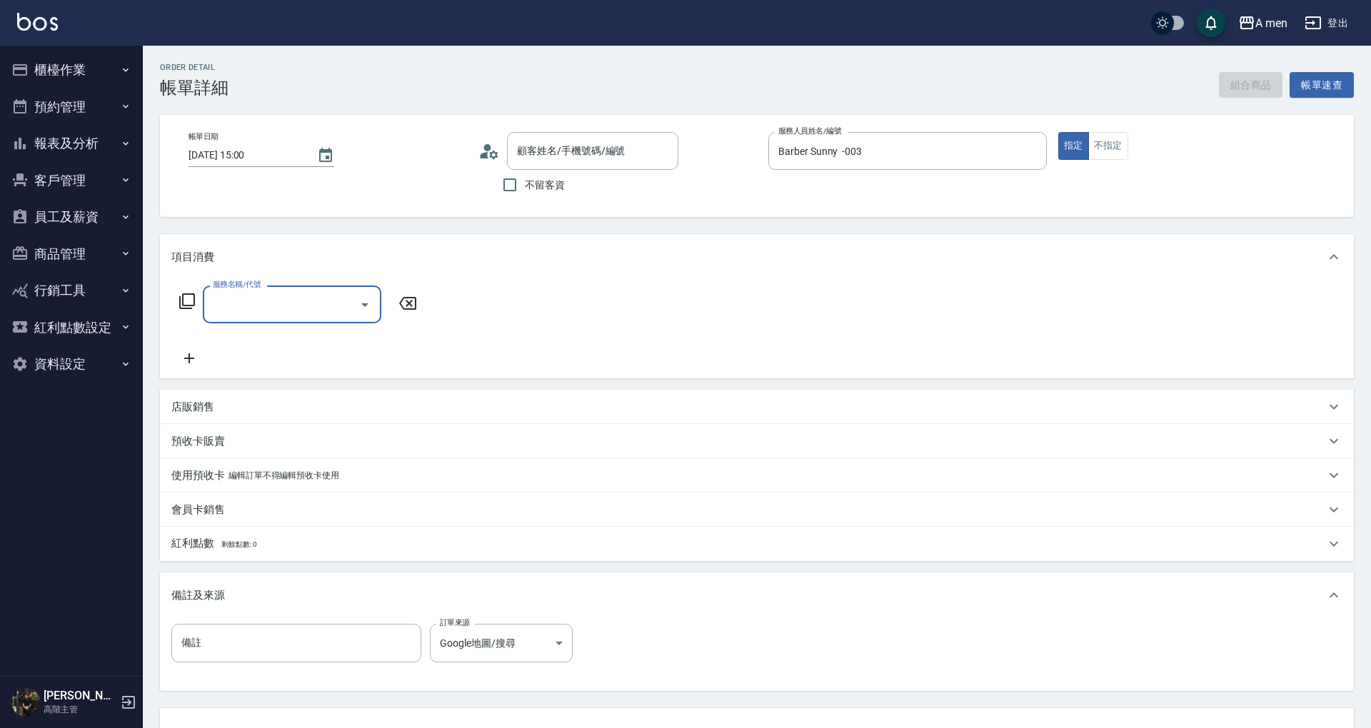
type input "[DATE] 15:00"
type input "Barber Sunny -003"
type input "[PERSON_NAME]/0952301471/null"
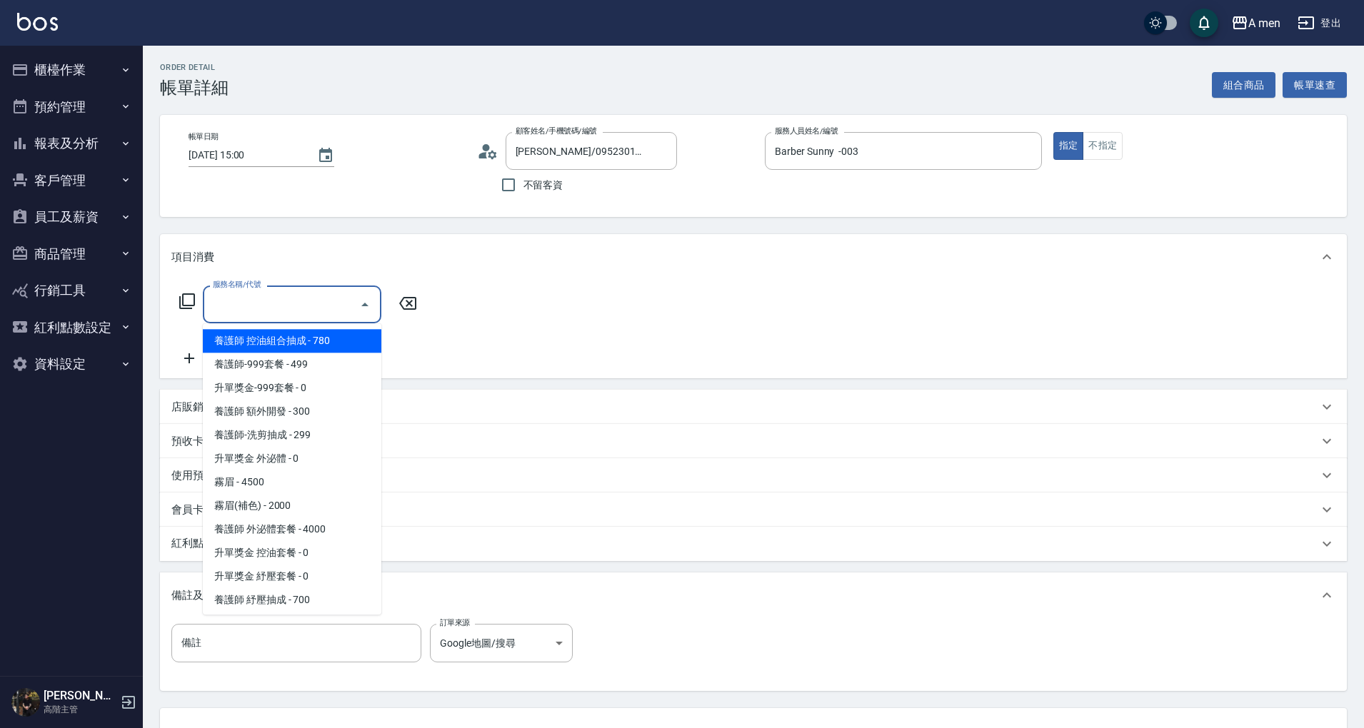
click at [258, 311] on input "服務名稱/代號" at bounding box center [281, 304] width 144 height 25
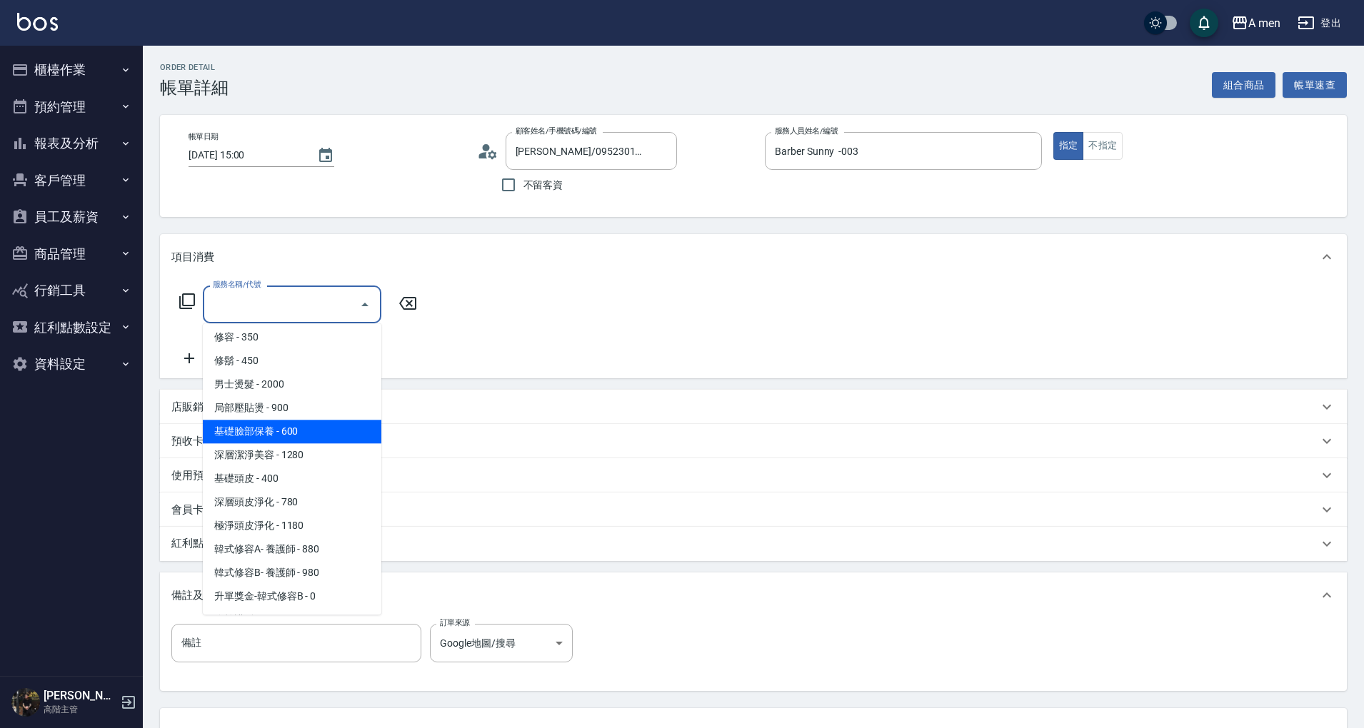
scroll to position [286, 0]
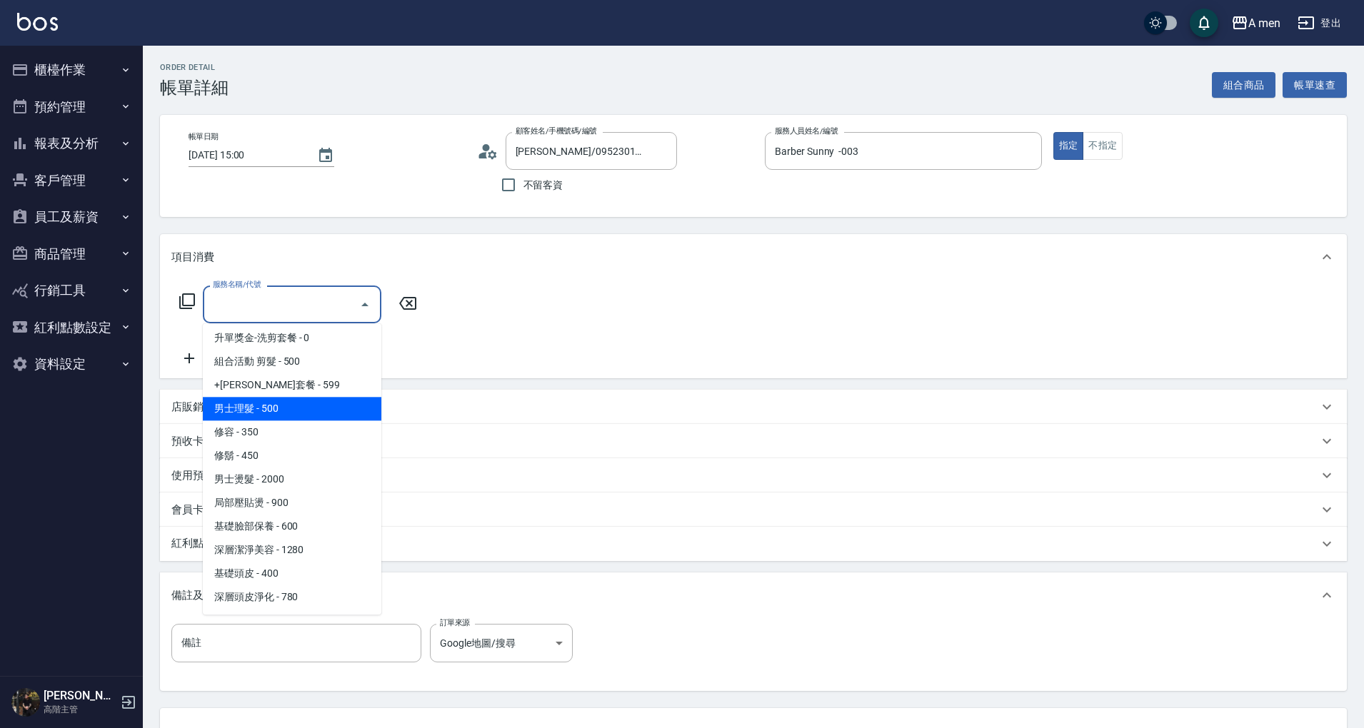
click at [298, 418] on span "男士理髮 - 500" at bounding box center [292, 409] width 178 height 24
type input "男士理髮(A01)"
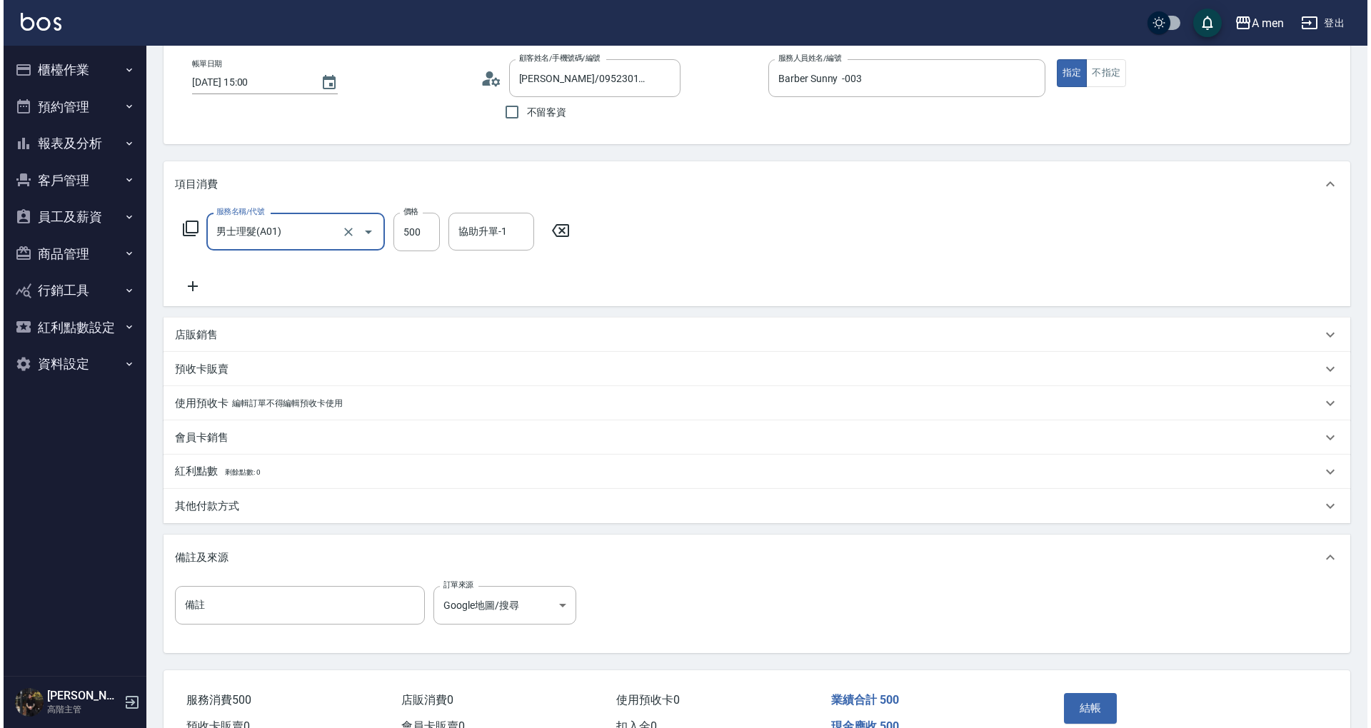
scroll to position [151, 0]
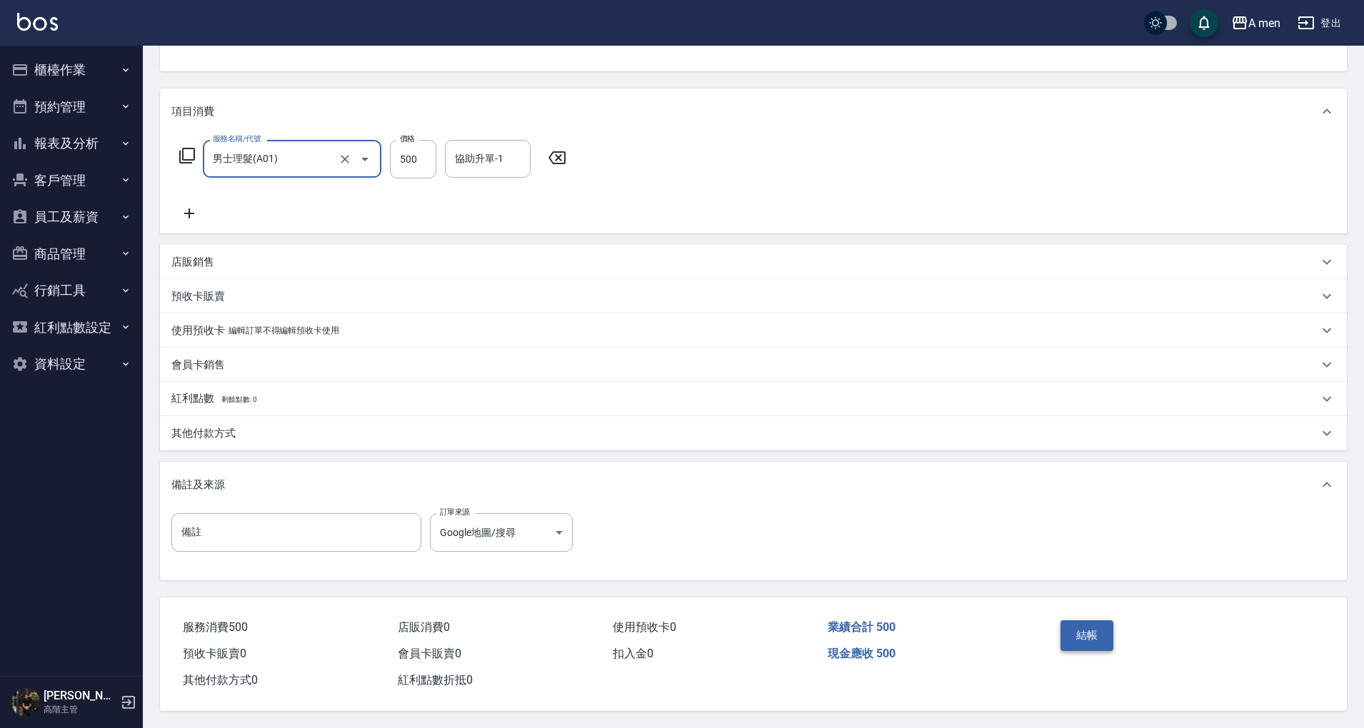
click at [1087, 642] on button "結帳" at bounding box center [1087, 635] width 54 height 30
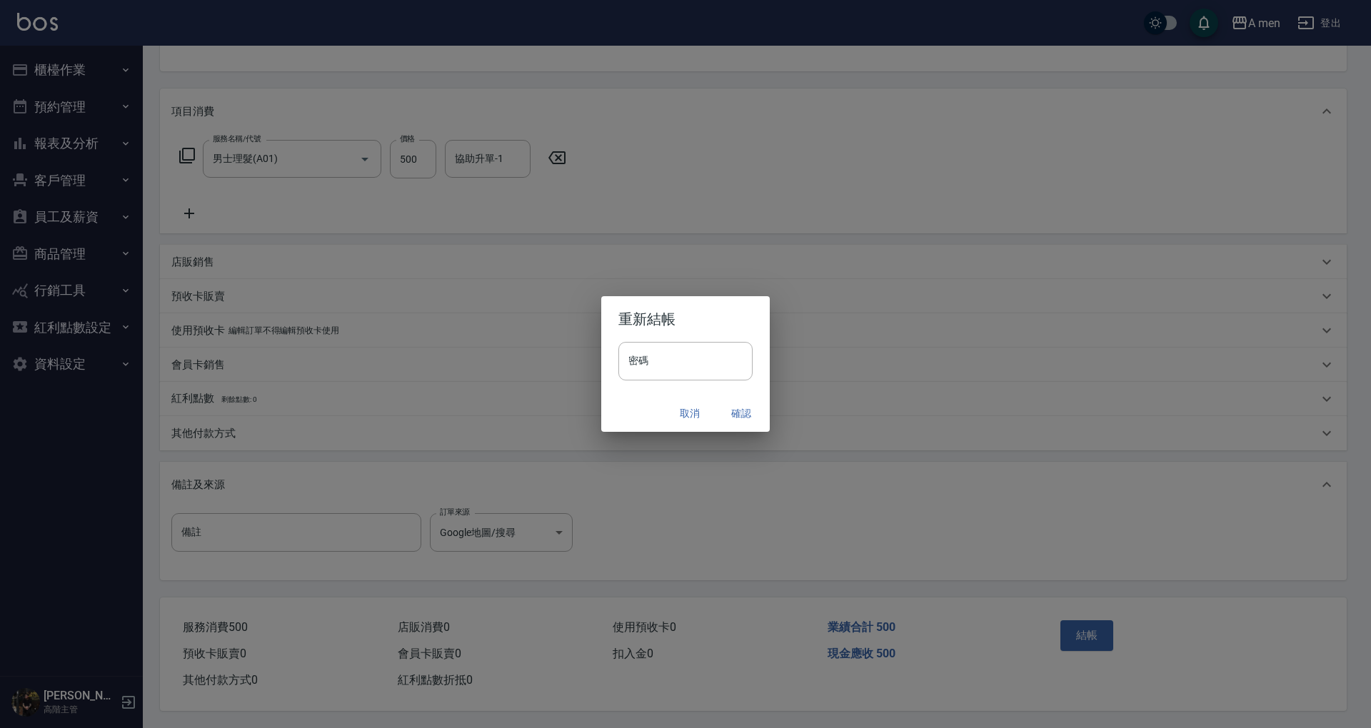
click at [750, 415] on button "確認" at bounding box center [741, 413] width 46 height 26
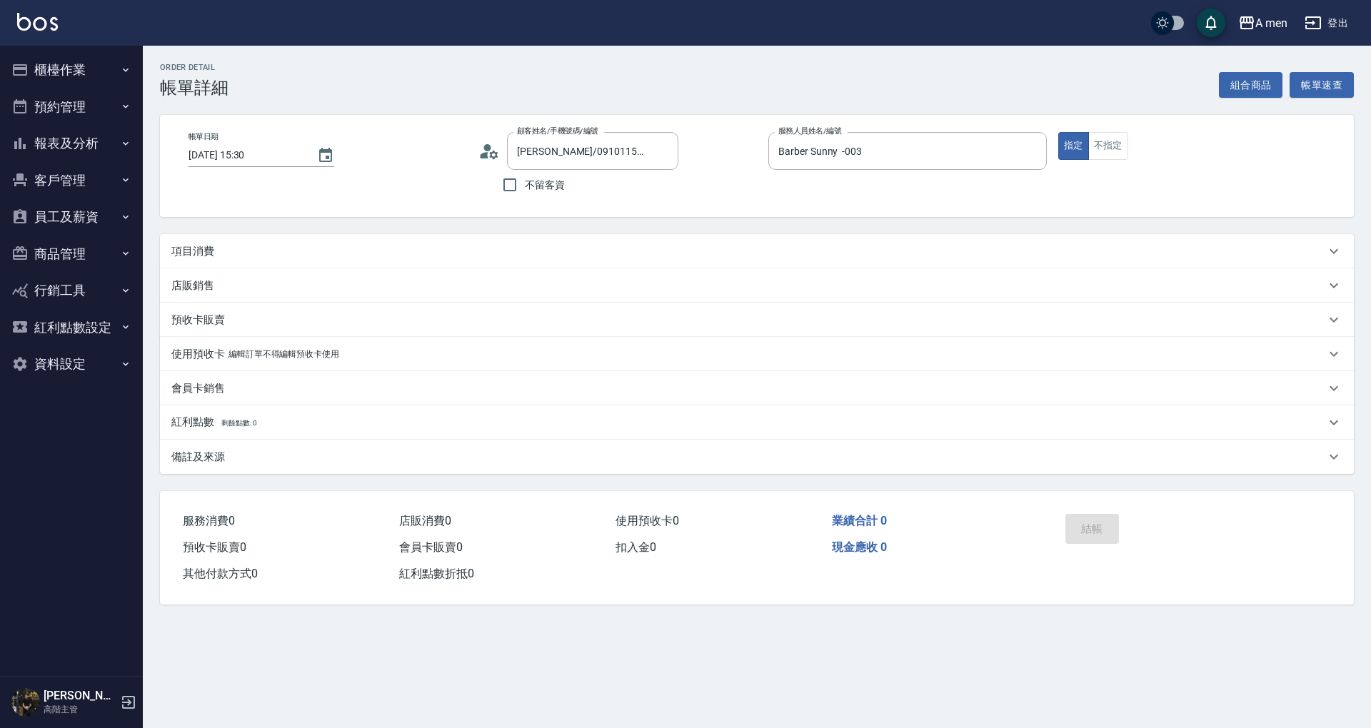
drag, startPoint x: 655, startPoint y: 249, endPoint x: 642, endPoint y: 251, distance: 12.9
click at [655, 251] on div "項目消費" at bounding box center [748, 251] width 1154 height 15
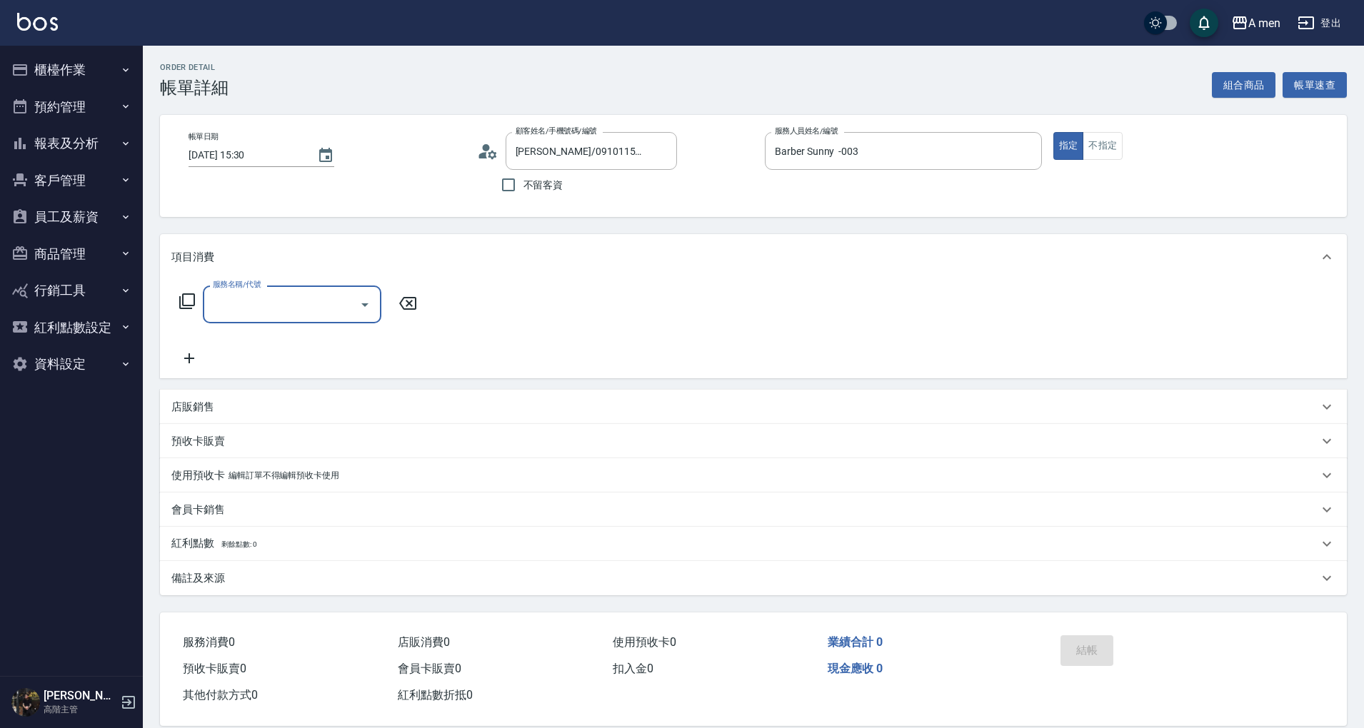
drag, startPoint x: 356, startPoint y: 301, endPoint x: 356, endPoint y: 323, distance: 22.1
click at [356, 301] on button "Open" at bounding box center [364, 304] width 23 height 23
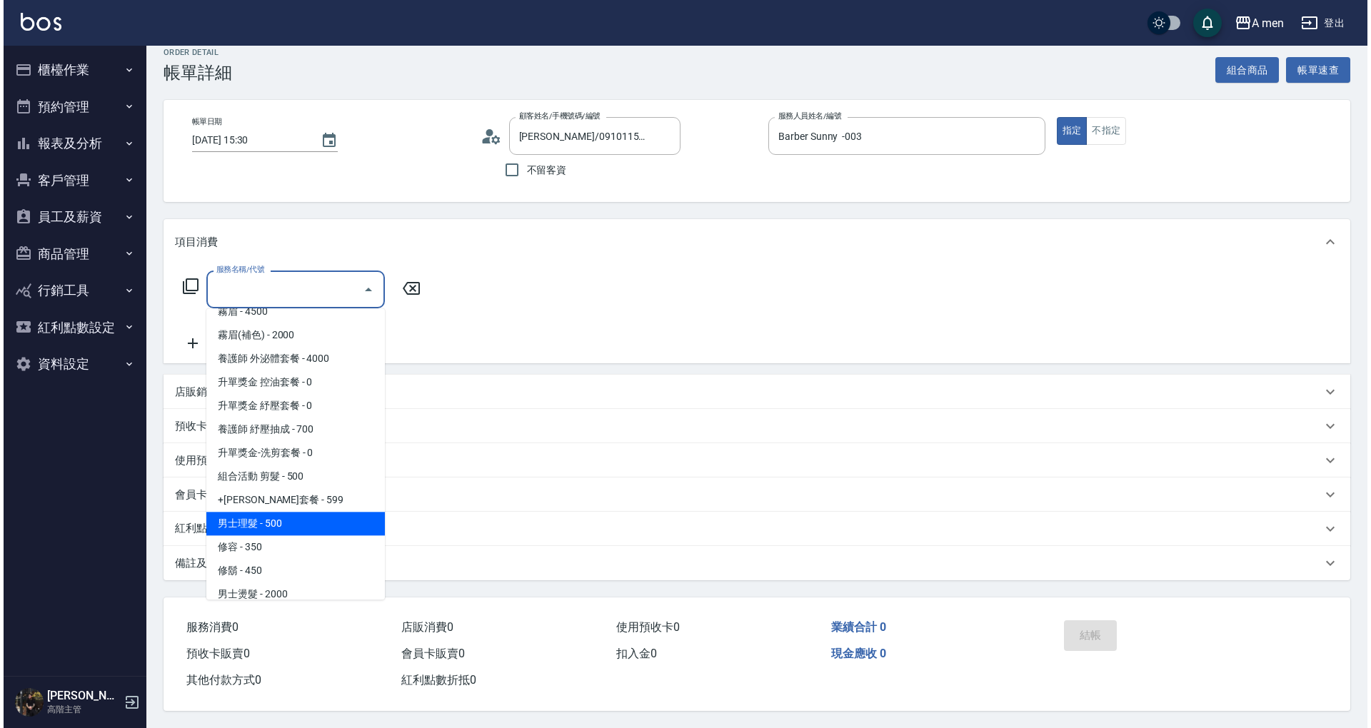
scroll to position [190, 0]
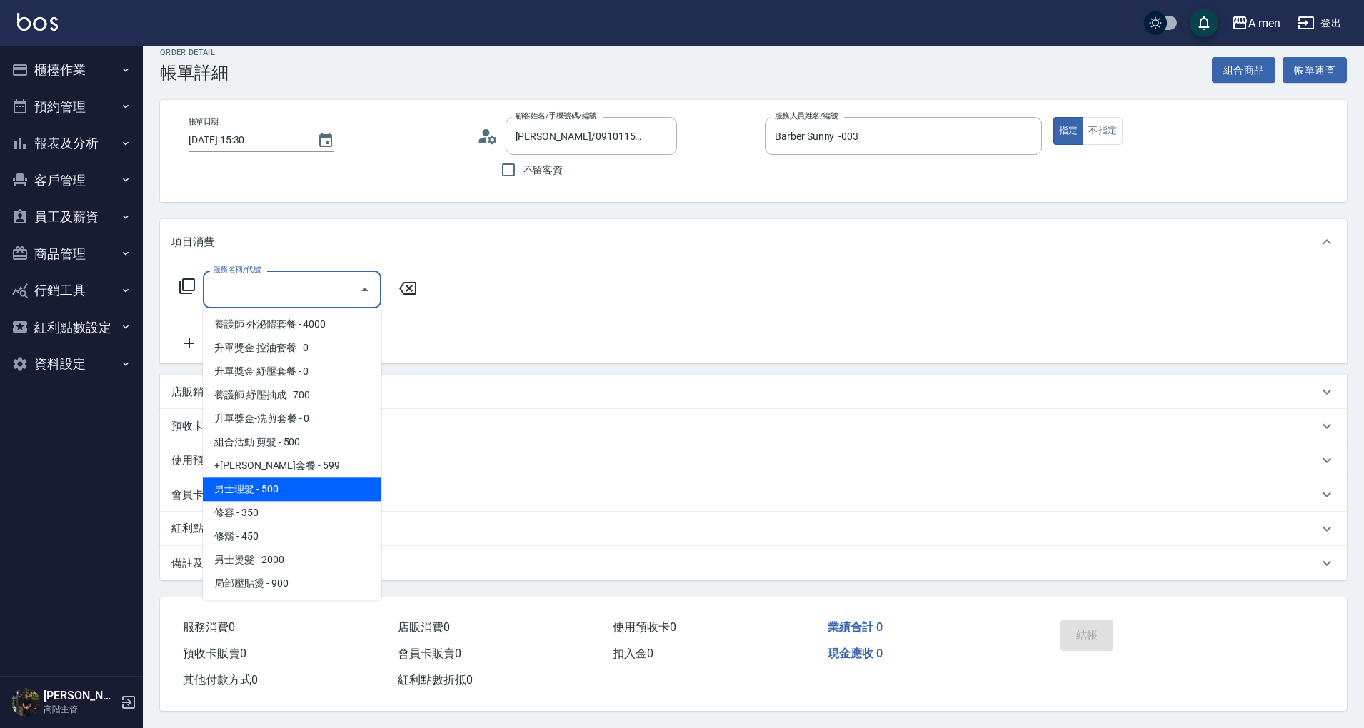
click at [303, 485] on span "男士理髮 - 500" at bounding box center [292, 490] width 178 height 24
type input "男士理髮(A01)"
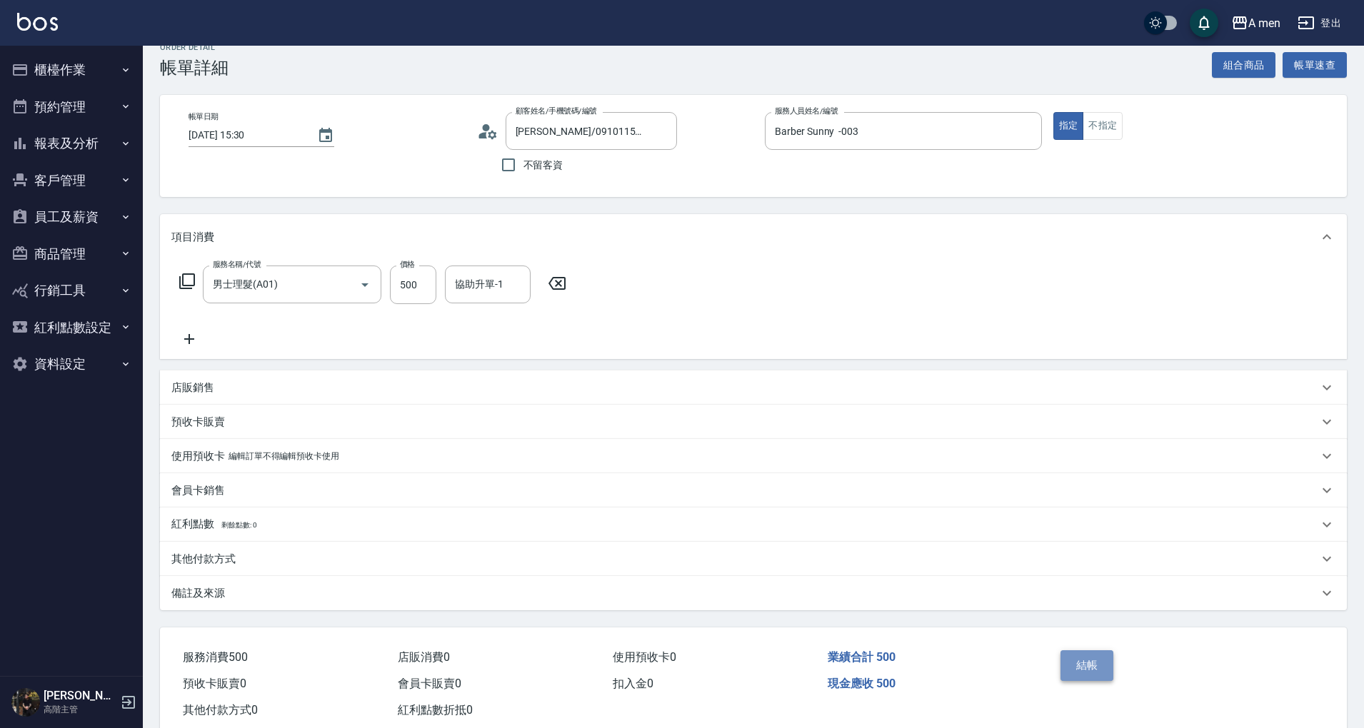
click at [1099, 665] on button "結帳" at bounding box center [1087, 665] width 54 height 30
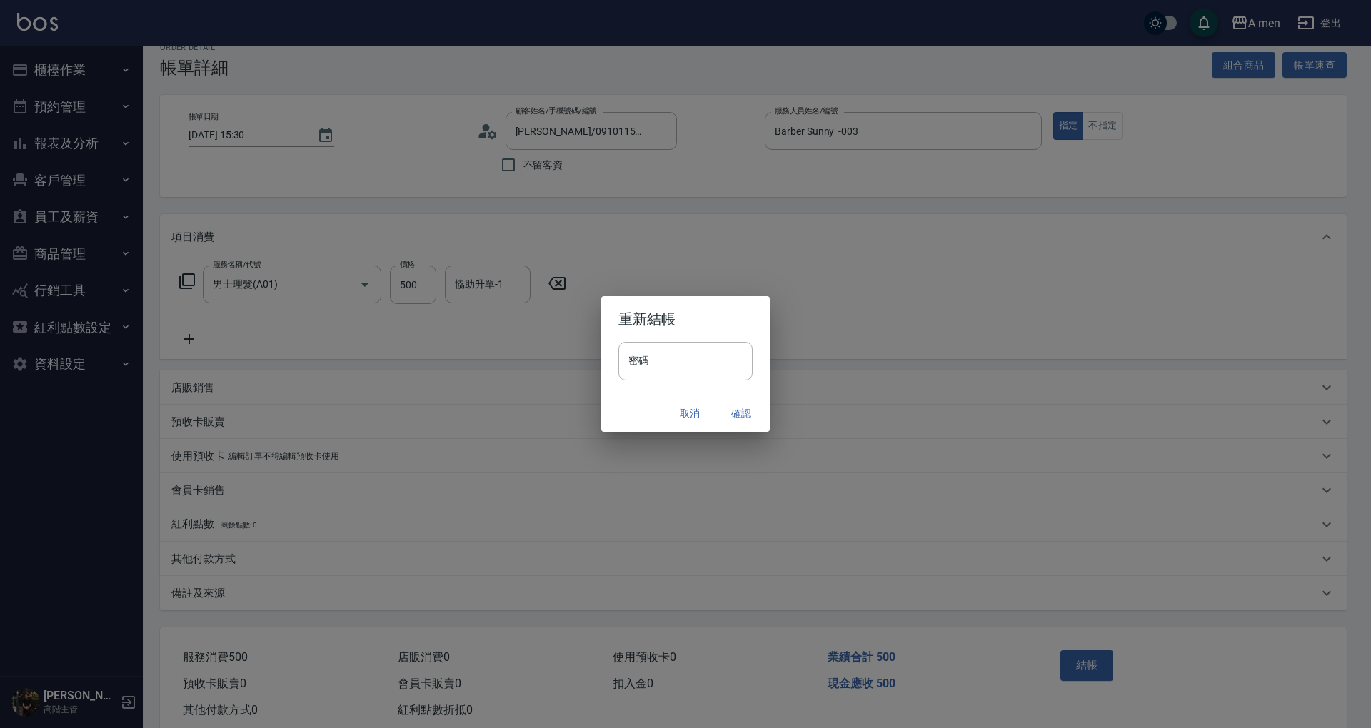
click at [747, 416] on button "確認" at bounding box center [741, 413] width 46 height 26
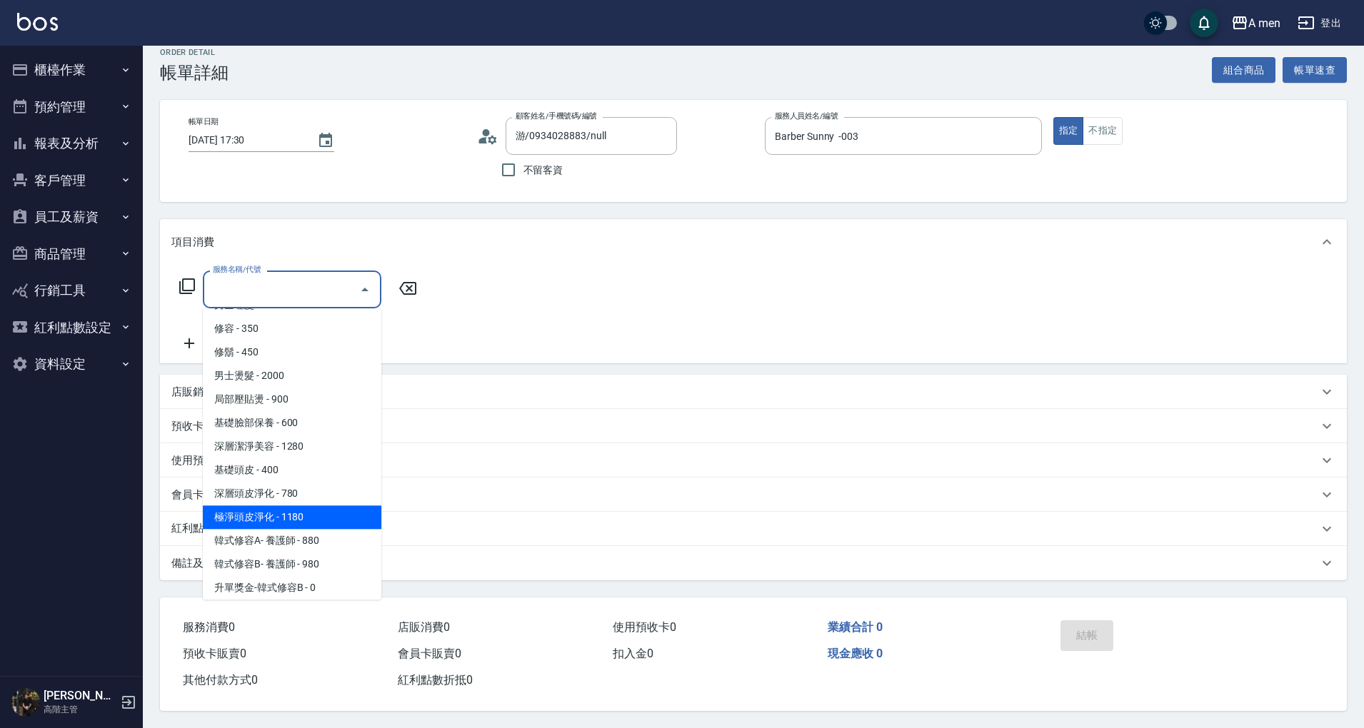
scroll to position [260, 0]
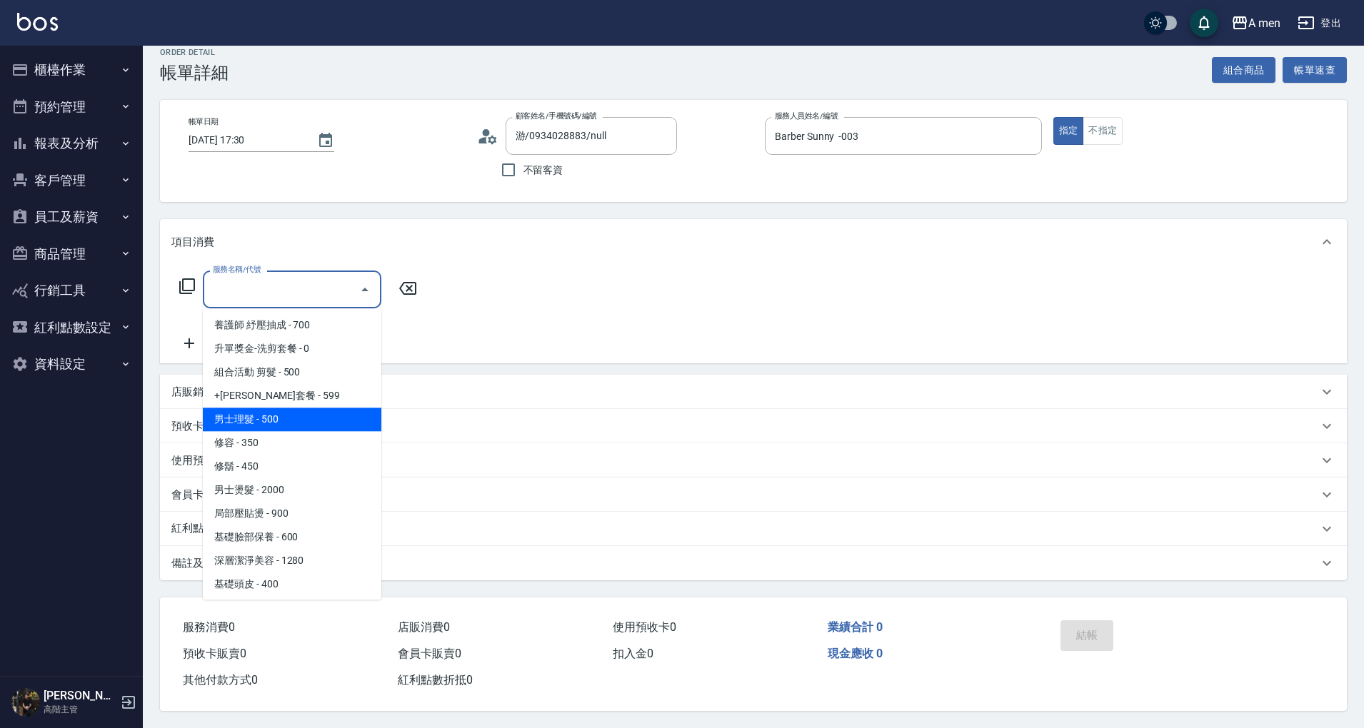
click at [284, 410] on span "男士理髮 - 500" at bounding box center [292, 420] width 178 height 24
type input "男士理髮(A01)"
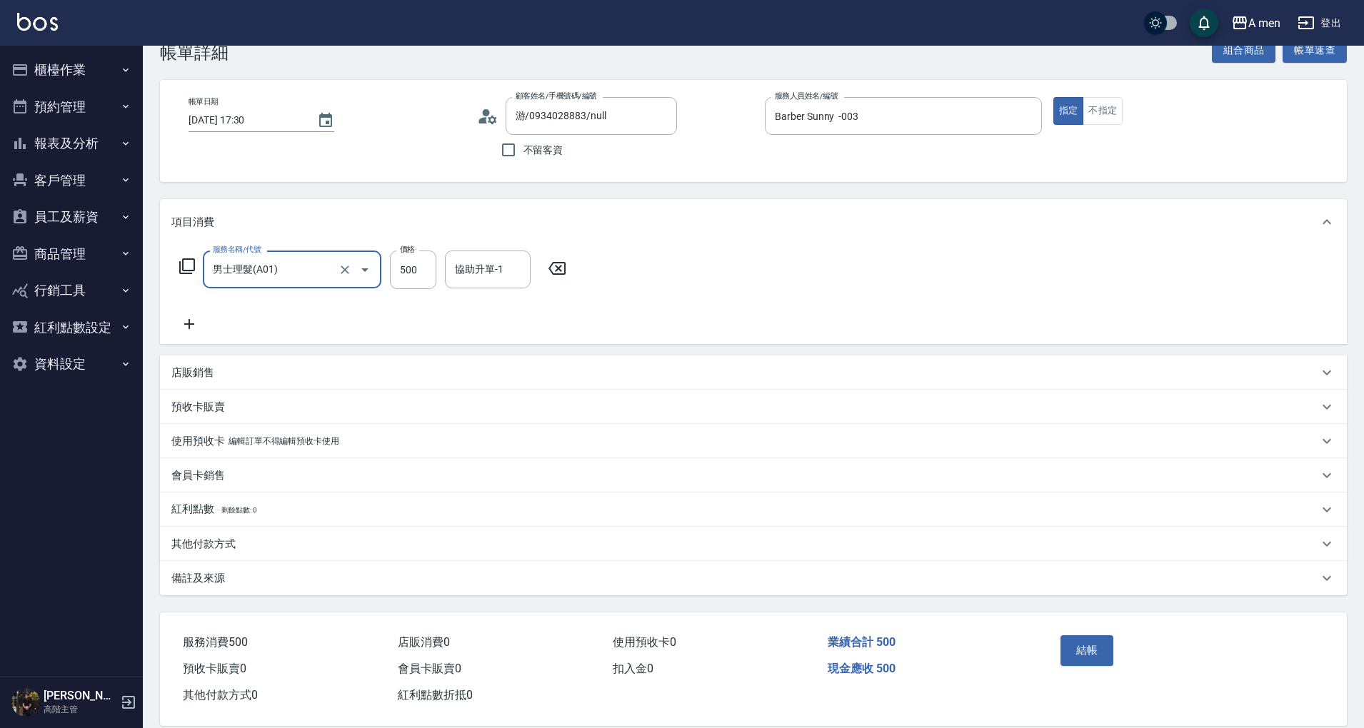
scroll to position [55, 0]
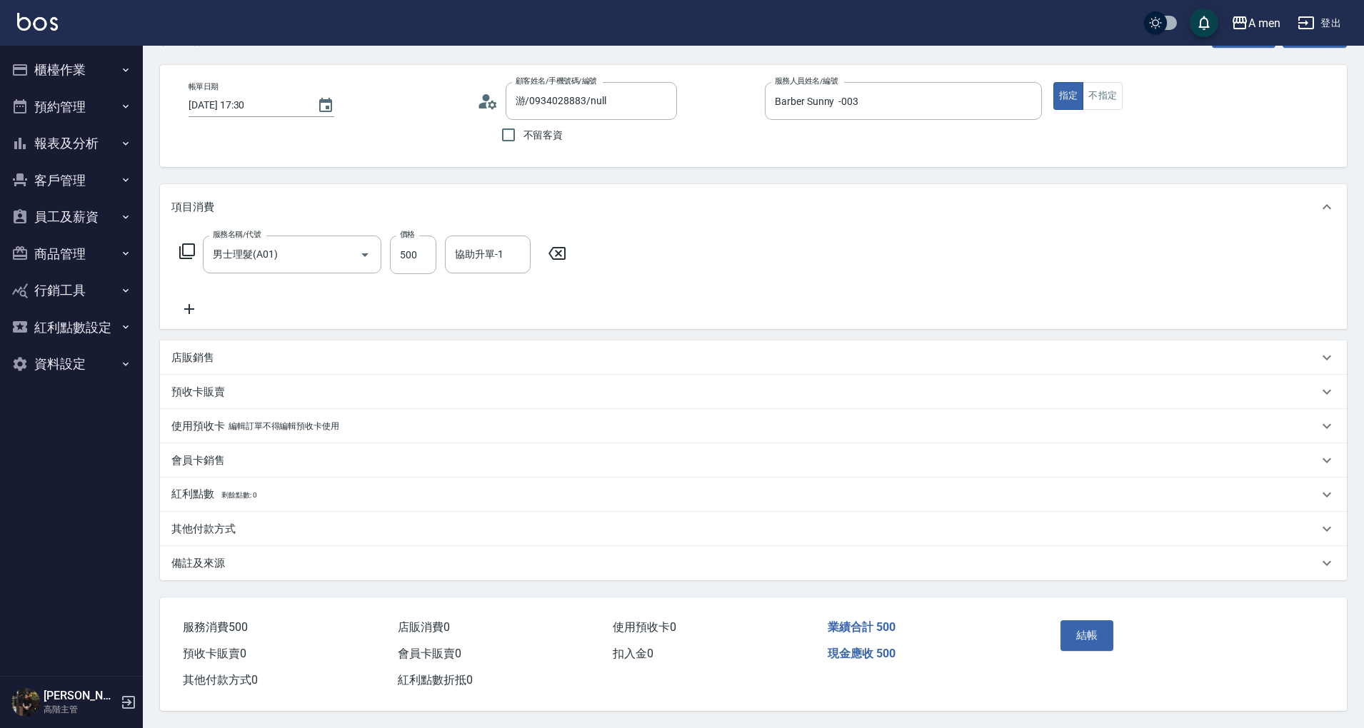
drag, startPoint x: 333, startPoint y: 524, endPoint x: 272, endPoint y: 578, distance: 81.4
click at [331, 524] on div "其他付款方式" at bounding box center [744, 529] width 1146 height 15
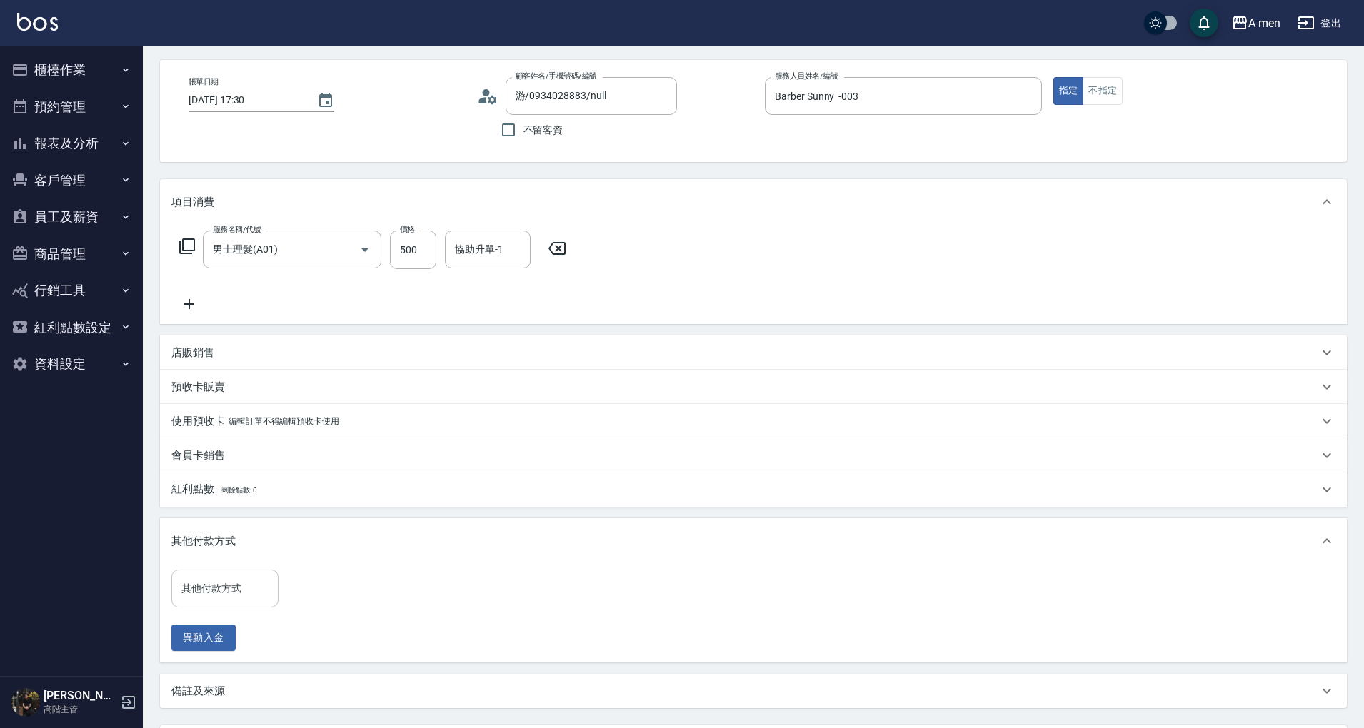
click at [251, 599] on input "其他付款方式" at bounding box center [225, 588] width 94 height 25
click at [226, 675] on span "轉帳" at bounding box center [224, 673] width 107 height 24
type input "轉帳"
click at [347, 597] on input "0" at bounding box center [340, 589] width 107 height 39
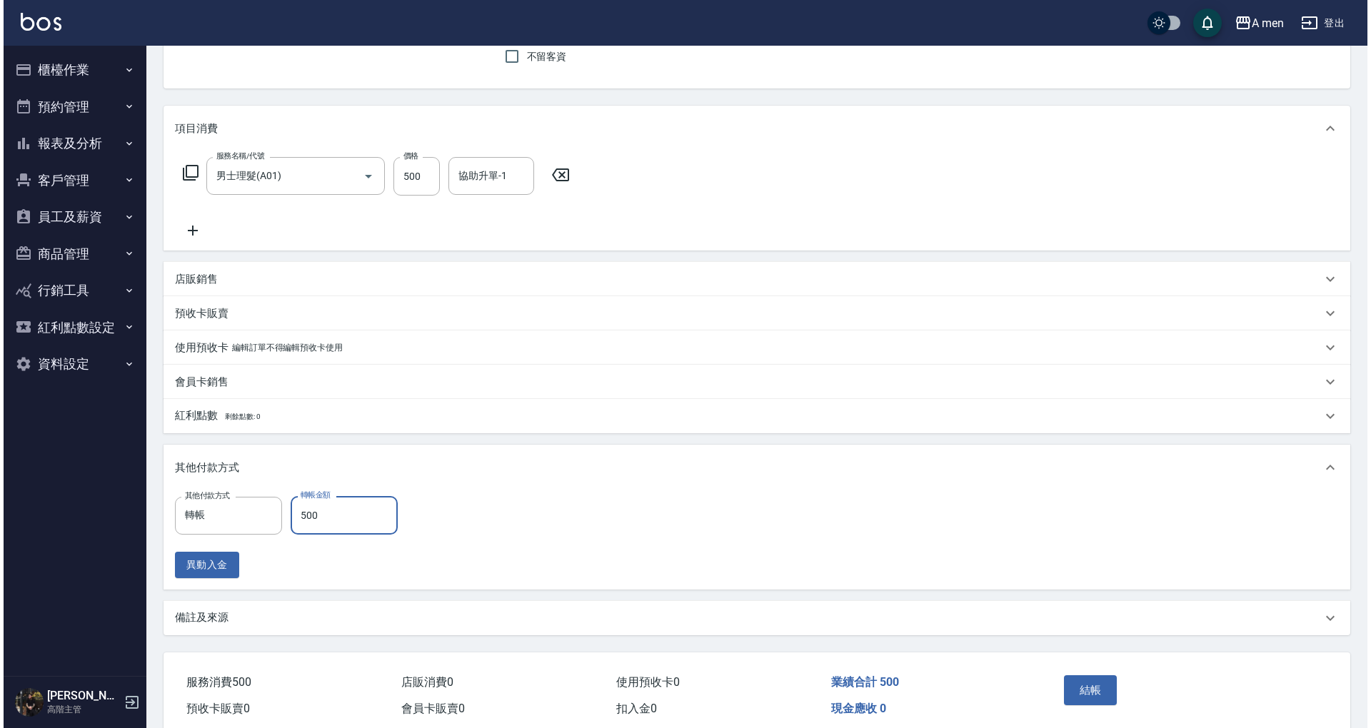
scroll to position [188, 0]
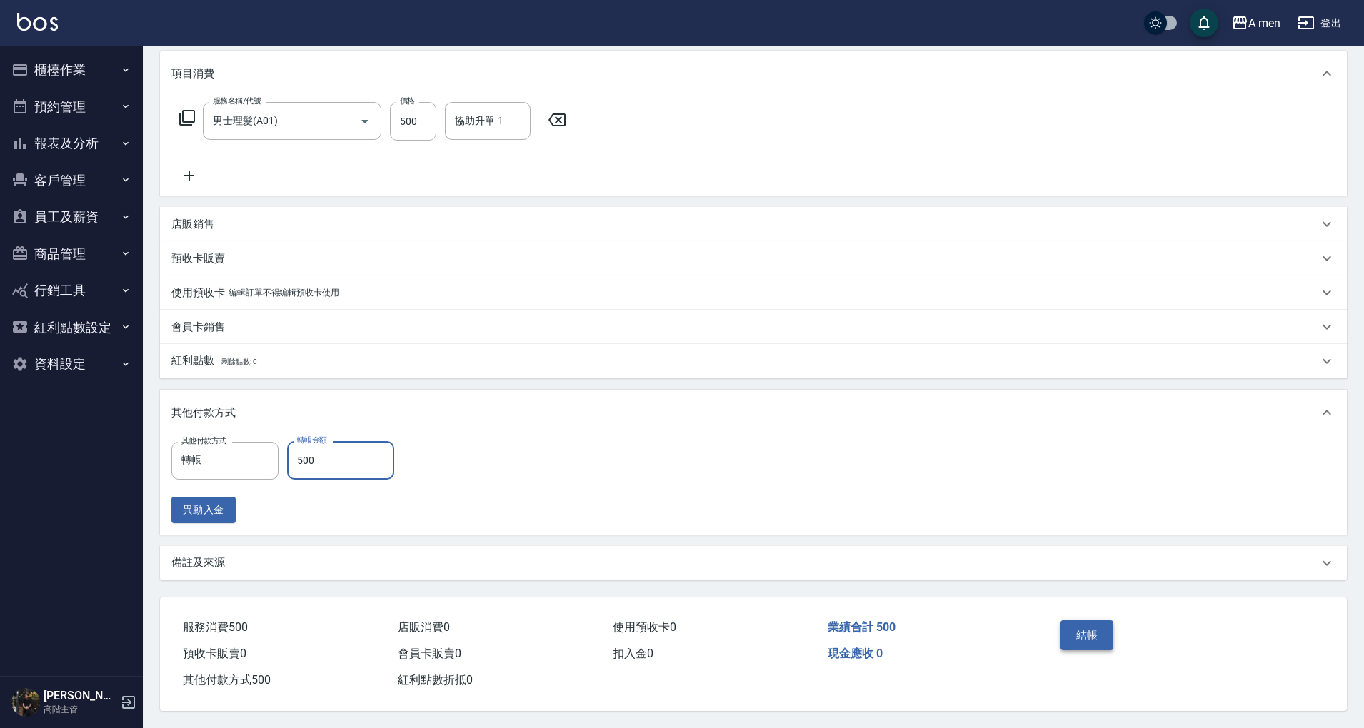
type input "500"
click at [1092, 620] on button "結帳" at bounding box center [1087, 635] width 54 height 30
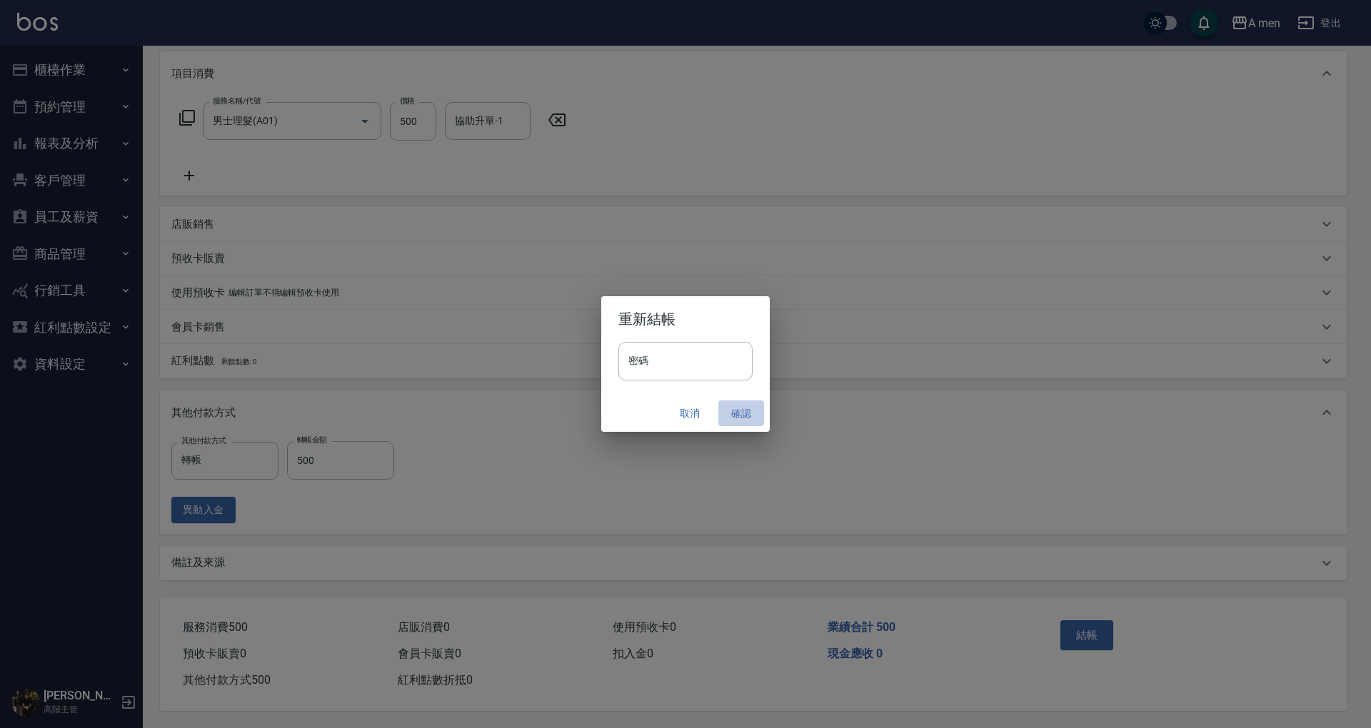
click at [737, 411] on button "確認" at bounding box center [741, 413] width 46 height 26
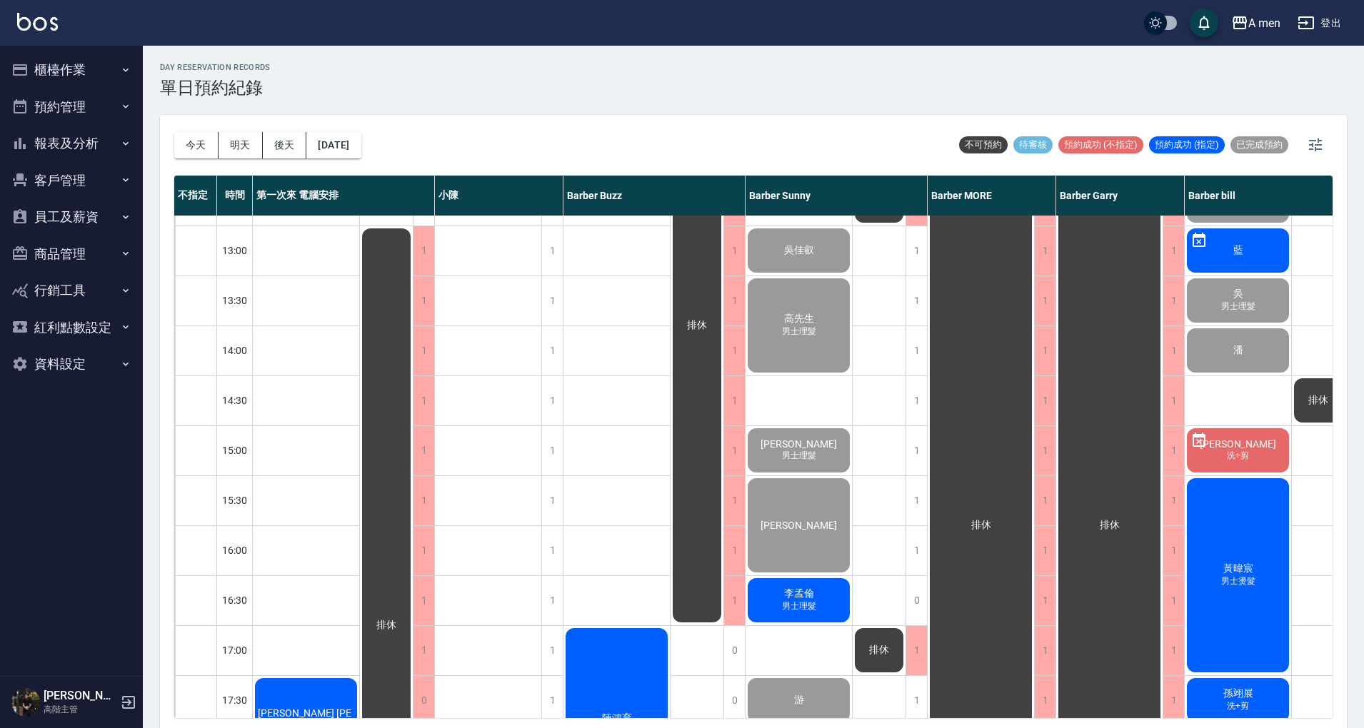
scroll to position [286, 0]
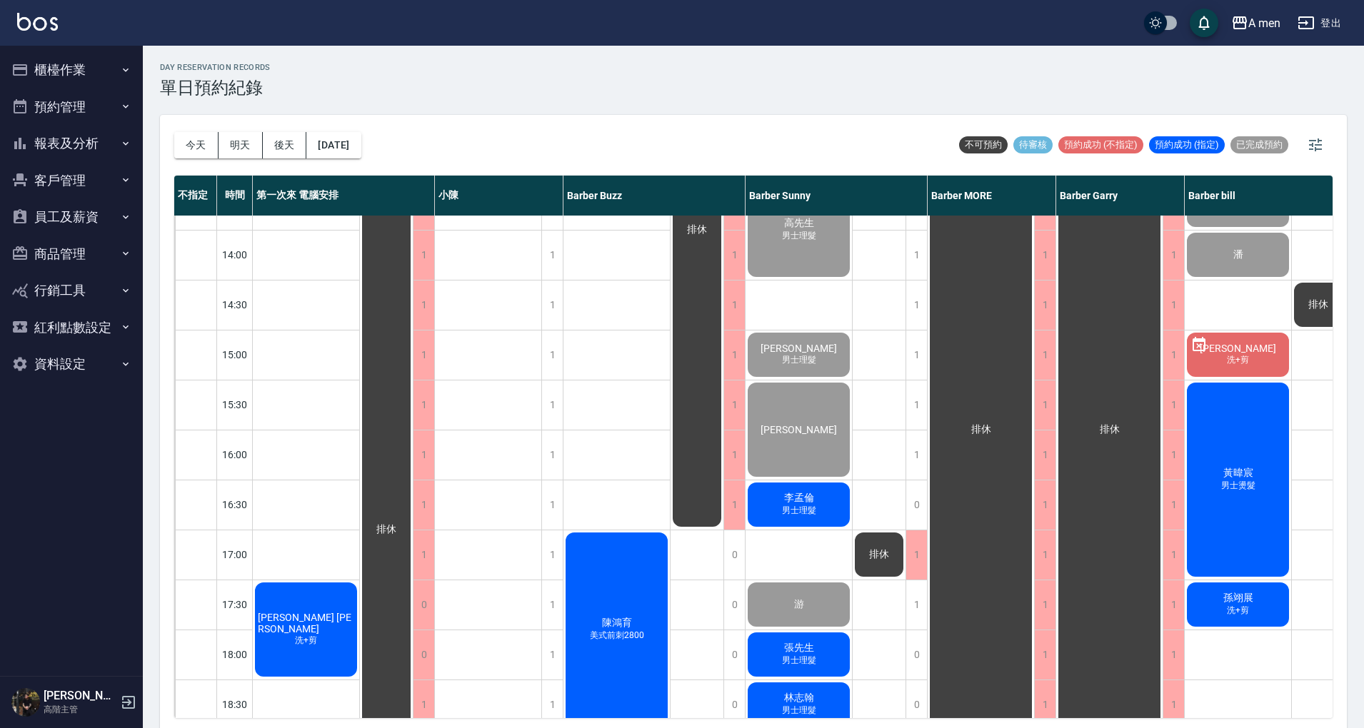
click at [1229, 343] on span "[PERSON_NAME]" at bounding box center [1237, 348] width 82 height 11
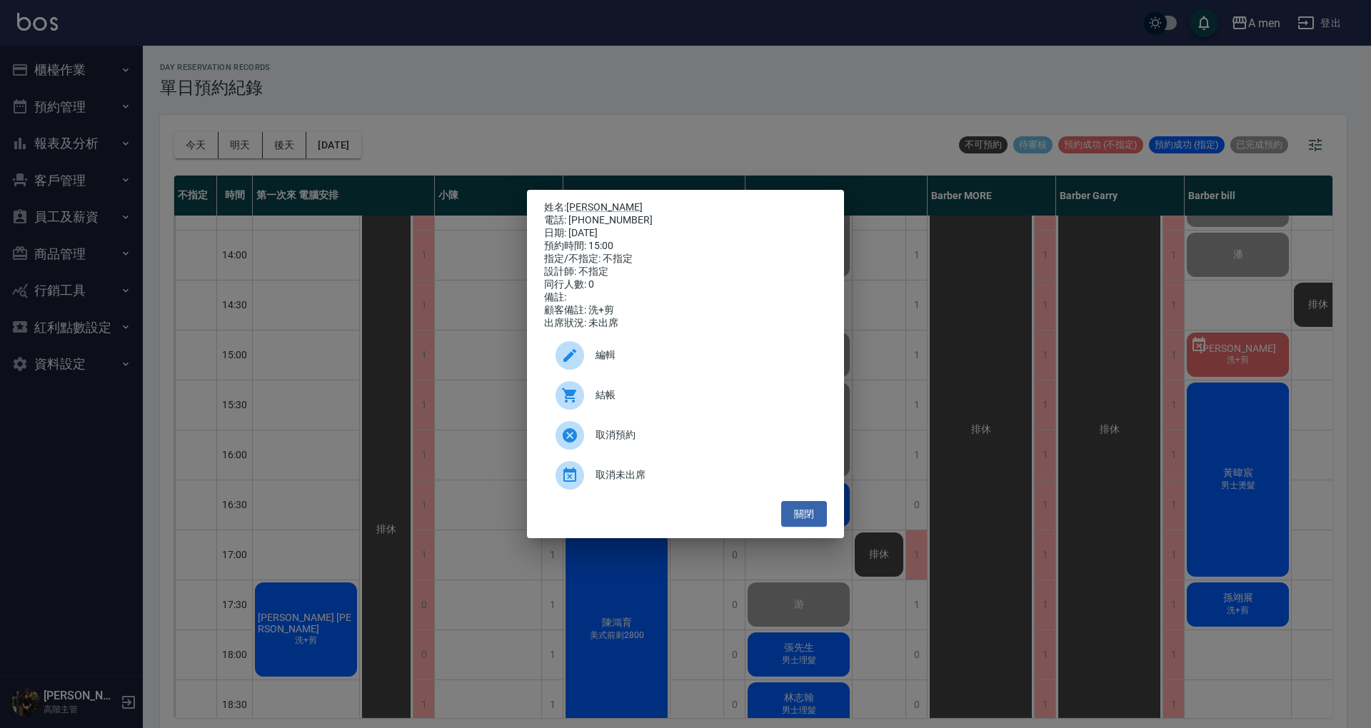
click at [699, 483] on span "取消未出席" at bounding box center [705, 475] width 220 height 15
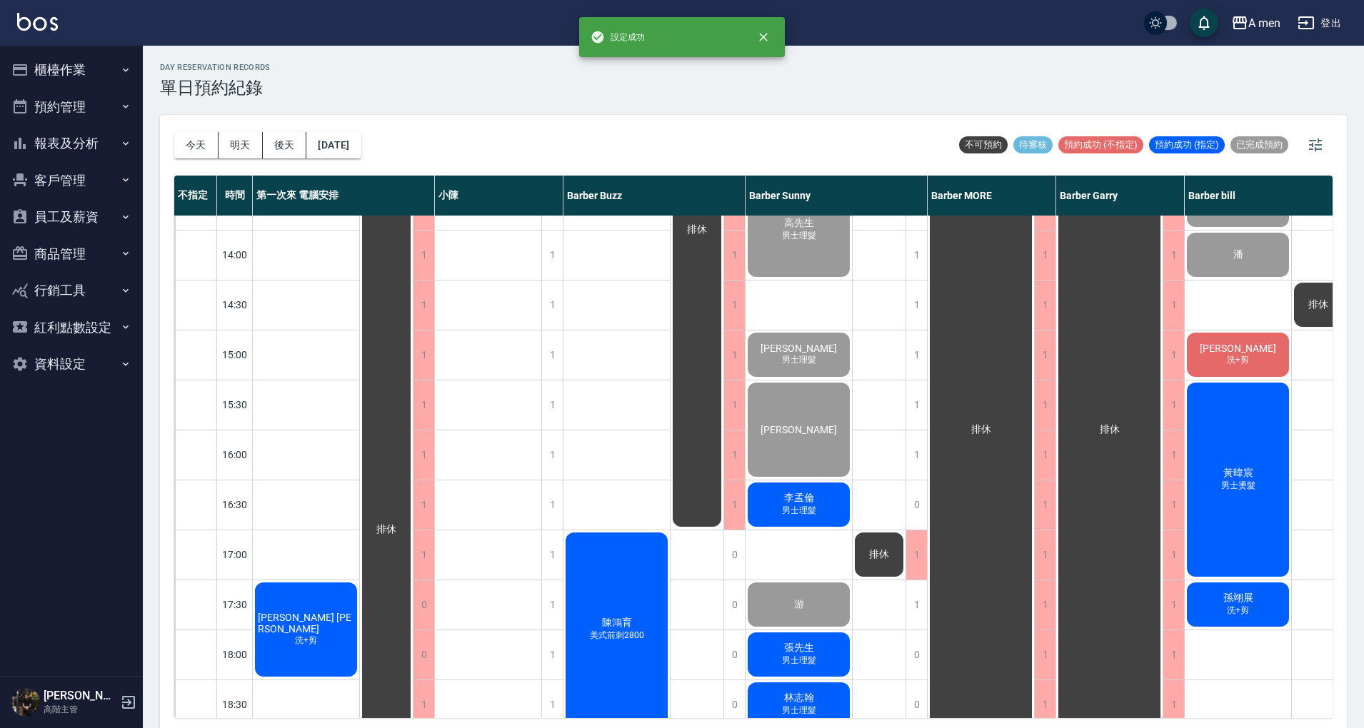
click at [822, 487] on div "[PERSON_NAME]理髮" at bounding box center [798, 504] width 106 height 49
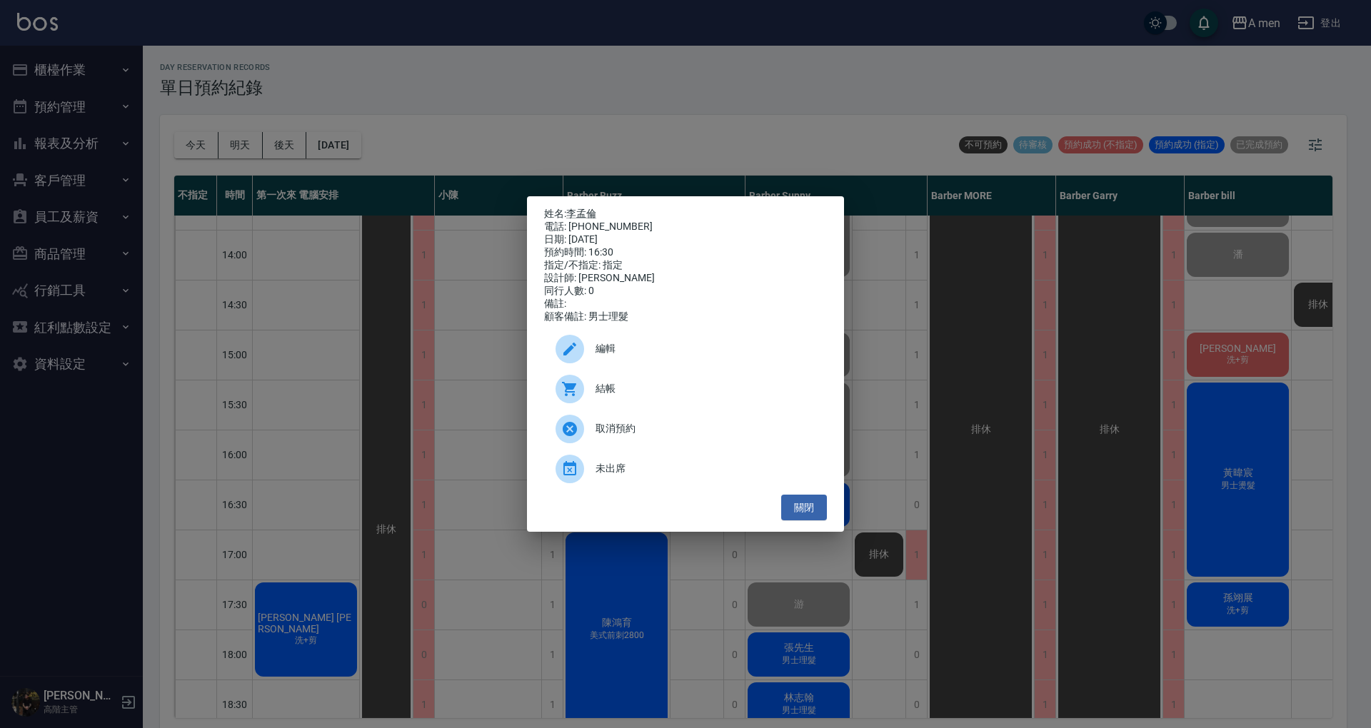
click at [692, 396] on span "結帳" at bounding box center [705, 388] width 220 height 15
click at [807, 515] on button "關閉" at bounding box center [804, 508] width 46 height 26
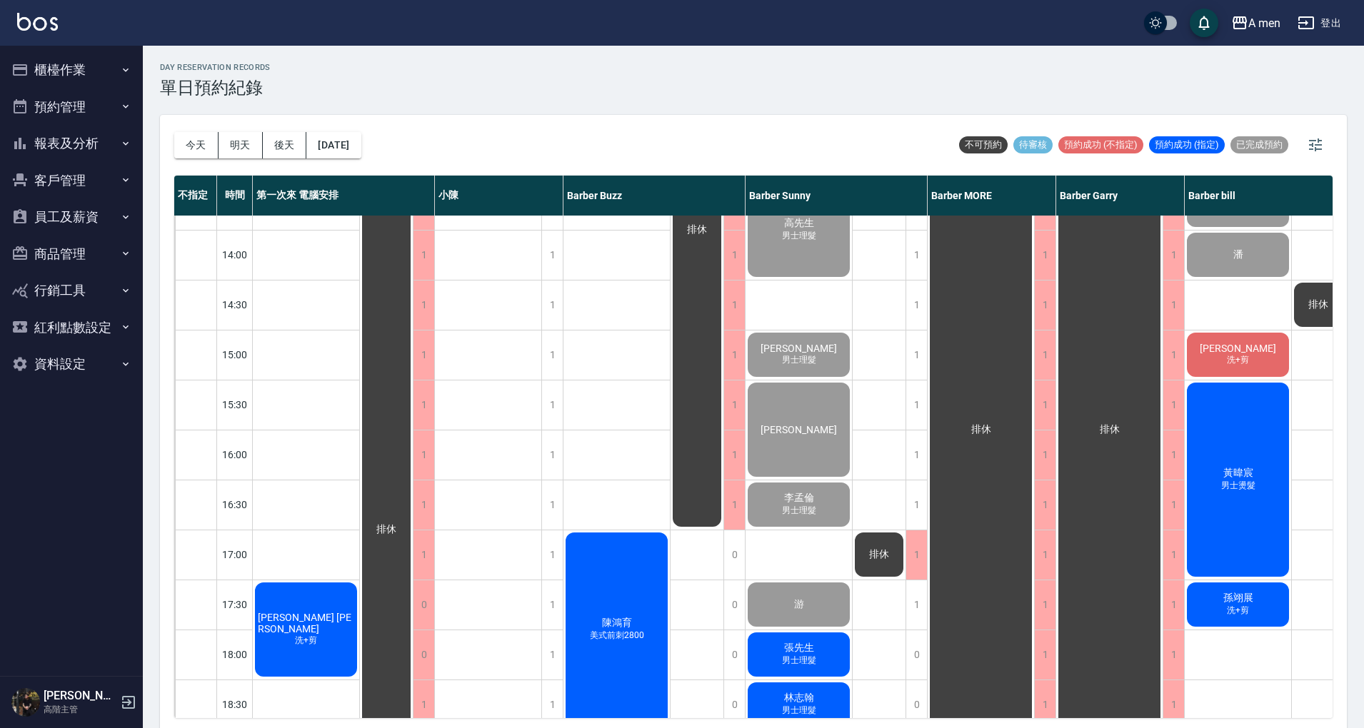
click at [888, 444] on div "排休 排休 排休" at bounding box center [879, 554] width 54 height 1249
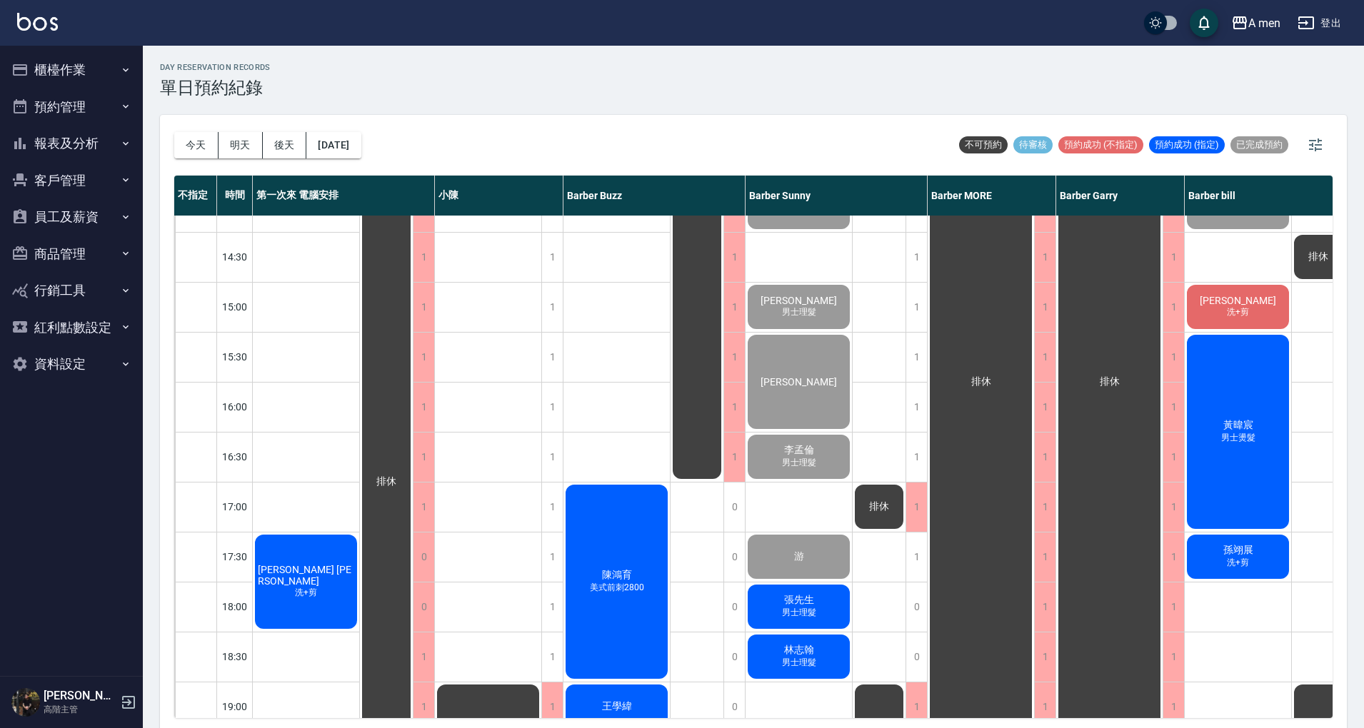
scroll to position [380, 0]
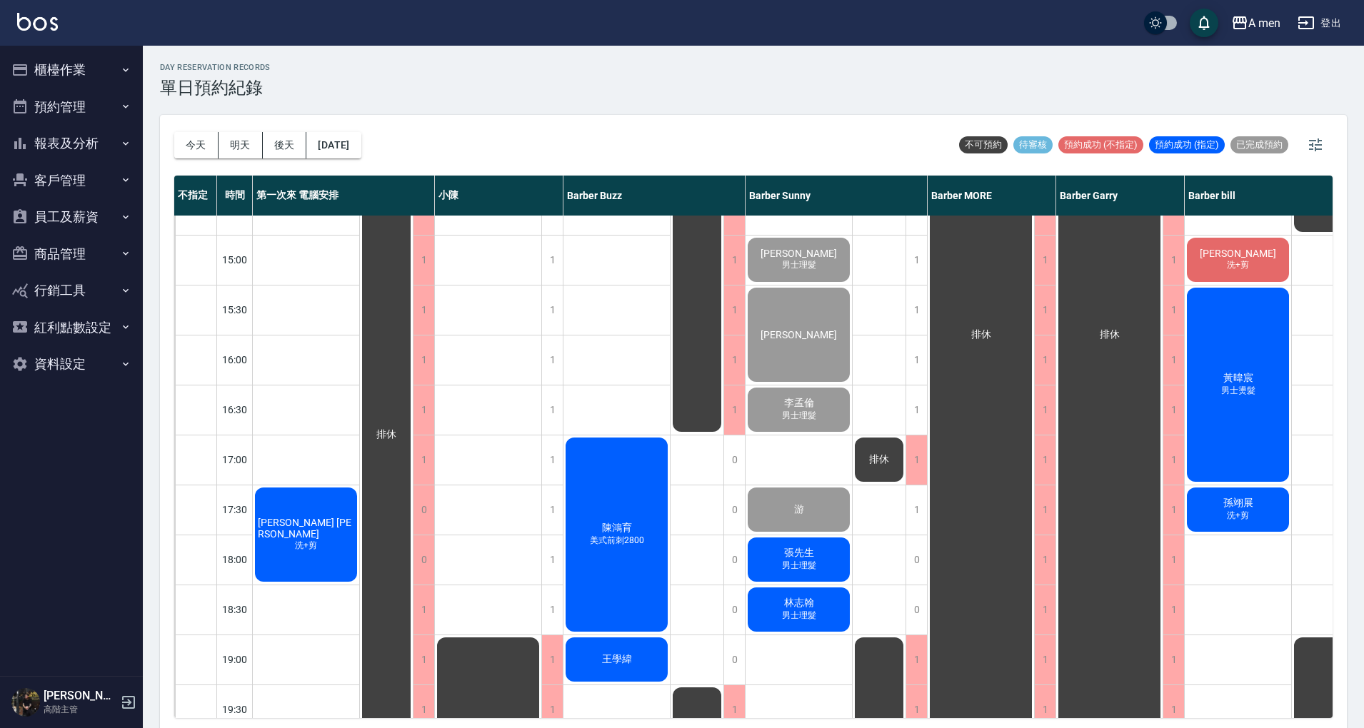
click at [1244, 507] on span "孫翊展" at bounding box center [1238, 503] width 36 height 13
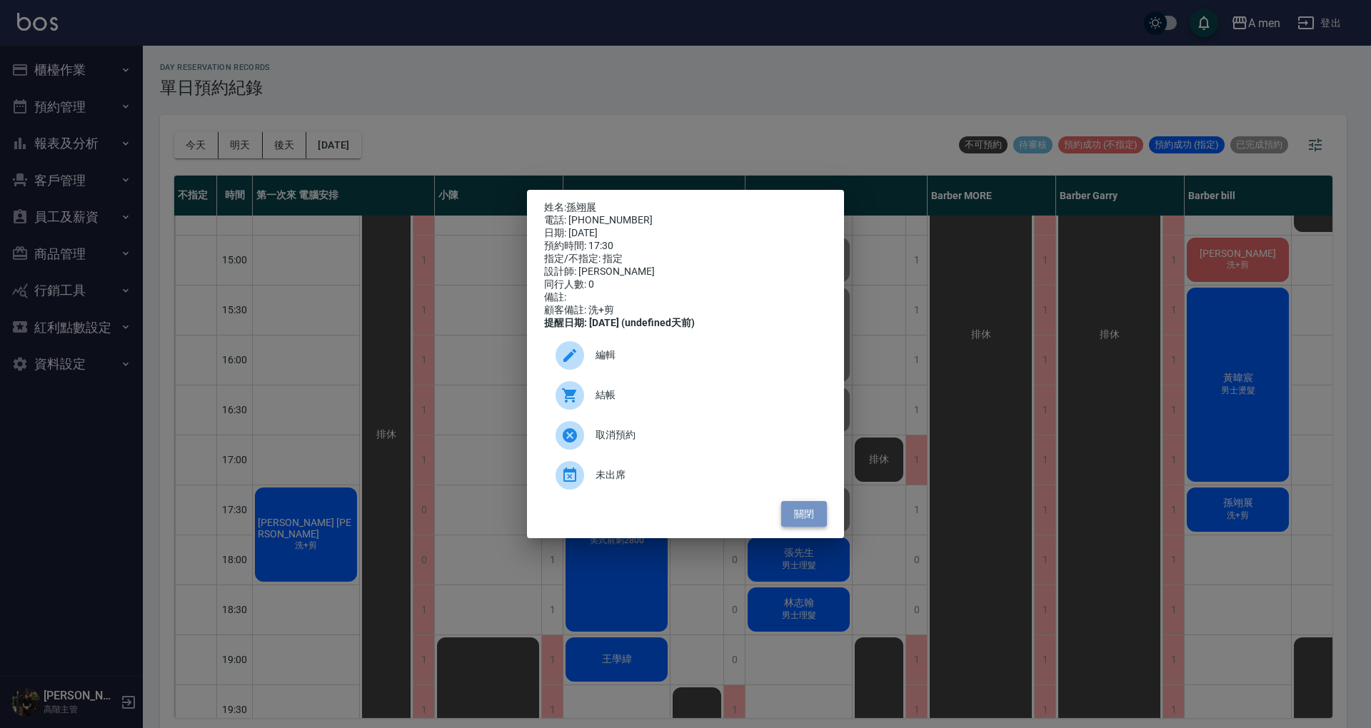
click at [807, 527] on button "關閉" at bounding box center [804, 514] width 46 height 26
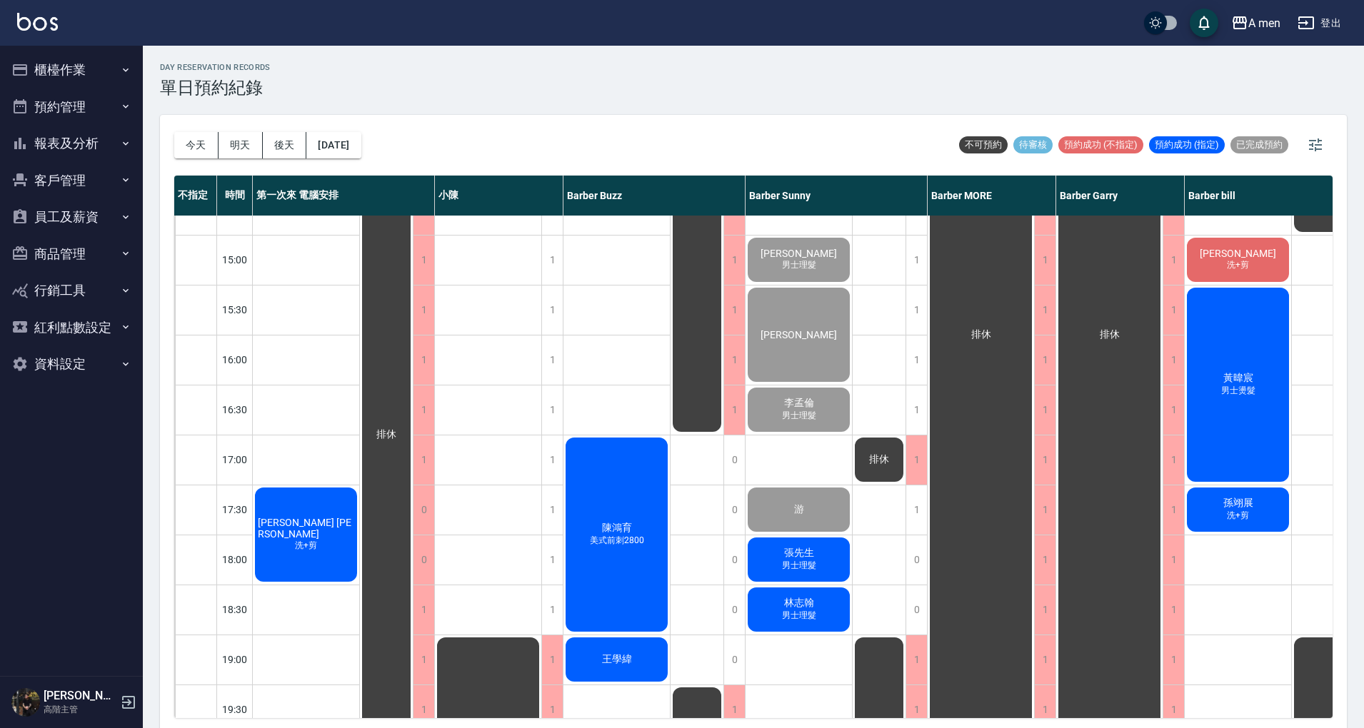
click at [1255, 530] on div "[PERSON_NAME]+剪" at bounding box center [1237, 509] width 106 height 49
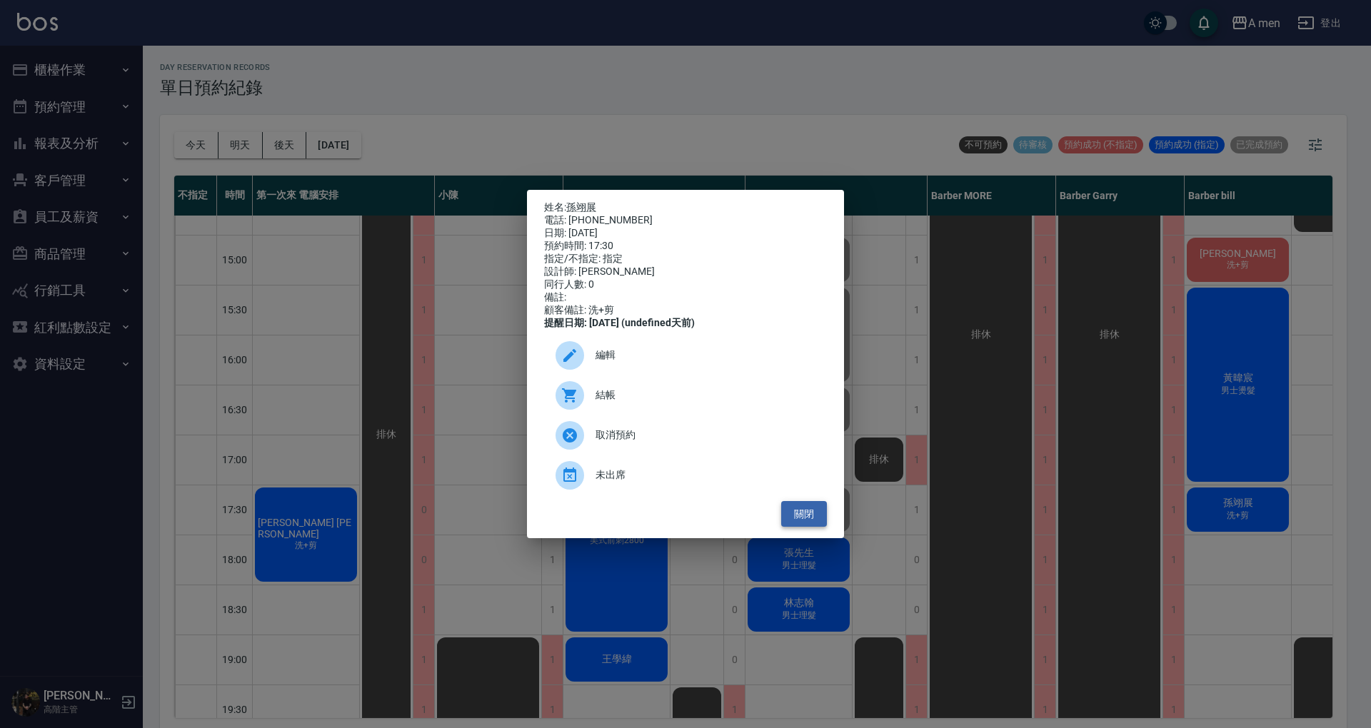
click at [802, 528] on button "關閉" at bounding box center [804, 514] width 46 height 26
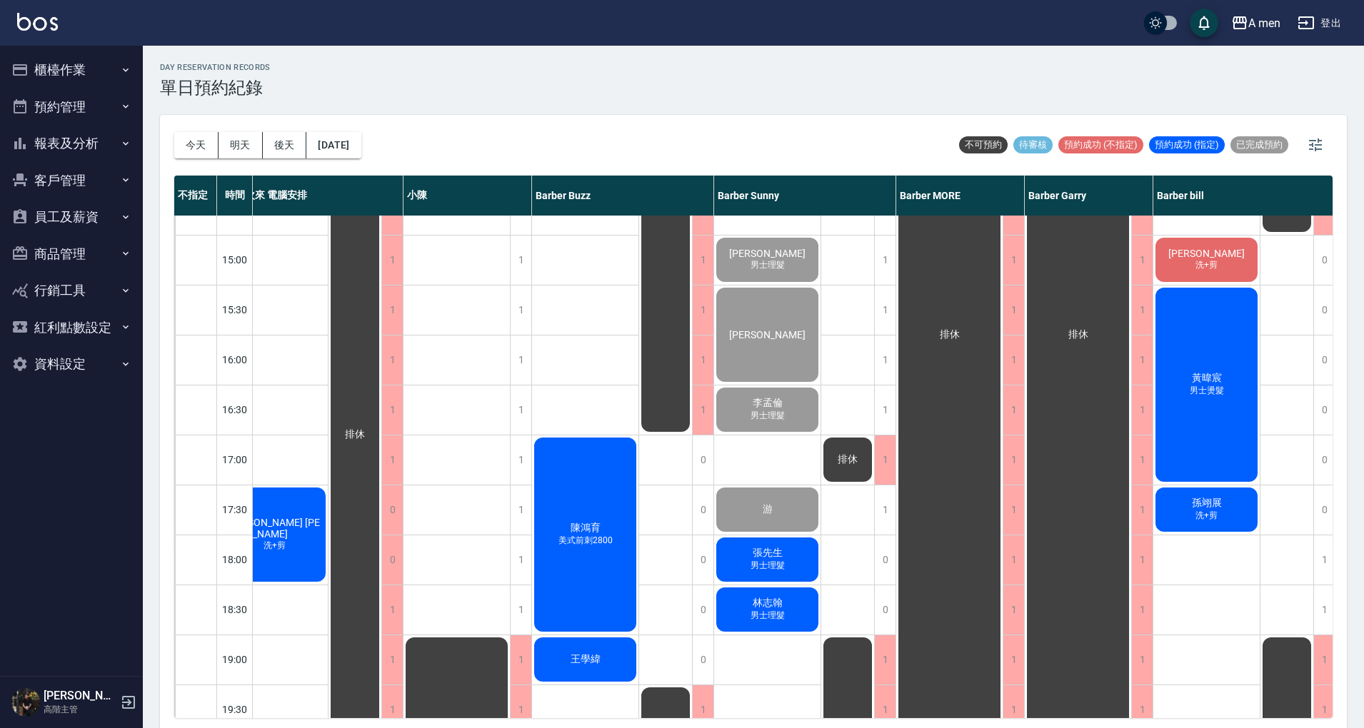
scroll to position [380, 32]
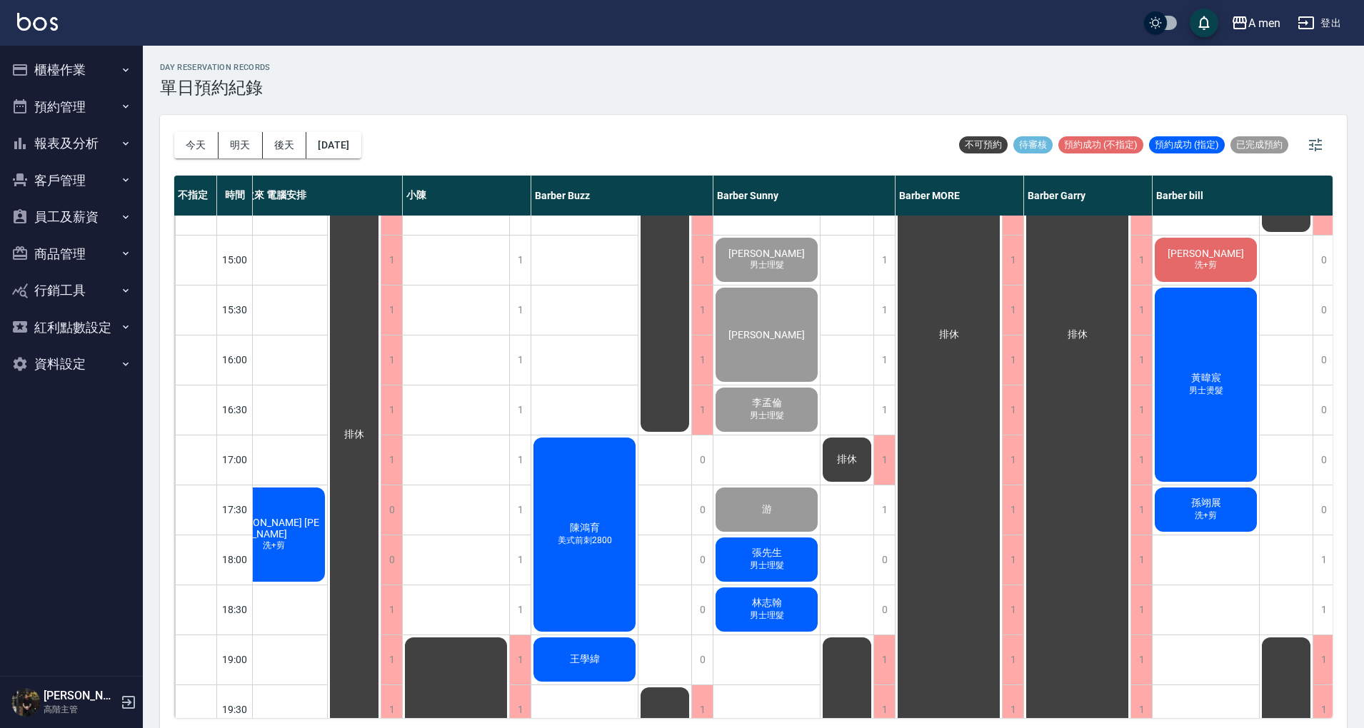
click at [1199, 578] on div "秉[PERSON_NAME]+剪 庭右 [PERSON_NAME] 男士理髮 [PERSON_NAME]+剪 [PERSON_NAME] 男士燙髮 [PERS…" at bounding box center [1205, 459] width 107 height 1249
click at [258, 510] on div "Michael Lin 洗+剪" at bounding box center [274, 534] width 106 height 99
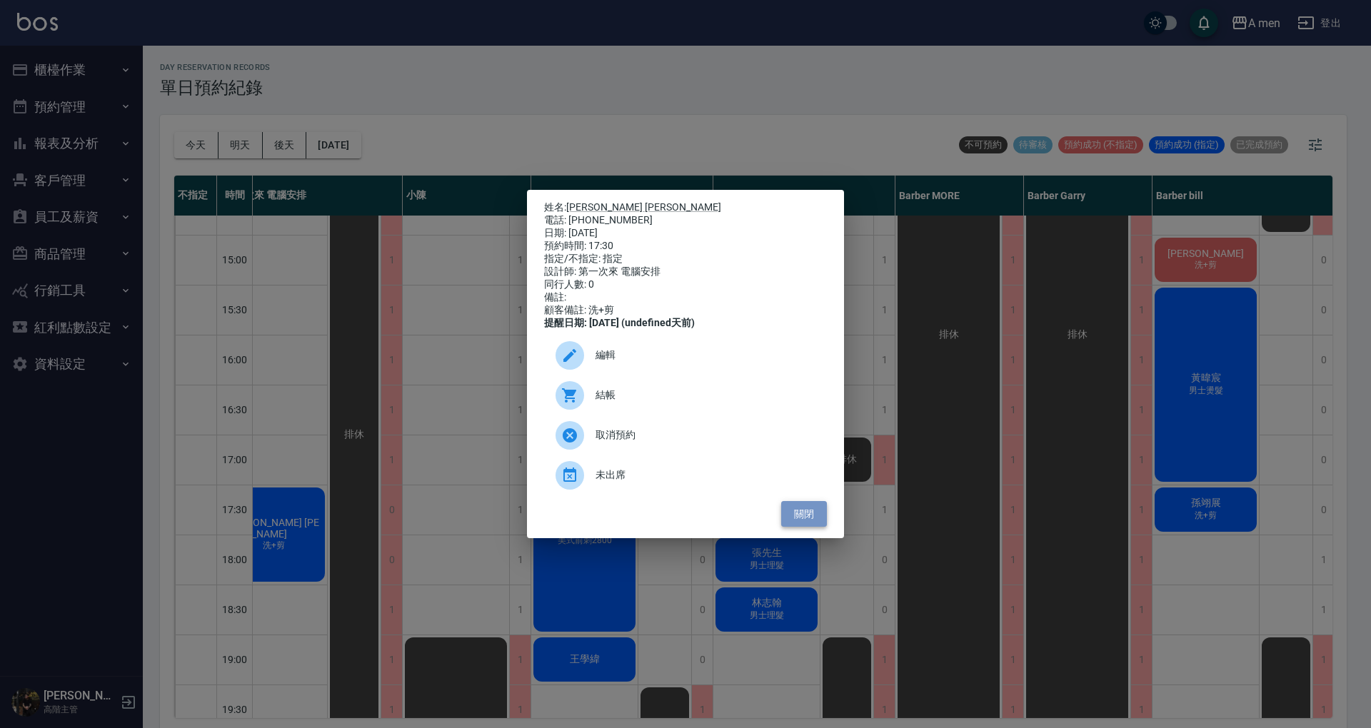
click at [791, 520] on button "關閉" at bounding box center [804, 514] width 46 height 26
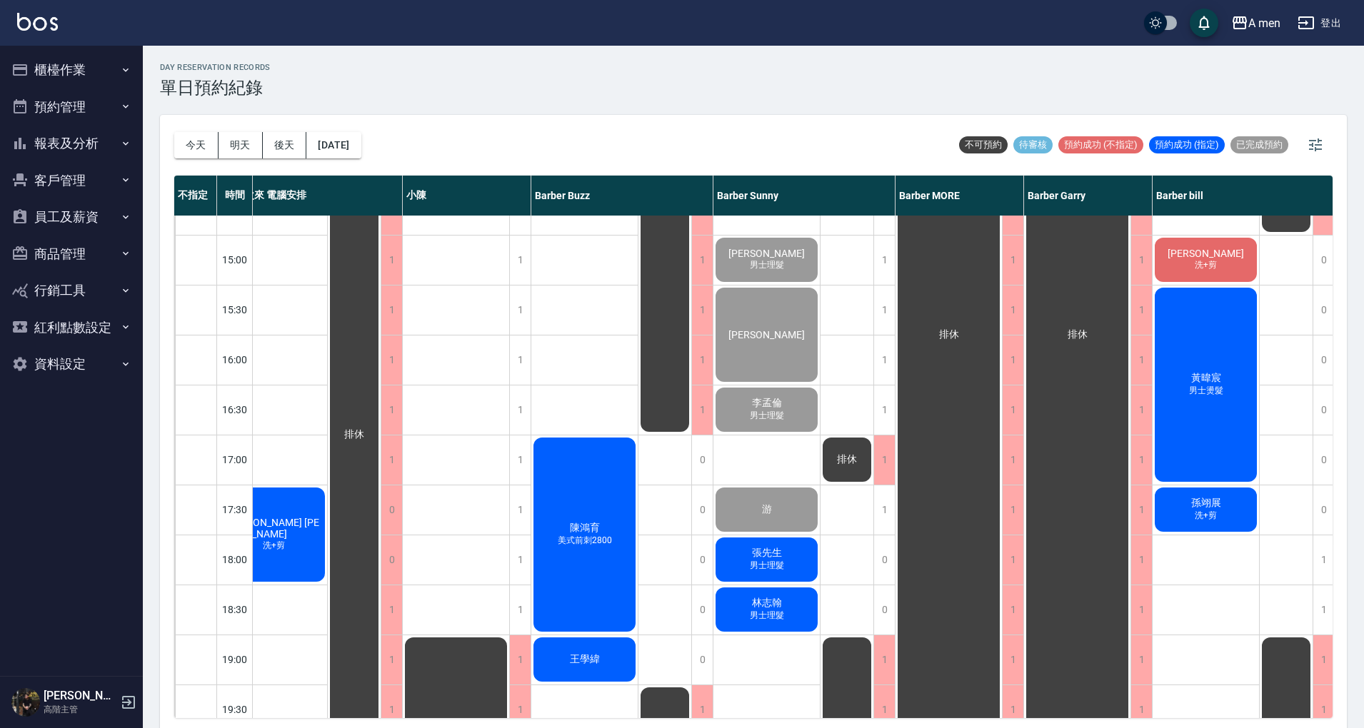
scroll to position [380, 0]
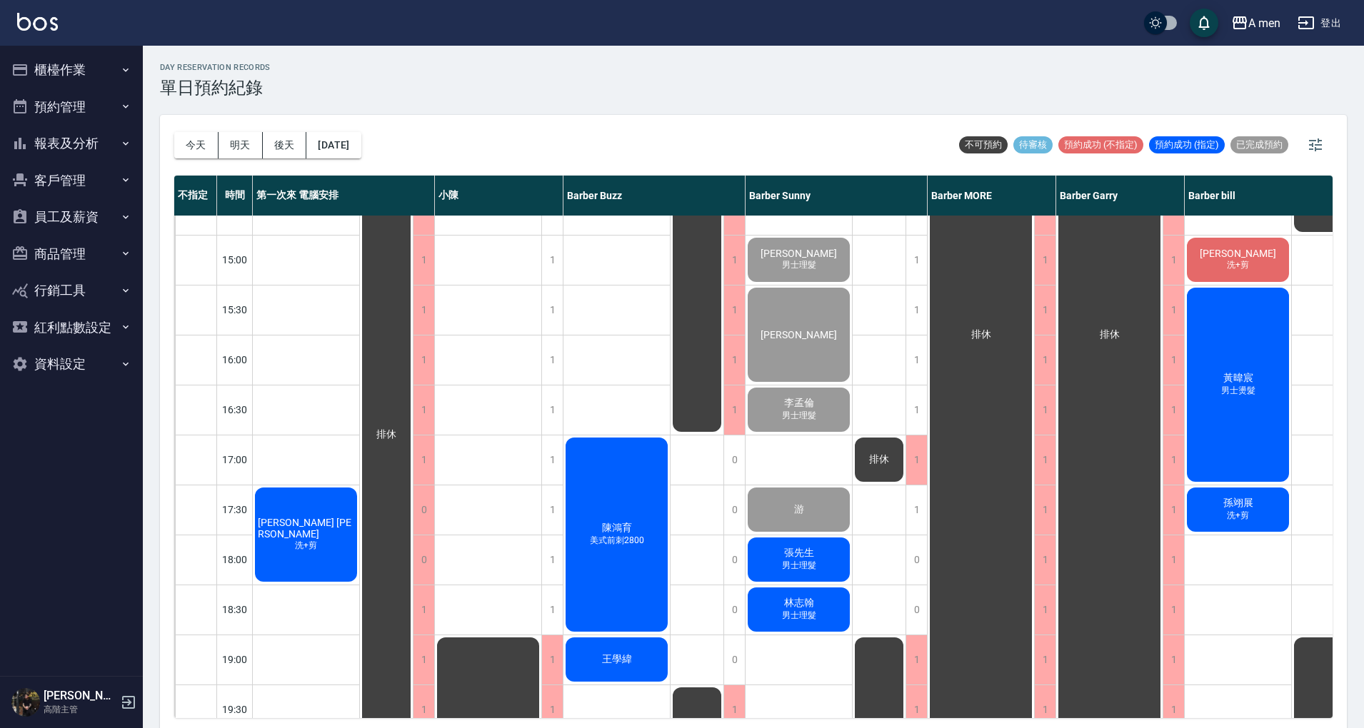
click at [1254, 360] on div "黃暐宸 男士燙髮" at bounding box center [1237, 385] width 106 height 198
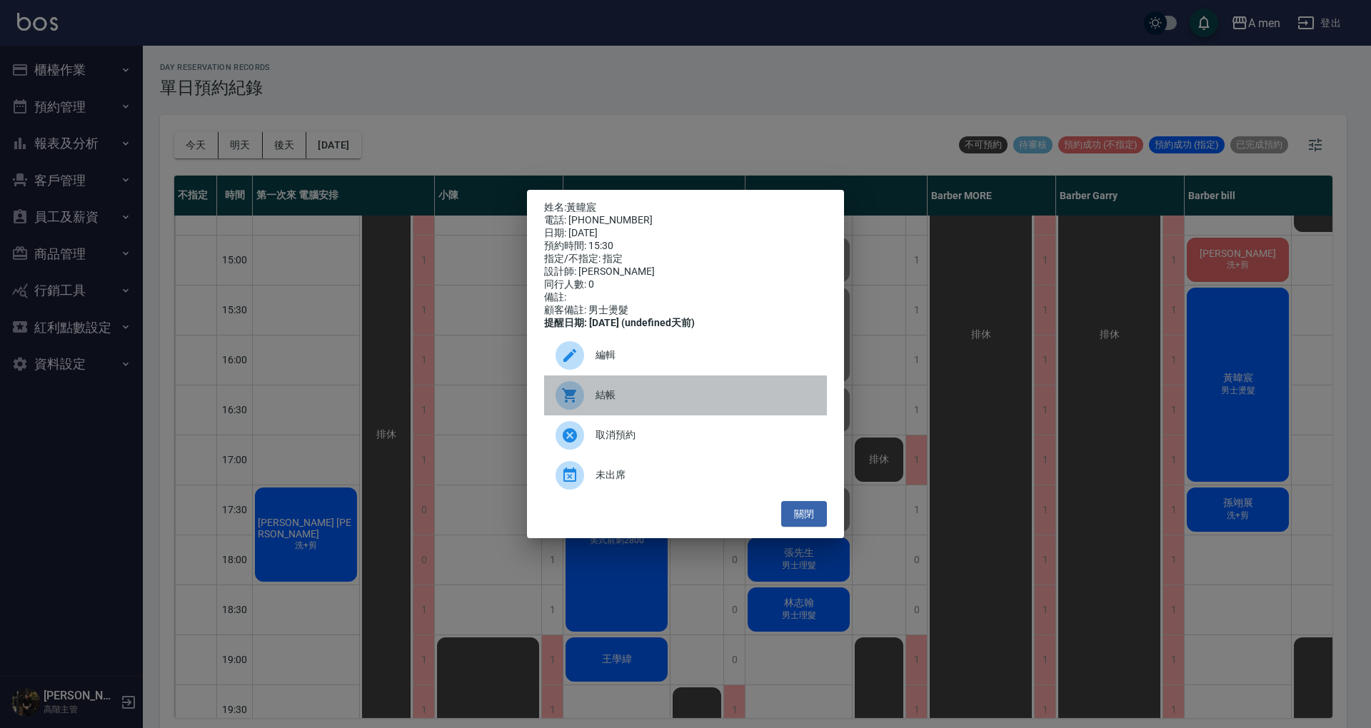
click at [653, 403] on span "結帳" at bounding box center [705, 395] width 220 height 15
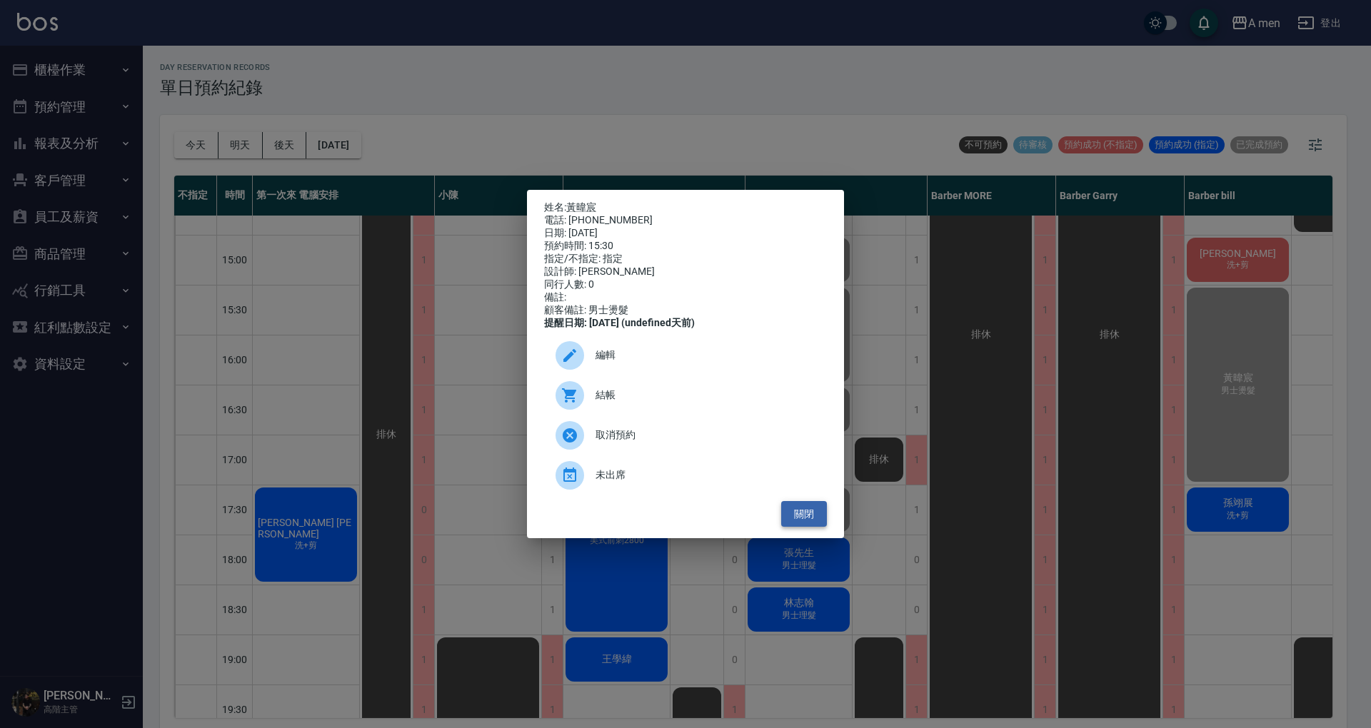
click at [800, 523] on button "關閉" at bounding box center [804, 514] width 46 height 26
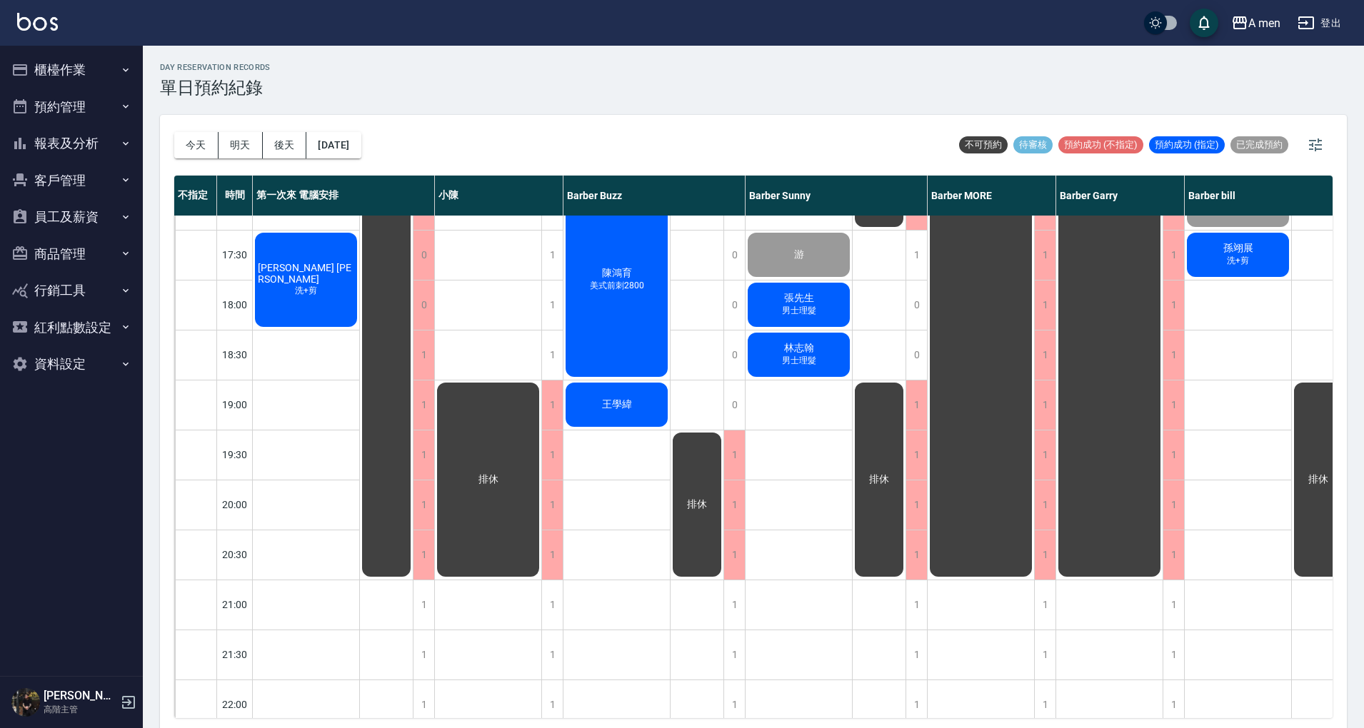
scroll to position [475, 0]
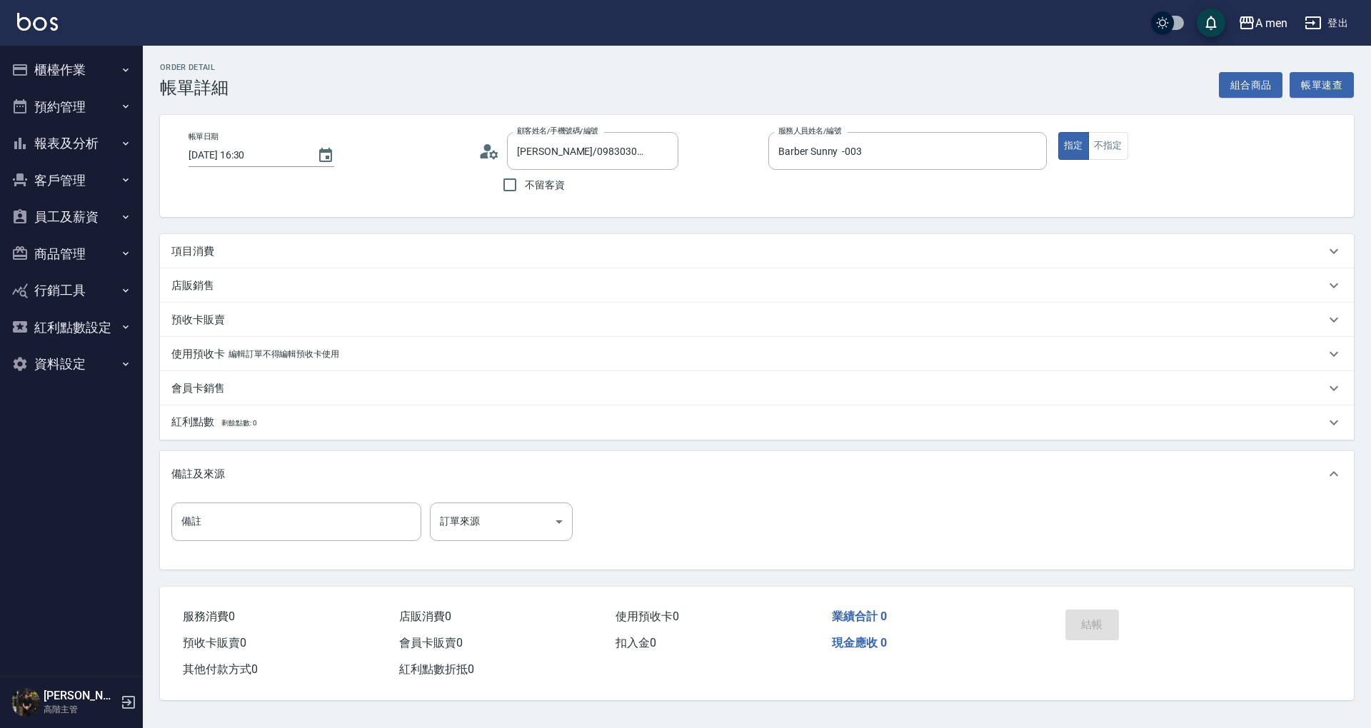
click at [707, 248] on div "項目消費" at bounding box center [748, 251] width 1154 height 15
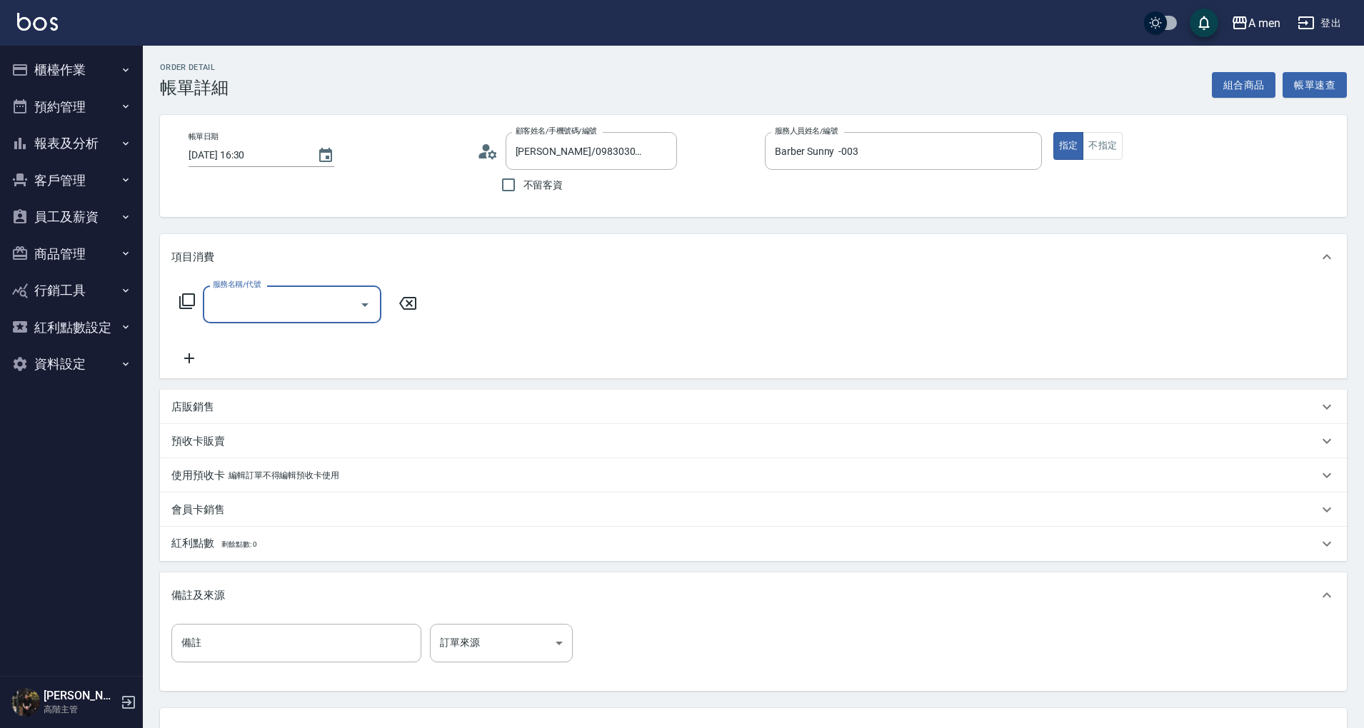
click at [311, 292] on input "服務名稱/代號" at bounding box center [281, 304] width 144 height 25
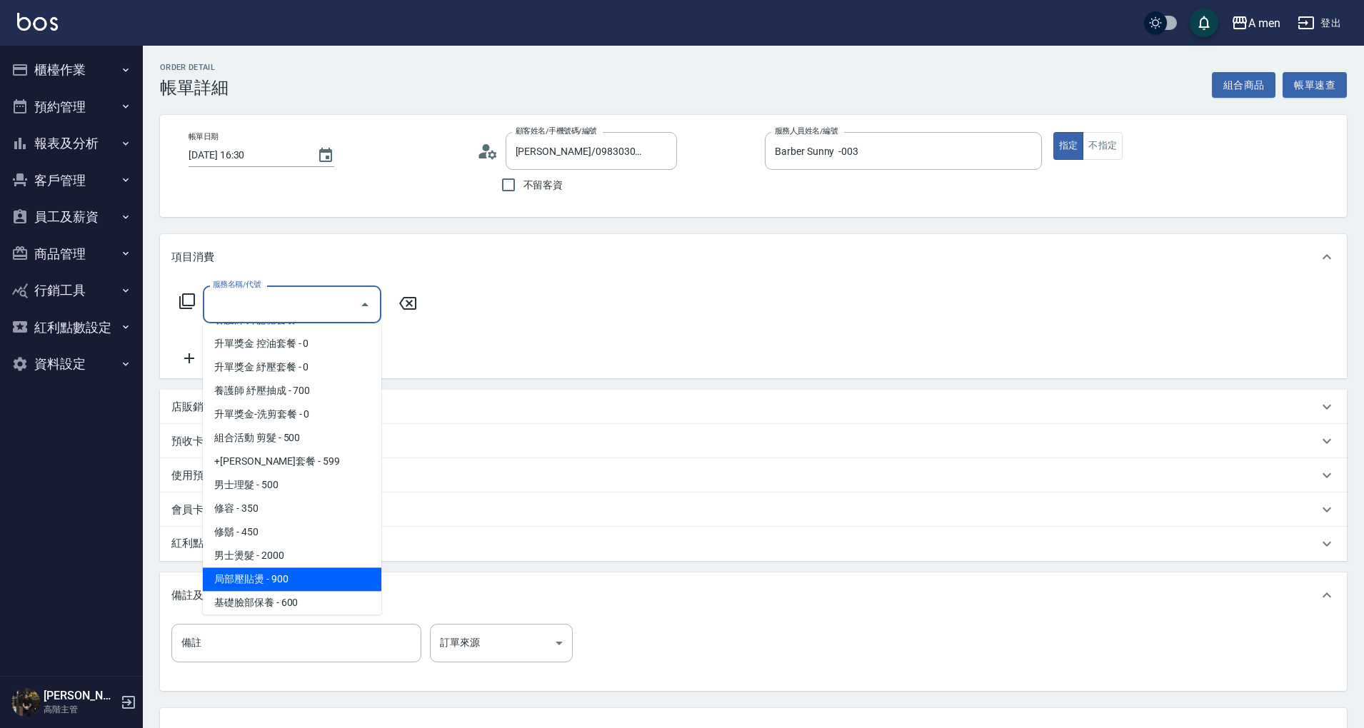
scroll to position [286, 0]
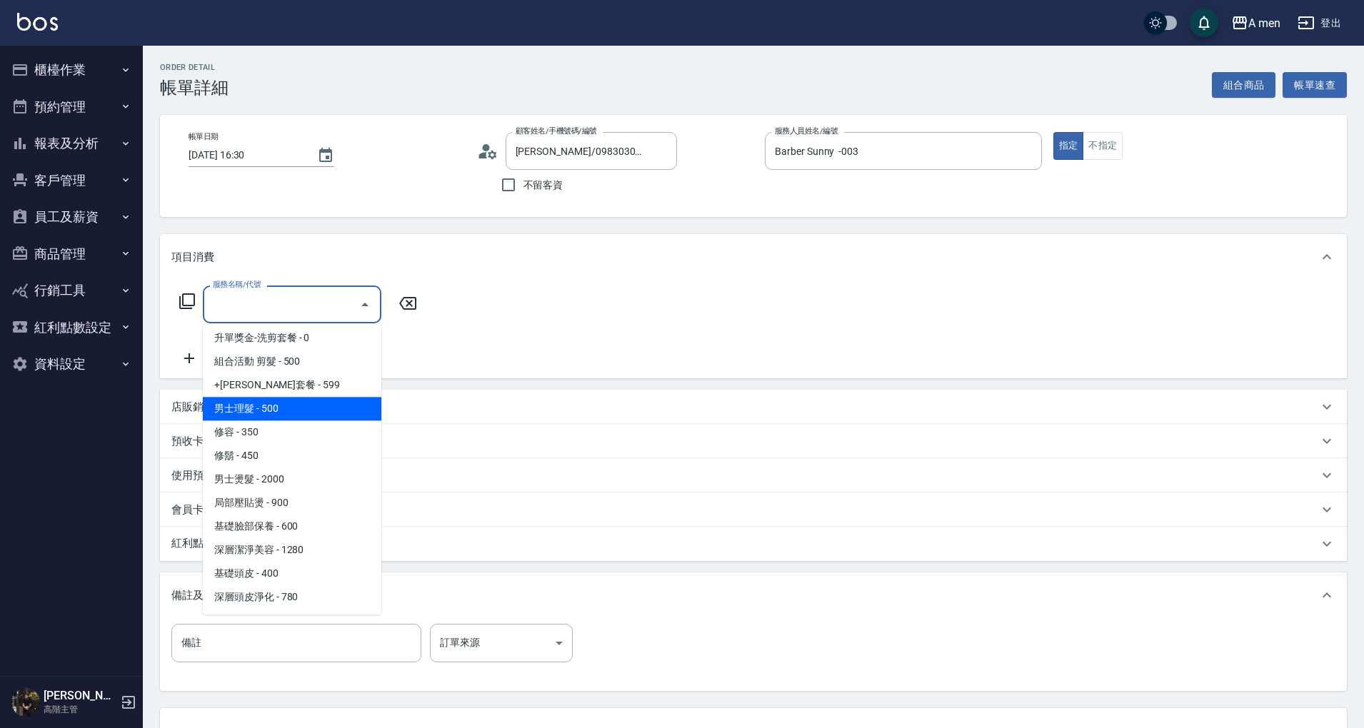
drag, startPoint x: 281, startPoint y: 403, endPoint x: 445, endPoint y: 380, distance: 165.1
click at [281, 402] on span "男士理髮 - 500" at bounding box center [292, 409] width 178 height 24
type input "男士理髮(A01)"
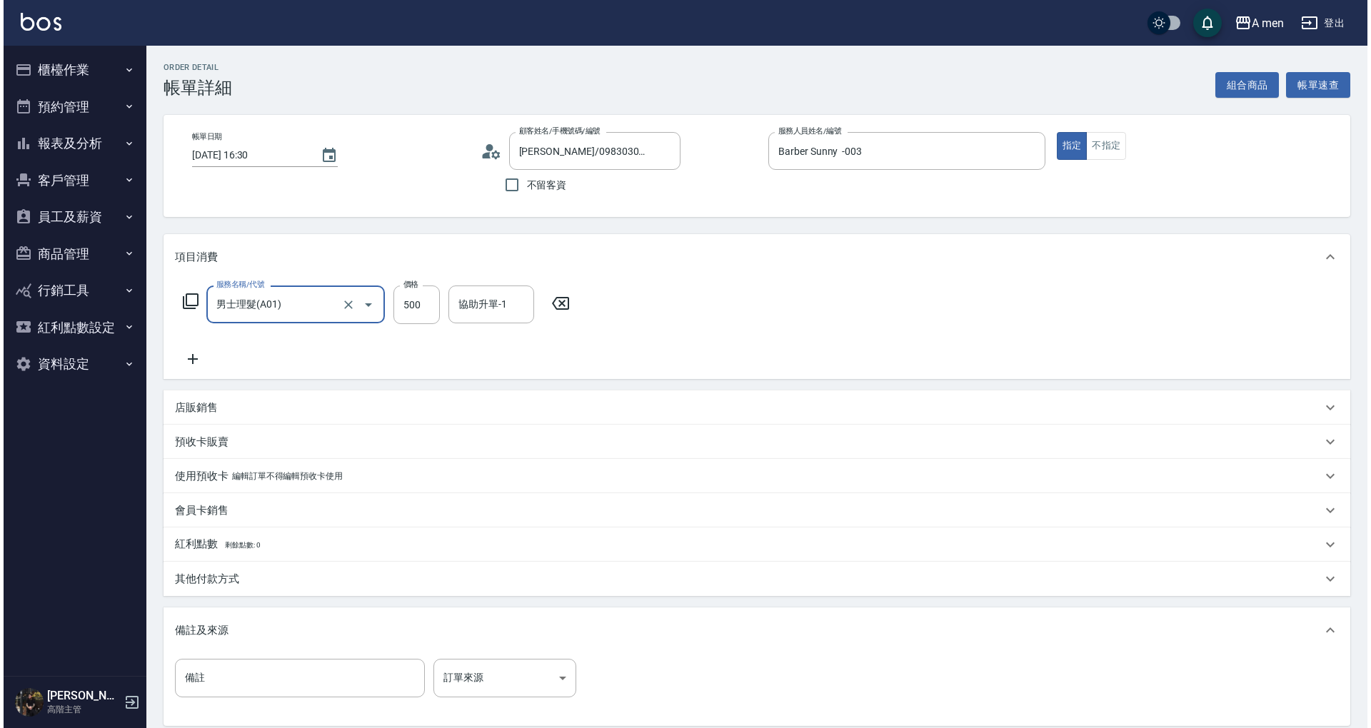
scroll to position [151, 0]
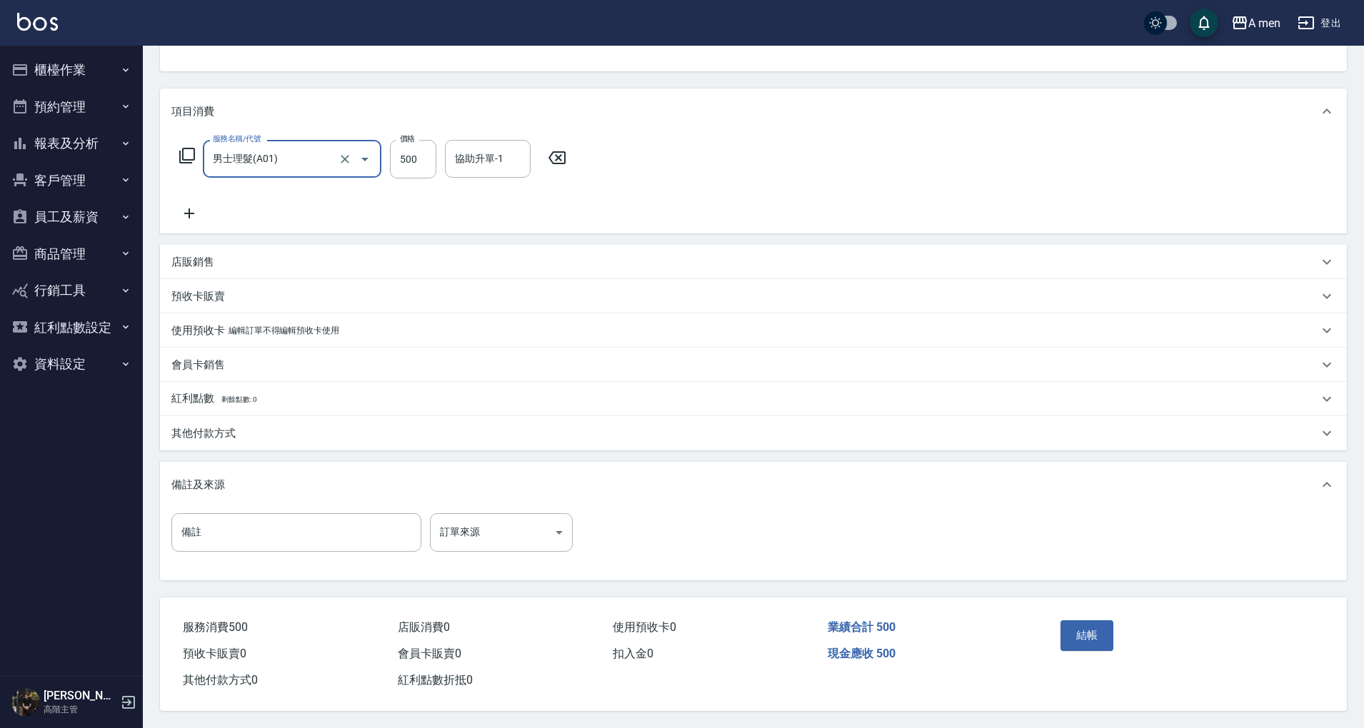
click at [1090, 615] on div "結帳" at bounding box center [1118, 646] width 129 height 62
click at [1082, 627] on button "結帳" at bounding box center [1087, 635] width 54 height 30
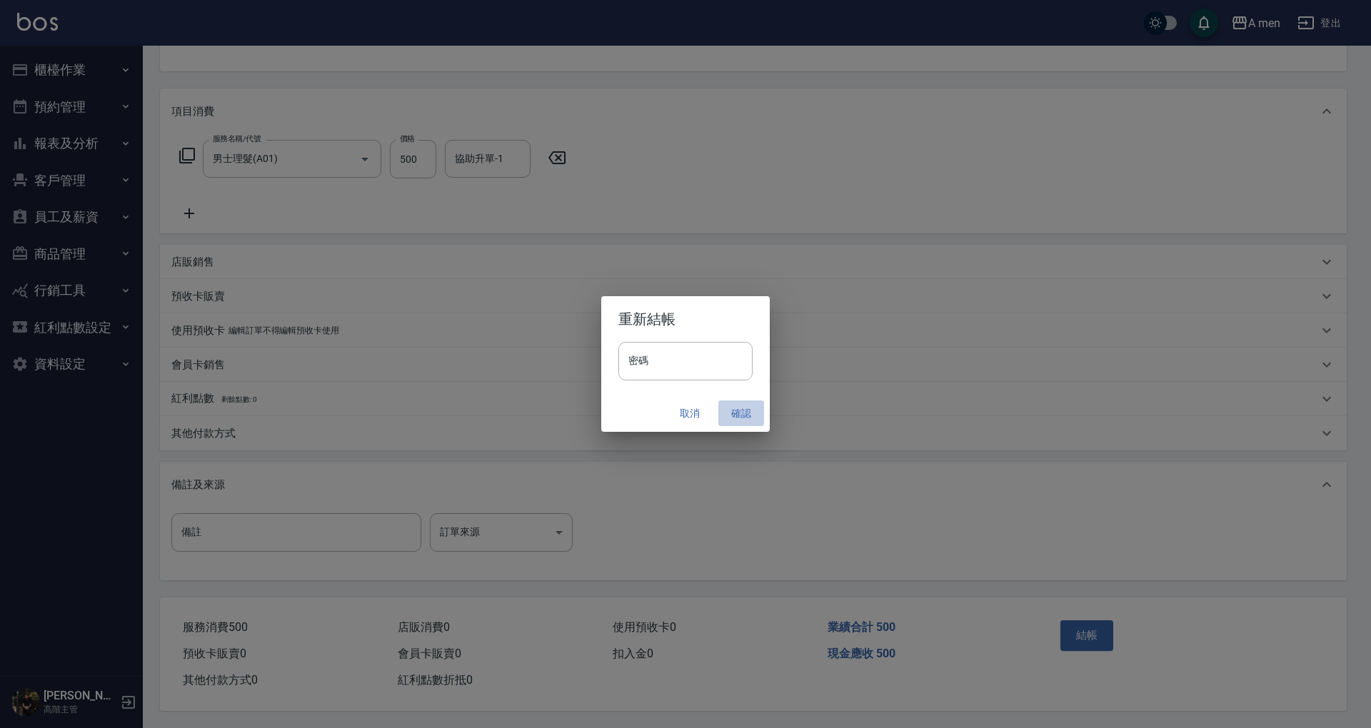
click at [730, 414] on button "確認" at bounding box center [741, 413] width 46 height 26
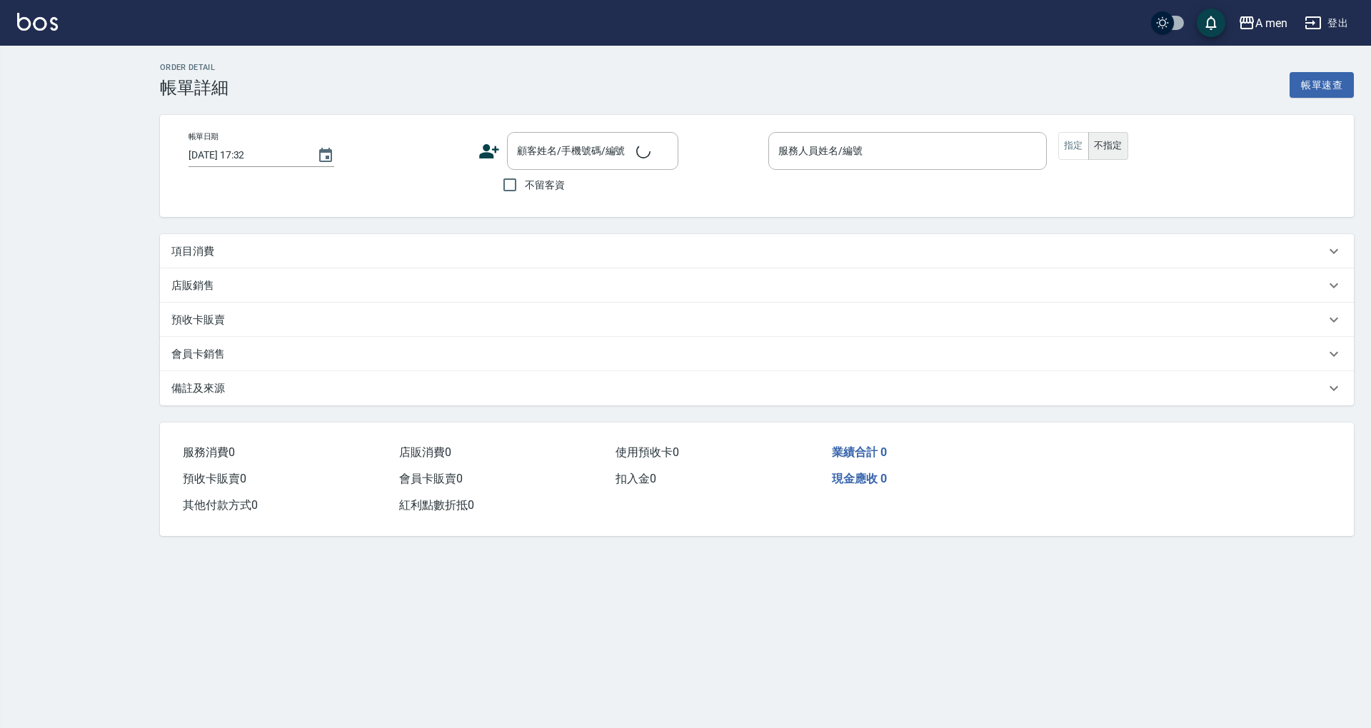
type input "[DATE] 15:30"
type input "Barber bill-006"
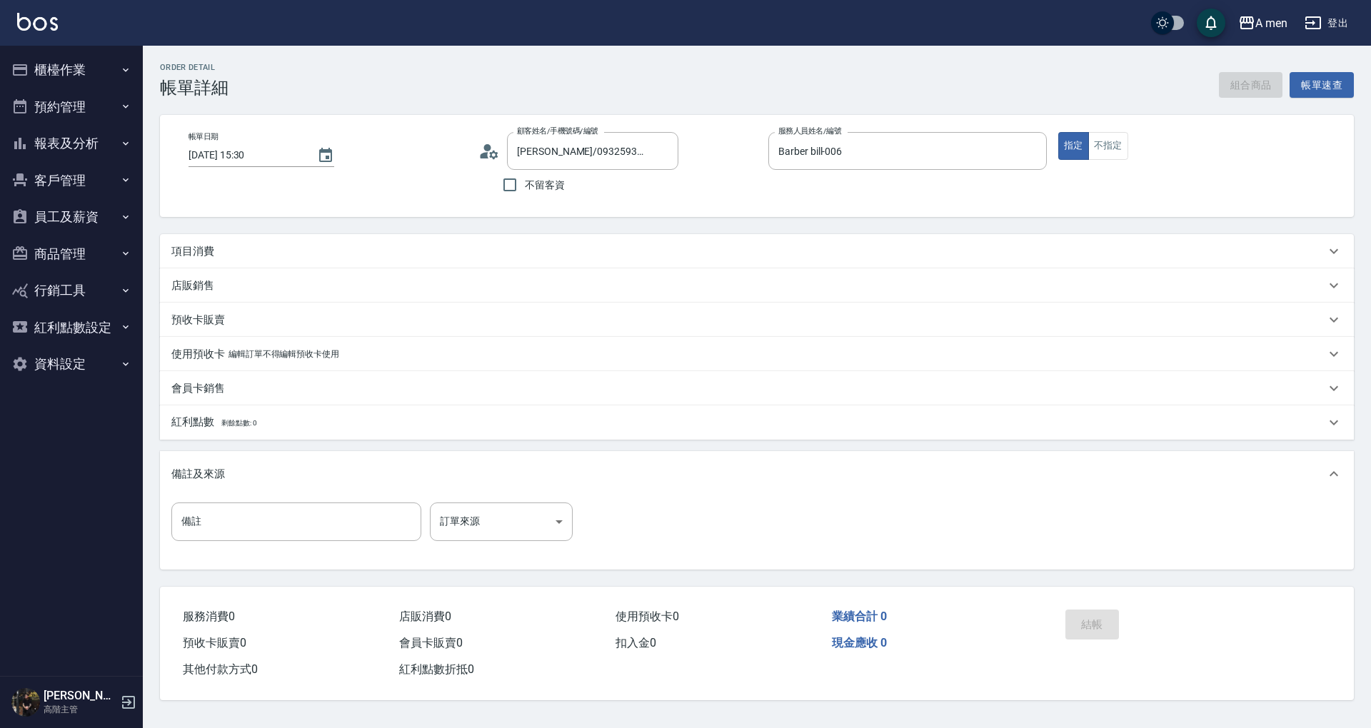
type input "[PERSON_NAME]/0932593280/null"
click at [847, 257] on div "項目消費" at bounding box center [748, 251] width 1154 height 15
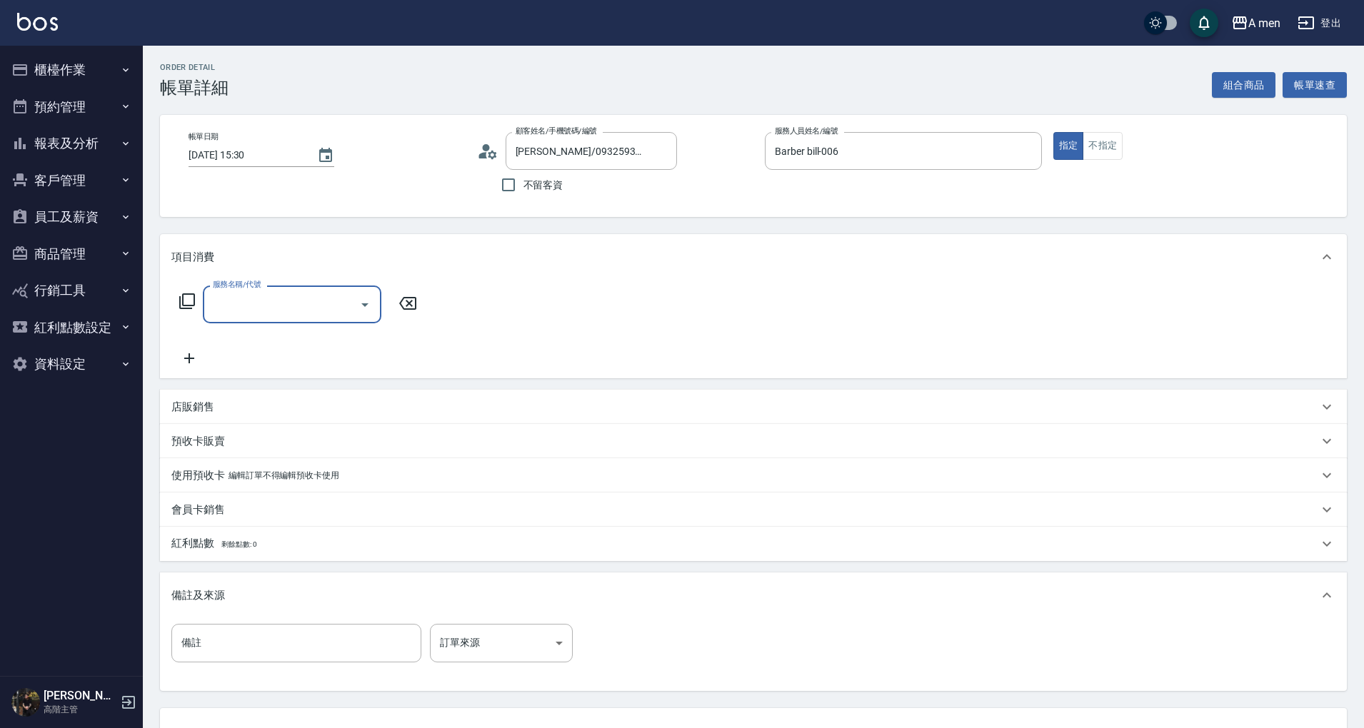
click at [237, 310] on input "服務名稱/代號" at bounding box center [281, 304] width 144 height 25
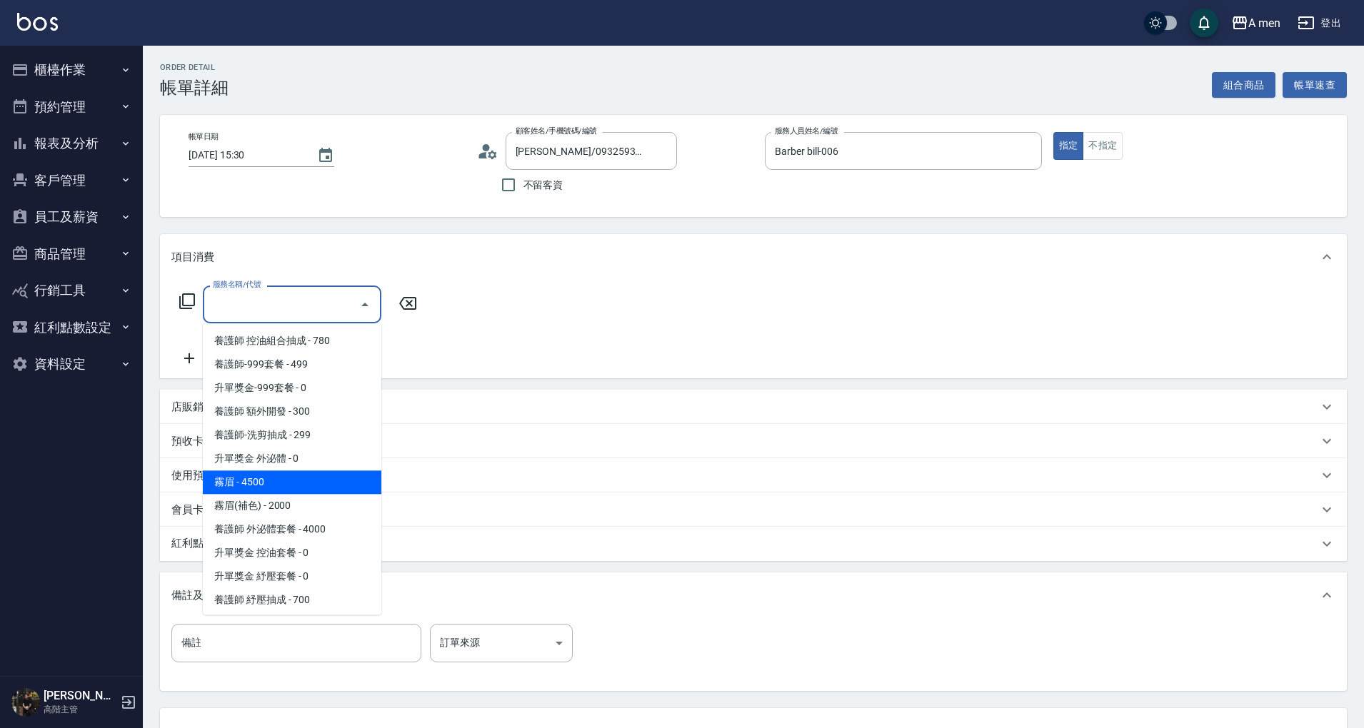
scroll to position [190, 0]
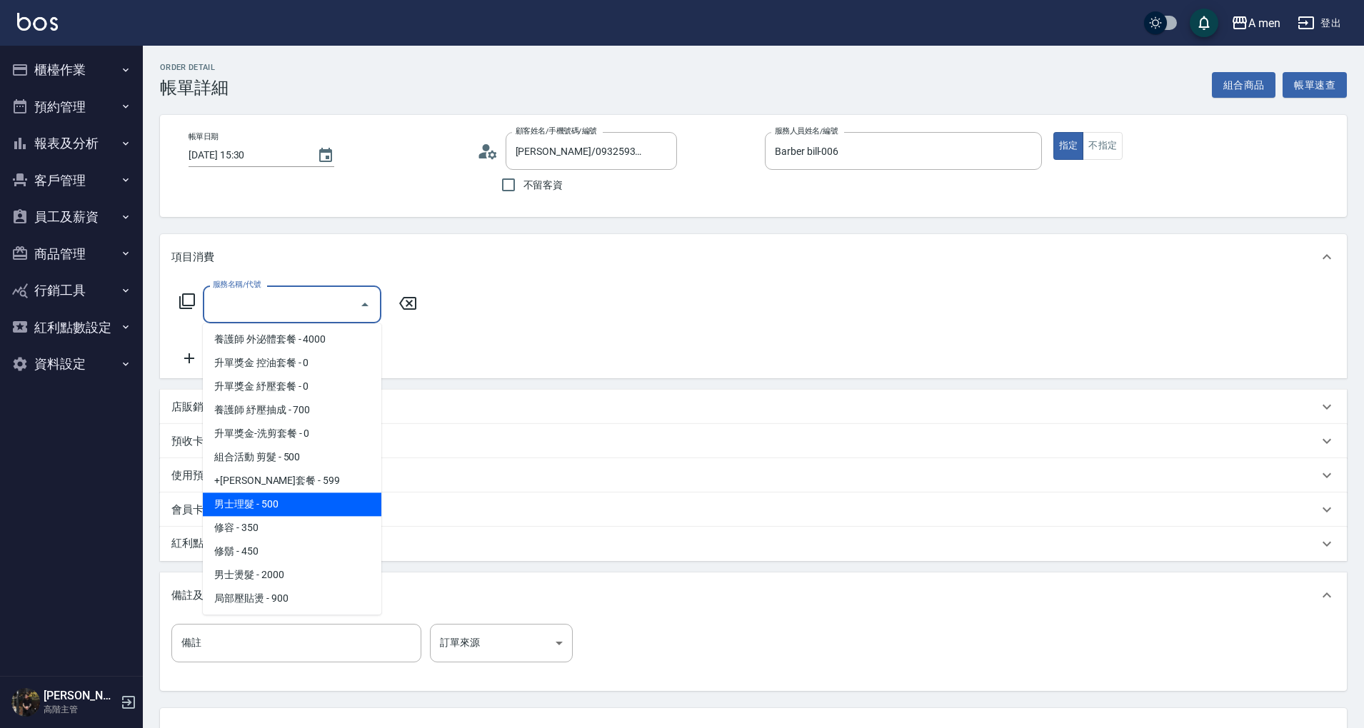
click at [271, 504] on span "男士理髮 - 500" at bounding box center [292, 505] width 178 height 24
type input "男士理髮(A01)"
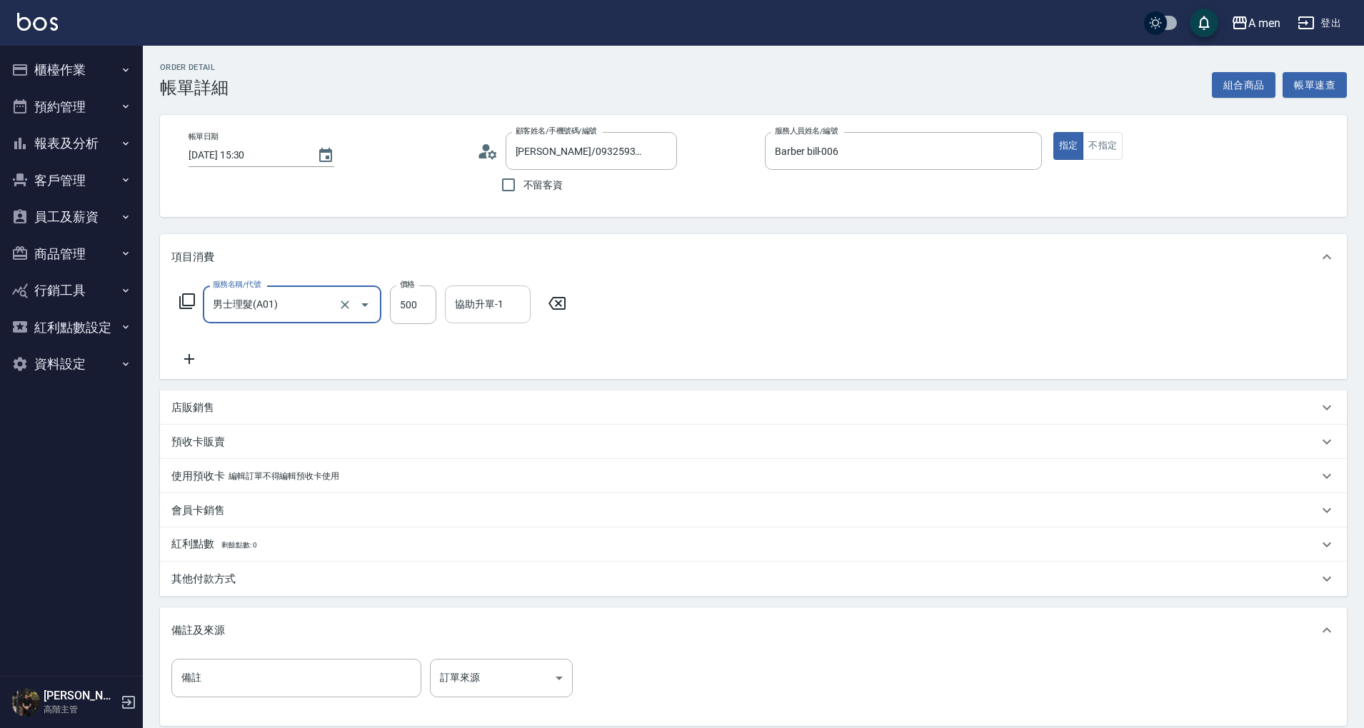
click at [498, 314] on input "協助升單-1" at bounding box center [487, 304] width 73 height 25
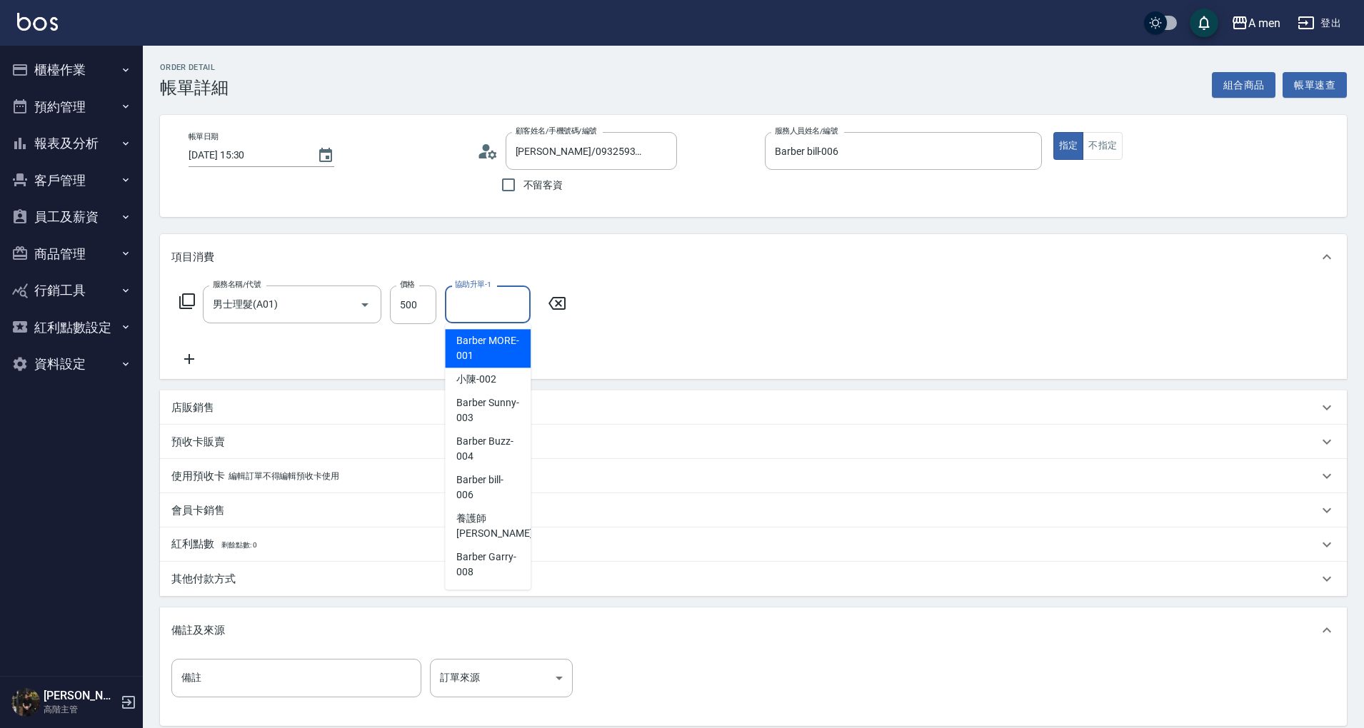
click at [566, 343] on div "服務名稱/代號 男士理髮(A01) 服務名稱/代號 價格 500 價格 協助升單-1 協助升單-1" at bounding box center [372, 327] width 403 height 82
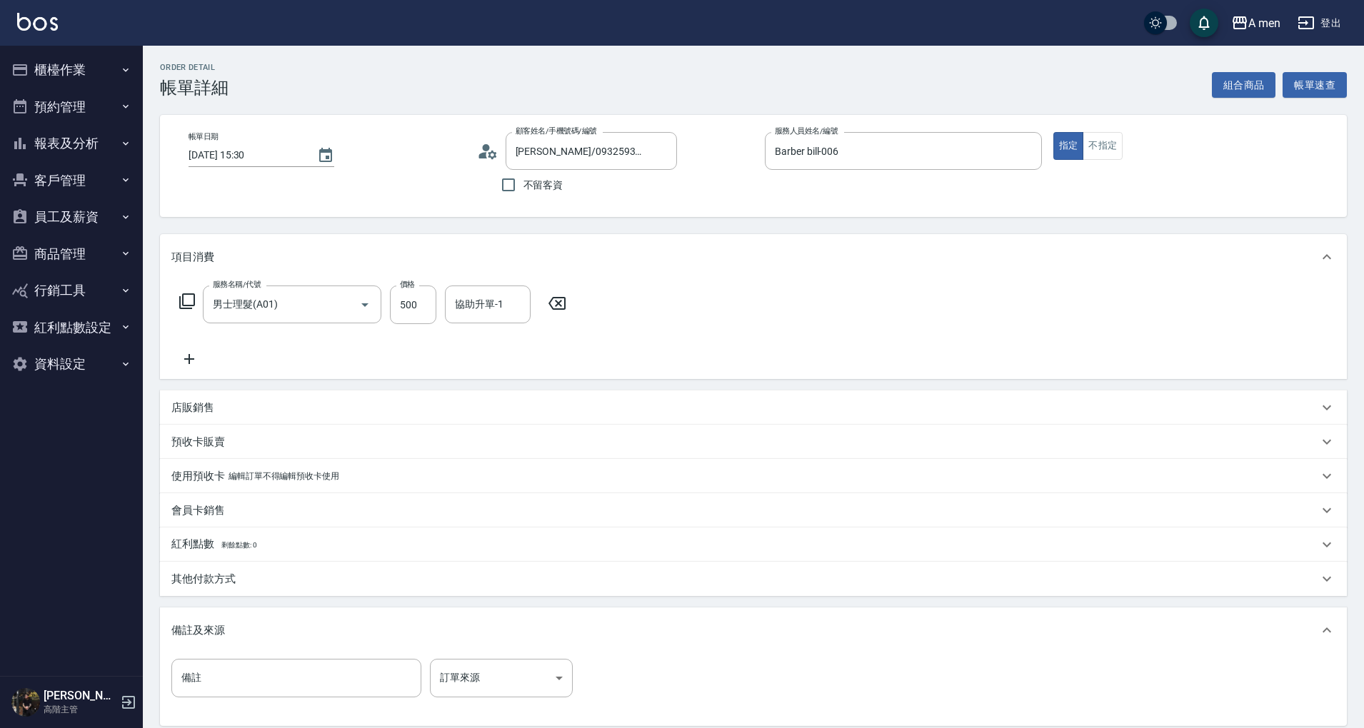
click at [190, 355] on icon at bounding box center [189, 359] width 10 height 10
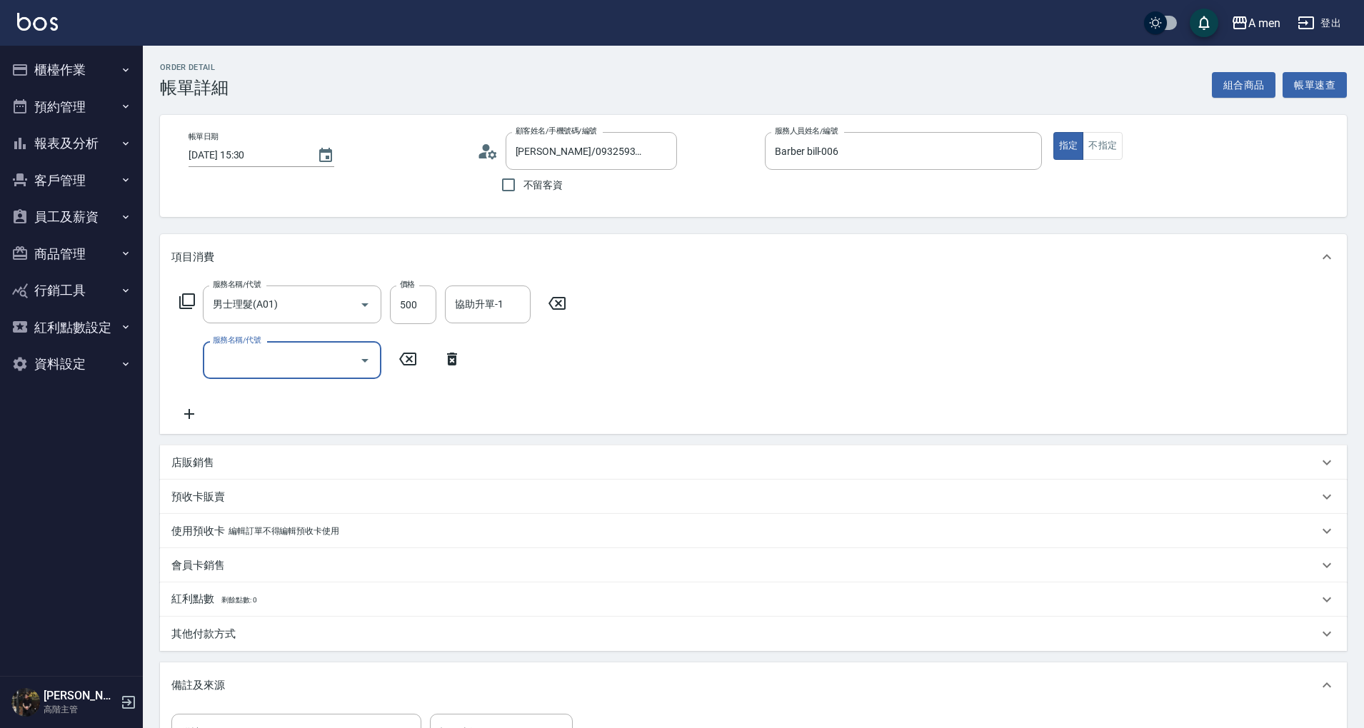
click at [295, 366] on input "服務名稱/代號" at bounding box center [281, 360] width 144 height 25
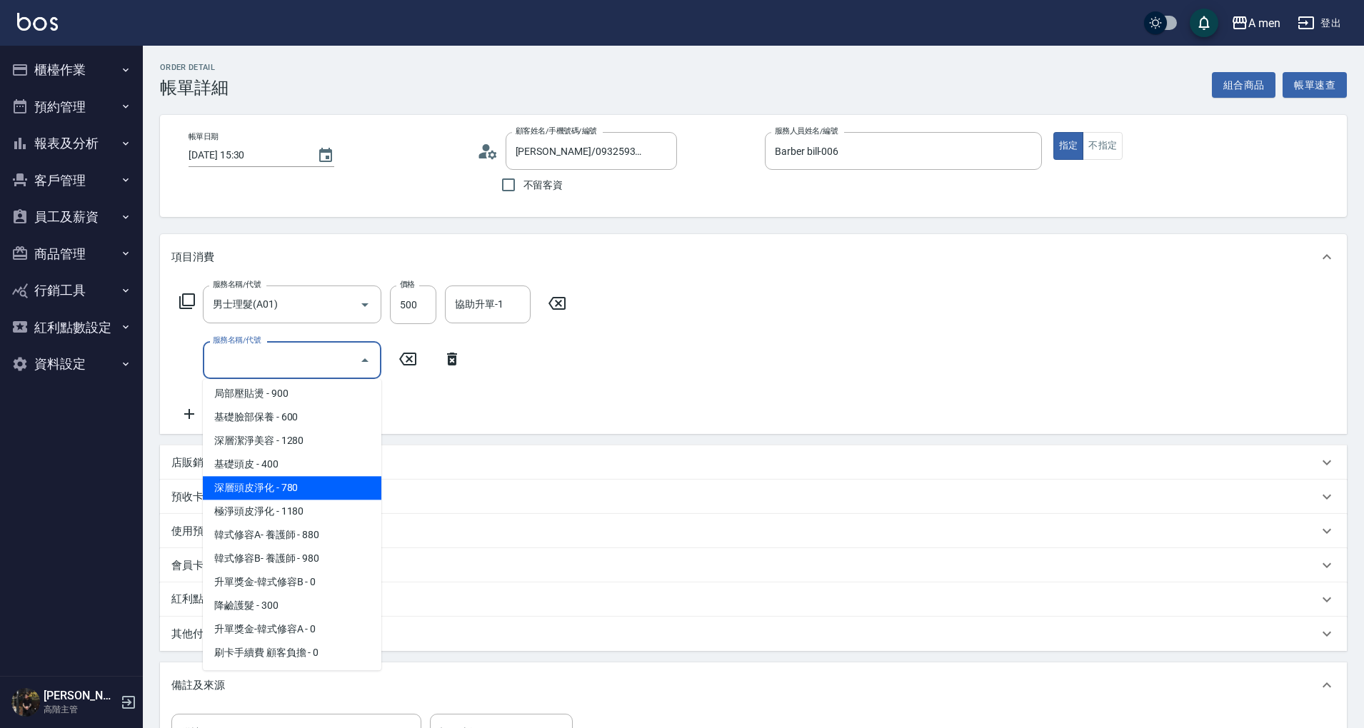
scroll to position [356, 0]
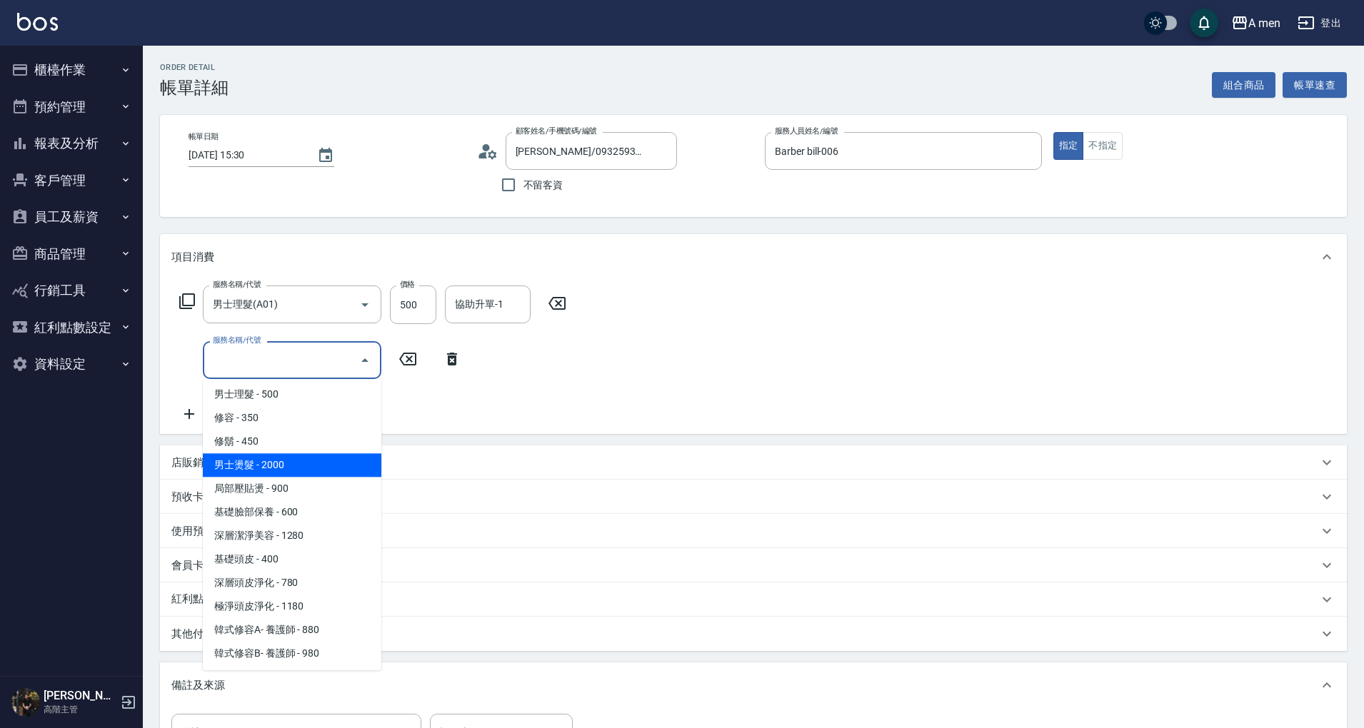
click at [309, 467] on span "男士燙髮 - 2000" at bounding box center [292, 465] width 178 height 24
type input "男士燙髮(B01)"
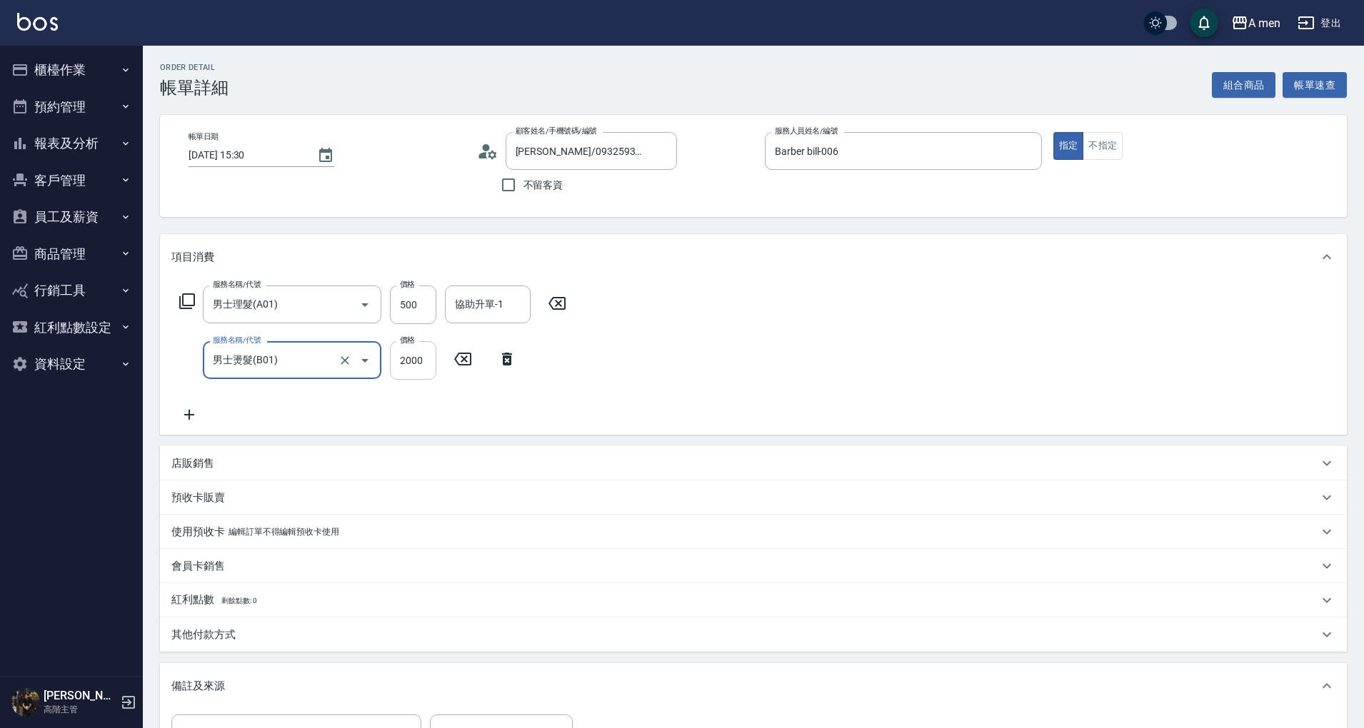
click at [416, 372] on input "2000" at bounding box center [413, 360] width 46 height 39
drag, startPoint x: 307, startPoint y: 419, endPoint x: 286, endPoint y: 448, distance: 35.9
click at [307, 418] on div "服務名稱/代號 男士理髮(A01) 服務名稱/代號 價格 500 價格 協助升單-1 協助升單-1 服務名稱/代號 男士燙髮(B01) 服務名稱/代號 價格 …" at bounding box center [372, 355] width 403 height 138
click at [286, 448] on div "店販銷售" at bounding box center [753, 463] width 1186 height 34
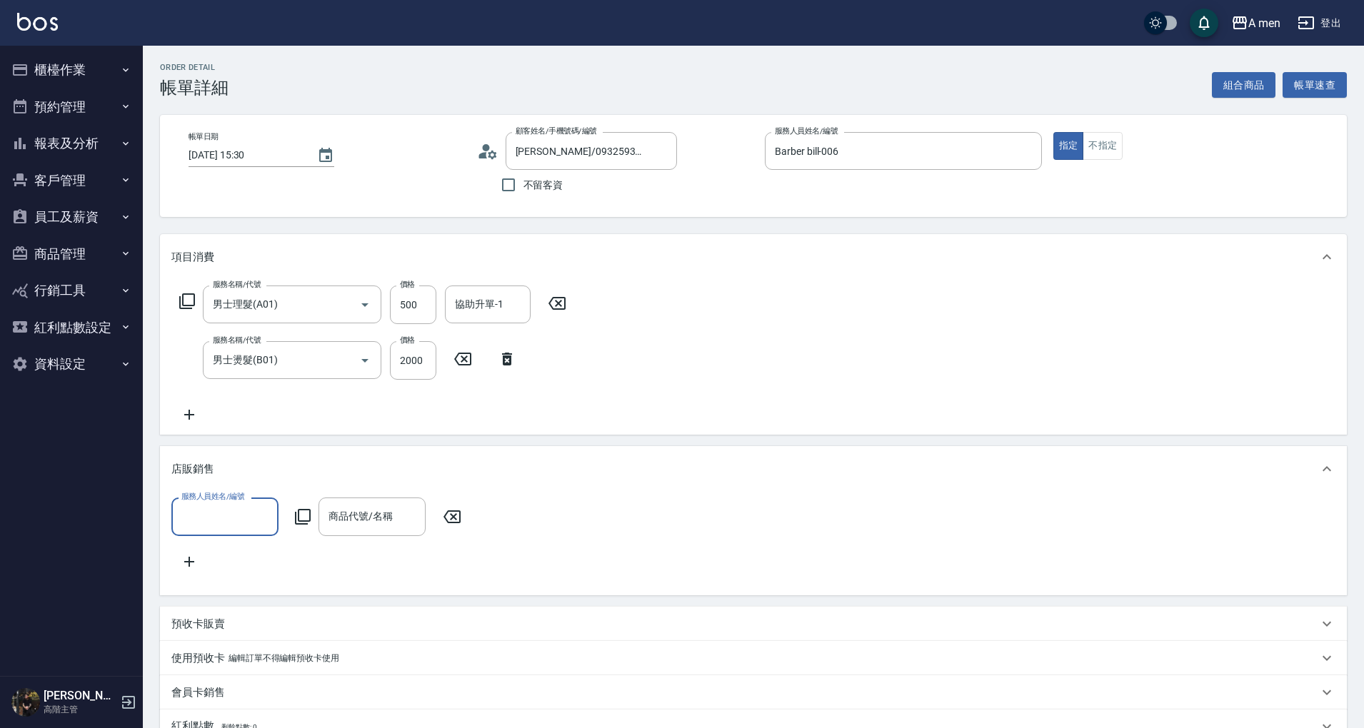
scroll to position [0, 0]
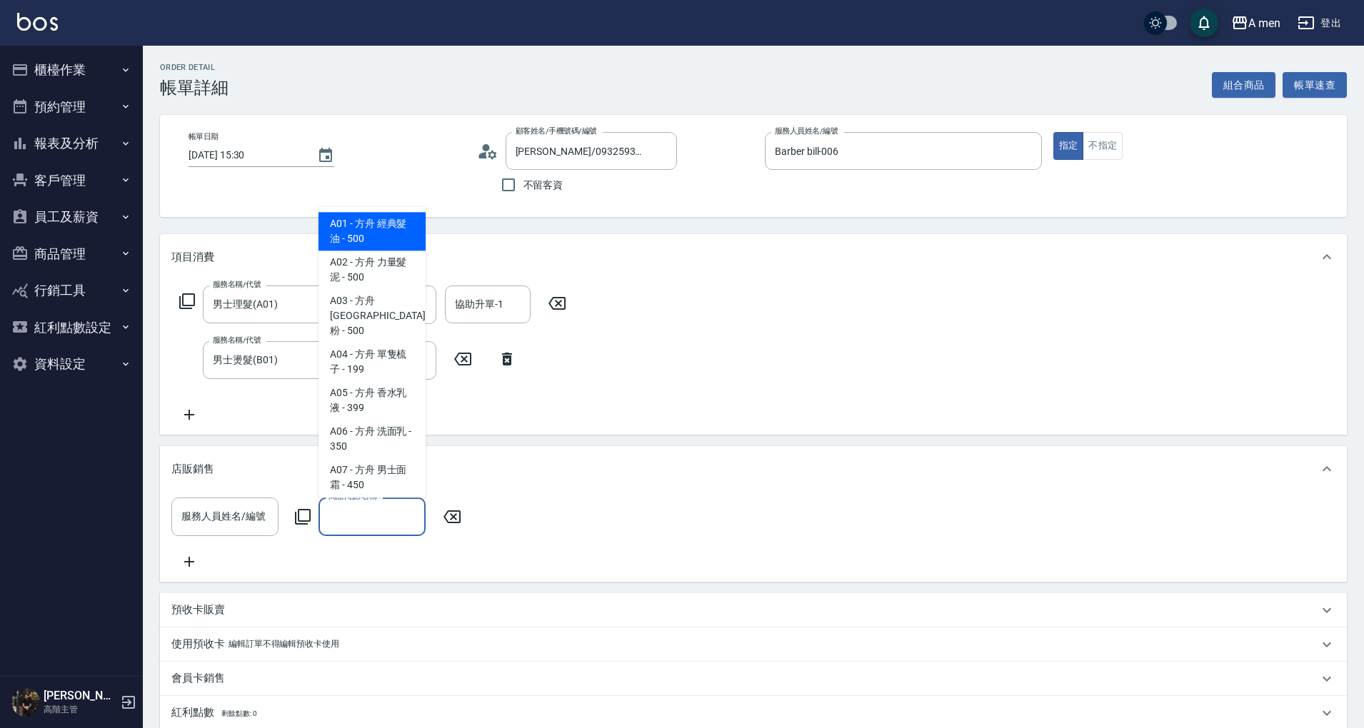
click at [360, 513] on input "商品代號/名稱" at bounding box center [372, 516] width 94 height 25
click at [380, 228] on span "A01 - 方舟 經典髮油 - 500" at bounding box center [371, 231] width 107 height 39
type input "方舟 經典髮油"
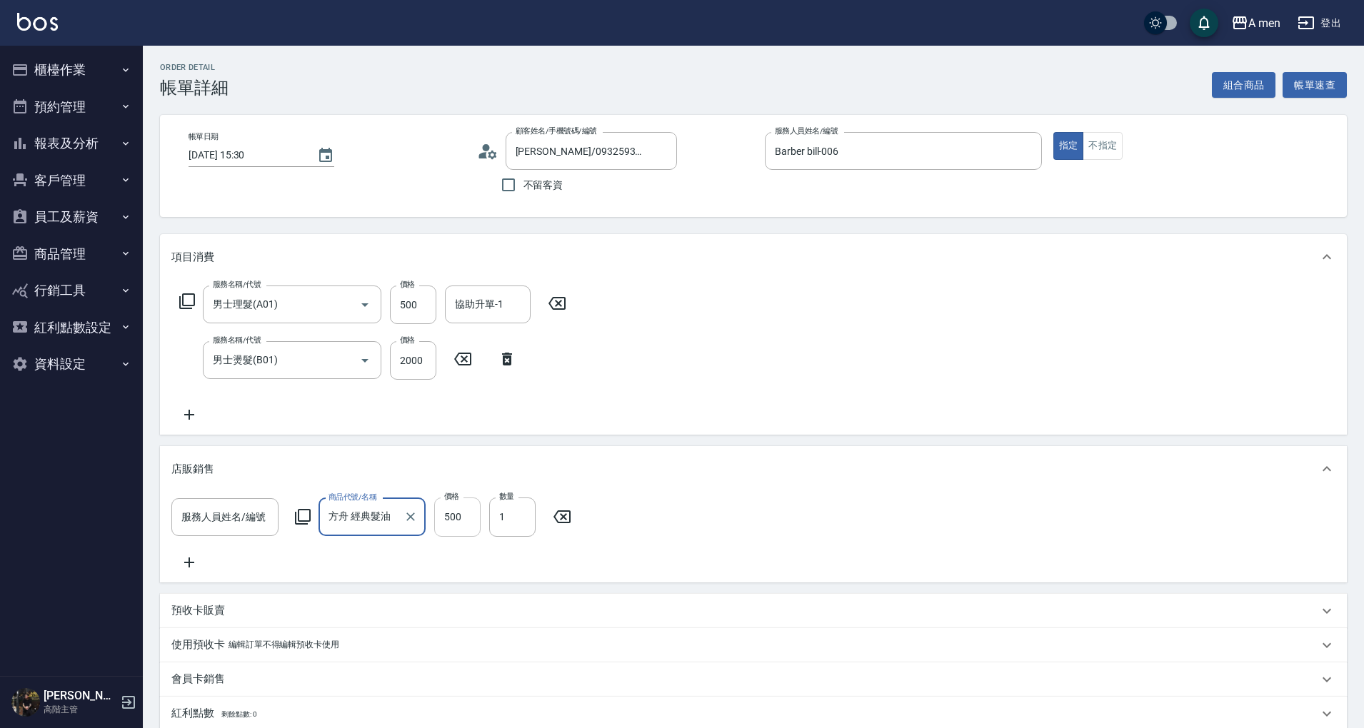
click at [461, 530] on input "500" at bounding box center [457, 517] width 46 height 39
type input "400"
click at [707, 523] on div "服務人員姓名/編號 服務人員姓名/編號 商品代號/名稱 方舟 經典髮油 商品代號/名稱 價格 400 價格 數量 1 數量" at bounding box center [753, 534] width 1164 height 73
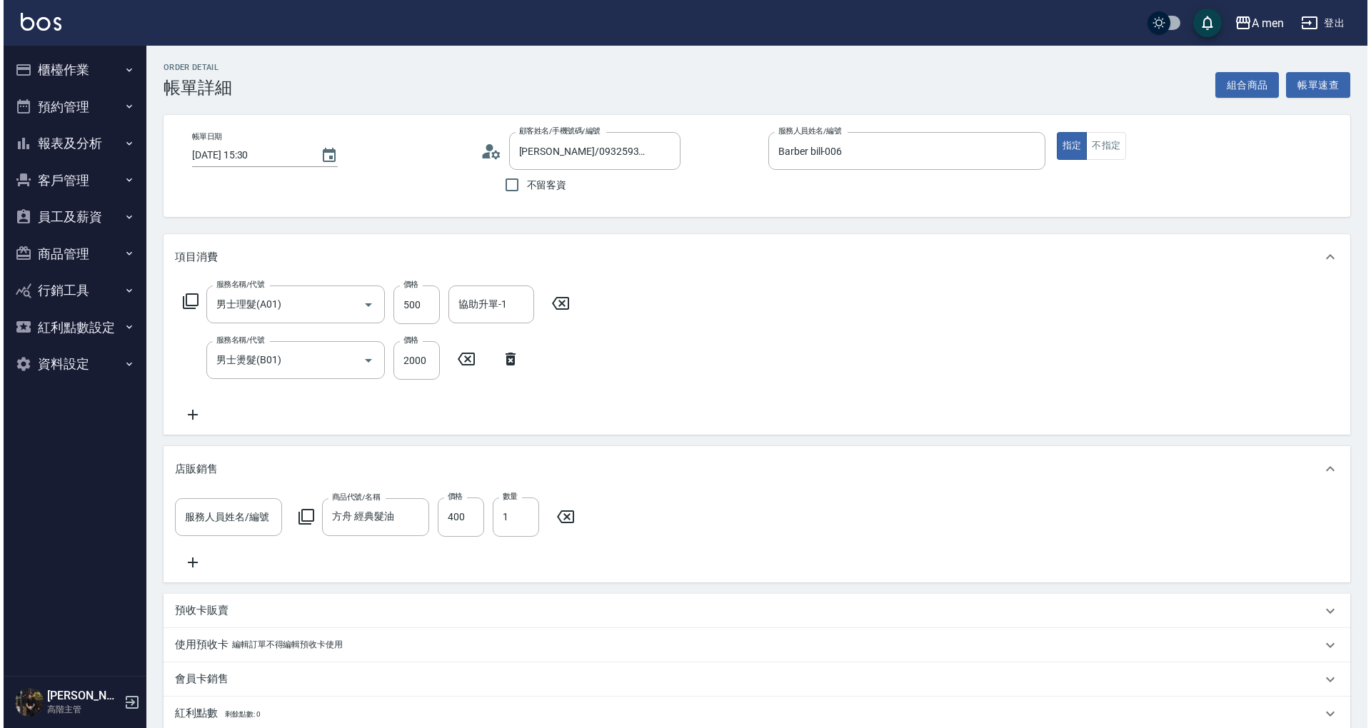
scroll to position [333, 0]
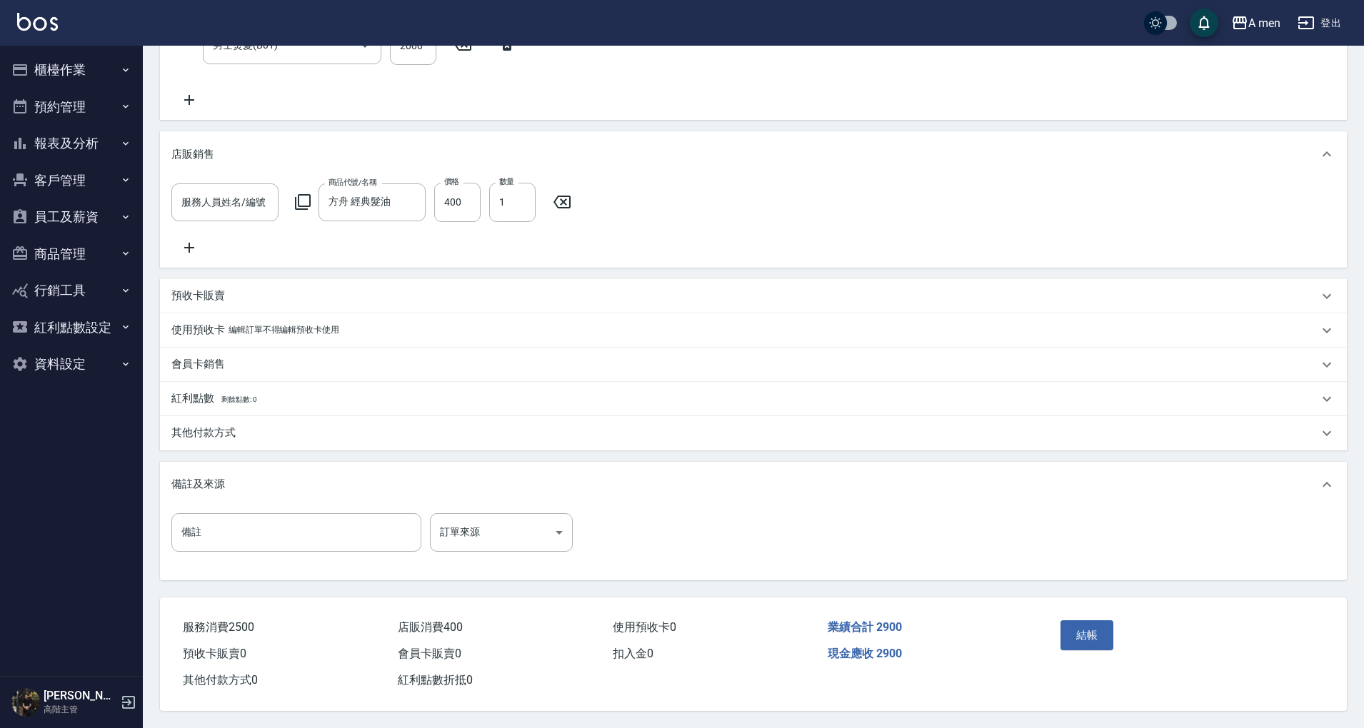
click at [978, 615] on div "業績合計 2900" at bounding box center [929, 628] width 215 height 26
click at [1099, 637] on button "結帳" at bounding box center [1087, 635] width 54 height 30
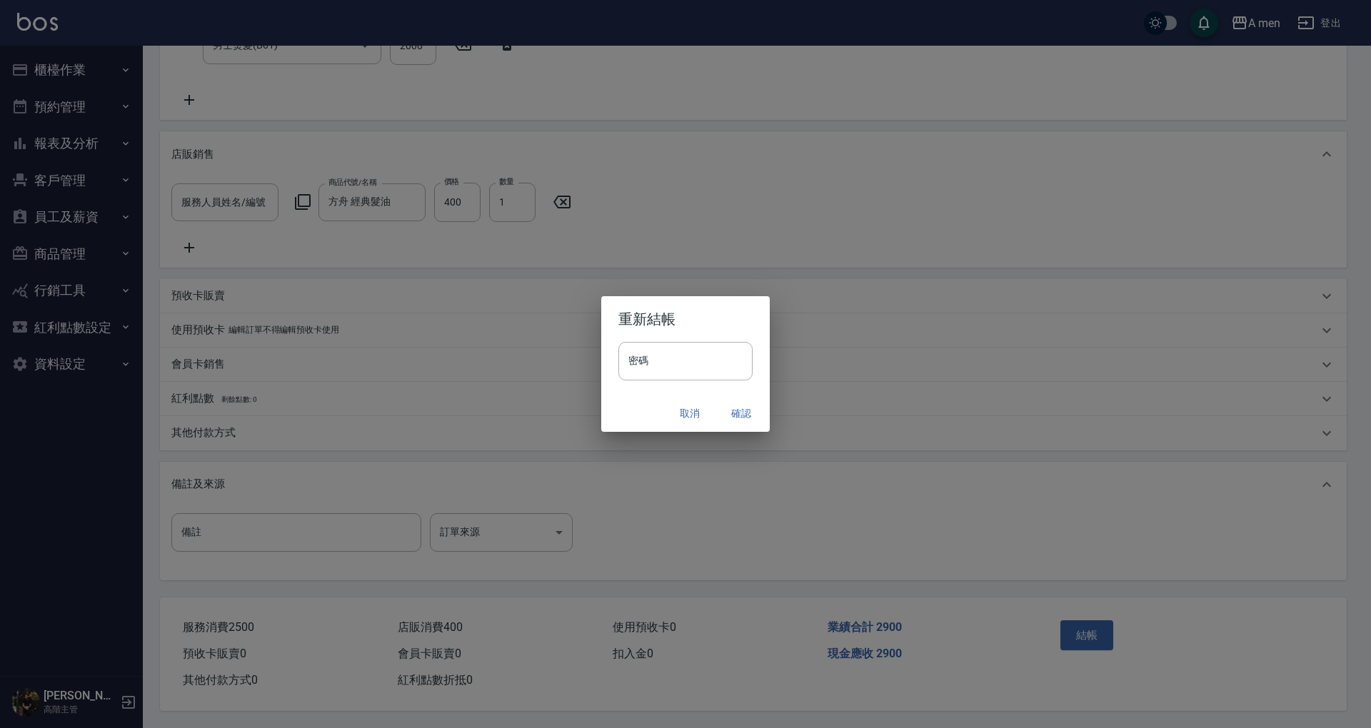
click at [747, 415] on button "確認" at bounding box center [741, 413] width 46 height 26
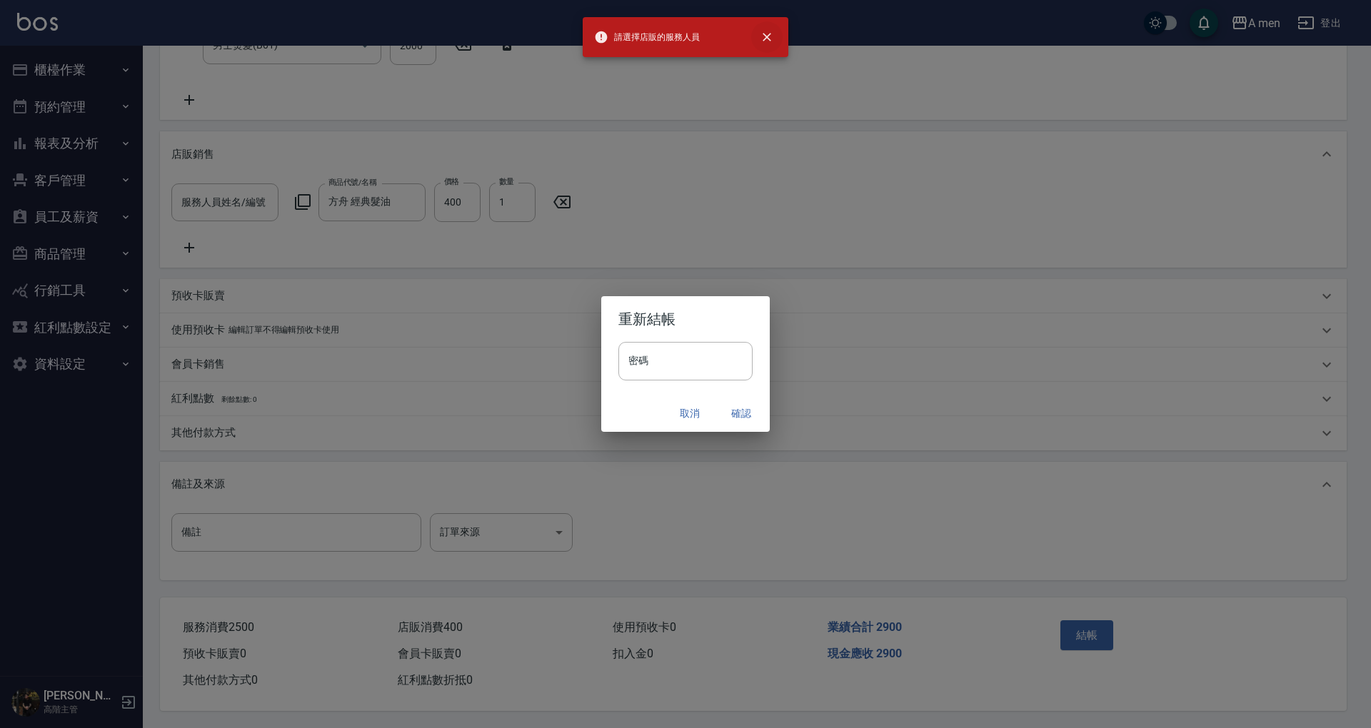
click at [760, 33] on icon "close" at bounding box center [767, 37] width 14 height 14
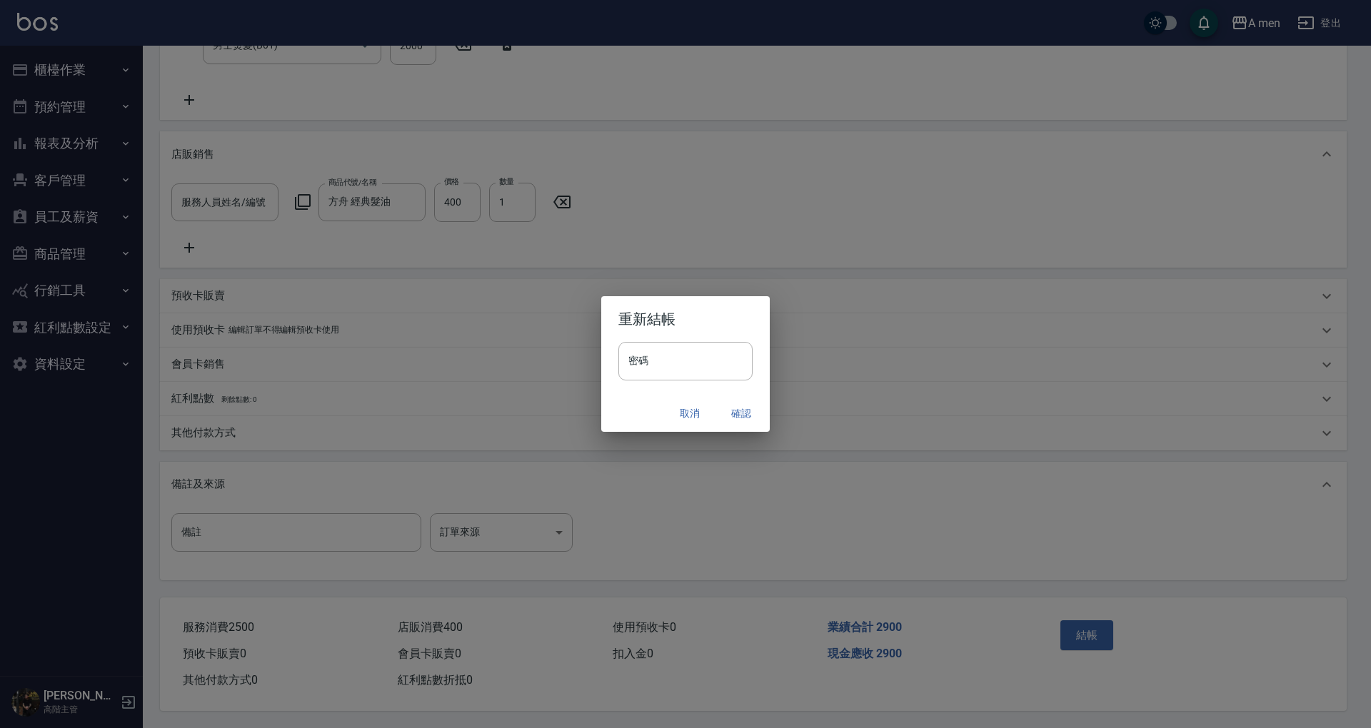
click at [670, 410] on button "取消" at bounding box center [690, 413] width 46 height 26
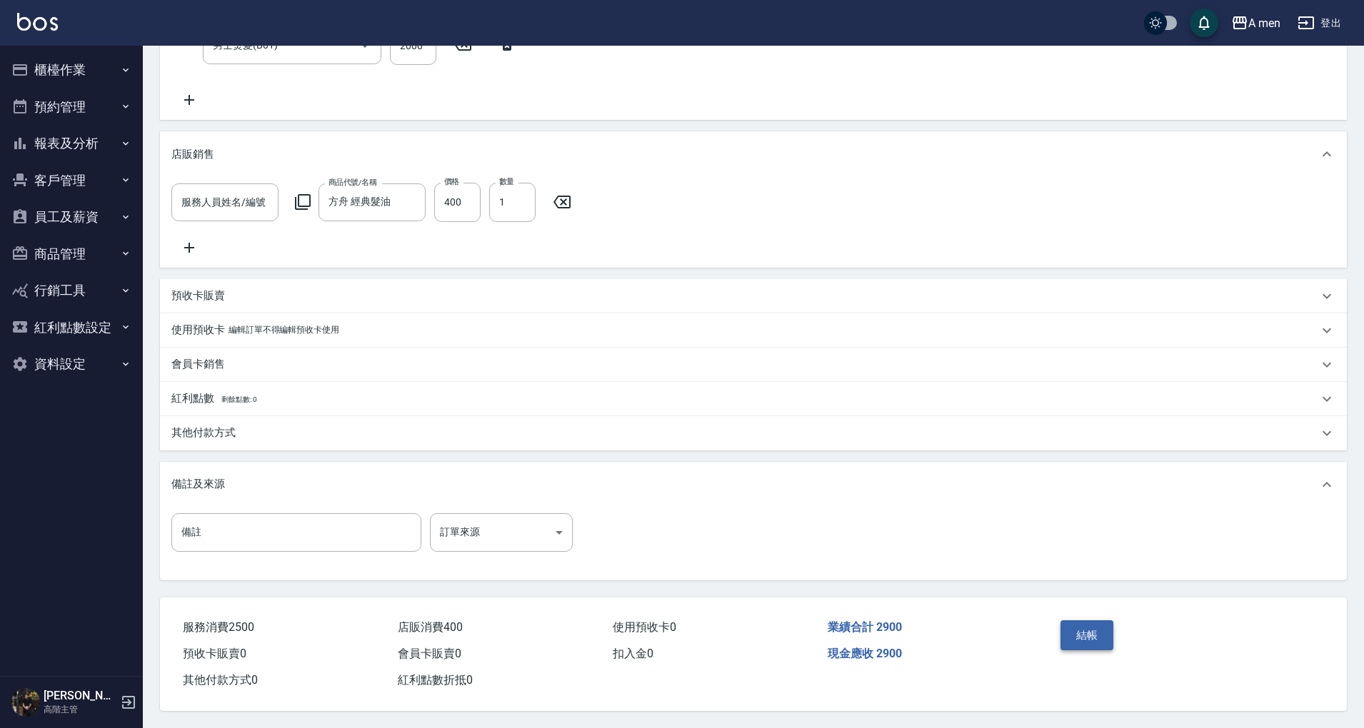
click at [1067, 632] on button "結帳" at bounding box center [1087, 635] width 54 height 30
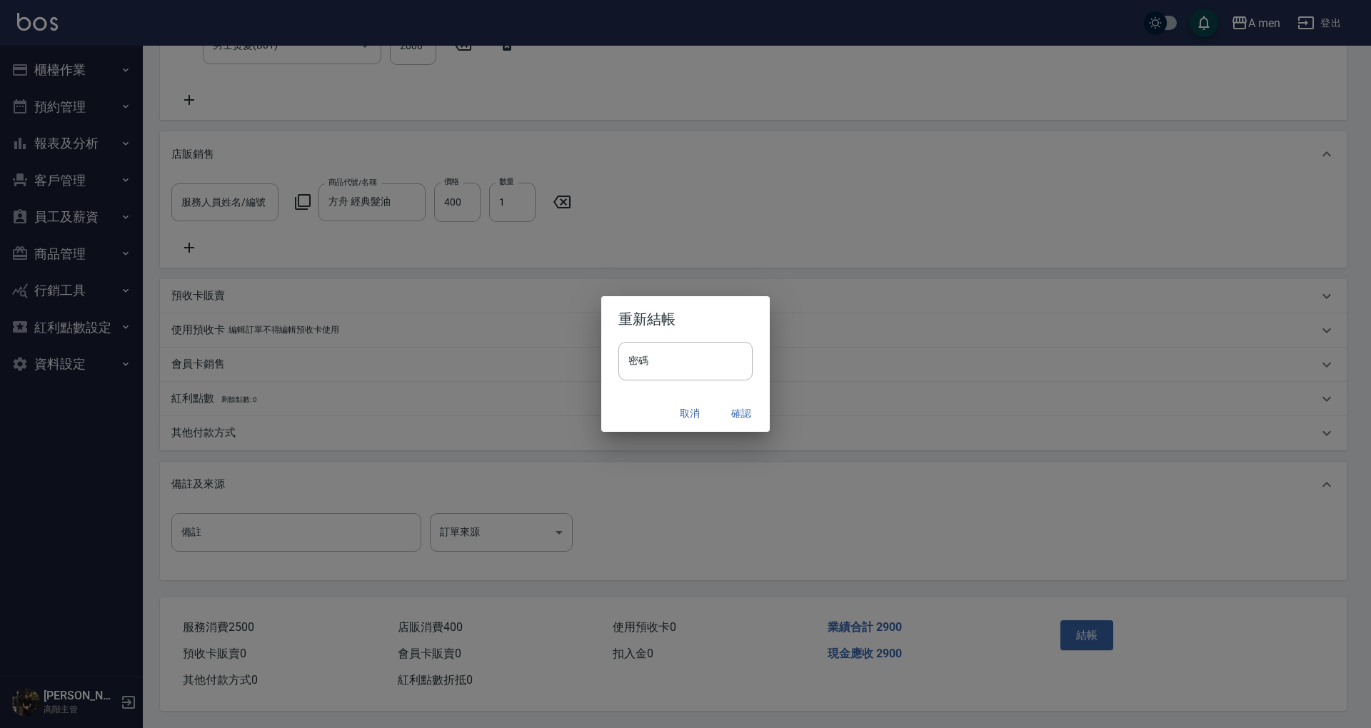
click at [731, 405] on button "確認" at bounding box center [741, 413] width 46 height 26
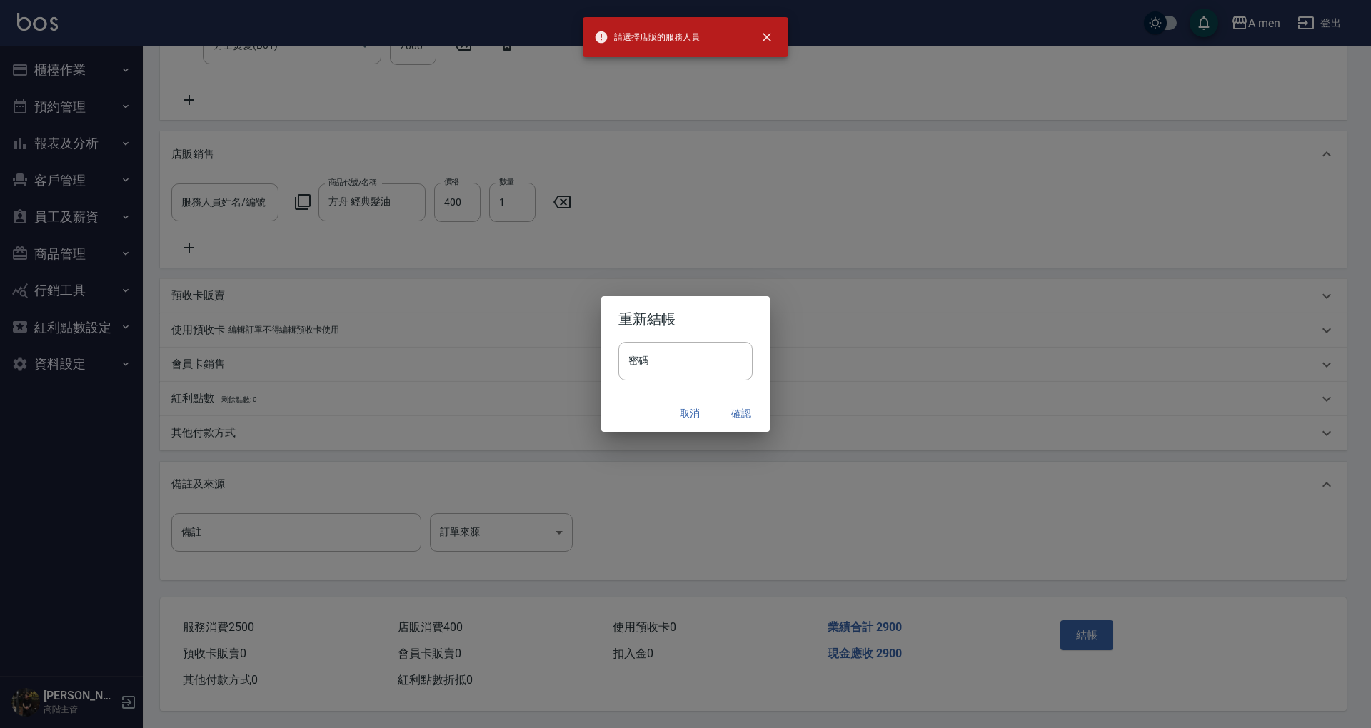
drag, startPoint x: 697, startPoint y: 412, endPoint x: 355, endPoint y: 255, distance: 376.3
click at [695, 414] on button "取消" at bounding box center [690, 413] width 46 height 26
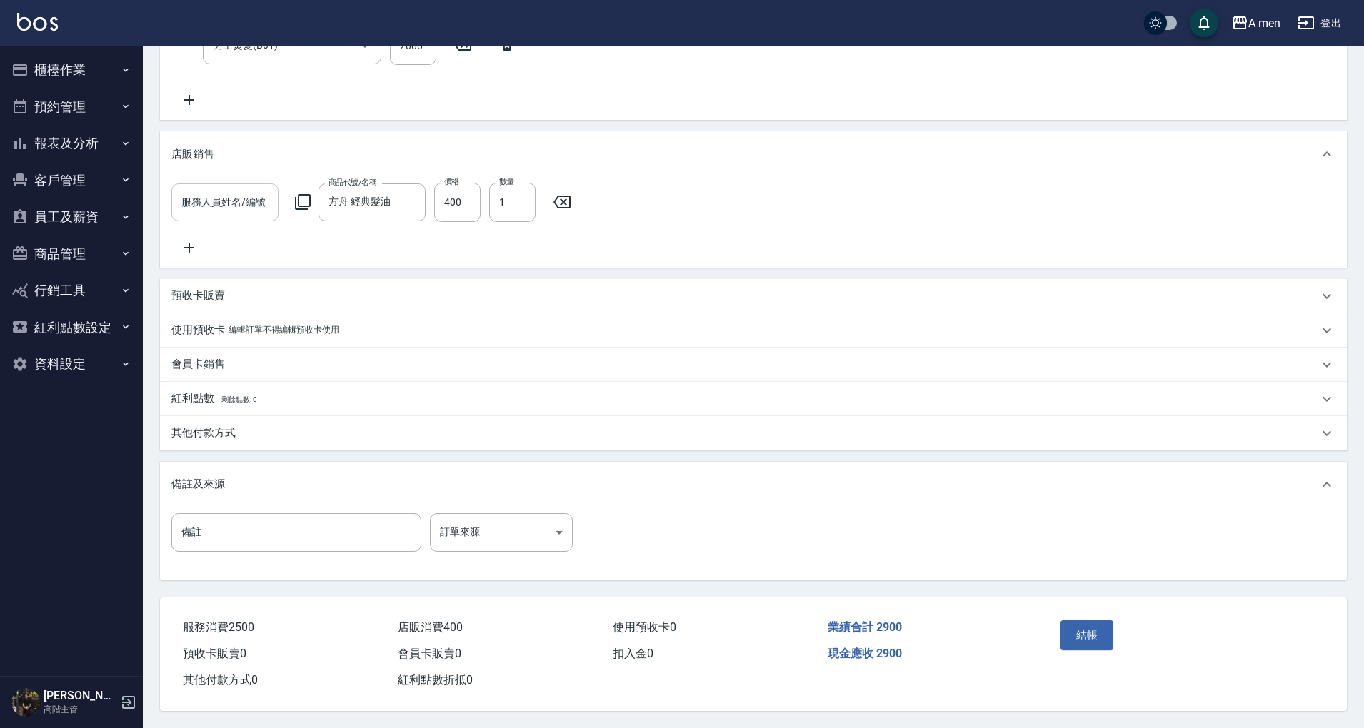
click at [253, 190] on input "服務人員姓名/編號" at bounding box center [225, 202] width 94 height 25
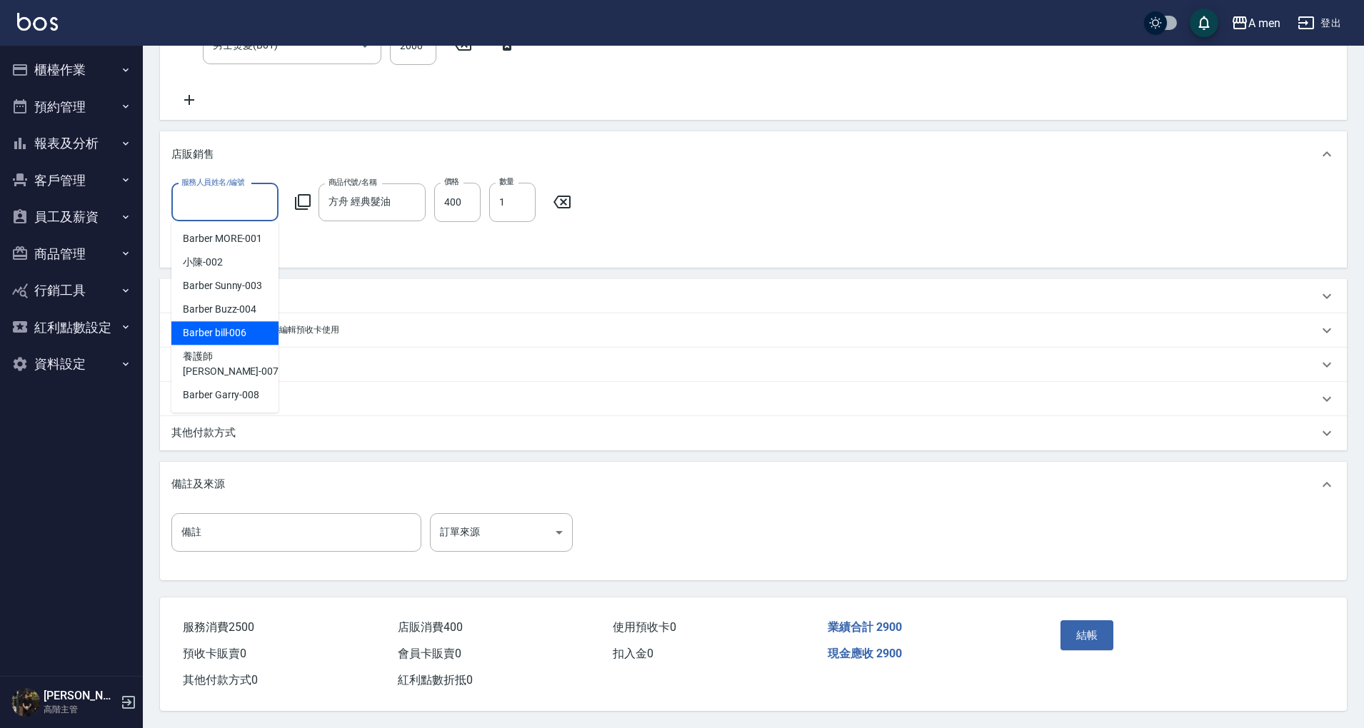
click at [241, 326] on span "Barber bill -006" at bounding box center [215, 333] width 64 height 15
type input "Barber bill-006"
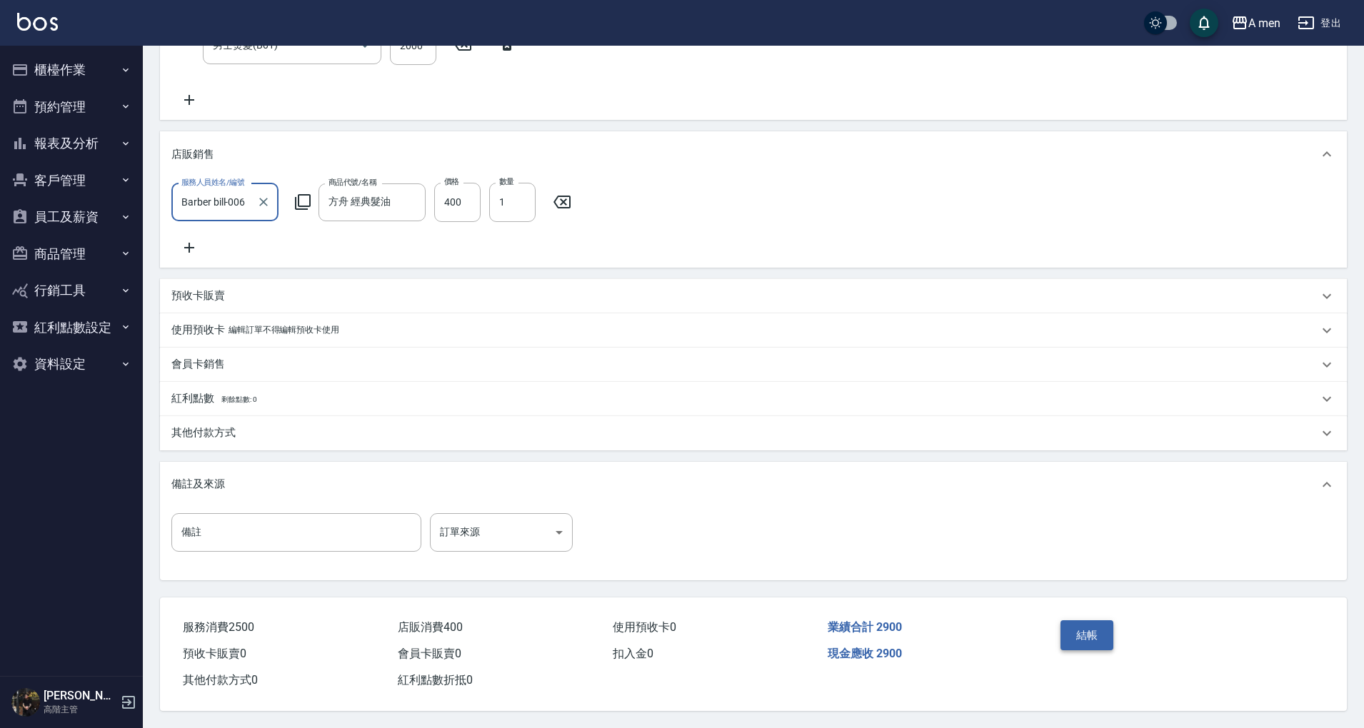
click at [1081, 630] on button "結帳" at bounding box center [1087, 635] width 54 height 30
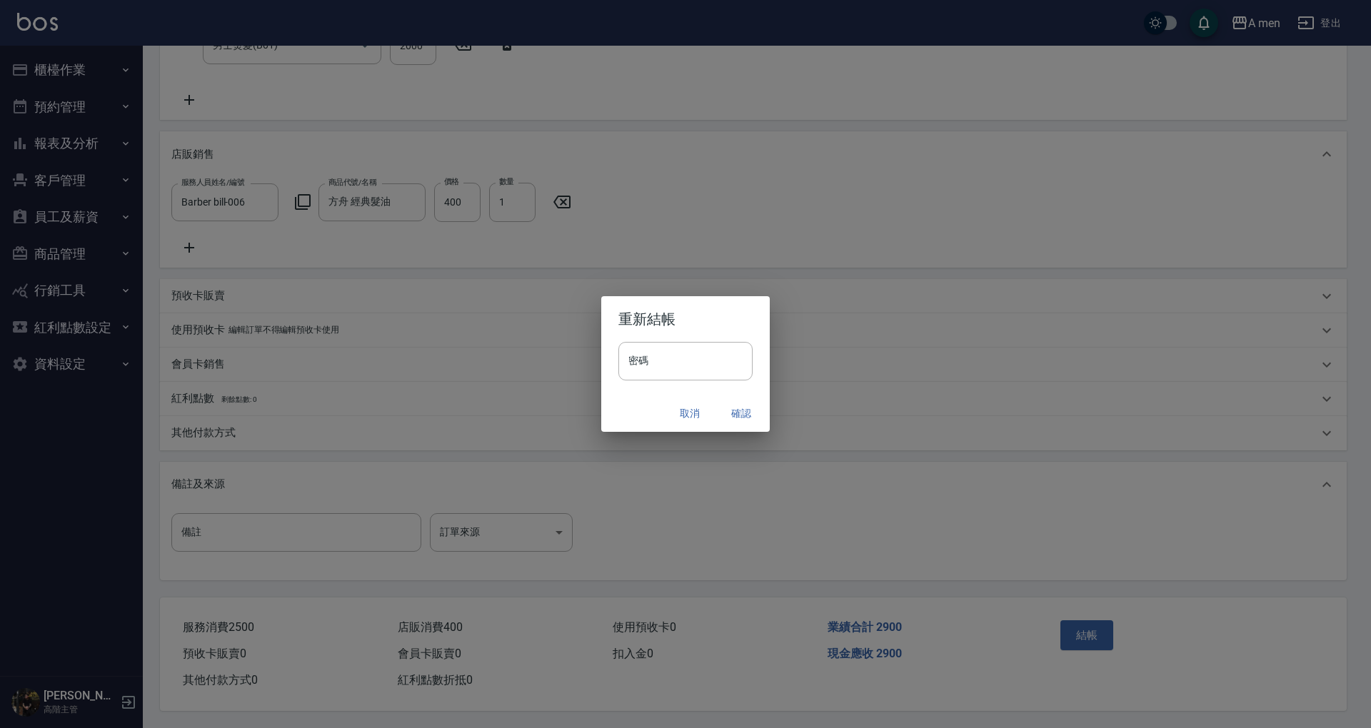
click at [741, 413] on button "確認" at bounding box center [741, 413] width 46 height 26
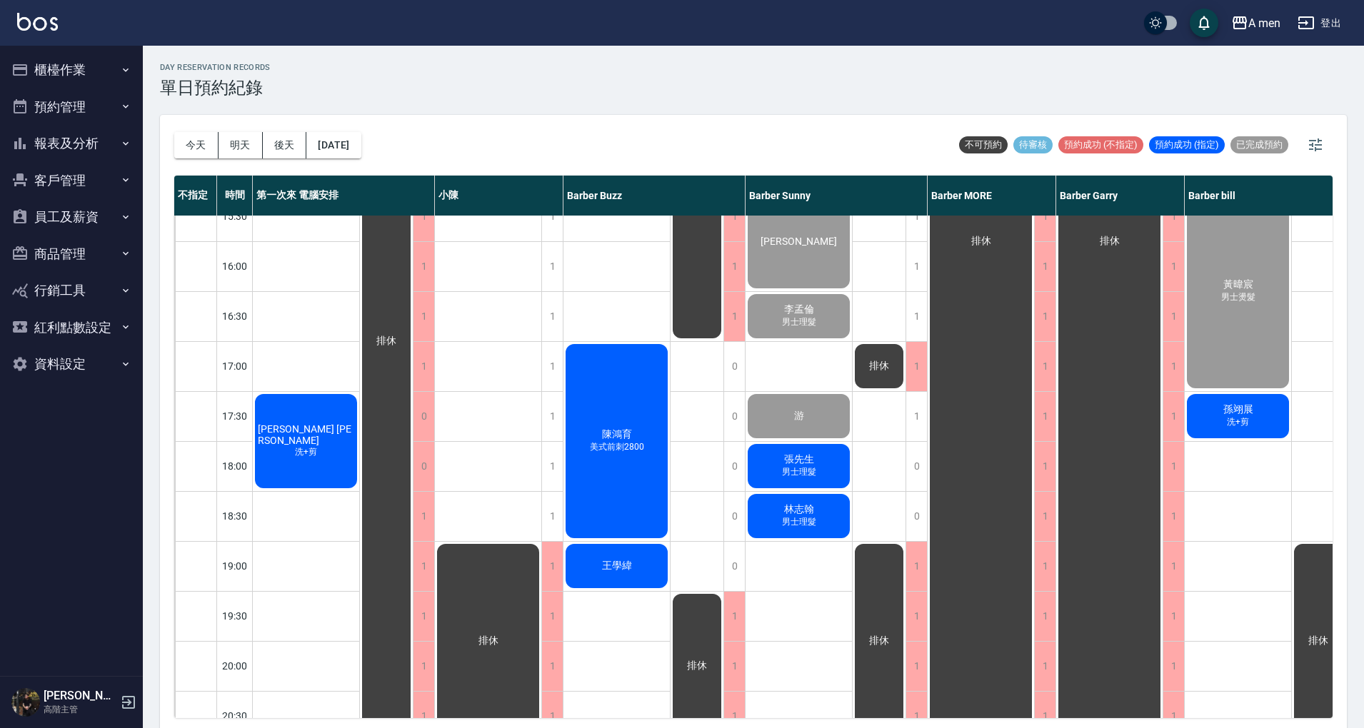
scroll to position [475, 0]
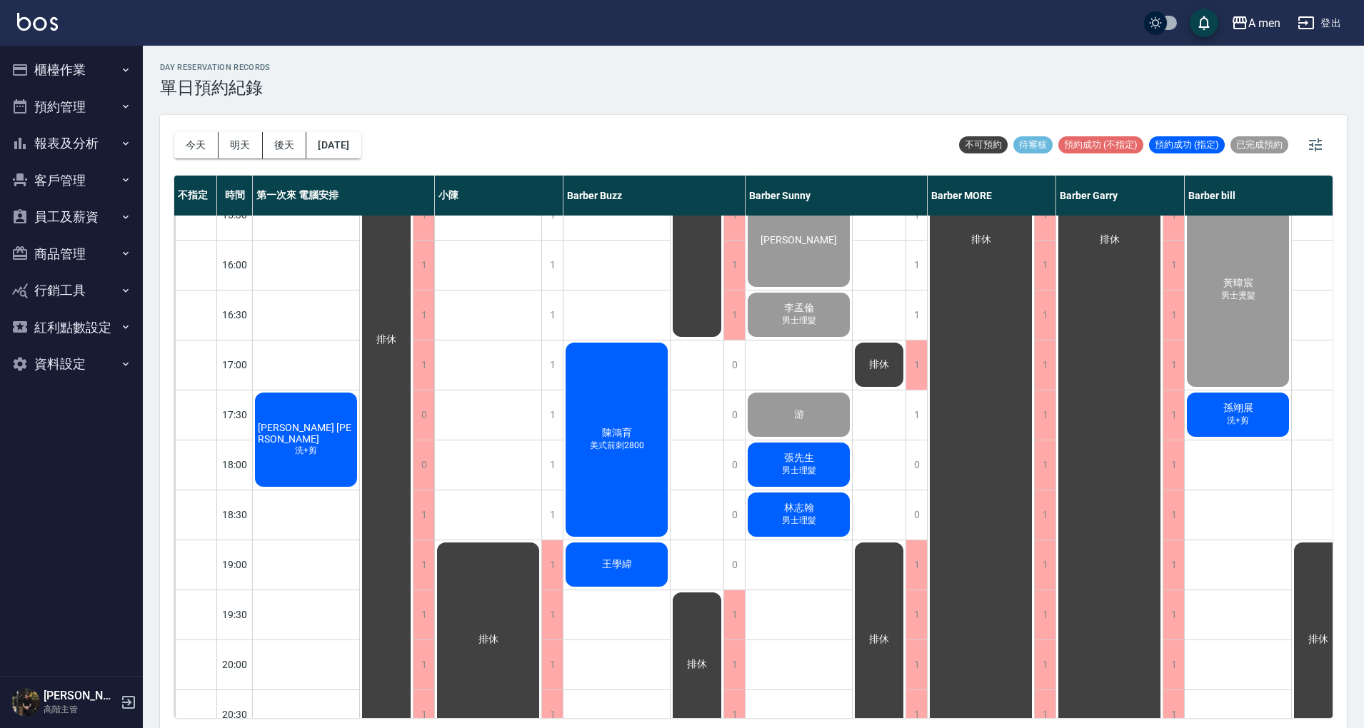
click at [828, 464] on div "[PERSON_NAME]先生 男士理髮" at bounding box center [798, 464] width 106 height 49
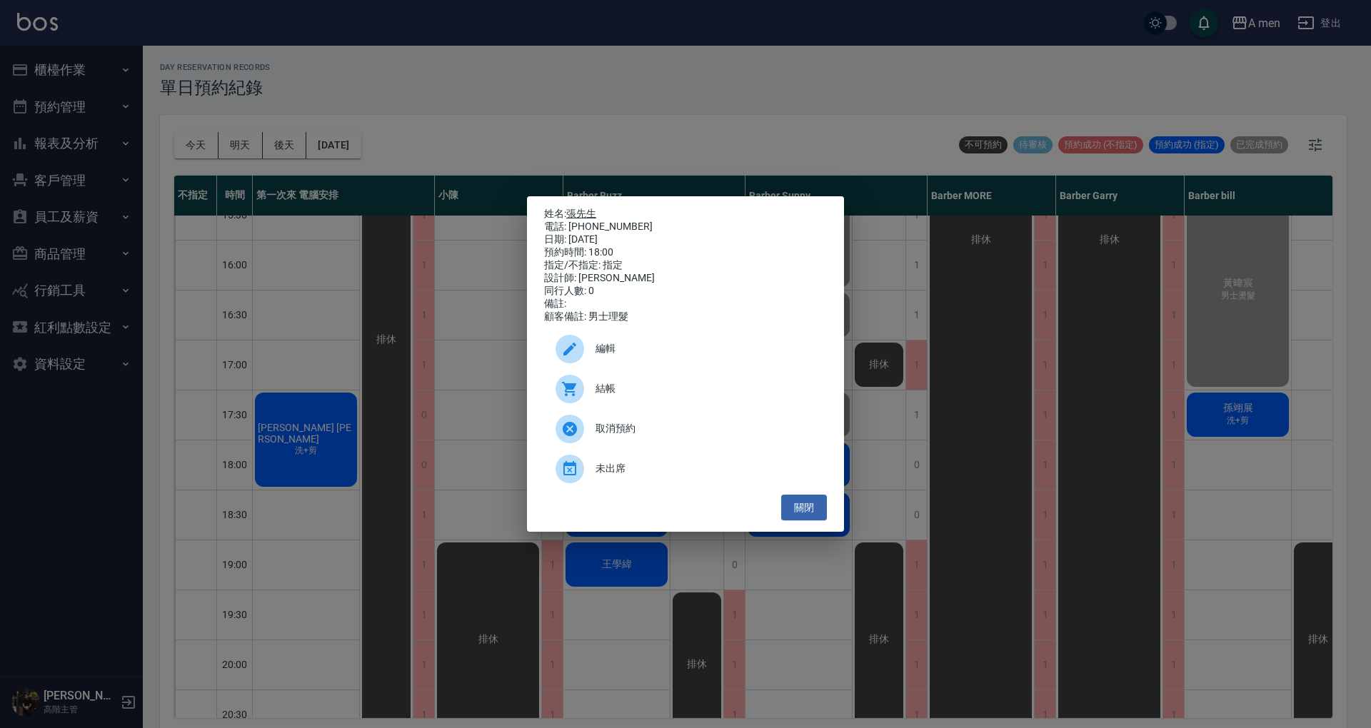
click at [590, 208] on link "張先生" at bounding box center [581, 213] width 30 height 11
click at [798, 518] on button "關閉" at bounding box center [804, 508] width 46 height 26
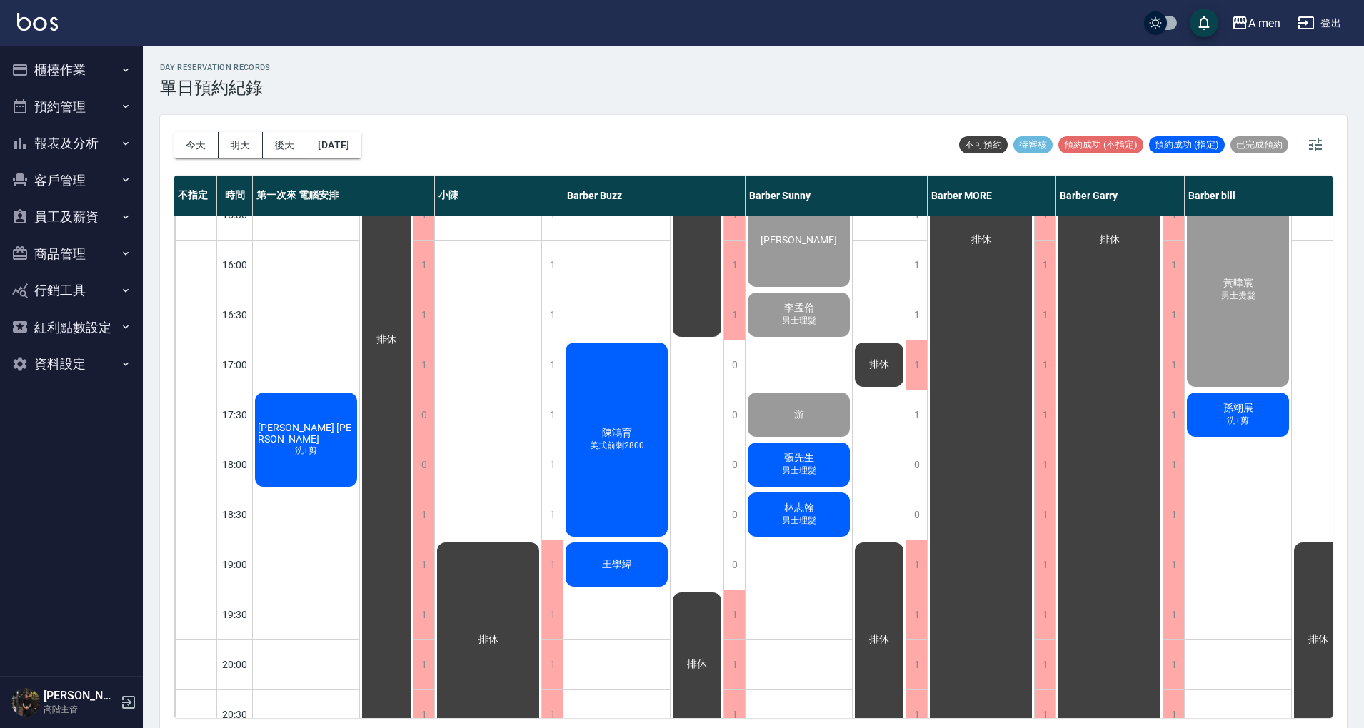
click at [311, 452] on div "[PERSON_NAME] [PERSON_NAME] 洗+剪" at bounding box center [306, 439] width 106 height 99
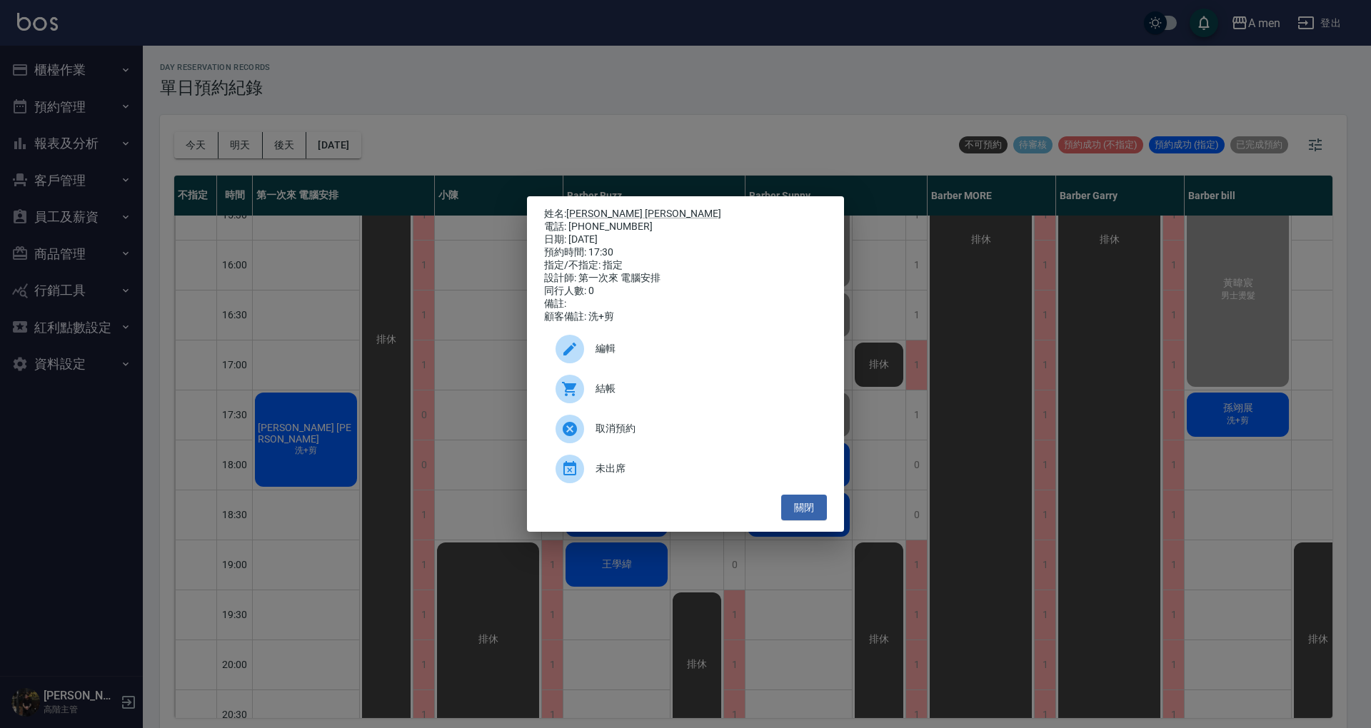
click at [662, 393] on span "結帳" at bounding box center [705, 388] width 220 height 15
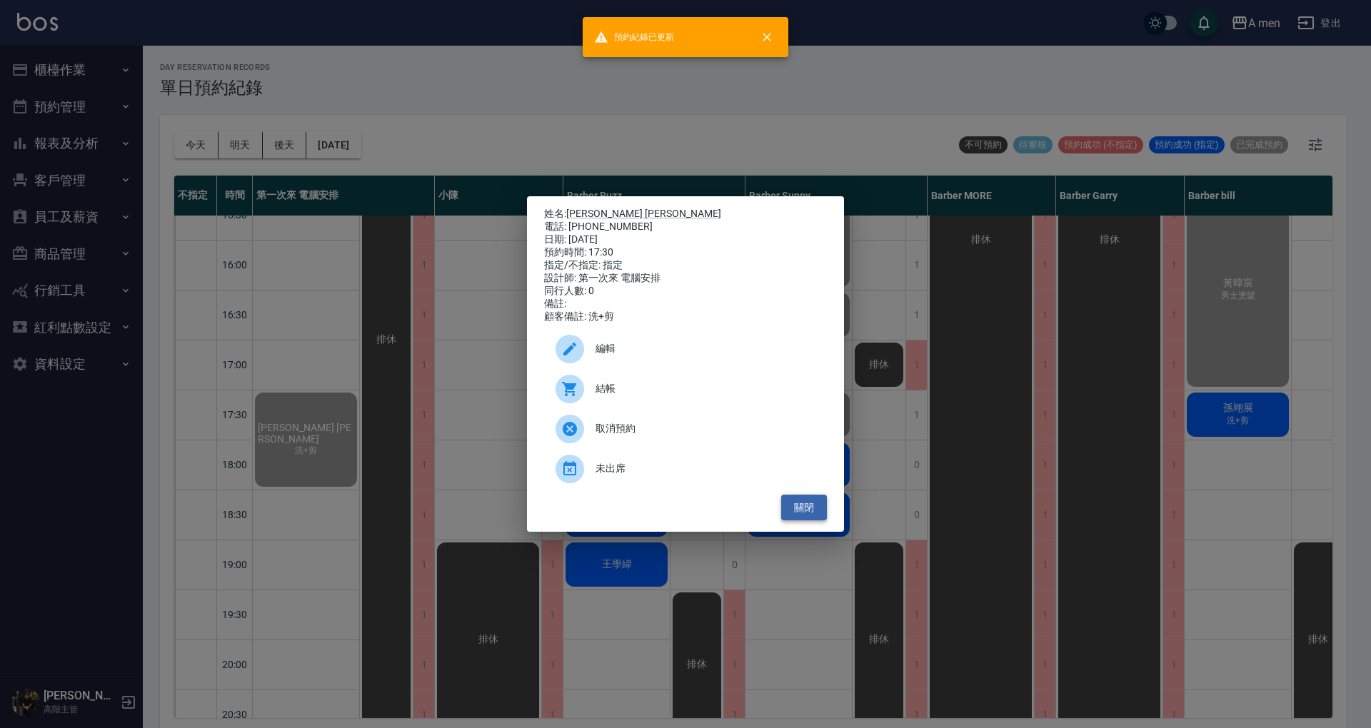
click at [802, 521] on button "關閉" at bounding box center [804, 508] width 46 height 26
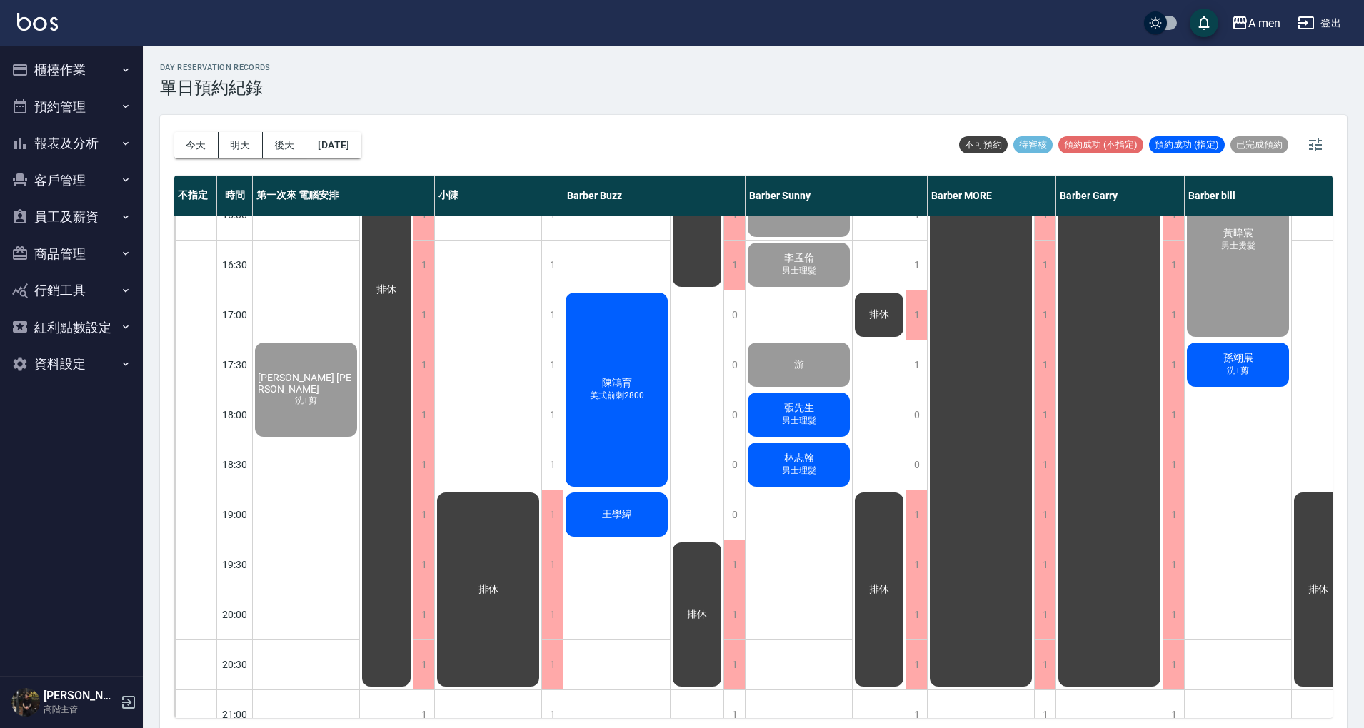
scroll to position [571, 0]
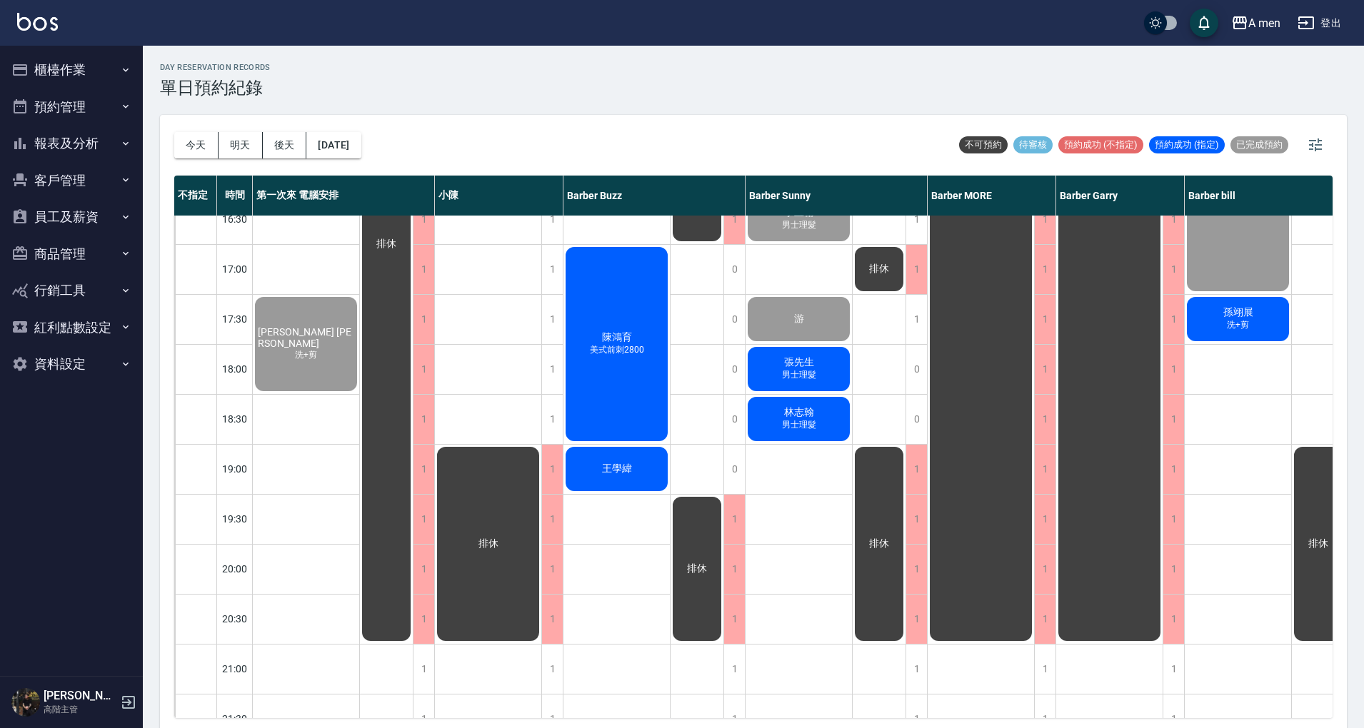
click at [100, 61] on button "櫃檯作業" at bounding box center [71, 69] width 131 height 37
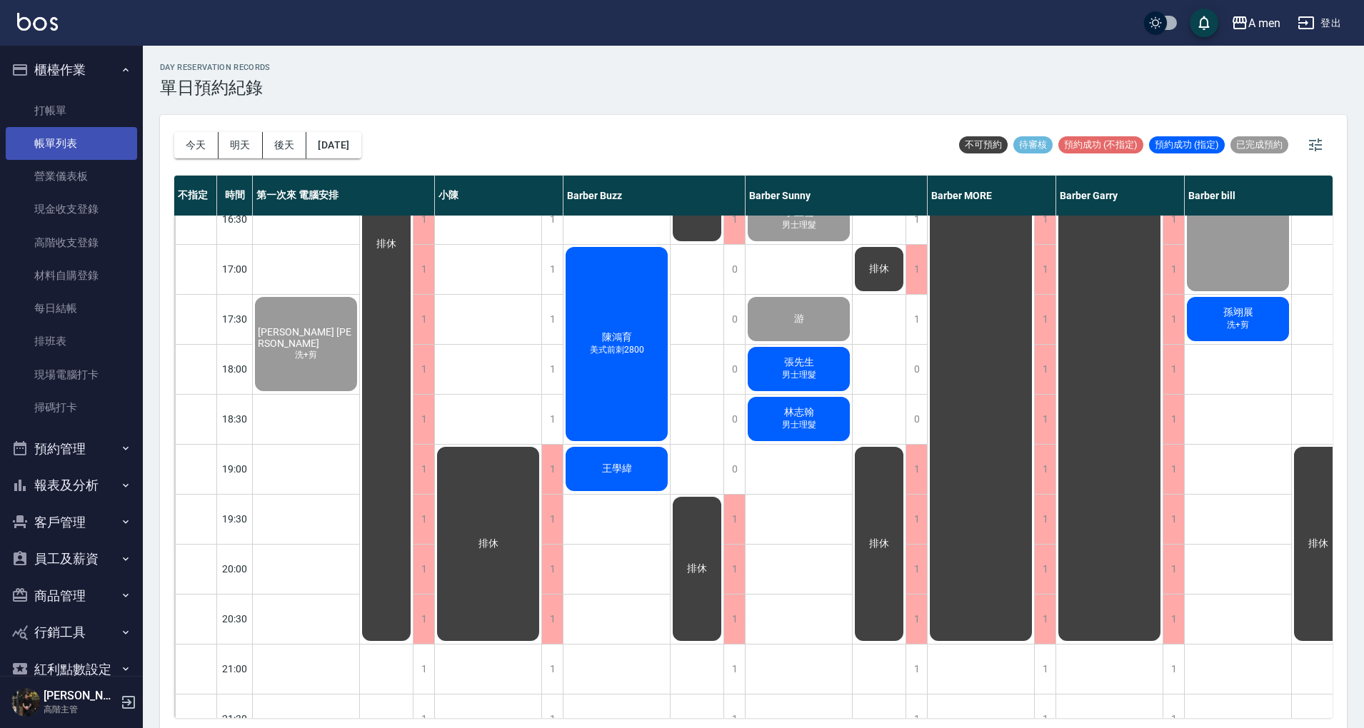
click at [93, 147] on link "帳單列表" at bounding box center [71, 143] width 131 height 33
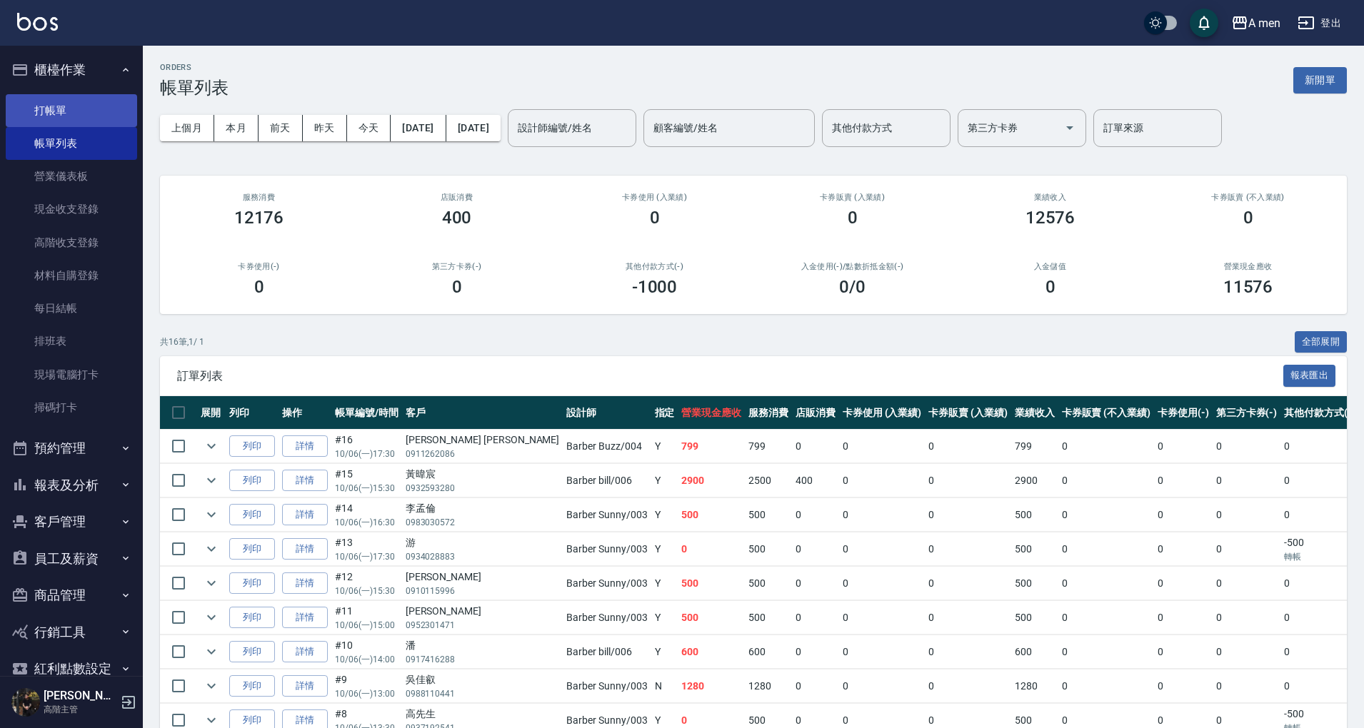
drag, startPoint x: 106, startPoint y: 75, endPoint x: 105, endPoint y: 106, distance: 30.7
click at [106, 74] on button "櫃檯作業" at bounding box center [71, 69] width 131 height 37
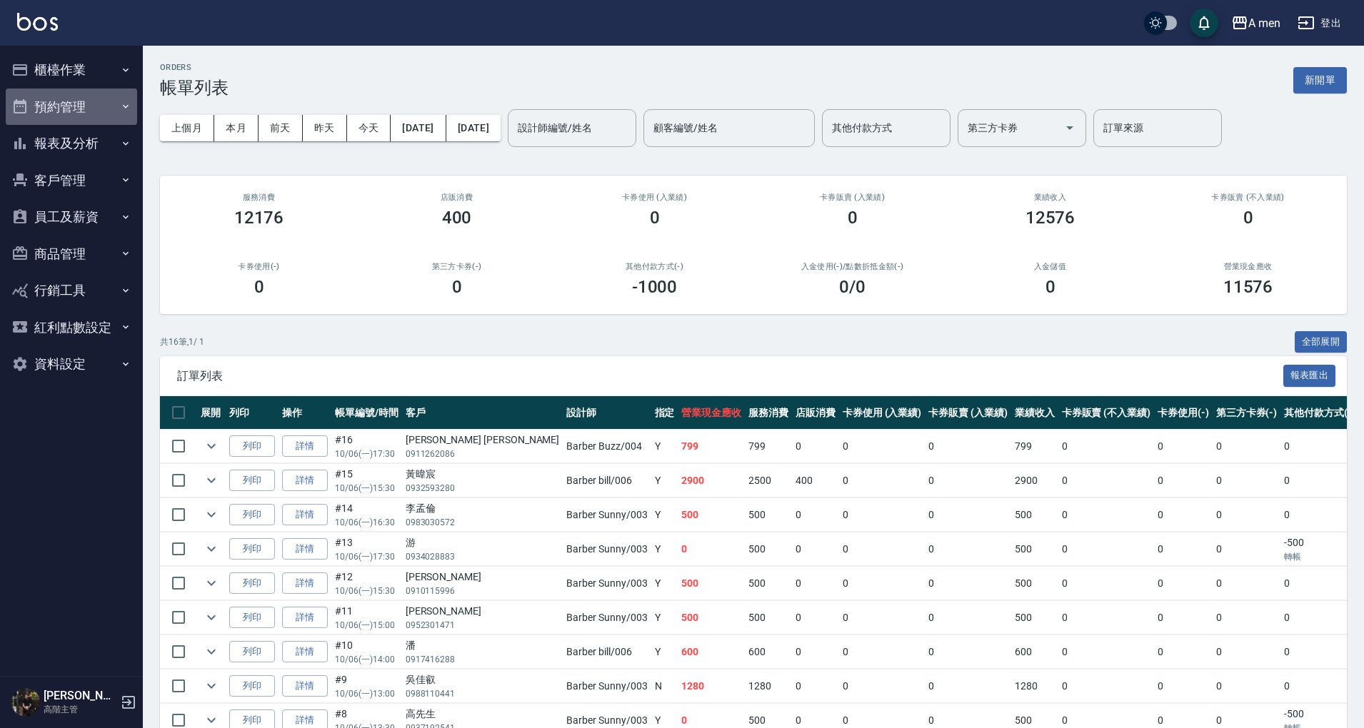
click at [109, 114] on button "預約管理" at bounding box center [71, 107] width 131 height 37
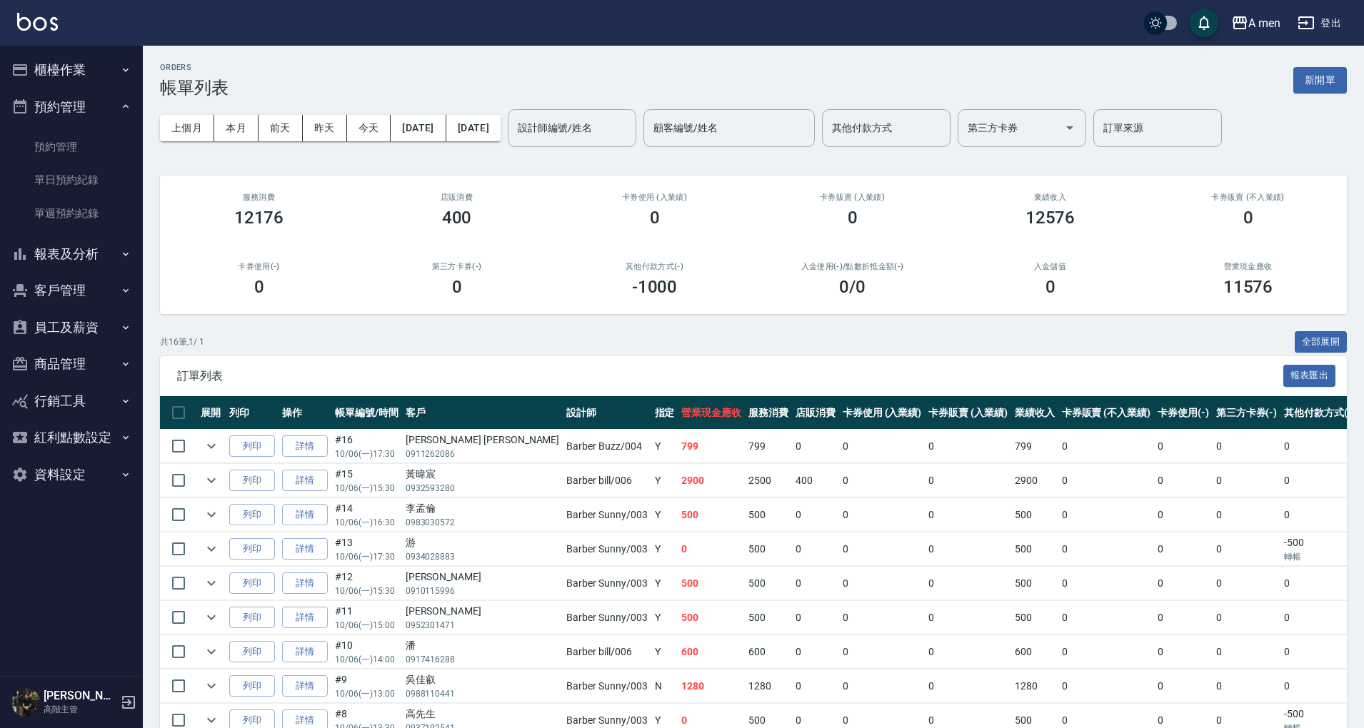
drag, startPoint x: 101, startPoint y: 291, endPoint x: 90, endPoint y: 314, distance: 25.5
click at [90, 311] on ul "櫃檯作業 打帳單 帳單列表 營業儀表板 現金收支登錄 高階收支登錄 材料自購登錄 每日結帳 排班表 現場電腦打卡 掃碼打卡 預約管理 預約管理 單日預約紀錄 …" at bounding box center [71, 272] width 131 height 453
click at [86, 300] on button "客戶管理" at bounding box center [71, 290] width 131 height 37
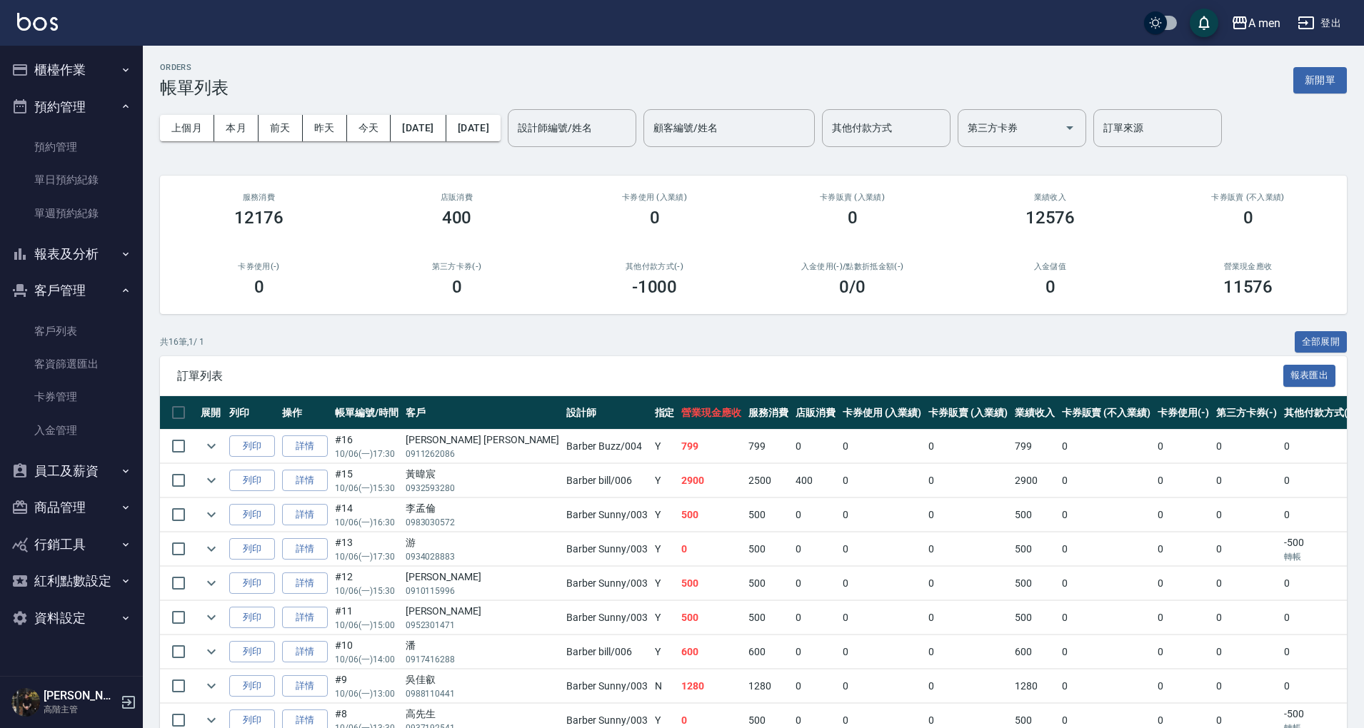
click at [88, 324] on link "客戶列表" at bounding box center [71, 331] width 131 height 33
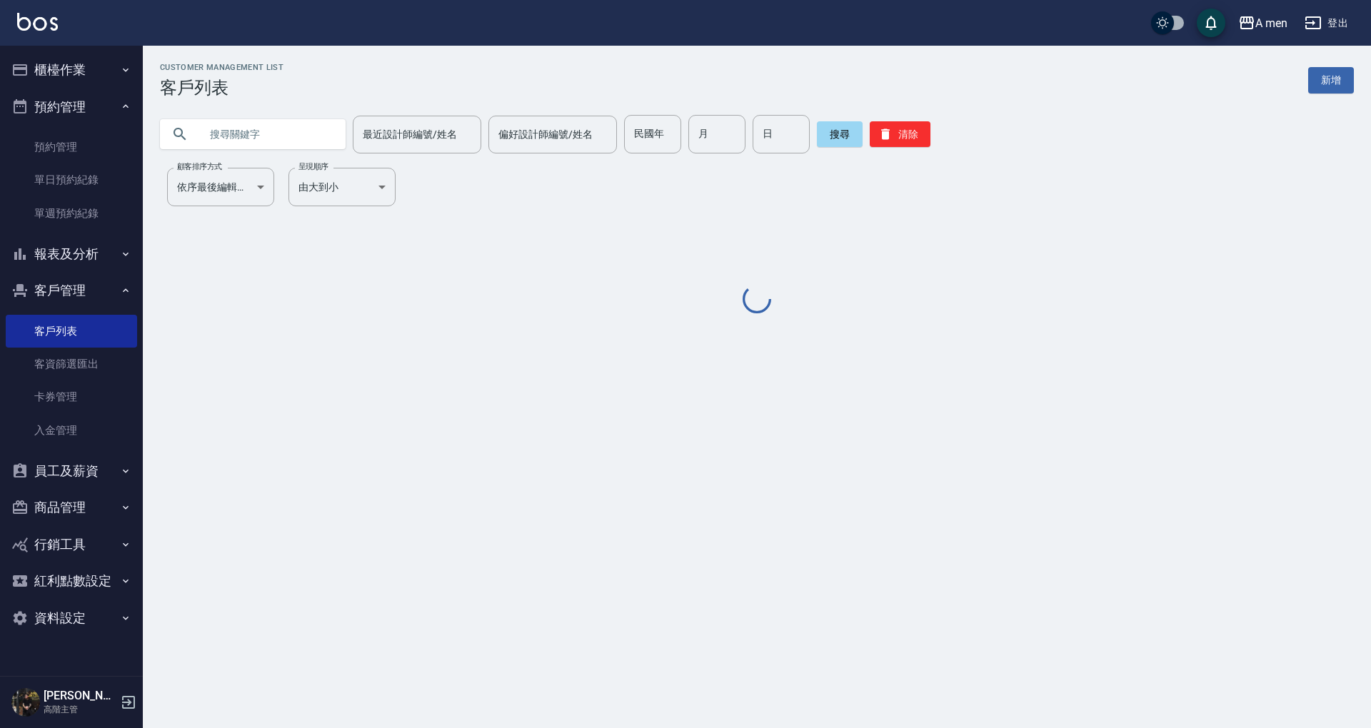
click at [258, 144] on input "text" at bounding box center [267, 134] width 134 height 39
paste input "0932593280"
type input "0932593280"
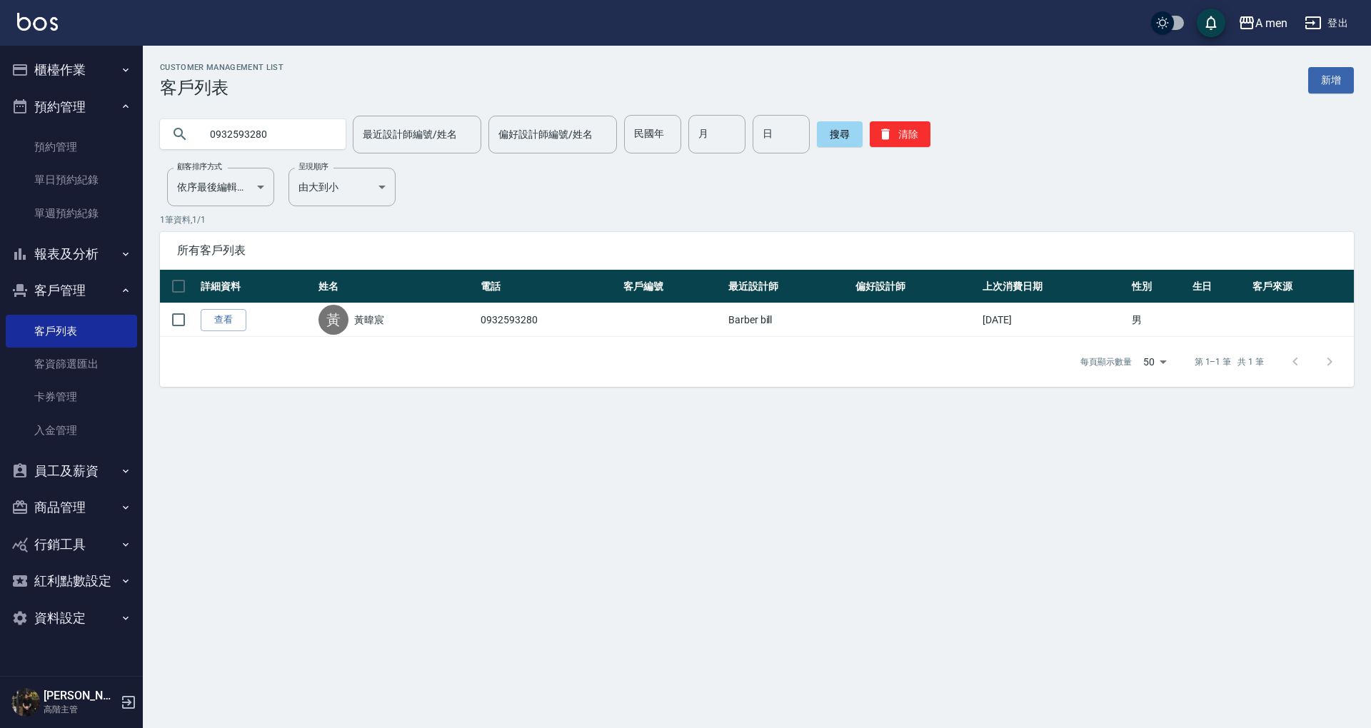
click at [244, 313] on link "查看" at bounding box center [224, 320] width 46 height 22
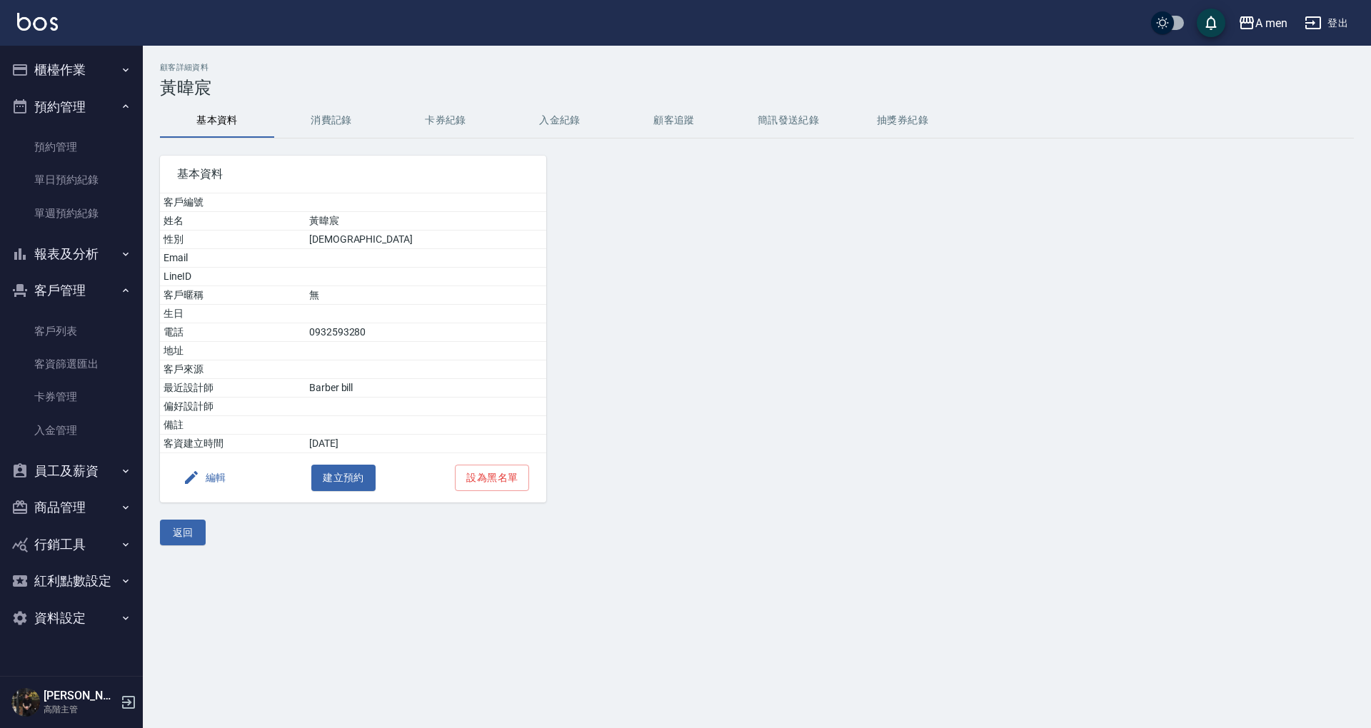
click at [339, 113] on button "消費記錄" at bounding box center [331, 121] width 114 height 34
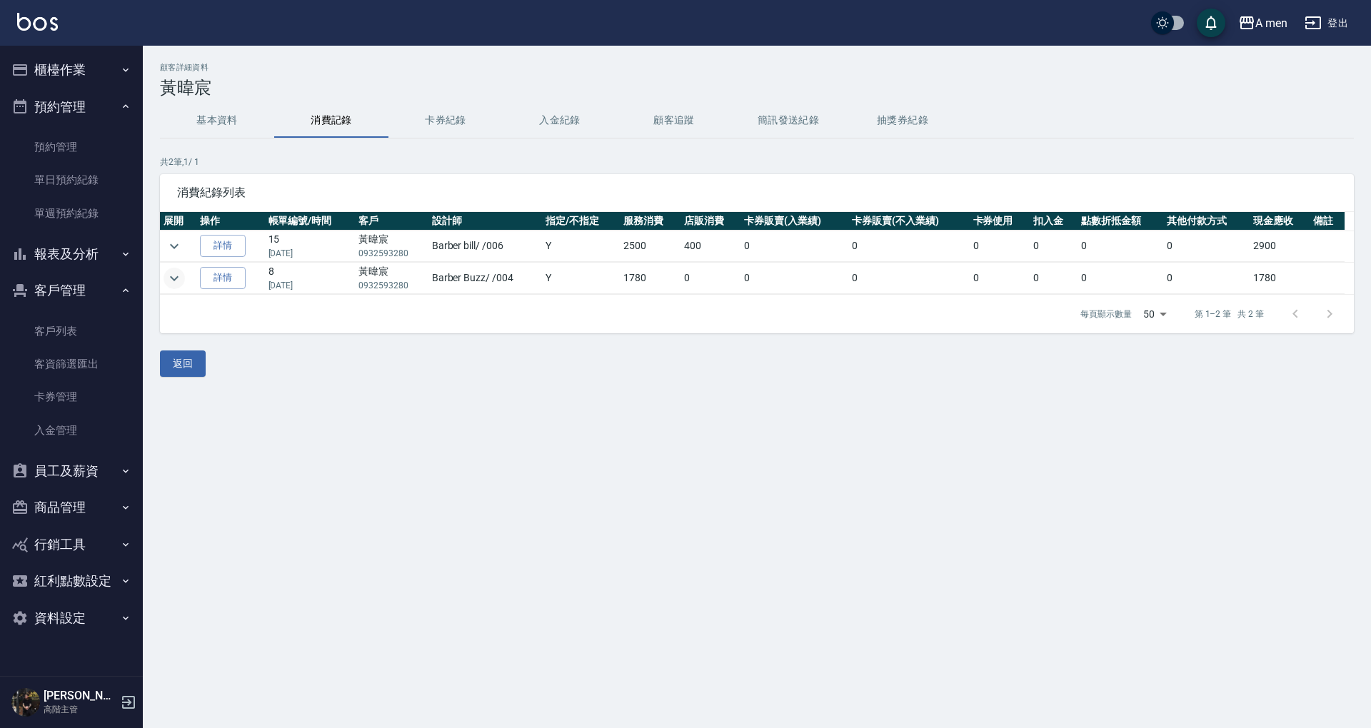
click at [184, 274] on button "expand row" at bounding box center [173, 278] width 21 height 21
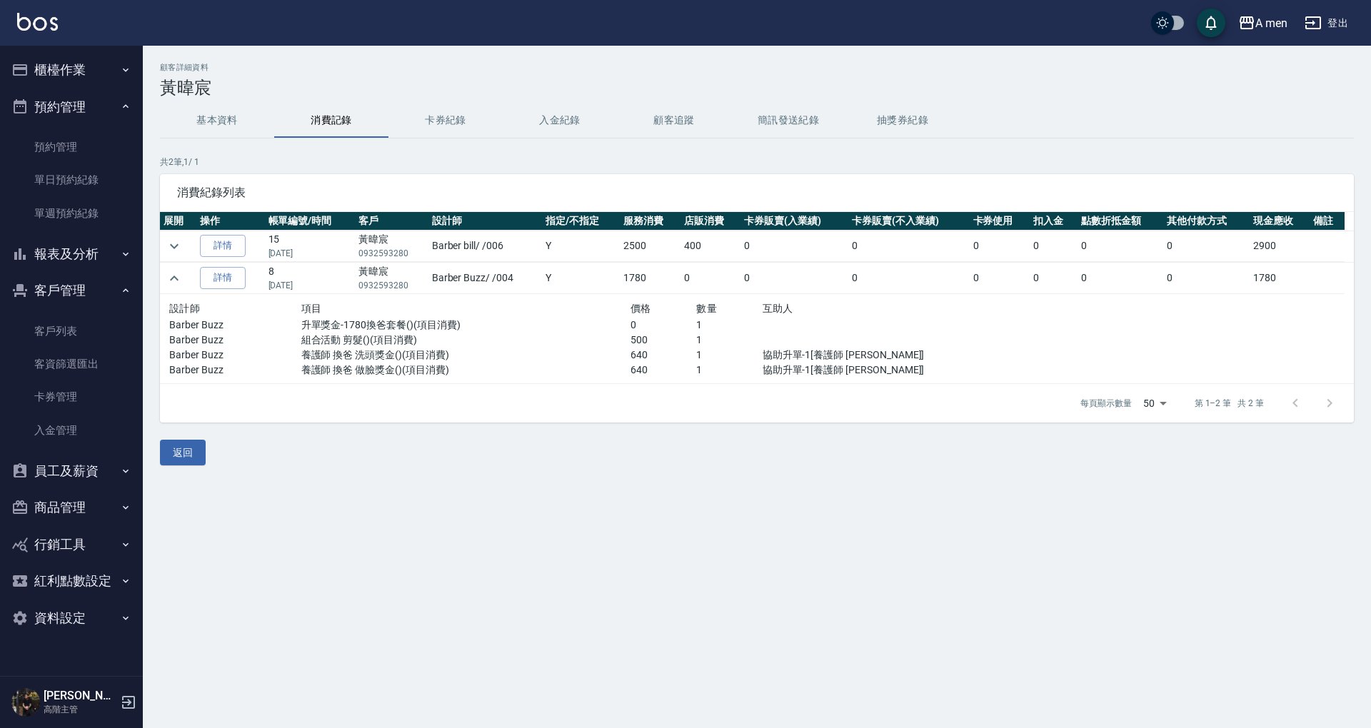
click at [1216, 564] on div "顧客詳細資料 黃暐宸 基本資料 消費記錄 卡券紀錄 入金紀錄 顧客追蹤 簡訊發送紀錄 抽獎券紀錄 共 2 筆, 1 / 1 消費紀錄列表 展開 操作 帳單編號…" at bounding box center [685, 364] width 1371 height 728
click at [81, 172] on link "單日預約紀錄" at bounding box center [71, 179] width 131 height 33
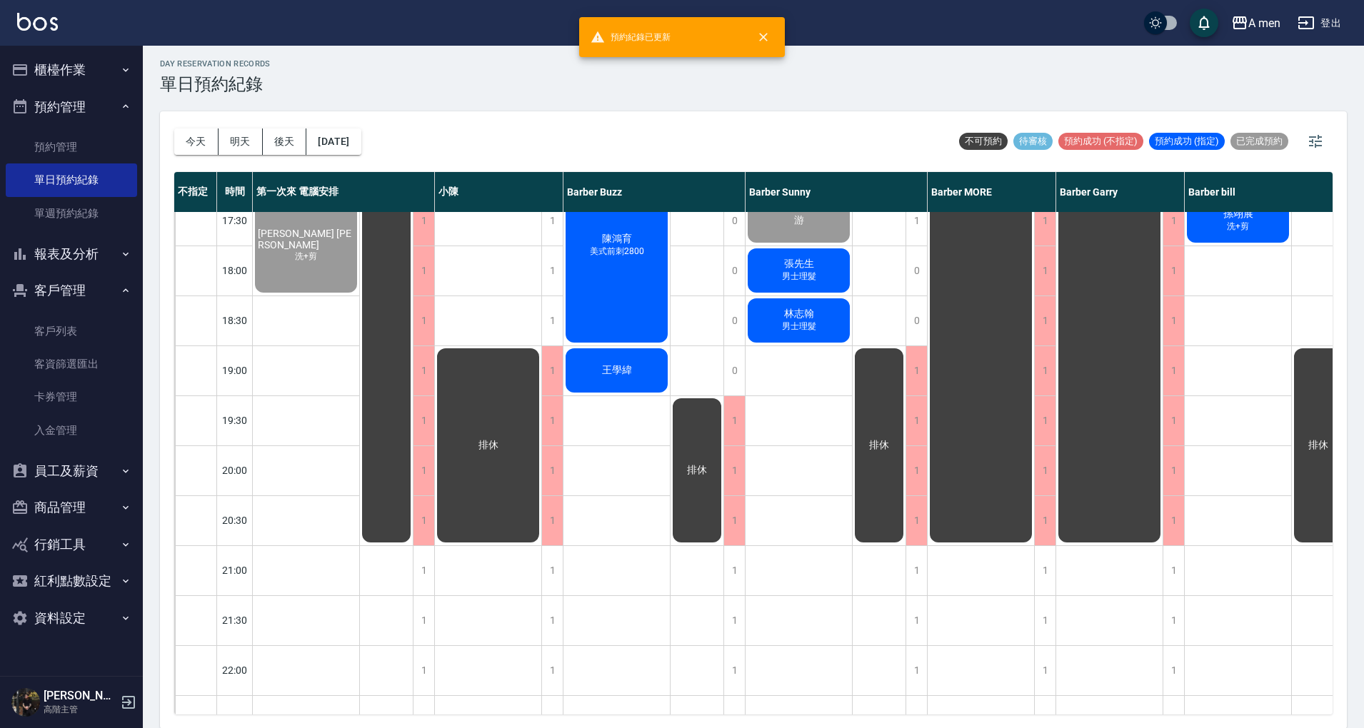
scroll to position [475, 0]
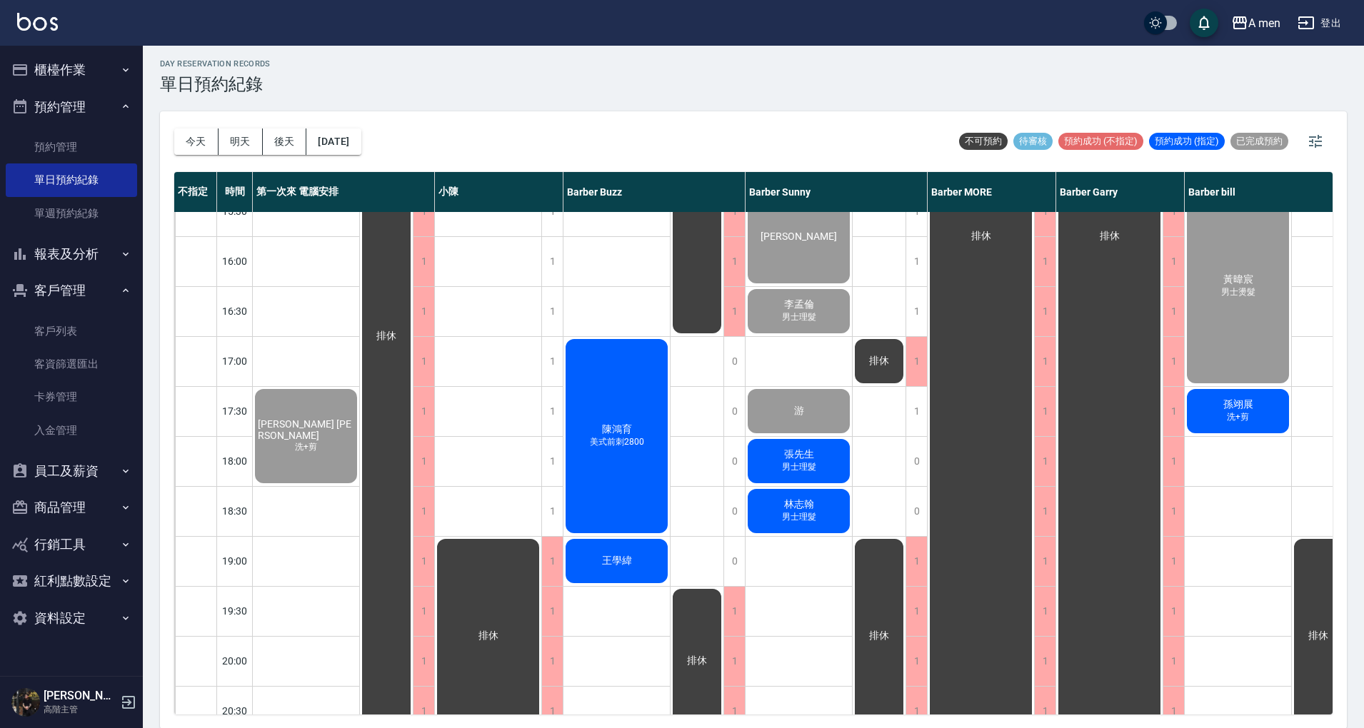
click at [70, 79] on button "櫃檯作業" at bounding box center [71, 69] width 131 height 37
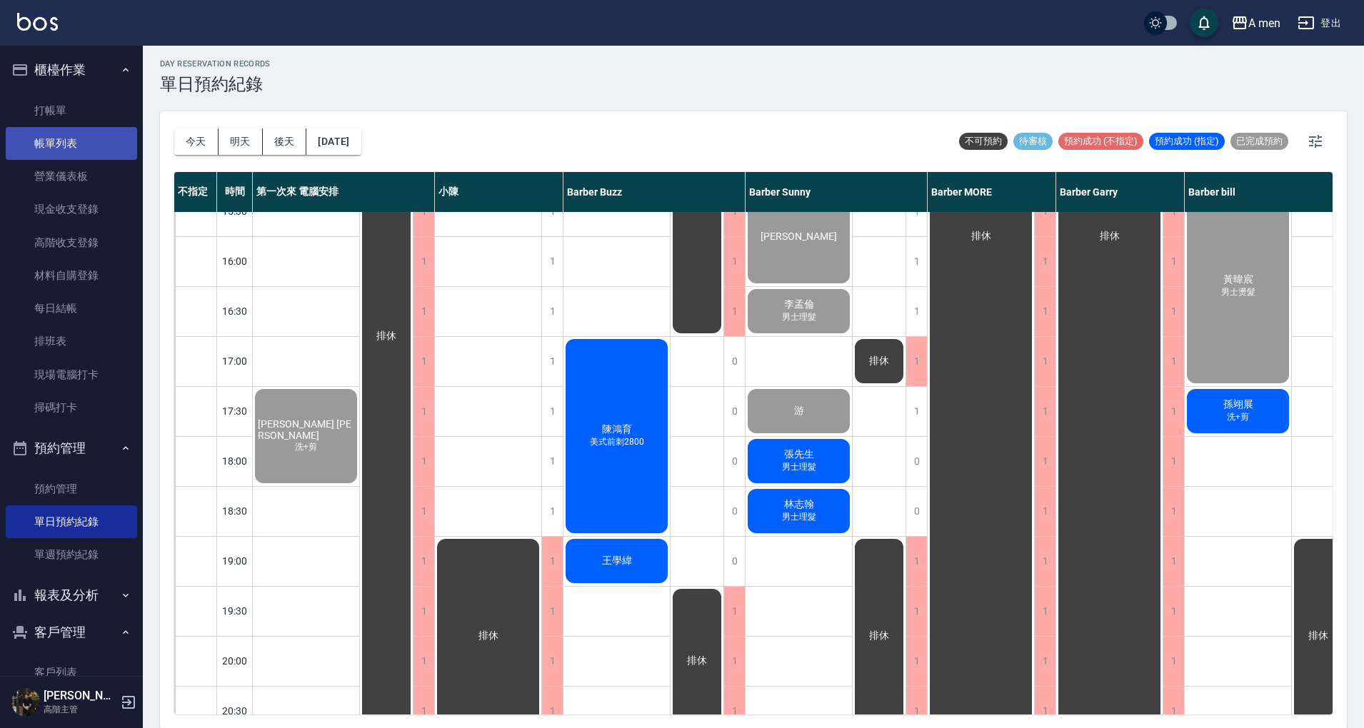
click at [95, 152] on link "帳單列表" at bounding box center [71, 143] width 131 height 33
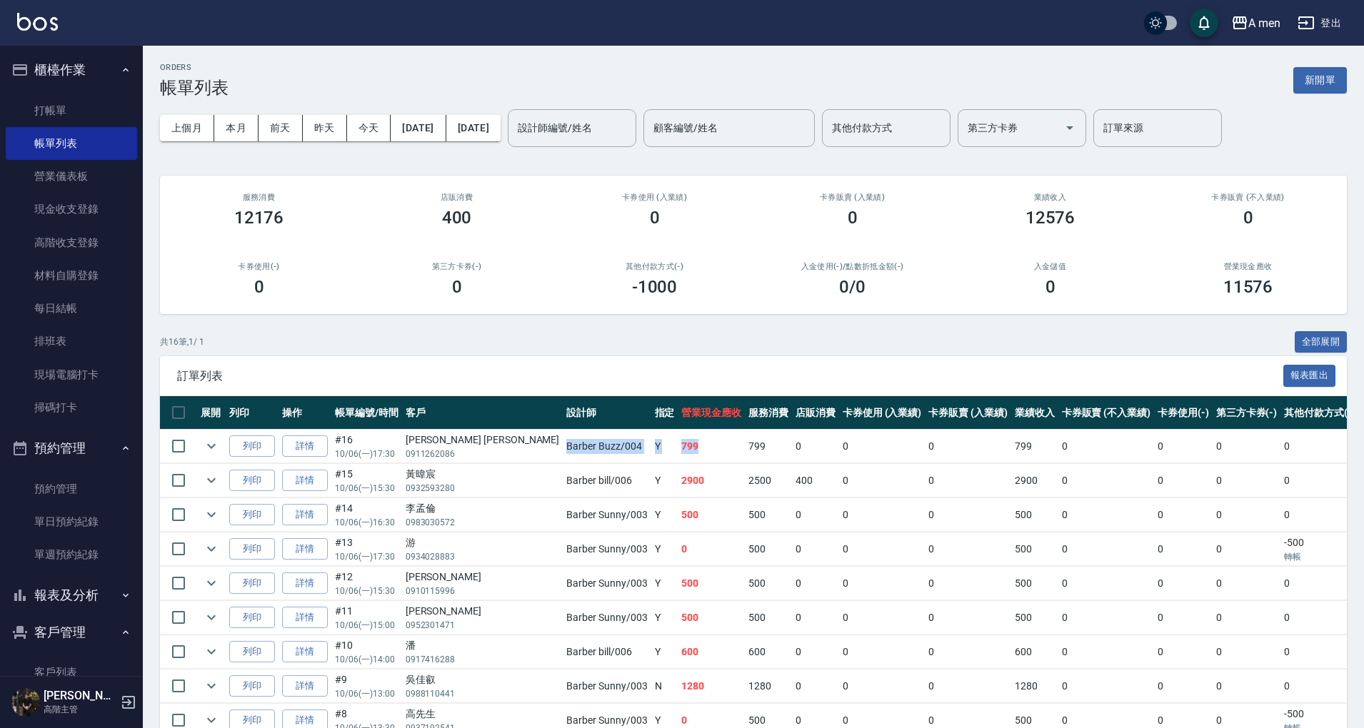
drag, startPoint x: 460, startPoint y: 448, endPoint x: 598, endPoint y: 448, distance: 137.8
click at [598, 448] on tr "列印 詳情 #16 10/06 (一) 17:30 Michael Lin 0911262086 Barber Buzz /004 Y 799 799 0 0…" at bounding box center [882, 447] width 1444 height 34
drag, startPoint x: 537, startPoint y: 432, endPoint x: 196, endPoint y: 387, distance: 344.2
click at [563, 433] on td "Barber Buzz /004" at bounding box center [607, 447] width 88 height 34
click at [80, 518] on link "單日預約紀錄" at bounding box center [71, 521] width 131 height 33
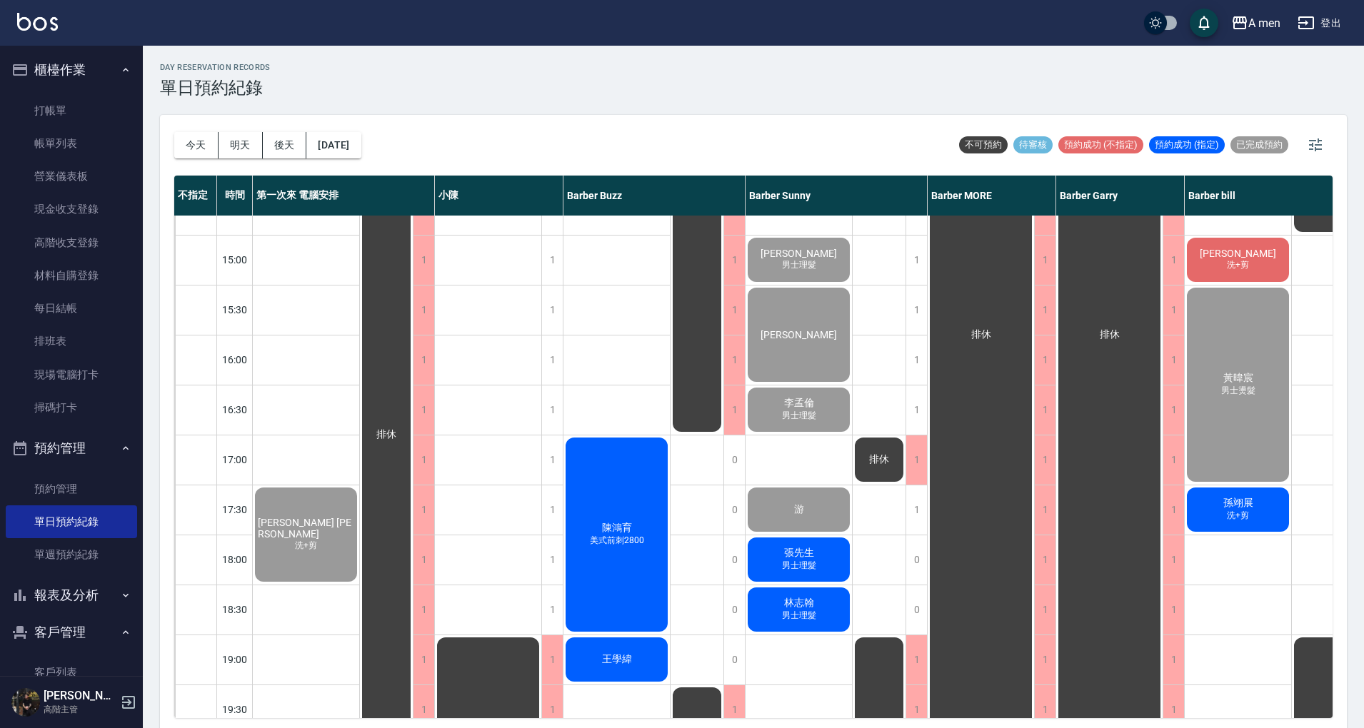
scroll to position [380, 41]
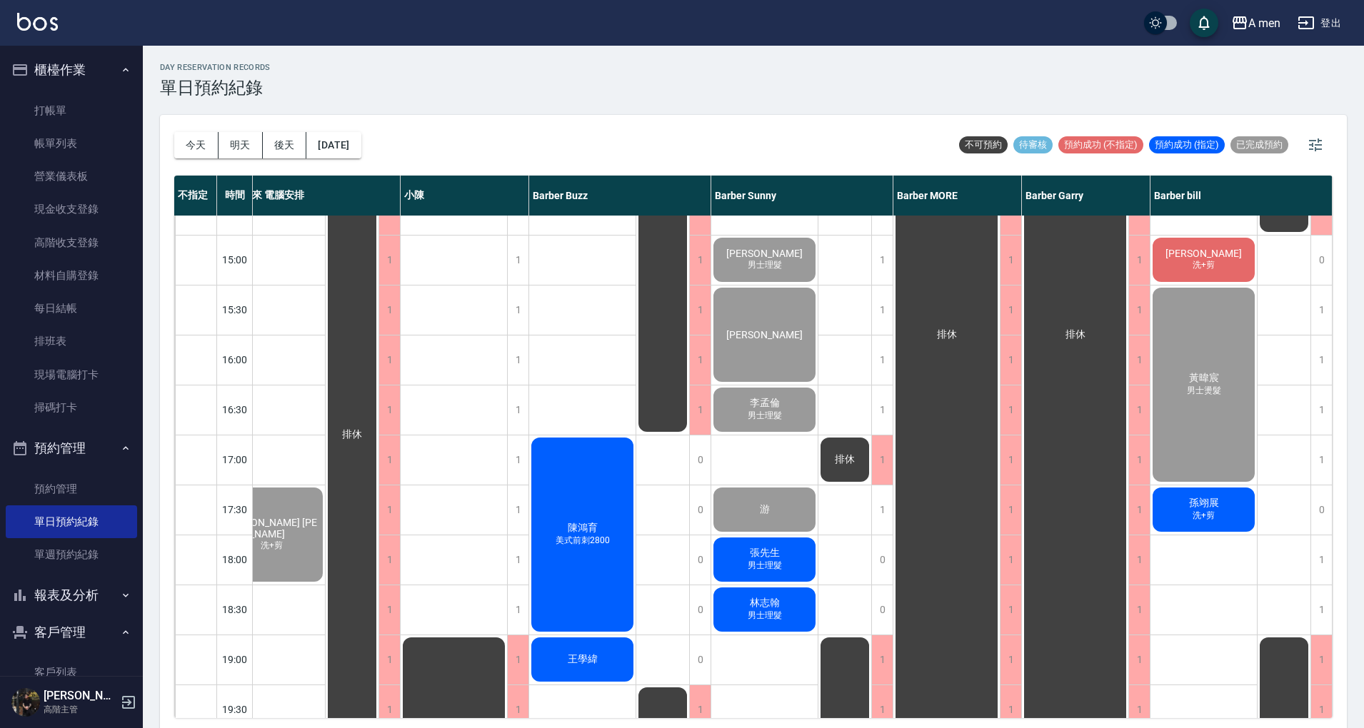
click at [1208, 515] on span "洗+剪" at bounding box center [1203, 516] width 28 height 12
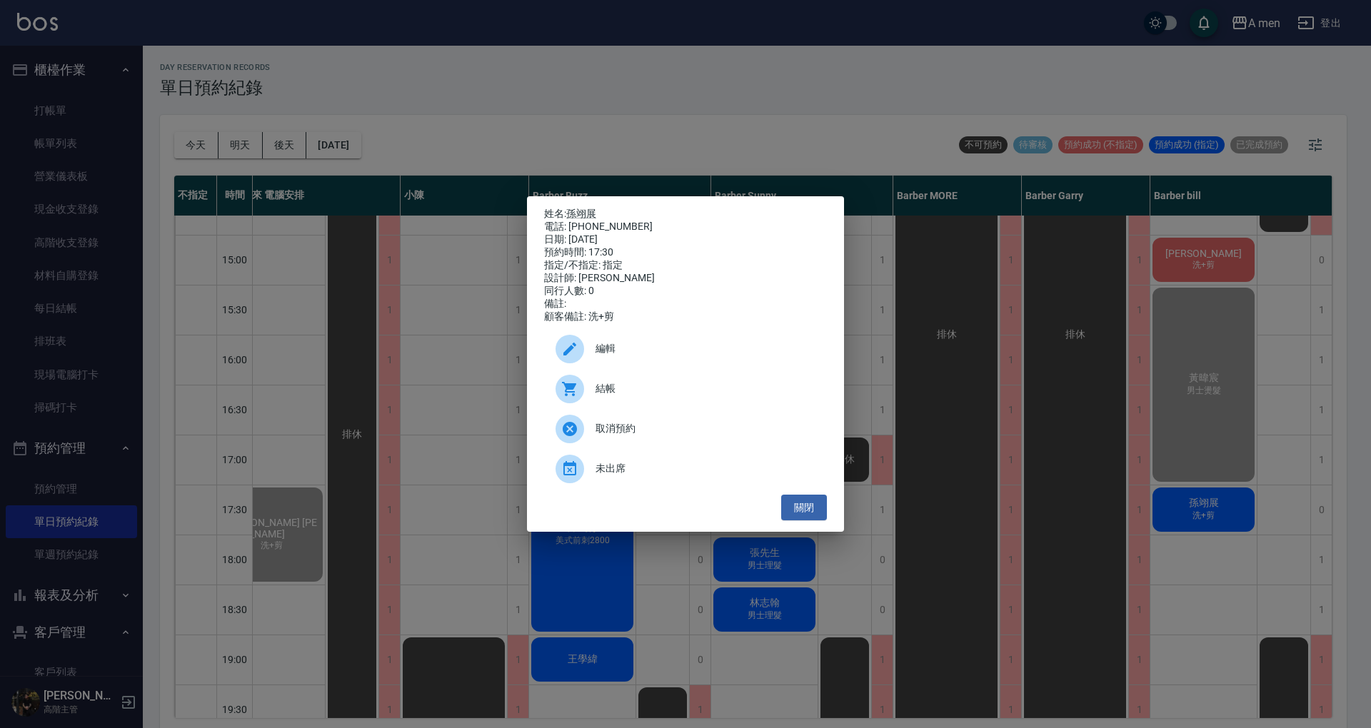
click at [630, 396] on span "結帳" at bounding box center [705, 388] width 220 height 15
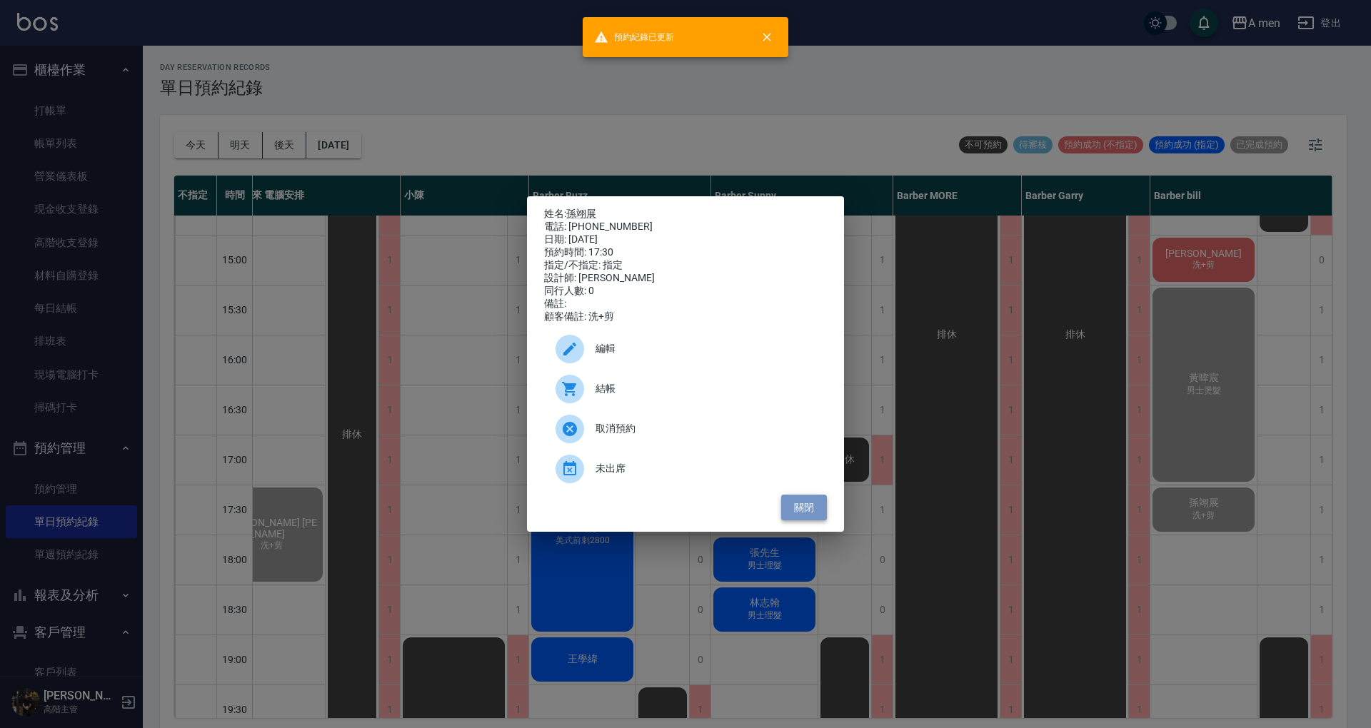
click at [804, 518] on button "關閉" at bounding box center [804, 508] width 46 height 26
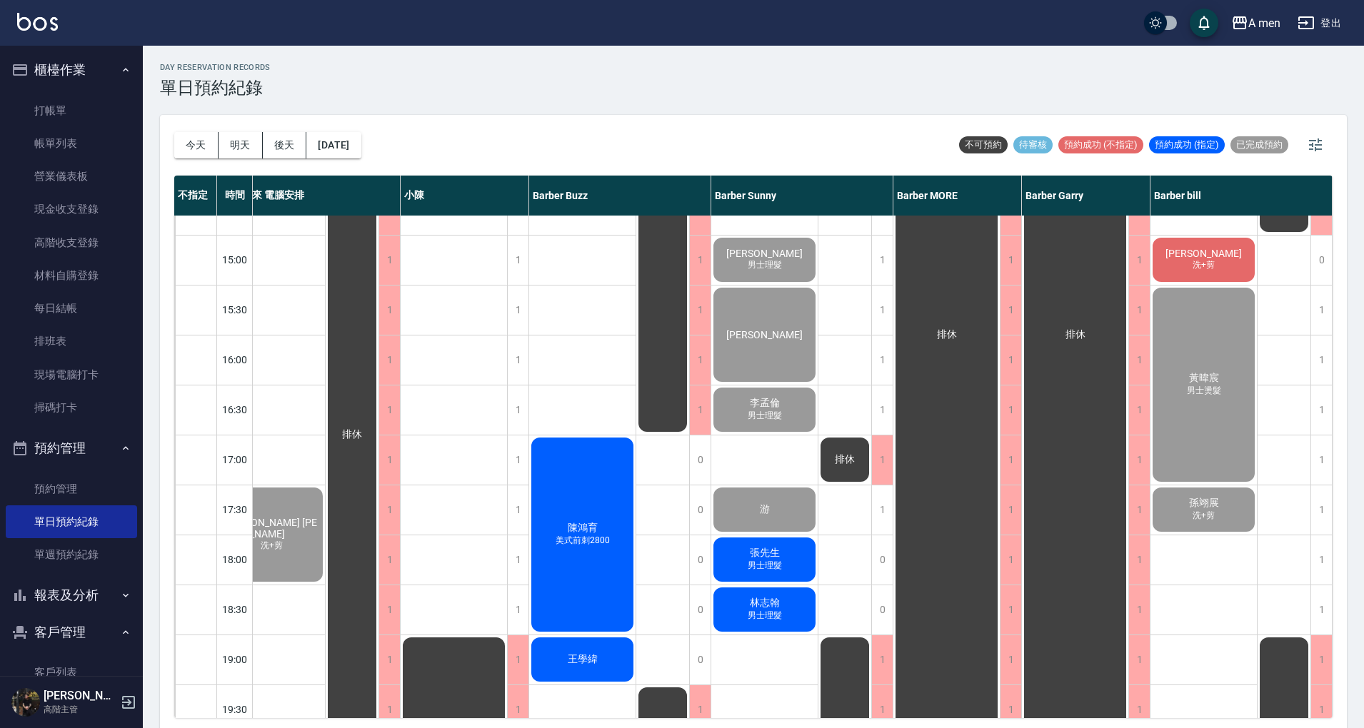
scroll to position [286, 34]
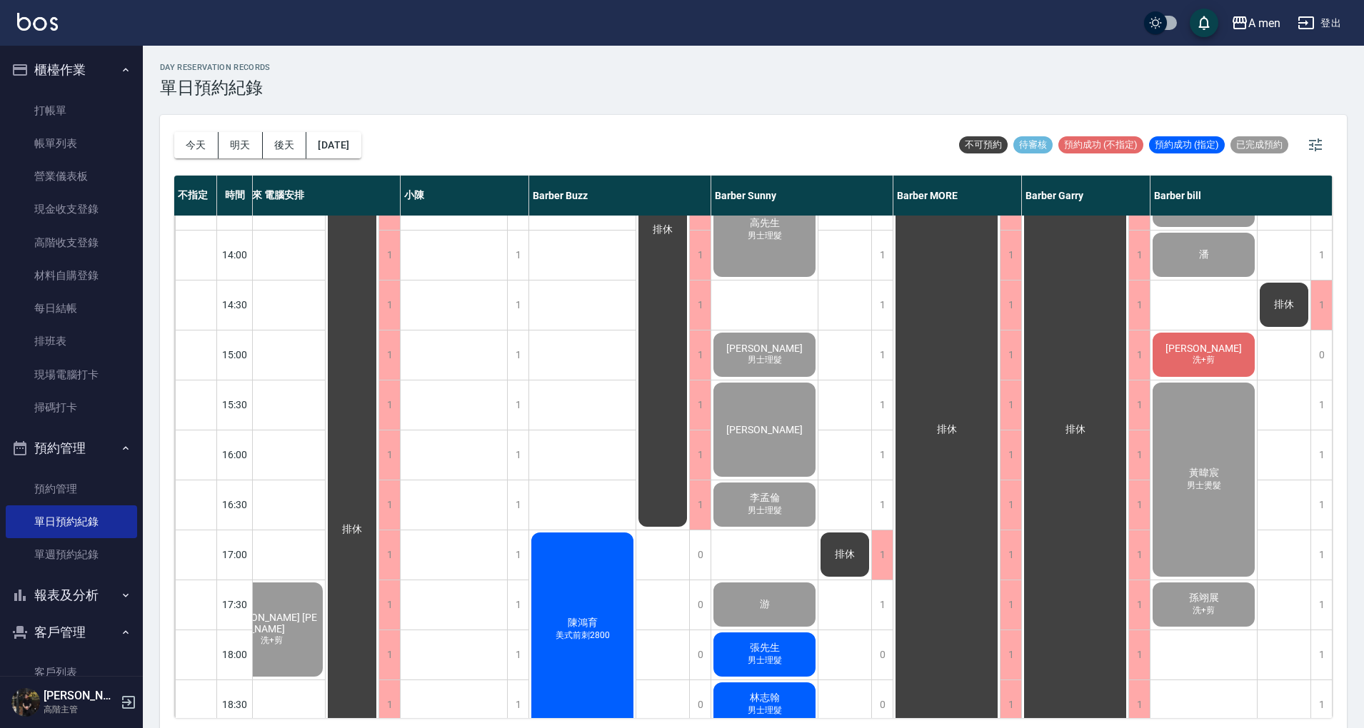
click at [1215, 355] on span "洗+剪" at bounding box center [1203, 360] width 28 height 12
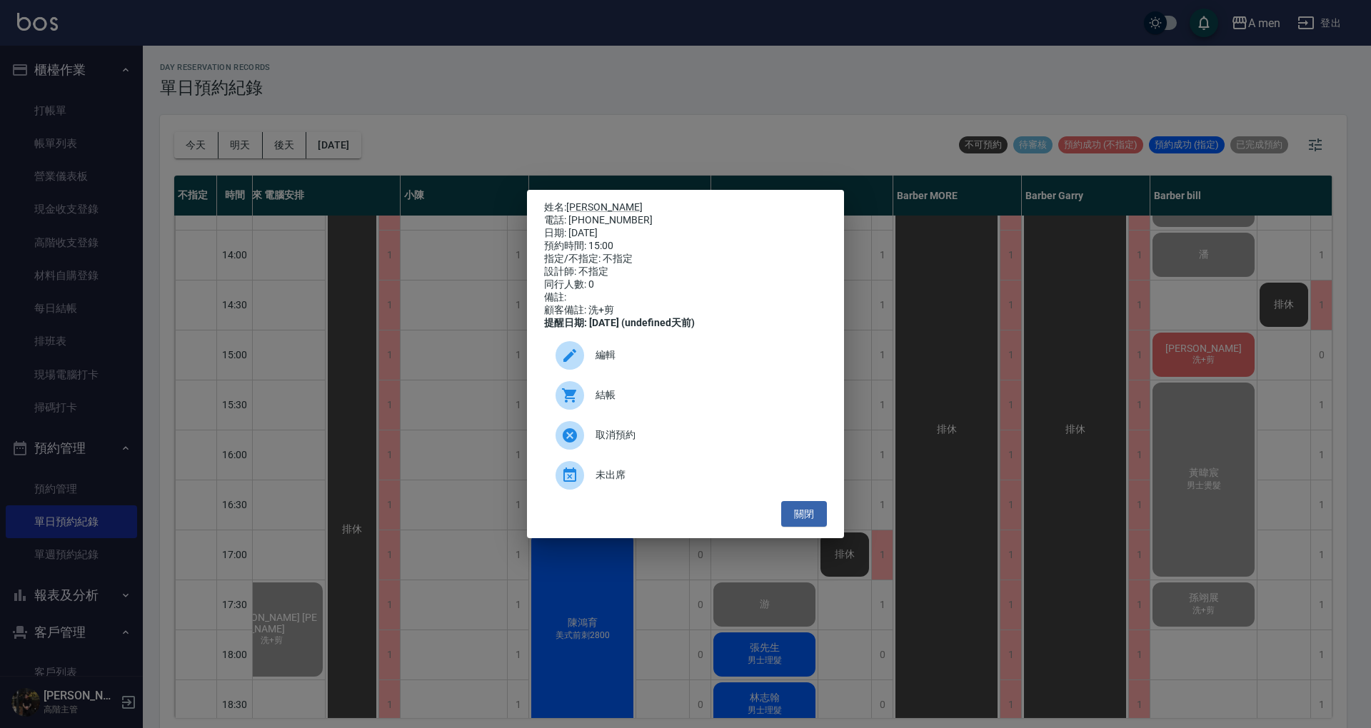
click at [712, 403] on span "結帳" at bounding box center [705, 395] width 220 height 15
drag, startPoint x: 800, startPoint y: 525, endPoint x: 775, endPoint y: 514, distance: 27.5
click at [800, 525] on button "關閉" at bounding box center [804, 514] width 46 height 26
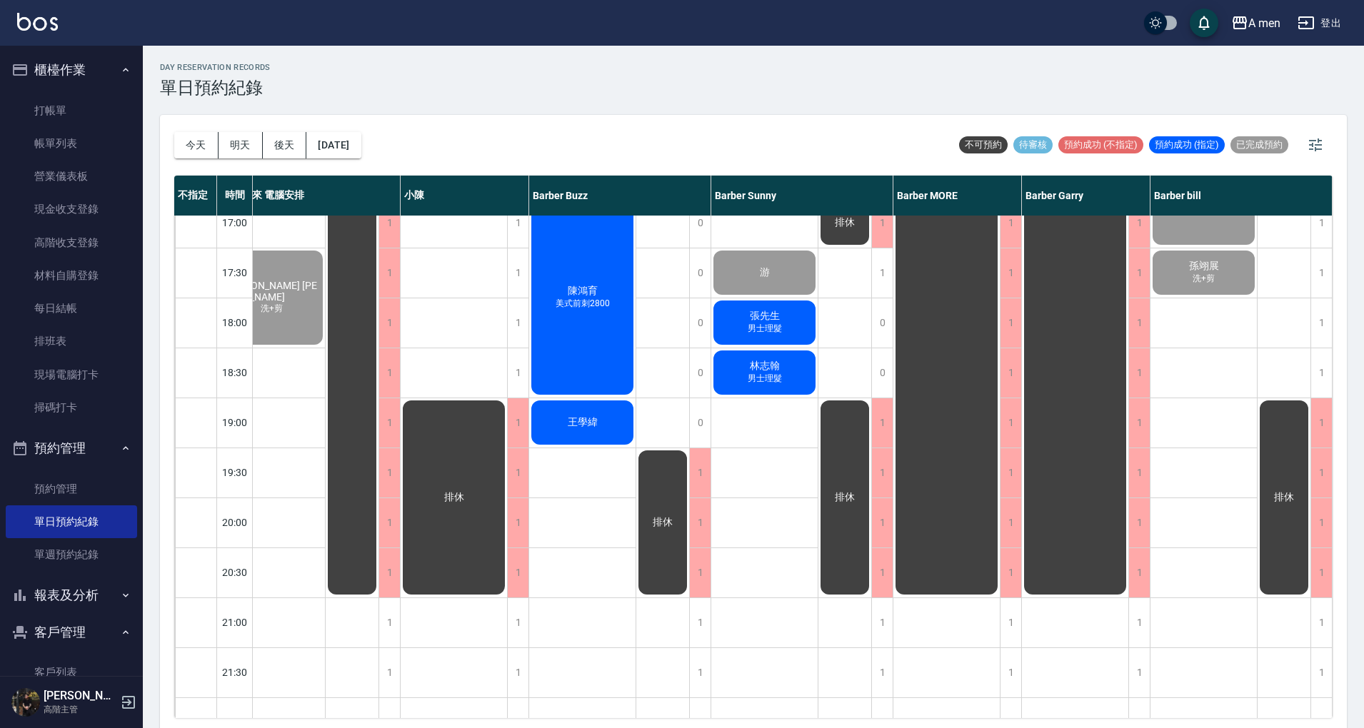
scroll to position [571, 34]
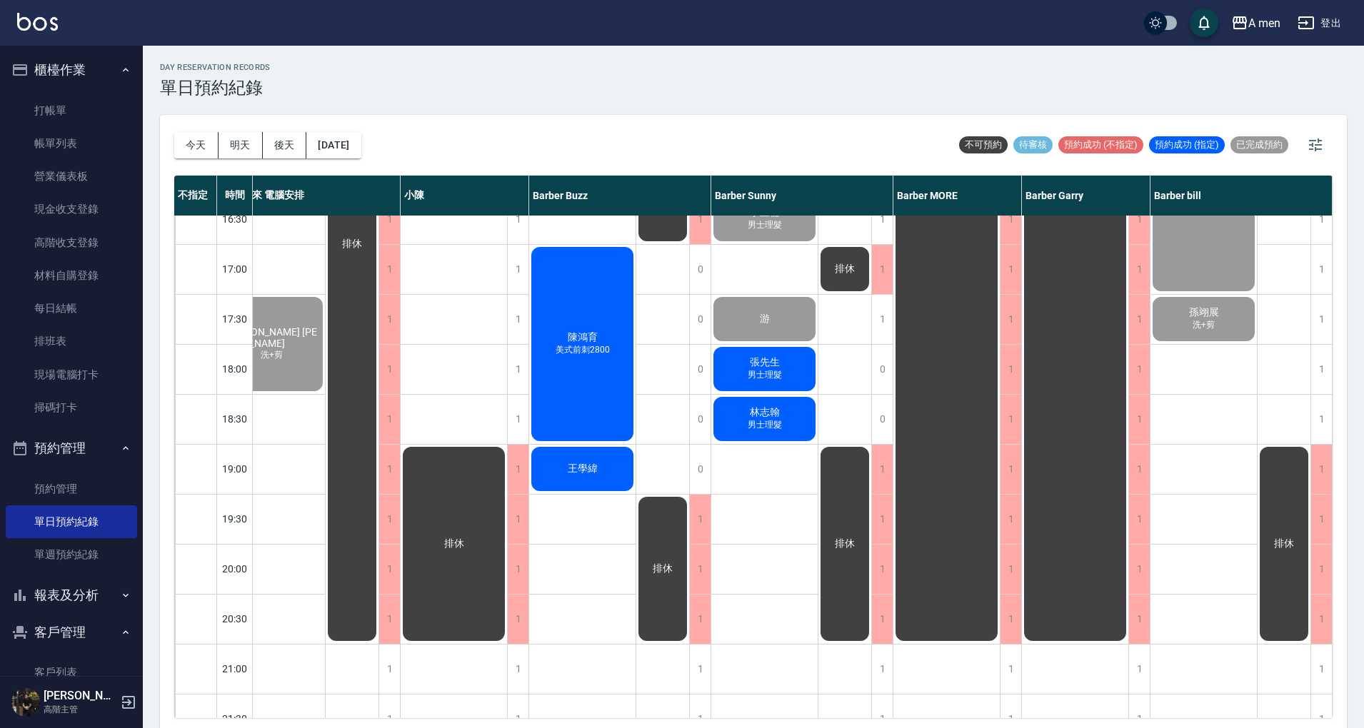
click at [545, 315] on div "陳鴻育 美式前刺2800" at bounding box center [582, 344] width 106 height 198
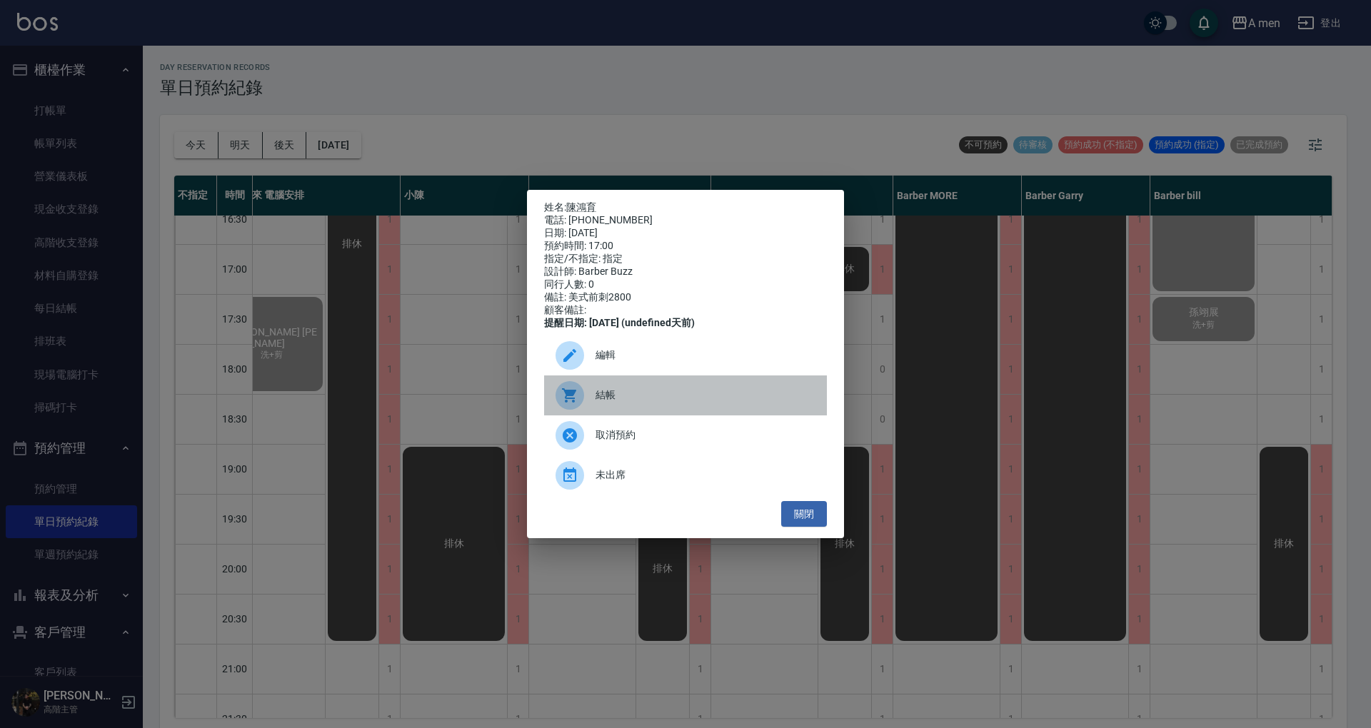
click at [646, 400] on span "結帳" at bounding box center [705, 395] width 220 height 15
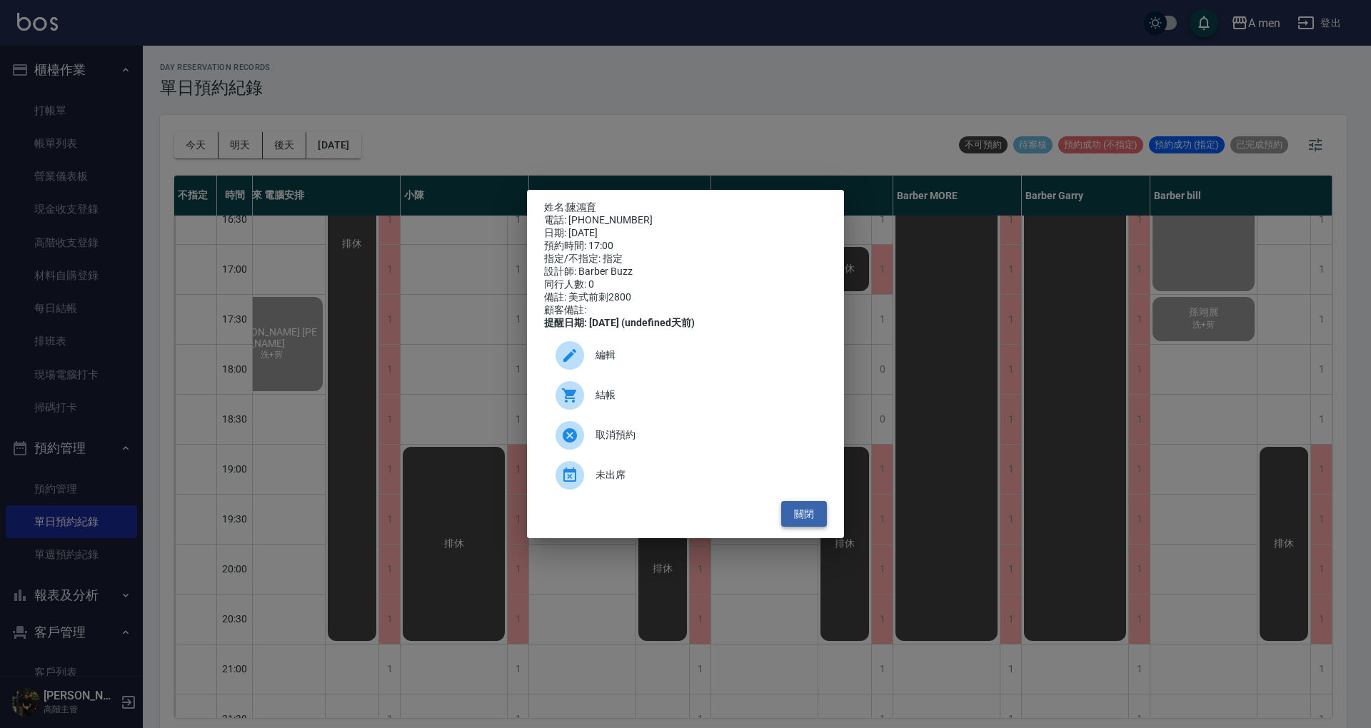
click at [813, 528] on button "關閉" at bounding box center [804, 514] width 46 height 26
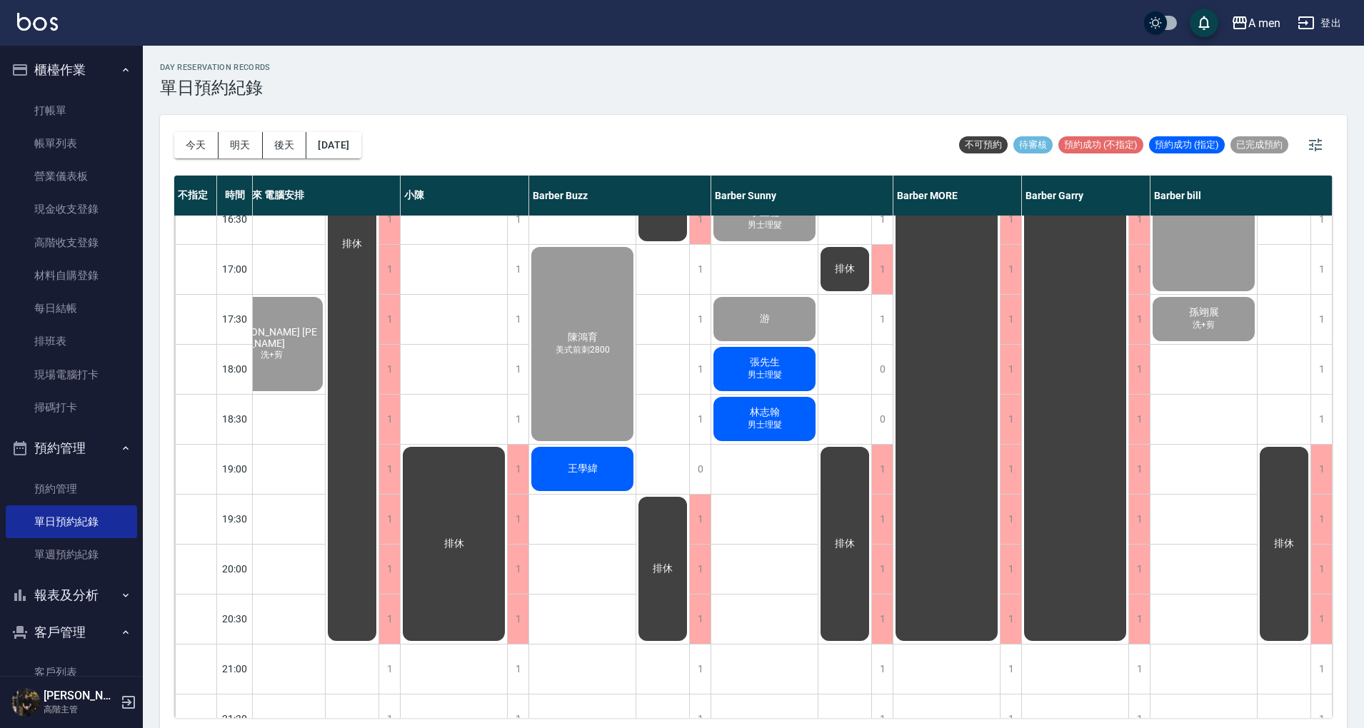
click at [842, 137] on div "今天 明天 後天 2025/10/06 不可預約 待審核 預約成功 (不指定) 預約成功 (指定) 已完成預約" at bounding box center [753, 145] width 1158 height 61
click at [361, 155] on button "[DATE]" at bounding box center [333, 145] width 54 height 26
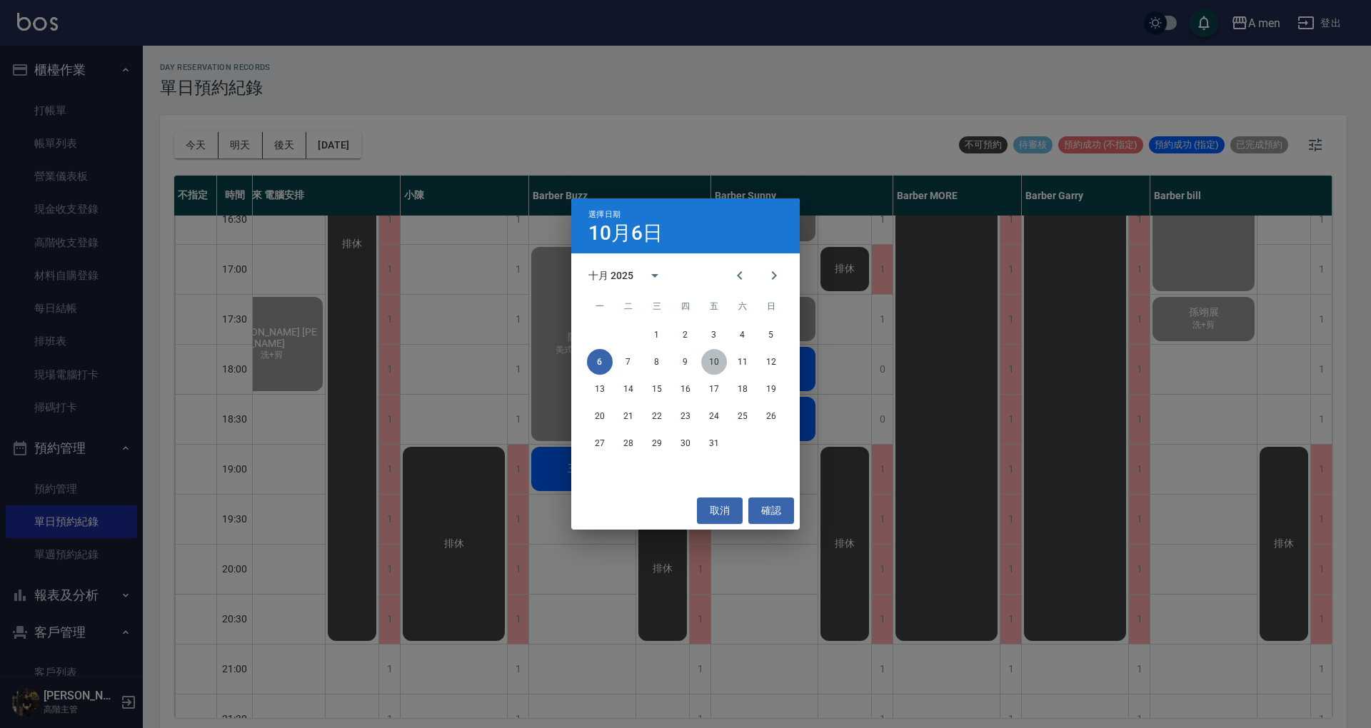
click at [720, 367] on button "10" at bounding box center [714, 362] width 26 height 26
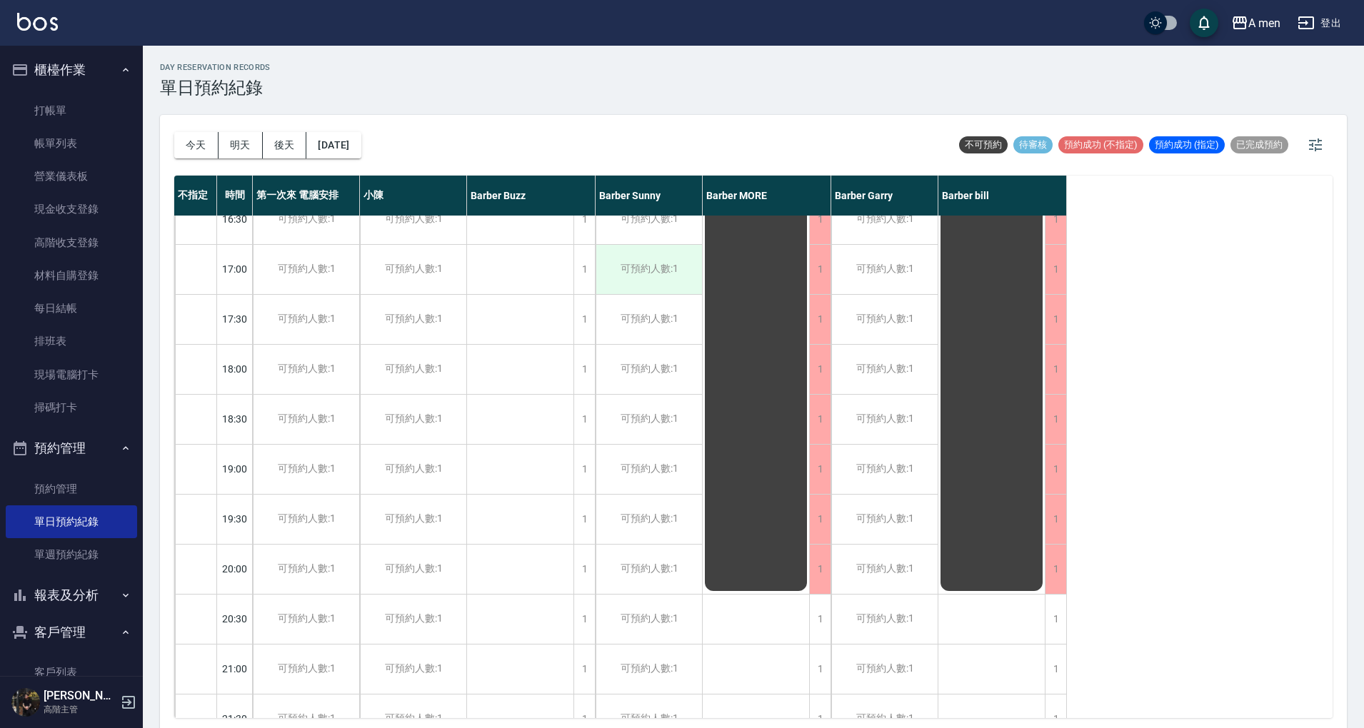
scroll to position [475, 0]
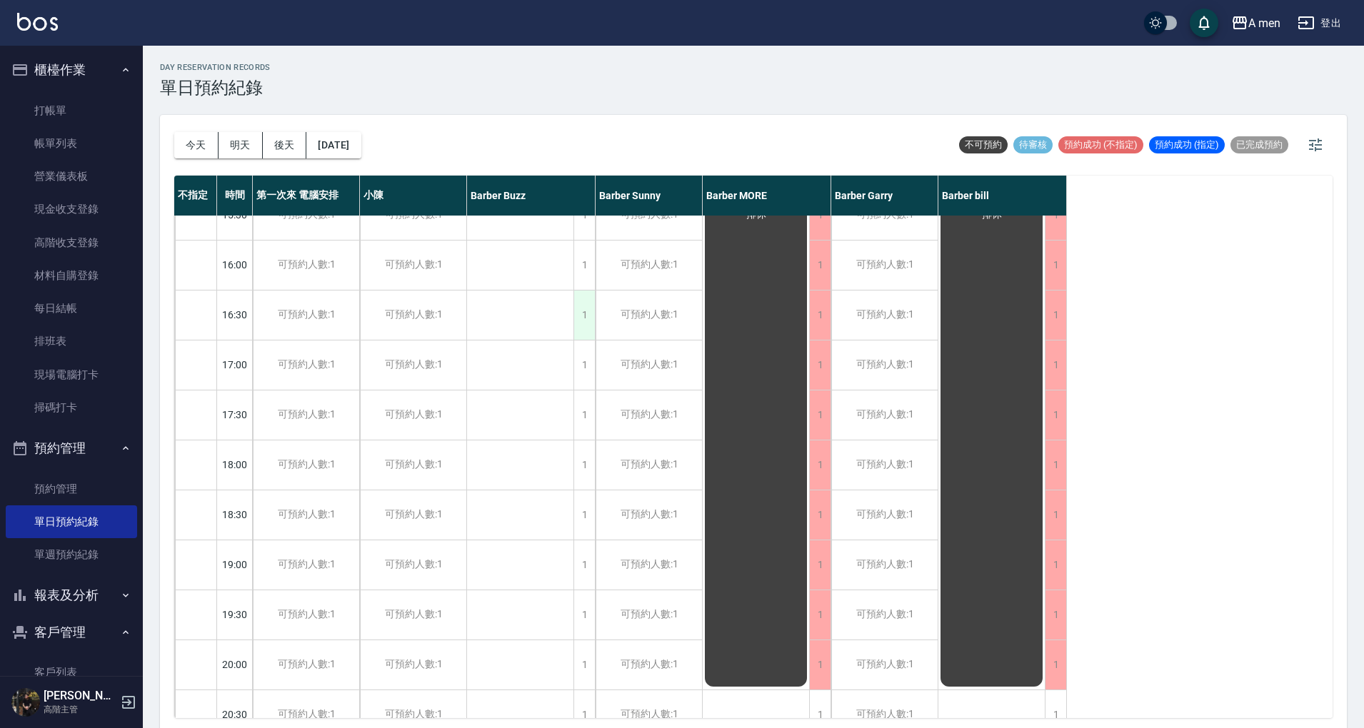
click at [588, 326] on div "1" at bounding box center [583, 315] width 21 height 49
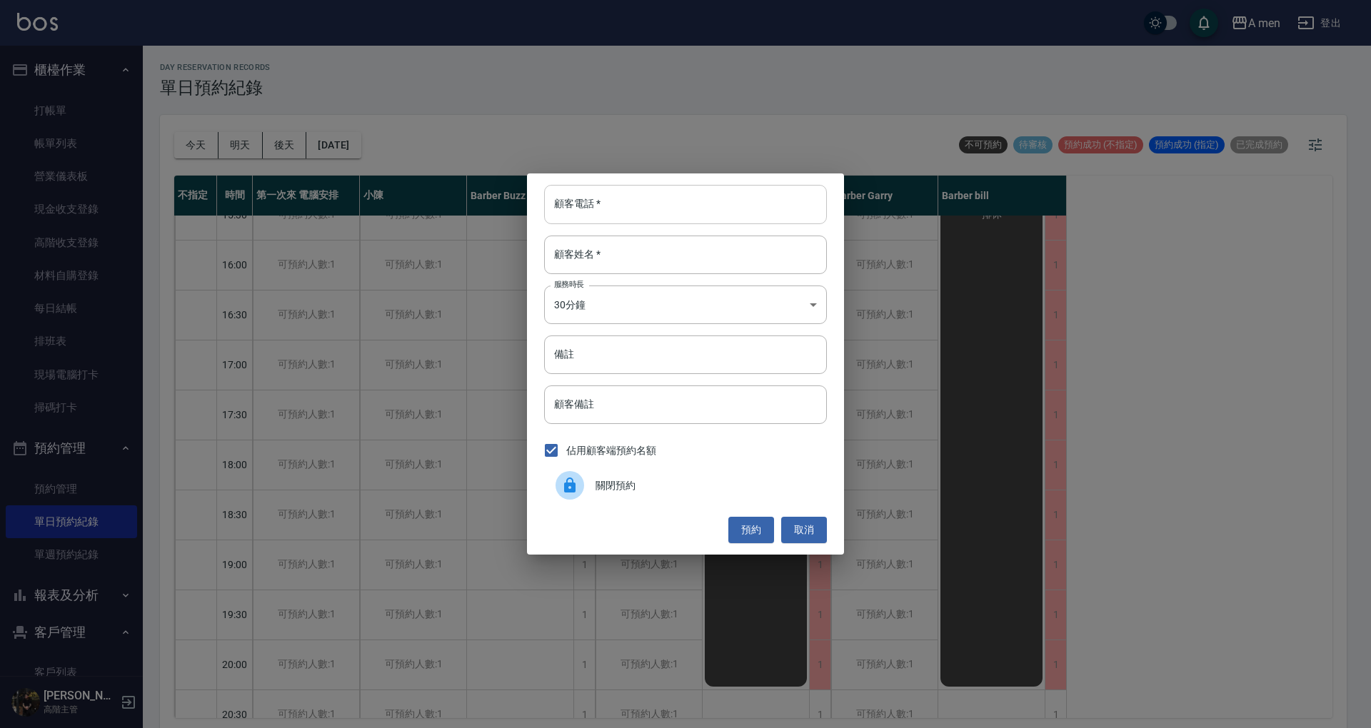
click at [605, 217] on input "顧客電話   *" at bounding box center [685, 204] width 283 height 39
paste input "0928027730"
type input "0928027730"
click at [586, 268] on input "顧客姓名   *" at bounding box center [685, 255] width 283 height 39
click at [760, 525] on button "預約" at bounding box center [751, 530] width 46 height 26
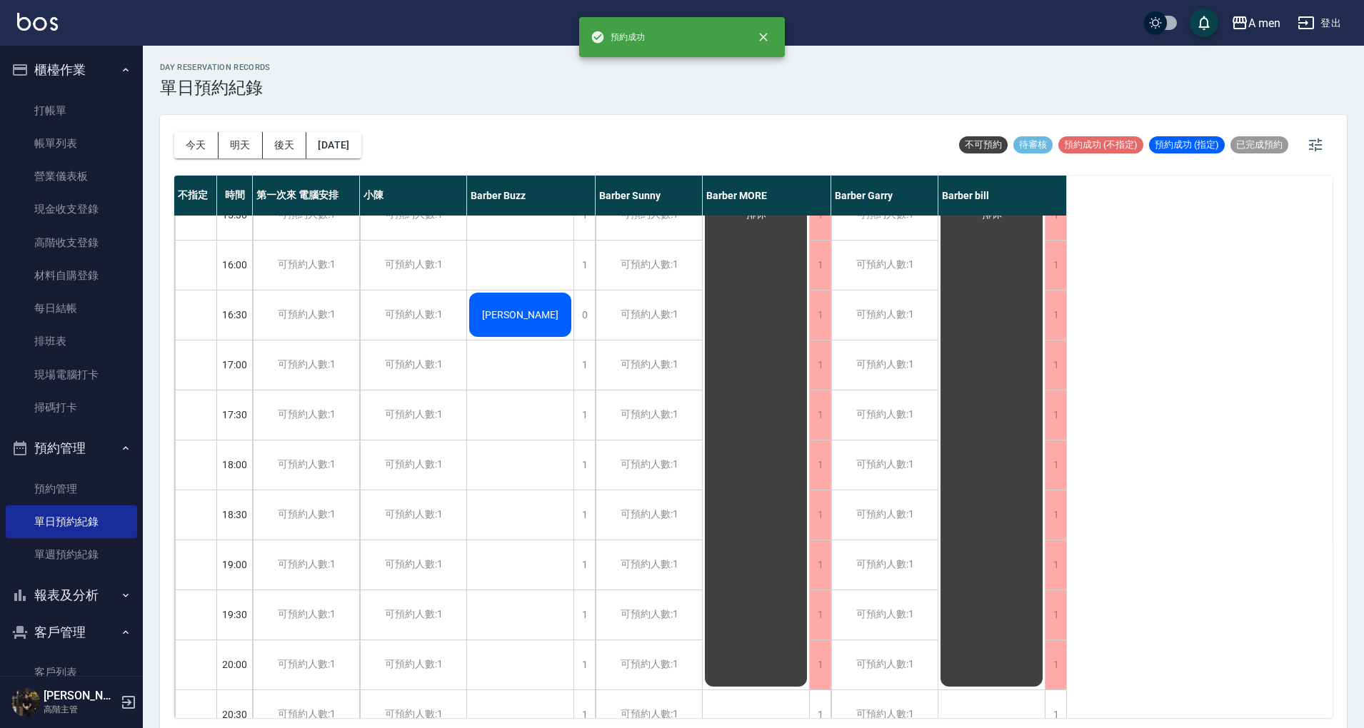
click at [531, 327] on div "Cedric" at bounding box center [520, 315] width 106 height 49
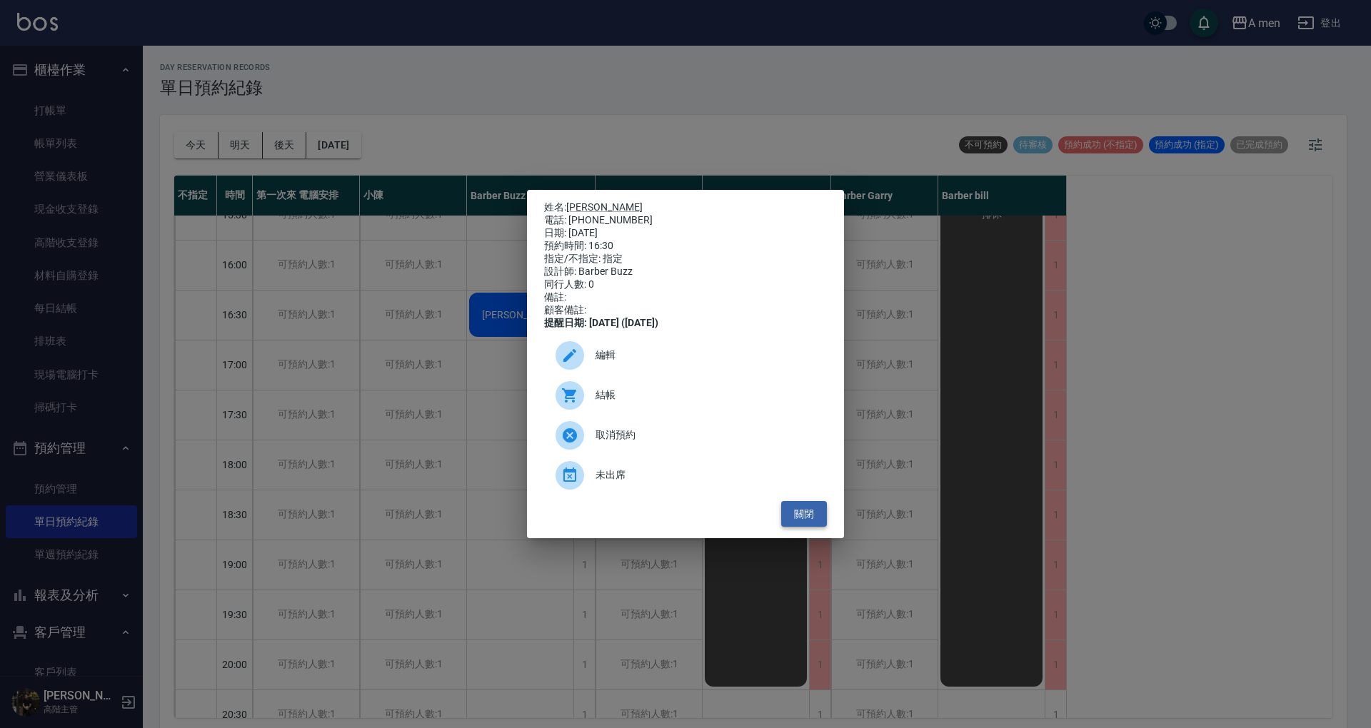
click at [811, 523] on button "關閉" at bounding box center [804, 514] width 46 height 26
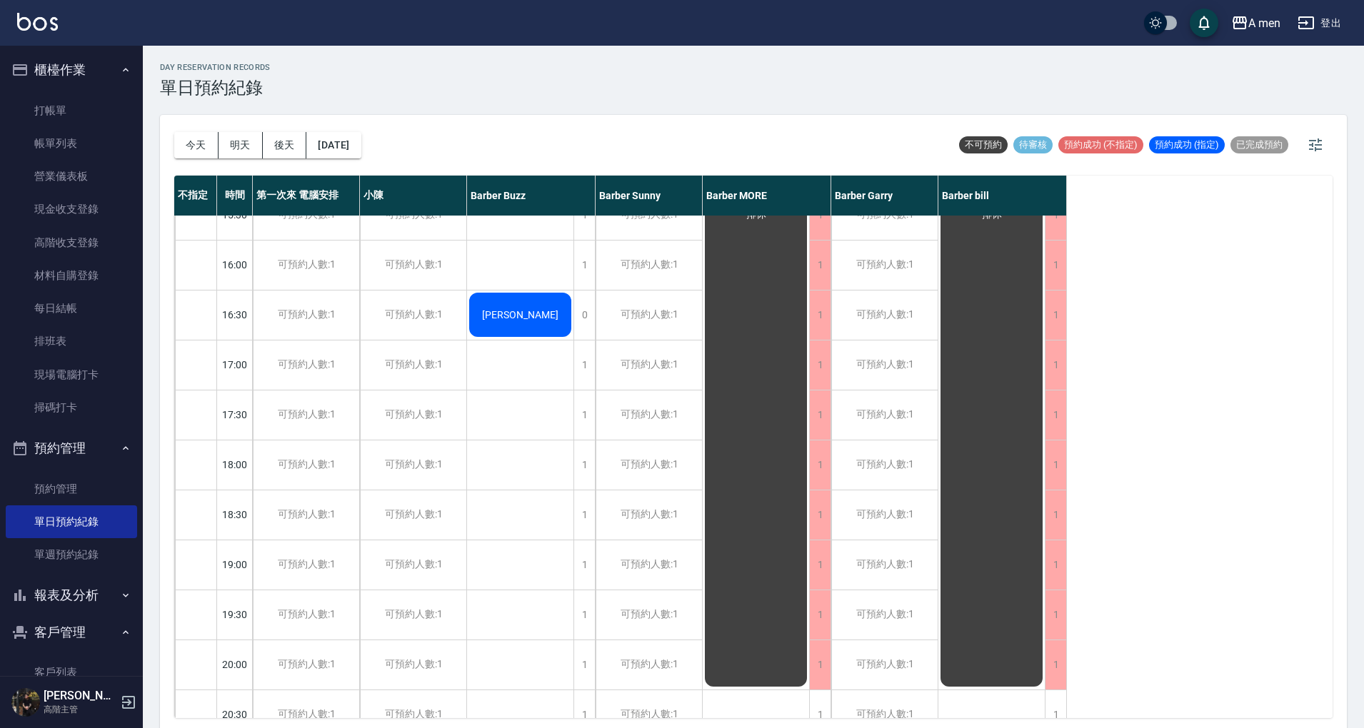
click at [512, 321] on div "Cedric" at bounding box center [520, 315] width 106 height 49
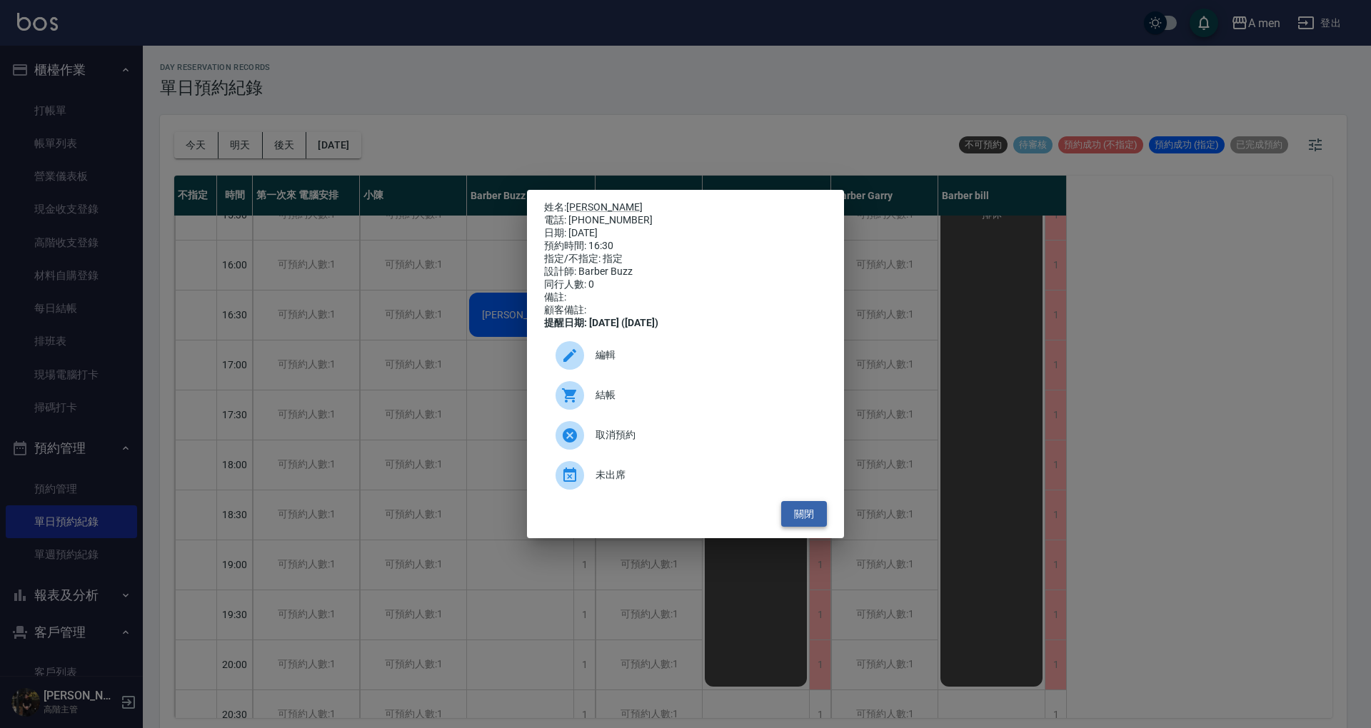
click at [812, 517] on button "關閉" at bounding box center [804, 514] width 46 height 26
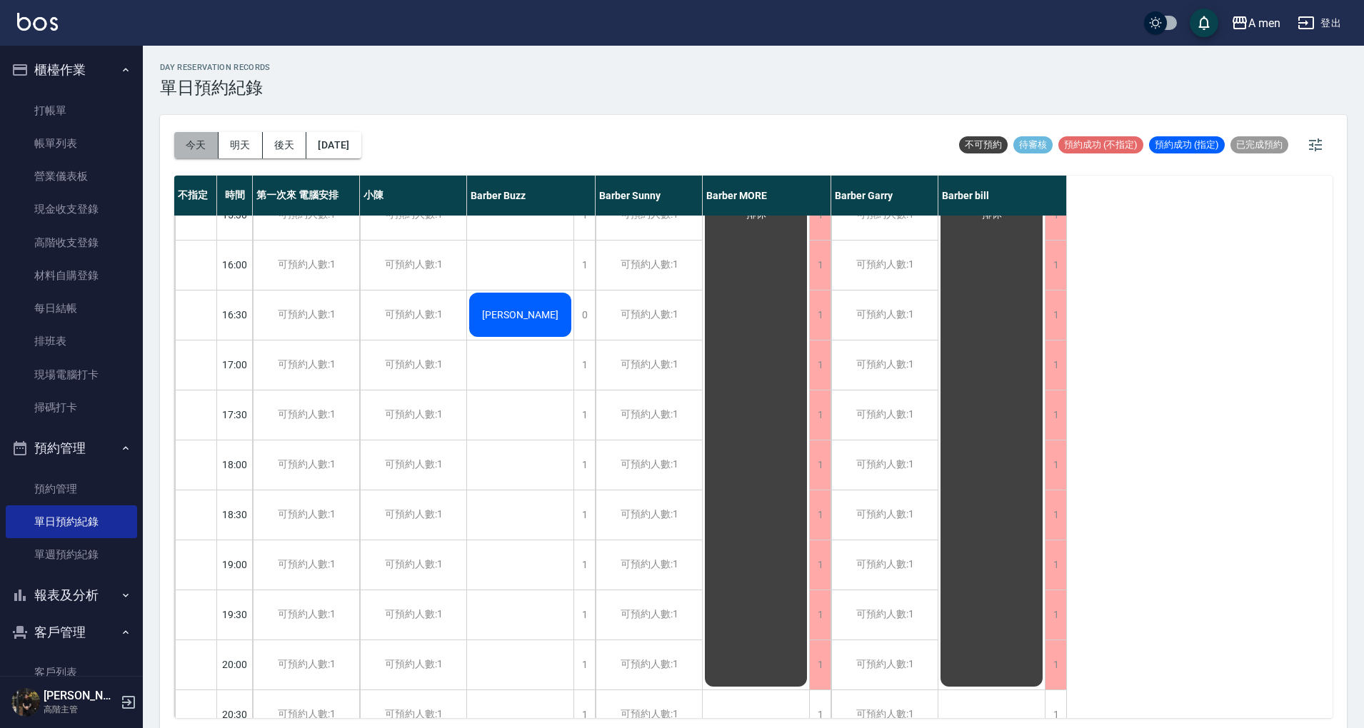
click at [200, 147] on button "今天" at bounding box center [196, 145] width 44 height 26
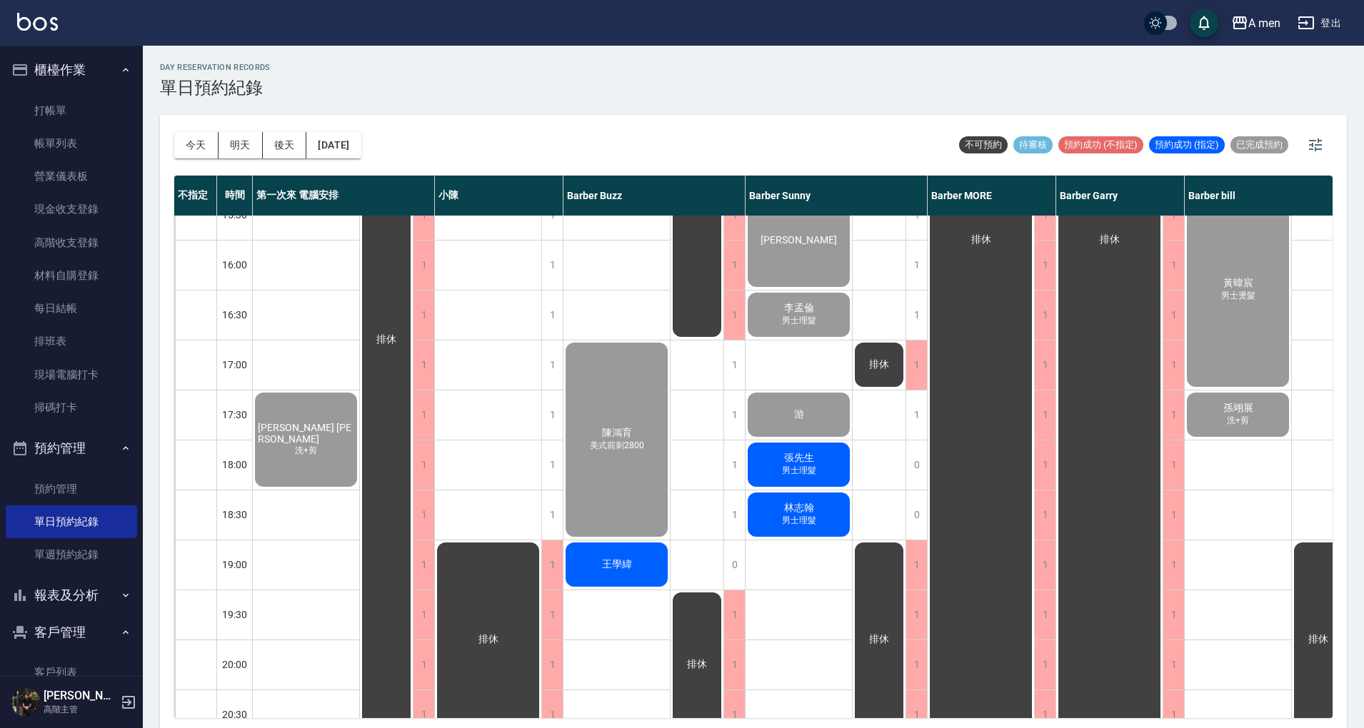
click at [618, 437] on span "陳鴻育" at bounding box center [617, 433] width 36 height 13
click at [622, 390] on div "陳鴻育 美式前刺2800" at bounding box center [616, 440] width 106 height 198
click at [234, 147] on button "明天" at bounding box center [240, 145] width 44 height 26
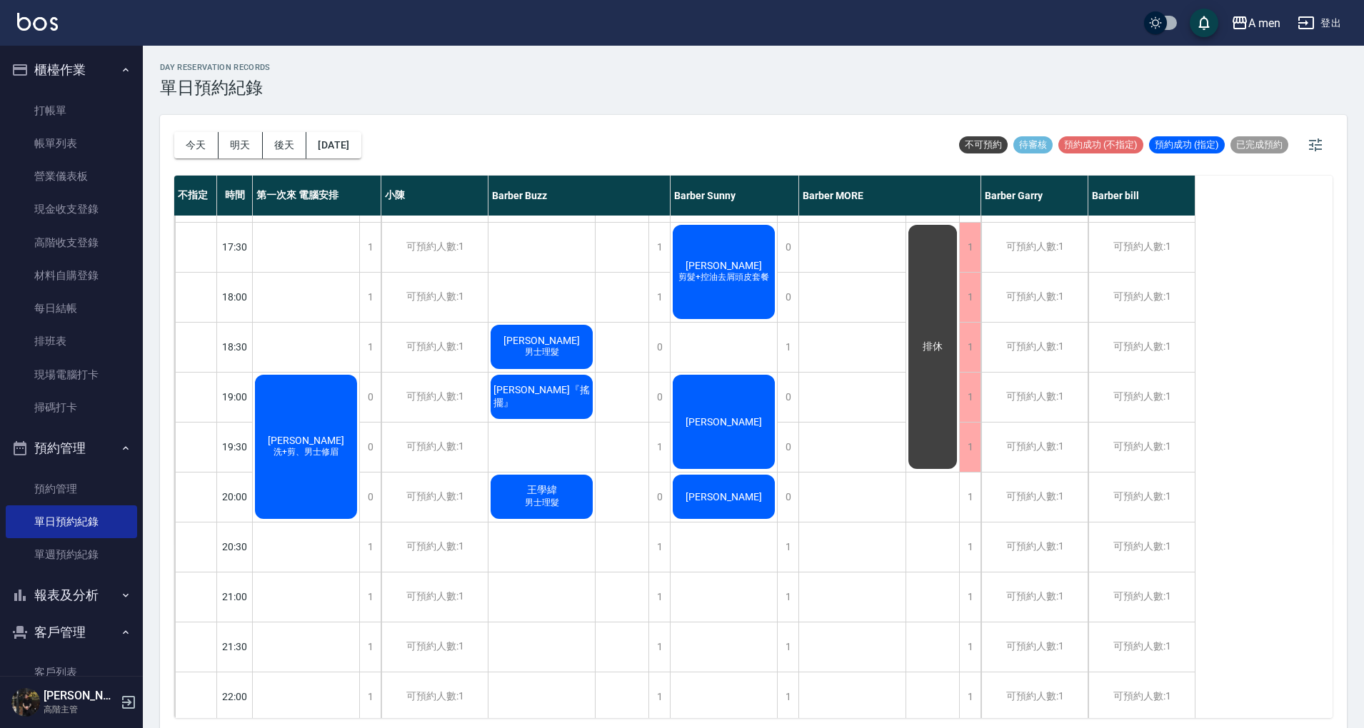
scroll to position [761, 0]
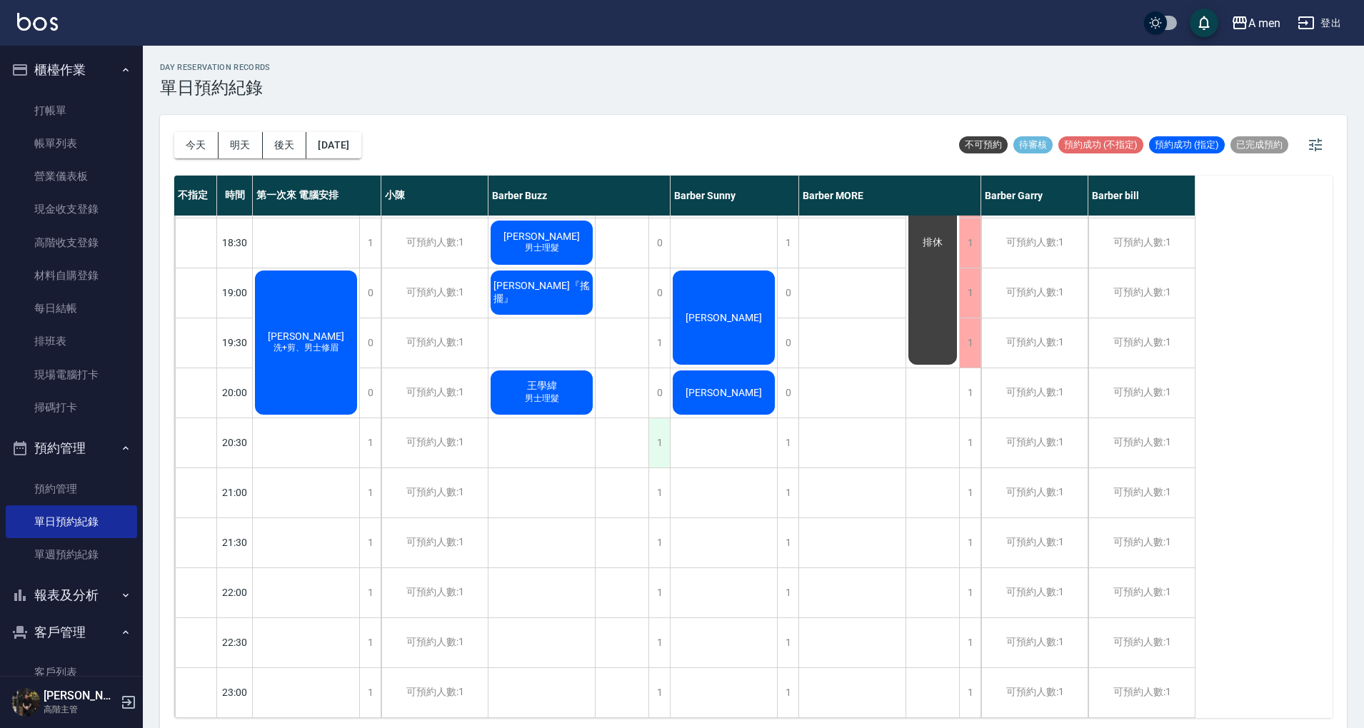
click at [660, 437] on div "1" at bounding box center [658, 442] width 21 height 49
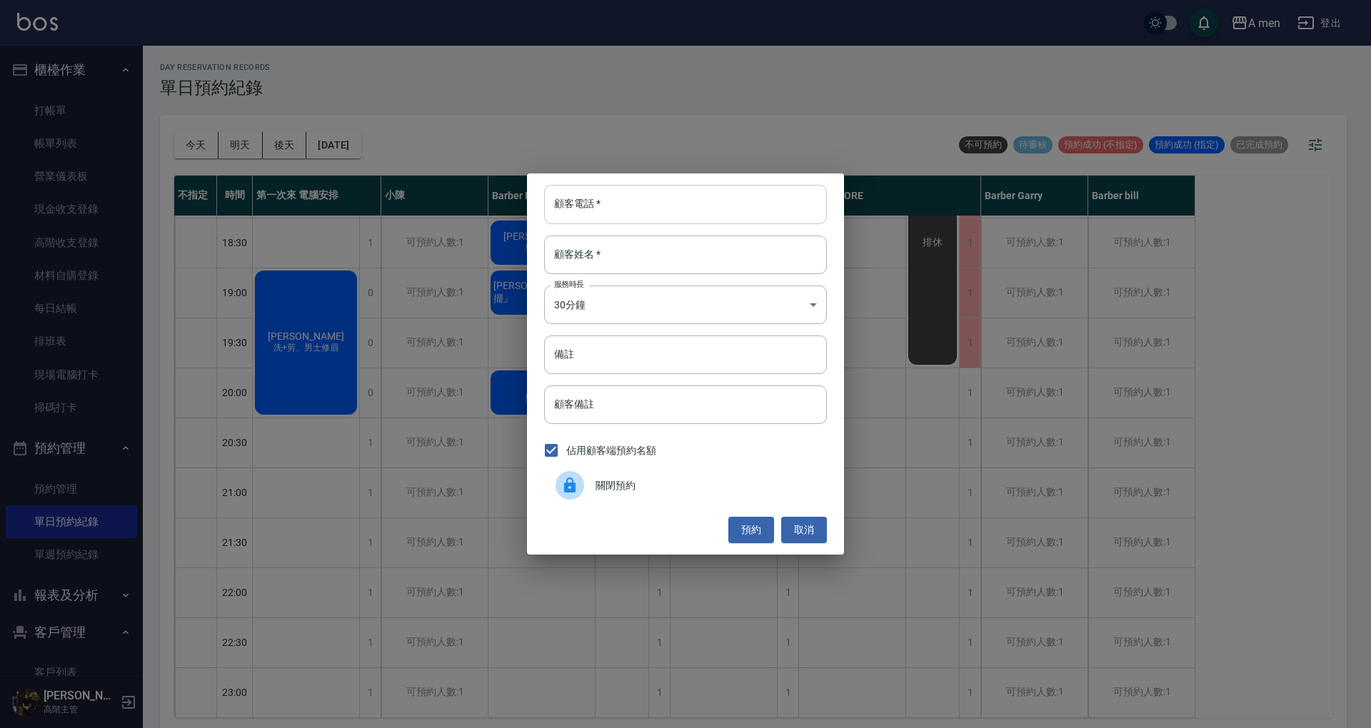
click at [618, 208] on input "顧客電話   *" at bounding box center [685, 204] width 283 height 39
paste input "0968371458"
type input "0968371458"
drag, startPoint x: 624, startPoint y: 204, endPoint x: 513, endPoint y: 204, distance: 110.7
click at [513, 204] on div "顧客電話   * 0968371458 顧客電話   * 顧客姓名   * 顧客姓名   * 服務時長 30分鐘 1 服務時長 備註 備註 顧客備註 顧客備註…" at bounding box center [685, 364] width 1371 height 728
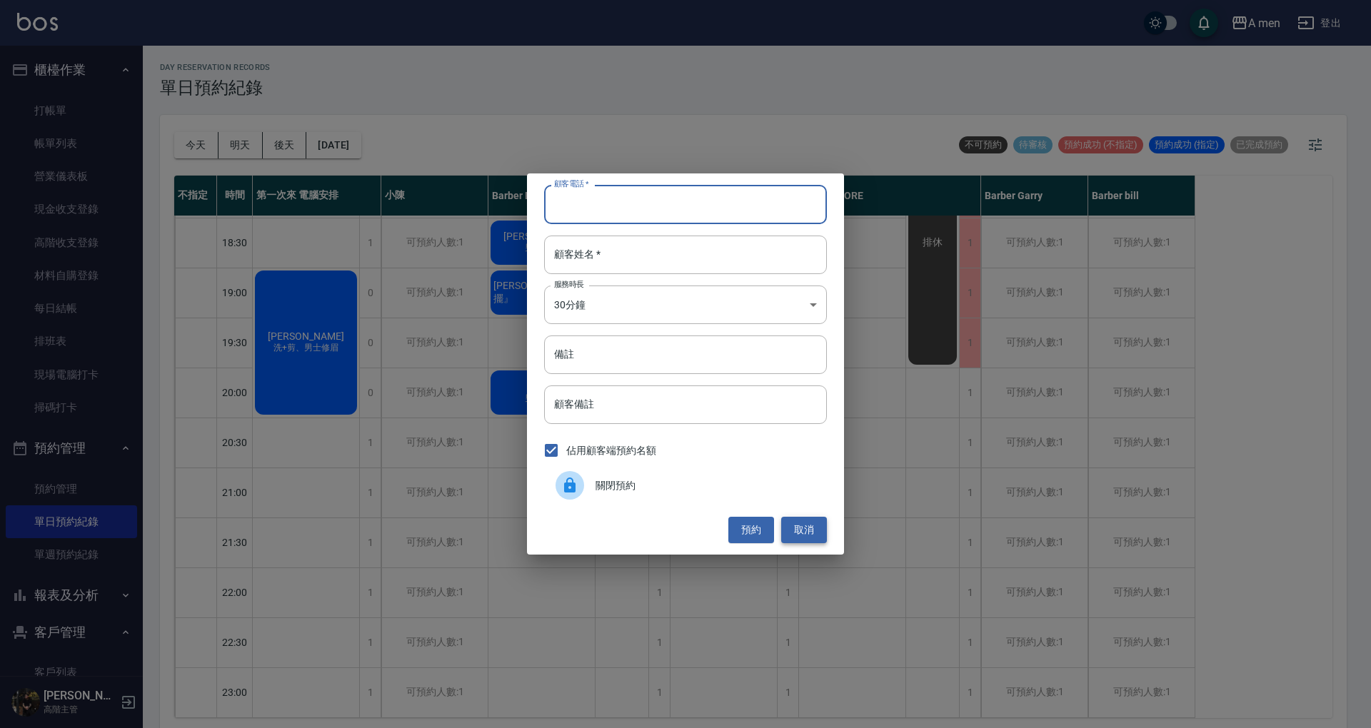
click at [795, 533] on button "取消" at bounding box center [804, 530] width 46 height 26
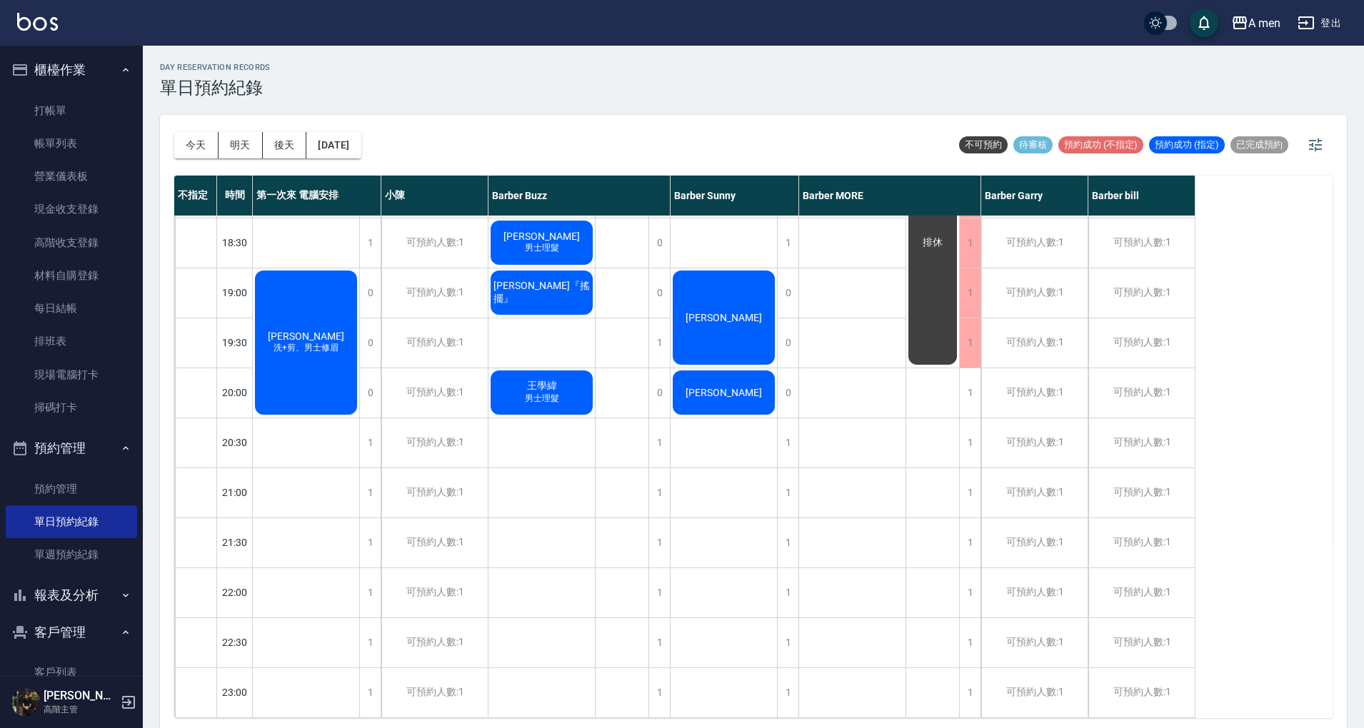
drag, startPoint x: 211, startPoint y: 148, endPoint x: 221, endPoint y: 156, distance: 13.3
click at [210, 147] on button "今天" at bounding box center [196, 145] width 44 height 26
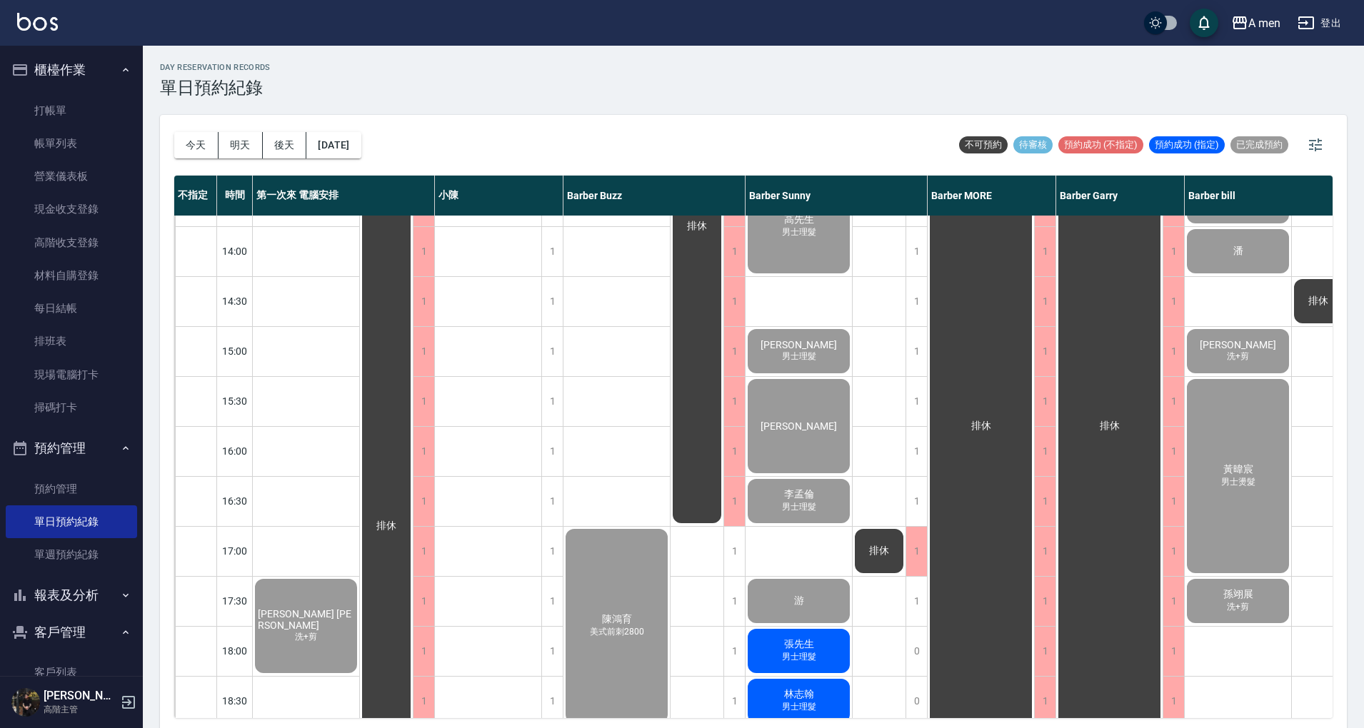
scroll to position [286, 0]
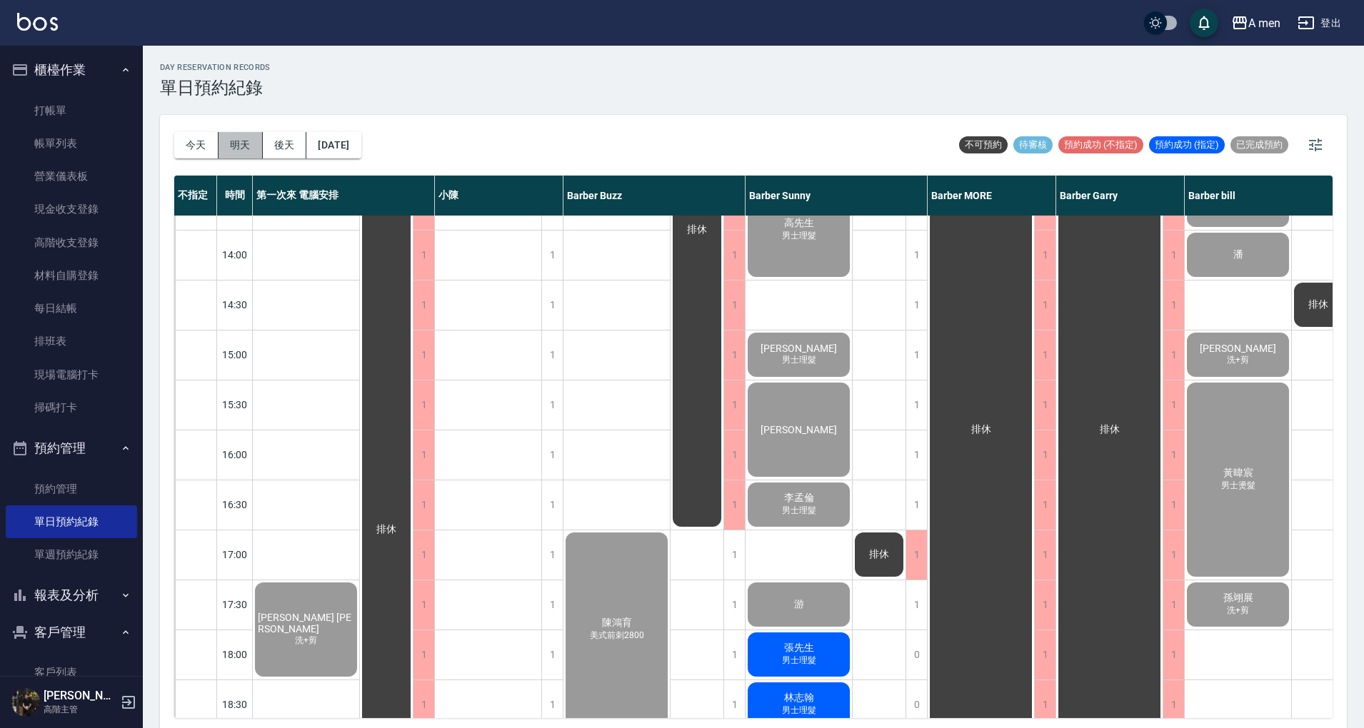
click at [243, 143] on button "明天" at bounding box center [240, 145] width 44 height 26
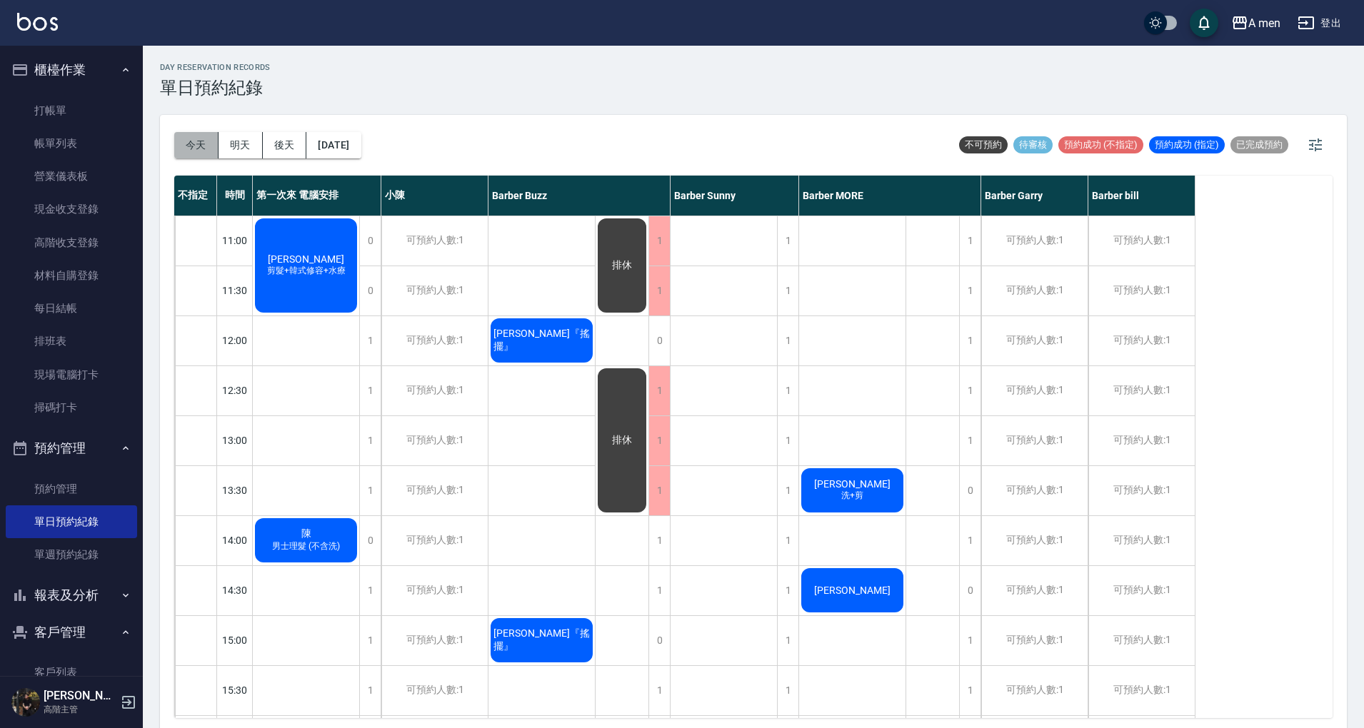
click at [202, 143] on button "今天" at bounding box center [196, 145] width 44 height 26
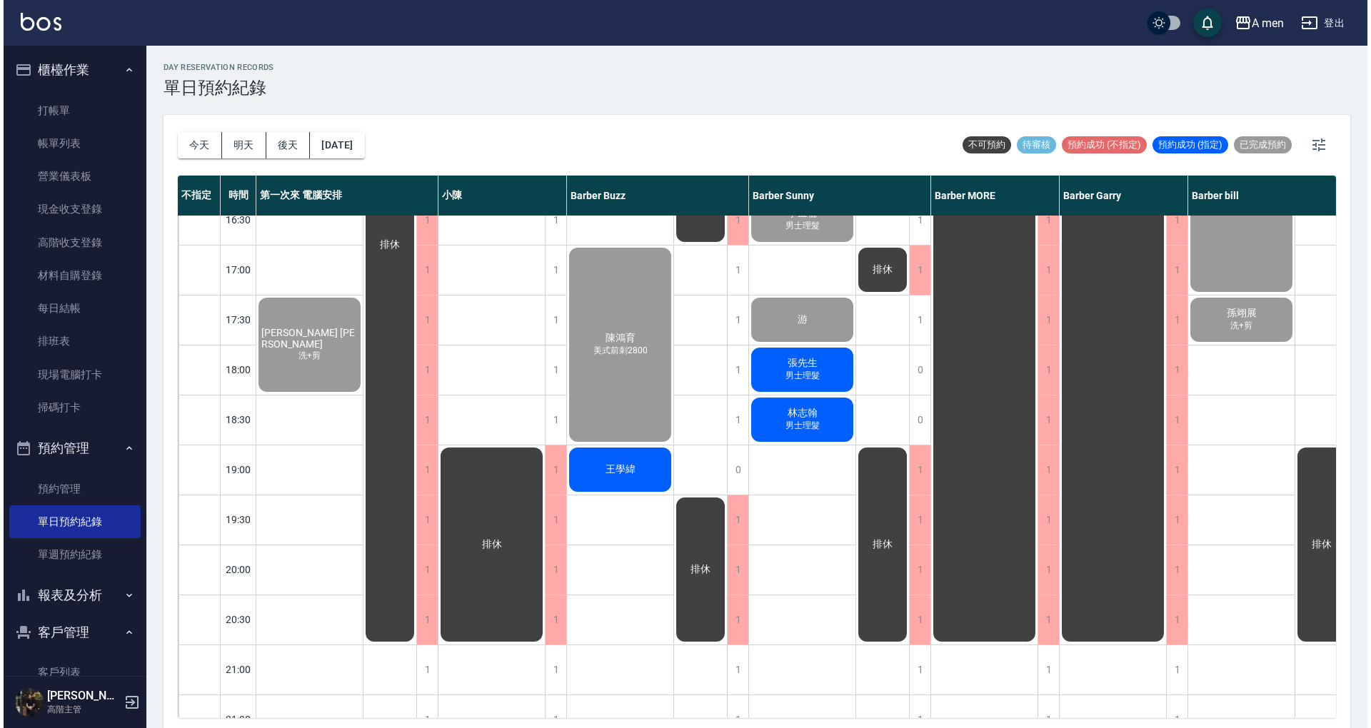
scroll to position [571, 0]
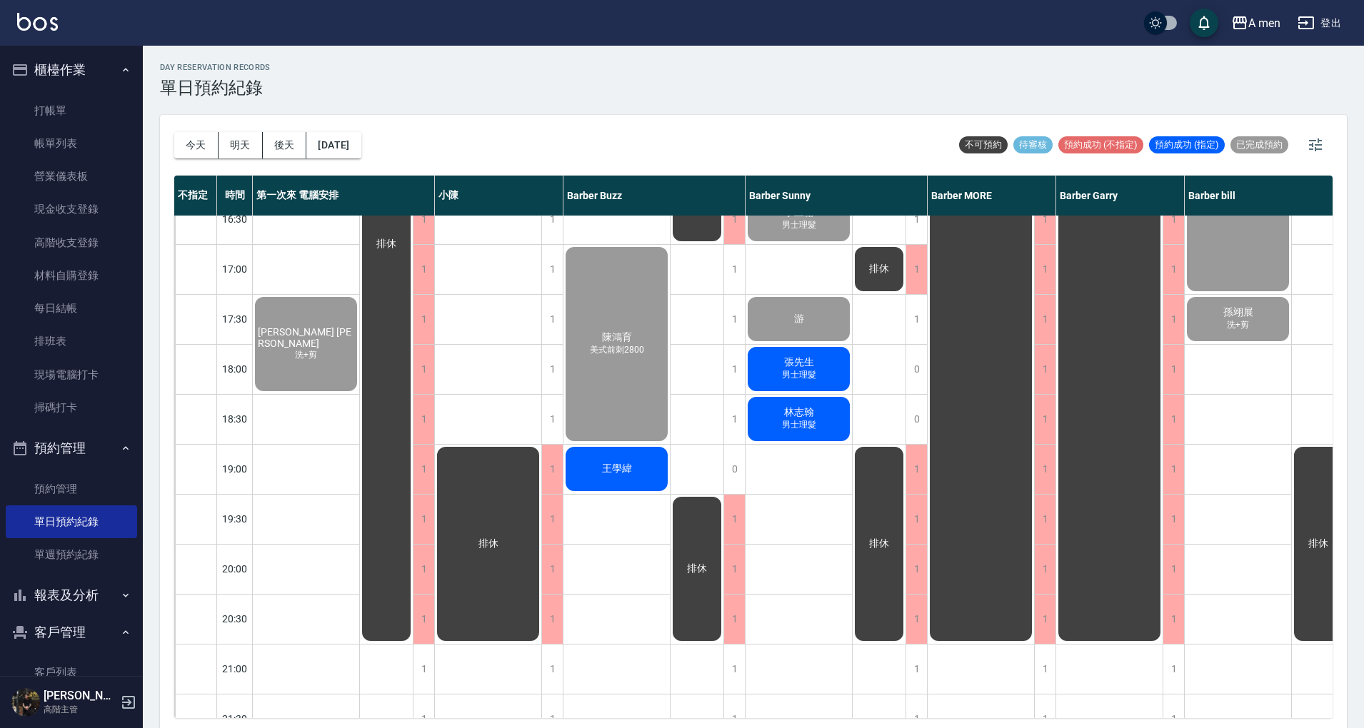
click at [807, 376] on span "男士理髮" at bounding box center [799, 375] width 40 height 12
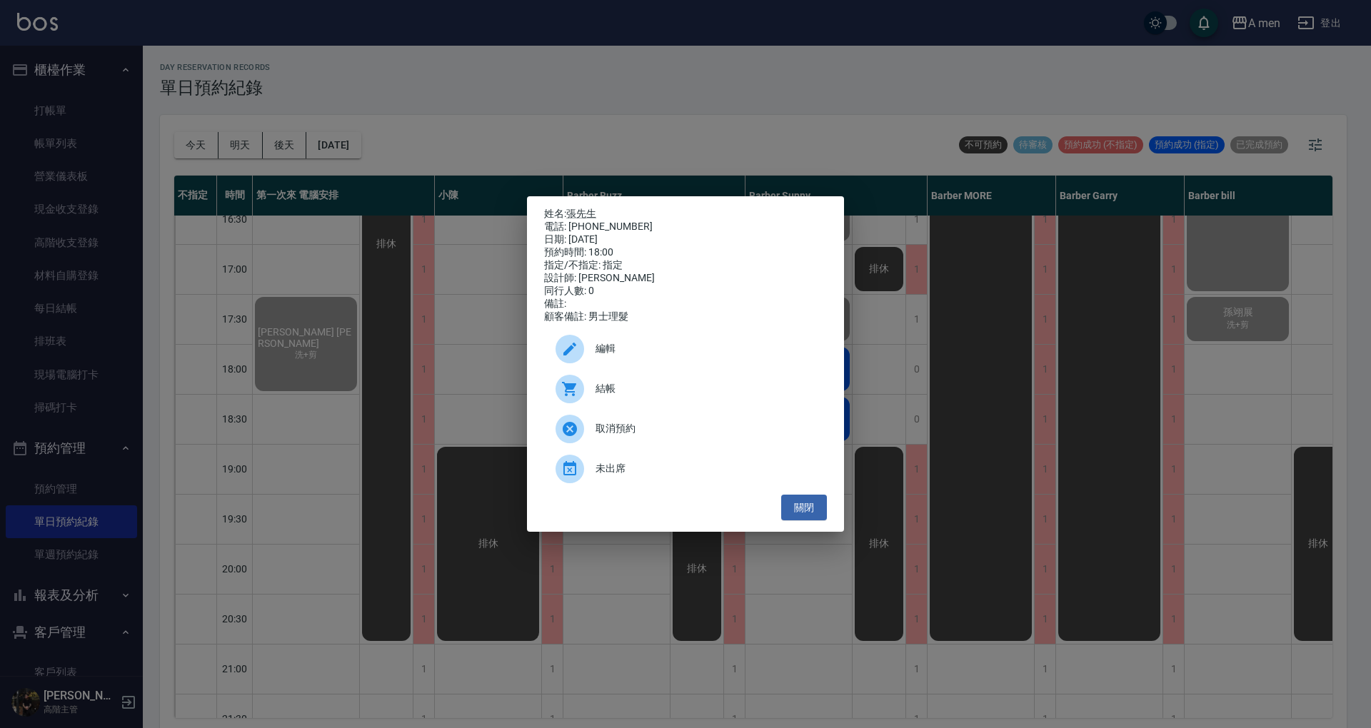
click at [618, 396] on span "結帳" at bounding box center [705, 388] width 220 height 15
click at [806, 520] on button "關閉" at bounding box center [804, 508] width 46 height 26
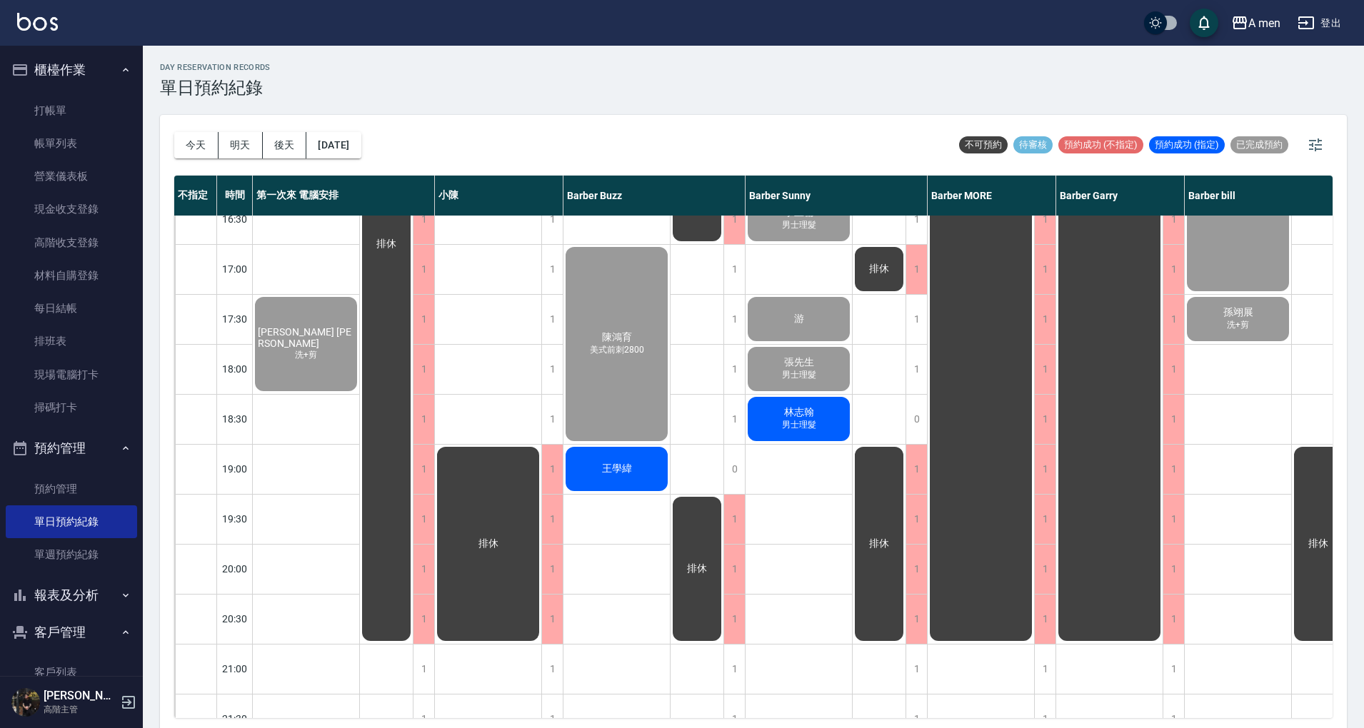
click at [801, 540] on div "蘇先生 洗+剪 梁東朋 男士理髮 陳先生 洗+剪 吳佳叡 高先生 男士理髮 Peter 男士理髮 彭路易 李孟倫 男士理髮 游 張先生 男士理髮 林志翰 男士…" at bounding box center [798, 268] width 107 height 1249
click at [628, 473] on span "王學緯" at bounding box center [617, 469] width 36 height 13
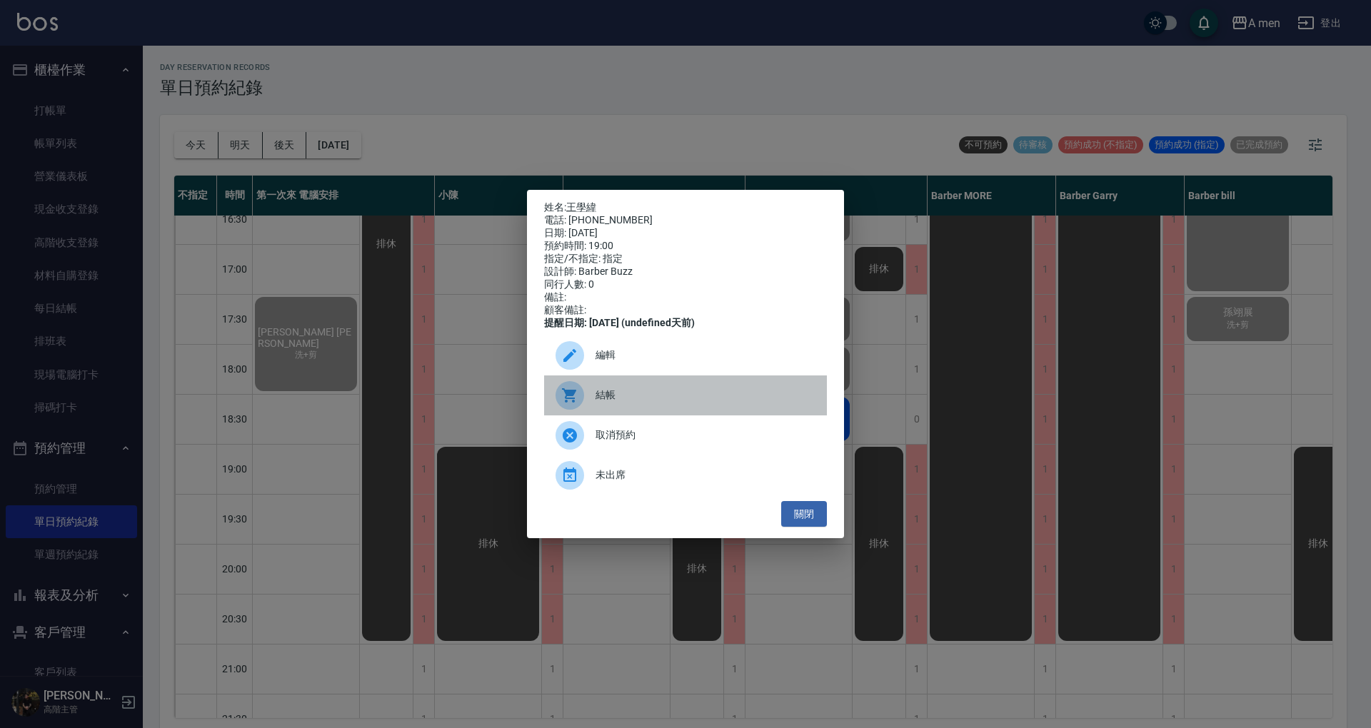
click at [617, 410] on div "結帳" at bounding box center [685, 395] width 283 height 40
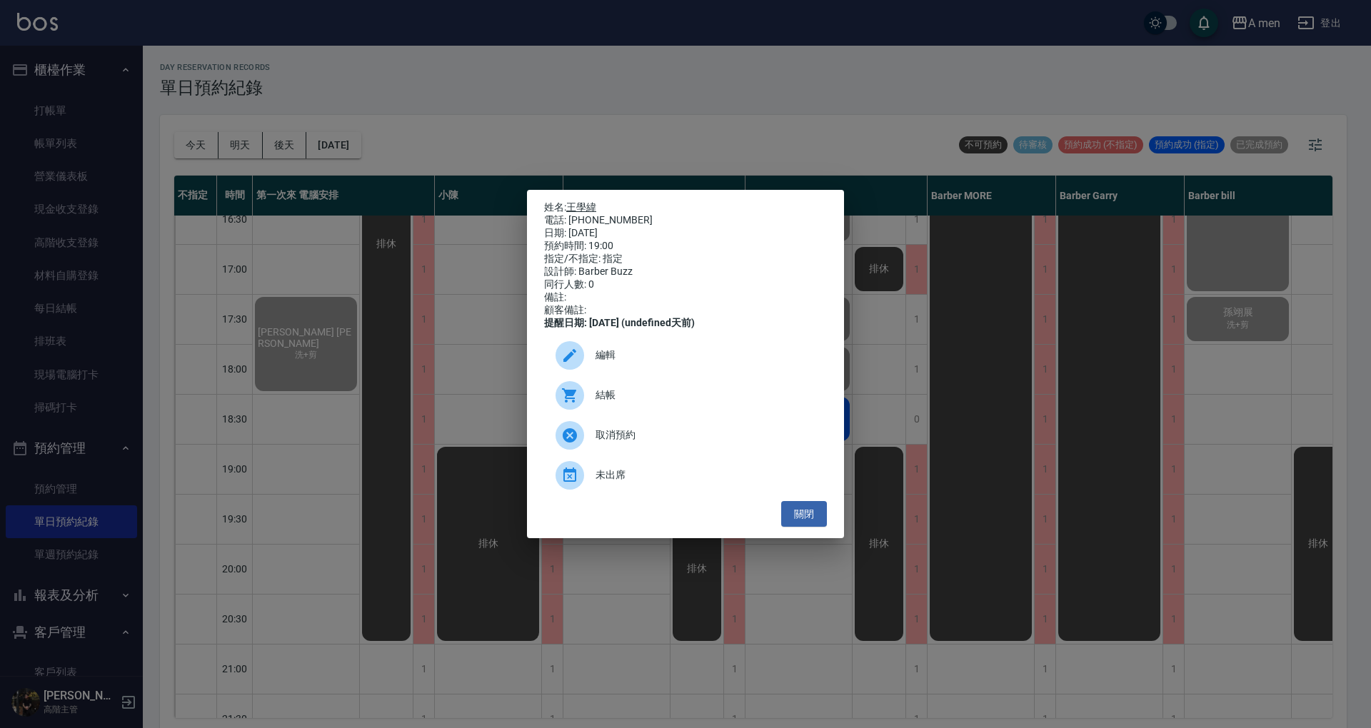
click at [577, 207] on link "王學緯" at bounding box center [581, 206] width 30 height 11
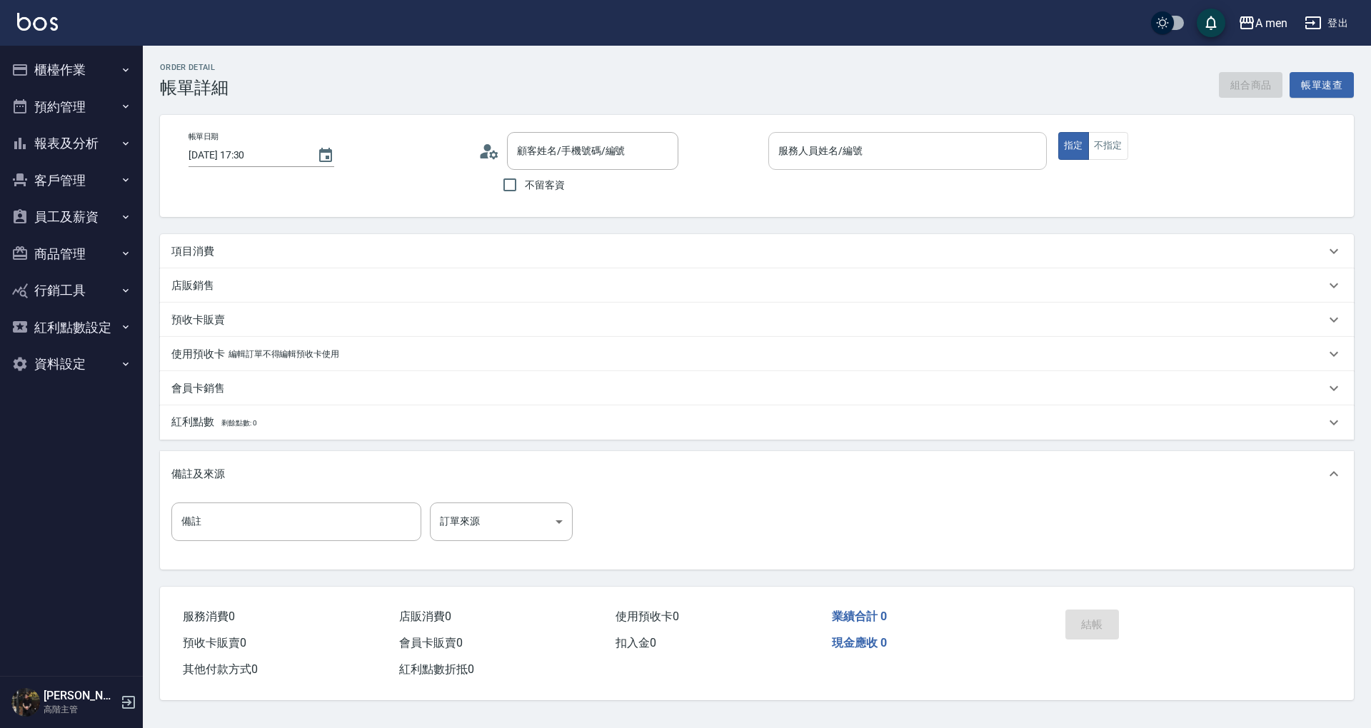
type input "[DATE] 17:30"
click at [896, 151] on input "服務人員姓名/編號" at bounding box center [908, 150] width 266 height 25
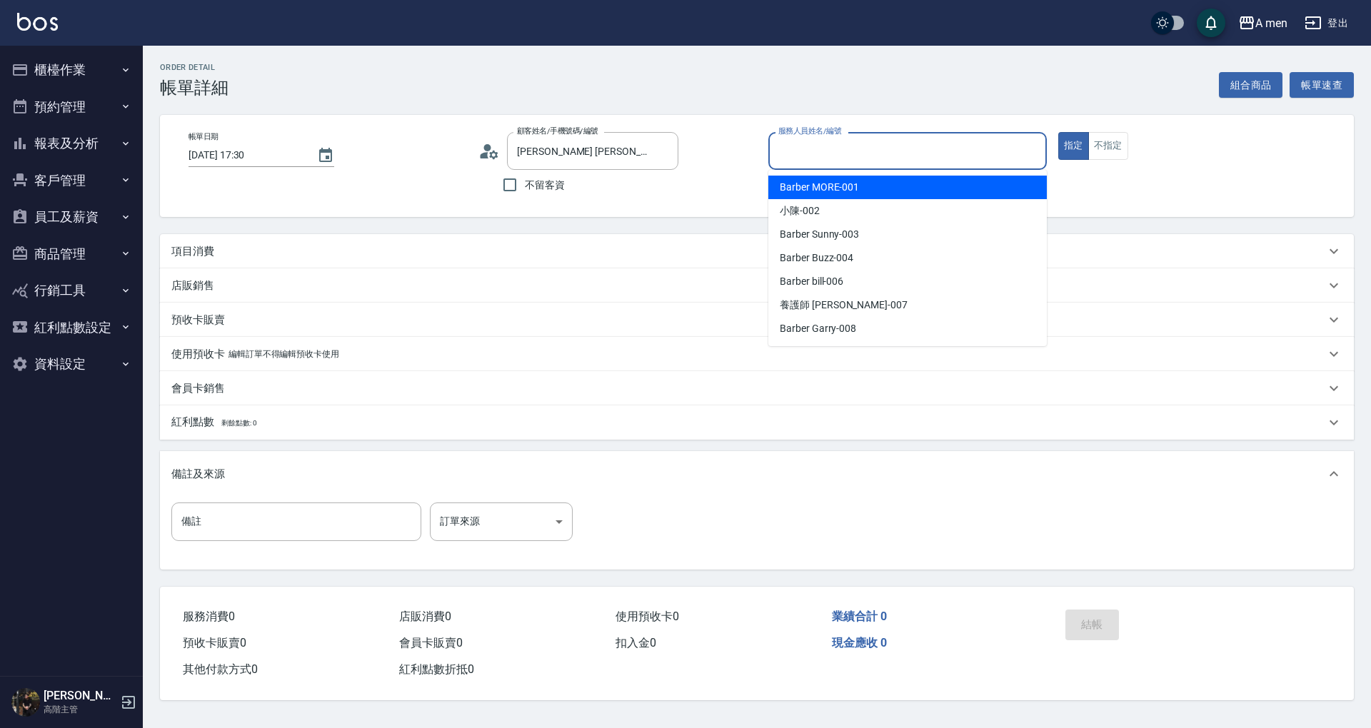
type input "[PERSON_NAME] [PERSON_NAME]/0911262086/null"
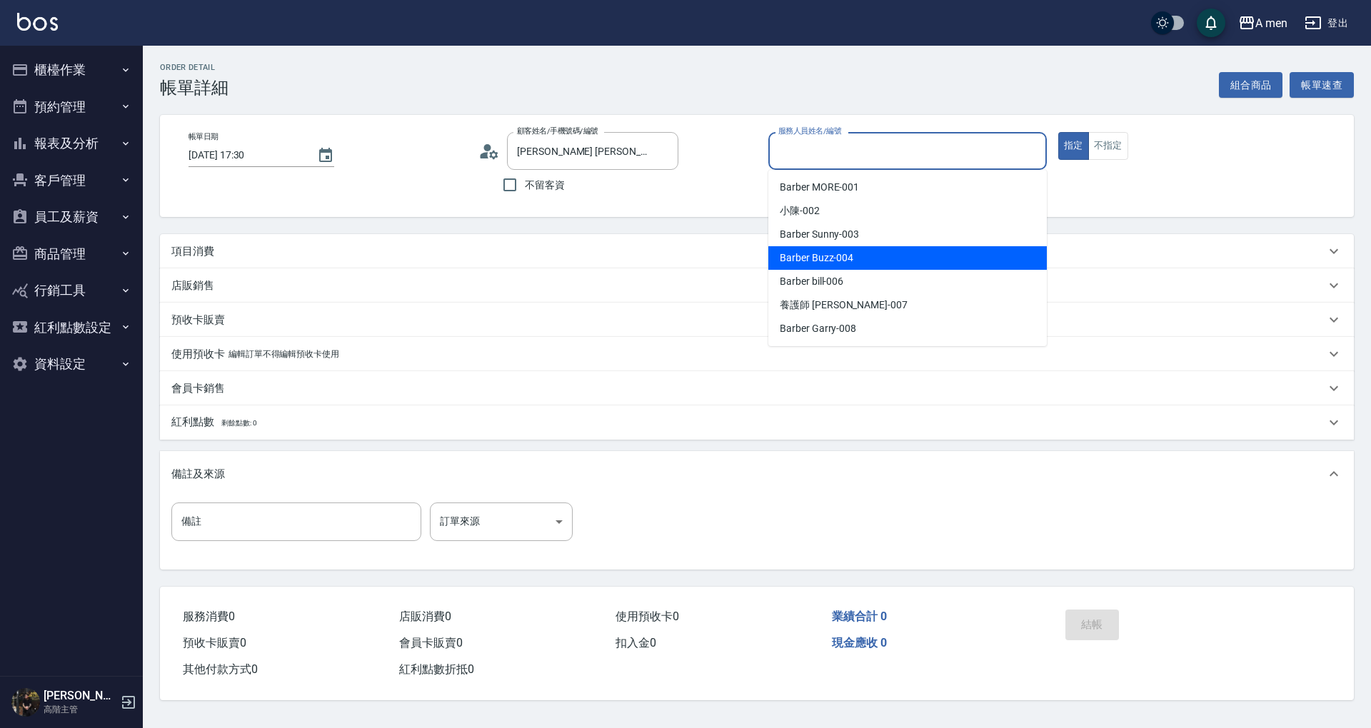
click at [862, 254] on div "Barber Buzz -004" at bounding box center [907, 258] width 278 height 24
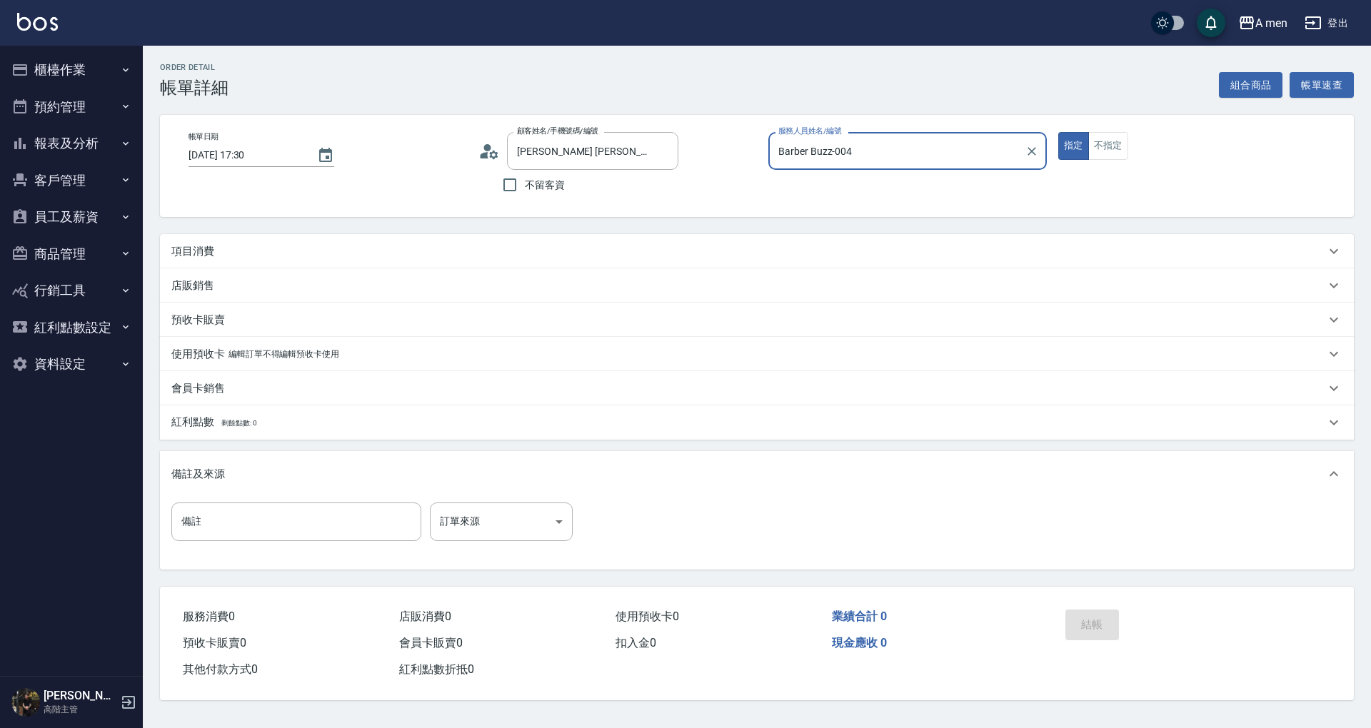
type input "Barber Buzz-004"
click at [1244, 94] on button "組合商品" at bounding box center [1251, 85] width 64 height 26
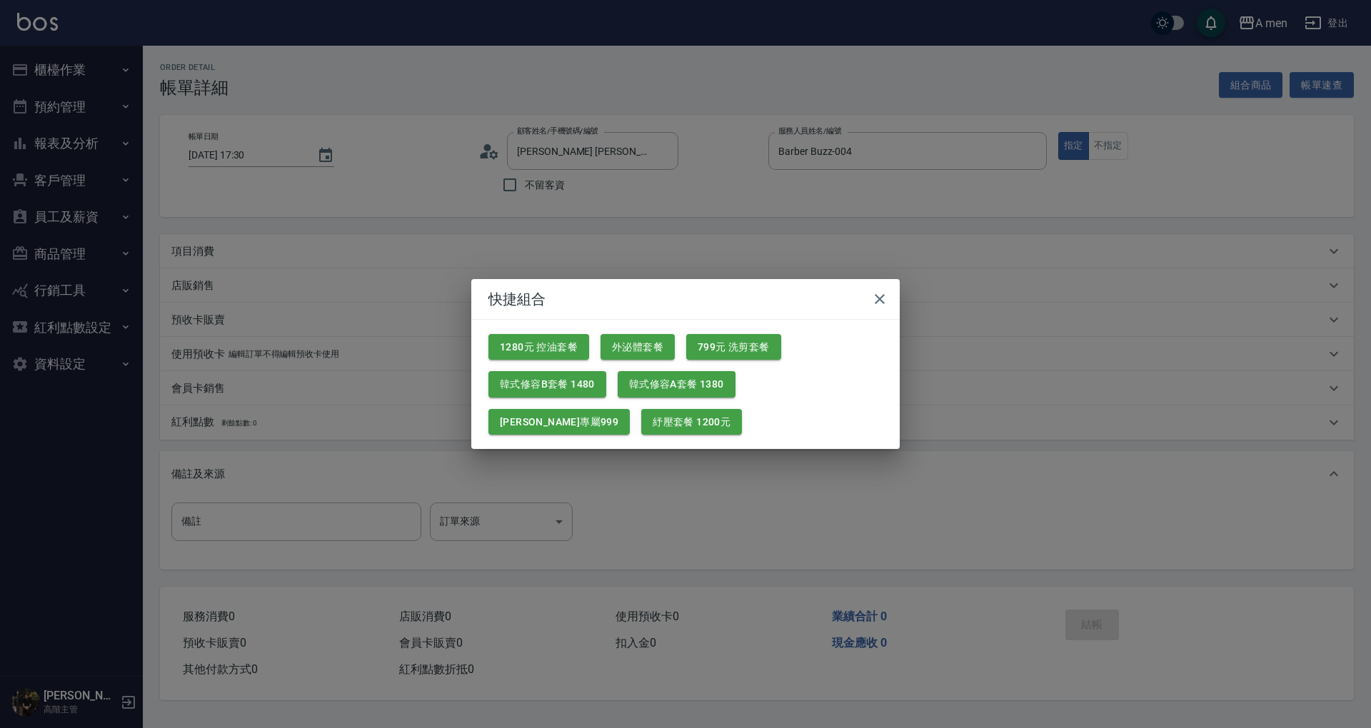
drag, startPoint x: 722, startPoint y: 348, endPoint x: 645, endPoint y: 427, distance: 111.1
click at [723, 346] on button "799元 洗剪套餐" at bounding box center [733, 347] width 95 height 26
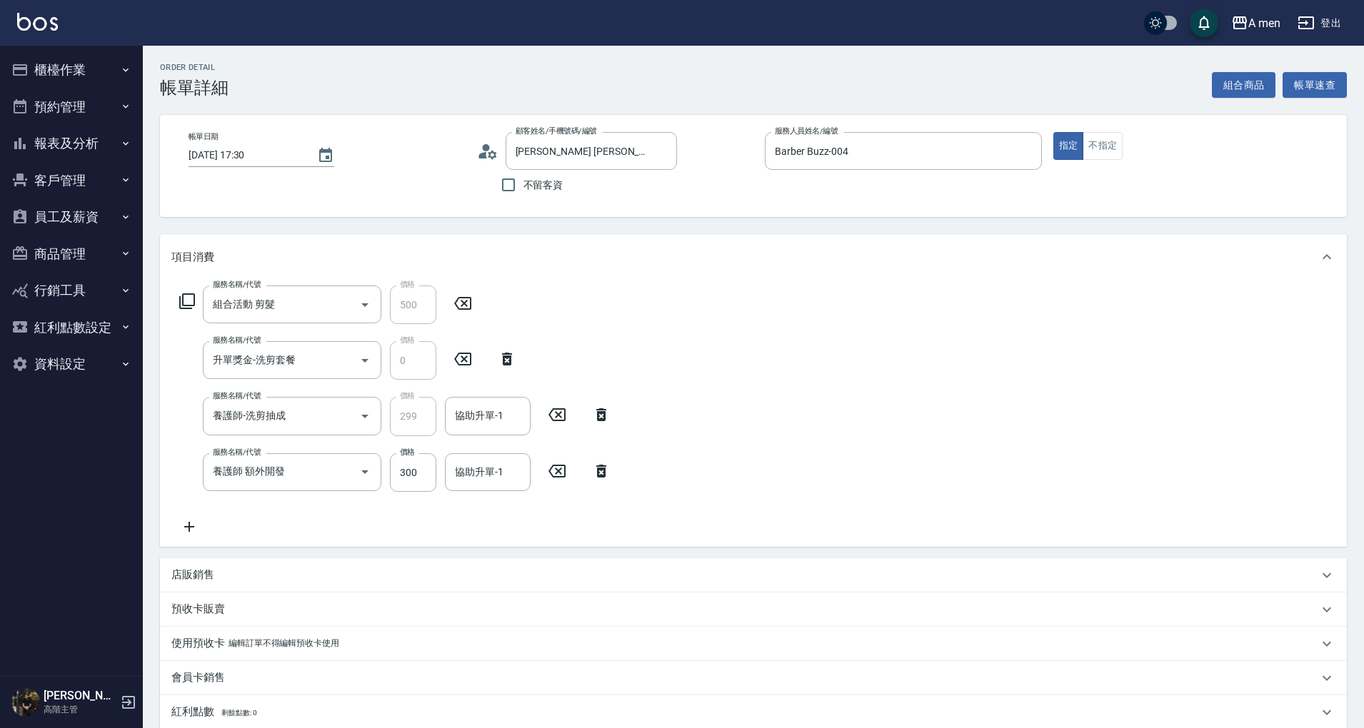
click at [601, 458] on div "服務名稱/代號 養護師 額外開發 服務名稱/代號 價格 300 價格 協助升單-1 協助升單-1" at bounding box center [395, 472] width 448 height 39
click at [598, 477] on icon at bounding box center [601, 471] width 36 height 17
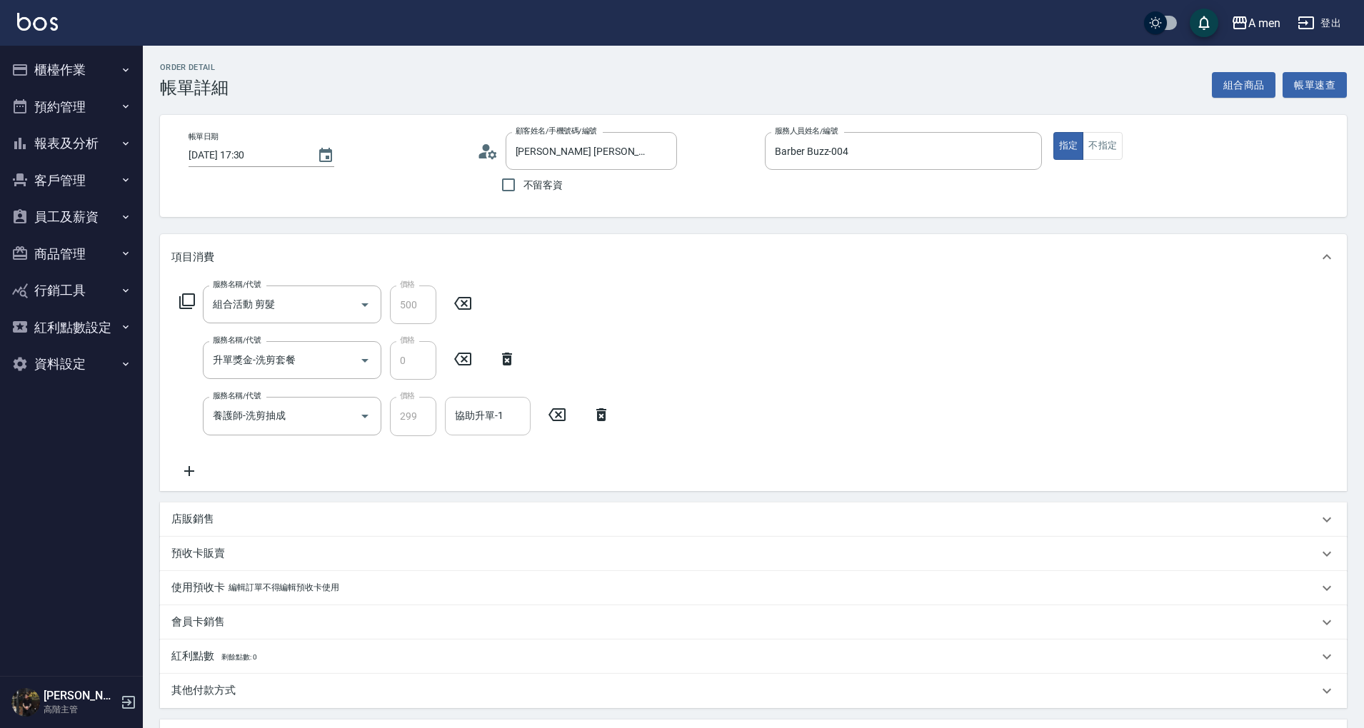
click at [527, 423] on div "協助升單-1" at bounding box center [488, 416] width 86 height 38
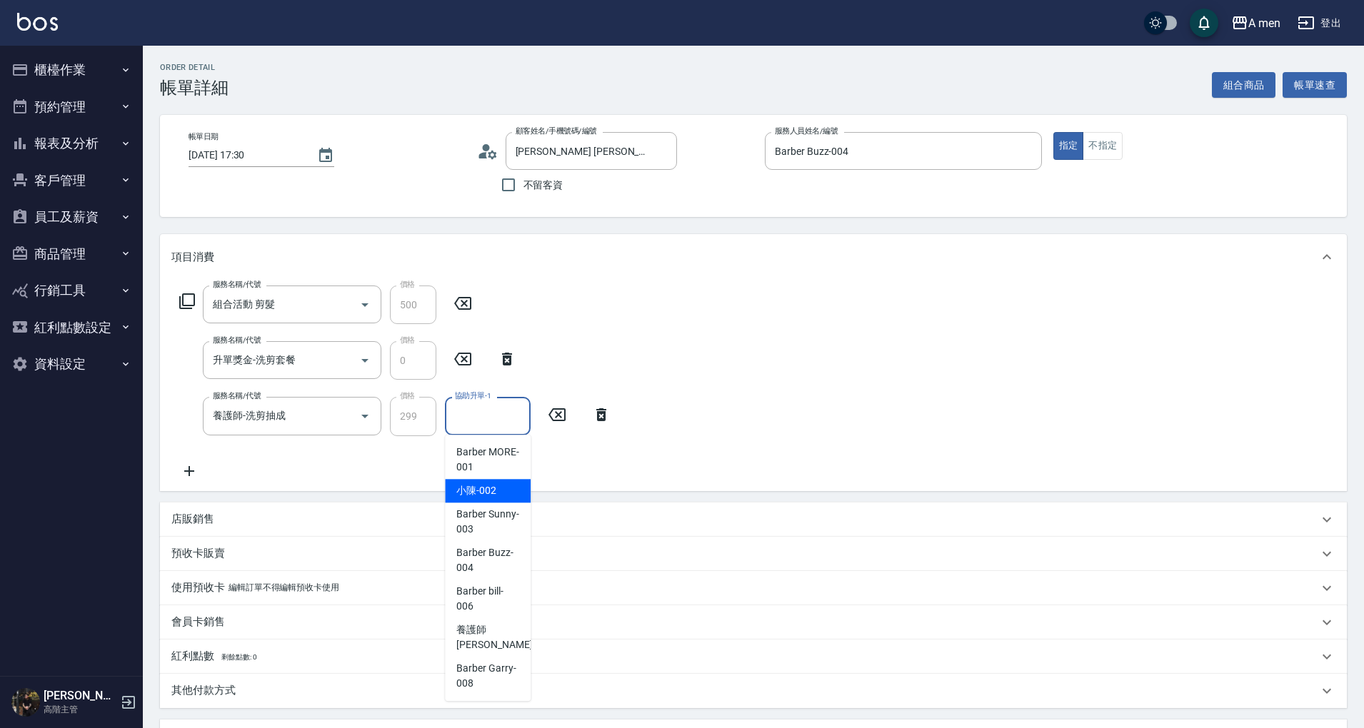
click at [499, 487] on div "小陳 -002" at bounding box center [488, 491] width 86 height 24
type input "小陳-002"
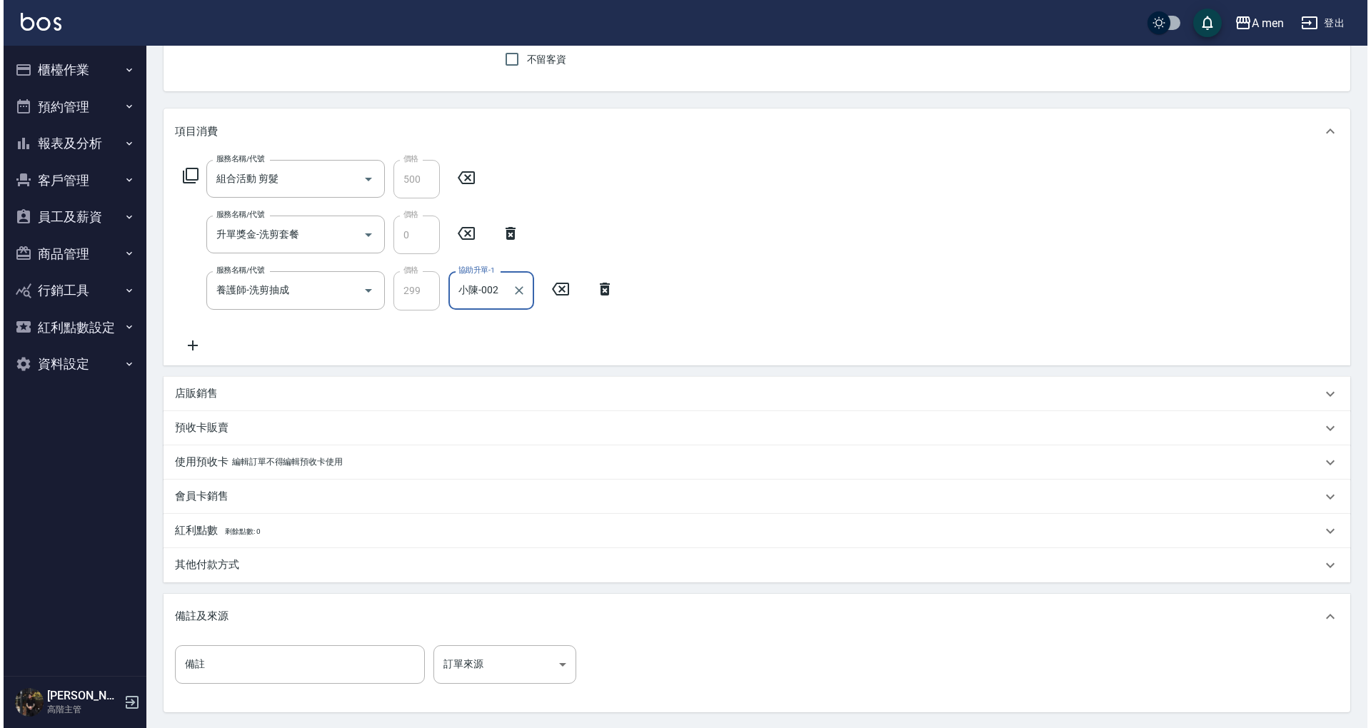
scroll to position [262, 0]
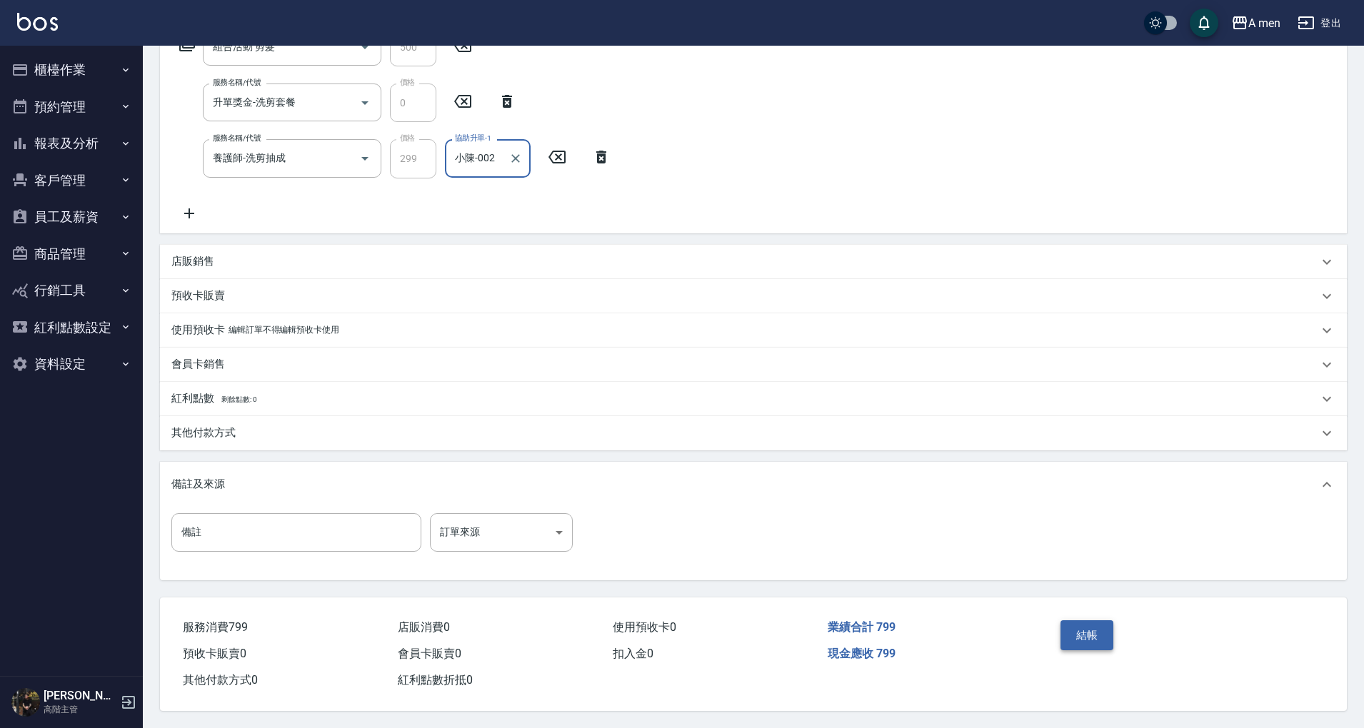
click at [1095, 620] on button "結帳" at bounding box center [1087, 635] width 54 height 30
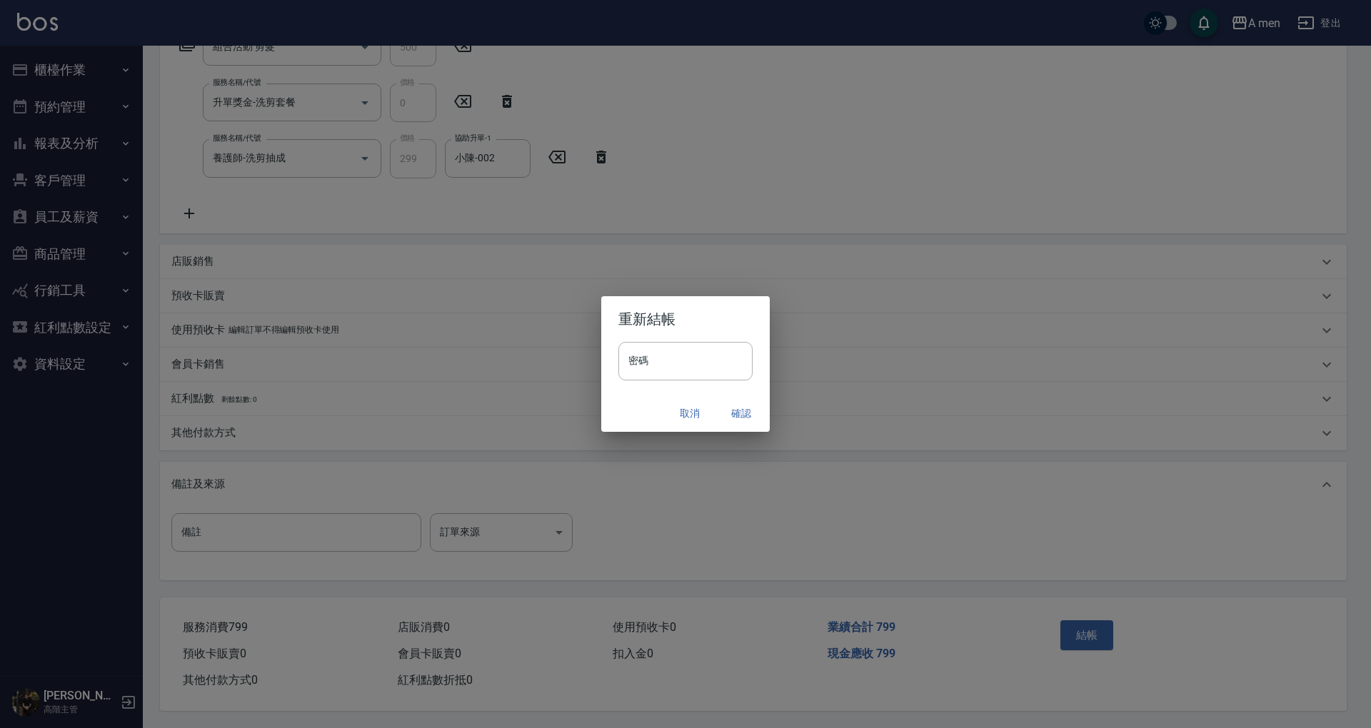
click at [743, 411] on button "確認" at bounding box center [741, 413] width 46 height 26
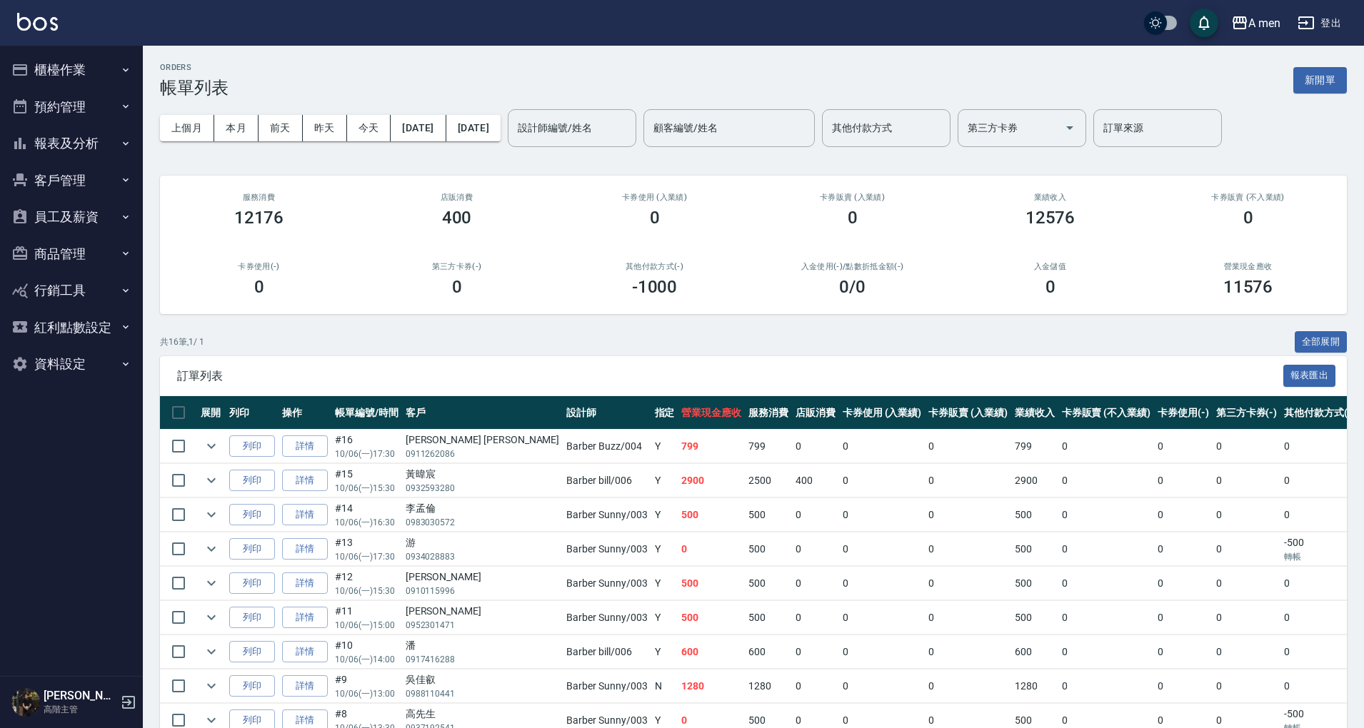
click at [53, 104] on button "預約管理" at bounding box center [71, 107] width 131 height 37
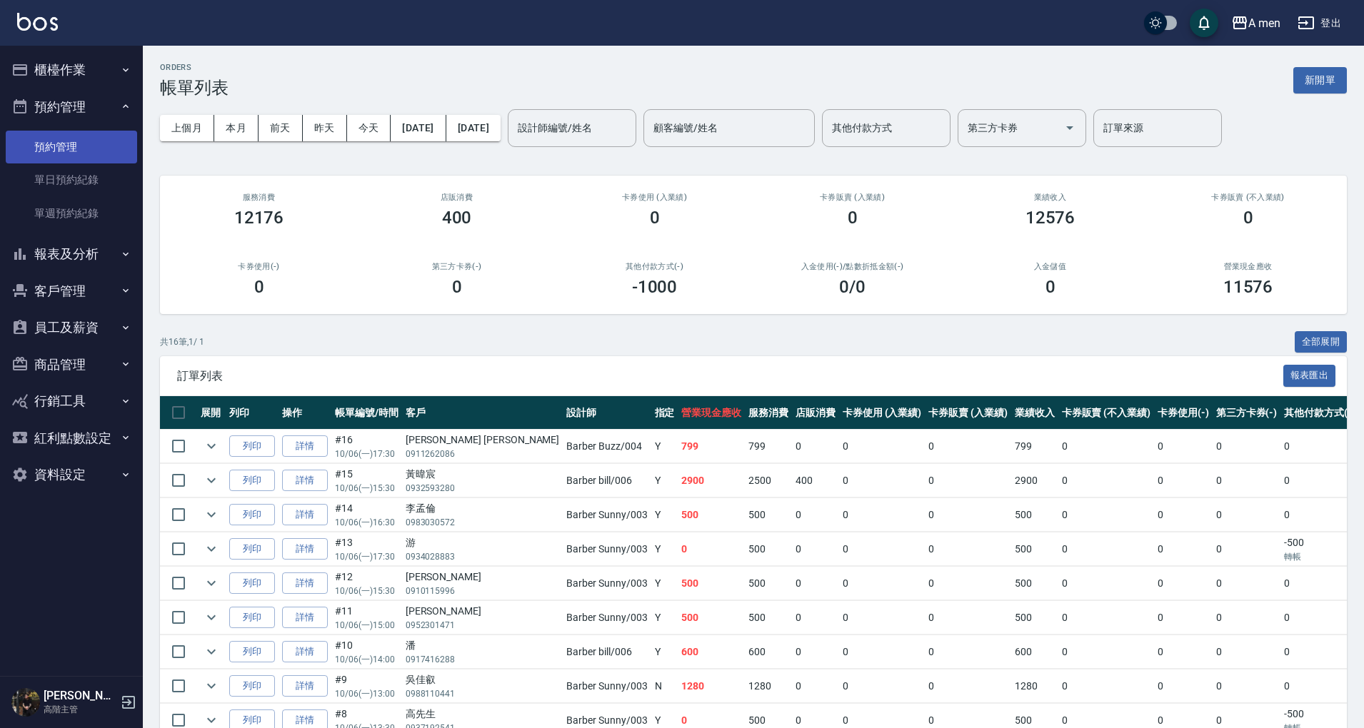
drag, startPoint x: 66, startPoint y: 139, endPoint x: 78, endPoint y: 143, distance: 12.2
click at [66, 139] on link "預約管理" at bounding box center [71, 147] width 131 height 33
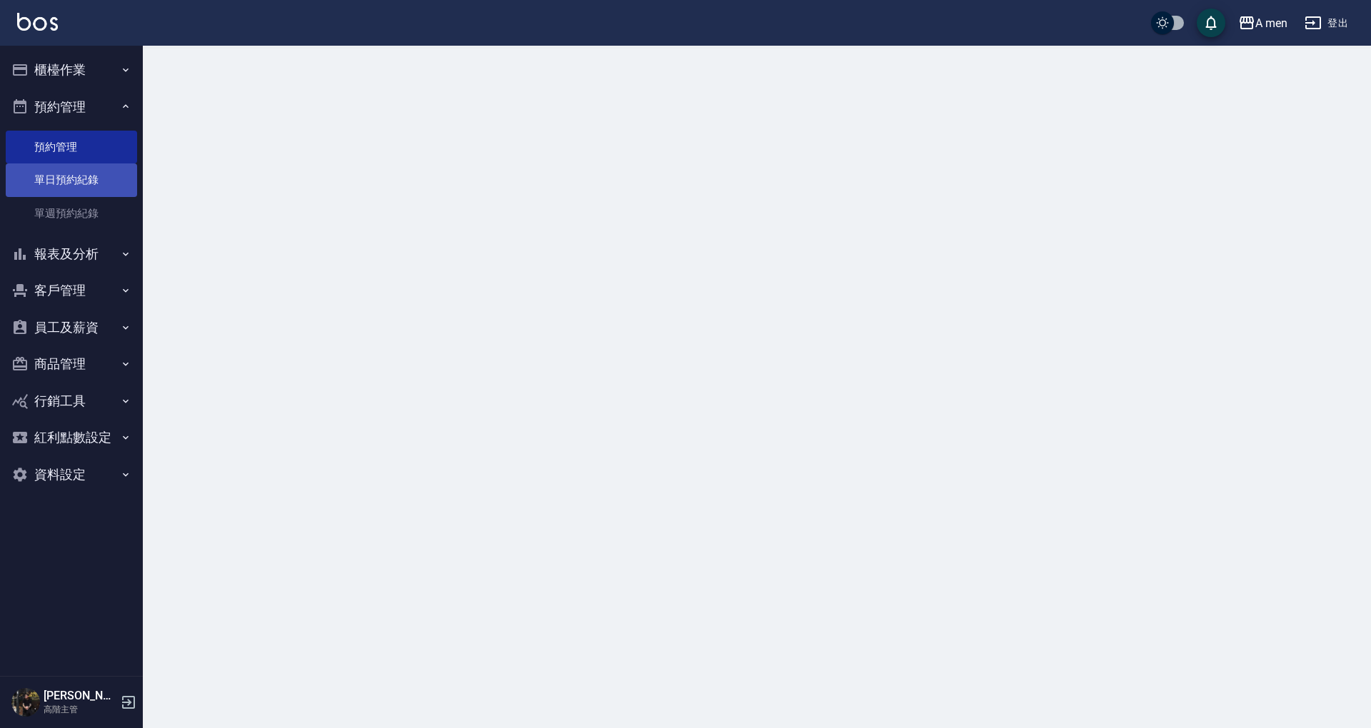
click at [86, 177] on link "單日預約紀錄" at bounding box center [71, 179] width 131 height 33
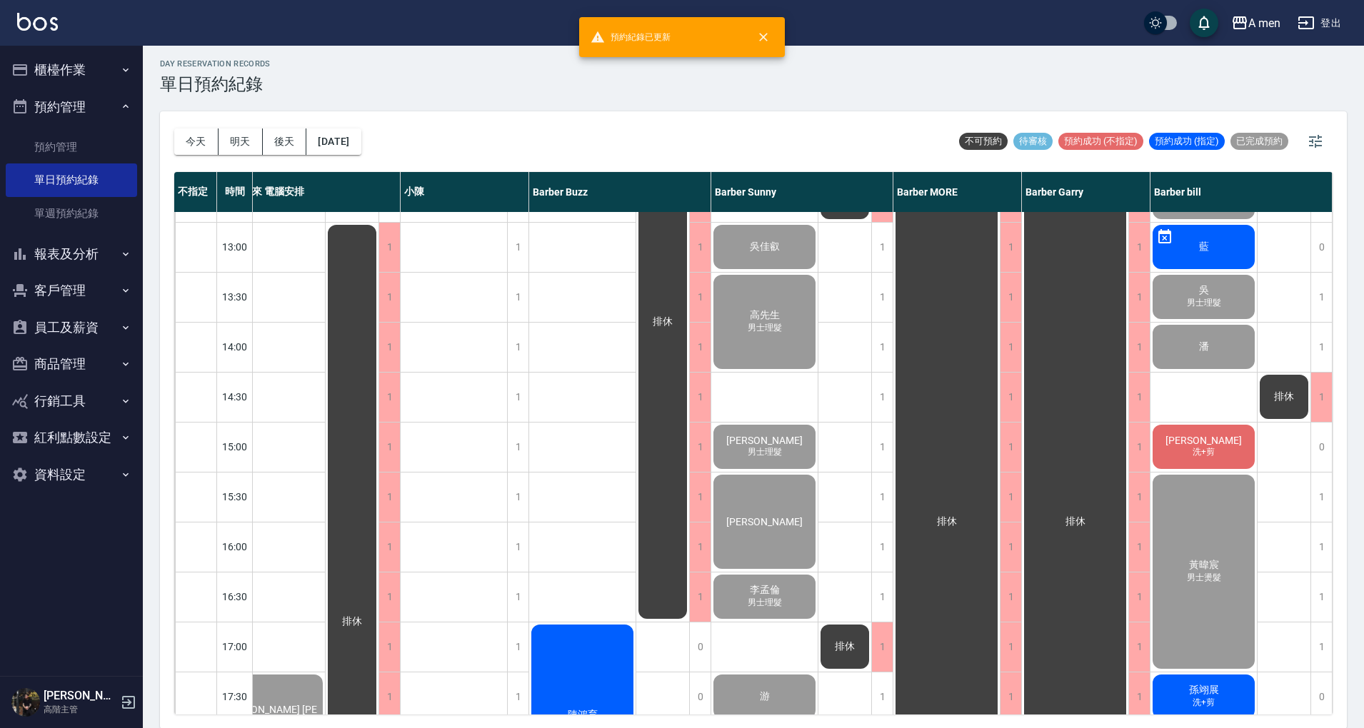
scroll to position [286, 41]
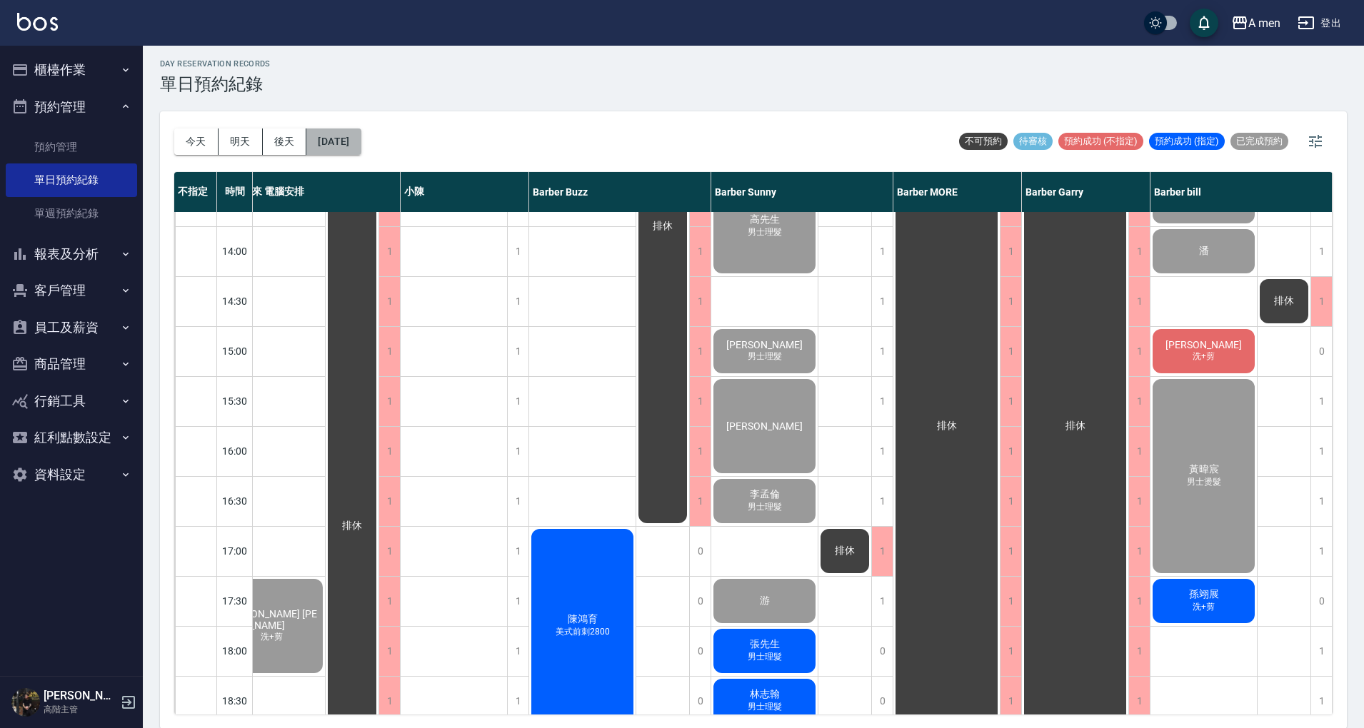
click at [361, 134] on button "[DATE]" at bounding box center [333, 141] width 54 height 26
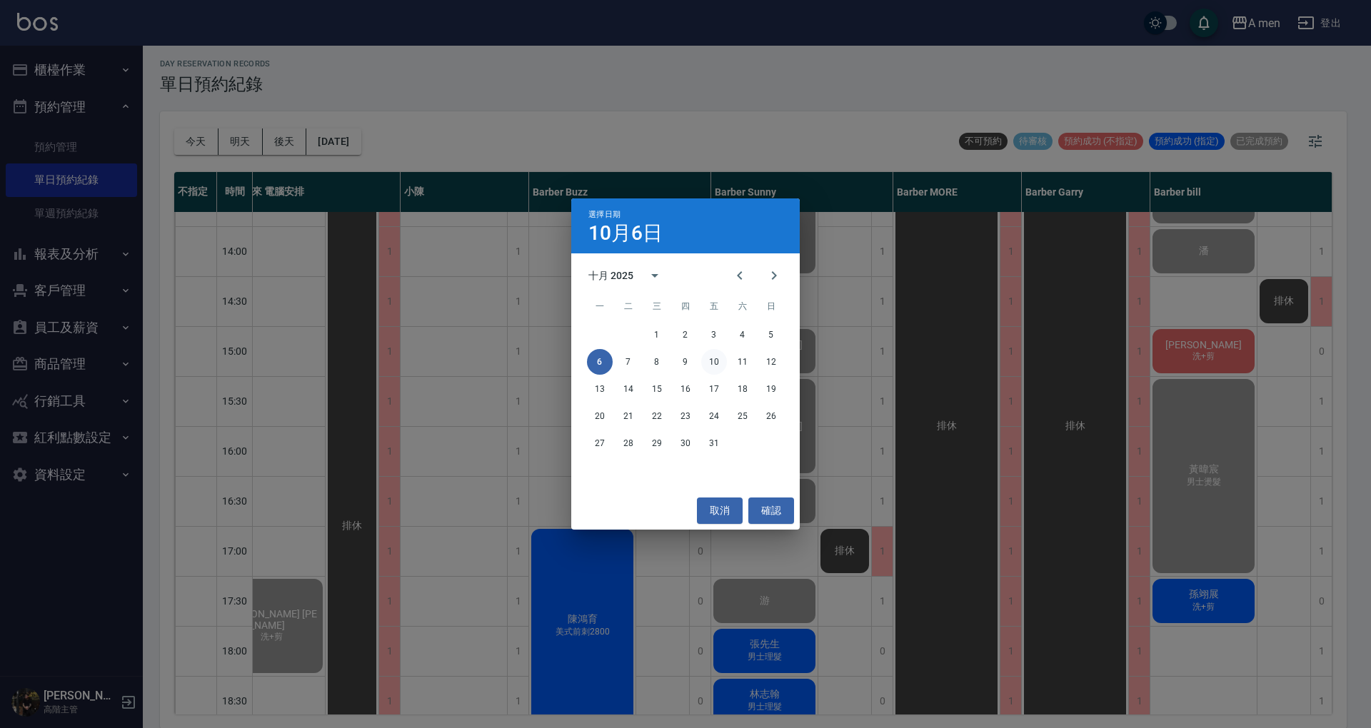
click at [715, 367] on button "10" at bounding box center [714, 362] width 26 height 26
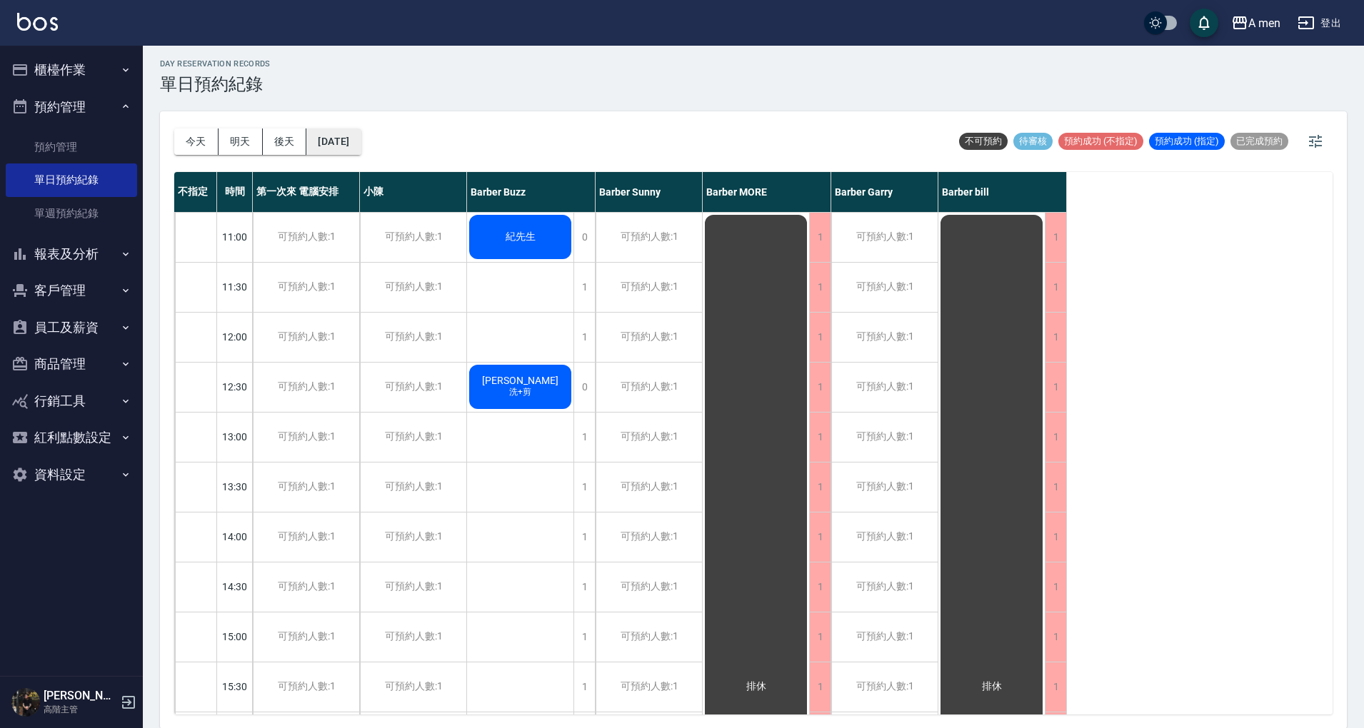
click at [360, 130] on button "2025/10/10" at bounding box center [333, 141] width 54 height 26
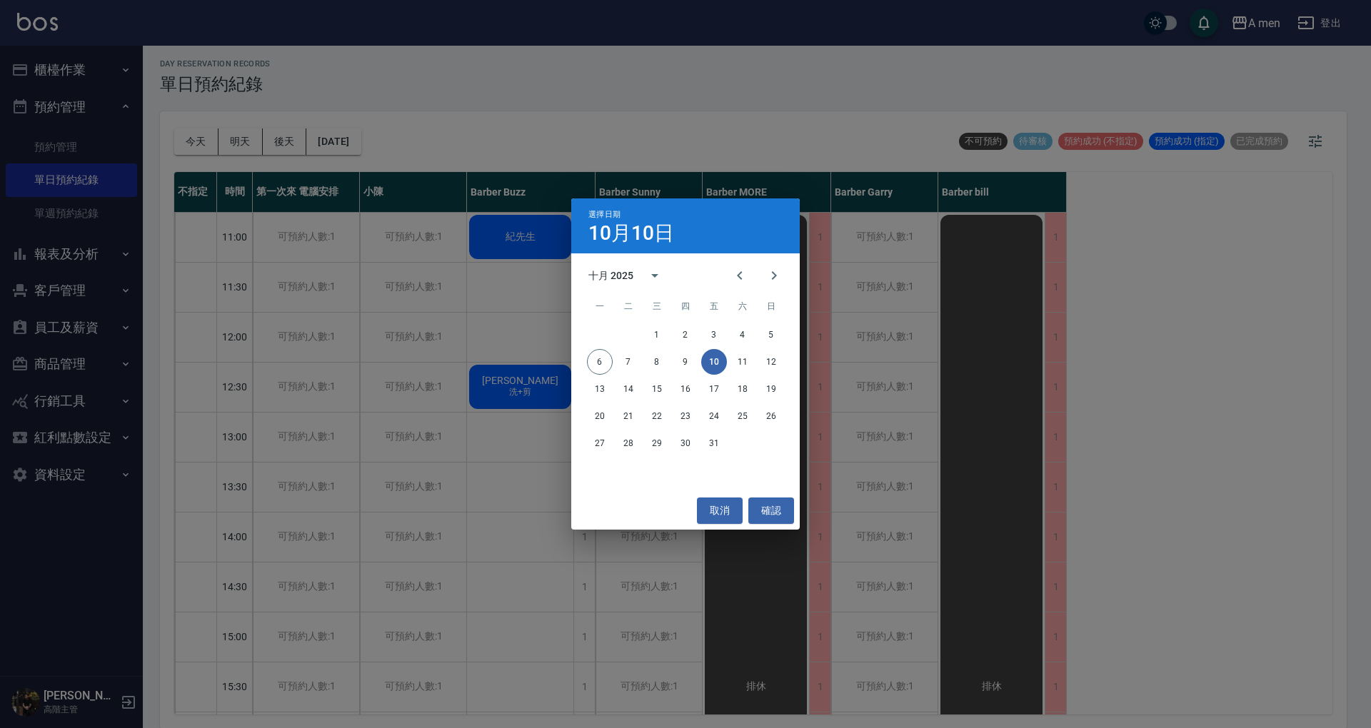
click at [719, 359] on button "10" at bounding box center [714, 362] width 26 height 26
click at [725, 510] on button "取消" at bounding box center [720, 511] width 46 height 26
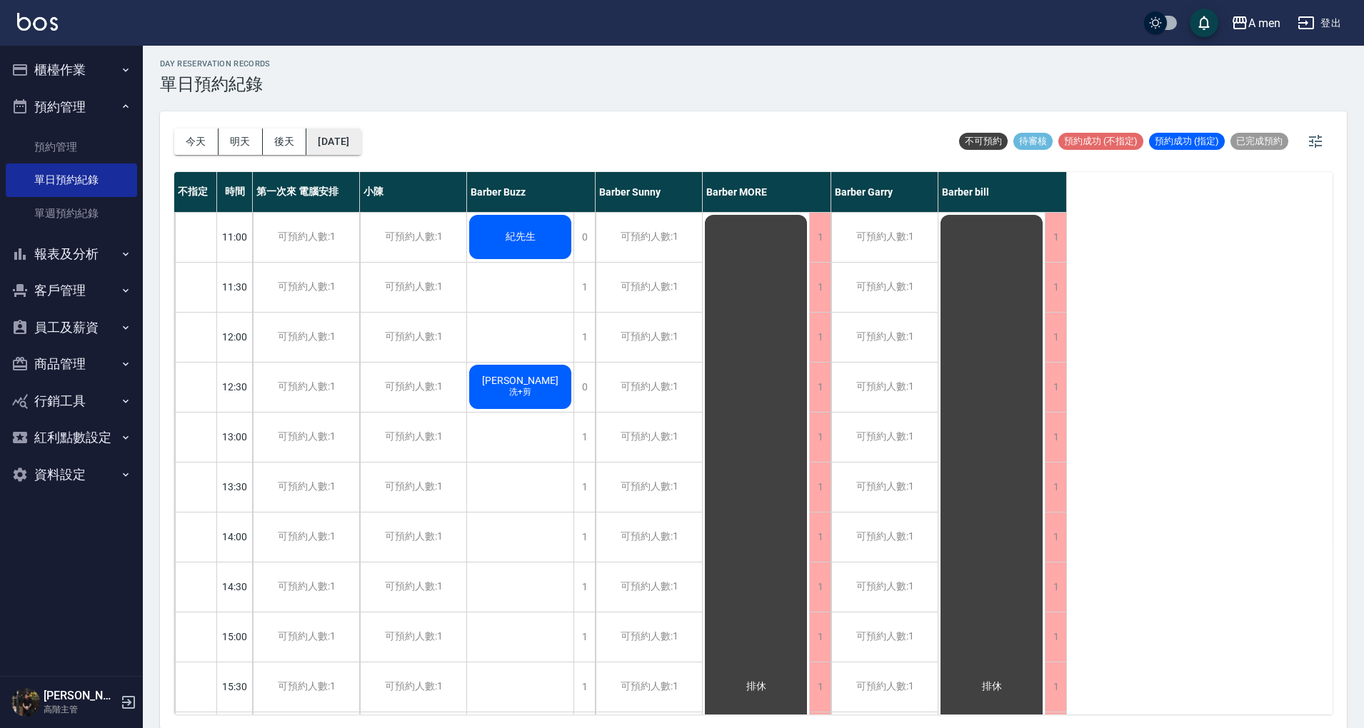
click at [341, 150] on button "2025/10/10" at bounding box center [333, 141] width 54 height 26
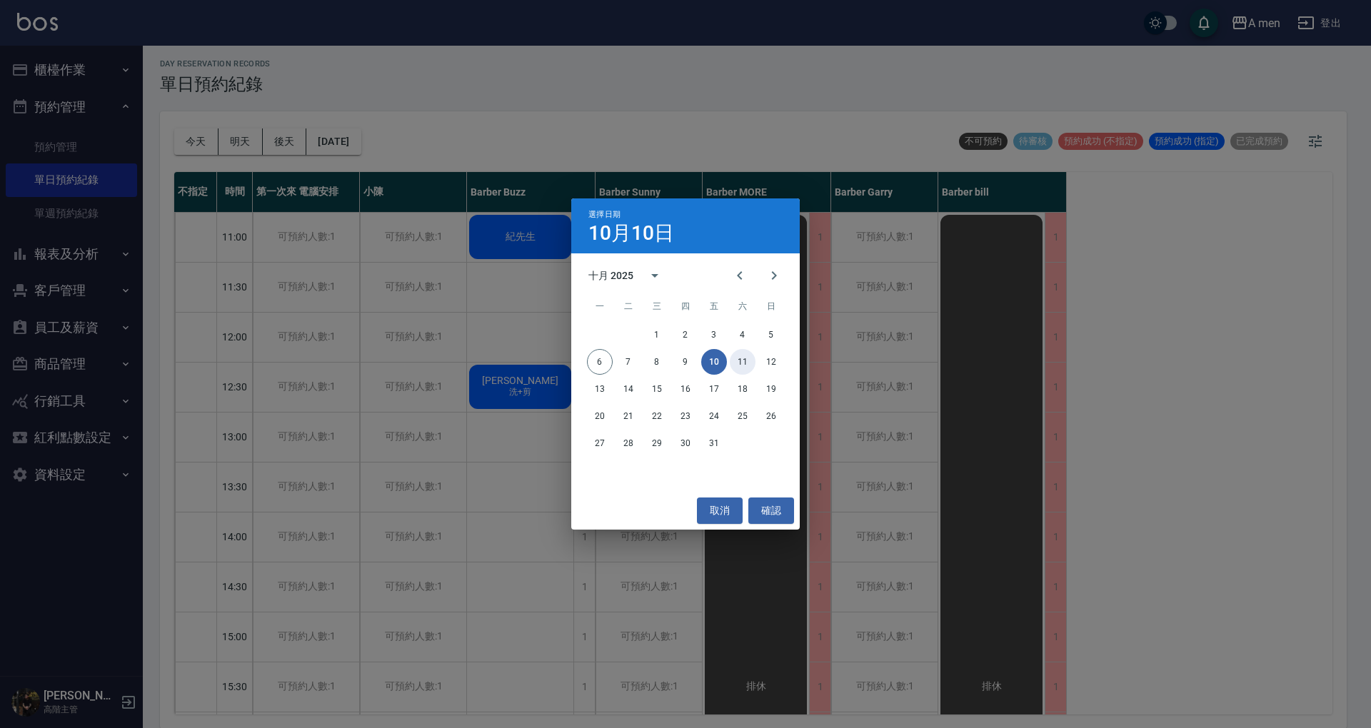
click at [740, 368] on button "11" at bounding box center [743, 362] width 26 height 26
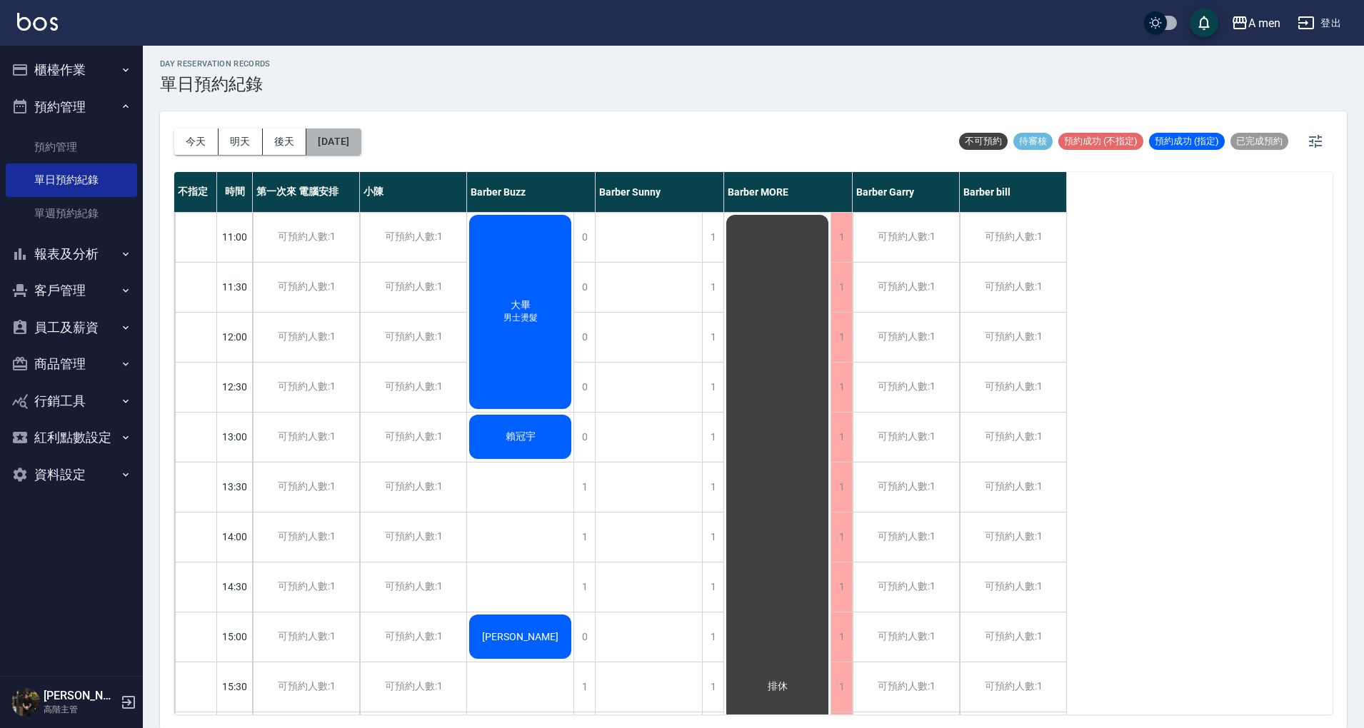
click at [361, 141] on button "2025/10/11" at bounding box center [333, 141] width 54 height 26
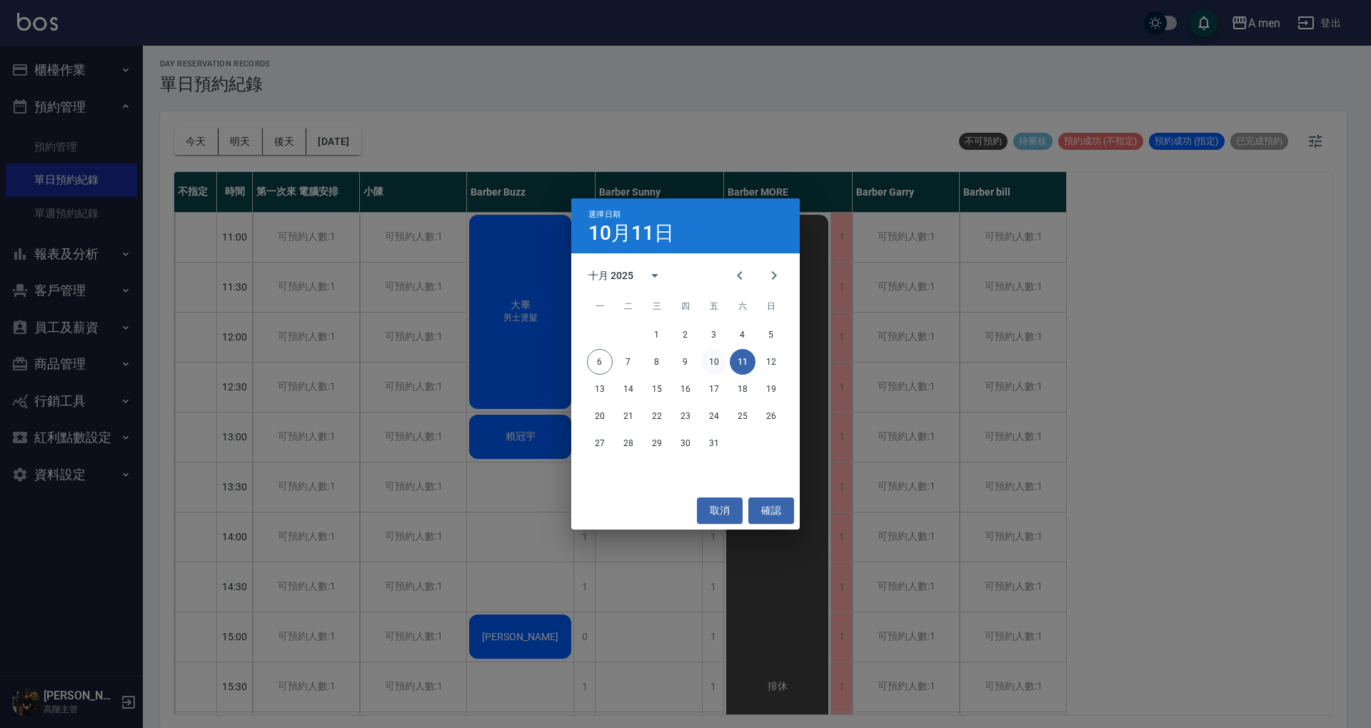
click at [717, 362] on button "10" at bounding box center [714, 362] width 26 height 26
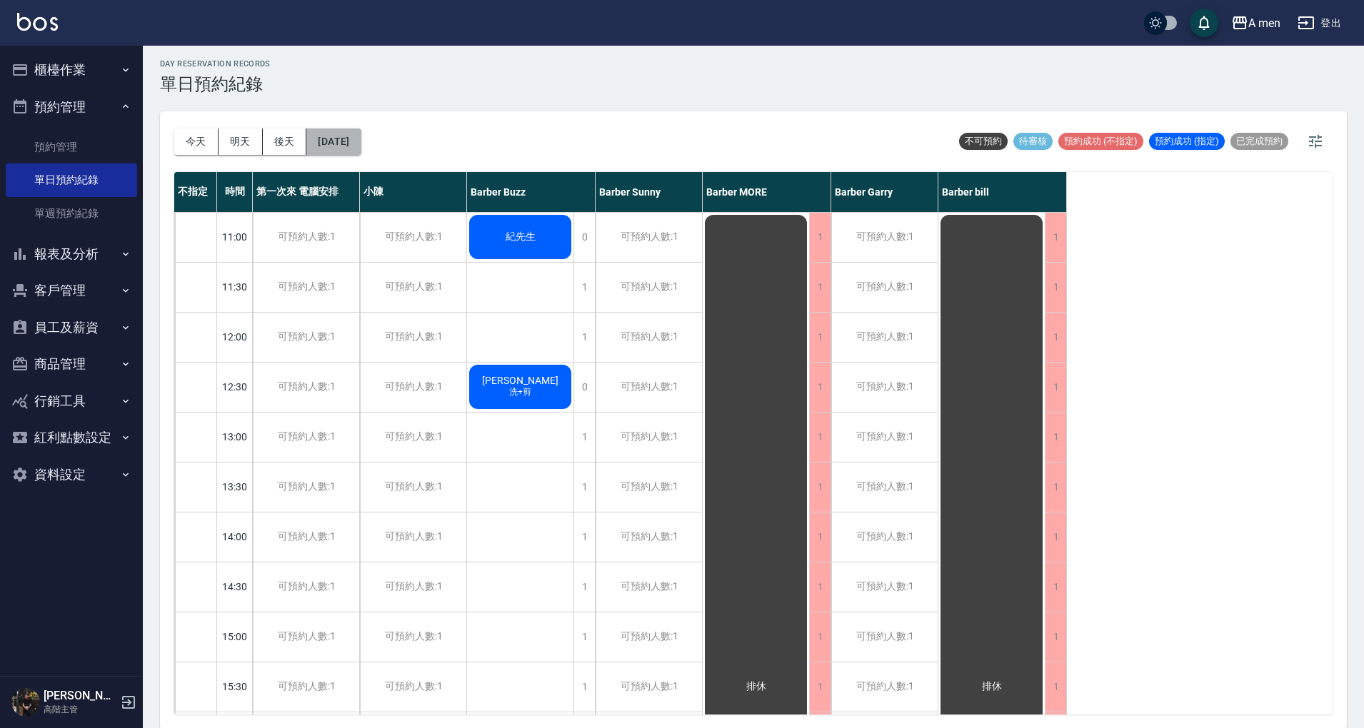
click at [358, 143] on button "2025/10/10" at bounding box center [333, 141] width 54 height 26
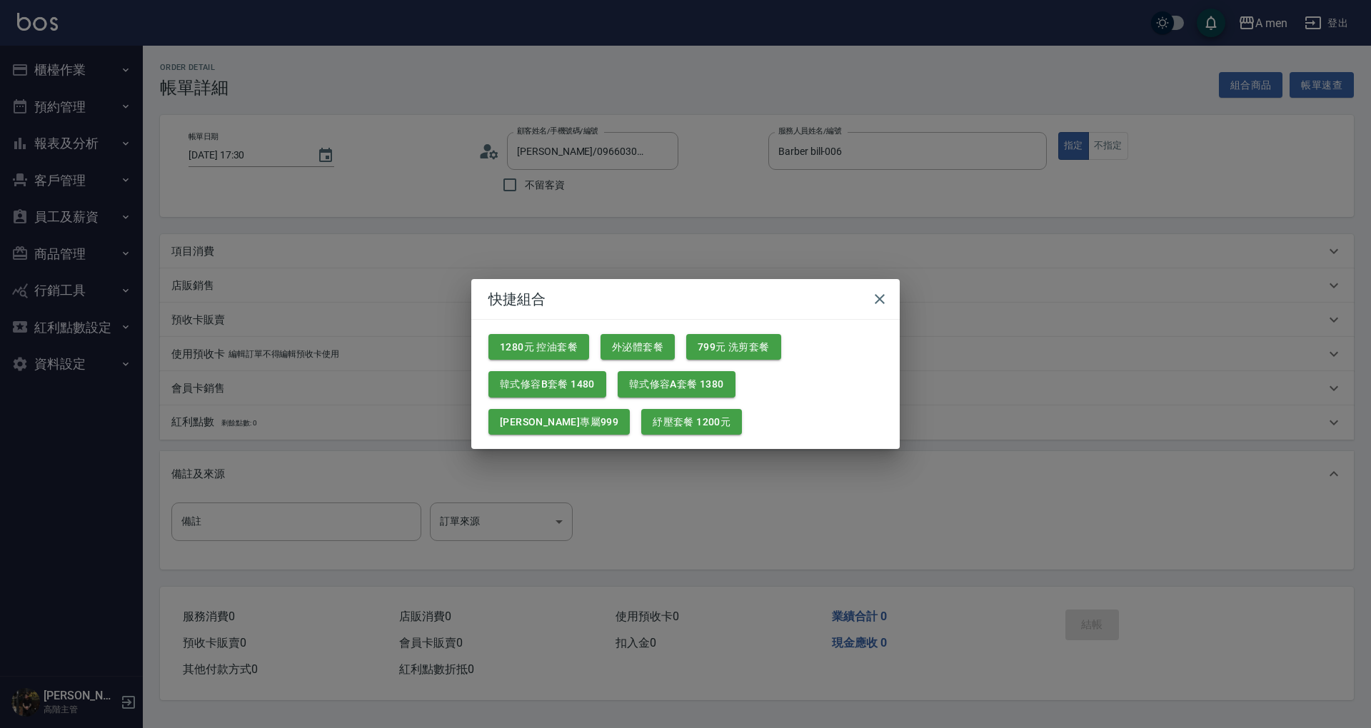
click at [725, 343] on button "799元 洗剪套餐" at bounding box center [733, 347] width 95 height 26
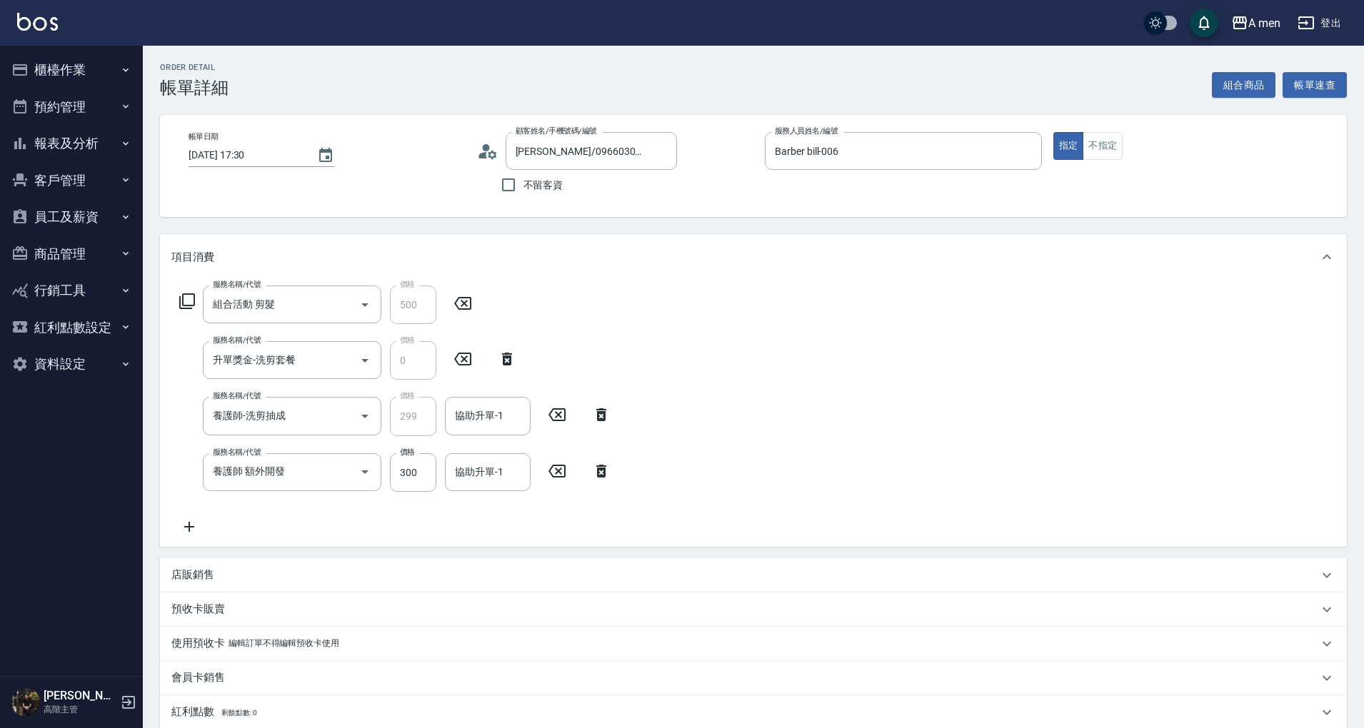
drag, startPoint x: 604, startPoint y: 478, endPoint x: 568, endPoint y: 457, distance: 41.9
click at [602, 475] on icon at bounding box center [601, 471] width 36 height 17
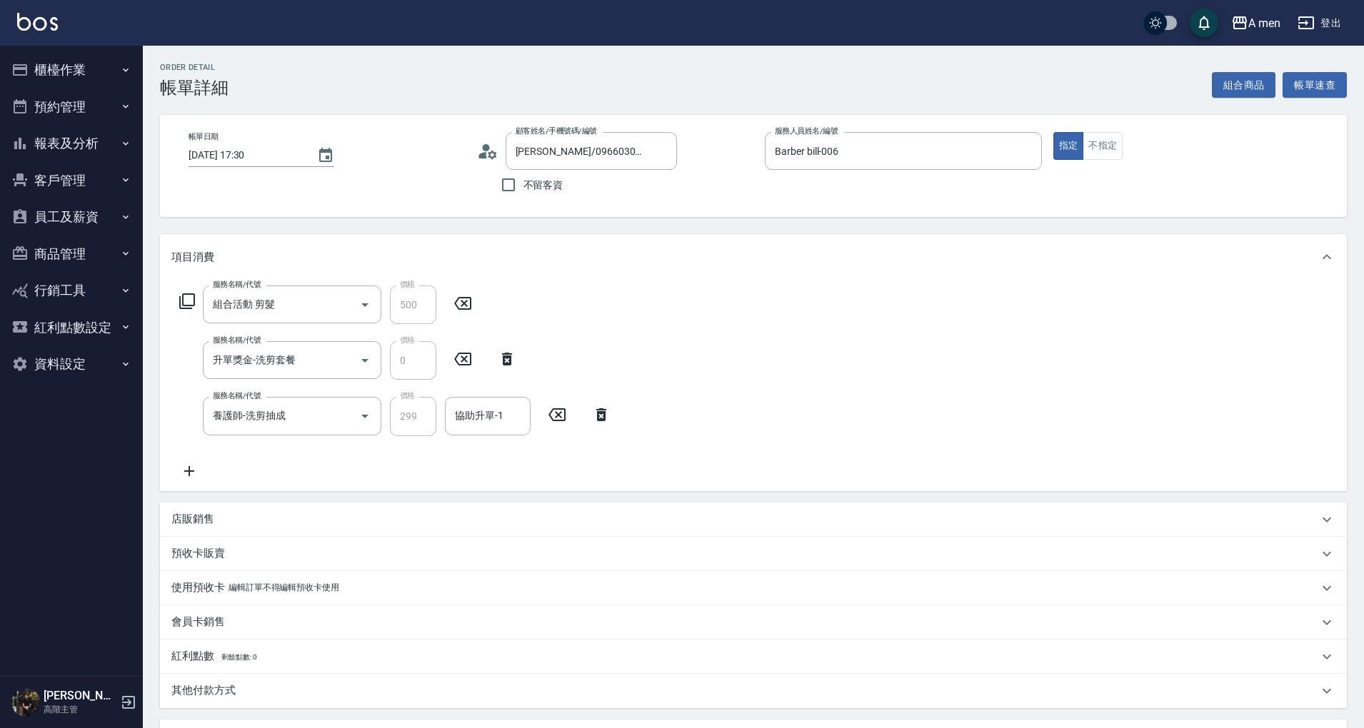
click at [502, 420] on div "協助升單-1 協助升單-1" at bounding box center [488, 416] width 86 height 38
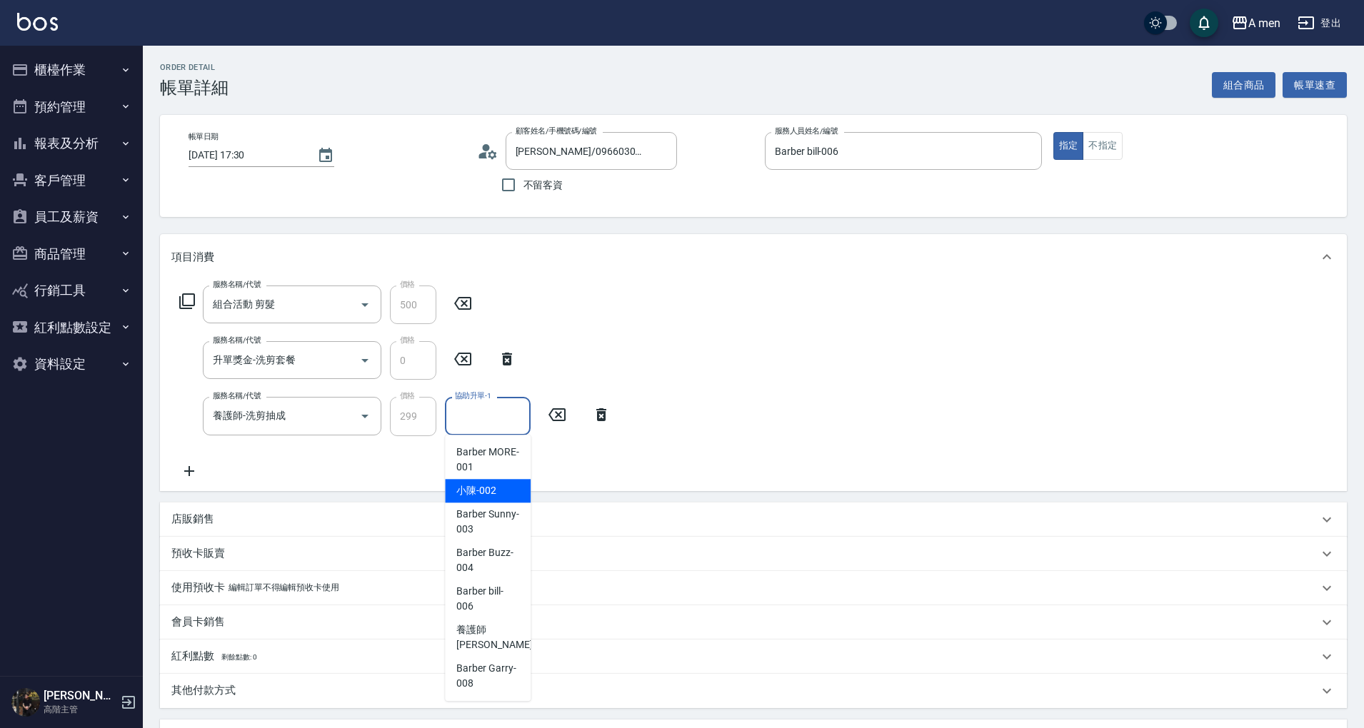
click at [495, 493] on span "小陳 -002" at bounding box center [476, 490] width 40 height 15
type input "小陳-002"
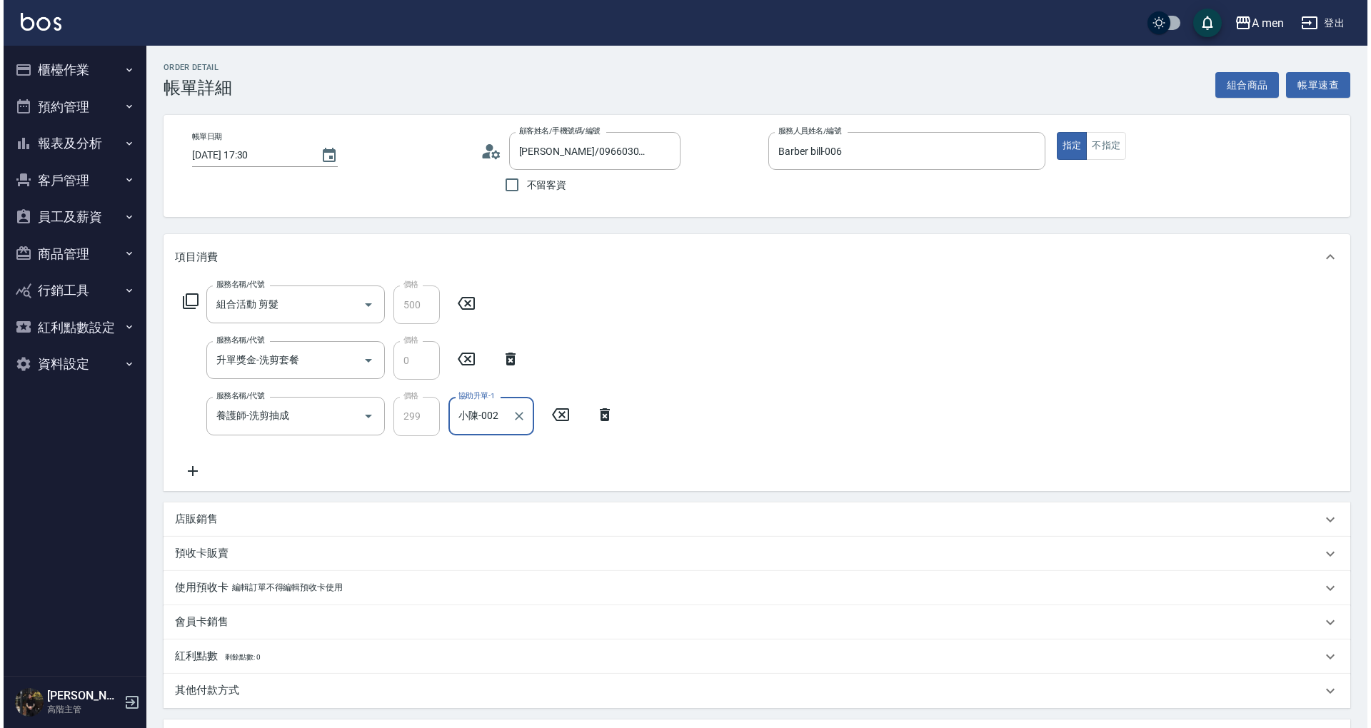
scroll to position [262, 0]
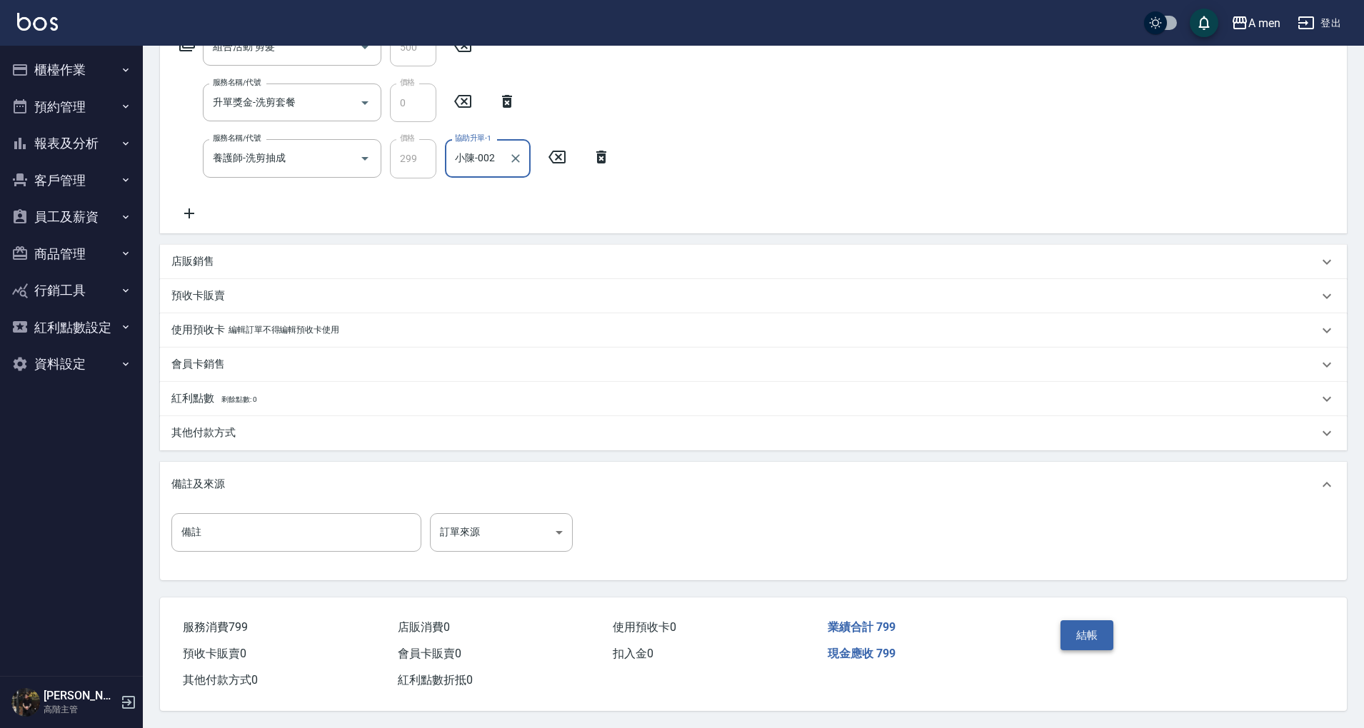
click at [1067, 631] on button "結帳" at bounding box center [1087, 635] width 54 height 30
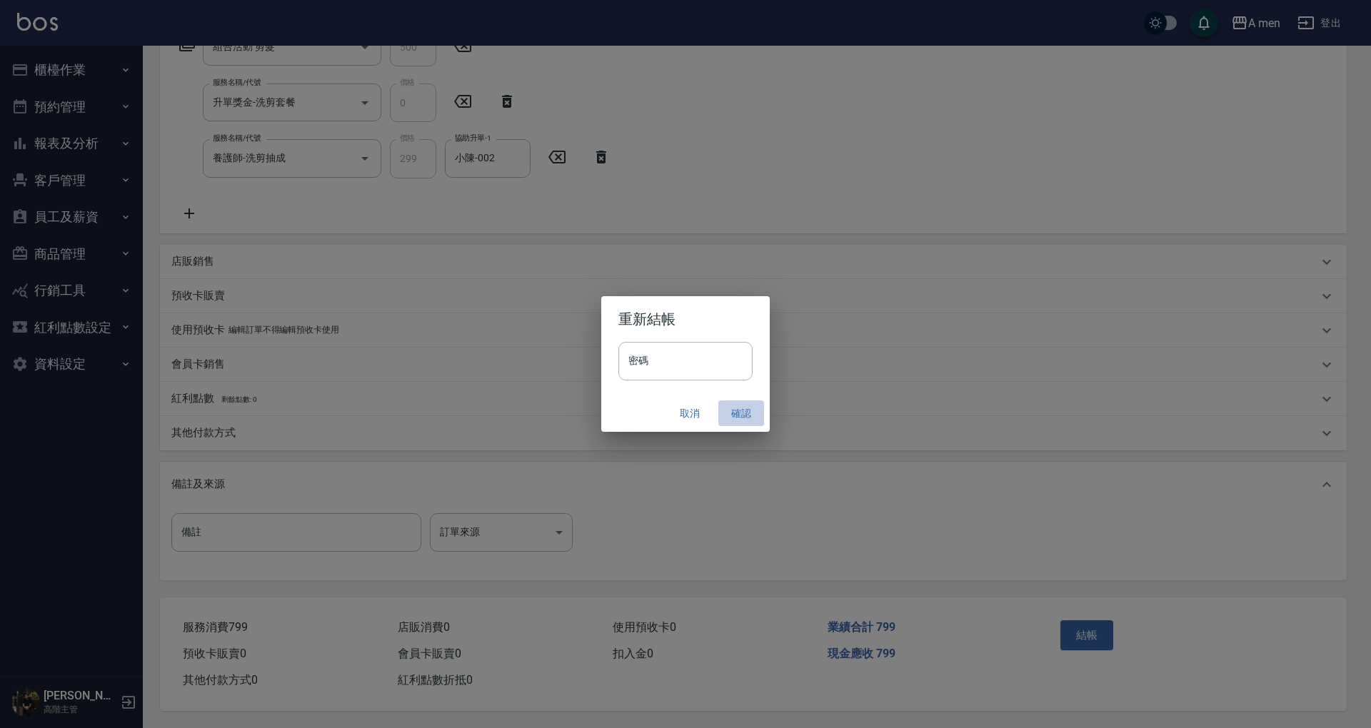
click at [747, 414] on button "確認" at bounding box center [741, 413] width 46 height 26
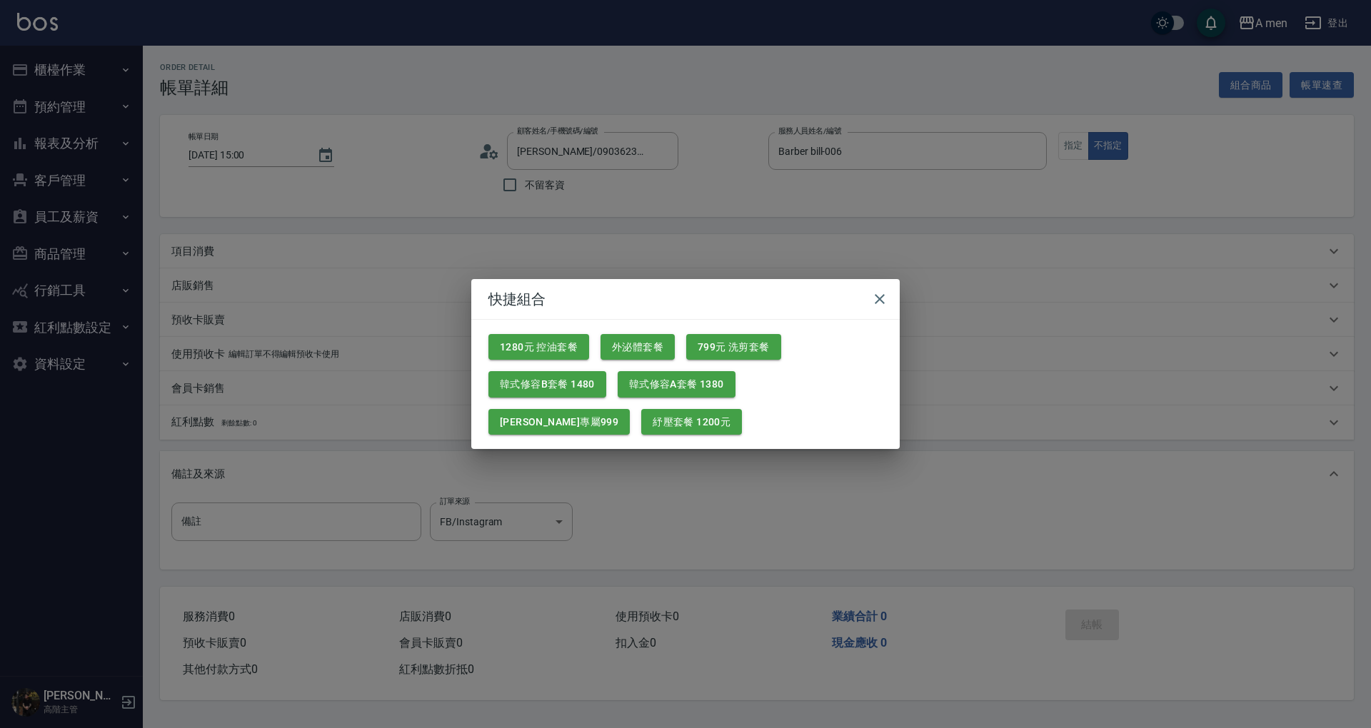
click at [762, 348] on button "799元 洗剪套餐" at bounding box center [733, 347] width 95 height 26
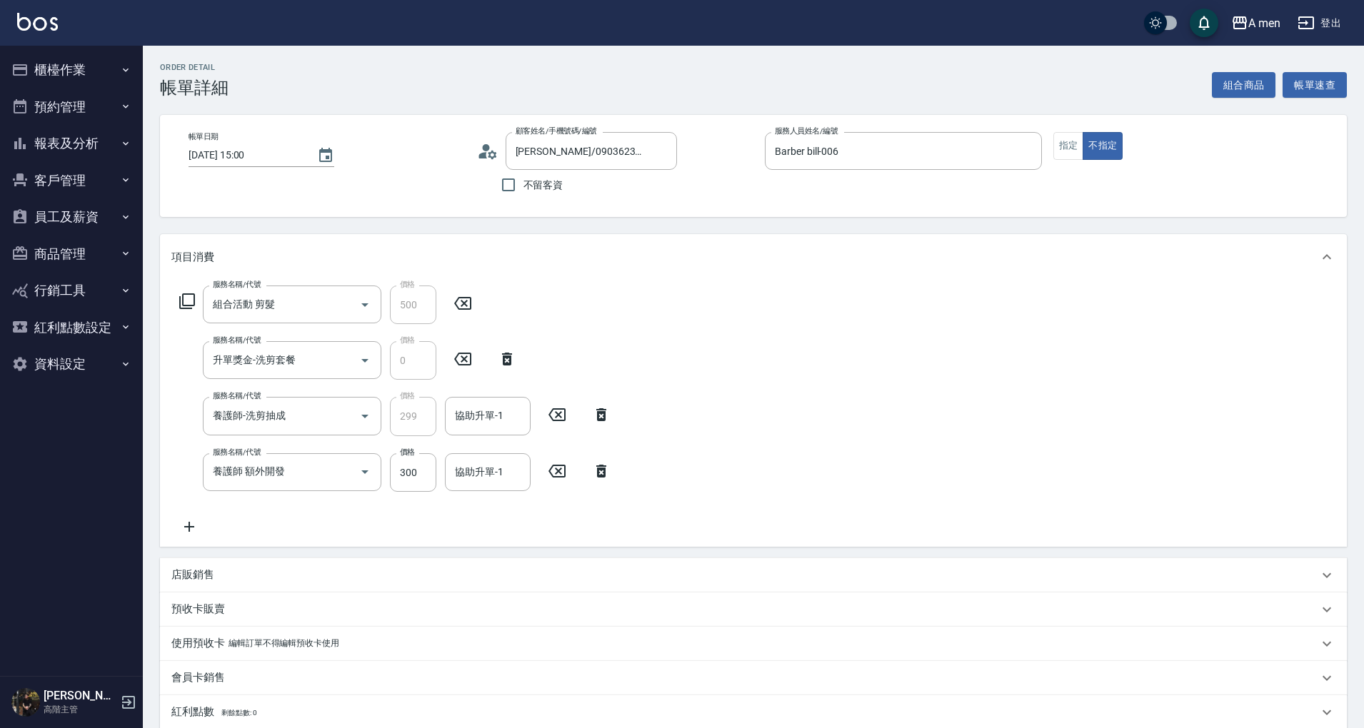
click at [607, 473] on icon at bounding box center [601, 471] width 36 height 17
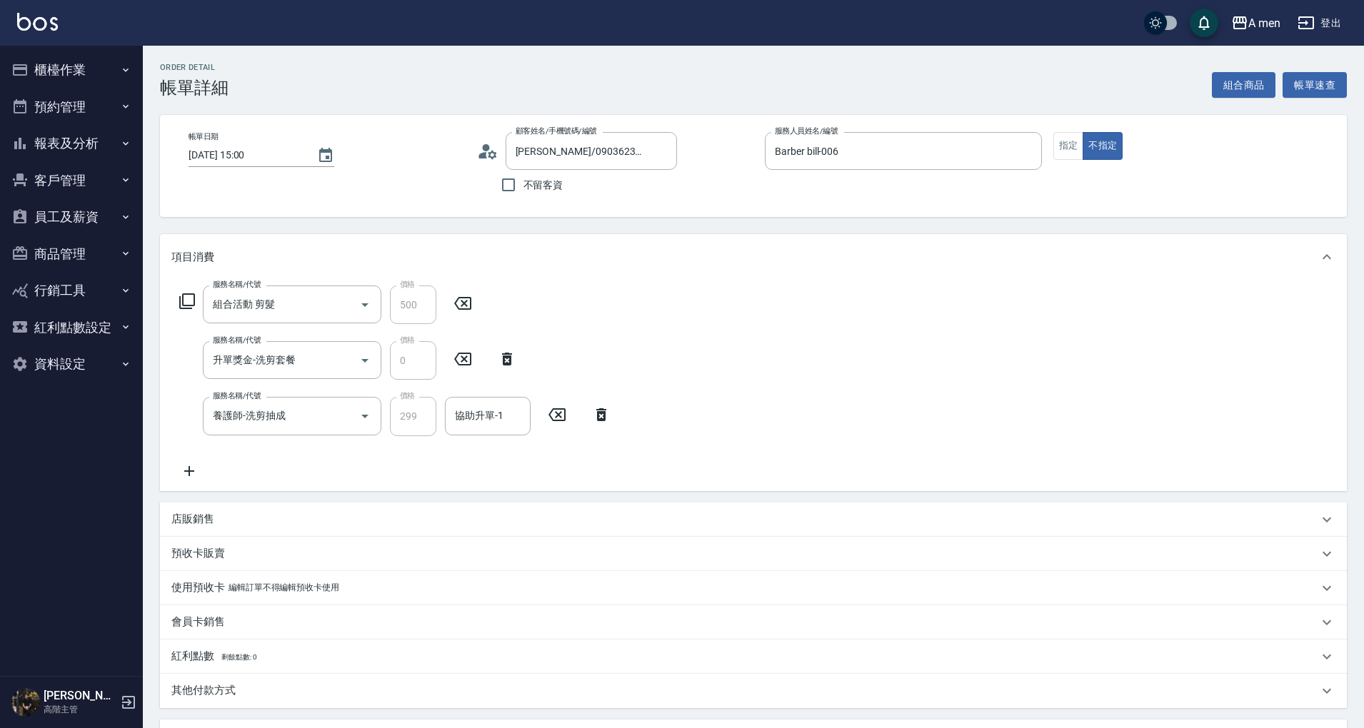
click at [483, 407] on input "協助升單-1" at bounding box center [487, 415] width 73 height 25
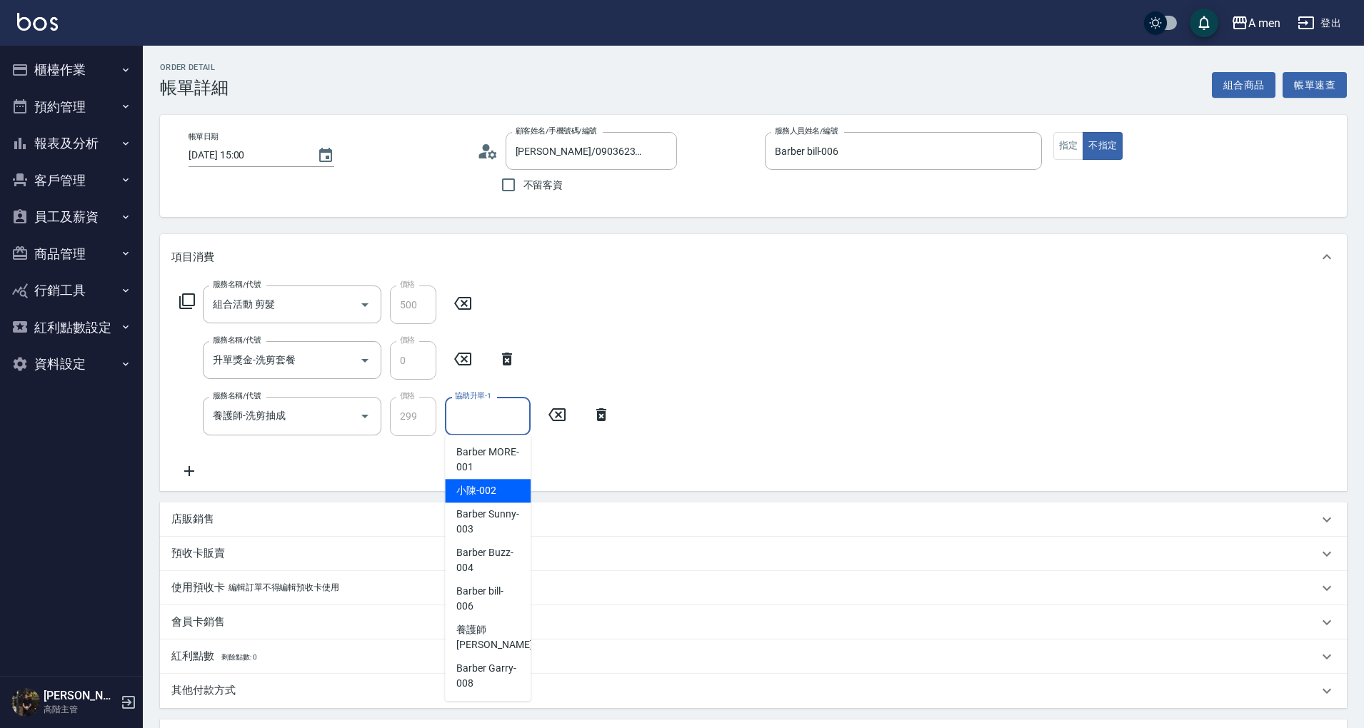
click at [523, 480] on div "小陳 -002" at bounding box center [488, 491] width 86 height 24
type input "小陳-002"
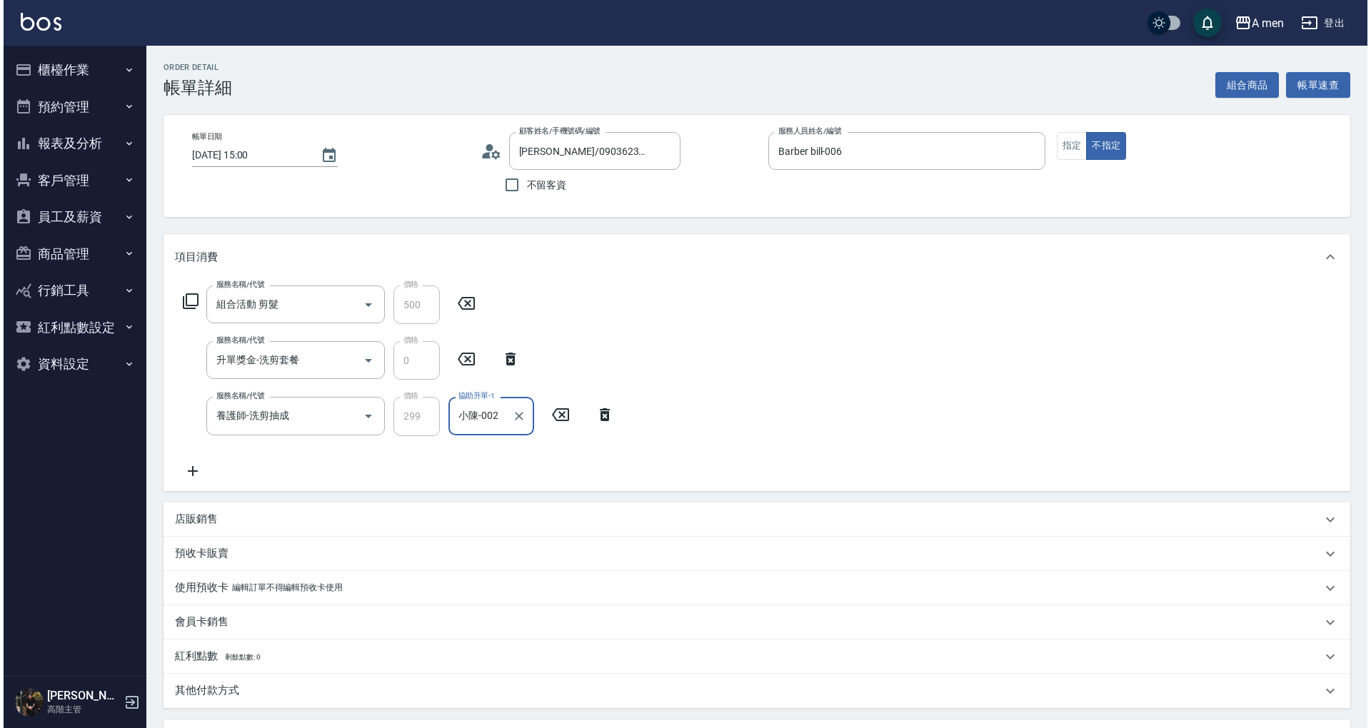
scroll to position [262, 0]
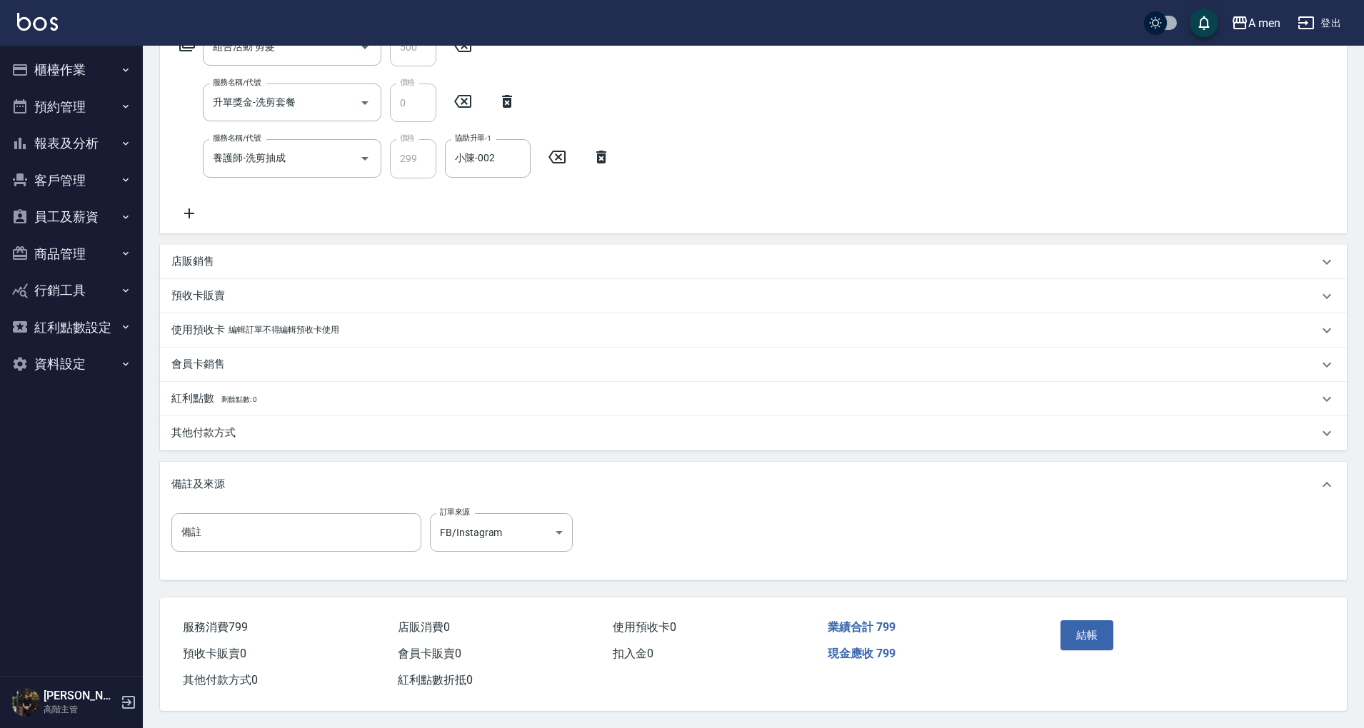
click at [1092, 615] on div "結帳" at bounding box center [1118, 646] width 129 height 62
click at [1092, 626] on button "結帳" at bounding box center [1087, 635] width 54 height 30
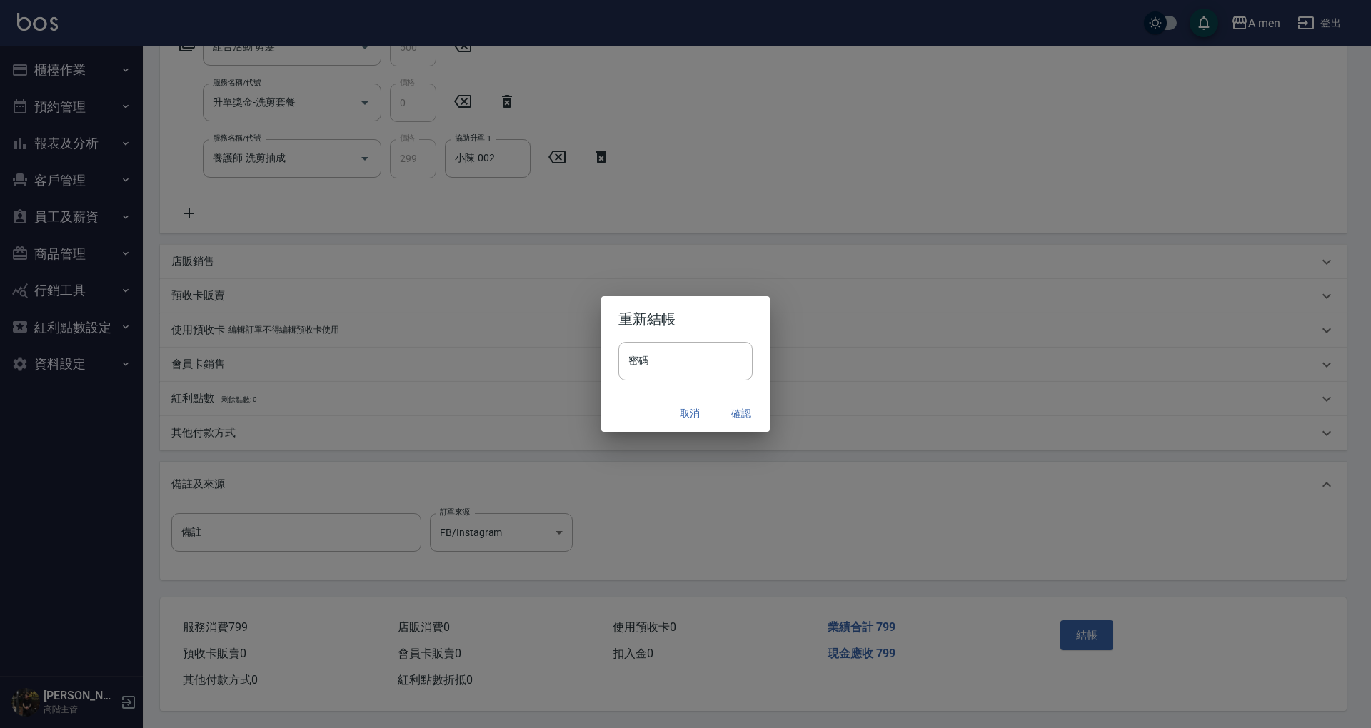
click at [730, 409] on button "確認" at bounding box center [741, 413] width 46 height 26
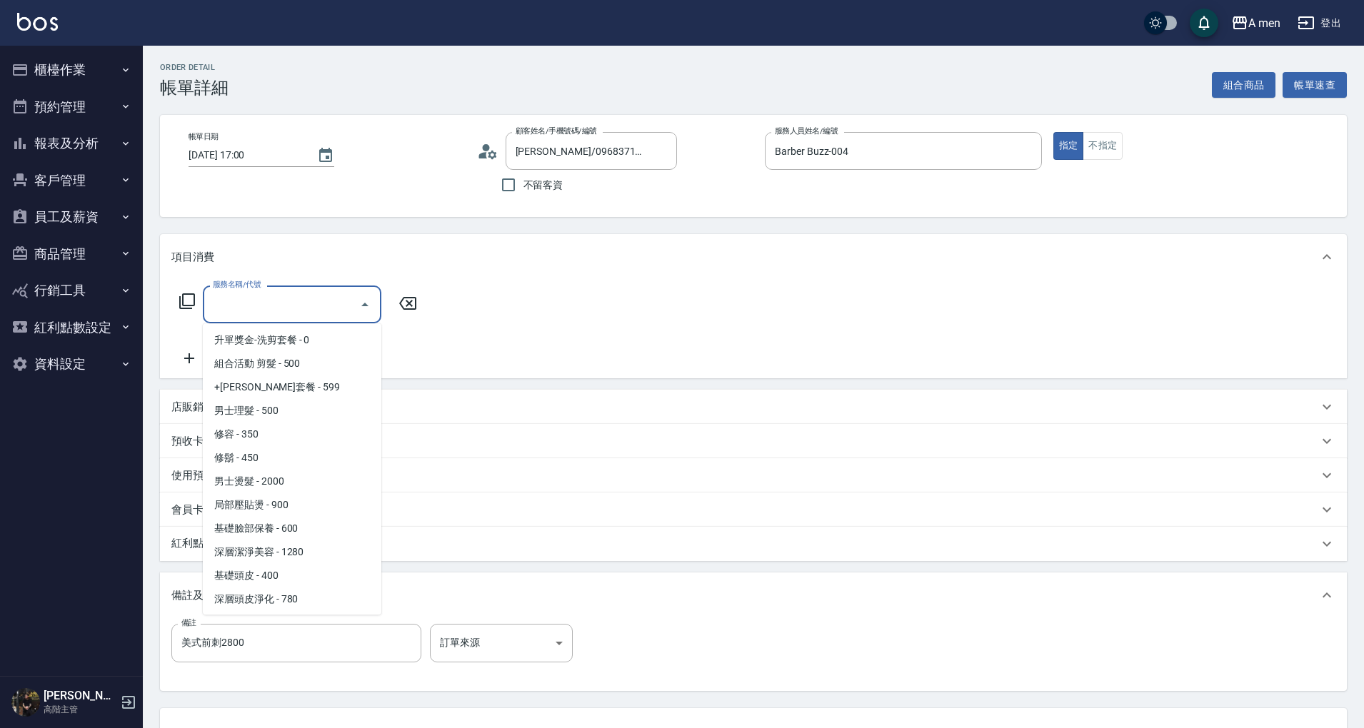
scroll to position [286, 0]
click at [311, 399] on span "男士理髮 - 500" at bounding box center [292, 409] width 178 height 24
type input "男士理髮(A01)"
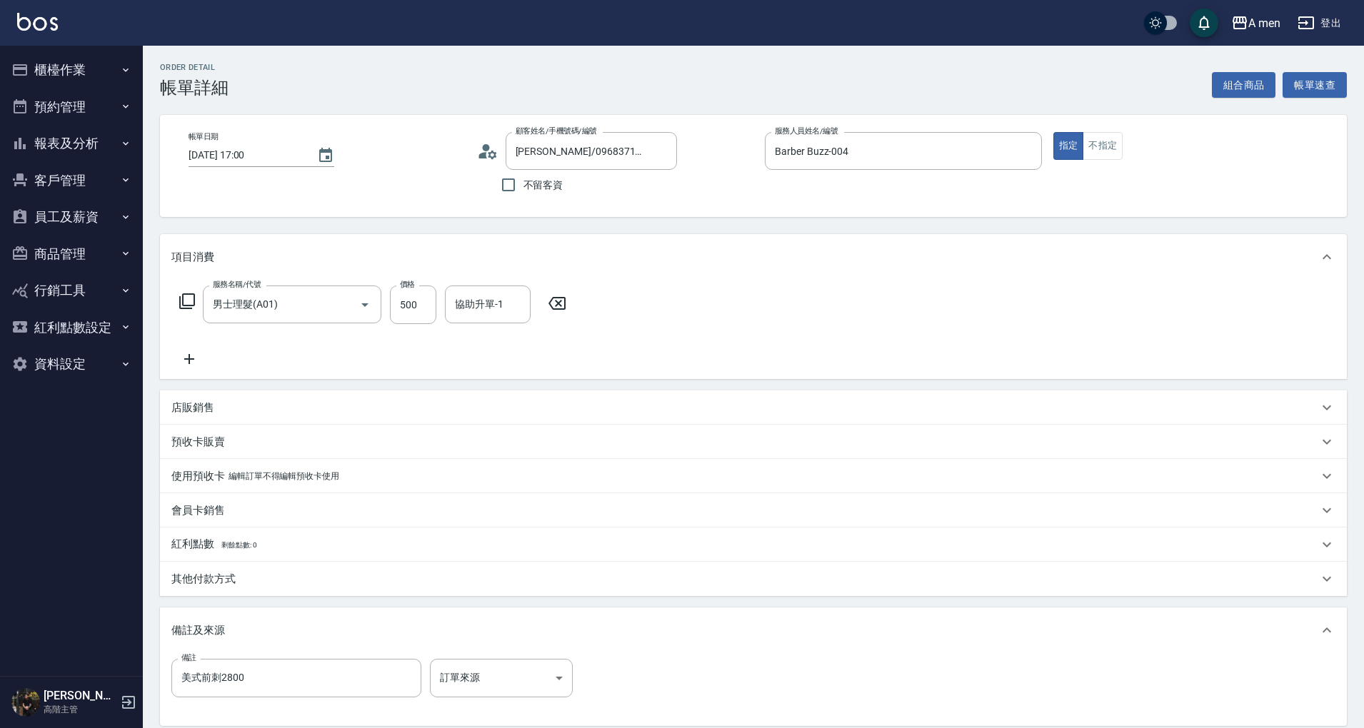
click at [191, 364] on icon at bounding box center [189, 359] width 36 height 17
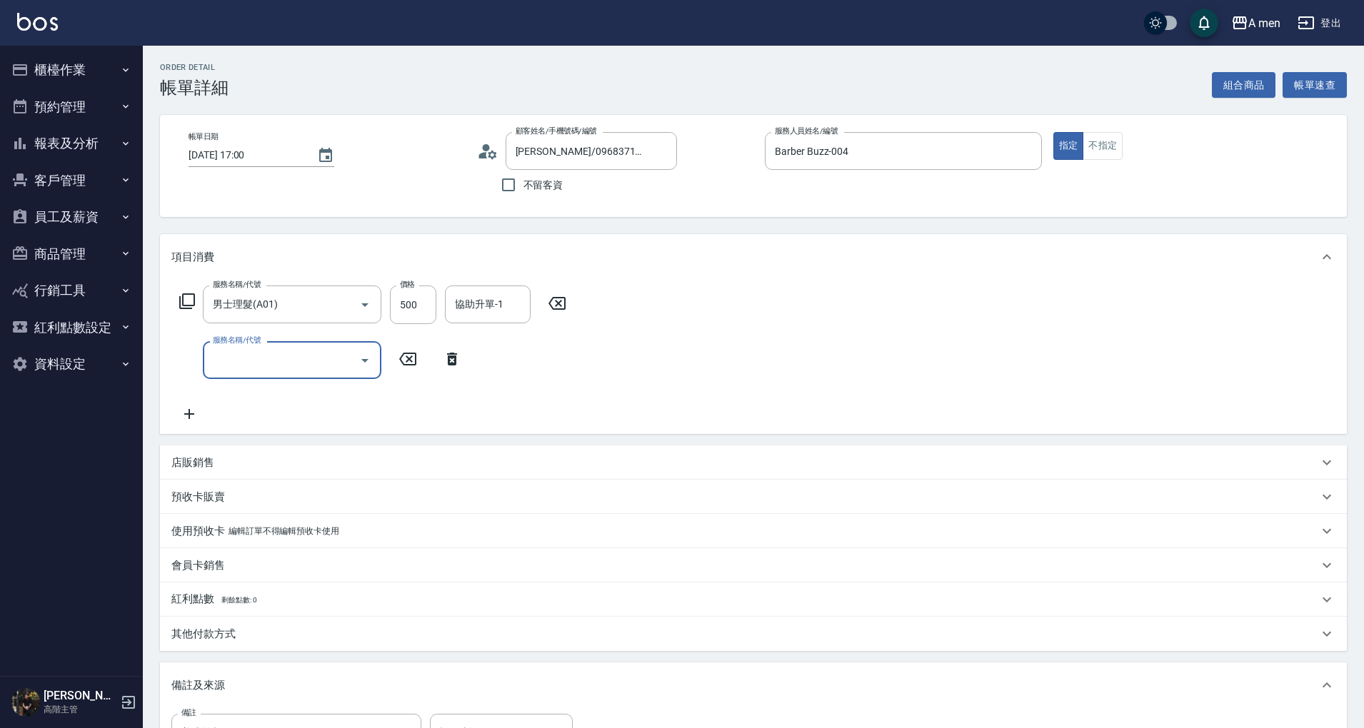
click at [270, 370] on input "服務名稱/代號" at bounding box center [281, 360] width 144 height 25
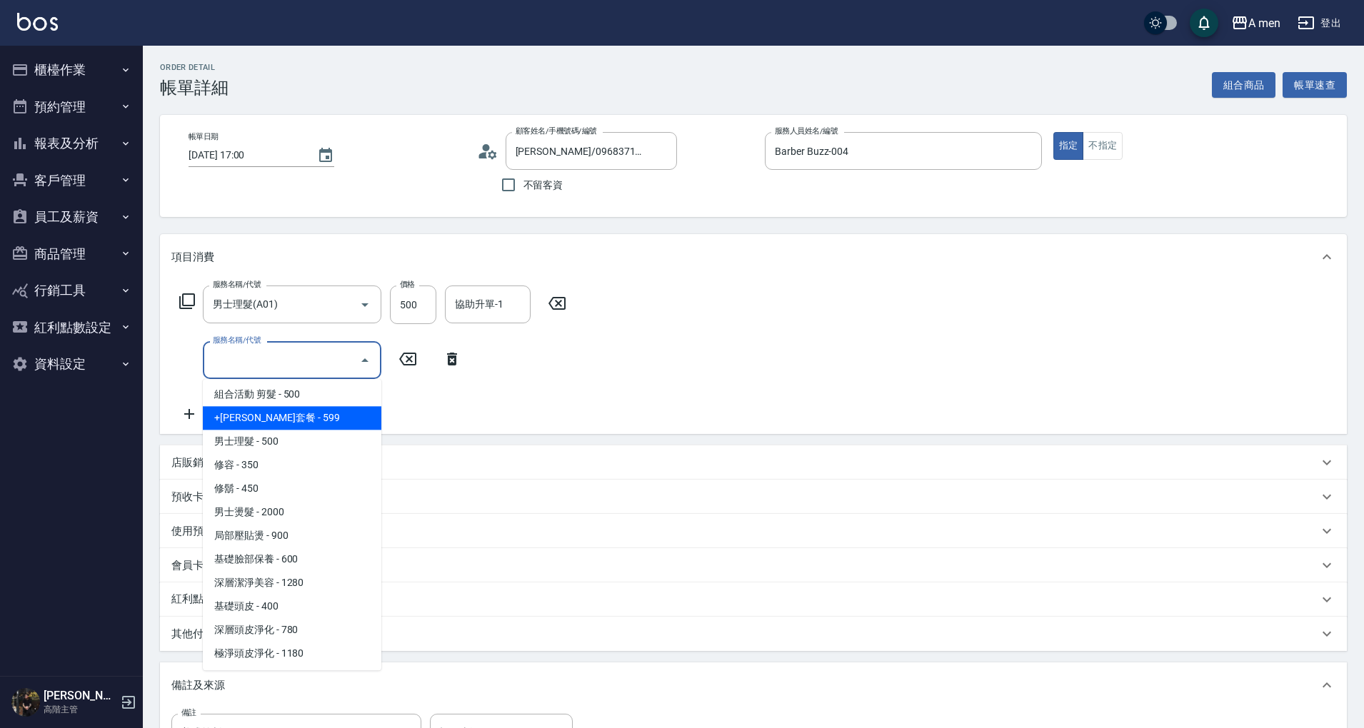
scroll to position [356, 0]
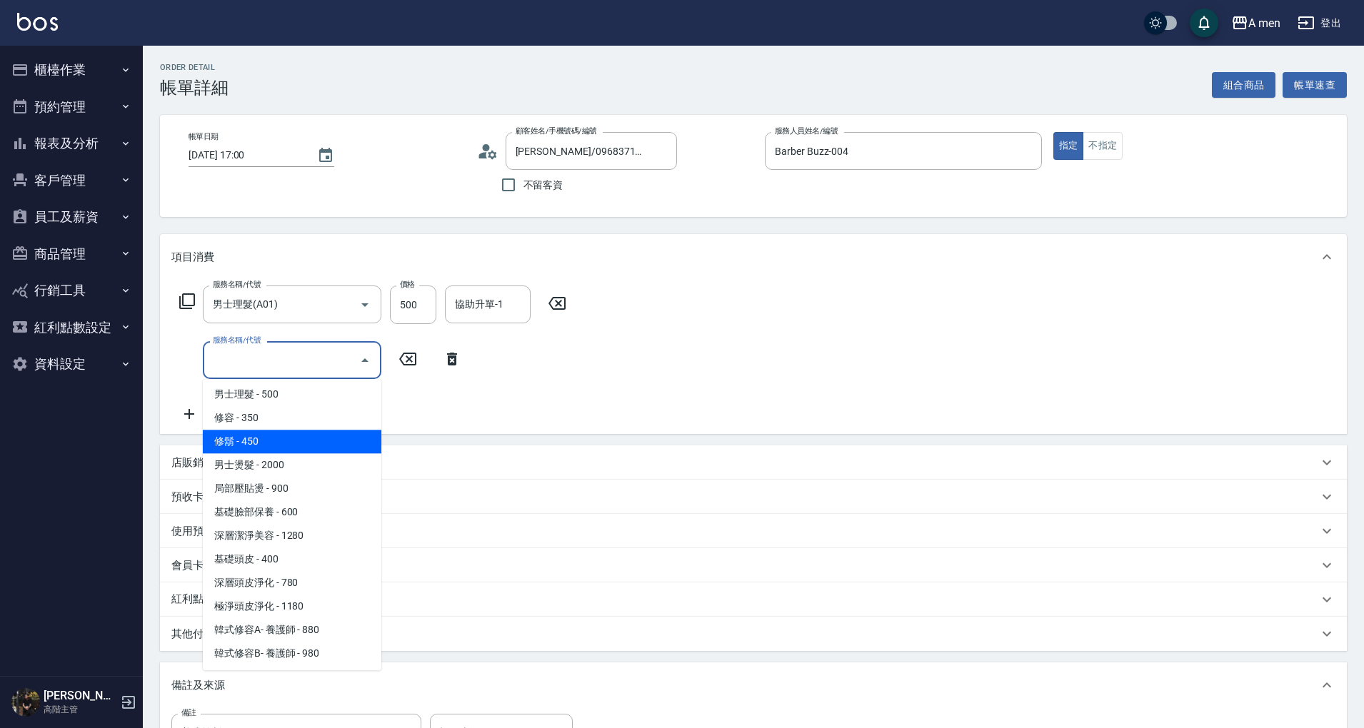
click at [341, 448] on span "修鬍 - 450" at bounding box center [292, 442] width 178 height 24
type input "修鬍(A03)"
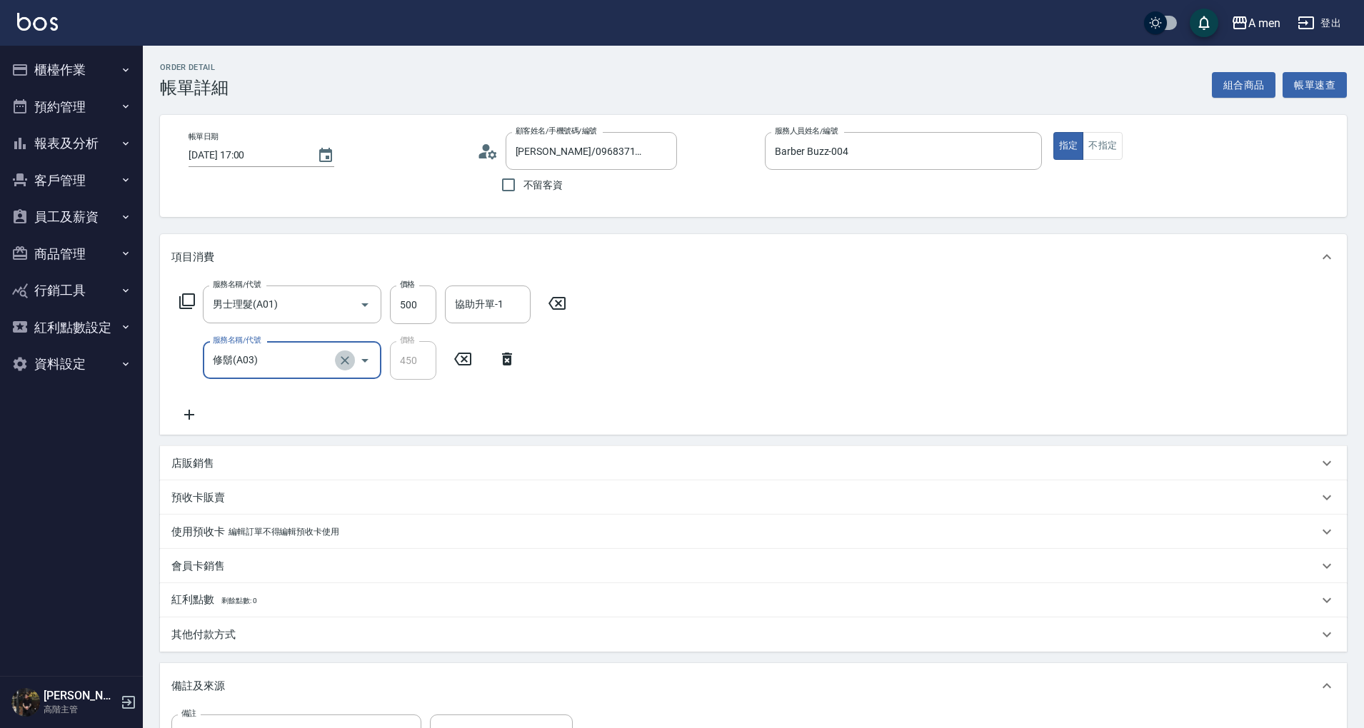
click at [340, 367] on icon "Clear" at bounding box center [345, 360] width 14 height 14
click at [338, 367] on icon "Clear" at bounding box center [345, 360] width 14 height 14
click at [368, 368] on icon "Open" at bounding box center [364, 360] width 17 height 17
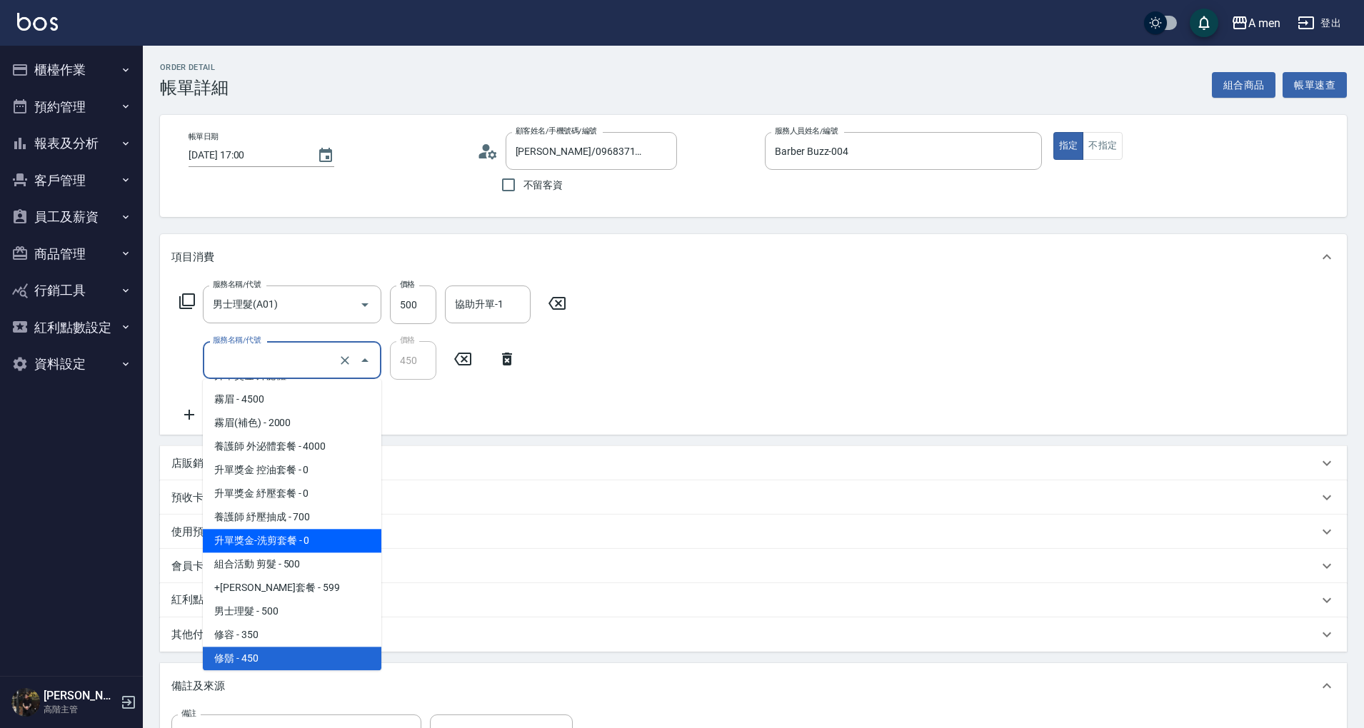
scroll to position [233, 0]
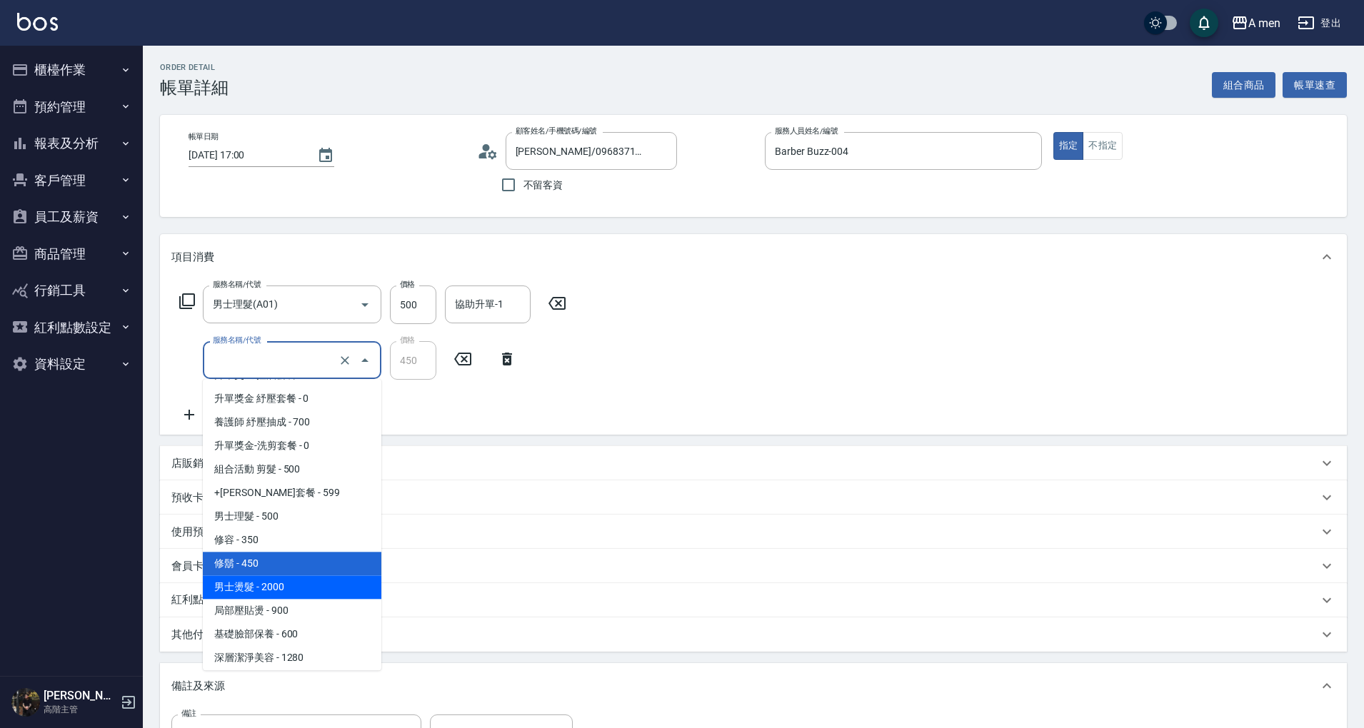
click at [303, 578] on span "男士燙髮 - 2000" at bounding box center [292, 587] width 178 height 24
type input "男士燙髮(B01)"
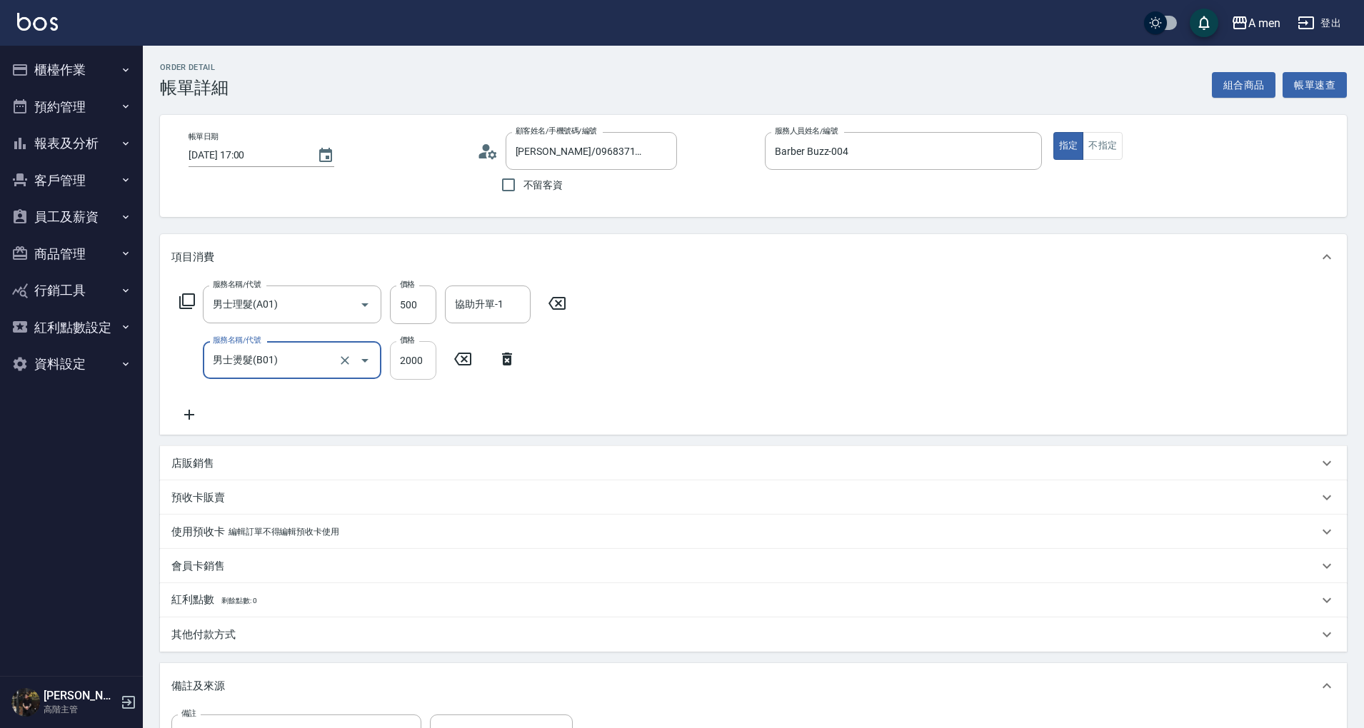
click at [418, 368] on input "2000" at bounding box center [413, 360] width 46 height 39
click at [437, 383] on div "服務名稱/代號 男士理髮(A01) 服務名稱/代號 價格 500 價格 協助升單-1 協助升單-1 服務名稱/代號 男士燙髮(B01) 服務名稱/代號 價格 …" at bounding box center [372, 355] width 403 height 138
click at [422, 368] on input "2000" at bounding box center [413, 360] width 46 height 39
click at [423, 366] on input "2000" at bounding box center [413, 360] width 46 height 39
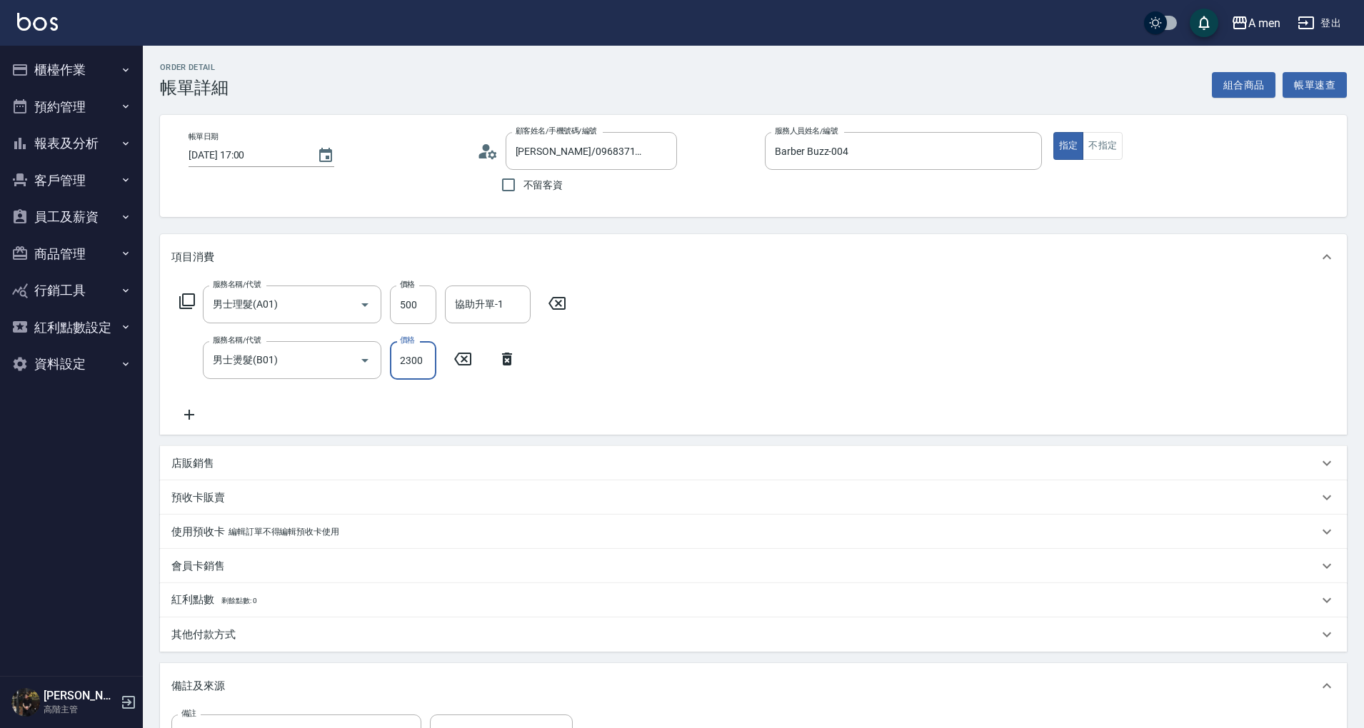
type input "2300"
click at [639, 424] on div "服務名稱/代號 男士理髮(A01) 服務名稱/代號 價格 500 價格 協助升單-1 協助升單-1 服務名稱/代號 男士燙髮(B01) 服務名稱/代號 價格 …" at bounding box center [753, 357] width 1186 height 155
click at [430, 468] on div "店販銷售" at bounding box center [744, 463] width 1146 height 15
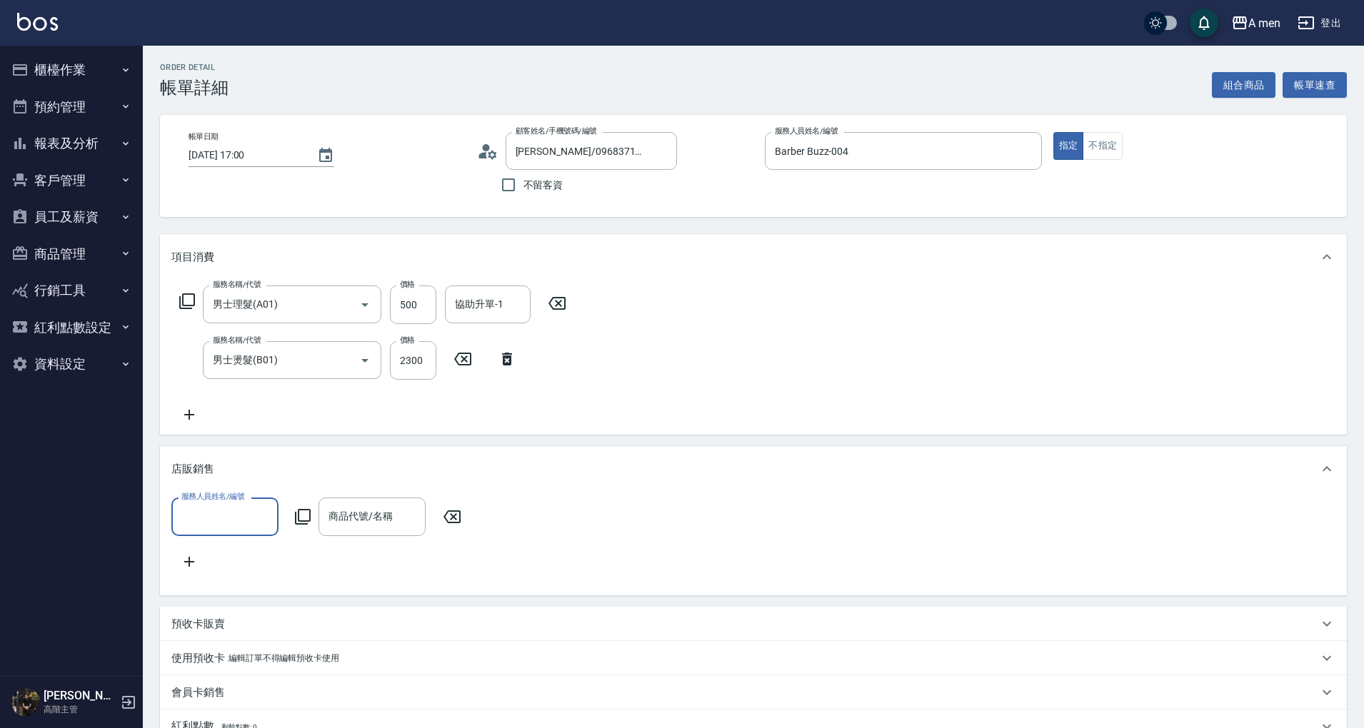
scroll to position [0, 0]
click at [217, 523] on input "服務人員姓名/編號" at bounding box center [225, 516] width 94 height 25
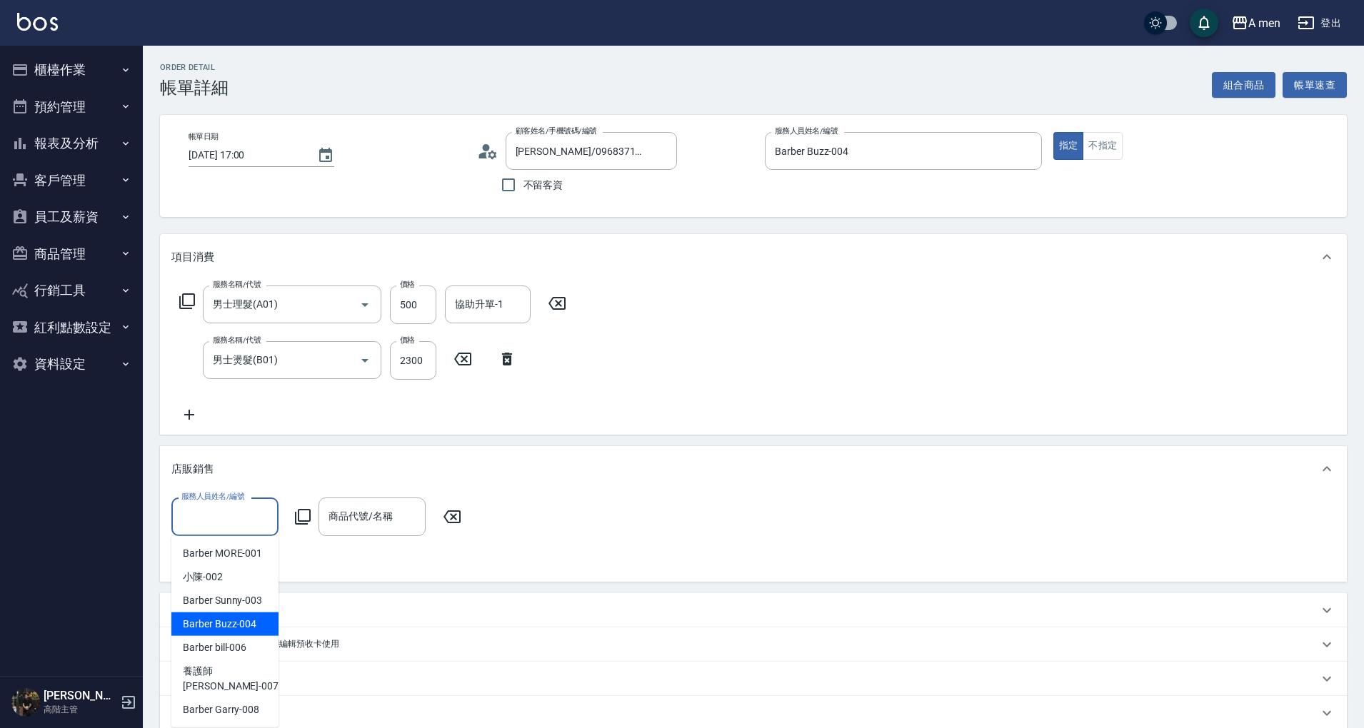
drag, startPoint x: 256, startPoint y: 624, endPoint x: 315, endPoint y: 570, distance: 79.8
click at [255, 624] on div "Barber Buzz -004" at bounding box center [224, 625] width 107 height 24
type input "Barber Buzz-004"
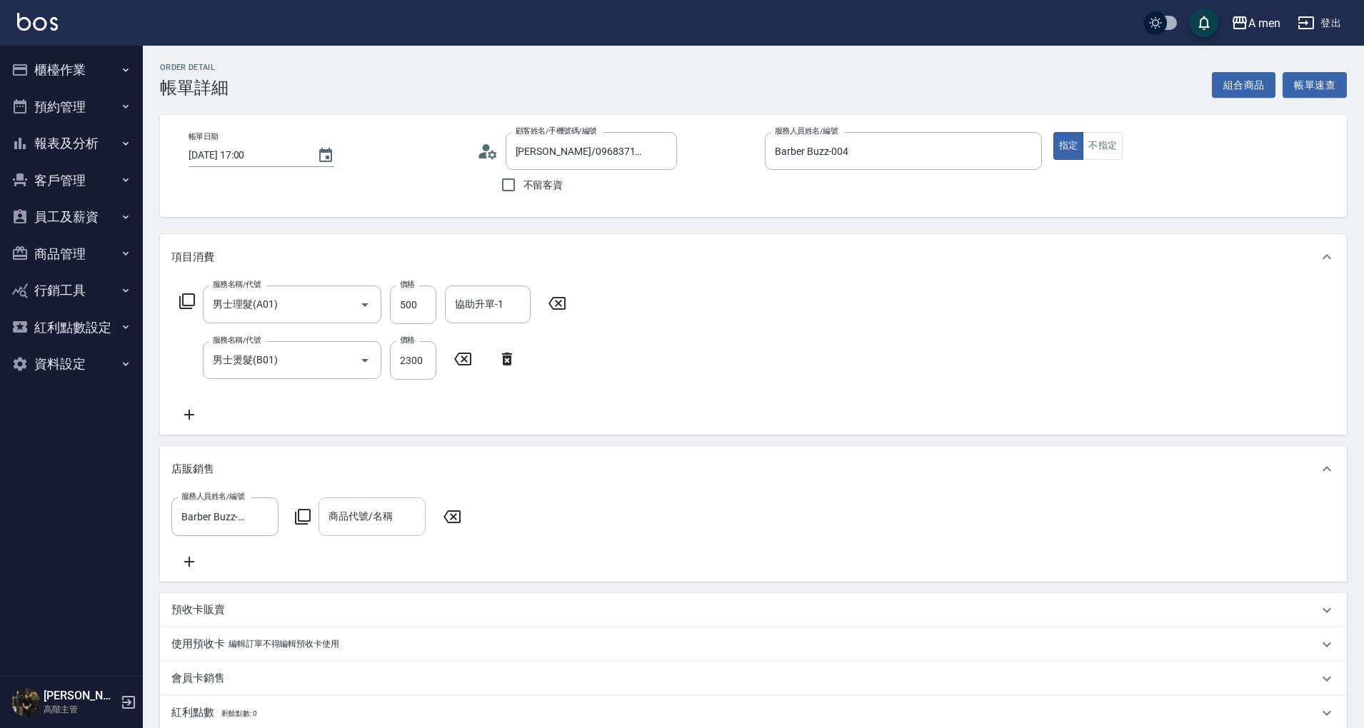
drag, startPoint x: 357, startPoint y: 538, endPoint x: 375, endPoint y: 520, distance: 25.2
click at [359, 534] on div "服務人員姓名/編號 Barber Buzz-004 服務人員姓名/編號 商品代號/名稱 商品代號/名稱" at bounding box center [753, 534] width 1164 height 72
click at [375, 520] on div "商品代號/名稱 商品代號/名稱" at bounding box center [371, 517] width 107 height 38
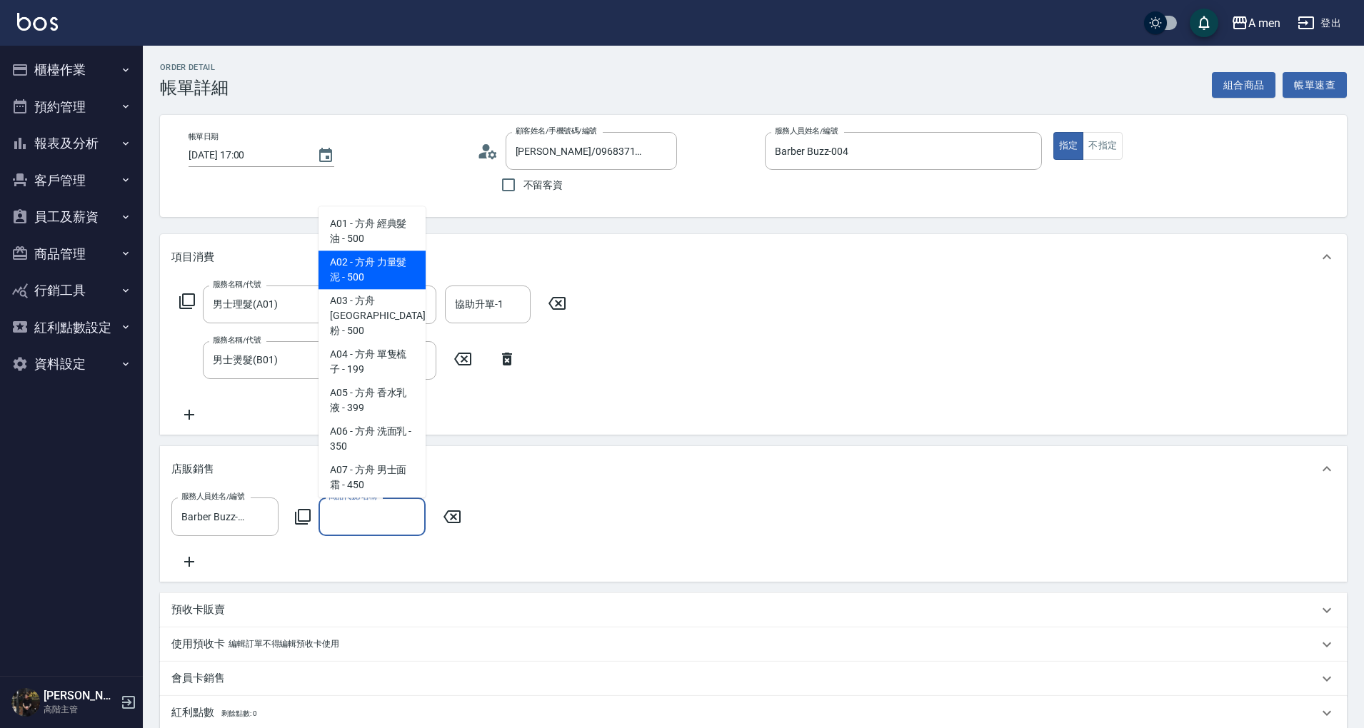
click at [388, 266] on span "A02 - 方舟 力量髮泥 - 500" at bounding box center [371, 270] width 107 height 39
type input "方舟 力量髮泥"
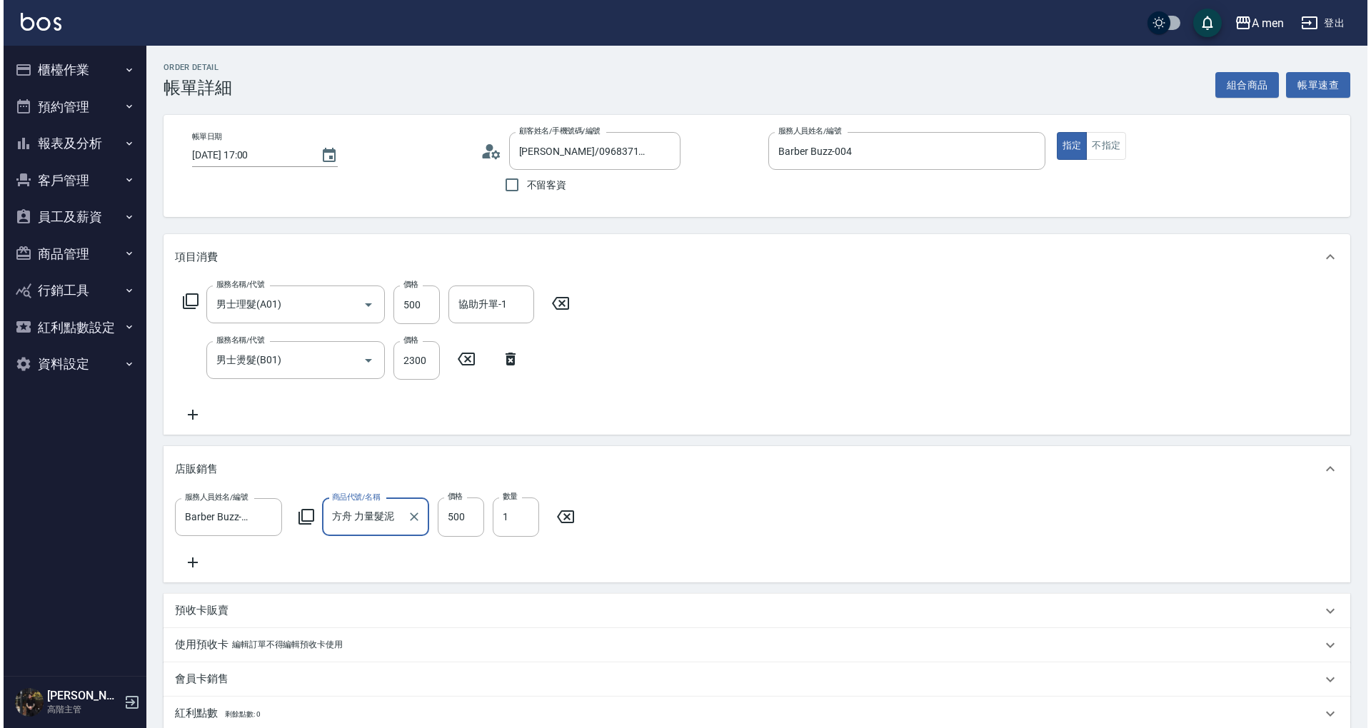
scroll to position [333, 0]
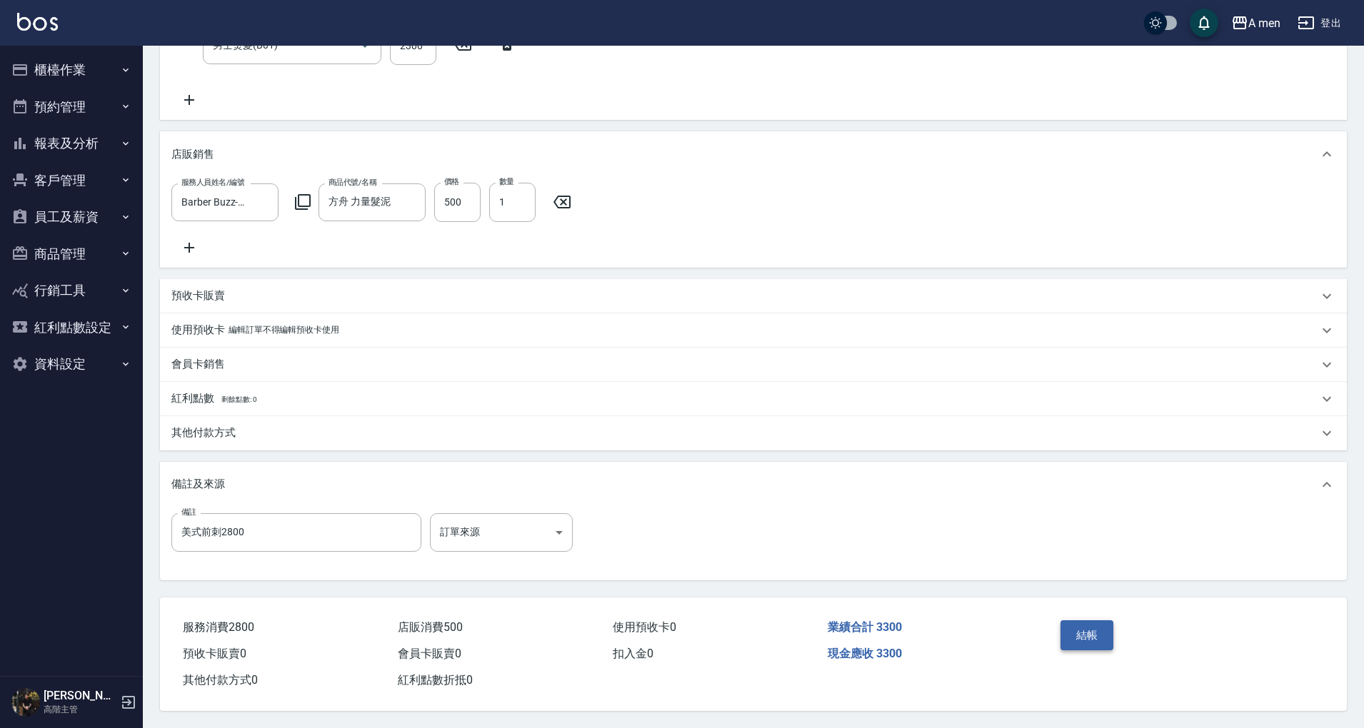
drag, startPoint x: 1054, startPoint y: 623, endPoint x: 1092, endPoint y: 630, distance: 39.2
click at [1072, 627] on div "結帳" at bounding box center [1118, 646] width 129 height 62
click at [1094, 631] on button "結帳" at bounding box center [1087, 635] width 54 height 30
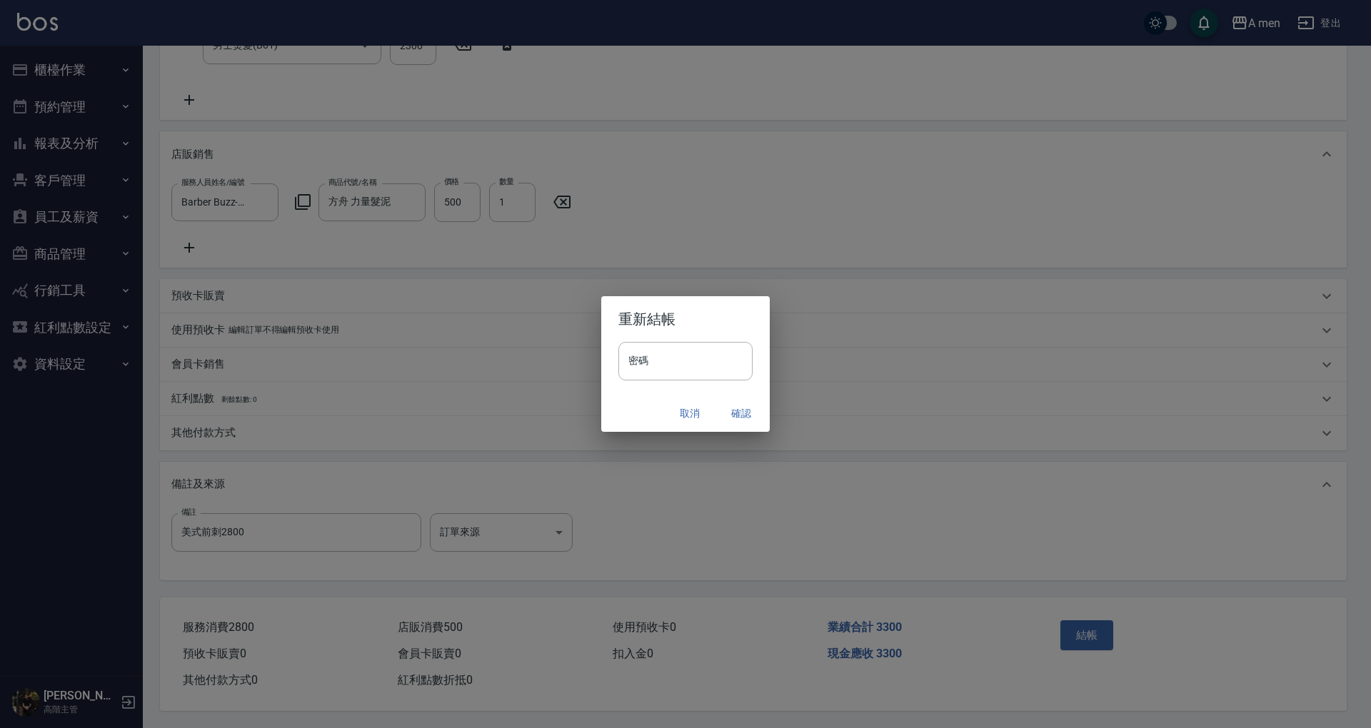
click at [736, 407] on button "確認" at bounding box center [741, 413] width 46 height 26
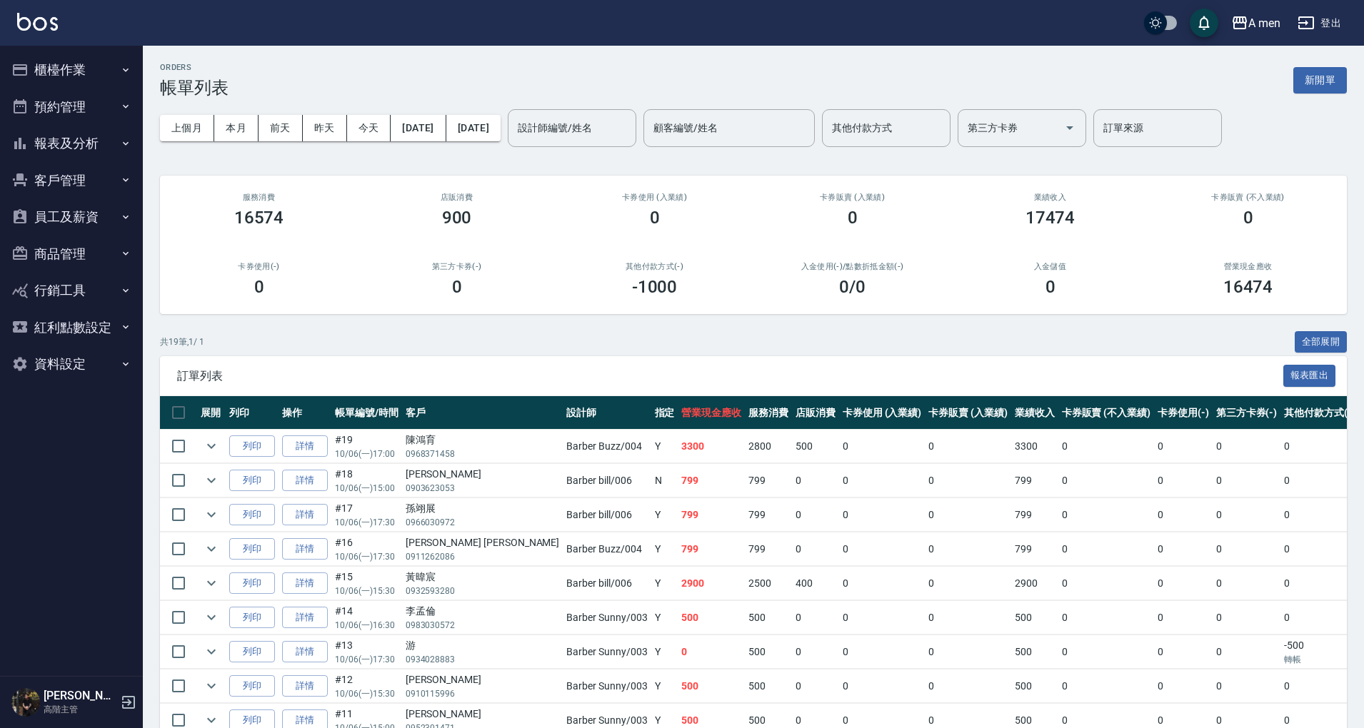
drag, startPoint x: 366, startPoint y: 129, endPoint x: 509, endPoint y: 188, distance: 155.2
click at [367, 129] on button "今天" at bounding box center [369, 128] width 44 height 26
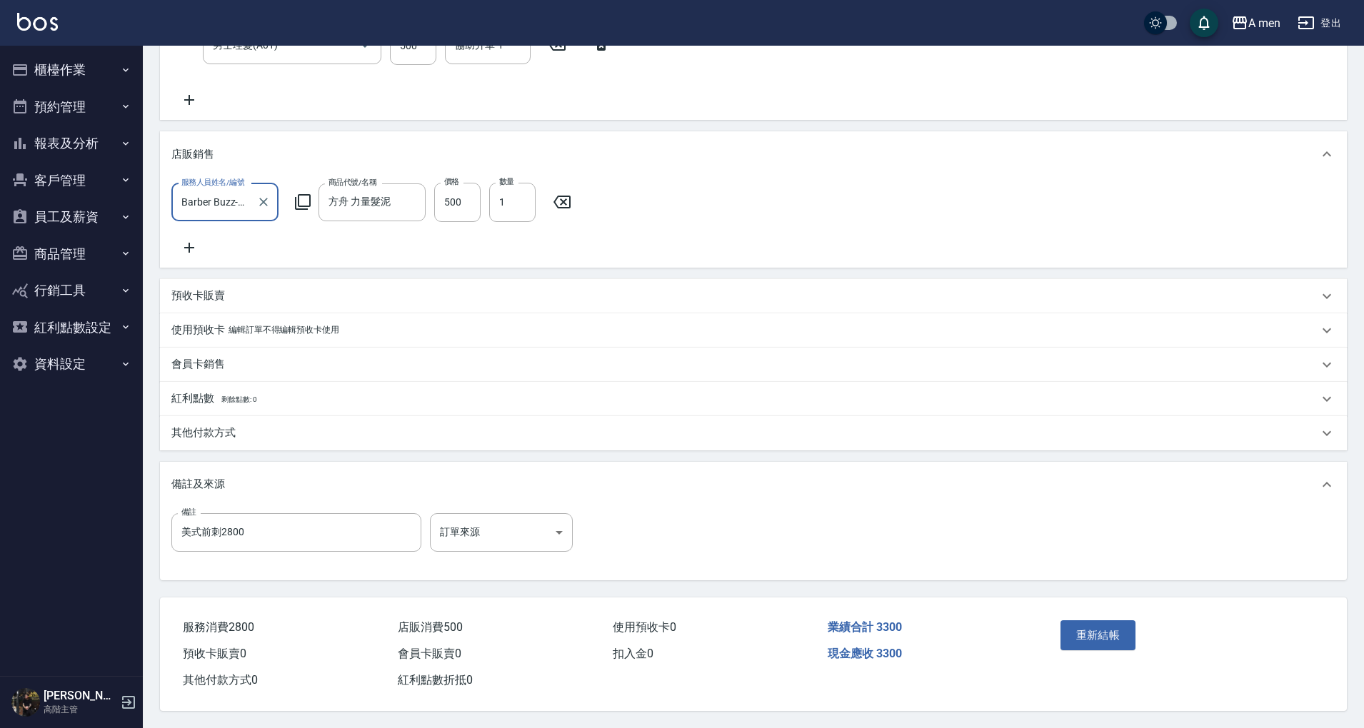
scroll to position [333, 0]
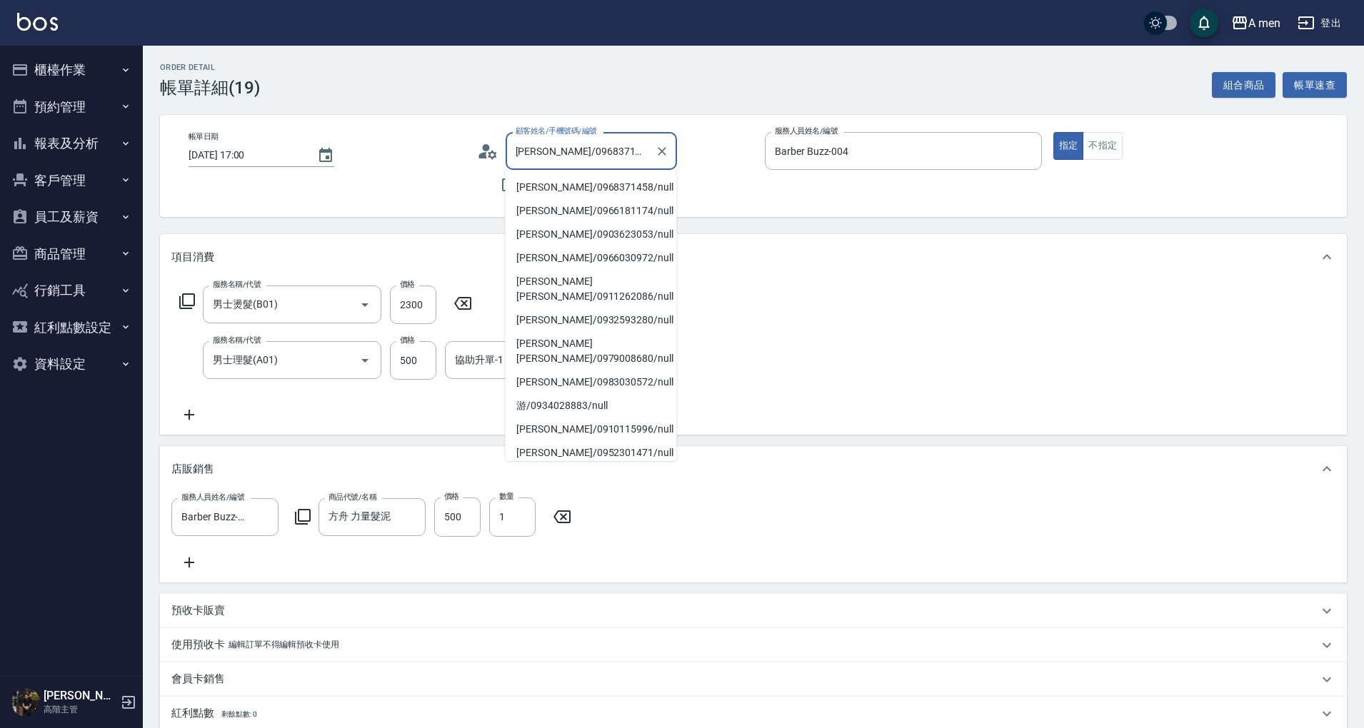
drag, startPoint x: 550, startPoint y: 148, endPoint x: 603, endPoint y: 150, distance: 52.8
click at [603, 150] on input "[PERSON_NAME]/0968371458/null" at bounding box center [580, 150] width 137 height 25
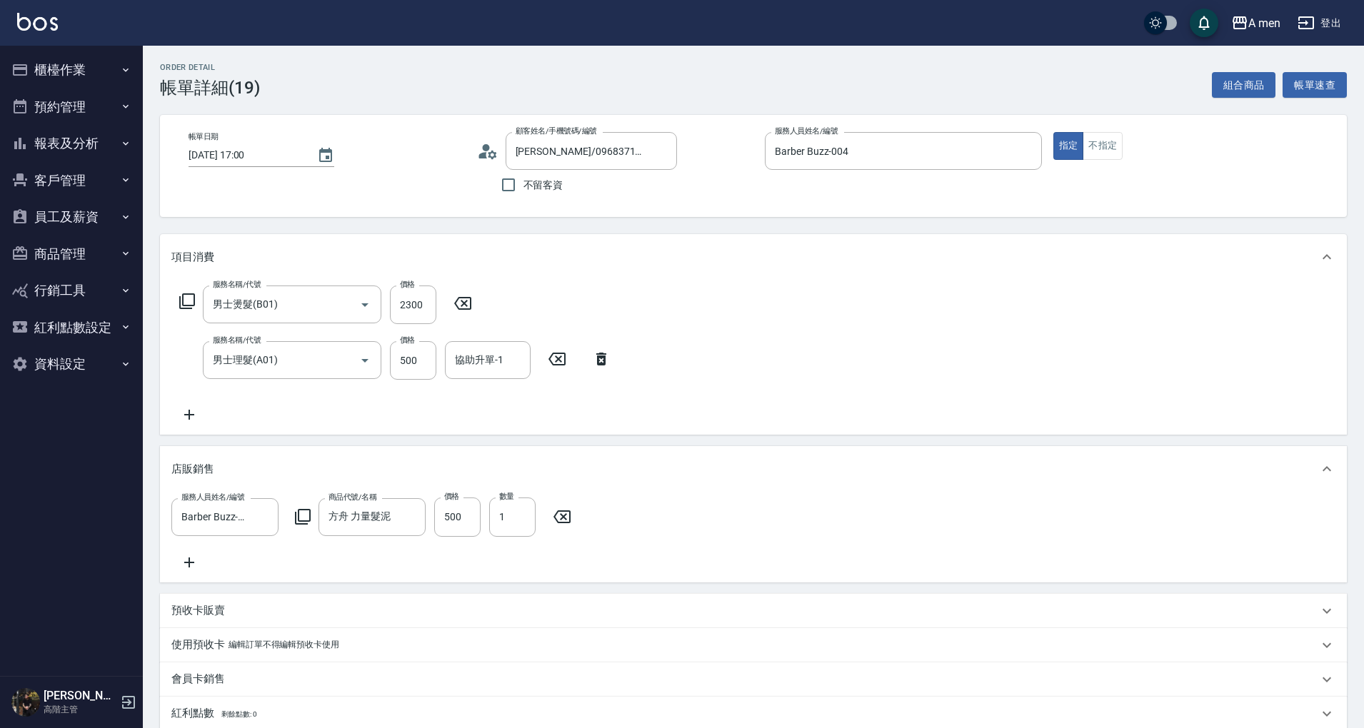
click at [778, 214] on div "帳單日期 [DATE] 17:00 顧客姓名/手機號碼/編號 [PERSON_NAME]/0968371458/null 顧客姓名/手機號碼/編號 不留客資 …" at bounding box center [753, 166] width 1186 height 102
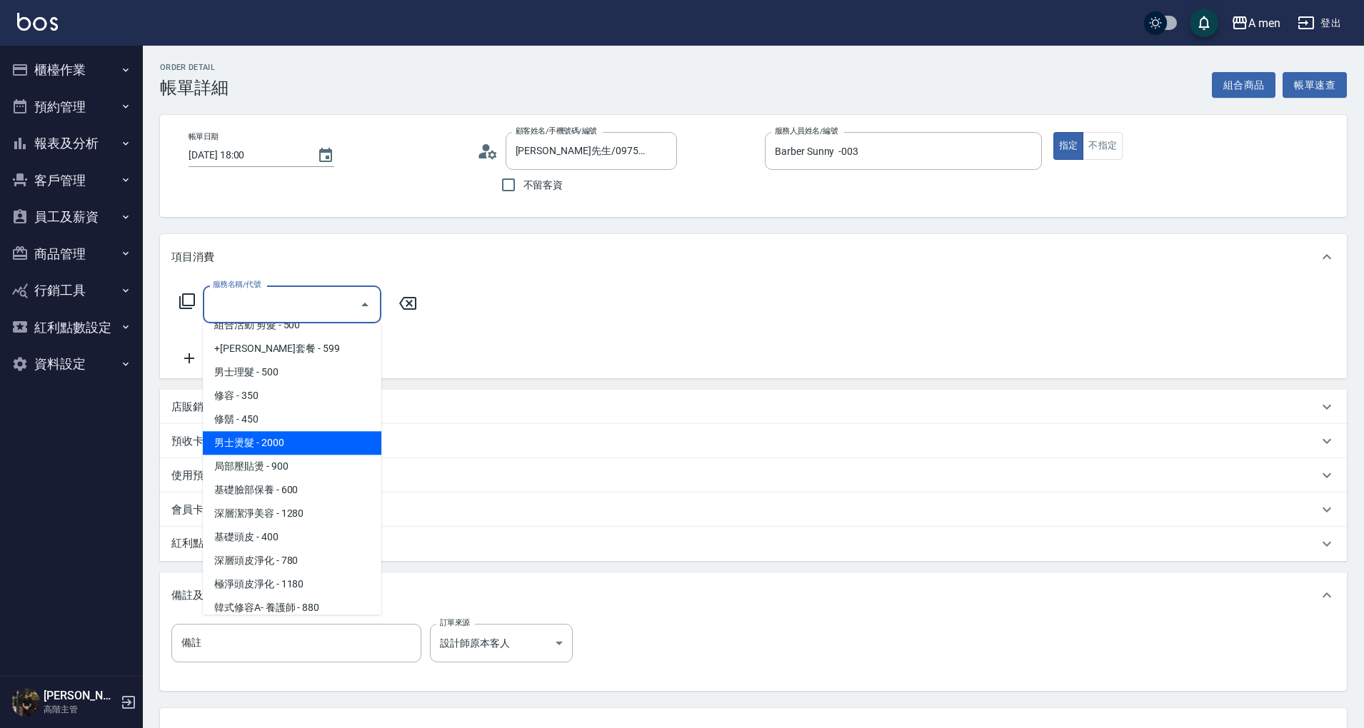
scroll to position [286, 0]
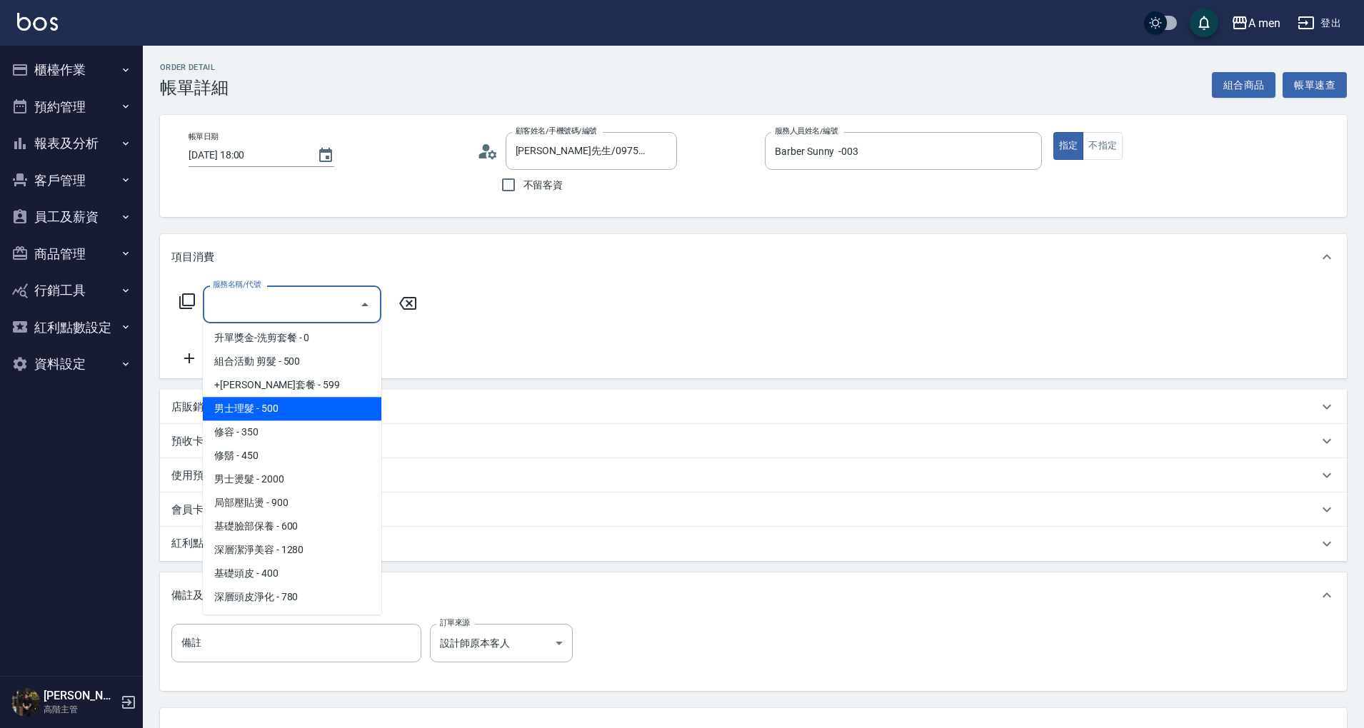
click at [286, 409] on span "男士理髮 - 500" at bounding box center [292, 409] width 178 height 24
type input "男士理髮(A01)"
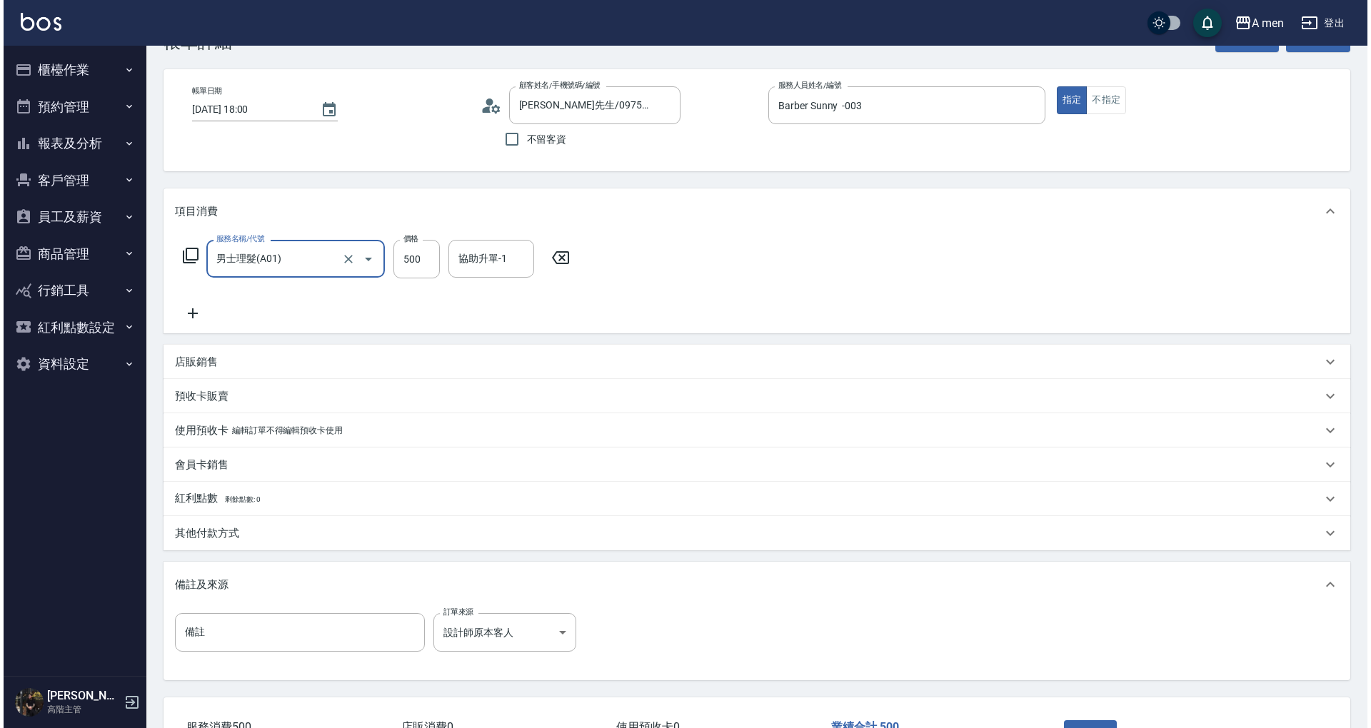
scroll to position [151, 0]
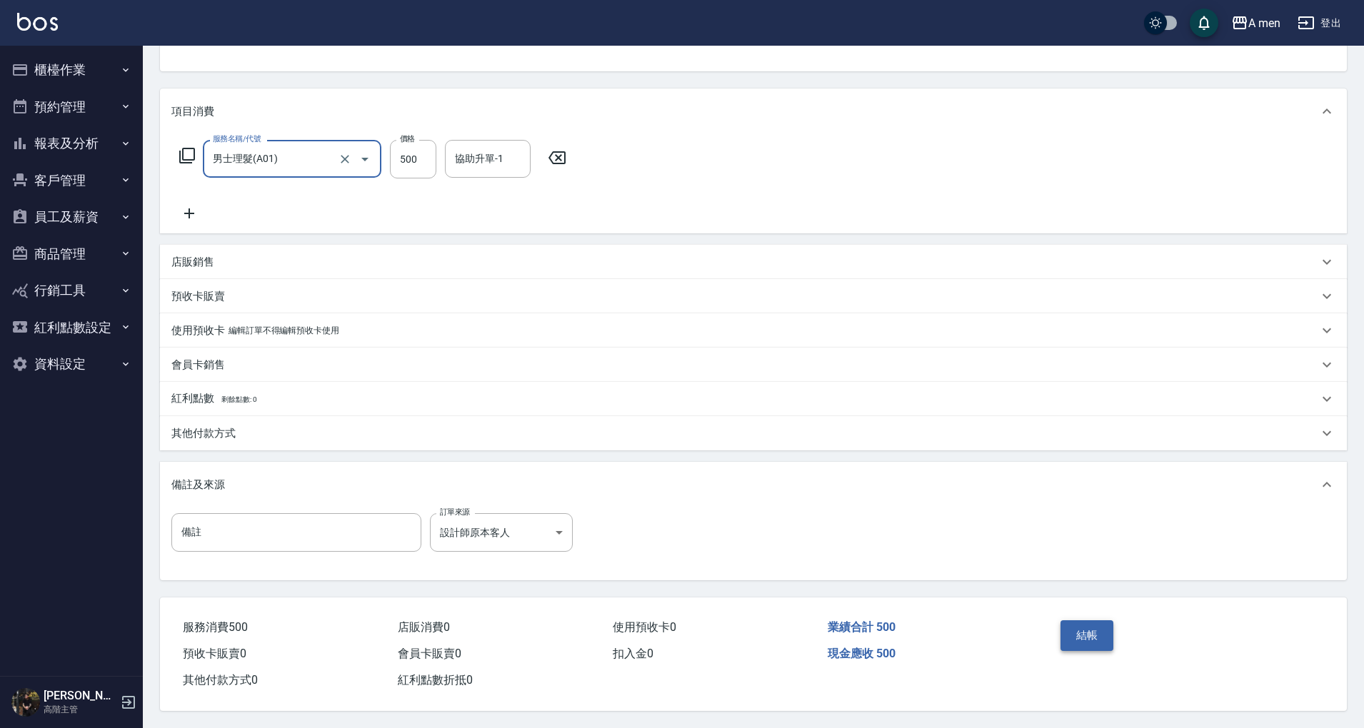
click at [1073, 626] on button "結帳" at bounding box center [1087, 635] width 54 height 30
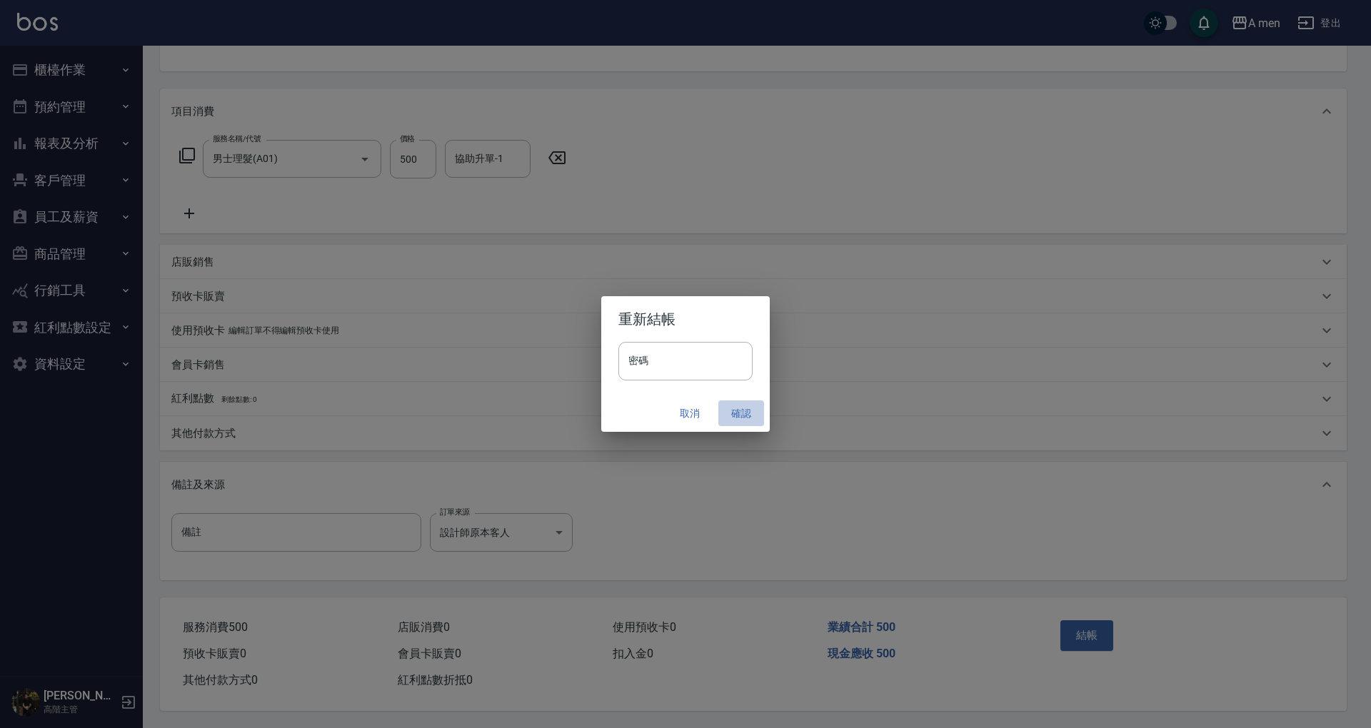
click at [744, 420] on button "確認" at bounding box center [741, 413] width 46 height 26
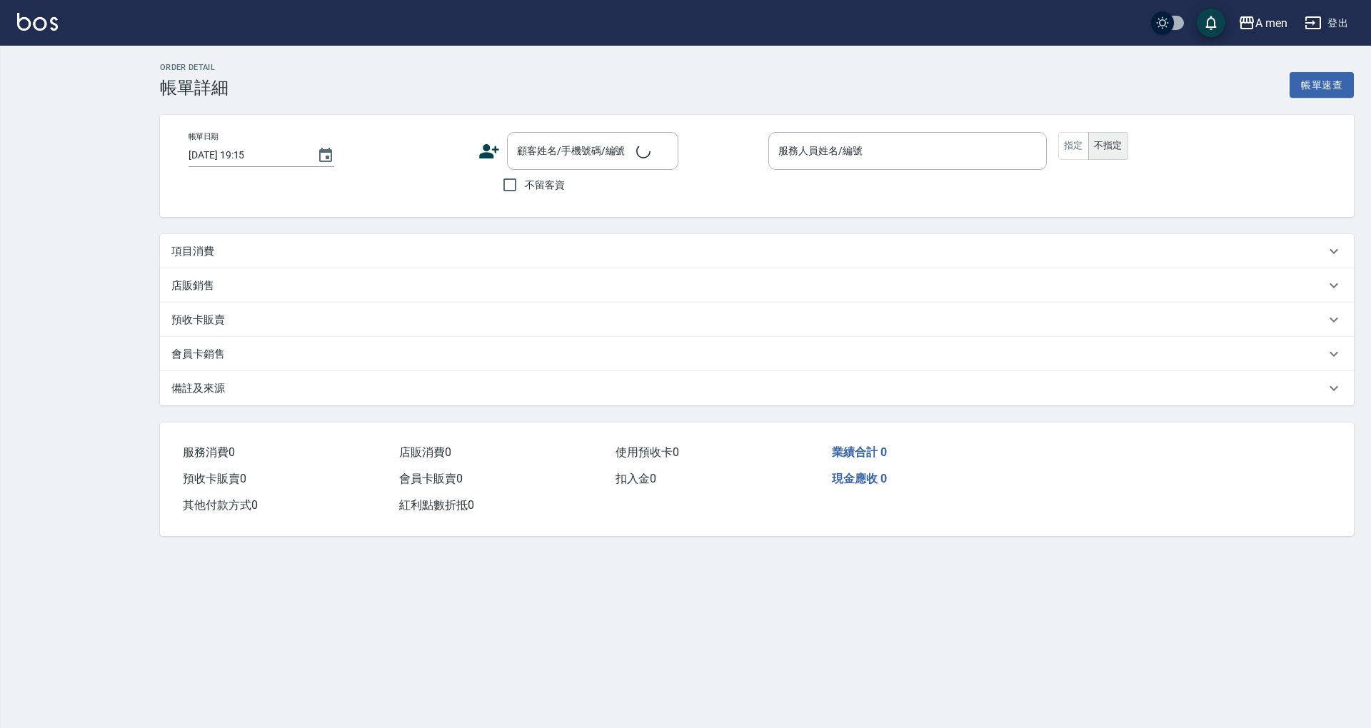
type input "[DATE] 19:00"
type input "Barber Buzz-004"
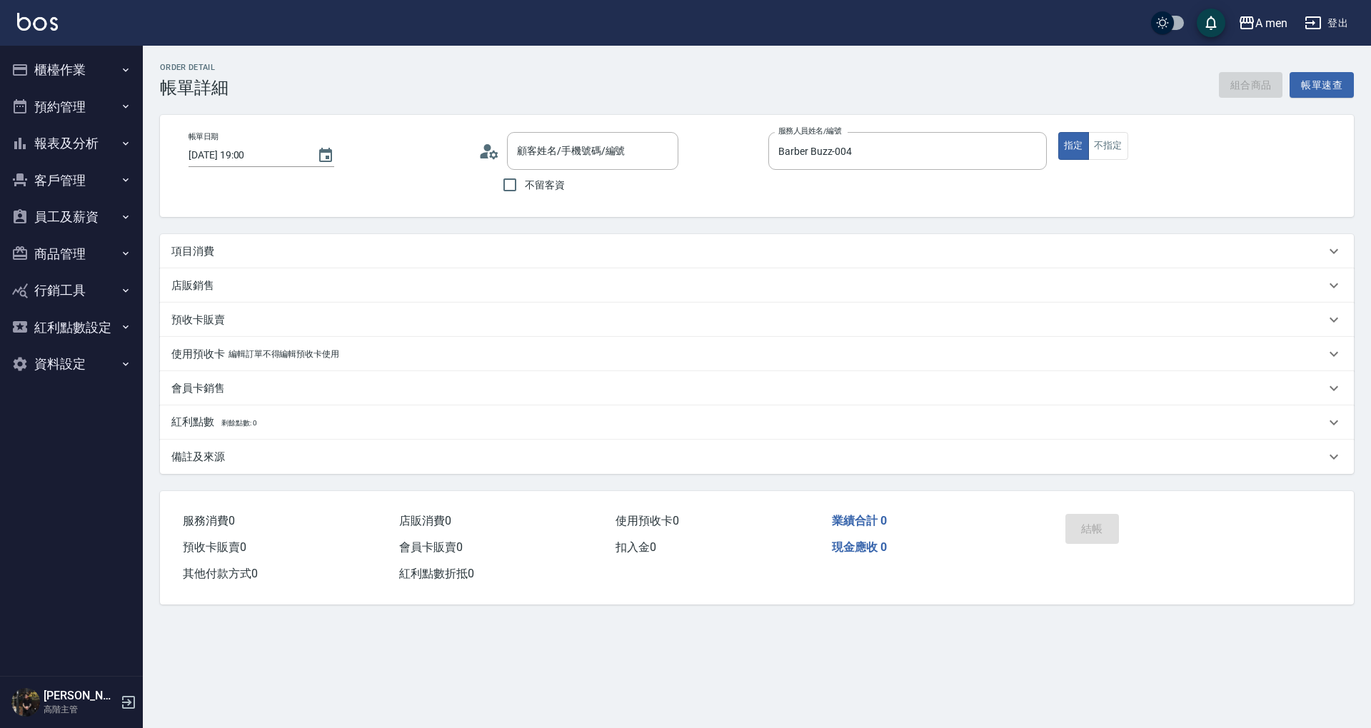
type input "王學緯/0911109554/null"
click at [499, 246] on div "項目消費" at bounding box center [748, 251] width 1154 height 15
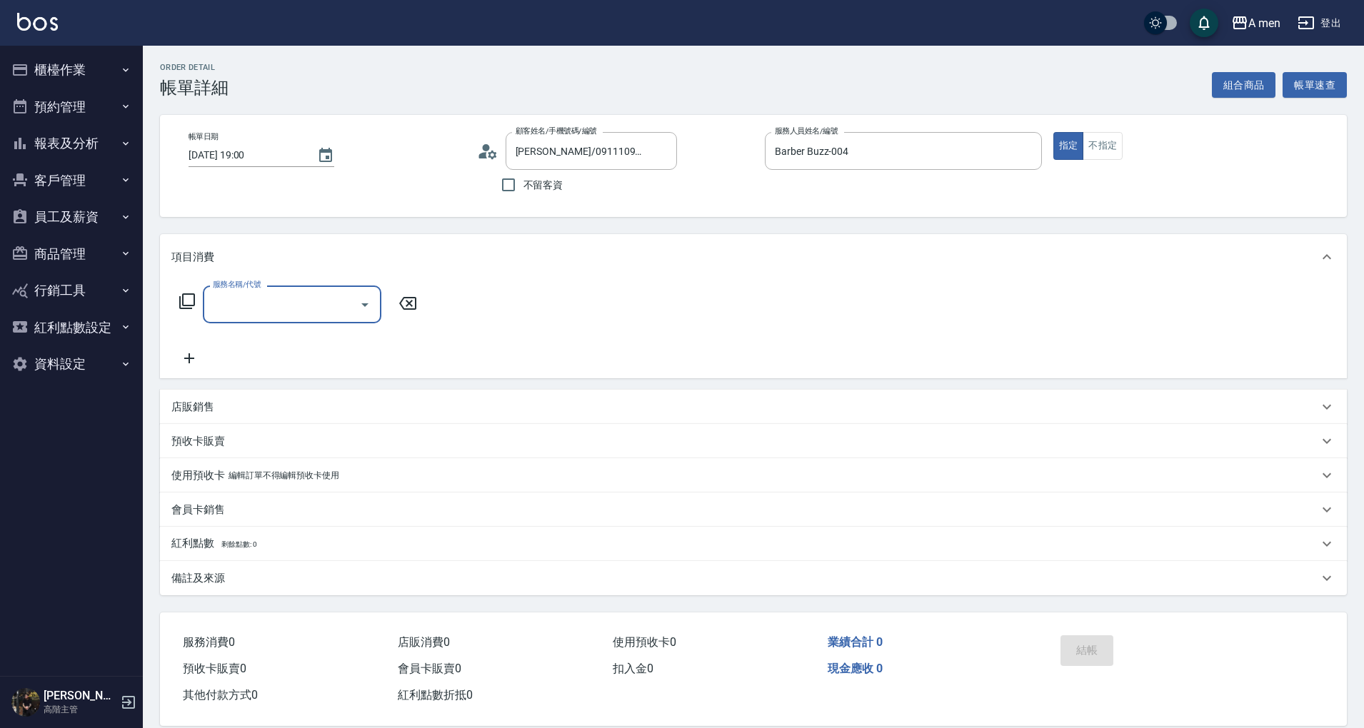
click at [307, 308] on input "服務名稱/代號" at bounding box center [281, 304] width 144 height 25
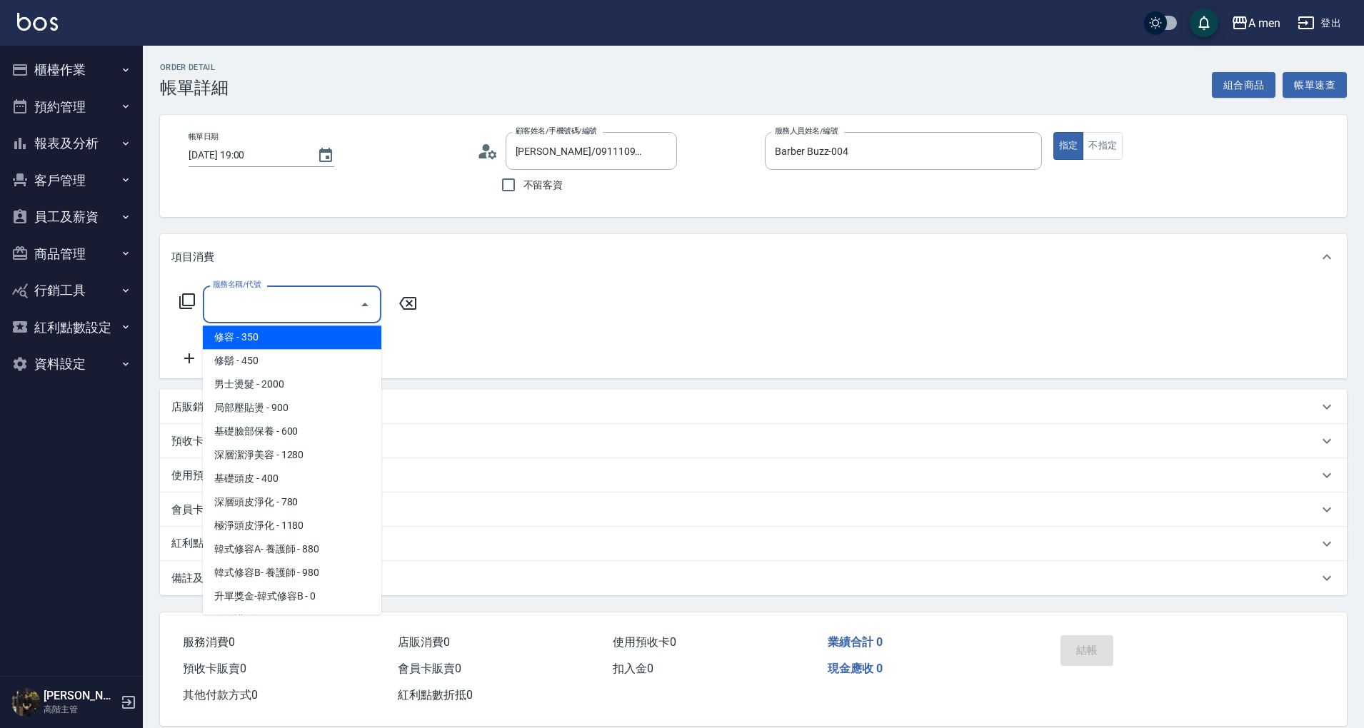
scroll to position [286, 0]
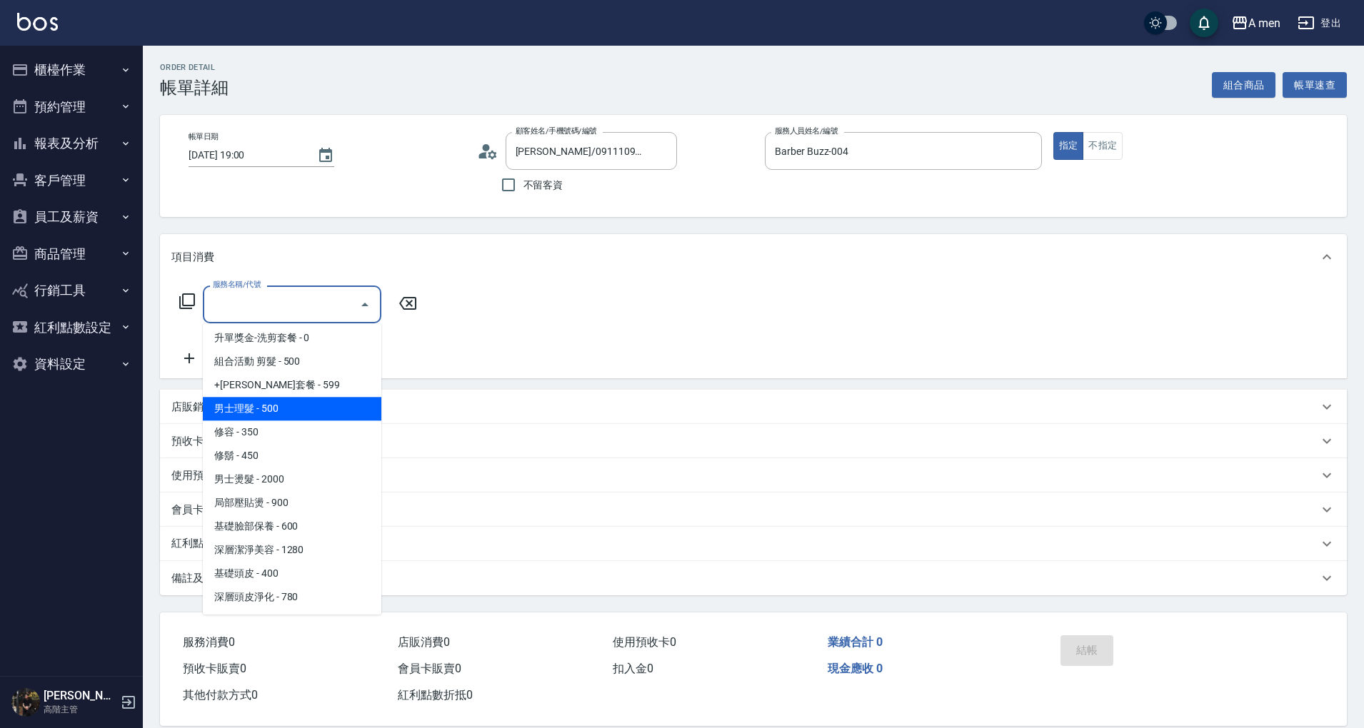
click at [318, 404] on span "男士理髮 - 500" at bounding box center [292, 409] width 178 height 24
type input "男士理髮(A01)"
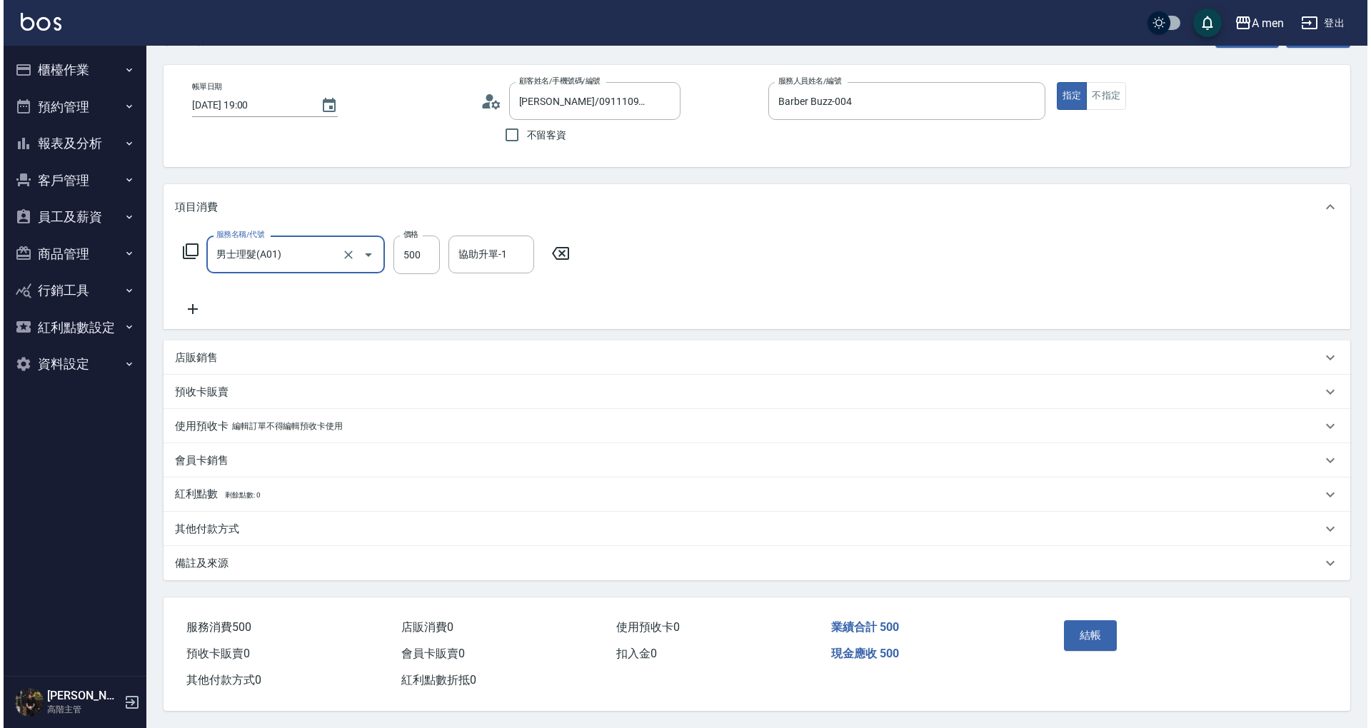
scroll to position [55, 0]
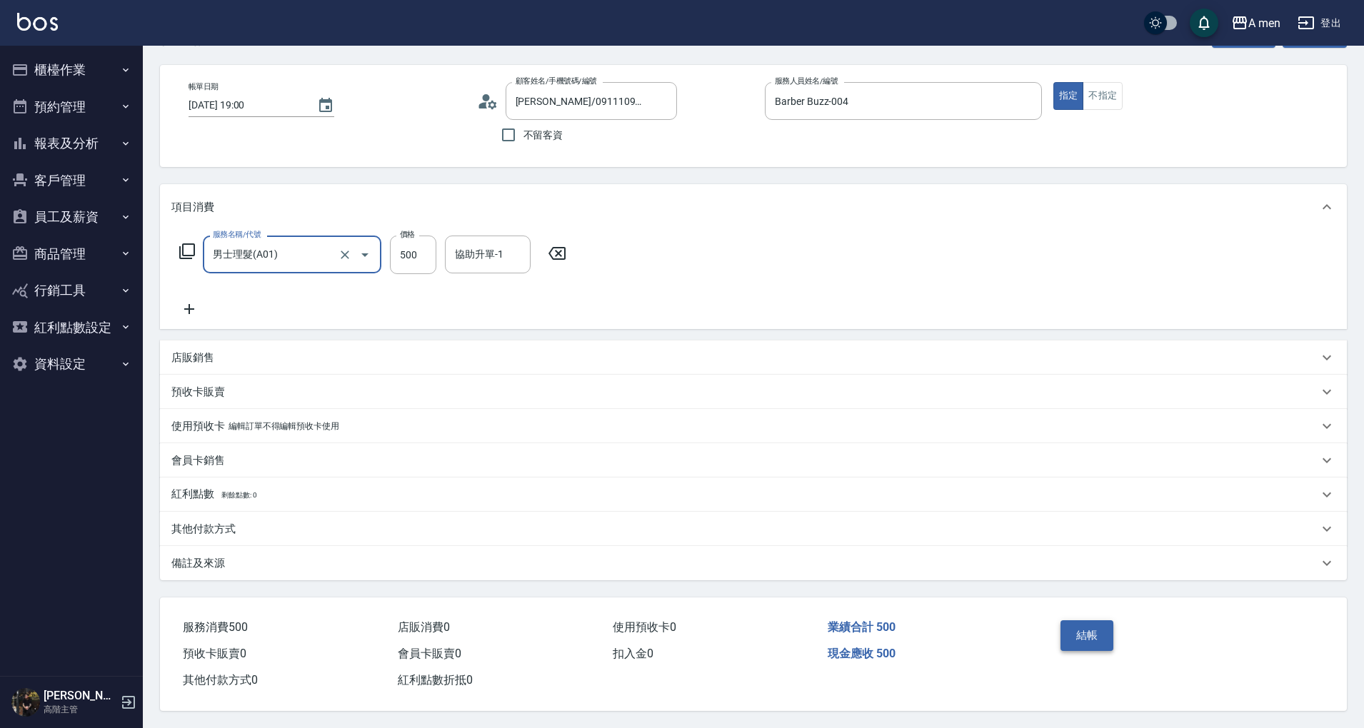
click at [1105, 634] on button "結帳" at bounding box center [1087, 635] width 54 height 30
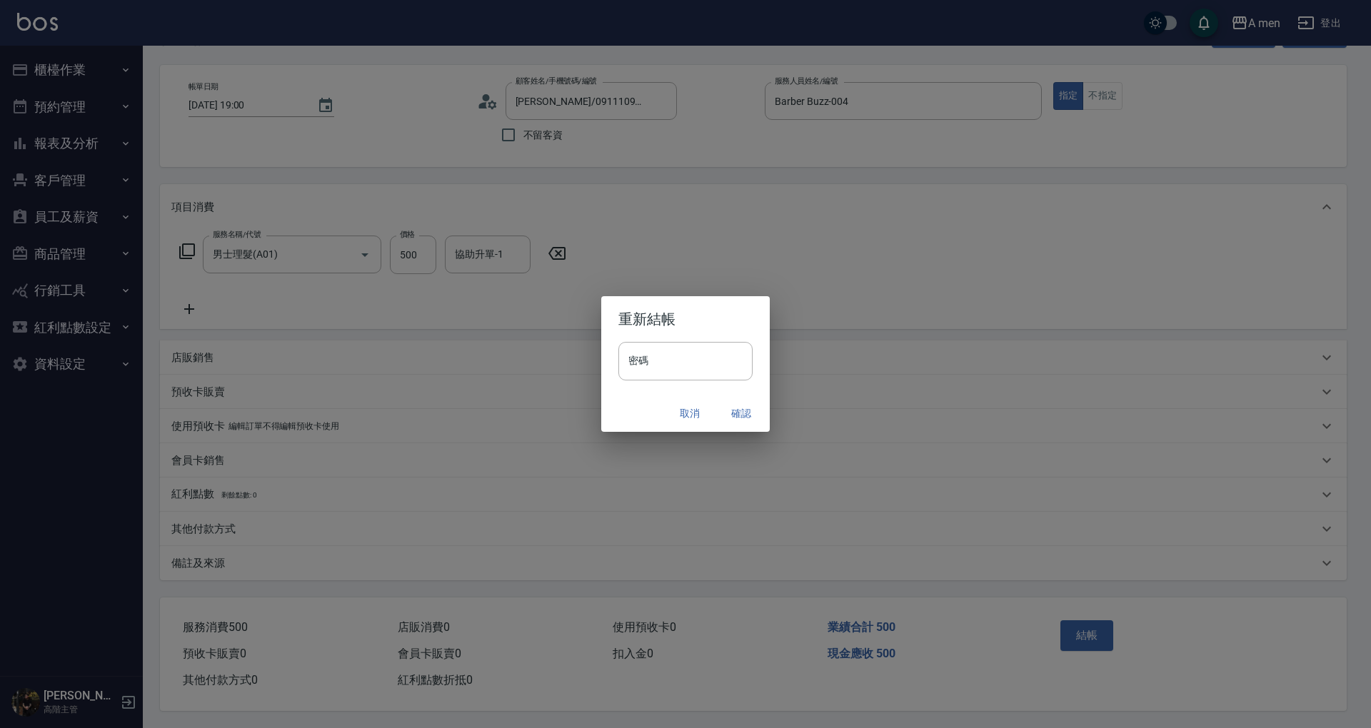
click at [735, 411] on button "確認" at bounding box center [741, 413] width 46 height 26
